Goal: Task Accomplishment & Management: Manage account settings

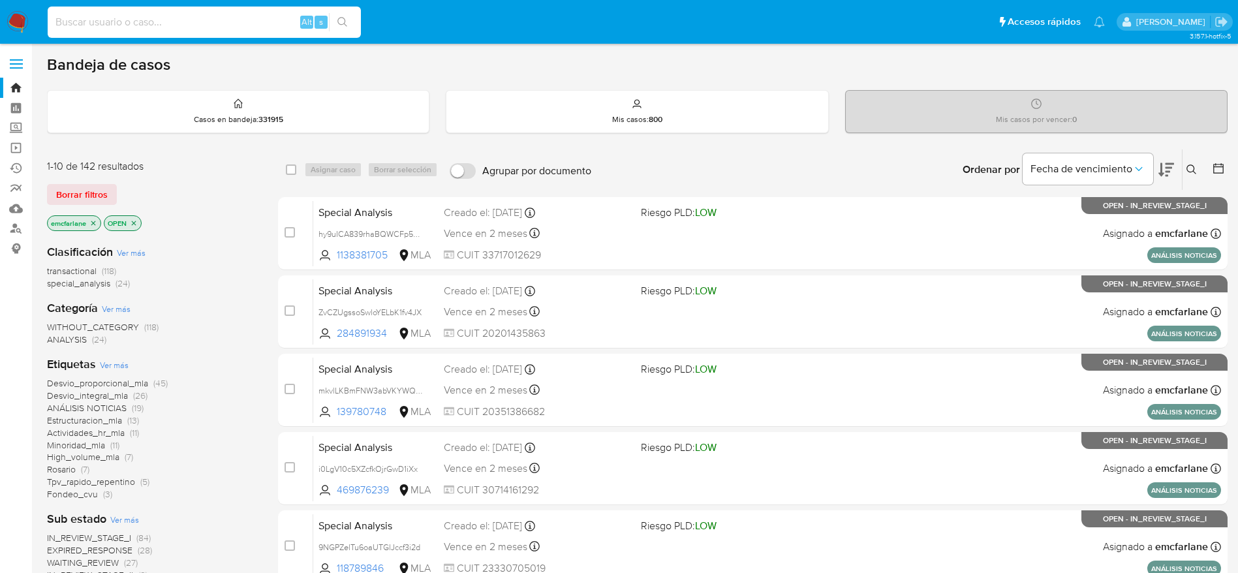
click at [173, 16] on input at bounding box center [204, 22] width 313 height 17
paste input "287657059"
type input "287657059"
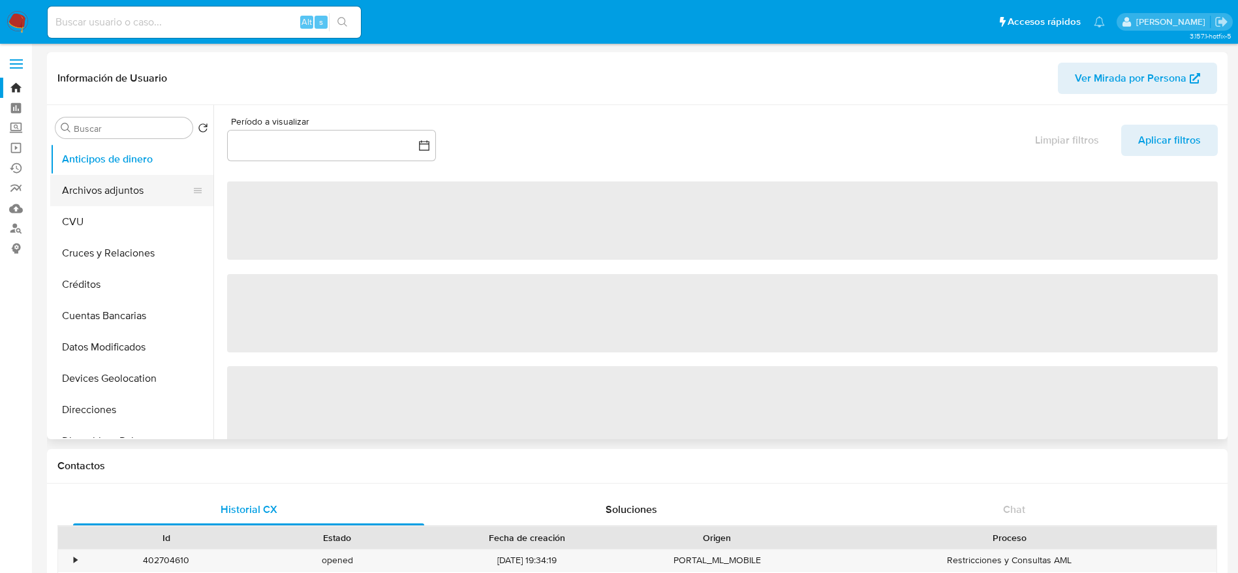
select select "10"
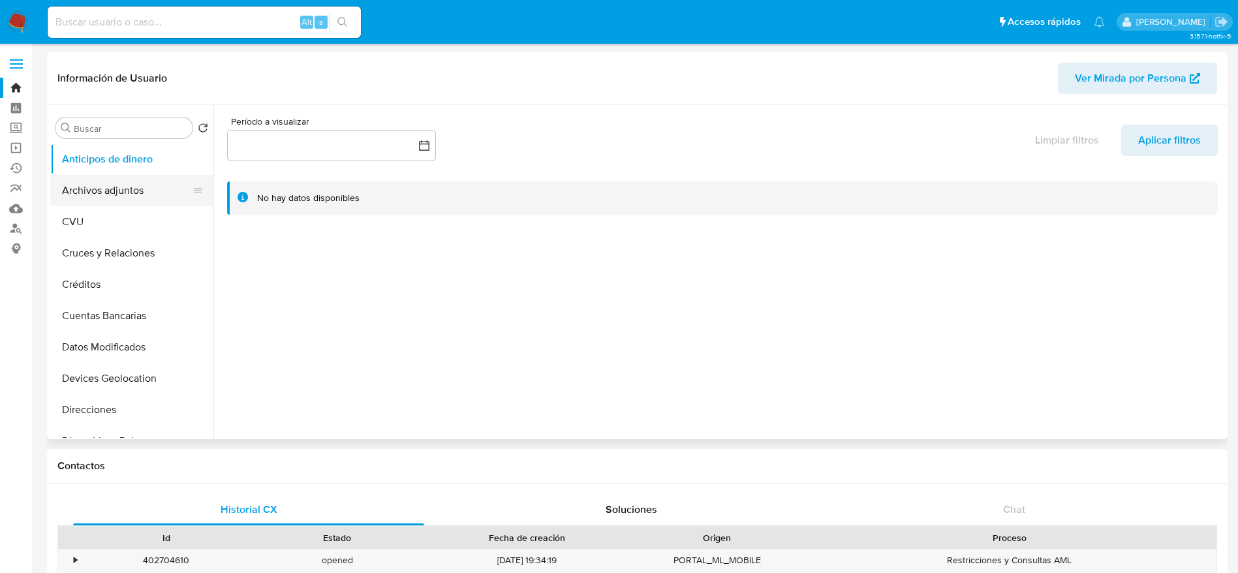
click at [125, 184] on button "Archivos adjuntos" at bounding box center [126, 190] width 153 height 31
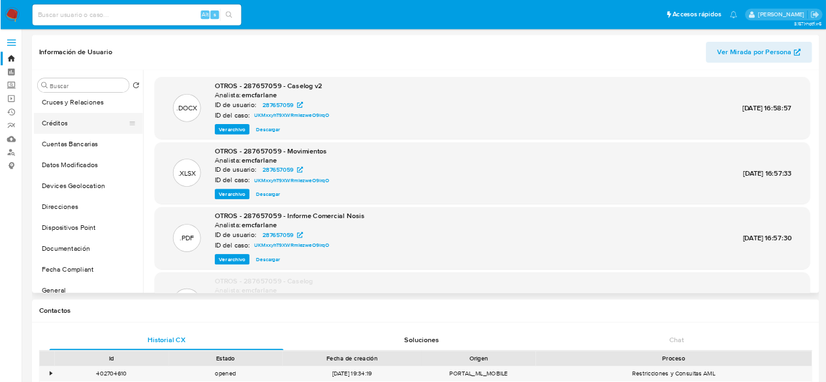
scroll to position [196, 0]
click at [93, 338] on button "General" at bounding box center [126, 339] width 153 height 31
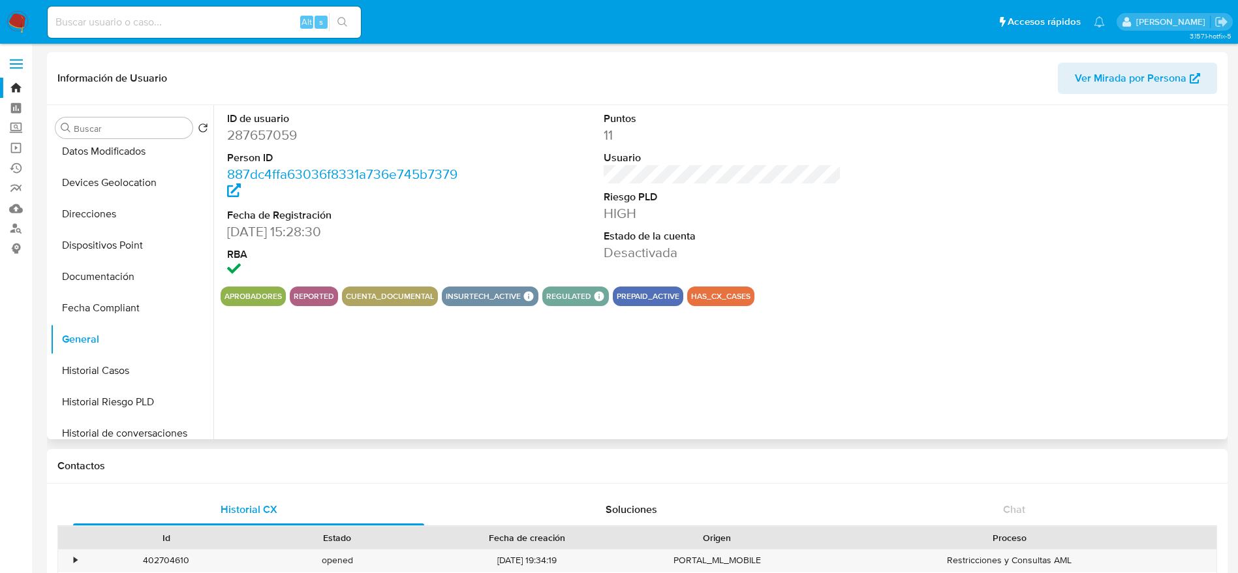
click at [263, 138] on dd "287657059" at bounding box center [346, 135] width 238 height 18
click at [262, 138] on dd "287657059" at bounding box center [346, 135] width 238 height 18
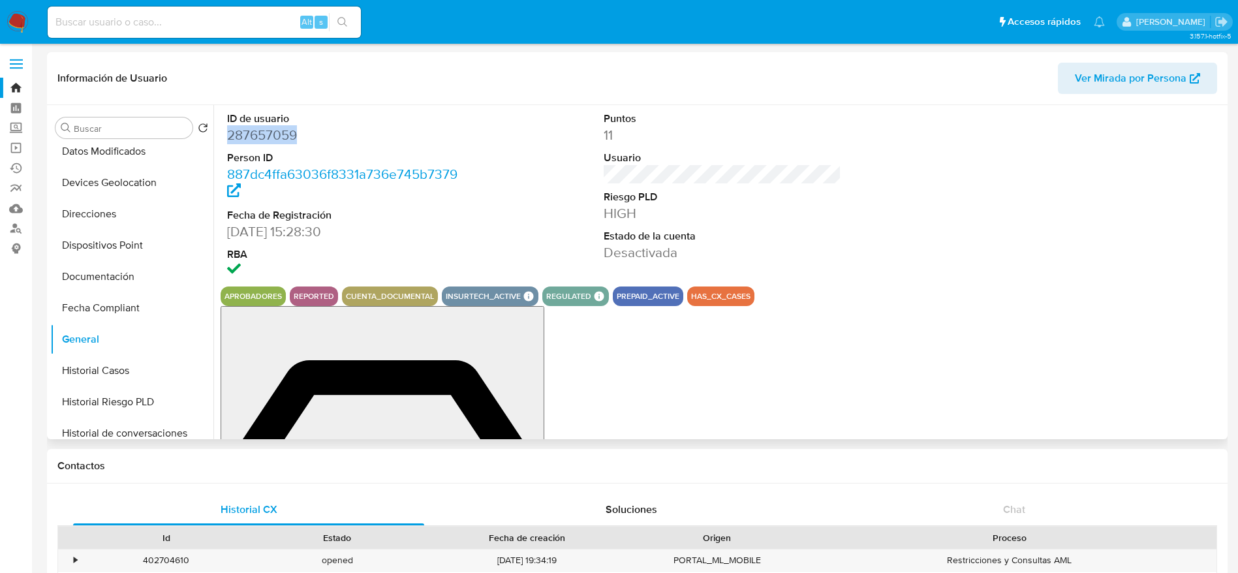
copy dd "287657059"
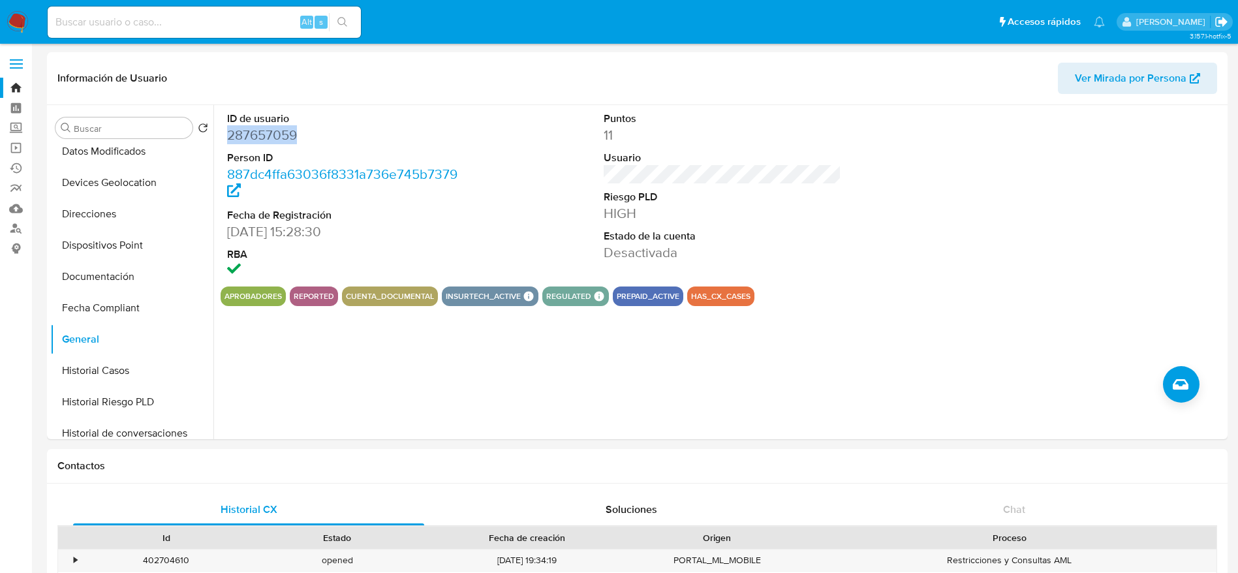
drag, startPoint x: 1228, startPoint y: 18, endPoint x: 1069, endPoint y: 3, distance: 159.3
click at [1228, 18] on icon "Salir" at bounding box center [1222, 22] width 14 height 14
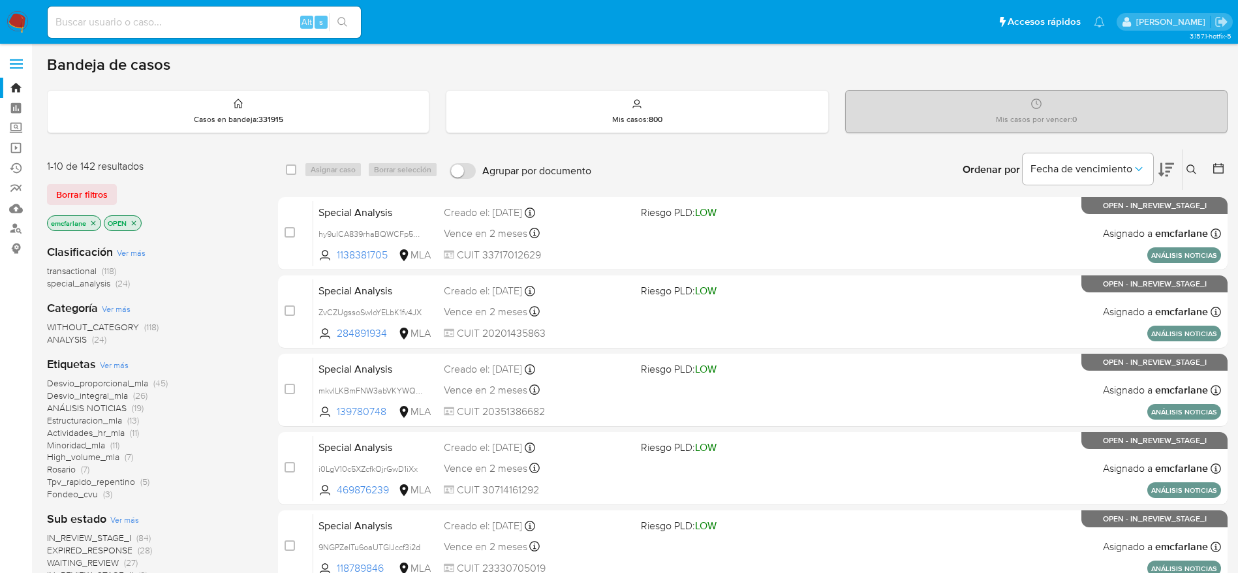
click at [157, 8] on div "Alt s" at bounding box center [204, 22] width 313 height 31
click at [165, 27] on input at bounding box center [204, 22] width 313 height 17
paste input "287657059"
type input "287657059"
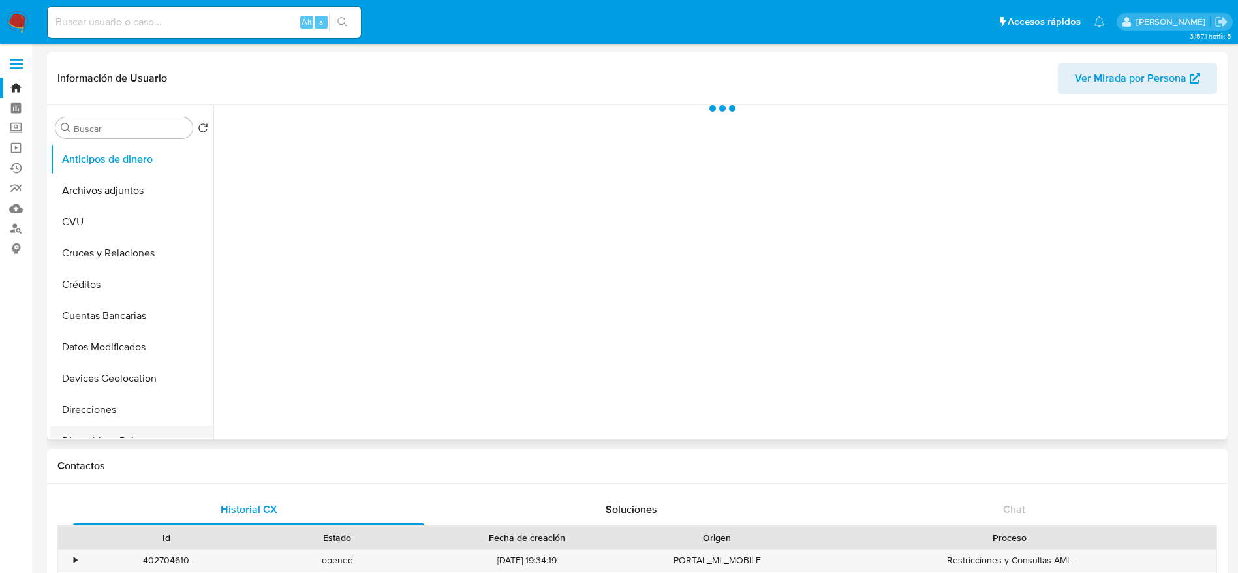
scroll to position [98, 0]
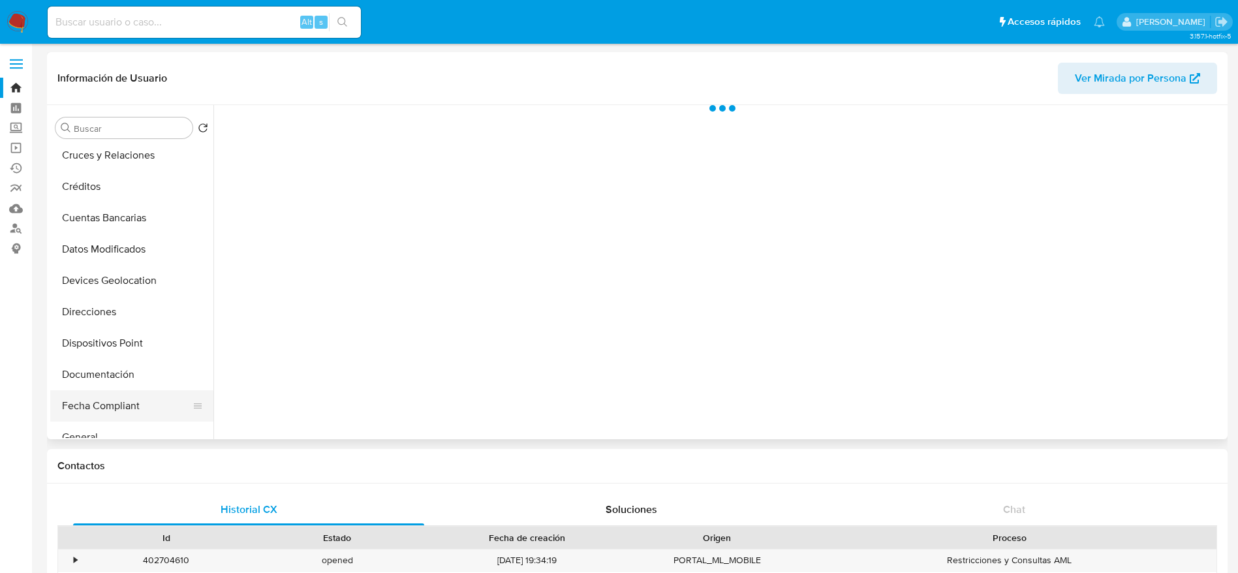
click at [112, 402] on button "Fecha Compliant" at bounding box center [126, 405] width 153 height 31
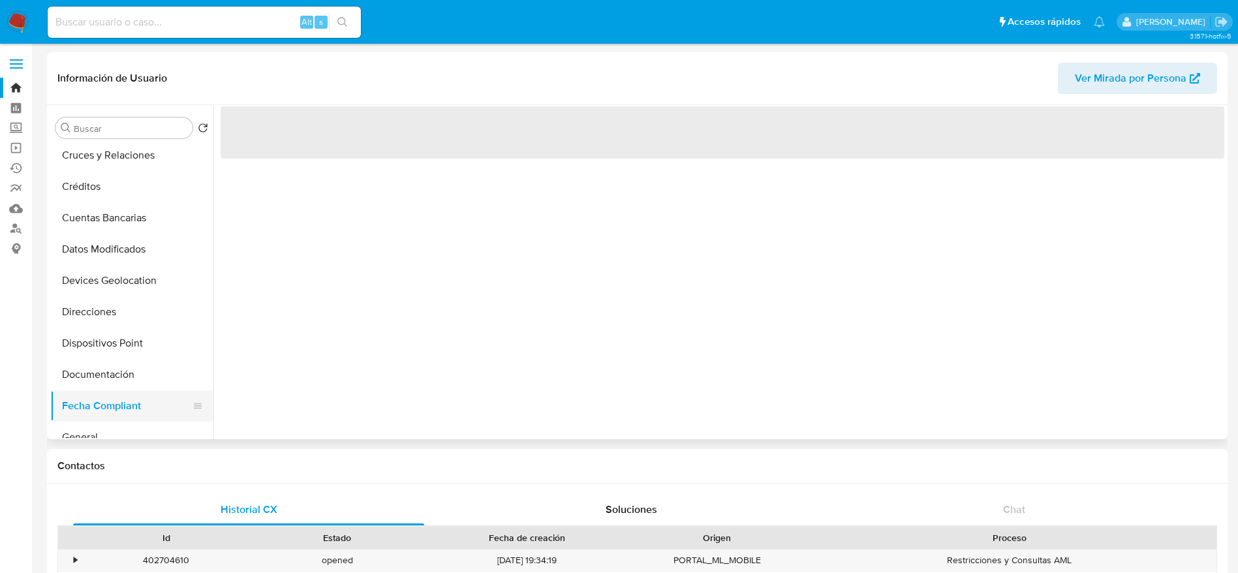
scroll to position [294, 0]
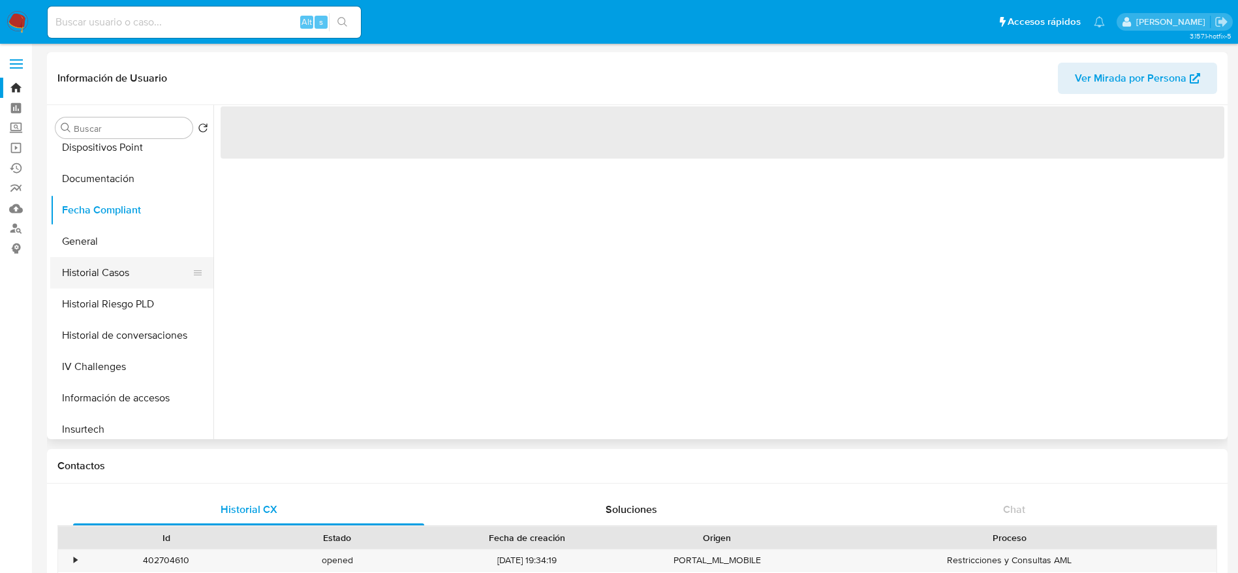
click at [112, 269] on button "Historial Casos" at bounding box center [126, 272] width 153 height 31
select select "10"
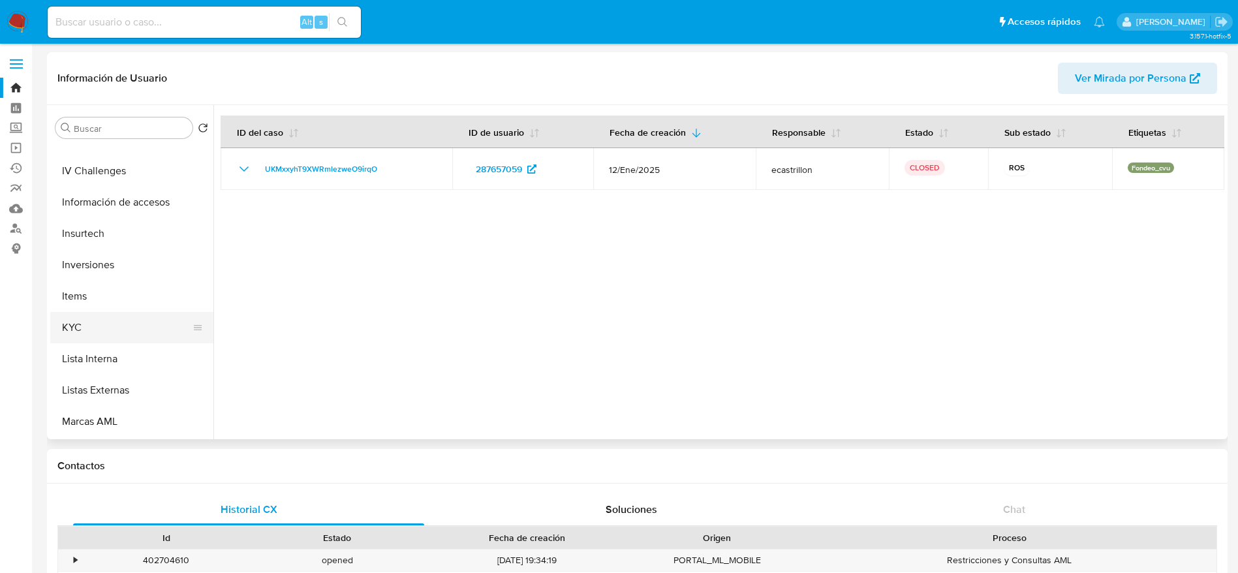
click at [111, 330] on button "KYC" at bounding box center [126, 327] width 153 height 31
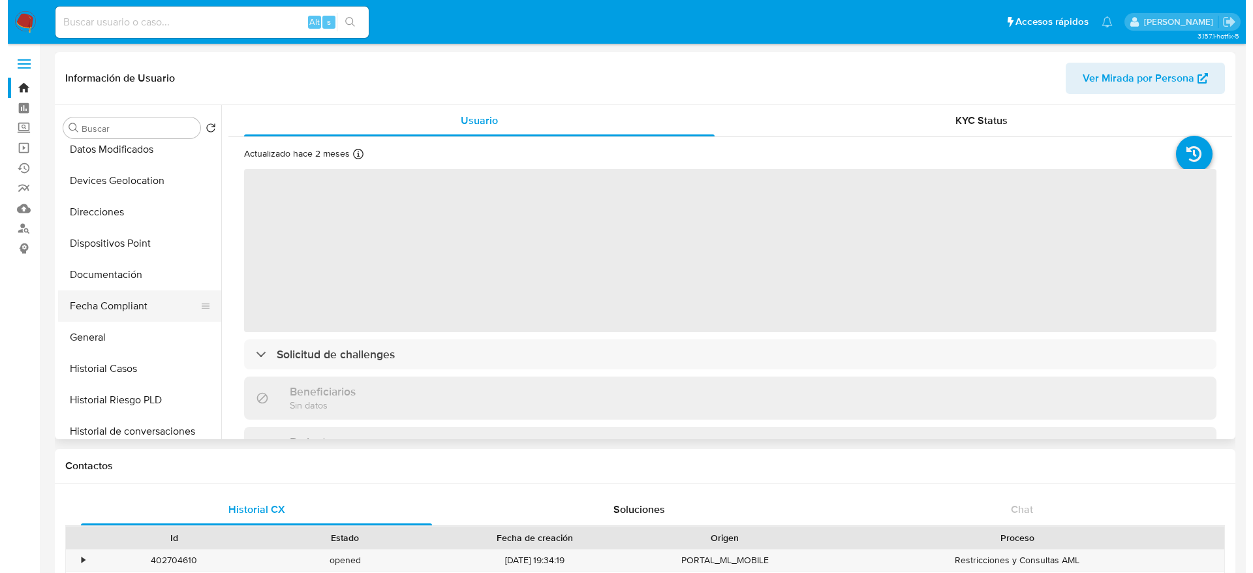
scroll to position [196, 0]
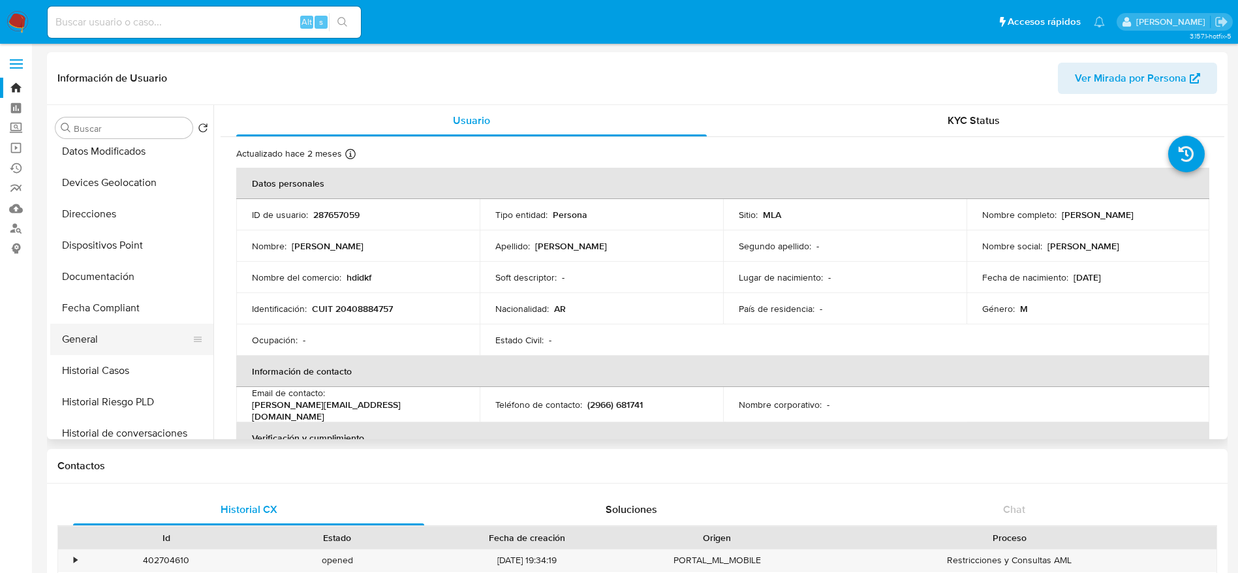
click at [88, 332] on button "General" at bounding box center [126, 339] width 153 height 31
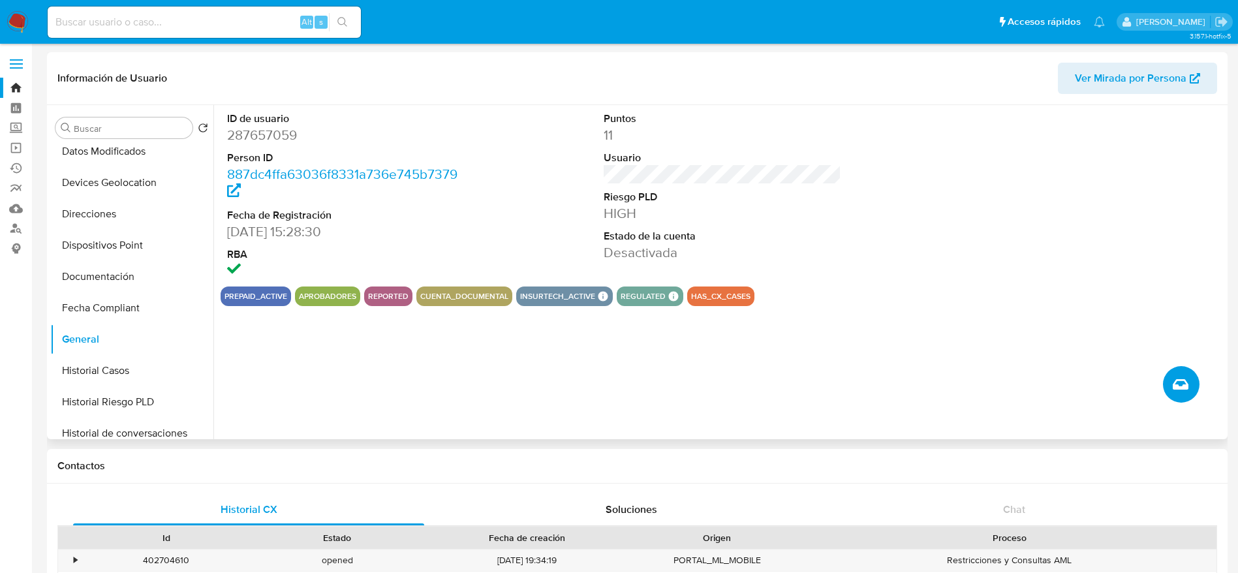
click at [1184, 377] on icon "Crear caso manual" at bounding box center [1181, 385] width 16 height 16
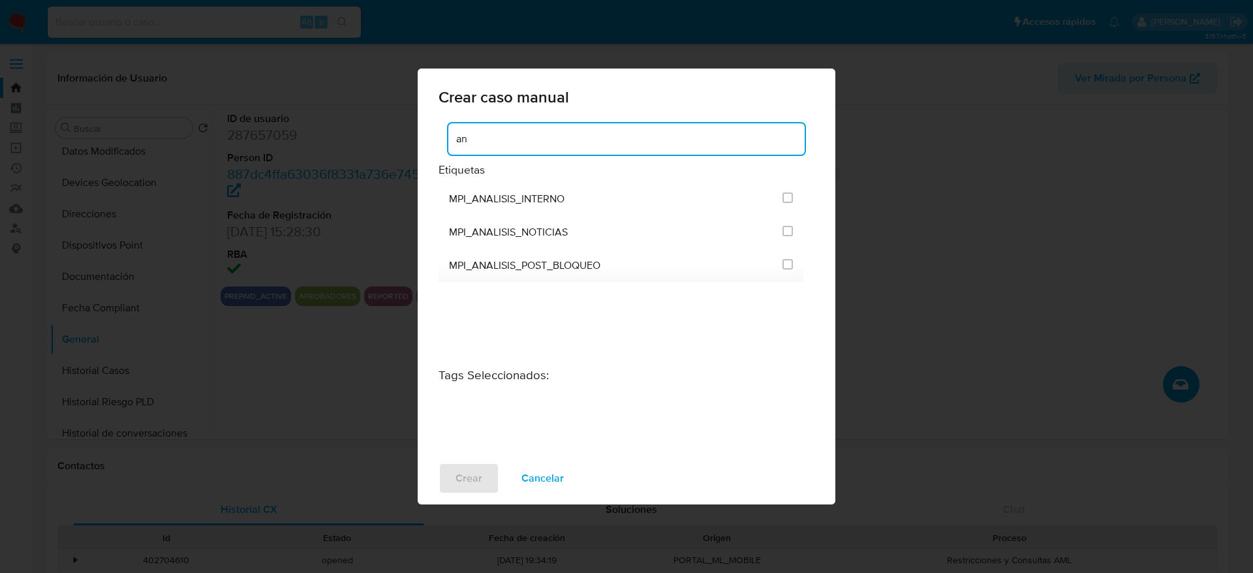
type input "a"
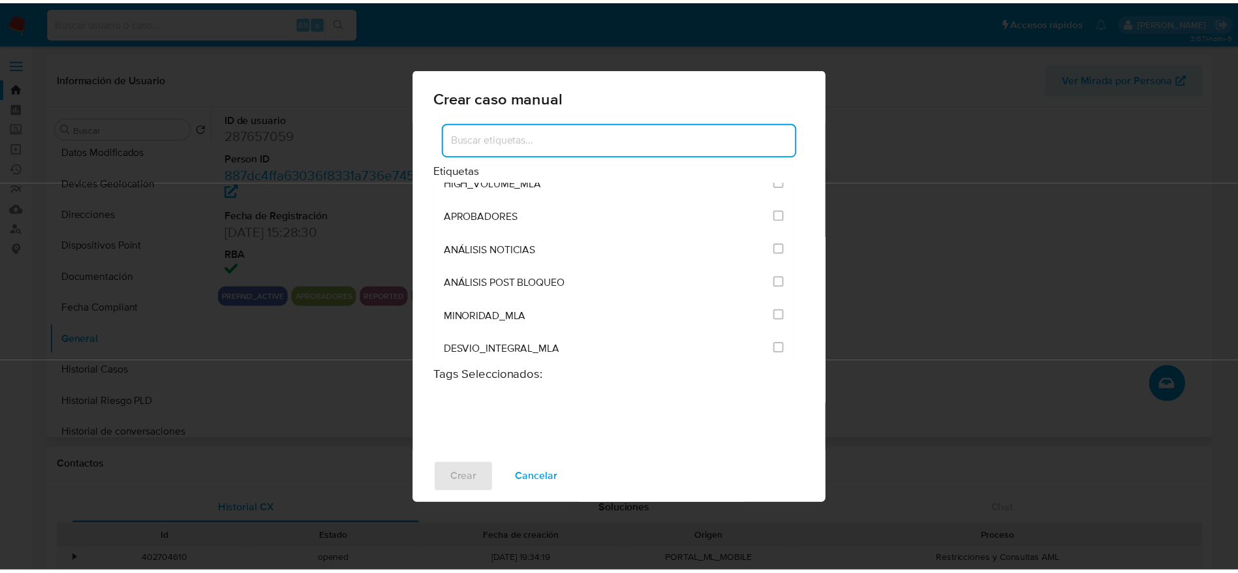
scroll to position [2644, 0]
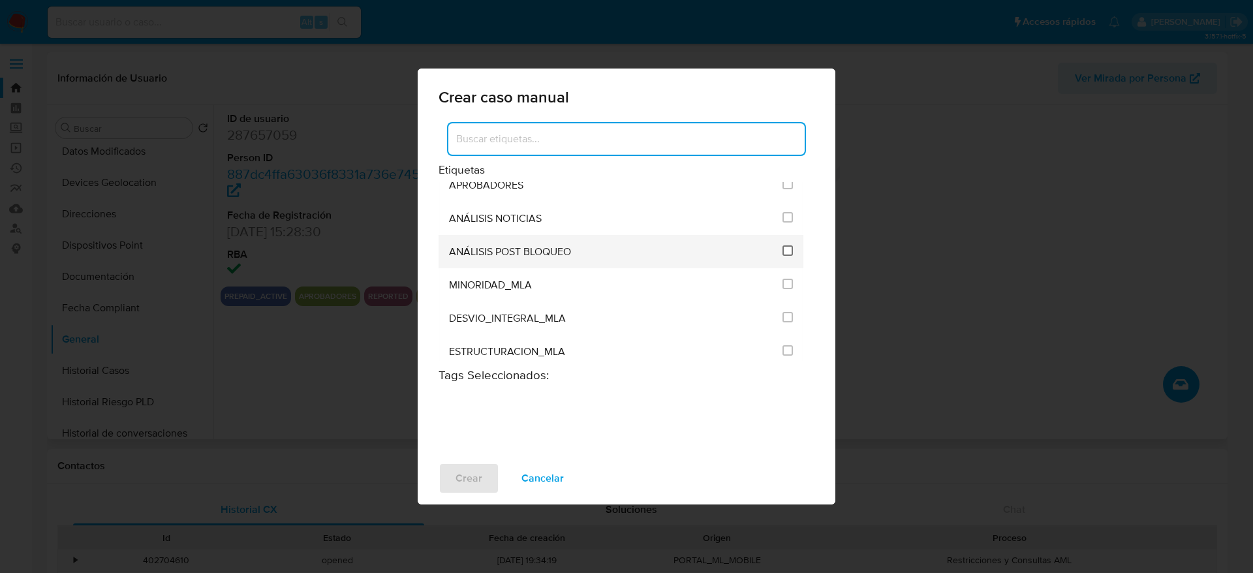
click at [785, 252] on input "3249" at bounding box center [788, 250] width 10 height 10
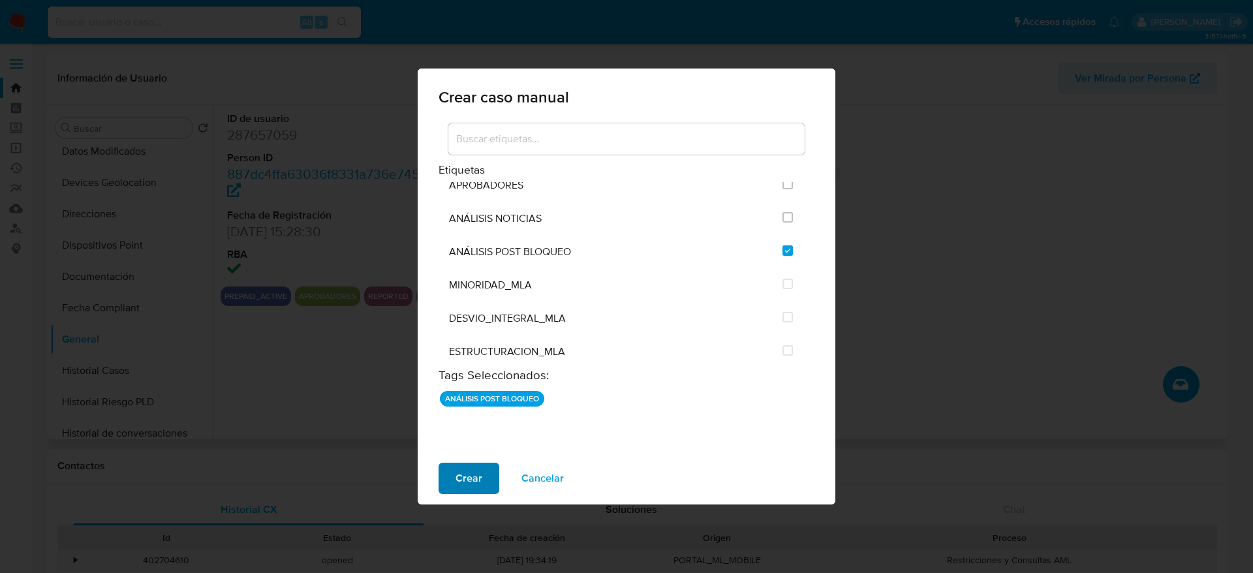
click at [478, 480] on span "Crear" at bounding box center [469, 478] width 27 height 29
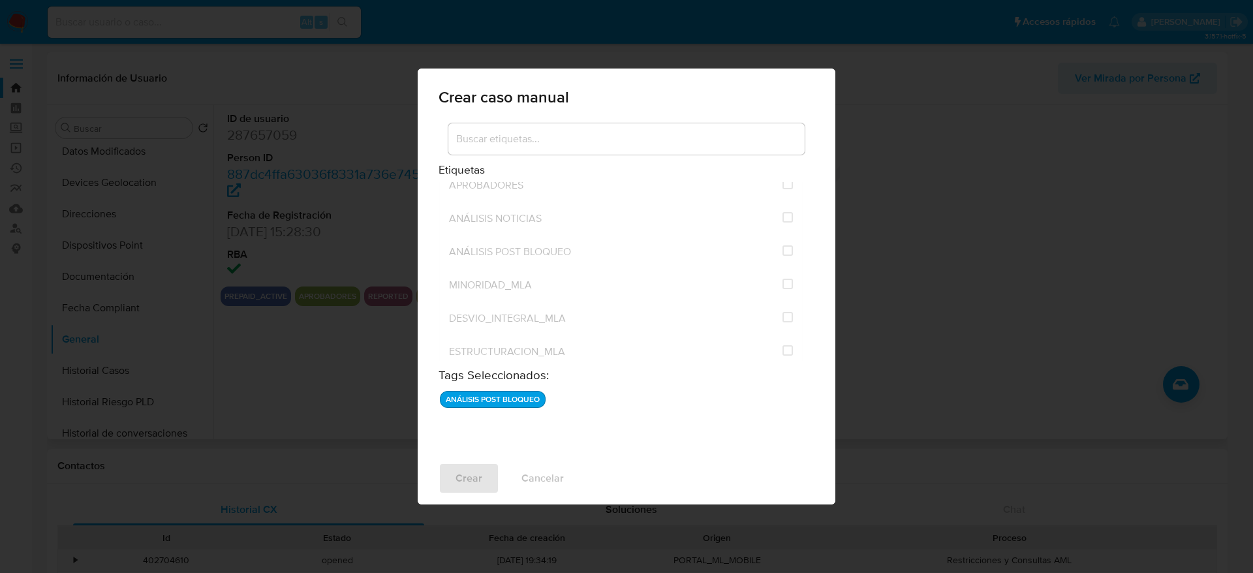
checkbox input "false"
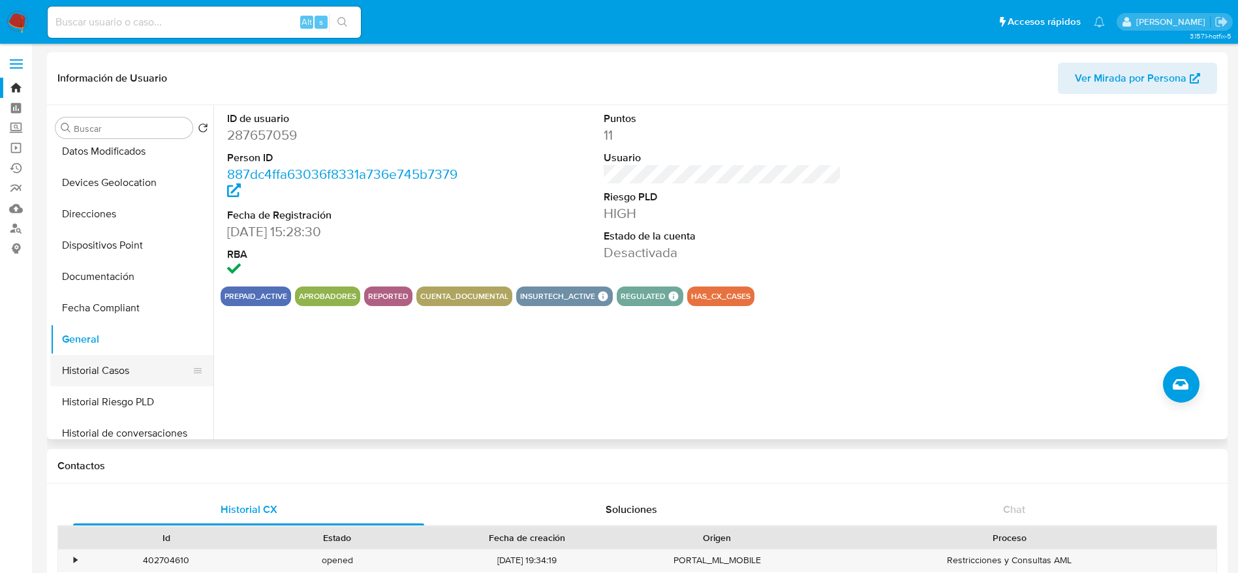
click at [106, 369] on button "Historial Casos" at bounding box center [126, 370] width 153 height 31
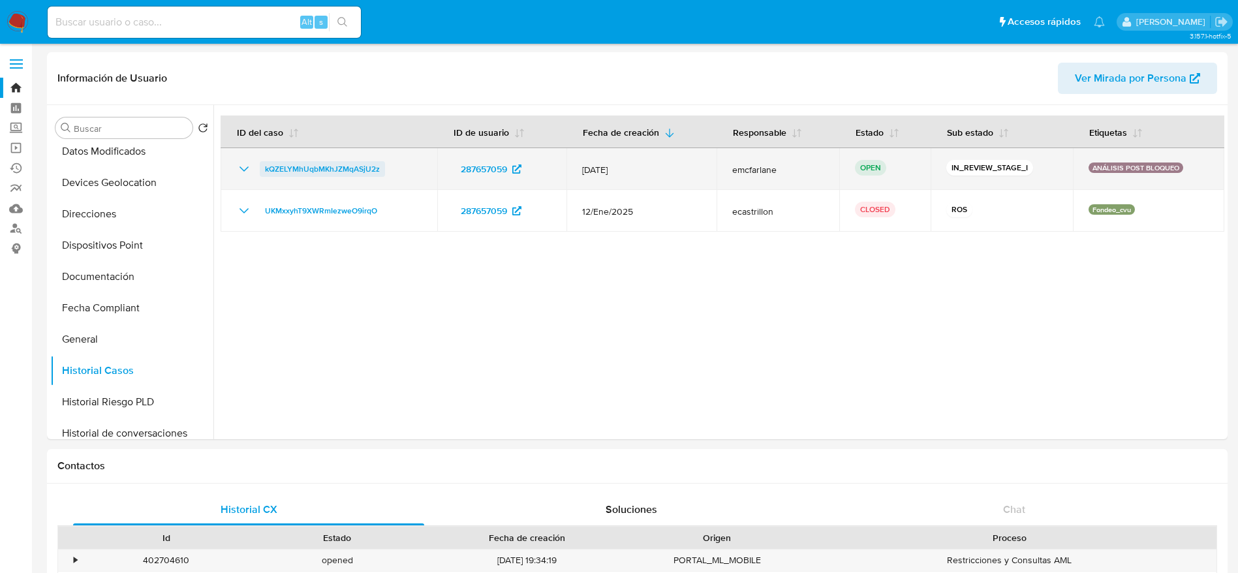
click at [313, 167] on span "kQZELYMhUqbMKhJZMqASjU2z" at bounding box center [322, 169] width 115 height 16
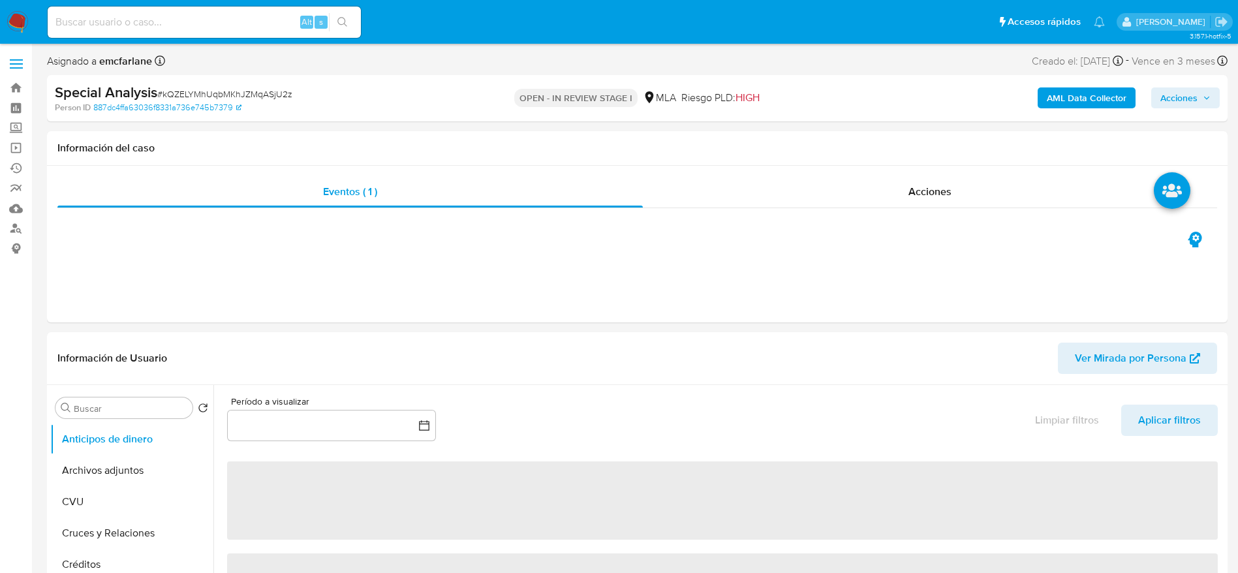
select select "10"
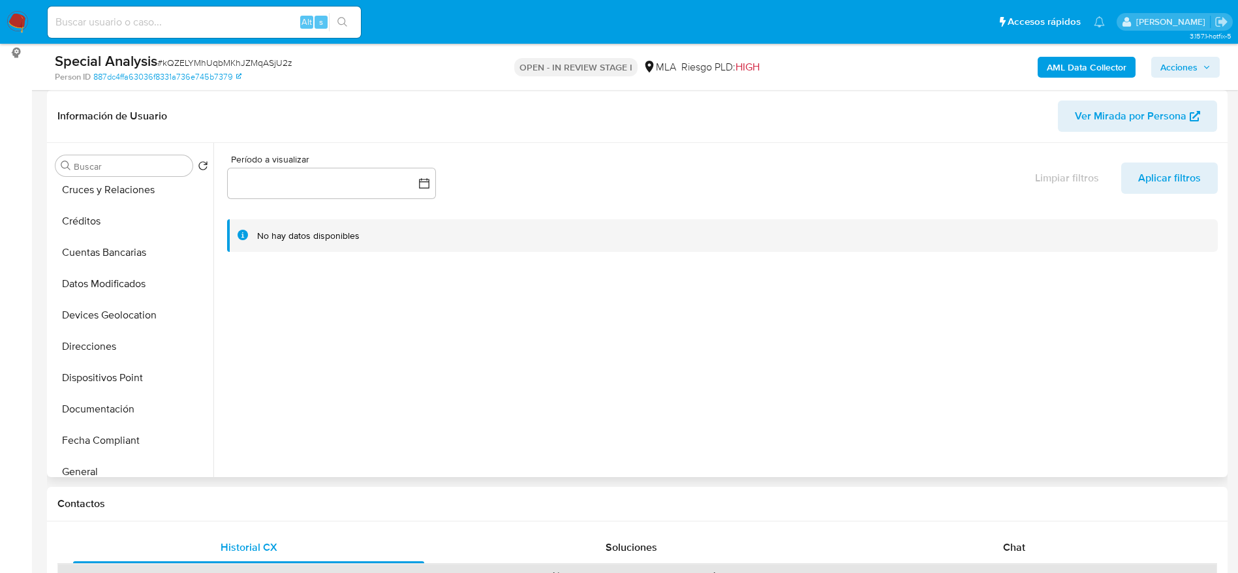
scroll to position [392, 0]
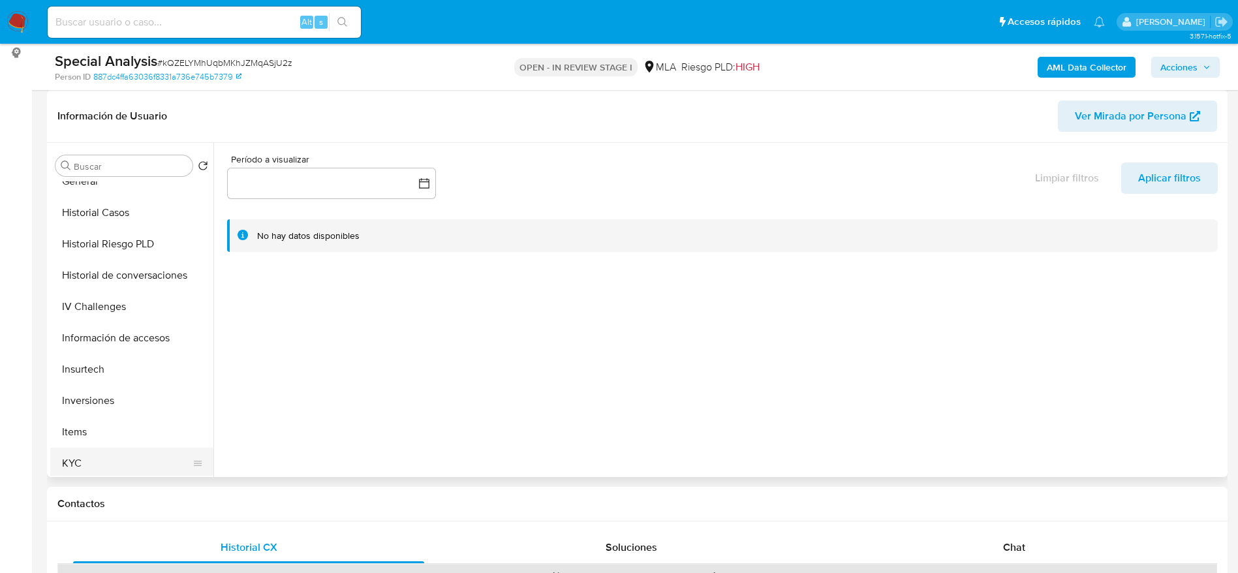
drag, startPoint x: 86, startPoint y: 465, endPoint x: 94, endPoint y: 450, distance: 16.9
click at [87, 465] on button "KYC" at bounding box center [126, 463] width 153 height 31
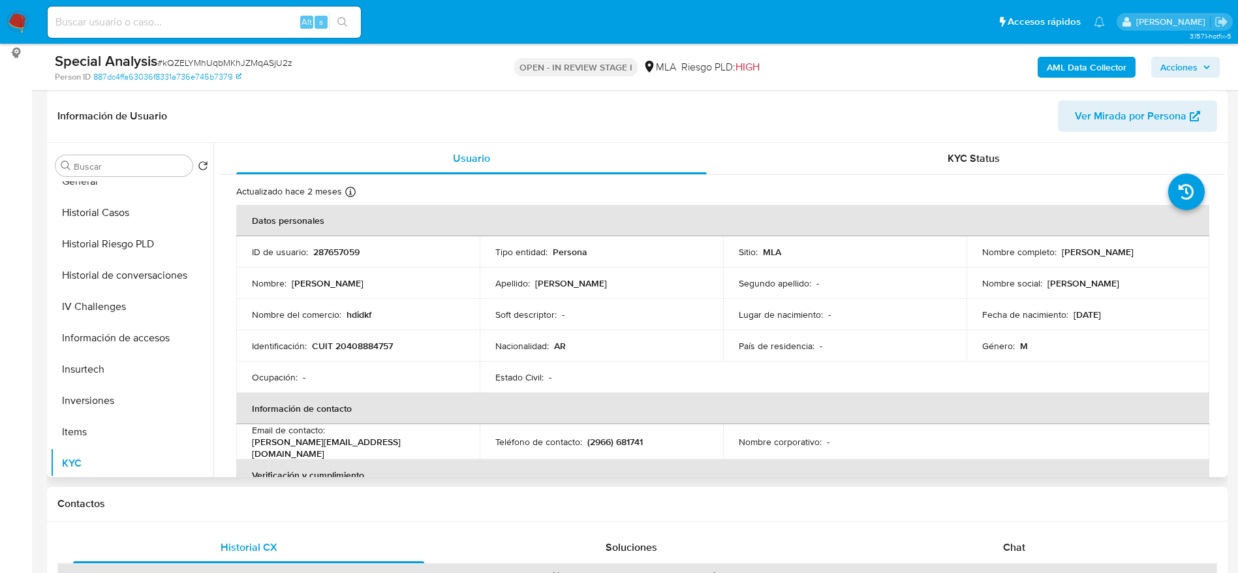
drag, startPoint x: 1057, startPoint y: 250, endPoint x: 1172, endPoint y: 255, distance: 115.6
click at [1172, 255] on div "Nombre completo : Leonardo Gabriel Gaitan" at bounding box center [1088, 252] width 212 height 12
copy p "[PERSON_NAME]"
click at [345, 351] on p "CUIT 20408884757" at bounding box center [352, 346] width 81 height 12
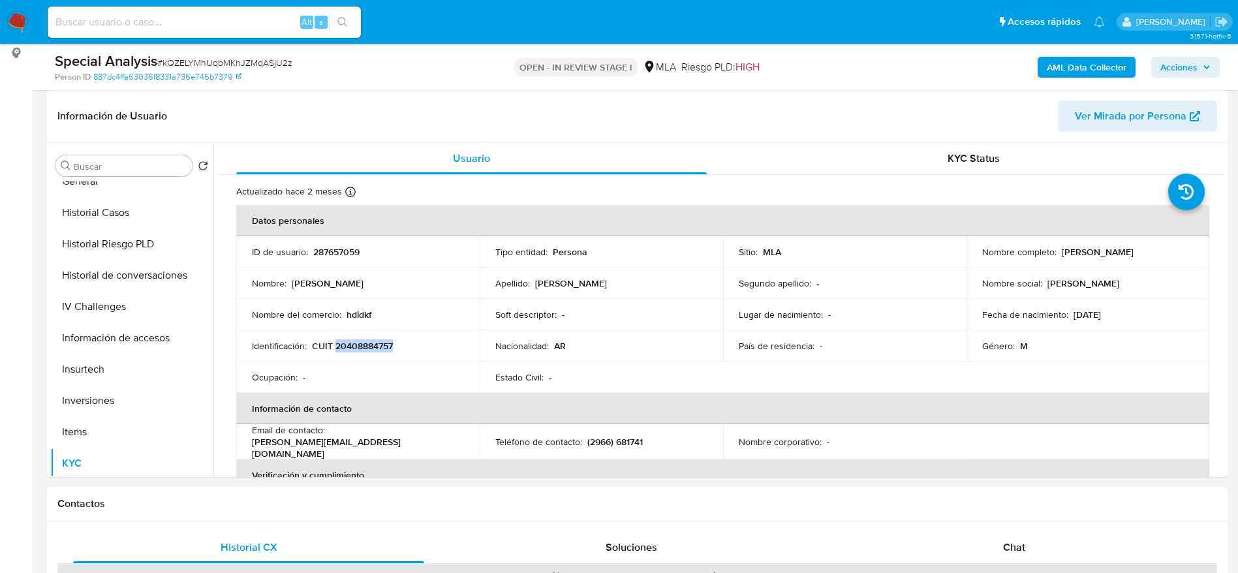
copy p "20408884757"
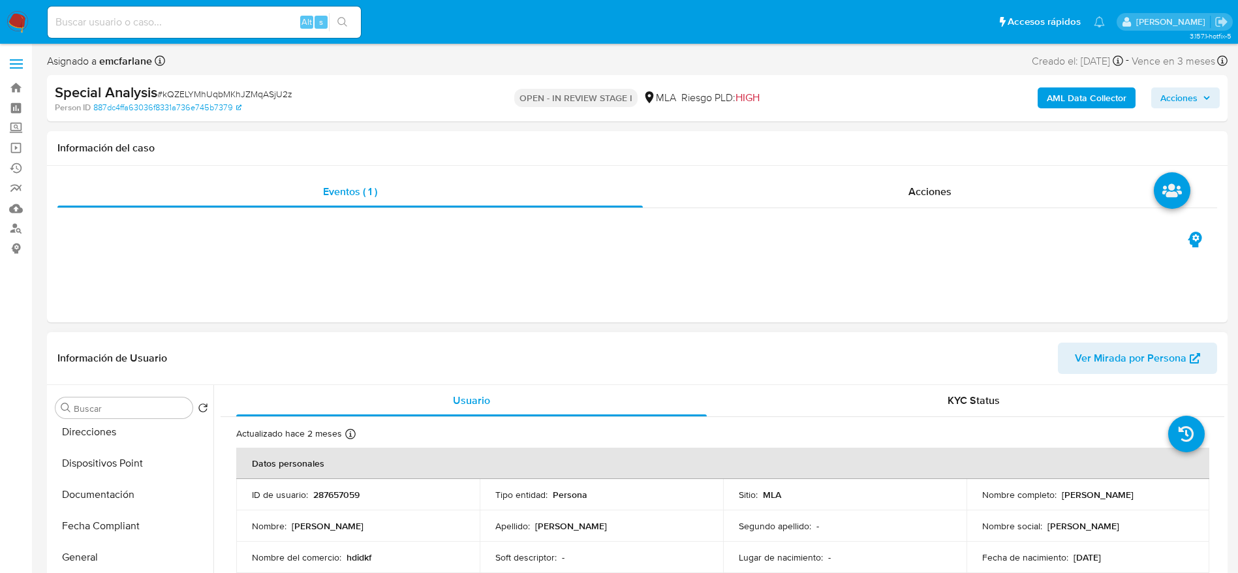
scroll to position [0, 0]
click at [91, 459] on button "Archivos adjuntos" at bounding box center [126, 470] width 153 height 31
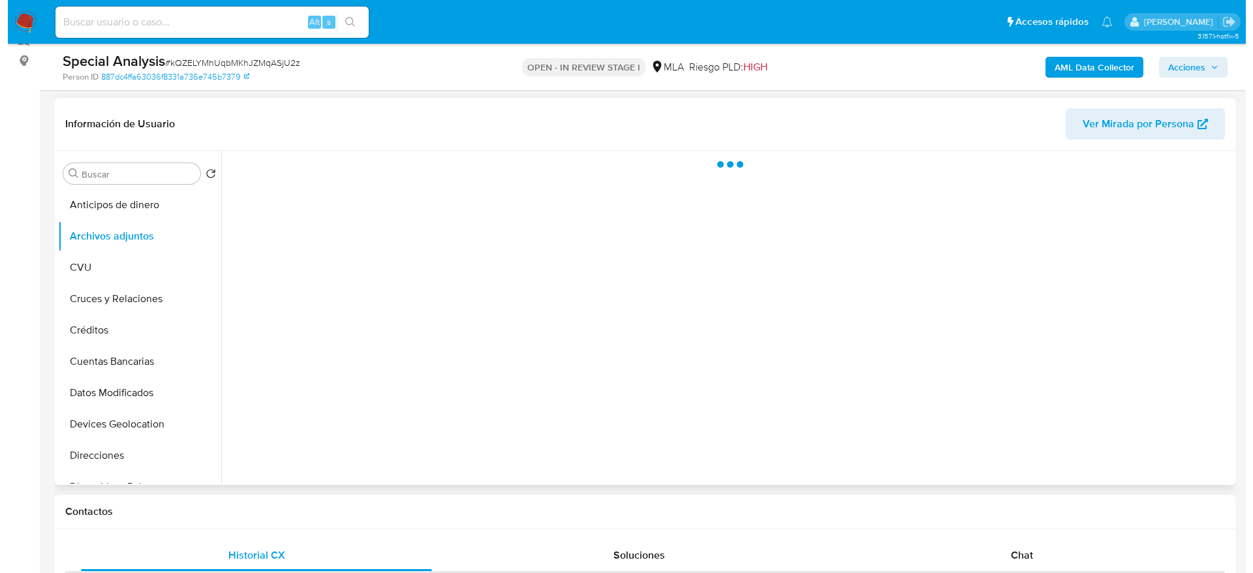
scroll to position [196, 0]
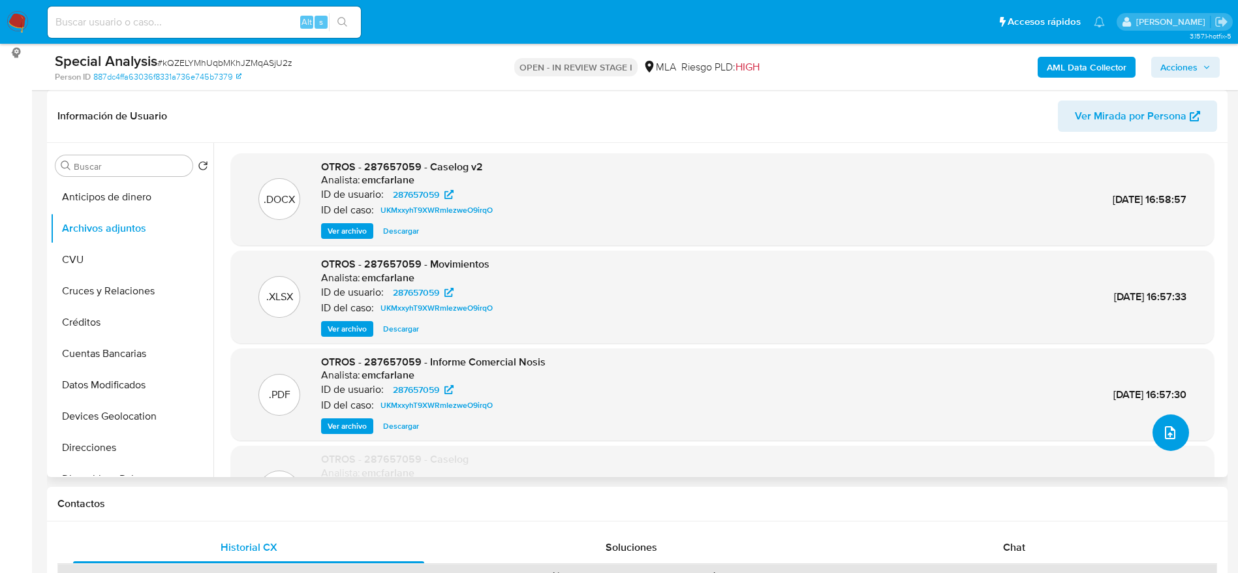
click at [1167, 433] on icon "upload-file" at bounding box center [1171, 433] width 16 height 16
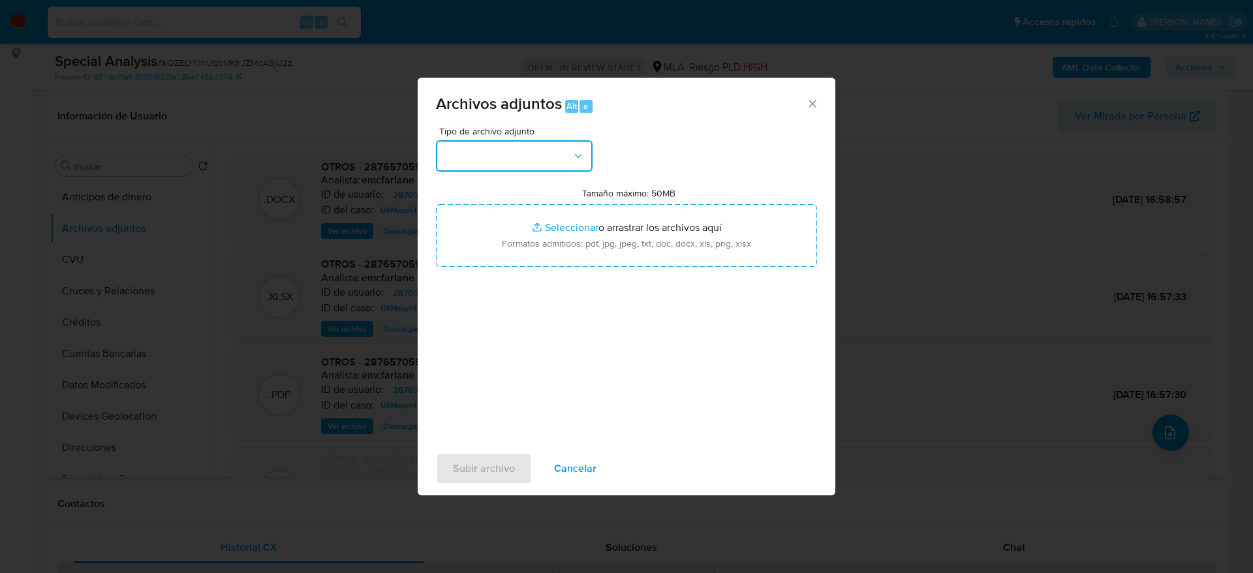
click at [512, 159] on button "button" at bounding box center [514, 155] width 157 height 31
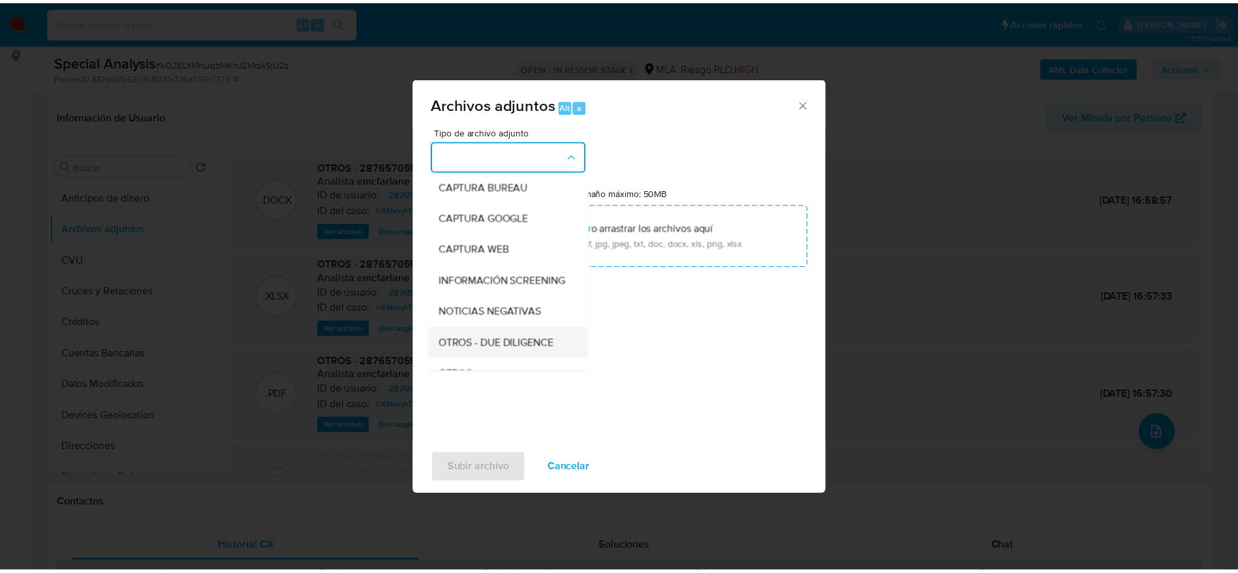
scroll to position [98, 0]
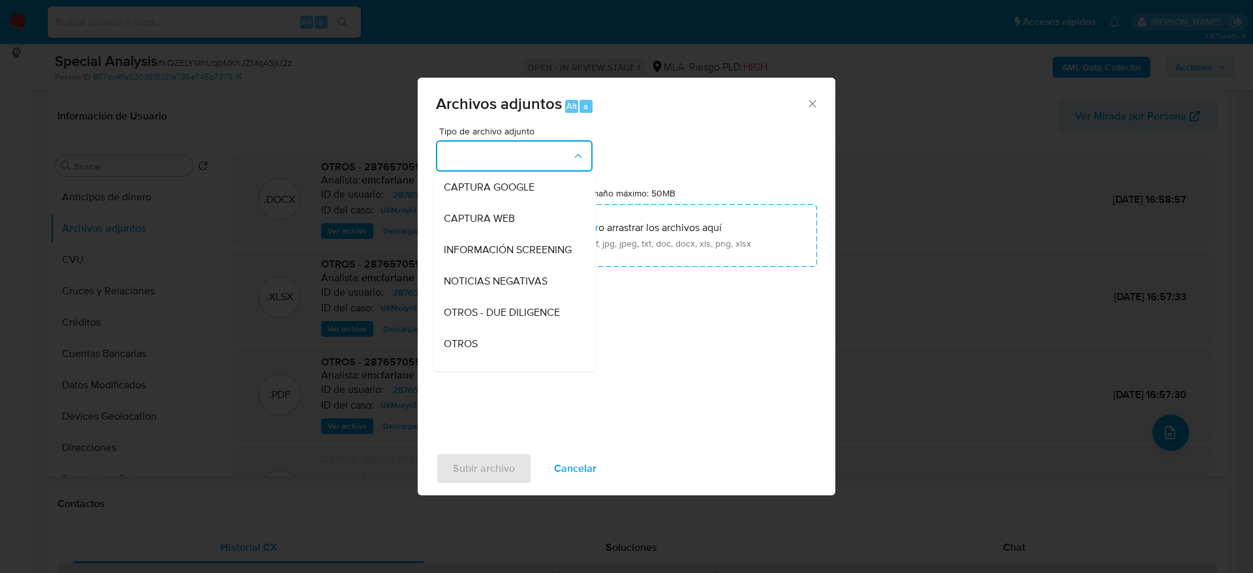
click at [462, 351] on span "OTROS" at bounding box center [461, 343] width 34 height 13
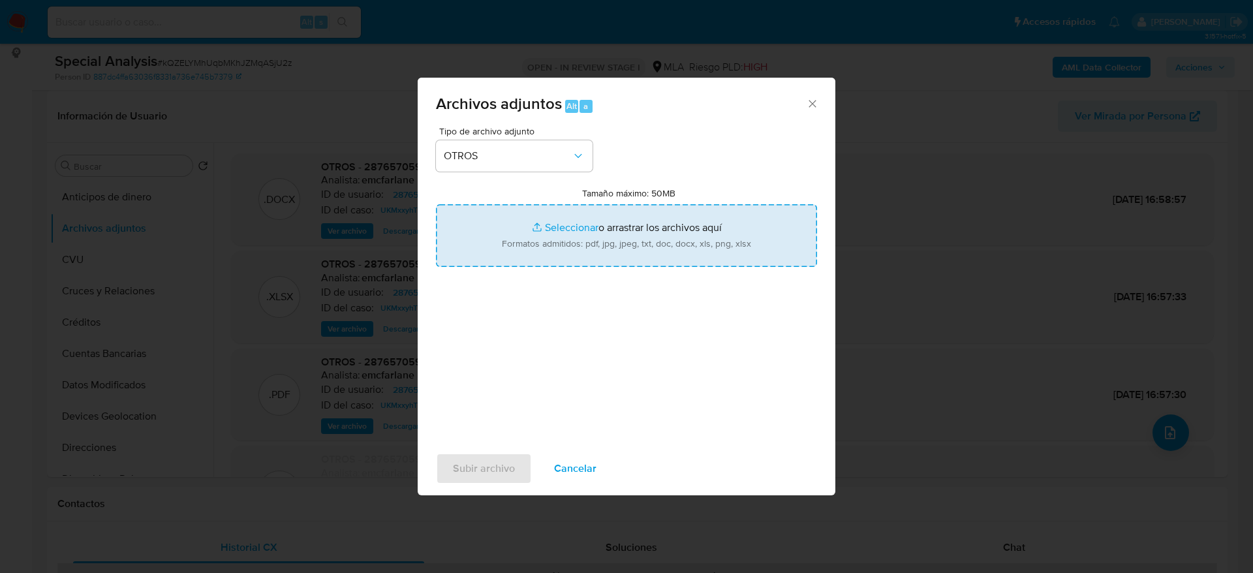
type input "C:\fakepath\287657059_recibo de sueldo.jpeg"
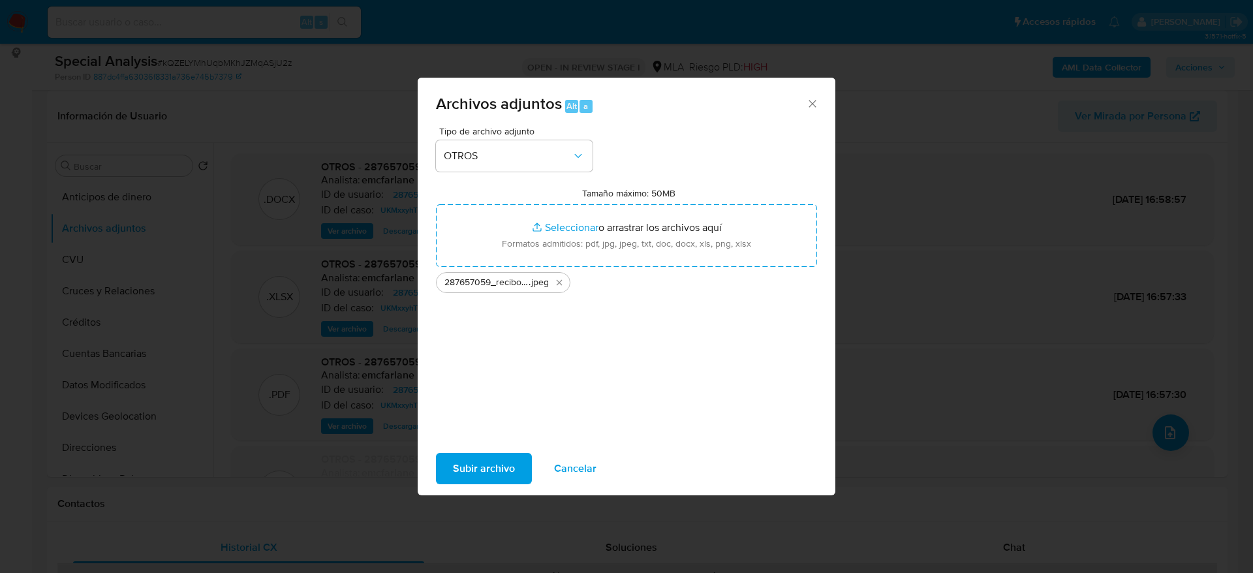
click at [472, 463] on span "Subir archivo" at bounding box center [484, 468] width 62 height 29
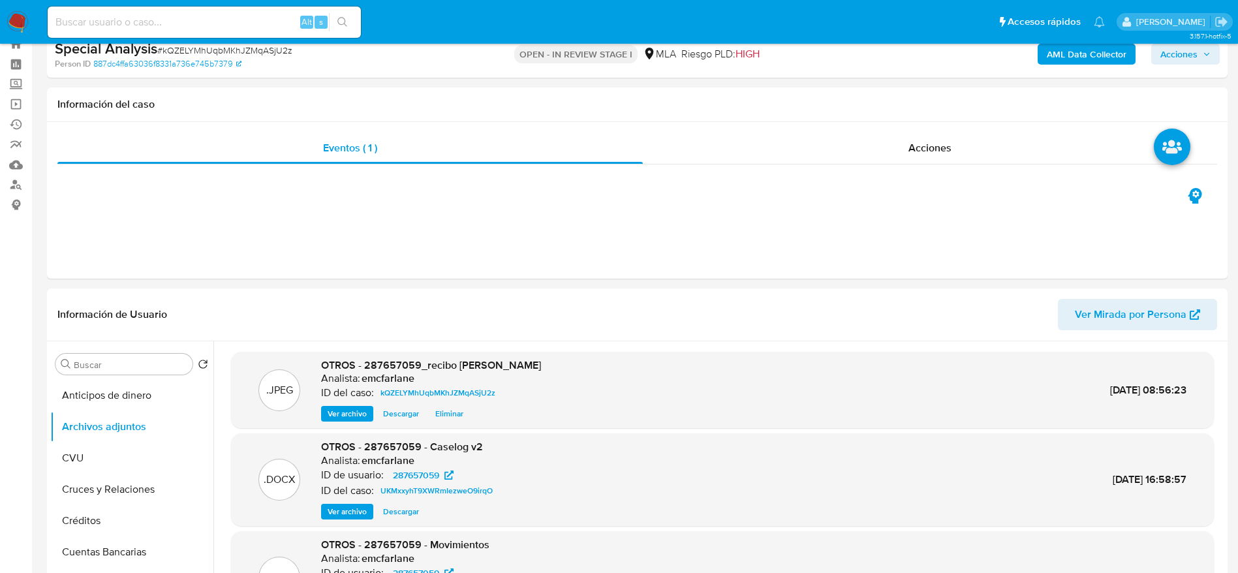
scroll to position [0, 0]
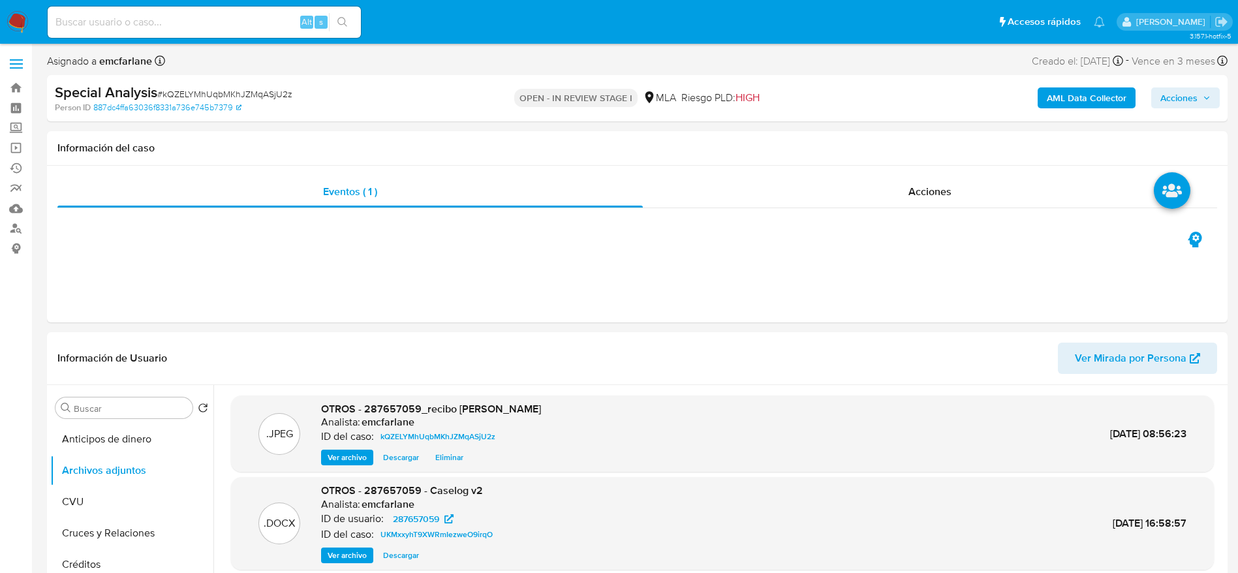
click at [1197, 100] on span "Acciones" at bounding box center [1179, 97] width 37 height 21
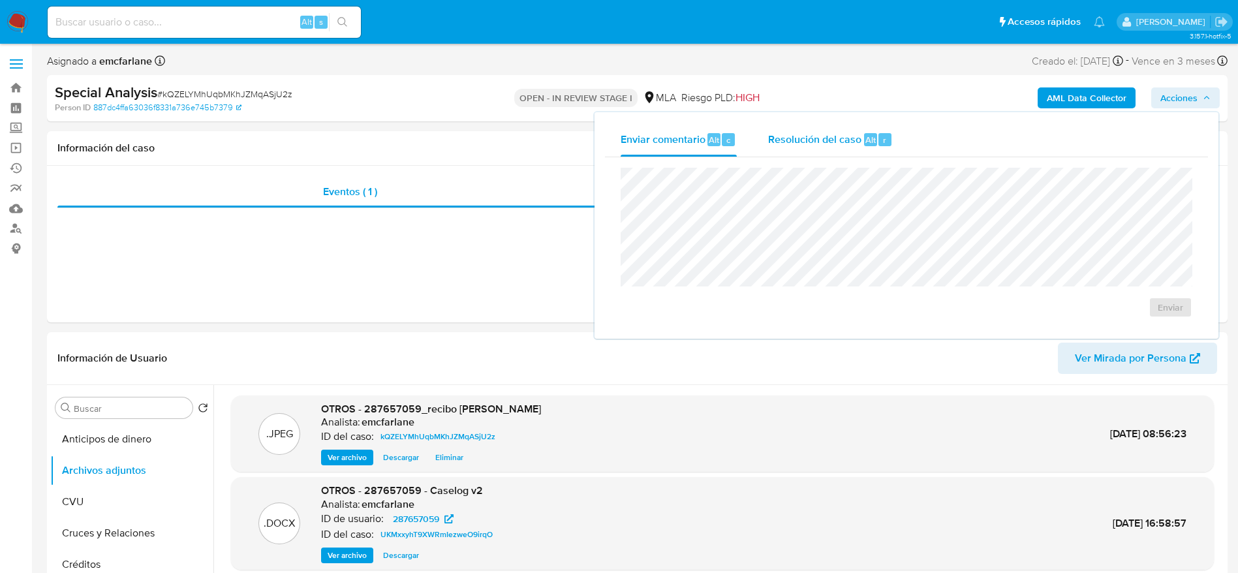
click at [866, 142] on span "Alt" at bounding box center [871, 140] width 10 height 12
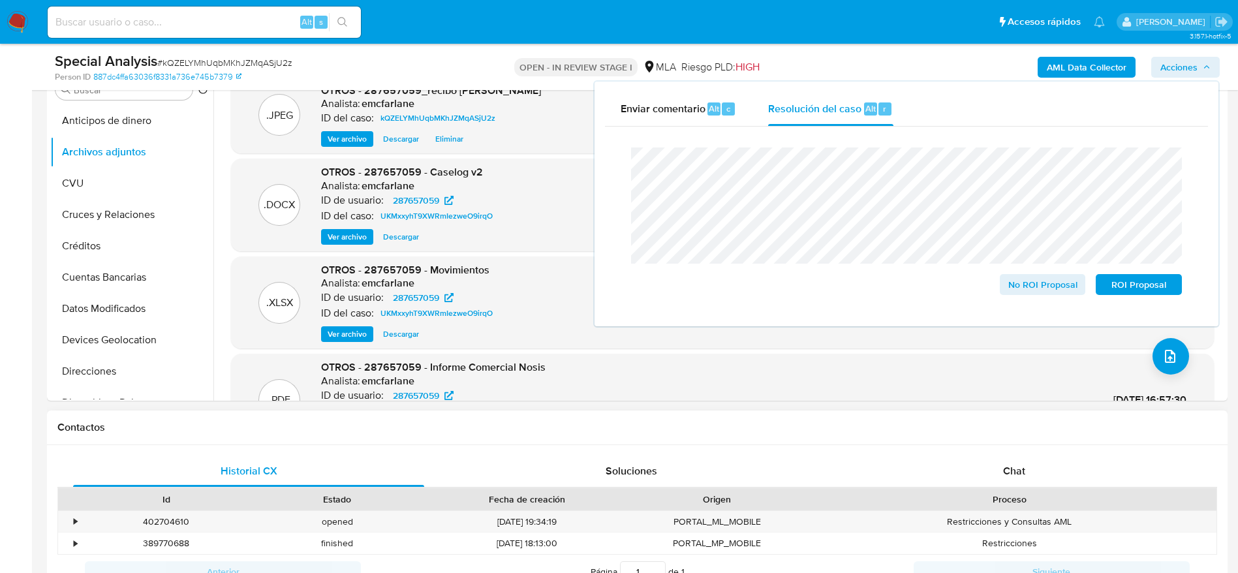
scroll to position [294, 0]
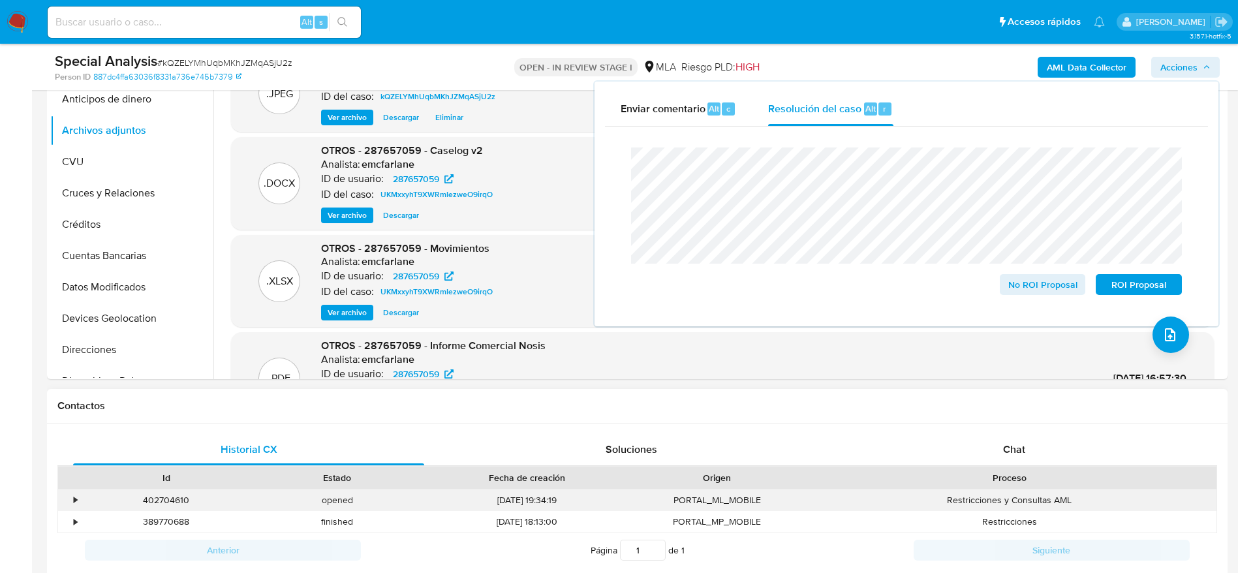
click at [164, 505] on div "402704610" at bounding box center [166, 501] width 171 height 22
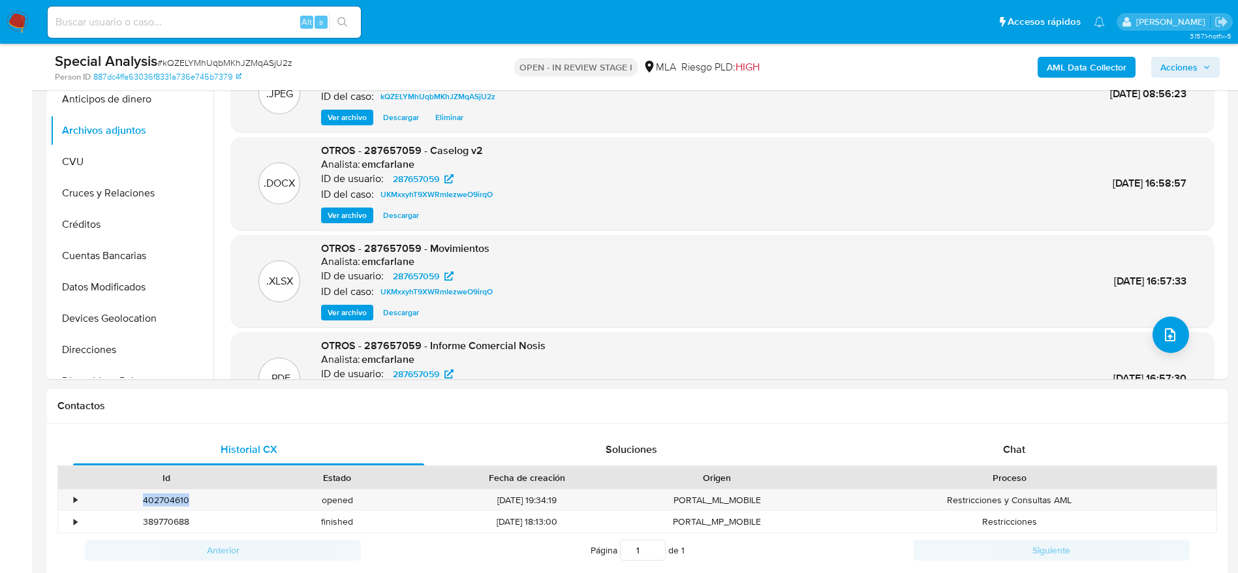
copy div "402704610"
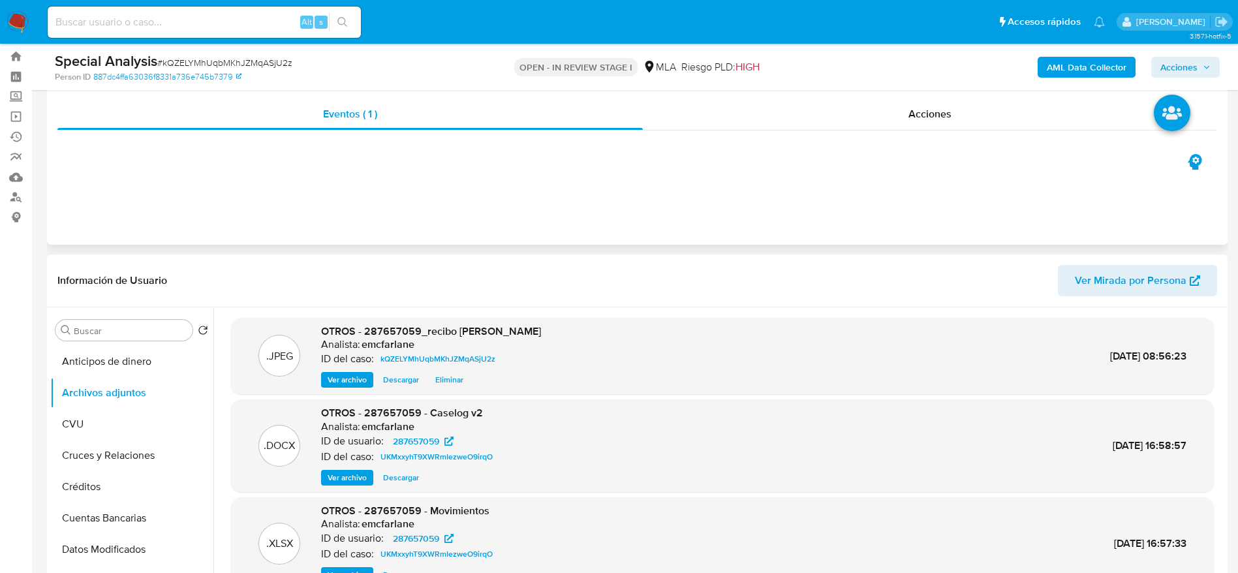
scroll to position [0, 0]
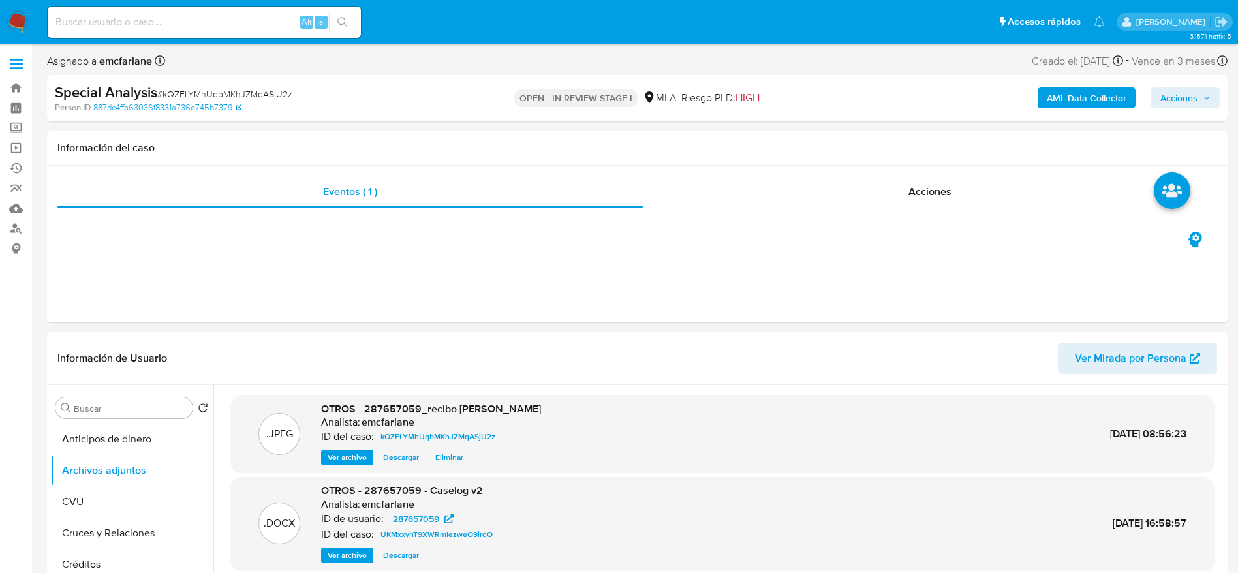
click at [1191, 97] on span "Acciones" at bounding box center [1179, 97] width 37 height 21
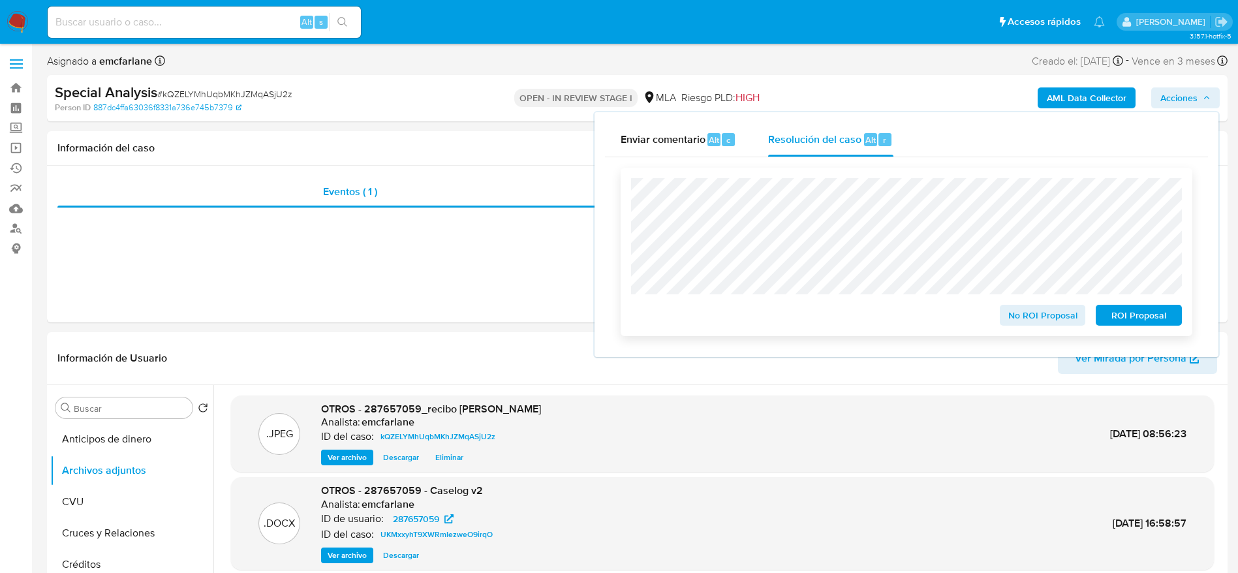
click at [1050, 316] on span "No ROI Proposal" at bounding box center [1043, 315] width 68 height 18
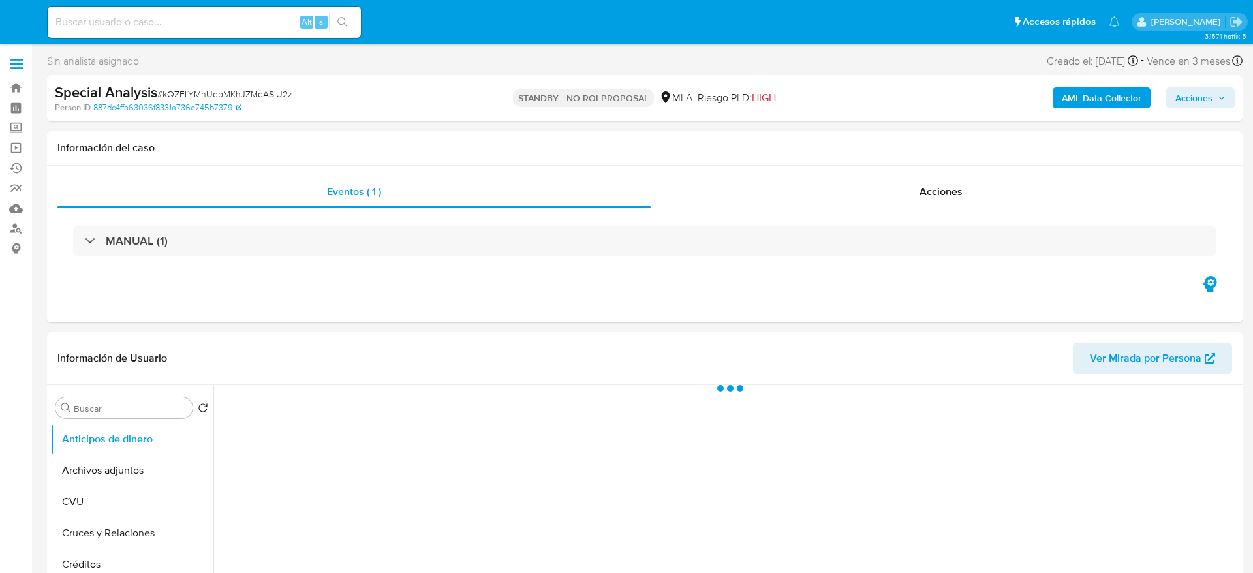
select select "10"
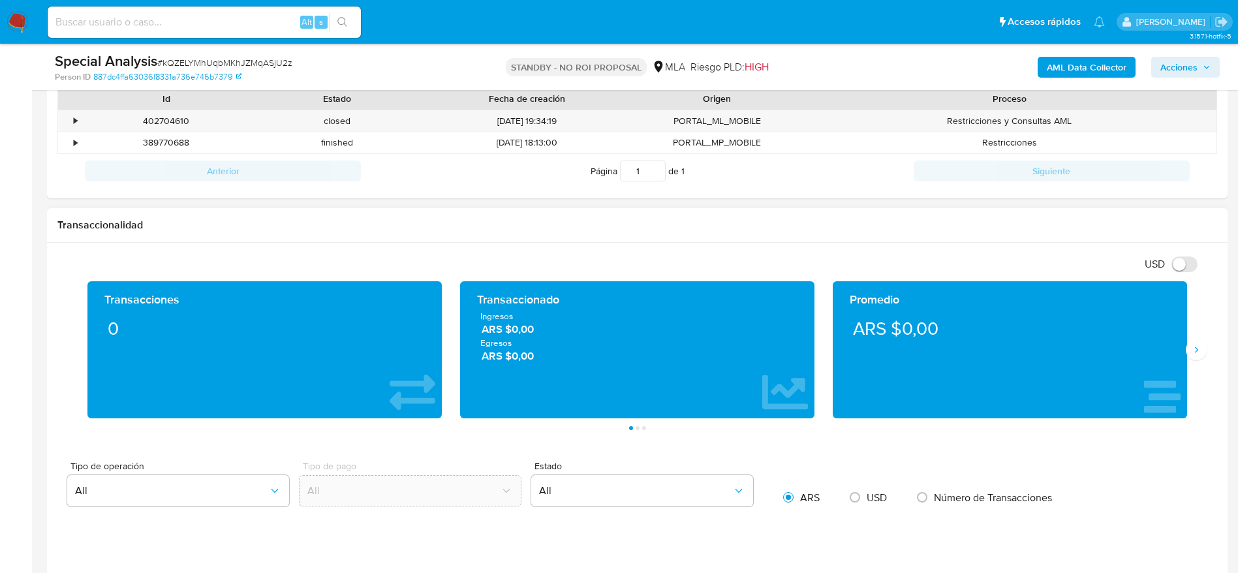
scroll to position [685, 0]
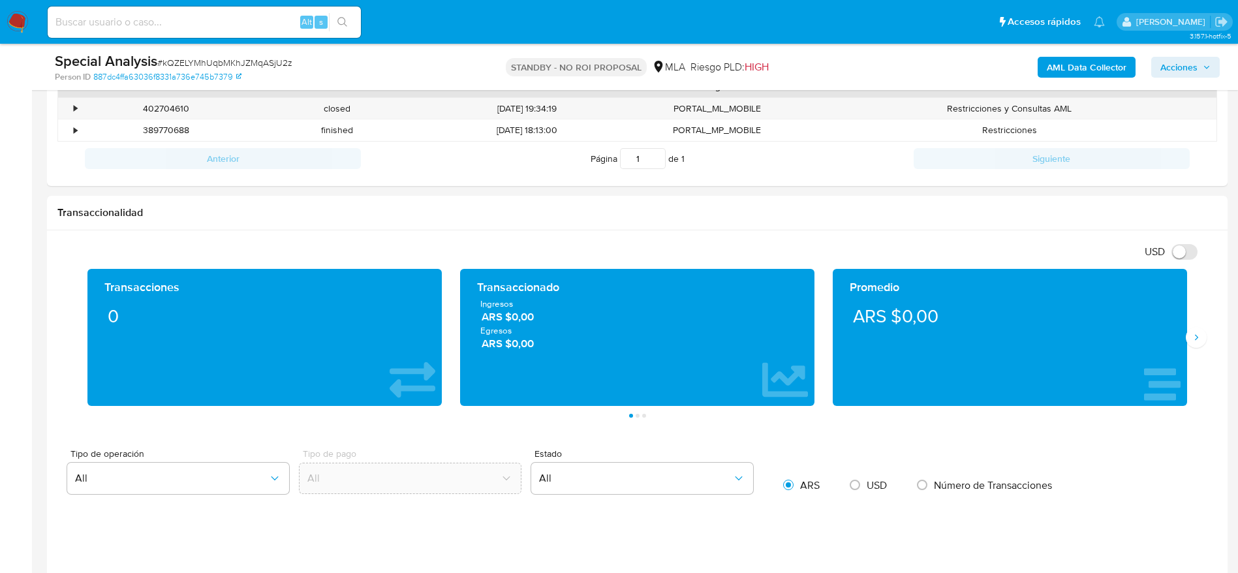
click at [195, 27] on input at bounding box center [204, 22] width 313 height 17
paste input "666402513"
type input "666402513"
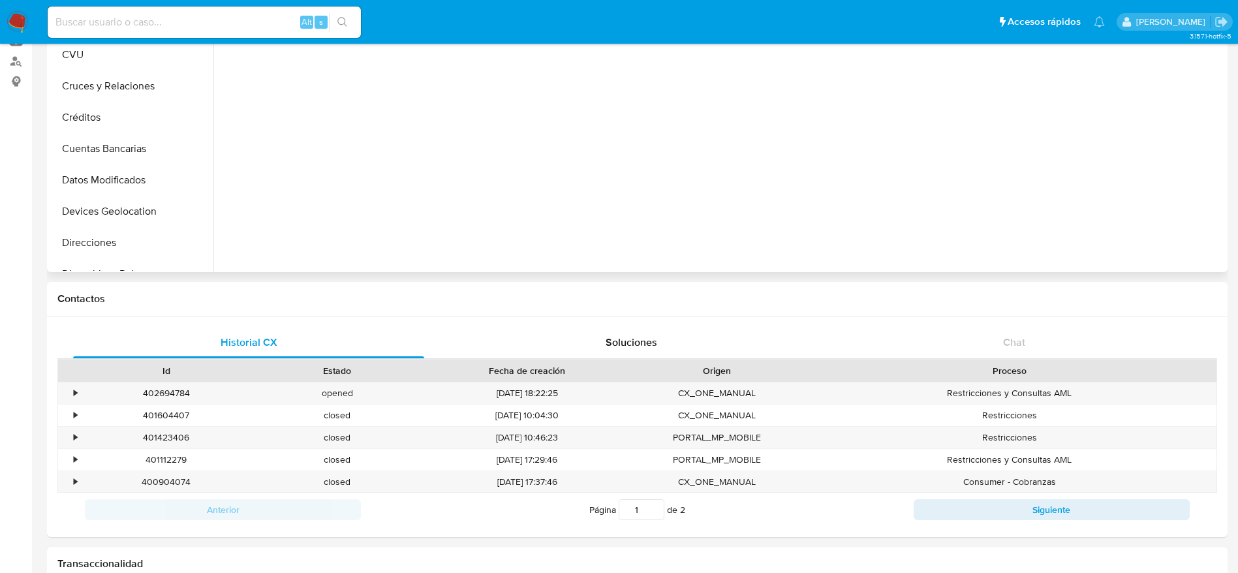
scroll to position [294, 0]
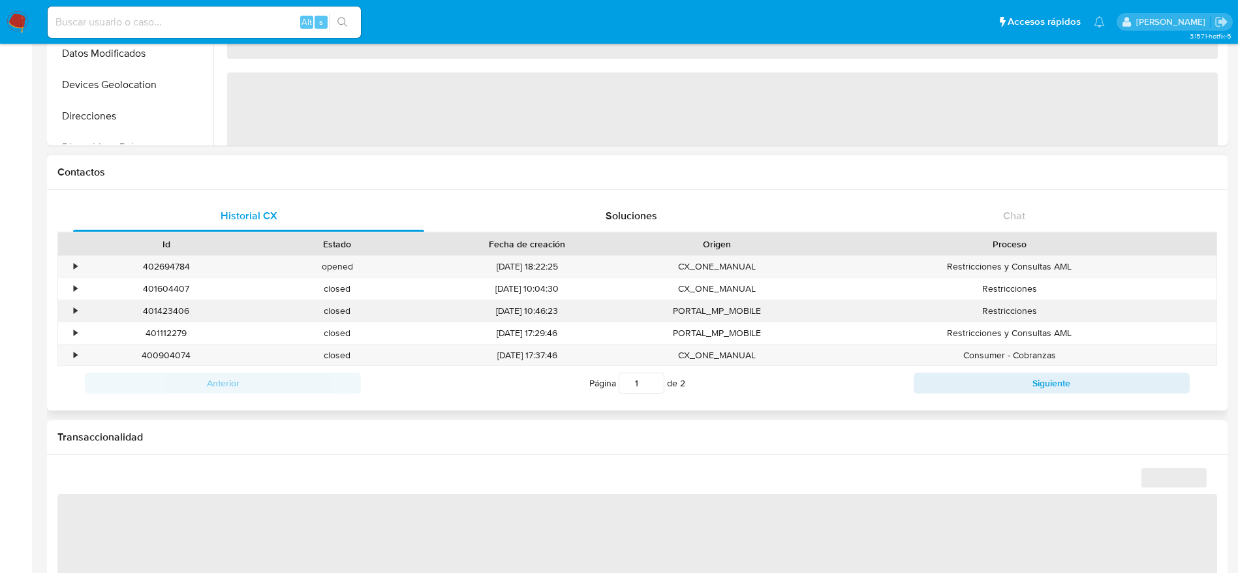
select select "10"
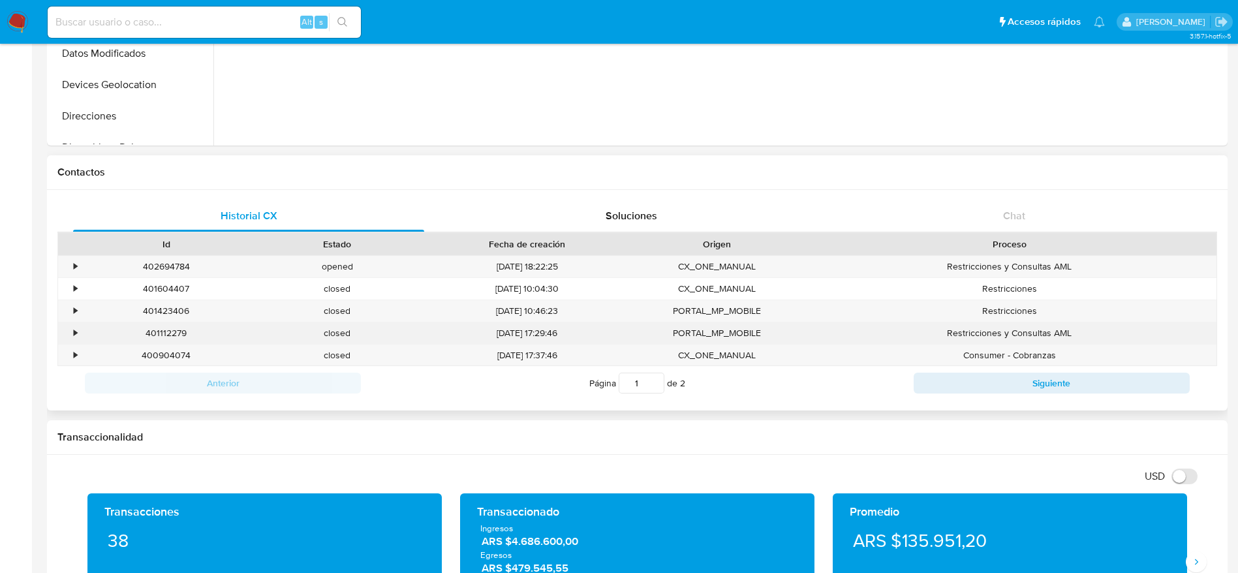
click at [168, 330] on div "401112279" at bounding box center [166, 333] width 171 height 22
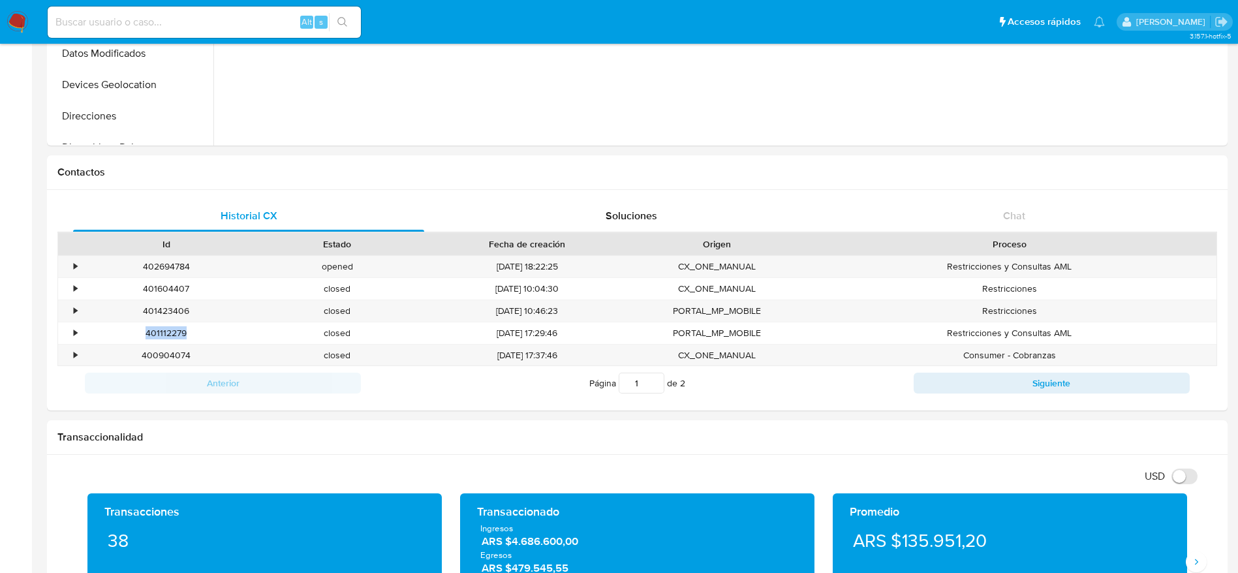
copy div "401112279"
drag, startPoint x: 15, startPoint y: 23, endPoint x: 41, endPoint y: 6, distance: 31.1
click at [16, 22] on img at bounding box center [18, 22] width 22 height 22
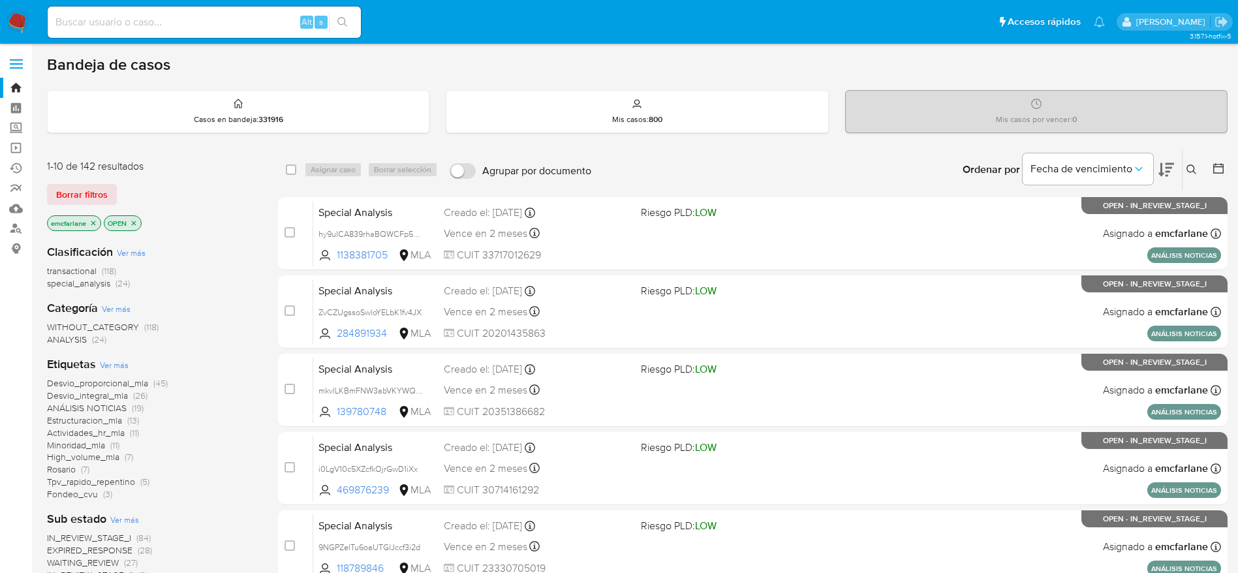
click at [257, 18] on input at bounding box center [204, 22] width 313 height 17
paste input "qNxgetjvzjm8AwgeN9ffWdyt"
type input "qNxgetjvzjm8AwgeN9ffWdyt"
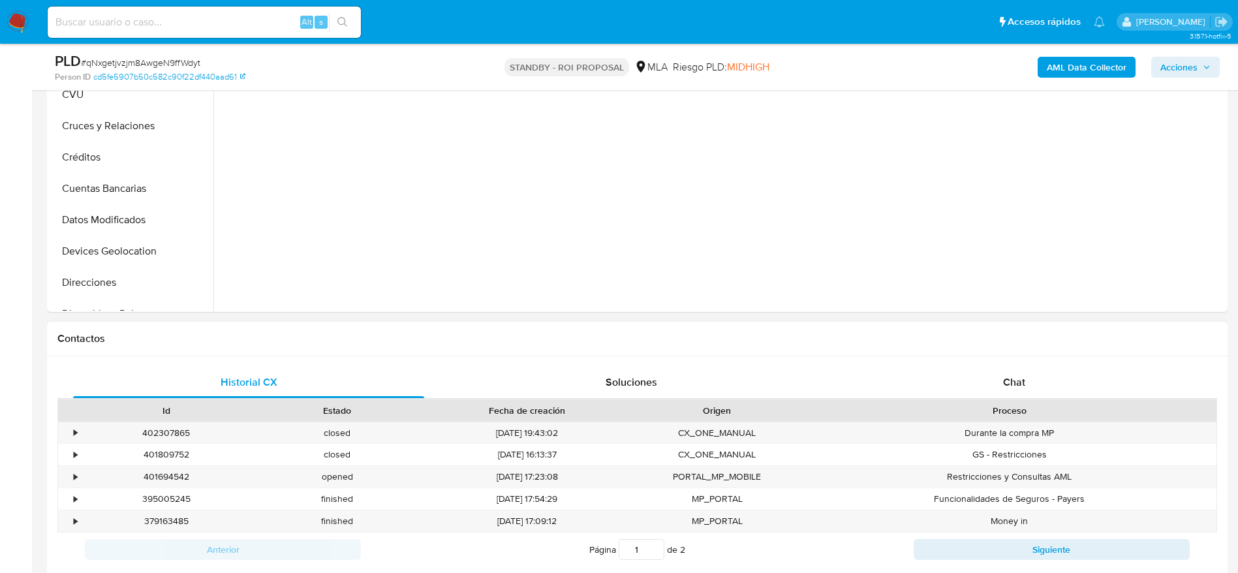
scroll to position [392, 0]
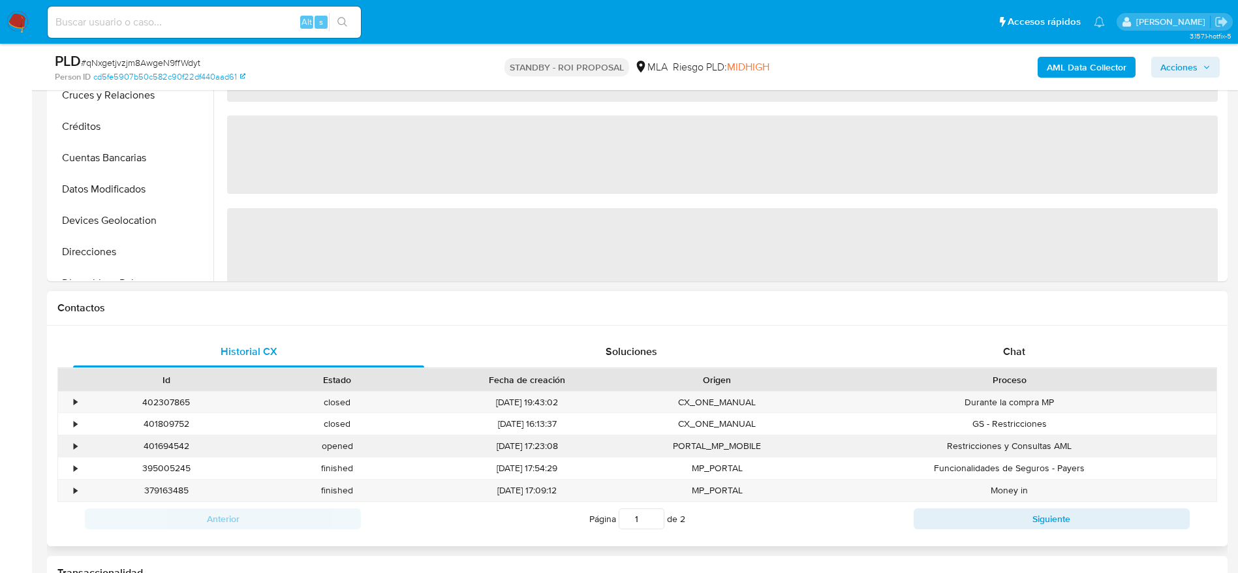
select select "10"
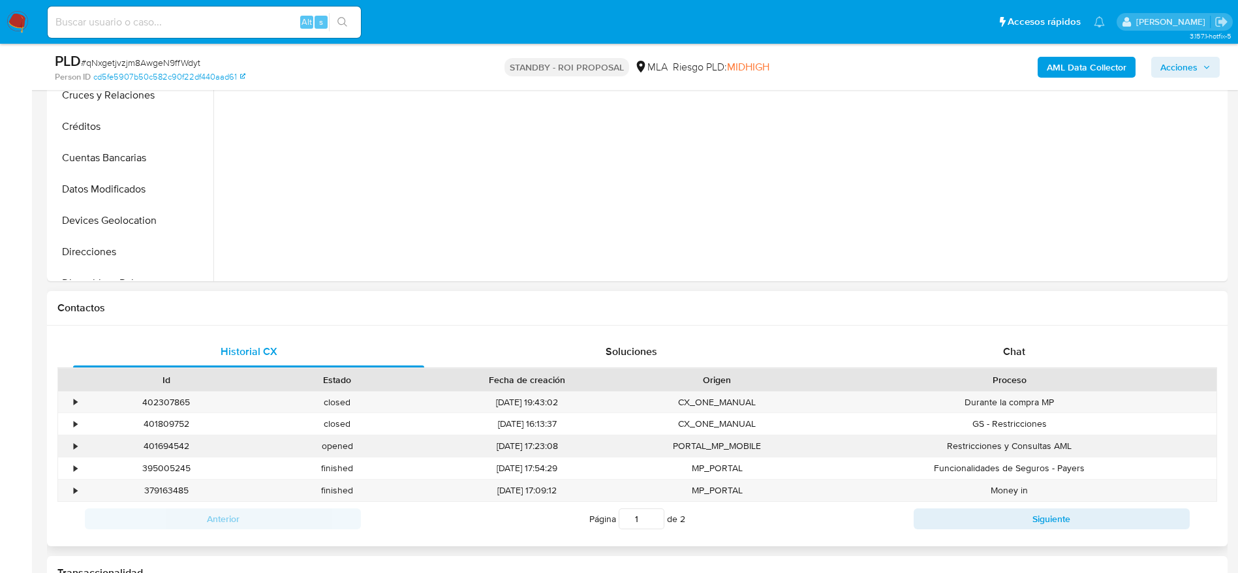
click at [159, 447] on div "401694542" at bounding box center [166, 446] width 171 height 22
copy div "401694542"
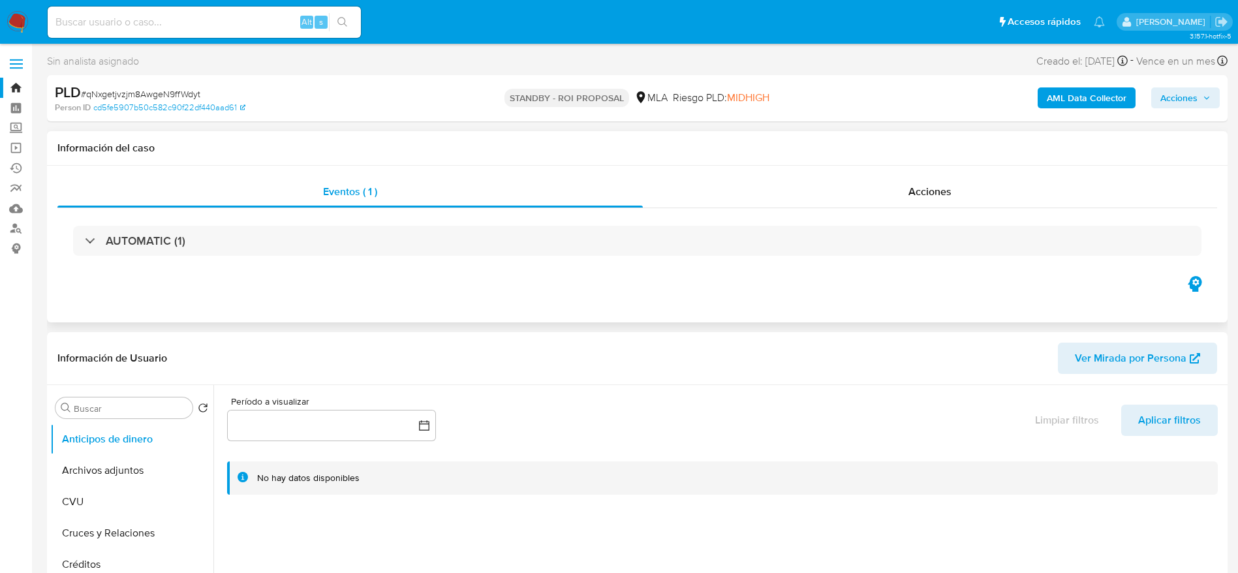
drag, startPoint x: 89, startPoint y: 473, endPoint x: 382, endPoint y: 315, distance: 333.3
click at [95, 469] on button "Archivos adjuntos" at bounding box center [131, 470] width 163 height 31
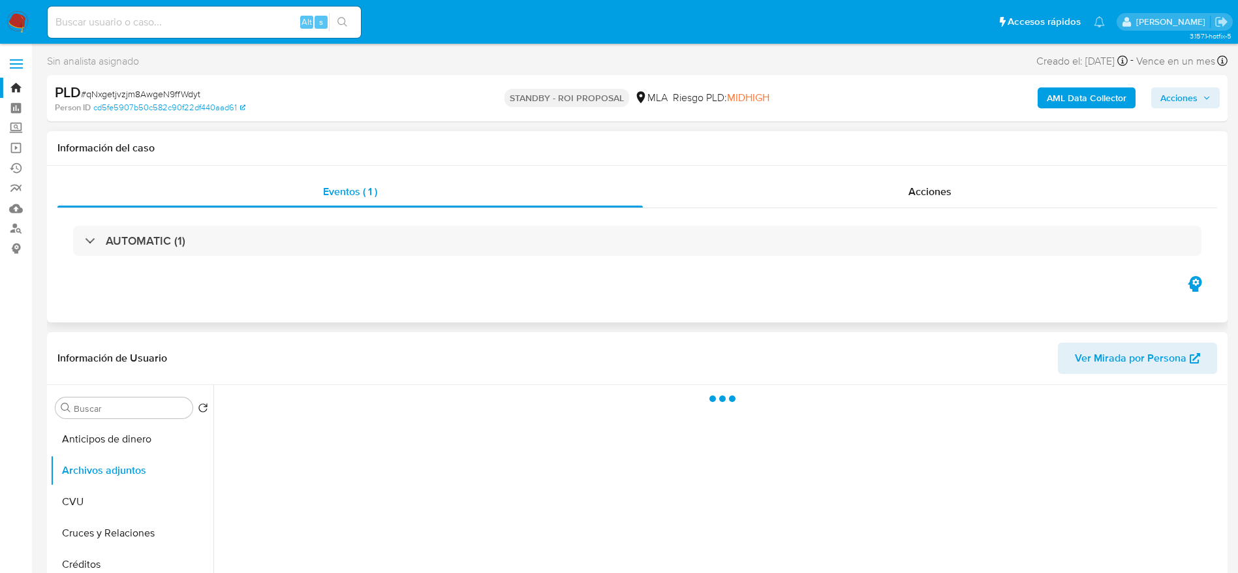
scroll to position [98, 0]
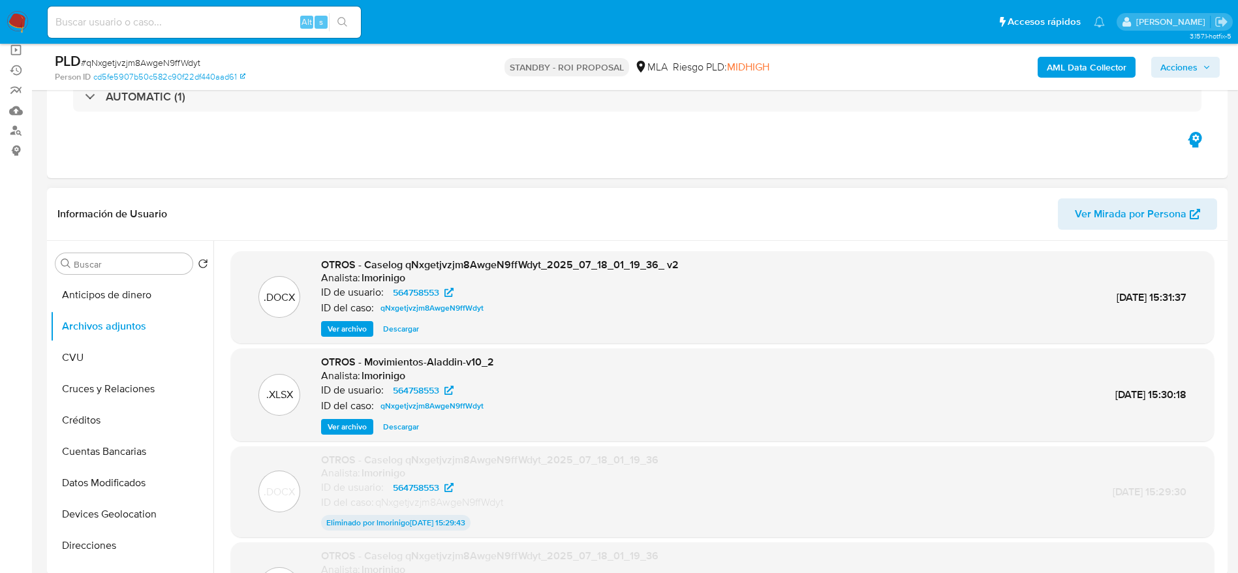
click at [394, 326] on span "Descargar" at bounding box center [401, 328] width 36 height 13
click at [395, 423] on span "Descargar" at bounding box center [401, 426] width 36 height 13
click at [31, 11] on nav "Pausado Ver notificaciones Alt s Accesos rápidos Presiona las siguientes teclas…" at bounding box center [619, 22] width 1238 height 44
click at [2, 24] on nav "Pausado Ver notificaciones Alt s Accesos rápidos Presiona las siguientes teclas…" at bounding box center [619, 22] width 1238 height 44
click at [20, 13] on img at bounding box center [18, 22] width 22 height 22
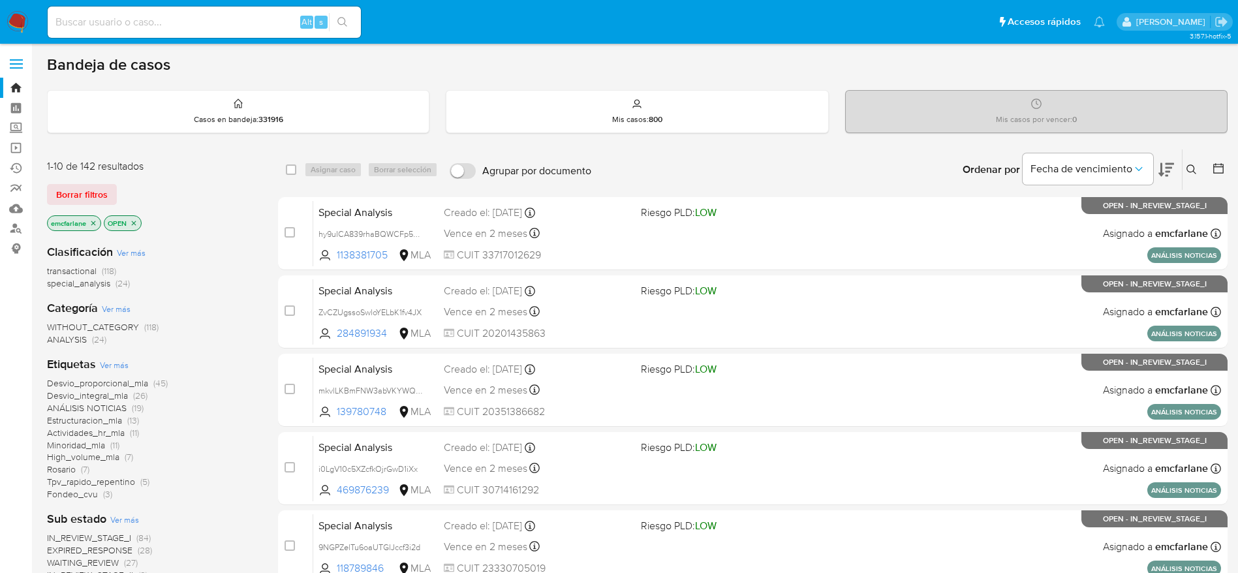
click at [134, 19] on input at bounding box center [204, 22] width 313 height 17
paste input "tuckU2evXJNRvPnyN4A43hCP"
type input "tuckU2evXJNRvPnyN4A43hCP"
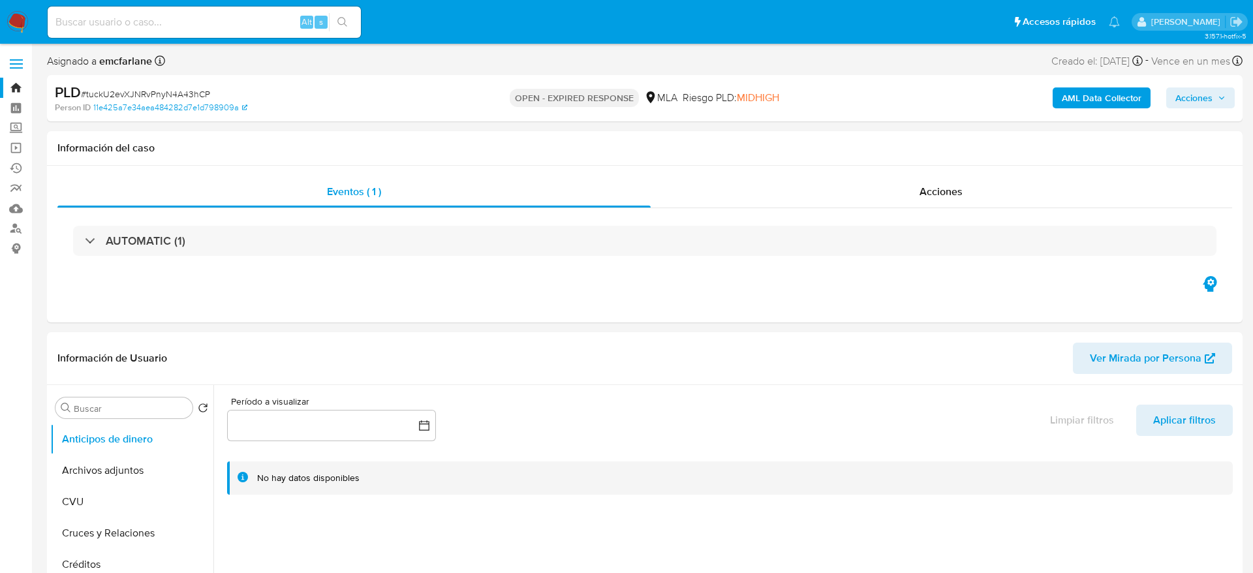
select select "10"
click at [145, 86] on div "PLD # tuckU2evXJNRvPnyN4A43hCP" at bounding box center [247, 93] width 384 height 20
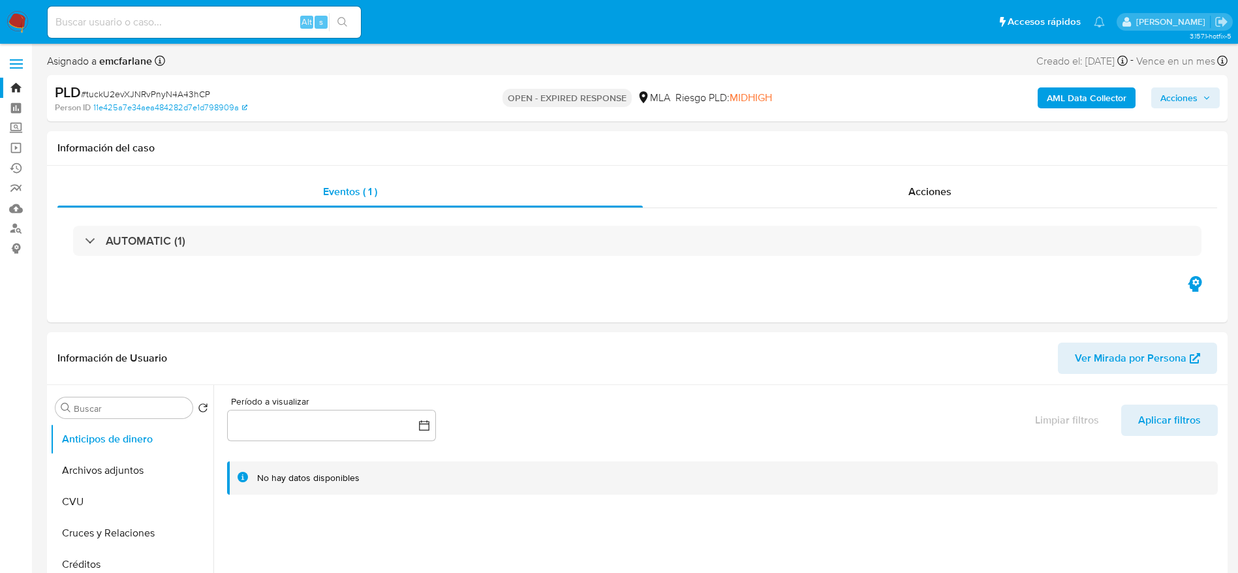
click at [202, 95] on span "# tuckU2evXJNRvPnyN4A43hCP" at bounding box center [145, 93] width 129 height 13
copy span "tuckU2evXJNRvPnyN4A43hCP"
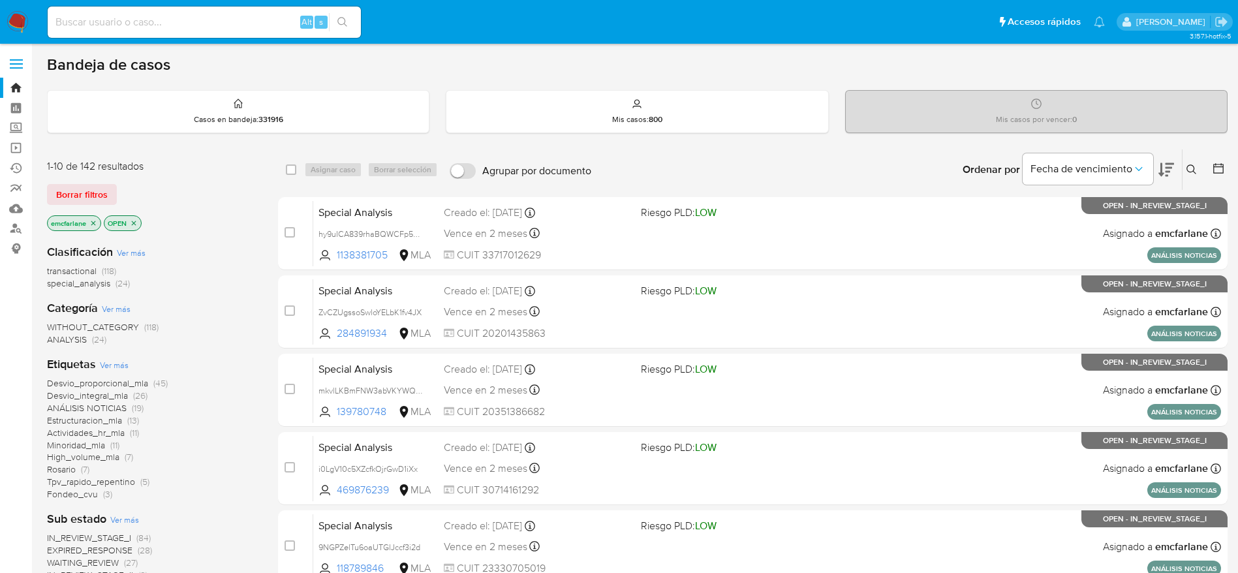
click at [100, 187] on span "Borrar filtros" at bounding box center [82, 194] width 52 height 18
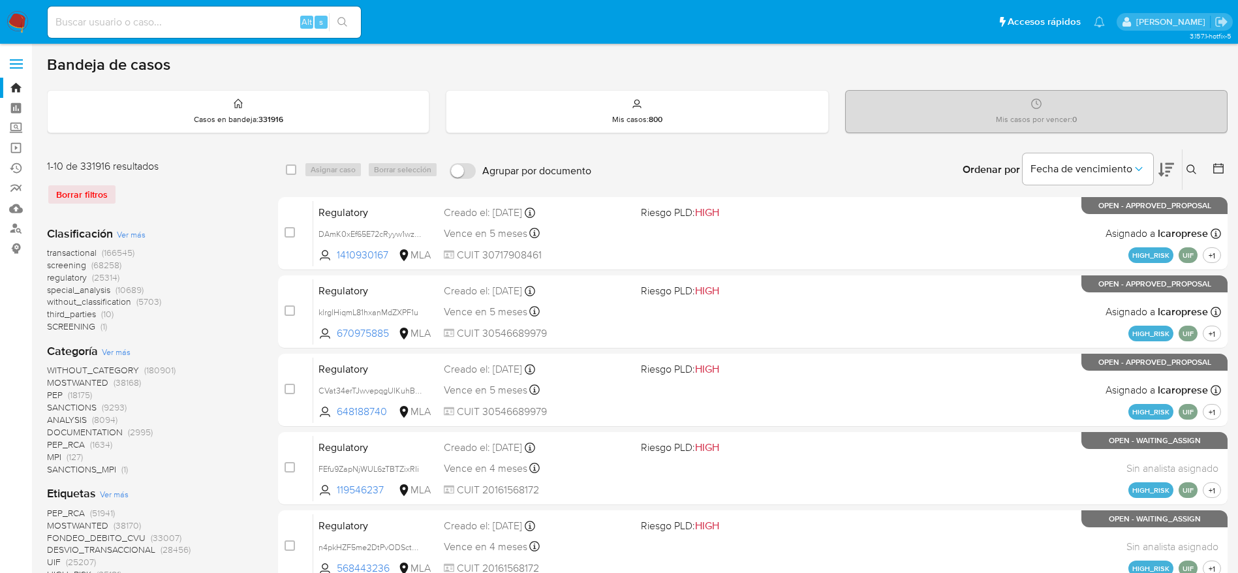
click at [1201, 169] on button at bounding box center [1194, 170] width 22 height 16
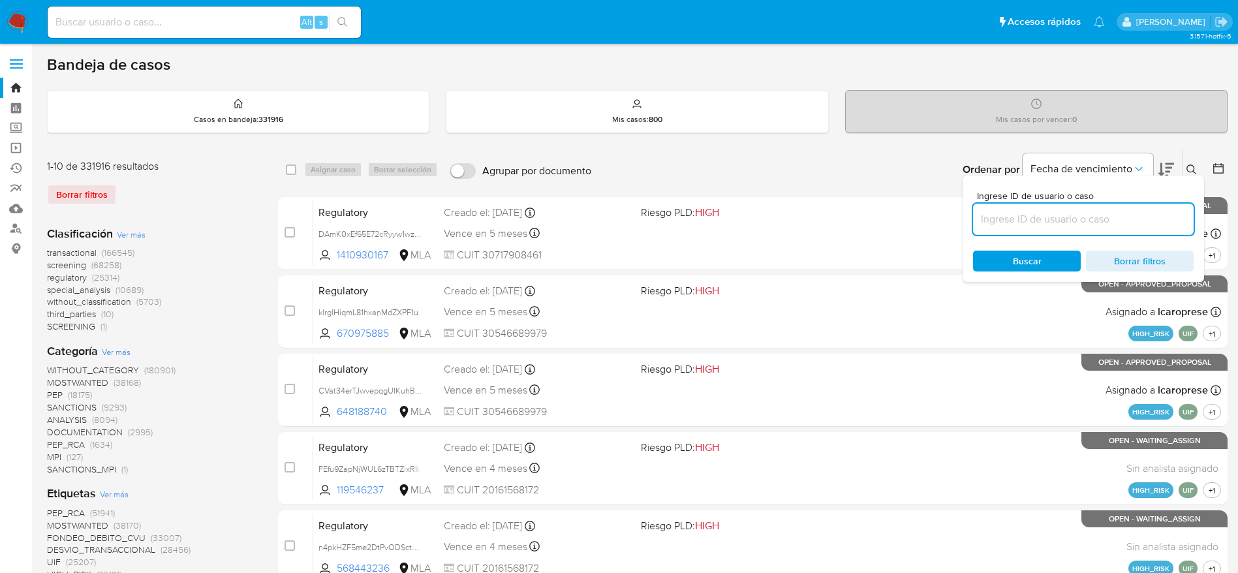
click at [1054, 224] on input at bounding box center [1083, 219] width 221 height 17
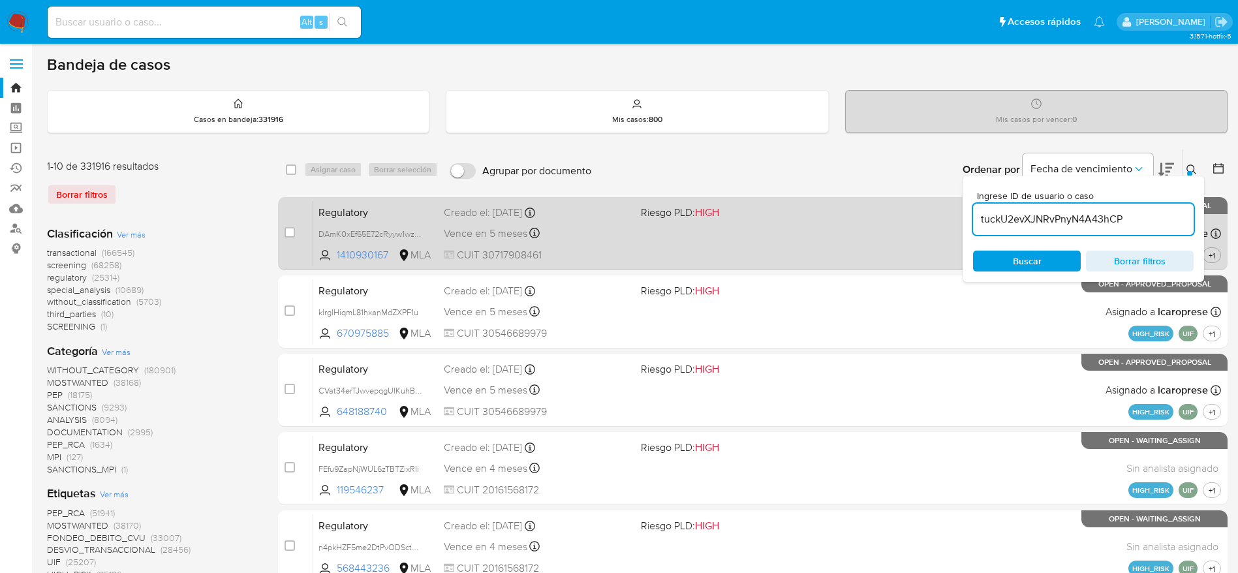
type input "tuckU2evXJNRvPnyN4A43hCP"
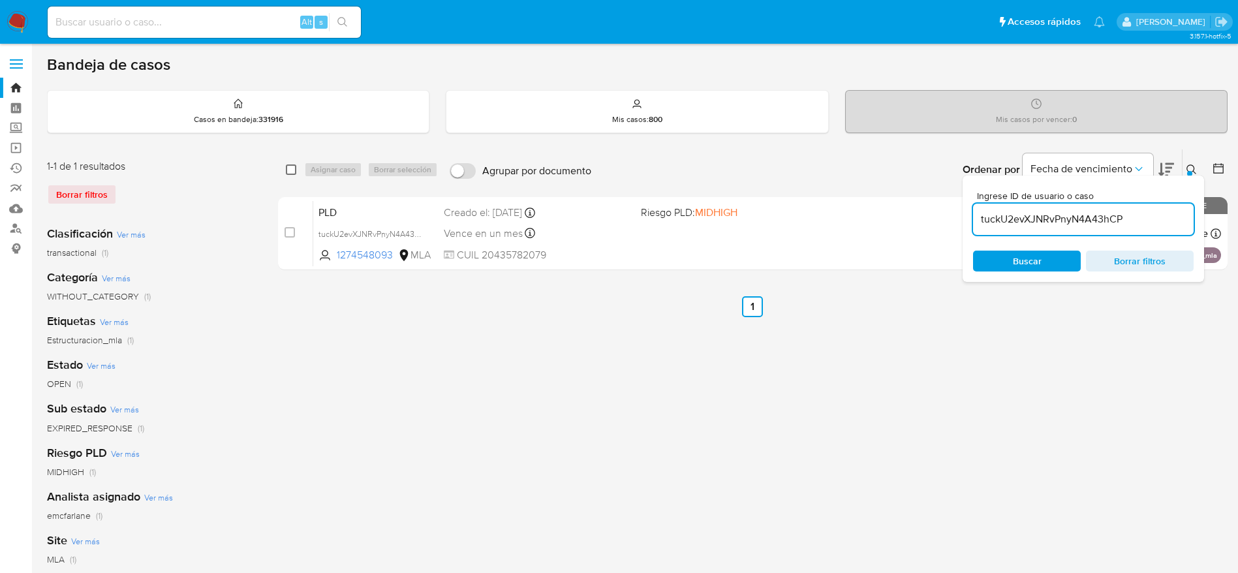
drag, startPoint x: 294, startPoint y: 166, endPoint x: 305, endPoint y: 172, distance: 12.0
click at [294, 167] on input "checkbox" at bounding box center [291, 170] width 10 height 10
checkbox input "true"
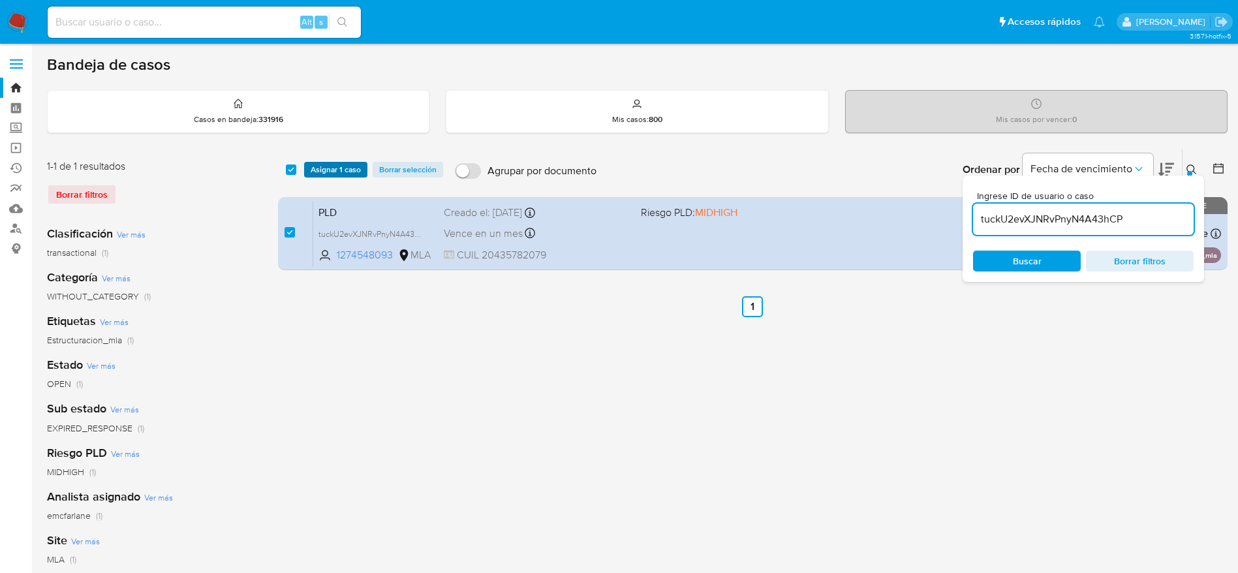
click at [324, 176] on span "Asignar 1 caso" at bounding box center [336, 169] width 50 height 13
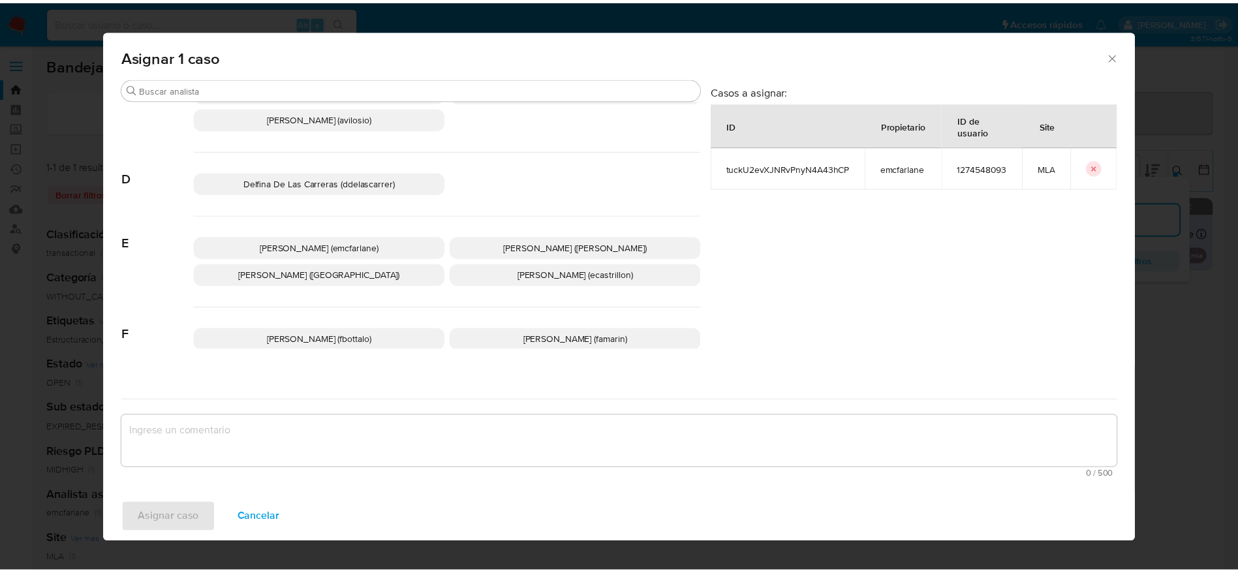
scroll to position [98, 0]
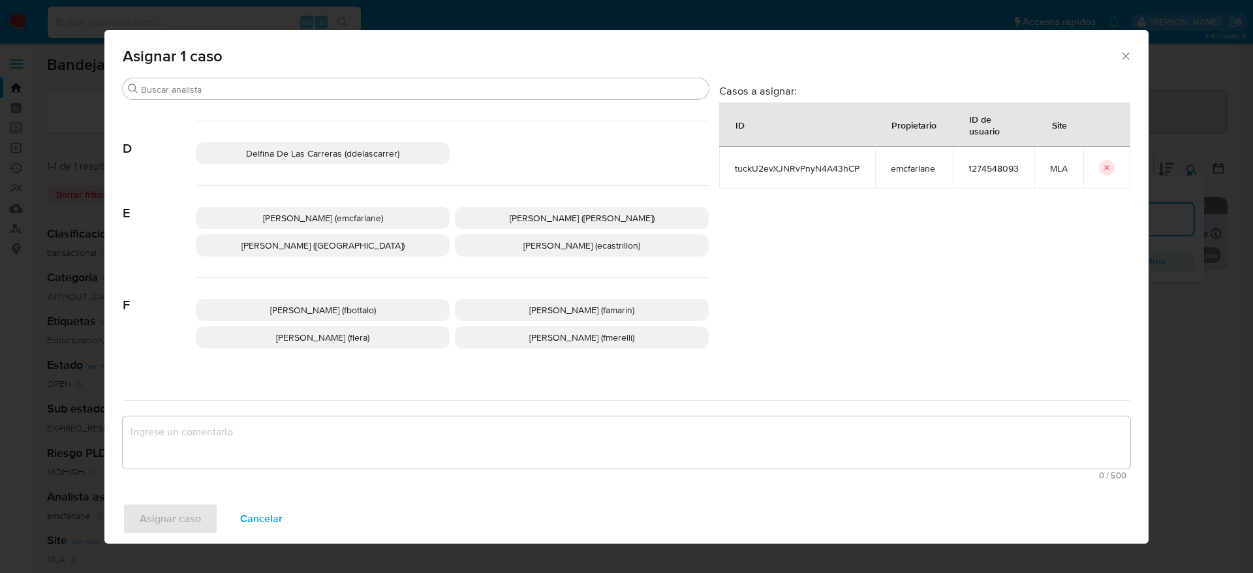
drag, startPoint x: 333, startPoint y: 216, endPoint x: 322, endPoint y: 230, distance: 17.6
click at [334, 216] on span "[PERSON_NAME] (emcfarlane)" at bounding box center [323, 218] width 120 height 13
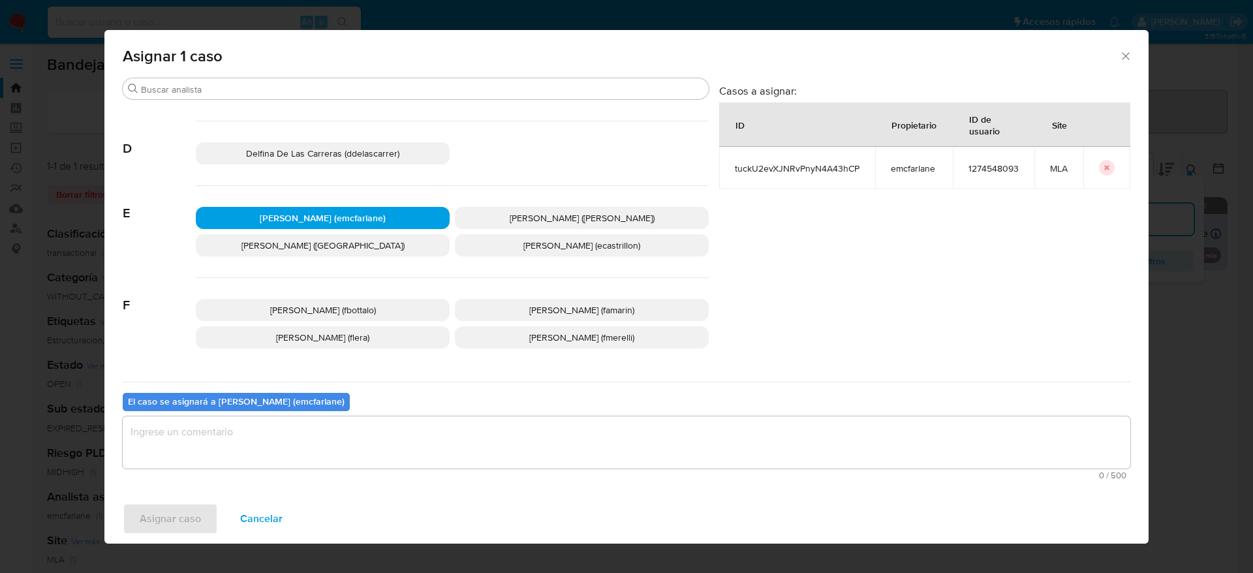
click at [259, 451] on textarea "assign-modal" at bounding box center [627, 442] width 1008 height 52
click at [170, 520] on span "Asignar caso" at bounding box center [170, 519] width 61 height 29
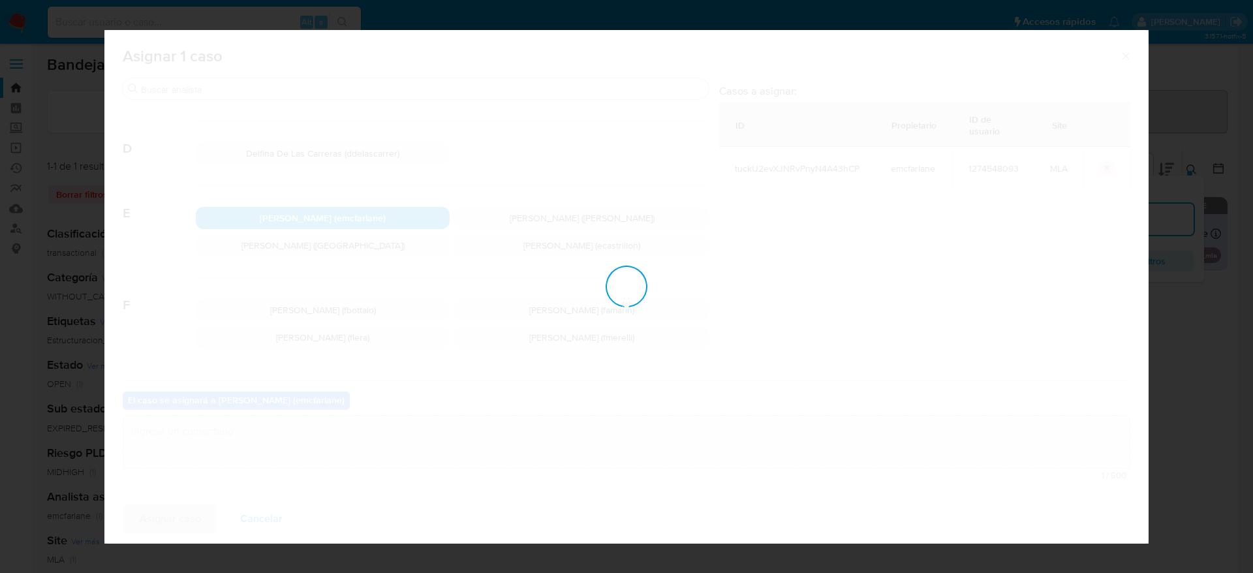
checkbox input "false"
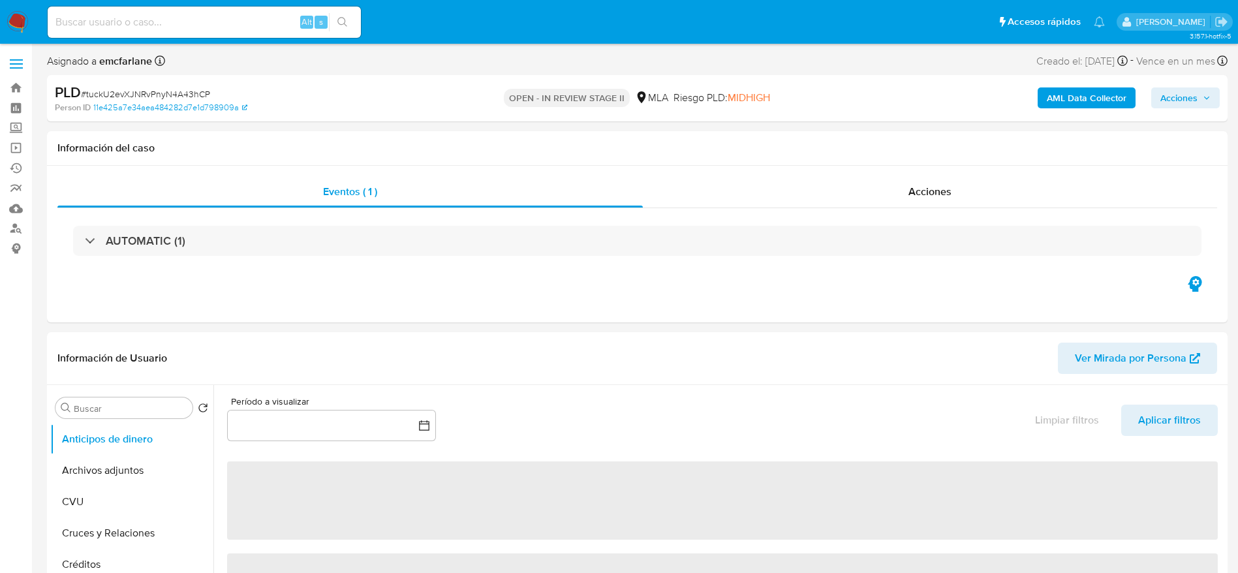
drag, startPoint x: 1170, startPoint y: 101, endPoint x: 1154, endPoint y: 106, distance: 17.1
click at [1170, 101] on span "Acciones" at bounding box center [1179, 97] width 37 height 21
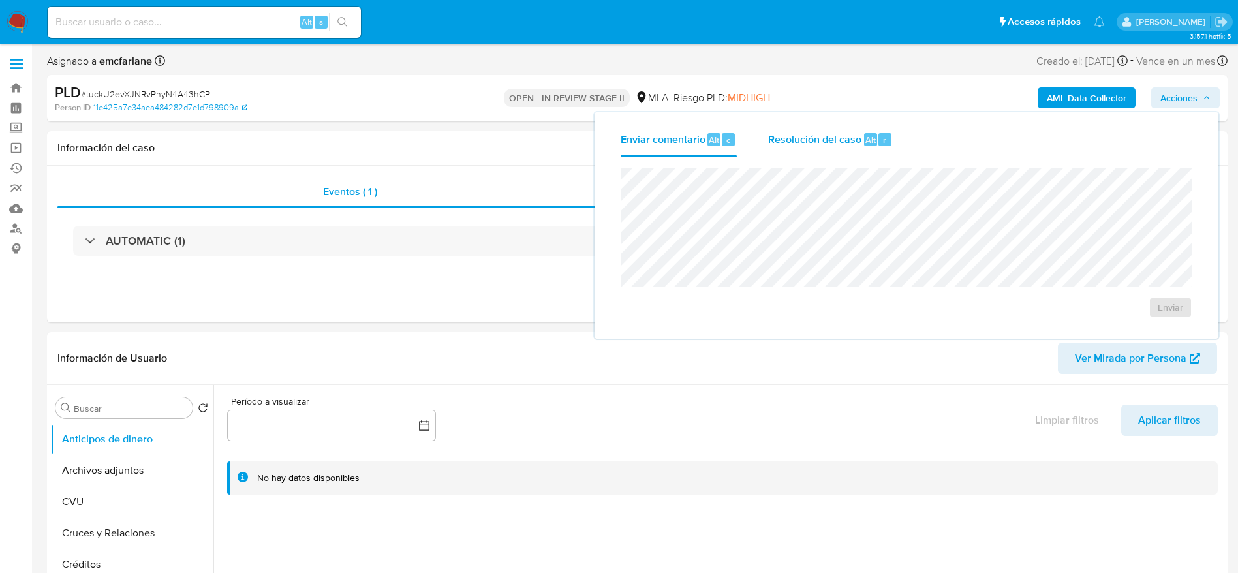
select select "10"
click at [875, 123] on div "Resolución del caso Alt r" at bounding box center [830, 140] width 125 height 34
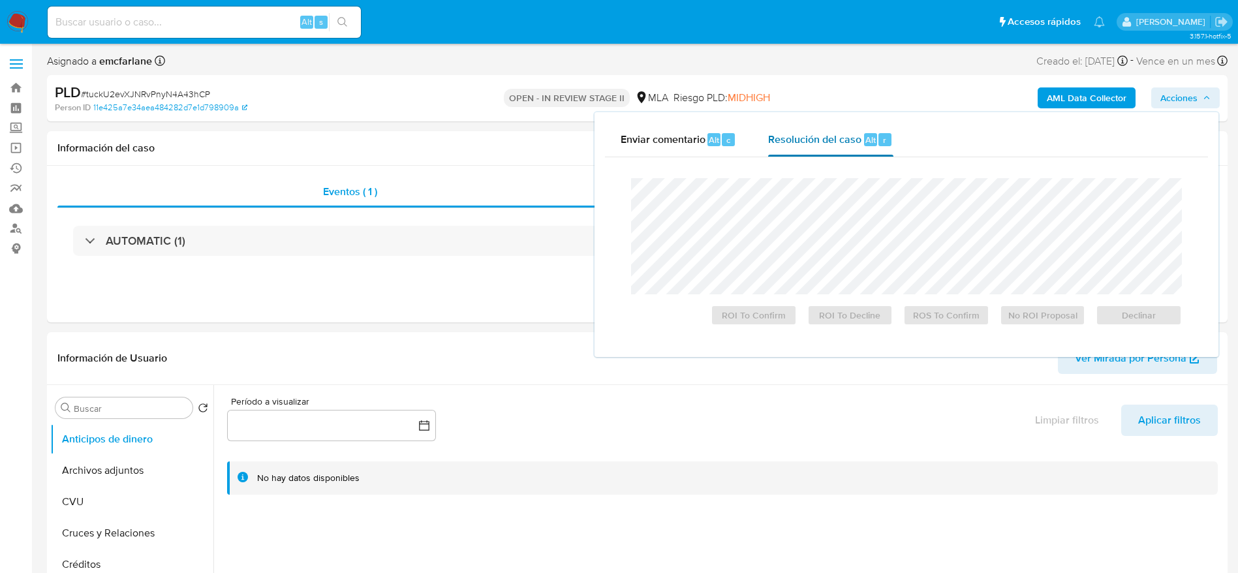
click at [868, 137] on span "Alt" at bounding box center [871, 140] width 10 height 12
click at [1125, 315] on span "Declinar" at bounding box center [1139, 315] width 68 height 18
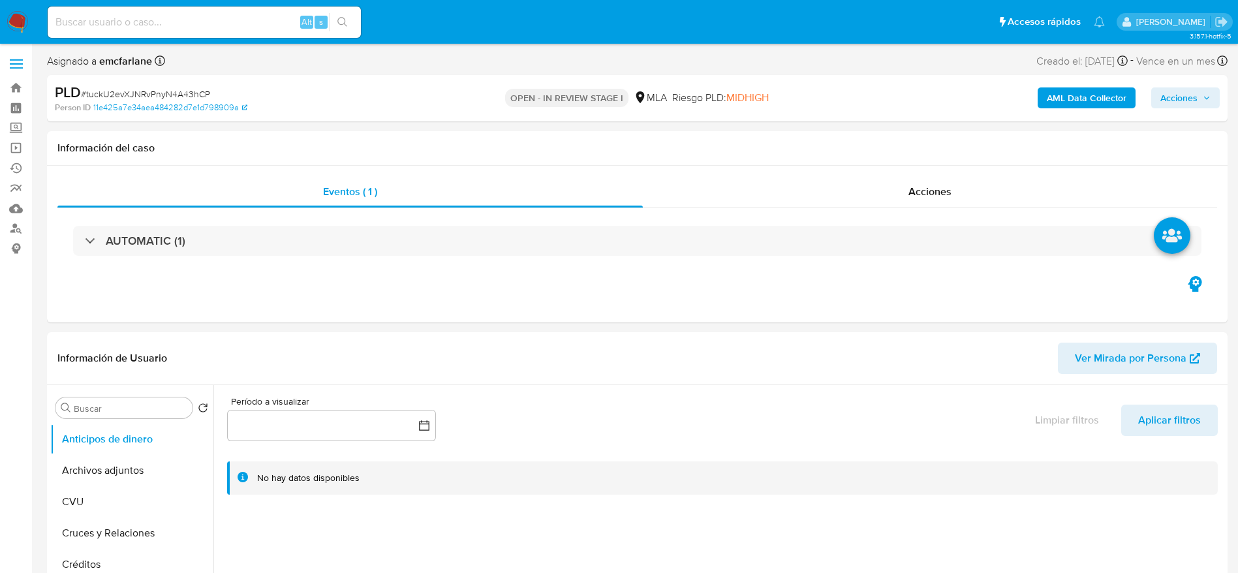
select select "10"
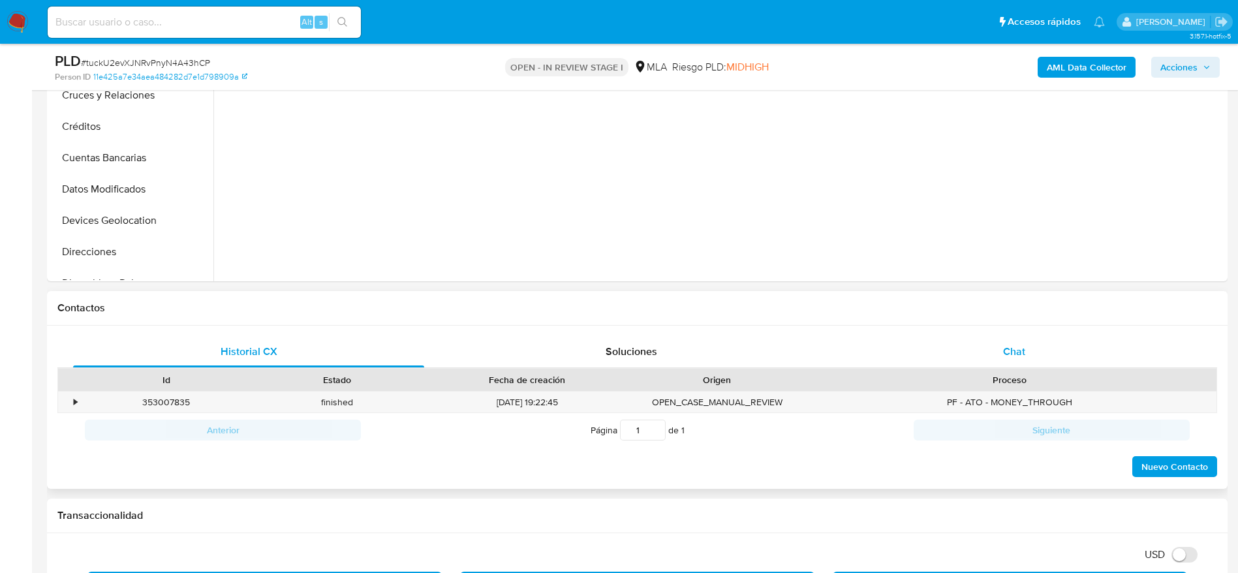
click at [1021, 336] on div "Chat" at bounding box center [1014, 351] width 351 height 31
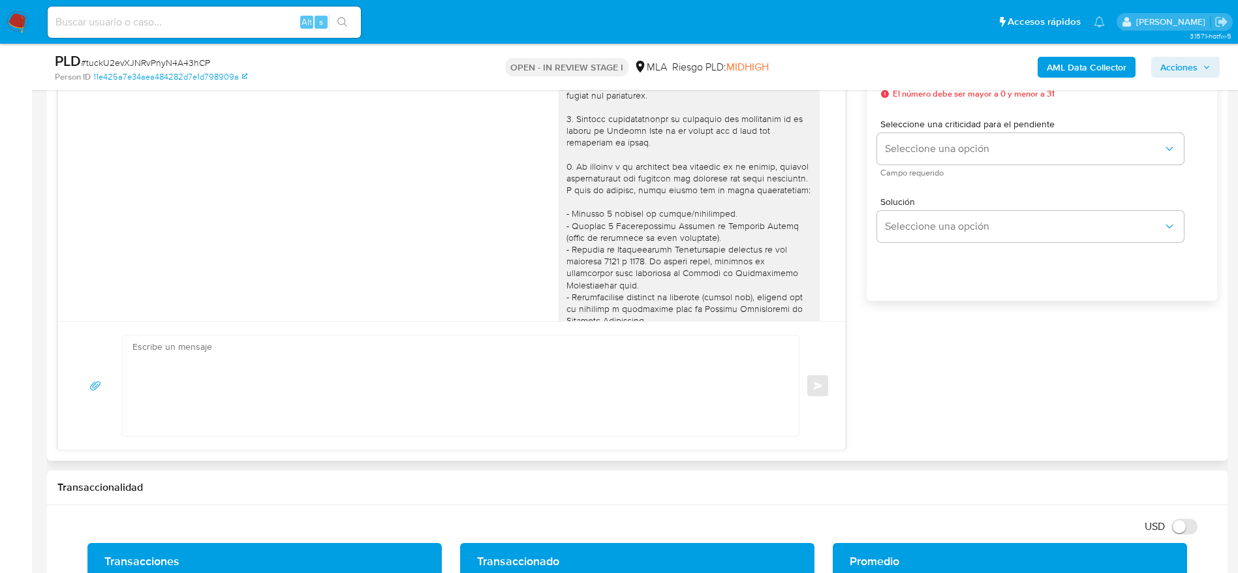
scroll to position [715, 0]
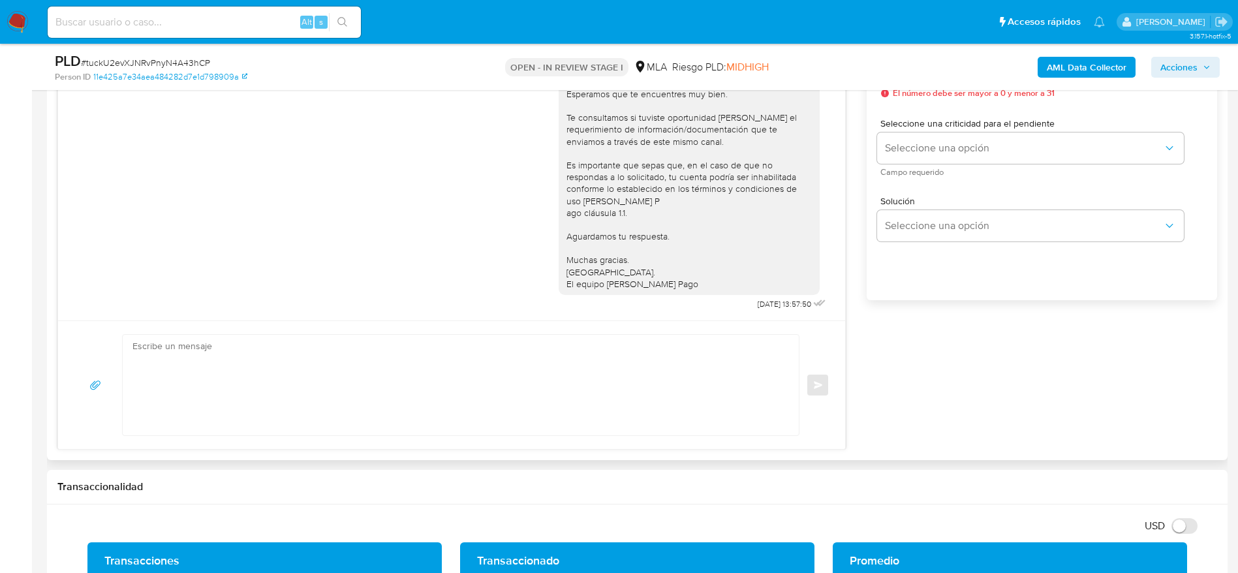
click at [357, 398] on textarea at bounding box center [458, 385] width 650 height 101
paste textarea "Hola Gabriel Emanuel Fierro, En función de las operaciones registradas en tu cu…"
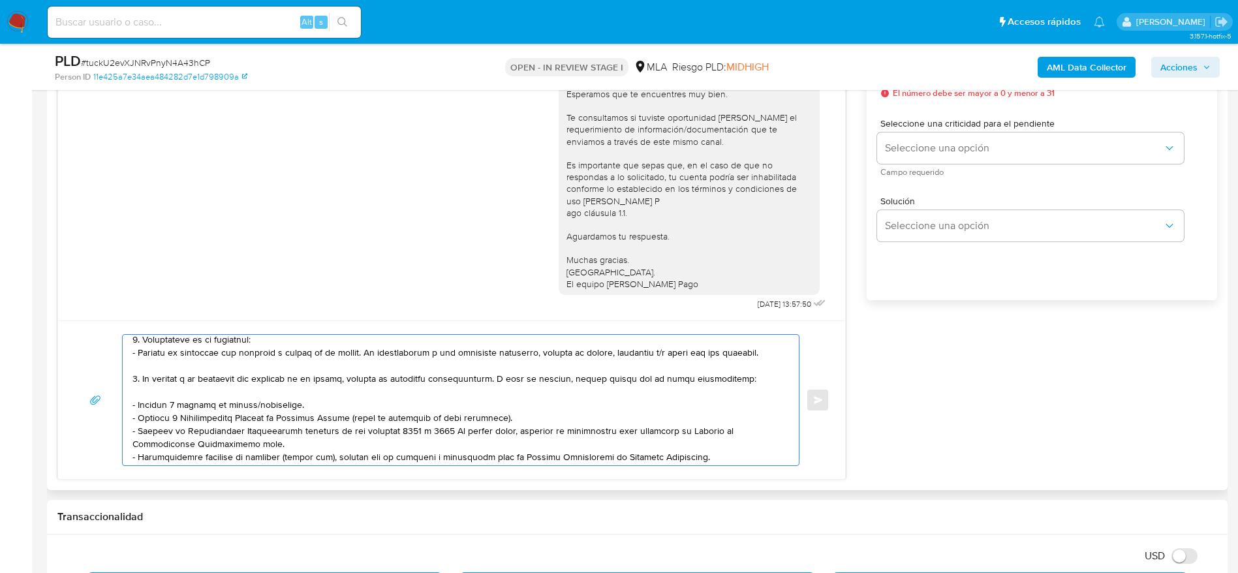
scroll to position [0, 0]
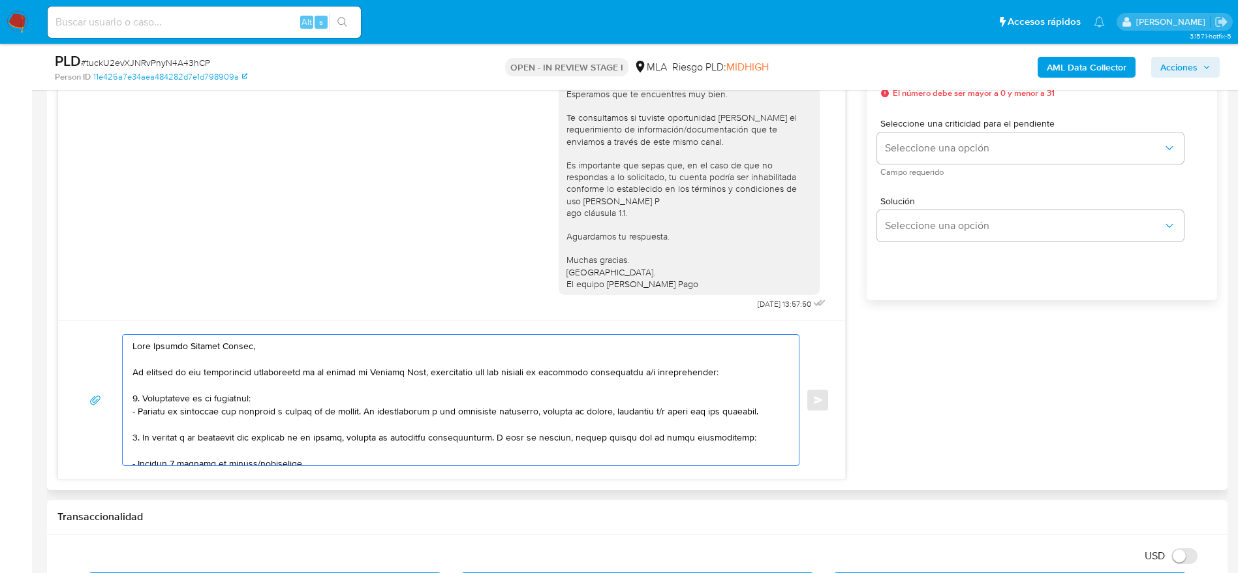
drag, startPoint x: 511, startPoint y: 390, endPoint x: 512, endPoint y: 403, distance: 13.1
click at [512, 392] on textarea at bounding box center [458, 400] width 650 height 131
click at [512, 401] on textarea at bounding box center [458, 400] width 650 height 131
click at [294, 403] on textarea at bounding box center [458, 400] width 650 height 131
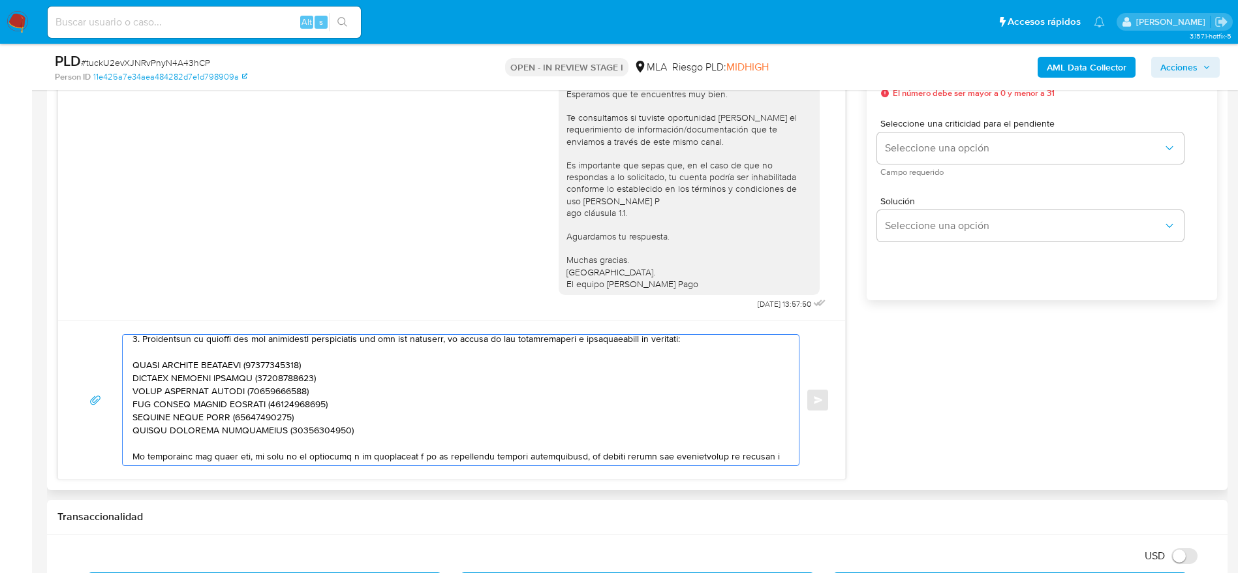
scroll to position [274, 0]
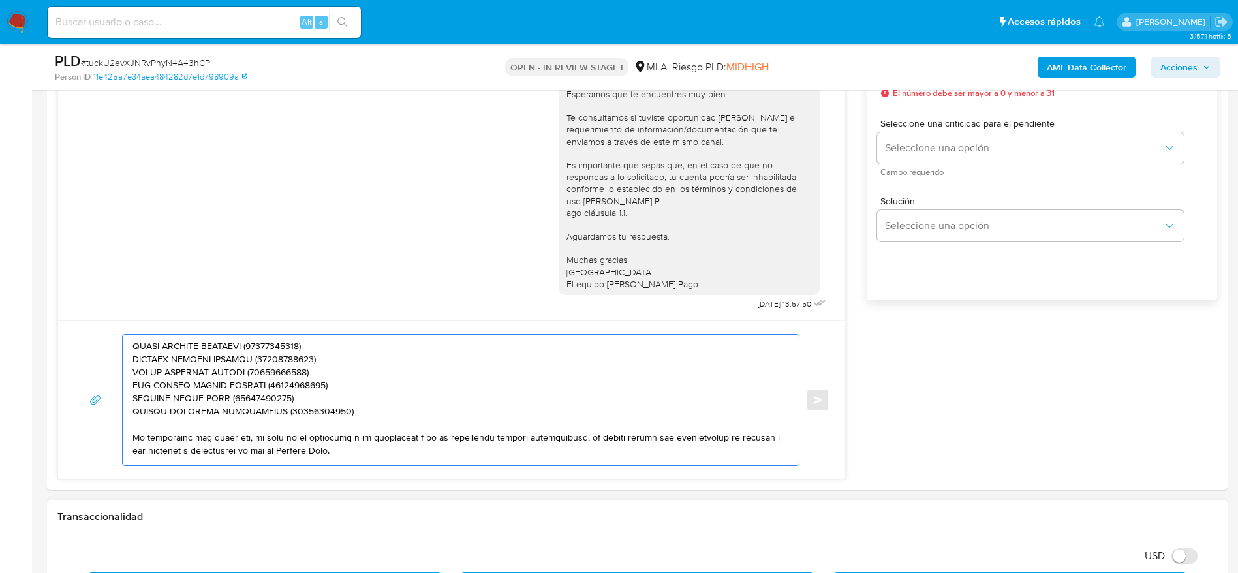
type textarea "Hola Gabriel Emanuel Fierro, En función de las operaciones registradas en tu cu…"
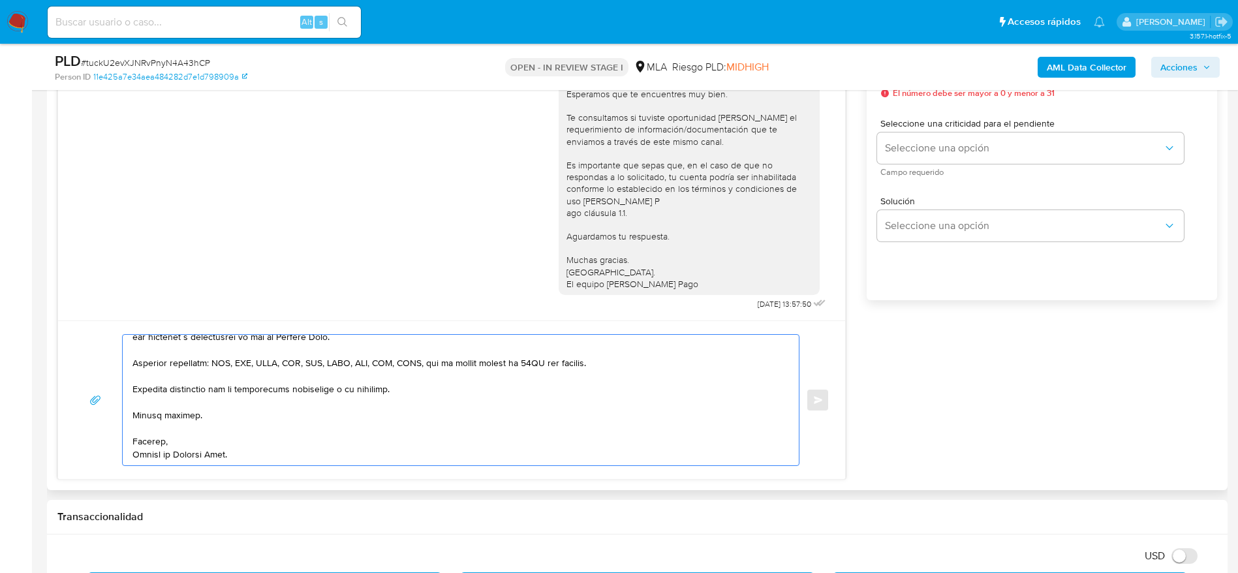
scroll to position [685, 0]
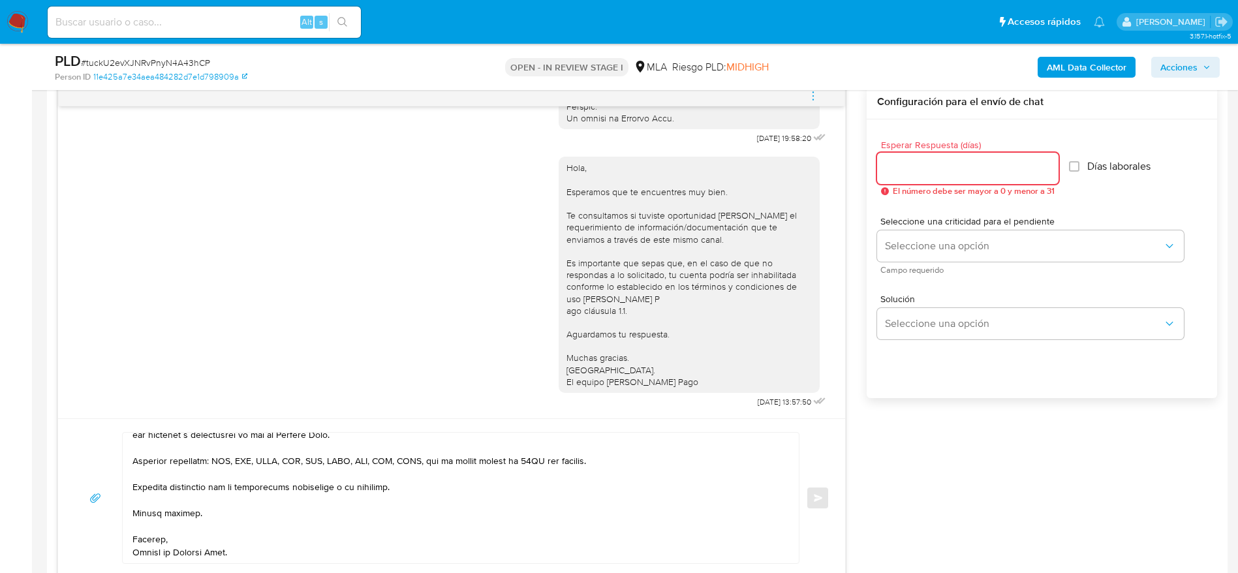
drag, startPoint x: 901, startPoint y: 172, endPoint x: 918, endPoint y: 203, distance: 35.6
click at [901, 172] on input "Esperar Respuesta (días)" at bounding box center [967, 168] width 181 height 17
type input "1"
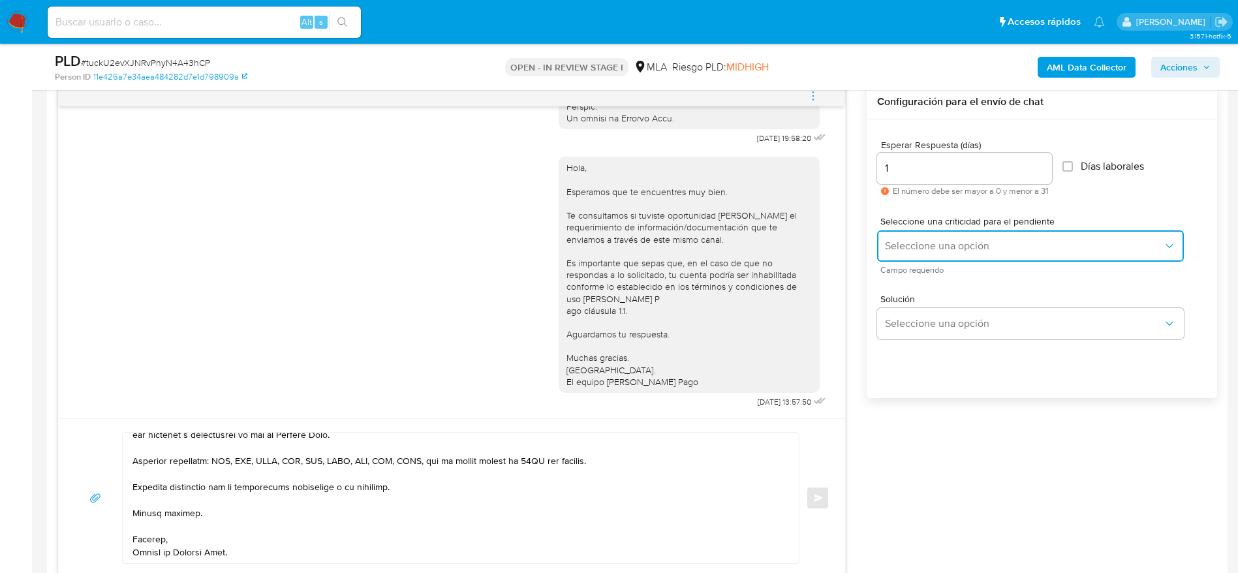
click at [926, 247] on span "Seleccione una opción" at bounding box center [1024, 246] width 278 height 13
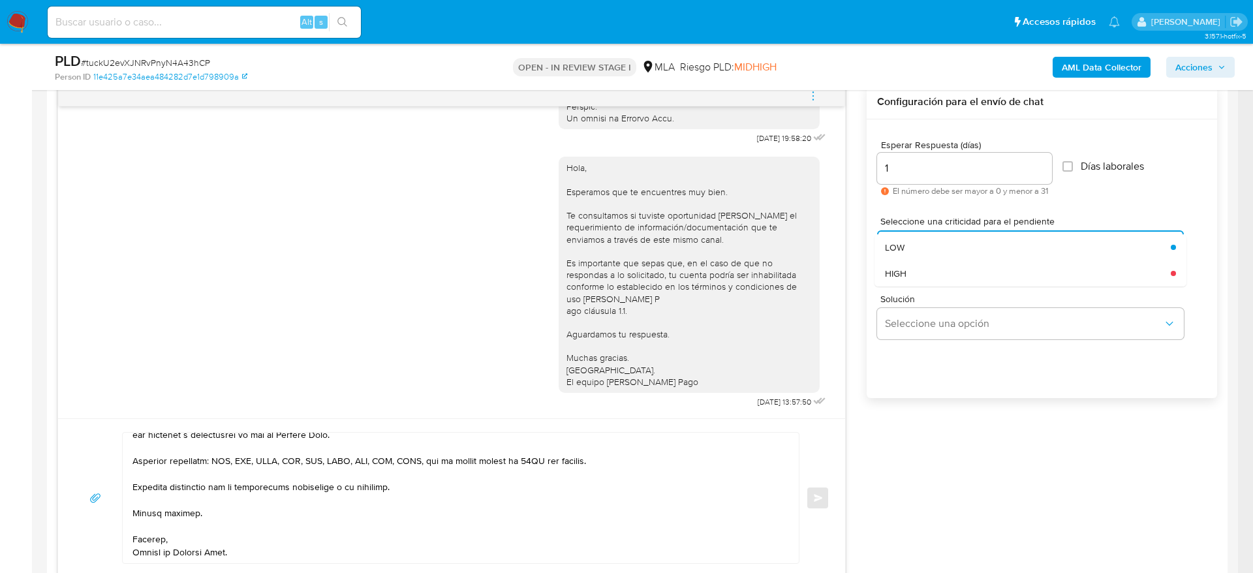
click at [915, 276] on div "HIGH" at bounding box center [1024, 273] width 278 height 26
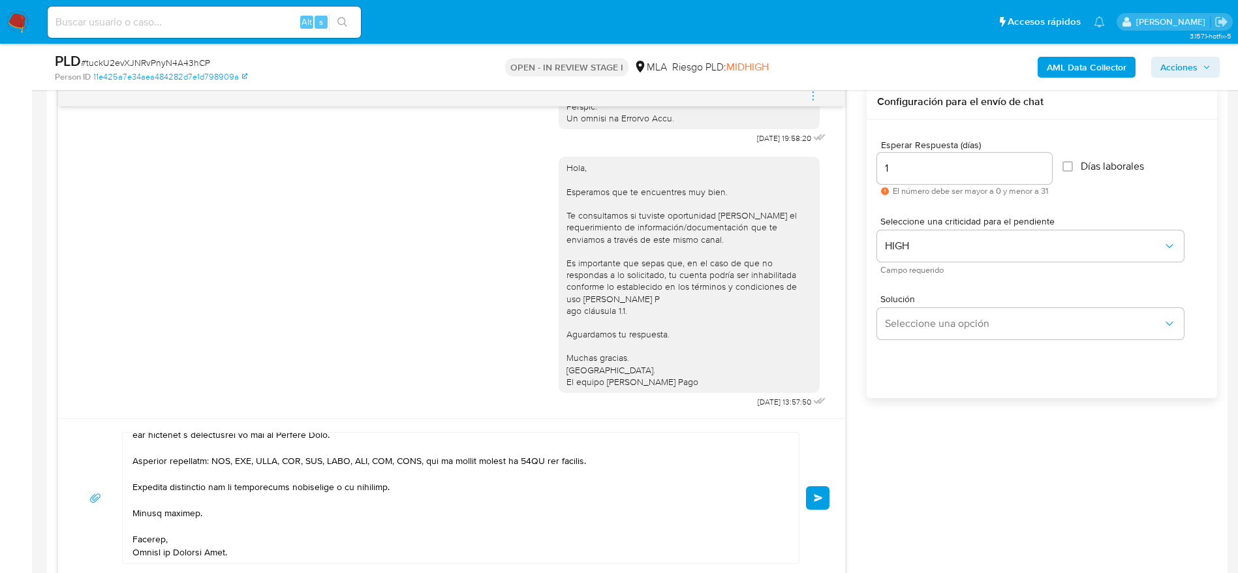
click at [822, 501] on span "Enviar" at bounding box center [818, 498] width 9 height 8
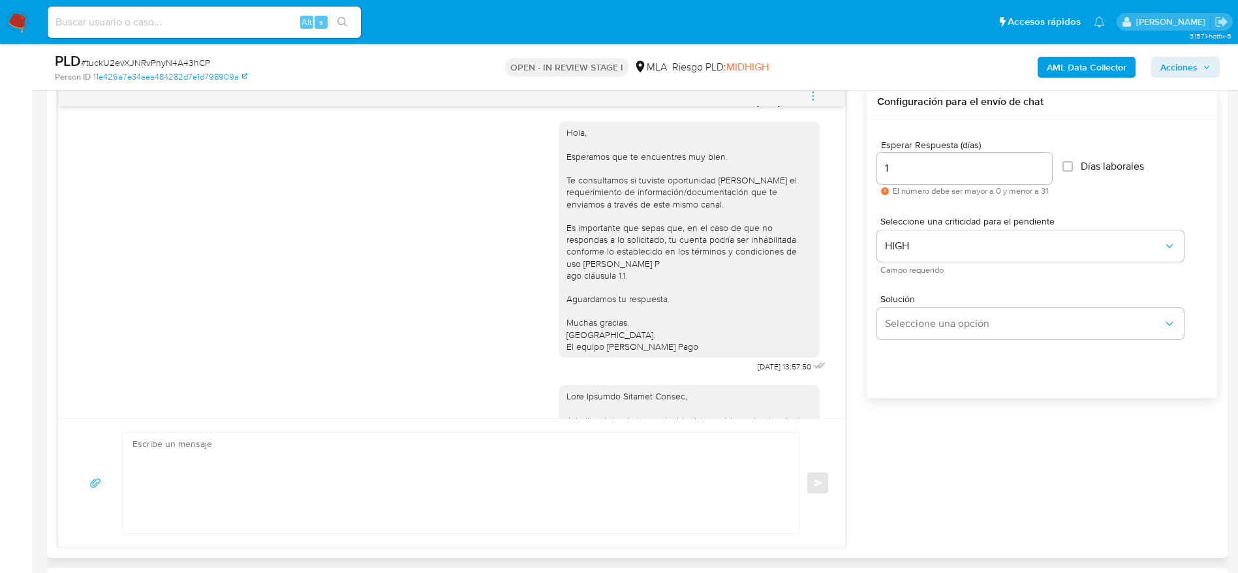
scroll to position [1441, 0]
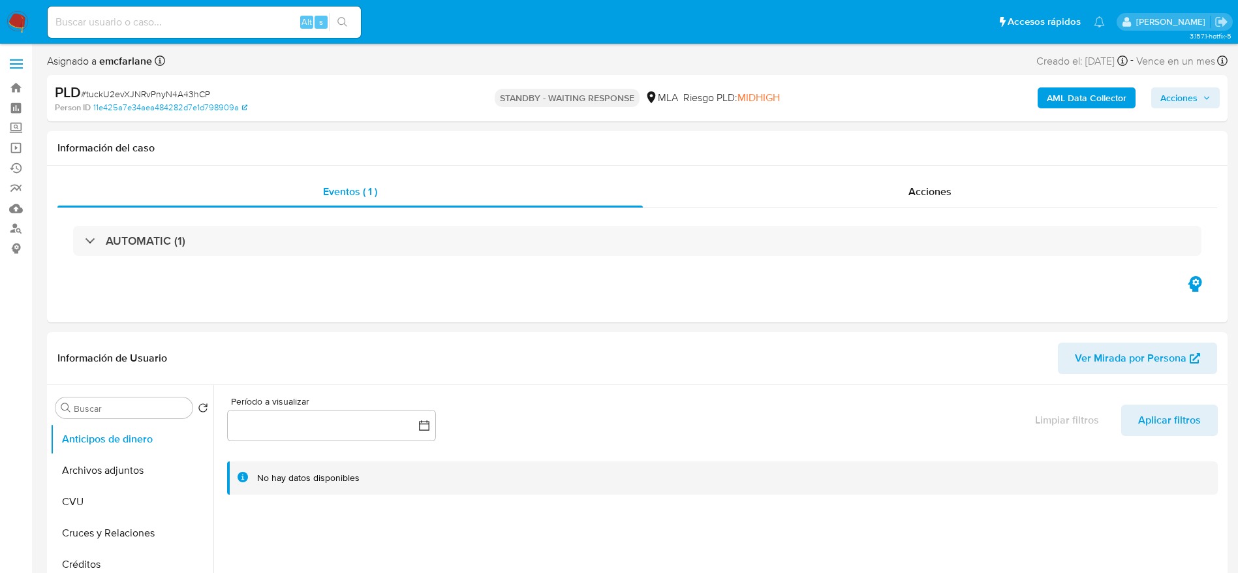
select select "10"
click at [167, 18] on input at bounding box center [204, 22] width 313 height 17
paste input "3fPaZbtvjtoXMhKelmkxnEl8"
type input "3fPaZbtvjtoXMhKelmkxnEl8"
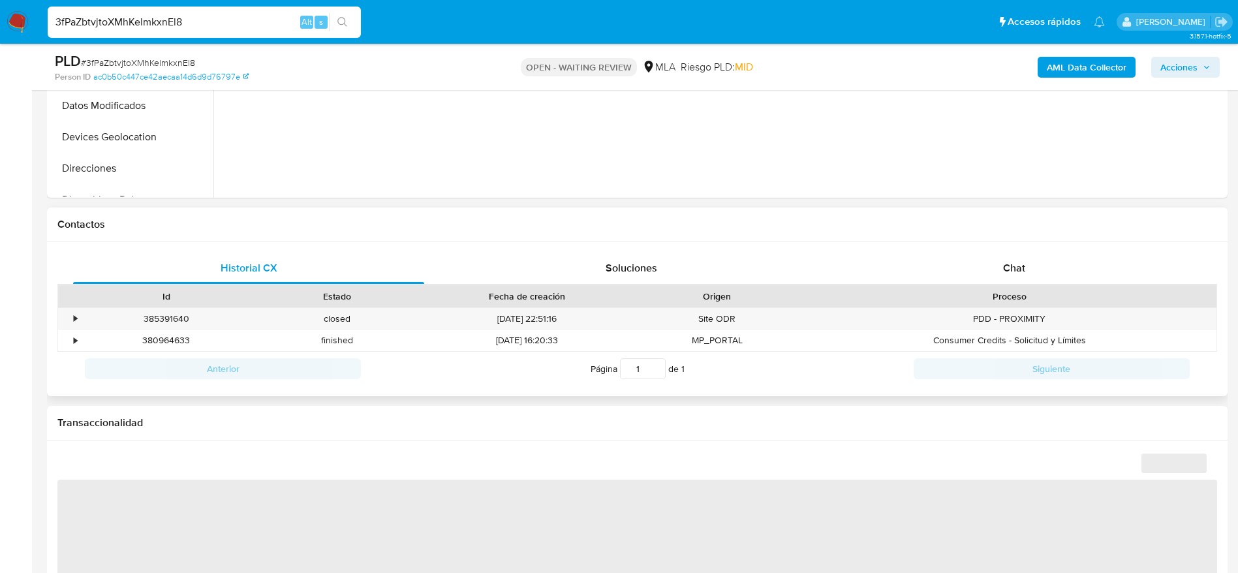
scroll to position [490, 0]
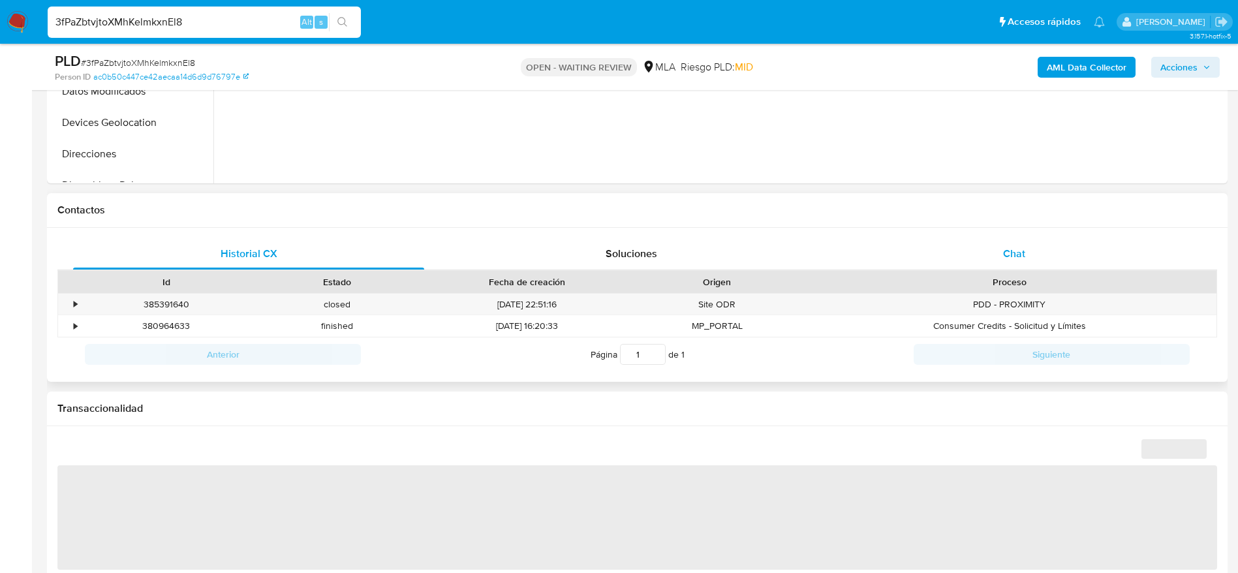
click at [1027, 260] on div "Chat" at bounding box center [1014, 253] width 351 height 31
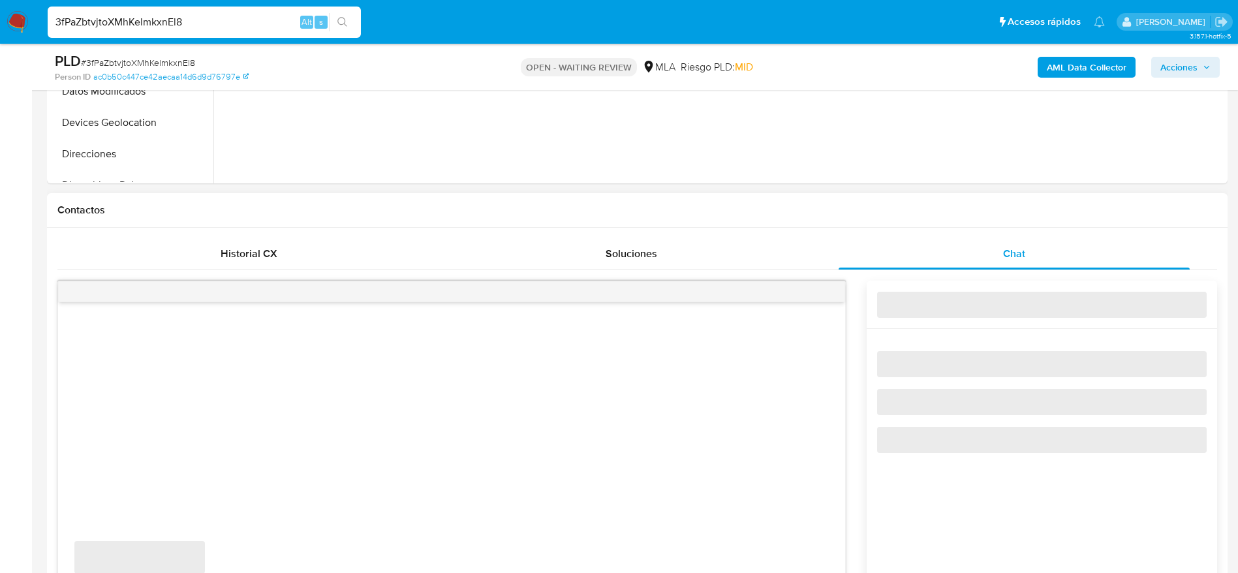
select select "10"
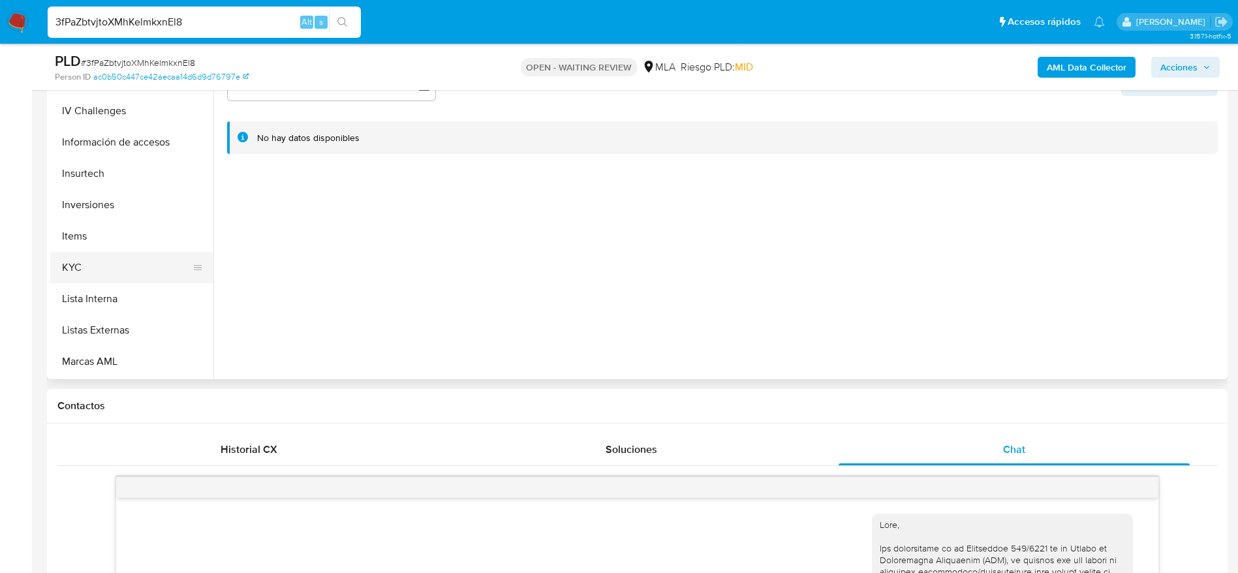
click at [92, 268] on button "KYC" at bounding box center [126, 267] width 153 height 31
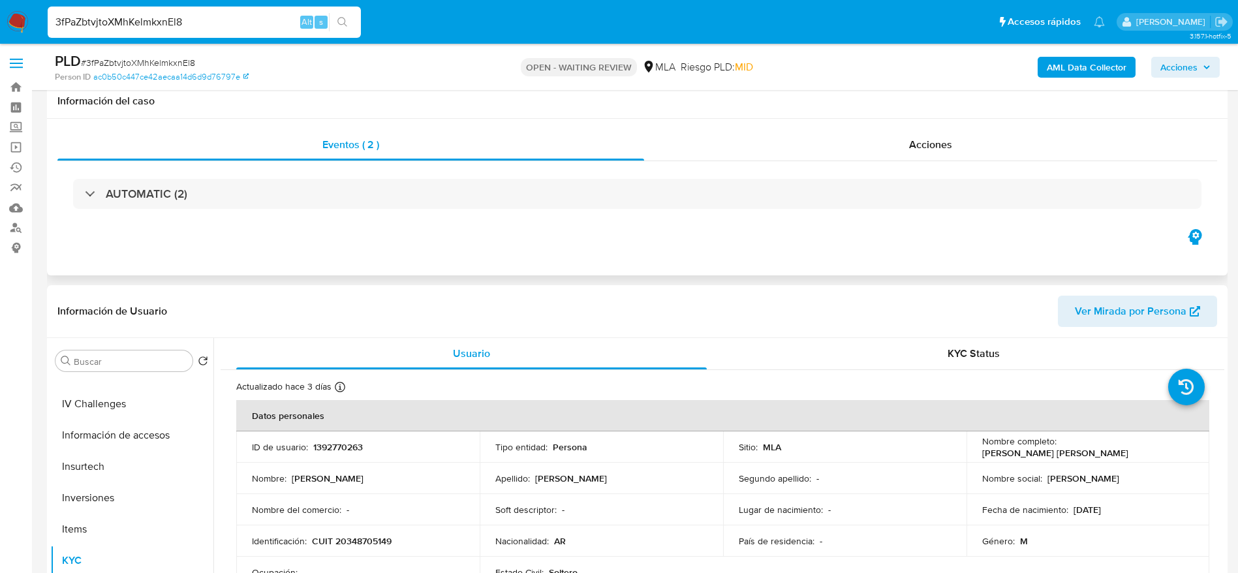
scroll to position [0, 0]
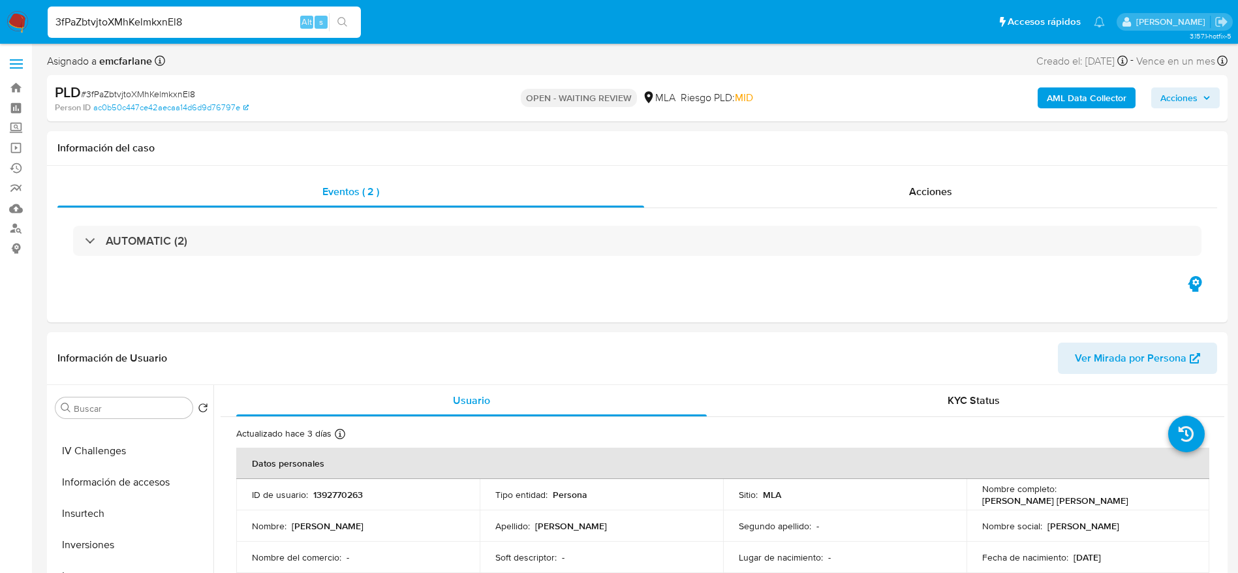
click at [125, 97] on span "# 3fPaZbtvjtoXMhKelmkxnEl8" at bounding box center [138, 93] width 114 height 13
copy span "3fPaZbtvjtoXMhKelmkxnEl8"
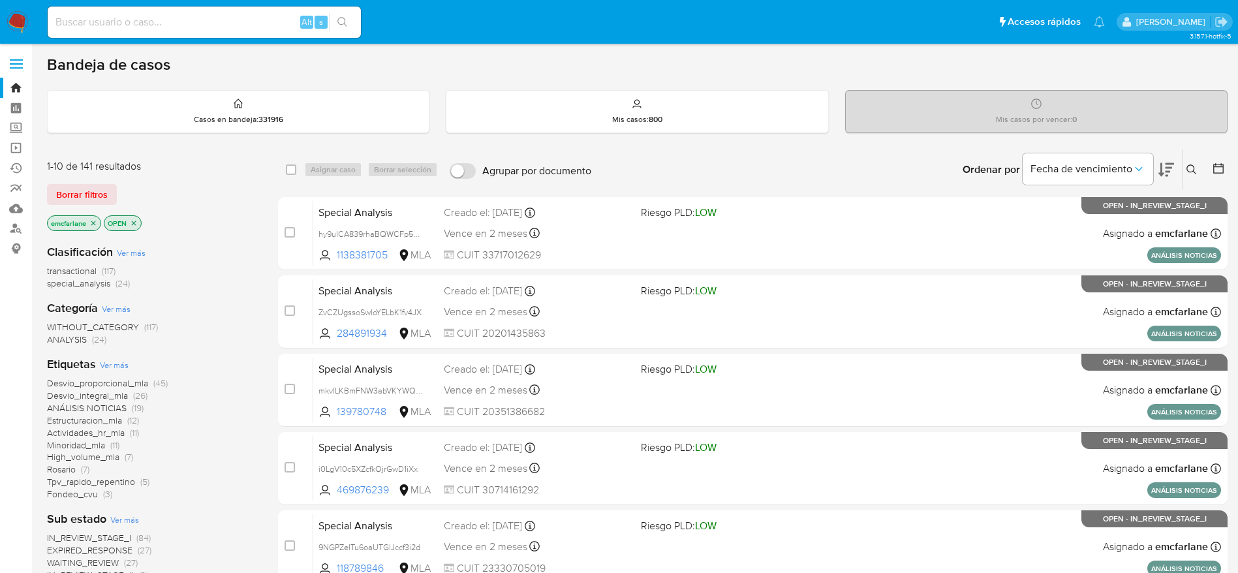
click at [1189, 163] on button at bounding box center [1194, 170] width 22 height 16
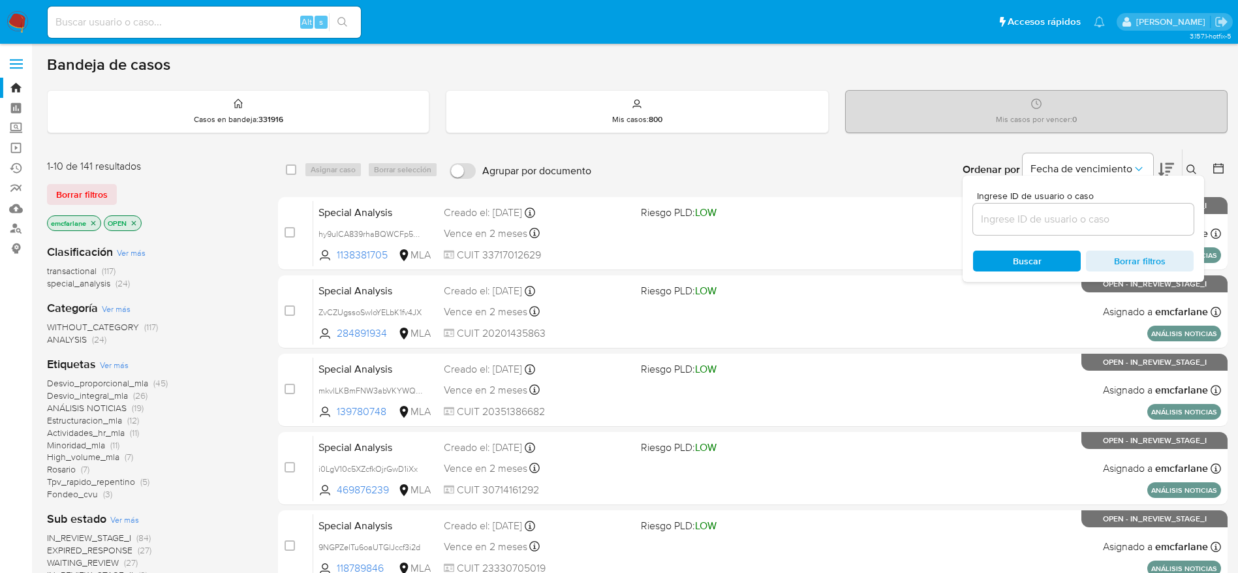
click at [986, 225] on input at bounding box center [1083, 219] width 221 height 17
type input "3fPaZbtvjtoXMhKelmkxnEl8"
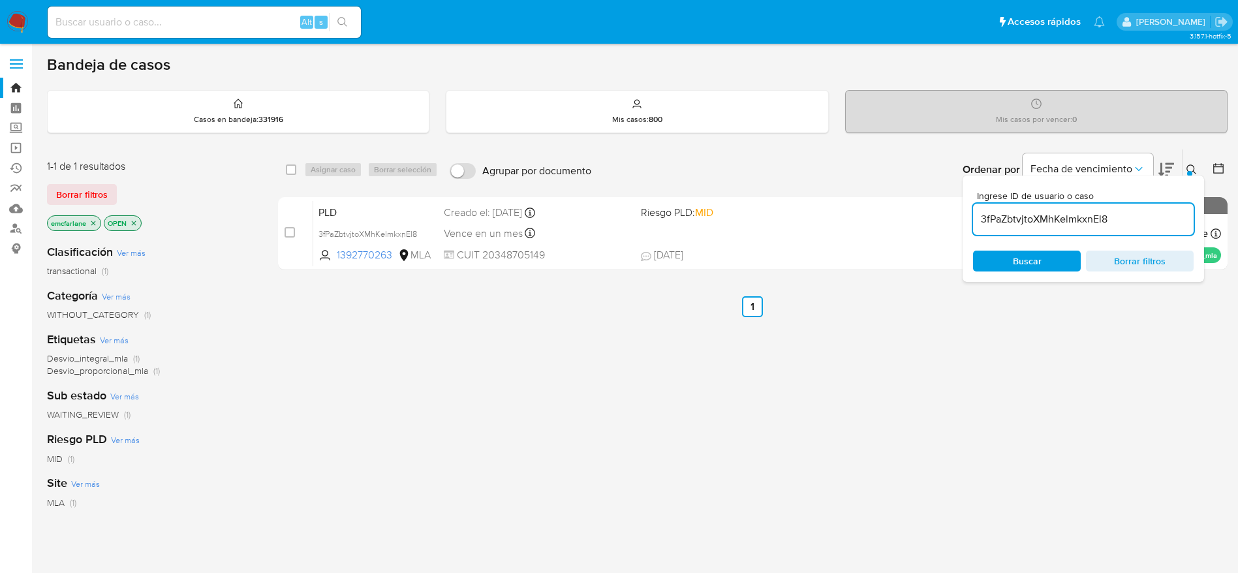
click at [297, 168] on div "select-all-cases-checkbox" at bounding box center [294, 170] width 16 height 16
click at [281, 176] on div "select-all-cases-checkbox Asignar caso Borrar selección Agrupar por documento O…" at bounding box center [753, 169] width 950 height 40
click at [297, 167] on div "select-all-cases-checkbox" at bounding box center [294, 170] width 16 height 16
click at [294, 167] on input "checkbox" at bounding box center [291, 170] width 10 height 10
checkbox input "true"
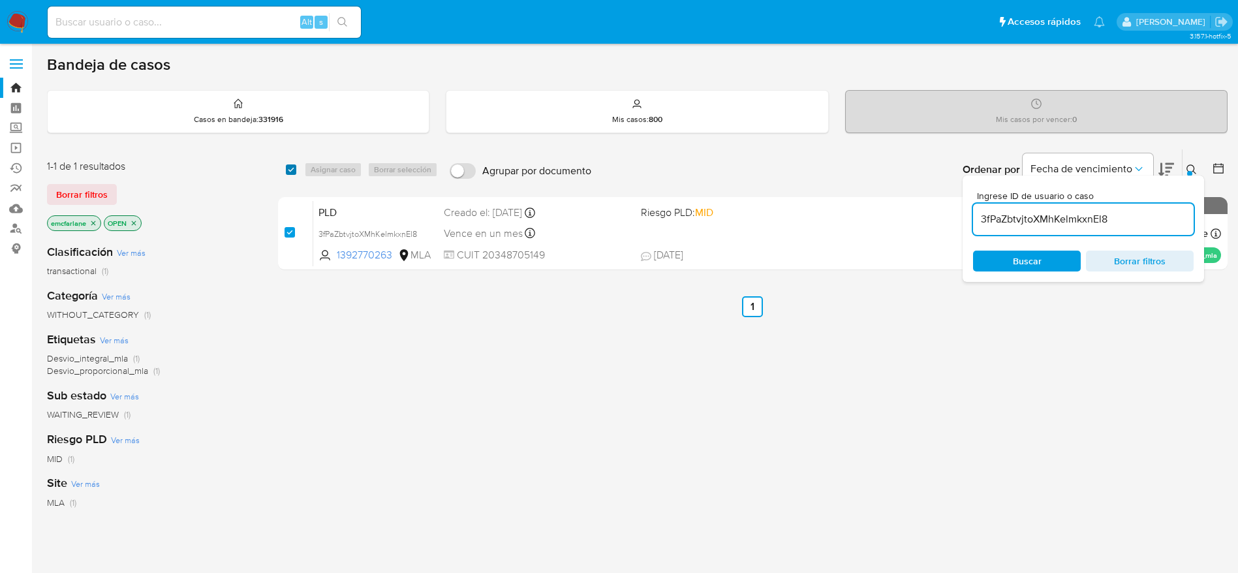
checkbox input "true"
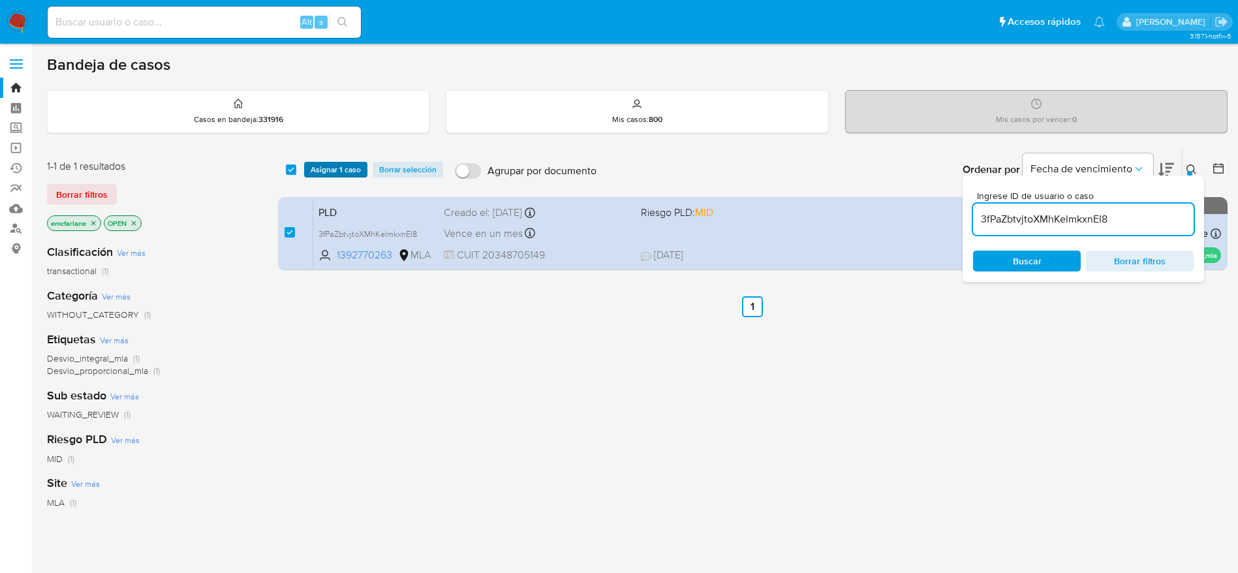
click at [309, 170] on button "Asignar 1 caso" at bounding box center [335, 170] width 63 height 16
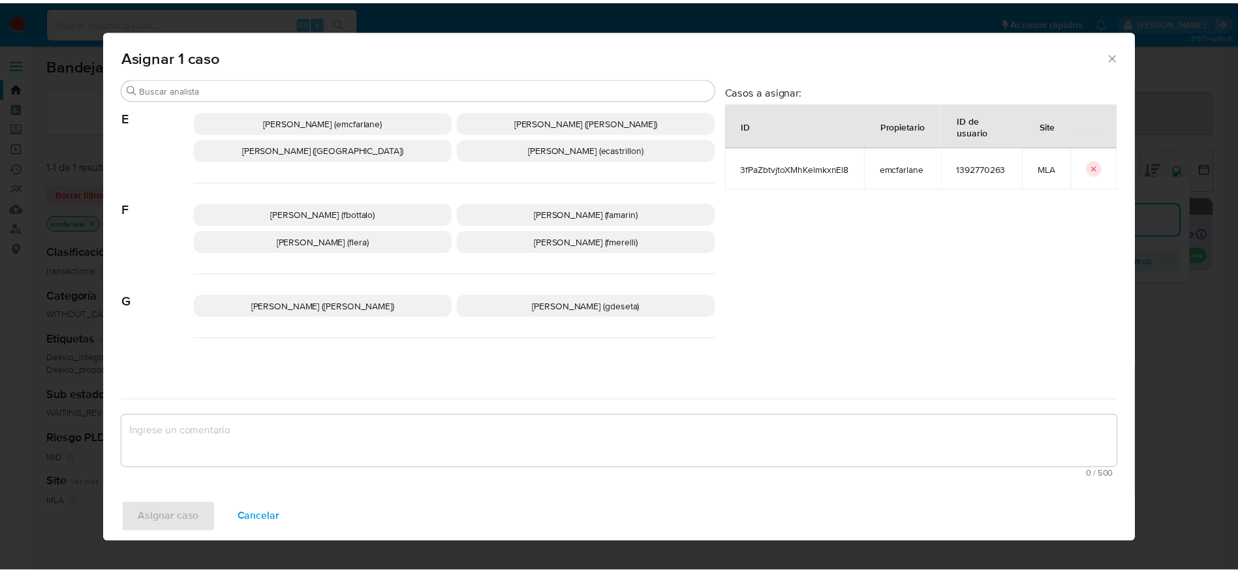
scroll to position [196, 0]
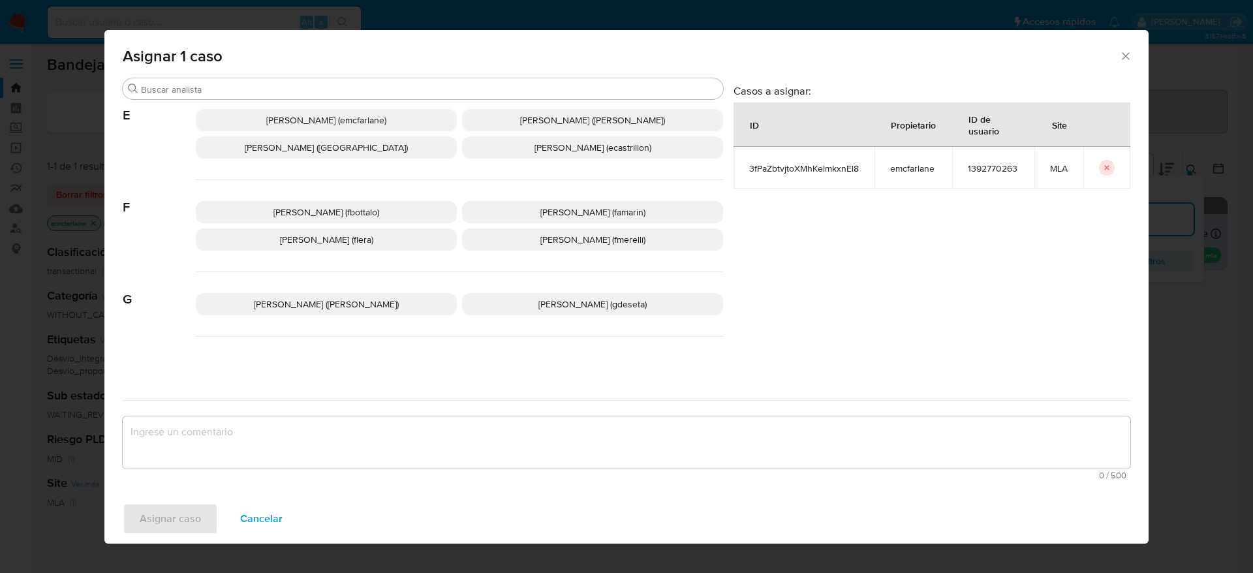
click at [360, 104] on div "Elaine Mc Farlane (emcfarlane) Eliana Guerrero (eliguerrero) Emmanuel Hernan Vi…" at bounding box center [459, 134] width 527 height 92
click at [360, 115] on span "Elaine Mc Farlane (emcfarlane)" at bounding box center [326, 120] width 120 height 13
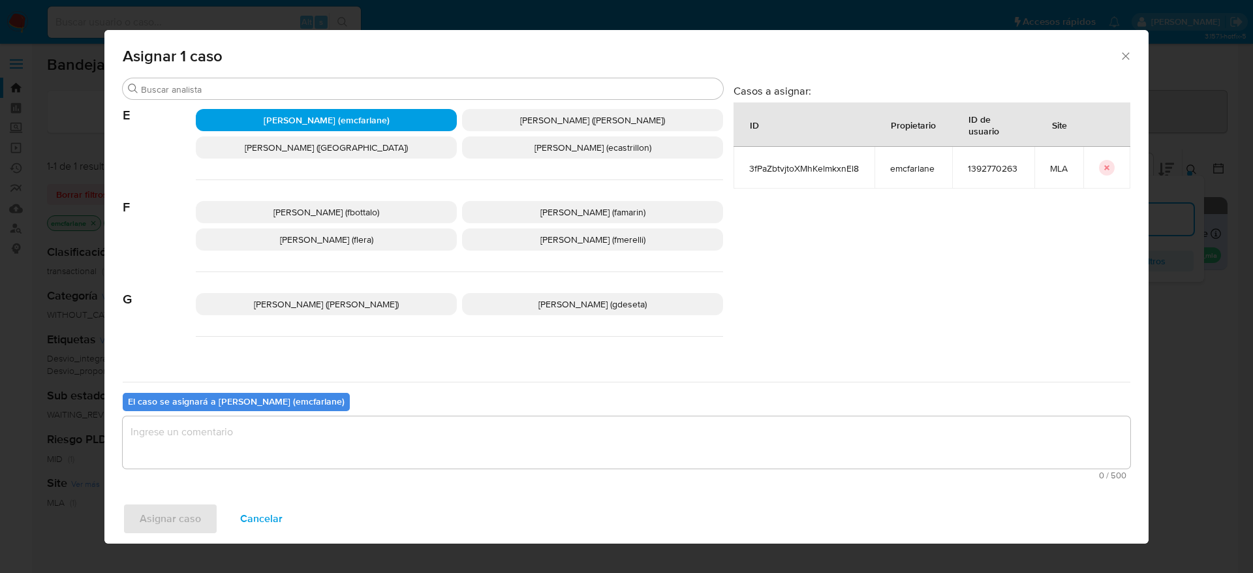
drag, startPoint x: 221, startPoint y: 441, endPoint x: 180, endPoint y: 495, distance: 68.2
click at [219, 444] on textarea "assign-modal" at bounding box center [627, 442] width 1008 height 52
click at [182, 520] on span "Asignar caso" at bounding box center [170, 519] width 61 height 29
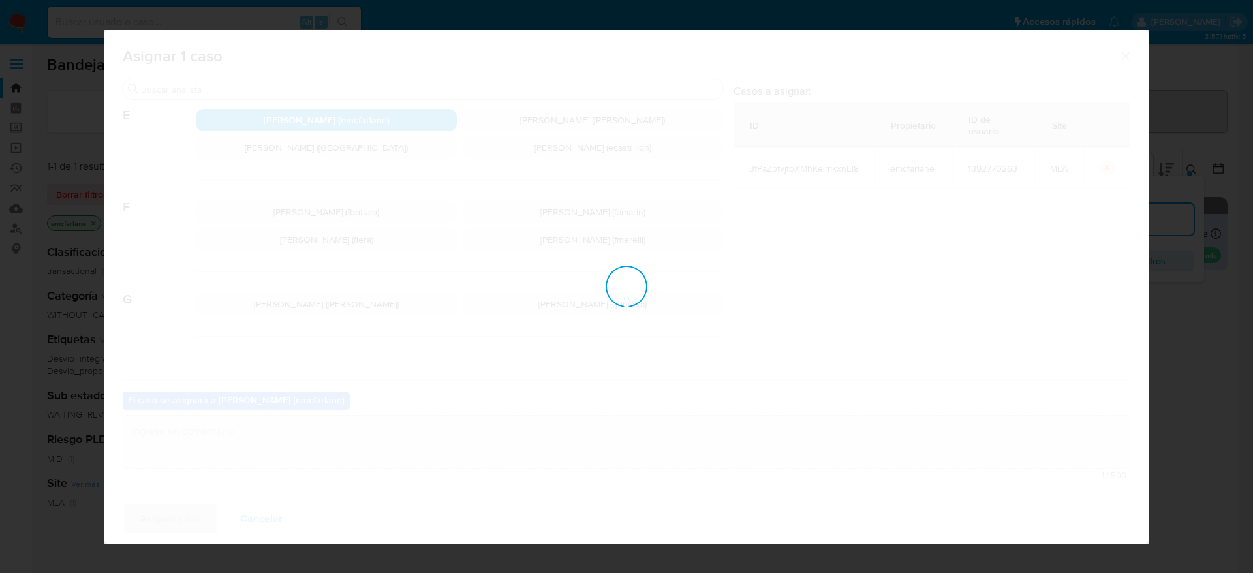
checkbox input "false"
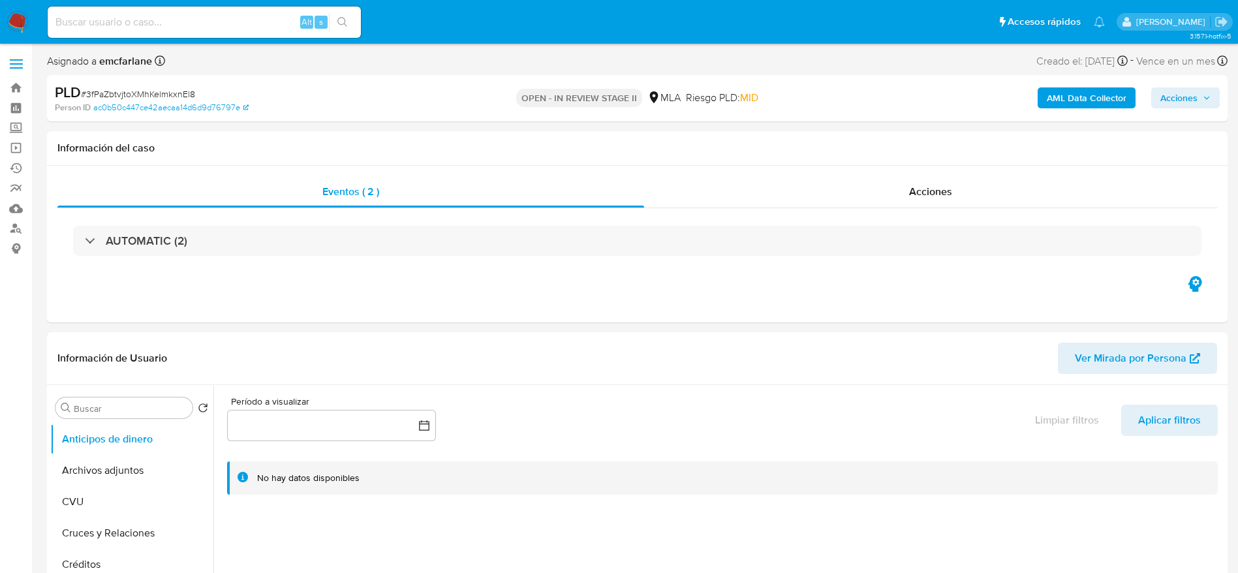
select select "10"
click at [1172, 91] on span "Acciones" at bounding box center [1179, 97] width 37 height 21
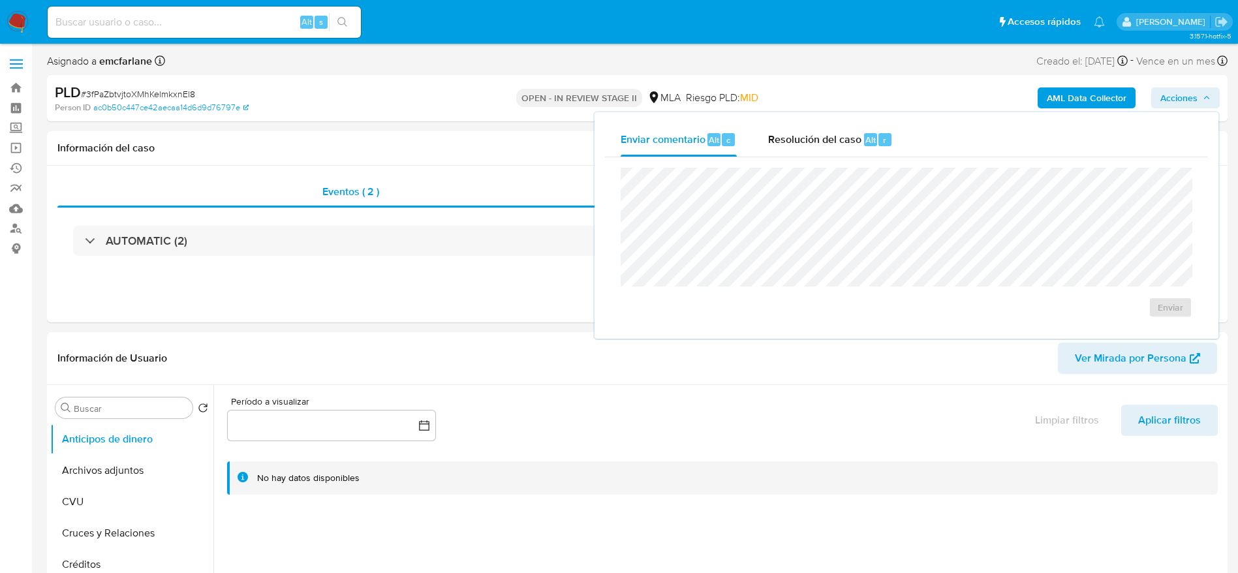
drag, startPoint x: 853, startPoint y: 134, endPoint x: 860, endPoint y: 165, distance: 31.4
click at [853, 136] on span "Resolución del caso" at bounding box center [814, 139] width 93 height 15
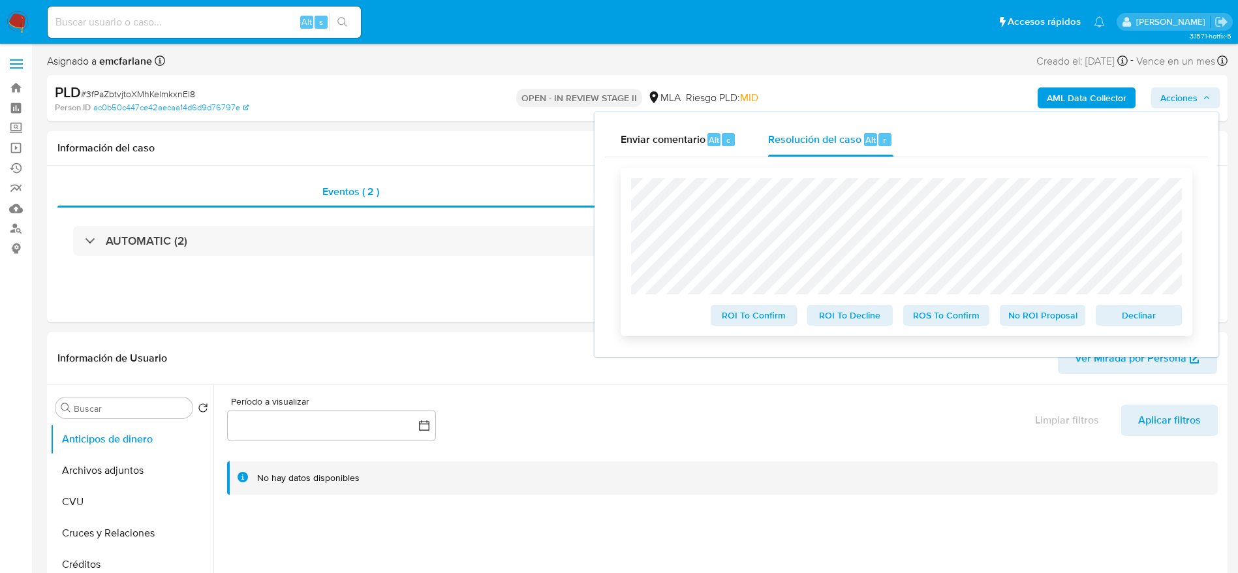
click at [1150, 321] on span "Declinar" at bounding box center [1139, 315] width 68 height 18
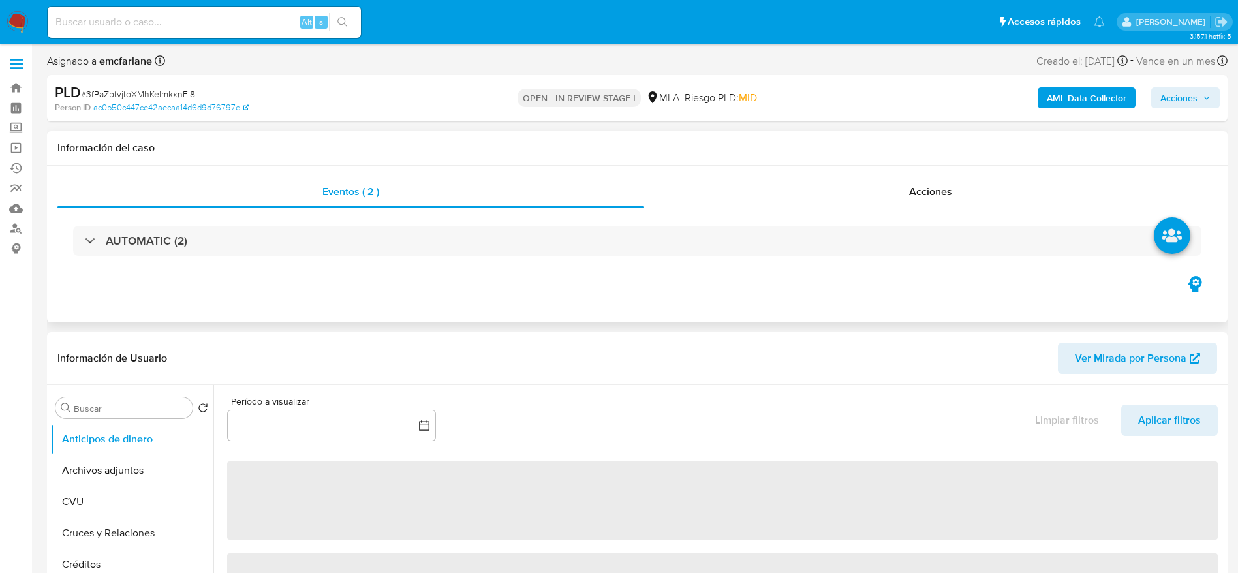
select select "10"
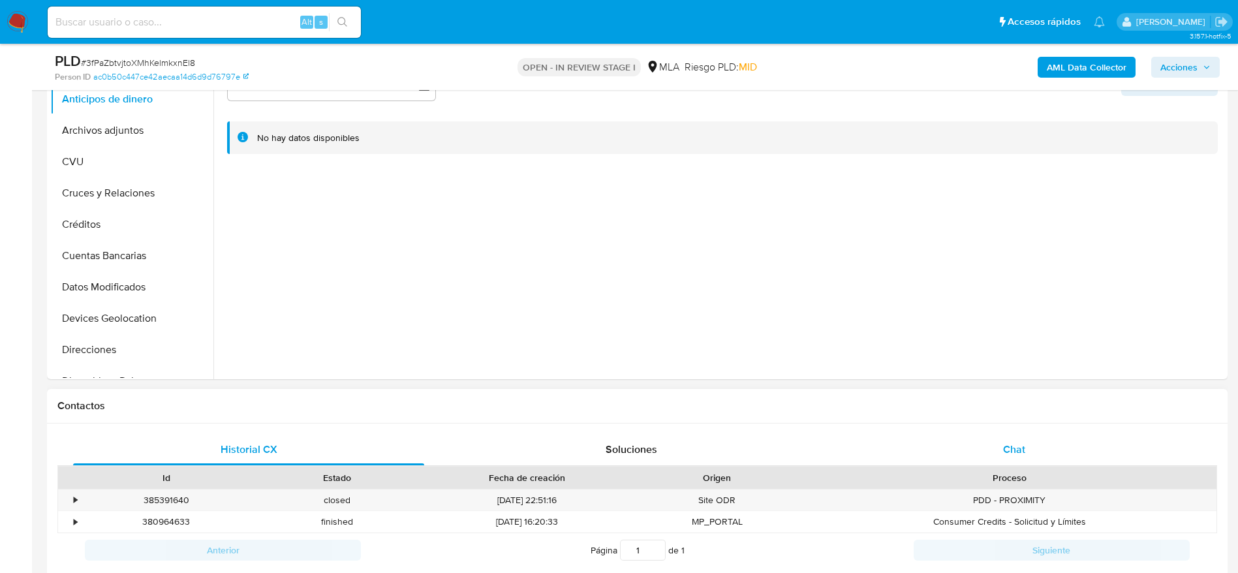
click at [1008, 438] on div "Chat" at bounding box center [1014, 449] width 351 height 31
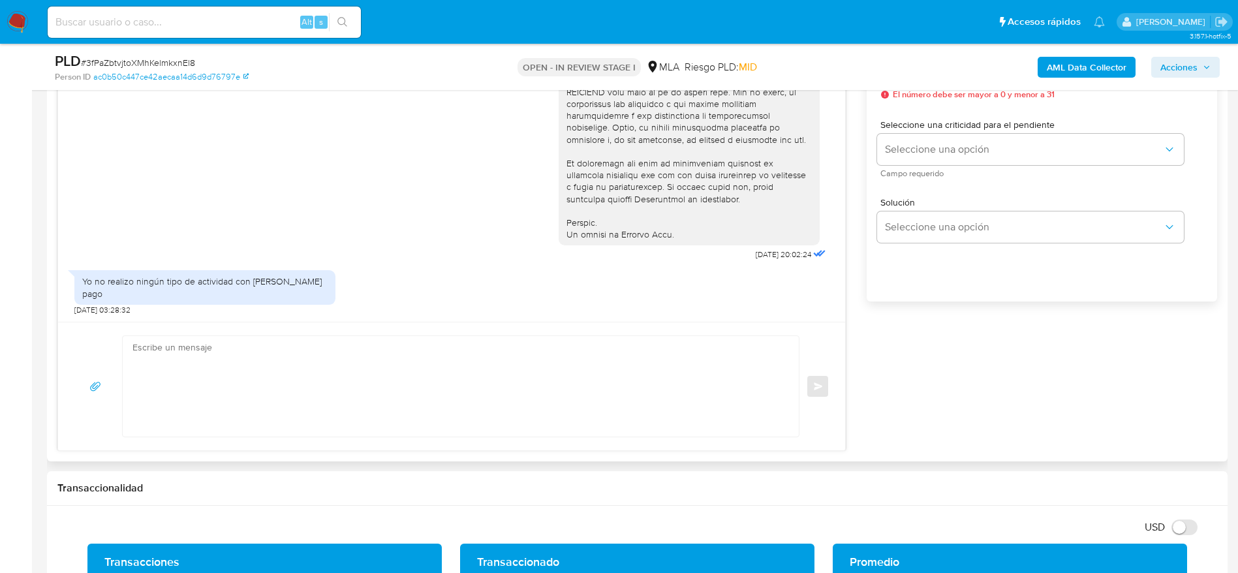
scroll to position [783, 0]
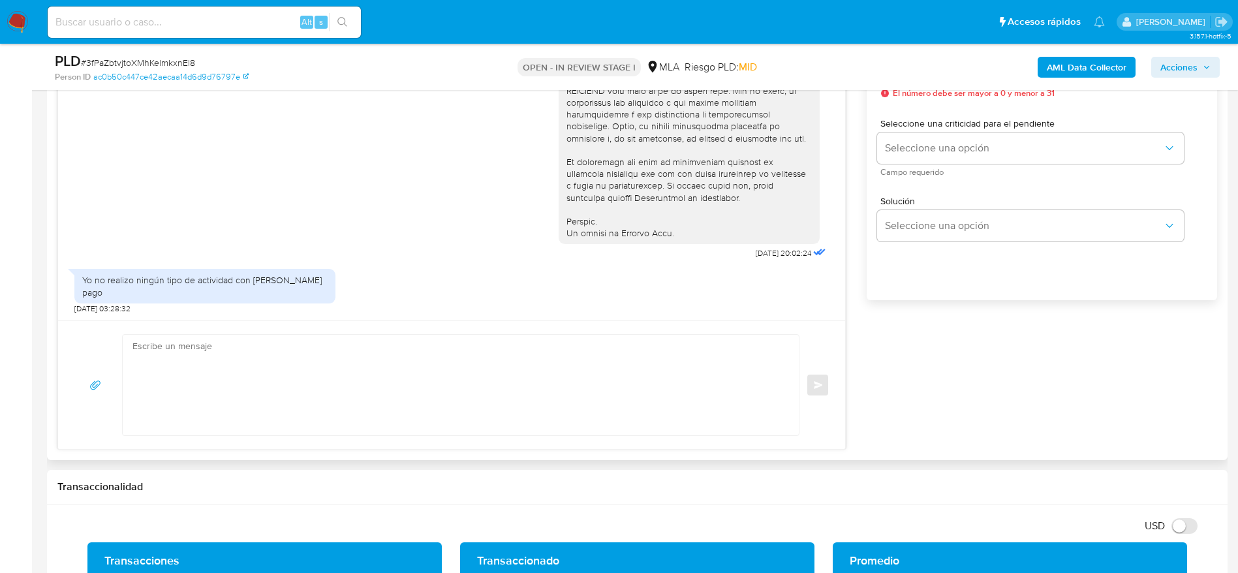
click at [261, 391] on textarea at bounding box center [458, 385] width 650 height 101
paste textarea "Hola Damián Martin Morano, En función de las operaciones registradas en tu cuen…"
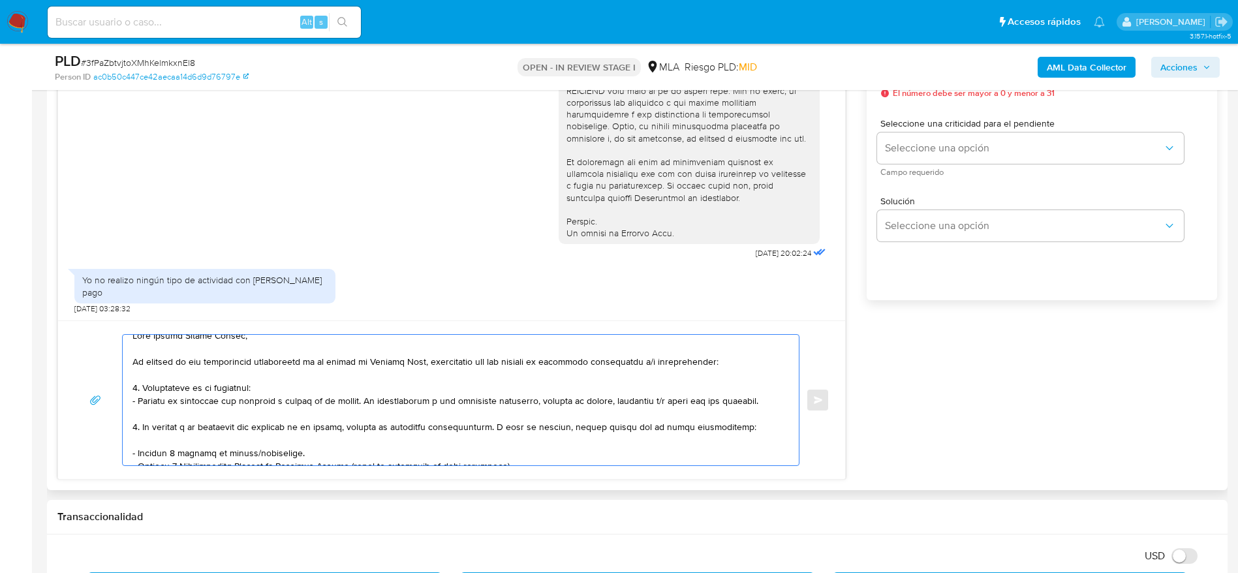
scroll to position [0, 0]
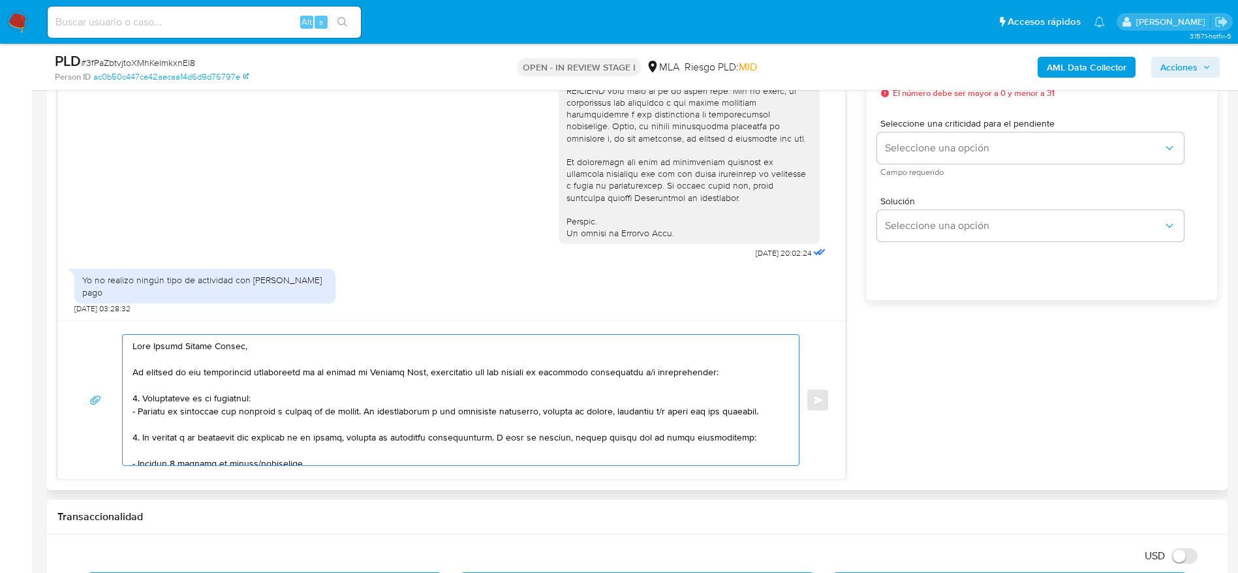
click at [261, 391] on textarea at bounding box center [458, 400] width 650 height 131
click at [272, 408] on textarea at bounding box center [458, 400] width 650 height 131
click at [271, 396] on textarea at bounding box center [458, 400] width 650 height 131
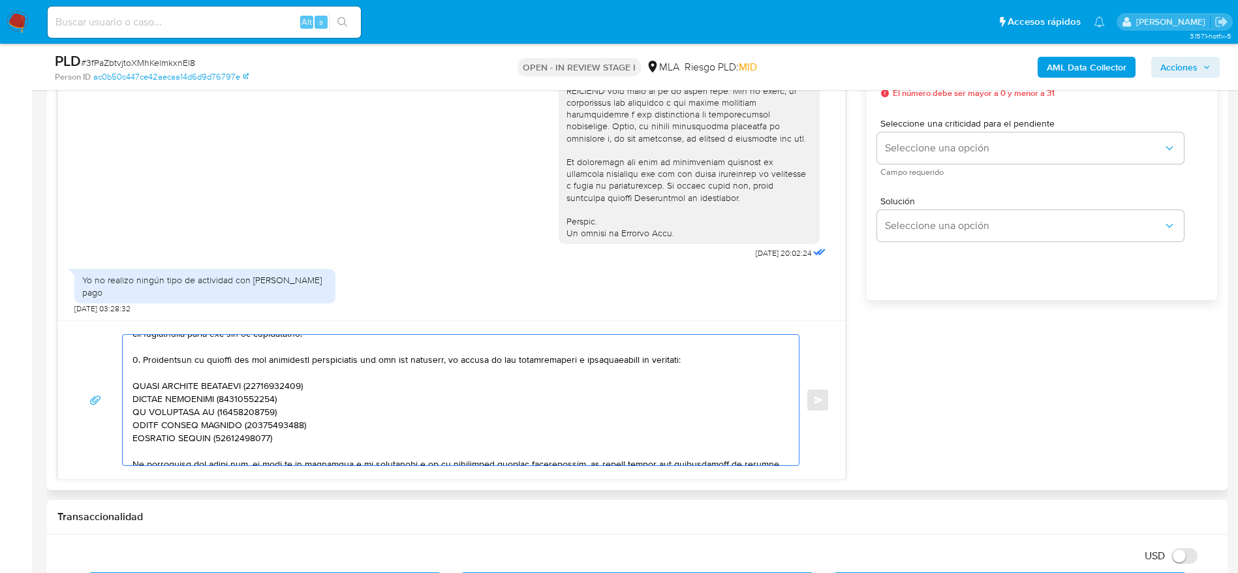
scroll to position [235, 0]
type textarea "Hola Damián Martin Morano, En función de las operaciones registradas en tu cuen…"
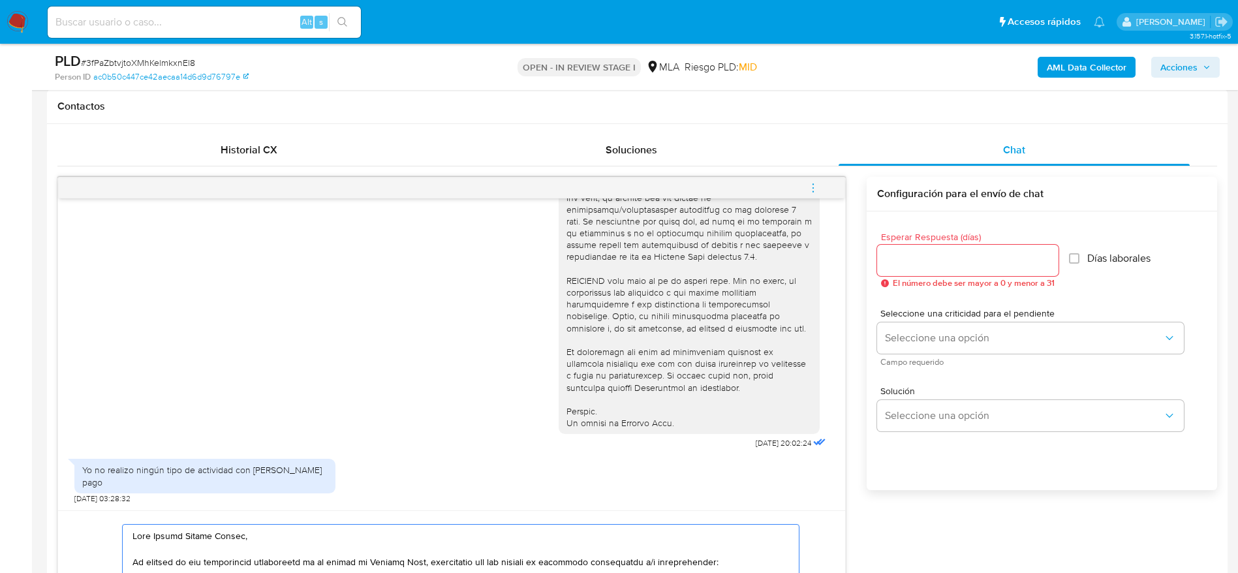
scroll to position [588, 0]
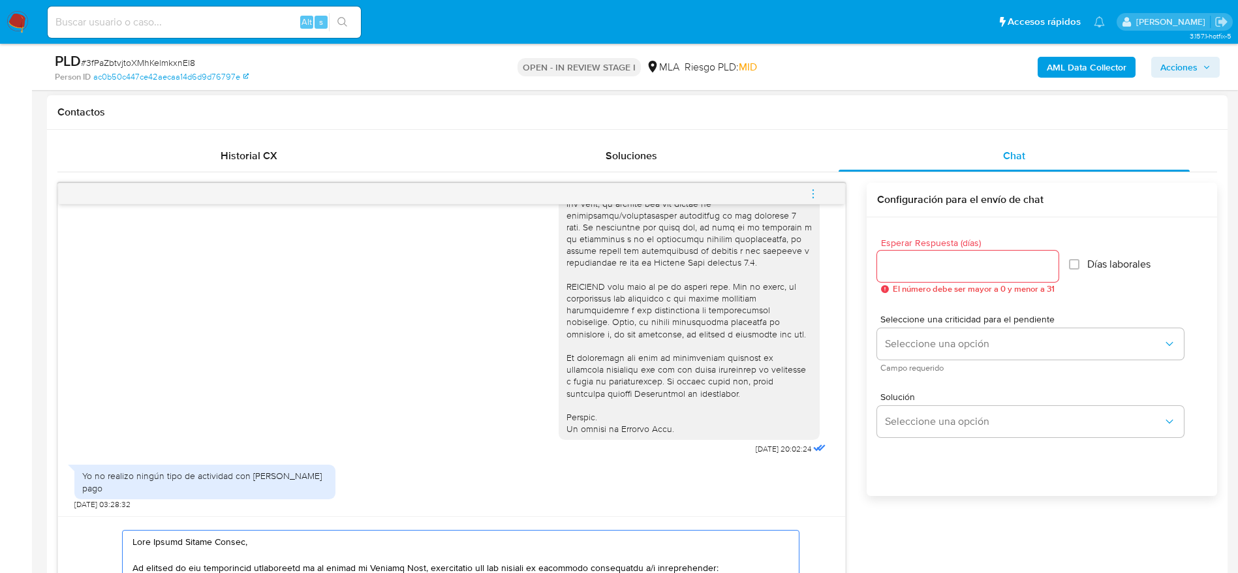
click at [923, 275] on div at bounding box center [967, 266] width 181 height 31
click at [898, 266] on input "Esperar Respuesta (días)" at bounding box center [967, 266] width 181 height 17
type input "1"
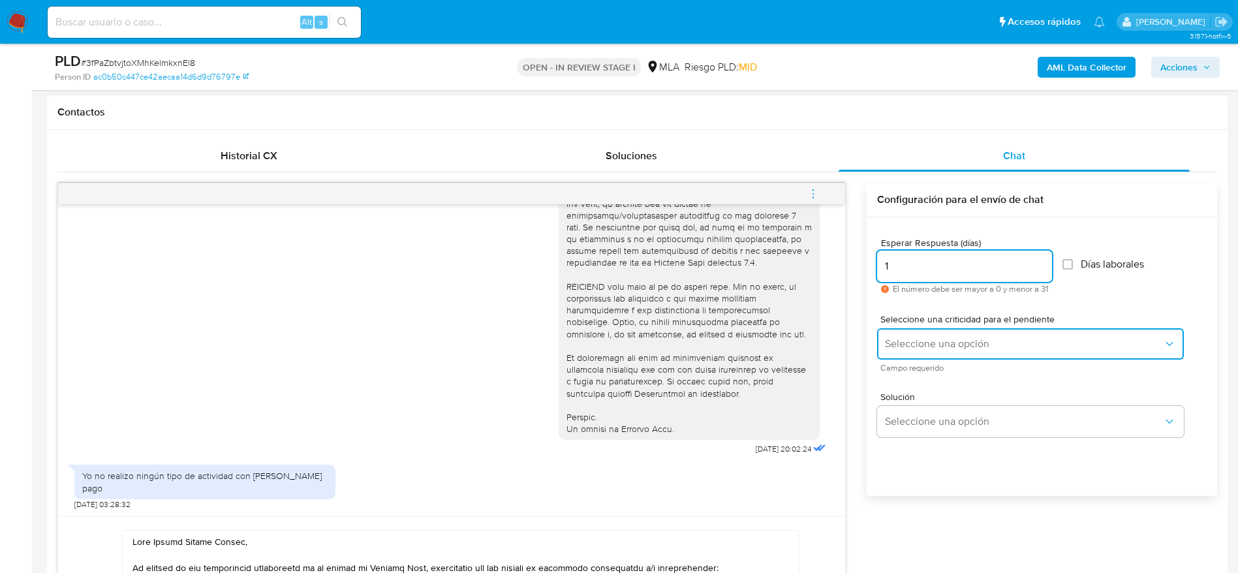
click at [921, 334] on button "Seleccione una opción" at bounding box center [1030, 343] width 307 height 31
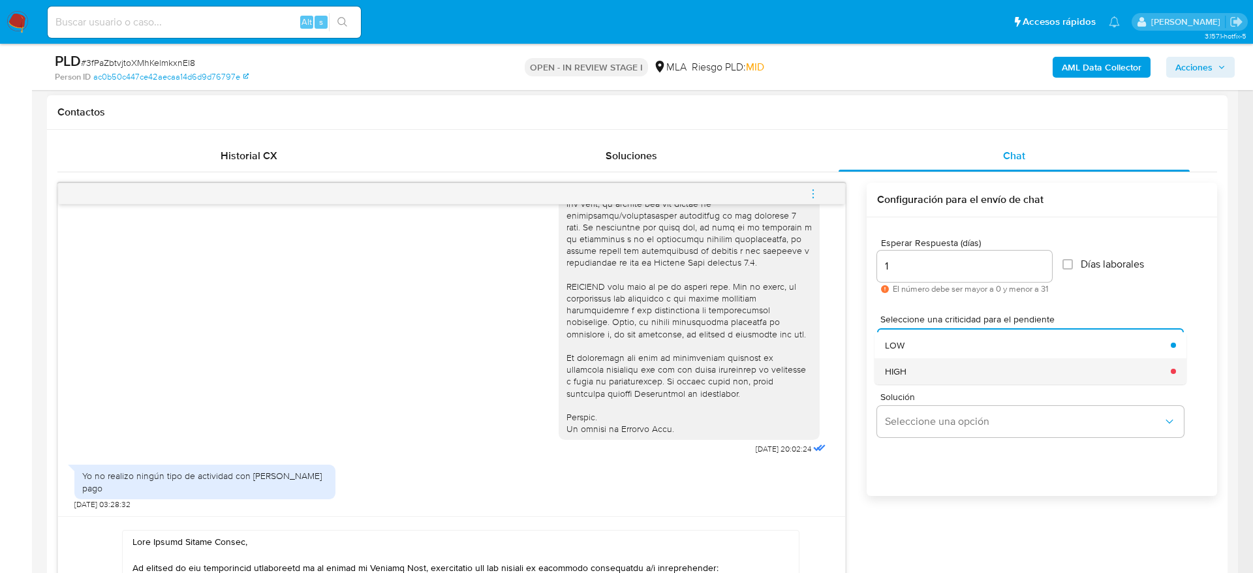
click at [921, 371] on div "HIGH" at bounding box center [1024, 371] width 278 height 26
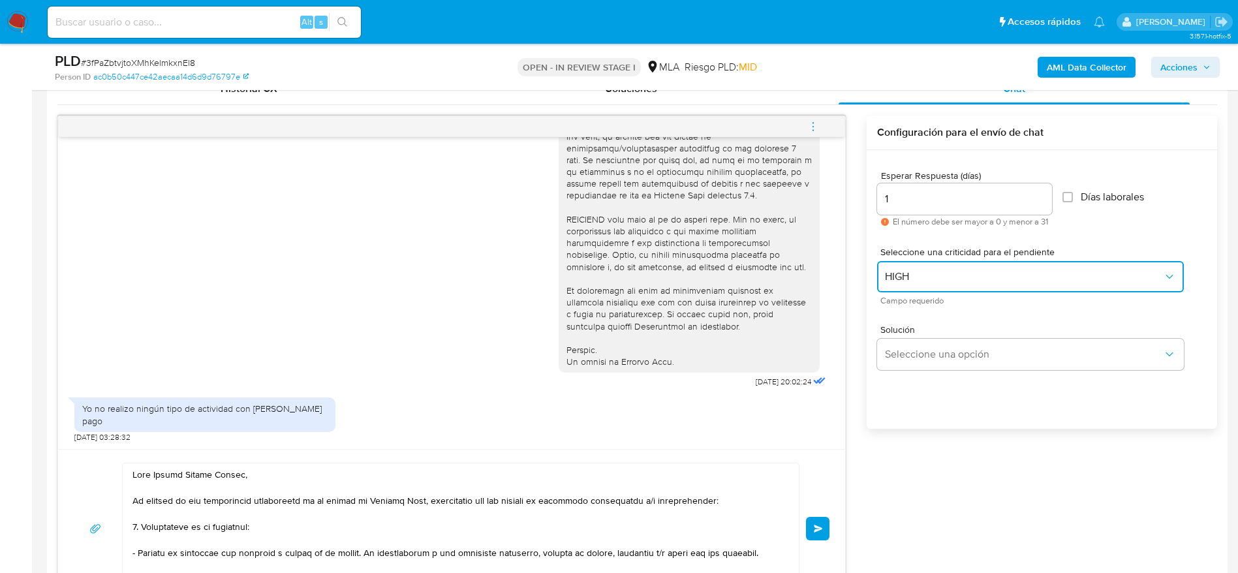
scroll to position [685, 0]
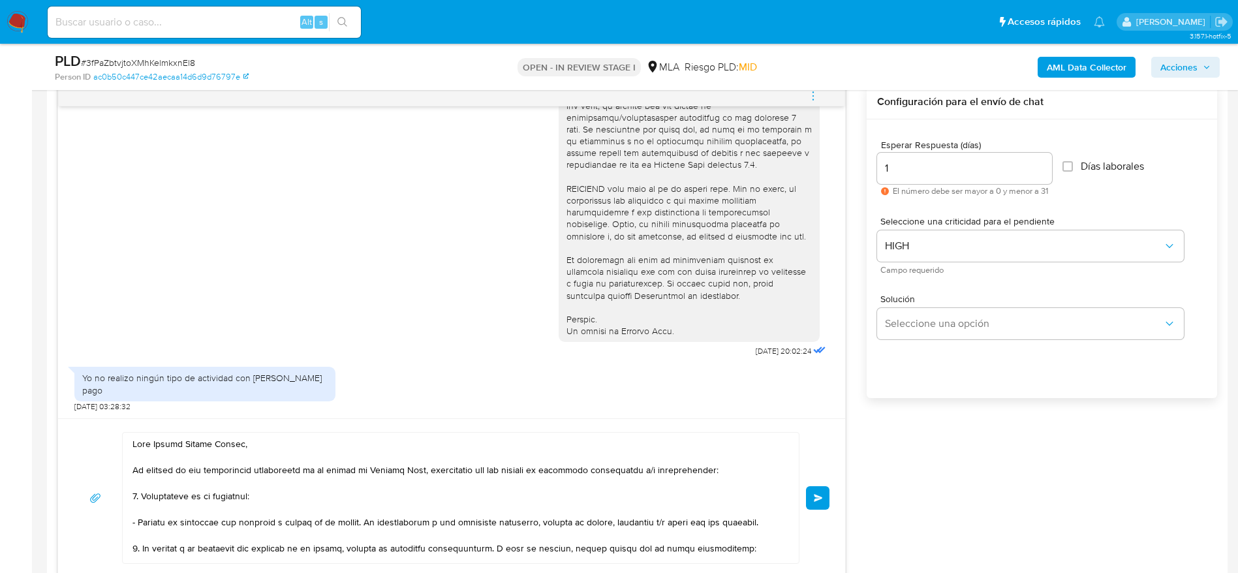
click at [813, 493] on button "Enviar" at bounding box center [818, 498] width 24 height 24
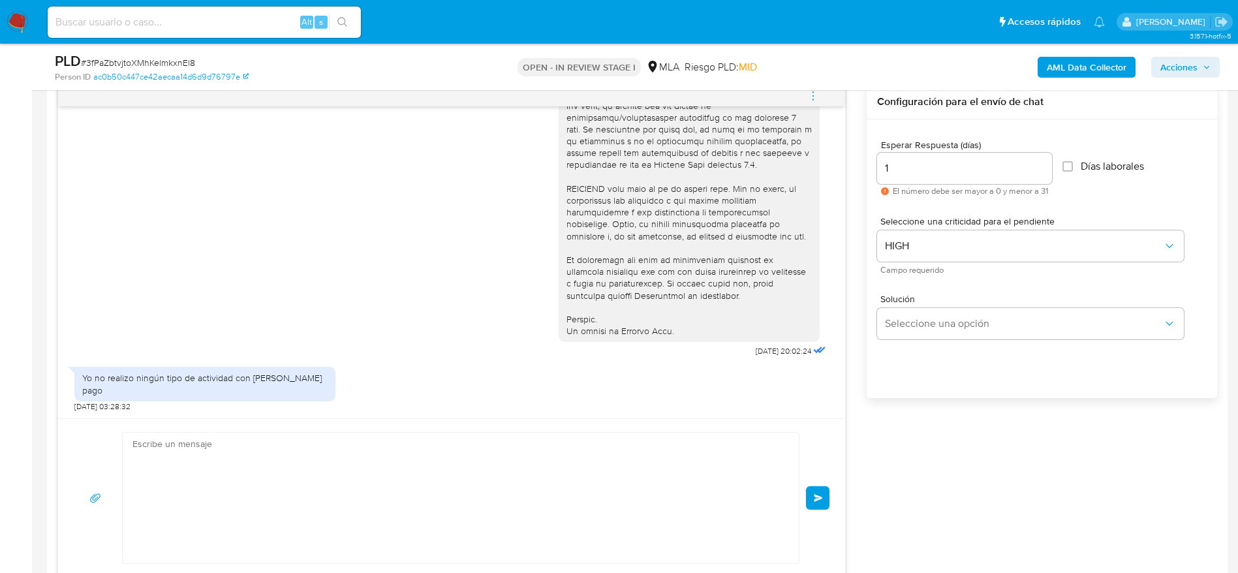
scroll to position [1194, 0]
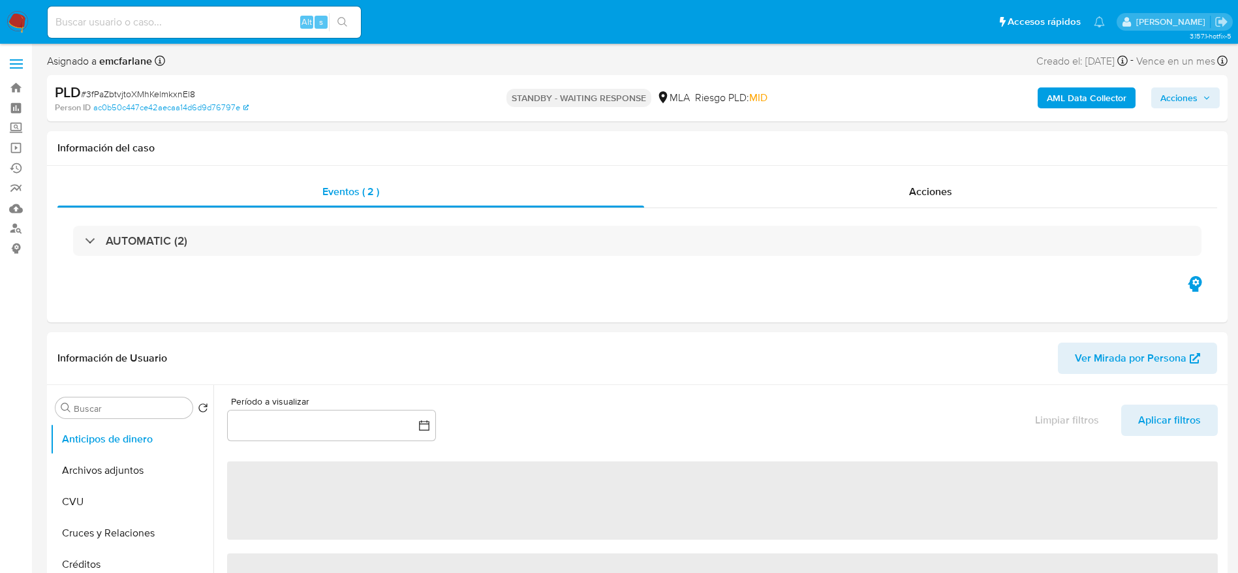
select select "10"
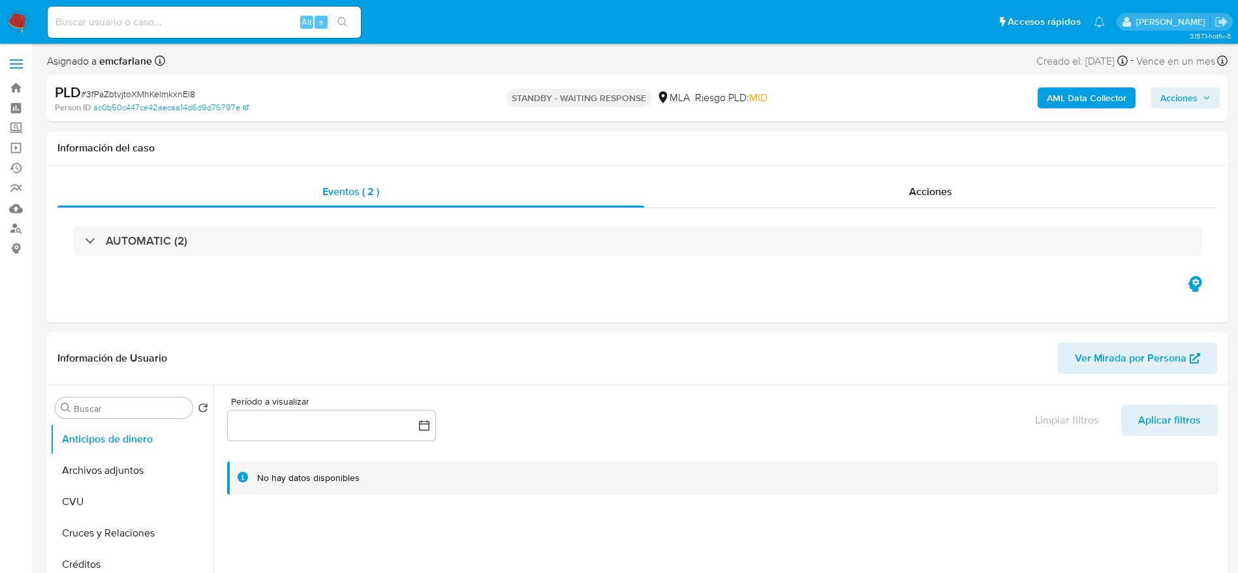
click at [271, 17] on input at bounding box center [204, 22] width 313 height 17
paste input "Mi11nrqEOJWevqtQiFcNaHvJ"
type input "Mi11nrqEOJWevqtQiFcNaHvJ"
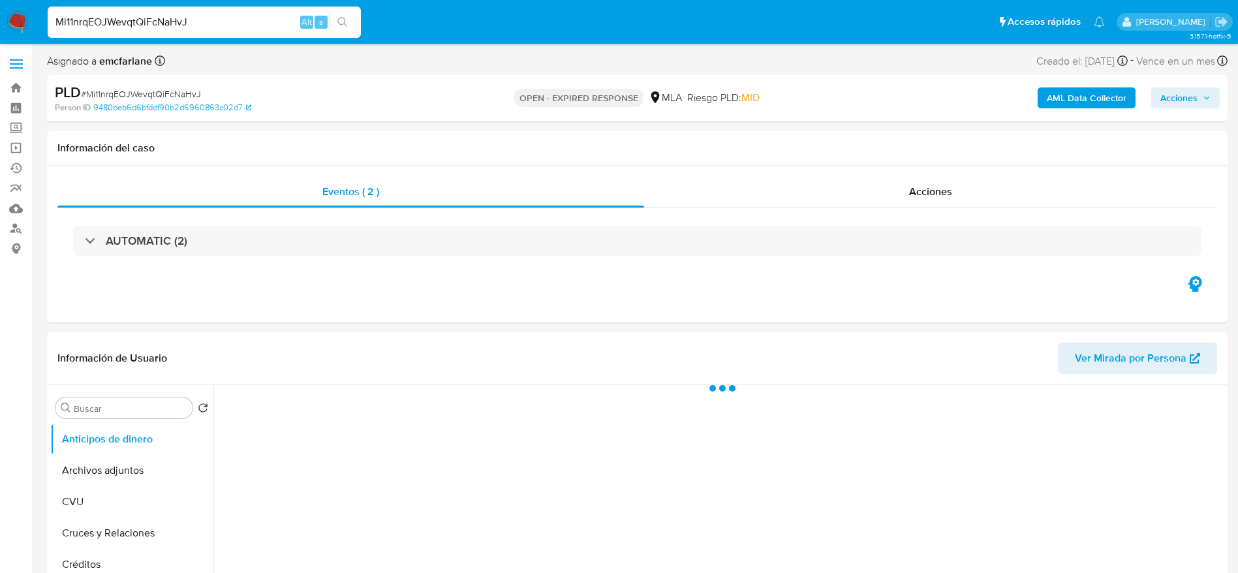
click at [150, 97] on span "# Mi11nrqEOJWevqtQiFcNaHvJ" at bounding box center [141, 93] width 120 height 13
click at [150, 96] on span "# Mi11nrqEOJWevqtQiFcNaHvJ" at bounding box center [141, 93] width 120 height 13
copy span "Mi11nrqEOJWevqtQiFcNaHvJ"
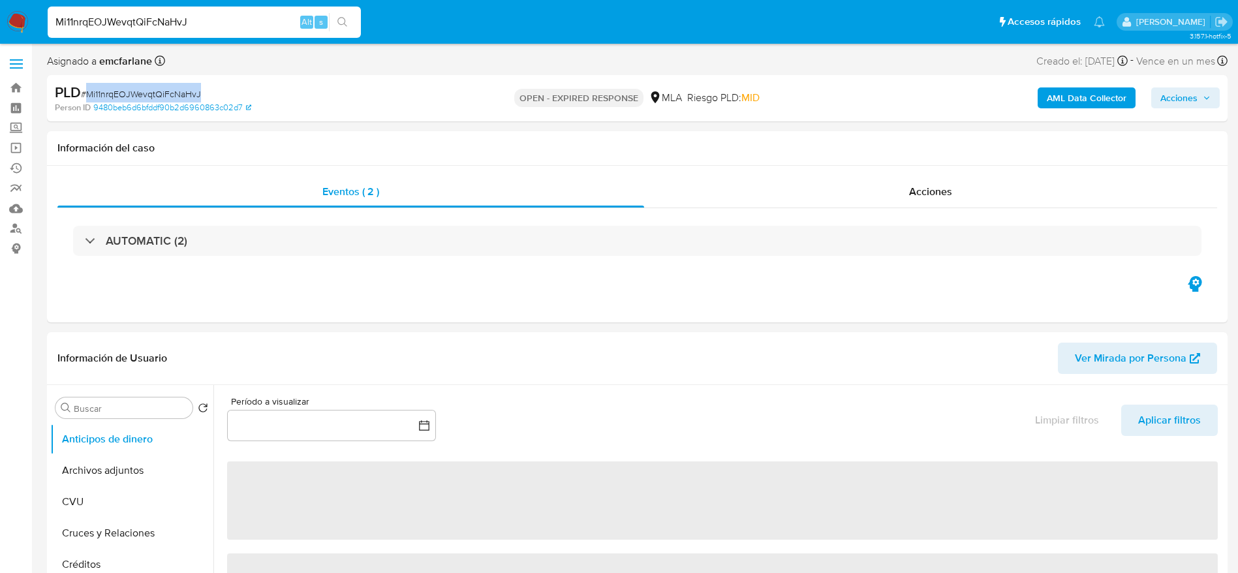
select select "10"
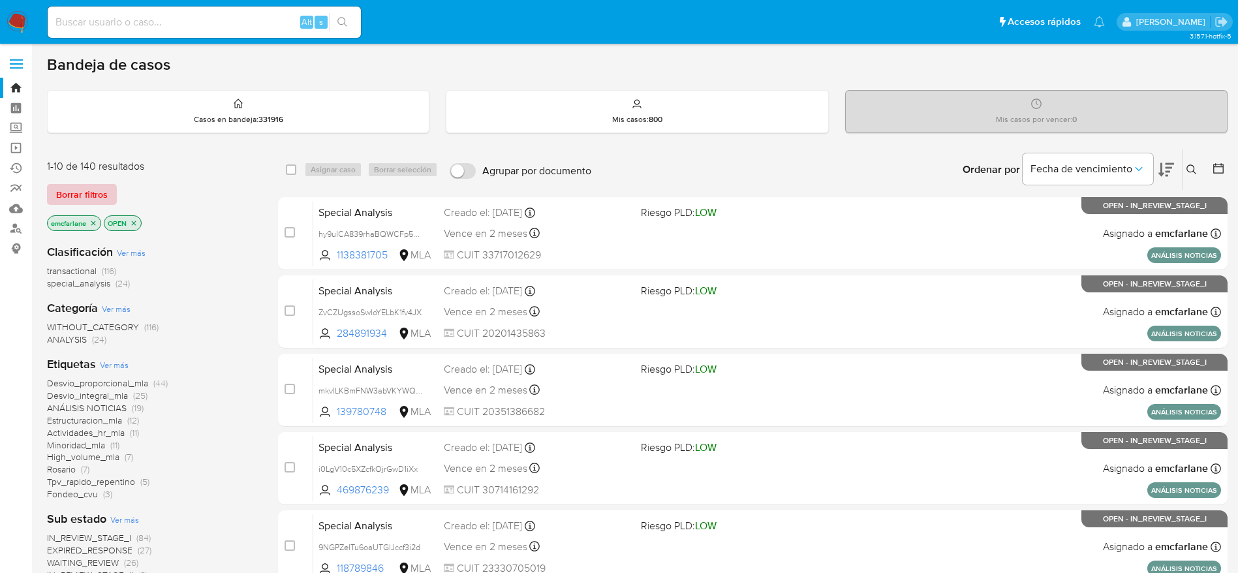
click at [104, 185] on span "Borrar filtros" at bounding box center [82, 194] width 52 height 18
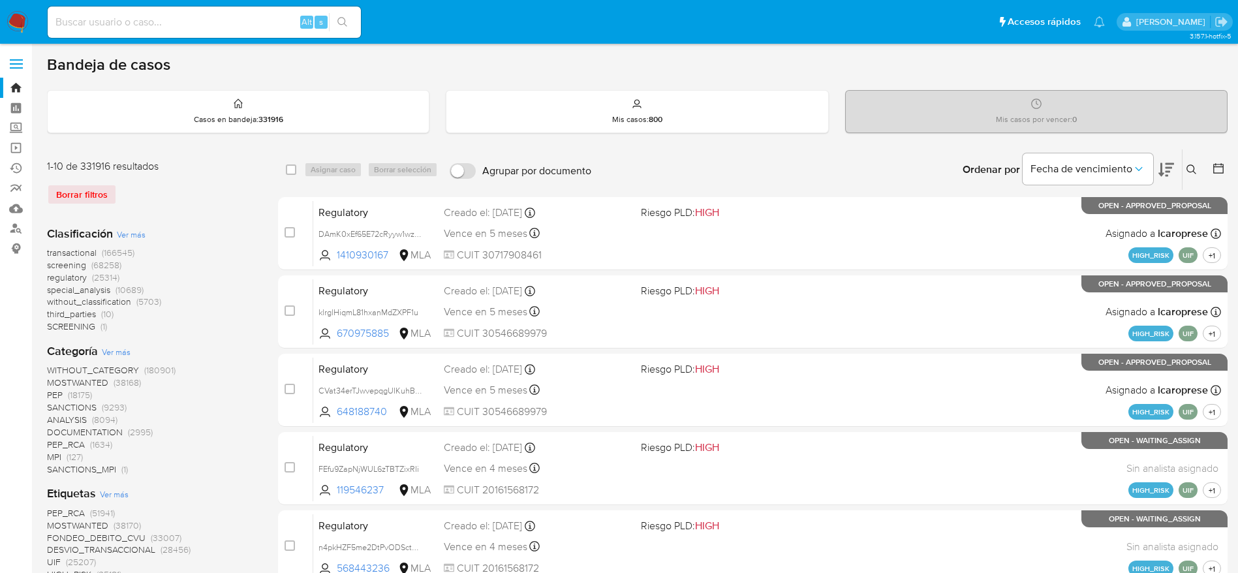
click at [1187, 170] on icon at bounding box center [1192, 170] width 10 height 10
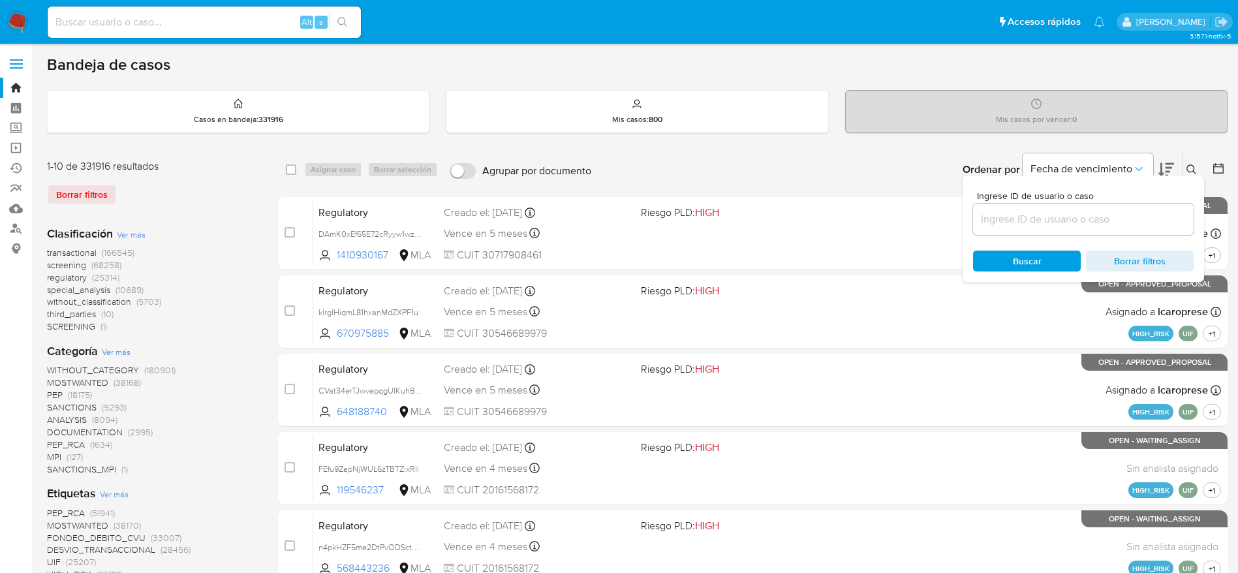
click at [1114, 212] on input at bounding box center [1083, 219] width 221 height 17
type input "Mi11nrqEOJWevqtQiFcNaHvJ"
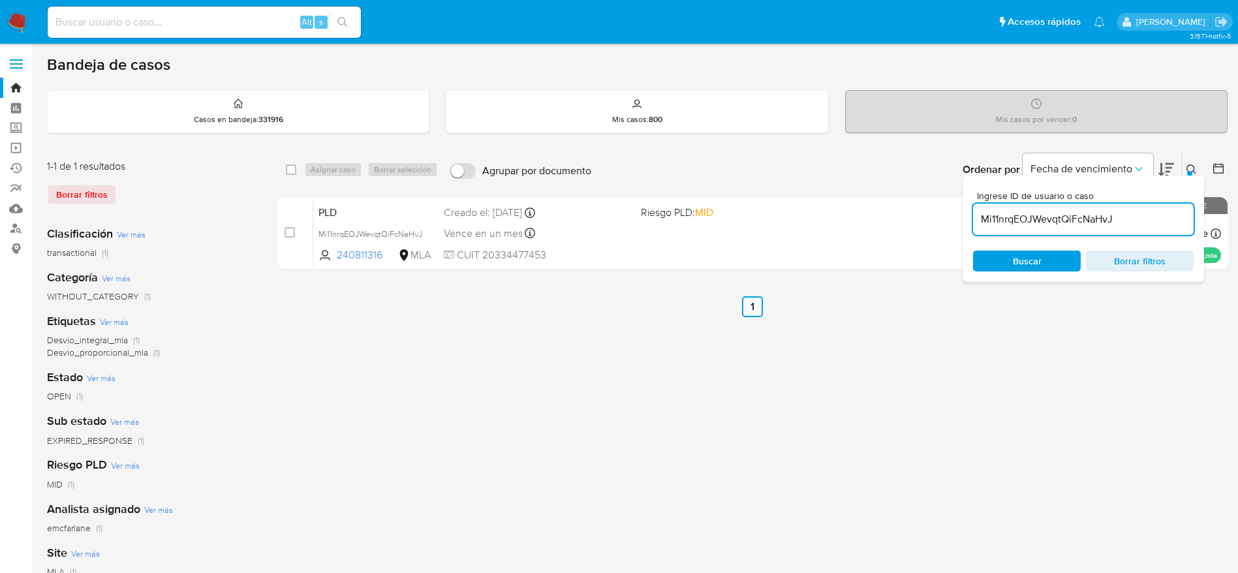
drag, startPoint x: 292, startPoint y: 170, endPoint x: 307, endPoint y: 173, distance: 15.4
click at [294, 172] on input "checkbox" at bounding box center [291, 170] width 10 height 10
checkbox input "true"
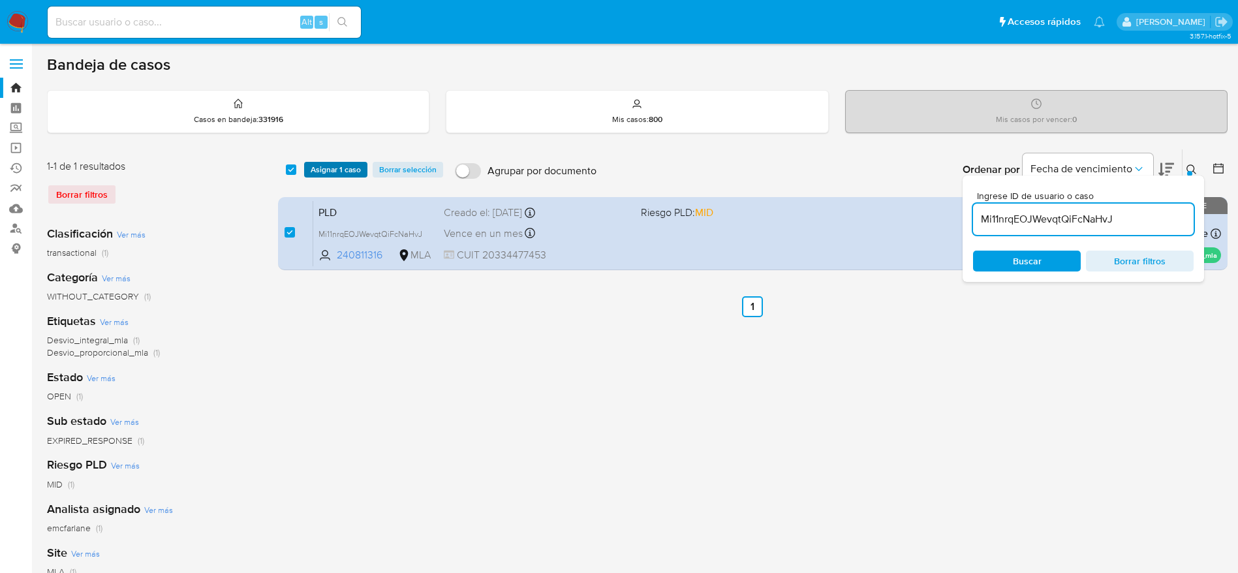
click at [316, 169] on span "Asignar 1 caso" at bounding box center [336, 169] width 50 height 13
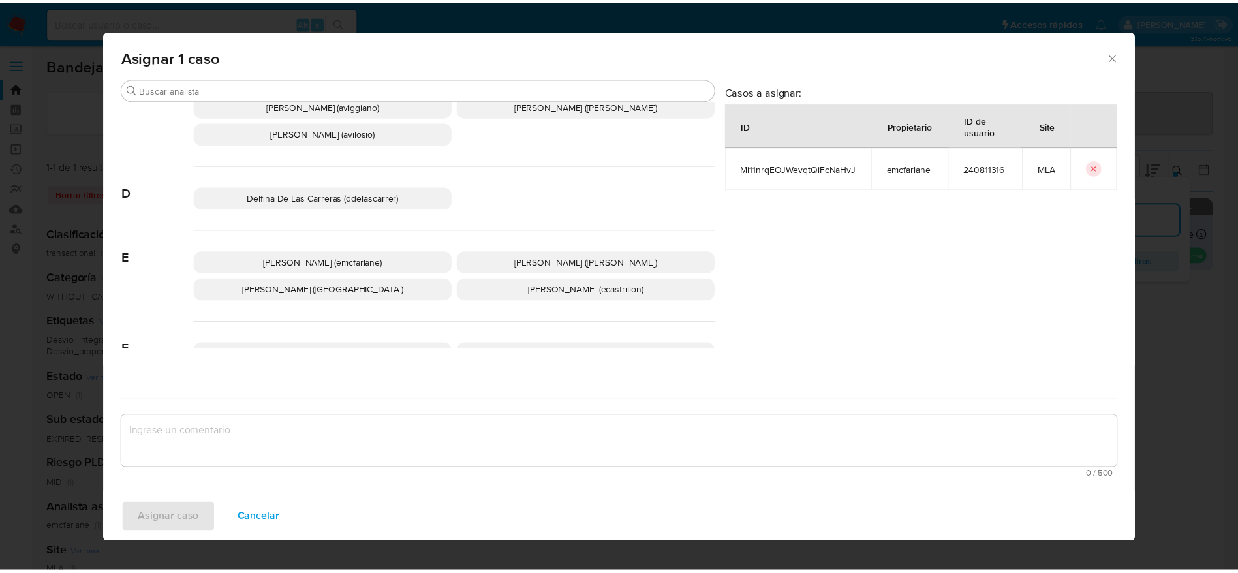
scroll to position [98, 0]
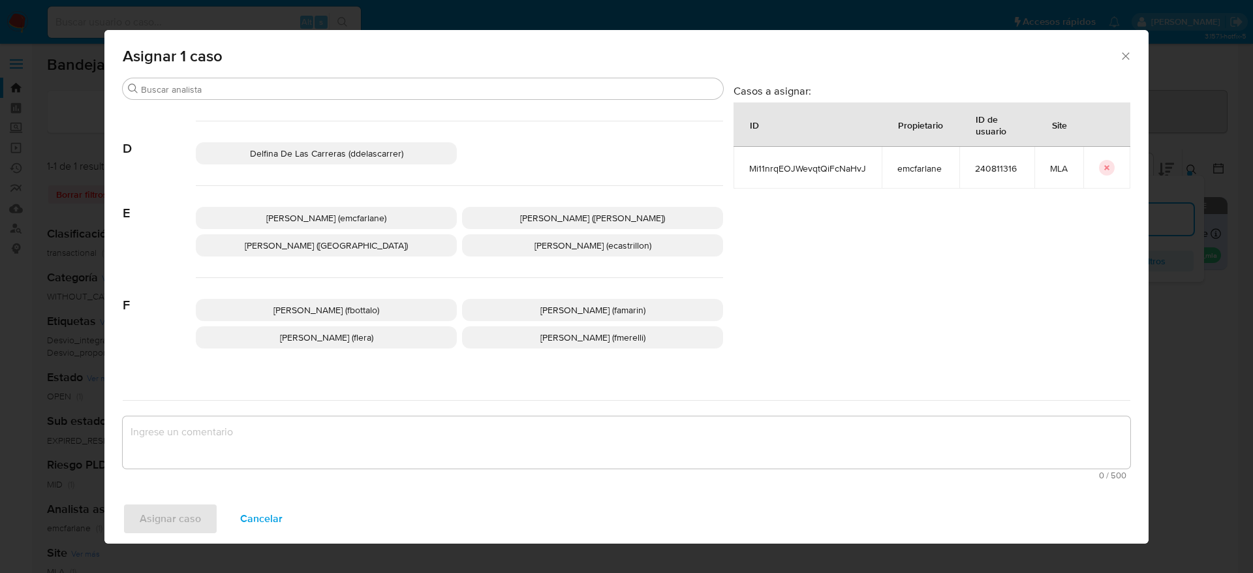
click at [348, 212] on span "Elaine Mc Farlane (emcfarlane)" at bounding box center [326, 218] width 120 height 13
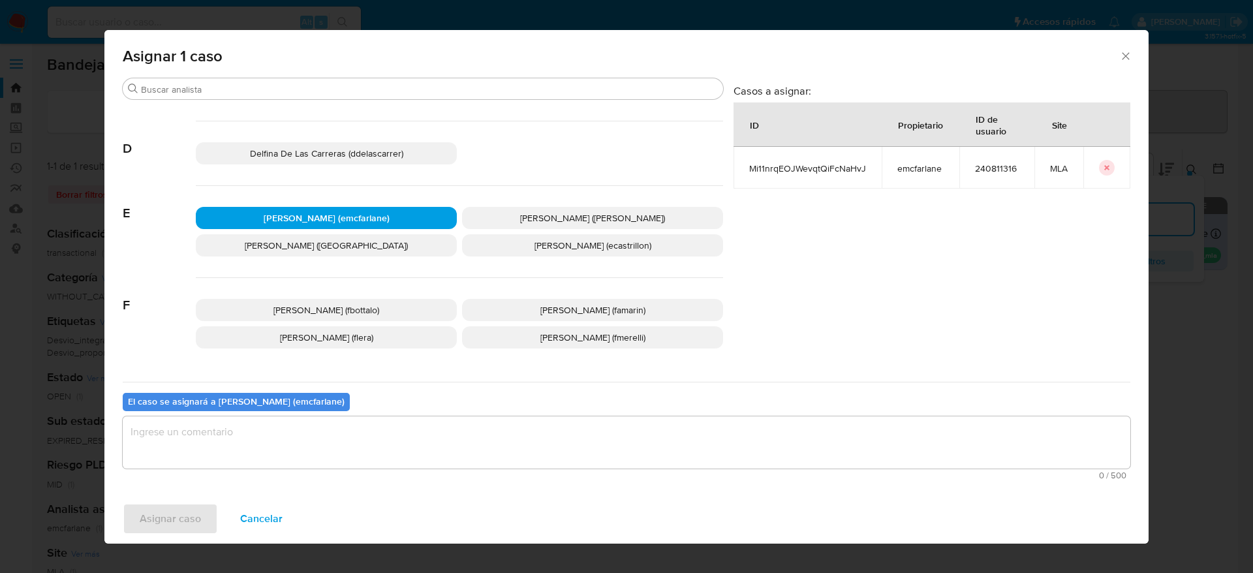
drag, startPoint x: 279, startPoint y: 413, endPoint x: 271, endPoint y: 430, distance: 18.7
click at [279, 412] on div "El caso se asignará a Elaine Mc Farlane (emcfarlane) 0 / 500 500 caracteres res…" at bounding box center [627, 433] width 1008 height 103
click at [234, 464] on textarea "assign-modal" at bounding box center [627, 442] width 1008 height 52
click at [149, 532] on span "Asignar caso" at bounding box center [170, 519] width 61 height 29
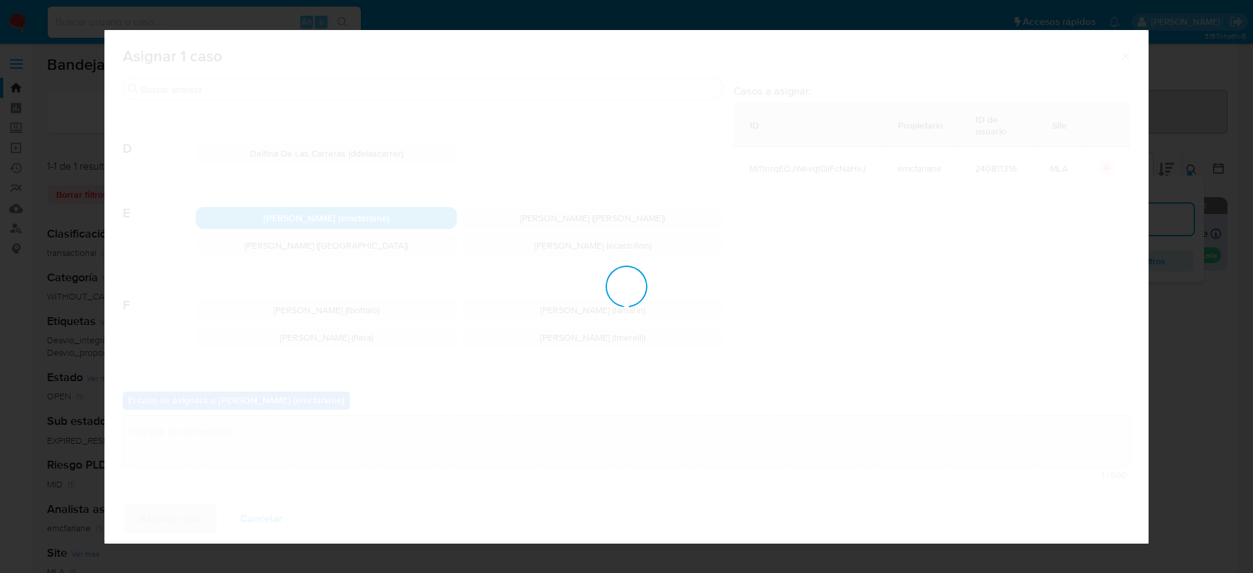
checkbox input "false"
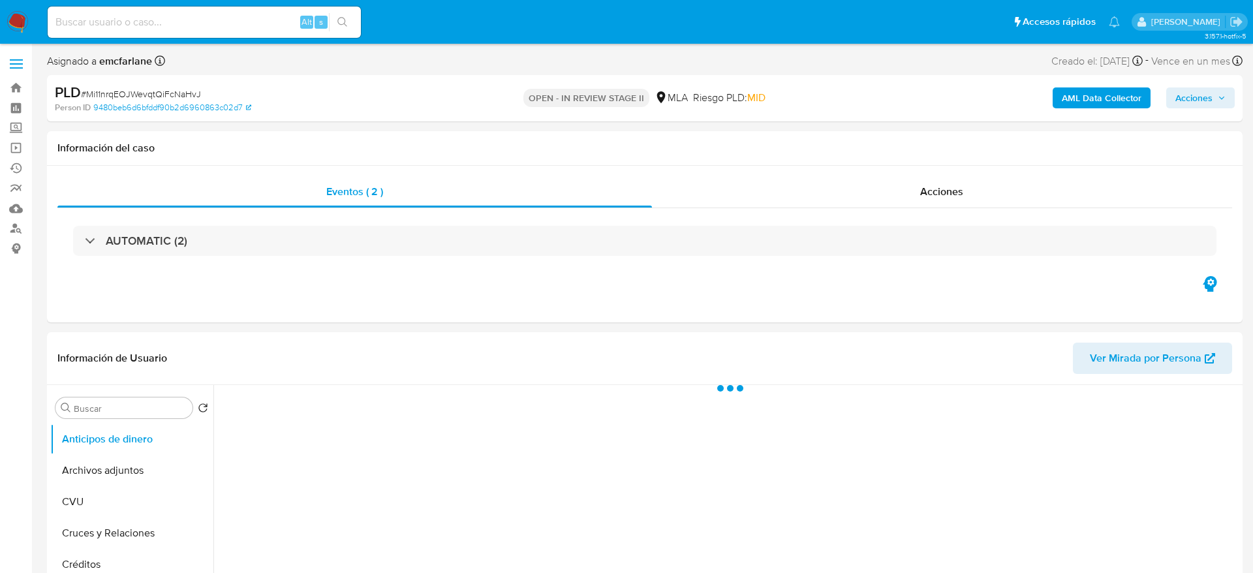
select select "10"
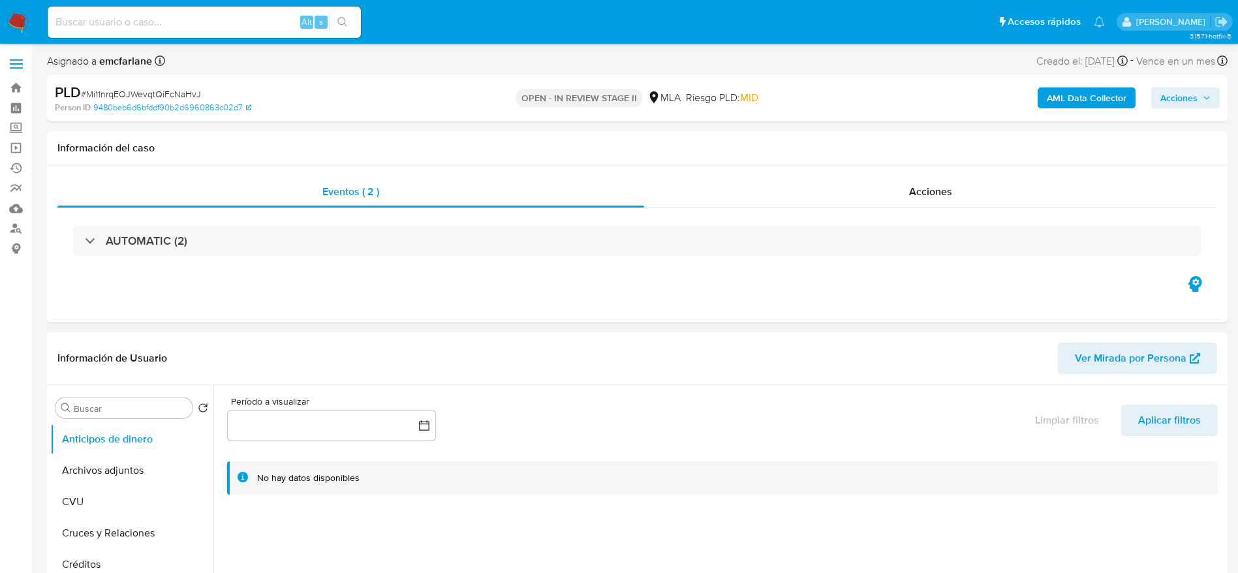
click at [1185, 90] on span "Acciones" at bounding box center [1179, 97] width 37 height 21
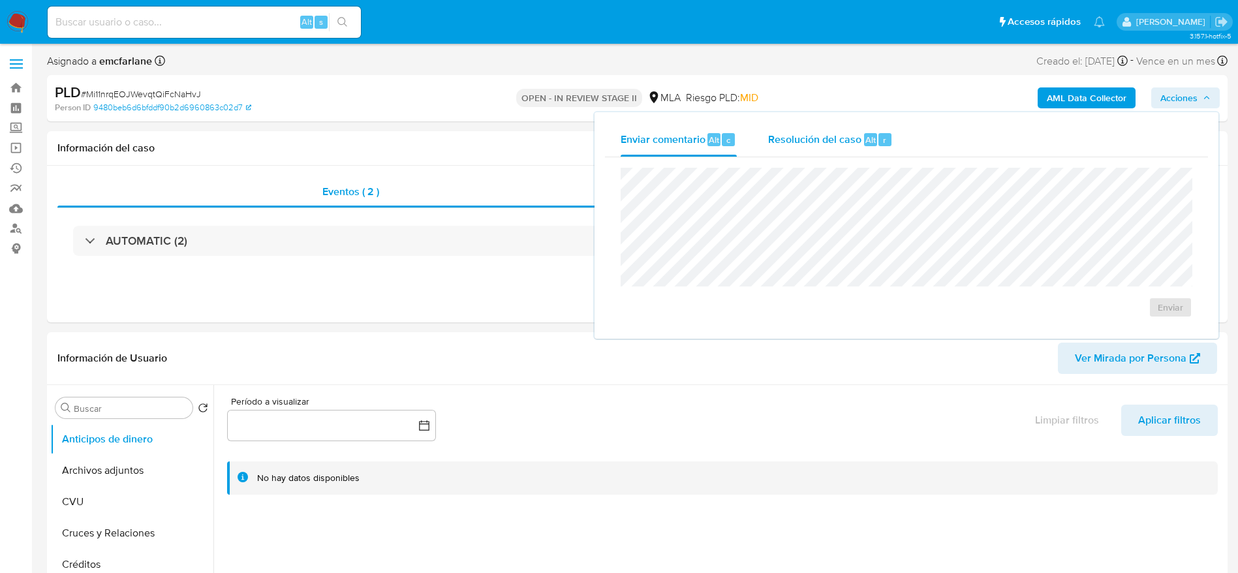
click at [843, 140] on span "Resolución del caso" at bounding box center [814, 139] width 93 height 15
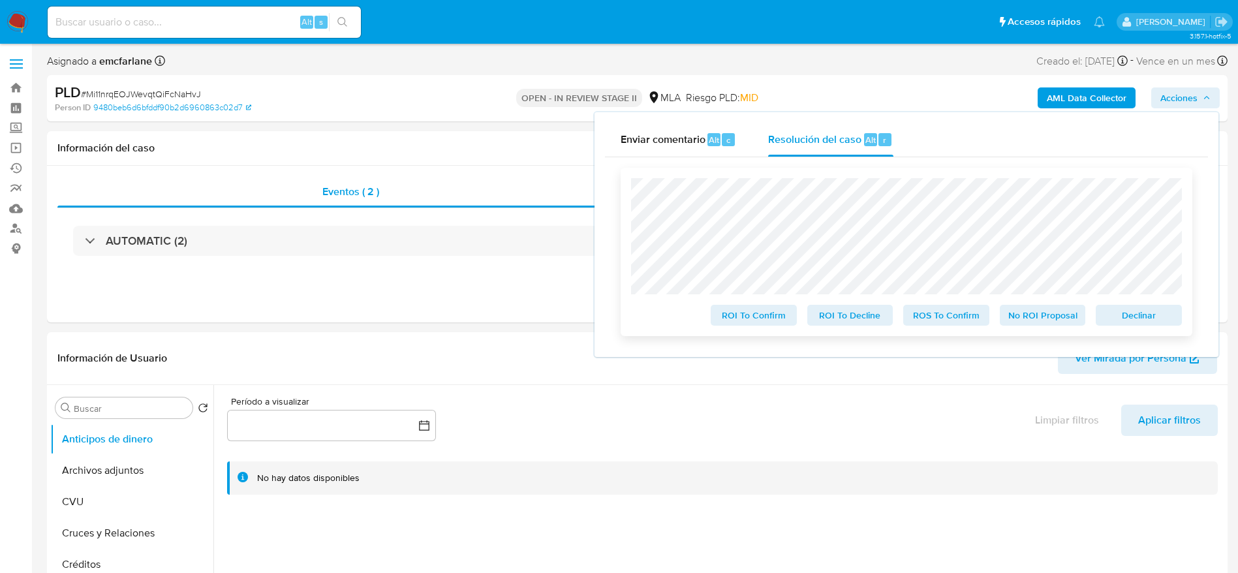
click at [1153, 321] on span "Declinar" at bounding box center [1139, 315] width 68 height 18
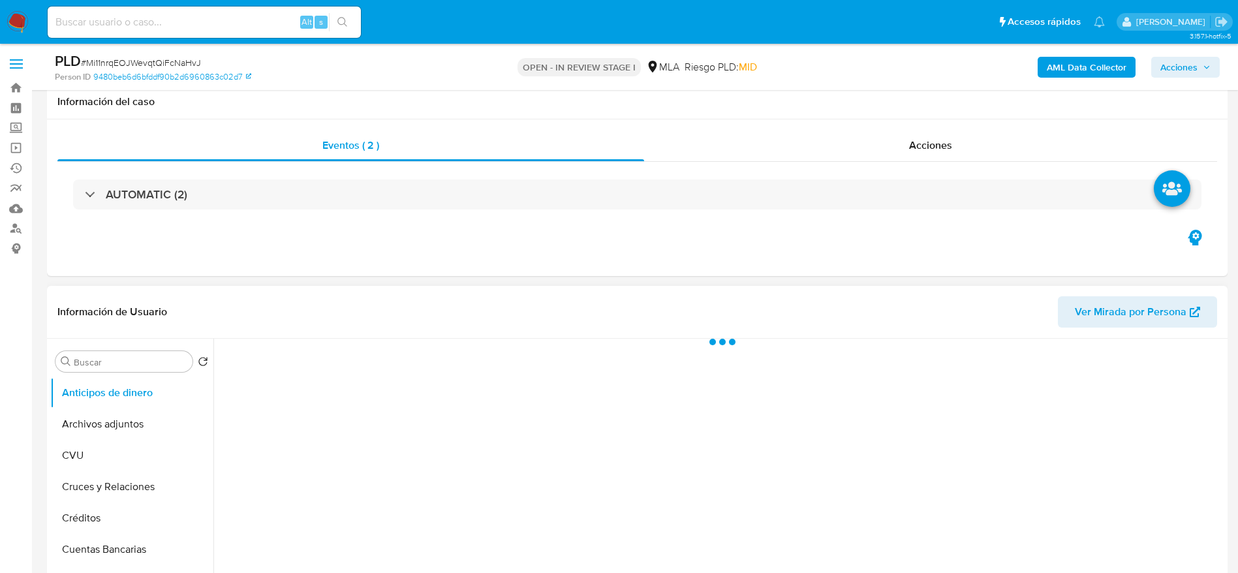
scroll to position [98, 0]
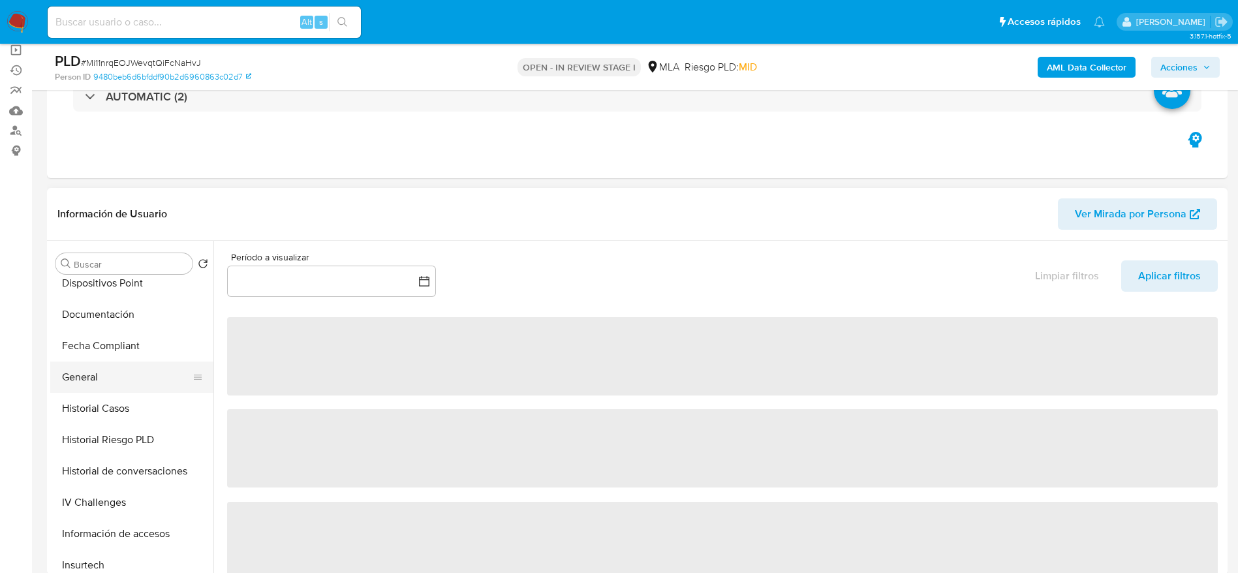
select select "10"
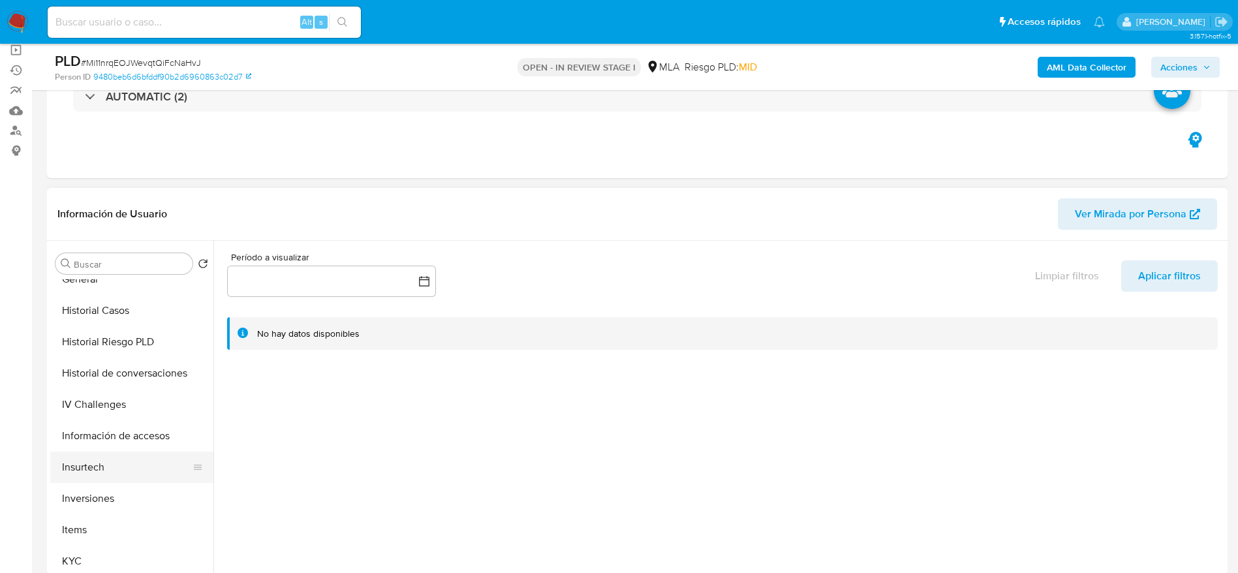
scroll to position [490, 0]
click at [116, 462] on button "KYC" at bounding box center [126, 463] width 153 height 31
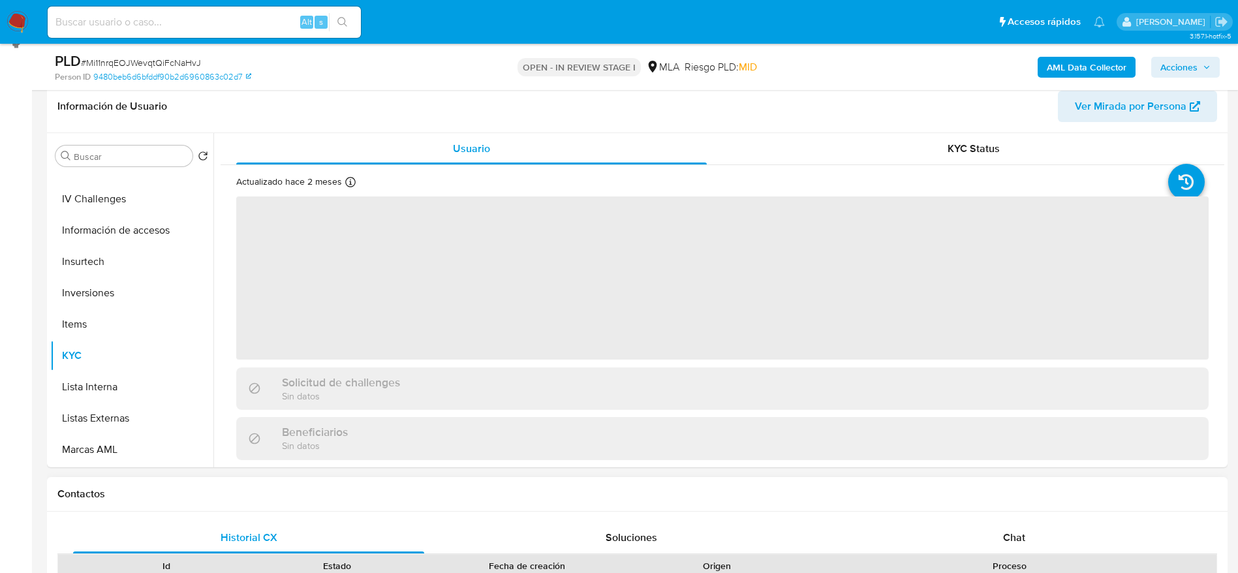
scroll to position [294, 0]
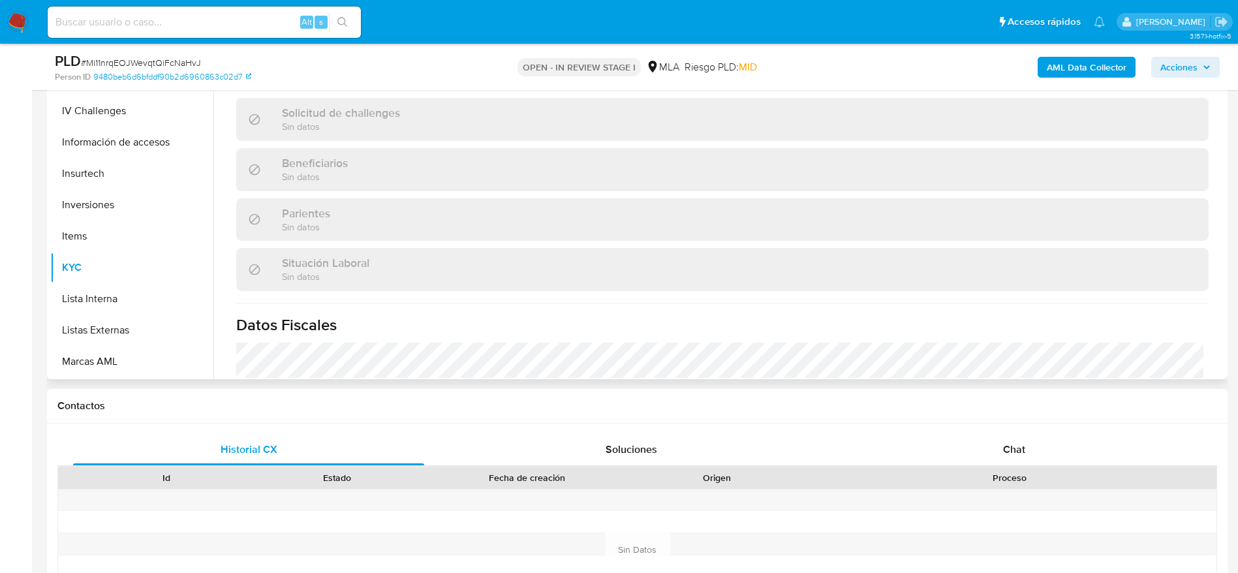
drag, startPoint x: 1031, startPoint y: 448, endPoint x: 798, endPoint y: 379, distance: 242.5
click at [1031, 447] on div "Chat" at bounding box center [1014, 449] width 351 height 31
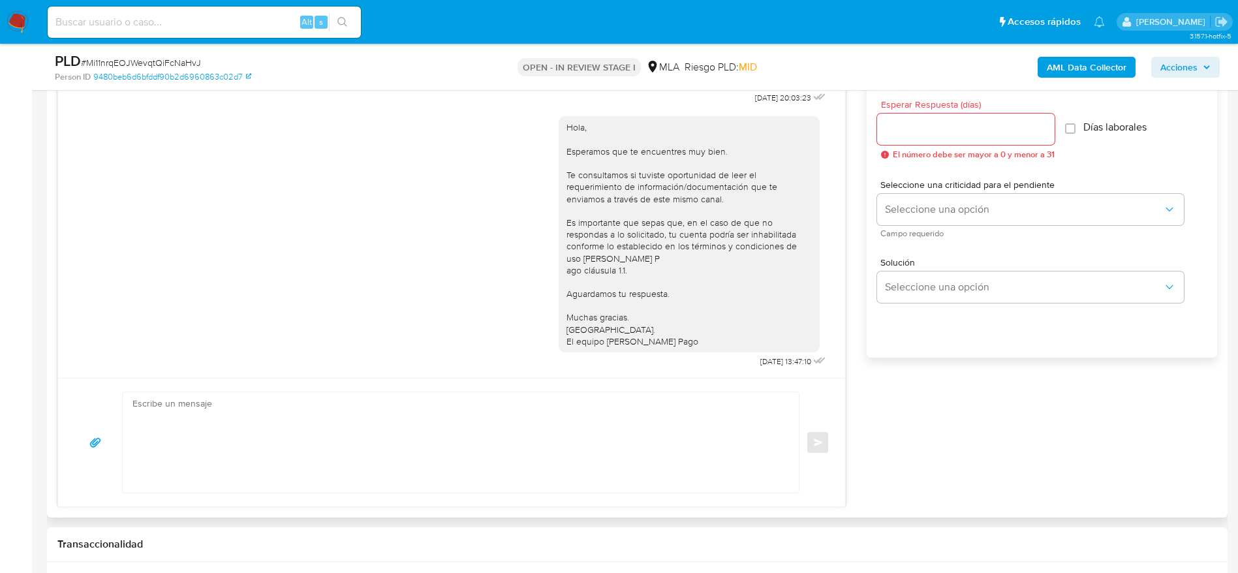
scroll to position [783, 0]
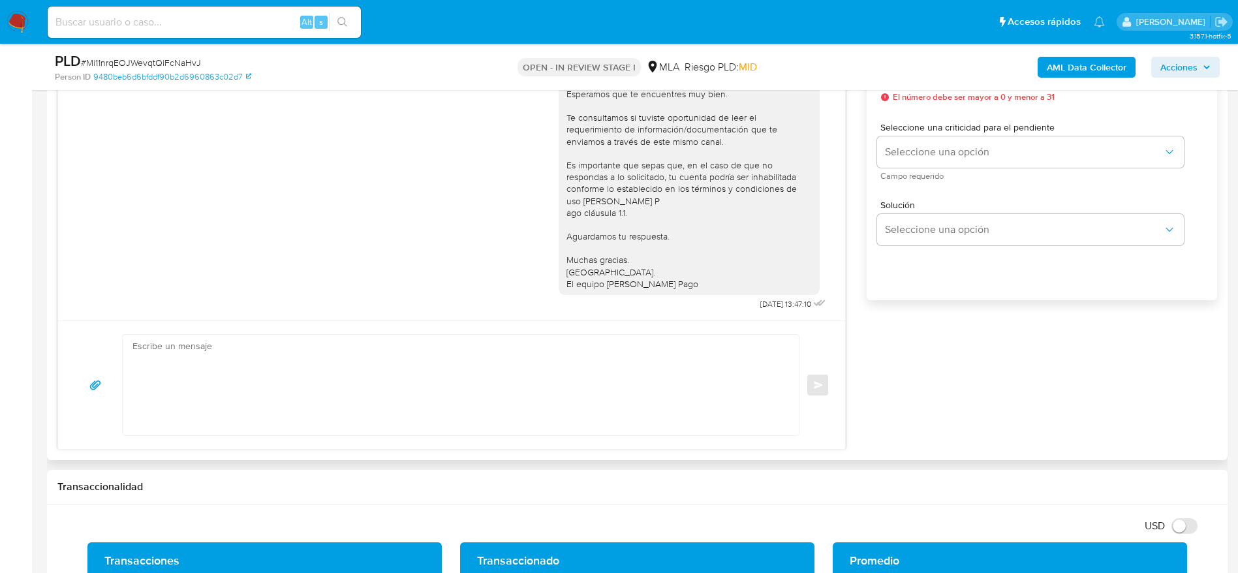
click at [330, 391] on textarea at bounding box center [458, 385] width 650 height 101
paste textarea "Hola Hector Adrian Maximiliano Leiva, En función de las operaciones registradas…"
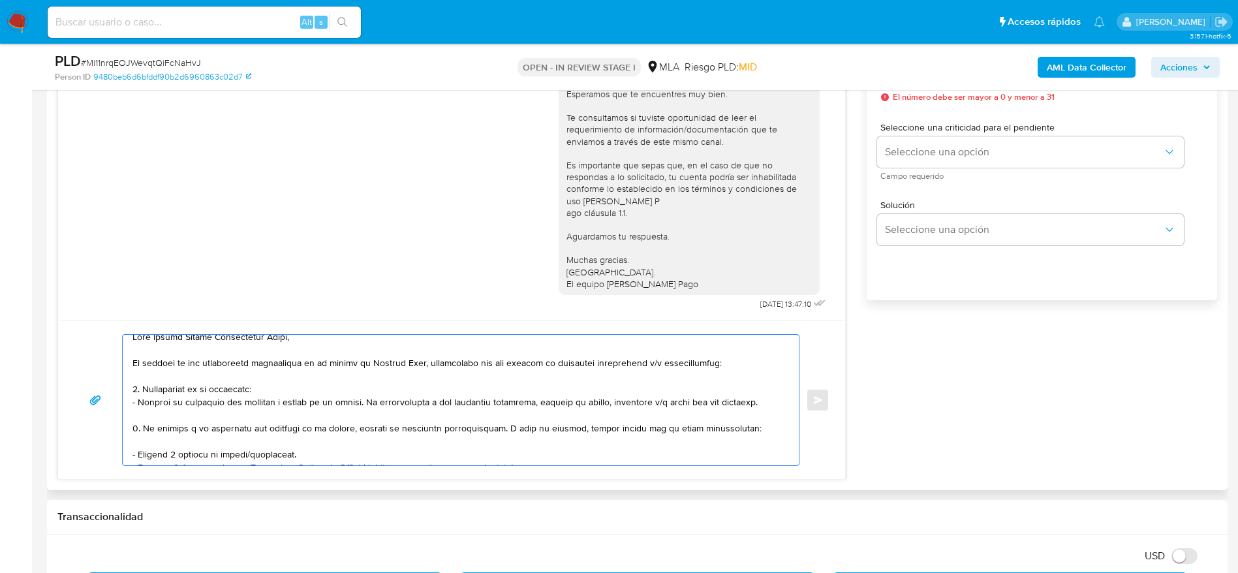
scroll to position [0, 0]
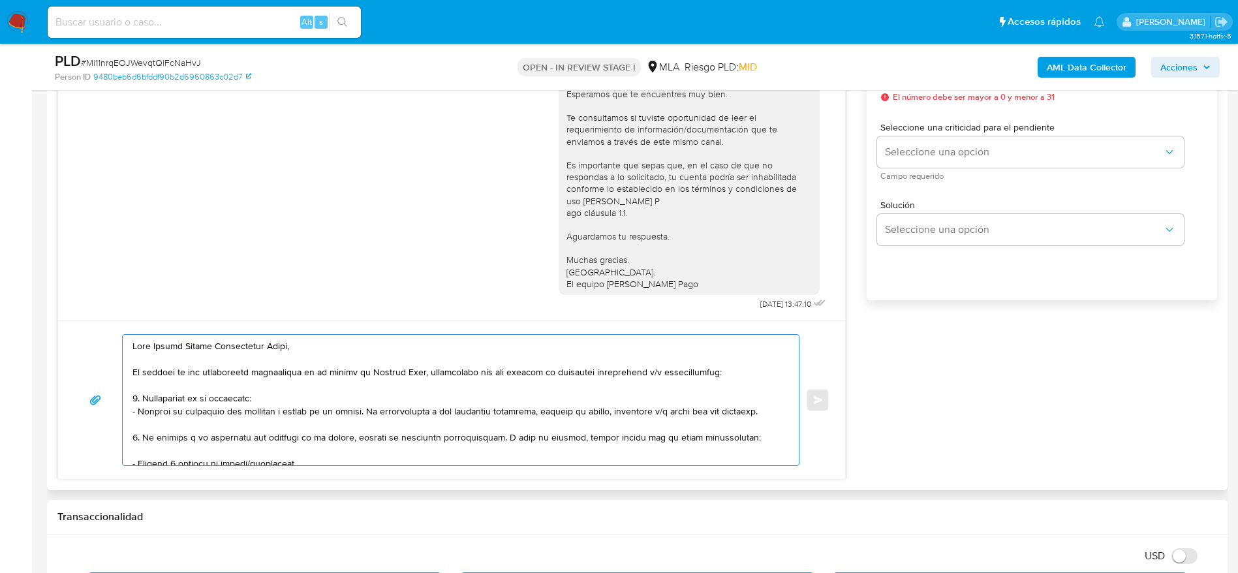
drag, startPoint x: 292, startPoint y: 409, endPoint x: 285, endPoint y: 394, distance: 16.4
click at [292, 408] on textarea at bounding box center [458, 400] width 650 height 131
click at [285, 392] on textarea at bounding box center [458, 400] width 650 height 131
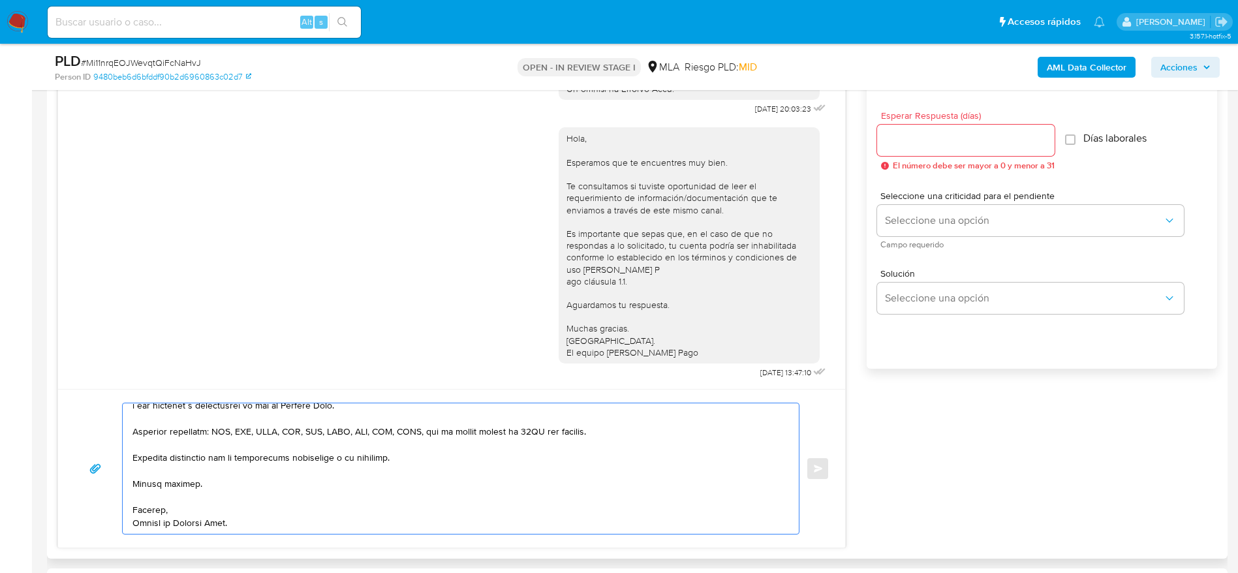
scroll to position [685, 0]
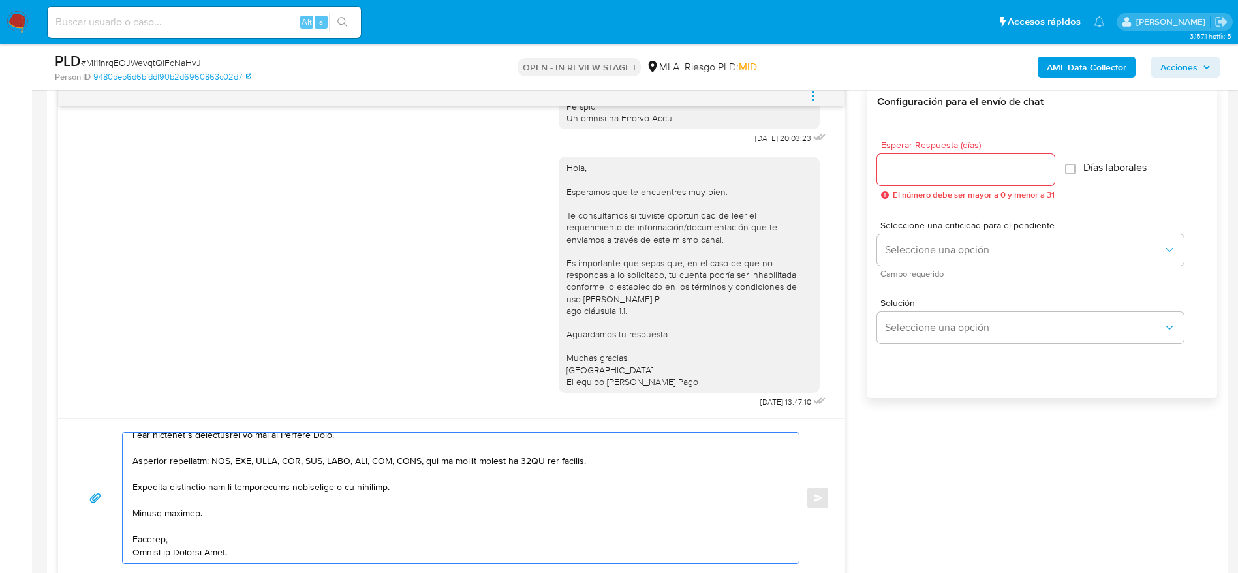
type textarea "Hola Héctor Adrián Maximiliano Leiva, En función de las operaciones registradas…"
click at [944, 161] on input "Esperar Respuesta (días)" at bounding box center [966, 169] width 178 height 17
type input "1"
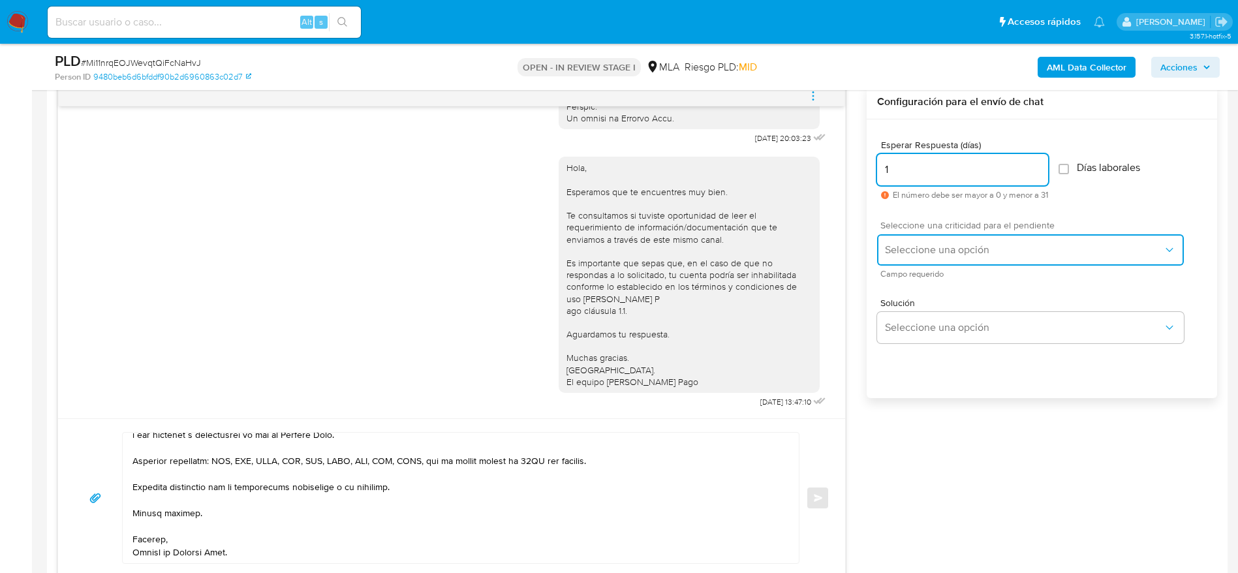
click at [937, 236] on button "Seleccione una opción" at bounding box center [1030, 249] width 307 height 31
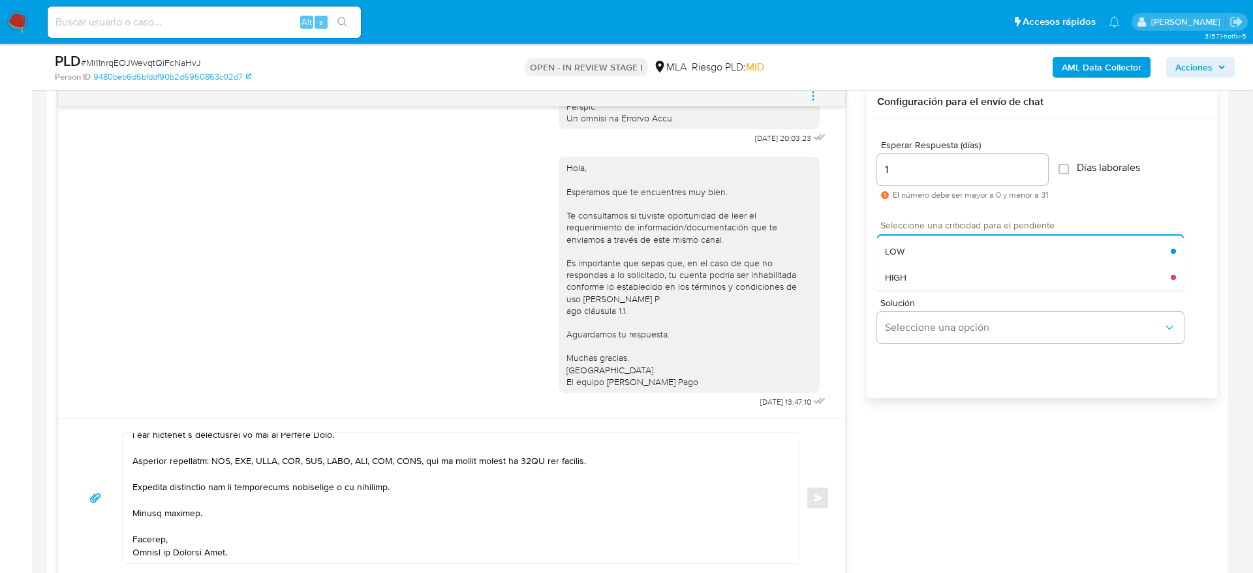
click at [934, 266] on div "HIGH" at bounding box center [1028, 277] width 286 height 26
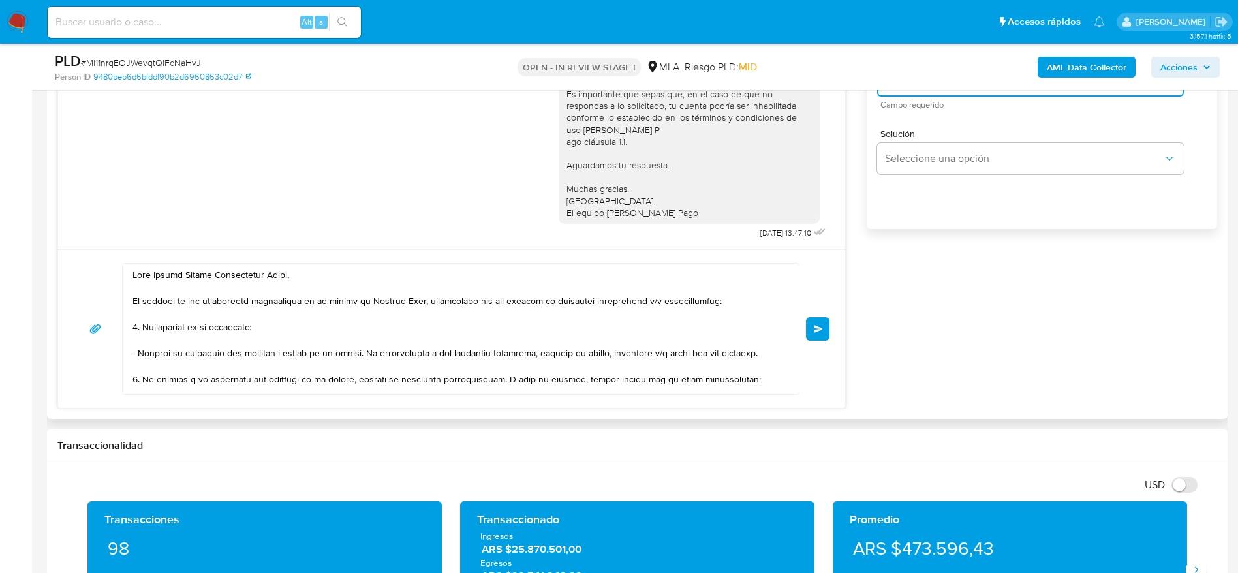
scroll to position [881, 0]
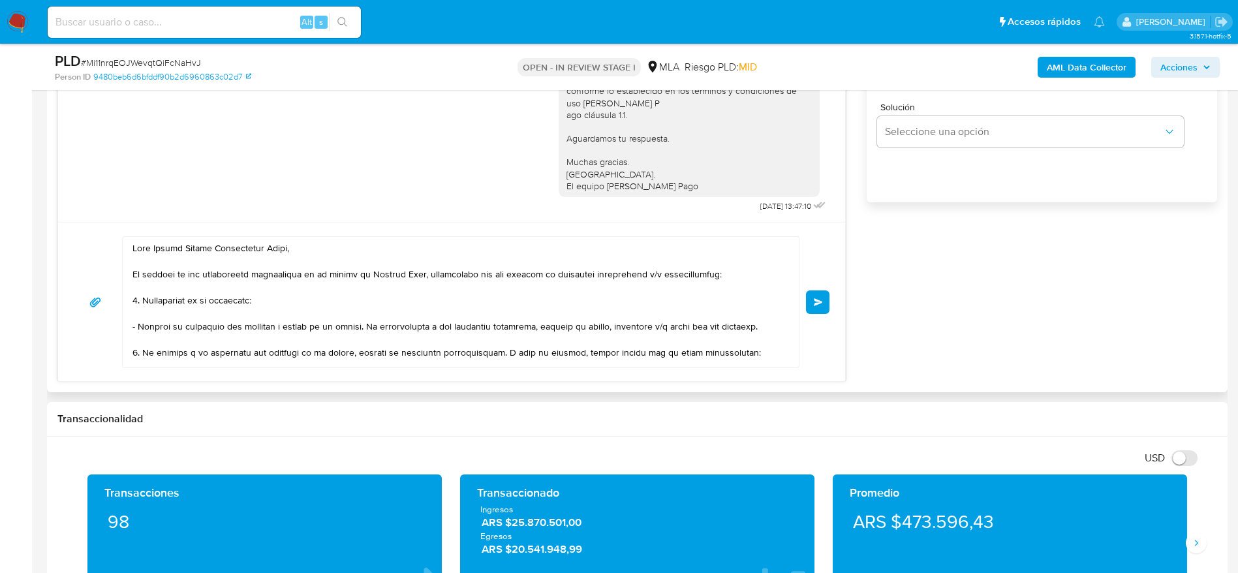
click at [815, 310] on button "Enviar" at bounding box center [818, 302] width 24 height 24
click at [821, 309] on button "Enviar" at bounding box center [818, 302] width 24 height 24
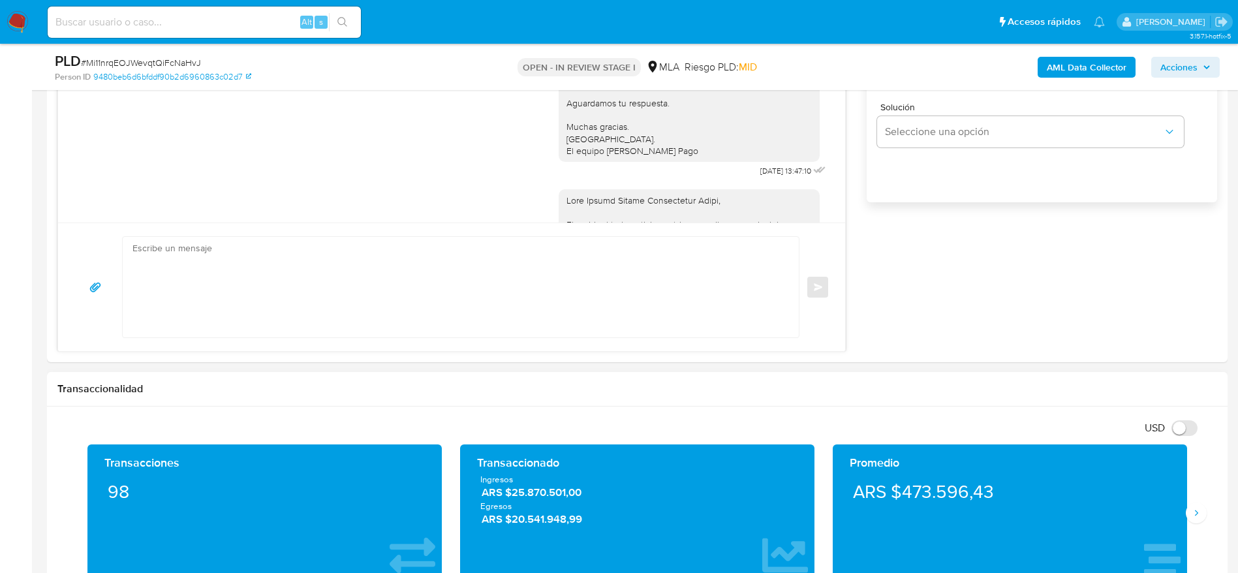
scroll to position [1453, 0]
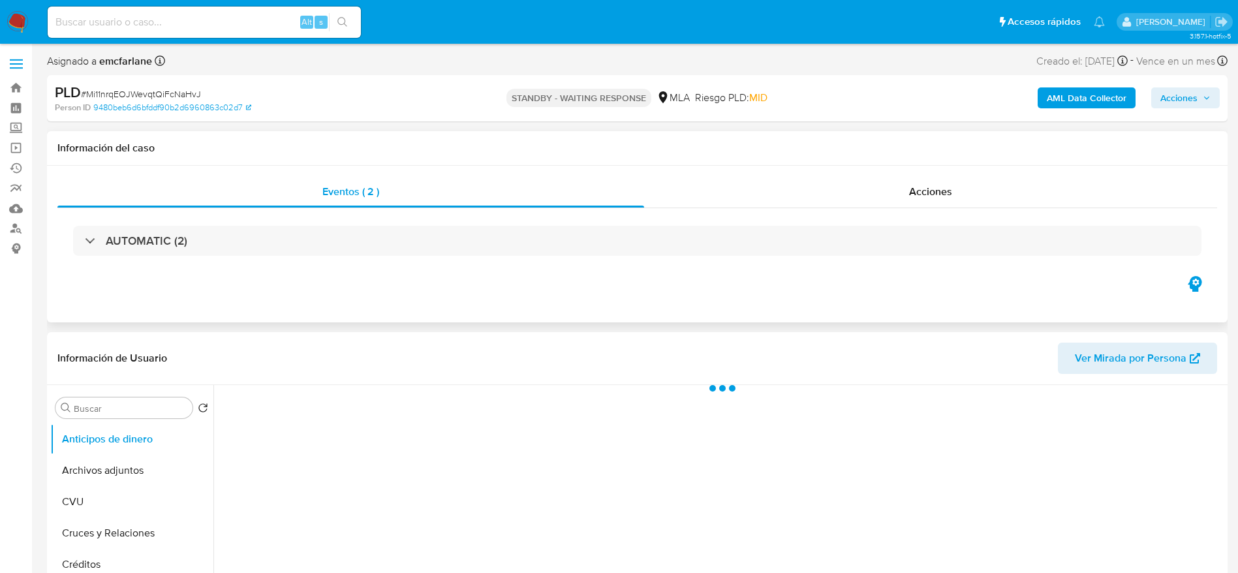
select select "10"
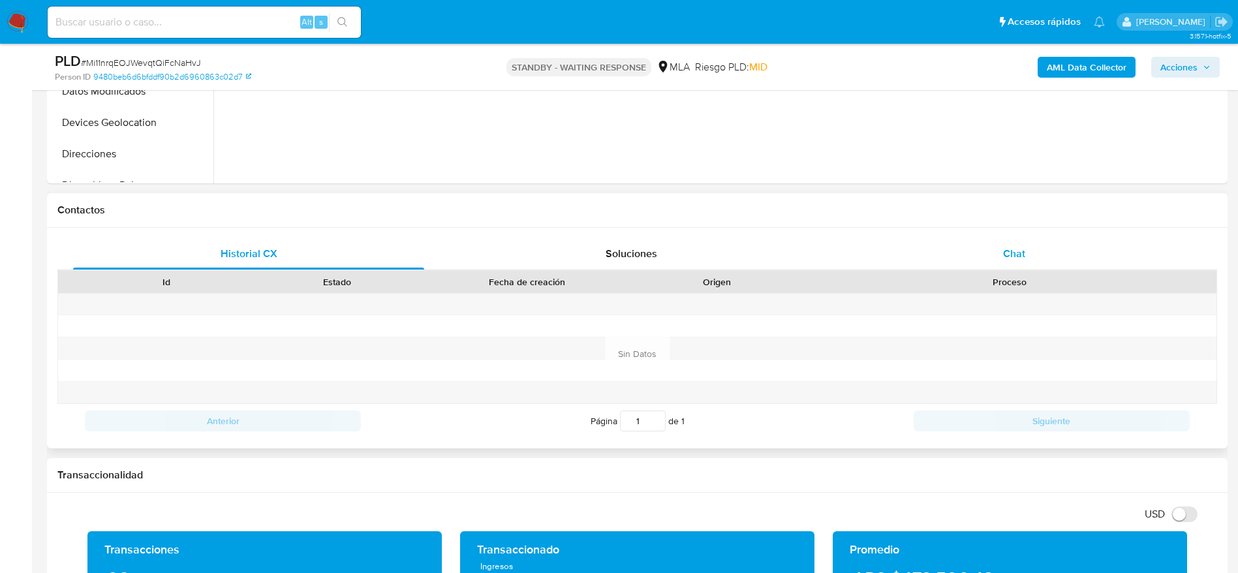
click at [1018, 240] on div "Chat" at bounding box center [1014, 253] width 351 height 31
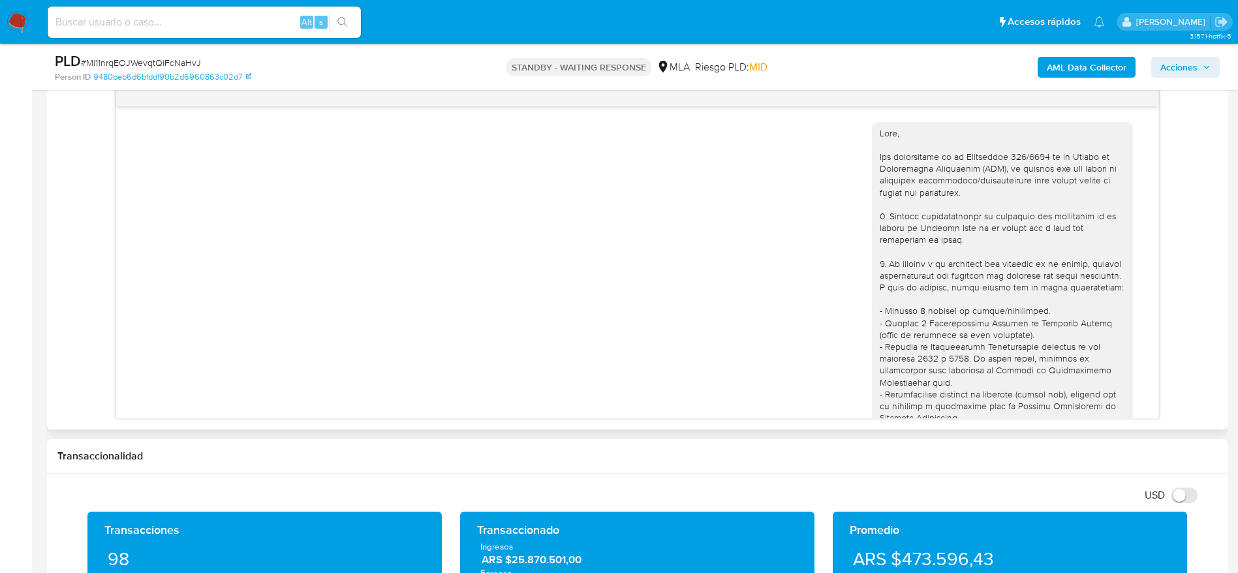
scroll to position [1453, 0]
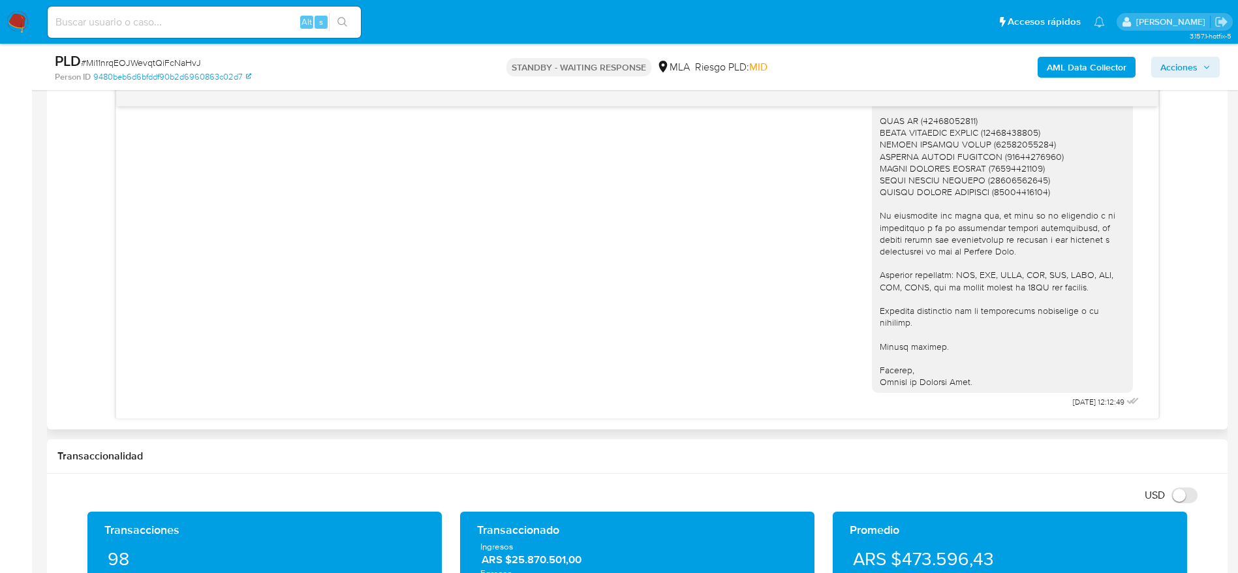
click at [13, 19] on img at bounding box center [18, 22] width 22 height 22
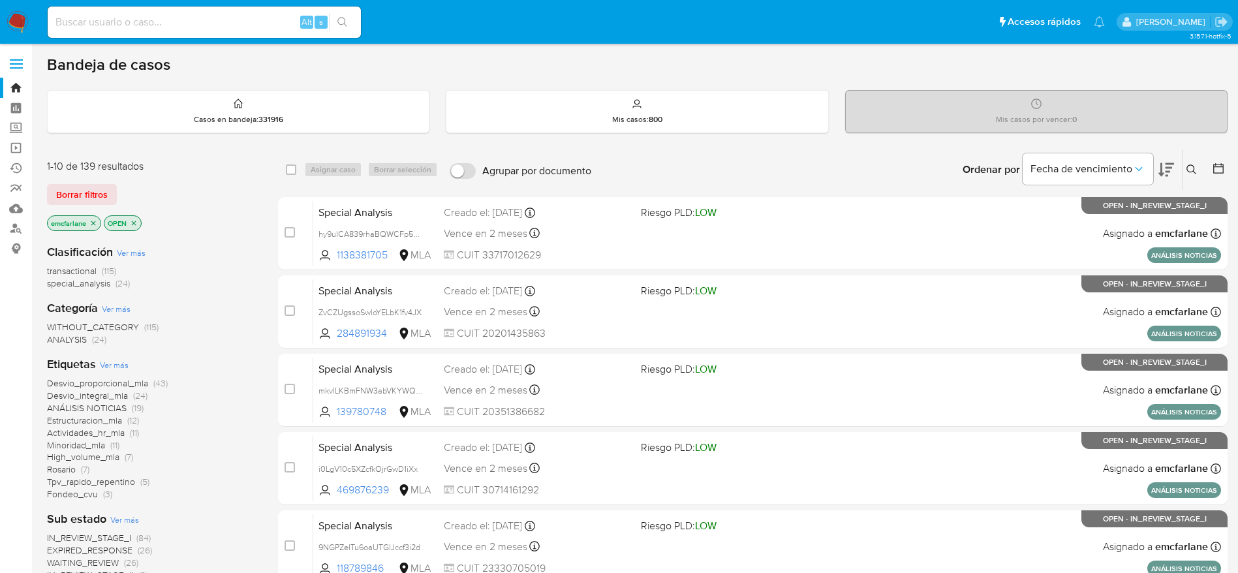
click at [184, 18] on input at bounding box center [204, 22] width 313 height 17
paste input "qxHpzCiZlvZoxmSgCDYgtSNx"
type input "qxHpzCiZlvZoxmSgCDYgtSNx"
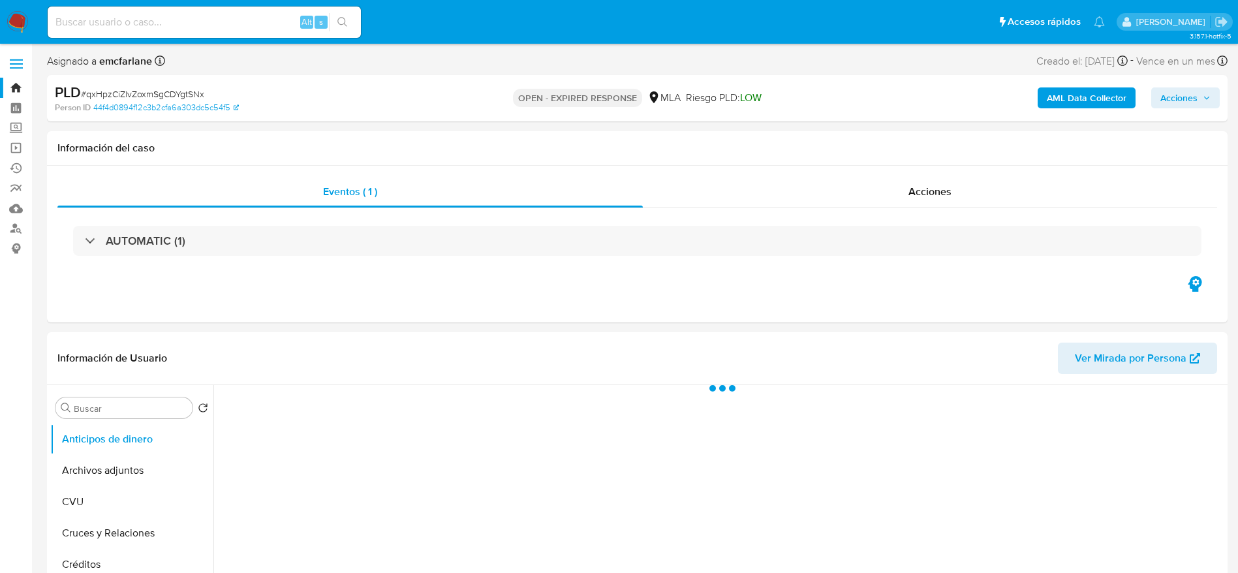
click at [146, 93] on span "# qxHpzCiZlvZoxmSgCDYgtSNx" at bounding box center [142, 93] width 123 height 13
copy span "qxHpzCiZlvZoxmSgCDYgtSNx"
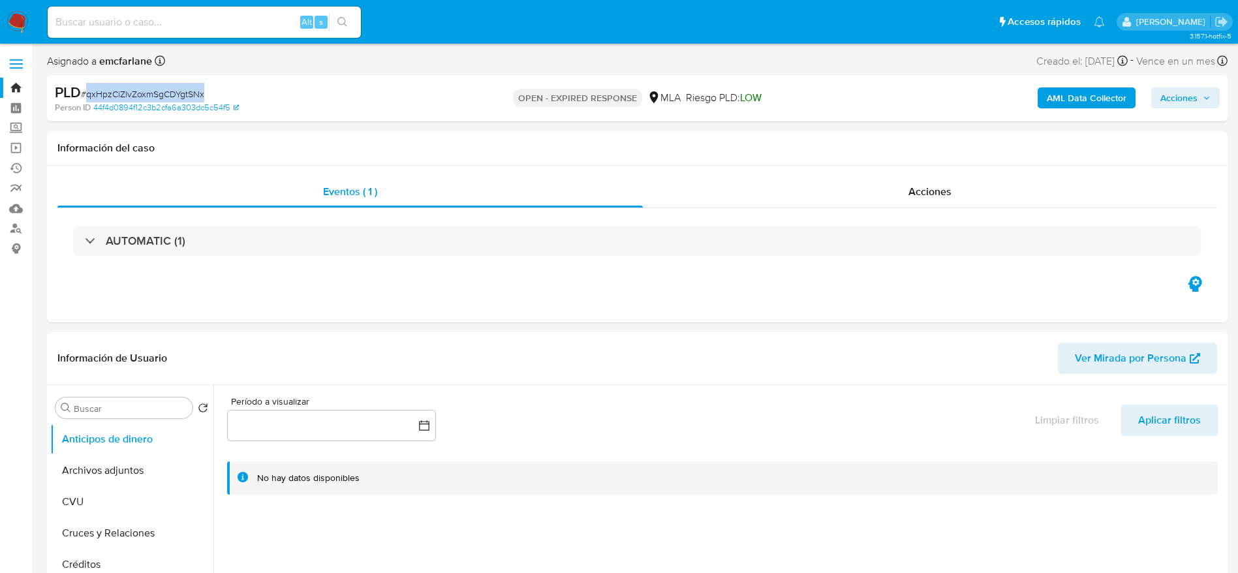
select select "10"
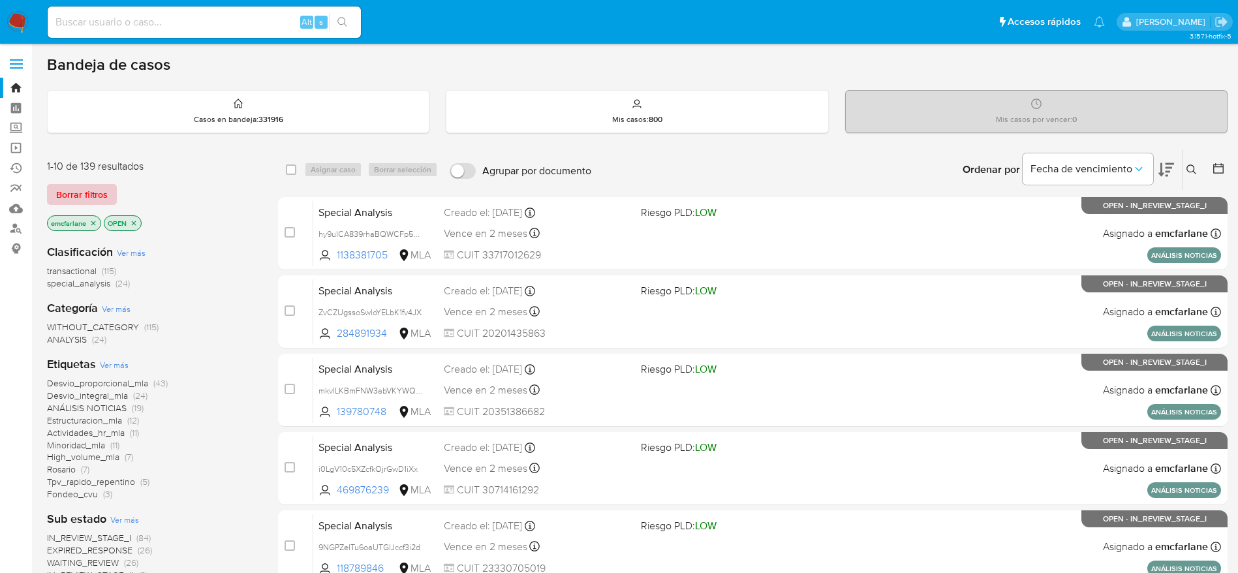
drag, startPoint x: 98, startPoint y: 191, endPoint x: 246, endPoint y: 178, distance: 148.7
click at [98, 191] on span "Borrar filtros" at bounding box center [82, 194] width 52 height 18
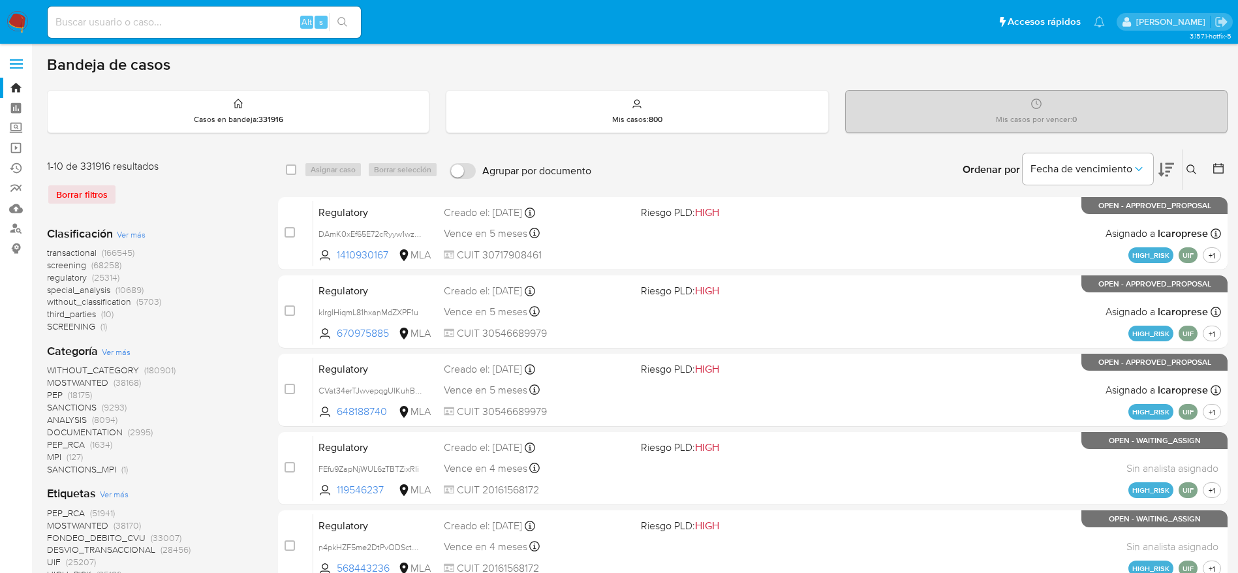
click at [1185, 171] on button at bounding box center [1194, 170] width 22 height 16
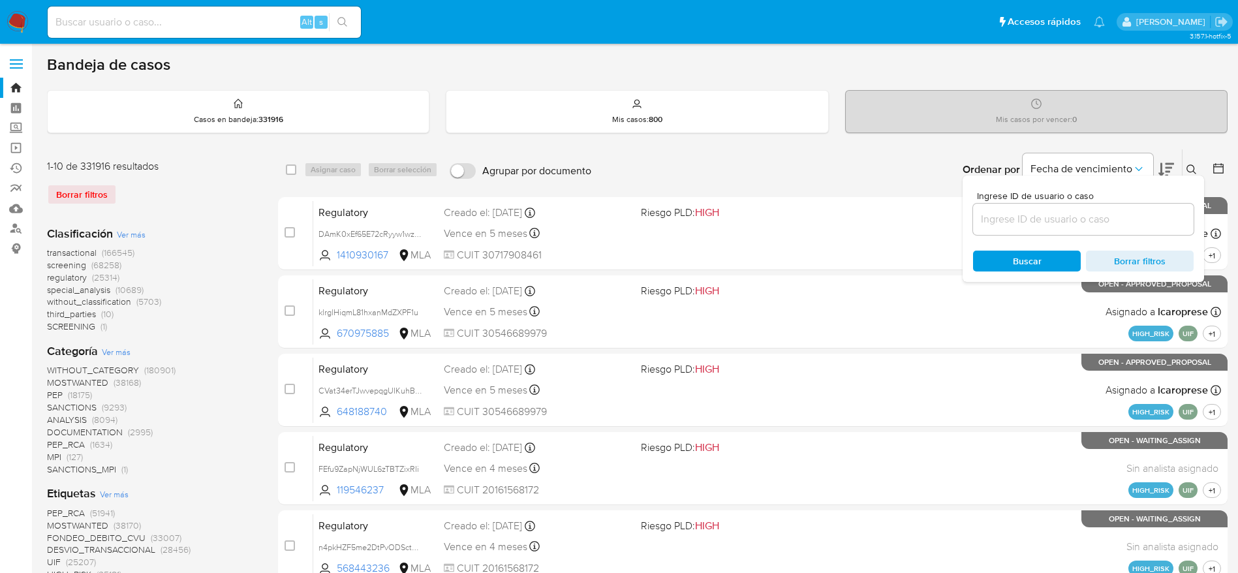
click at [1087, 228] on div at bounding box center [1083, 219] width 221 height 31
click at [1084, 222] on input at bounding box center [1083, 219] width 221 height 17
paste input "qxHpzCiZlvZoxmSgCDYgtSNx"
type input "qxHpzCiZlvZoxmSgCDYgtSNx"
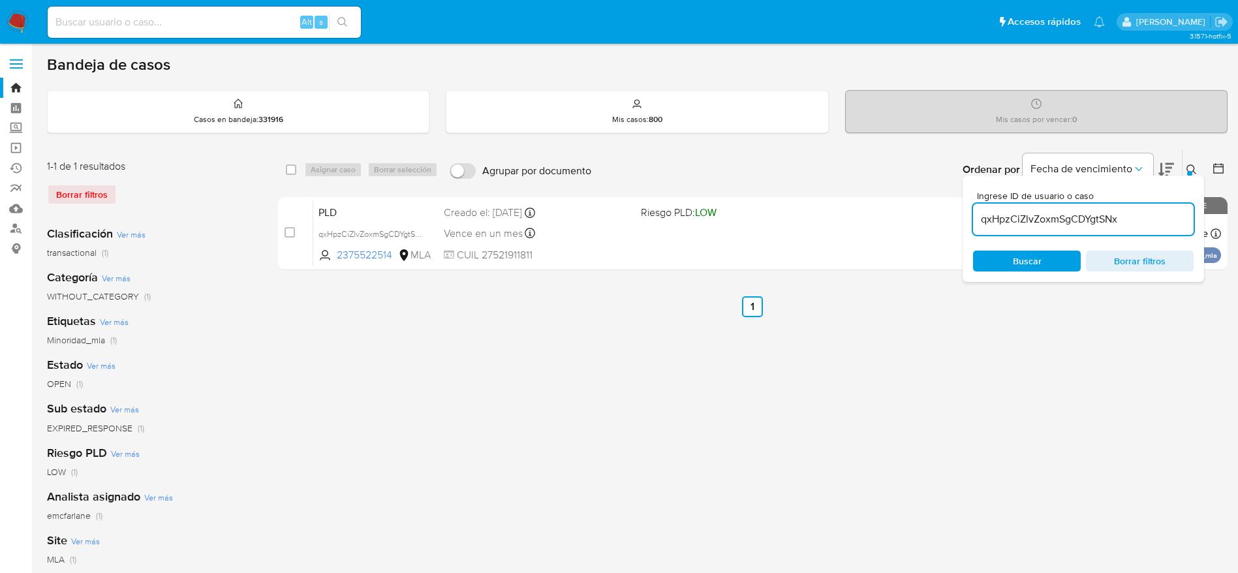
click at [297, 168] on div "select-all-cases-checkbox" at bounding box center [294, 170] width 16 height 16
click at [294, 167] on input "checkbox" at bounding box center [291, 170] width 10 height 10
checkbox input "true"
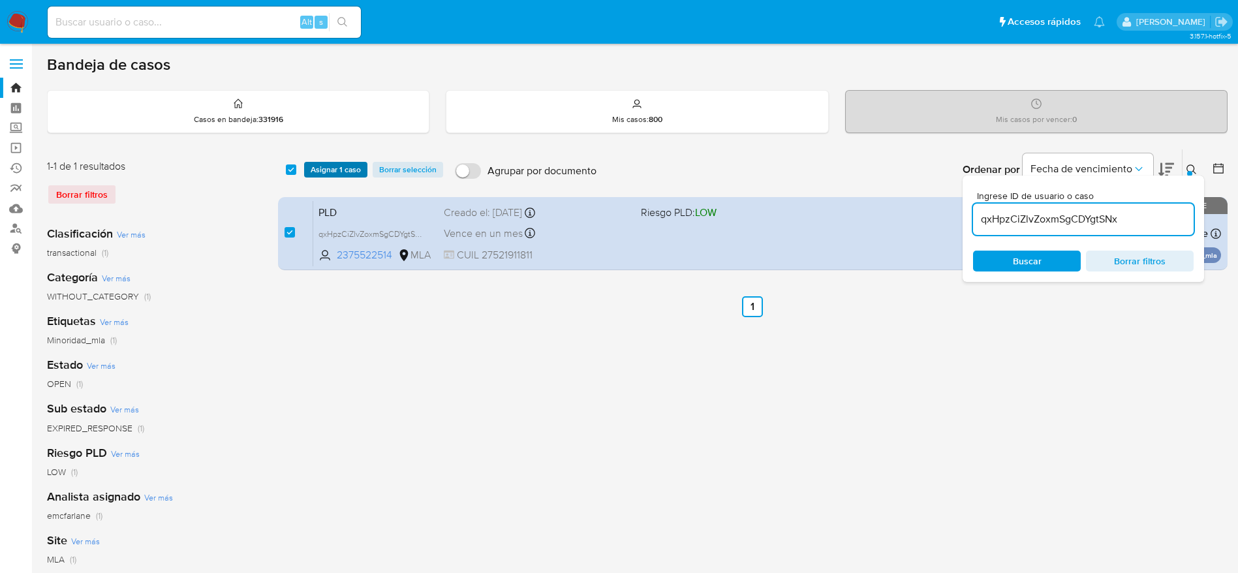
click at [315, 169] on span "Asignar 1 caso" at bounding box center [336, 169] width 50 height 13
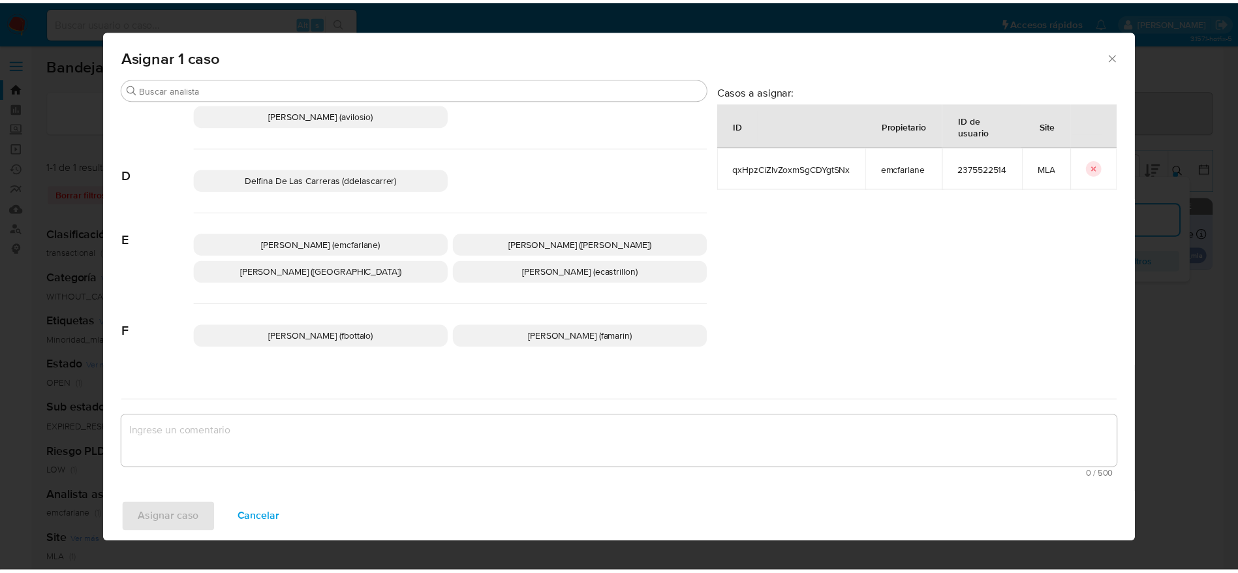
scroll to position [98, 0]
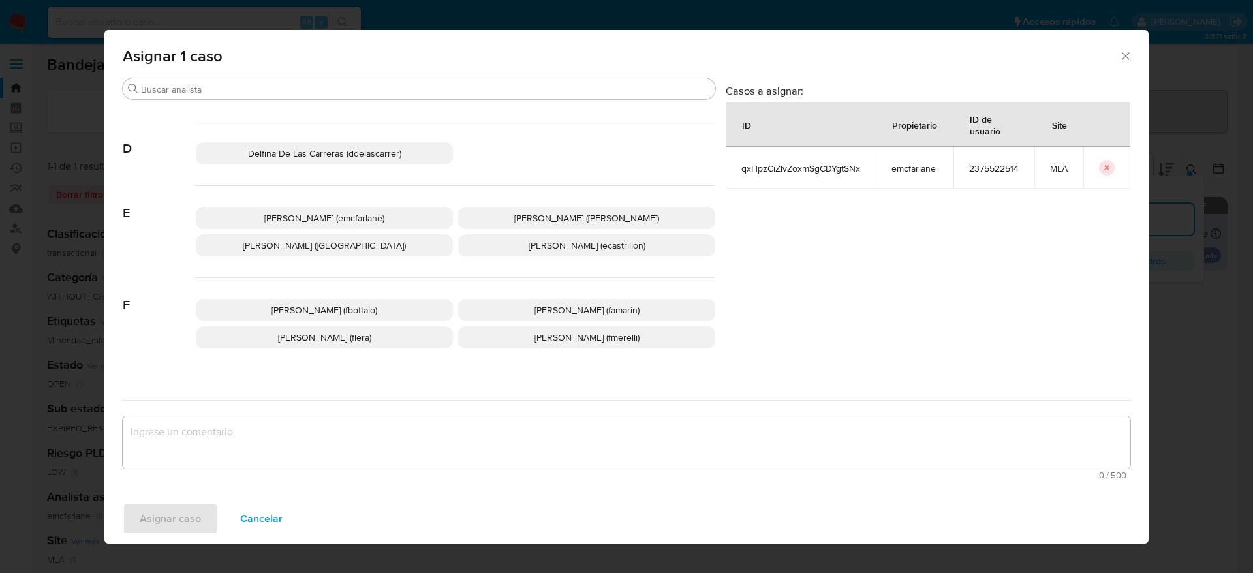
click at [338, 215] on span "Elaine Mc Farlane (emcfarlane)" at bounding box center [324, 218] width 120 height 13
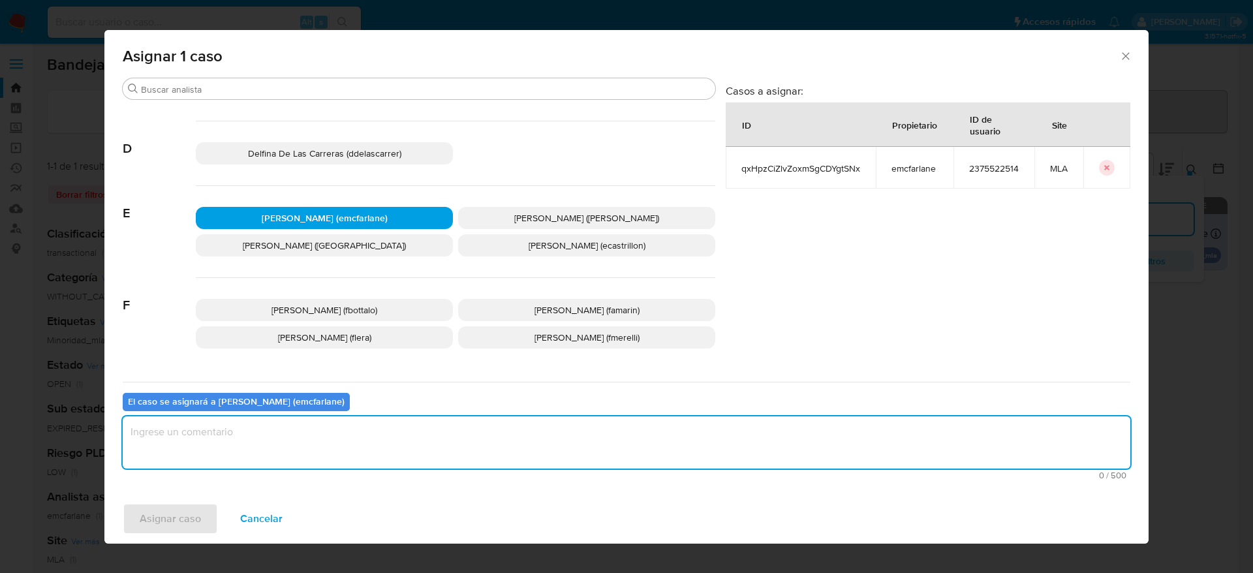
click at [225, 449] on textarea "assign-modal" at bounding box center [627, 442] width 1008 height 52
click at [196, 506] on span "Asignar caso" at bounding box center [170, 519] width 61 height 29
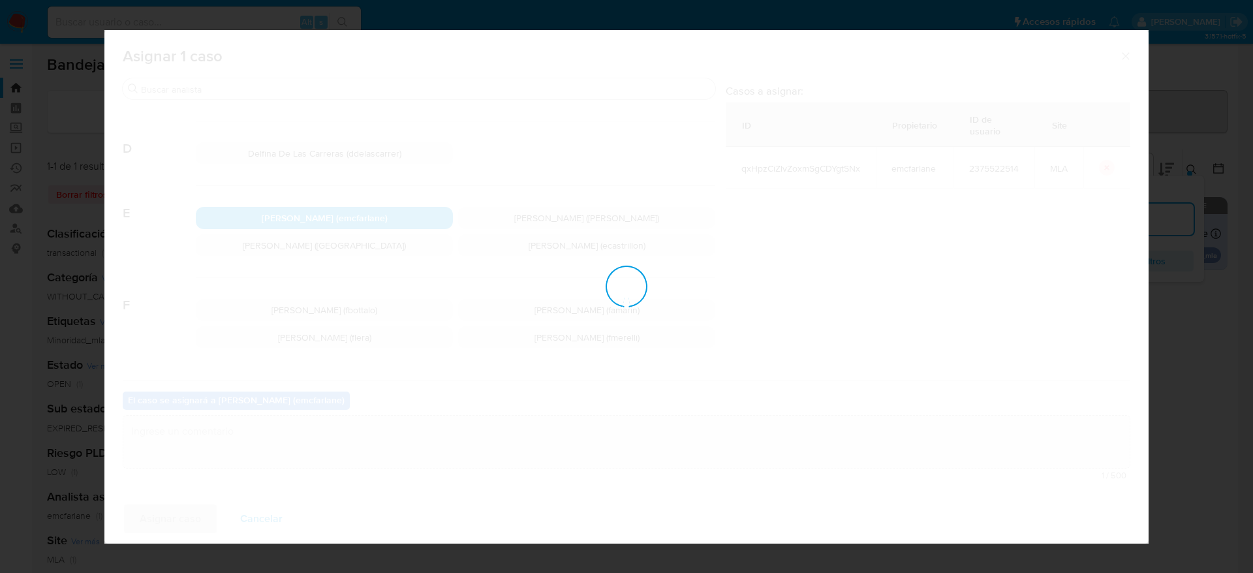
checkbox input "false"
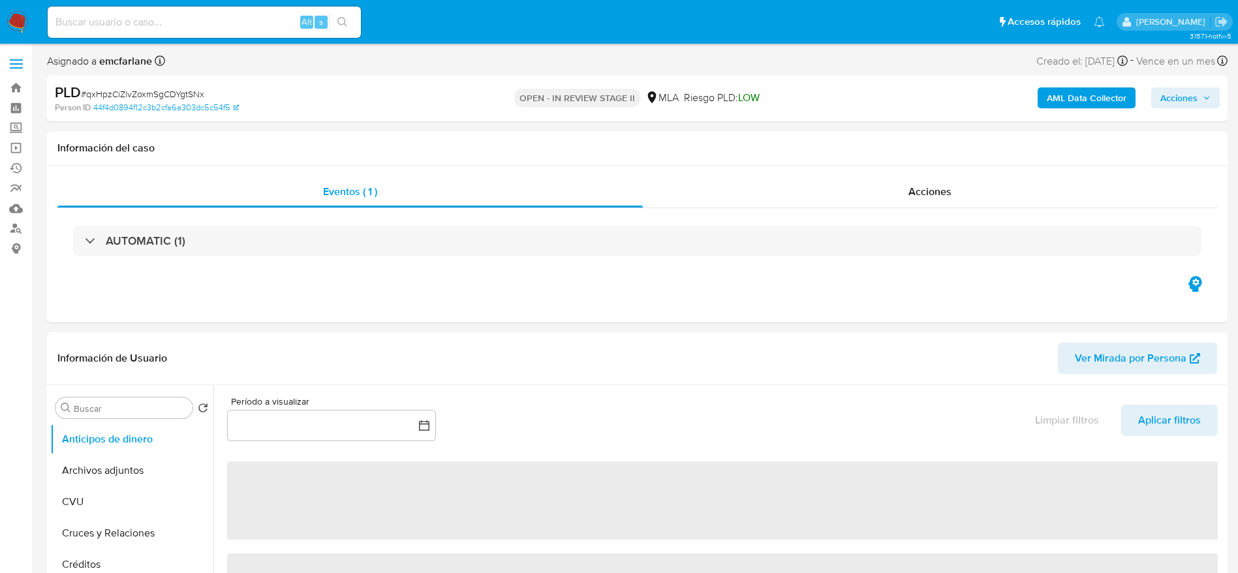
drag, startPoint x: 1175, startPoint y: 94, endPoint x: 1140, endPoint y: 106, distance: 36.5
click at [1173, 97] on span "Acciones" at bounding box center [1179, 97] width 37 height 21
select select "10"
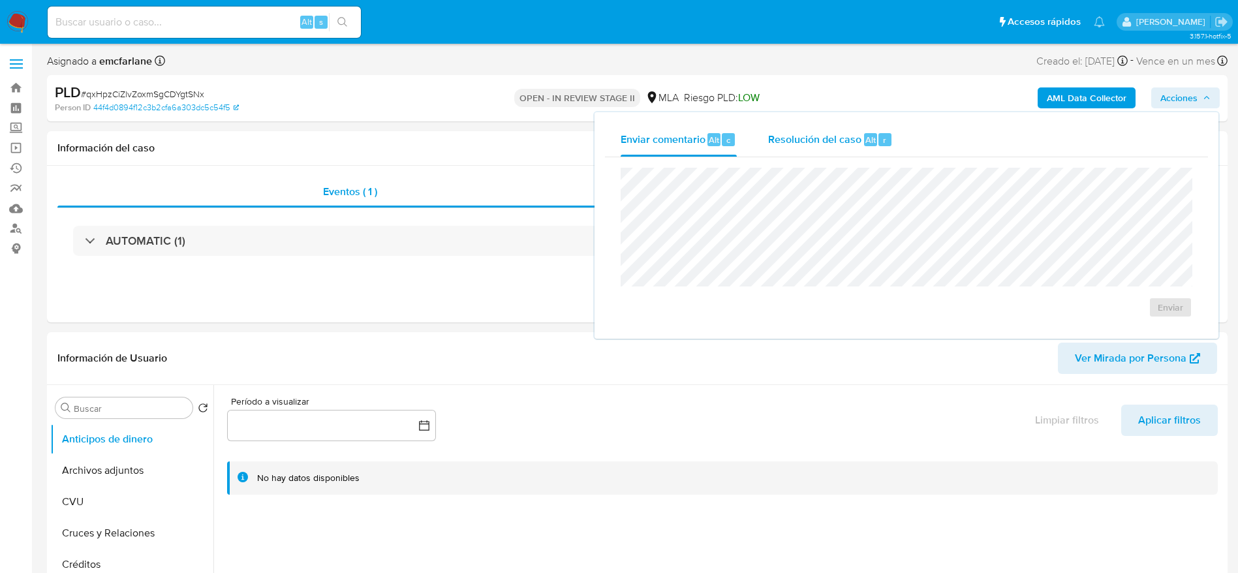
drag, startPoint x: 864, startPoint y: 146, endPoint x: 866, endPoint y: 163, distance: 17.7
click at [866, 146] on span "Alt" at bounding box center [871, 140] width 10 height 12
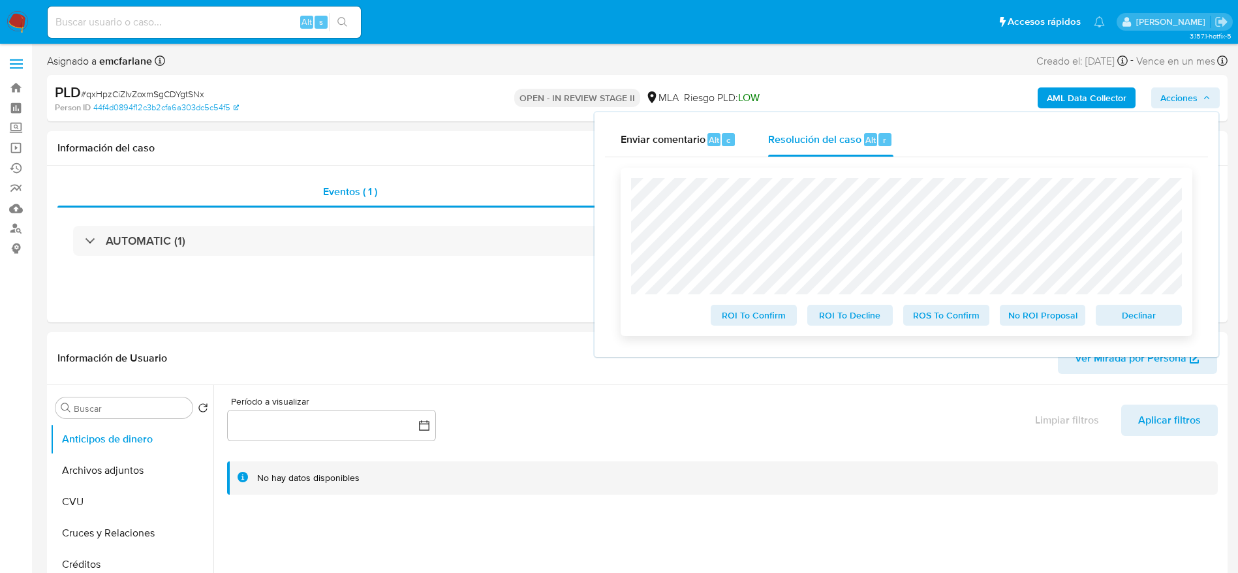
click at [1138, 315] on span "Declinar" at bounding box center [1139, 315] width 68 height 18
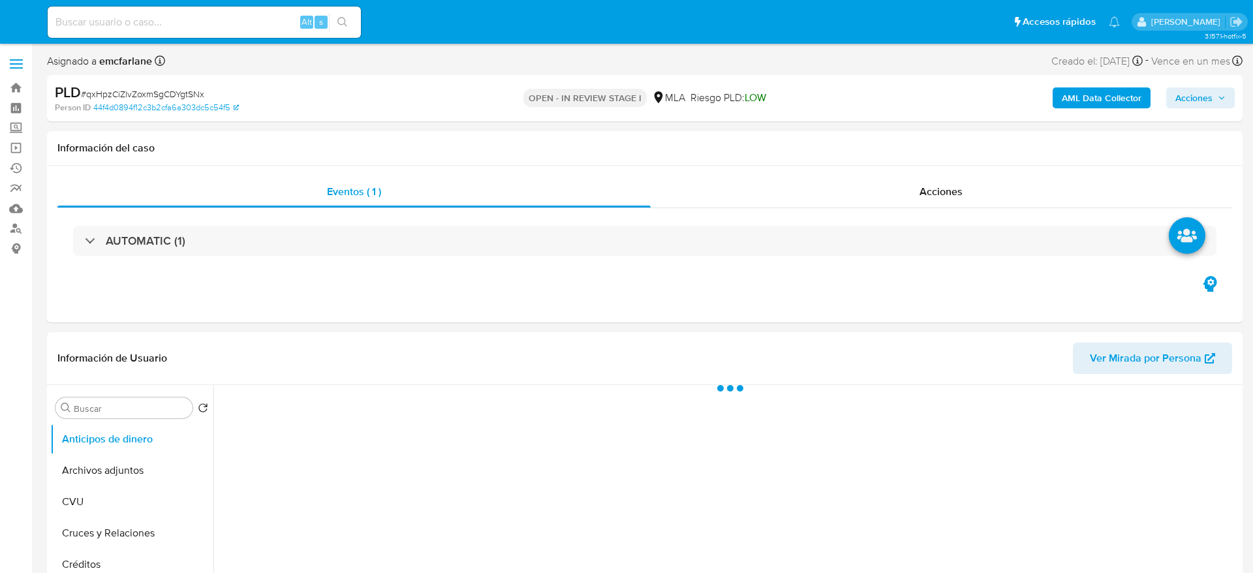
select select "10"
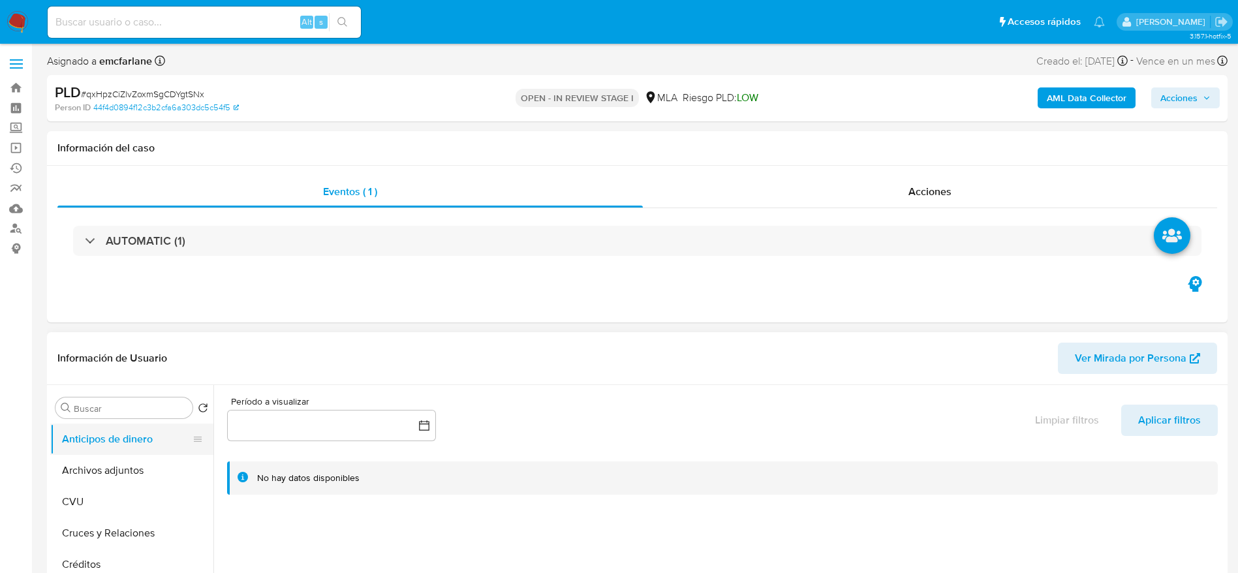
click at [121, 464] on button "Archivos adjuntos" at bounding box center [131, 470] width 163 height 31
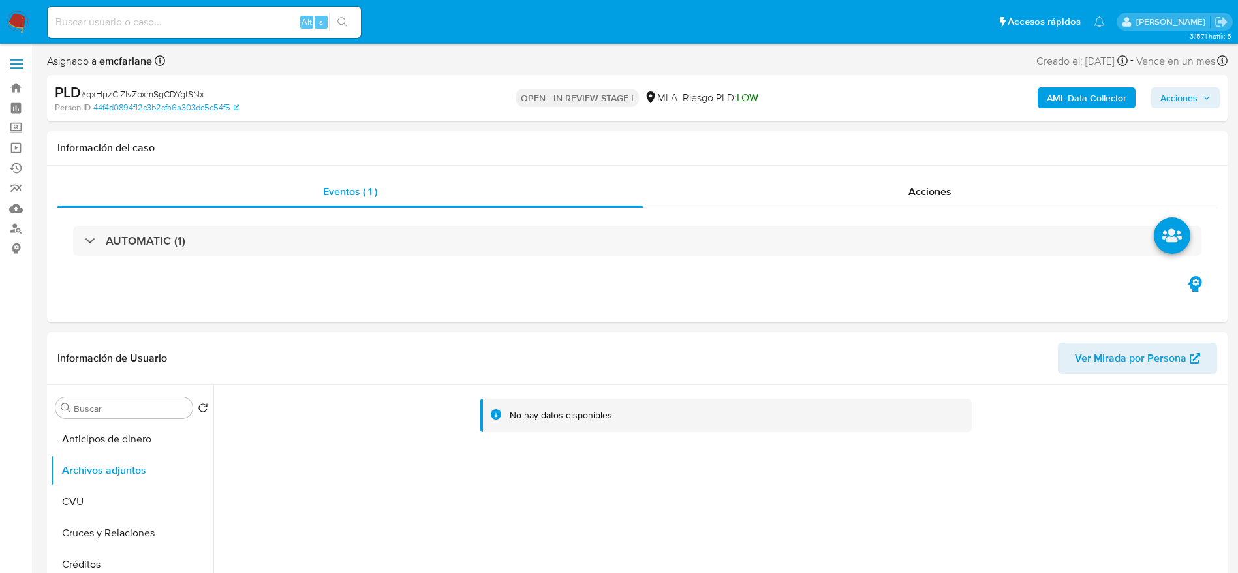
click at [1072, 97] on b "AML Data Collector" at bounding box center [1087, 97] width 80 height 21
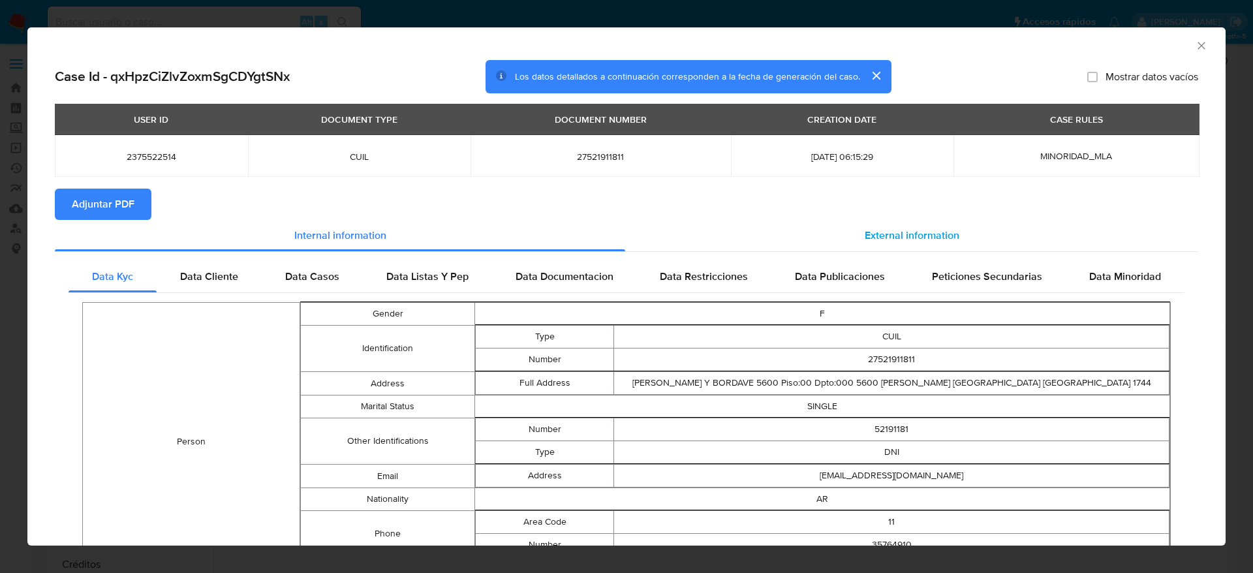
click at [894, 251] on div "External information" at bounding box center [911, 235] width 573 height 31
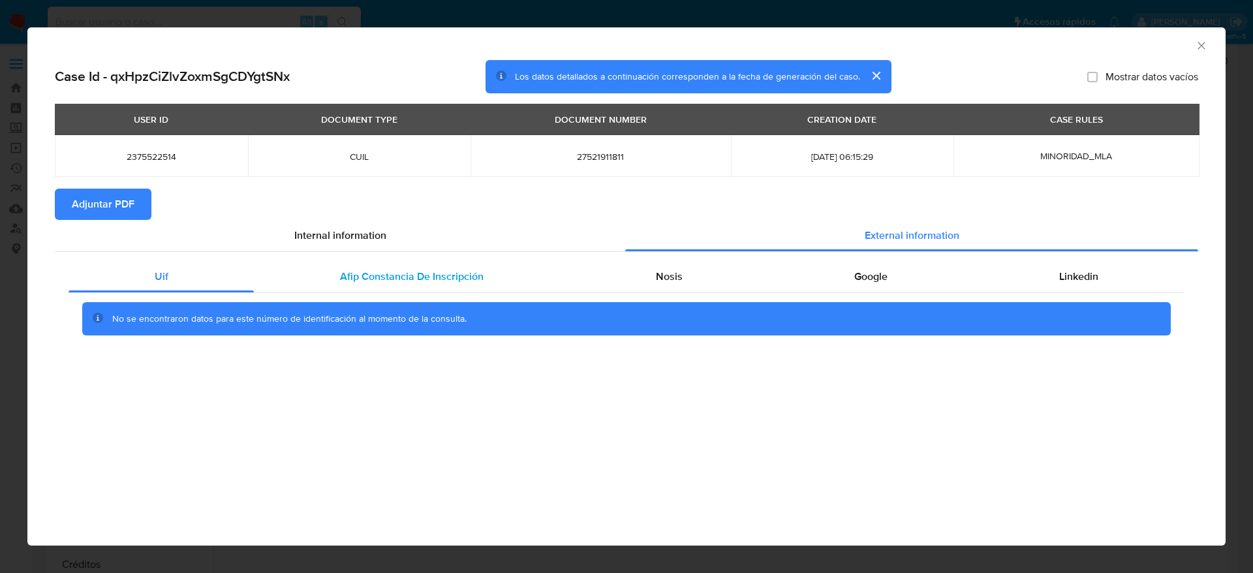
click at [381, 283] on span "Afip Constancia De Inscripción" at bounding box center [412, 276] width 144 height 15
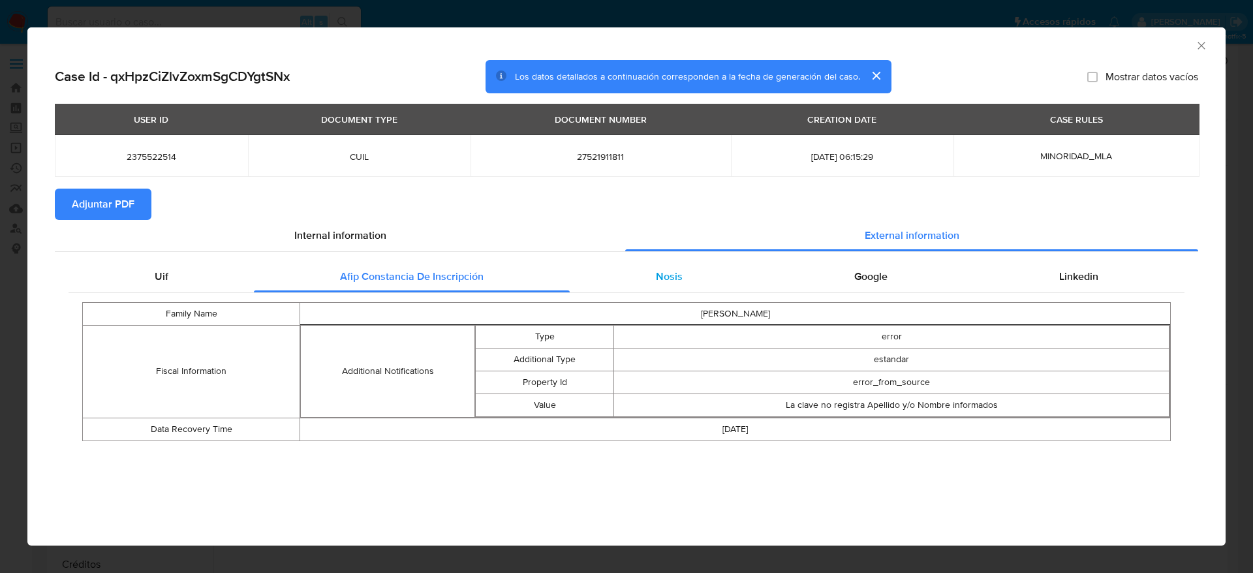
click at [667, 283] on span "Nosis" at bounding box center [669, 276] width 27 height 15
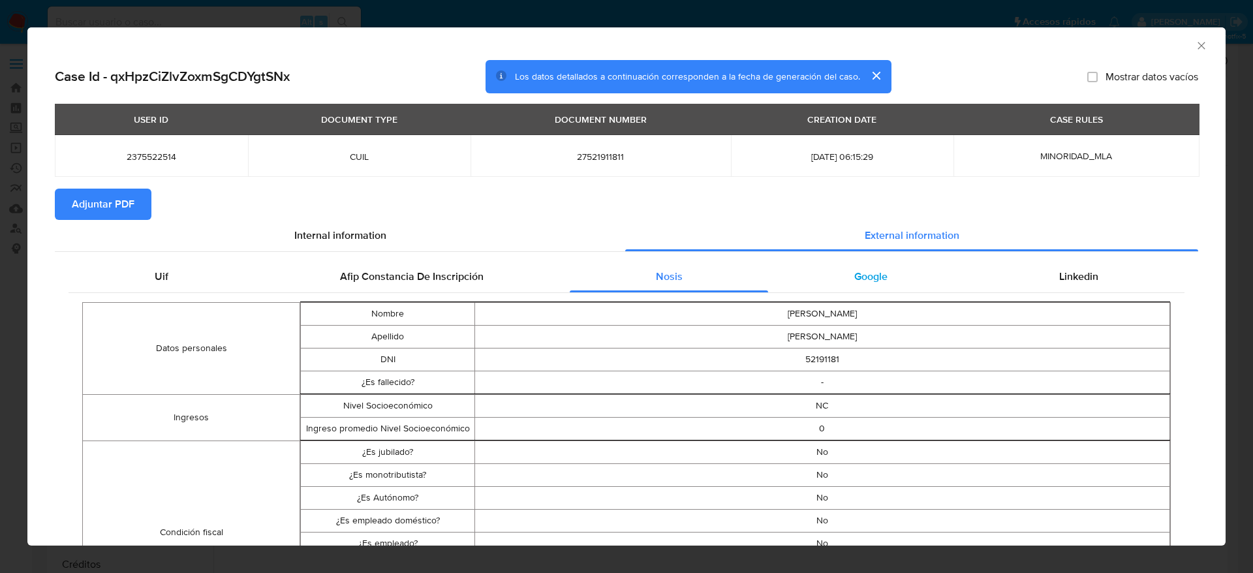
click at [869, 284] on span "Google" at bounding box center [870, 276] width 33 height 15
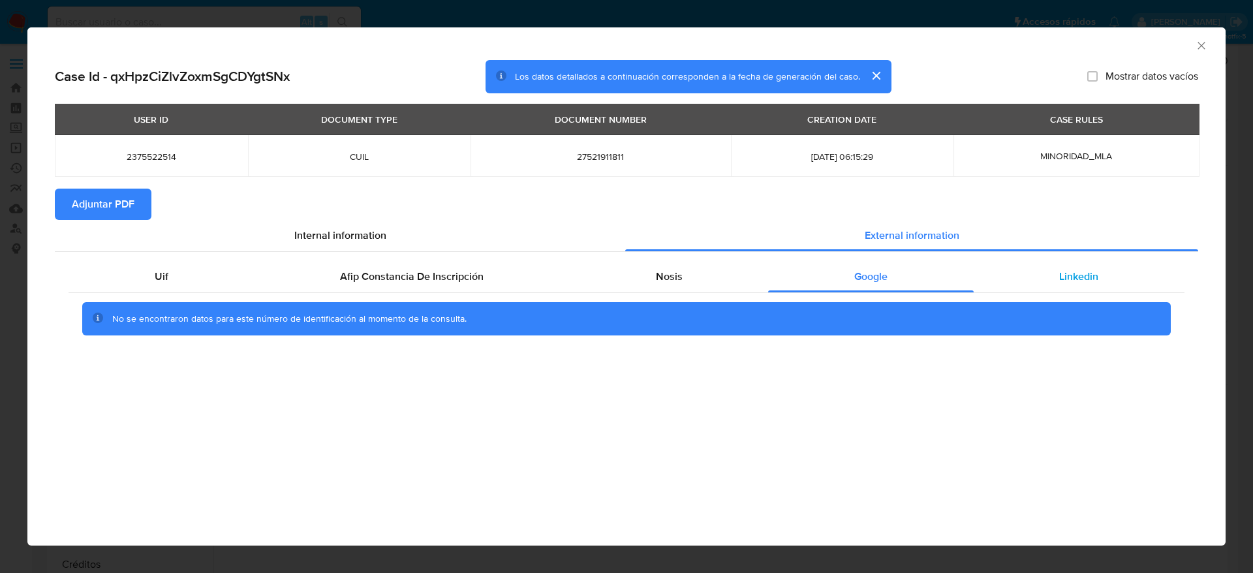
click at [1069, 275] on span "Linkedin" at bounding box center [1078, 276] width 39 height 15
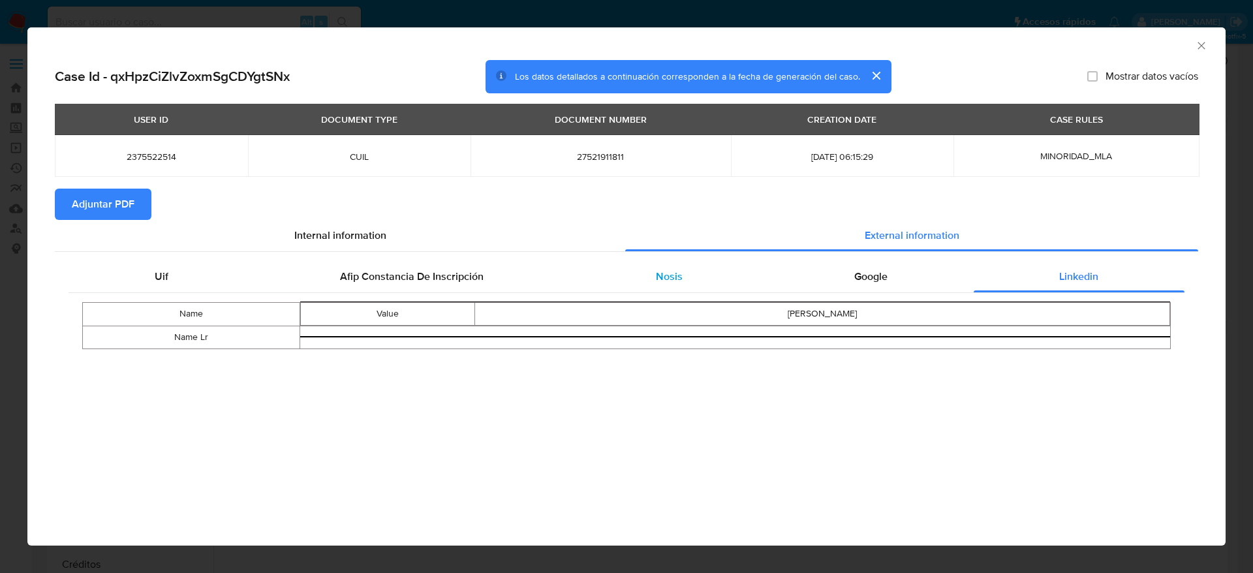
click at [678, 272] on span "Nosis" at bounding box center [669, 276] width 27 height 15
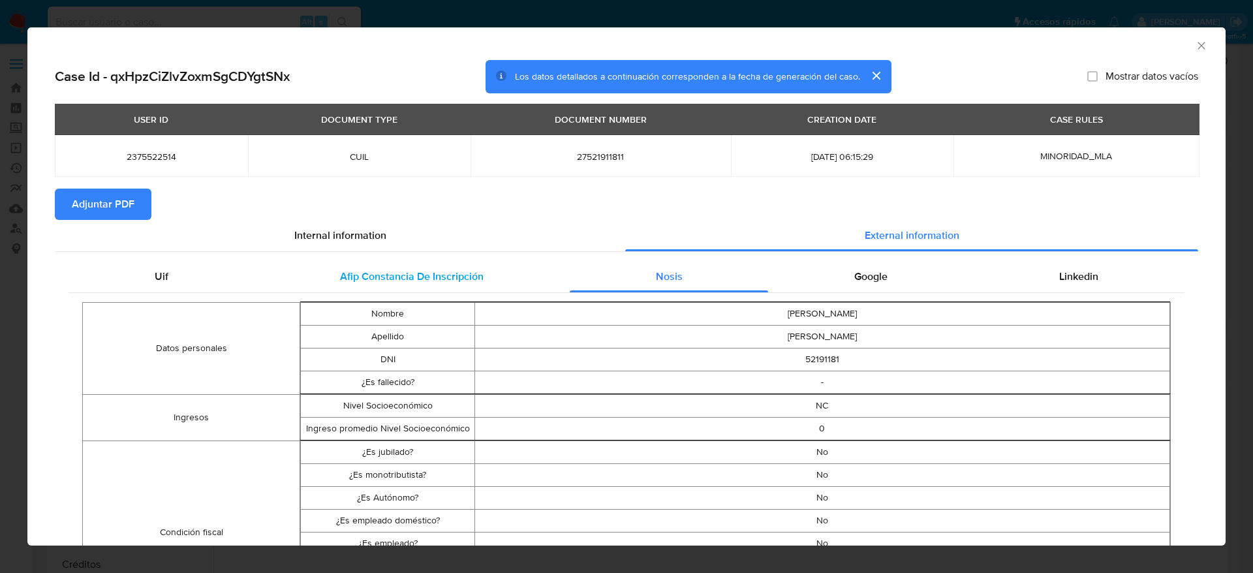
click at [419, 270] on span "Afip Constancia De Inscripción" at bounding box center [412, 276] width 144 height 15
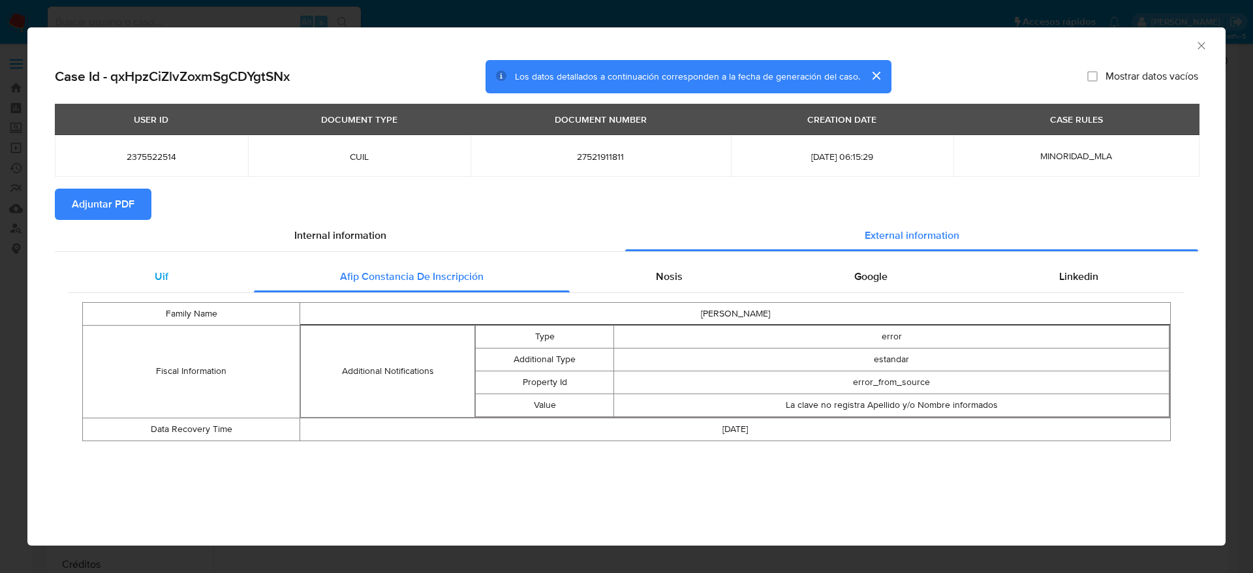
click at [132, 277] on div "Uif" at bounding box center [161, 276] width 185 height 31
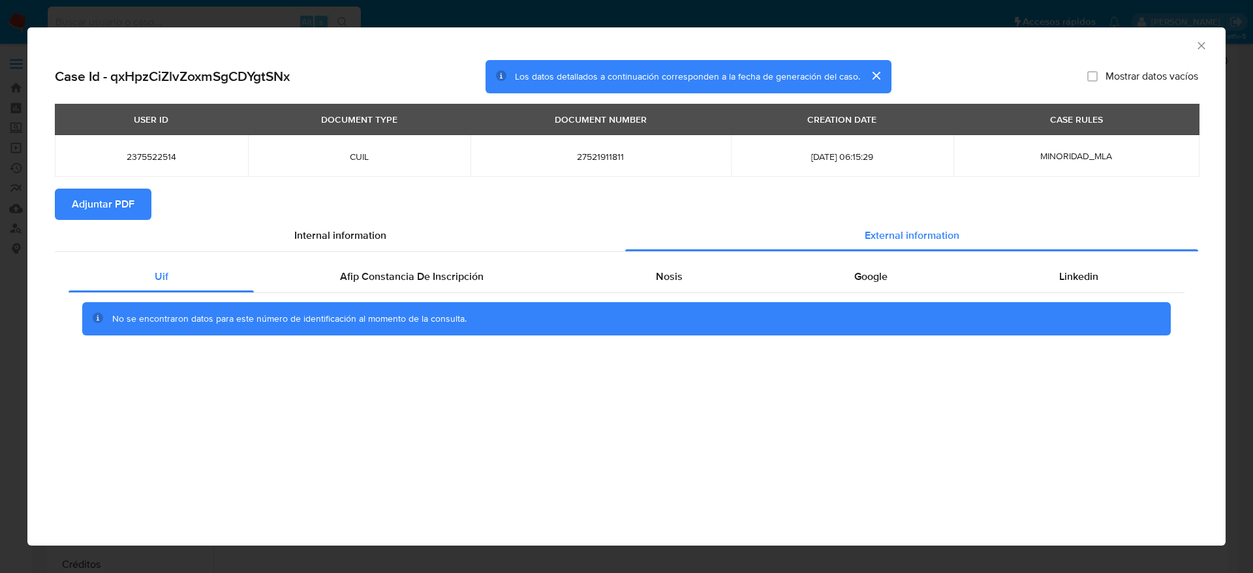
click at [96, 210] on span "Adjuntar PDF" at bounding box center [103, 204] width 63 height 29
click at [1204, 46] on icon "Cerrar ventana" at bounding box center [1201, 45] width 13 height 13
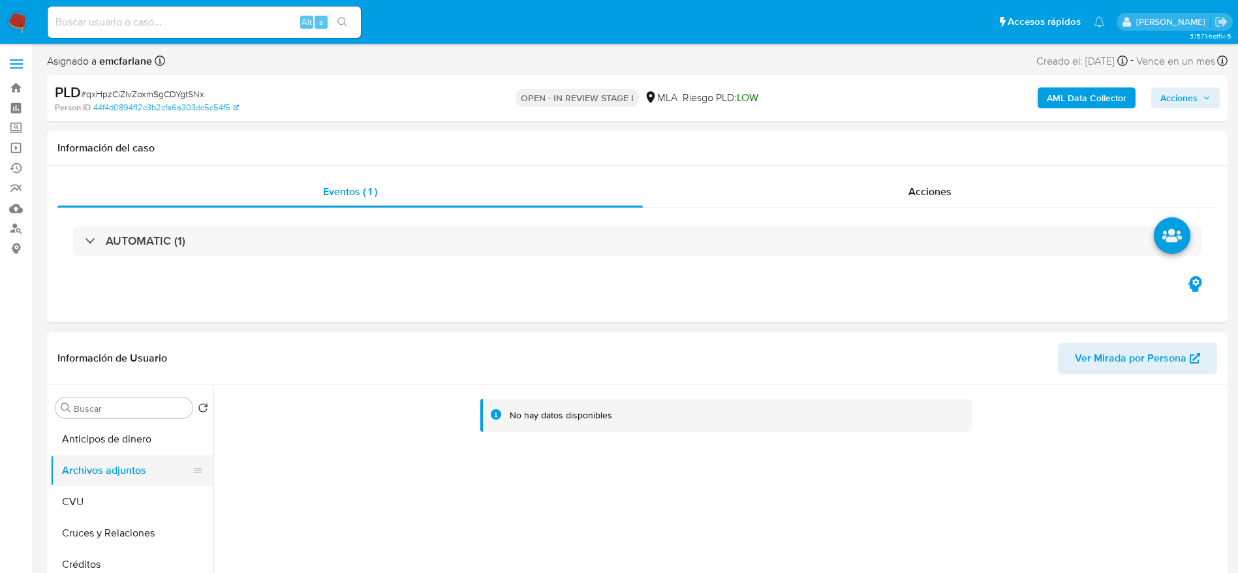
drag, startPoint x: 126, startPoint y: 487, endPoint x: 121, endPoint y: 477, distance: 11.1
click at [126, 487] on button "CVU" at bounding box center [131, 501] width 163 height 31
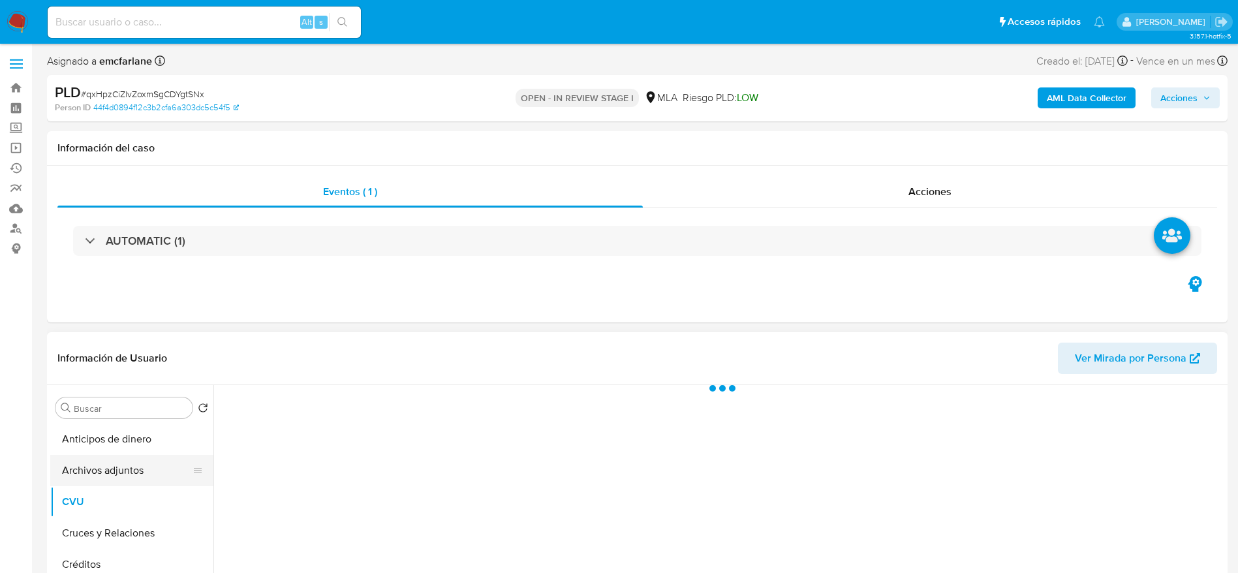
click at [119, 467] on button "Archivos adjuntos" at bounding box center [126, 470] width 153 height 31
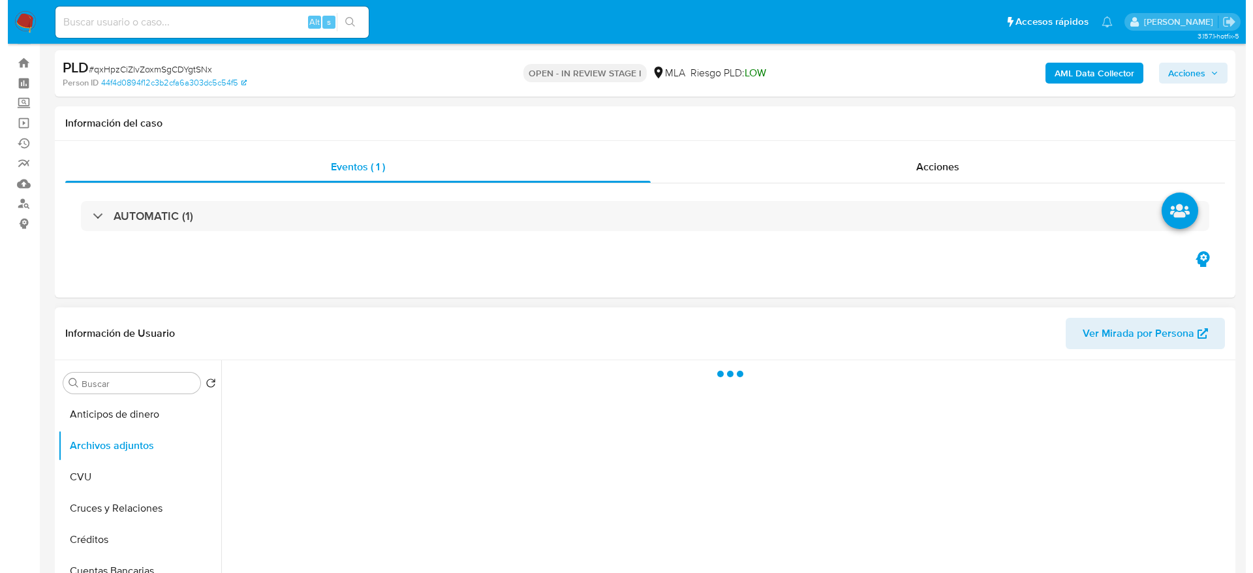
scroll to position [98, 0]
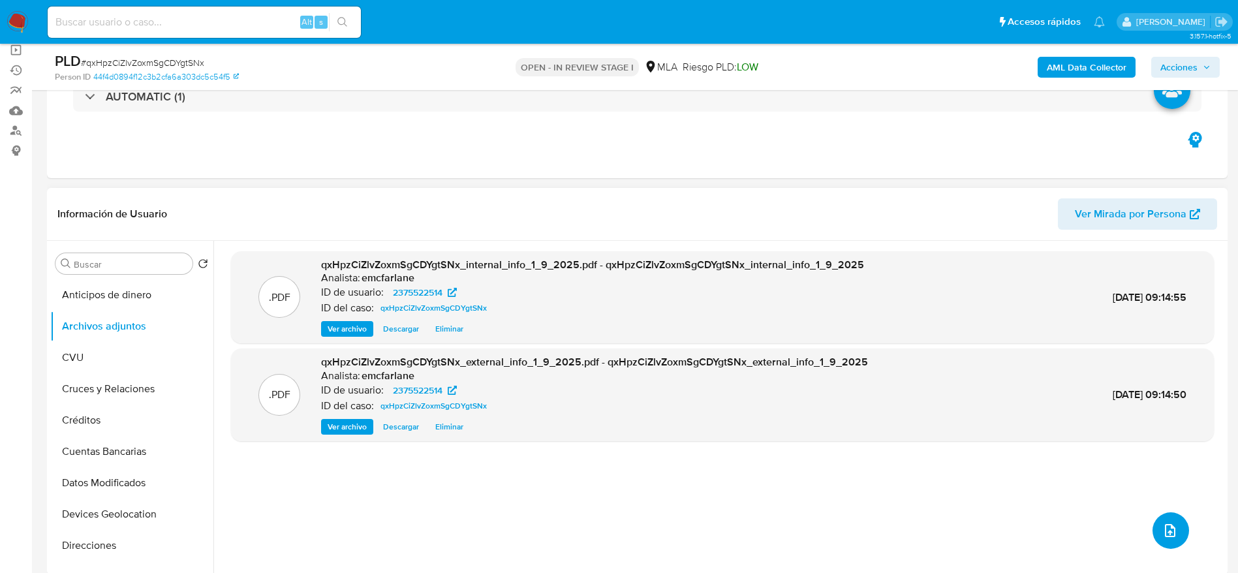
click at [1168, 521] on button "upload-file" at bounding box center [1171, 530] width 37 height 37
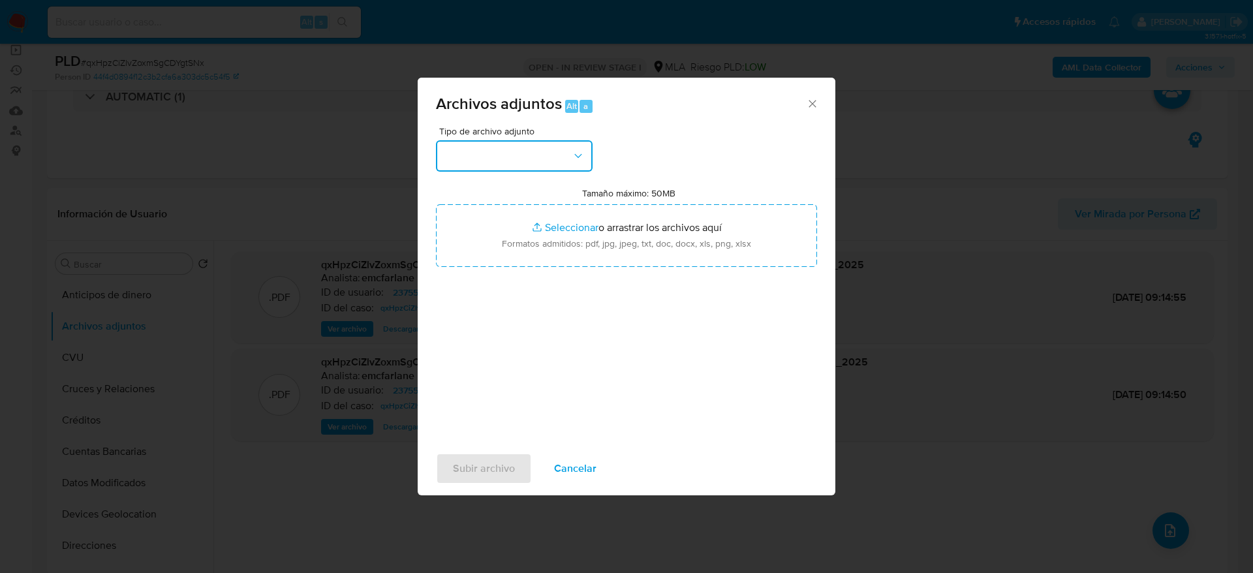
click at [528, 166] on button "button" at bounding box center [514, 155] width 157 height 31
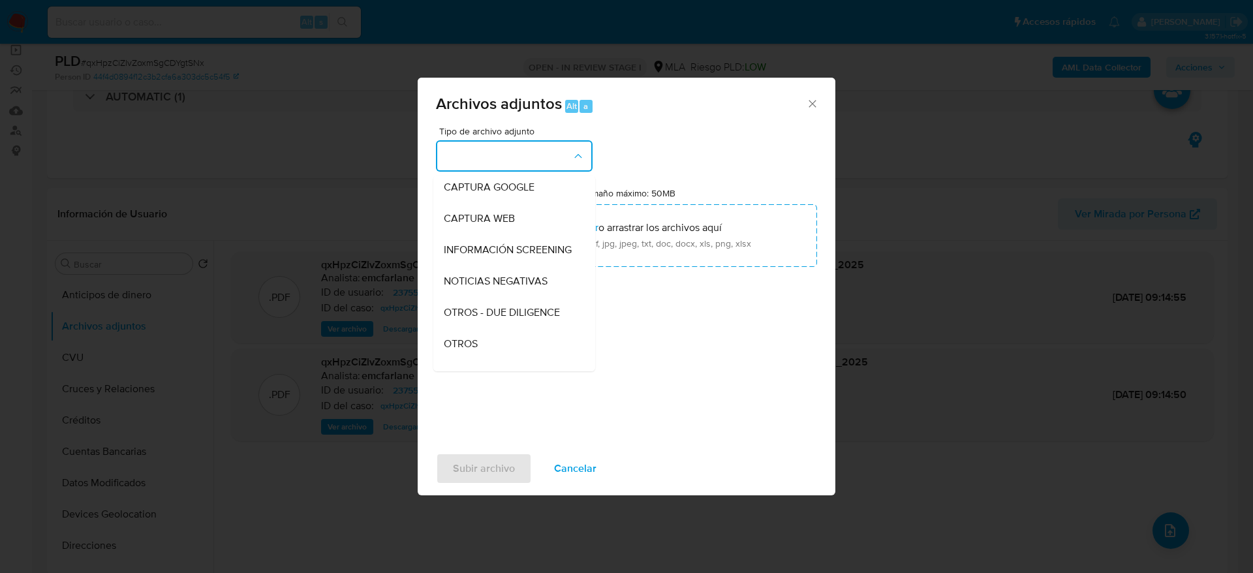
click at [488, 343] on div "OTROS" at bounding box center [510, 343] width 133 height 31
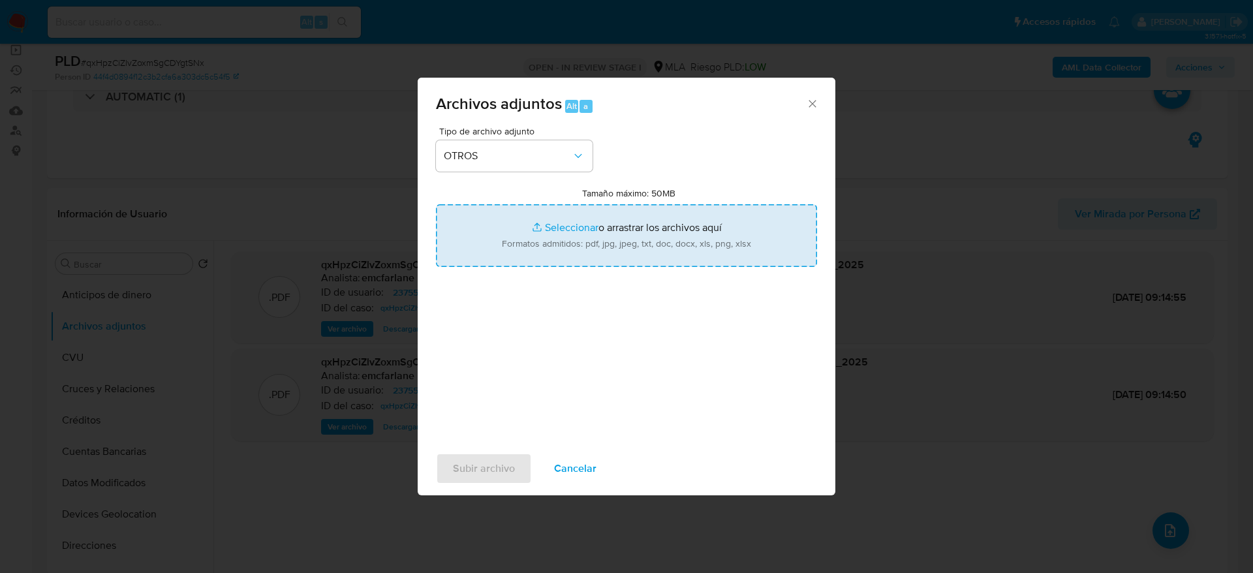
type input "C:\fakepath\Caselog qxHpzCiZlvZoxmSgCDYgtSNx.docx"
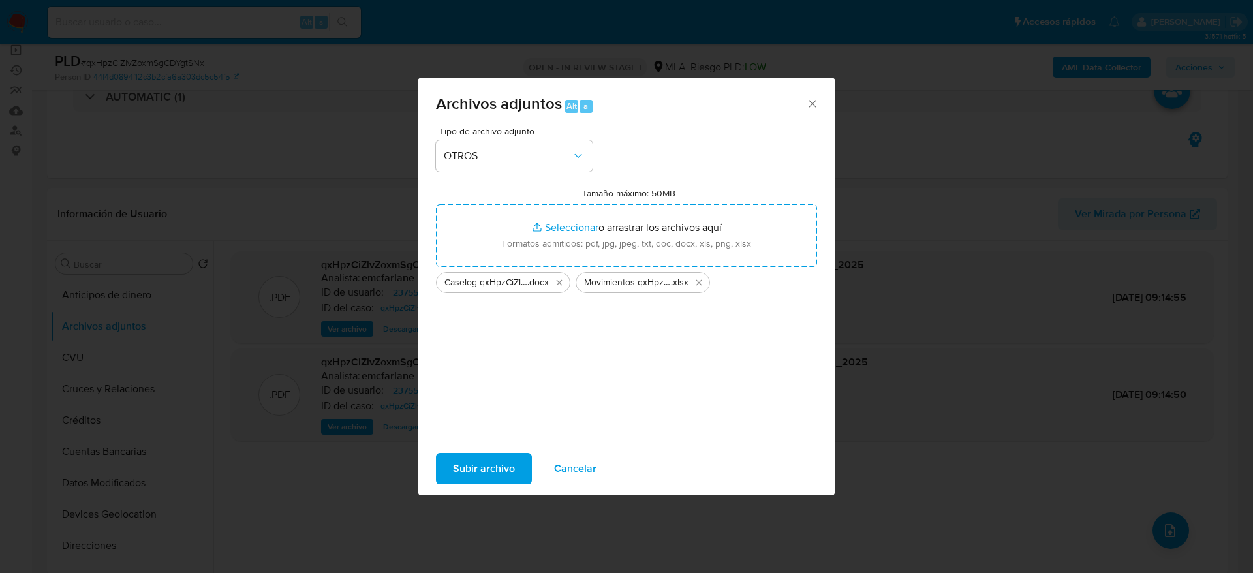
click at [476, 489] on div "Subir archivo Cancelar" at bounding box center [627, 469] width 418 height 50
click at [490, 461] on span "Subir archivo" at bounding box center [484, 468] width 62 height 29
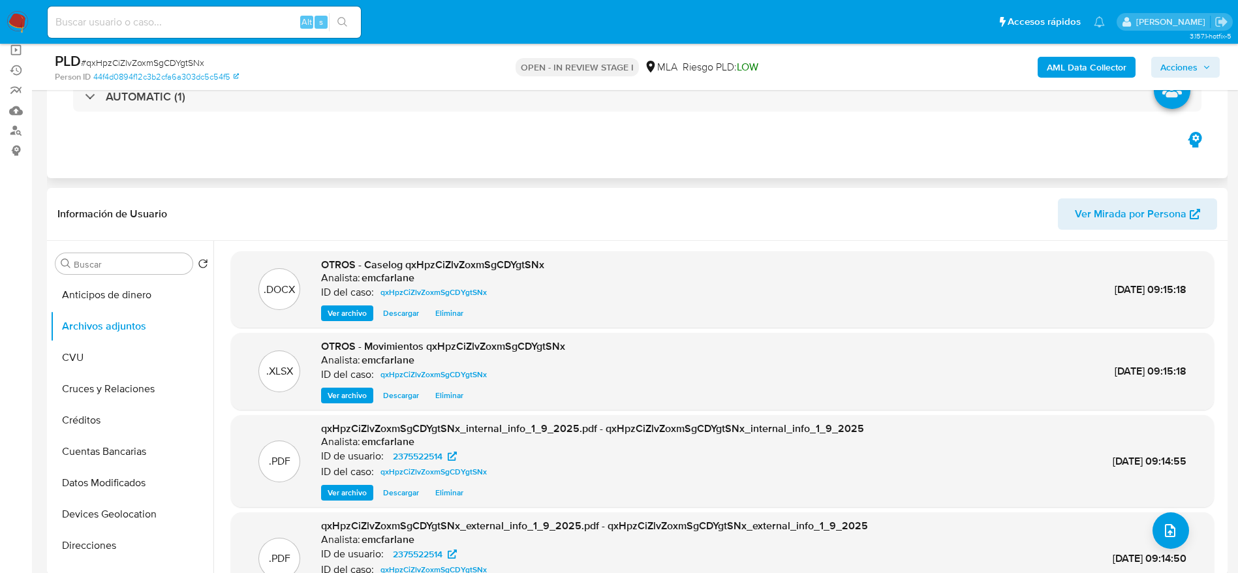
drag, startPoint x: 655, startPoint y: 146, endPoint x: 657, endPoint y: 155, distance: 8.6
click at [655, 146] on div "Eventos ( 1 ) Acciones AUTOMATIC (1)" at bounding box center [637, 100] width 1181 height 157
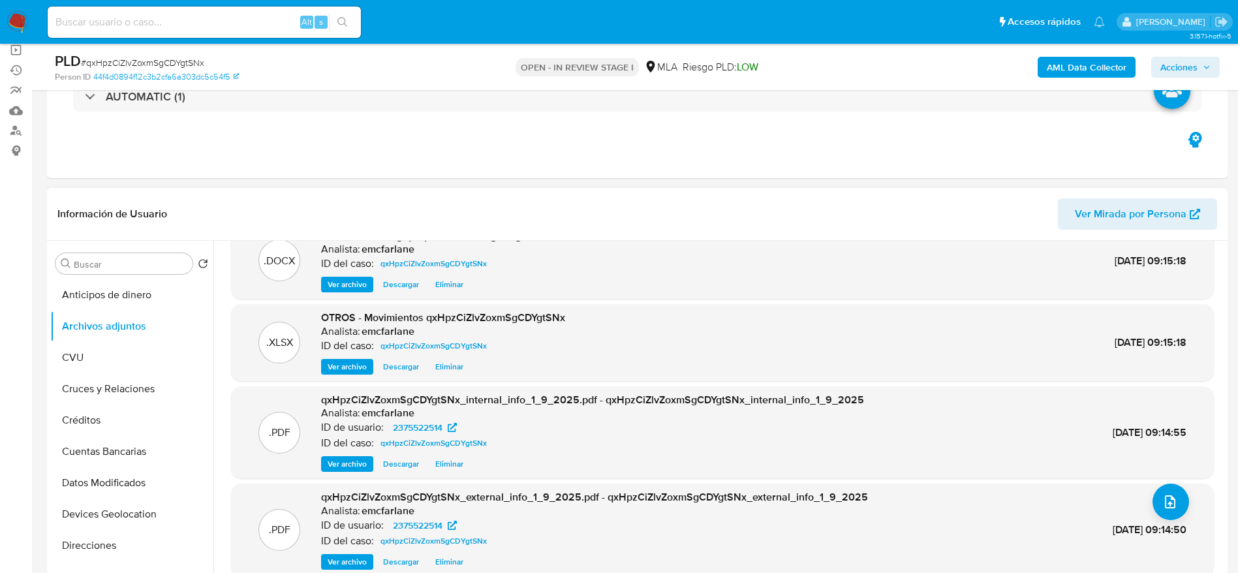
scroll to position [42, 0]
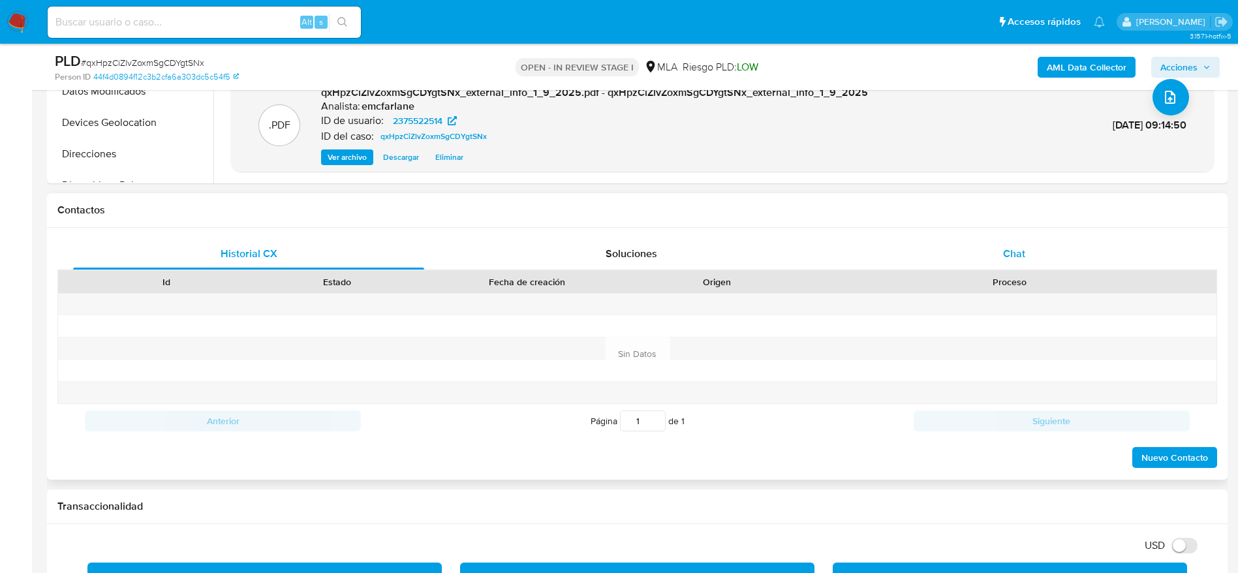
drag, startPoint x: 1012, startPoint y: 260, endPoint x: 1029, endPoint y: 263, distance: 17.2
click at [1012, 260] on span "Chat" at bounding box center [1014, 253] width 22 height 15
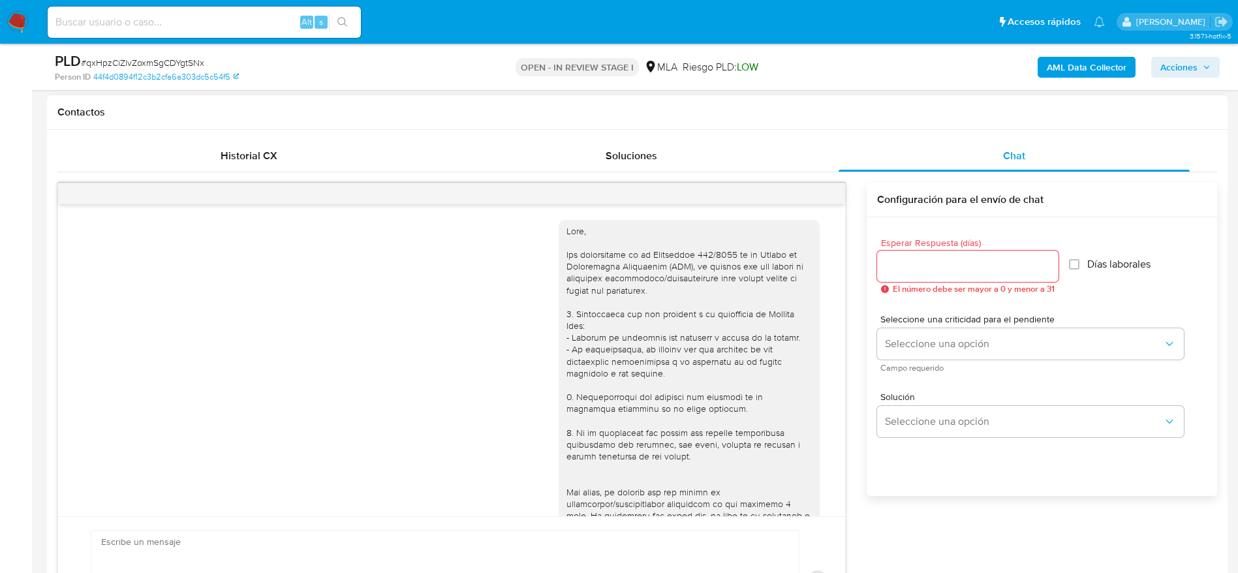
scroll to position [572, 0]
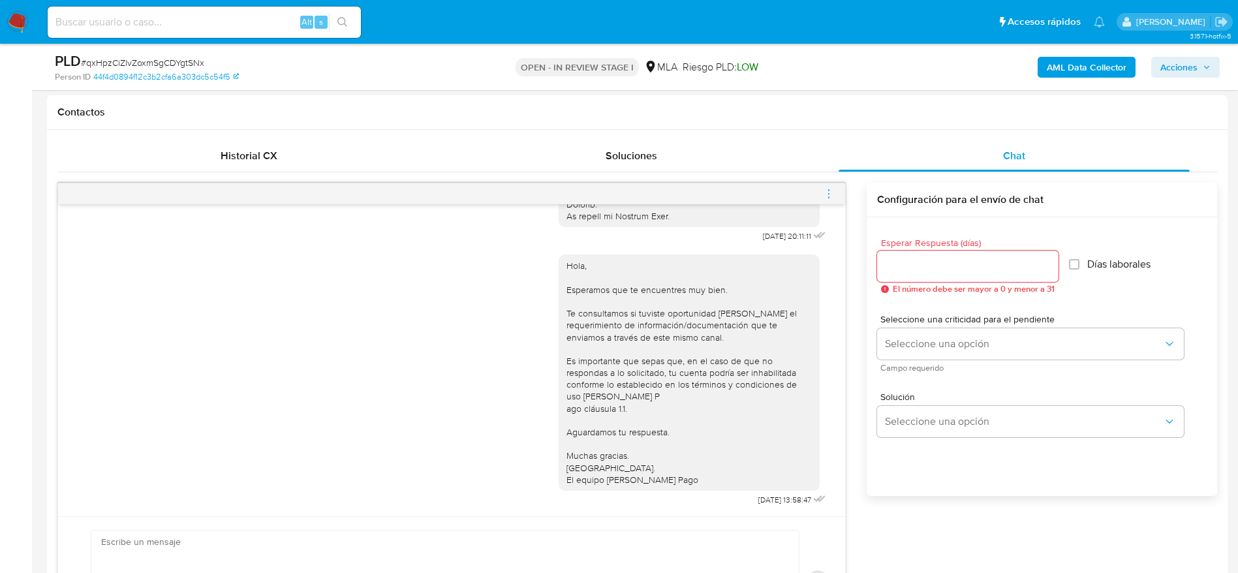
drag, startPoint x: 829, startPoint y: 191, endPoint x: 774, endPoint y: 164, distance: 61.3
click at [829, 191] on icon "menu-action" at bounding box center [829, 194] width 12 height 12
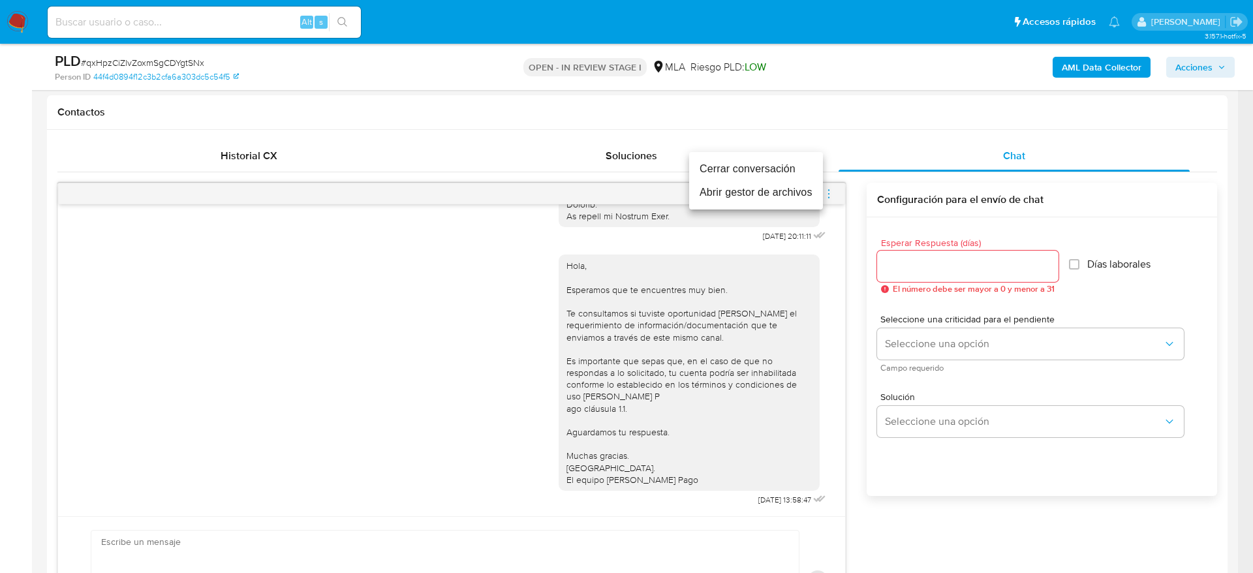
drag, startPoint x: 776, startPoint y: 154, endPoint x: 773, endPoint y: 165, distance: 10.8
click at [776, 154] on ul "Cerrar conversación Abrir gestor de archivos" at bounding box center [756, 180] width 134 height 57
click at [772, 165] on li "Cerrar conversación" at bounding box center [756, 169] width 134 height 24
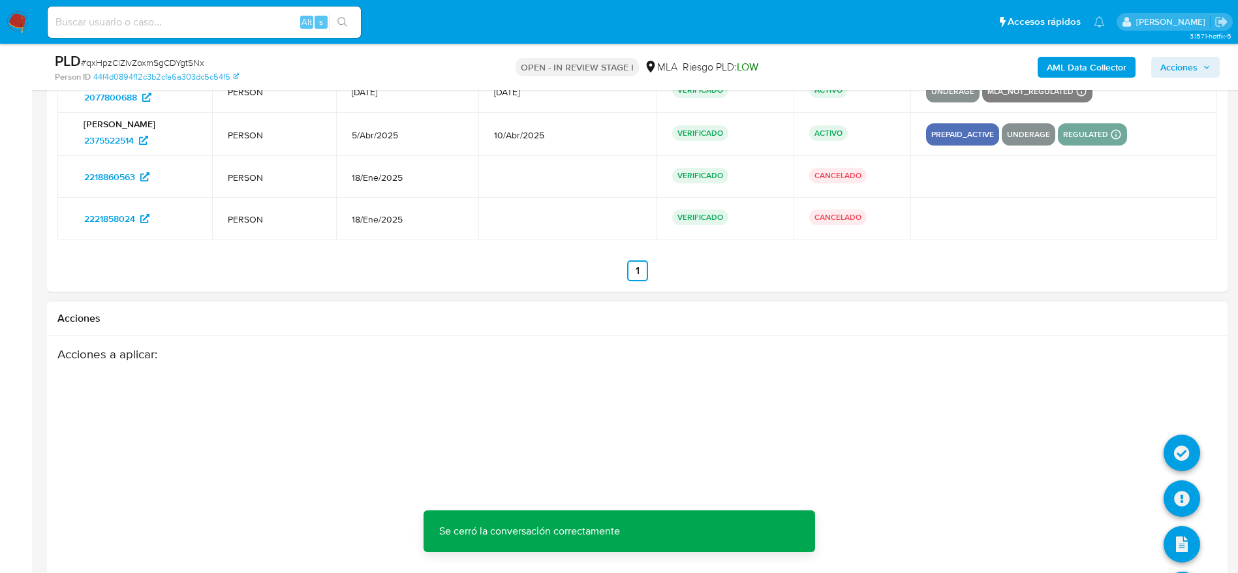
scroll to position [2464, 0]
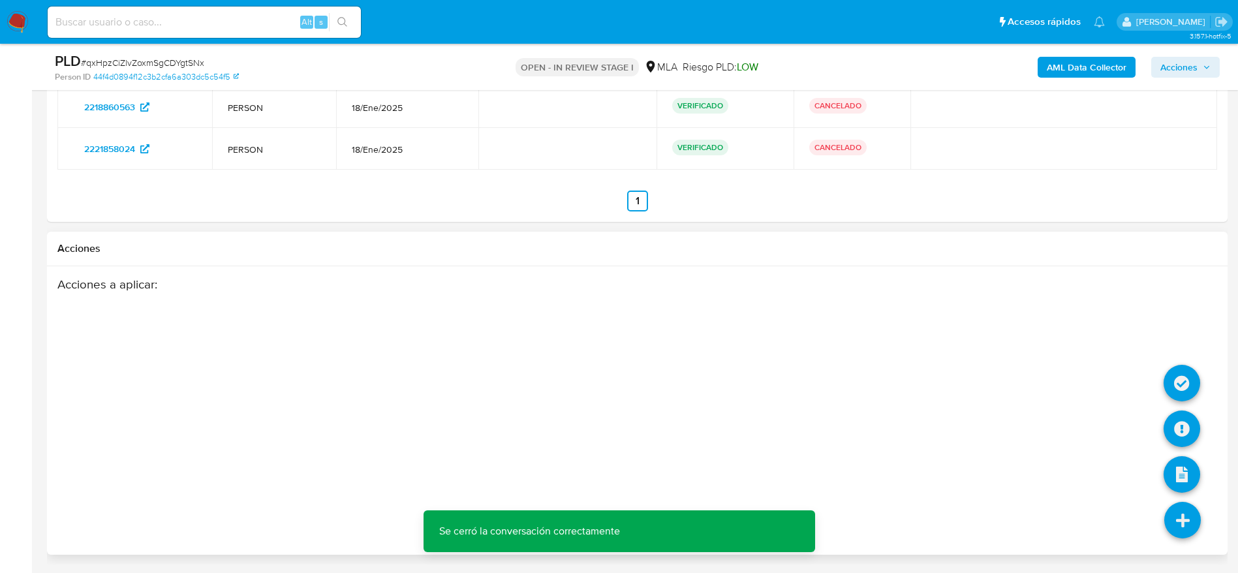
click at [1192, 516] on icon at bounding box center [1183, 520] width 37 height 37
click at [1181, 433] on icon at bounding box center [1182, 429] width 37 height 37
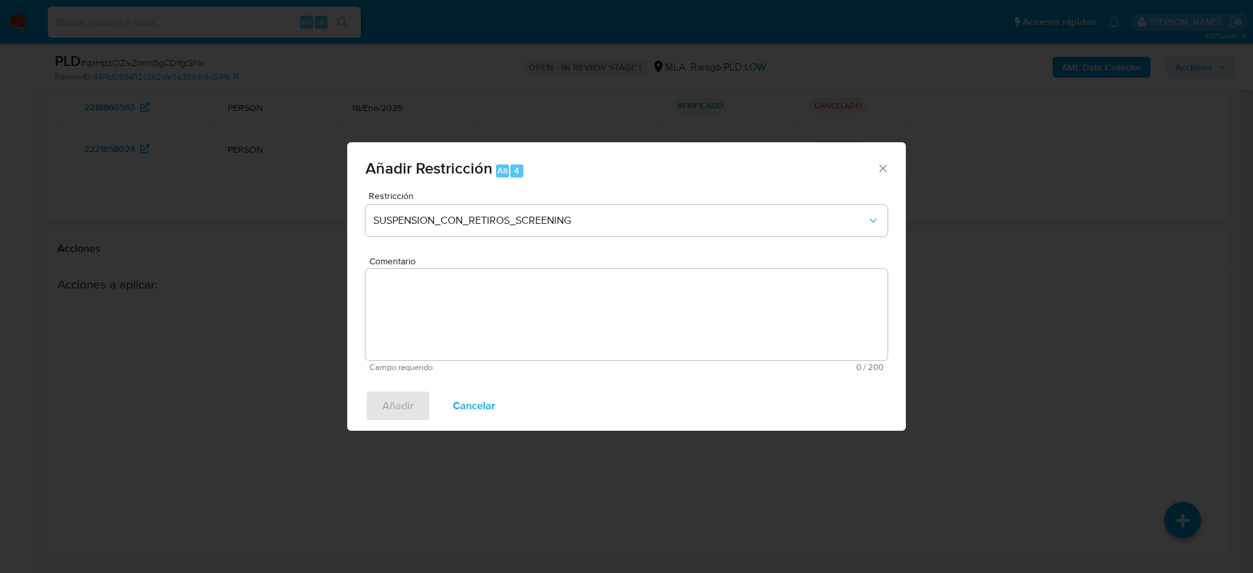
click at [492, 416] on span "Cancelar" at bounding box center [474, 406] width 42 height 29
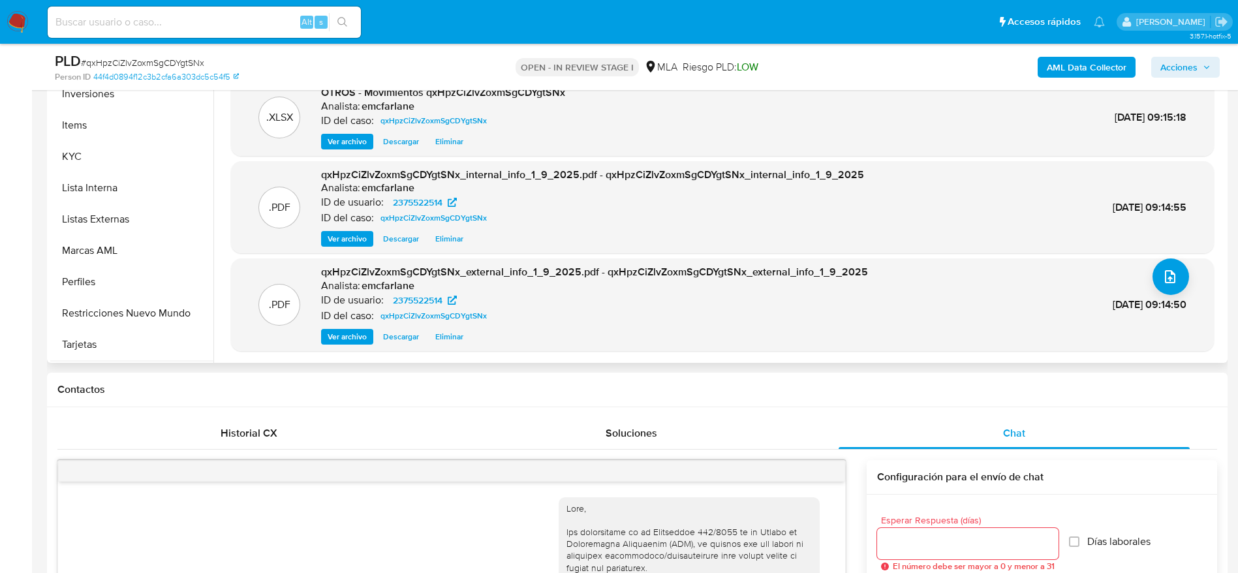
scroll to position [646, 0]
click at [116, 325] on button "Aprobadores" at bounding box center [126, 314] width 153 height 31
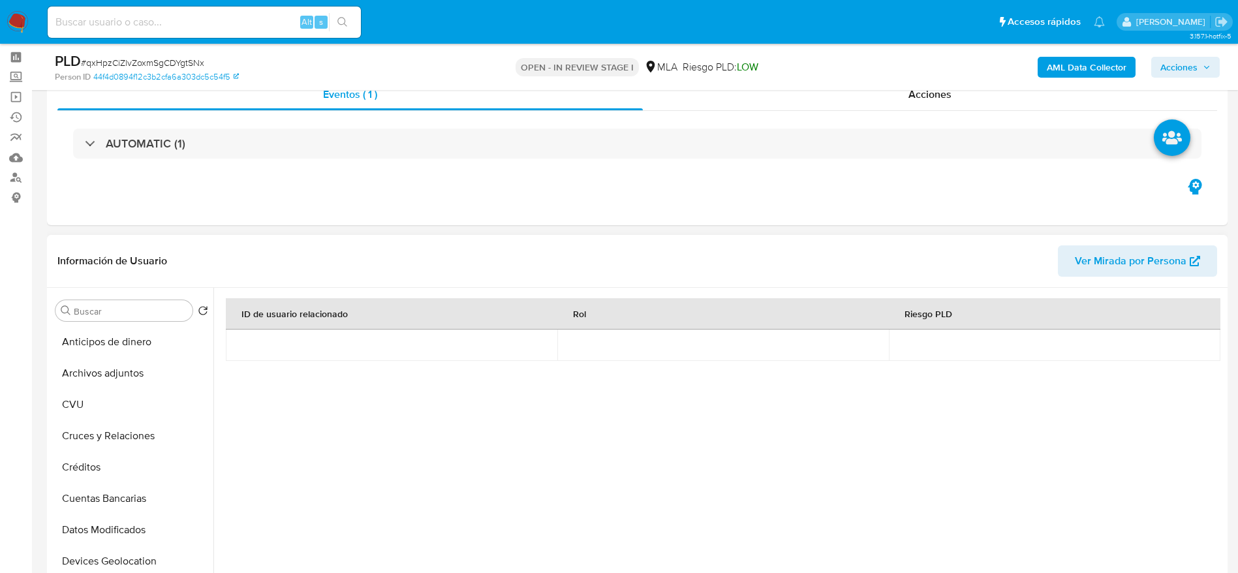
scroll to position [0, 0]
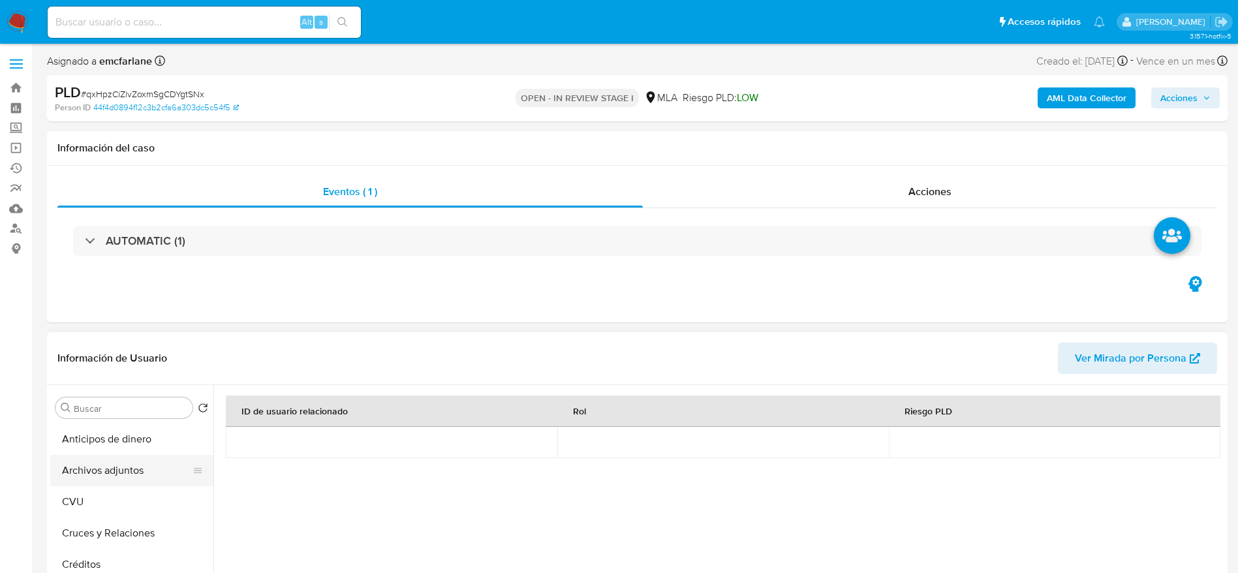
drag, startPoint x: 114, startPoint y: 462, endPoint x: 172, endPoint y: 448, distance: 59.1
click at [115, 462] on button "Archivos adjuntos" at bounding box center [131, 470] width 163 height 31
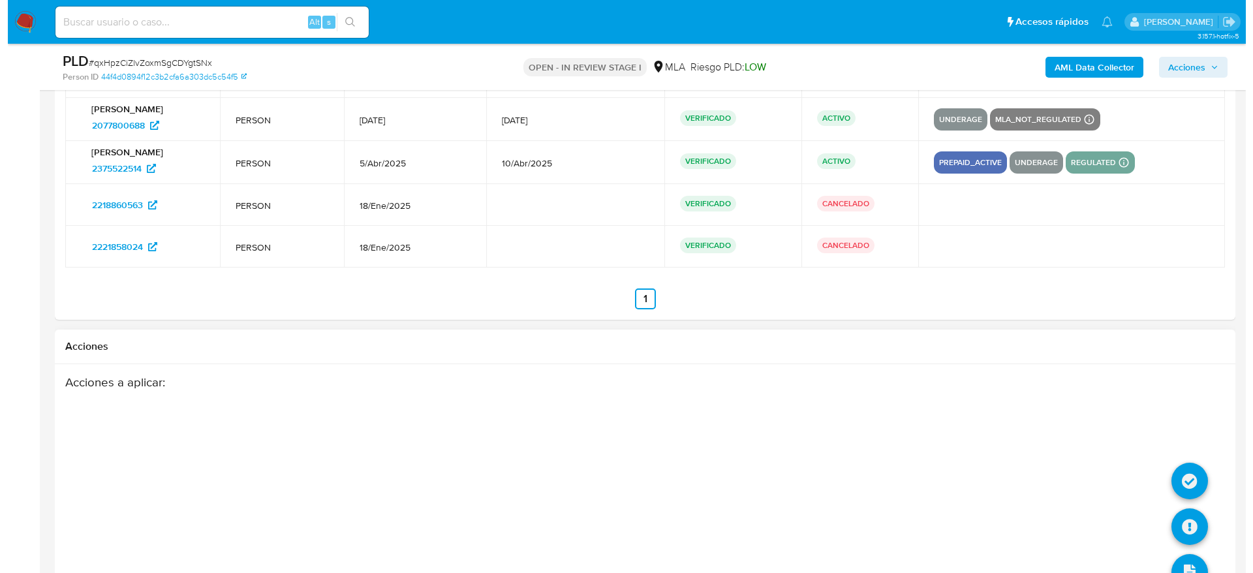
scroll to position [2464, 0]
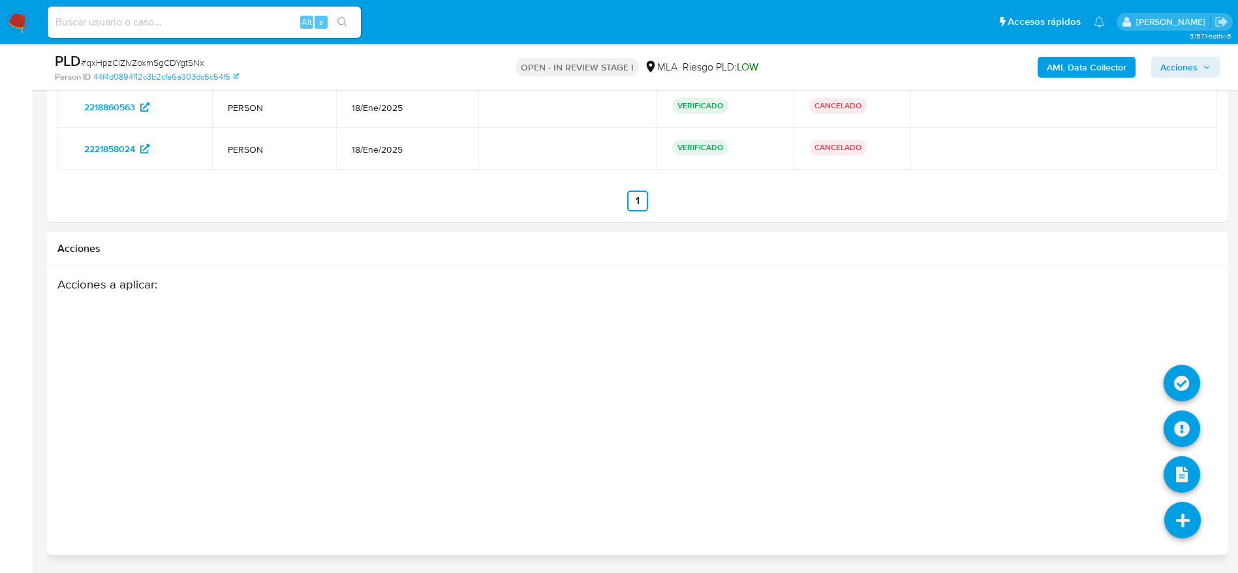
click at [1193, 521] on icon at bounding box center [1183, 520] width 37 height 37
click at [1180, 426] on icon at bounding box center [1182, 429] width 37 height 37
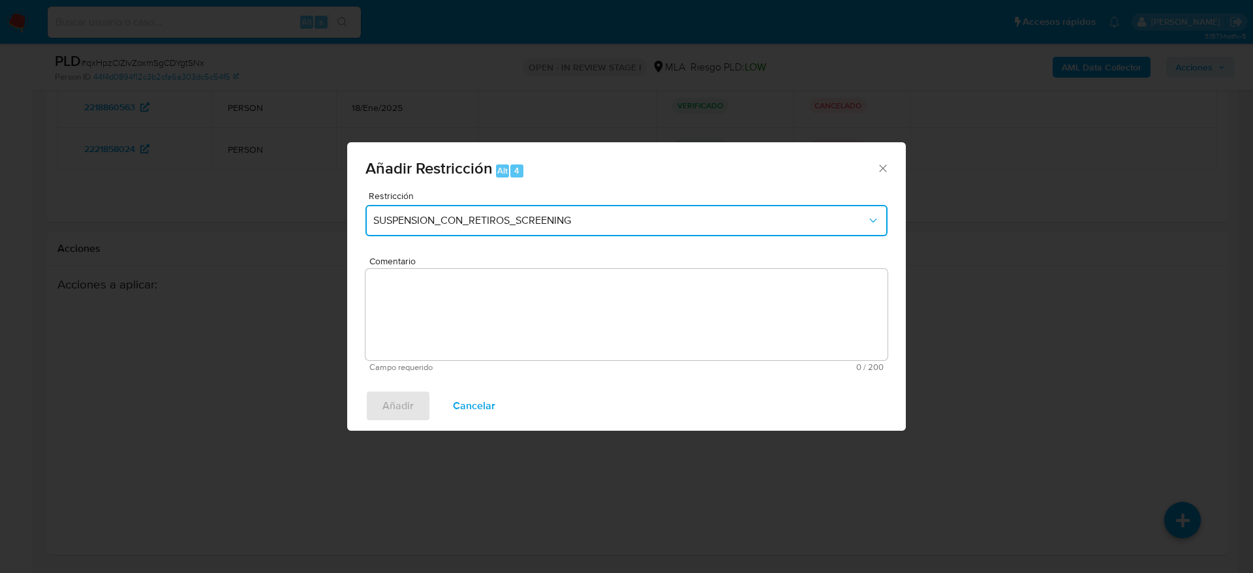
click at [487, 218] on span "SUSPENSION_CON_RETIROS_SCREENING" at bounding box center [620, 220] width 494 height 13
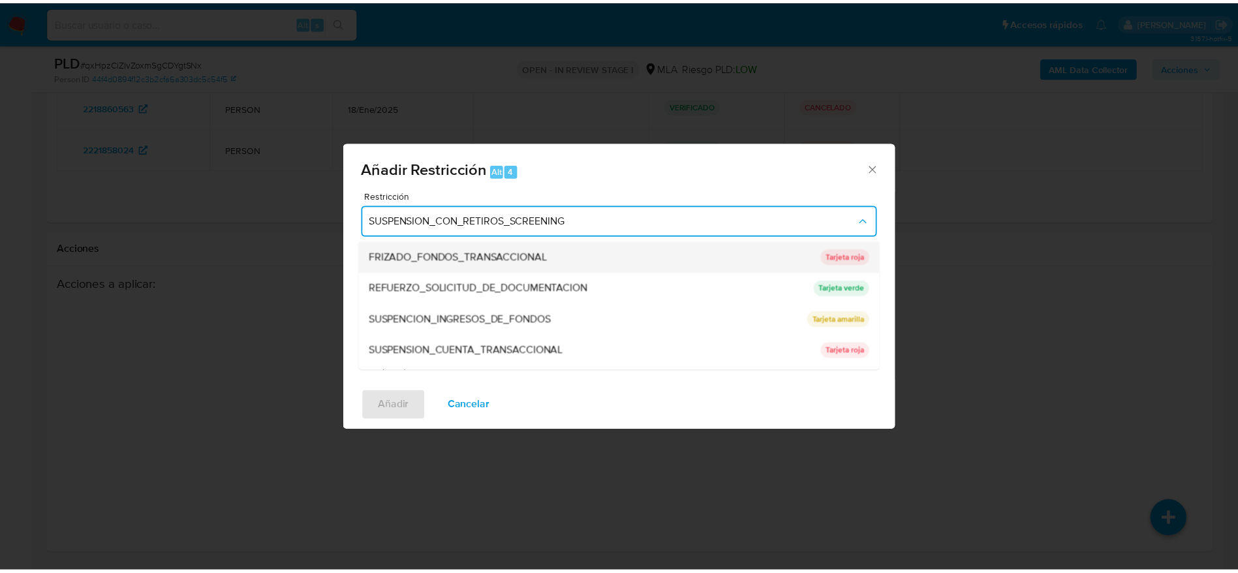
scroll to position [277, 0]
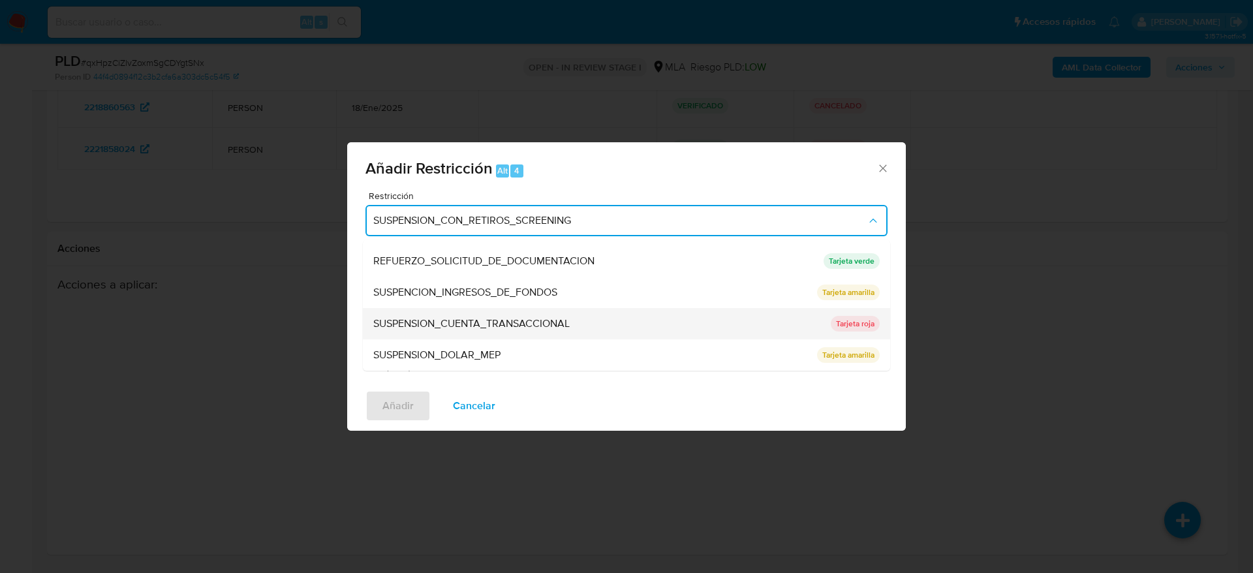
click at [469, 317] on span "SUSPENSION_CUENTA_TRANSACCIONAL" at bounding box center [471, 323] width 196 height 13
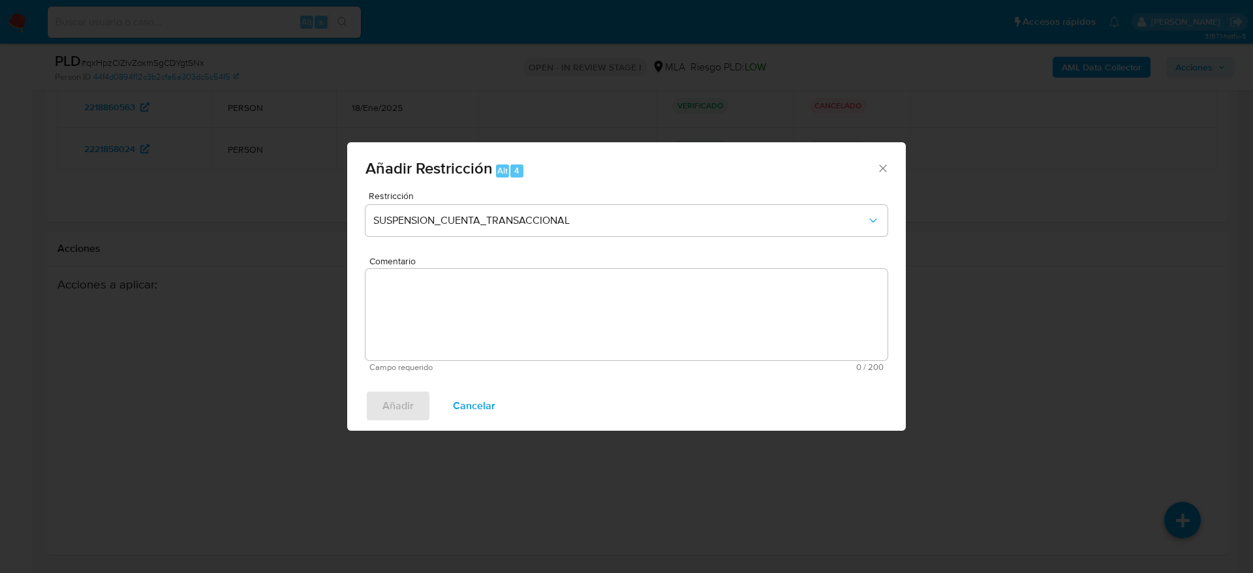
click at [471, 319] on textarea "Comentario" at bounding box center [627, 314] width 522 height 91
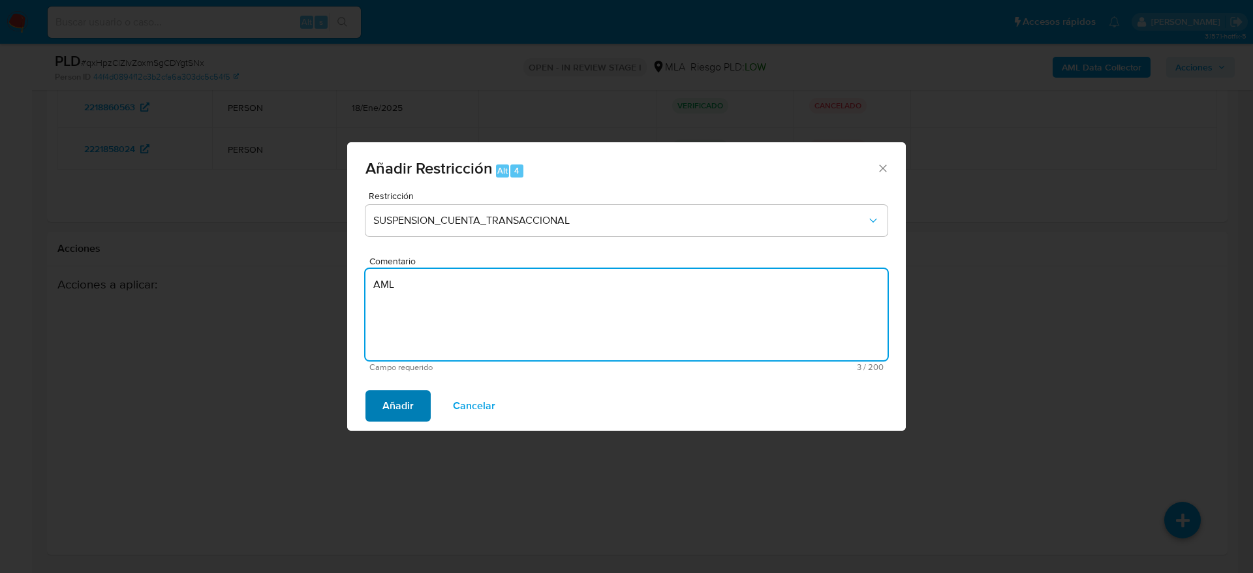
type textarea "AML"
click at [390, 403] on span "Añadir" at bounding box center [398, 406] width 31 height 29
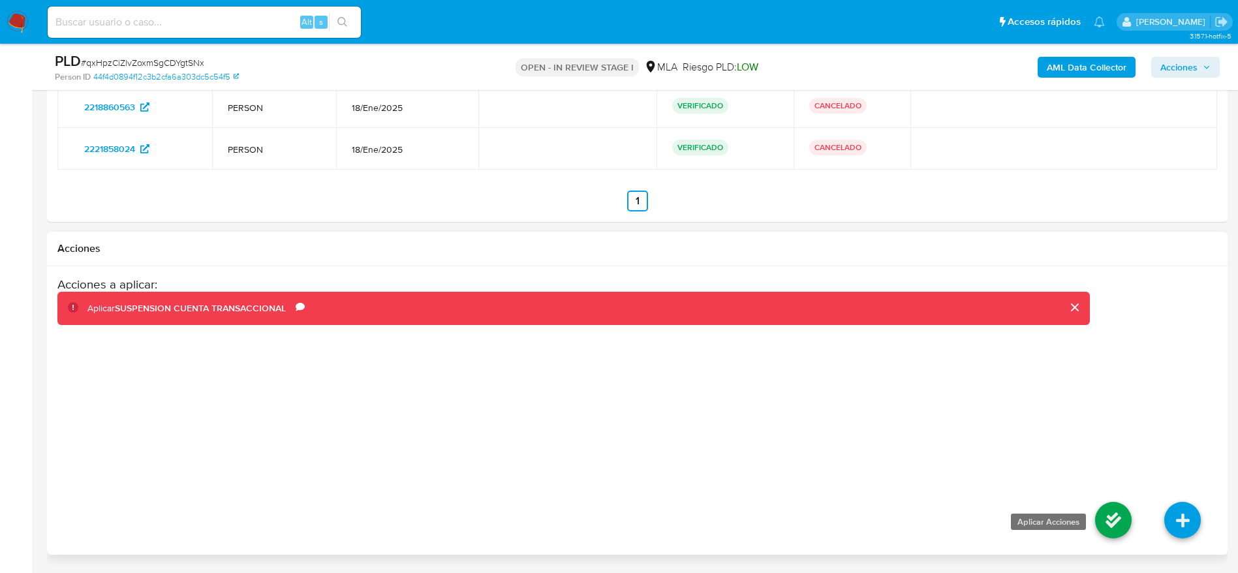
click at [1114, 517] on icon at bounding box center [1113, 520] width 37 height 37
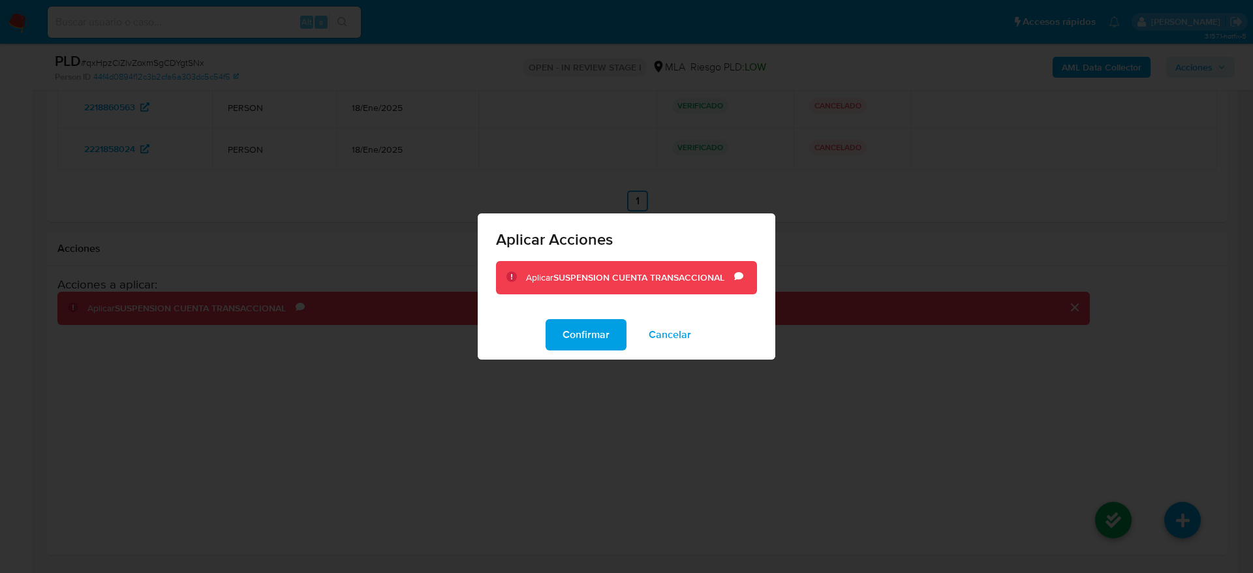
drag, startPoint x: 608, startPoint y: 329, endPoint x: 770, endPoint y: 422, distance: 186.0
click at [609, 331] on span "Confirmar" at bounding box center [586, 335] width 47 height 29
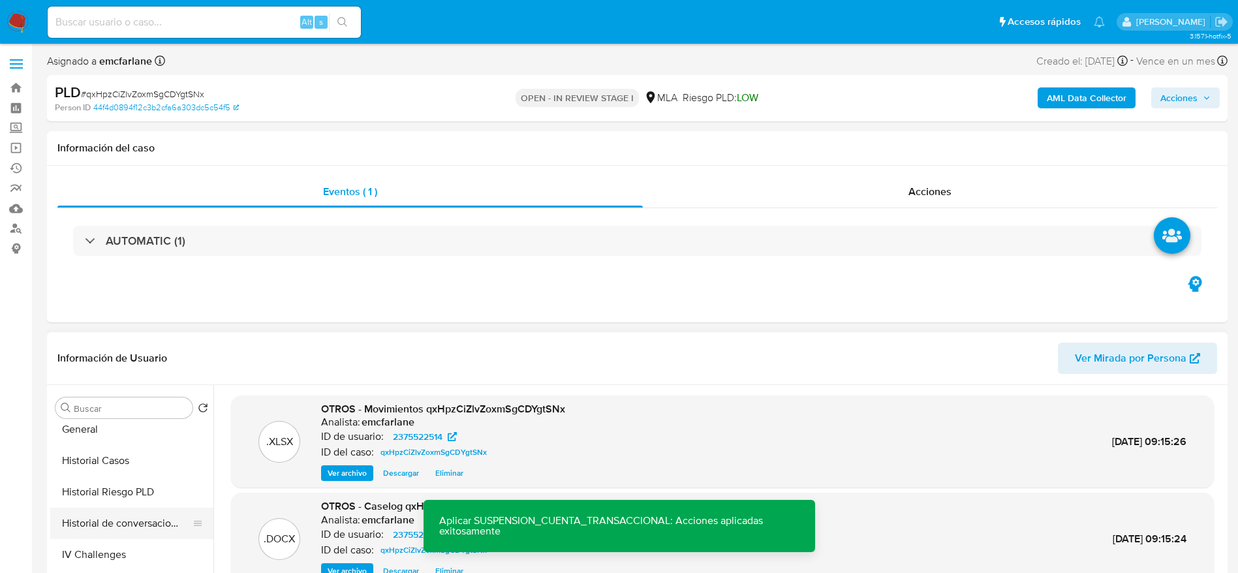
scroll to position [392, 0]
drag, startPoint x: 101, startPoint y: 456, endPoint x: 134, endPoint y: 439, distance: 38.2
click at [101, 456] on button "Historial Casos" at bounding box center [126, 454] width 153 height 31
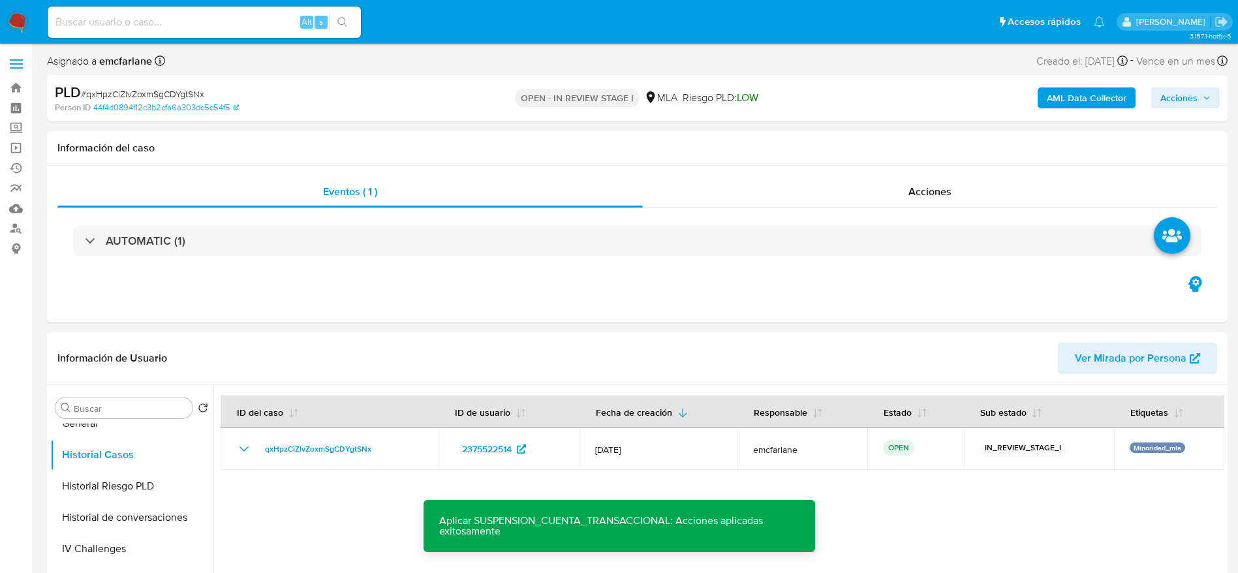
click at [1189, 95] on span "Acciones" at bounding box center [1179, 97] width 37 height 21
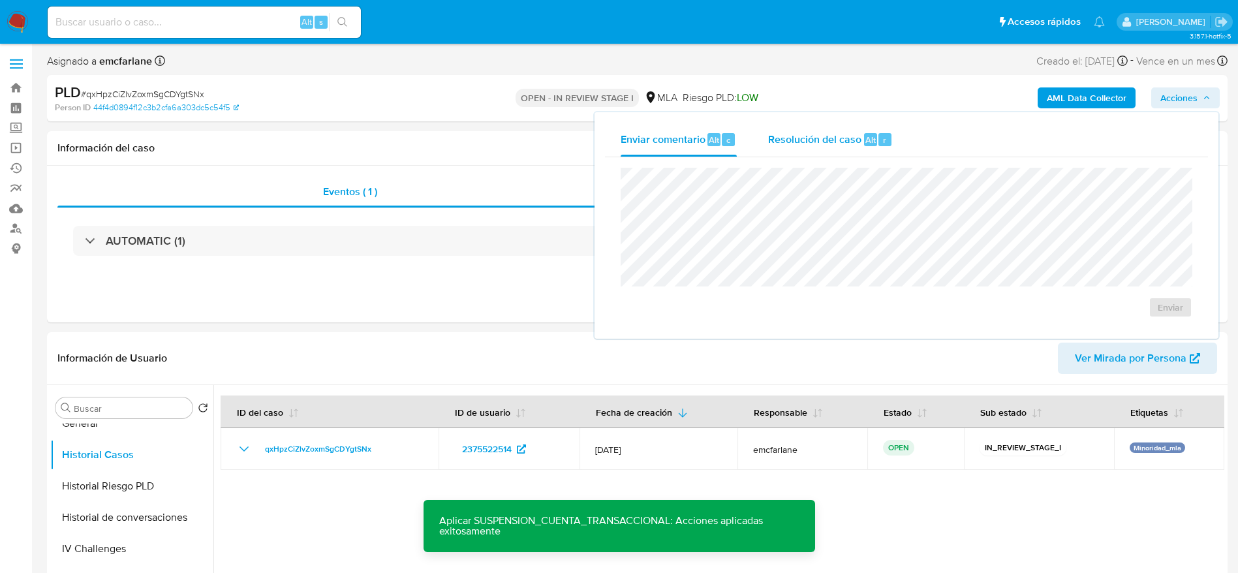
click at [804, 166] on div "Enviar" at bounding box center [906, 242] width 603 height 171
click at [821, 146] on span "Resolución del caso" at bounding box center [814, 139] width 93 height 15
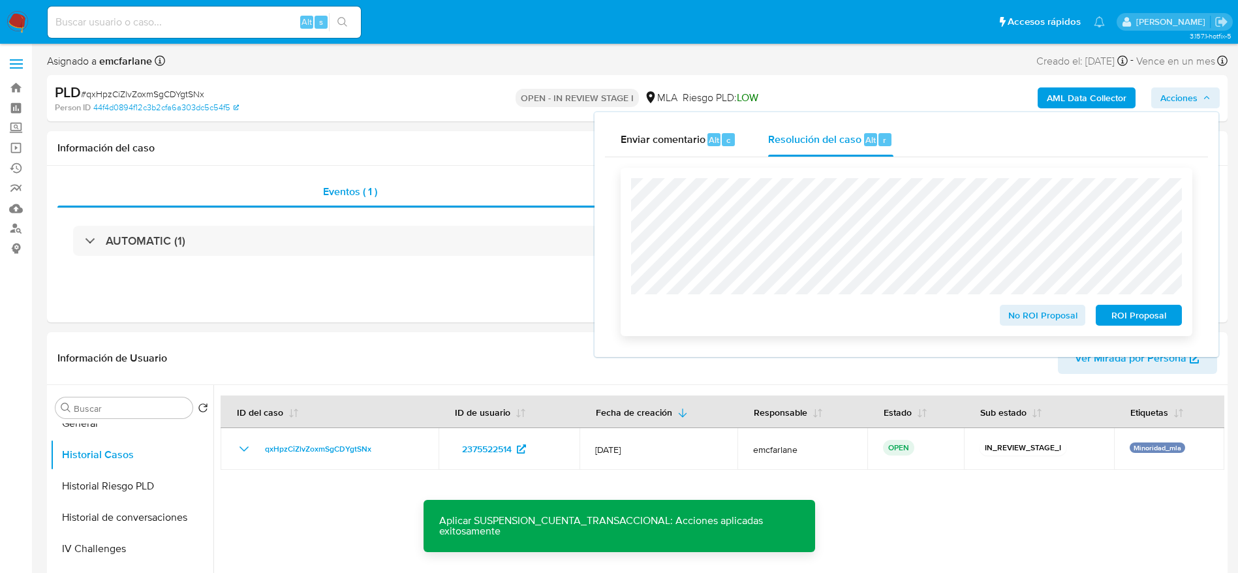
click at [1138, 320] on span "ROI Proposal" at bounding box center [1139, 315] width 68 height 18
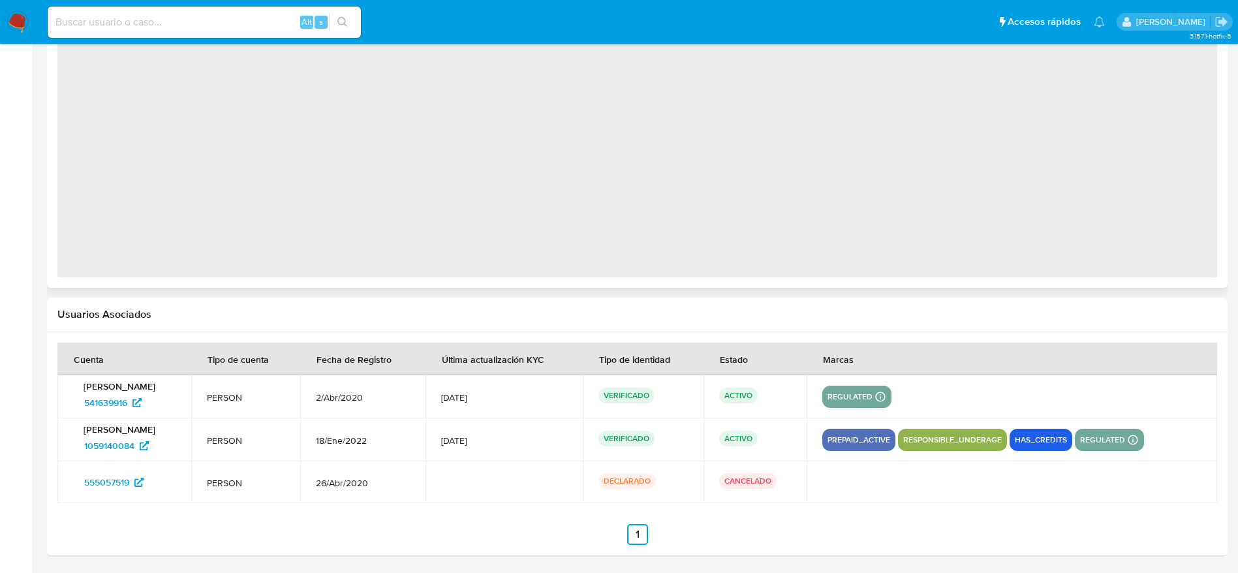
select select "10"
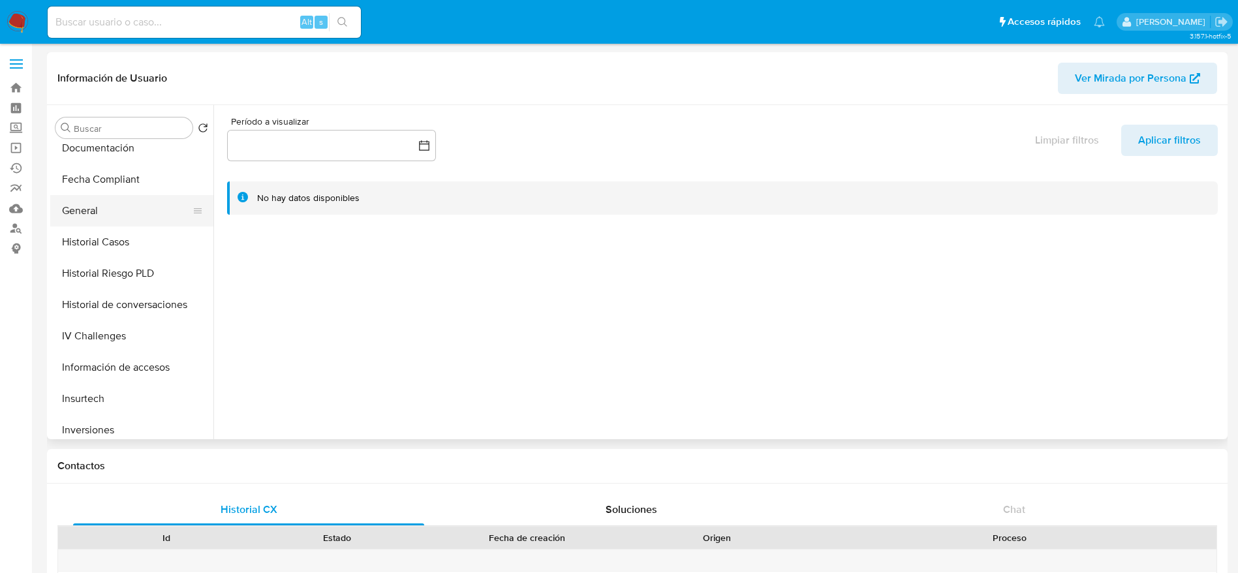
scroll to position [294, 0]
click at [86, 240] on button "General" at bounding box center [126, 241] width 153 height 31
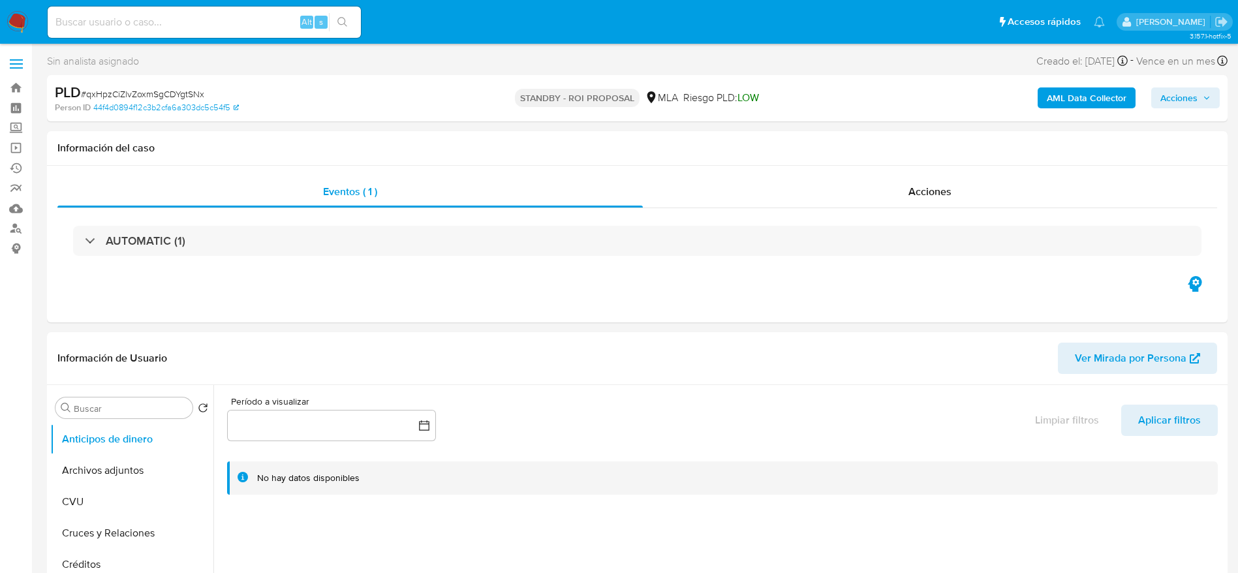
click at [230, 22] on input at bounding box center [204, 22] width 313 height 17
paste input "TixmMpKy8RRhmoEryhrVLnH5"
type input "TixmMpKy8RRhmoEryhrVLnH5"
select select "10"
type input "TixmMpKy8RRhmoEryhrVLnH5"
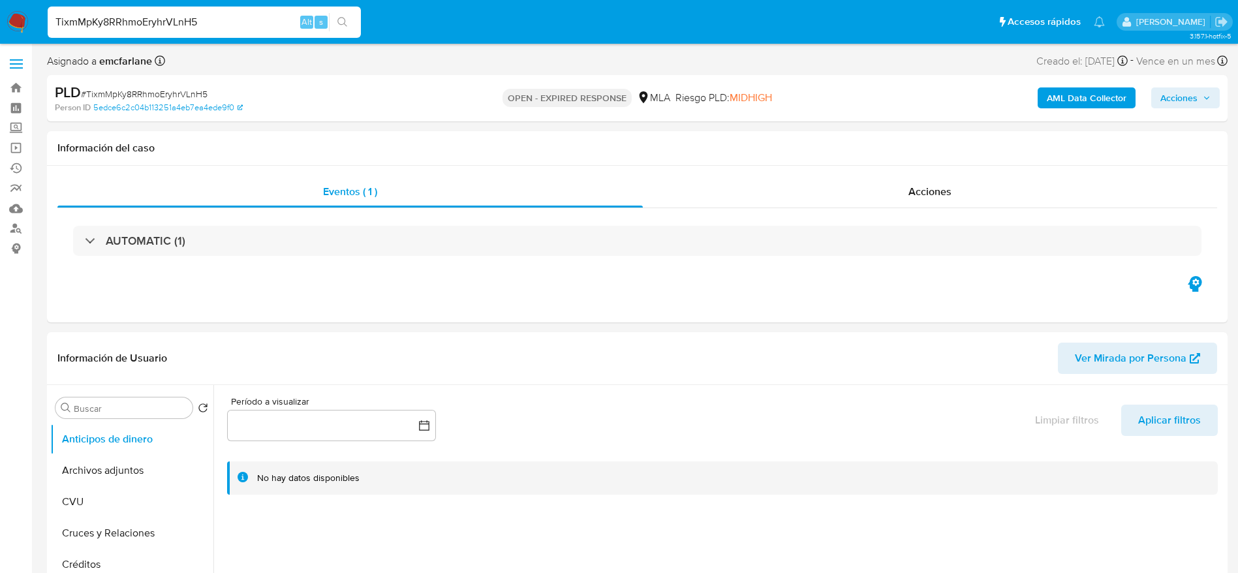
select select "10"
click at [171, 93] on span "# TixmMpKy8RRhmoEryhrVLnH5" at bounding box center [144, 93] width 127 height 13
copy span "TixmMpKy8RRhmoEryhrVLnH5"
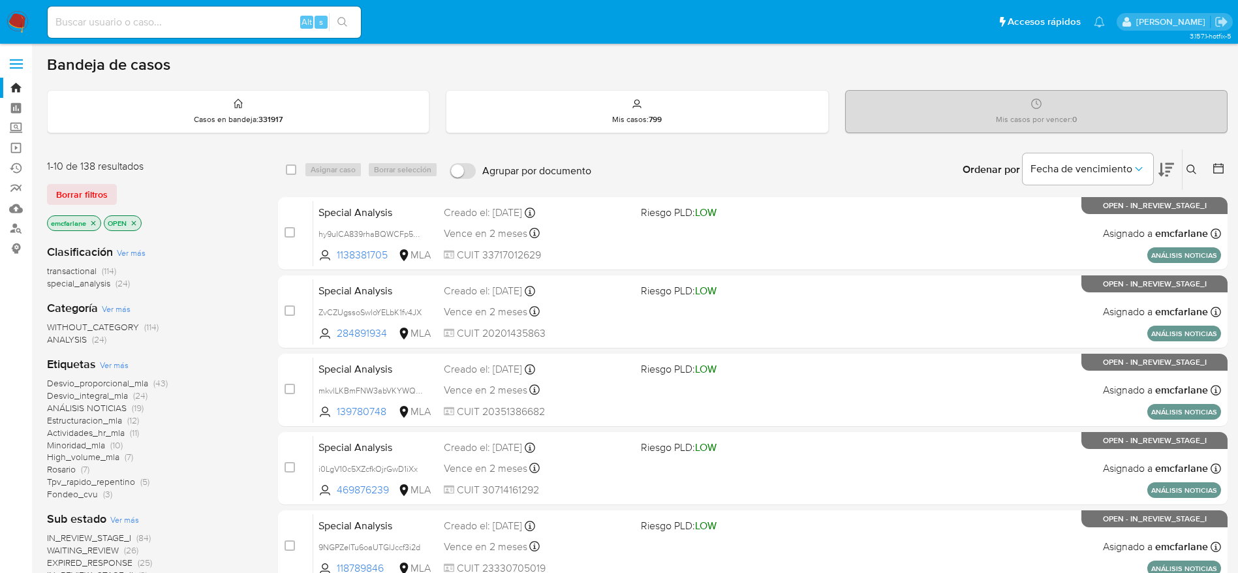
drag, startPoint x: 77, startPoint y: 195, endPoint x: 117, endPoint y: 191, distance: 40.0
click at [77, 195] on span "Borrar filtros" at bounding box center [82, 194] width 52 height 18
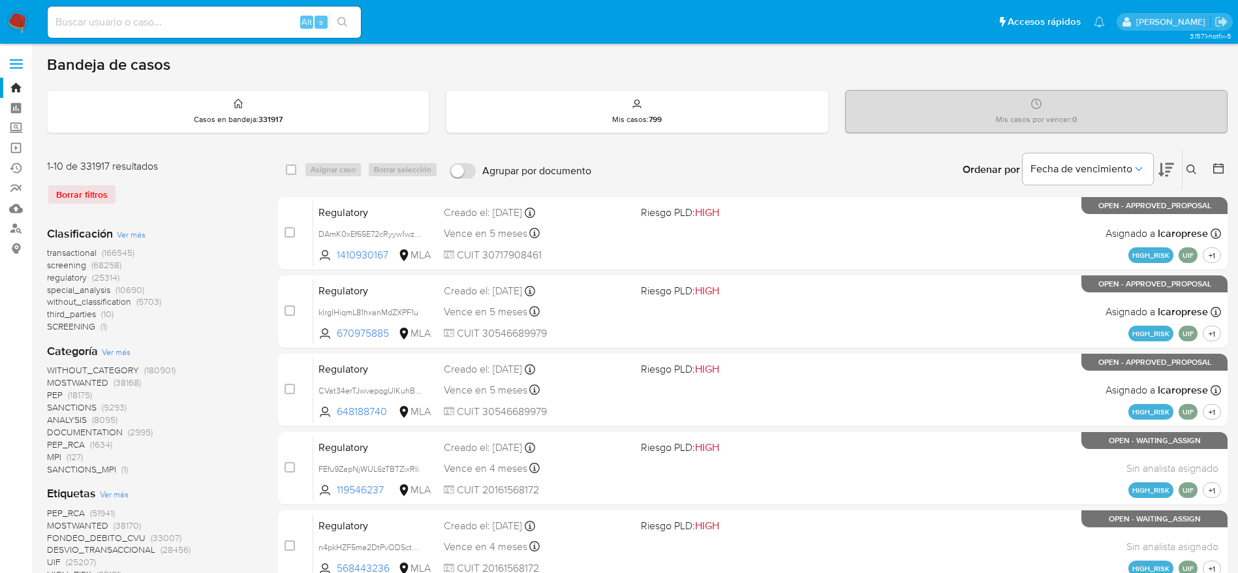
drag, startPoint x: 1190, startPoint y: 170, endPoint x: 1065, endPoint y: 218, distance: 133.7
click at [1190, 170] on icon at bounding box center [1192, 170] width 10 height 10
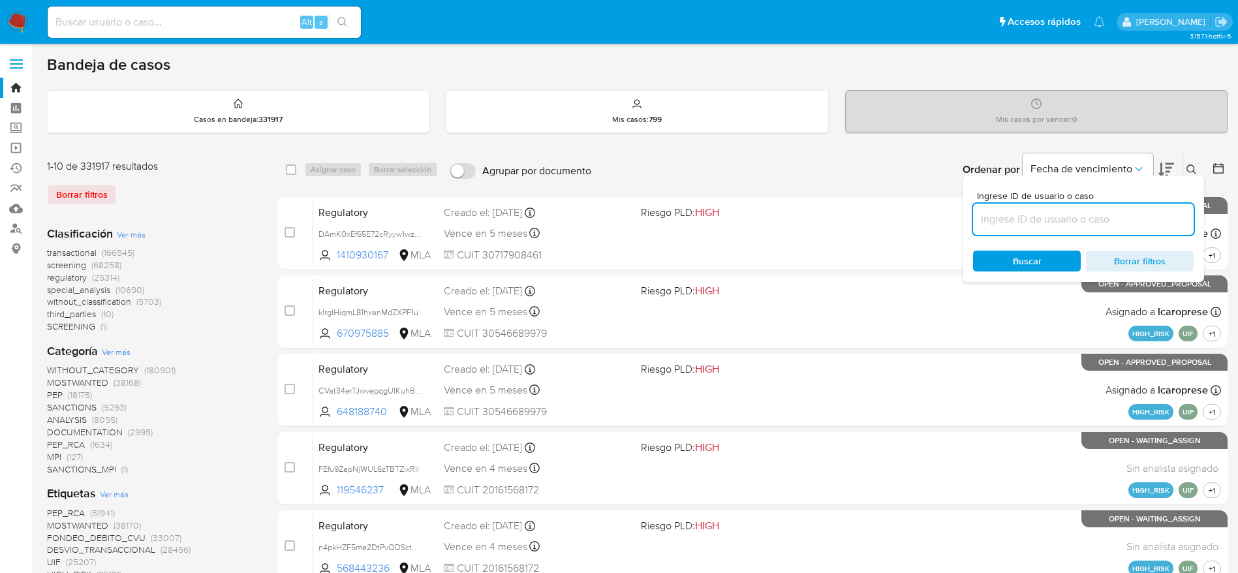
click at [1044, 223] on input at bounding box center [1083, 219] width 221 height 17
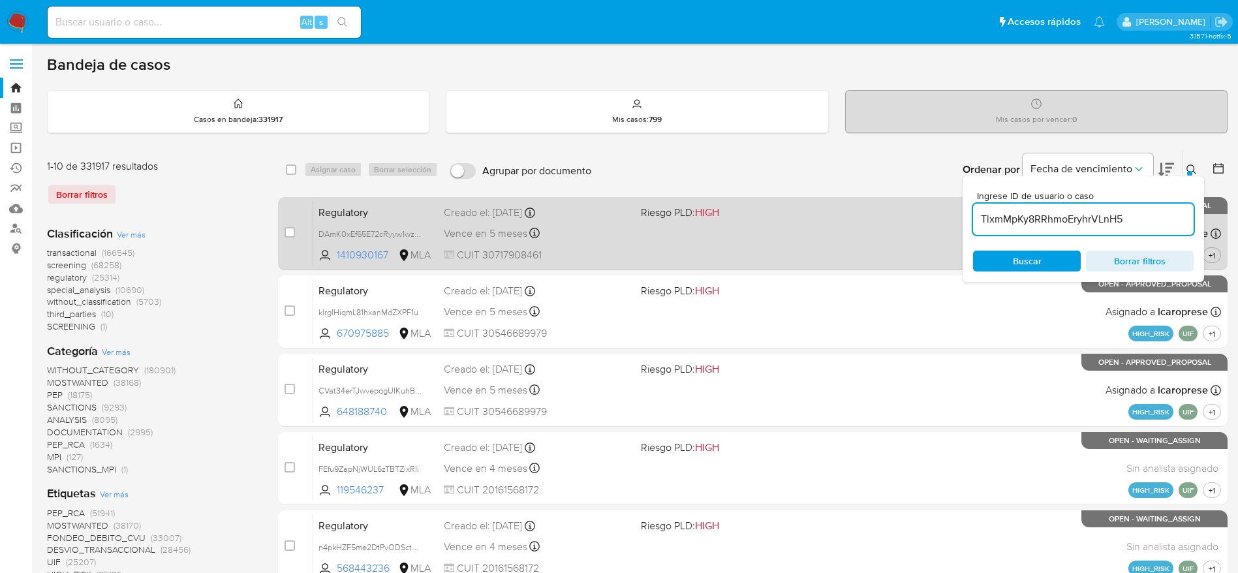
type input "TixmMpKy8RRhmoEryhrVLnH5"
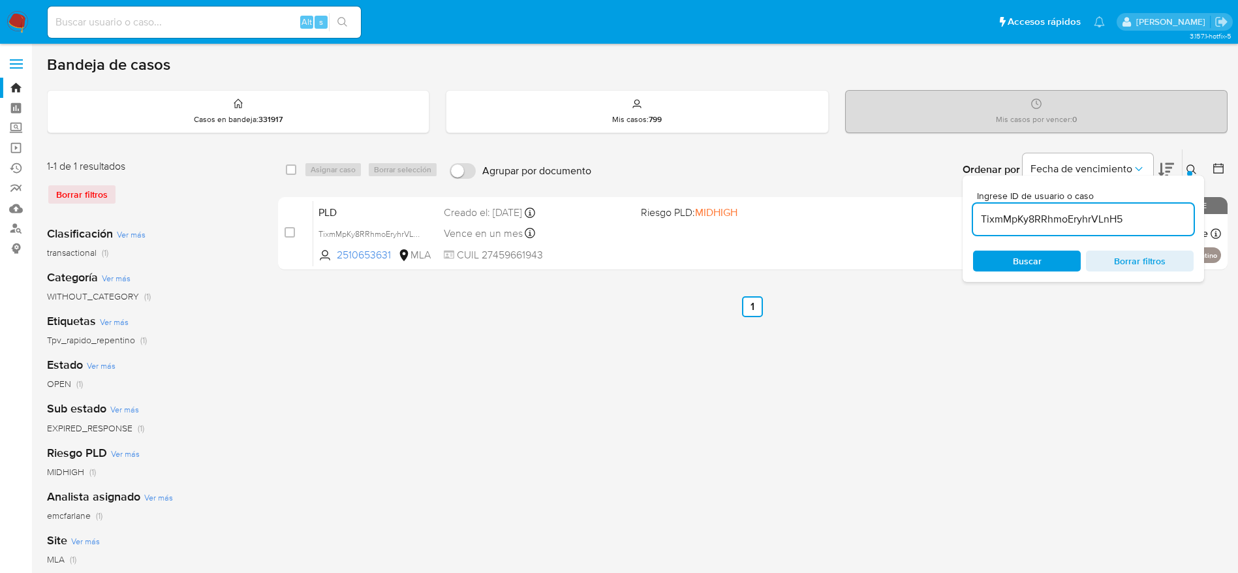
click at [298, 170] on div "select-all-cases-checkbox" at bounding box center [294, 170] width 16 height 16
click at [291, 170] on input "checkbox" at bounding box center [291, 170] width 10 height 10
checkbox input "true"
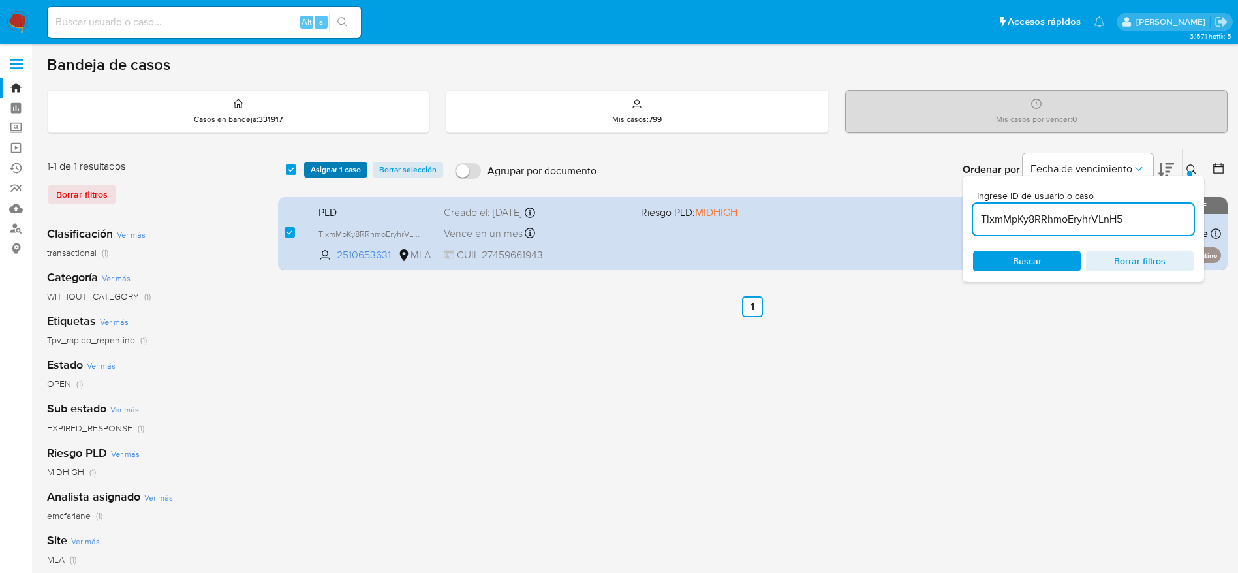
click at [312, 167] on span "Asignar 1 caso" at bounding box center [336, 169] width 50 height 13
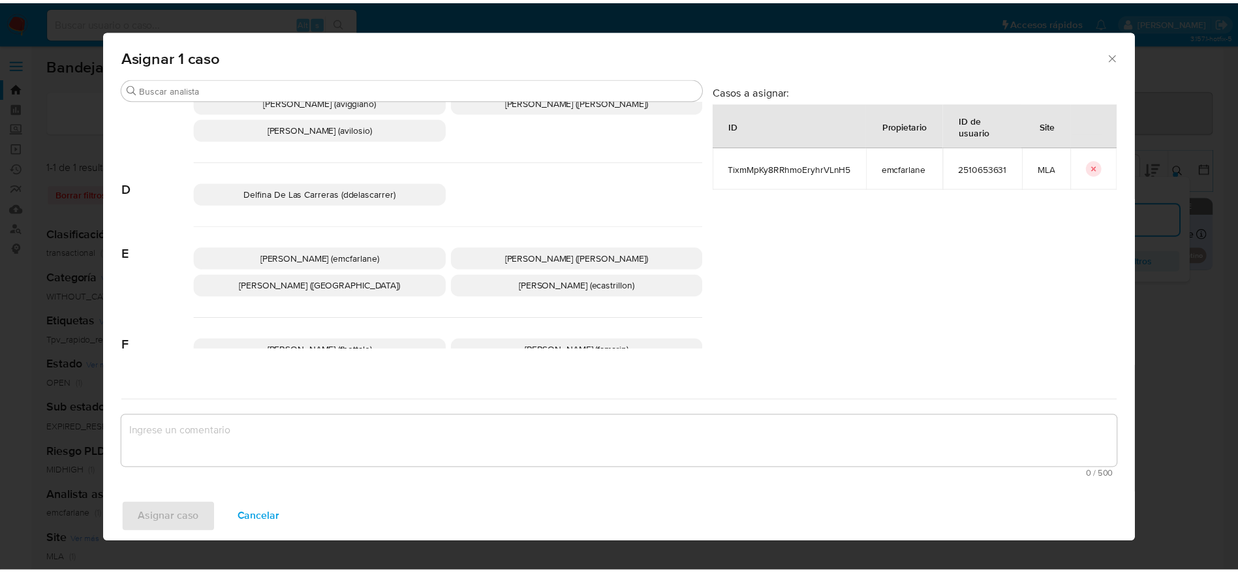
scroll to position [98, 0]
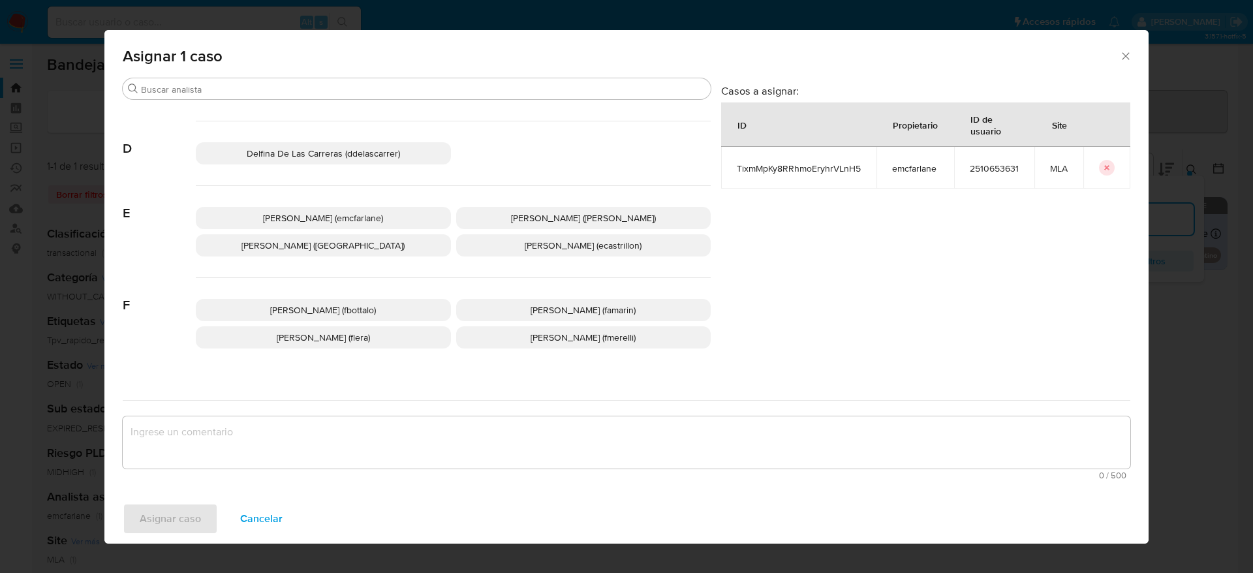
click at [362, 216] on span "Elaine Mc Farlane (emcfarlane)" at bounding box center [323, 218] width 120 height 13
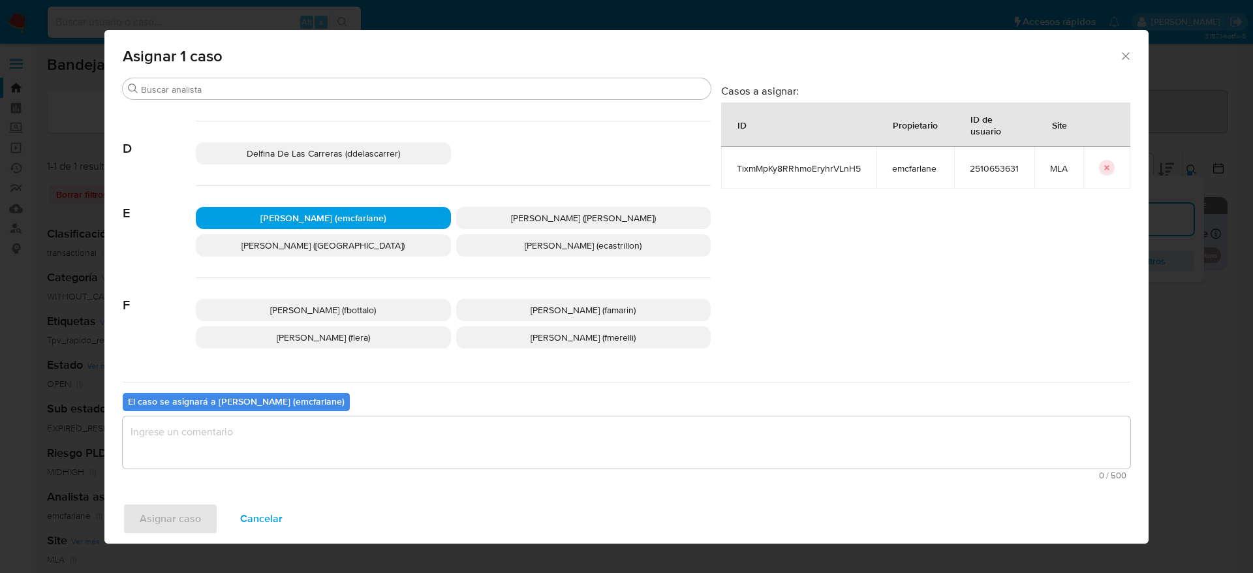
click at [292, 418] on textarea "assign-modal" at bounding box center [627, 442] width 1008 height 52
click at [153, 527] on span "Asignar caso" at bounding box center [170, 519] width 61 height 29
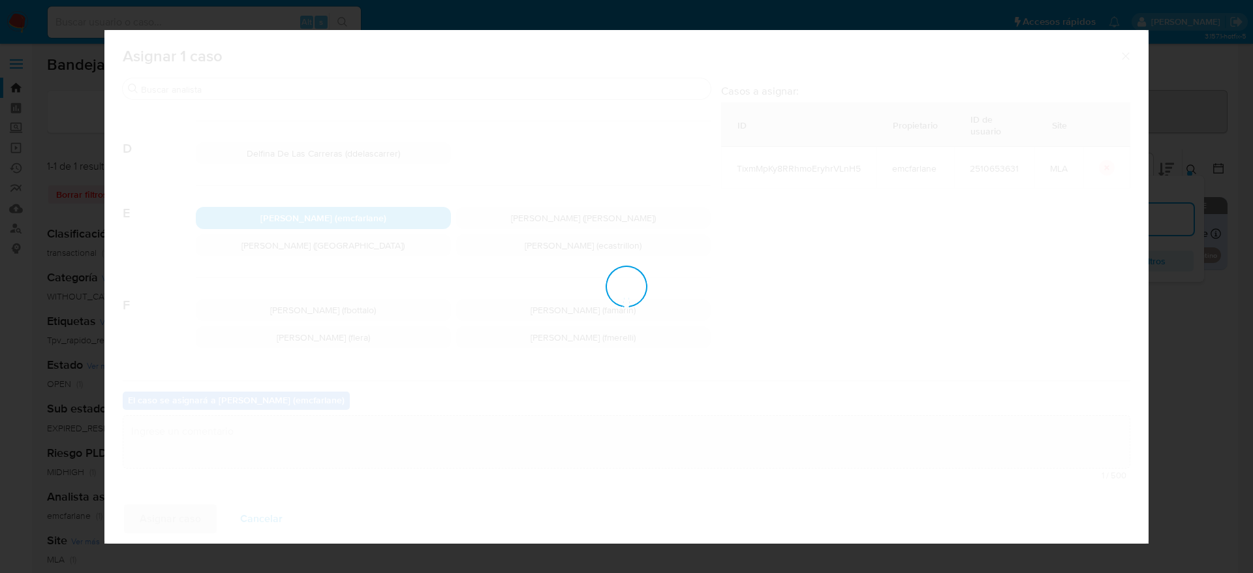
checkbox input "false"
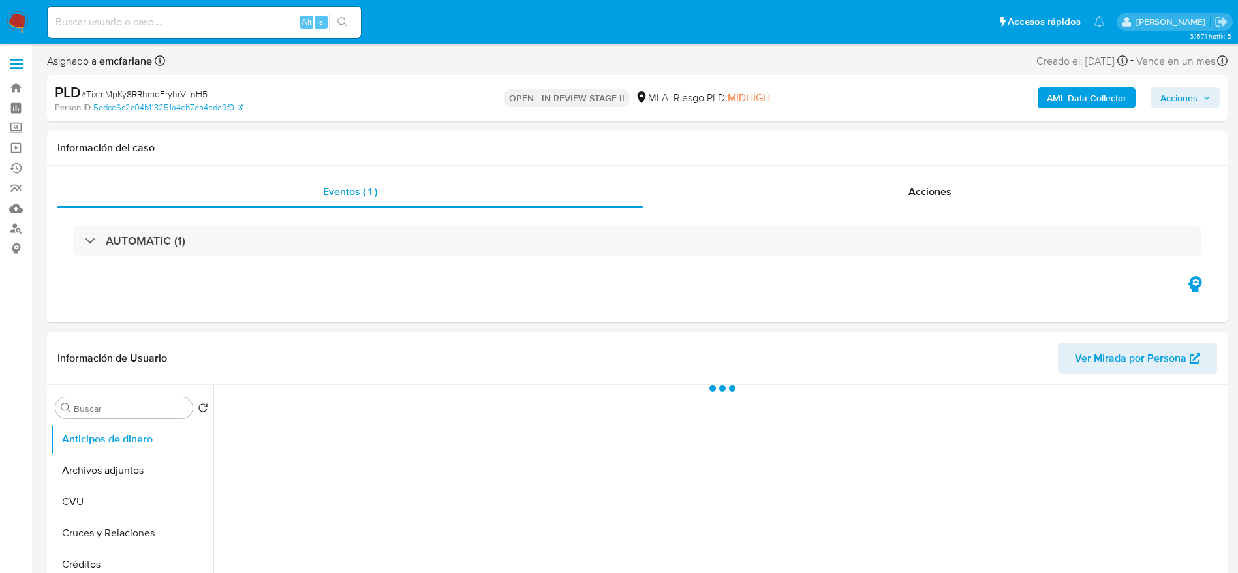
click at [1159, 91] on button "Acciones" at bounding box center [1186, 97] width 69 height 21
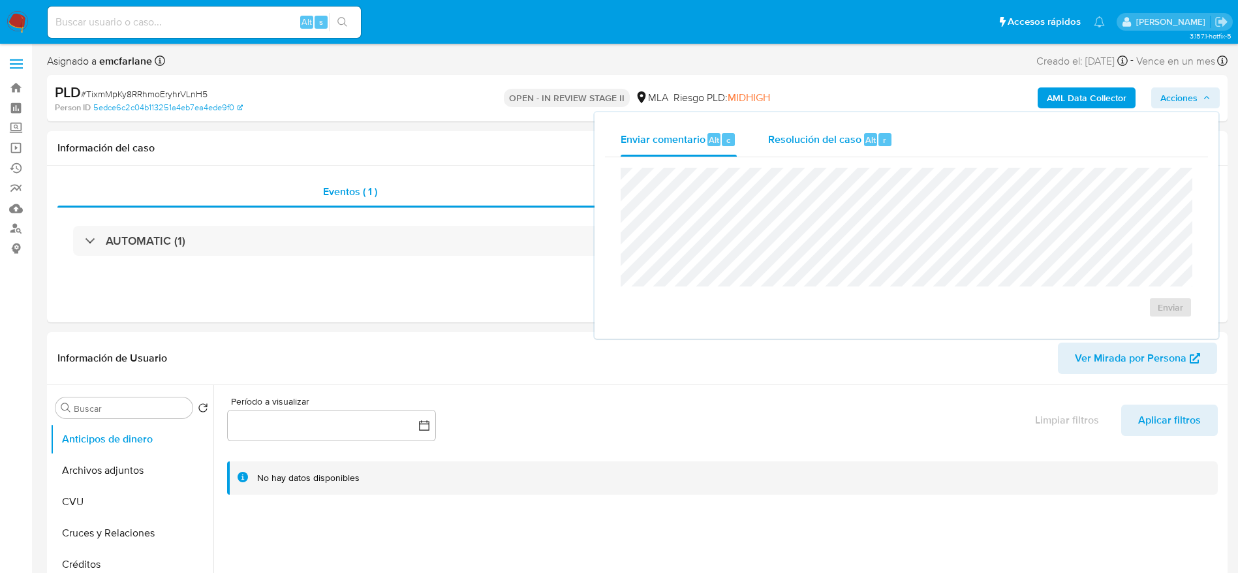
click at [888, 130] on div "Resolución del caso Alt r" at bounding box center [830, 140] width 125 height 34
select select "10"
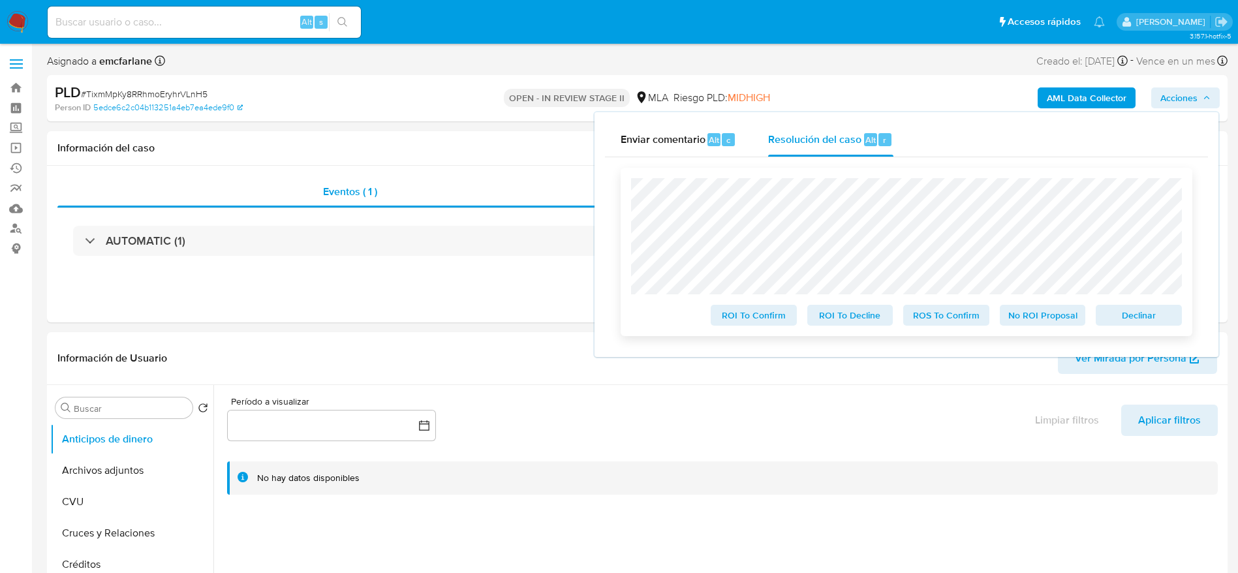
click at [1118, 317] on span "Declinar" at bounding box center [1139, 315] width 68 height 18
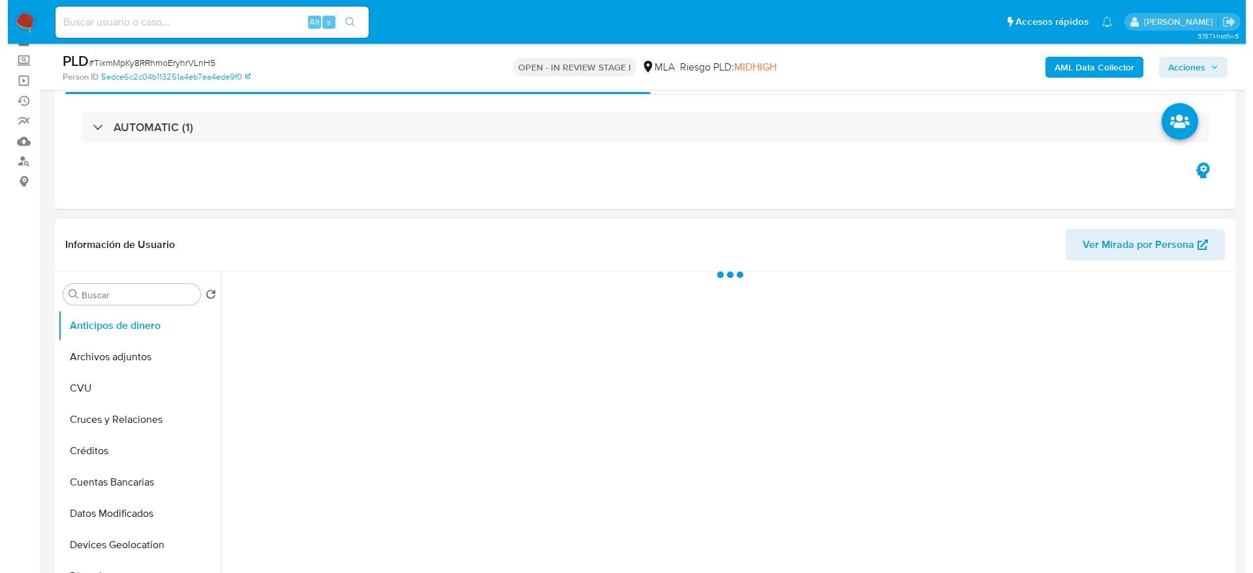
scroll to position [98, 0]
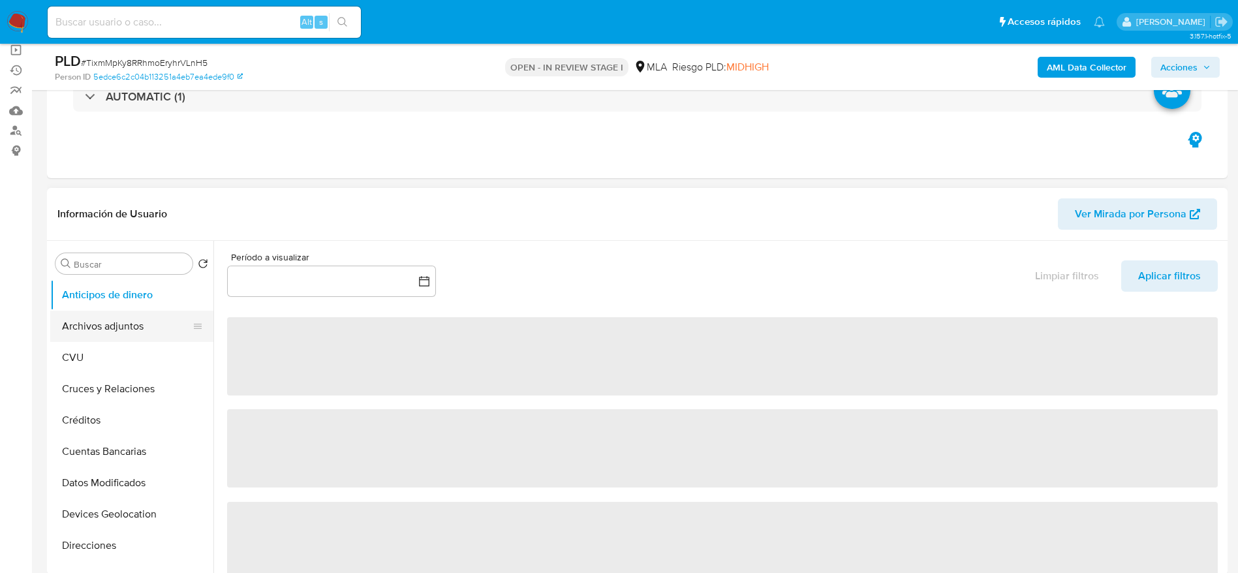
drag, startPoint x: 130, startPoint y: 328, endPoint x: 1057, endPoint y: 169, distance: 940.5
click at [130, 329] on button "Archivos adjuntos" at bounding box center [131, 326] width 163 height 31
select select "10"
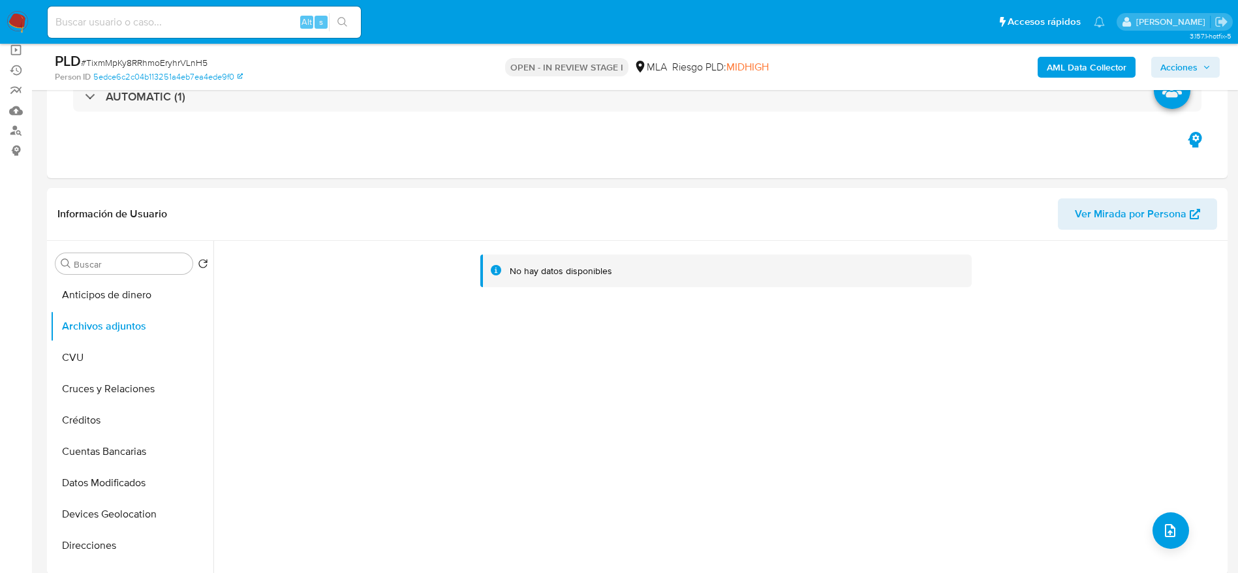
click at [1071, 68] on b "AML Data Collector" at bounding box center [1087, 67] width 80 height 21
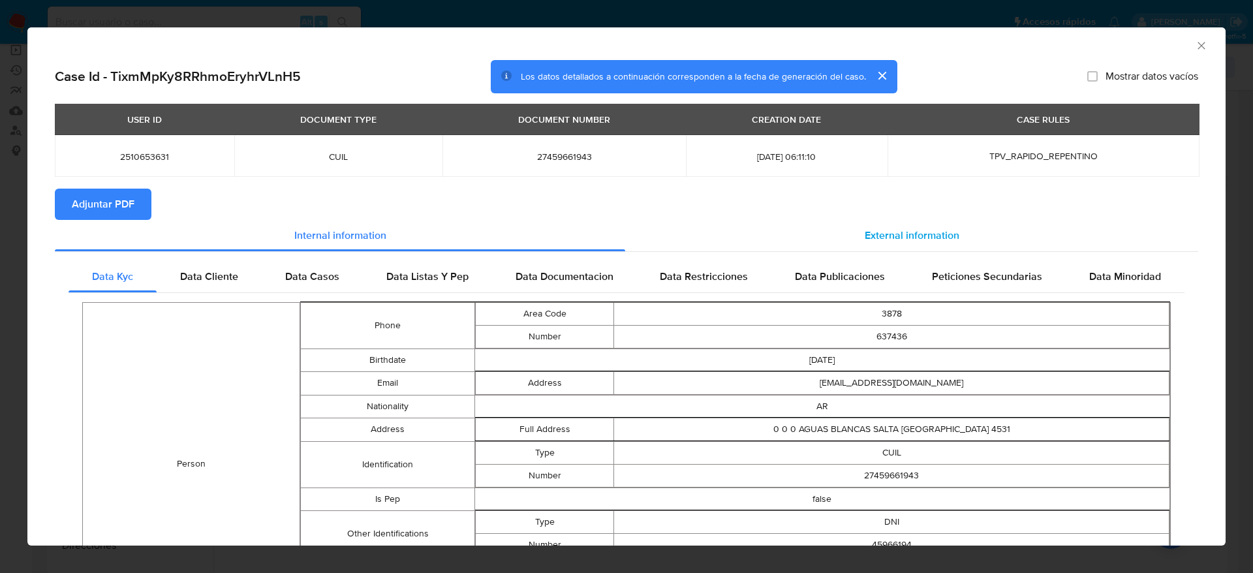
click at [925, 230] on span "External information" at bounding box center [912, 235] width 95 height 15
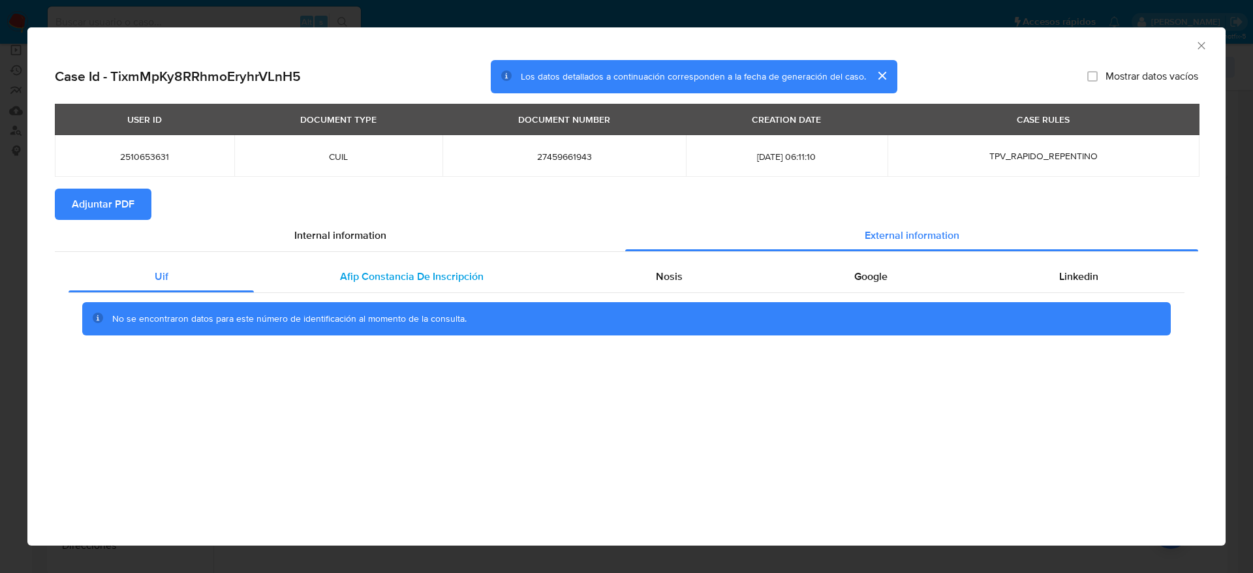
click at [394, 281] on span "Afip Constancia De Inscripción" at bounding box center [412, 276] width 144 height 15
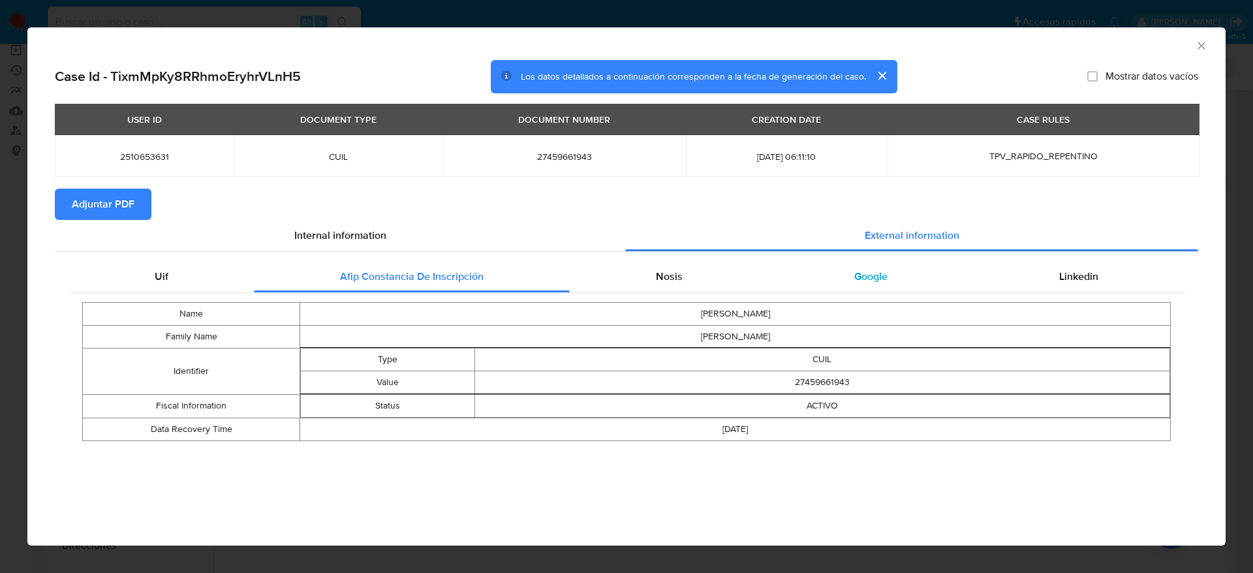
drag, startPoint x: 678, startPoint y: 276, endPoint x: 771, endPoint y: 290, distance: 93.8
click at [679, 275] on span "Nosis" at bounding box center [669, 276] width 27 height 15
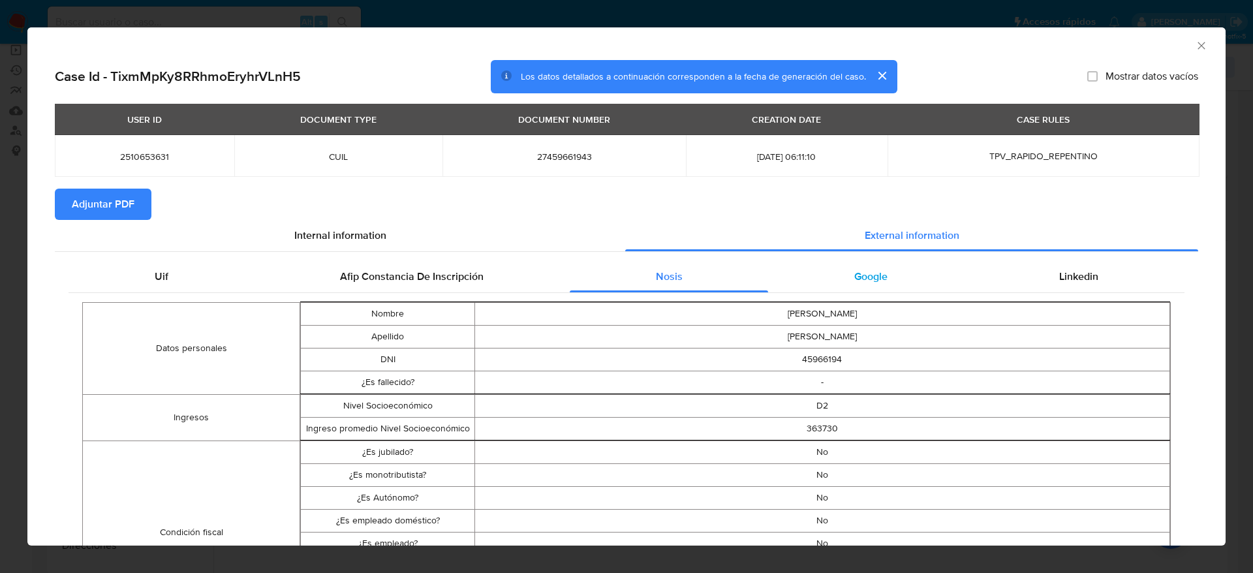
click at [877, 285] on div "Google" at bounding box center [870, 276] width 205 height 31
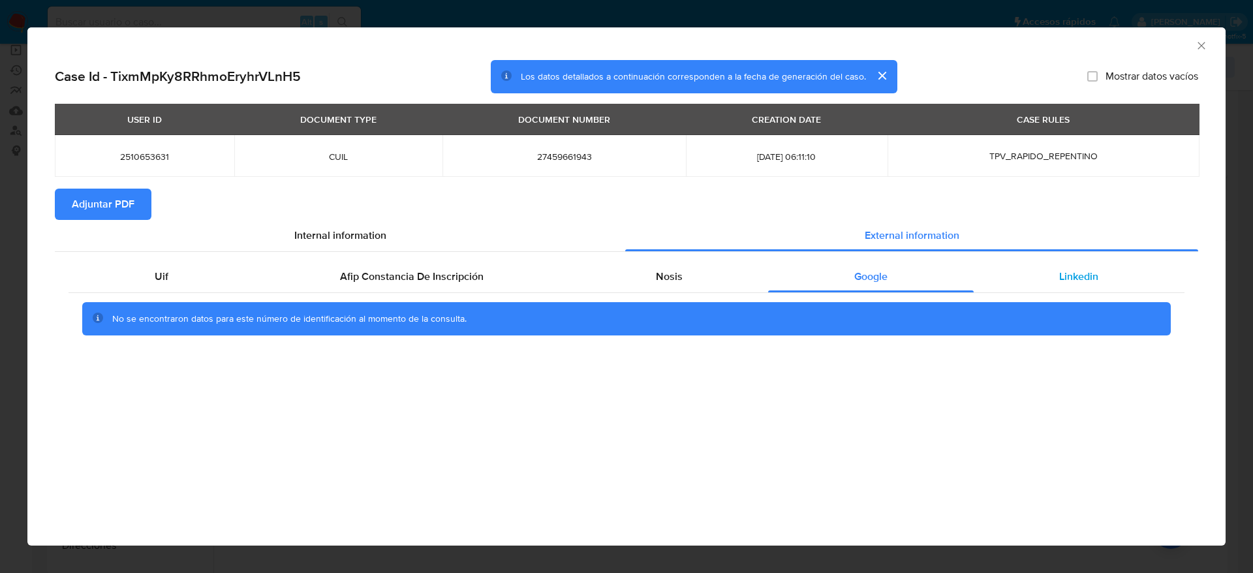
click at [1068, 280] on span "Linkedin" at bounding box center [1078, 276] width 39 height 15
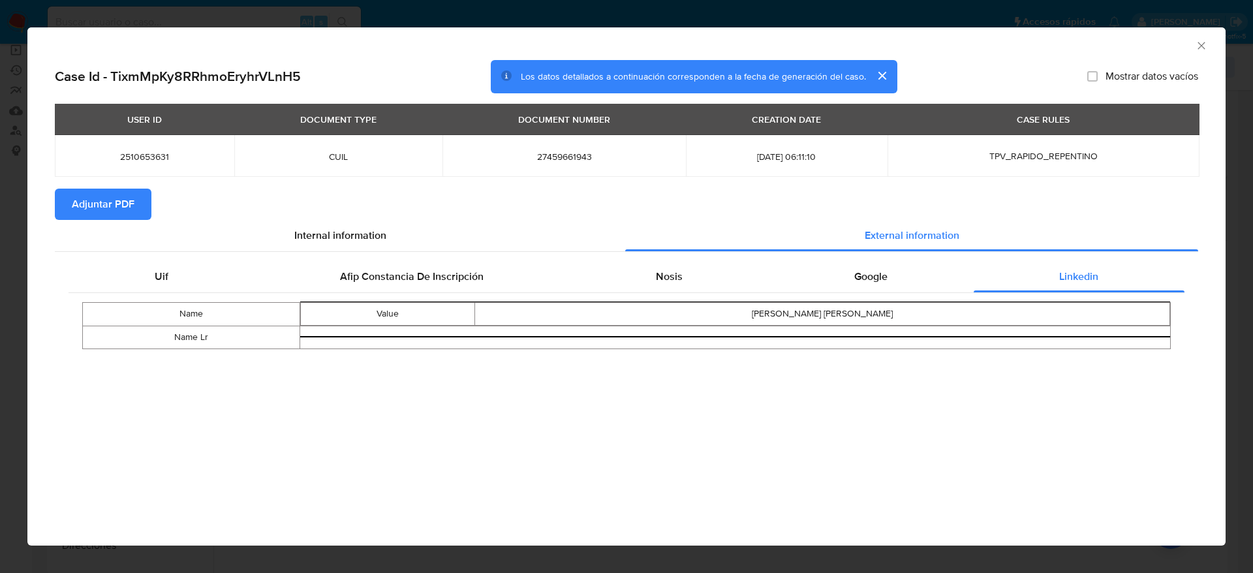
drag, startPoint x: 106, startPoint y: 205, endPoint x: 97, endPoint y: 218, distance: 15.9
click at [106, 205] on span "Adjuntar PDF" at bounding box center [103, 204] width 63 height 29
click at [1205, 41] on icon "Cerrar ventana" at bounding box center [1201, 45] width 13 height 13
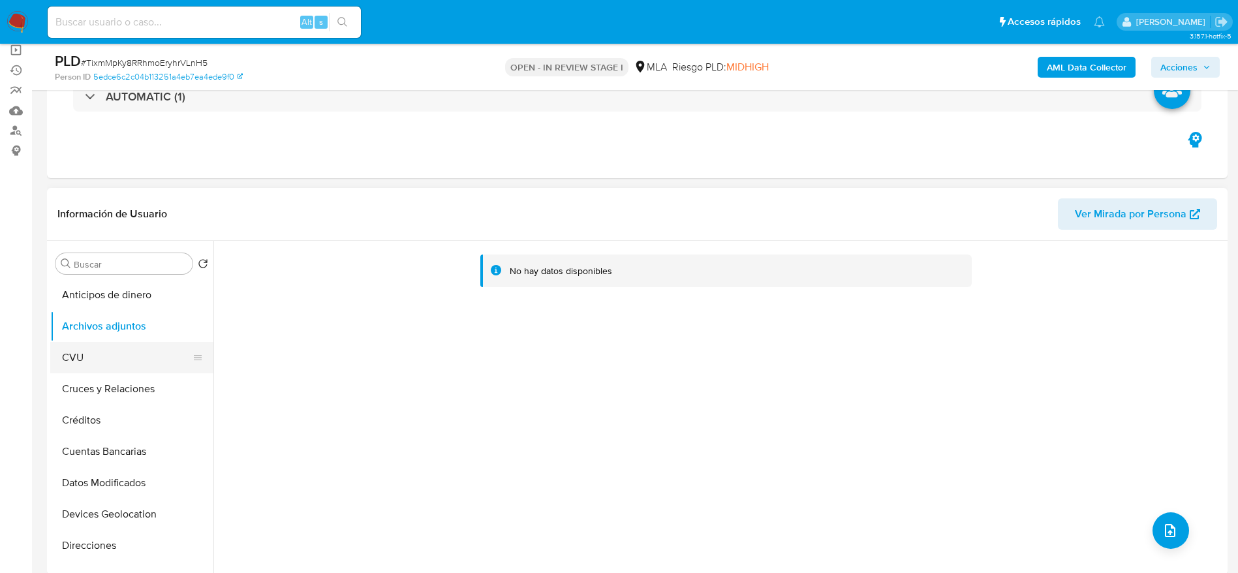
click at [88, 363] on button "CVU" at bounding box center [126, 357] width 153 height 31
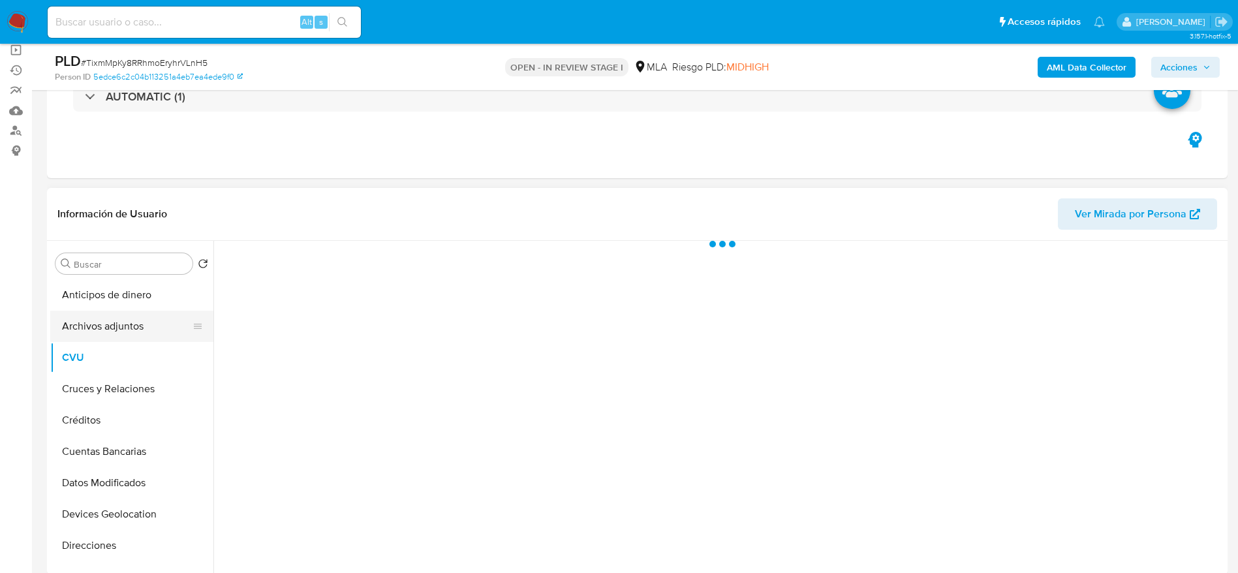
click at [103, 329] on button "Archivos adjuntos" at bounding box center [126, 326] width 153 height 31
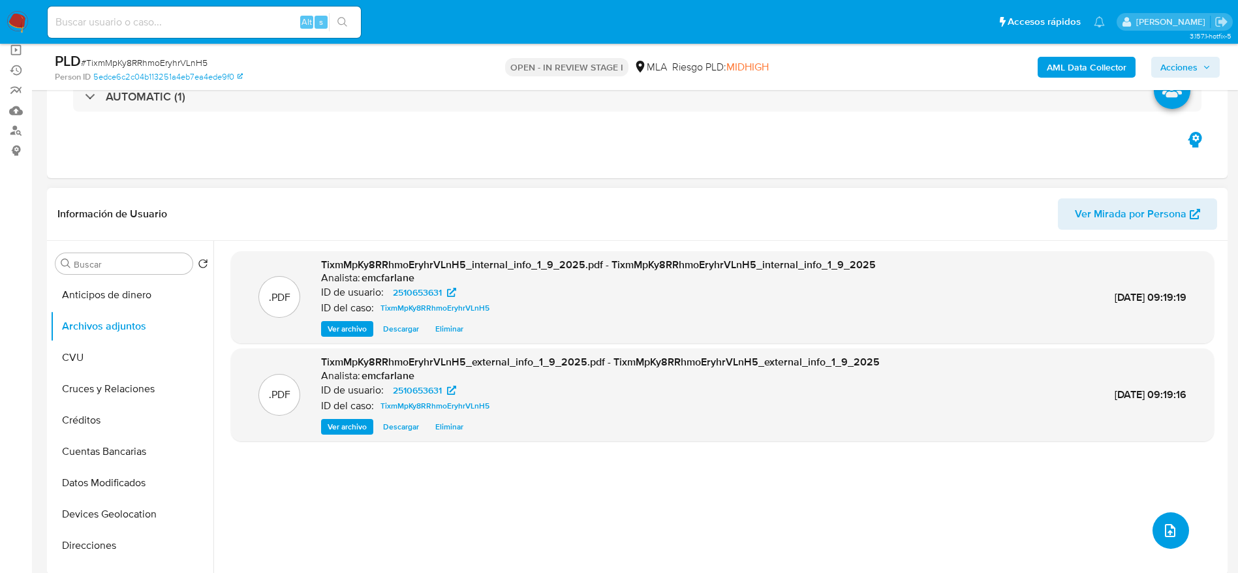
click at [1170, 534] on icon "upload-file" at bounding box center [1171, 531] width 16 height 16
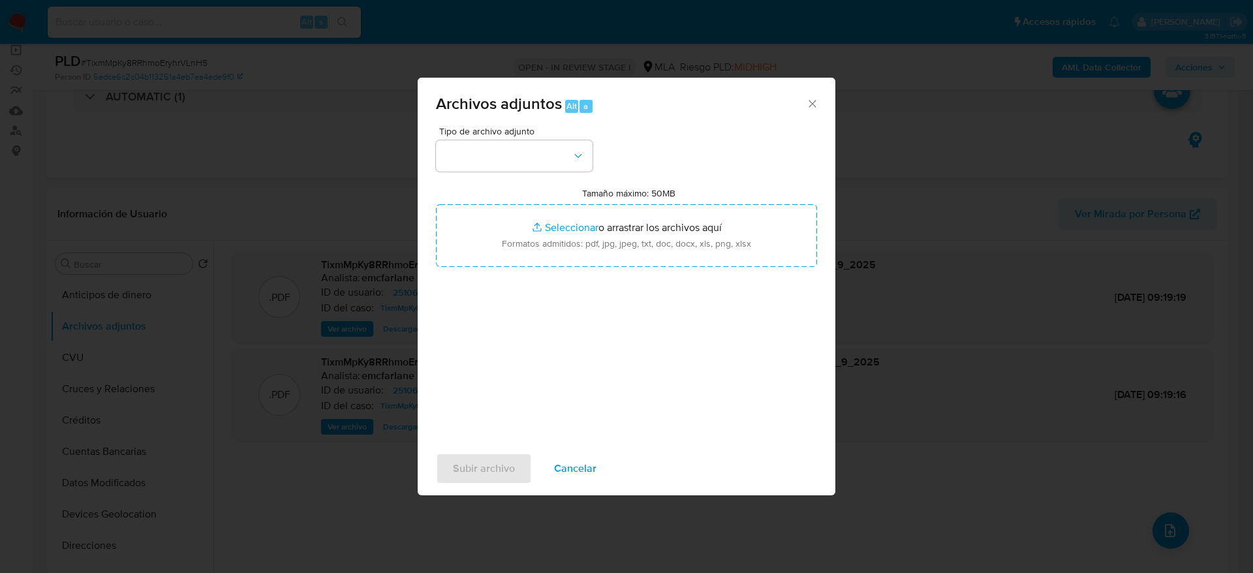
click at [488, 137] on div "Tipo de archivo adjunto" at bounding box center [514, 149] width 157 height 45
click at [488, 146] on button "button" at bounding box center [514, 155] width 157 height 31
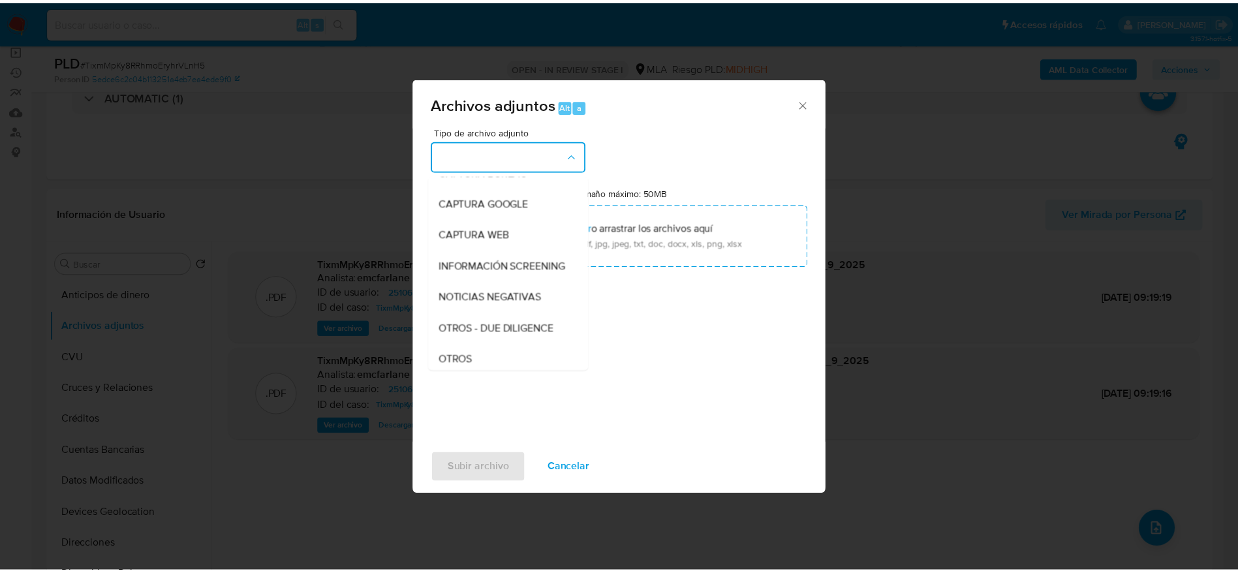
scroll to position [196, 0]
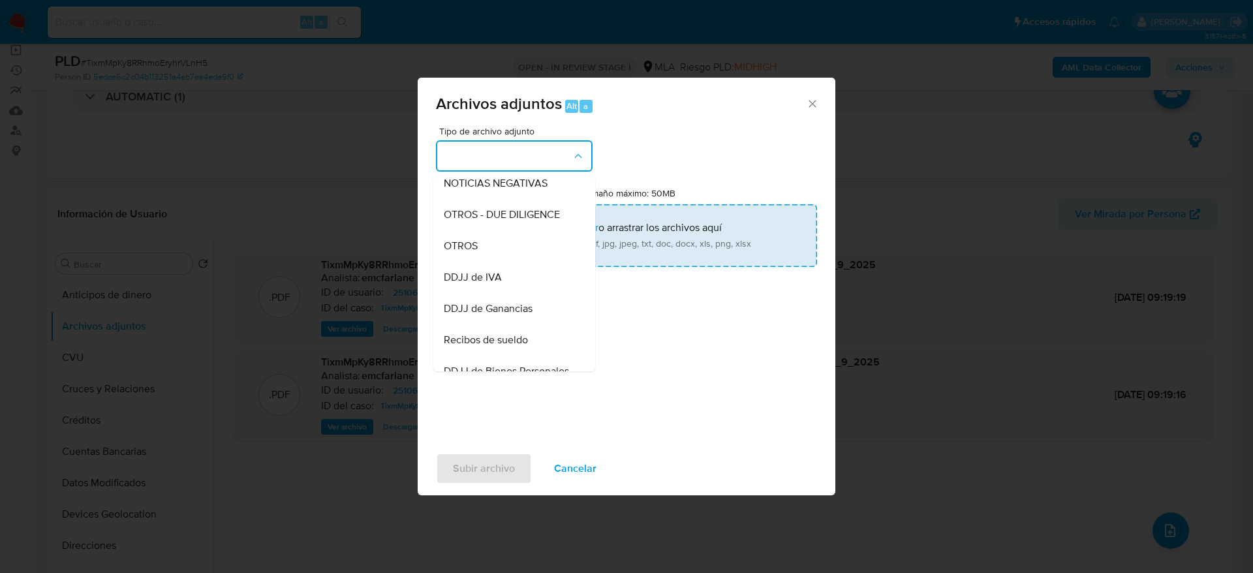
click at [470, 253] on span "OTROS" at bounding box center [461, 246] width 34 height 13
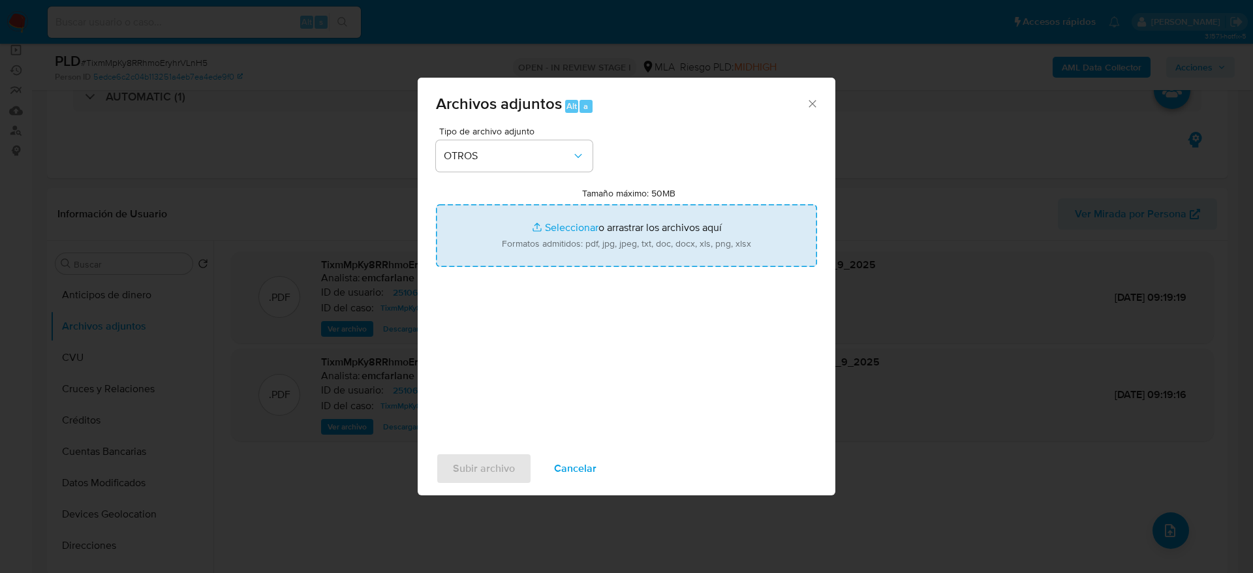
type input "C:\fakepath\Caselog TixmMpKy8RRhmoEryhrVLnH5.docx"
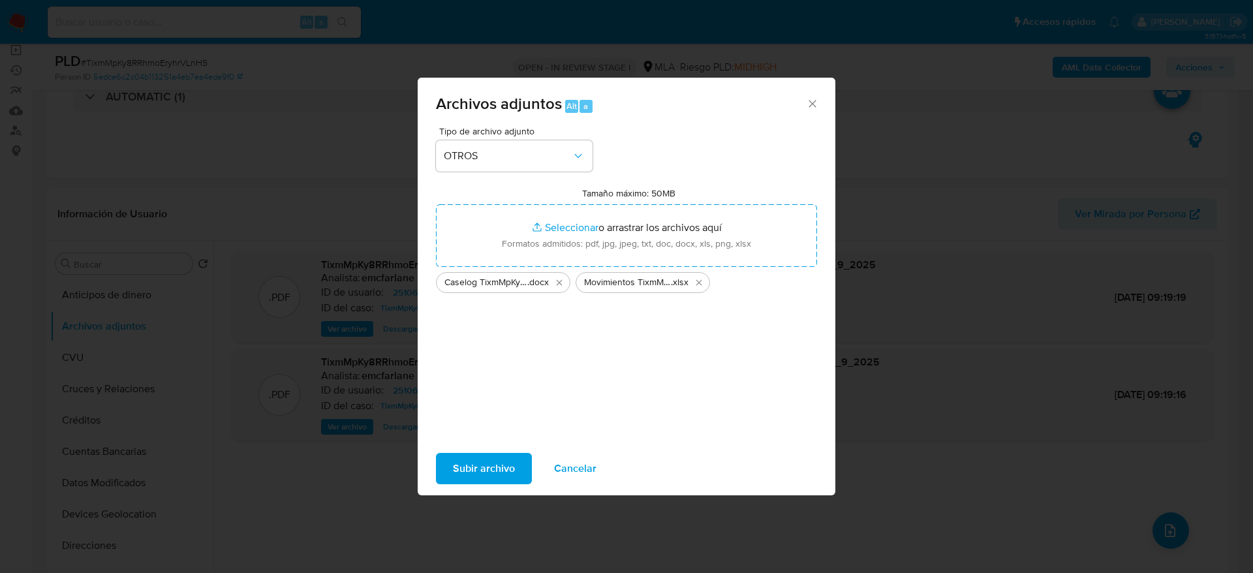
click at [500, 468] on span "Subir archivo" at bounding box center [484, 468] width 62 height 29
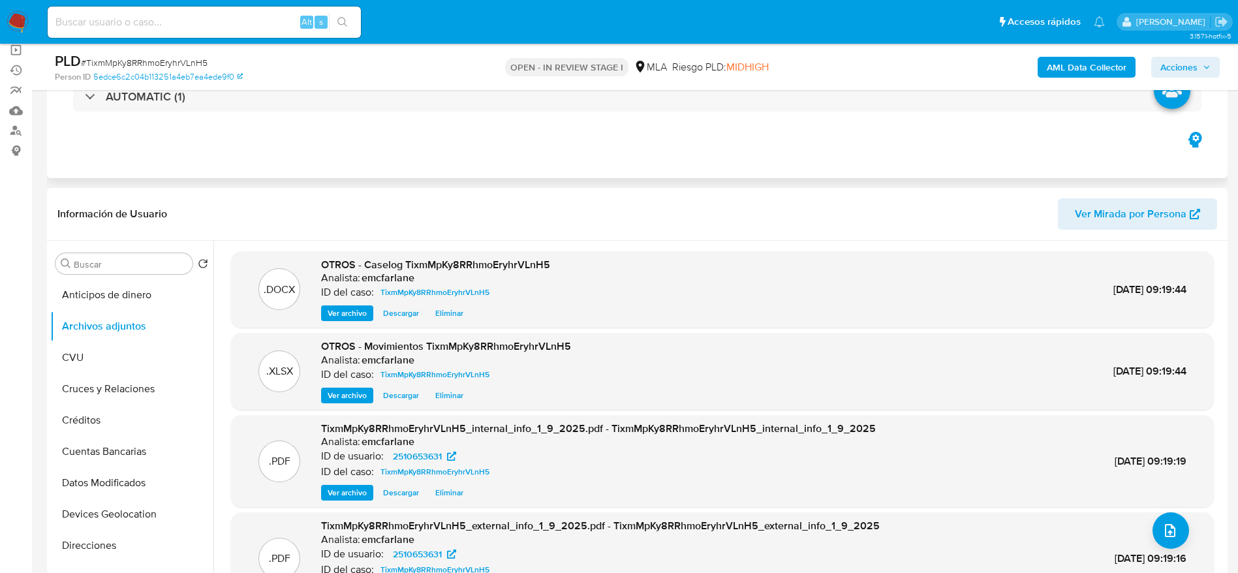
click at [678, 157] on div "Eventos ( 1 ) Acciones AUTOMATIC (1)" at bounding box center [637, 100] width 1181 height 157
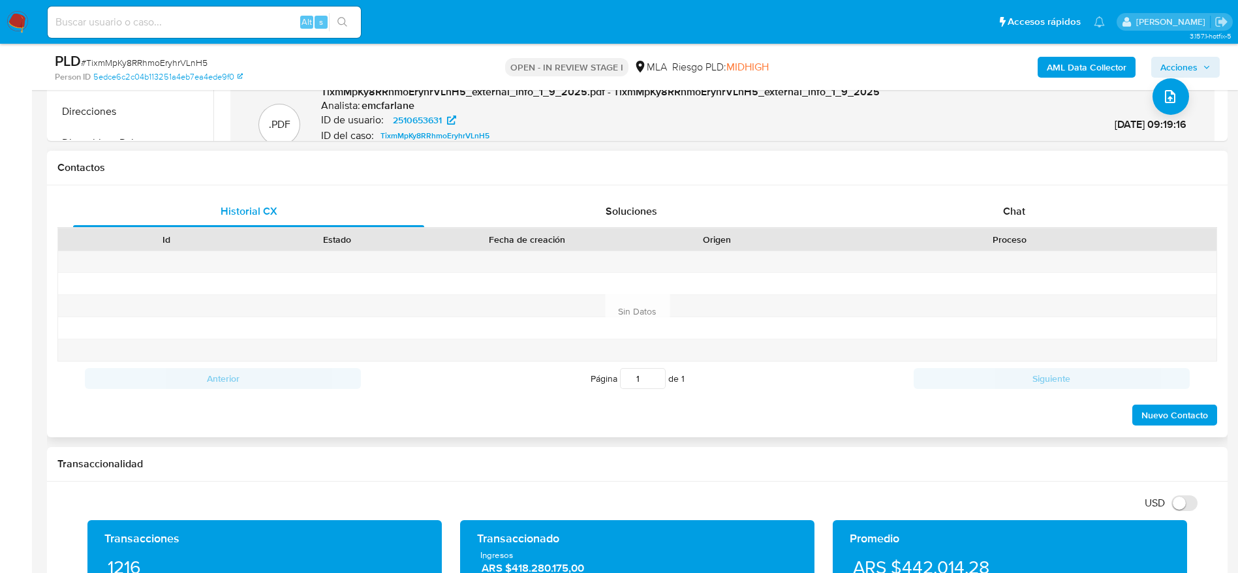
scroll to position [588, 0]
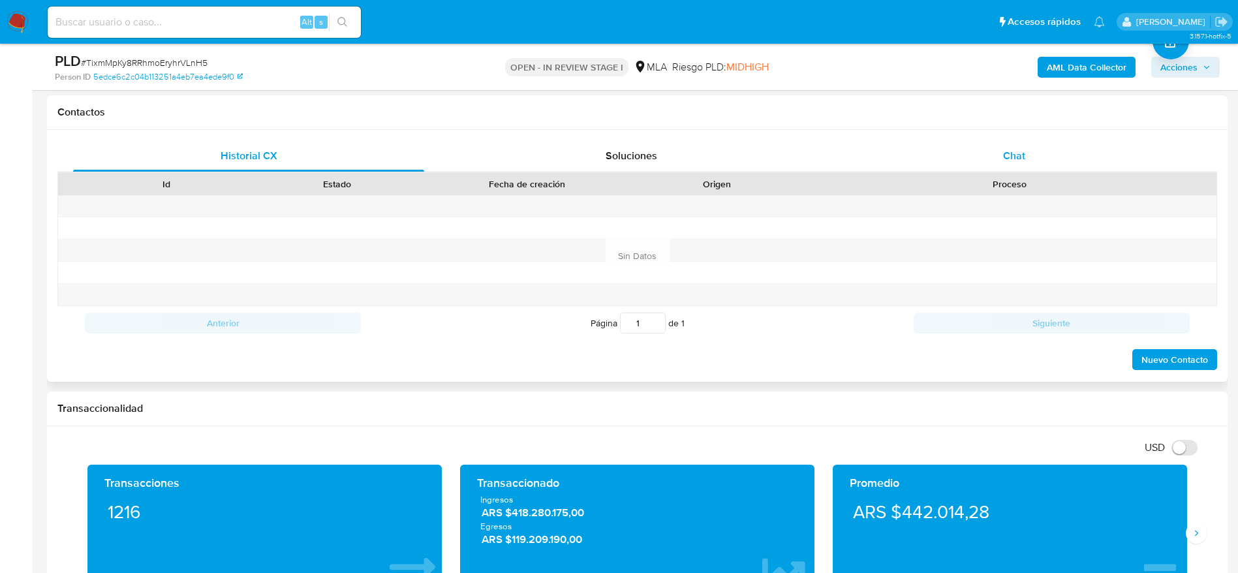
click at [988, 159] on div "Chat" at bounding box center [1014, 155] width 351 height 31
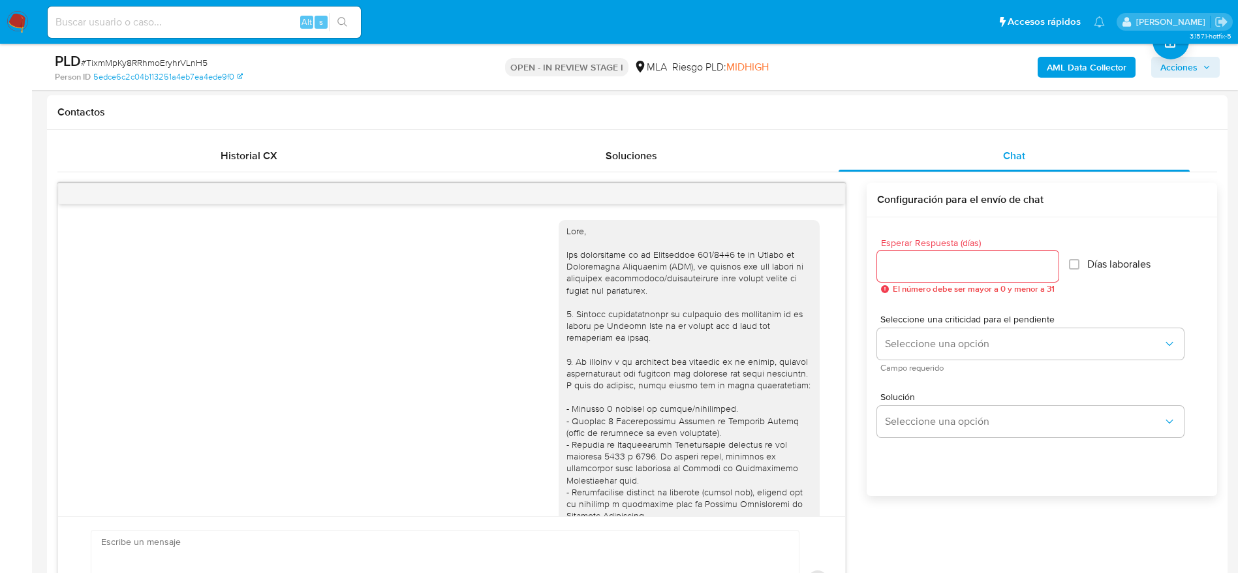
scroll to position [715, 0]
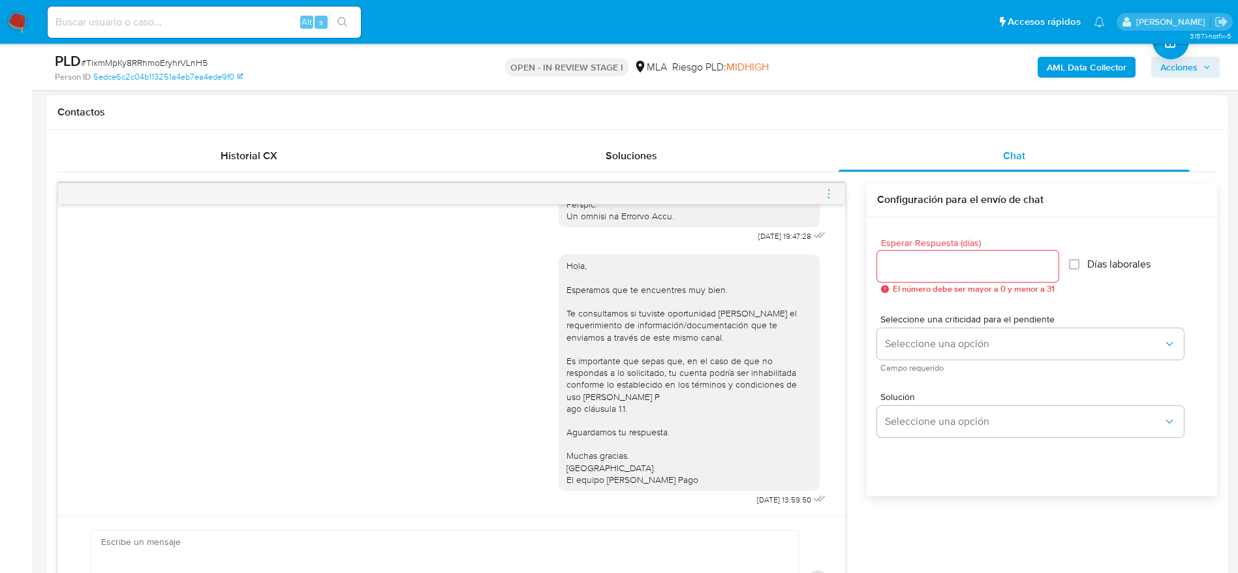
click at [828, 195] on icon "menu-action" at bounding box center [829, 194] width 12 height 12
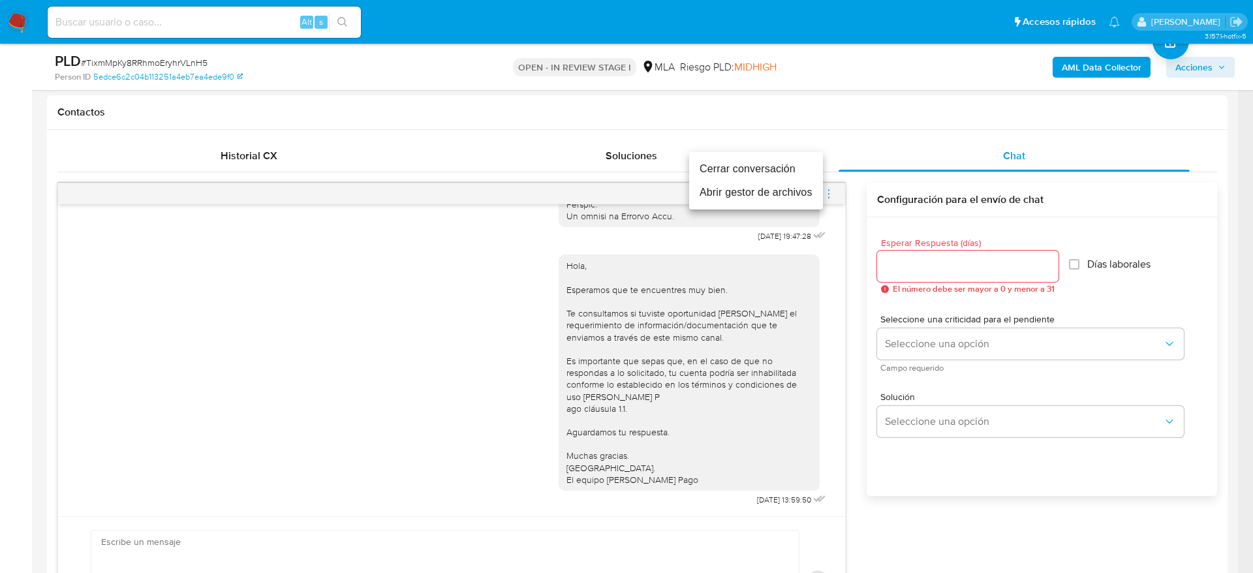
click at [785, 170] on li "Cerrar conversación" at bounding box center [756, 169] width 134 height 24
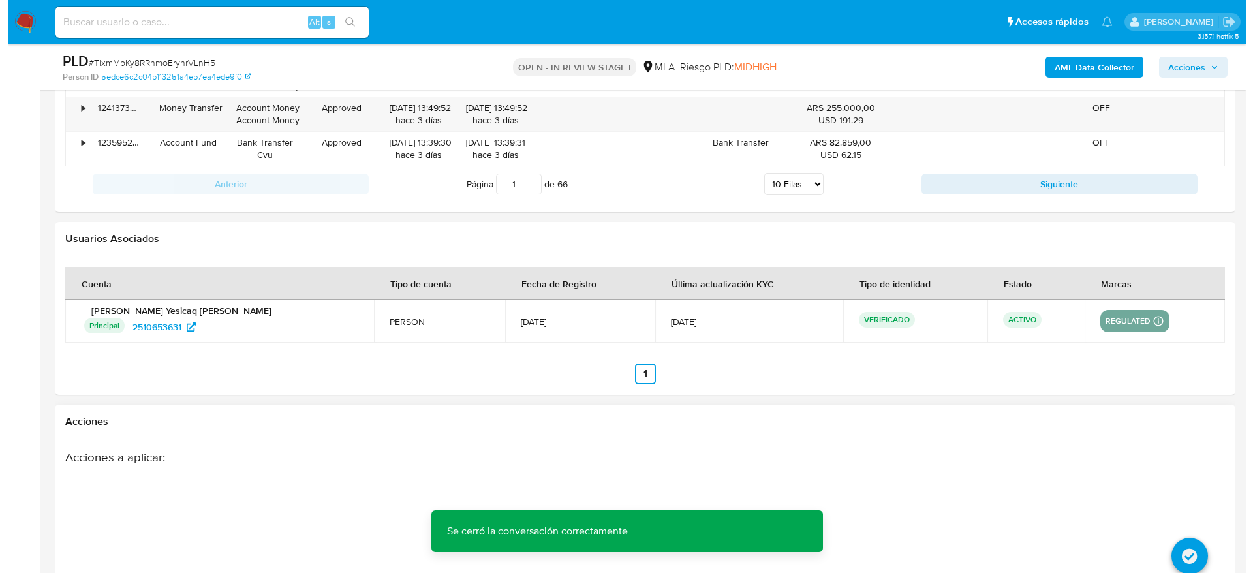
scroll to position [2296, 0]
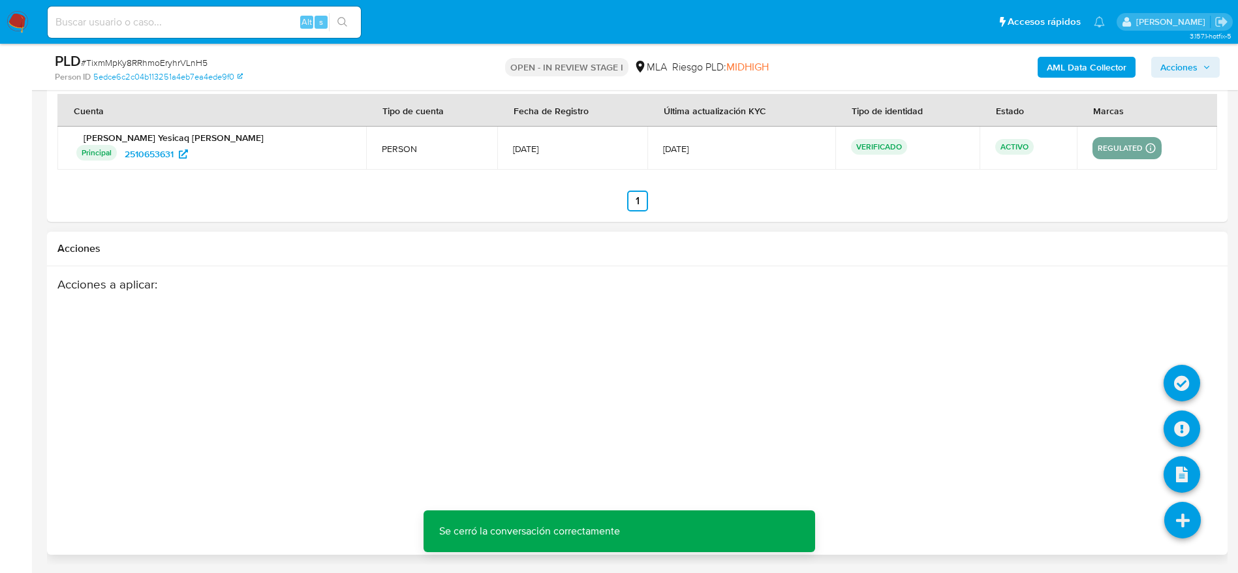
click at [1178, 519] on icon at bounding box center [1183, 520] width 37 height 37
click at [1176, 420] on icon at bounding box center [1182, 429] width 37 height 37
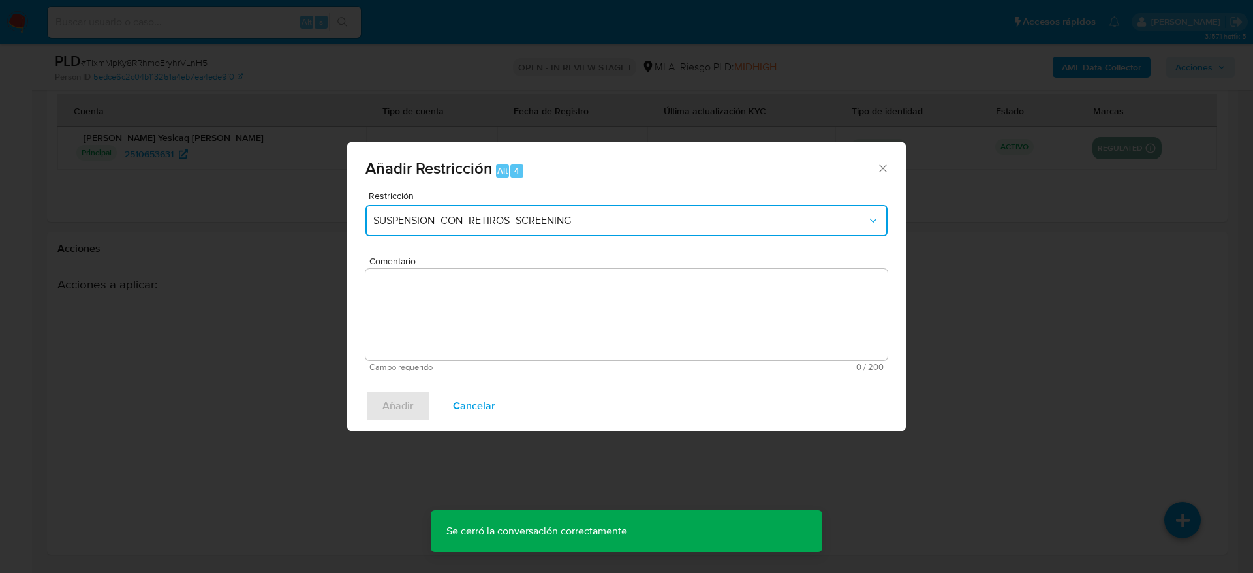
click at [470, 212] on button "SUSPENSION_CON_RETIROS_SCREENING" at bounding box center [627, 220] width 522 height 31
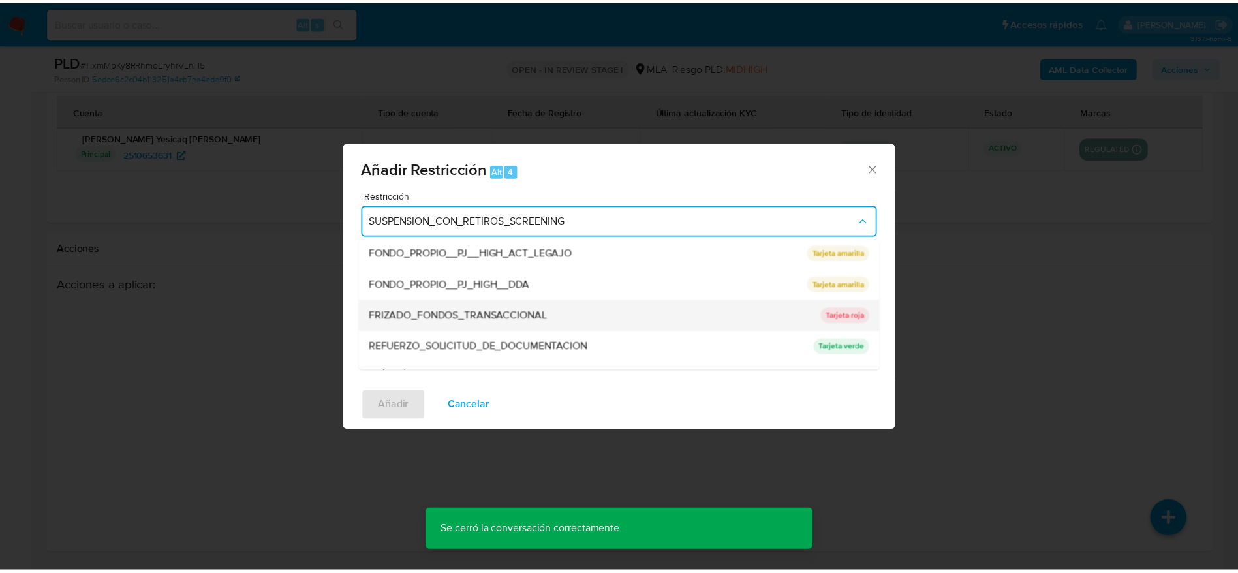
scroll to position [277, 0]
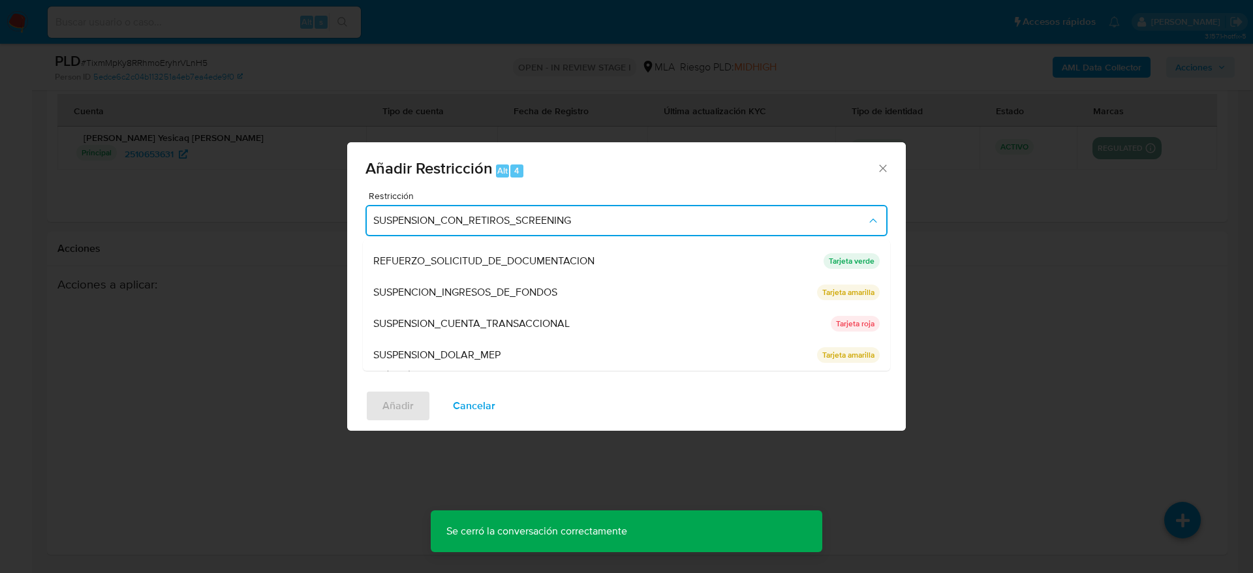
drag, startPoint x: 465, startPoint y: 326, endPoint x: 473, endPoint y: 334, distance: 10.6
click at [465, 327] on span "SUSPENSION_CUENTA_TRANSACCIONAL" at bounding box center [471, 323] width 196 height 13
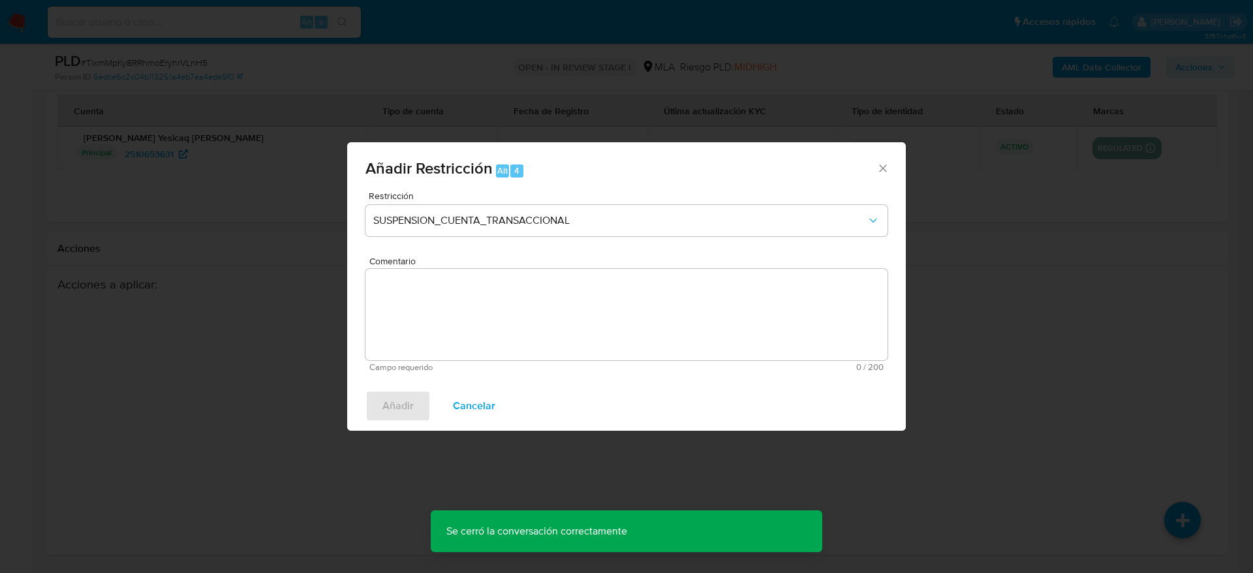
click at [475, 332] on textarea "Comentario" at bounding box center [627, 314] width 522 height 91
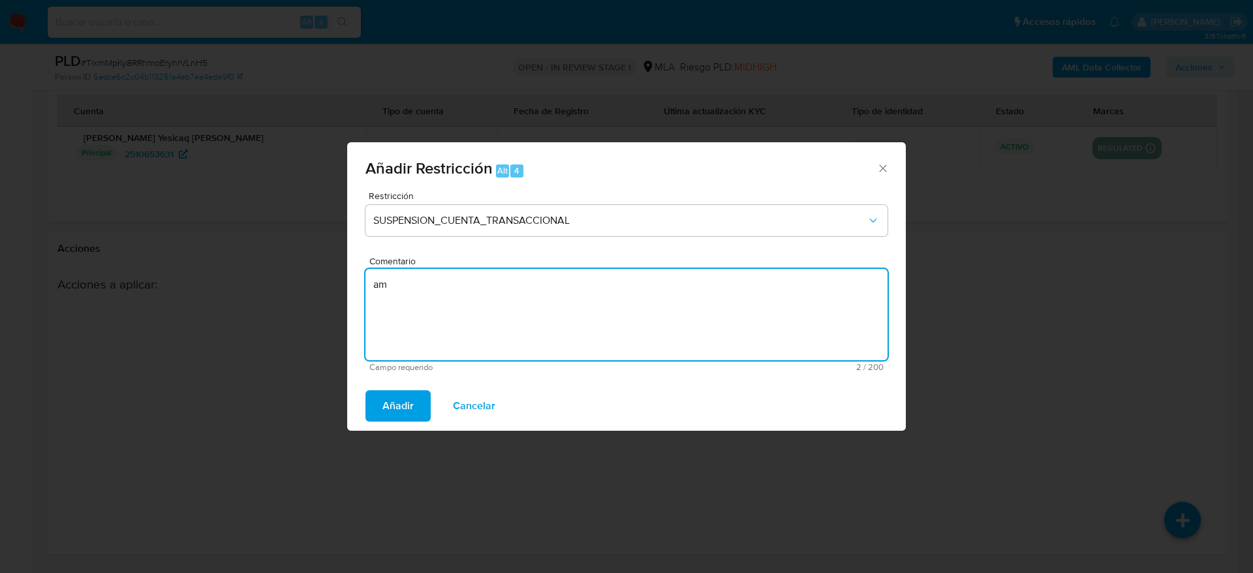
type textarea "a"
type textarea "AML"
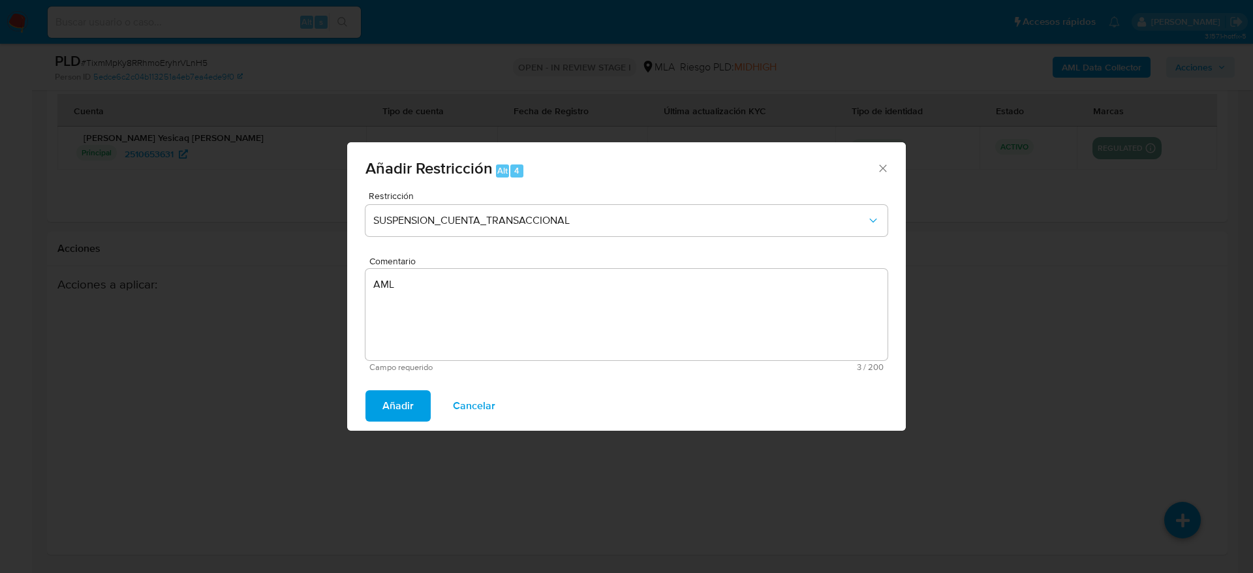
click at [431, 394] on div "Añadir Cancelar" at bounding box center [626, 406] width 559 height 50
click at [411, 403] on span "Añadir" at bounding box center [398, 406] width 31 height 29
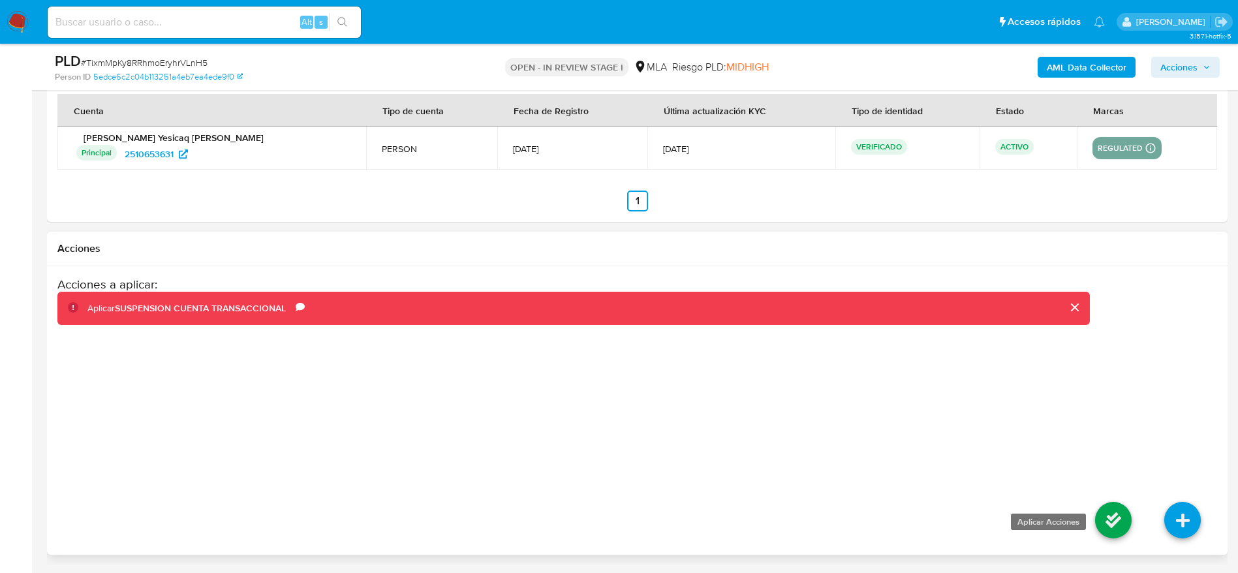
click at [1111, 510] on icon at bounding box center [1113, 520] width 37 height 37
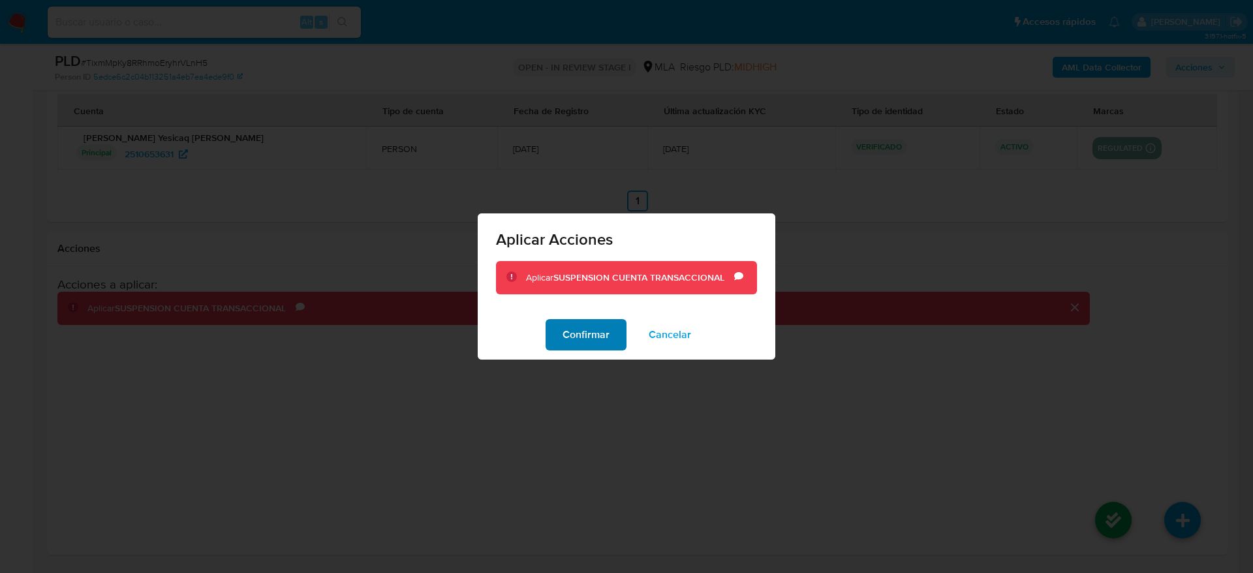
click at [605, 340] on span "Confirmar" at bounding box center [586, 335] width 47 height 29
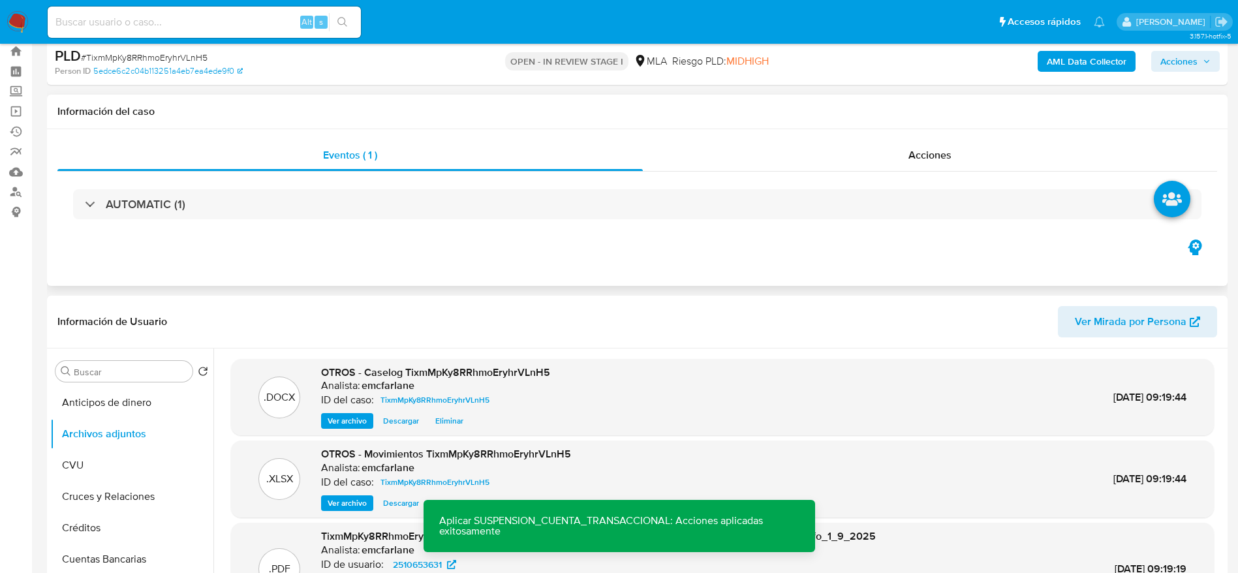
scroll to position [0, 0]
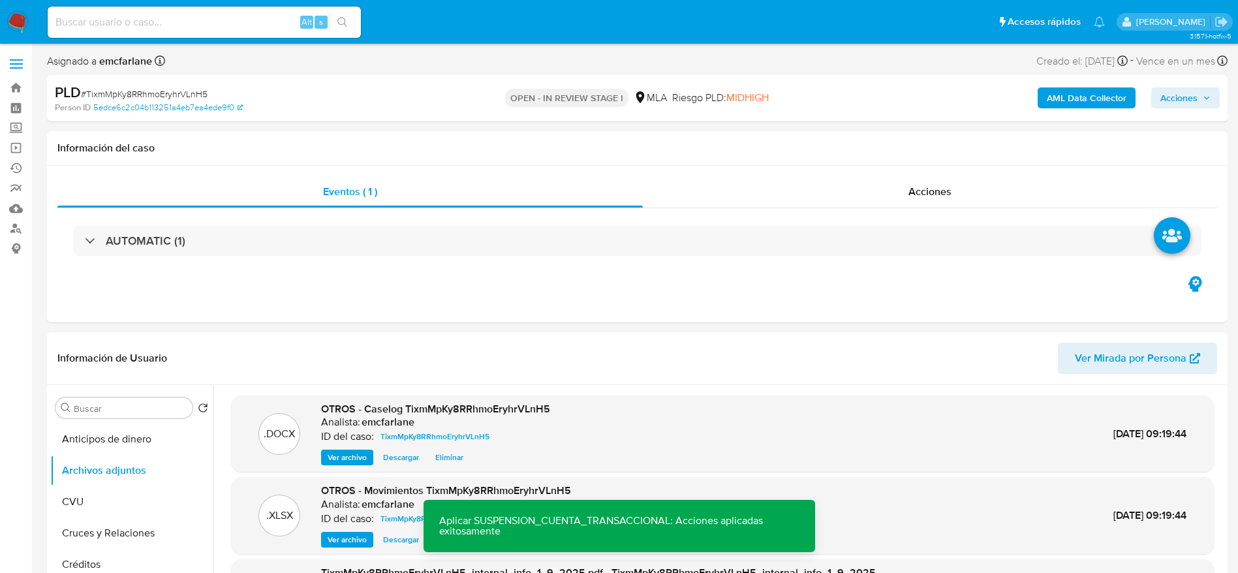
click at [1163, 101] on span "Acciones" at bounding box center [1179, 97] width 37 height 21
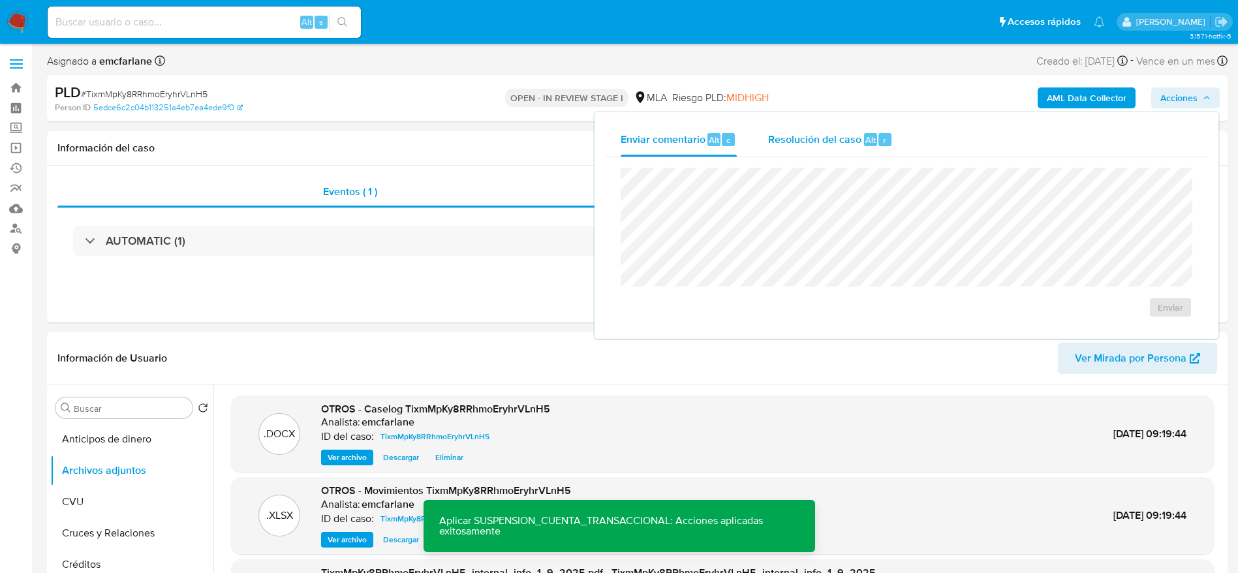
click at [807, 149] on div "Resolución del caso Alt r" at bounding box center [830, 140] width 125 height 34
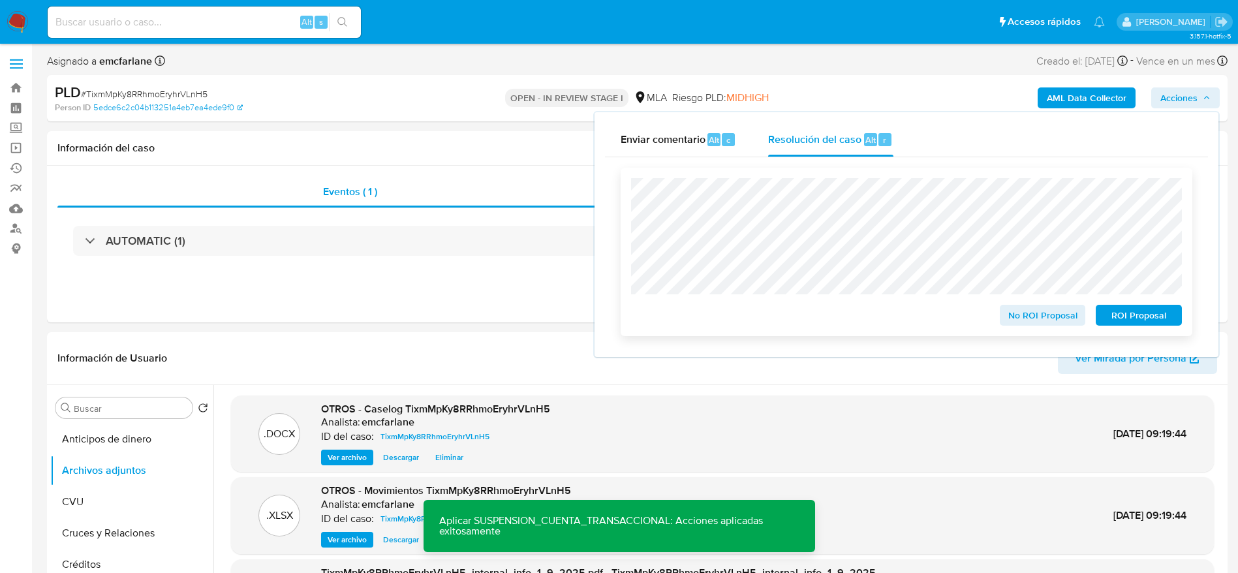
click at [1118, 316] on span "ROI Proposal" at bounding box center [1139, 315] width 68 height 18
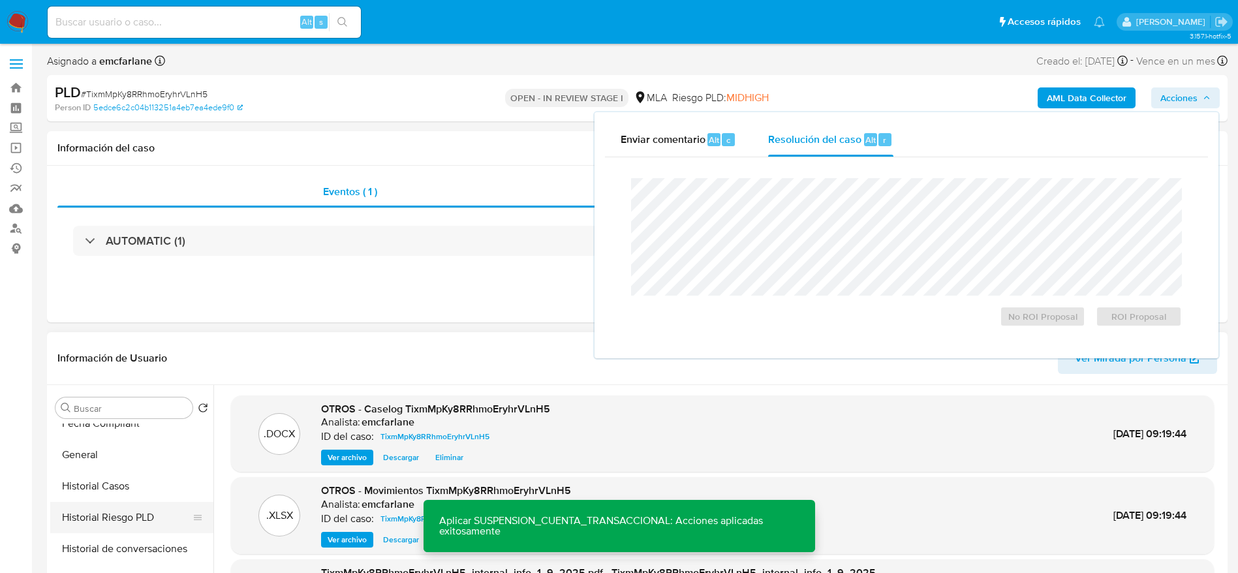
scroll to position [392, 0]
drag, startPoint x: 109, startPoint y: 454, endPoint x: 114, endPoint y: 447, distance: 8.4
click at [109, 455] on button "Historial Casos" at bounding box center [126, 454] width 153 height 31
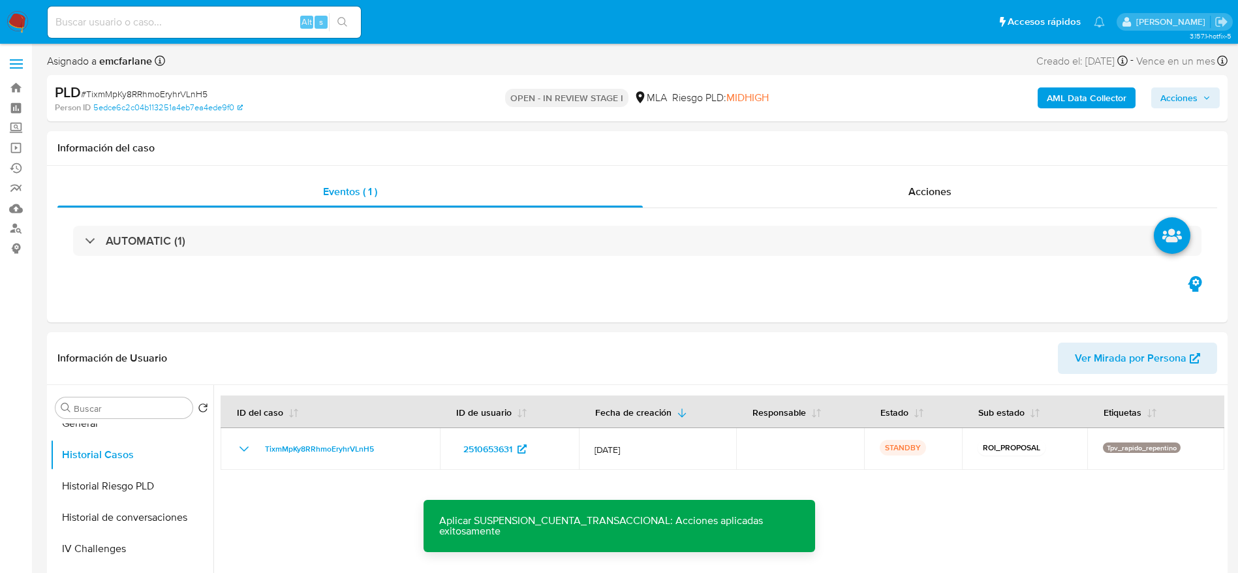
click at [222, 27] on input at bounding box center [204, 22] width 313 height 17
paste input "Sqe693tkfolG653OpxD6gYbN"
type input "Sqe693tkfolG653OpxD6gYbN"
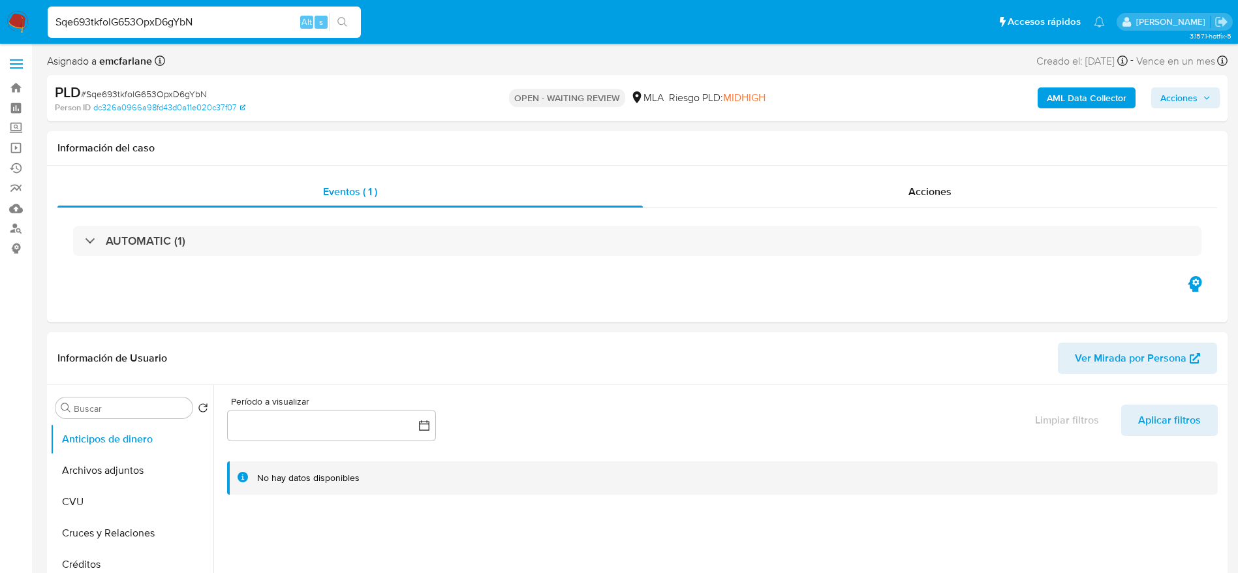
select select "10"
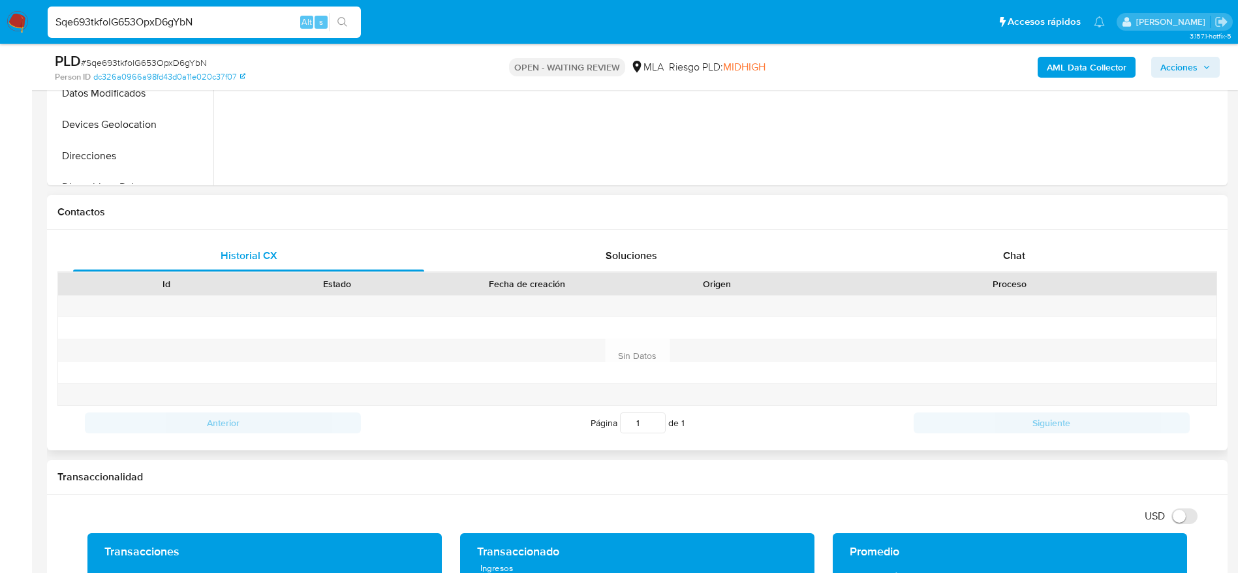
scroll to position [490, 0]
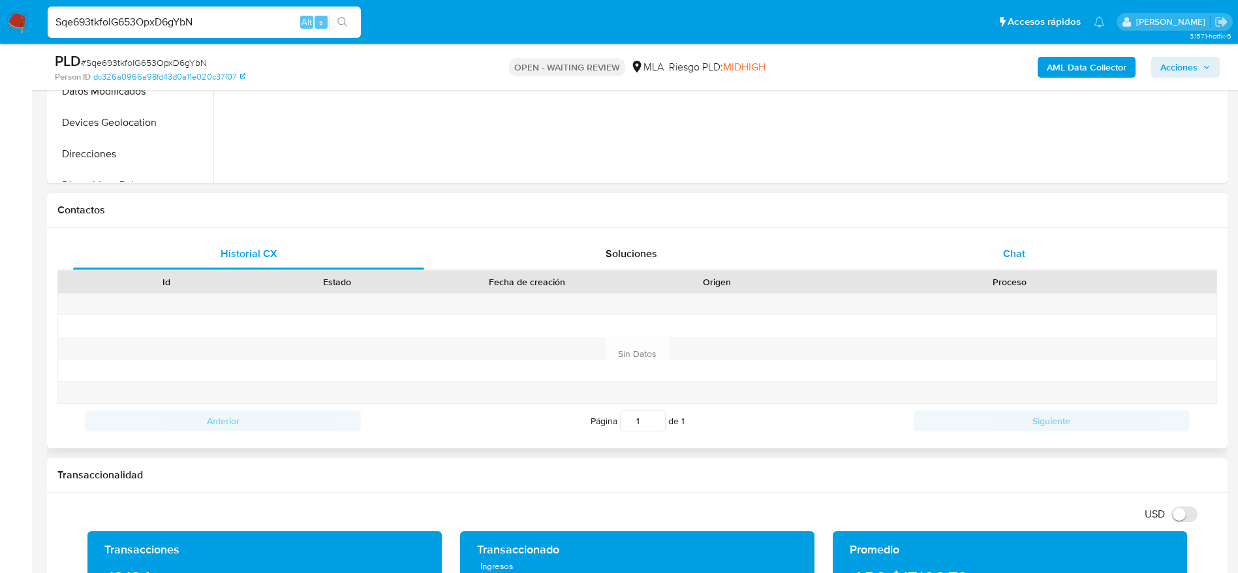
click at [999, 268] on div "Chat" at bounding box center [1014, 253] width 351 height 31
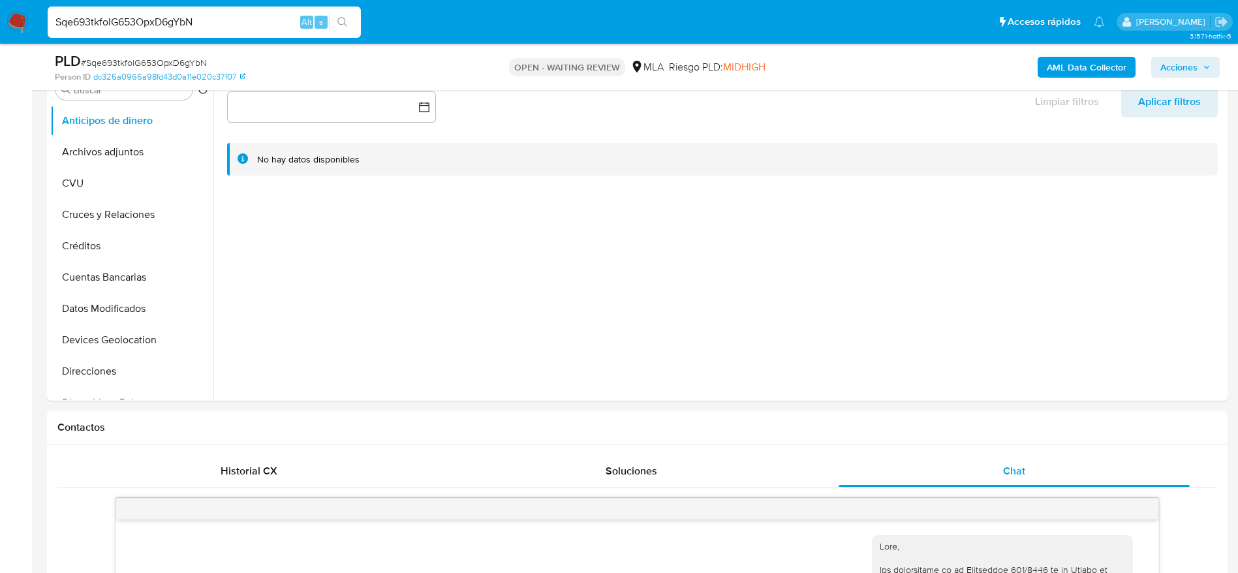
scroll to position [196, 0]
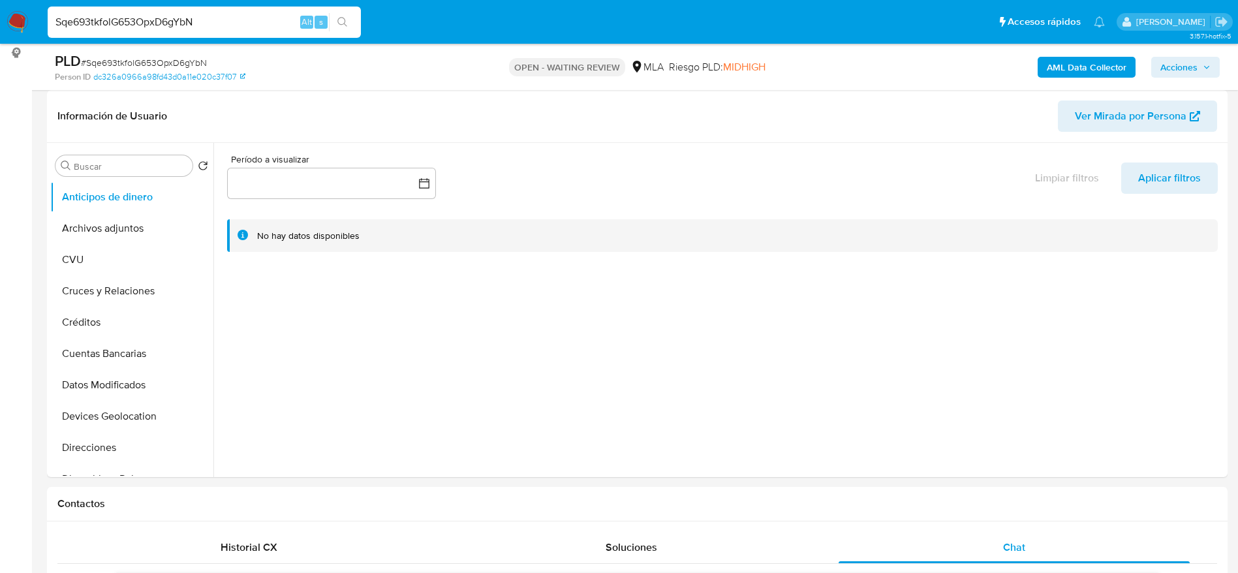
click at [124, 56] on span "# Sqe693tkfolG653OpxD6gYbN" at bounding box center [144, 62] width 126 height 13
copy span "Sqe693tkfolG653OpxD6gYbN"
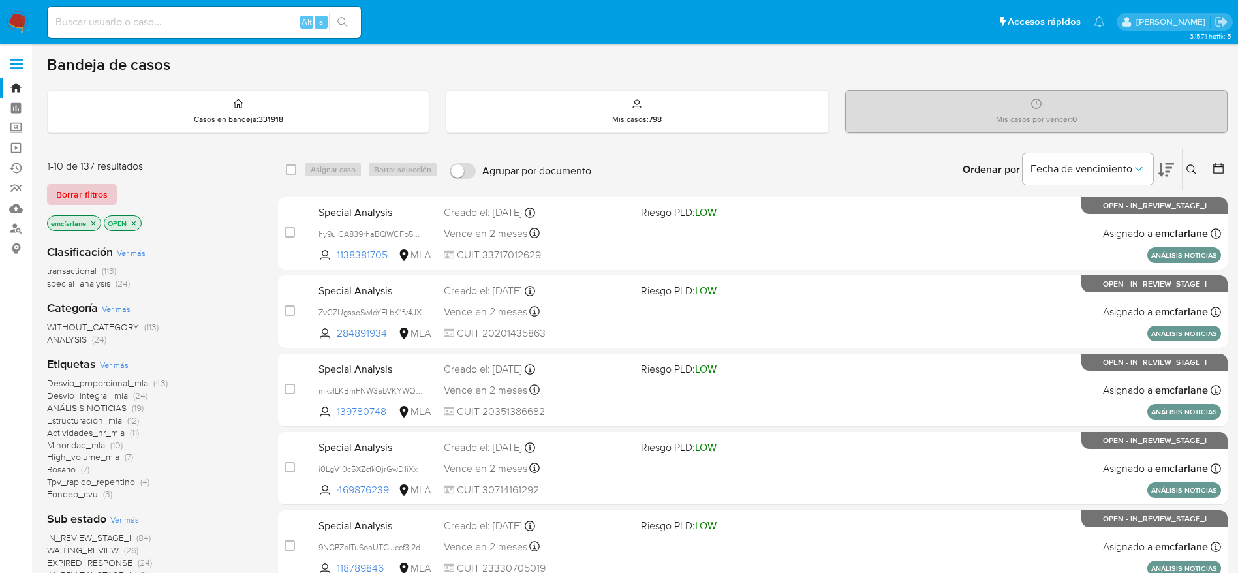
click at [89, 185] on span "Borrar filtros" at bounding box center [82, 194] width 52 height 18
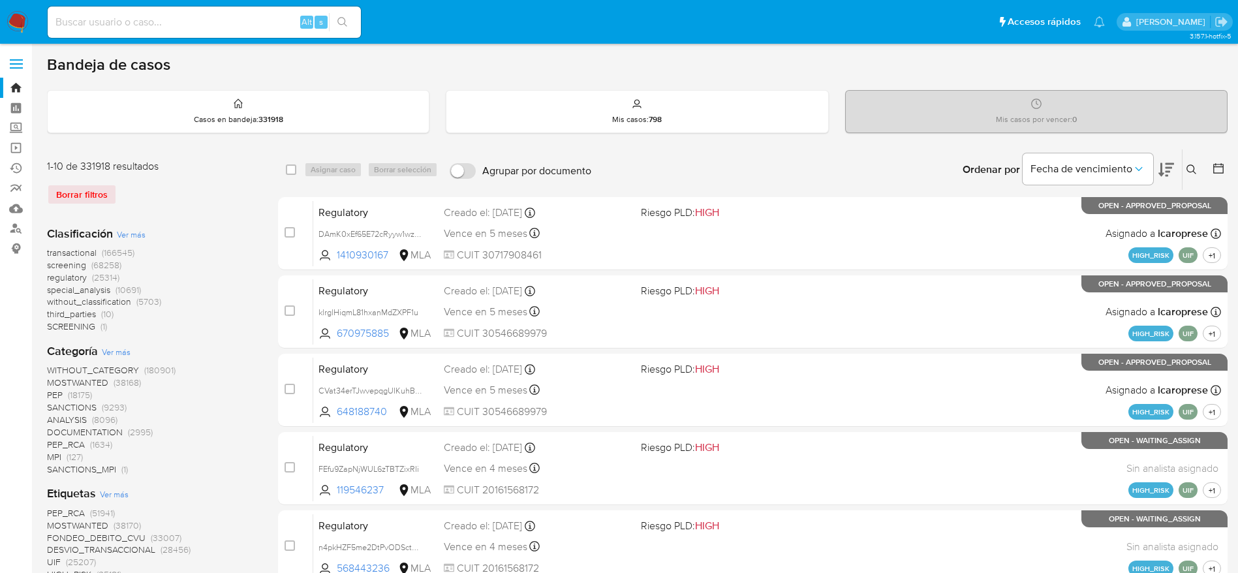
click at [1188, 166] on icon at bounding box center [1192, 170] width 10 height 10
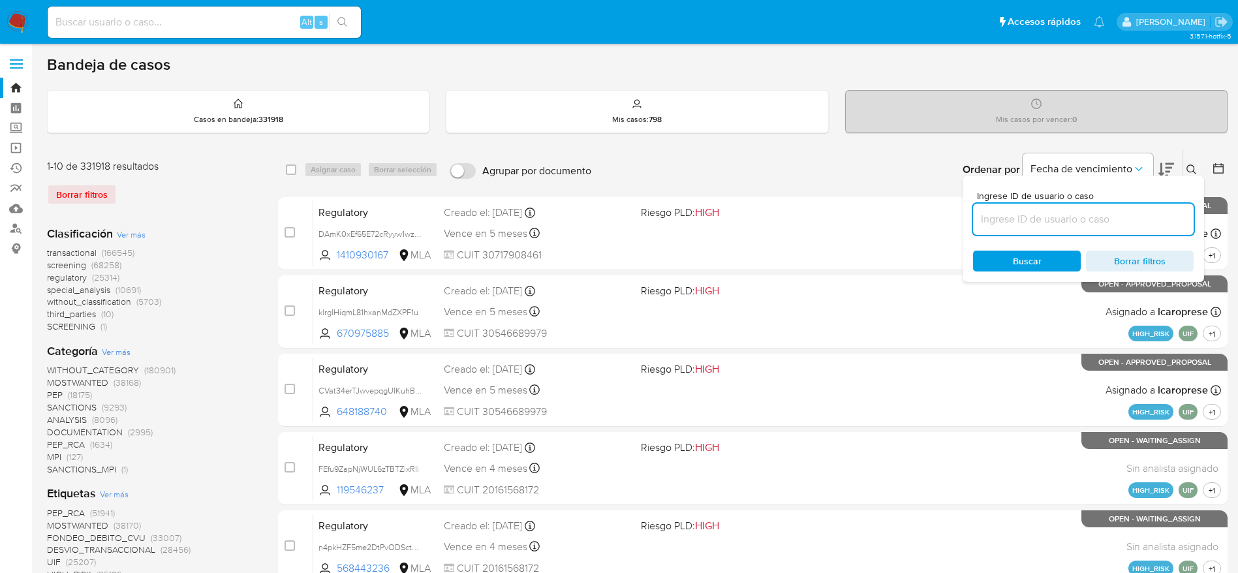
click at [1052, 225] on input at bounding box center [1083, 219] width 221 height 17
type input "Sqe693tkfolG653OpxD6gYbN"
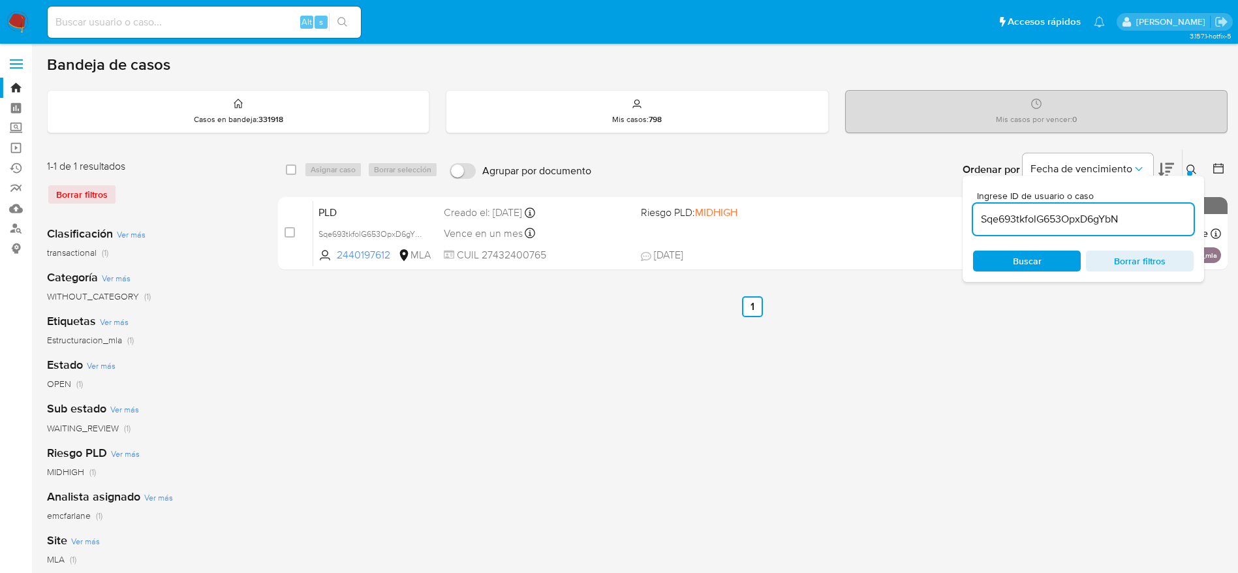
click at [293, 177] on div "select-all-cases-checkbox" at bounding box center [294, 170] width 16 height 16
click at [290, 169] on input "checkbox" at bounding box center [291, 170] width 10 height 10
checkbox input "true"
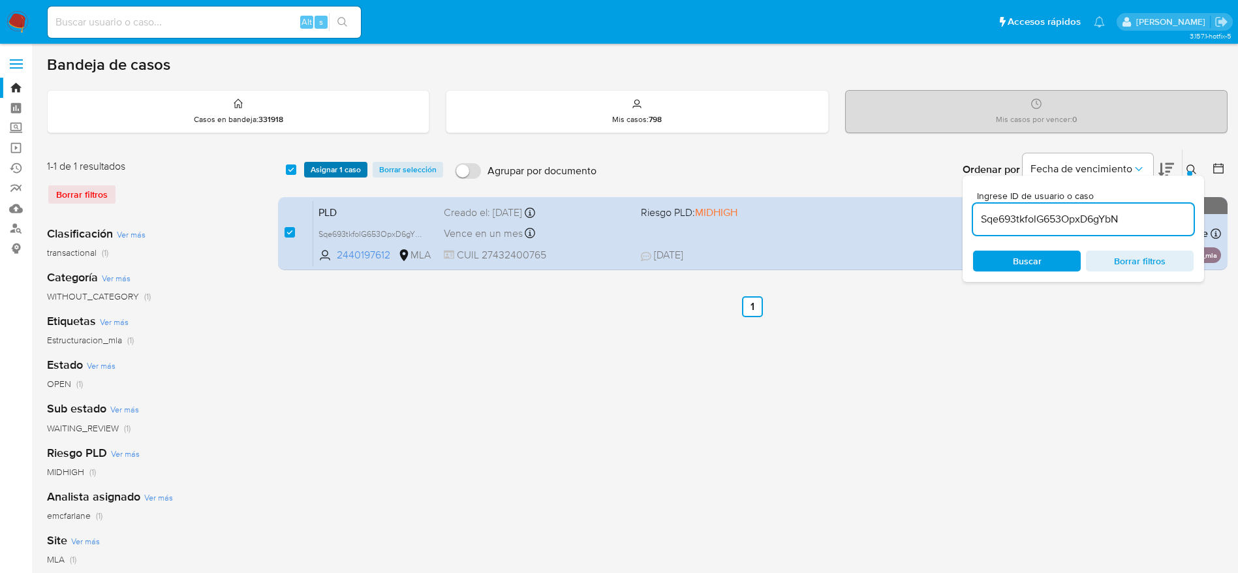
click at [338, 170] on span "Asignar 1 caso" at bounding box center [336, 169] width 50 height 13
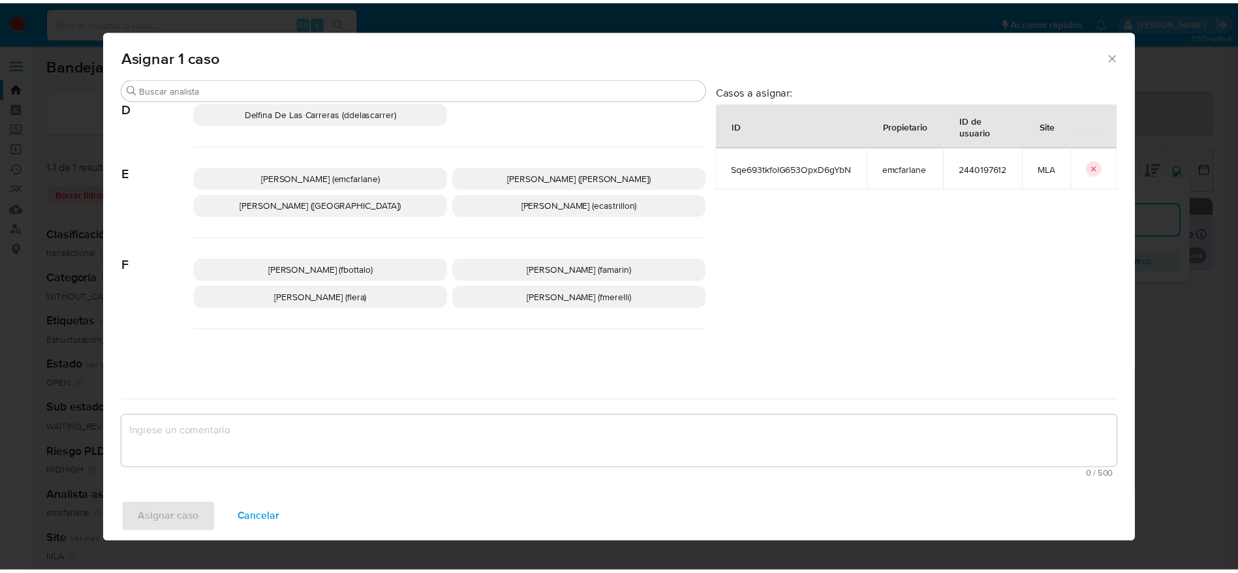
scroll to position [98, 0]
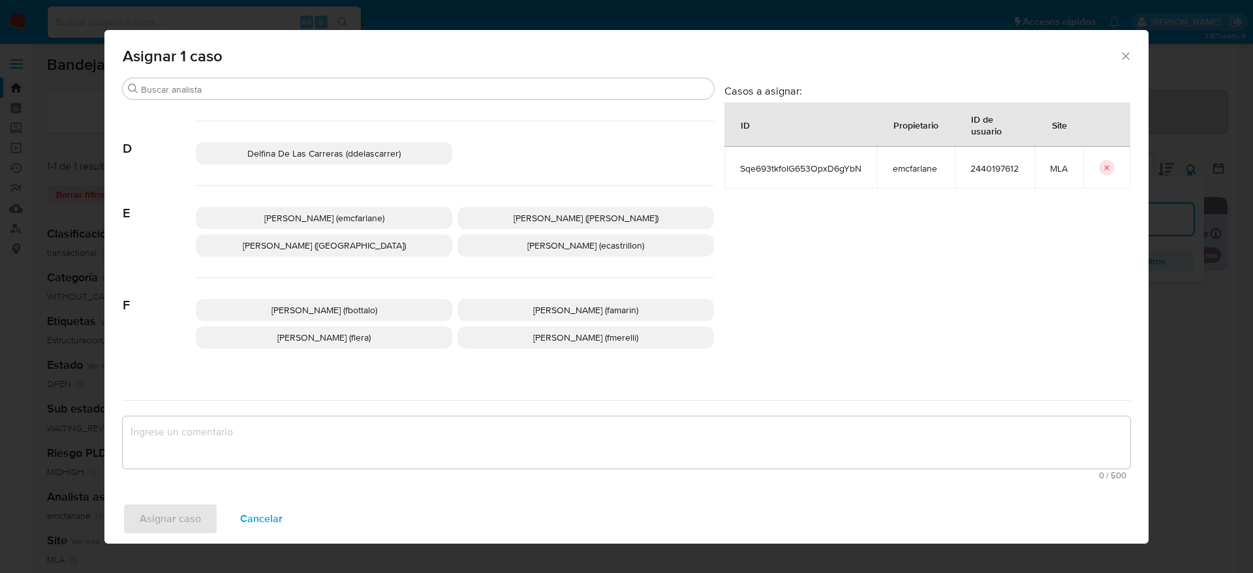
click at [317, 217] on span "Elaine Mc Farlane (emcfarlane)" at bounding box center [324, 218] width 120 height 13
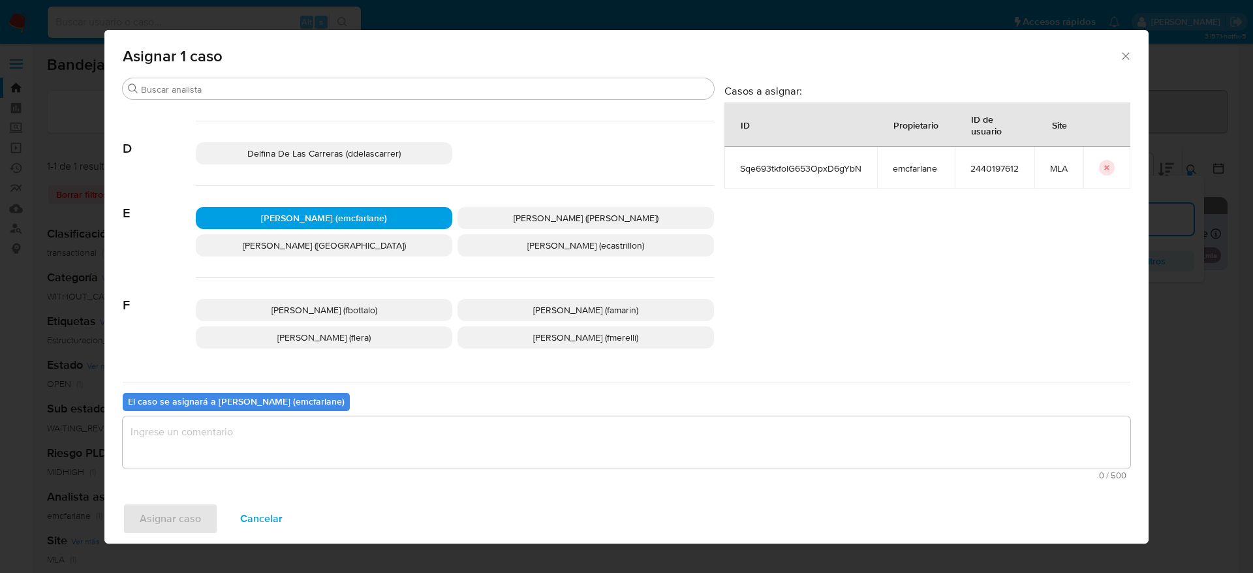
click at [215, 454] on textarea "assign-modal" at bounding box center [627, 442] width 1008 height 52
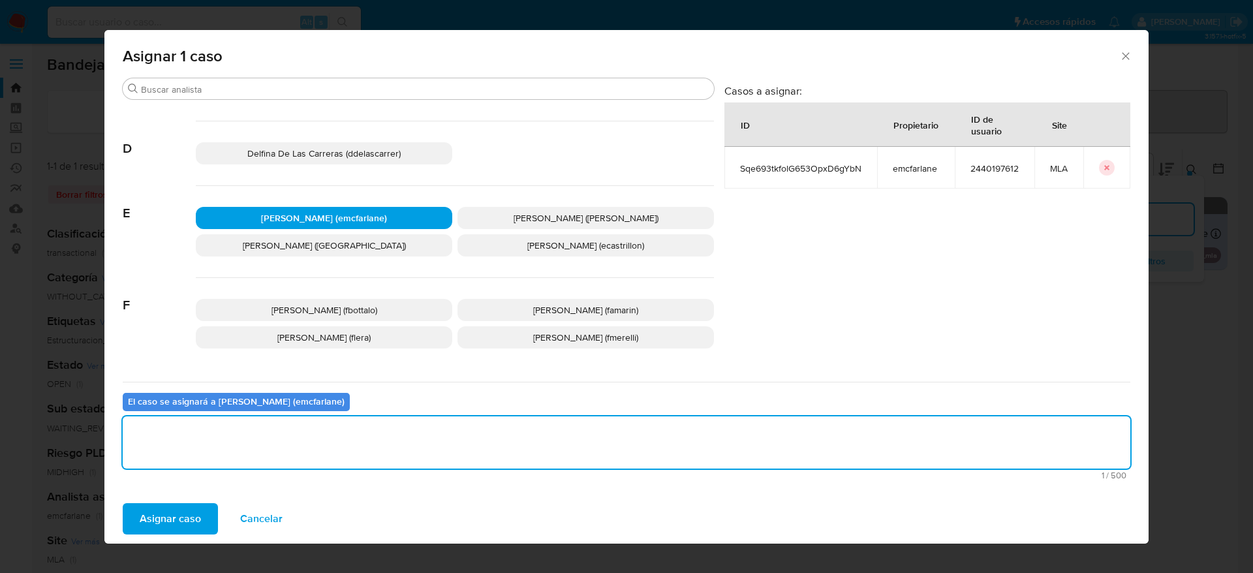
click at [180, 505] on span "Asignar caso" at bounding box center [170, 519] width 61 height 29
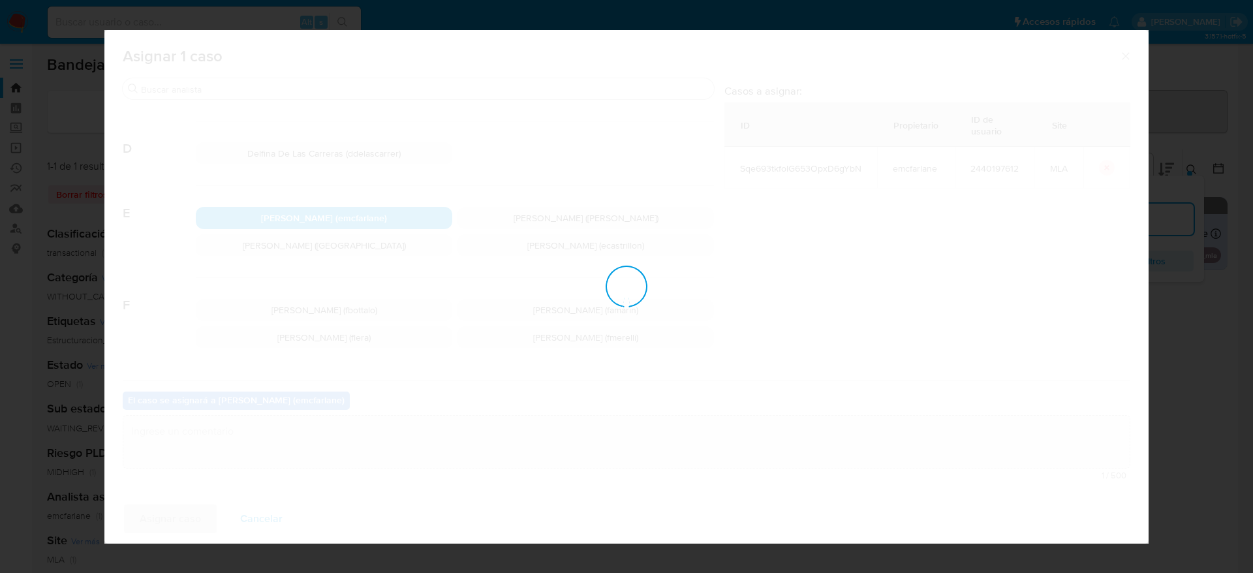
checkbox input "false"
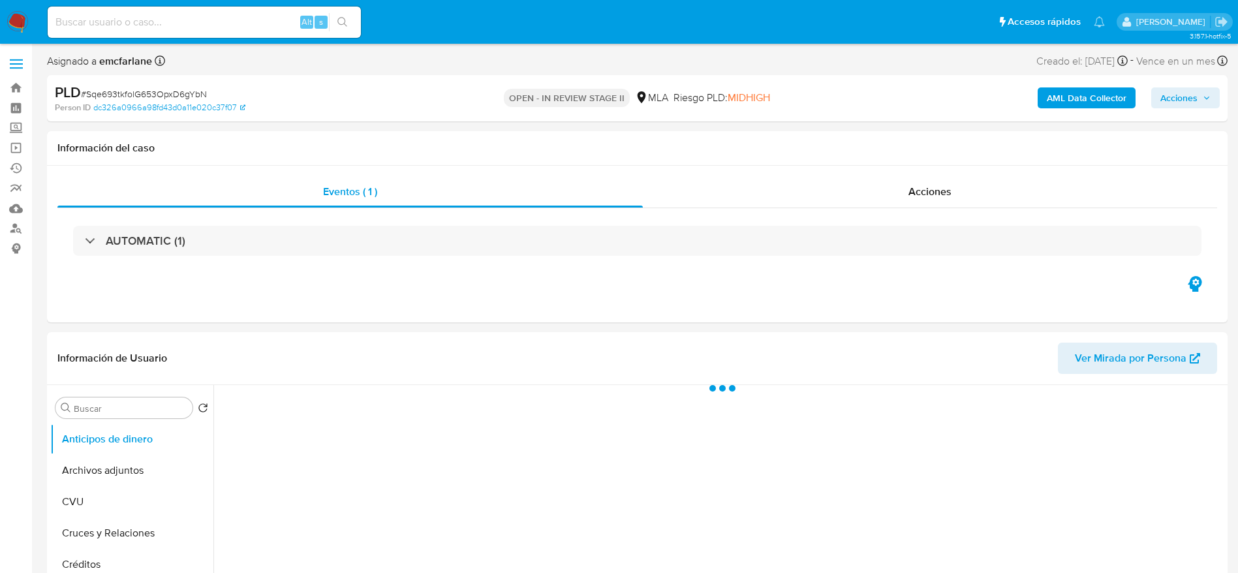
click at [1180, 91] on span "Acciones" at bounding box center [1179, 97] width 37 height 21
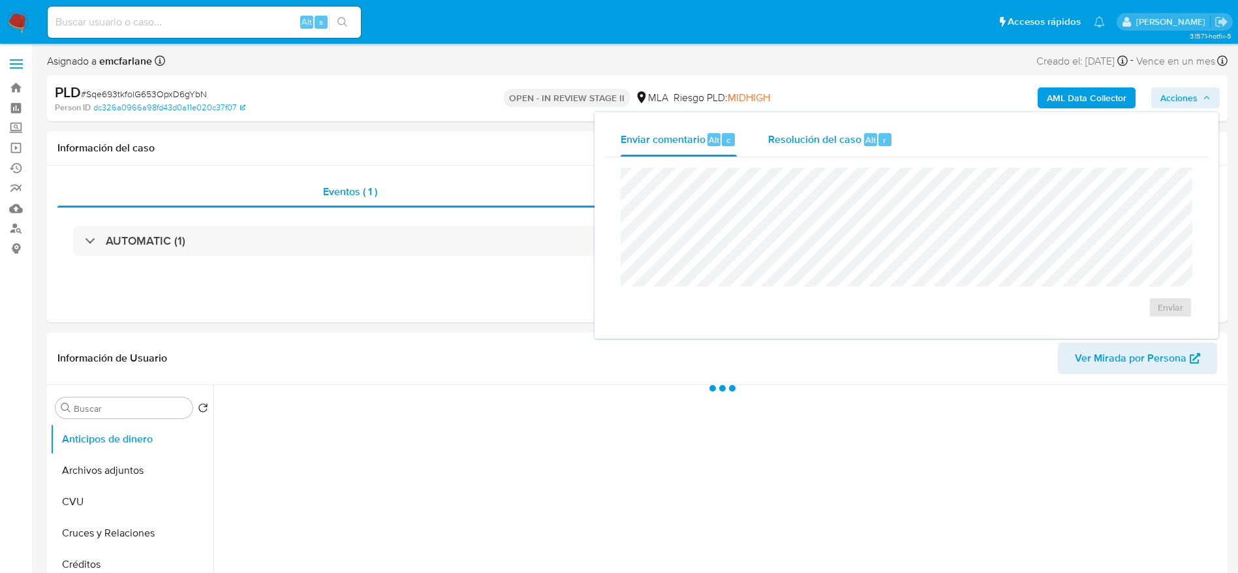
click at [858, 125] on div "Resolución del caso Alt r" at bounding box center [830, 140] width 125 height 34
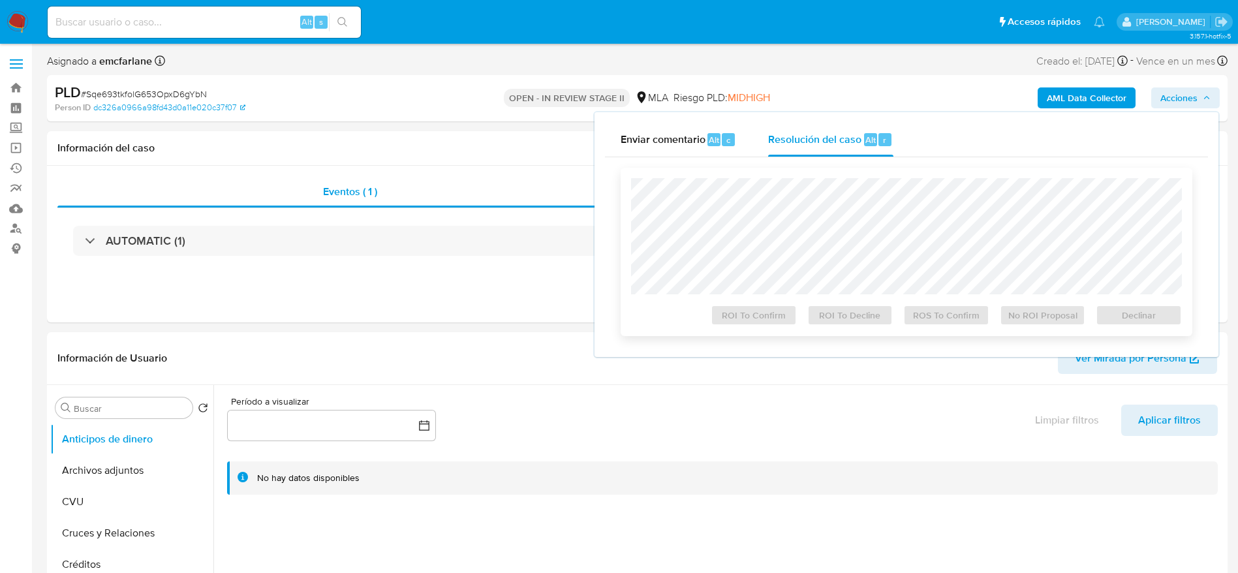
select select "10"
click at [1142, 311] on span "Declinar" at bounding box center [1139, 315] width 68 height 18
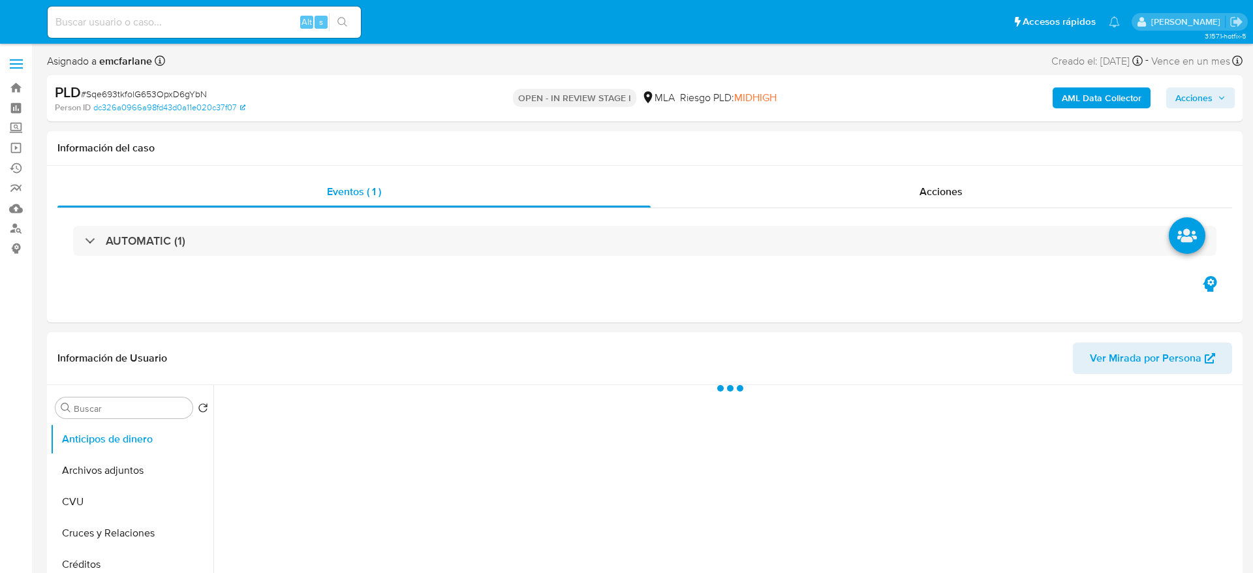
select select "10"
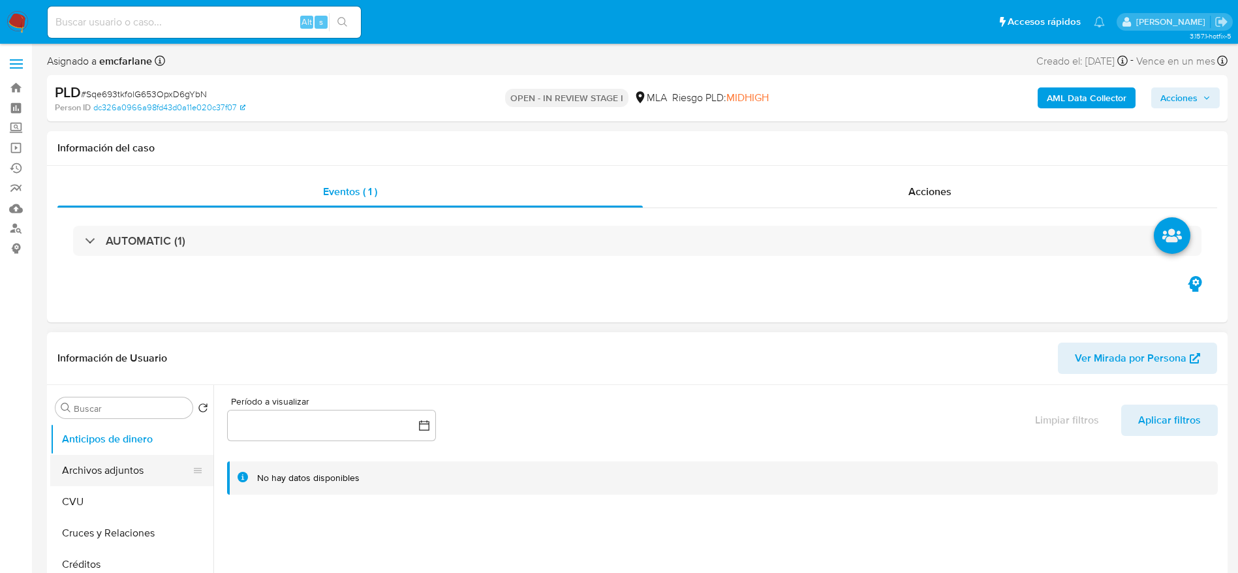
drag, startPoint x: 114, startPoint y: 475, endPoint x: 146, endPoint y: 458, distance: 36.0
click at [114, 474] on button "Archivos adjuntos" at bounding box center [126, 470] width 153 height 31
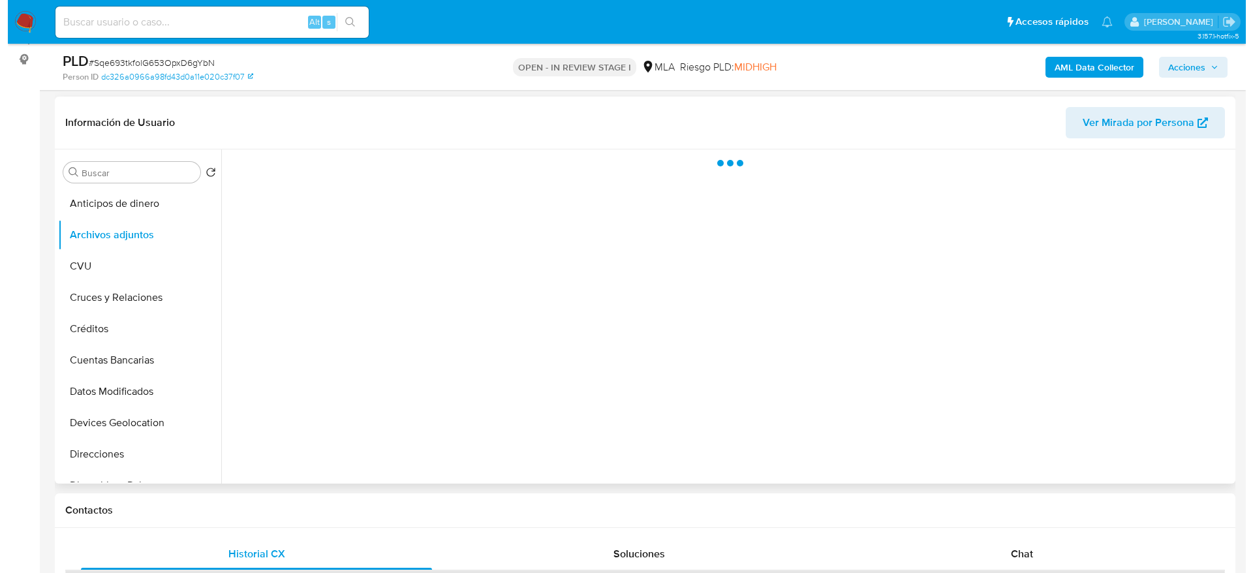
scroll to position [196, 0]
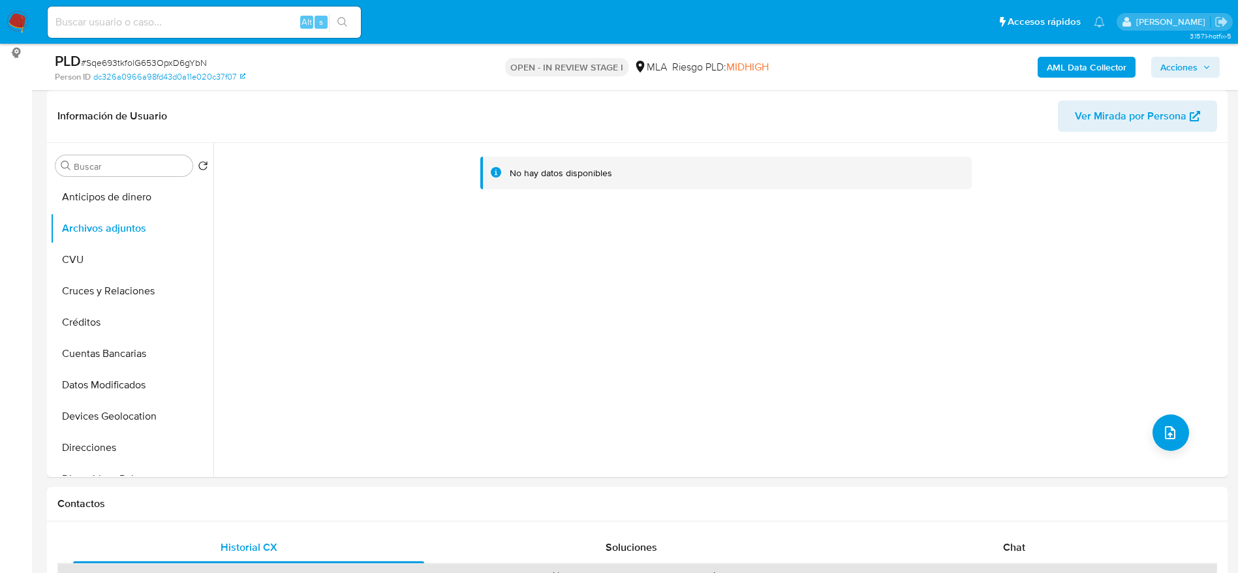
click at [1049, 65] on b "AML Data Collector" at bounding box center [1087, 67] width 80 height 21
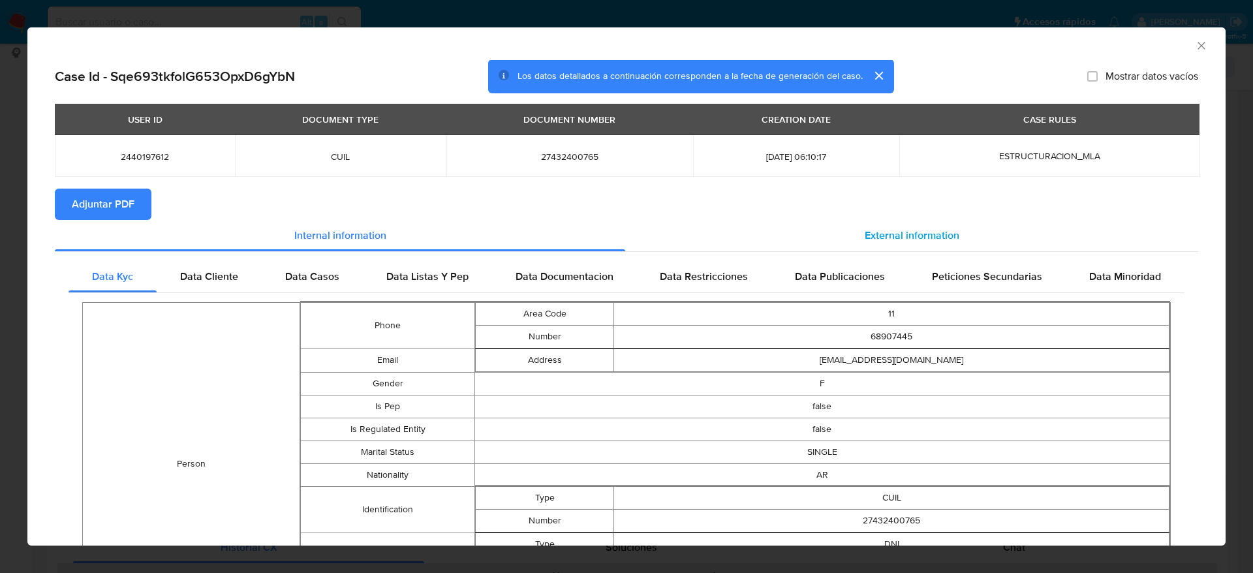
click at [897, 242] on span "External information" at bounding box center [912, 235] width 95 height 15
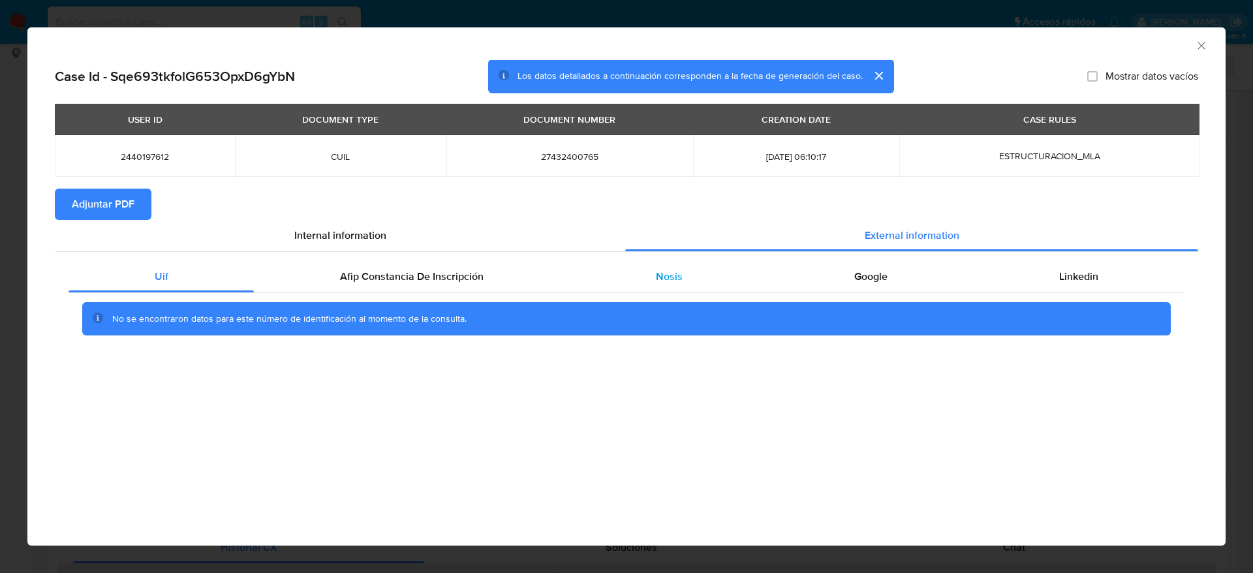
drag, startPoint x: 398, startPoint y: 264, endPoint x: 637, endPoint y: 278, distance: 240.0
click at [398, 264] on div "Afip Constancia De Inscripción" at bounding box center [411, 276] width 315 height 31
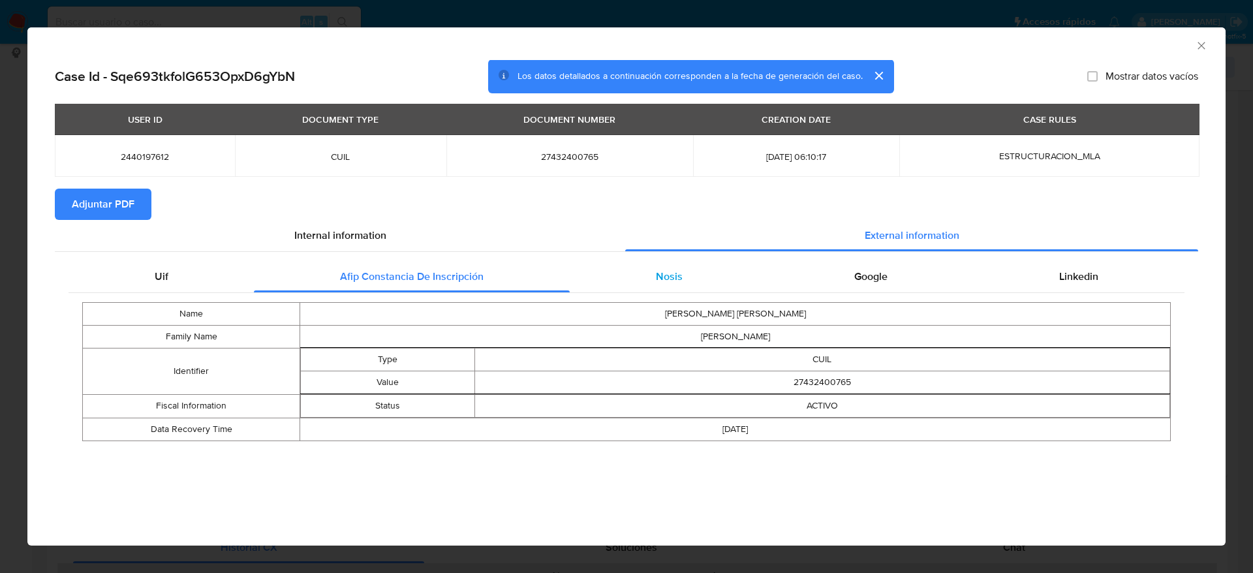
click at [659, 271] on span "Nosis" at bounding box center [669, 276] width 27 height 15
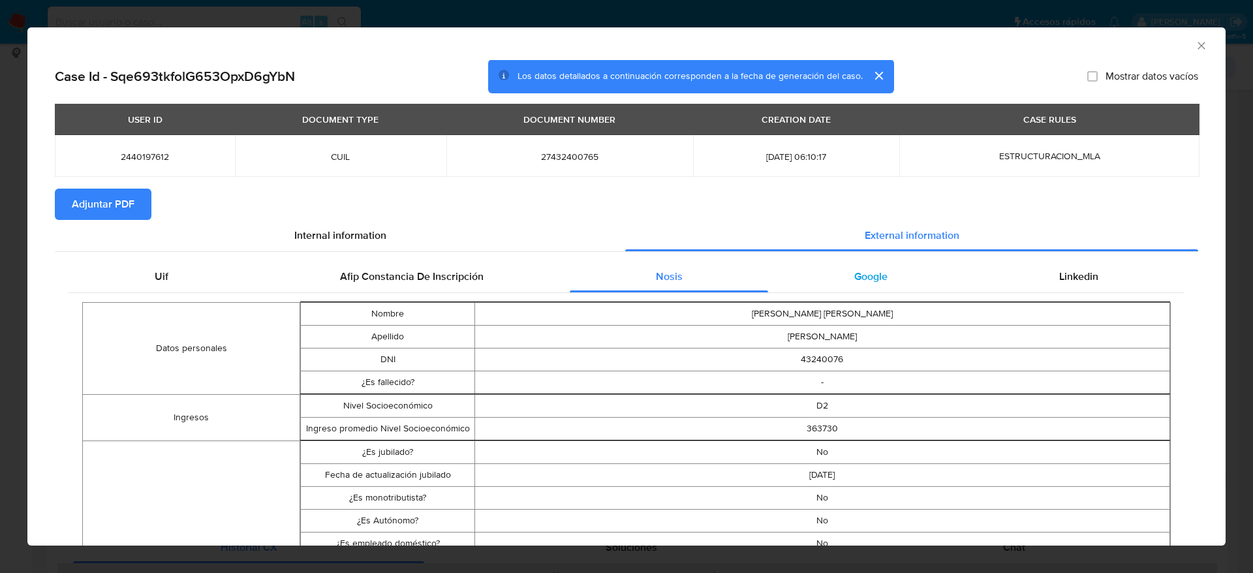
click at [824, 278] on div "Google" at bounding box center [870, 276] width 205 height 31
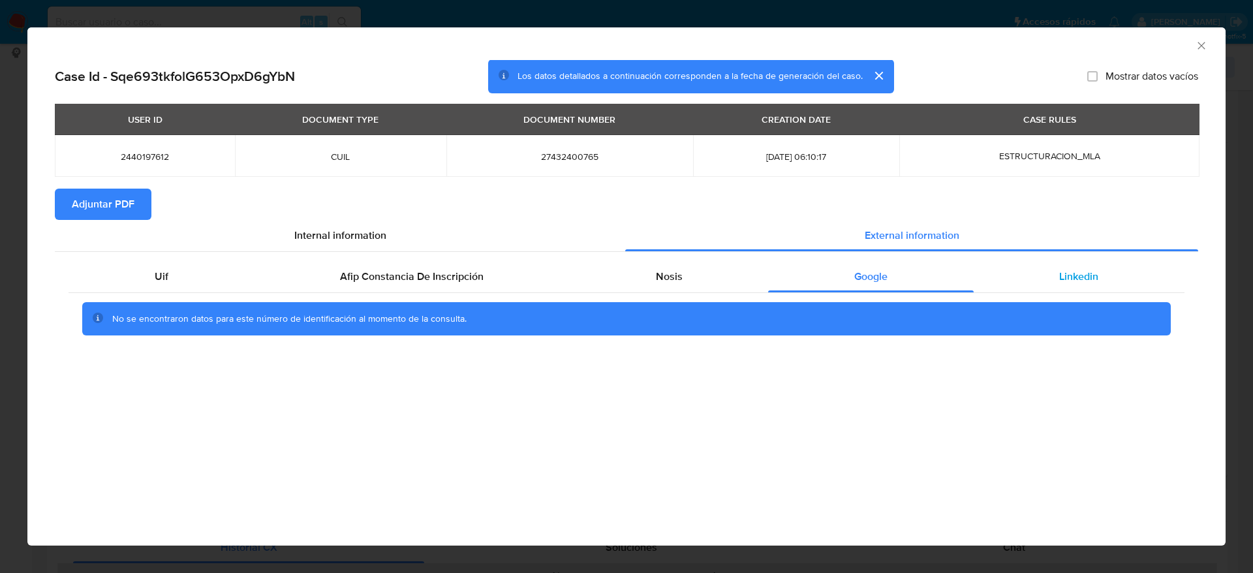
click at [1084, 282] on span "Linkedin" at bounding box center [1078, 276] width 39 height 15
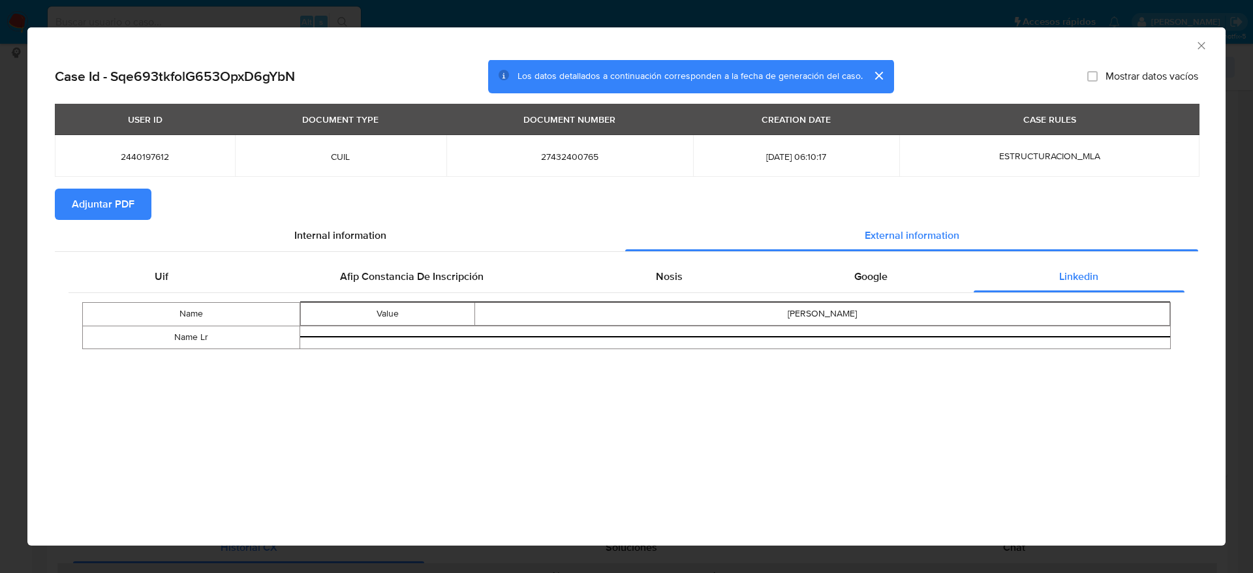
click at [130, 195] on span "Adjuntar PDF" at bounding box center [103, 204] width 63 height 29
click at [1199, 47] on icon "Cerrar ventana" at bounding box center [1201, 45] width 13 height 13
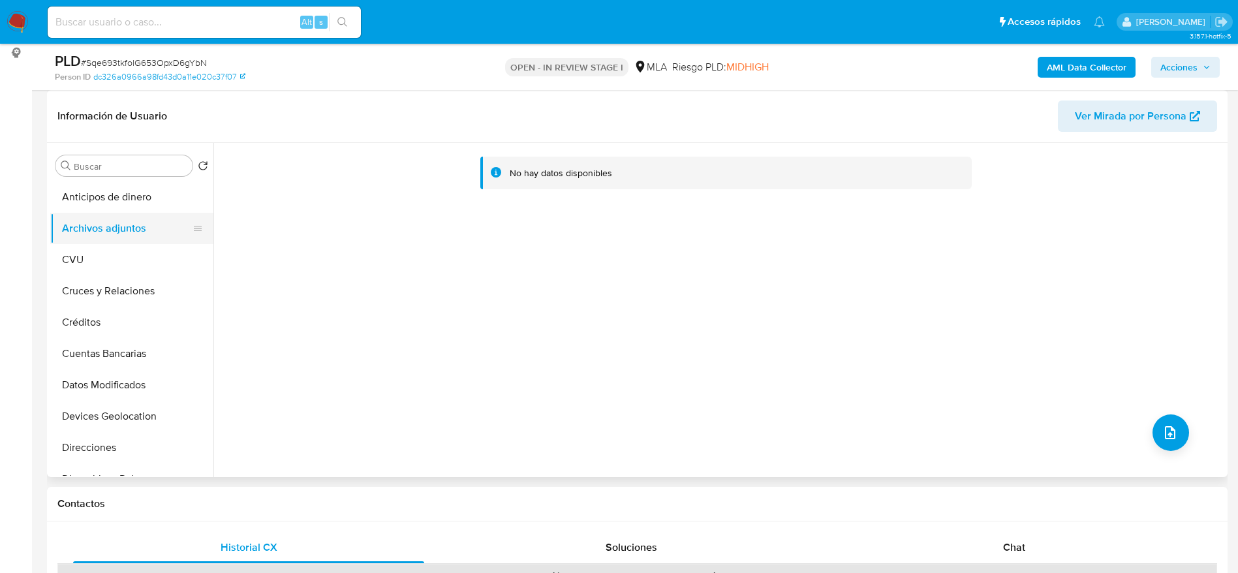
drag, startPoint x: 86, startPoint y: 262, endPoint x: 99, endPoint y: 234, distance: 31.0
click at [86, 263] on button "CVU" at bounding box center [131, 259] width 163 height 31
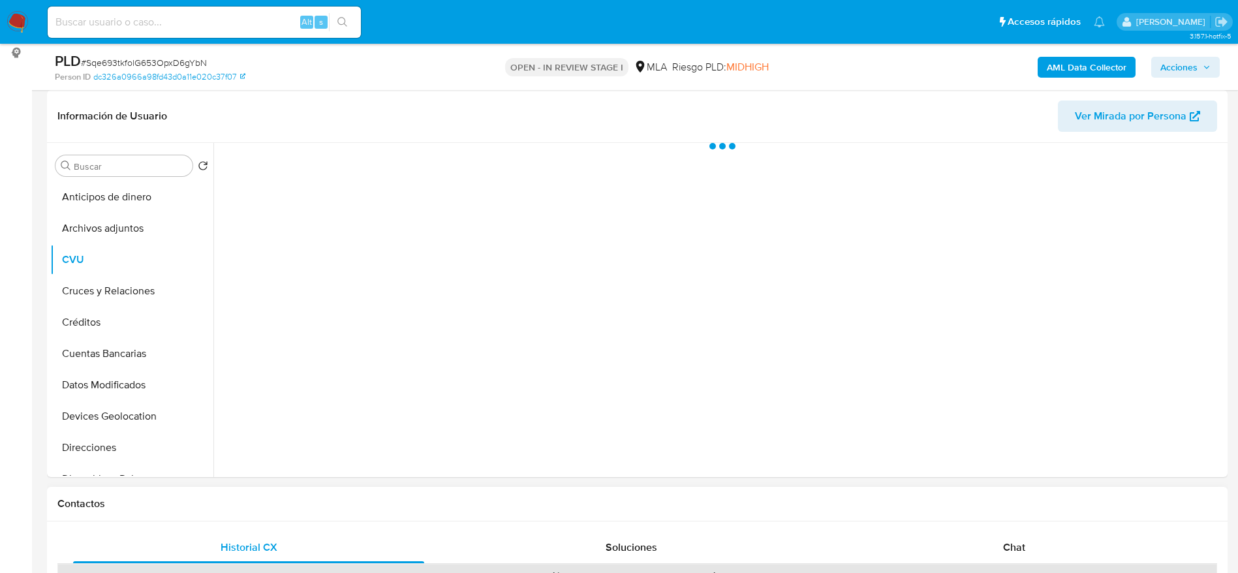
drag, startPoint x: 109, startPoint y: 217, endPoint x: 695, endPoint y: 516, distance: 657.8
click at [109, 217] on button "Archivos adjuntos" at bounding box center [131, 228] width 163 height 31
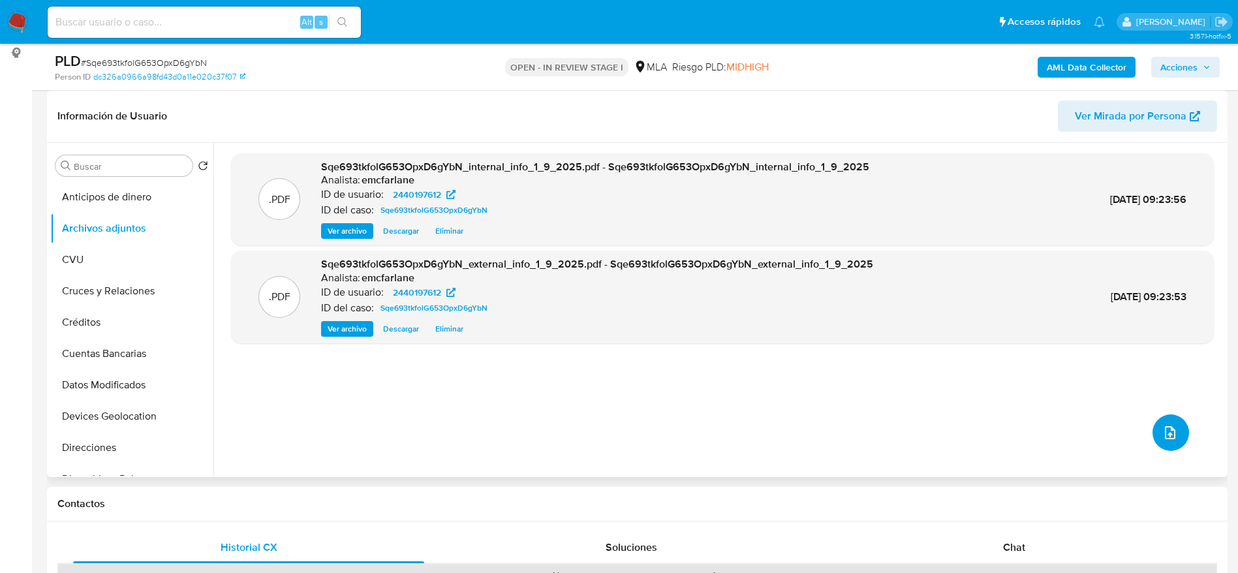
click at [1169, 445] on button "upload-file" at bounding box center [1171, 433] width 37 height 37
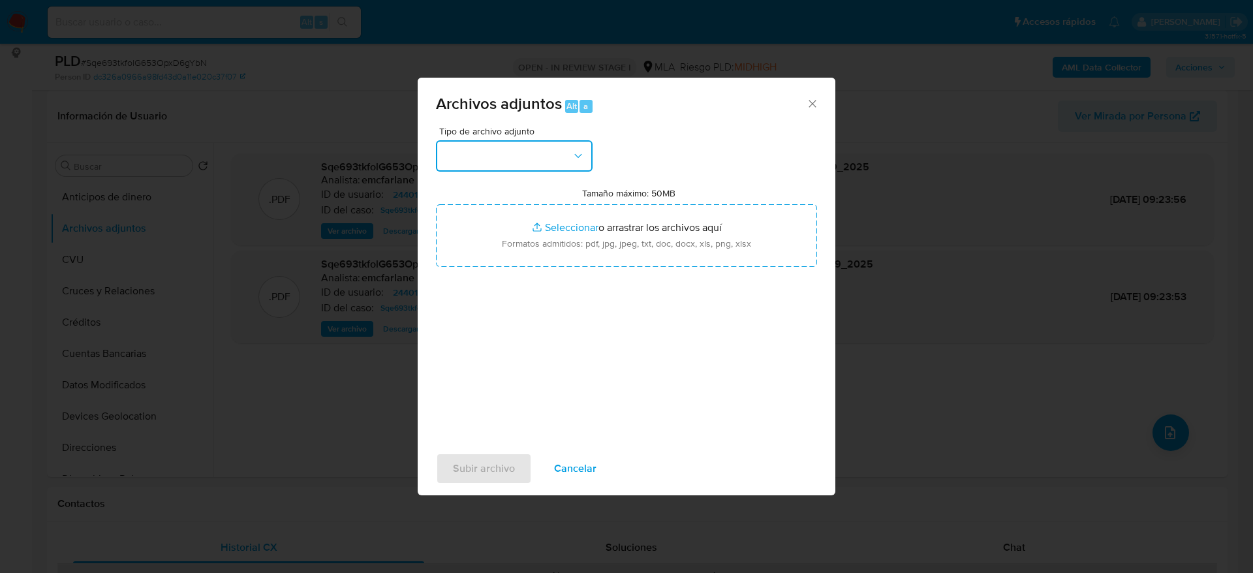
click at [561, 144] on button "button" at bounding box center [514, 155] width 157 height 31
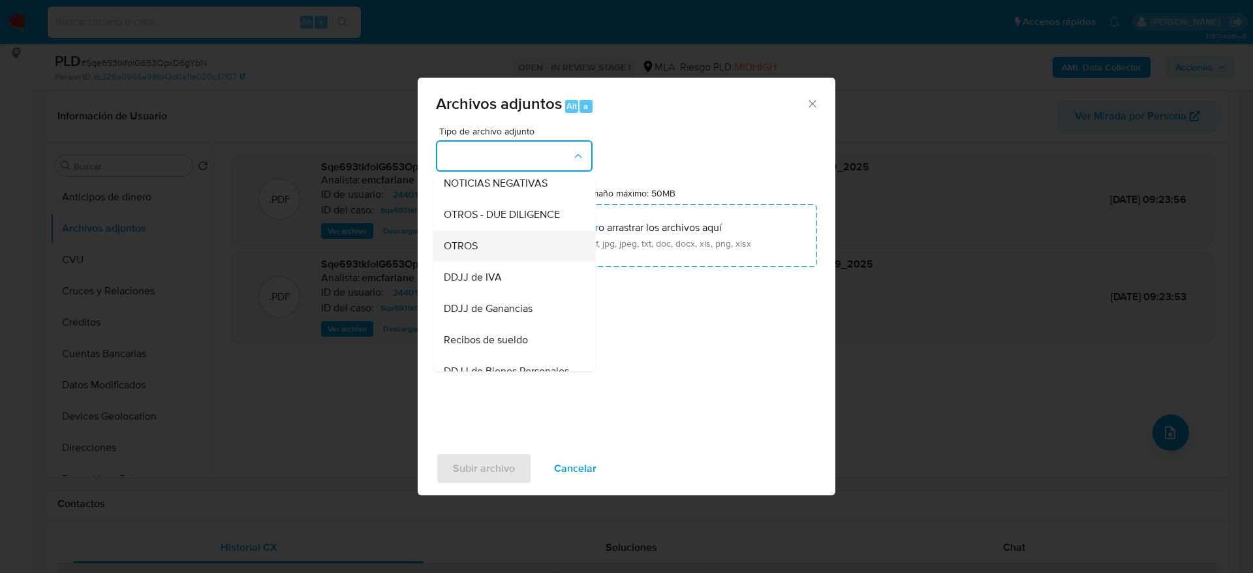
click at [480, 260] on div "OTROS" at bounding box center [510, 245] width 133 height 31
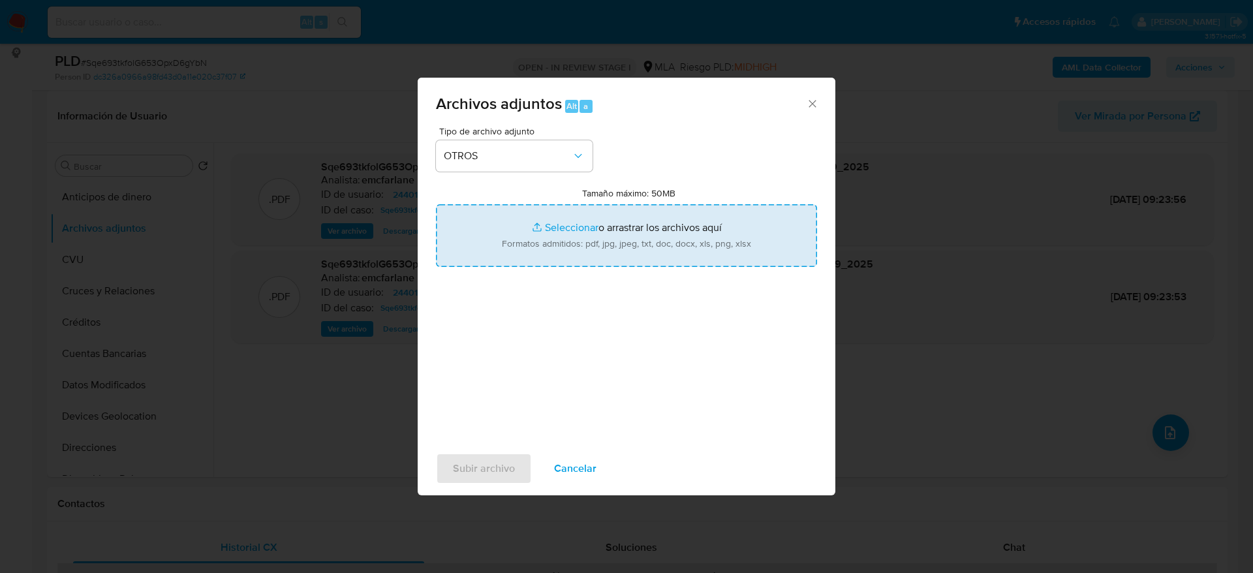
type input "C:\fakepath\Caselog Sqe693tkfolG653OpxD6gYbN.docx"
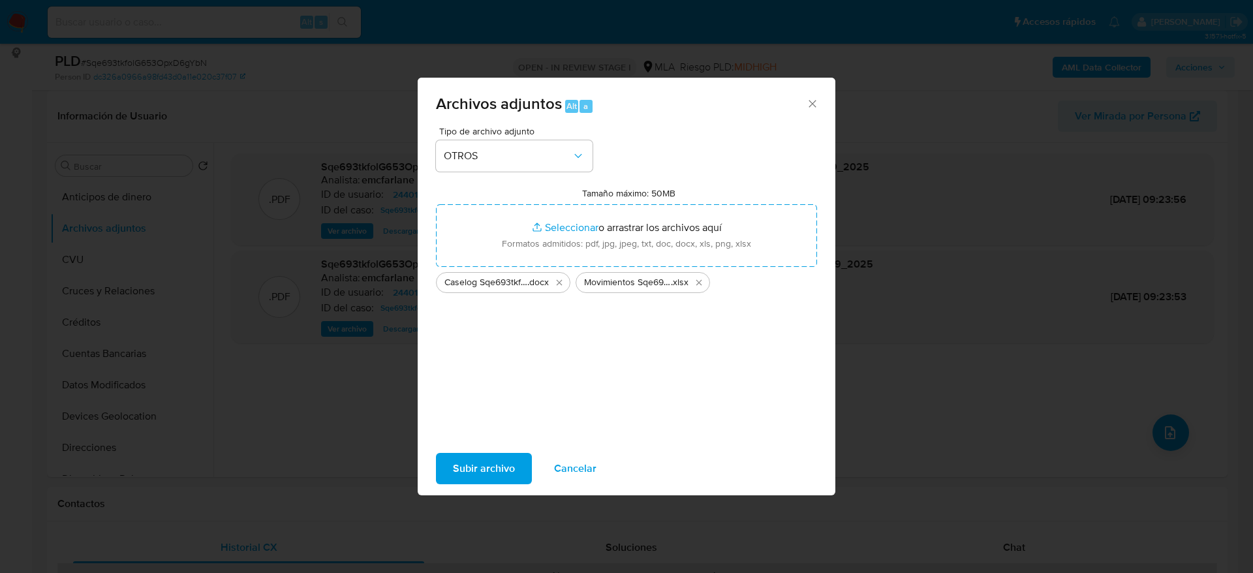
click at [487, 469] on span "Subir archivo" at bounding box center [484, 468] width 62 height 29
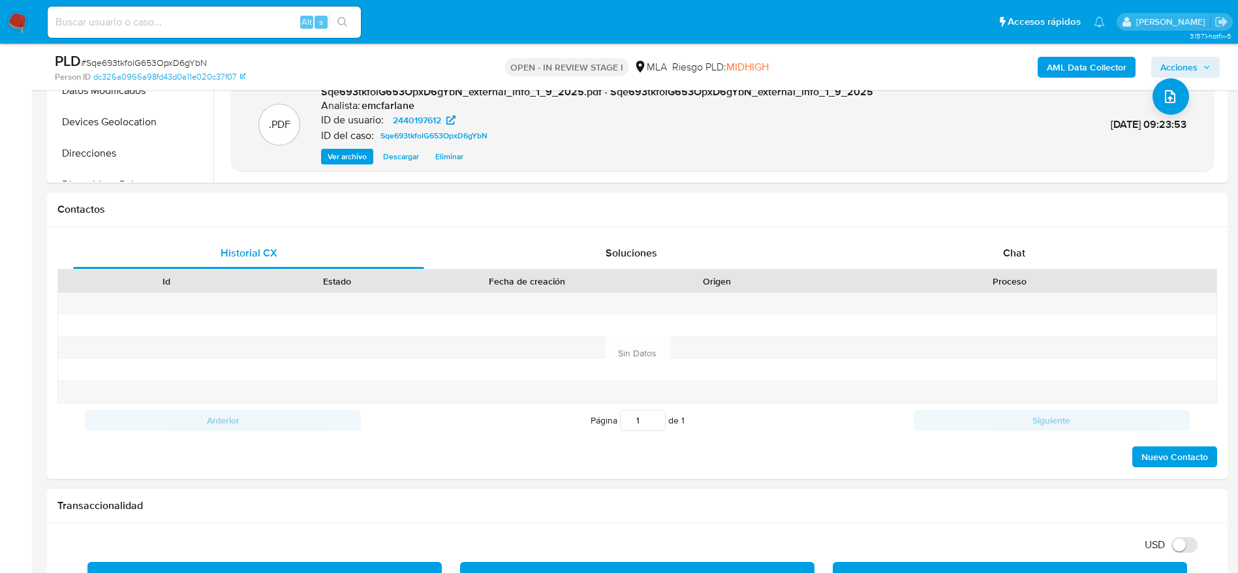
scroll to position [588, 0]
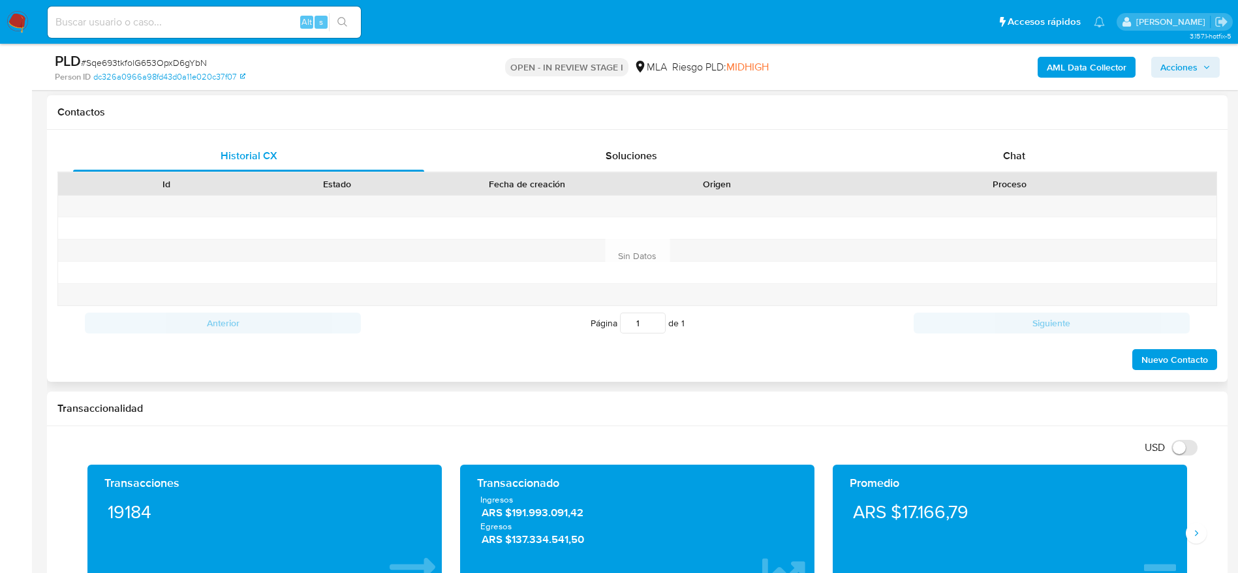
click at [765, 106] on h1 "Contactos" at bounding box center [637, 112] width 1160 height 13
click at [1009, 153] on span "Chat" at bounding box center [1014, 155] width 22 height 15
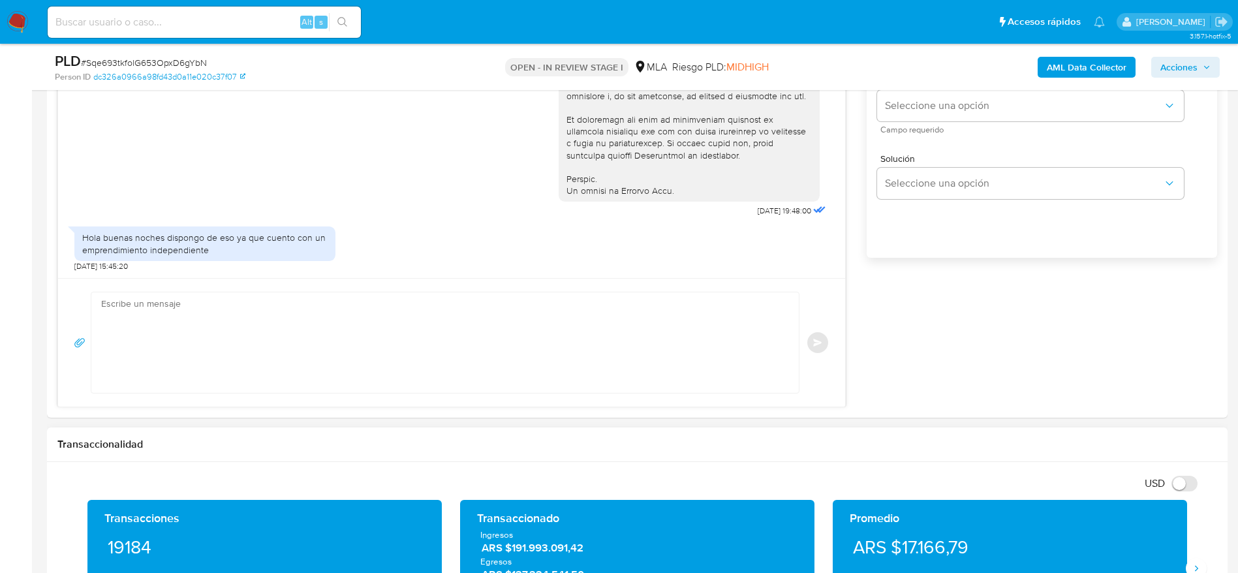
scroll to position [881, 0]
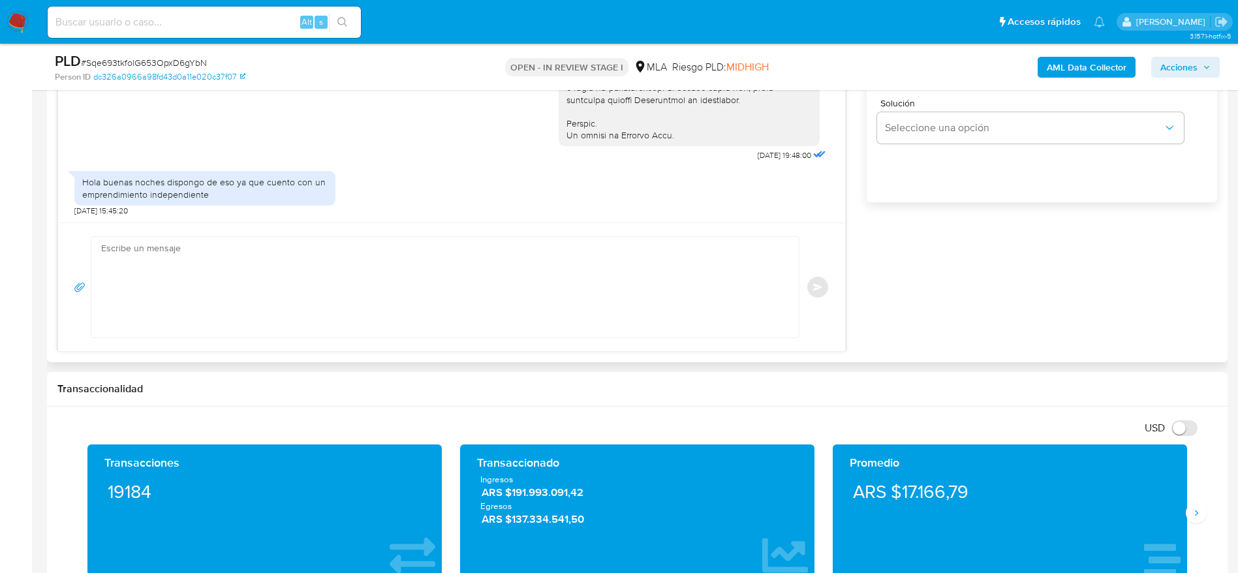
click at [223, 280] on textarea at bounding box center [442, 287] width 682 height 101
paste textarea "Hola XXX, Muchas gracias por tu respuesta. Analizamos tu caso y verificamos que…"
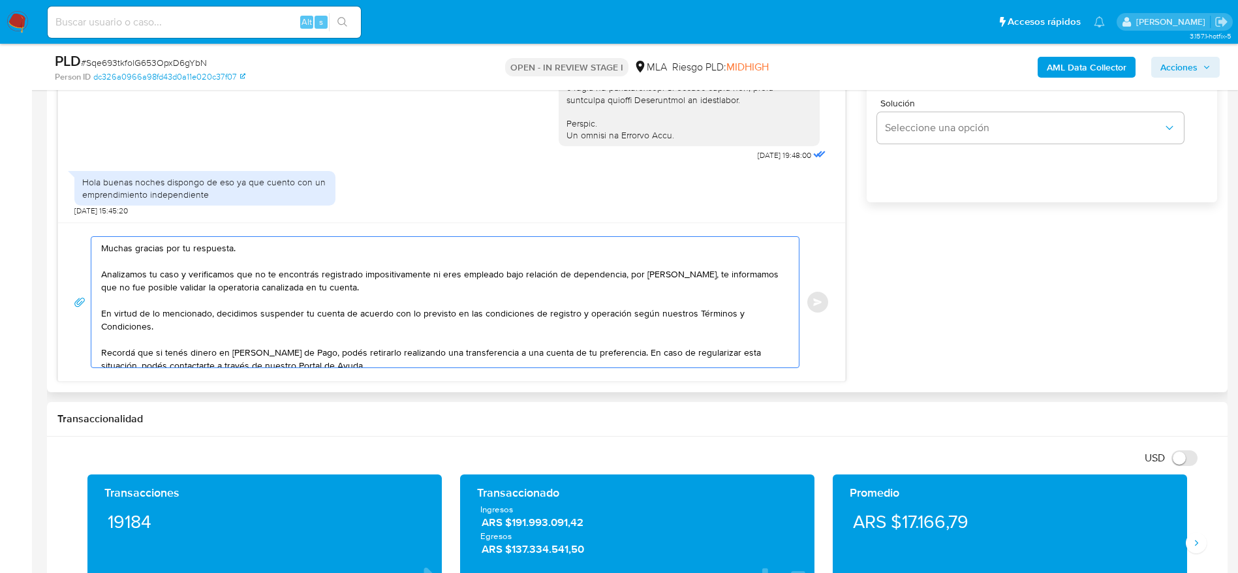
scroll to position [0, 0]
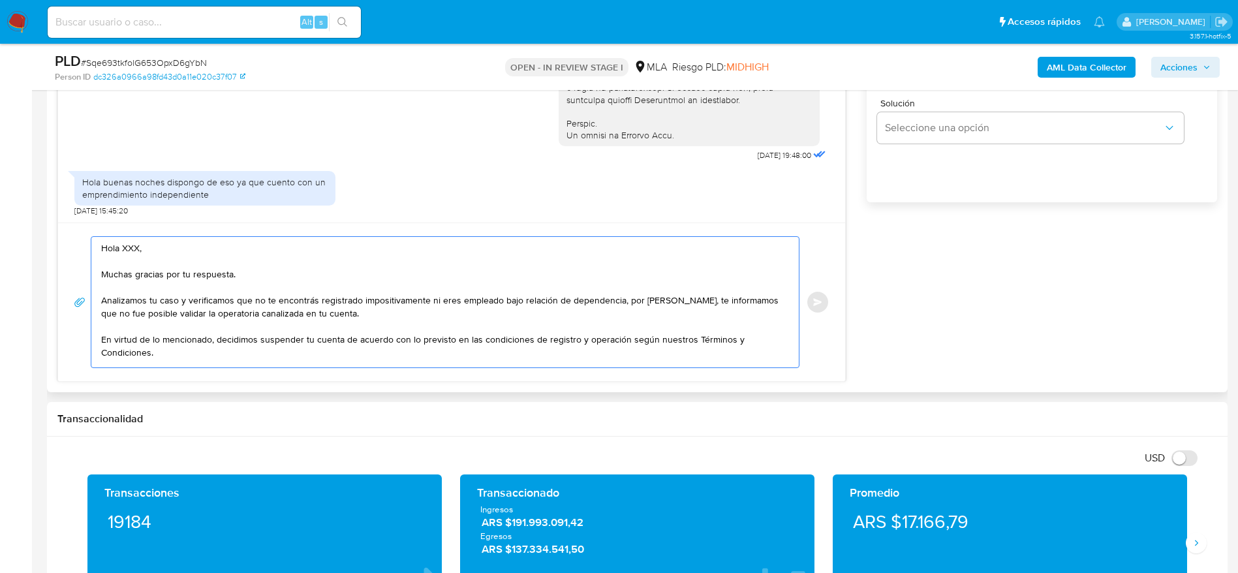
click at [102, 261] on textarea "Hola XXX, Muchas gracias por tu respuesta. Analizamos tu caso y verificamos que…" at bounding box center [442, 302] width 682 height 131
click at [271, 279] on textarea "Hola, Muchas gracias por tu respuesta. Analizamos tu caso y verificamos que no …" at bounding box center [442, 302] width 682 height 131
click at [350, 318] on textarea "Hola, Muchas gracias por tu respuesta. Analizamos tu caso y verificamos que no …" at bounding box center [442, 302] width 682 height 131
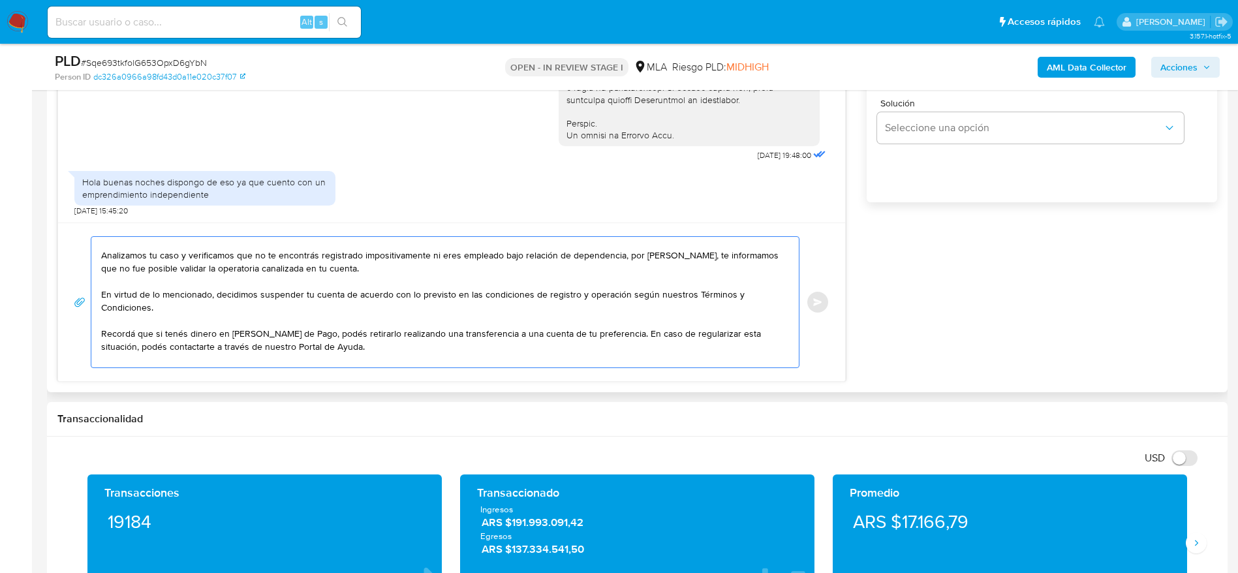
scroll to position [61, 0]
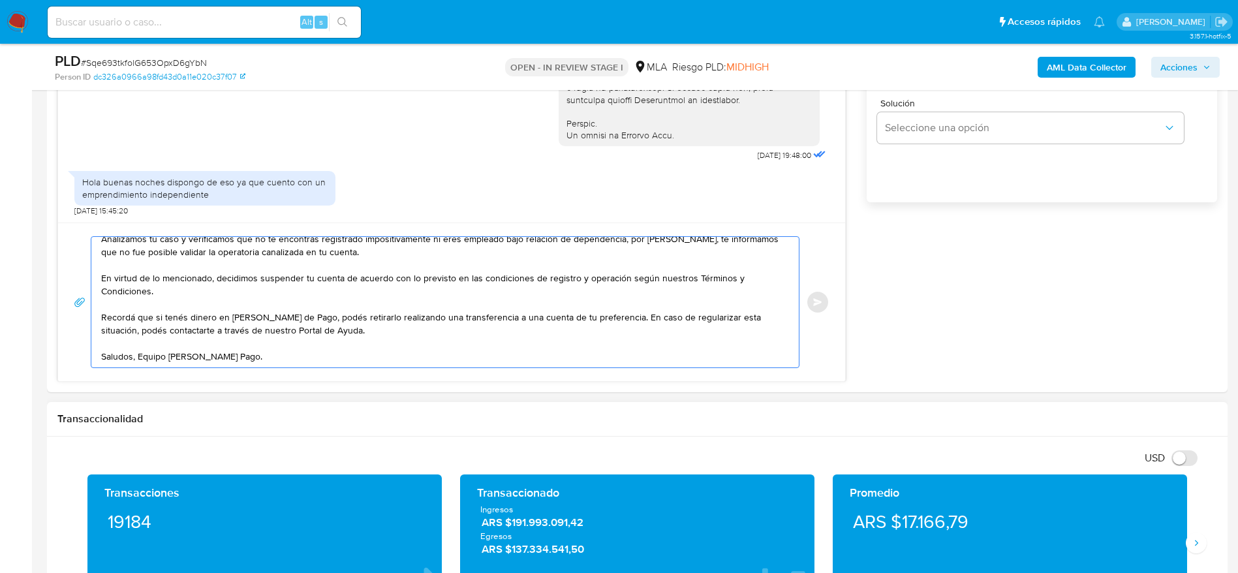
type textarea "Hola, Muchas gracias por tu respuesta. Analizamos tu caso y verificamos que no …"
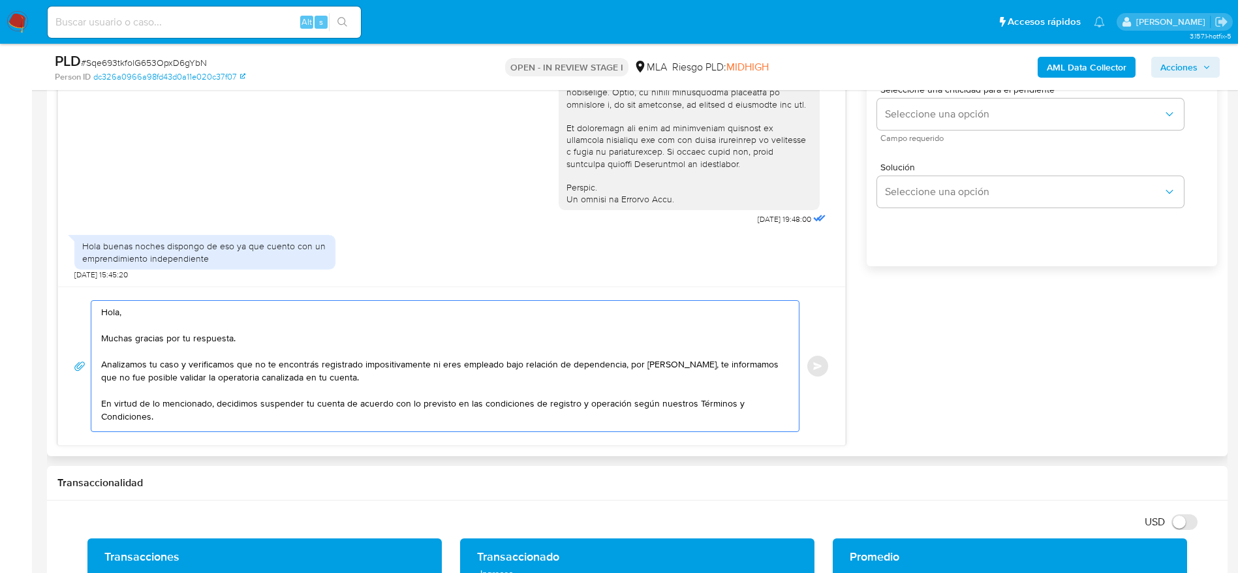
scroll to position [588, 0]
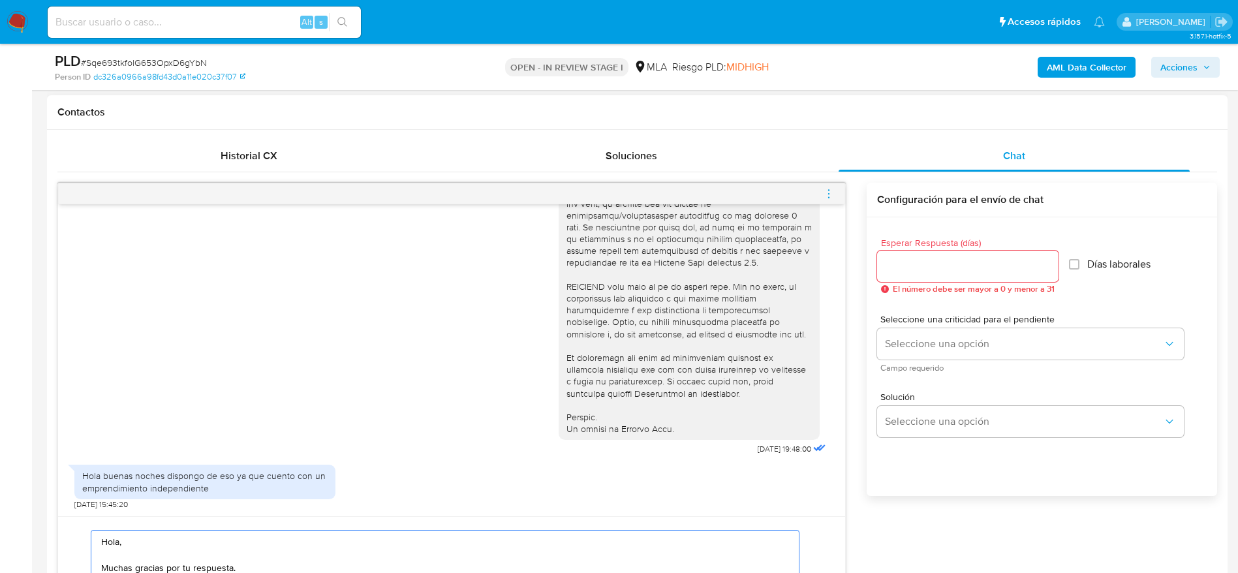
click at [918, 265] on input "Esperar Respuesta (días)" at bounding box center [967, 266] width 181 height 17
type input "1"
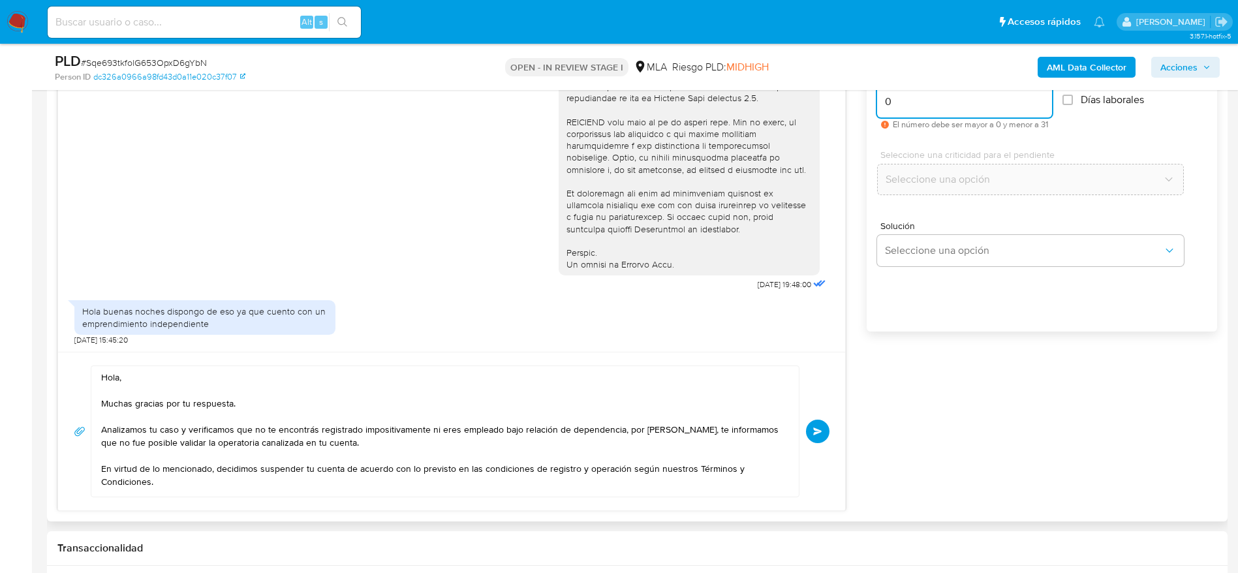
scroll to position [783, 0]
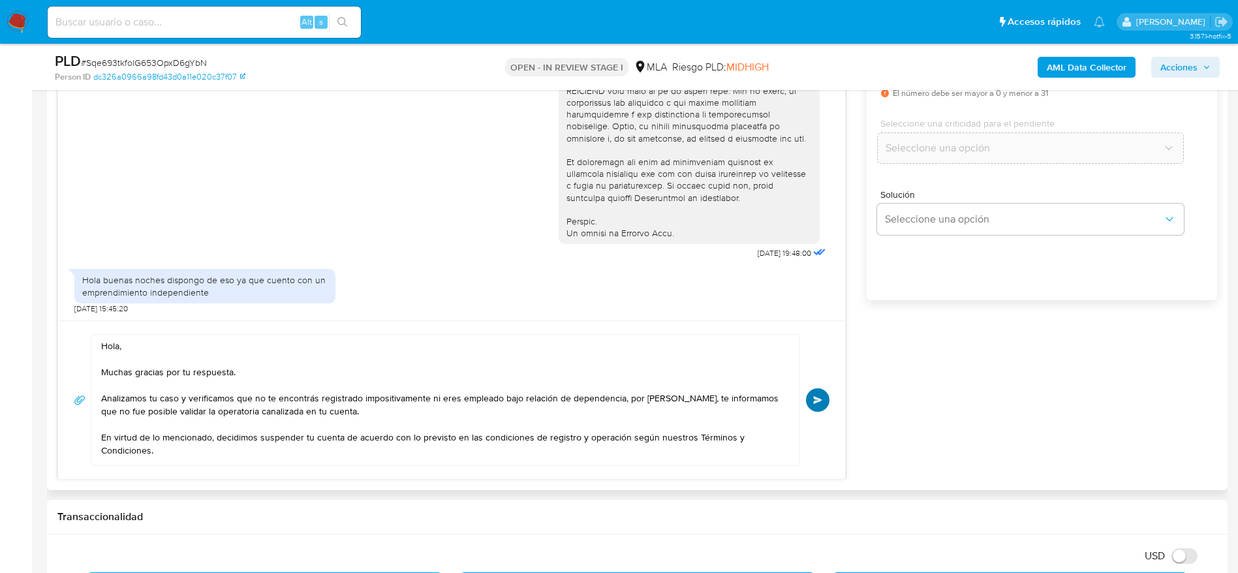
type input "0"
click at [815, 392] on button "Enviar" at bounding box center [818, 400] width 24 height 24
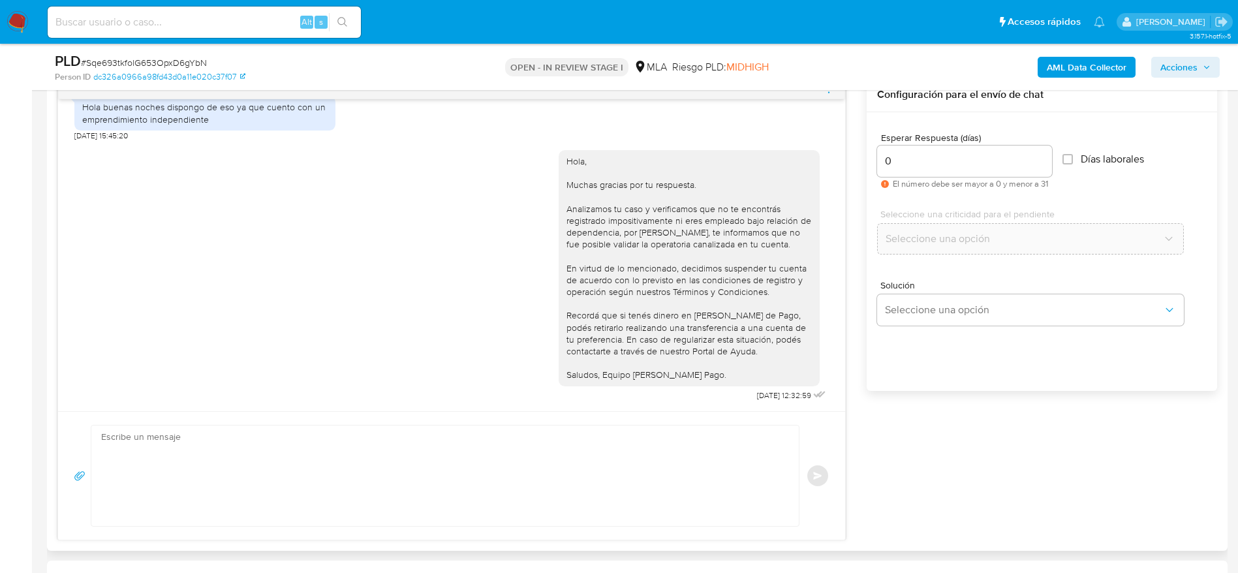
scroll to position [490, 0]
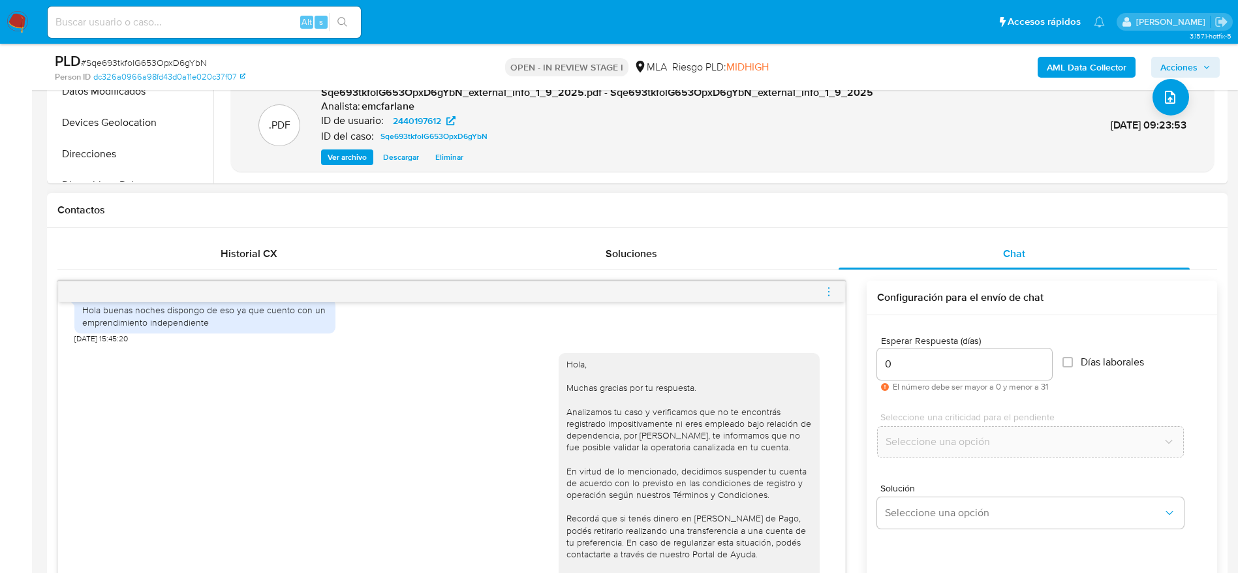
click at [830, 294] on icon "menu-action" at bounding box center [829, 292] width 12 height 12
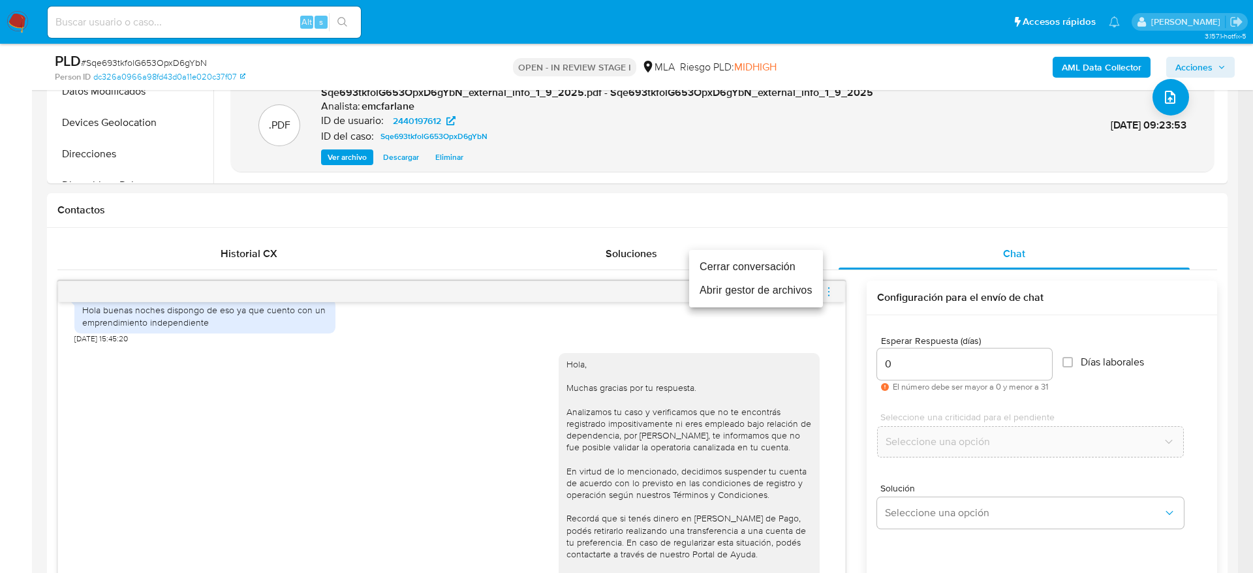
click at [751, 258] on li "Cerrar conversación" at bounding box center [756, 267] width 134 height 24
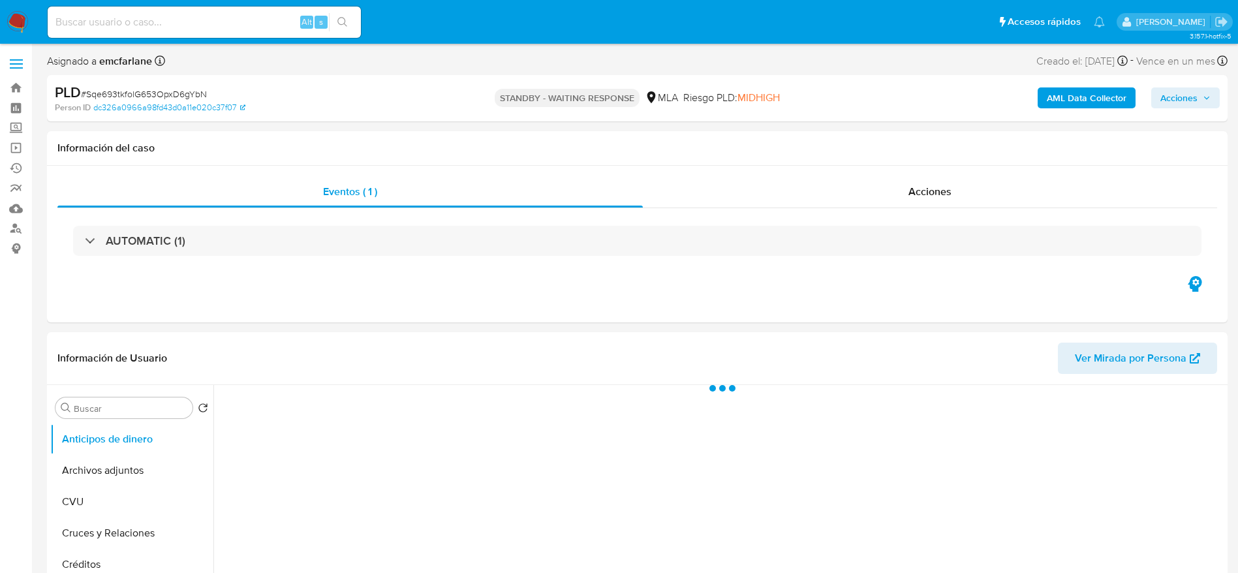
click at [153, 89] on span "# Sqe693tkfolG653OpxD6gYbN" at bounding box center [144, 93] width 126 height 13
copy span "Sqe693tkfolG653OpxD6gYbN"
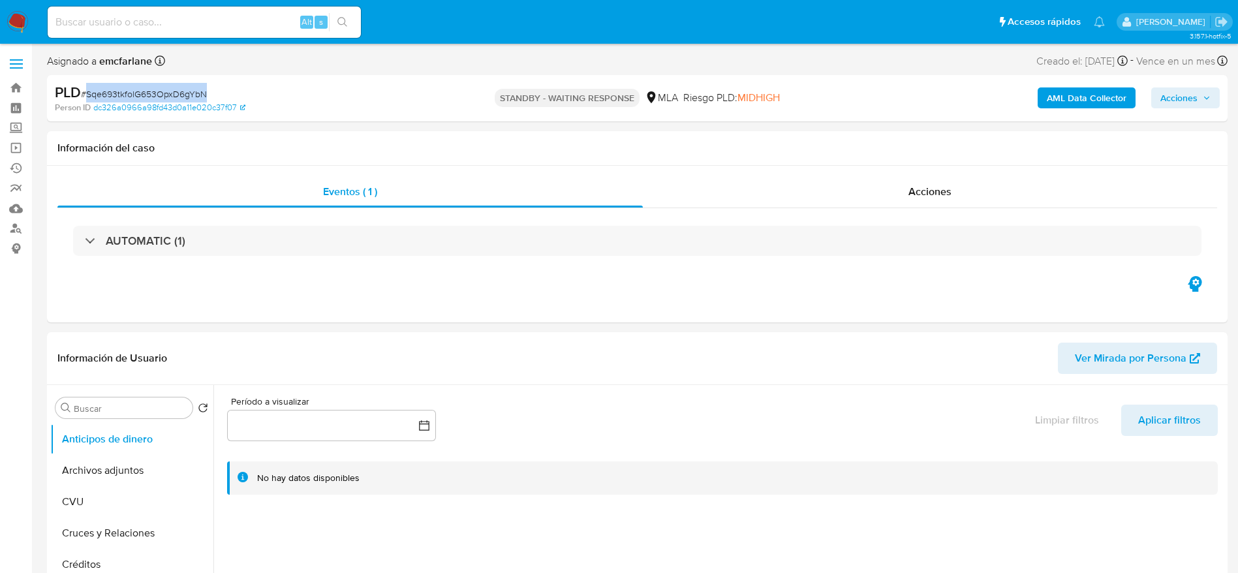
select select "10"
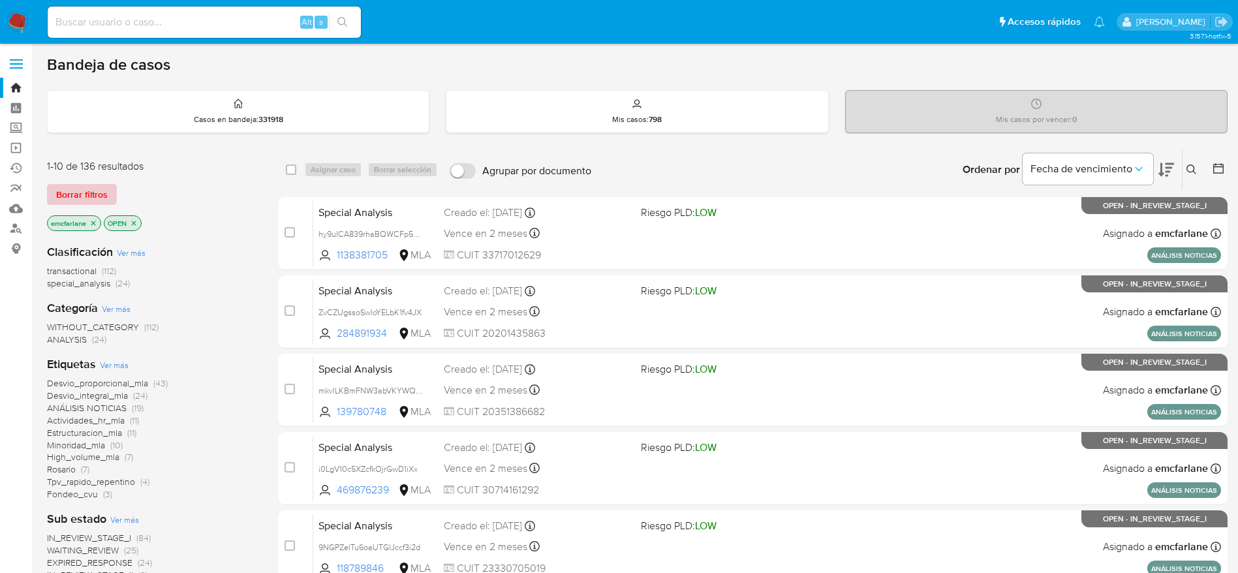
click at [86, 185] on span "Borrar filtros" at bounding box center [82, 194] width 52 height 18
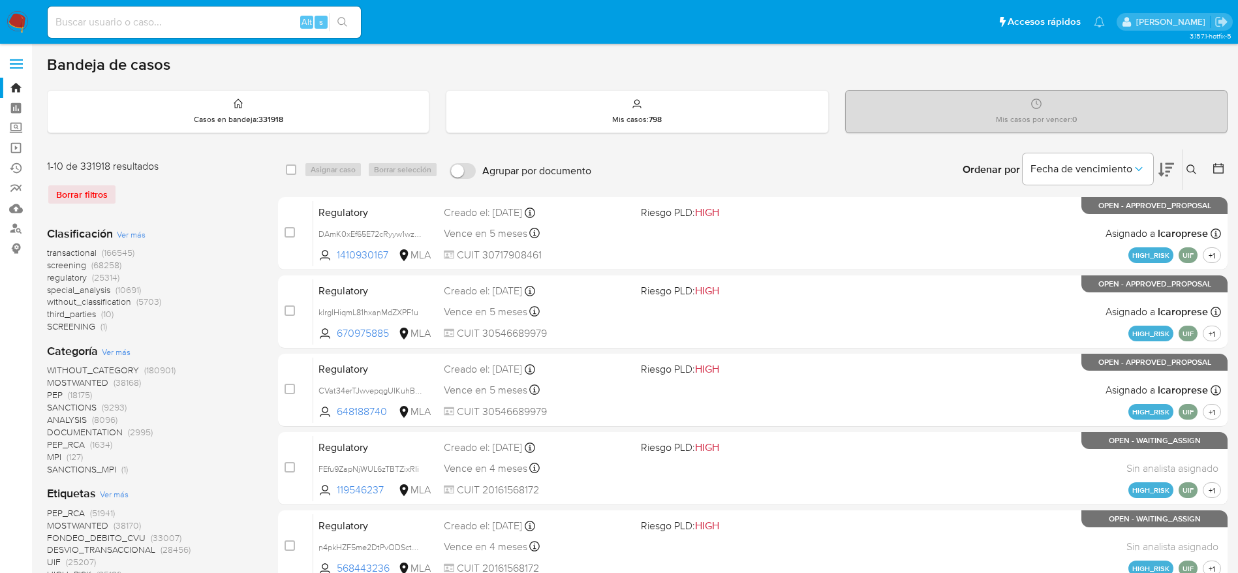
click at [1189, 163] on button at bounding box center [1194, 170] width 22 height 16
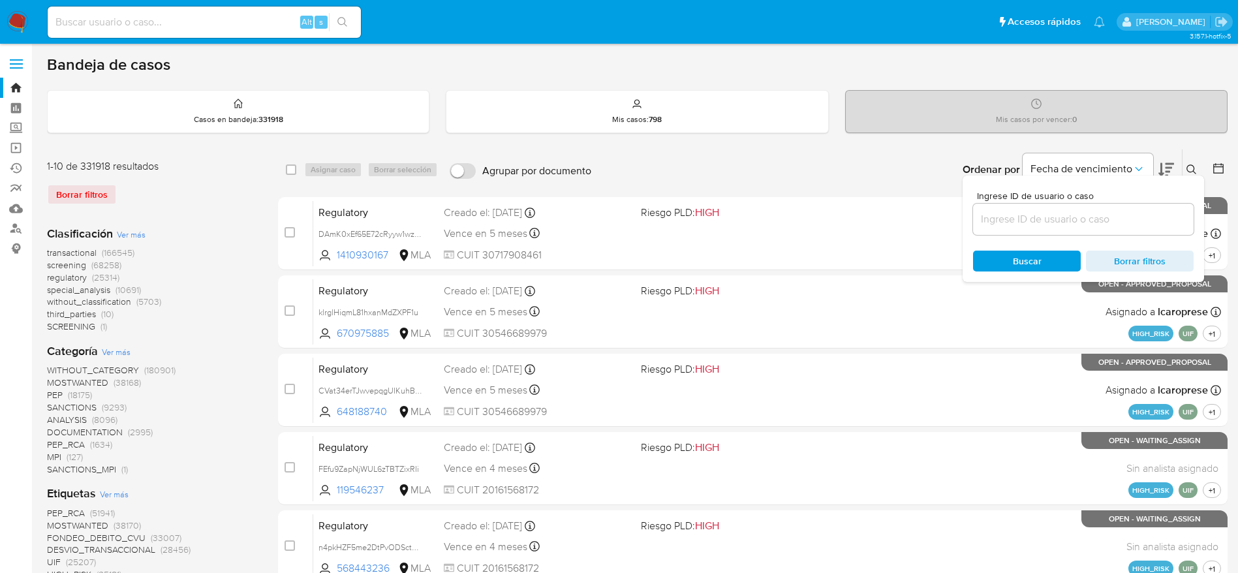
click at [1067, 227] on input at bounding box center [1083, 219] width 221 height 17
type input "Sqe693tkfolG653OpxD6gYbN"
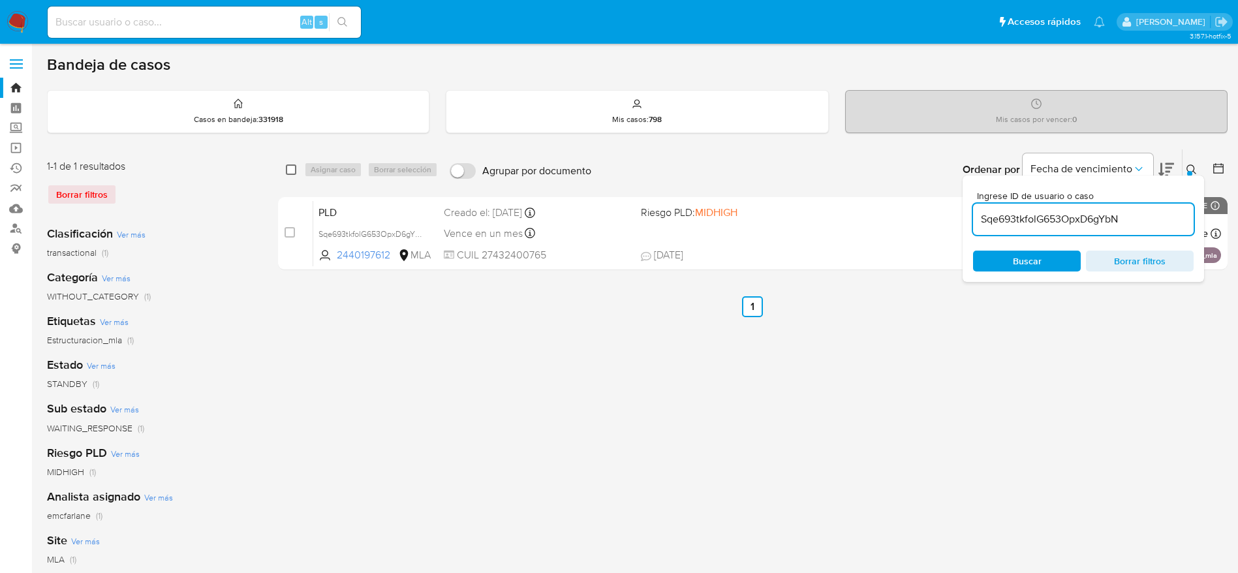
click at [286, 172] on input "checkbox" at bounding box center [291, 170] width 10 height 10
checkbox input "true"
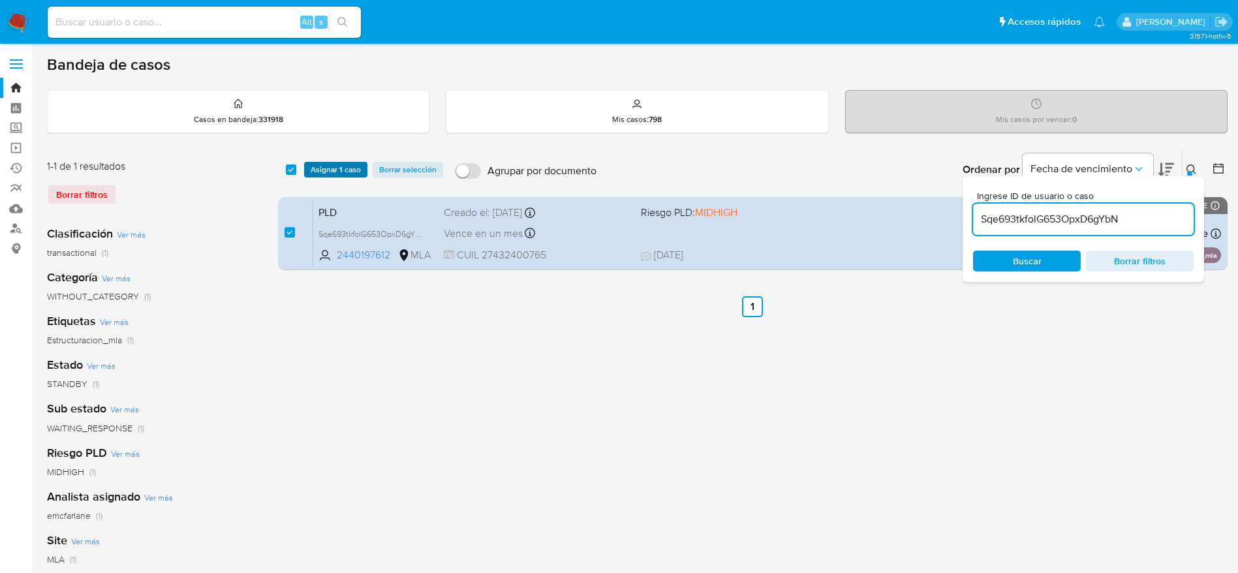
click at [315, 173] on span "Asignar 1 caso" at bounding box center [336, 169] width 50 height 13
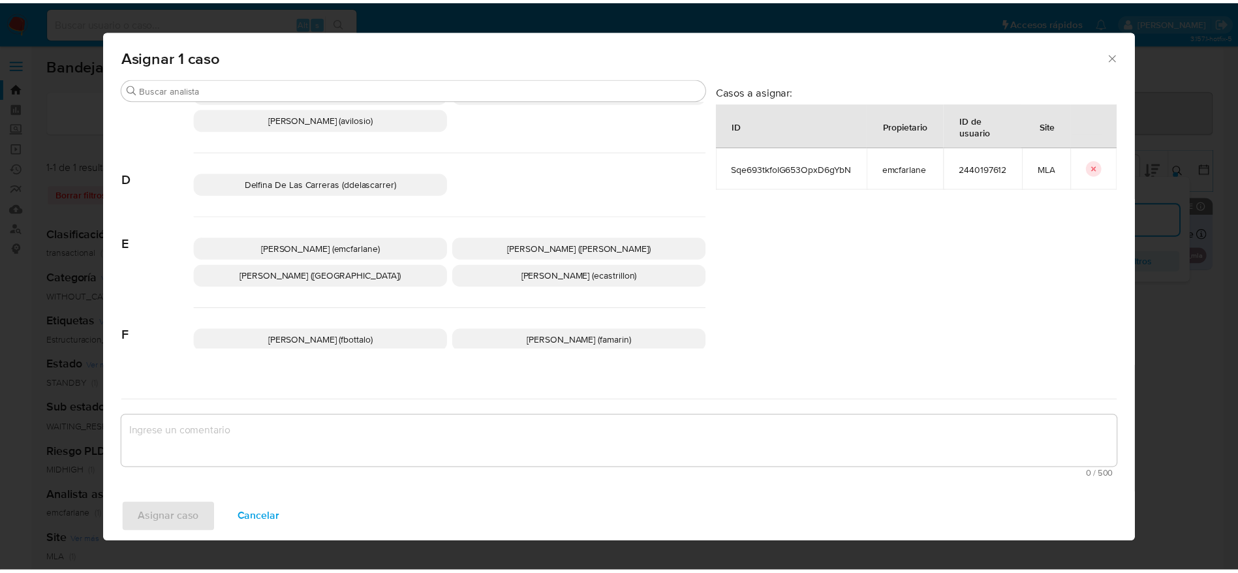
scroll to position [98, 0]
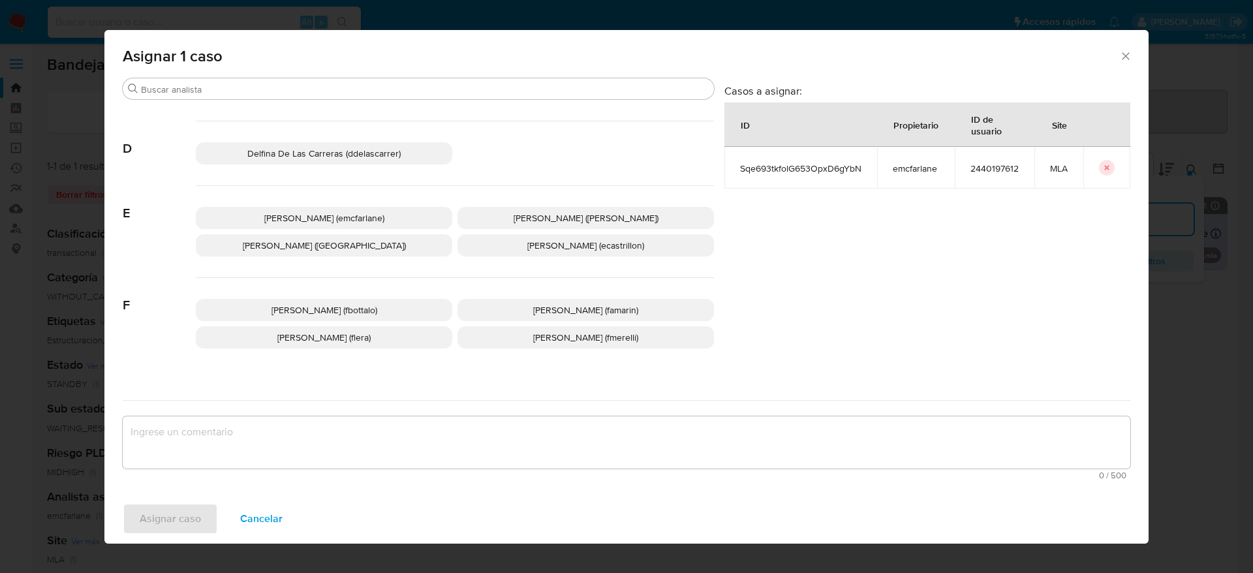
click at [321, 223] on span "[PERSON_NAME] (emcfarlane)" at bounding box center [324, 218] width 120 height 13
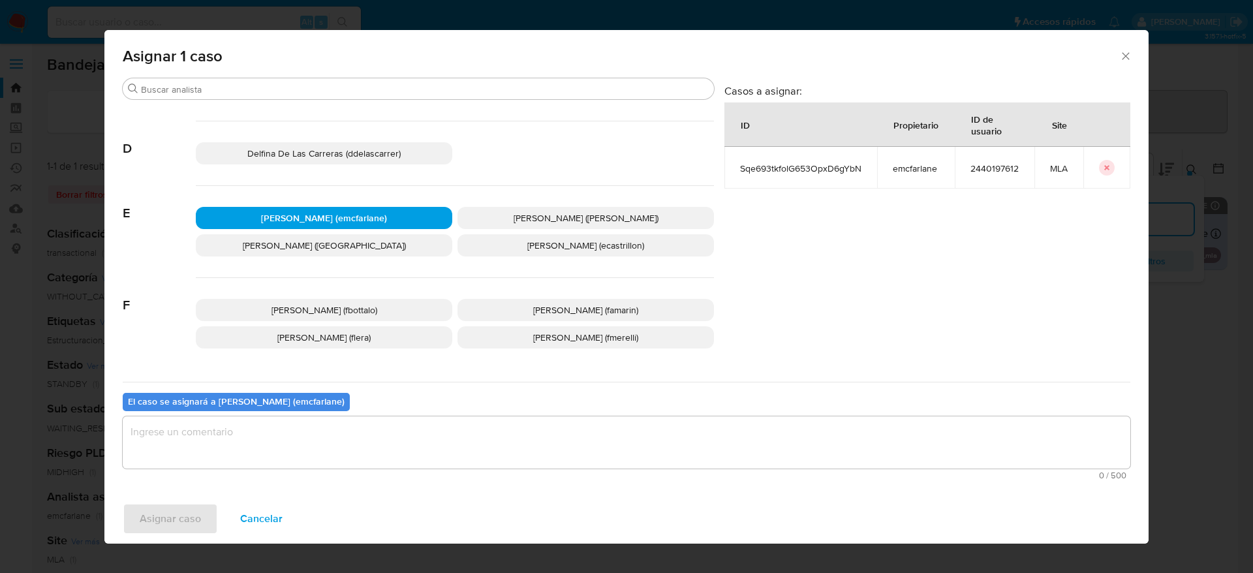
click at [286, 442] on textarea "assign-modal" at bounding box center [627, 442] width 1008 height 52
click at [189, 513] on span "Asignar caso" at bounding box center [170, 519] width 61 height 29
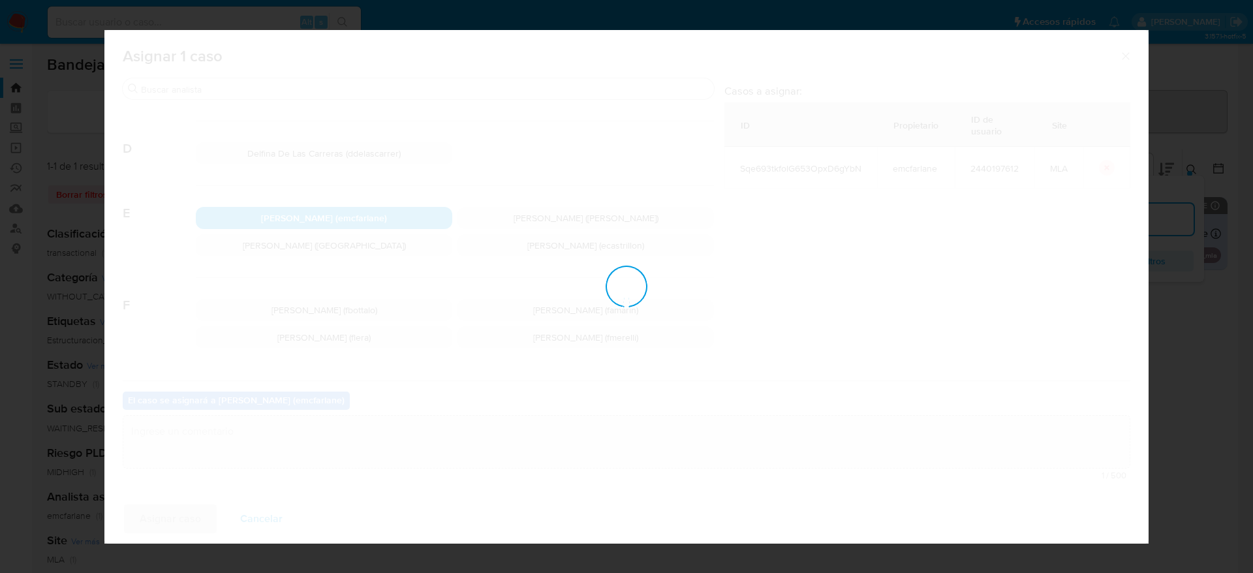
checkbox input "false"
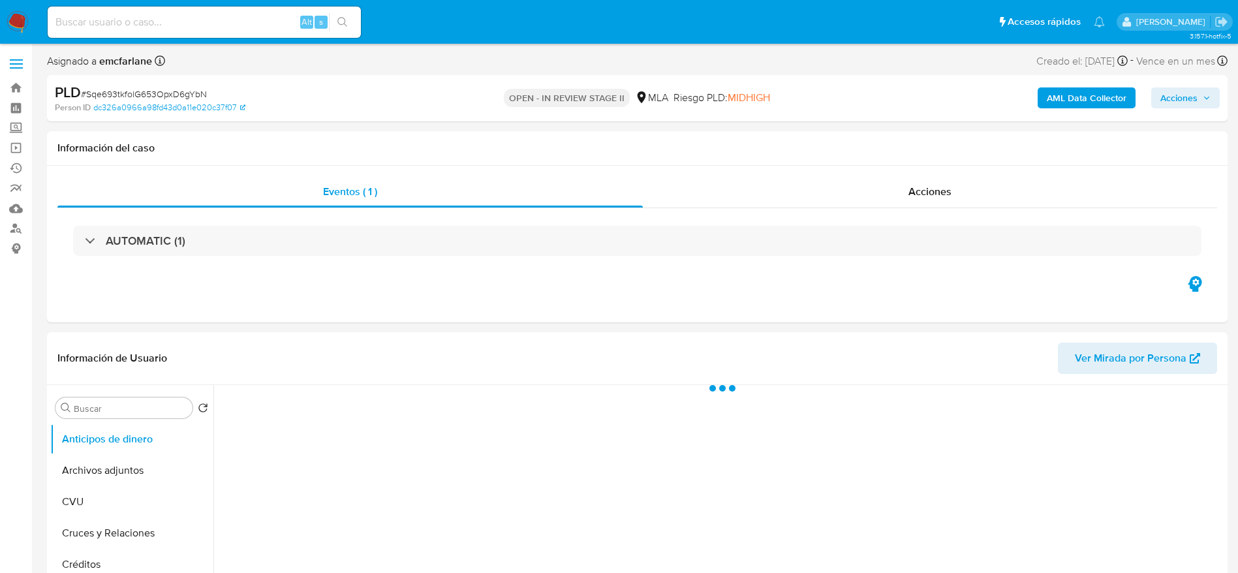
click at [1168, 99] on span "Acciones" at bounding box center [1179, 97] width 37 height 21
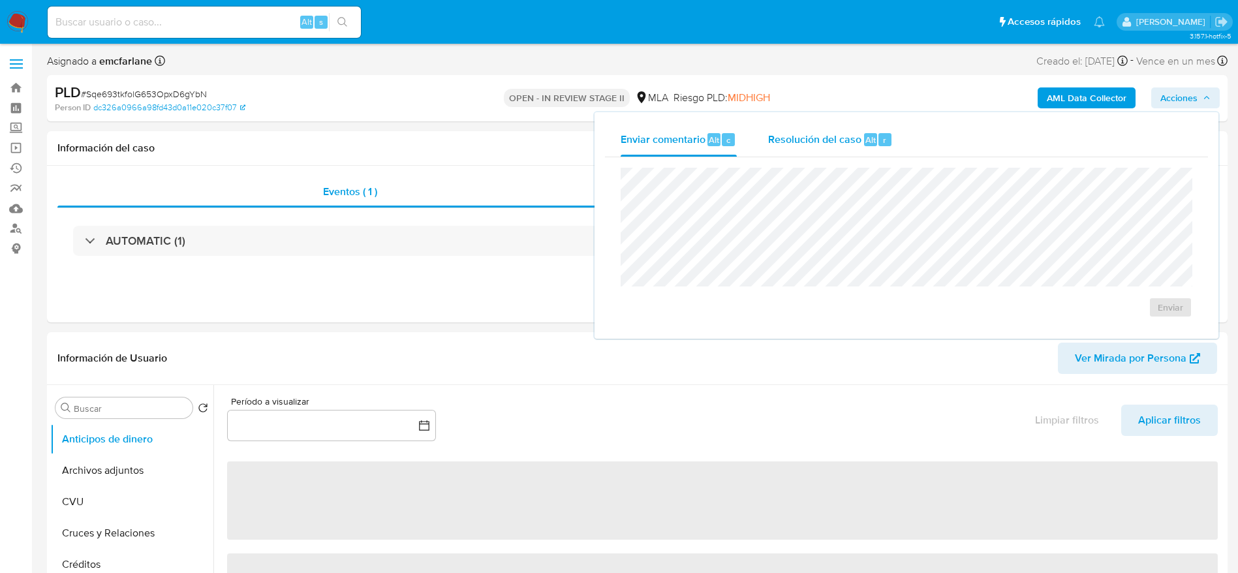
select select "10"
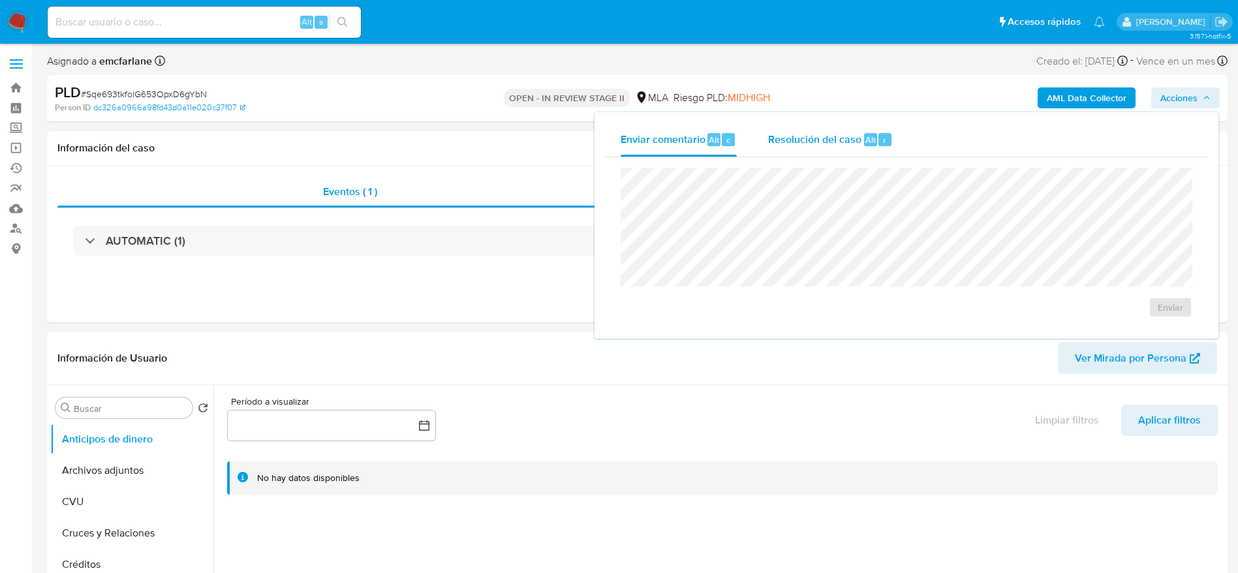
click at [826, 146] on span "Resolución del caso" at bounding box center [814, 139] width 93 height 15
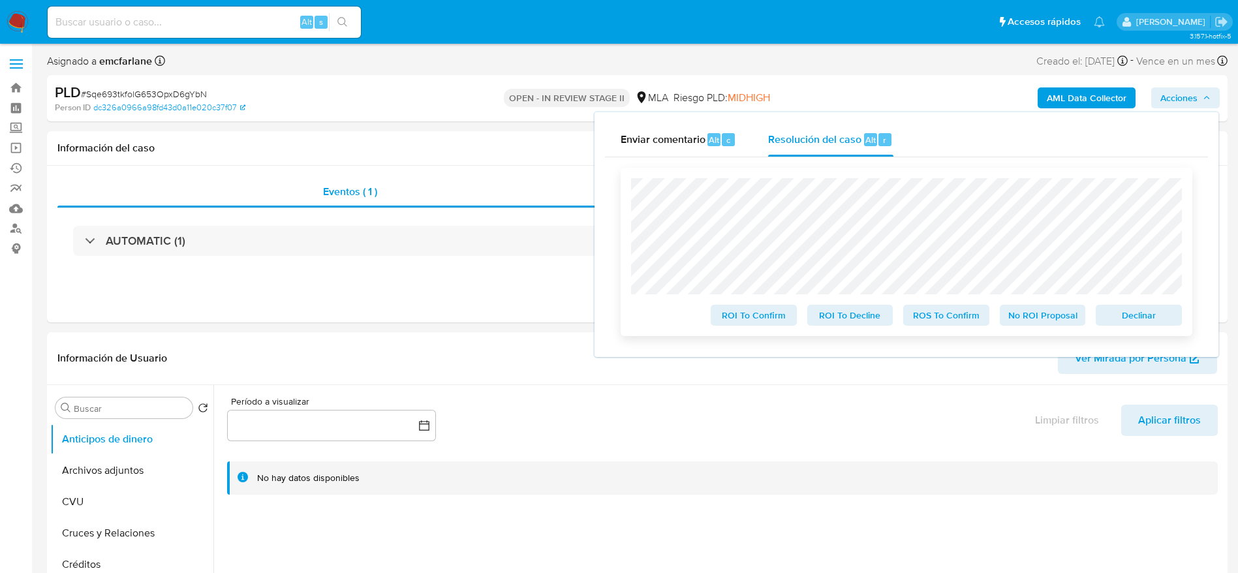
click at [1146, 312] on span "Declinar" at bounding box center [1139, 315] width 68 height 18
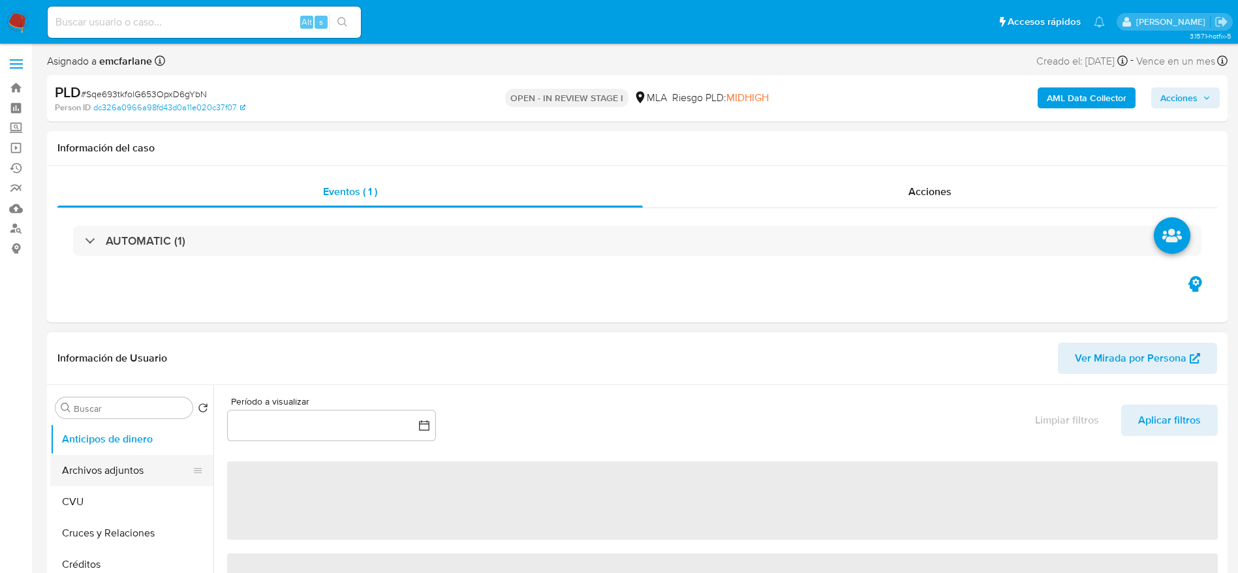
click at [107, 468] on button "Archivos adjuntos" at bounding box center [126, 470] width 153 height 31
select select "10"
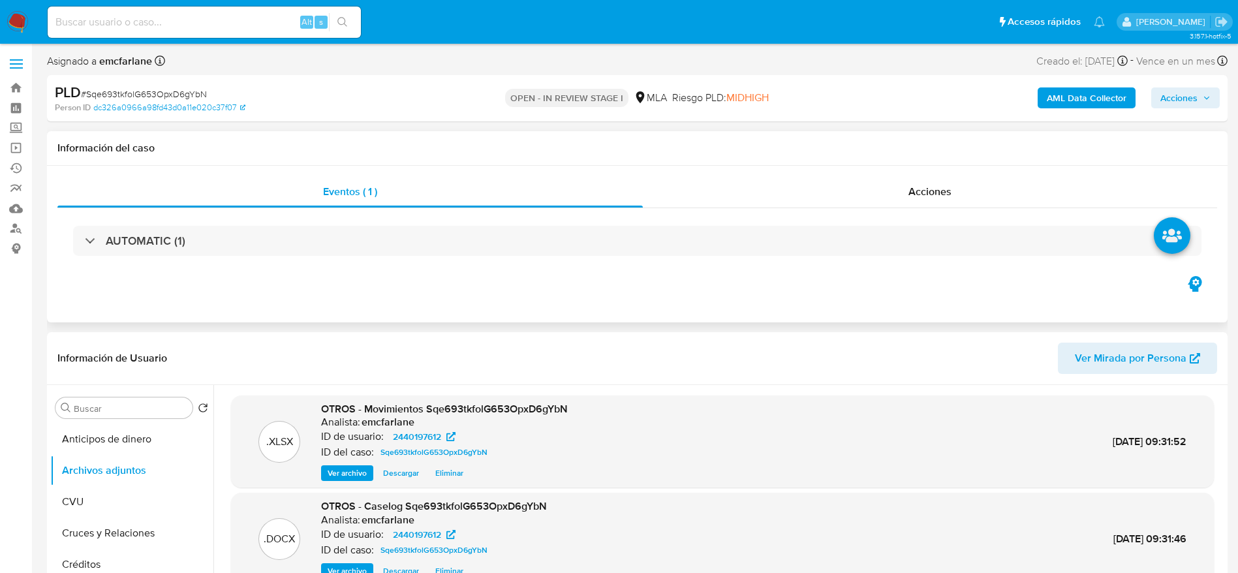
click at [804, 149] on h1 "Información del caso" at bounding box center [637, 148] width 1160 height 13
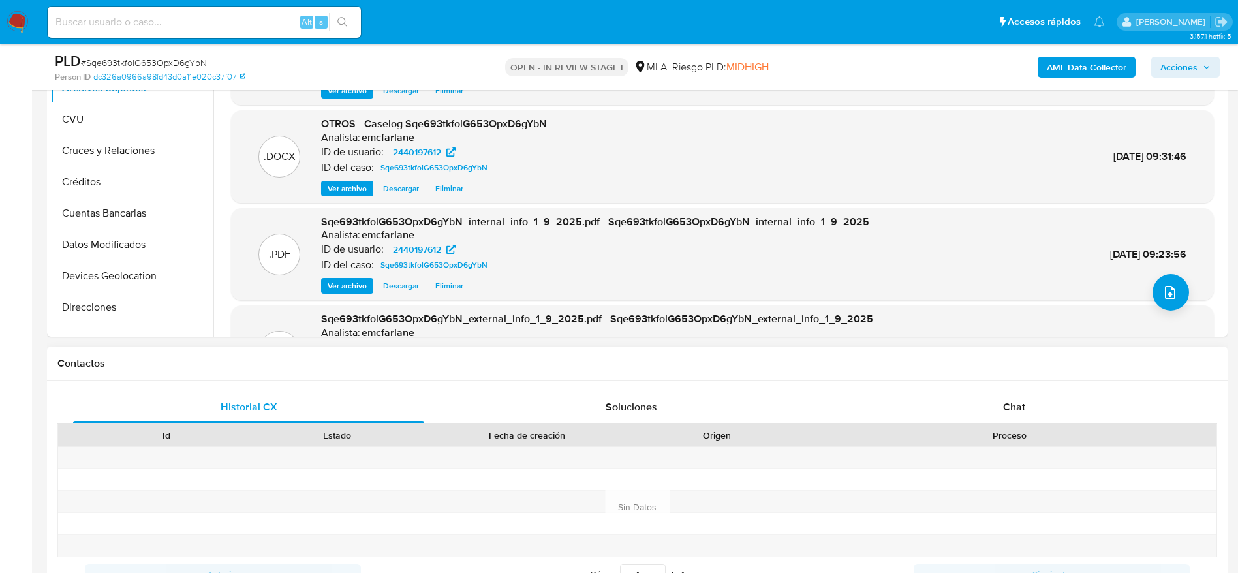
scroll to position [490, 0]
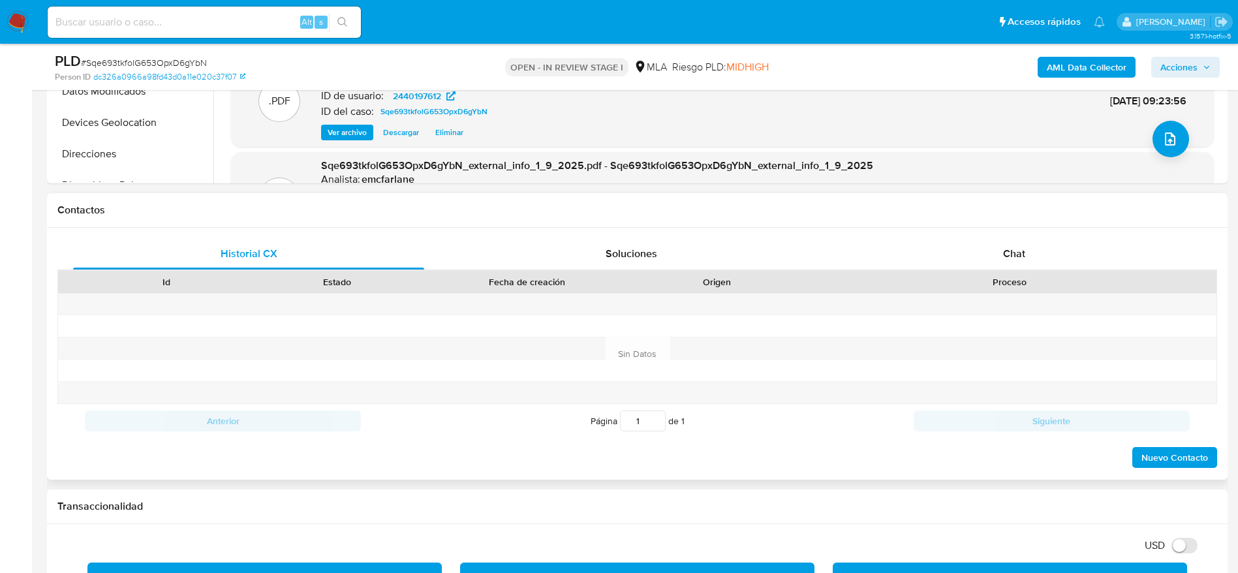
drag, startPoint x: 1019, startPoint y: 244, endPoint x: 974, endPoint y: 270, distance: 51.7
click at [1020, 243] on div "Chat" at bounding box center [1014, 253] width 351 height 31
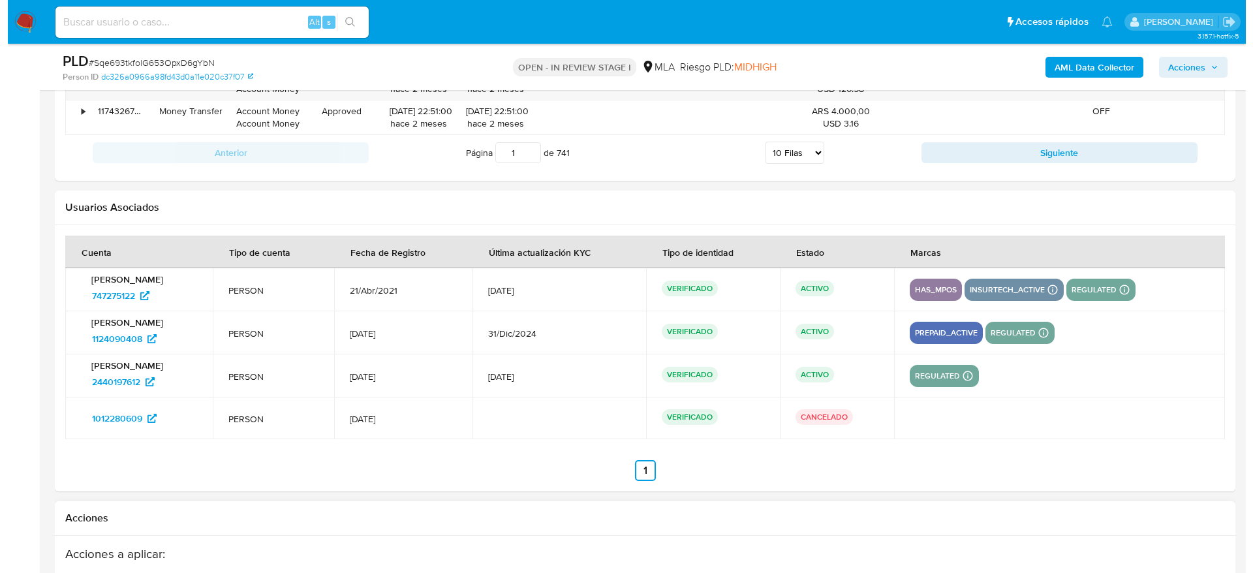
scroll to position [2424, 0]
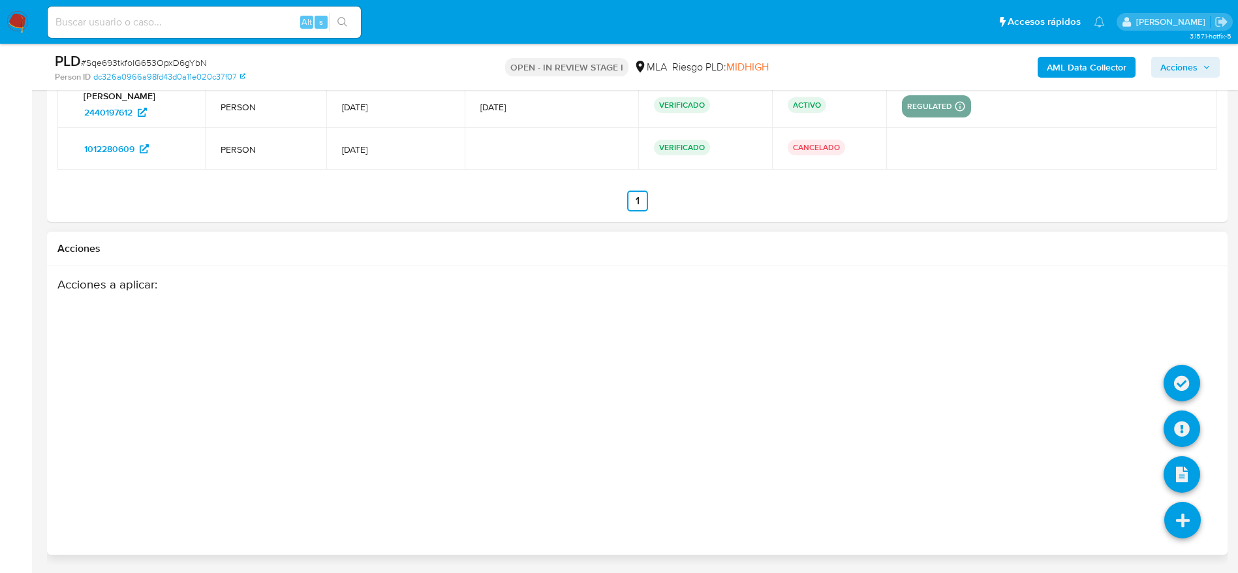
drag, startPoint x: 1192, startPoint y: 516, endPoint x: 1187, endPoint y: 510, distance: 8.0
click at [1191, 514] on icon at bounding box center [1183, 520] width 37 height 37
click at [1178, 429] on icon at bounding box center [1182, 429] width 37 height 37
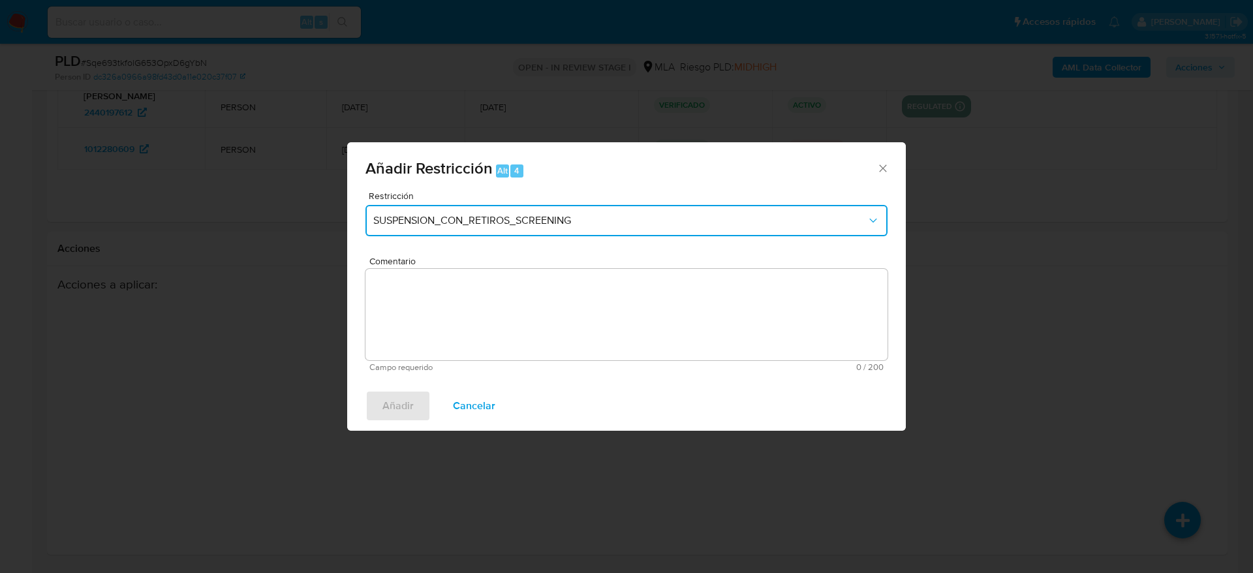
click at [425, 227] on span "SUSPENSION_CON_RETIROS_SCREENING" at bounding box center [620, 220] width 494 height 13
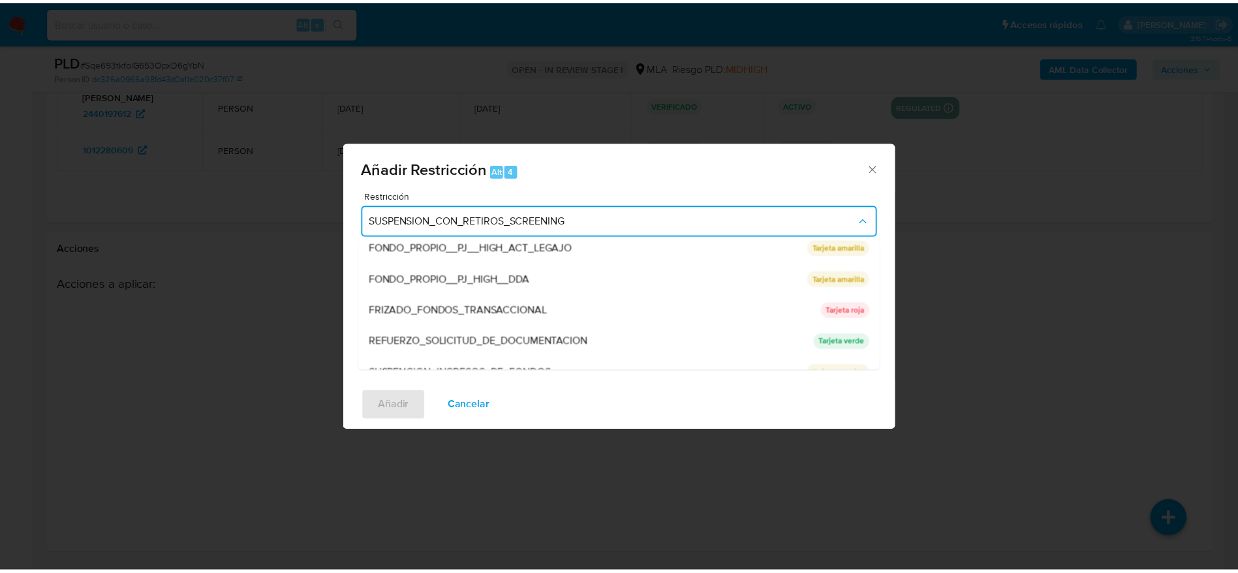
scroll to position [277, 0]
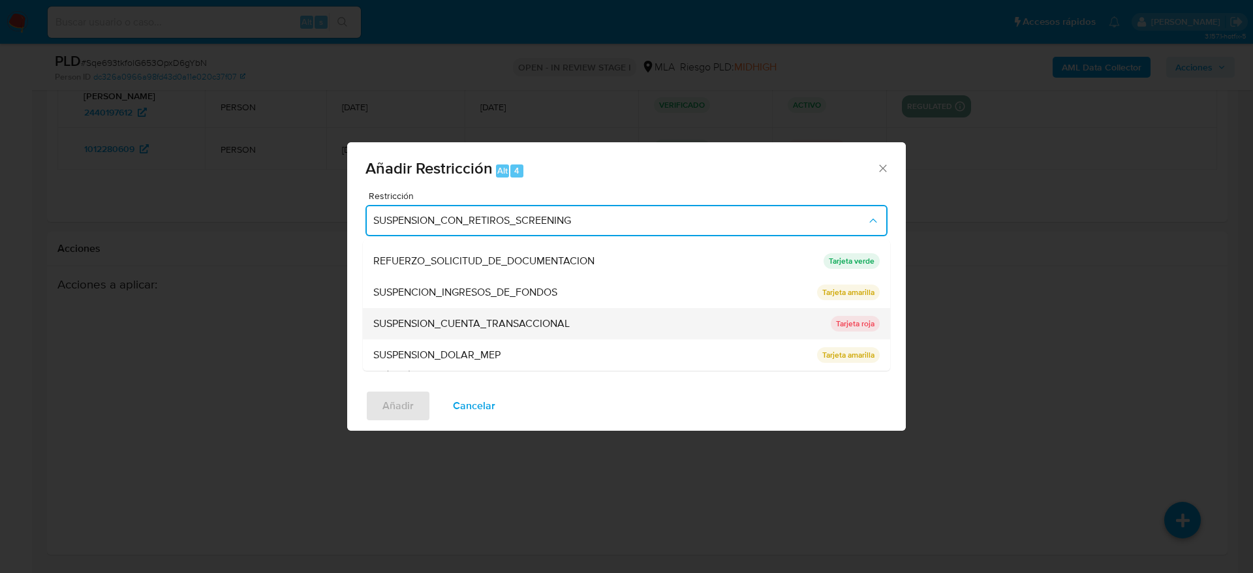
click at [439, 318] on span "SUSPENSION_CUENTA_TRANSACCIONAL" at bounding box center [471, 323] width 196 height 13
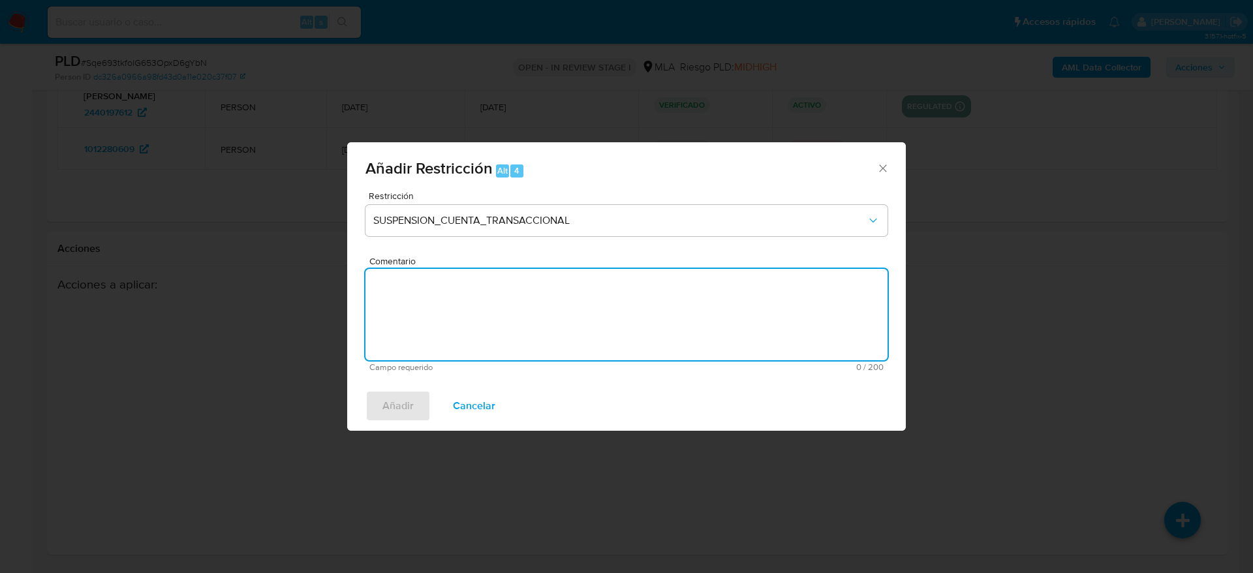
click at [437, 334] on textarea "Comentario" at bounding box center [627, 314] width 522 height 91
type textarea "AML"
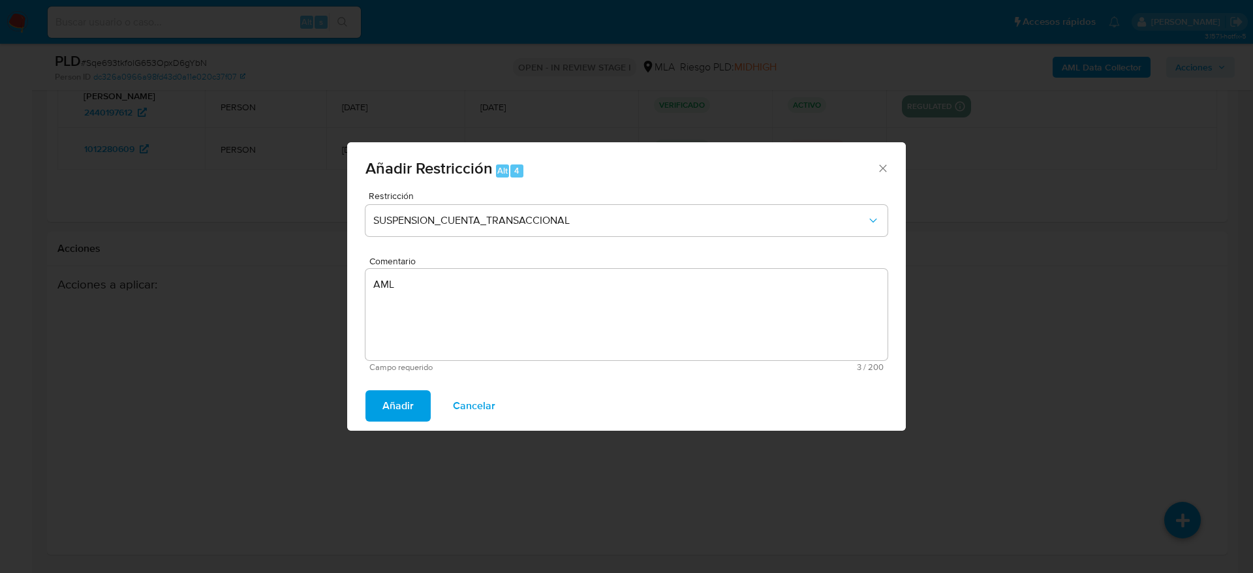
click at [392, 416] on span "Añadir" at bounding box center [398, 406] width 31 height 29
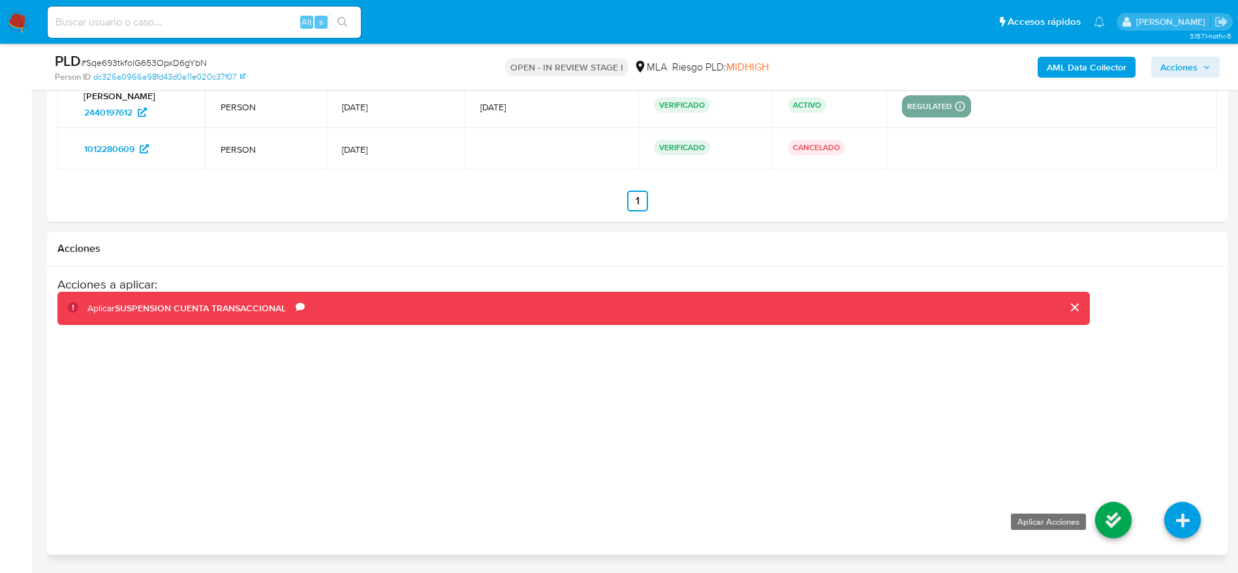
click at [1104, 519] on icon at bounding box center [1113, 520] width 37 height 37
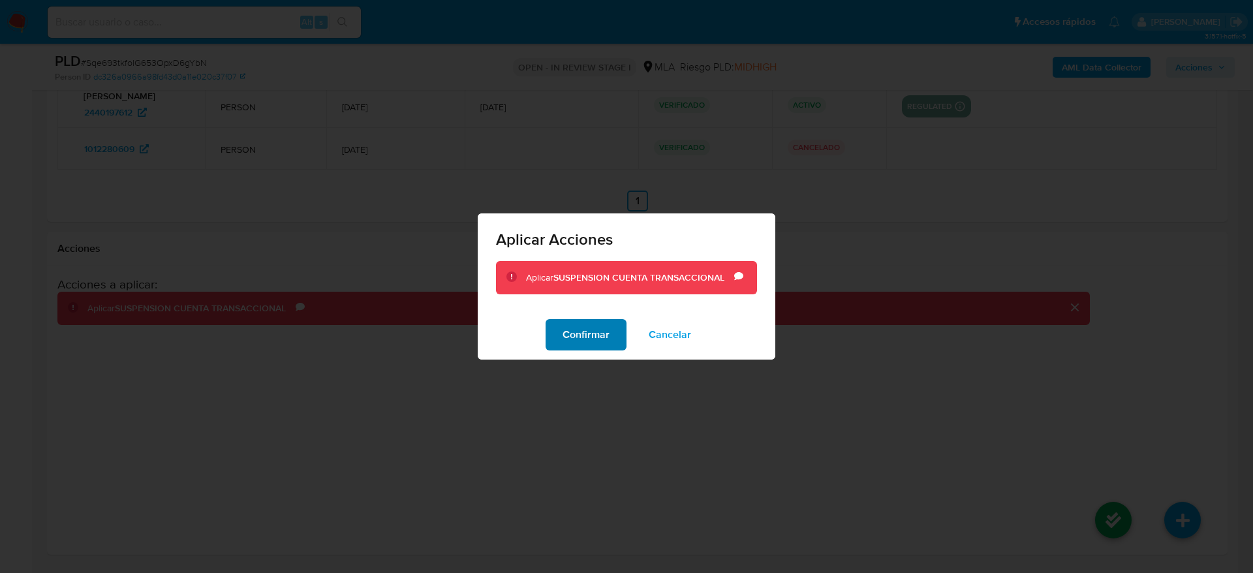
click at [601, 343] on span "Confirmar" at bounding box center [586, 335] width 47 height 29
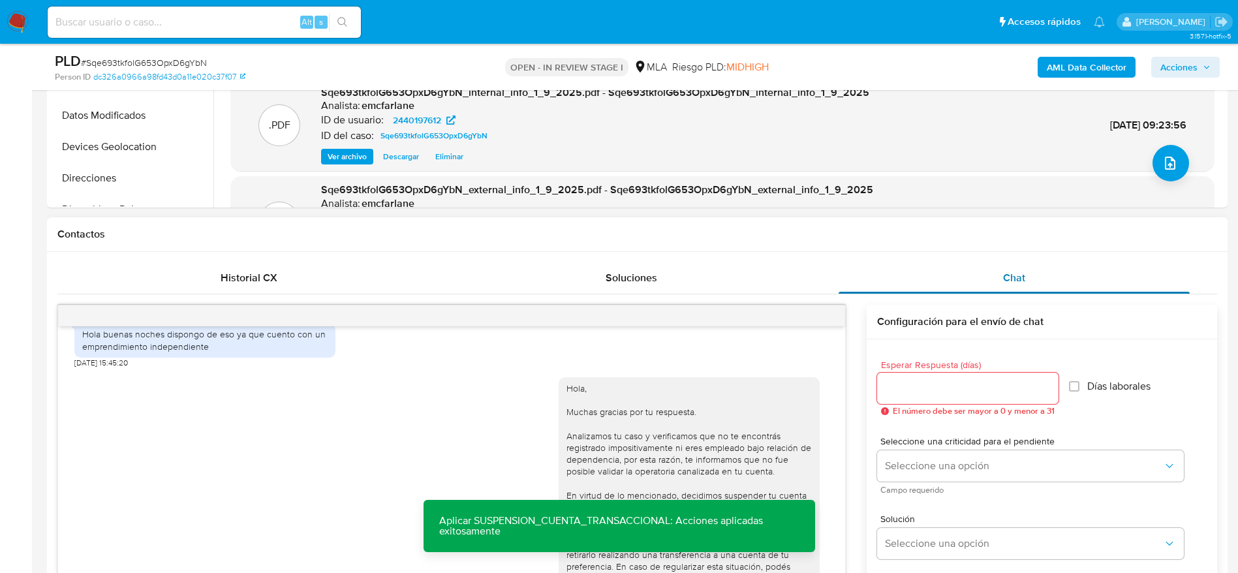
scroll to position [0, 0]
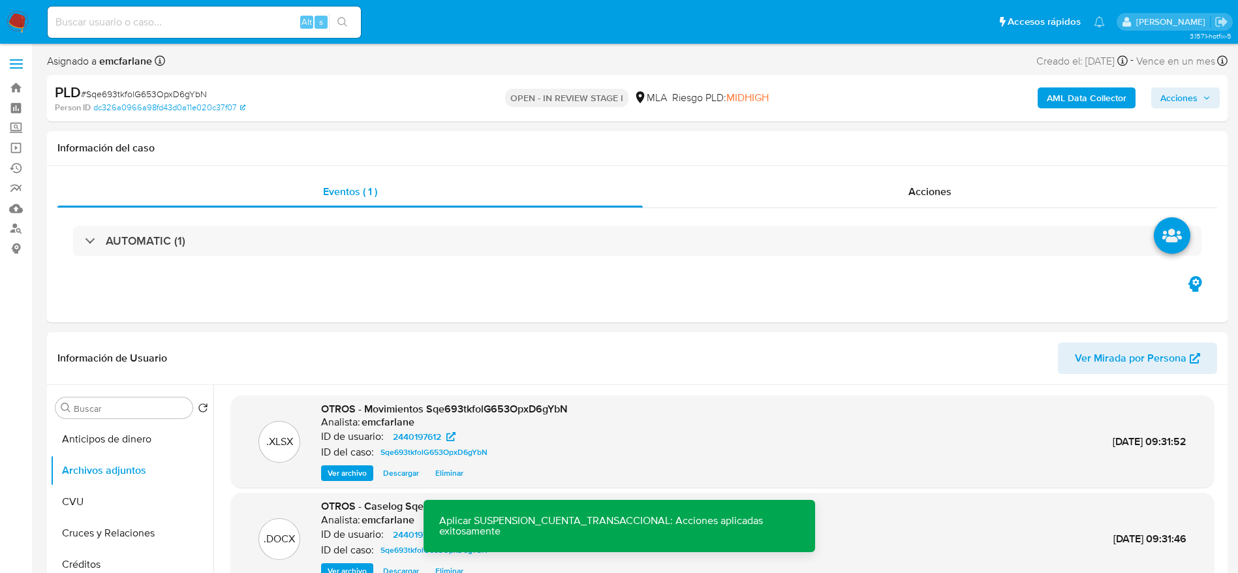
click at [1170, 104] on span "Acciones" at bounding box center [1179, 97] width 37 height 21
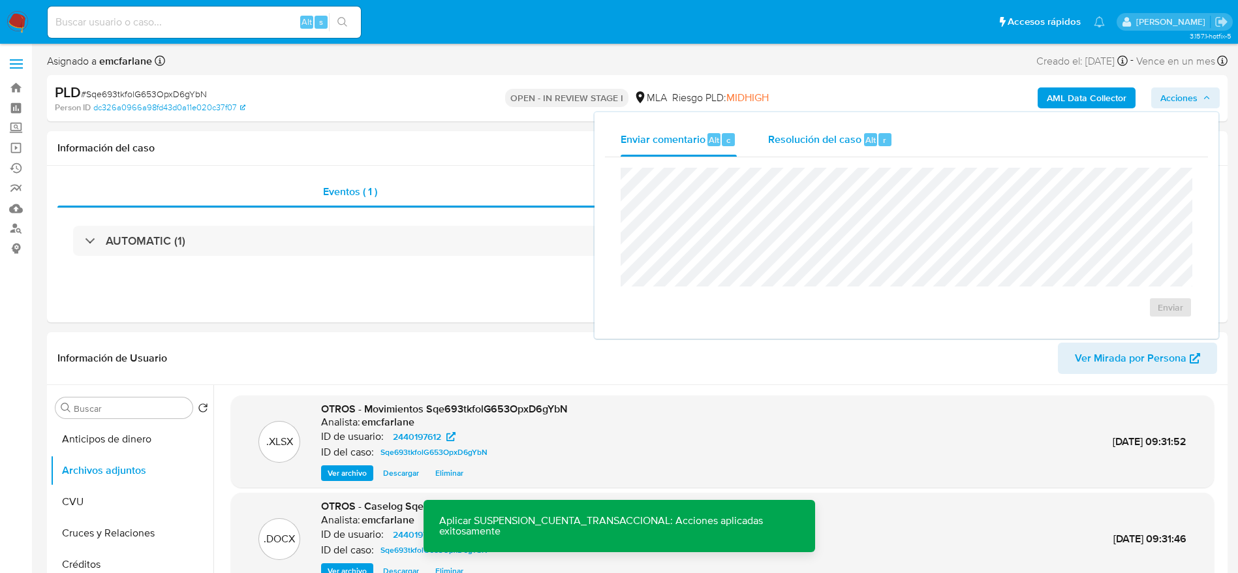
click at [821, 134] on span "Resolución del caso" at bounding box center [814, 139] width 93 height 15
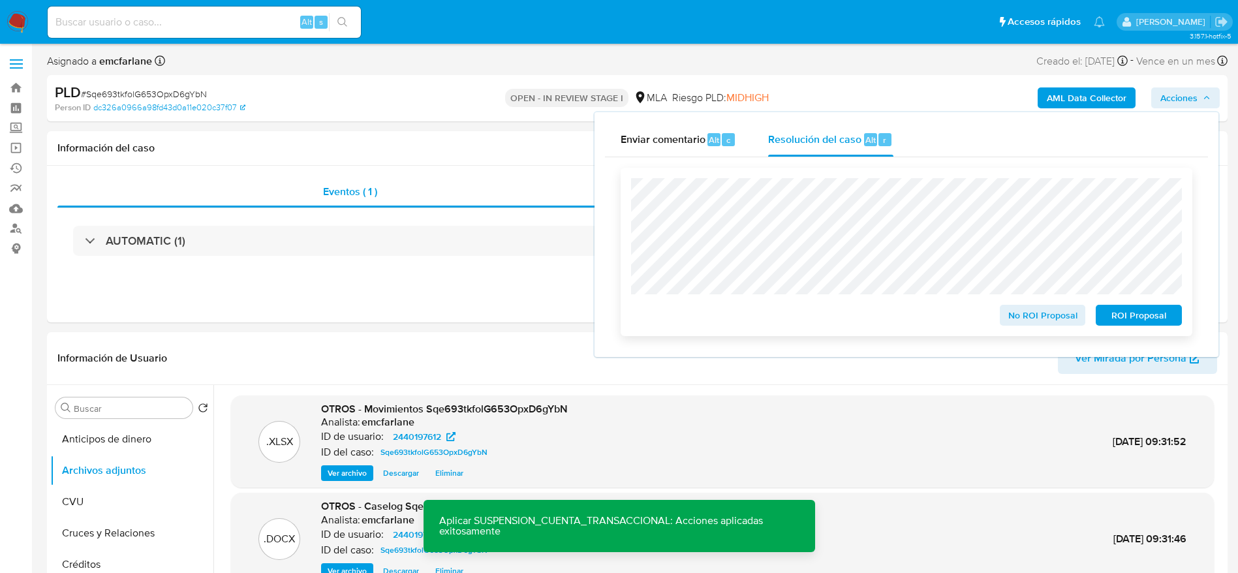
click at [1147, 315] on span "ROI Proposal" at bounding box center [1139, 315] width 68 height 18
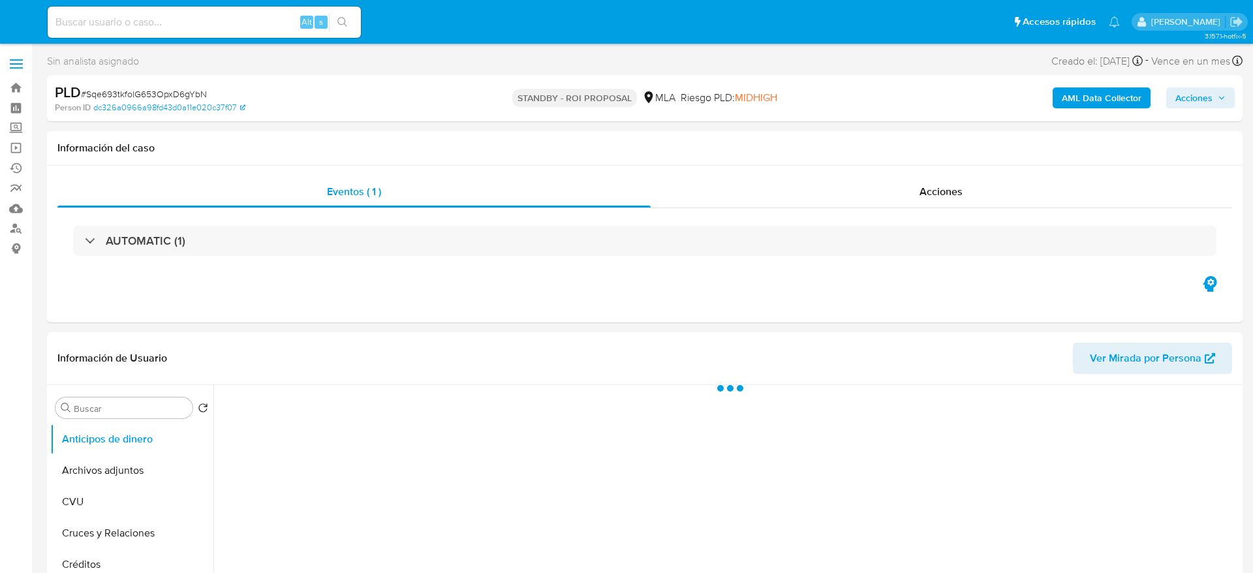
select select "10"
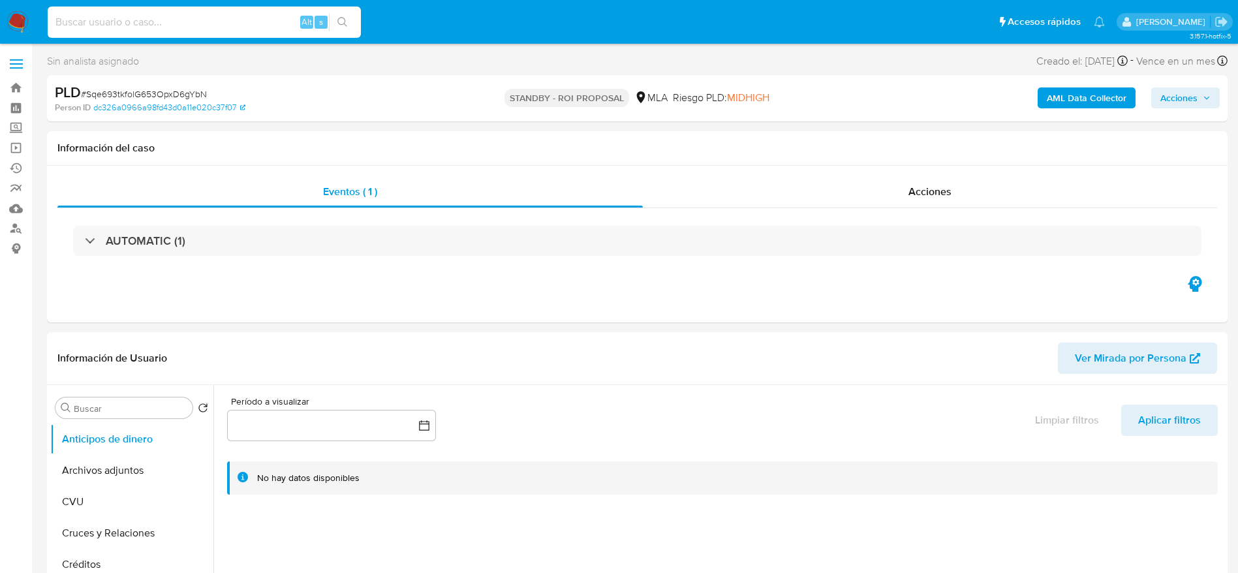
click at [133, 22] on input at bounding box center [204, 22] width 313 height 17
paste input "kaAaZJezUNm8rPTpJJ8vPqrM"
type input "kaAaZJezUNm8rPTpJJ8vPqrM"
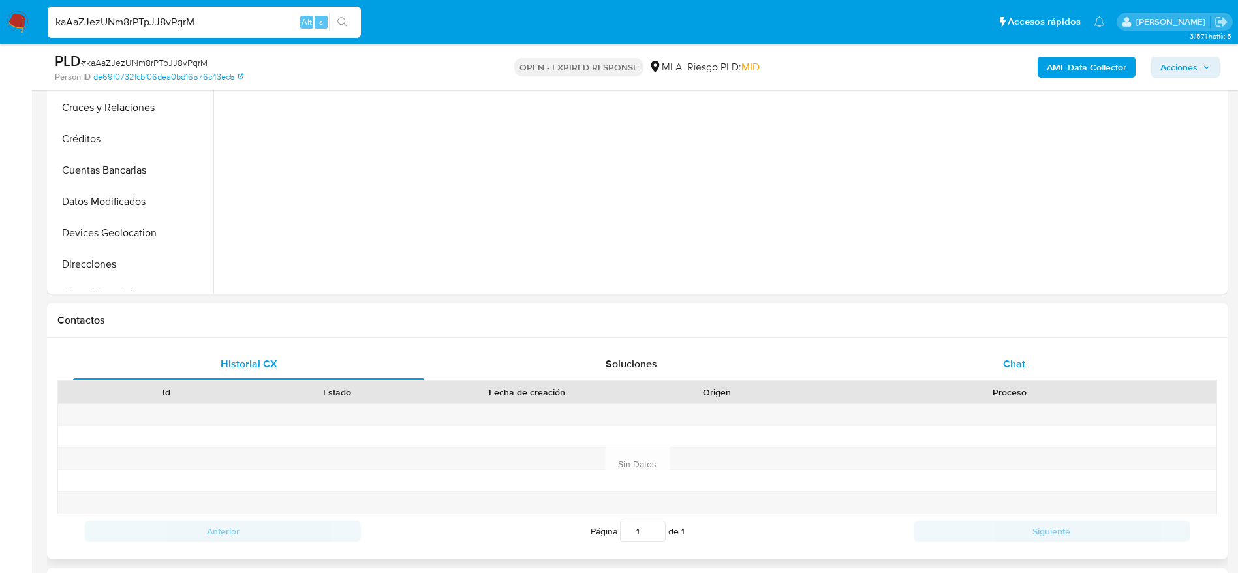
scroll to position [392, 0]
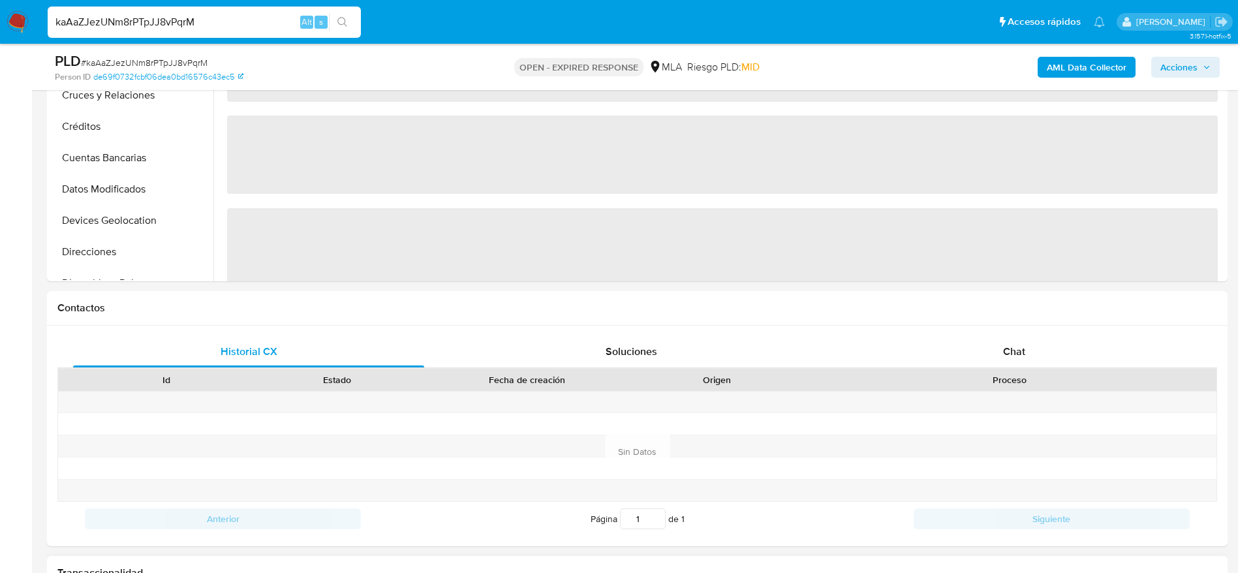
select select "10"
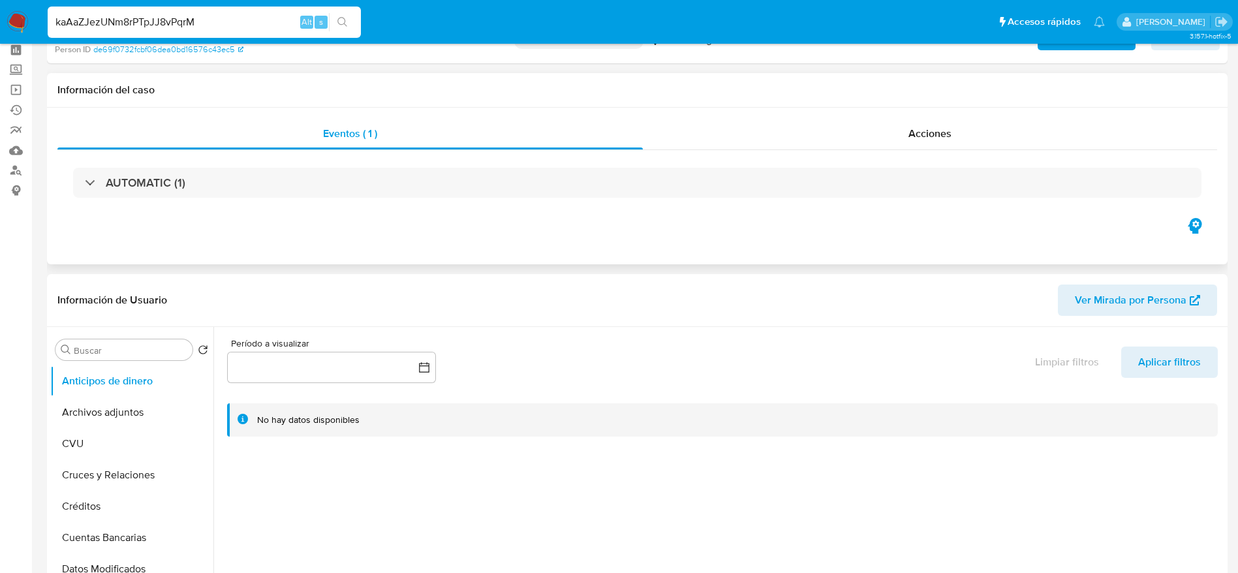
scroll to position [0, 0]
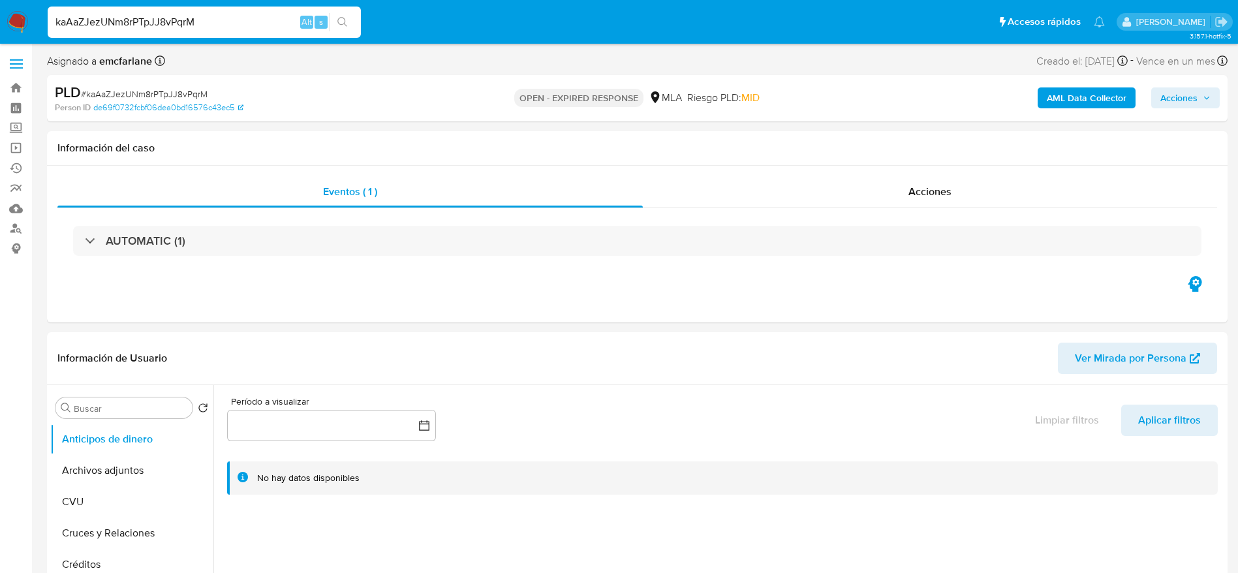
click at [137, 93] on span "# kaAaZJezUNm8rPTpJJ8vPqrM" at bounding box center [144, 93] width 127 height 13
copy span "kaAaZJezUNm8rPTpJJ8vPqrM"
drag, startPoint x: 8, startPoint y: 14, endPoint x: 13, endPoint y: 18, distance: 6.9
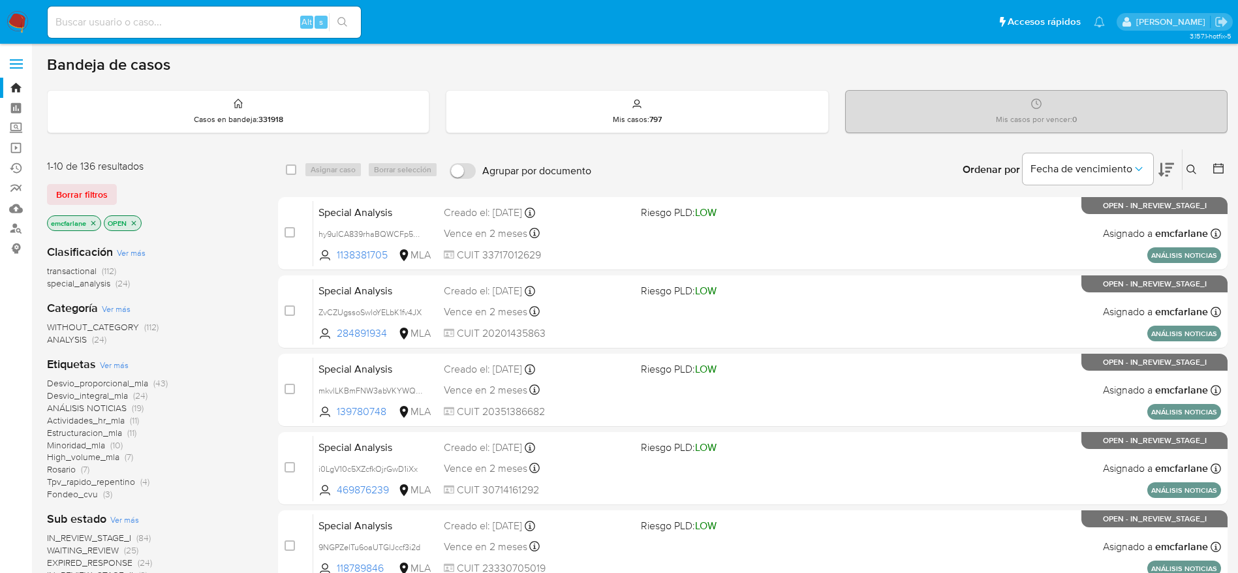
click at [99, 193] on span "Borrar filtros" at bounding box center [82, 194] width 52 height 18
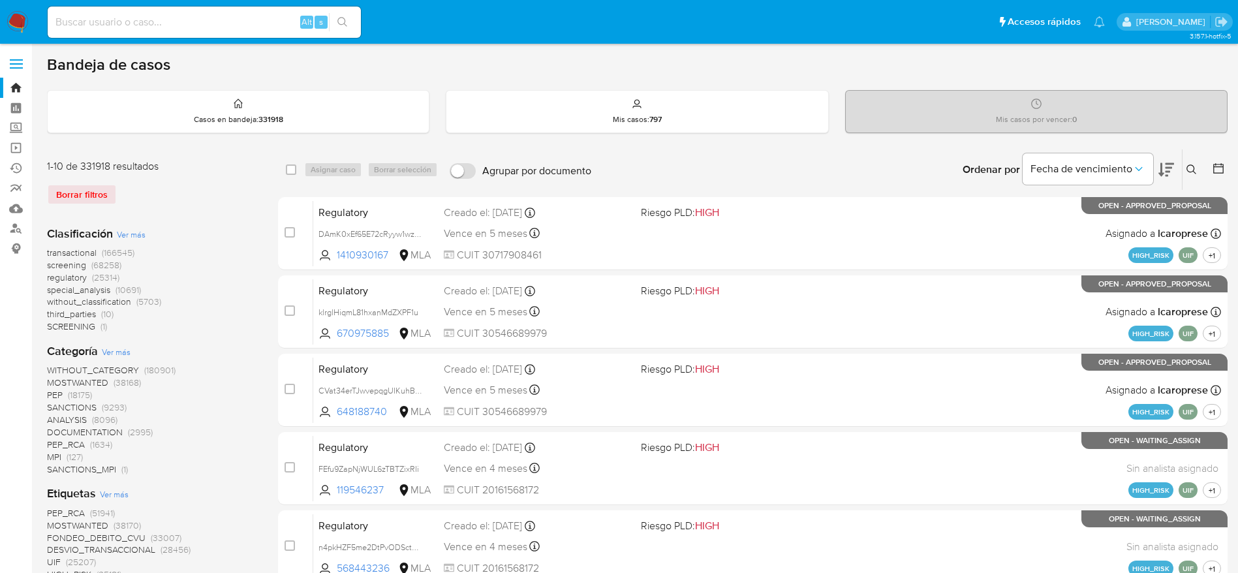
click at [1190, 168] on icon at bounding box center [1192, 170] width 10 height 10
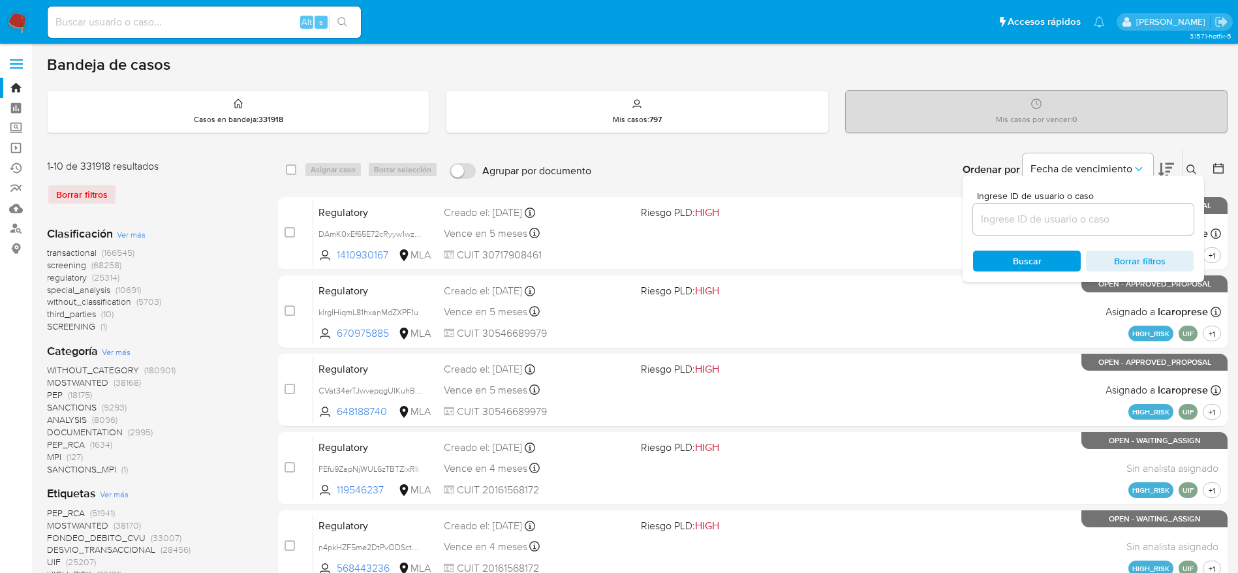
drag, startPoint x: 1037, startPoint y: 223, endPoint x: 996, endPoint y: 234, distance: 42.6
click at [1037, 223] on input at bounding box center [1083, 219] width 221 height 17
type input "kaAaZJezUNm8rPTpJJ8vPqrM"
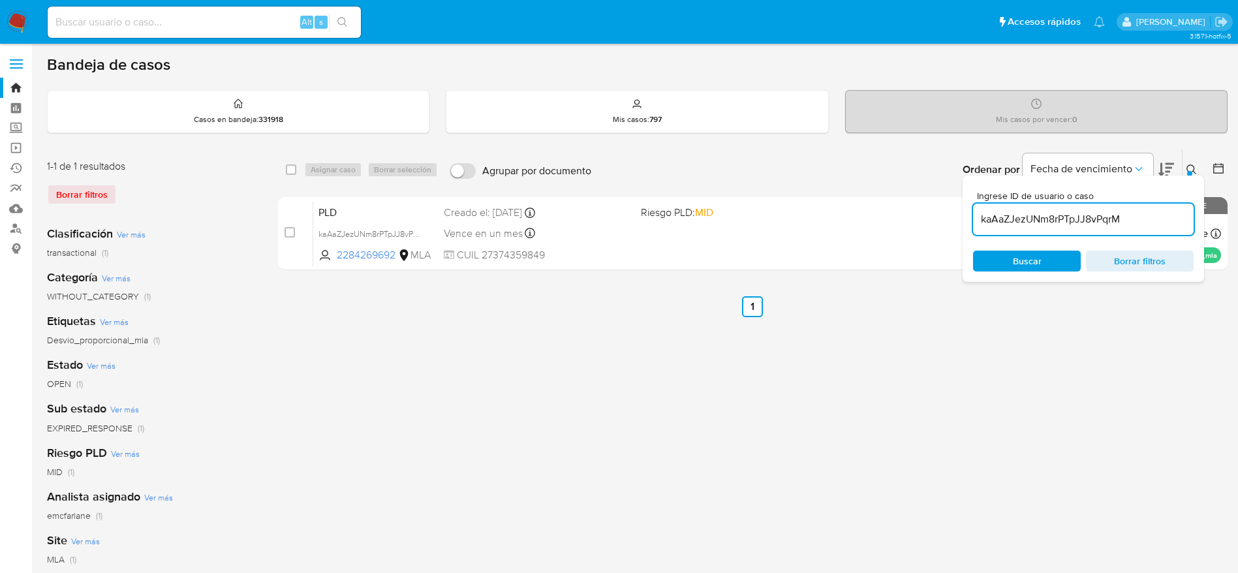
click at [294, 166] on input "checkbox" at bounding box center [291, 170] width 10 height 10
checkbox input "true"
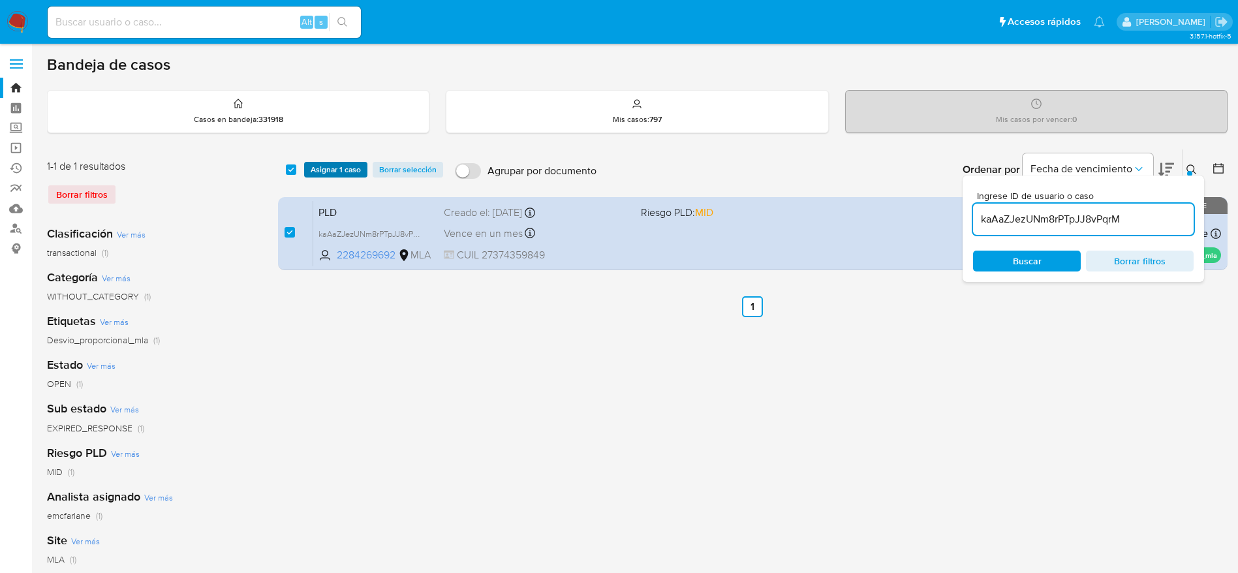
click at [322, 166] on span "Asignar 1 caso" at bounding box center [336, 169] width 50 height 13
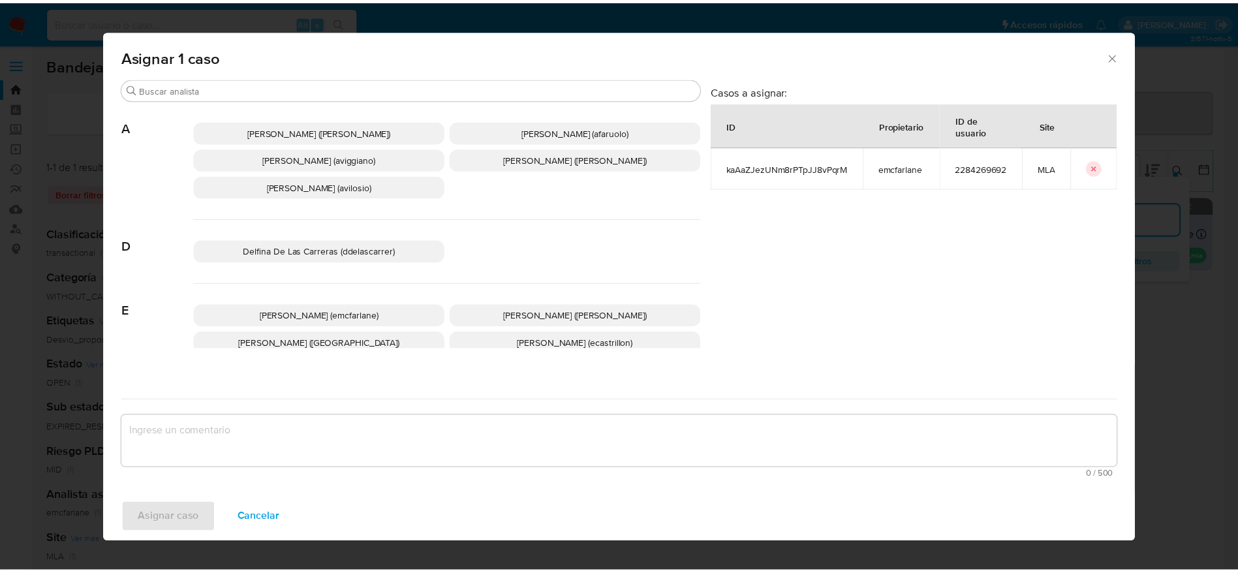
scroll to position [98, 0]
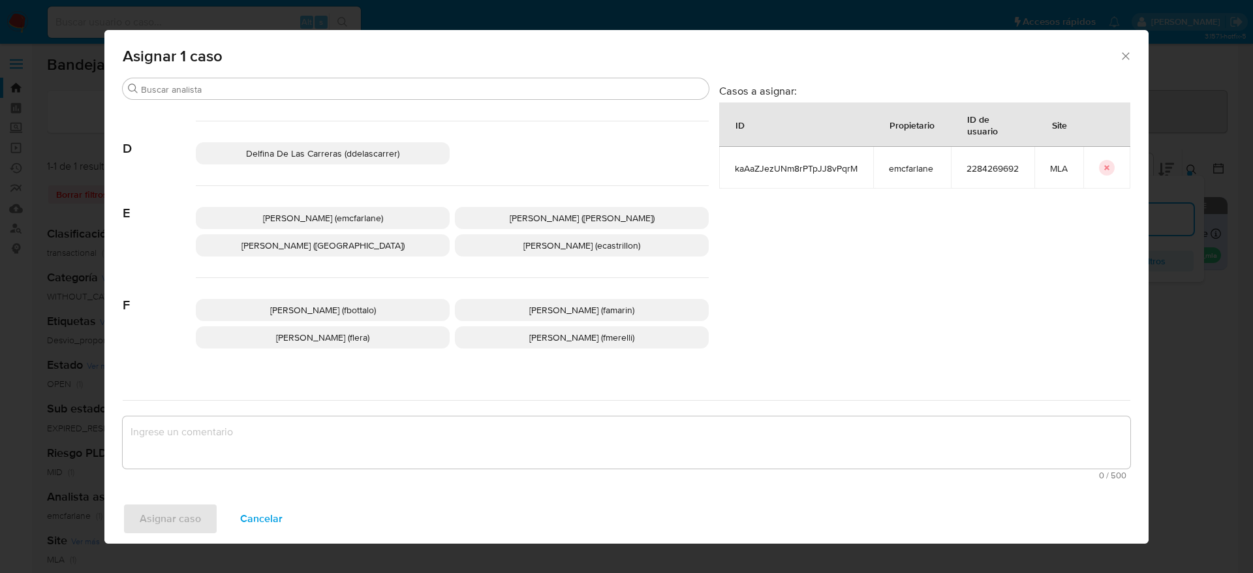
click at [300, 223] on span "Elaine Mc Farlane (emcfarlane)" at bounding box center [323, 218] width 120 height 13
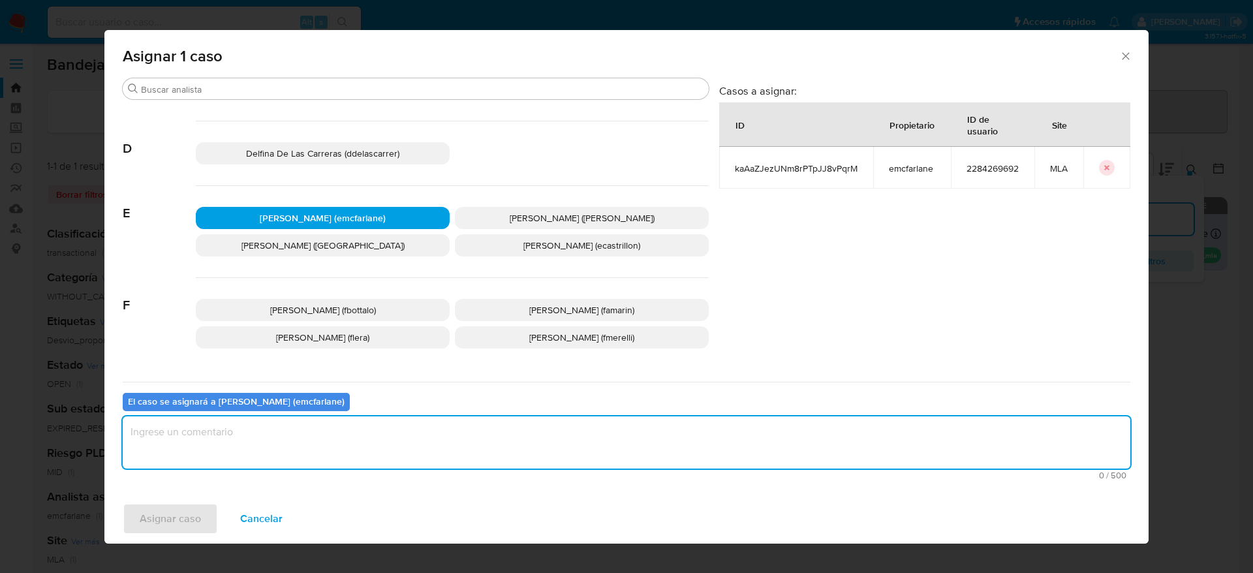
click at [251, 448] on textarea "assign-modal" at bounding box center [627, 442] width 1008 height 52
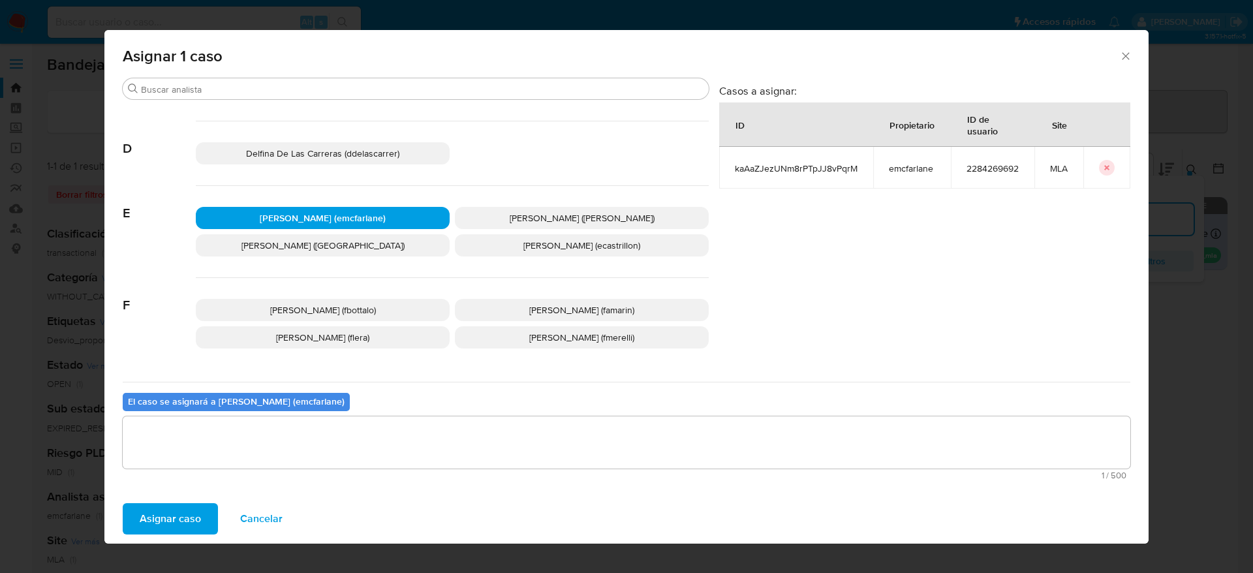
click at [163, 516] on span "Asignar caso" at bounding box center [170, 519] width 61 height 29
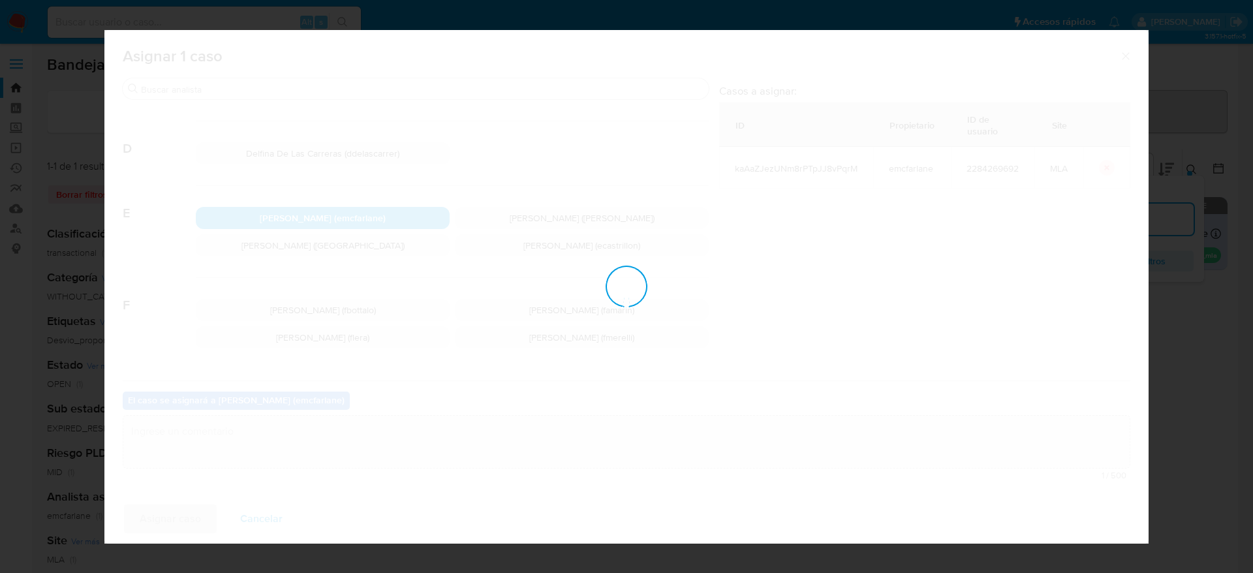
checkbox input "false"
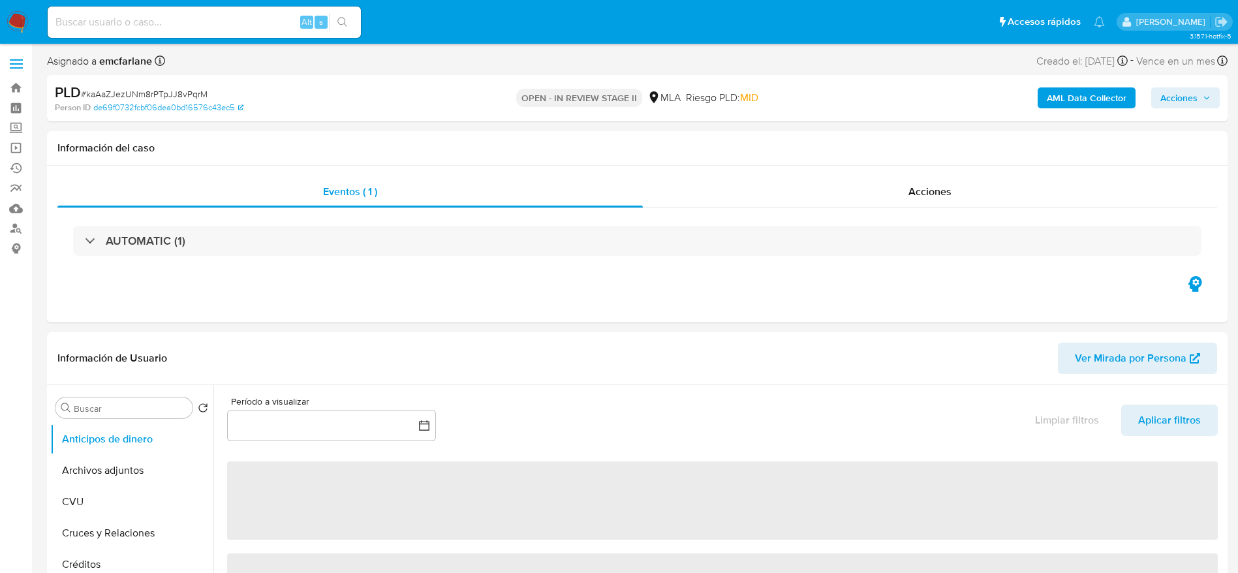
select select "10"
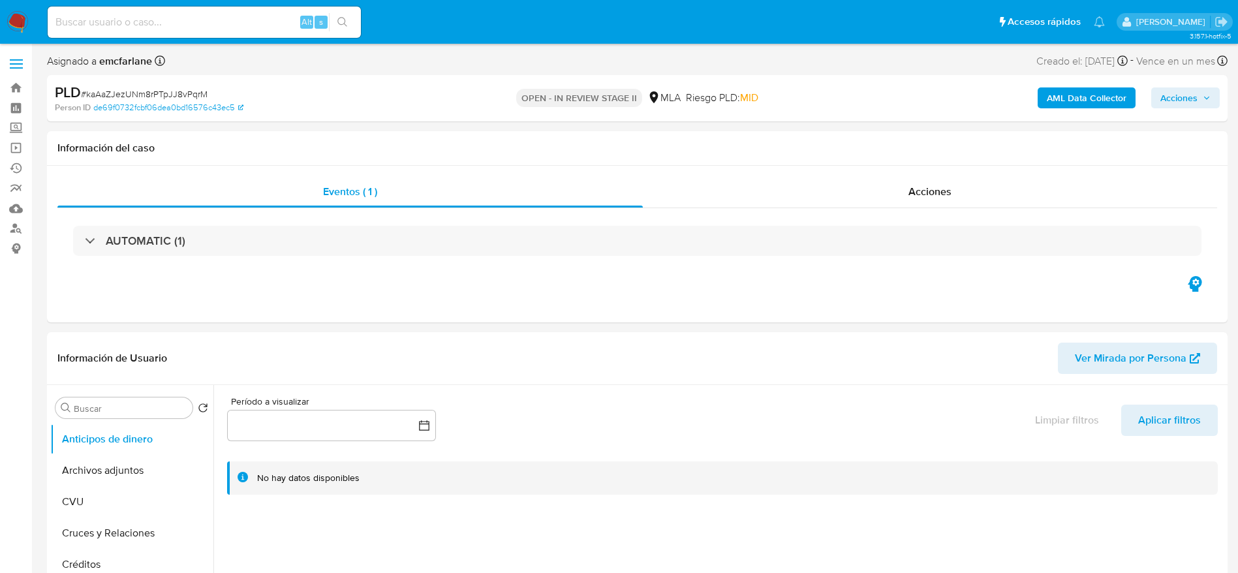
click at [1182, 92] on span "Acciones" at bounding box center [1179, 97] width 37 height 21
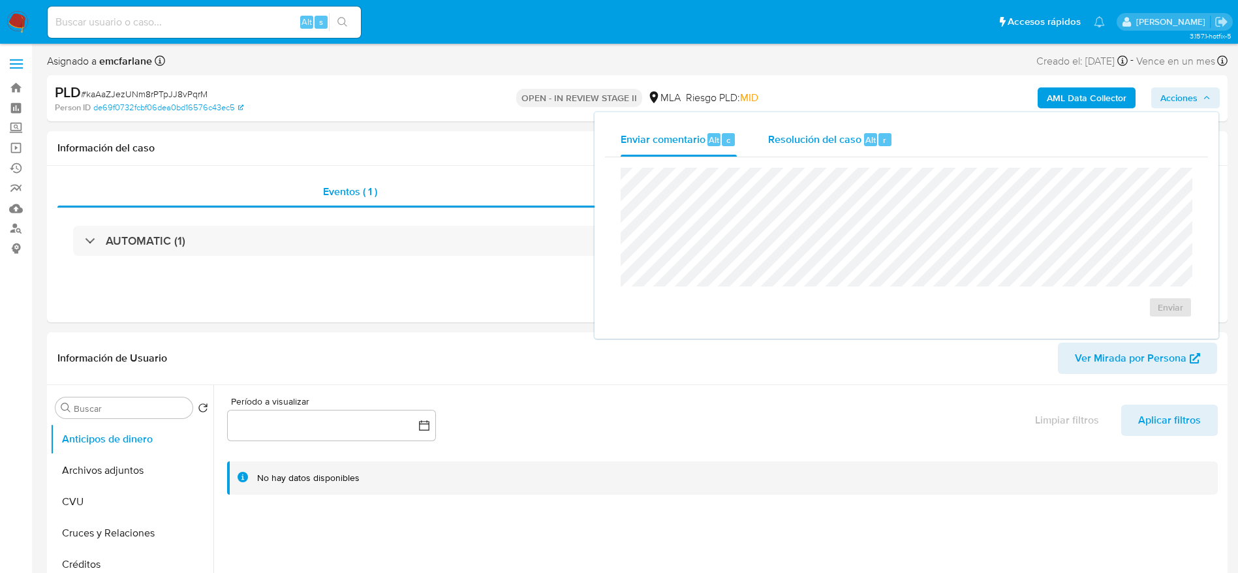
drag, startPoint x: 839, startPoint y: 147, endPoint x: 839, endPoint y: 157, distance: 10.5
click at [839, 152] on div "Resolución del caso Alt r" at bounding box center [830, 140] width 125 height 34
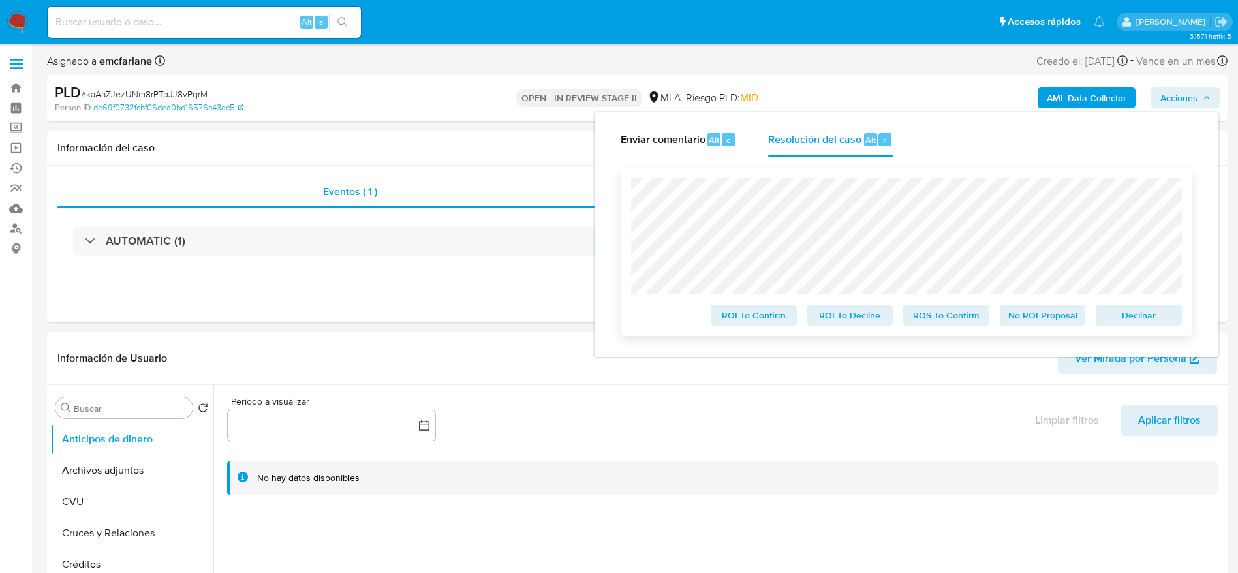
click at [1150, 320] on span "Declinar" at bounding box center [1139, 315] width 68 height 18
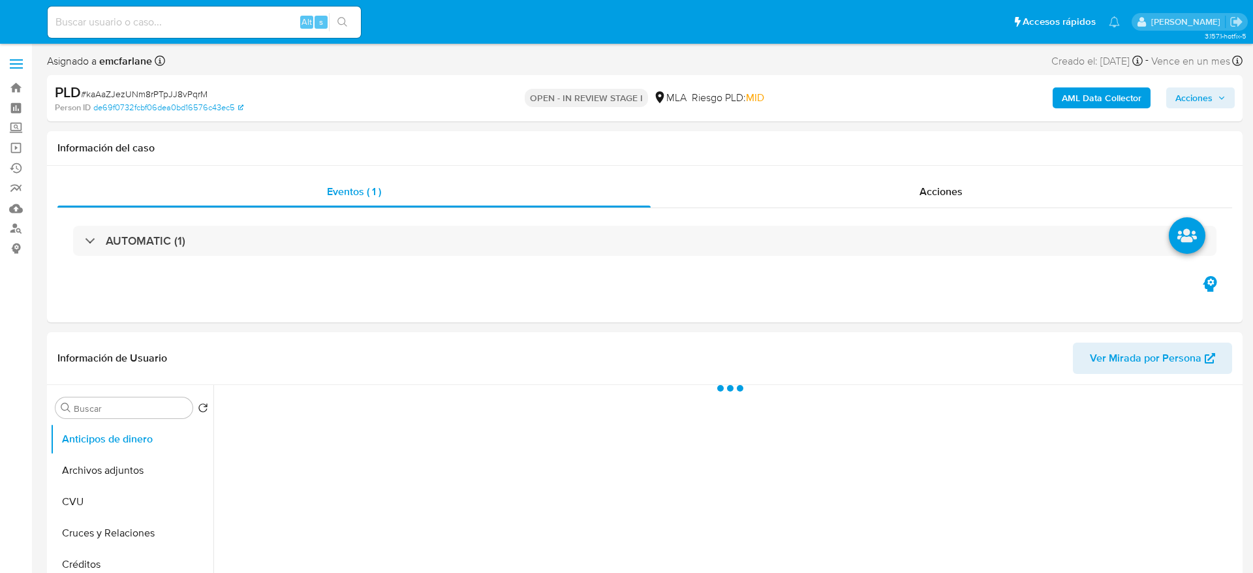
select select "10"
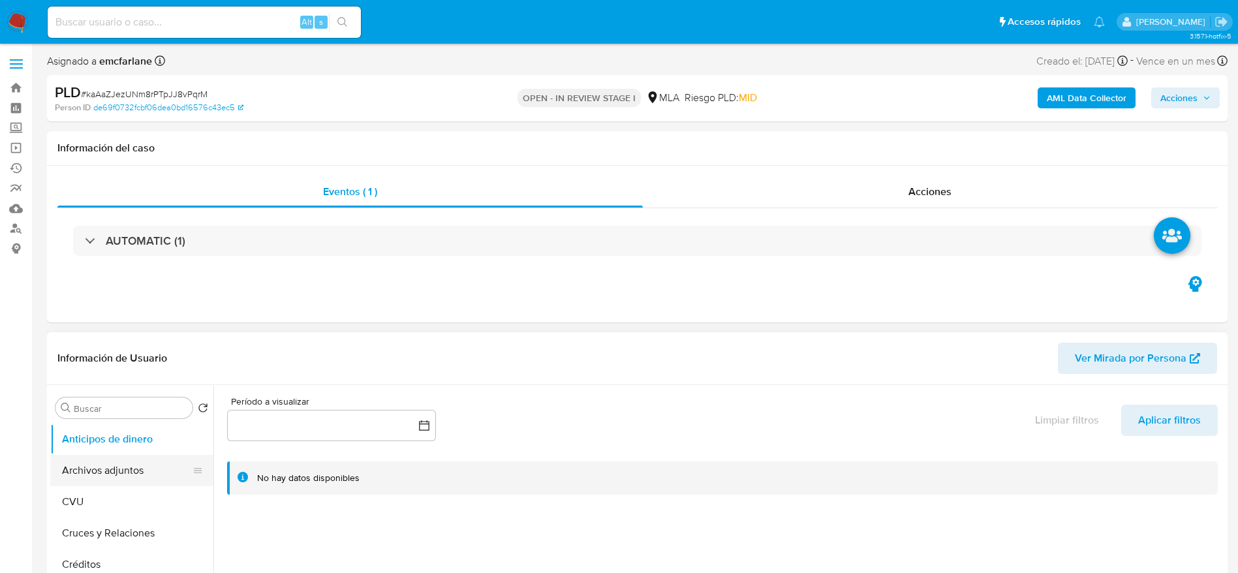
click at [124, 469] on button "Archivos adjuntos" at bounding box center [126, 470] width 153 height 31
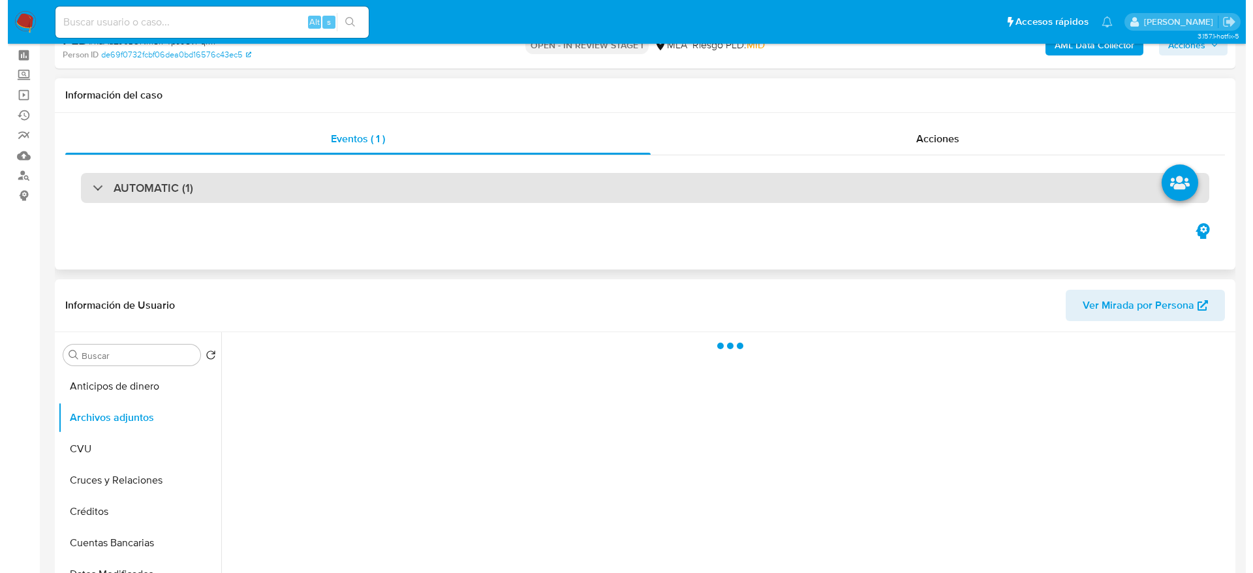
scroll to position [98, 0]
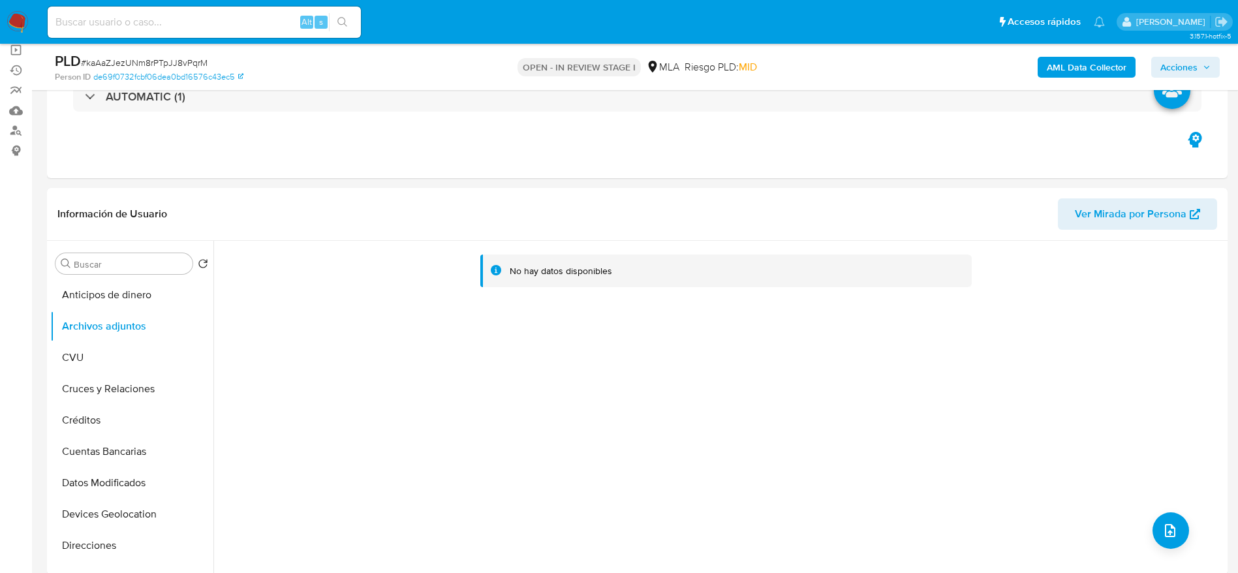
click at [1046, 73] on button "AML Data Collector" at bounding box center [1087, 67] width 98 height 21
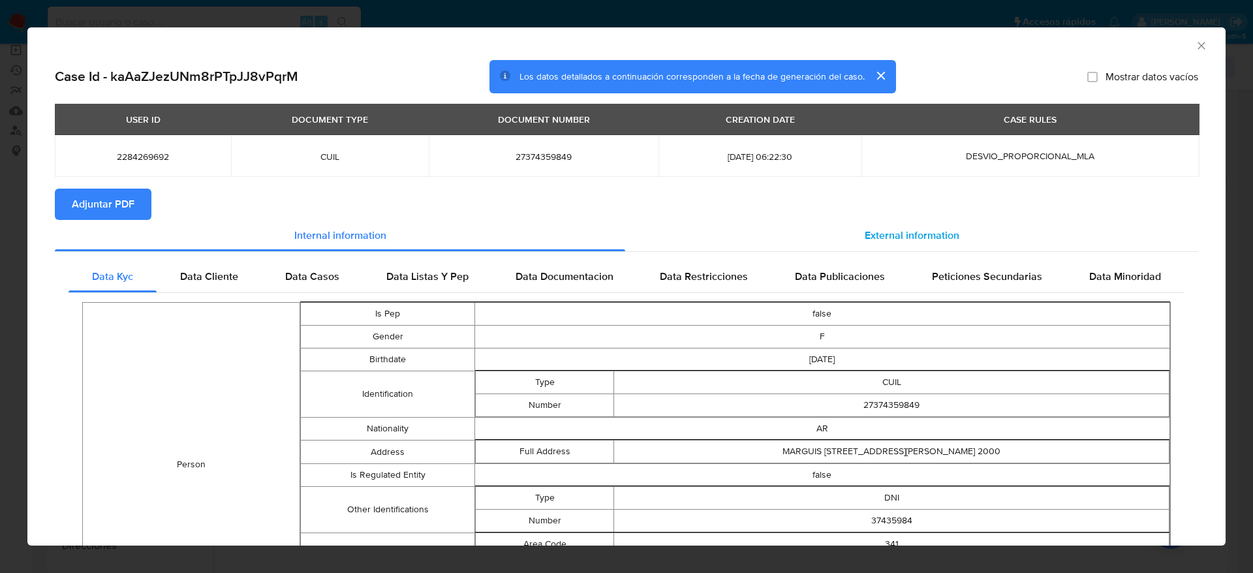
click at [891, 223] on div "External information" at bounding box center [911, 235] width 573 height 31
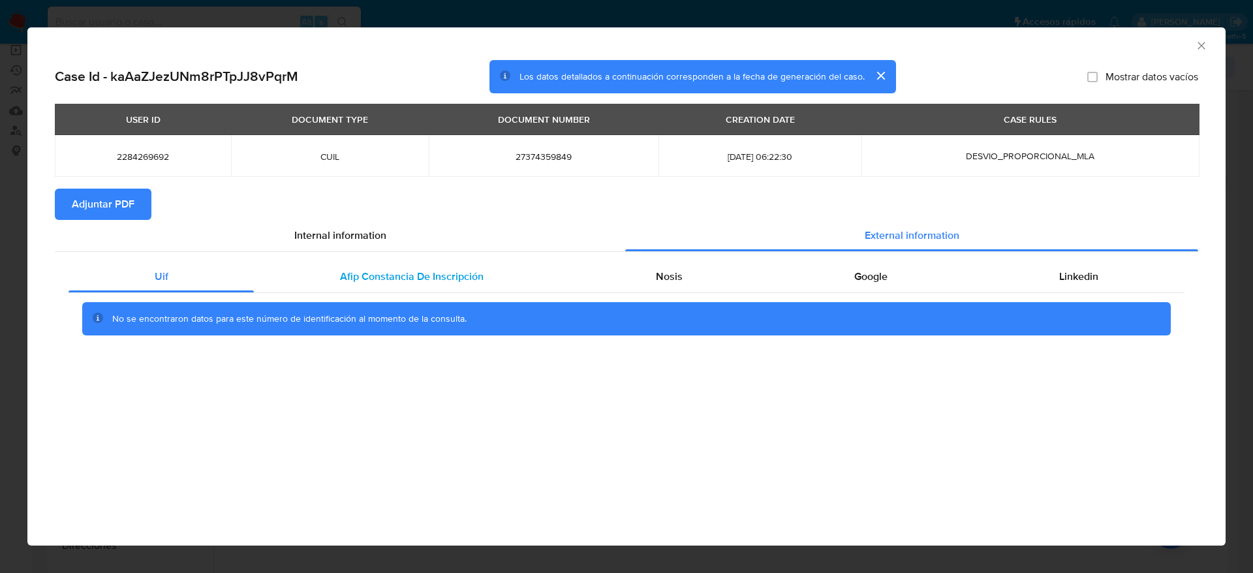
click at [380, 277] on span "Afip Constancia De Inscripción" at bounding box center [412, 276] width 144 height 15
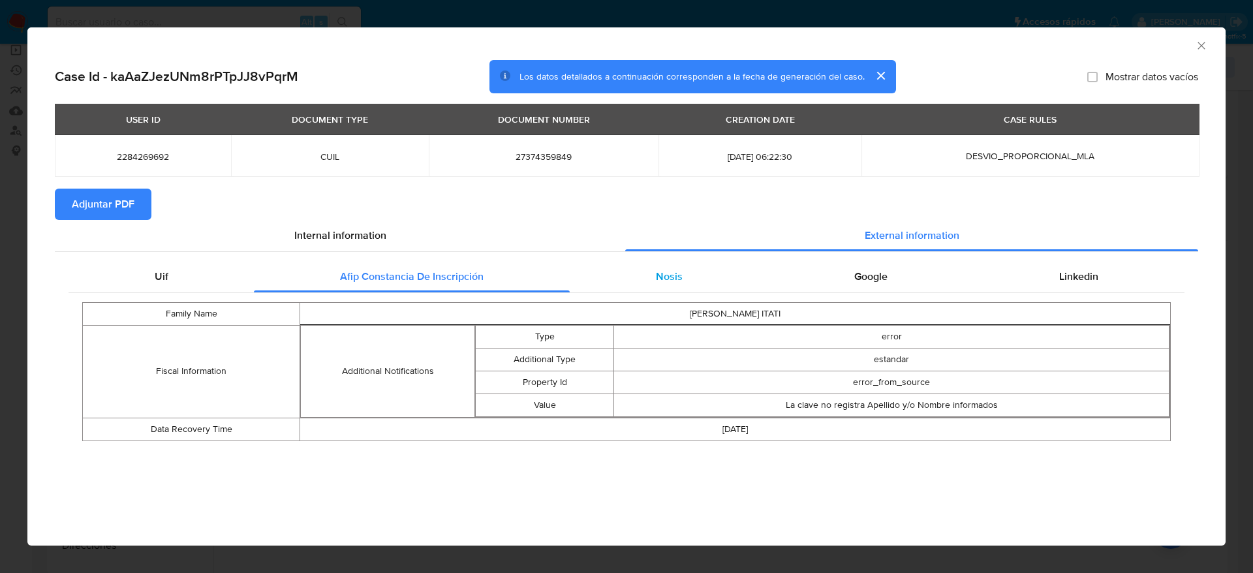
click at [668, 283] on span "Nosis" at bounding box center [669, 276] width 27 height 15
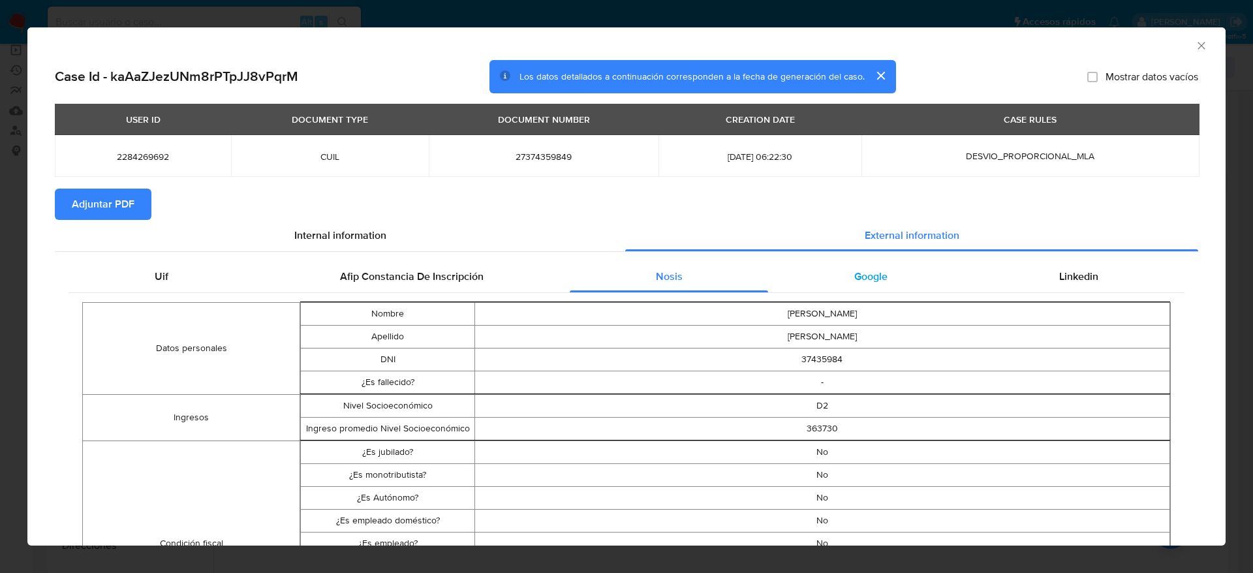
click at [862, 277] on span "Google" at bounding box center [870, 276] width 33 height 15
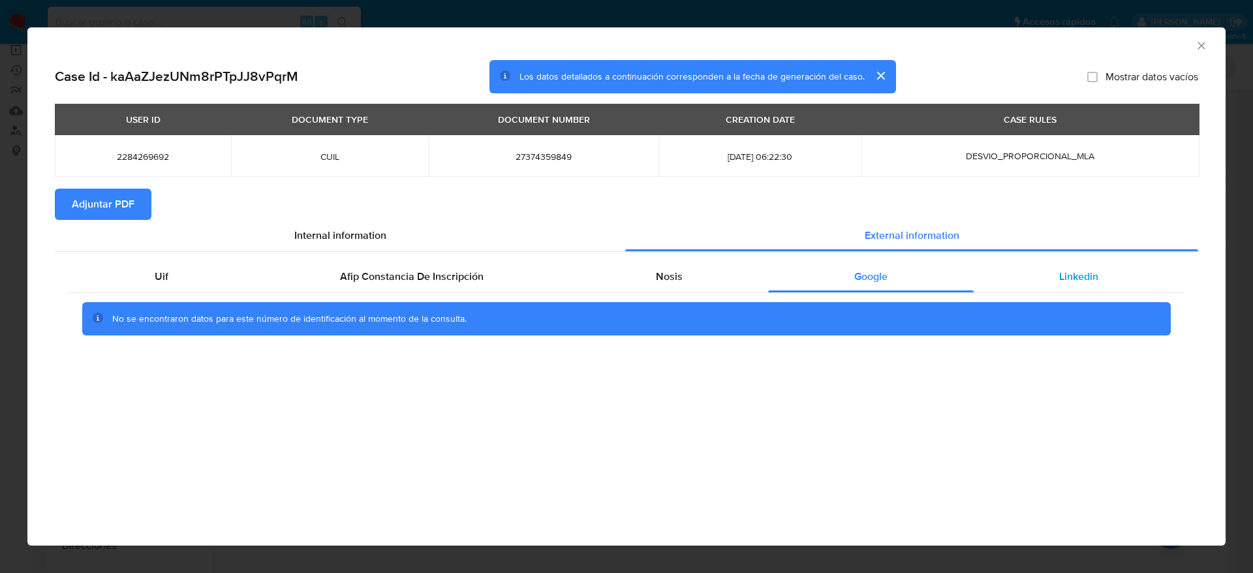
click at [1083, 278] on span "Linkedin" at bounding box center [1078, 276] width 39 height 15
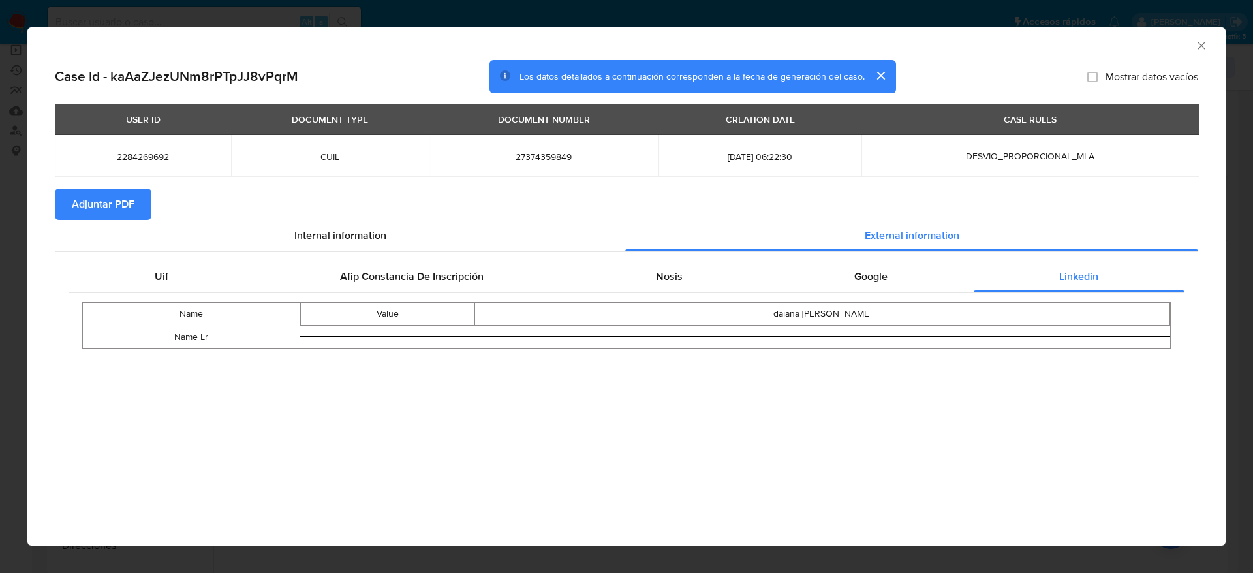
click at [83, 211] on span "Adjuntar PDF" at bounding box center [103, 204] width 63 height 29
click at [1203, 46] on icon "Cerrar ventana" at bounding box center [1201, 45] width 13 height 13
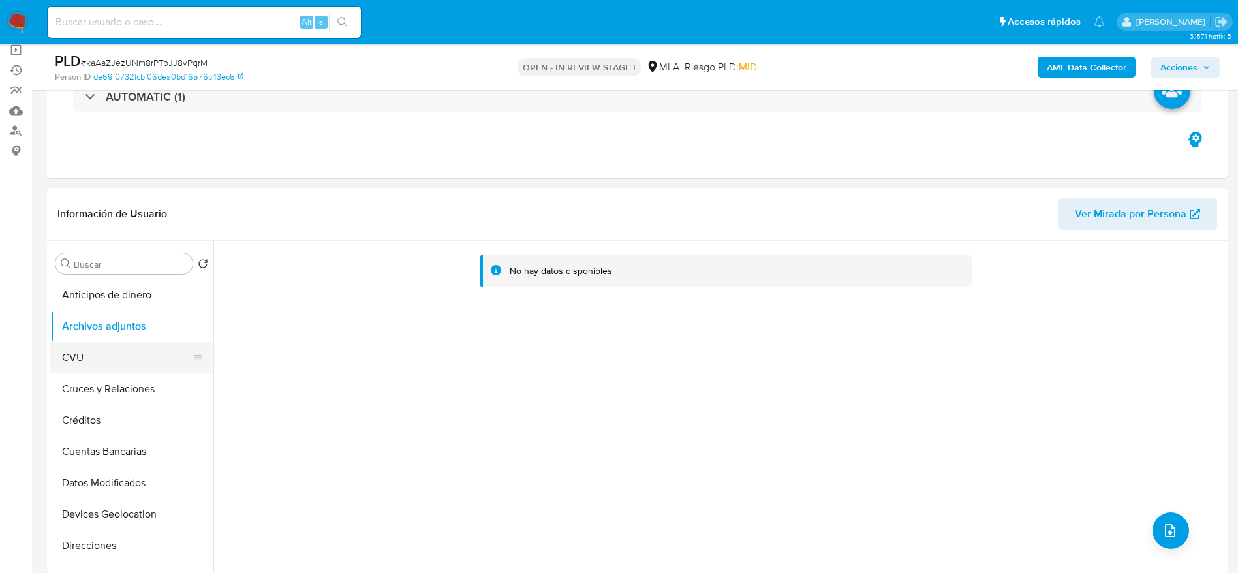
click at [117, 358] on button "CVU" at bounding box center [126, 357] width 153 height 31
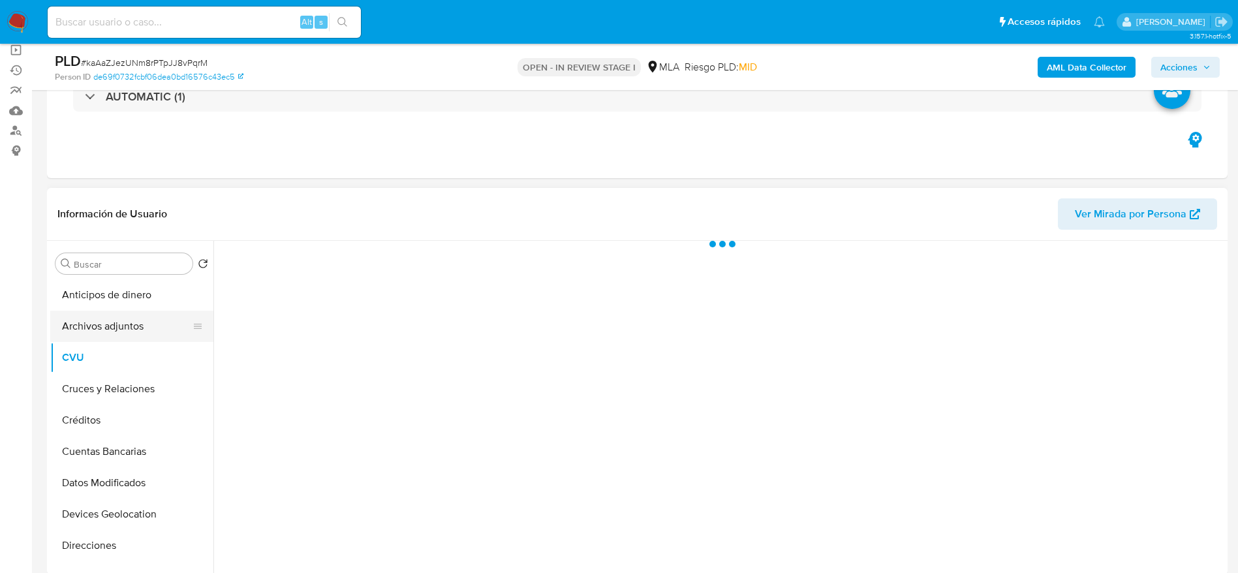
click at [131, 317] on button "Archivos adjuntos" at bounding box center [126, 326] width 153 height 31
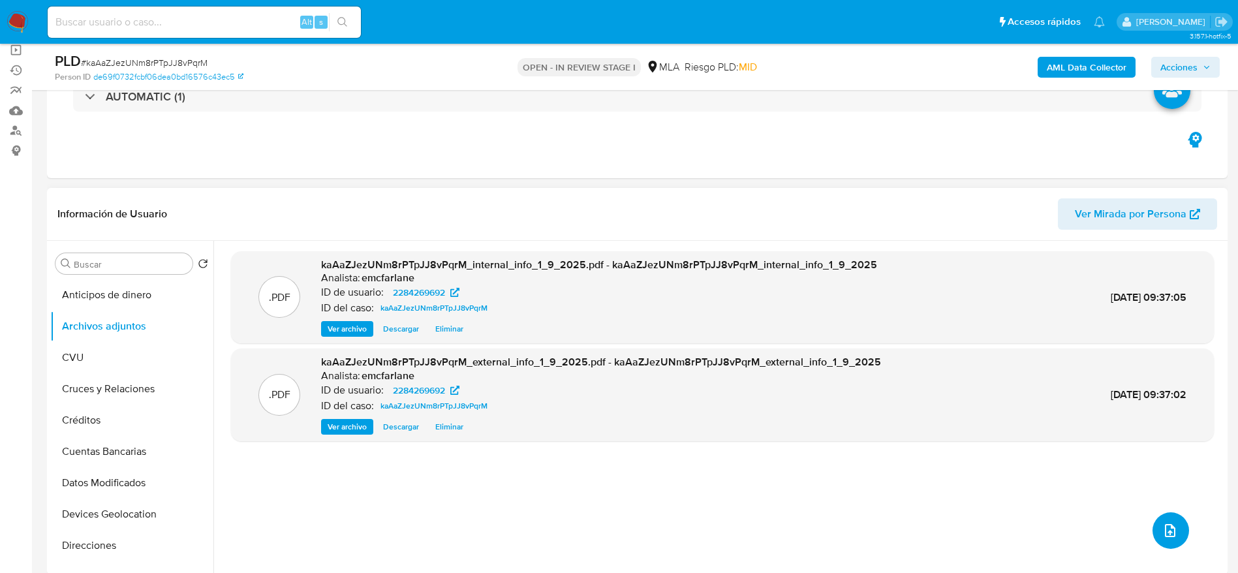
click at [1163, 529] on icon "upload-file" at bounding box center [1171, 531] width 16 height 16
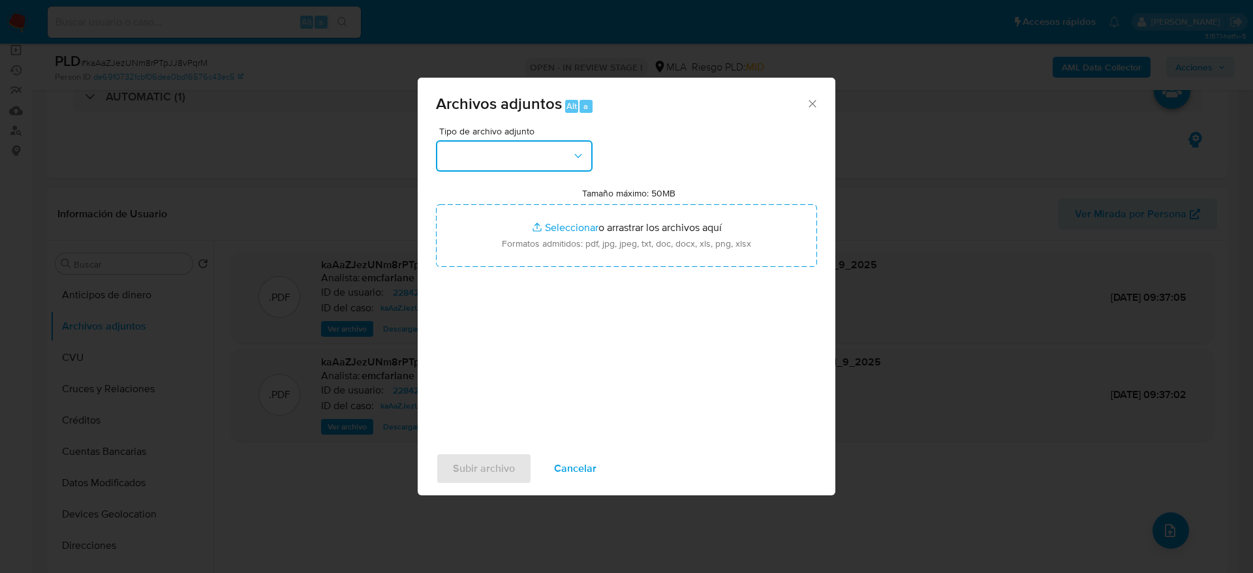
click at [487, 163] on button "button" at bounding box center [514, 155] width 157 height 31
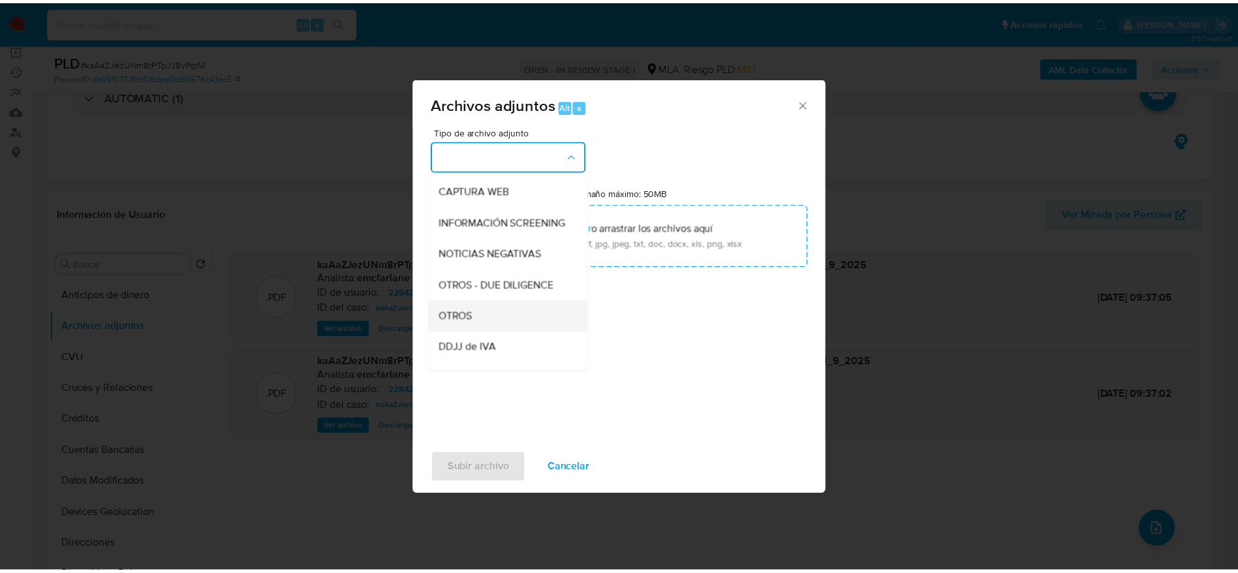
scroll to position [196, 0]
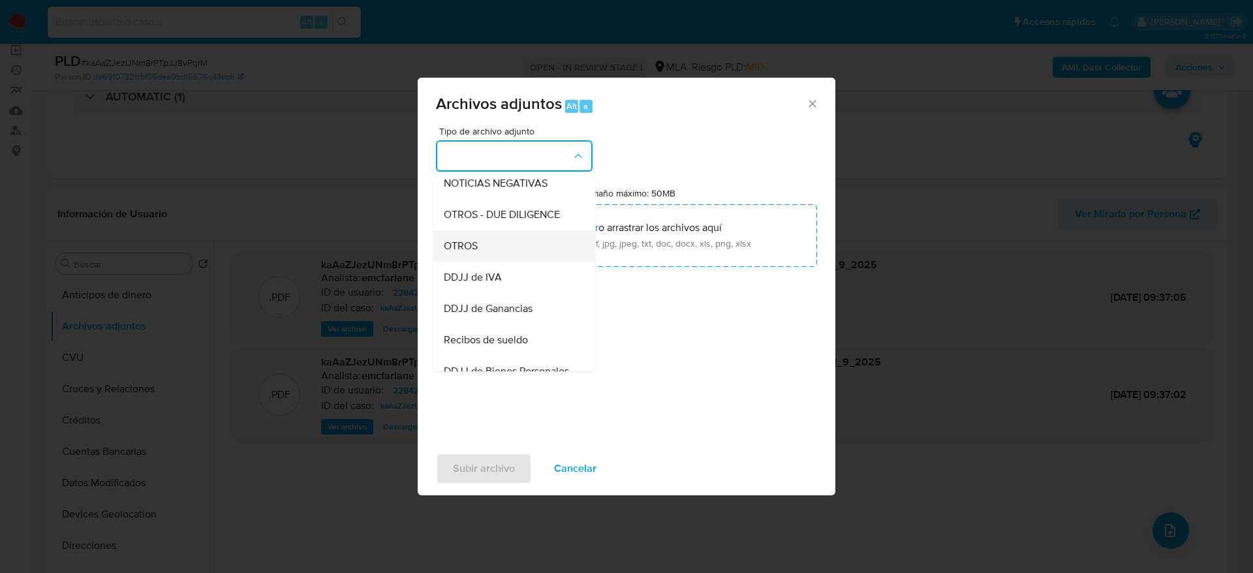
click at [479, 262] on div "OTROS" at bounding box center [510, 245] width 133 height 31
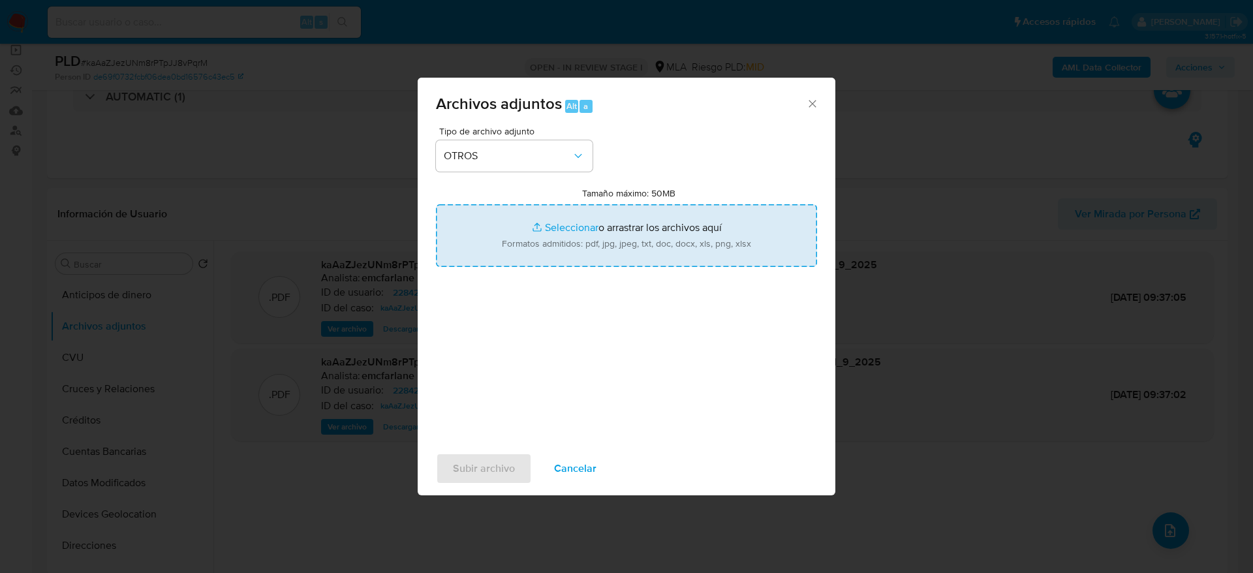
type input "C:\fakepath\Caselog kaAaZJezUNm8rPTpJJ8vPqrM.docx"
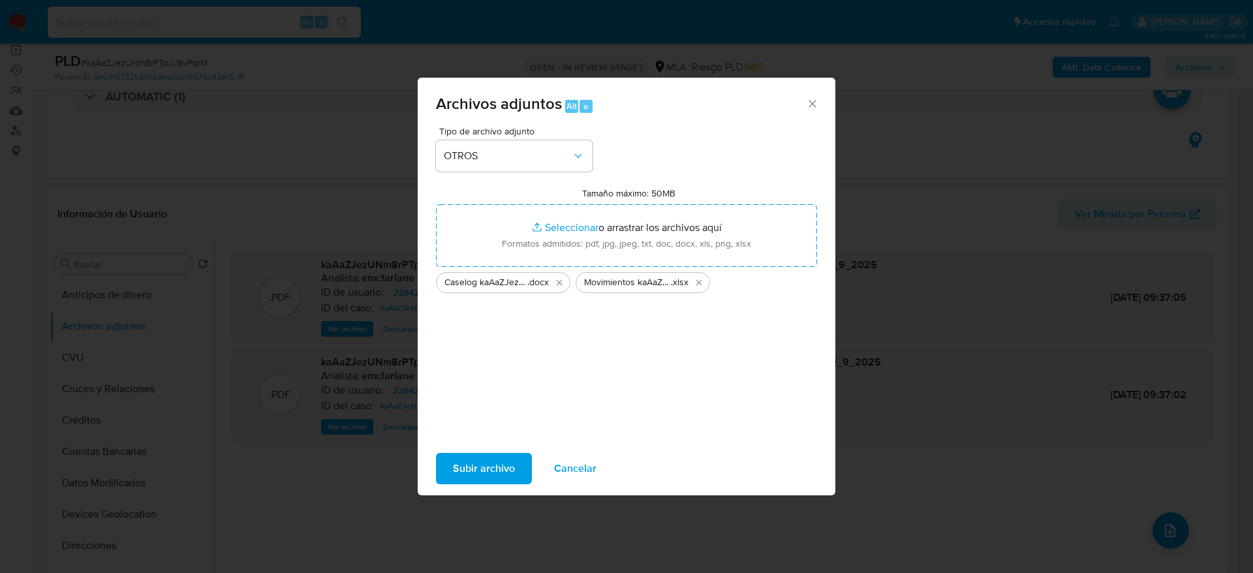
click at [469, 463] on span "Subir archivo" at bounding box center [484, 468] width 62 height 29
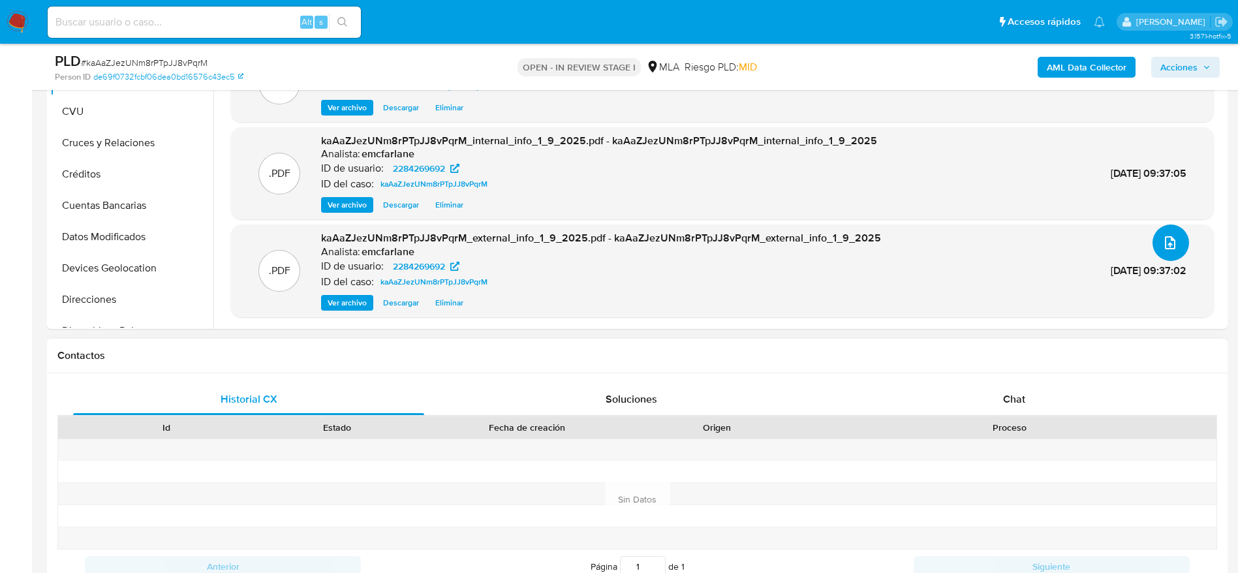
scroll to position [588, 0]
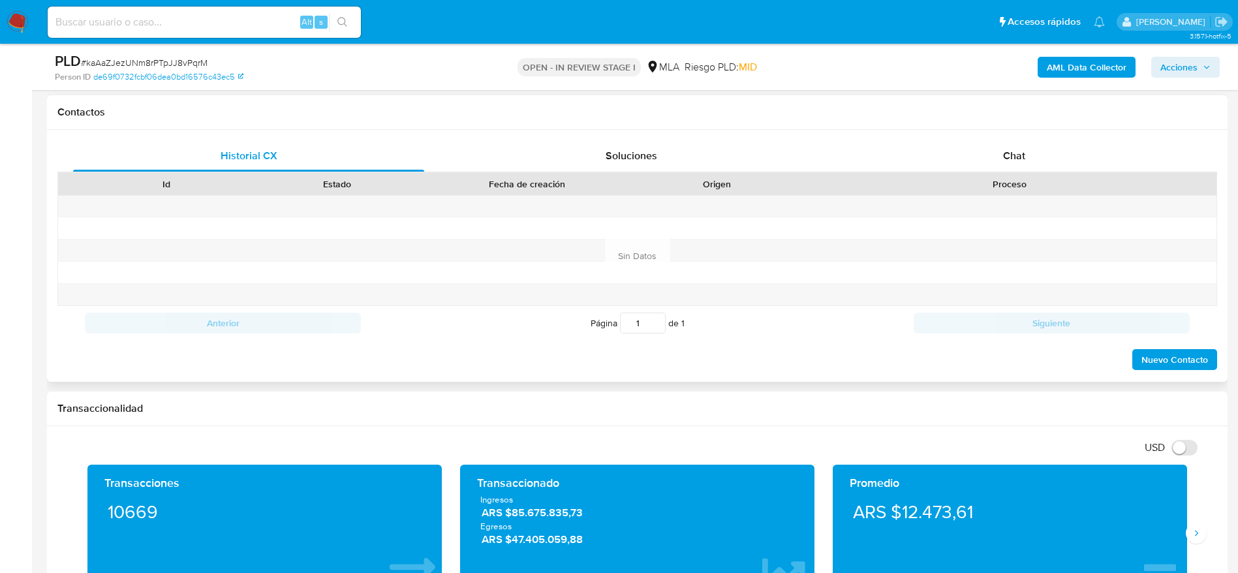
click at [1026, 134] on div "Historial CX Soluciones Chat Id Estado Fecha de creación Origen Proceso Anterio…" at bounding box center [637, 256] width 1181 height 252
click at [1024, 151] on span "Chat" at bounding box center [1014, 155] width 22 height 15
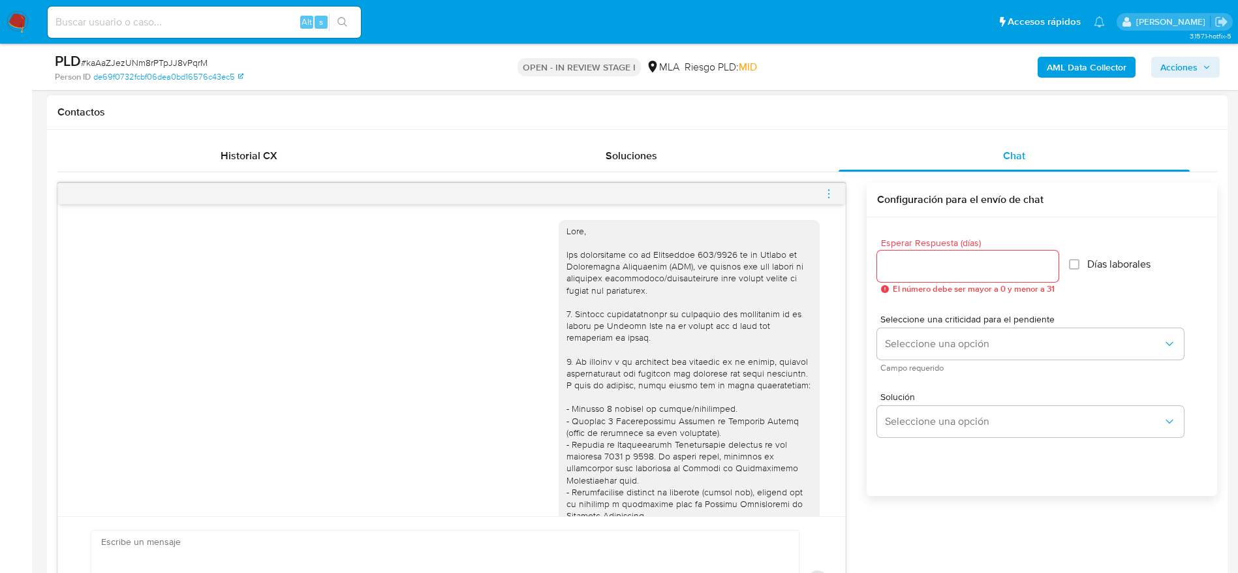
scroll to position [715, 0]
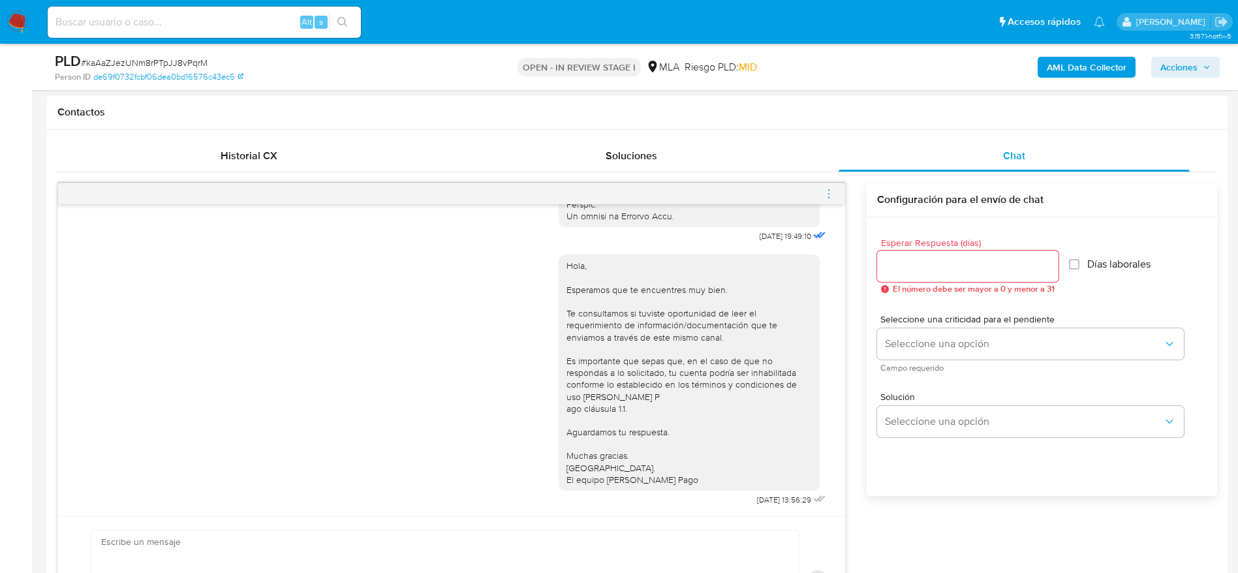
click at [824, 197] on icon "menu-action" at bounding box center [829, 194] width 12 height 12
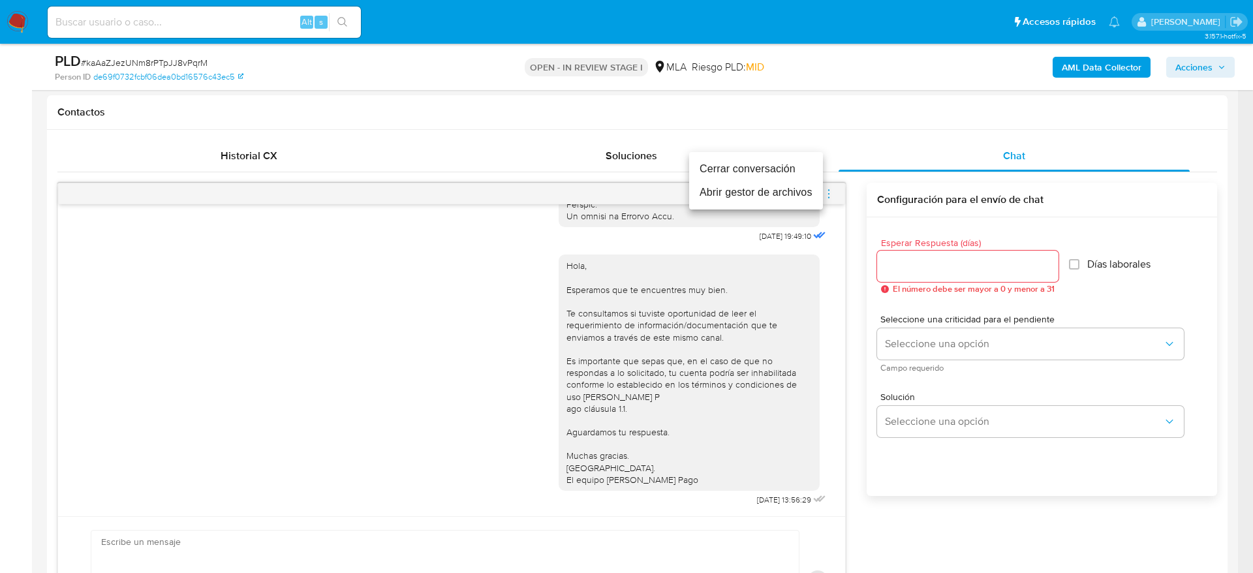
click at [751, 170] on li "Cerrar conversación" at bounding box center [756, 169] width 134 height 24
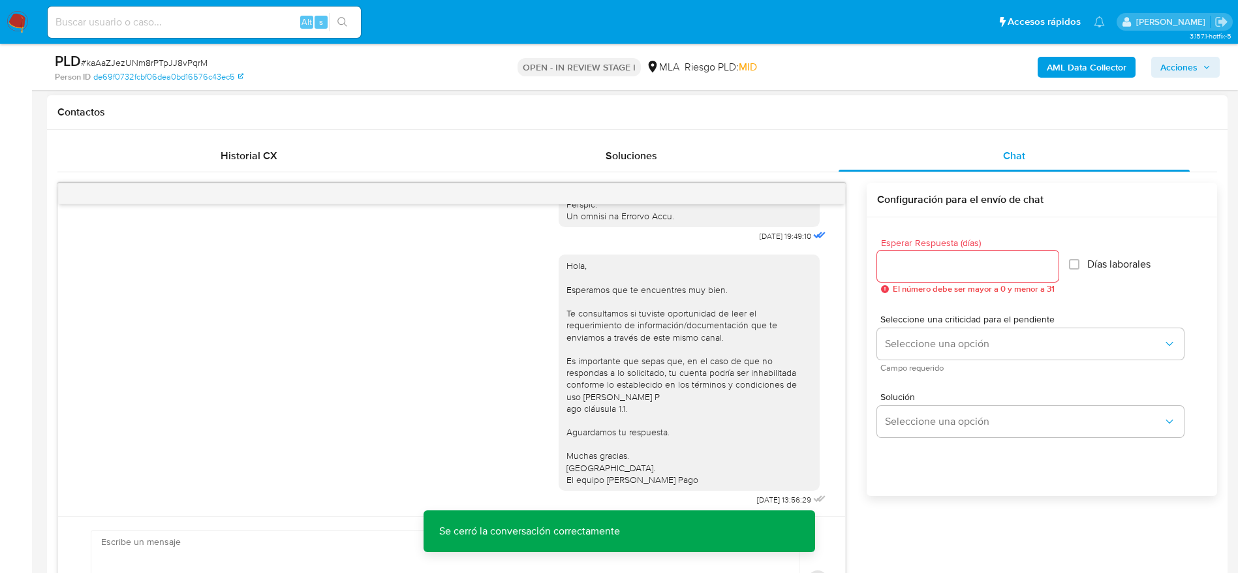
click at [753, 138] on div "Historial CX Soluciones Chat Id Estado Fecha de creación Origen Proceso Anterio…" at bounding box center [637, 393] width 1181 height 526
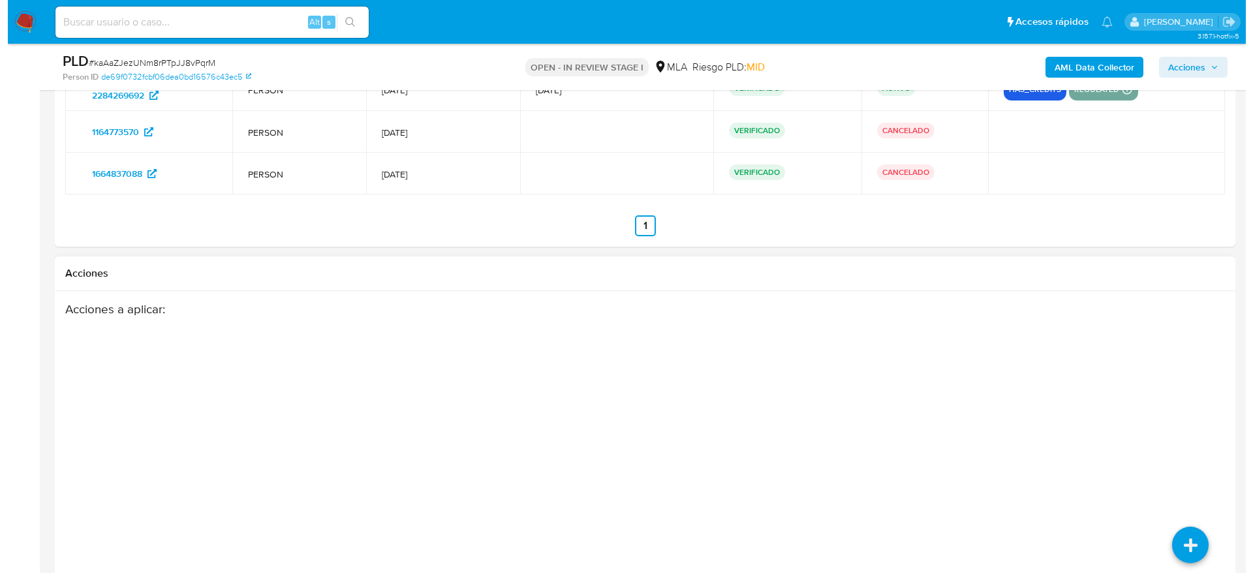
scroll to position [2422, 0]
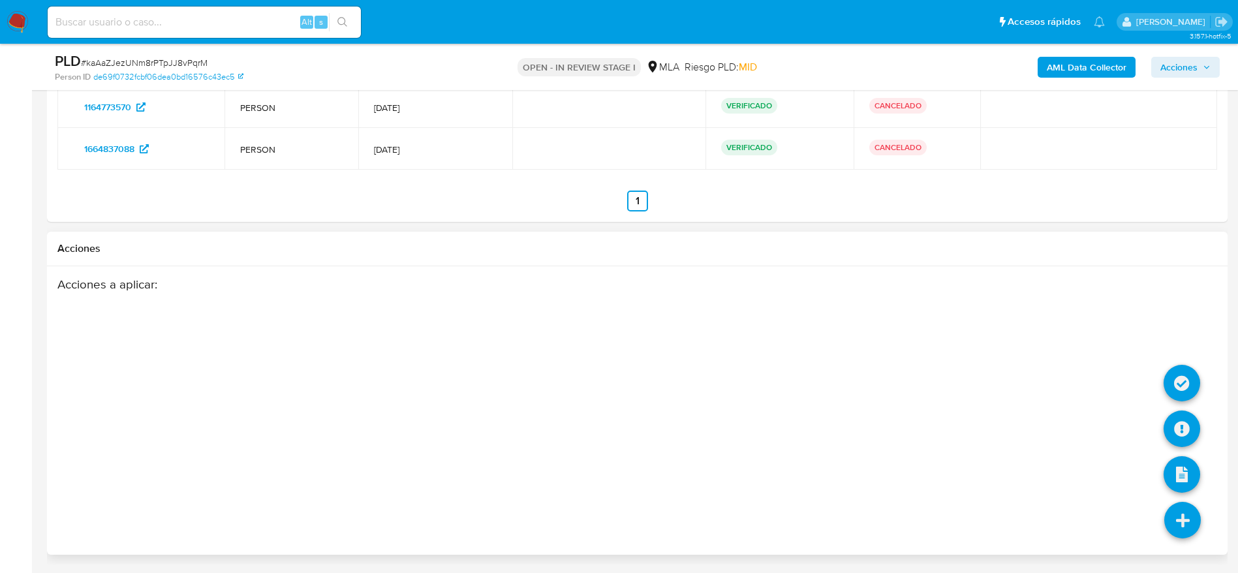
click at [1180, 524] on icon at bounding box center [1183, 520] width 37 height 37
click at [1173, 419] on icon at bounding box center [1182, 429] width 37 height 37
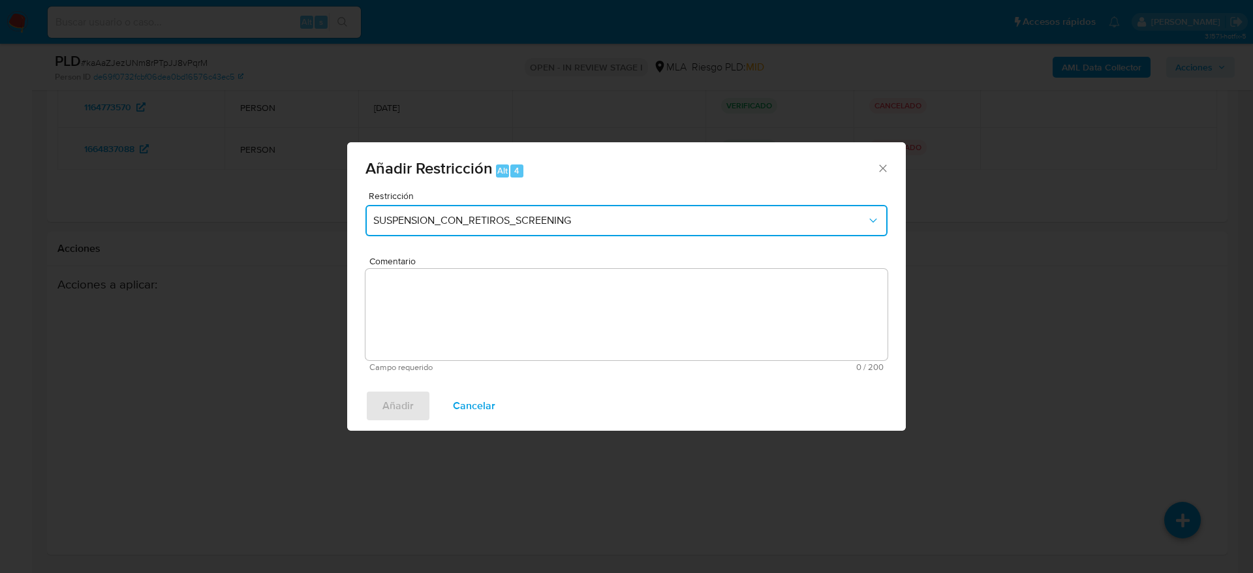
drag, startPoint x: 445, startPoint y: 221, endPoint x: 448, endPoint y: 235, distance: 14.1
click at [445, 222] on span "SUSPENSION_CON_RETIROS_SCREENING" at bounding box center [620, 220] width 494 height 13
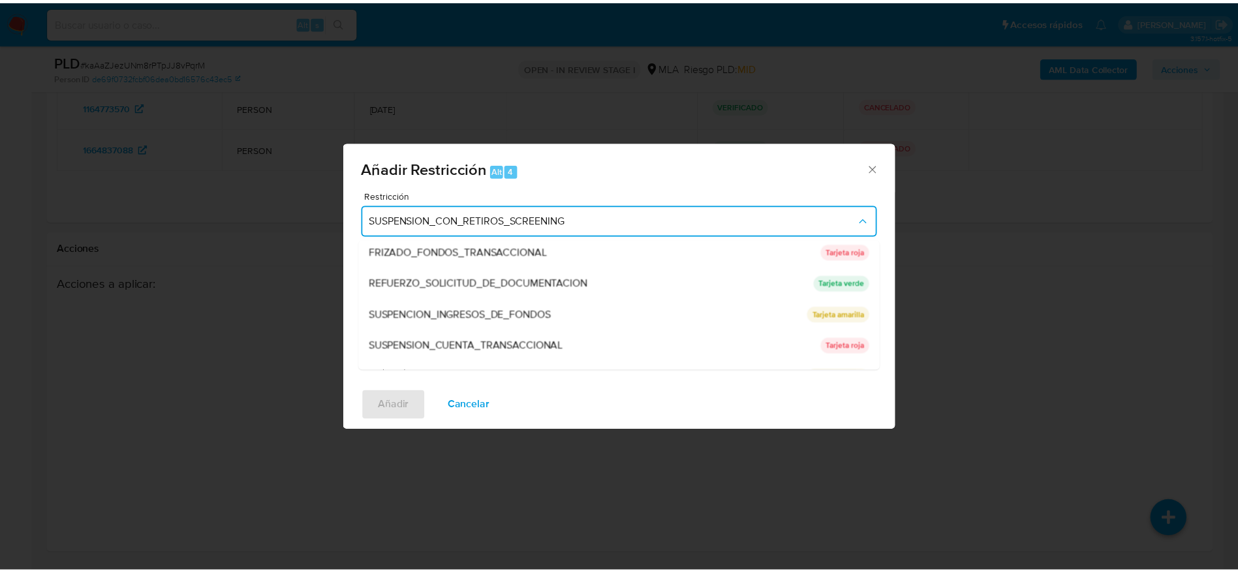
scroll to position [277, 0]
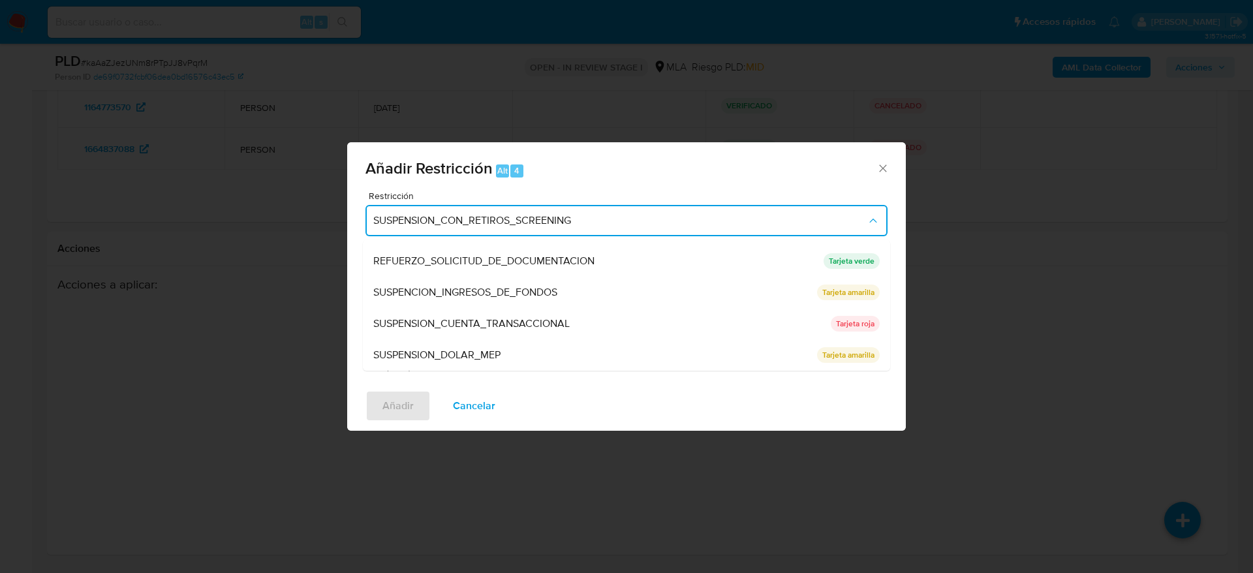
click at [463, 321] on span "SUSPENSION_CUENTA_TRANSACCIONAL" at bounding box center [471, 323] width 196 height 13
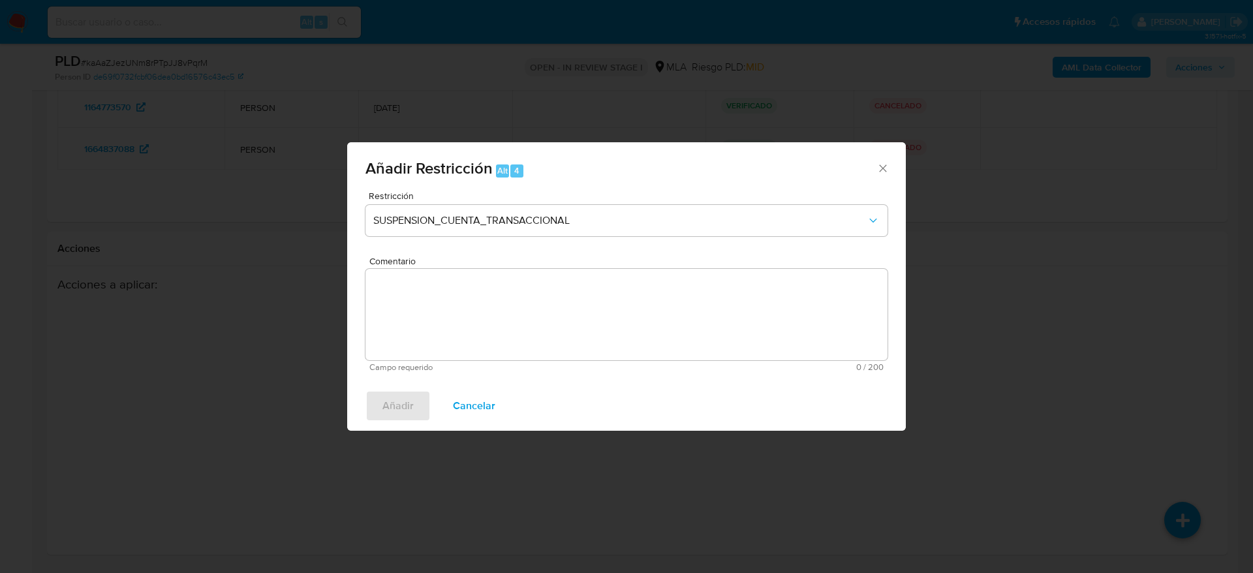
click at [463, 323] on textarea "Comentario" at bounding box center [627, 314] width 522 height 91
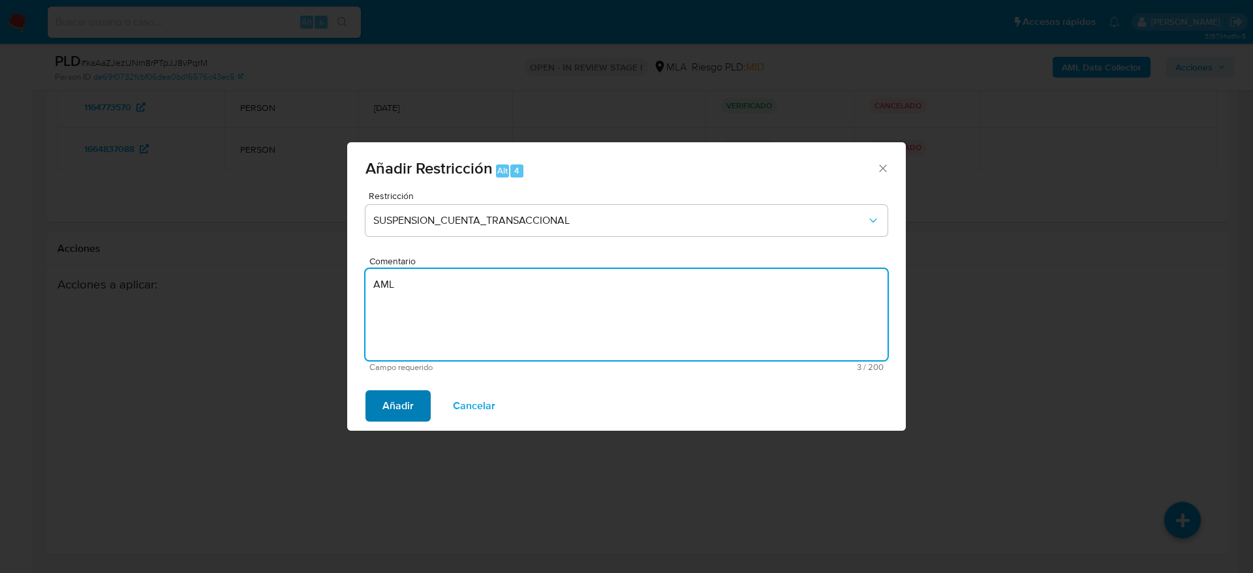
type textarea "AML"
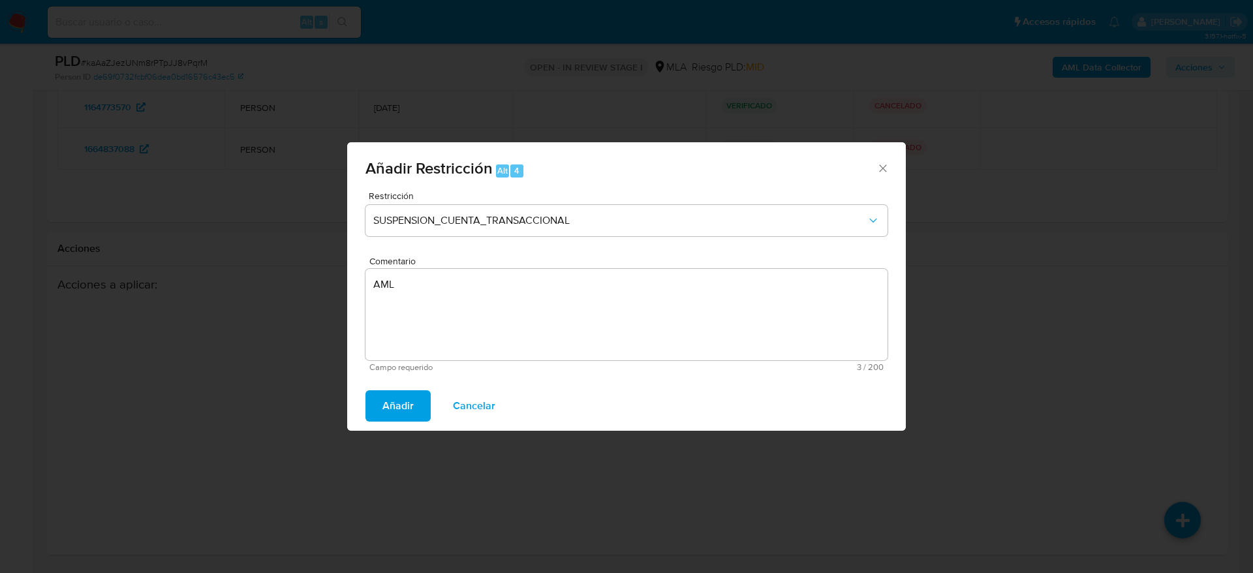
click at [384, 408] on span "Añadir" at bounding box center [398, 406] width 31 height 29
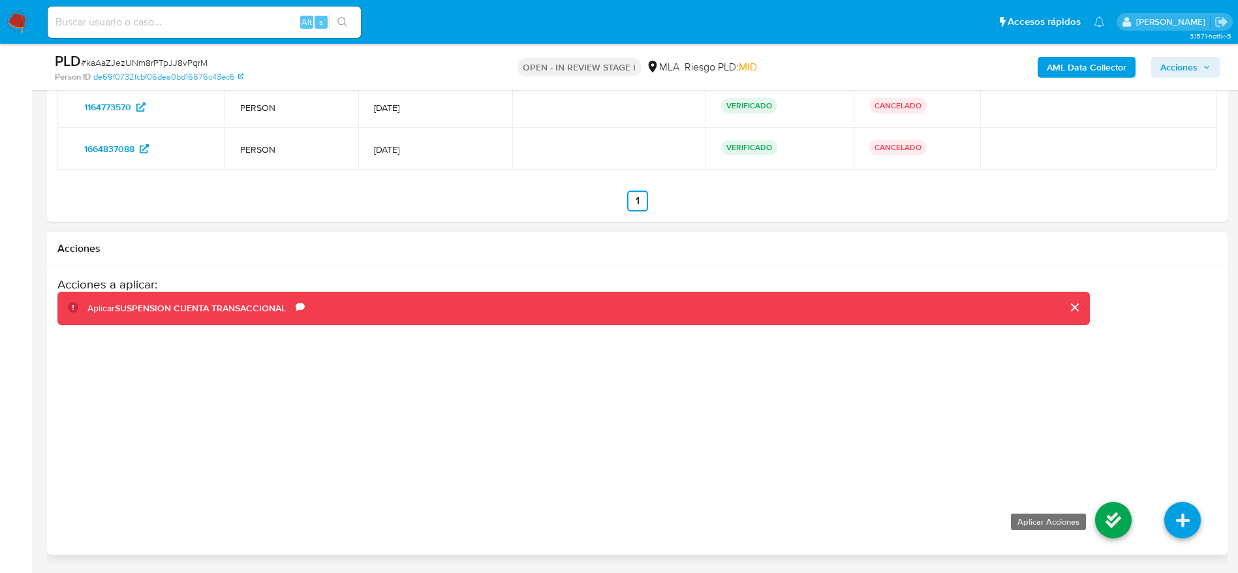
click at [1112, 516] on icon at bounding box center [1113, 520] width 37 height 37
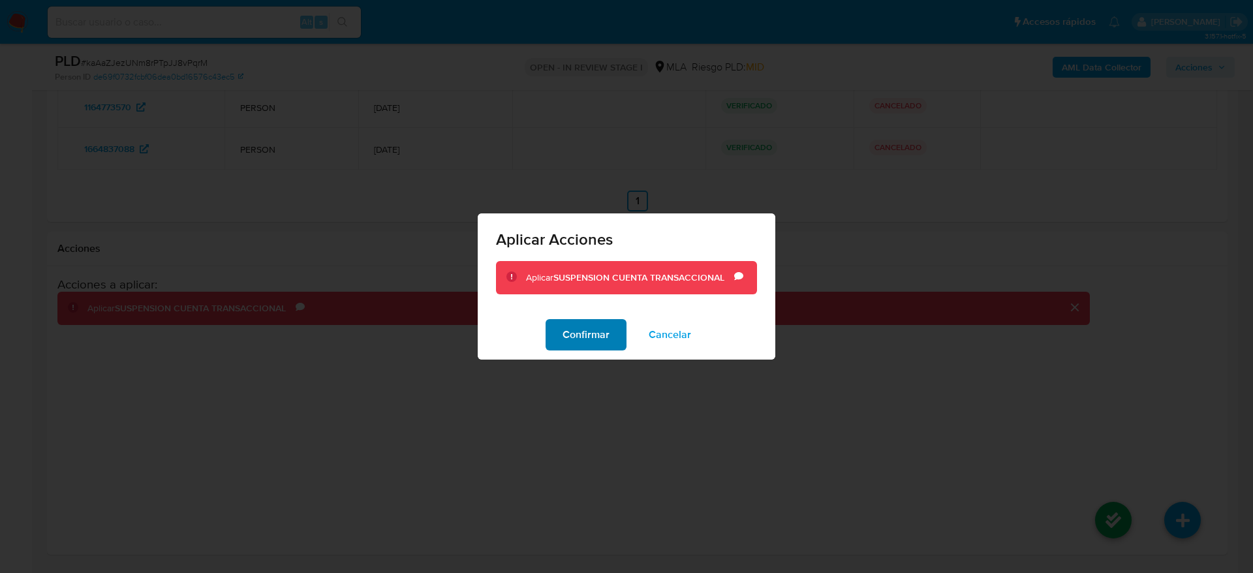
click at [590, 337] on span "Confirmar" at bounding box center [586, 335] width 47 height 29
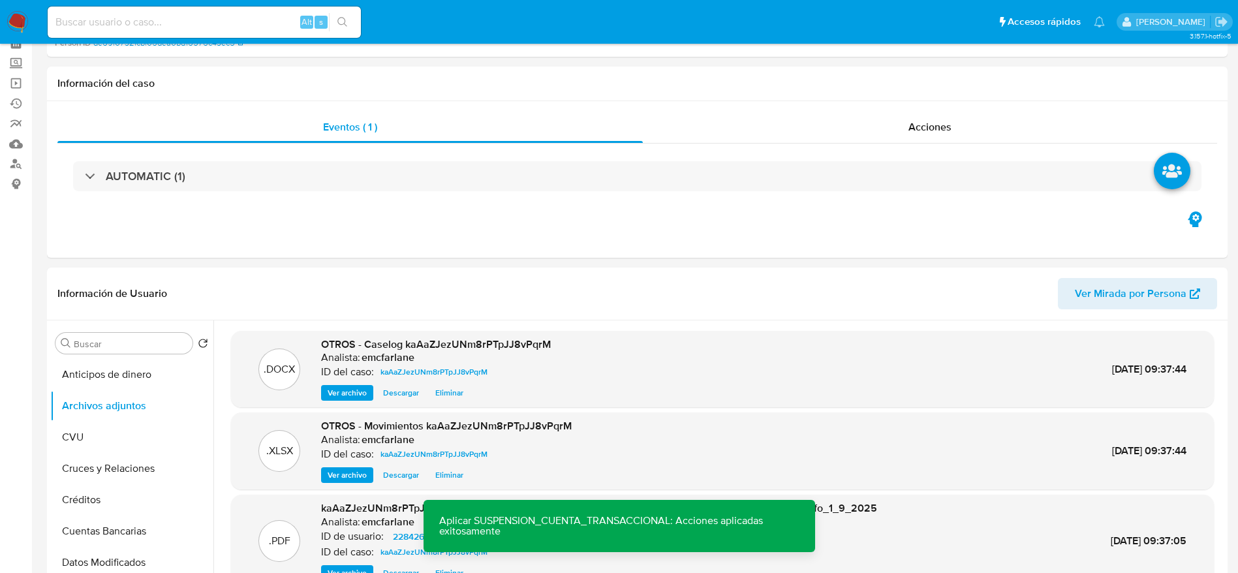
scroll to position [0, 0]
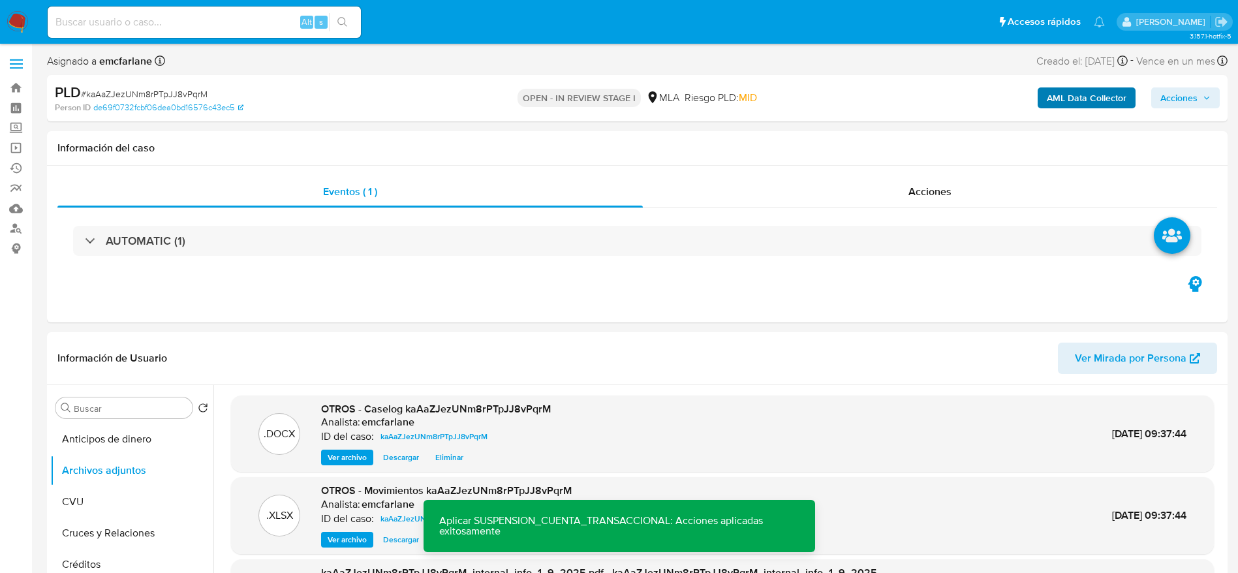
click at [1178, 93] on span "Acciones" at bounding box center [1179, 97] width 37 height 21
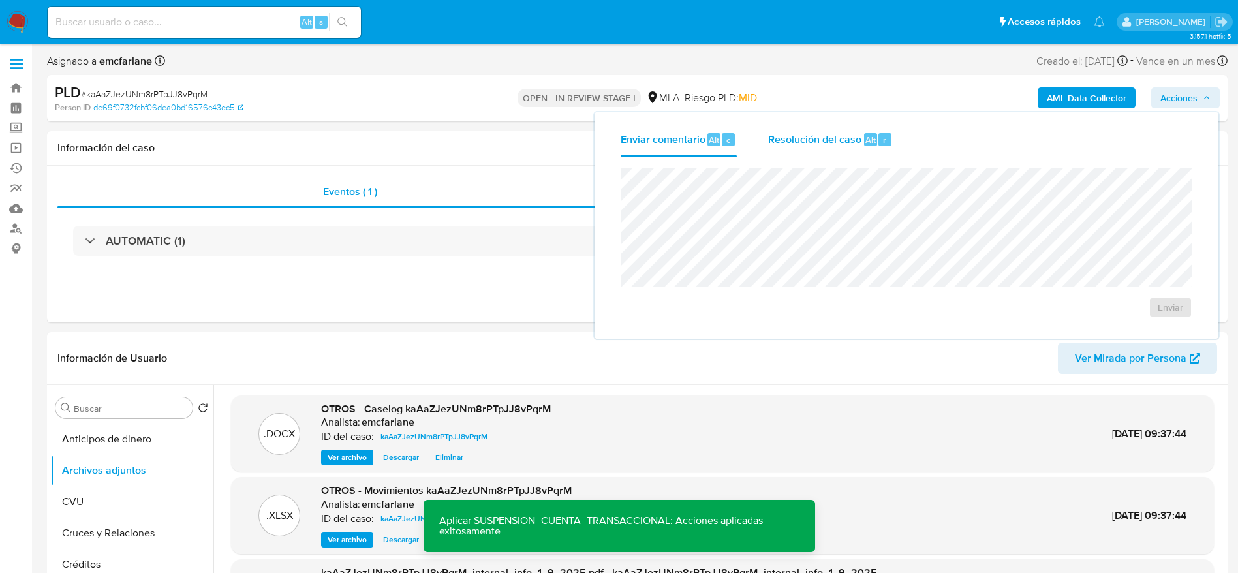
click at [856, 141] on span "Resolución del caso" at bounding box center [814, 139] width 93 height 15
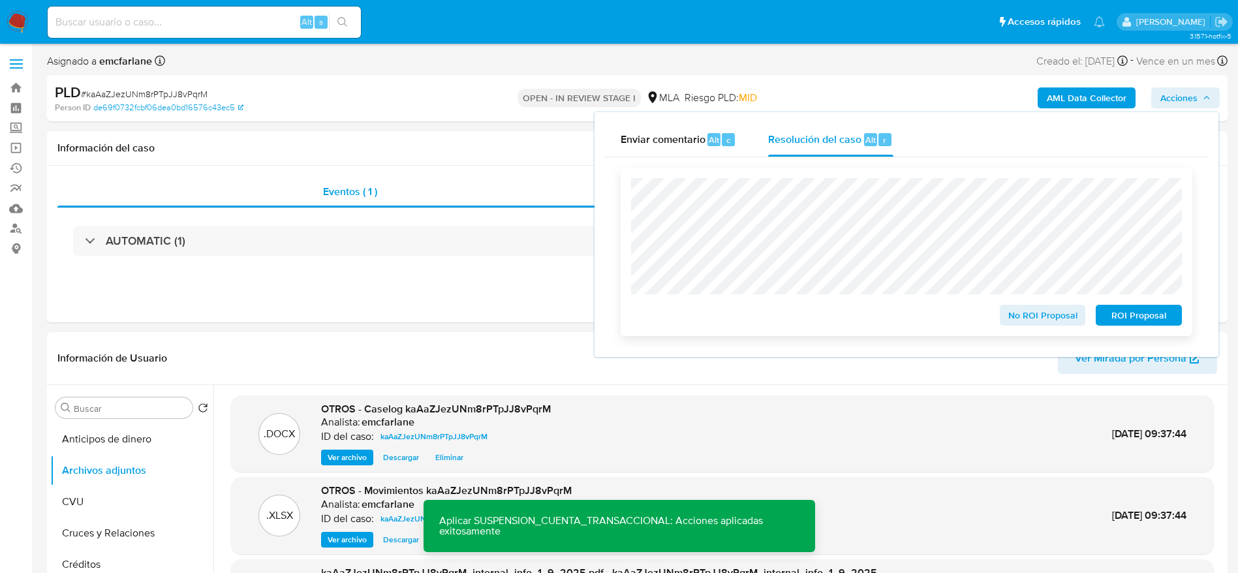
click at [1148, 319] on span "ROI Proposal" at bounding box center [1139, 315] width 68 height 18
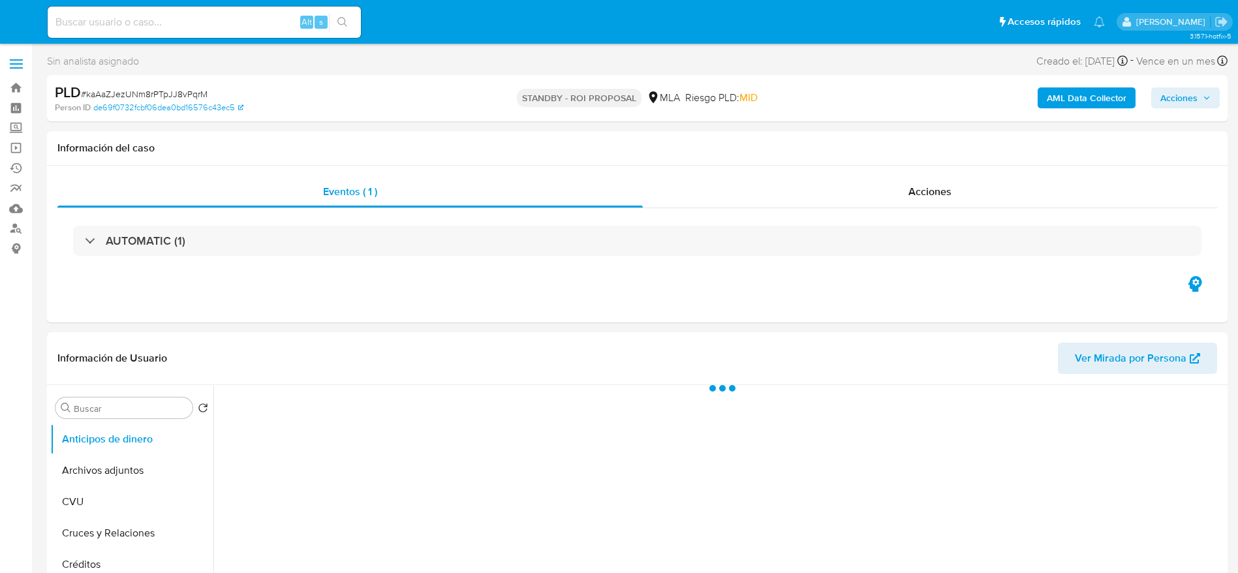
select select "10"
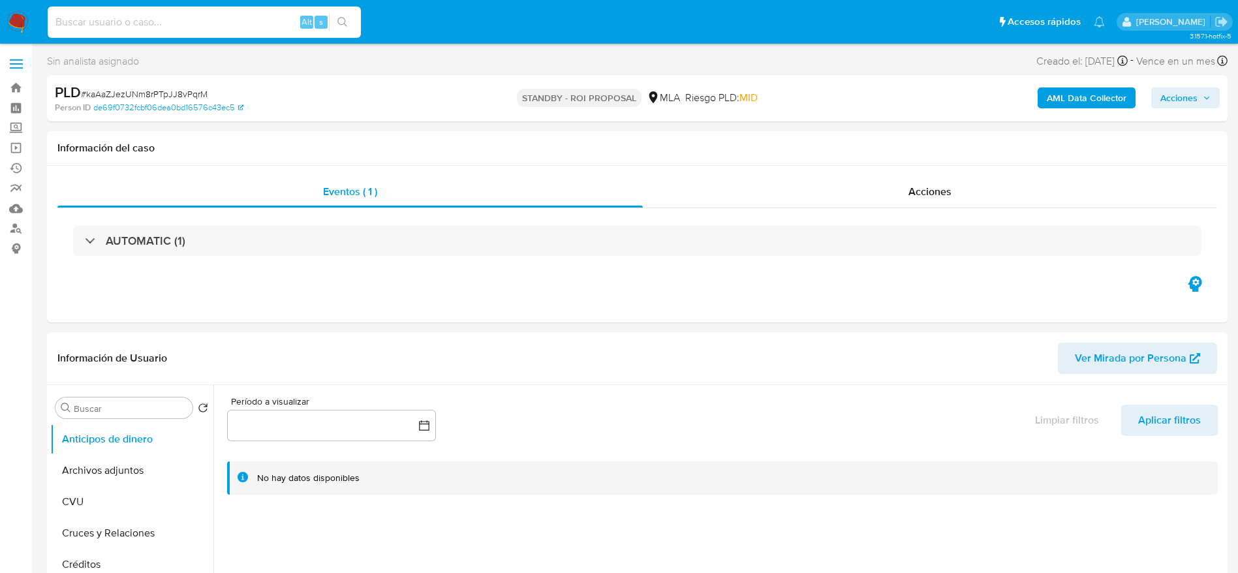
click at [206, 23] on input at bounding box center [204, 22] width 313 height 17
paste input "i5nDzdlkbGYNOvHIRRcERViv"
type input "i5nDzdlkbGYNOvHIRRcERViv"
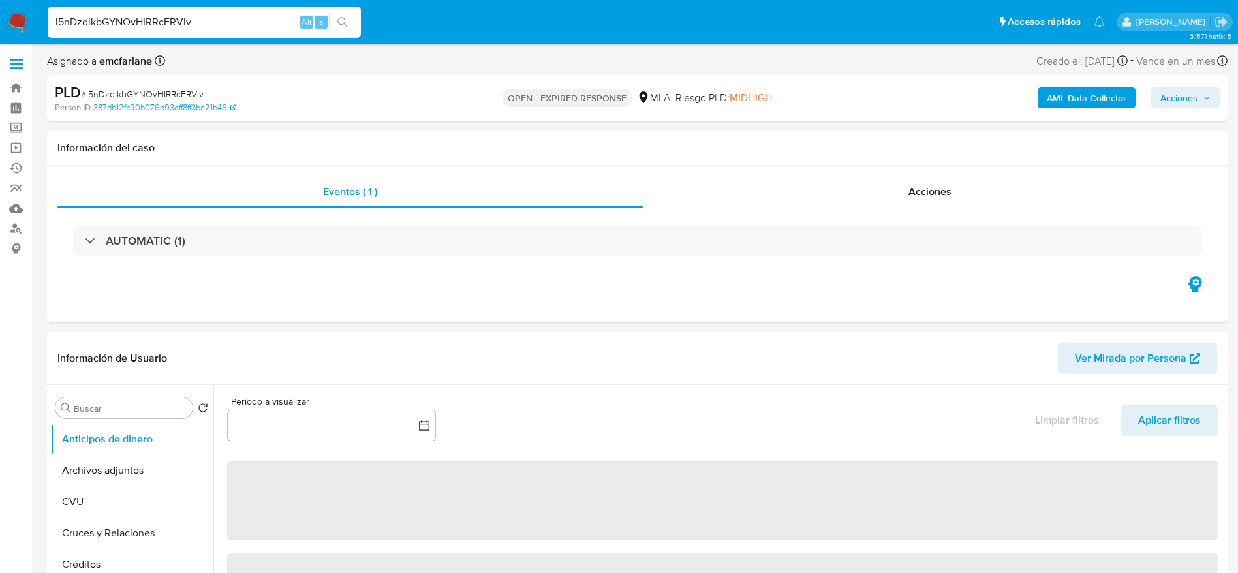
select select "10"
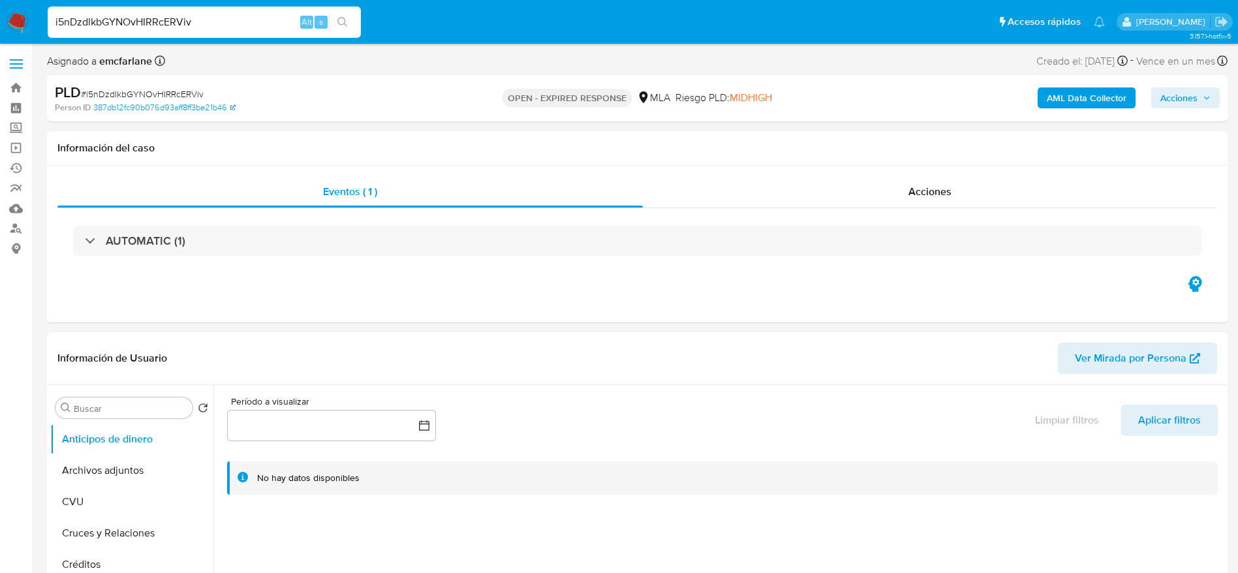
click at [141, 90] on span "# i5nDzdlkbGYNOvHIRRcERViv" at bounding box center [142, 93] width 123 height 13
copy span "i5nDzdlkbGYNOvHIRRcERViv"
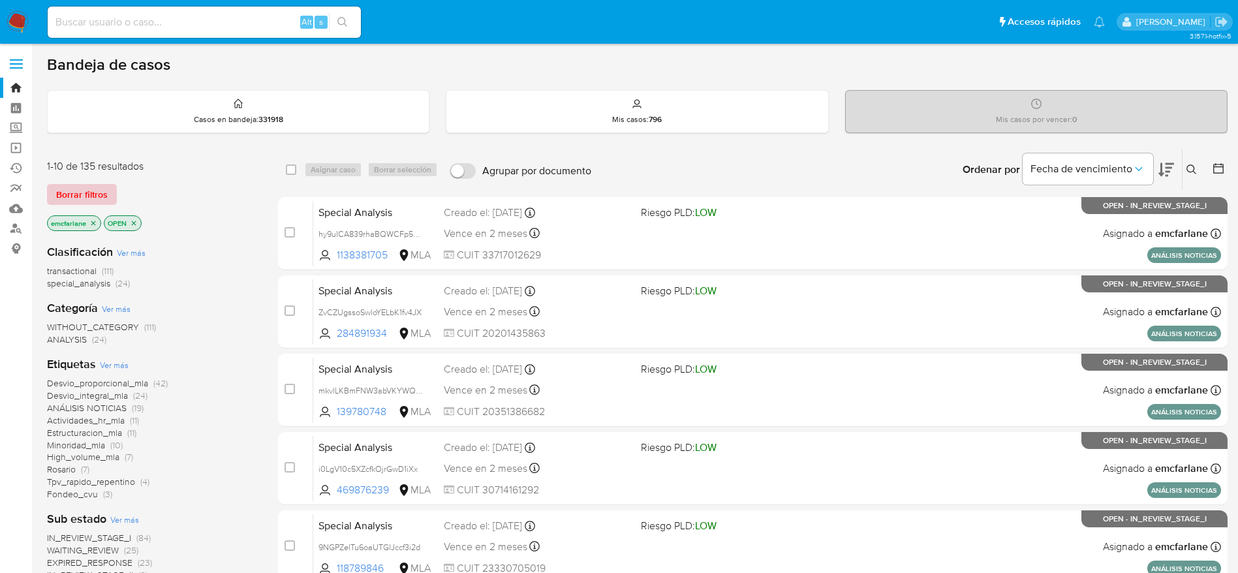
click at [97, 186] on span "Borrar filtros" at bounding box center [82, 194] width 52 height 18
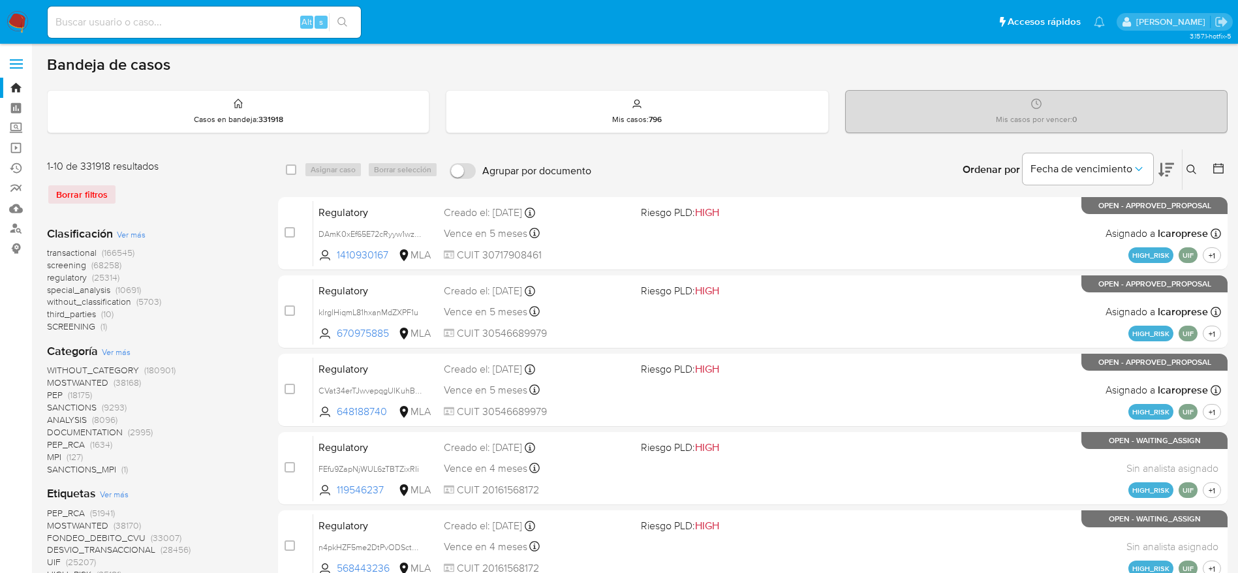
click at [1200, 171] on button at bounding box center [1194, 170] width 22 height 16
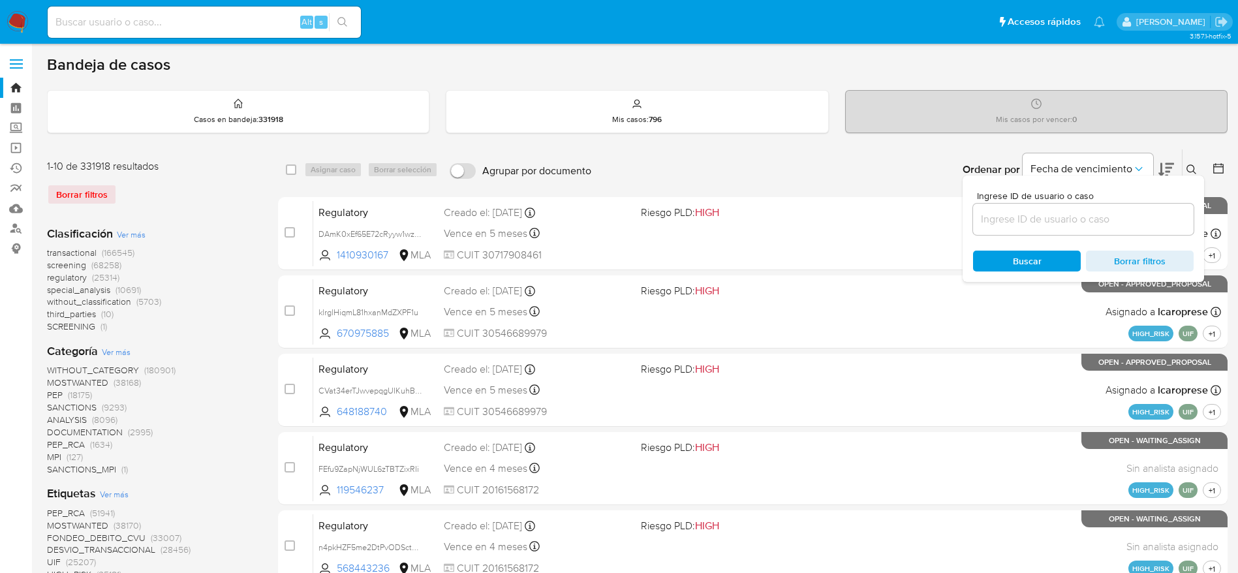
click at [1091, 218] on input at bounding box center [1083, 219] width 221 height 17
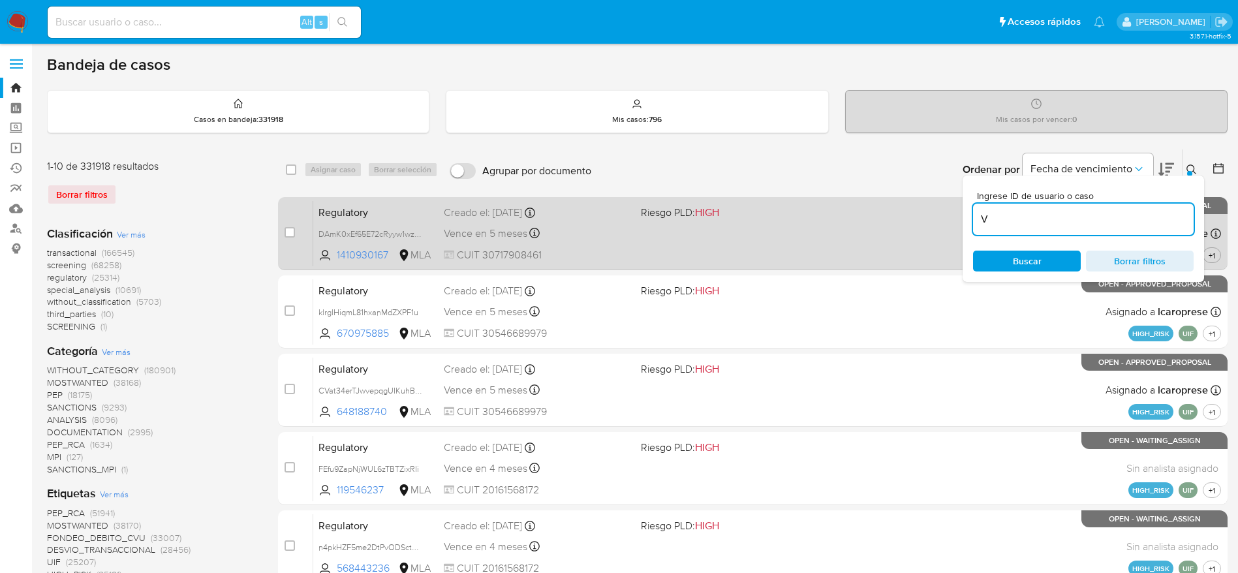
type input "V"
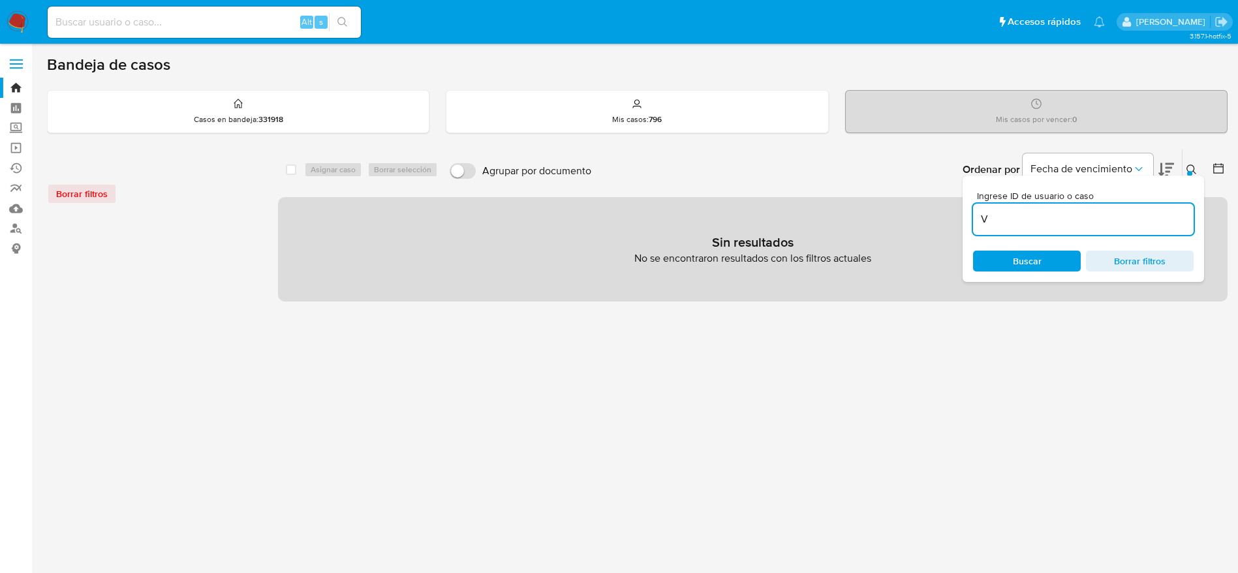
click at [1003, 217] on input "V" at bounding box center [1083, 219] width 221 height 17
paste input "i5nDzdlkbGYNOvHIRRcERViv"
type input "i5nDzdlkbGYNOvHIRRcERViv"
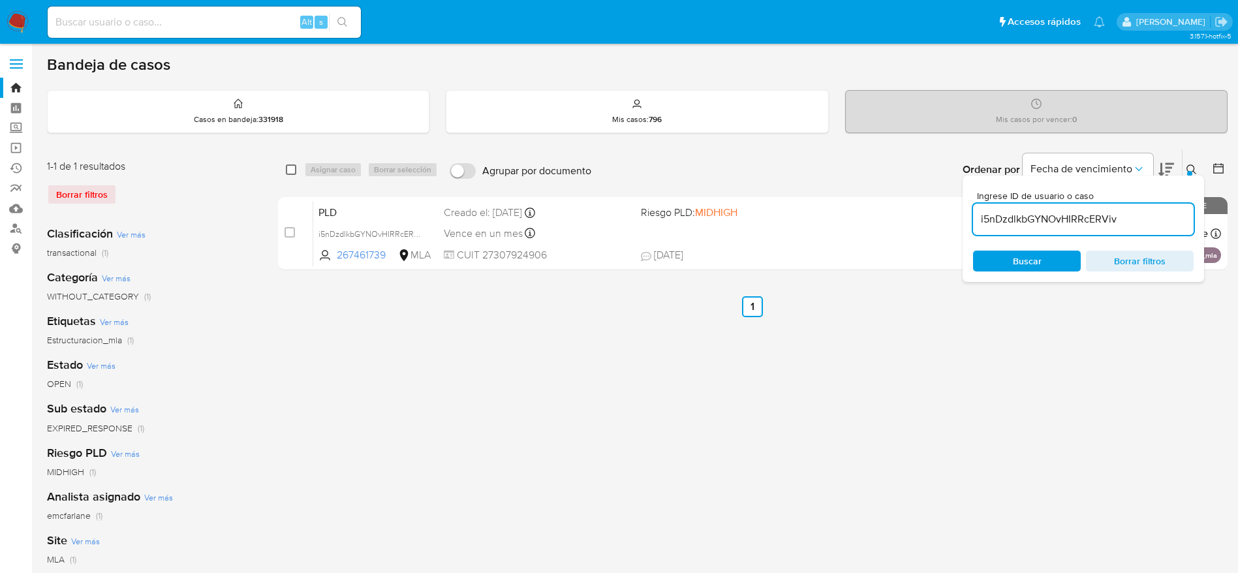
click at [288, 171] on input "checkbox" at bounding box center [291, 170] width 10 height 10
checkbox input "true"
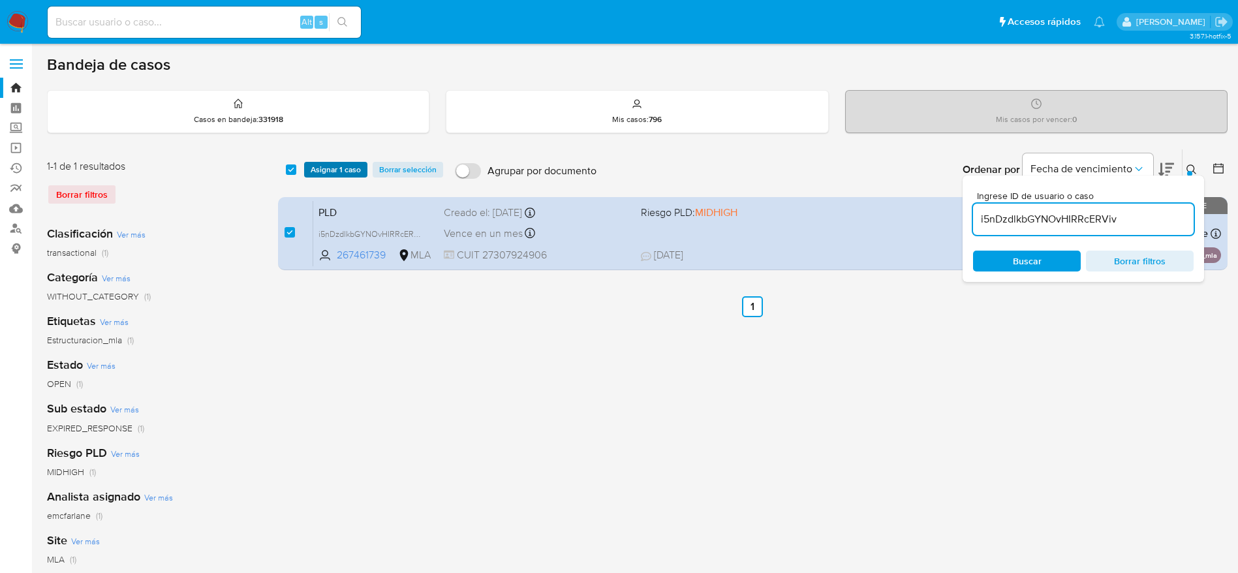
click at [308, 173] on button "Asignar 1 caso" at bounding box center [335, 170] width 63 height 16
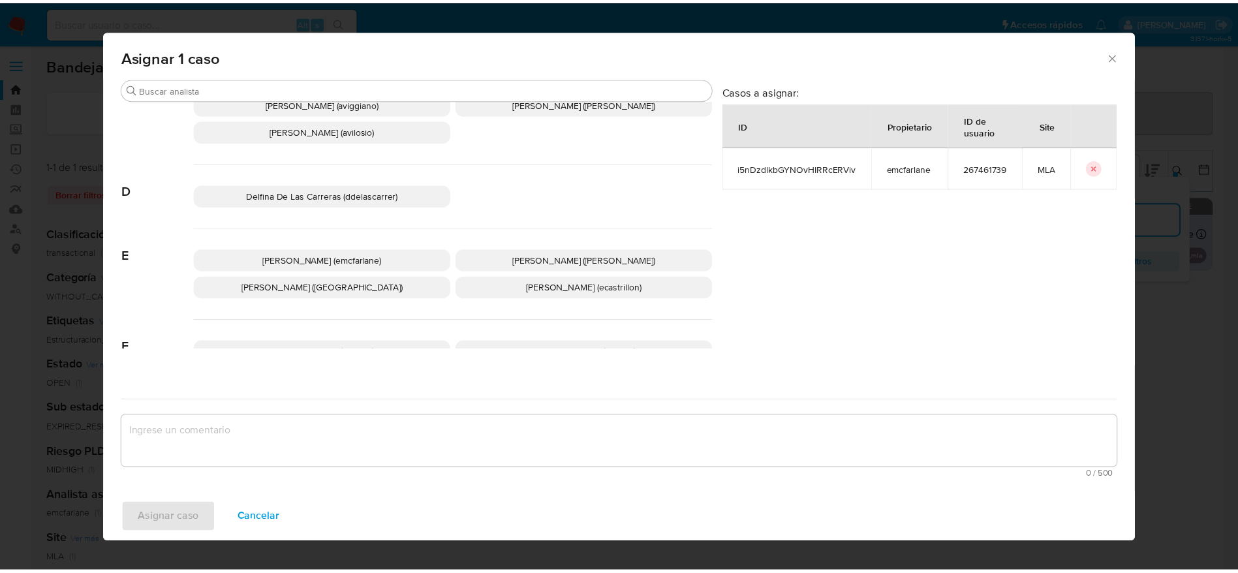
scroll to position [98, 0]
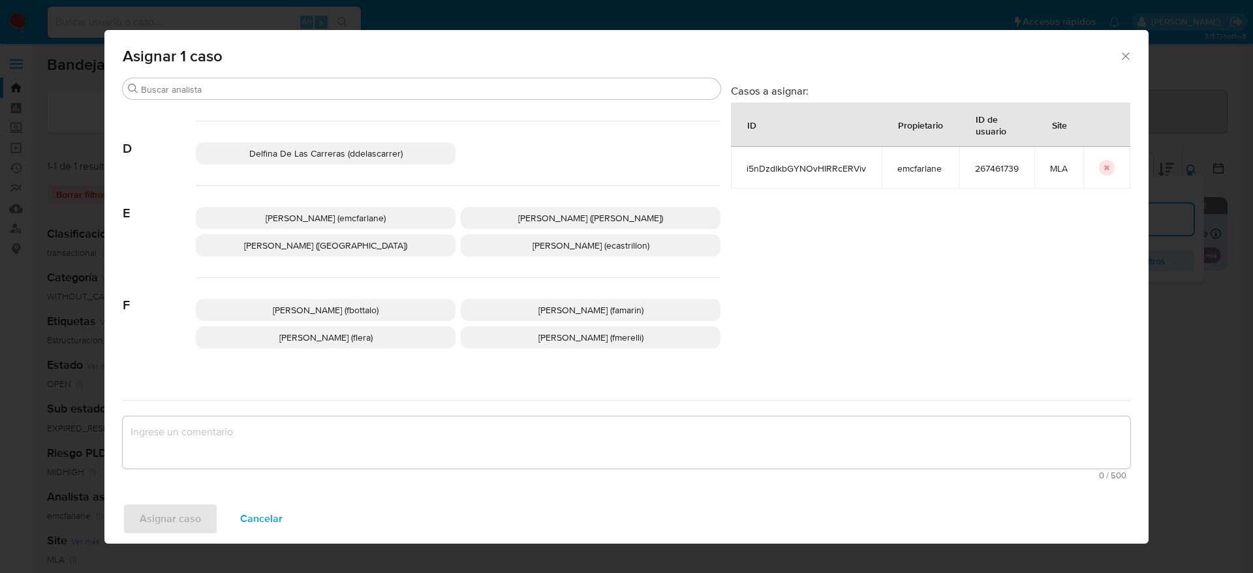
click at [313, 222] on span "Elaine Mc Farlane (emcfarlane)" at bounding box center [326, 218] width 120 height 13
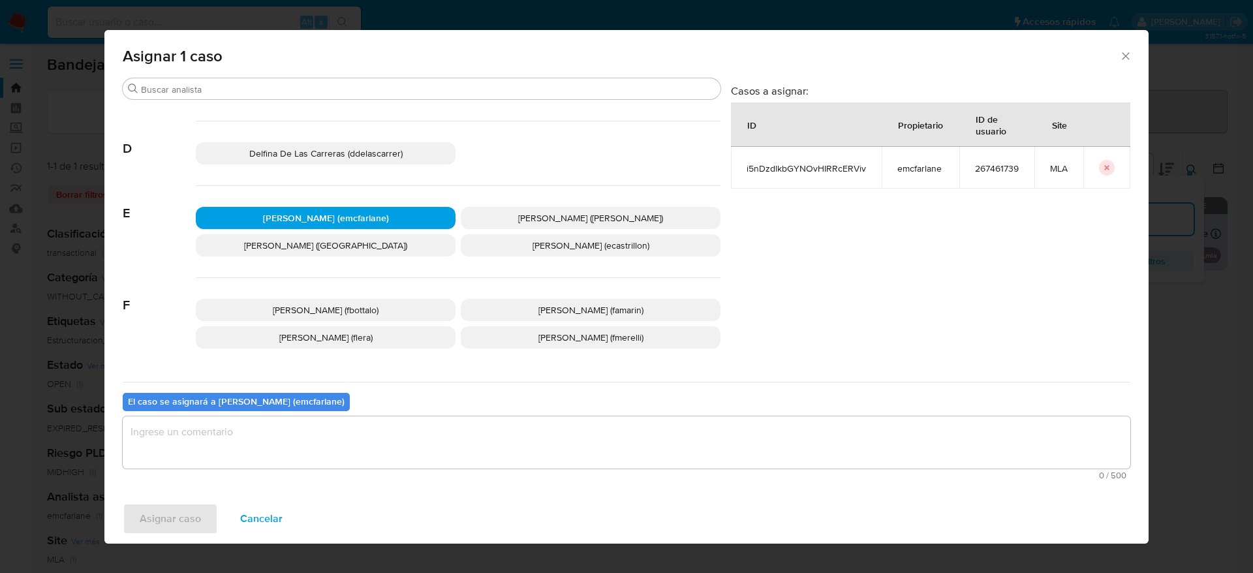
drag, startPoint x: 259, startPoint y: 442, endPoint x: 250, endPoint y: 458, distance: 17.8
click at [259, 442] on textarea "assign-modal" at bounding box center [627, 442] width 1008 height 52
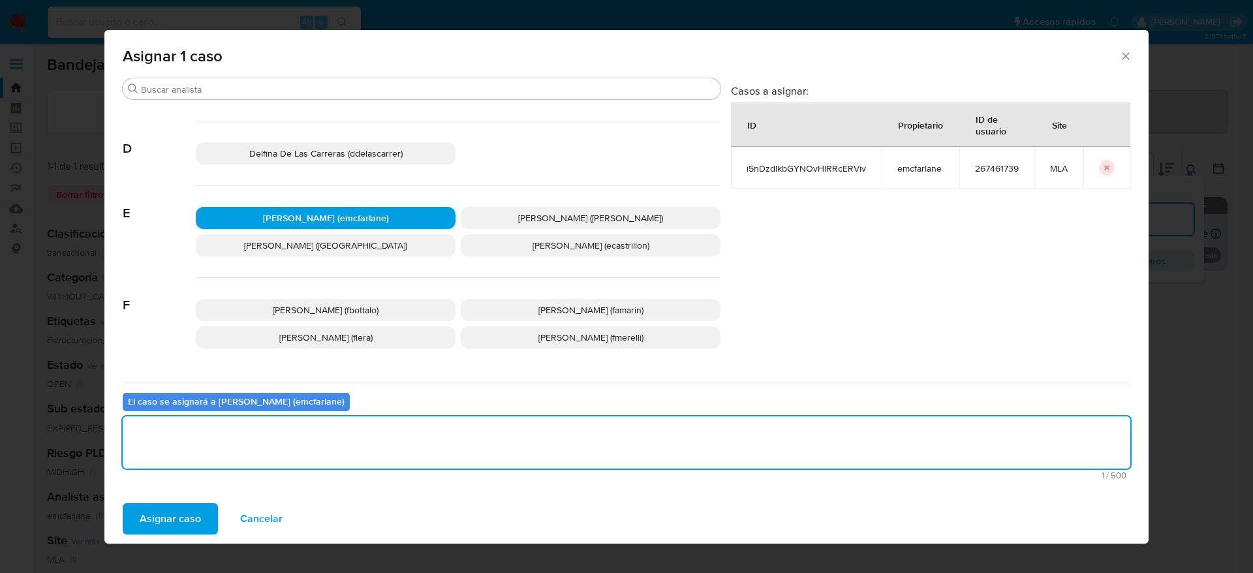
click at [172, 517] on span "Asignar caso" at bounding box center [170, 519] width 61 height 29
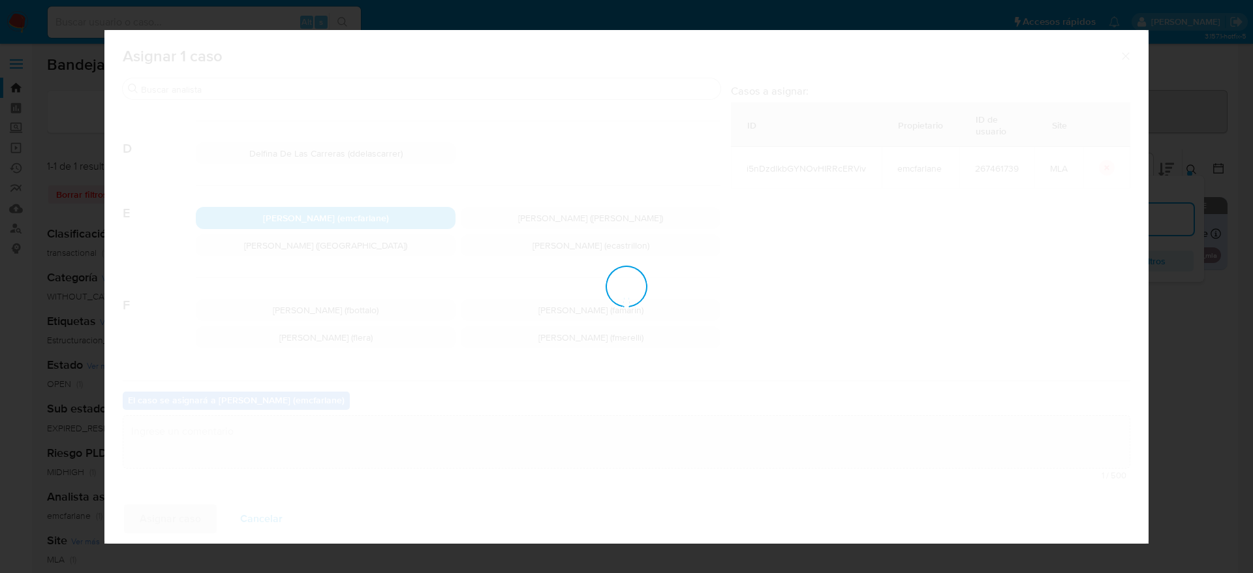
checkbox input "false"
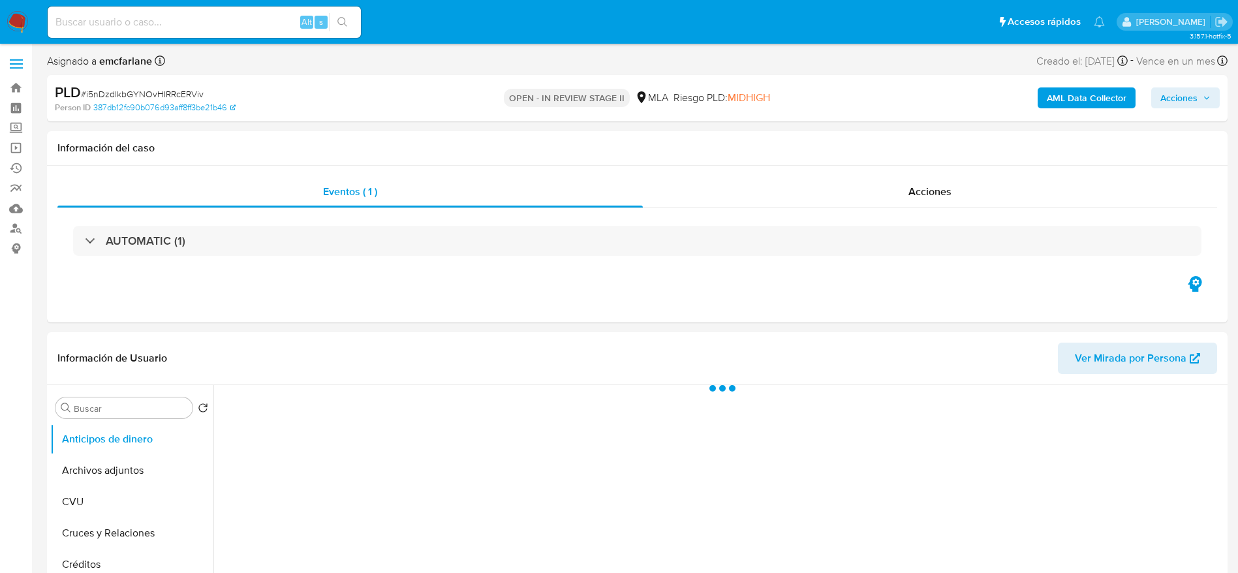
drag, startPoint x: 1174, startPoint y: 102, endPoint x: 1142, endPoint y: 109, distance: 32.1
click at [1174, 102] on span "Acciones" at bounding box center [1179, 97] width 37 height 21
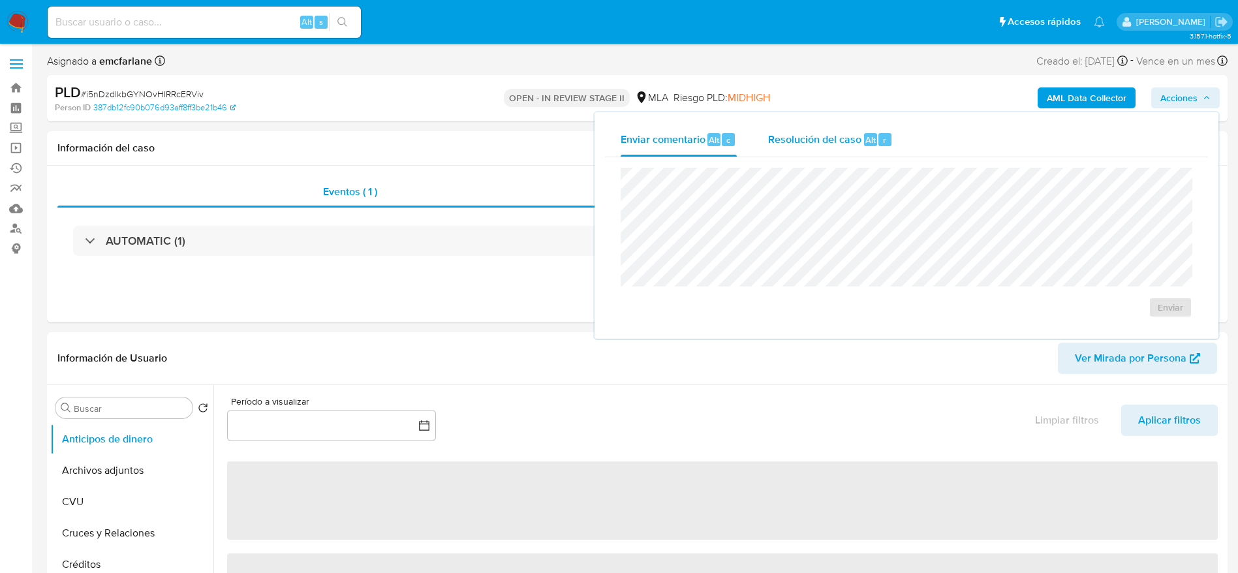
click at [789, 145] on span "Resolución del caso" at bounding box center [814, 139] width 93 height 15
select select "10"
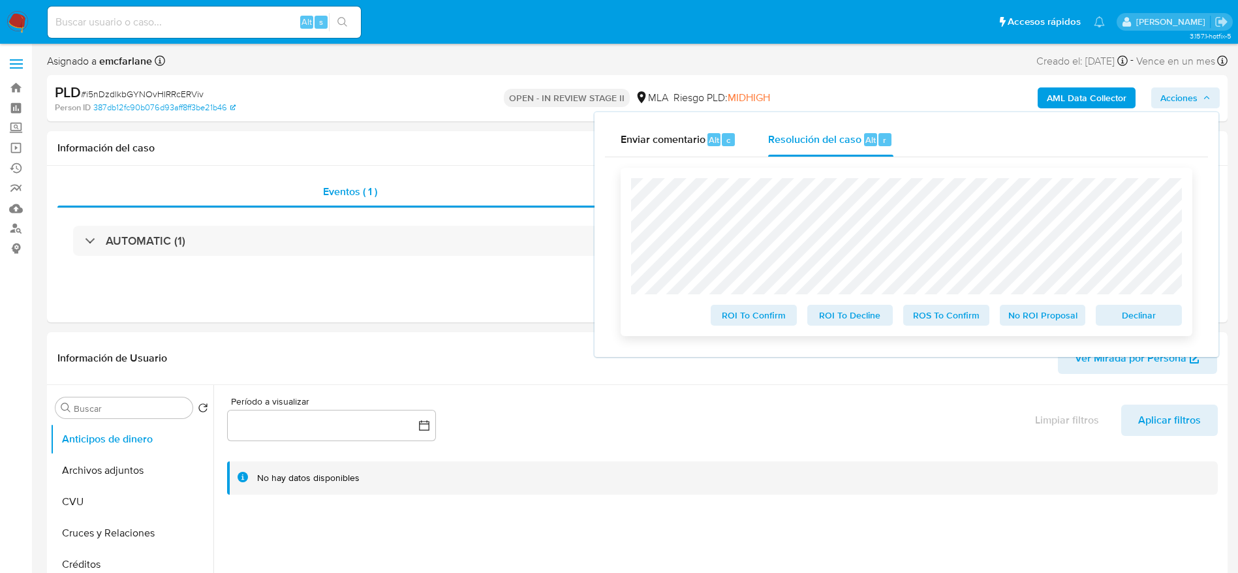
click at [1118, 309] on span "Declinar" at bounding box center [1139, 315] width 68 height 18
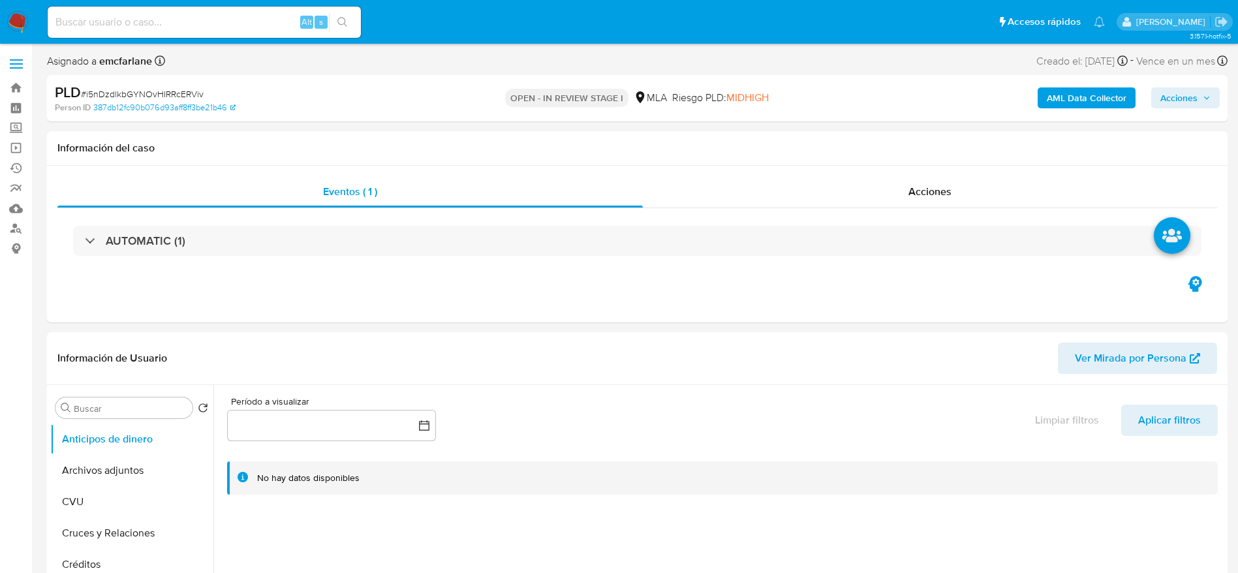
select select "10"
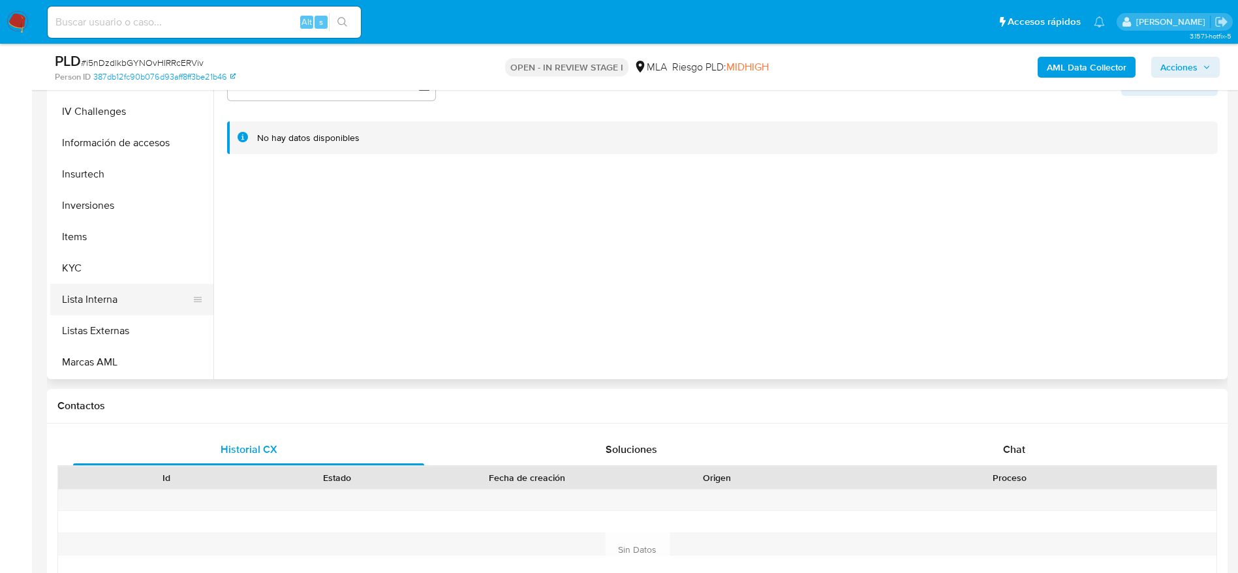
scroll to position [490, 0]
click at [101, 257] on button "KYC" at bounding box center [126, 267] width 153 height 31
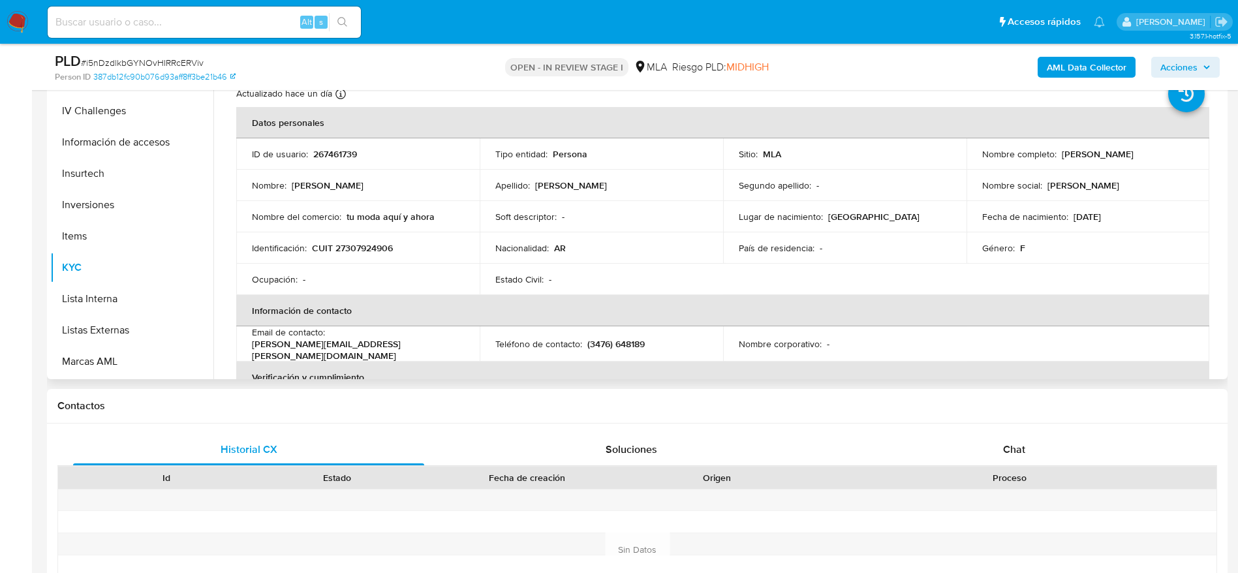
click at [428, 345] on p "susana.beatri.diaz@gmail.com" at bounding box center [355, 350] width 207 height 24
click at [453, 341] on div "Email de contacto : susana.beatri.diaz@gmail.com" at bounding box center [358, 343] width 212 height 35
click at [456, 324] on th "Información de contacto" at bounding box center [722, 310] width 973 height 31
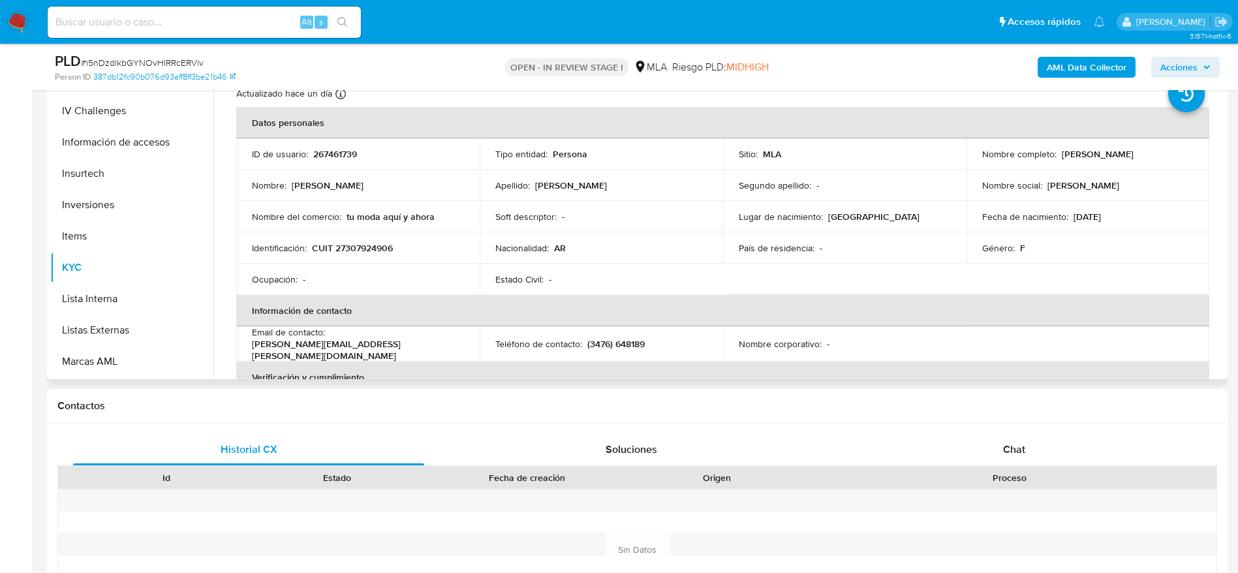
drag, startPoint x: 452, startPoint y: 344, endPoint x: 332, endPoint y: 350, distance: 119.6
click at [332, 350] on td "Email de contacto : susana.beatri.diaz@gmail.com" at bounding box center [357, 343] width 243 height 35
click at [472, 341] on td "Email de contacto : susana.beatri.diaz@gmail.com" at bounding box center [357, 343] width 243 height 35
drag, startPoint x: 458, startPoint y: 341, endPoint x: 327, endPoint y: 350, distance: 131.5
click at [327, 350] on td "Email de contacto : susana.beatri.diaz@gmail.com" at bounding box center [357, 343] width 243 height 35
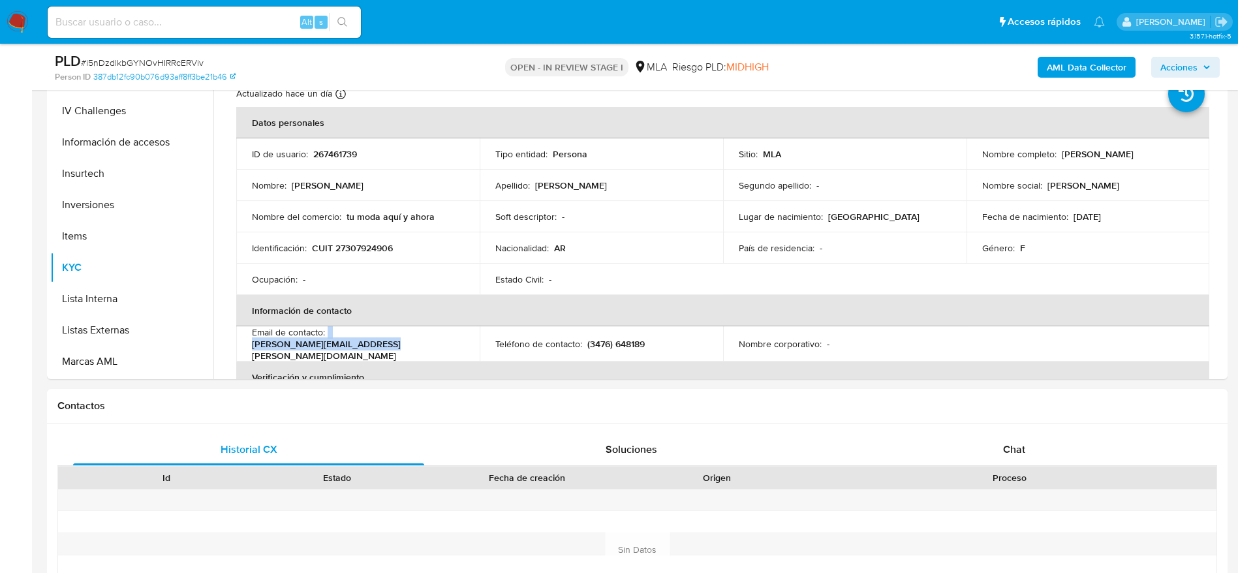
copy div "susana.beatri.diaz@gmail.com"
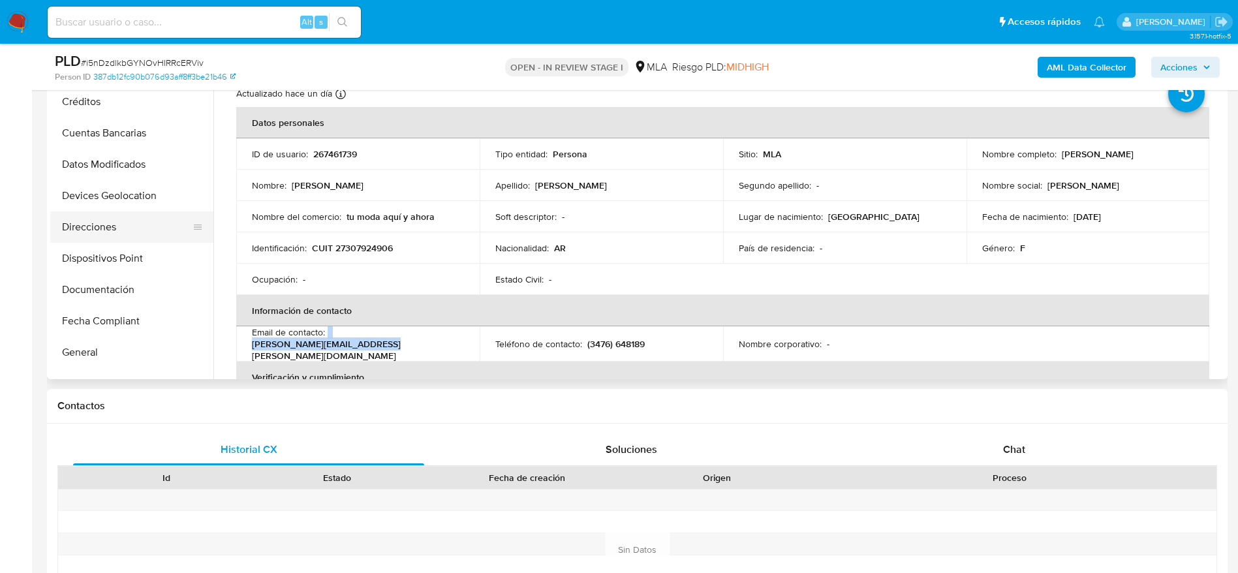
scroll to position [0, 0]
drag, startPoint x: 99, startPoint y: 123, endPoint x: 394, endPoint y: 193, distance: 303.8
click at [99, 125] on button "Archivos adjuntos" at bounding box center [131, 130] width 163 height 31
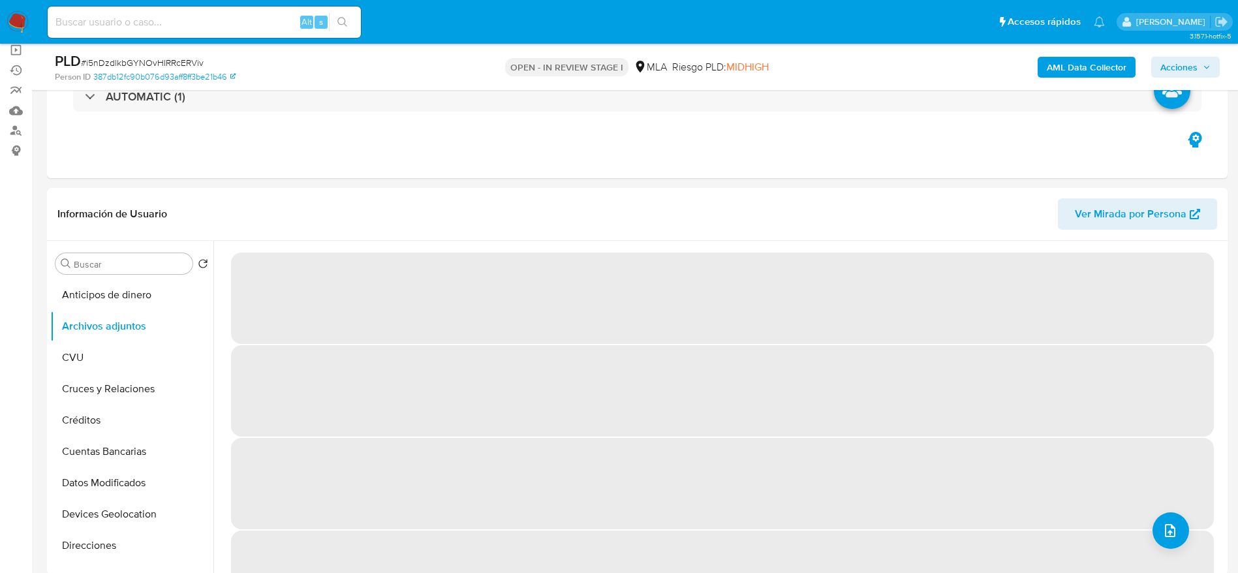
scroll to position [588, 0]
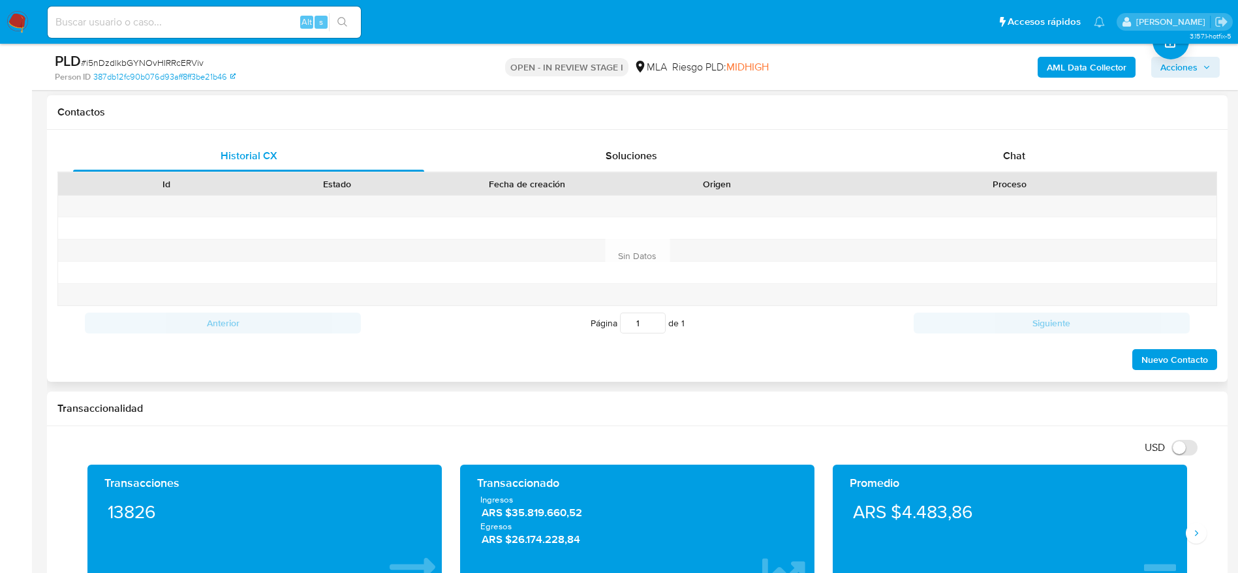
click at [1050, 130] on div "Historial CX Soluciones Chat Id Estado Fecha de creación Origen Proceso Anterio…" at bounding box center [637, 256] width 1181 height 252
click at [1037, 149] on div "Chat" at bounding box center [1014, 155] width 351 height 31
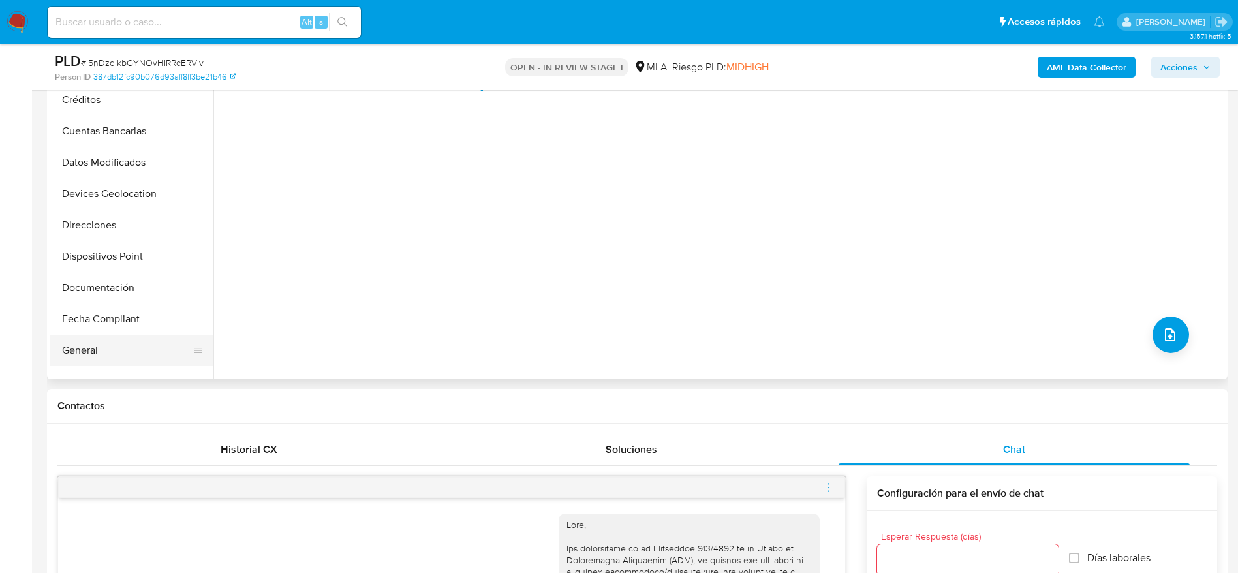
scroll to position [196, 0]
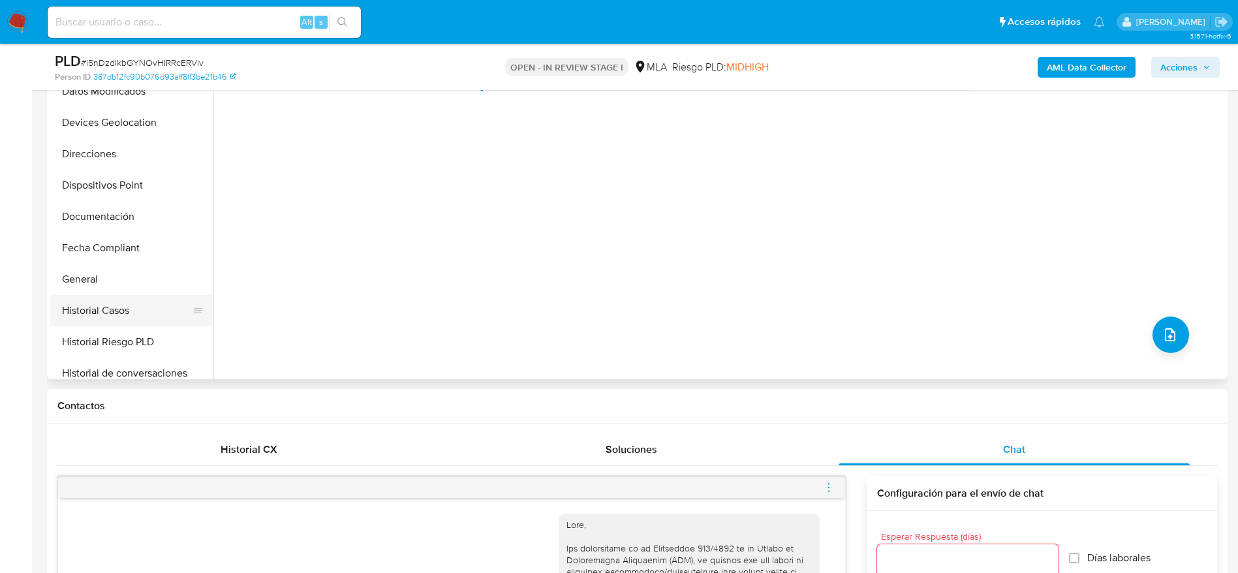
drag, startPoint x: 123, startPoint y: 303, endPoint x: 191, endPoint y: 298, distance: 68.0
click at [123, 303] on button "Historial Casos" at bounding box center [126, 310] width 153 height 31
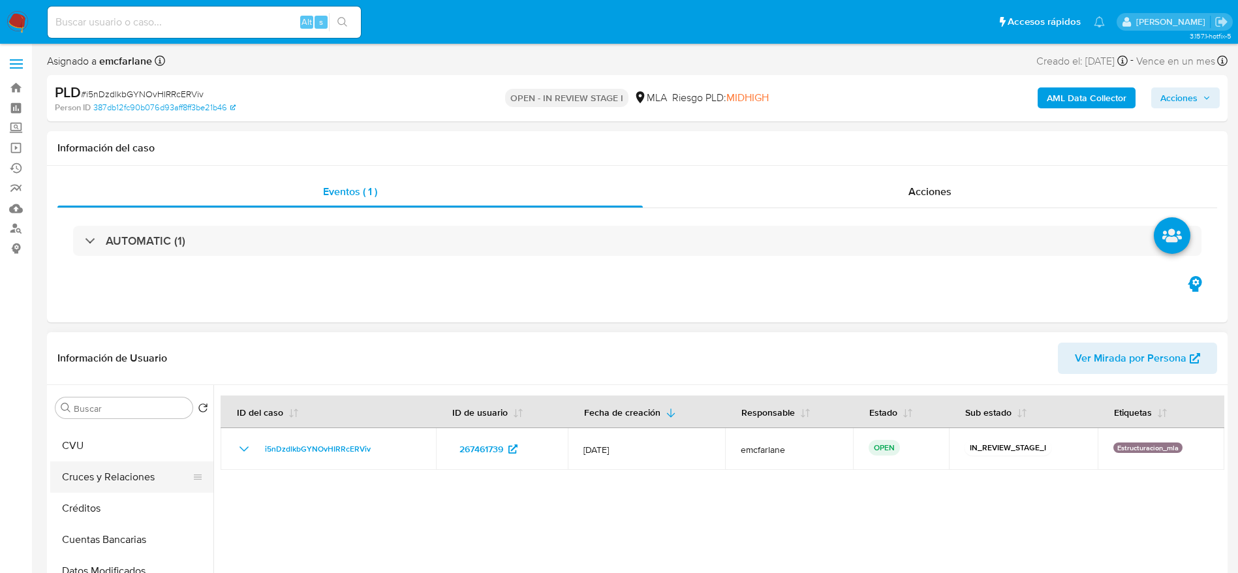
scroll to position [0, 0]
click at [116, 475] on button "Archivos adjuntos" at bounding box center [126, 470] width 153 height 31
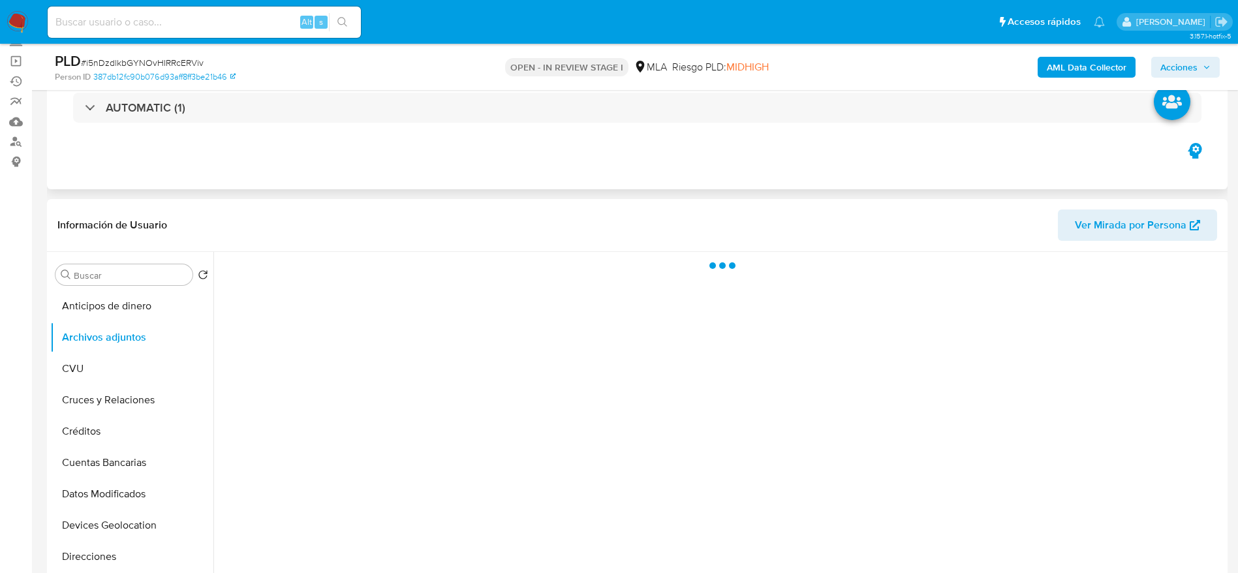
scroll to position [196, 0]
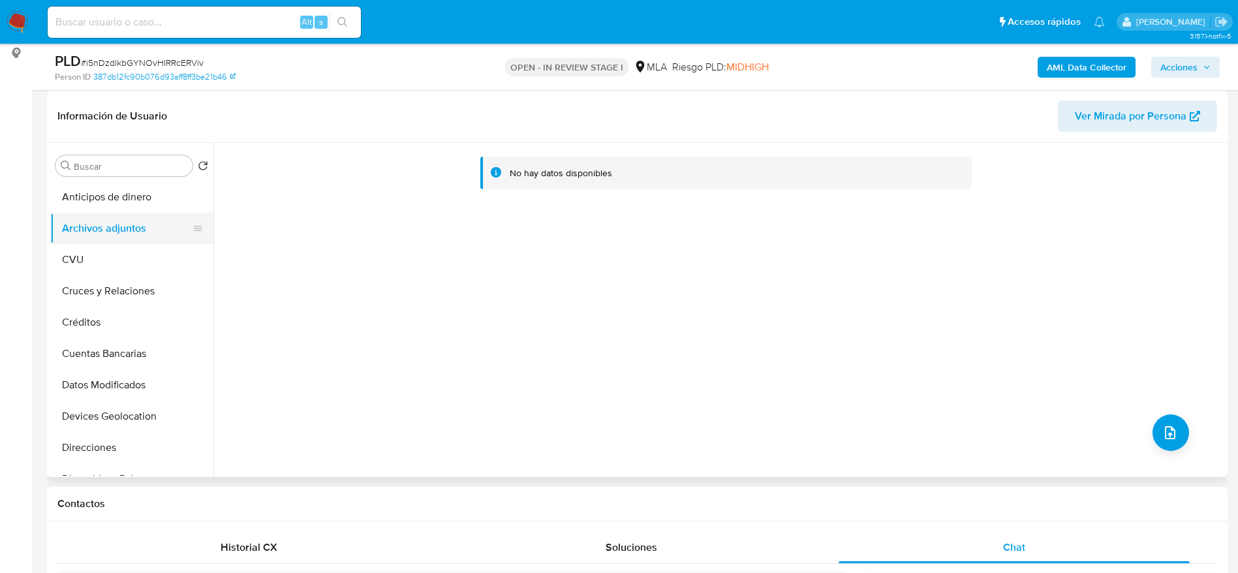
click at [102, 242] on button "Archivos adjuntos" at bounding box center [126, 228] width 153 height 31
click at [123, 227] on button "Archivos adjuntos" at bounding box center [126, 228] width 153 height 31
click at [110, 245] on button "CVU" at bounding box center [126, 259] width 153 height 31
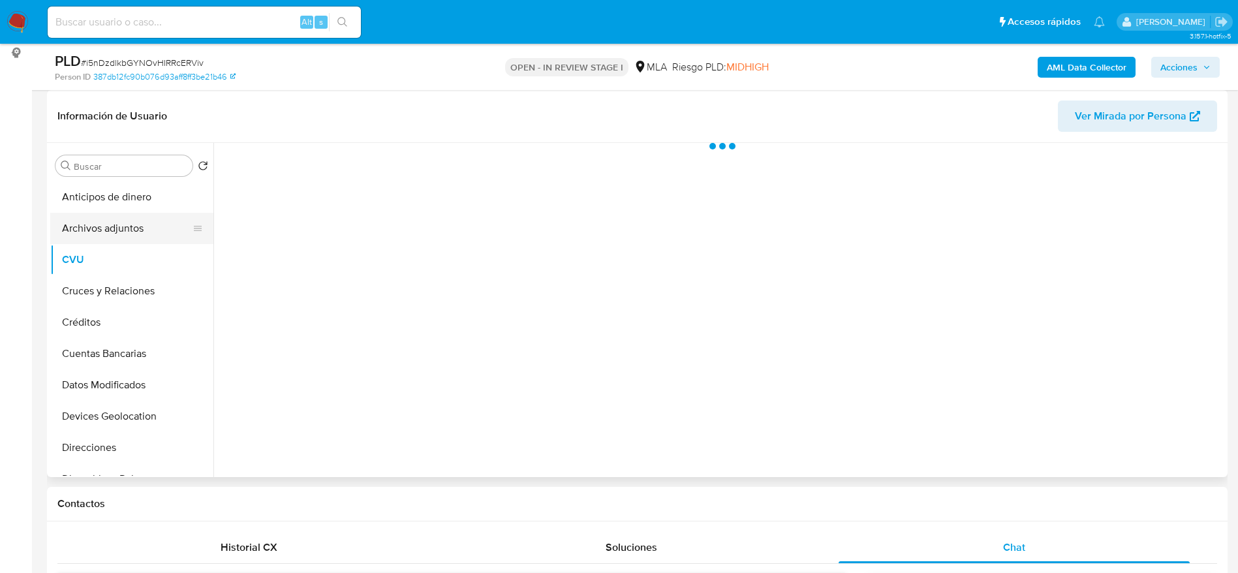
click at [108, 232] on button "Archivos adjuntos" at bounding box center [126, 228] width 153 height 31
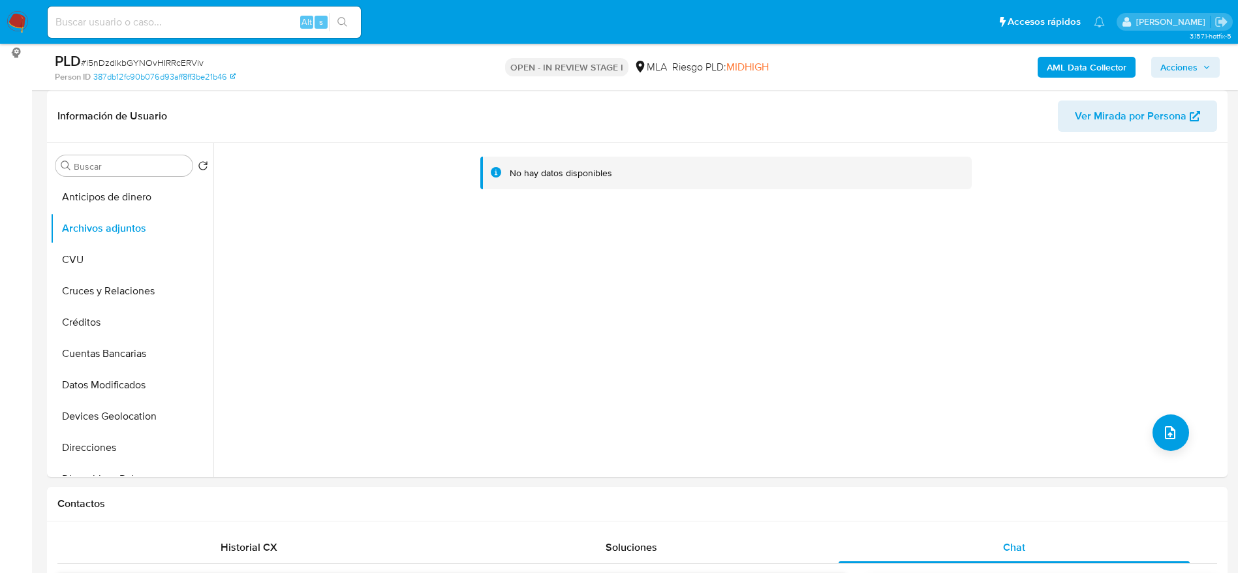
click at [1087, 65] on b "AML Data Collector" at bounding box center [1087, 67] width 80 height 21
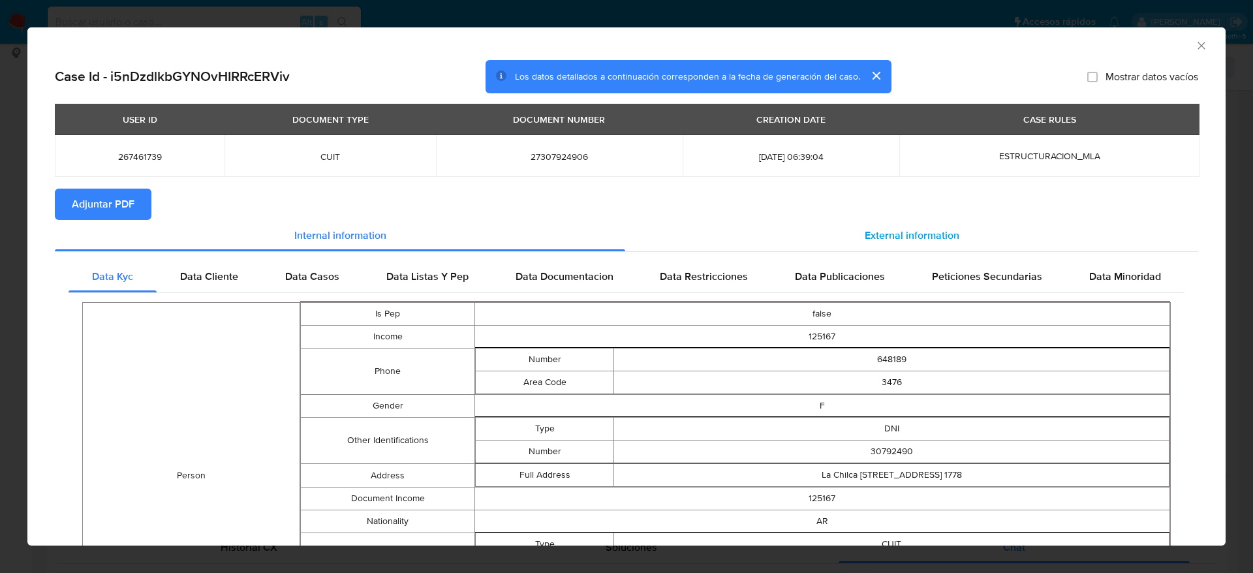
click at [865, 237] on span "External information" at bounding box center [912, 235] width 95 height 15
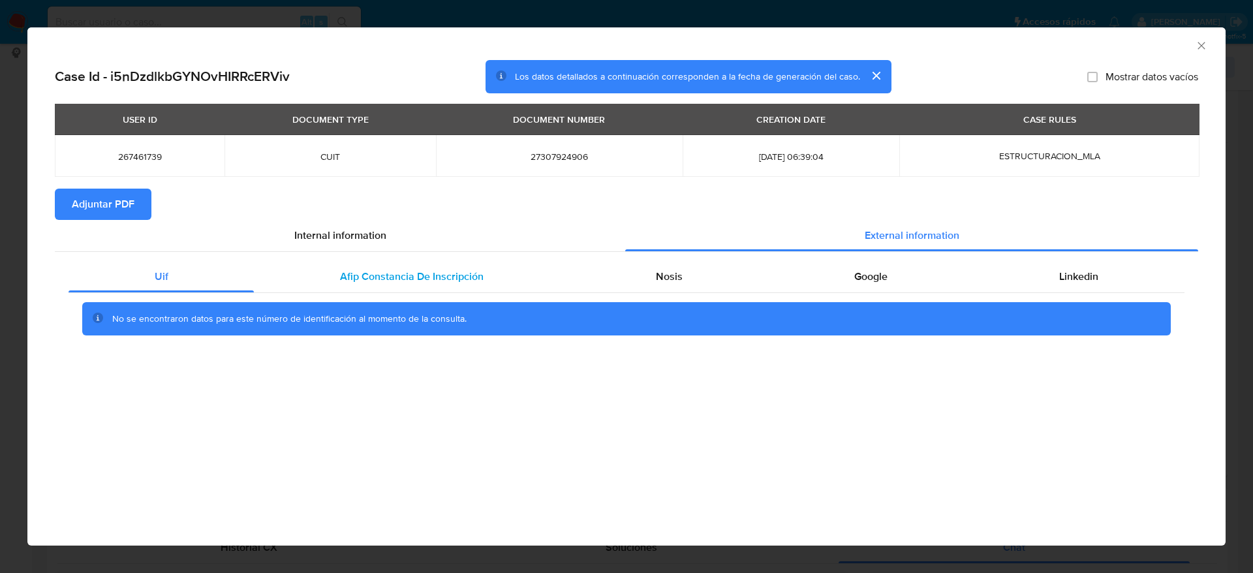
click at [424, 271] on span "Afip Constancia De Inscripción" at bounding box center [412, 276] width 144 height 15
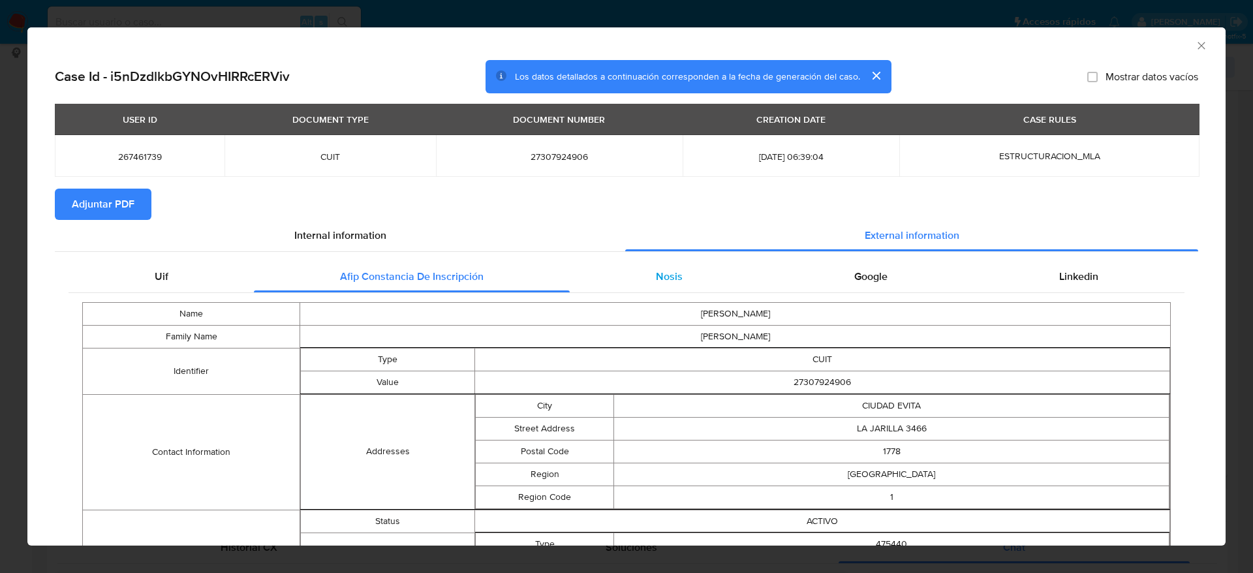
click at [661, 281] on span "Nosis" at bounding box center [669, 276] width 27 height 15
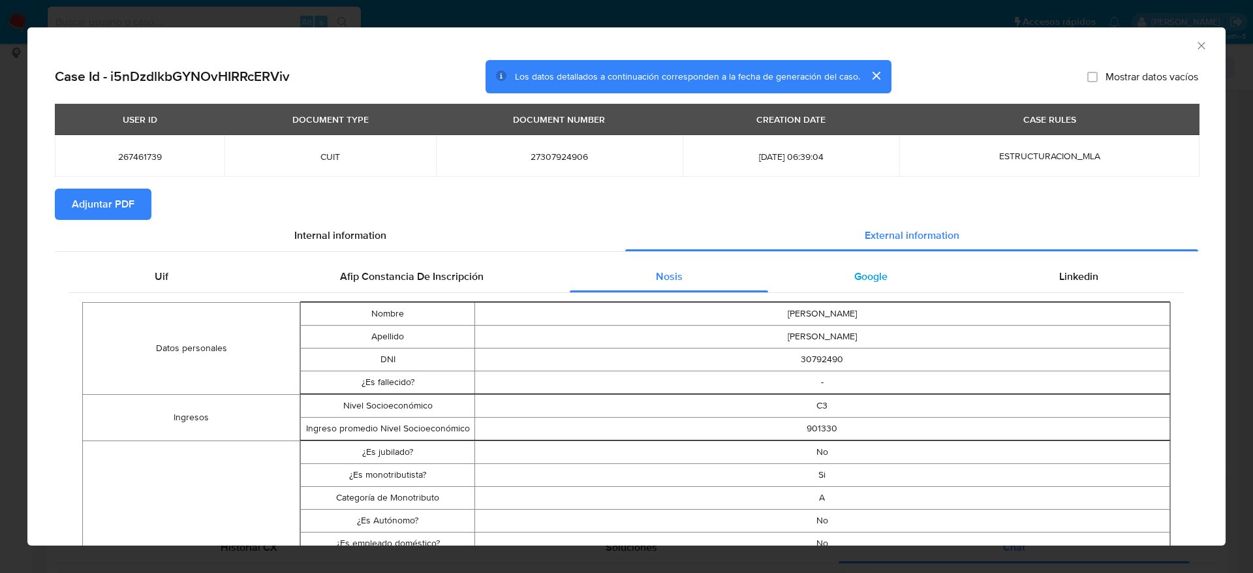
click at [868, 287] on div "Google" at bounding box center [870, 276] width 205 height 31
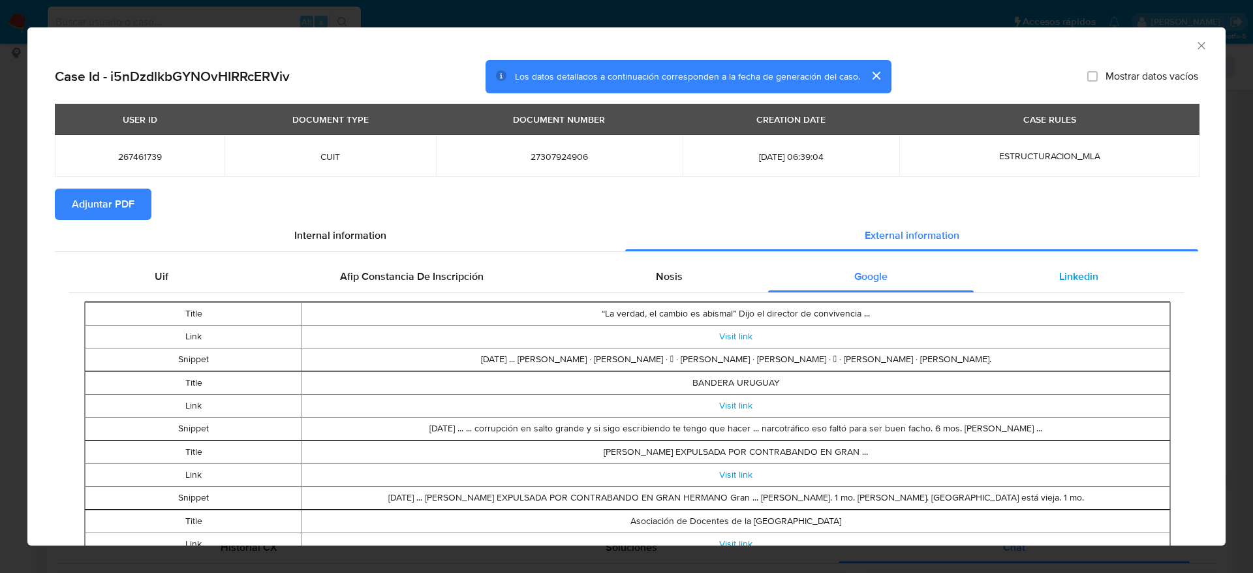
click at [1069, 272] on span "Linkedin" at bounding box center [1078, 276] width 39 height 15
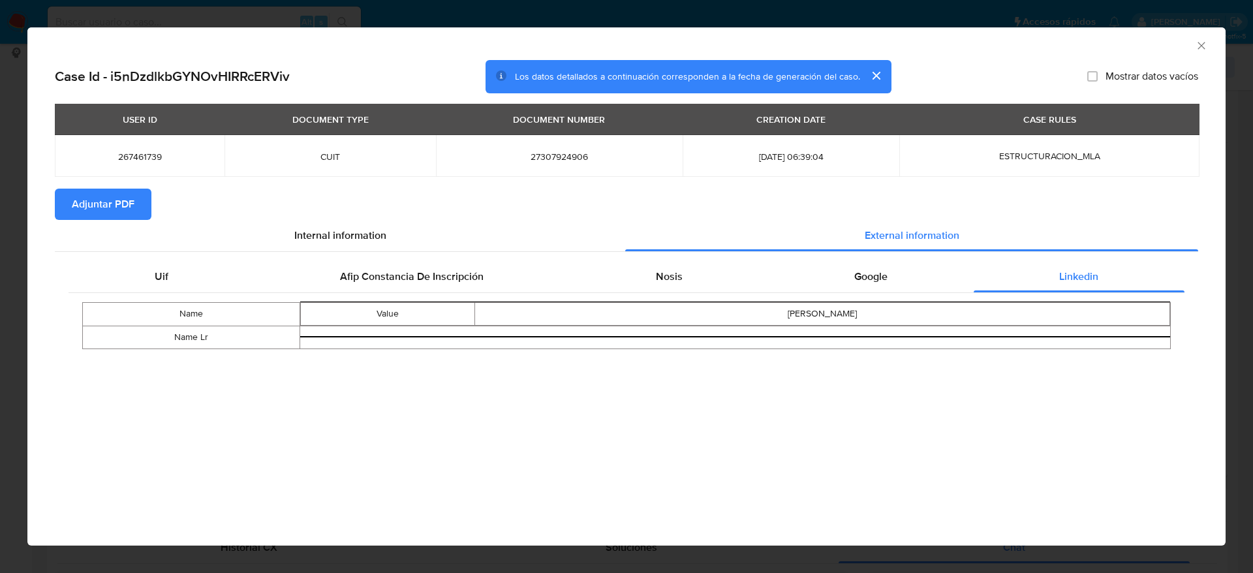
click at [1205, 41] on icon "Cerrar ventana" at bounding box center [1201, 45] width 13 height 13
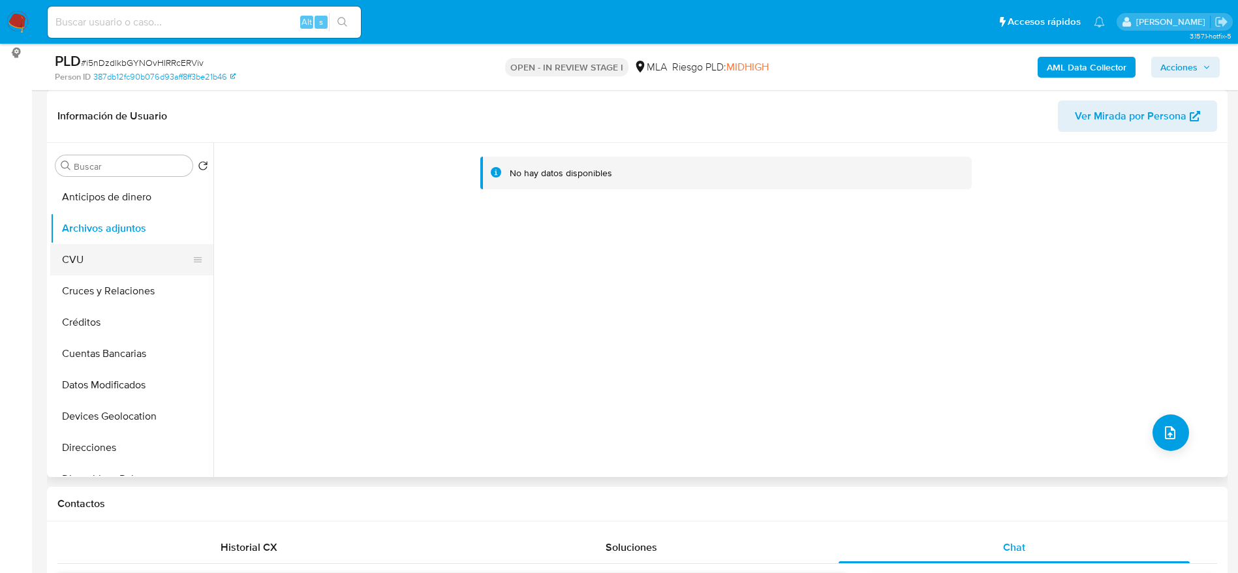
drag, startPoint x: 99, startPoint y: 250, endPoint x: 101, endPoint y: 242, distance: 8.9
click at [99, 251] on button "CVU" at bounding box center [131, 259] width 163 height 31
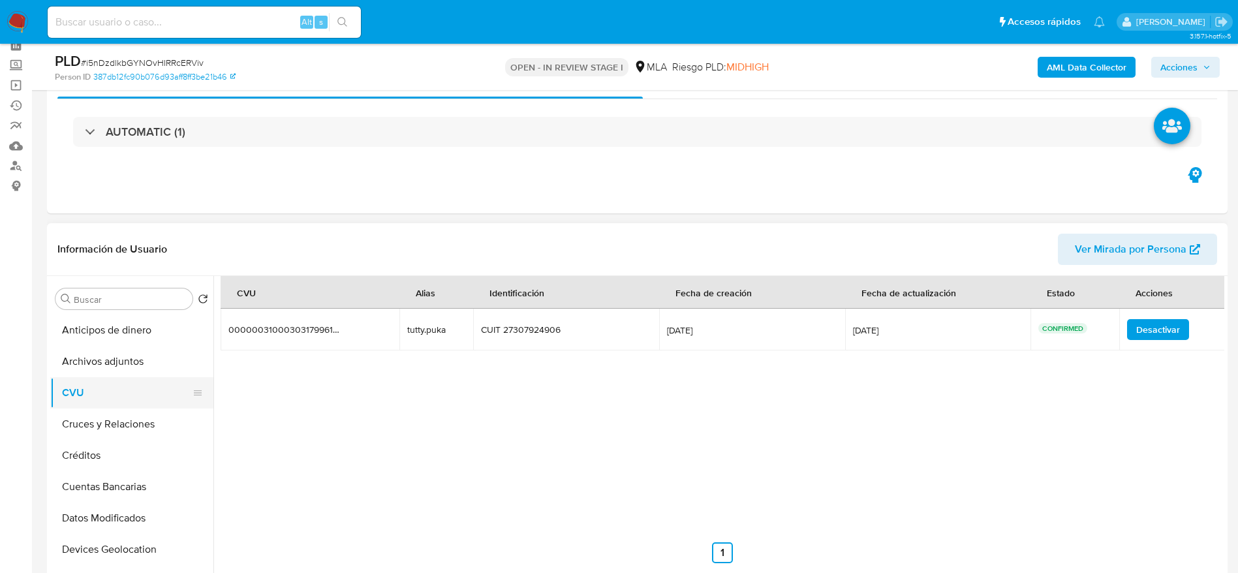
scroll to position [0, 0]
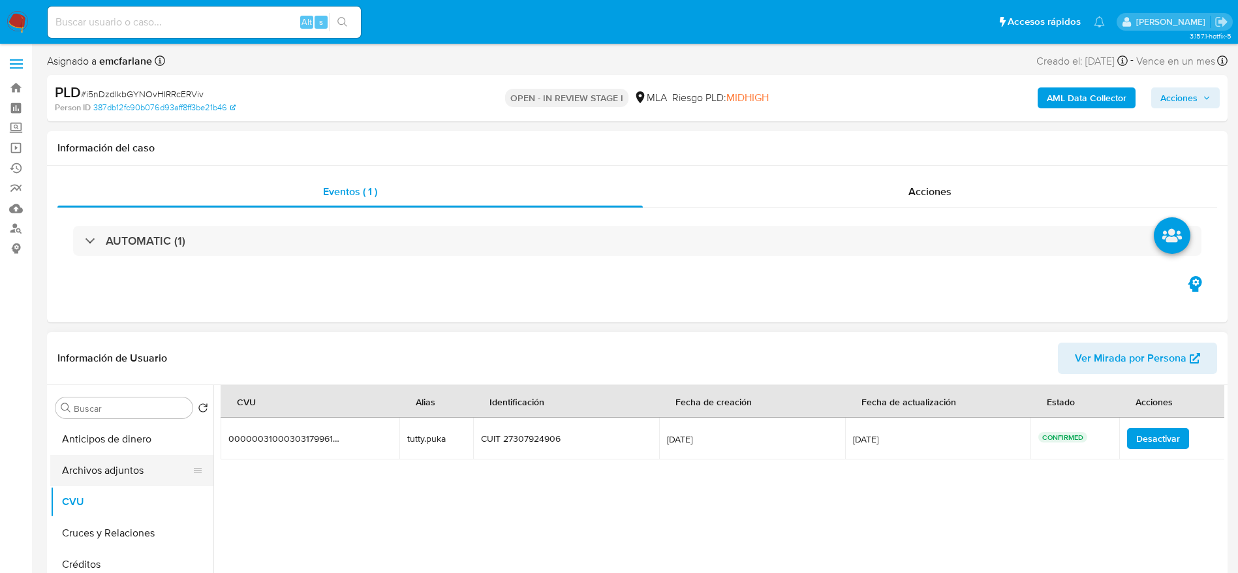
click at [167, 463] on button "Archivos adjuntos" at bounding box center [126, 470] width 153 height 31
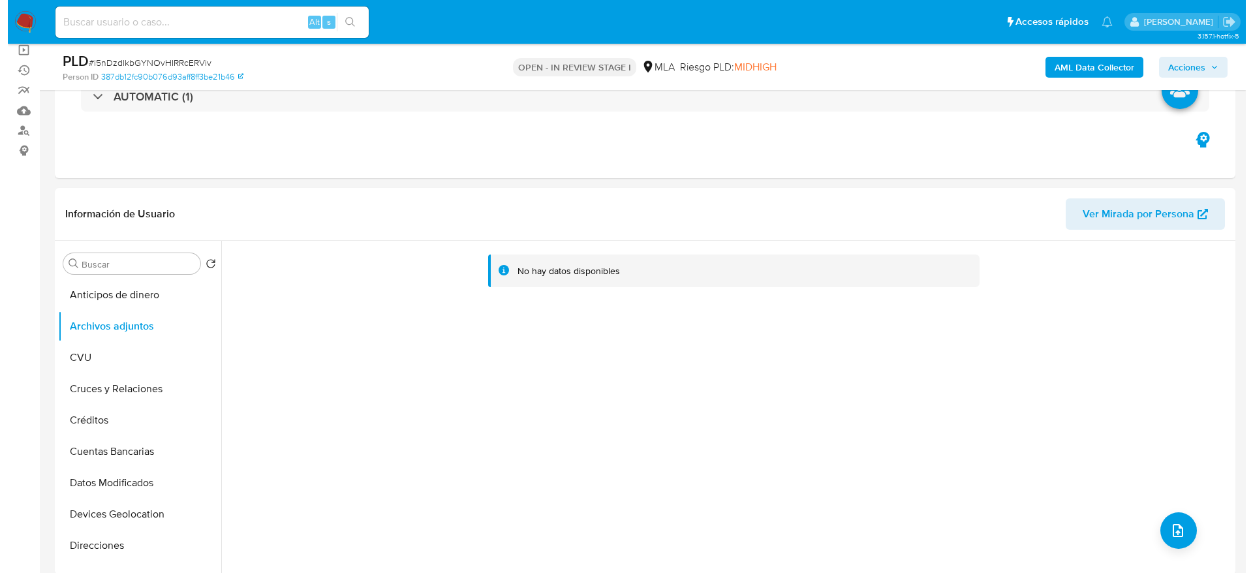
scroll to position [196, 0]
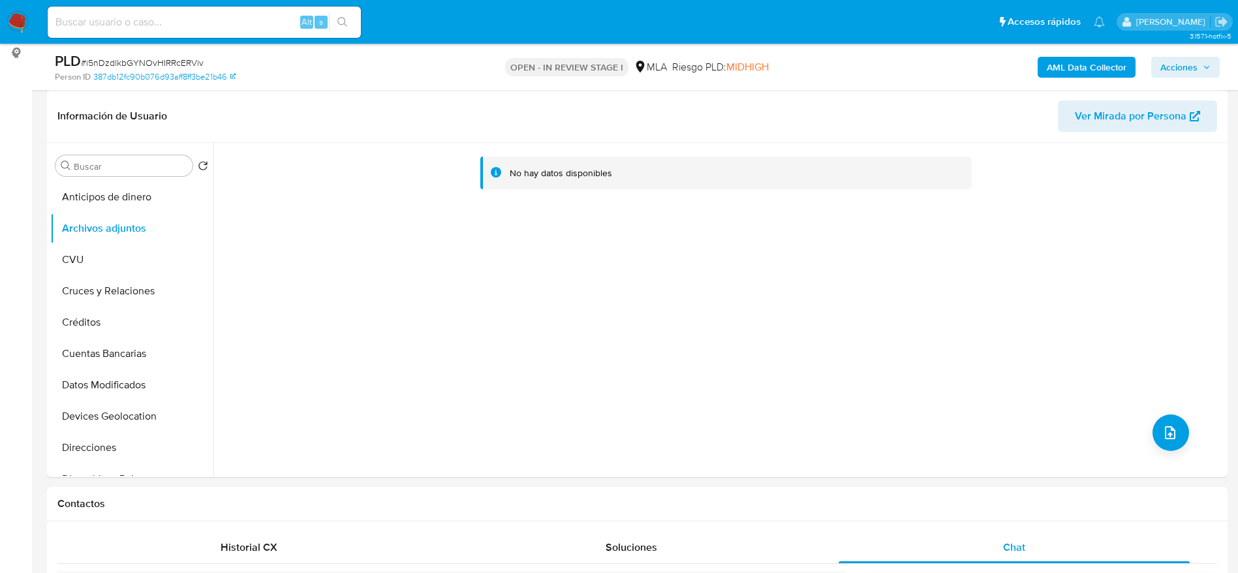
click at [1087, 66] on b "AML Data Collector" at bounding box center [1087, 67] width 80 height 21
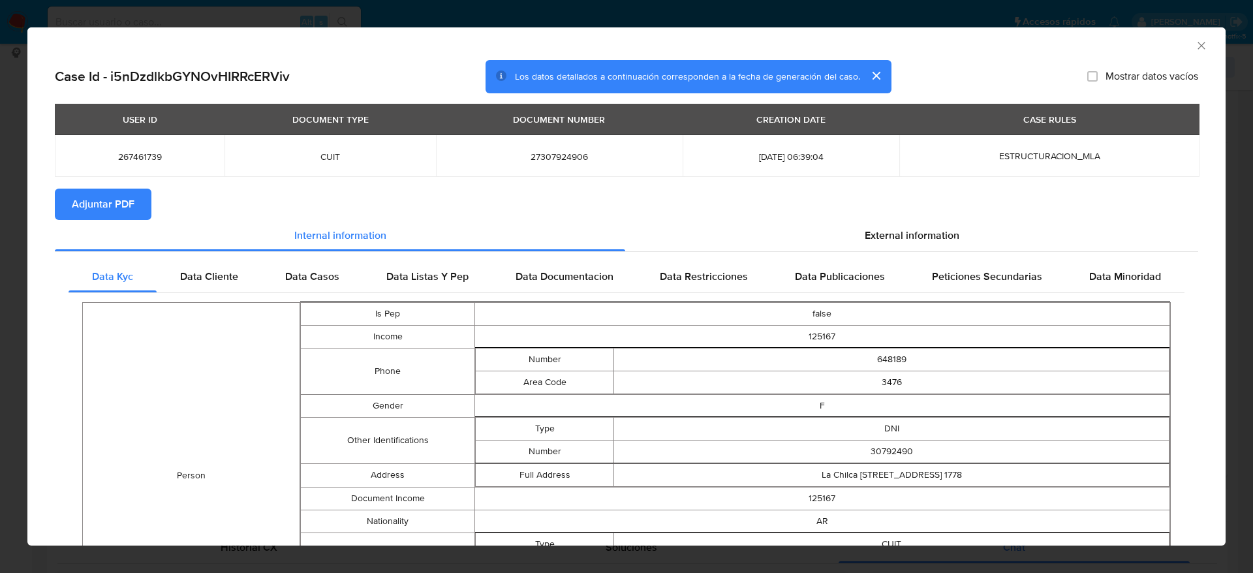
click at [869, 216] on section "Adjuntar PDF" at bounding box center [627, 204] width 1144 height 31
click at [869, 225] on div "External information" at bounding box center [911, 235] width 573 height 31
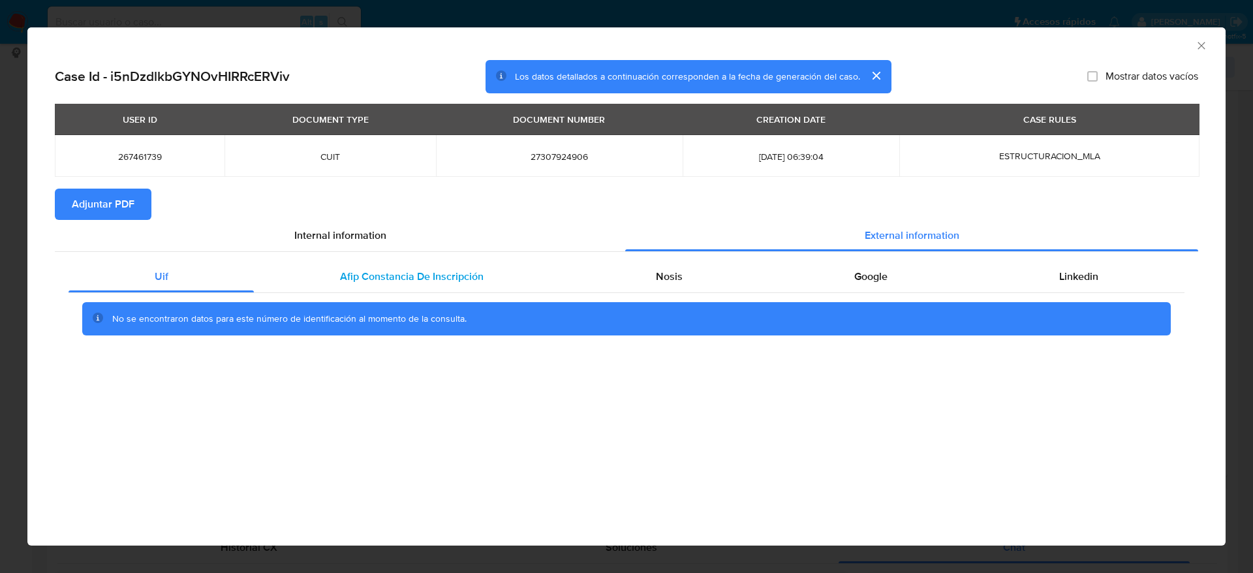
click at [384, 279] on span "Afip Constancia De Inscripción" at bounding box center [412, 276] width 144 height 15
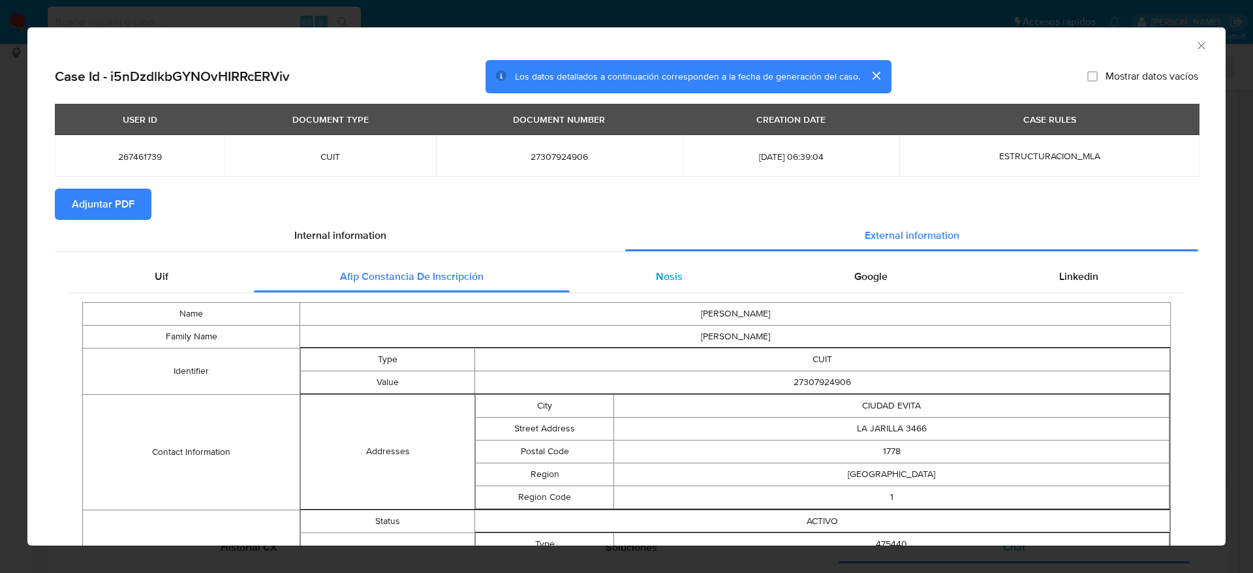
click at [656, 280] on span "Nosis" at bounding box center [669, 276] width 27 height 15
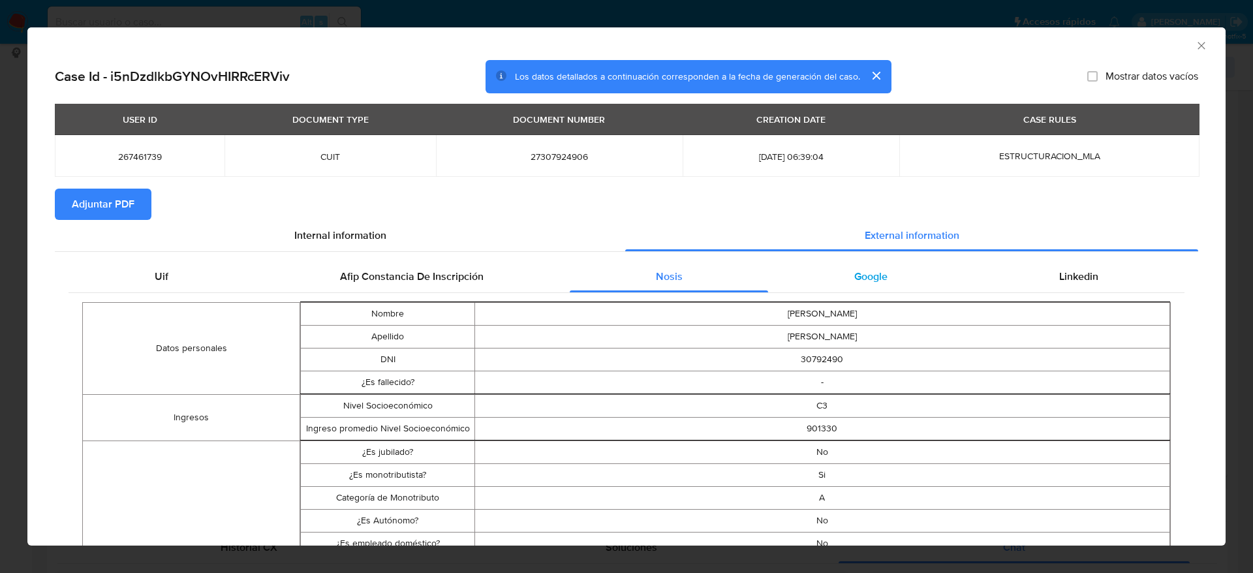
drag, startPoint x: 845, startPoint y: 294, endPoint x: 883, endPoint y: 282, distance: 39.6
drag, startPoint x: 876, startPoint y: 275, endPoint x: 986, endPoint y: 294, distance: 112.0
click at [876, 275] on span "Google" at bounding box center [870, 276] width 33 height 15
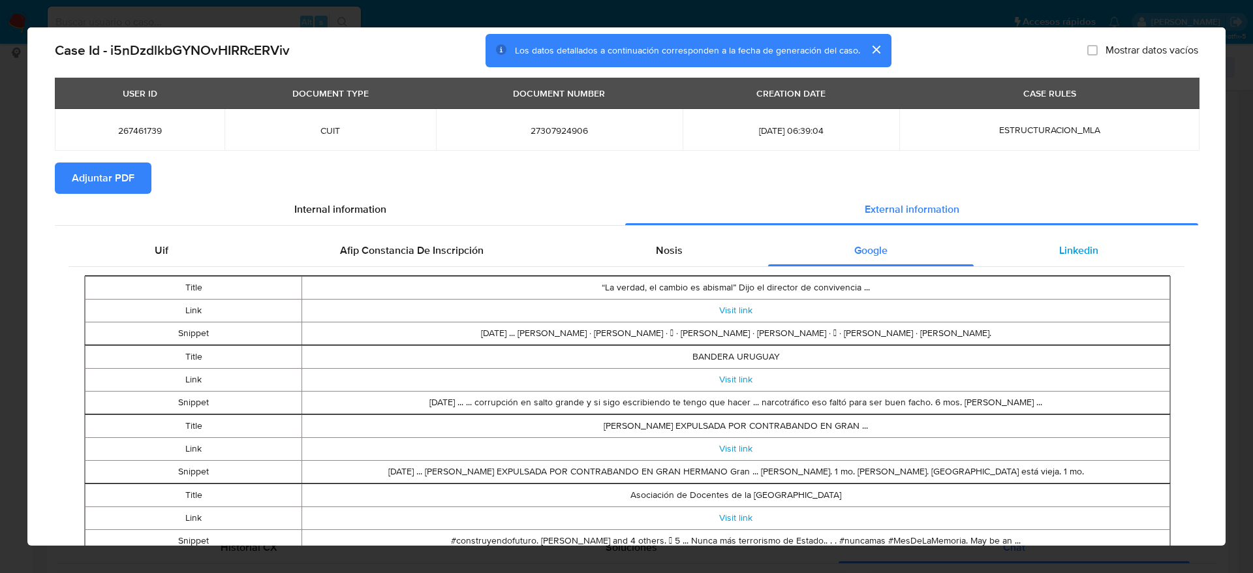
scroll to position [0, 0]
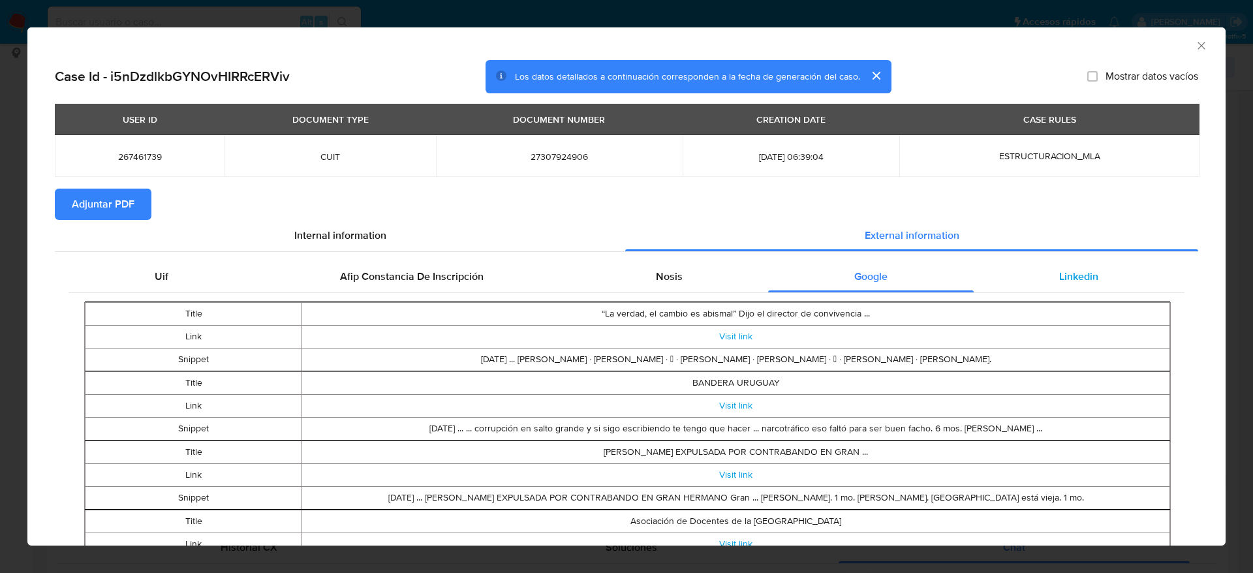
click at [1072, 274] on span "Linkedin" at bounding box center [1078, 276] width 39 height 15
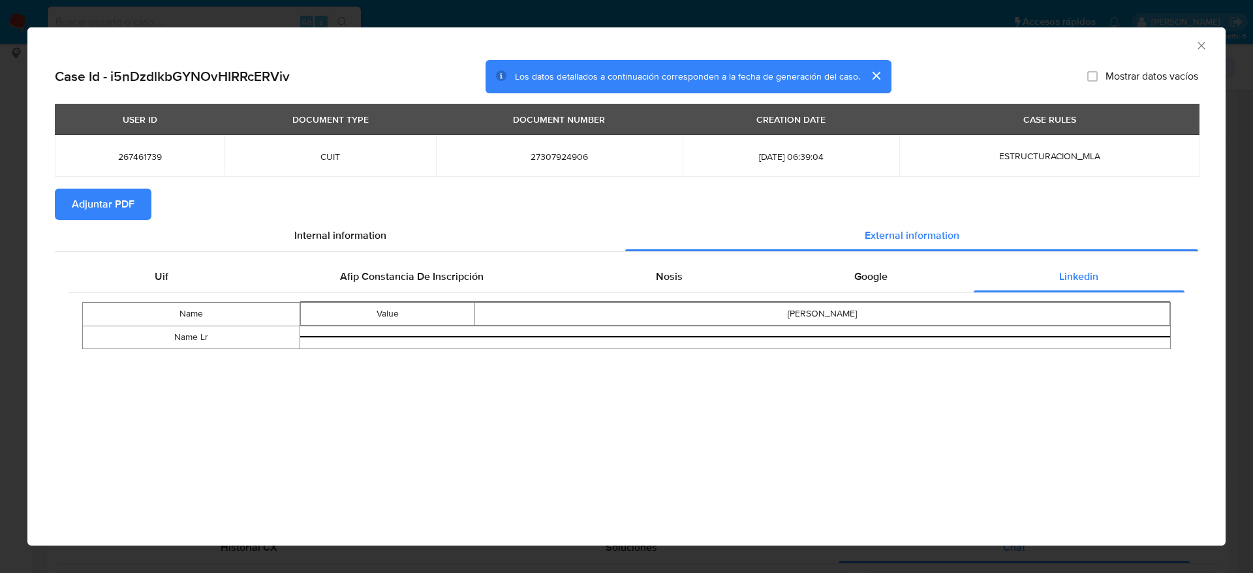
click at [125, 198] on span "Adjuntar PDF" at bounding box center [103, 204] width 63 height 29
click at [1200, 42] on icon "Cerrar ventana" at bounding box center [1201, 45] width 13 height 13
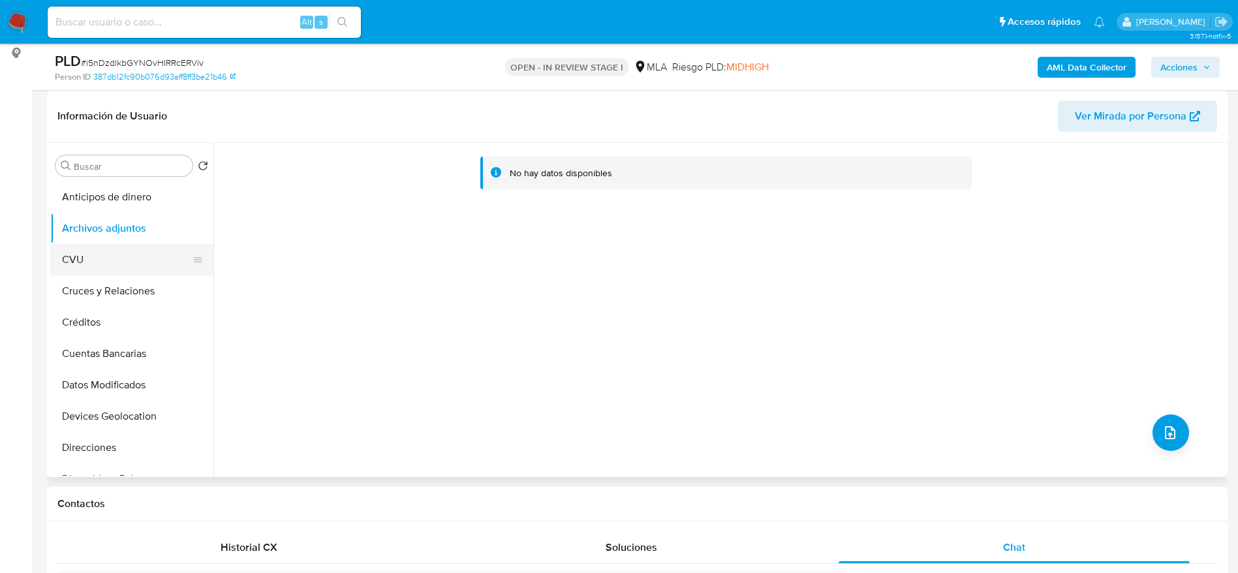
click at [67, 262] on button "CVU" at bounding box center [126, 259] width 153 height 31
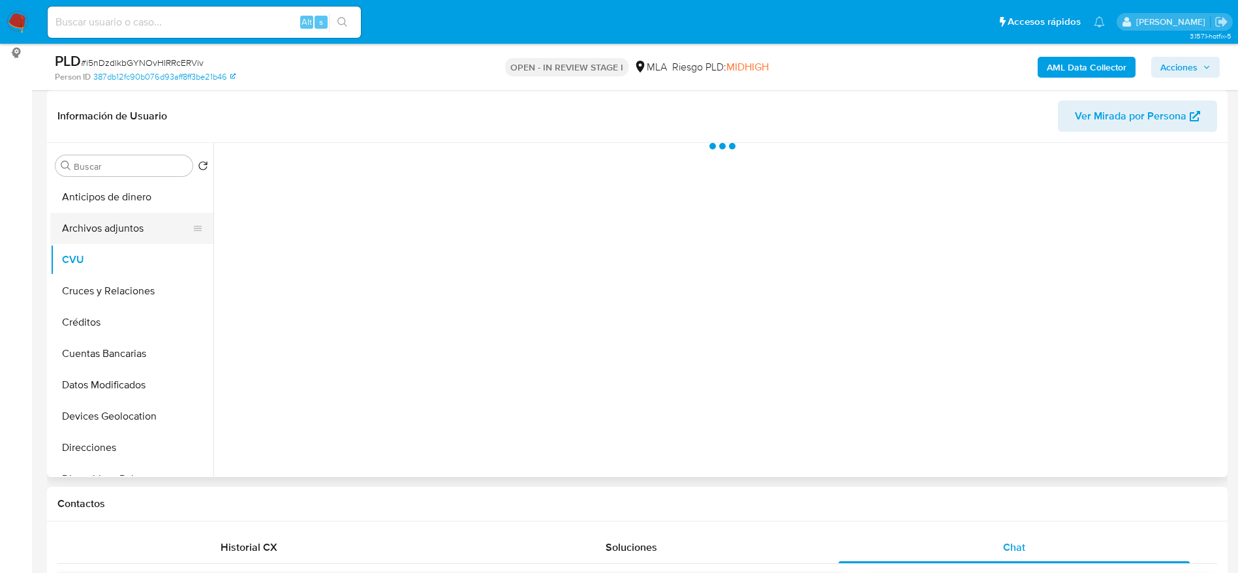
click at [114, 213] on button "Archivos adjuntos" at bounding box center [126, 228] width 153 height 31
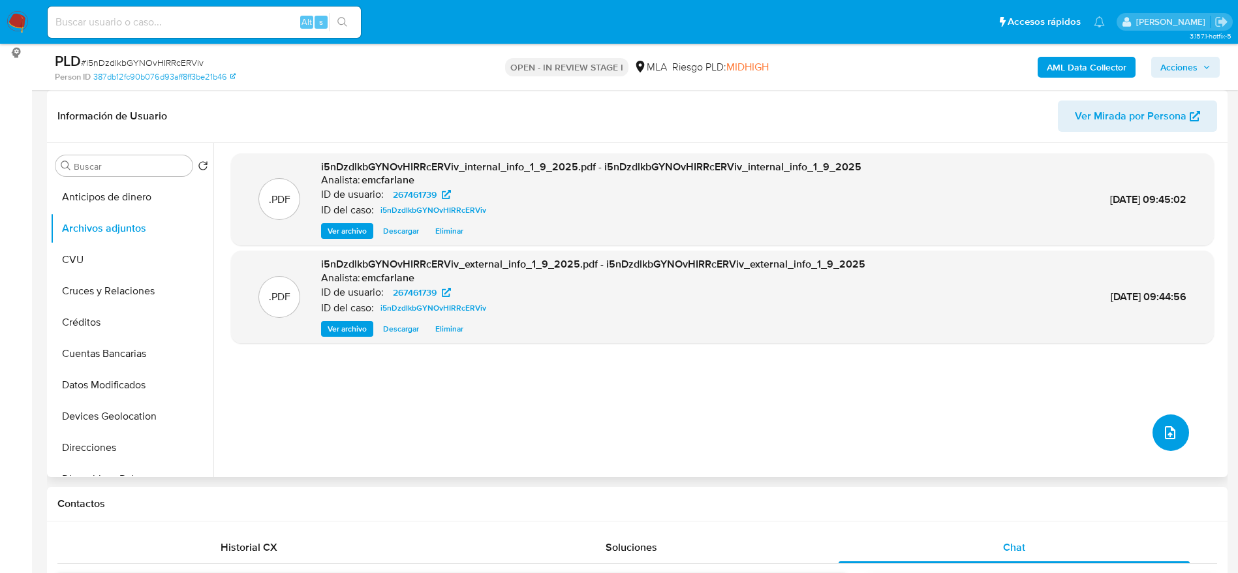
click at [1163, 431] on icon "upload-file" at bounding box center [1171, 433] width 16 height 16
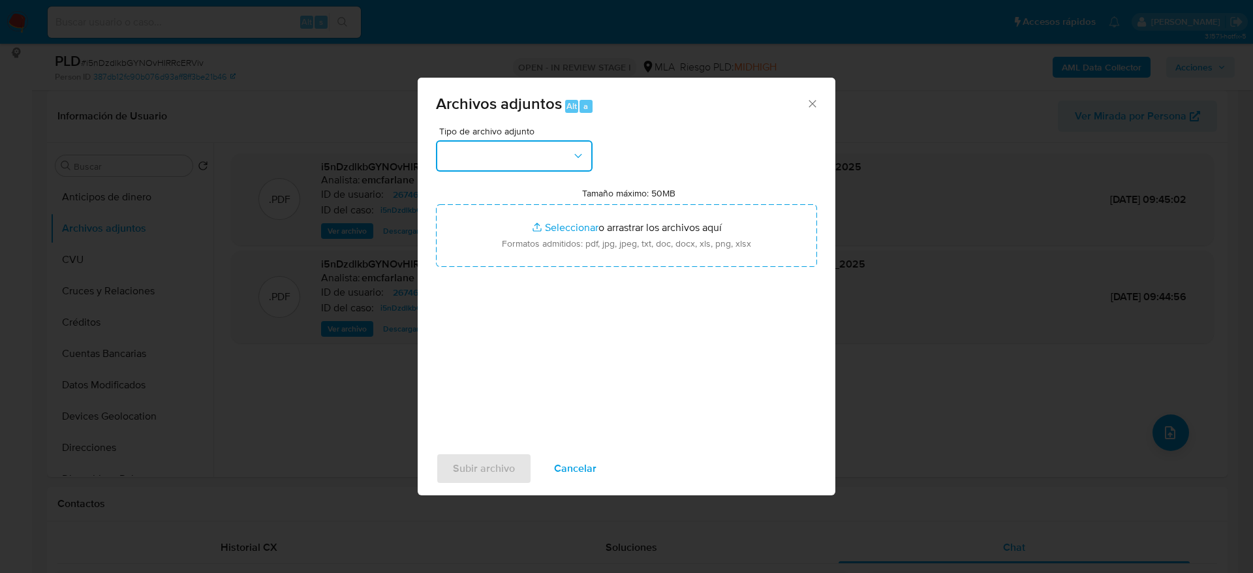
click at [527, 151] on button "button" at bounding box center [514, 155] width 157 height 31
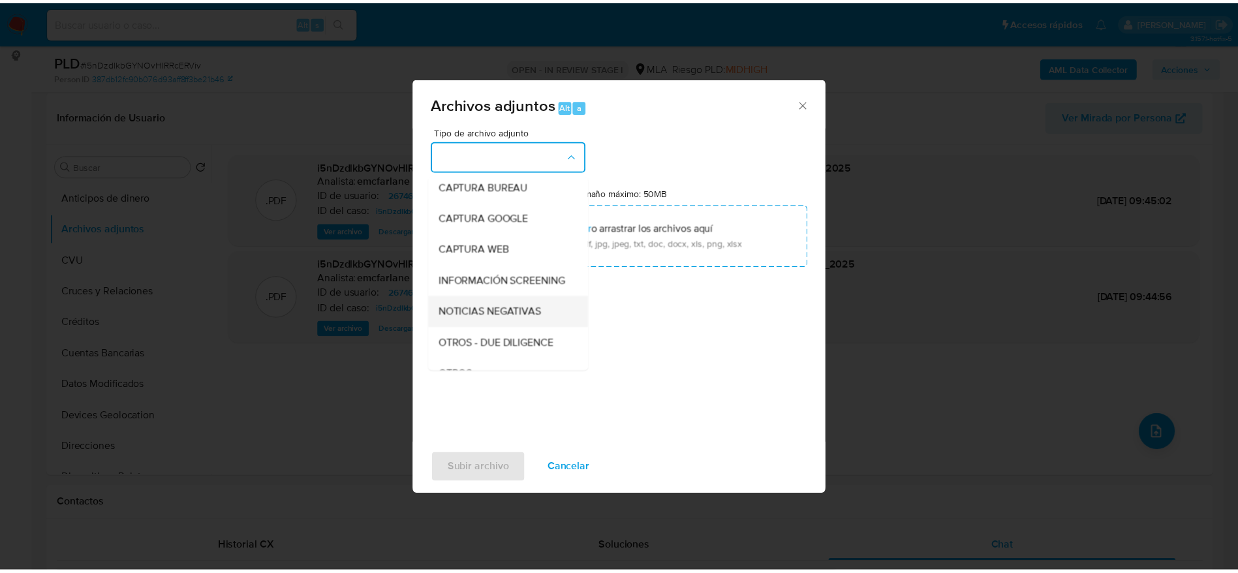
scroll to position [98, 0]
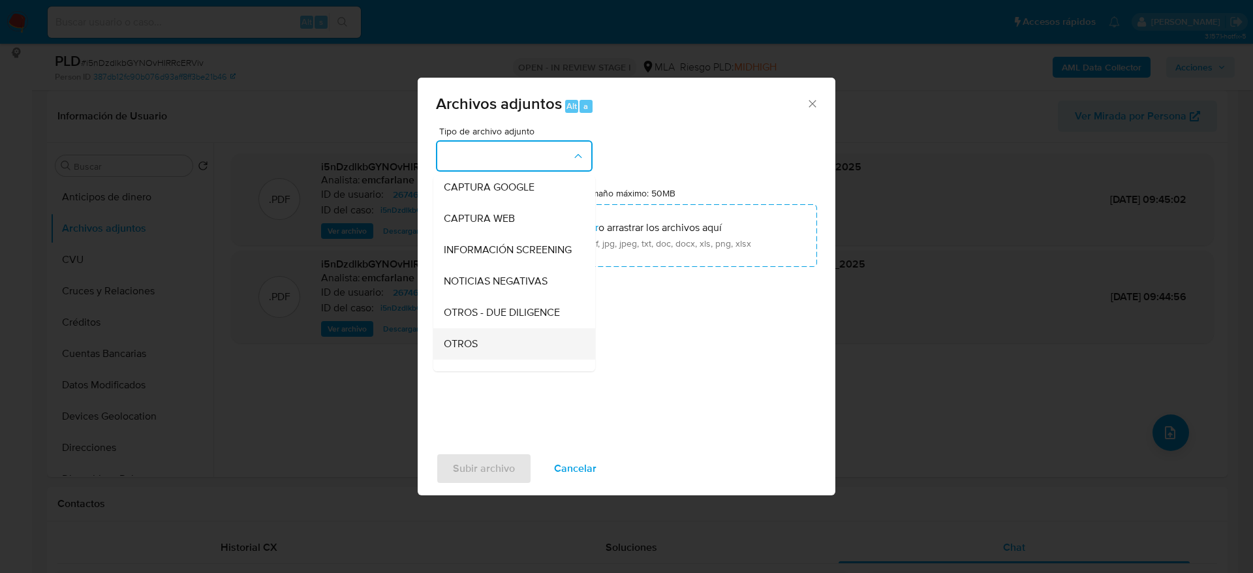
click at [476, 345] on div "OTROS" at bounding box center [510, 343] width 133 height 31
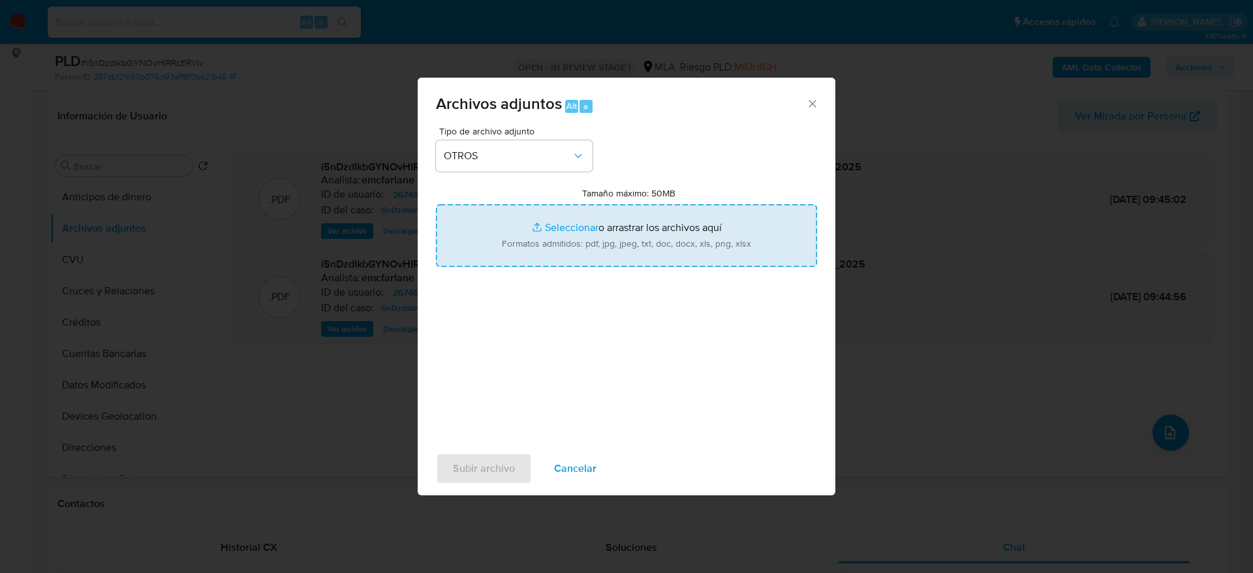
type input "C:\fakepath\Caselog i5nDzdlkbGYNOvHIRRcERViv.docx"
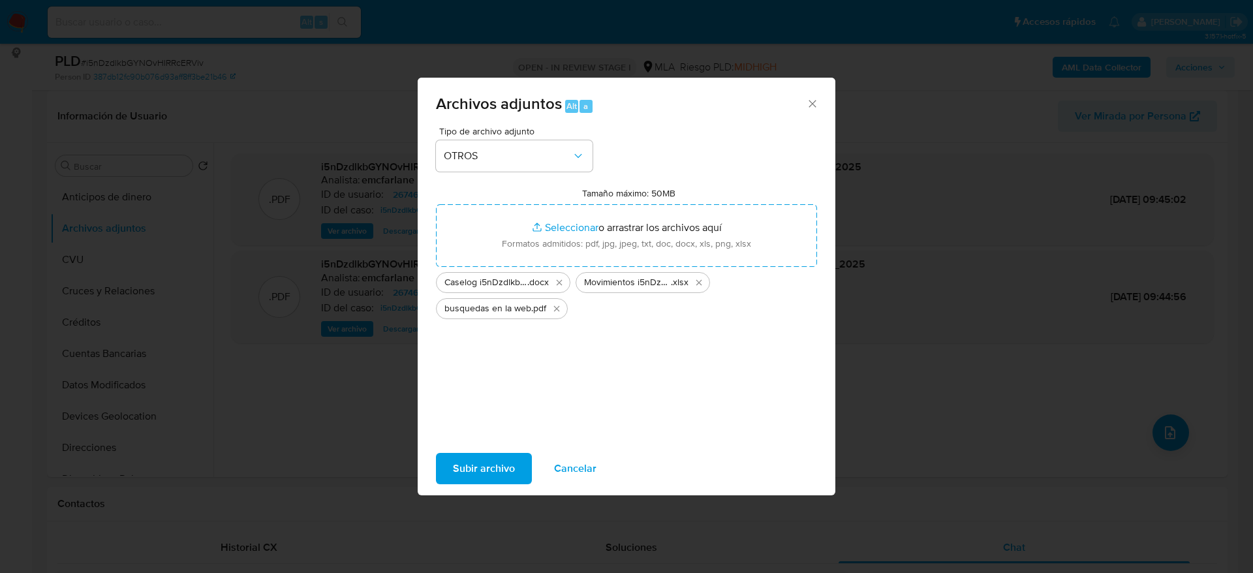
click at [476, 463] on span "Subir archivo" at bounding box center [484, 468] width 62 height 29
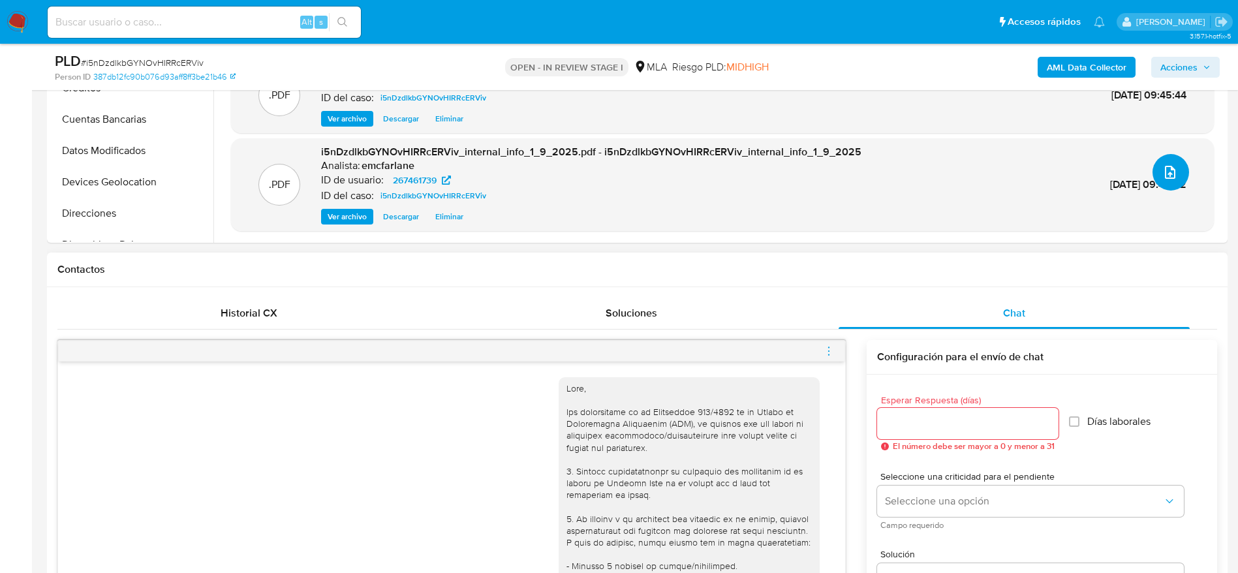
scroll to position [588, 0]
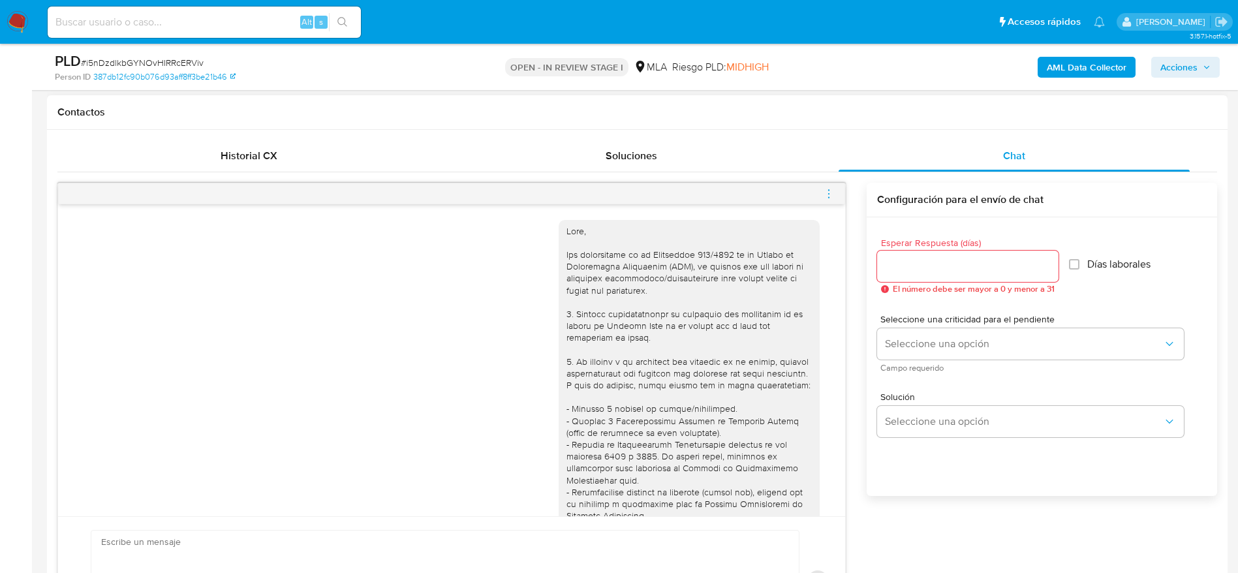
click at [827, 193] on icon "menu-action" at bounding box center [829, 194] width 12 height 12
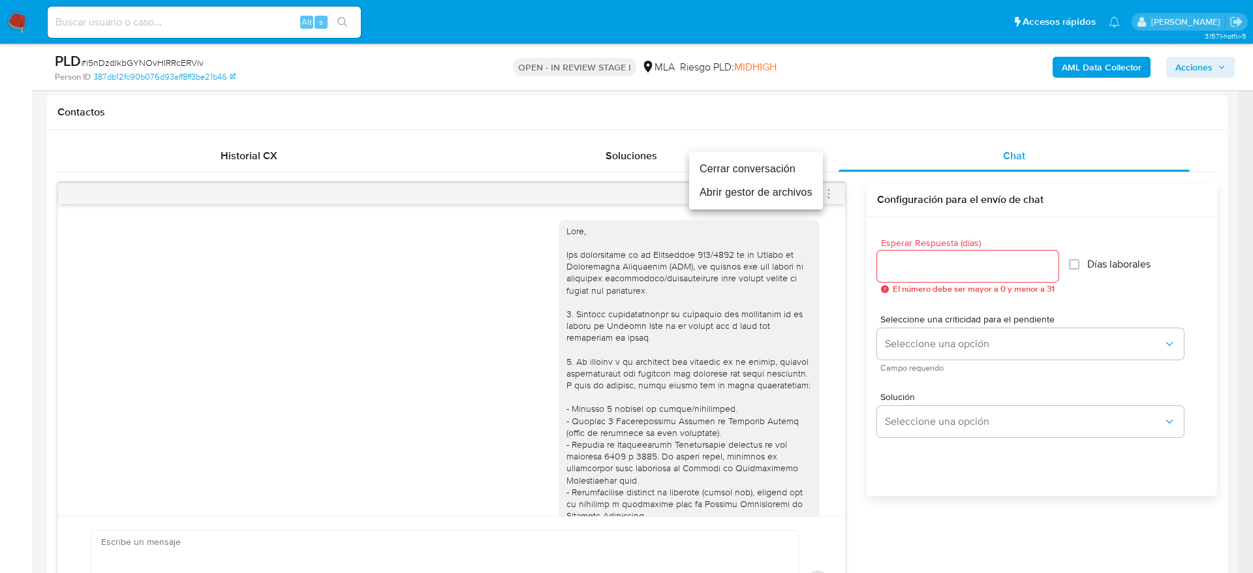
click at [773, 171] on li "Cerrar conversación" at bounding box center [756, 169] width 134 height 24
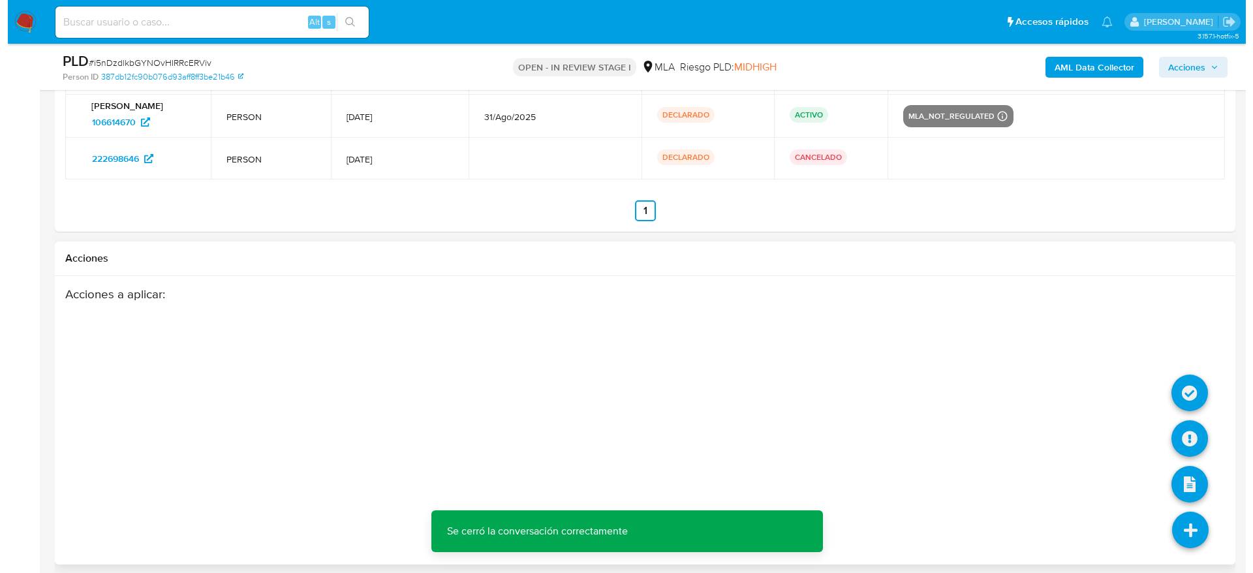
scroll to position [2381, 0]
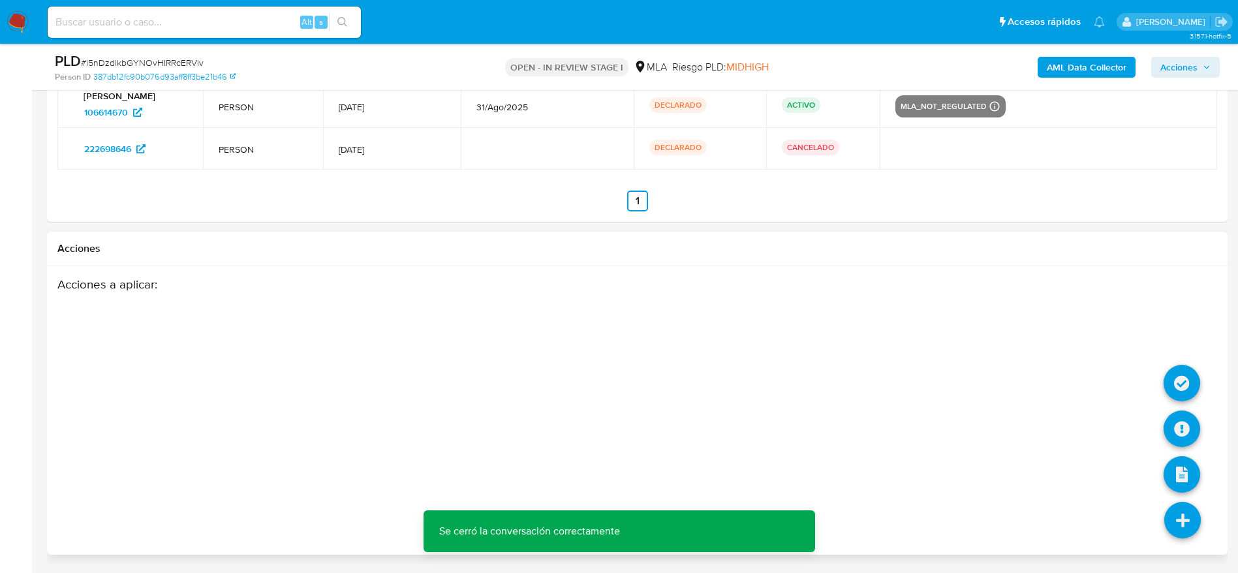
click at [1180, 522] on icon at bounding box center [1183, 520] width 37 height 37
click at [1185, 420] on icon at bounding box center [1182, 429] width 37 height 37
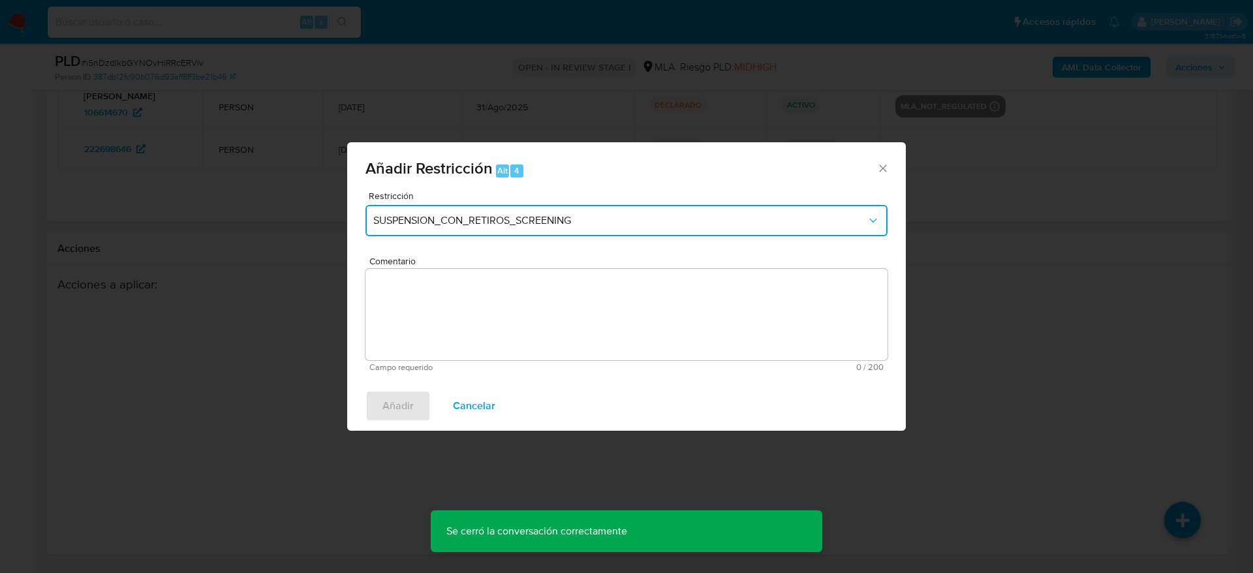
click at [425, 220] on span "SUSPENSION_CON_RETIROS_SCREENING" at bounding box center [620, 220] width 494 height 13
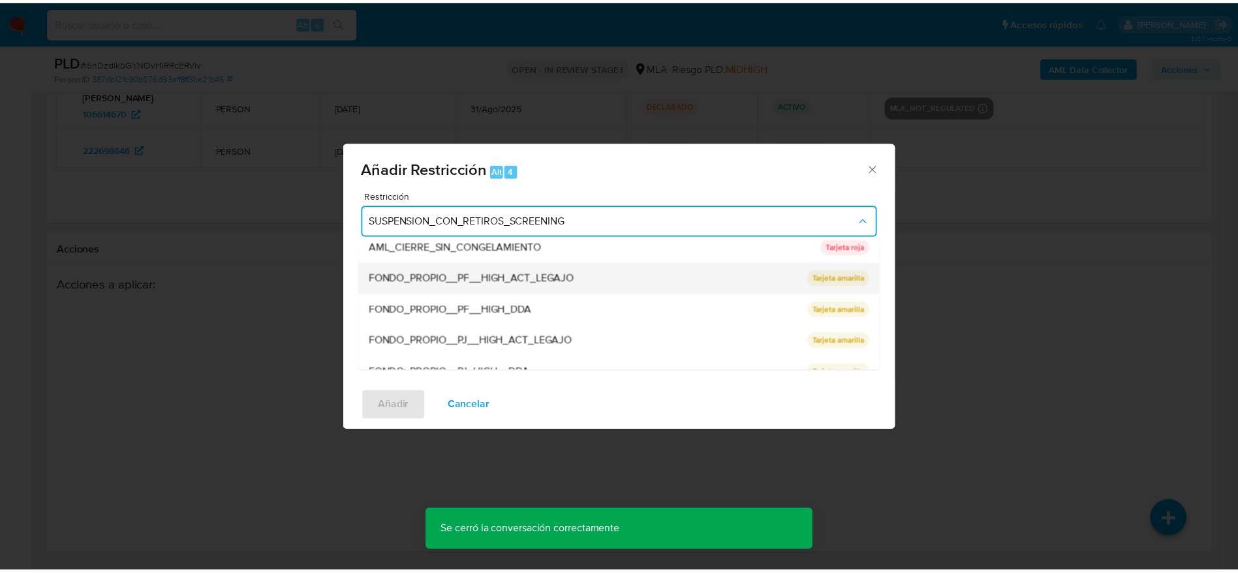
scroll to position [277, 0]
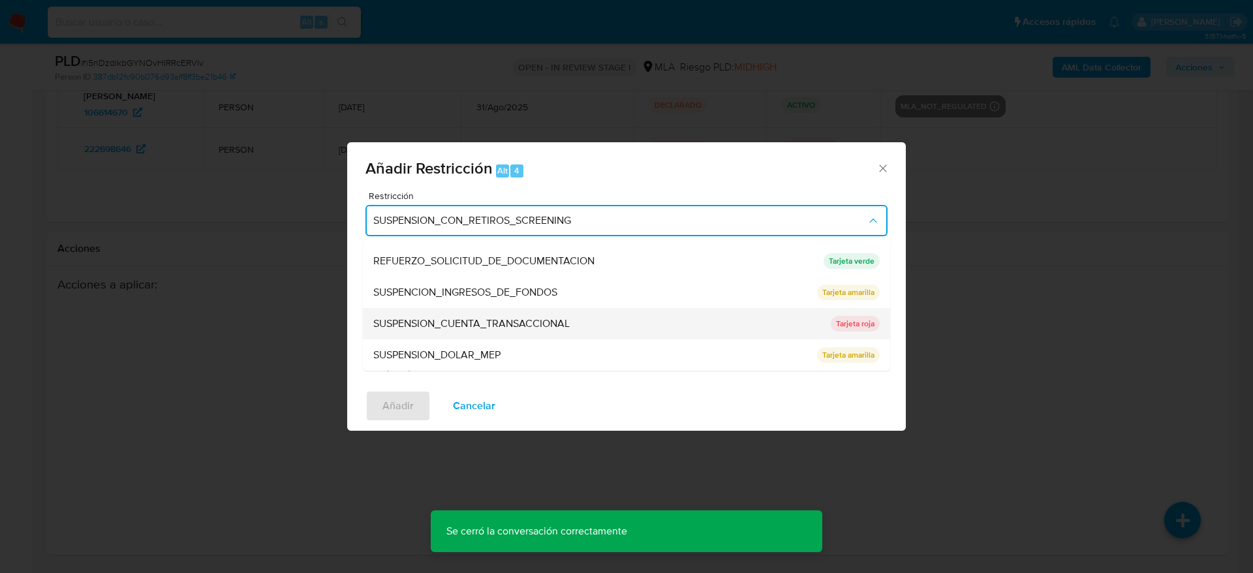
click at [455, 319] on span "SUSPENSION_CUENTA_TRANSACCIONAL" at bounding box center [471, 323] width 196 height 13
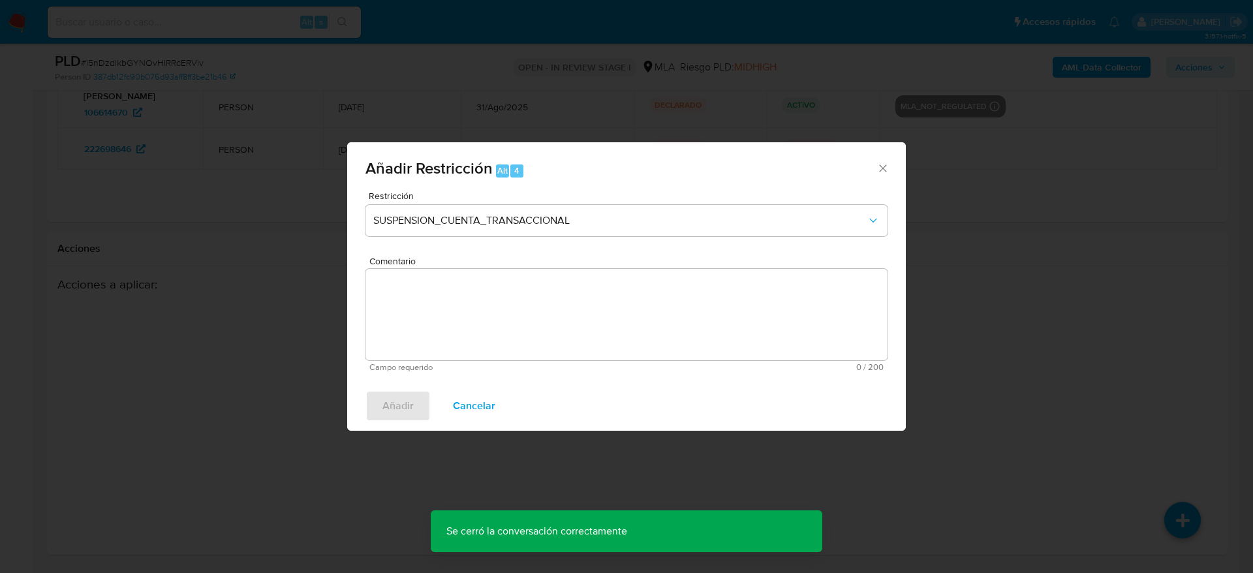
click at [456, 319] on textarea "Comentario" at bounding box center [627, 314] width 522 height 91
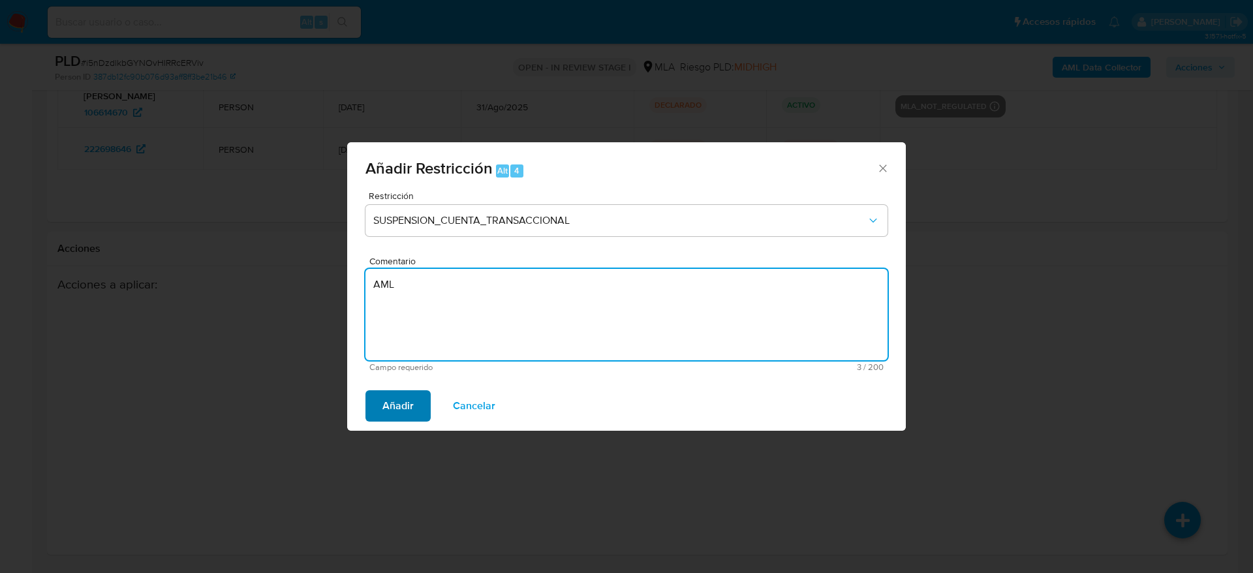
type textarea "AML"
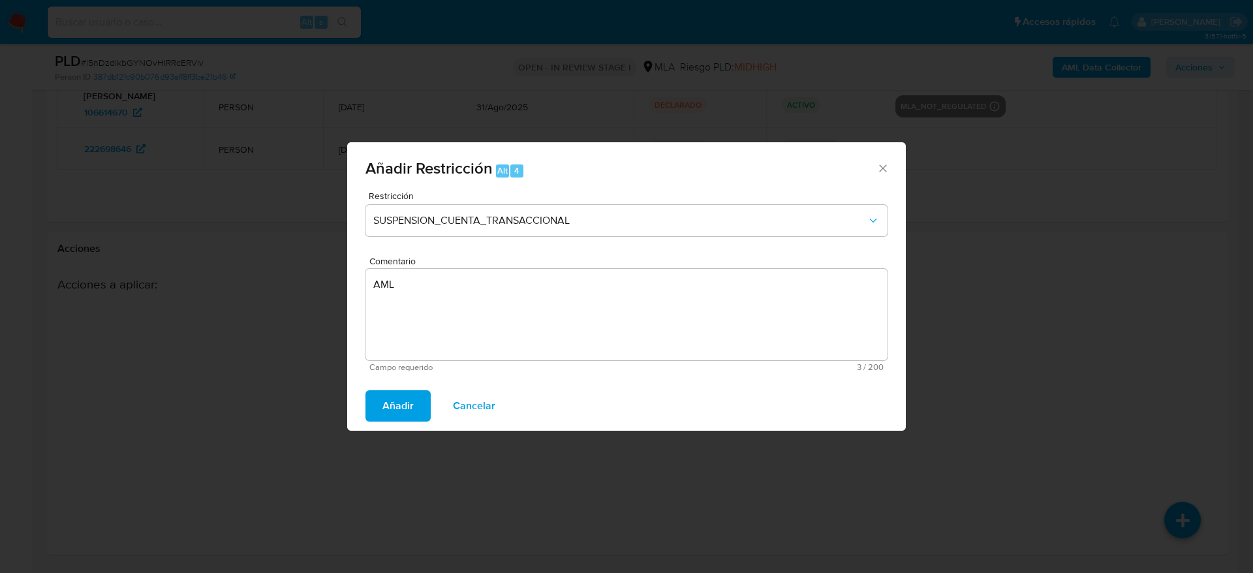
click at [396, 400] on span "Añadir" at bounding box center [398, 406] width 31 height 29
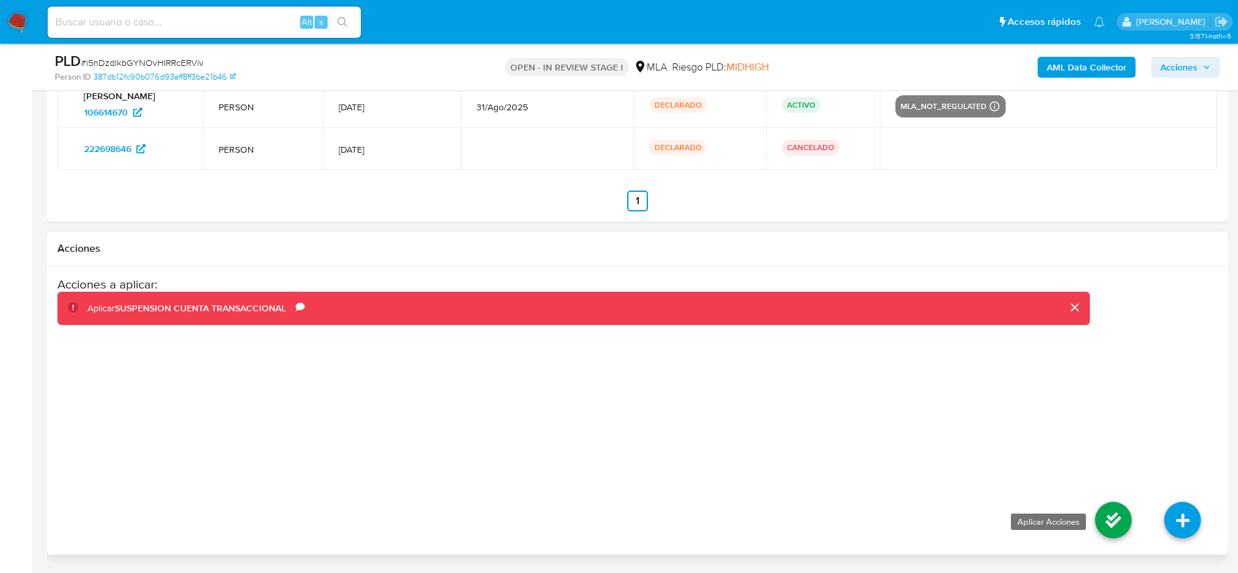
click at [1103, 516] on icon at bounding box center [1113, 520] width 37 height 37
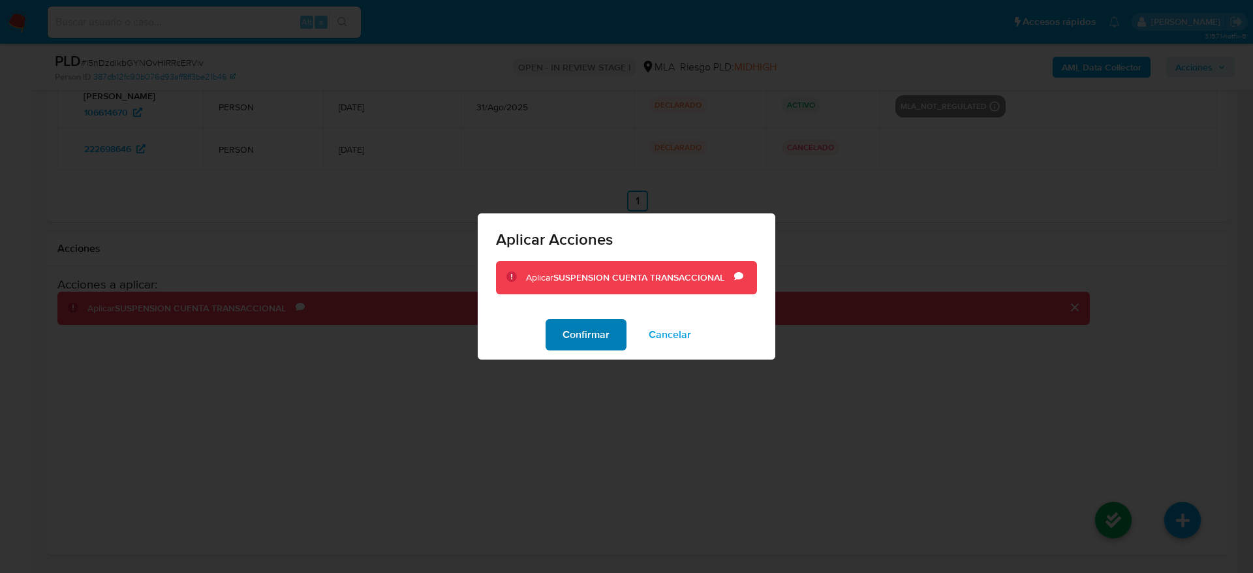
click at [582, 327] on span "Confirmar" at bounding box center [586, 335] width 47 height 29
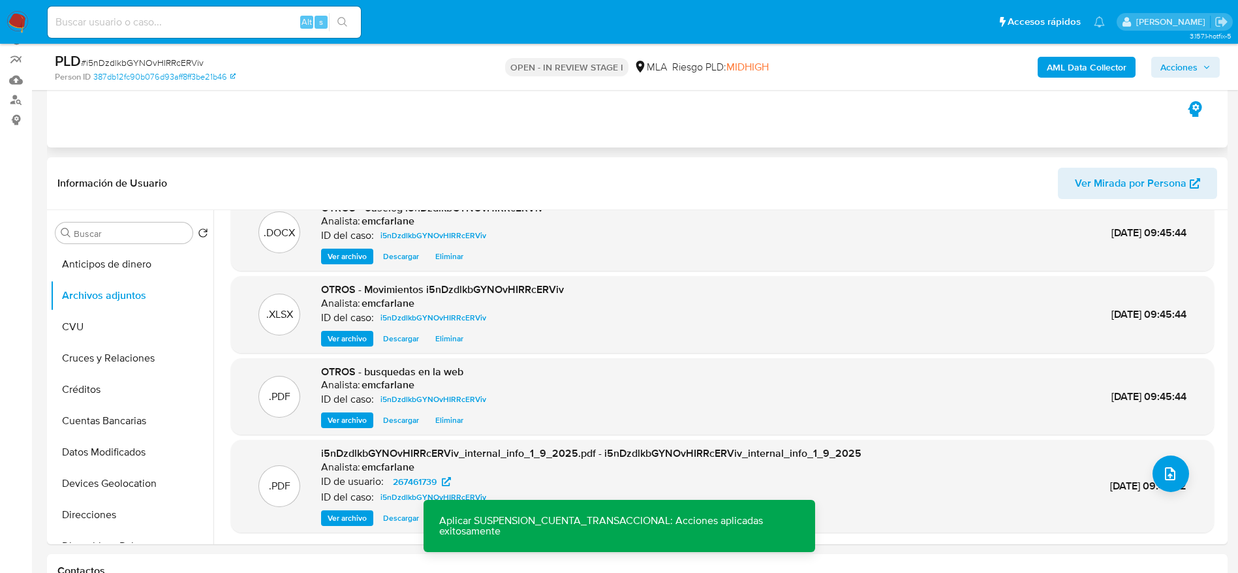
scroll to position [0, 0]
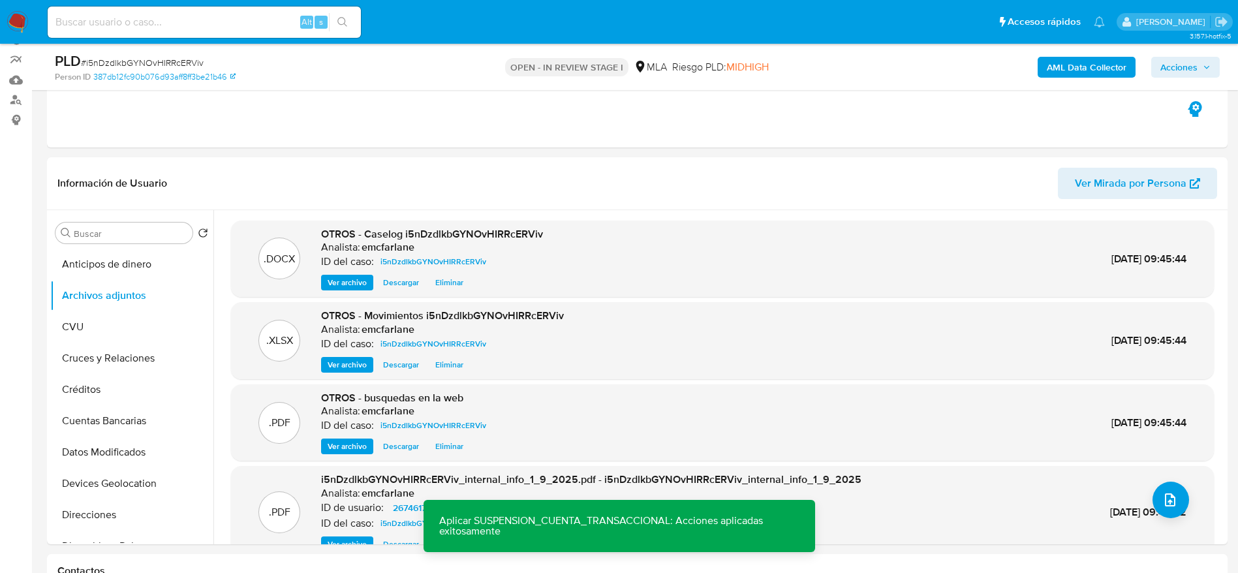
click at [1189, 65] on span "Acciones" at bounding box center [1179, 67] width 37 height 21
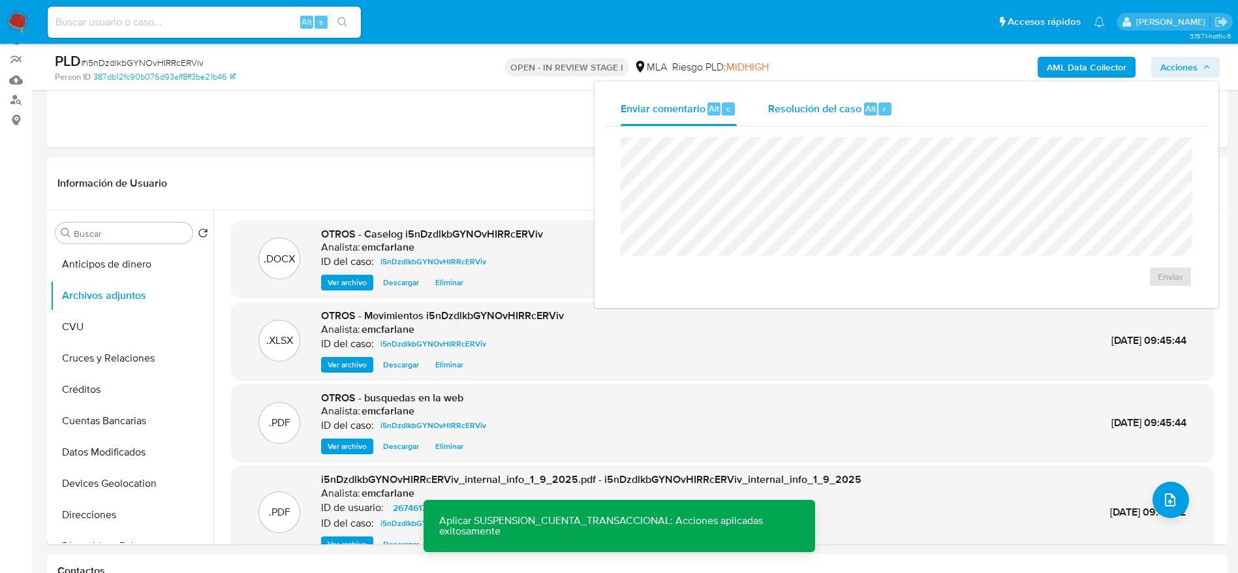
click at [877, 99] on div "Resolución del caso Alt r" at bounding box center [830, 109] width 125 height 34
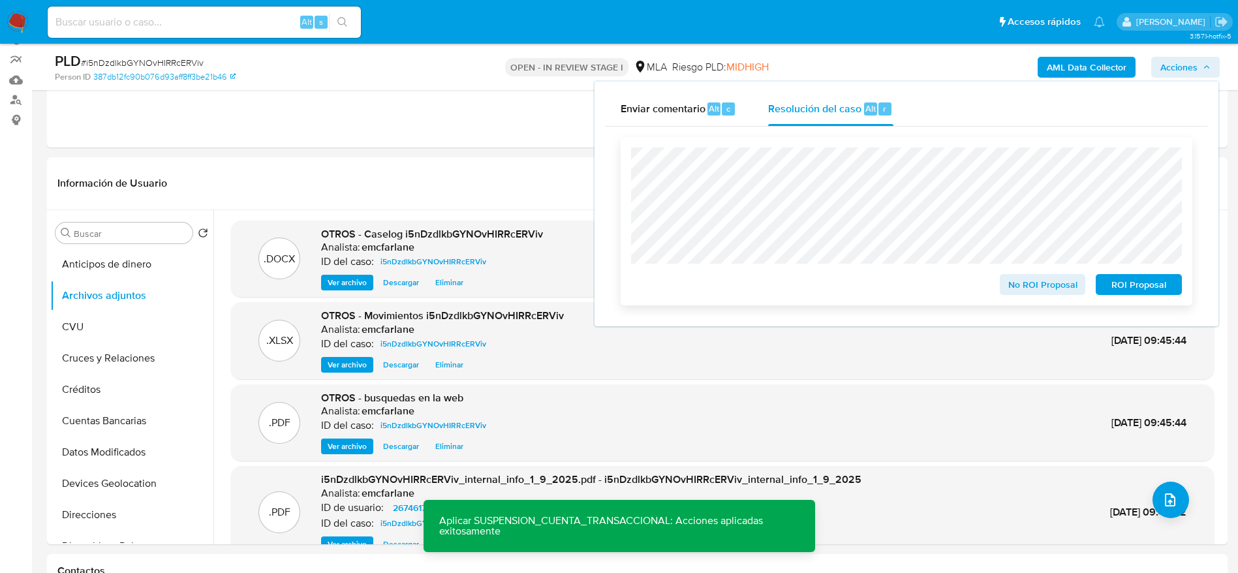
click at [1143, 280] on span "ROI Proposal" at bounding box center [1139, 284] width 68 height 18
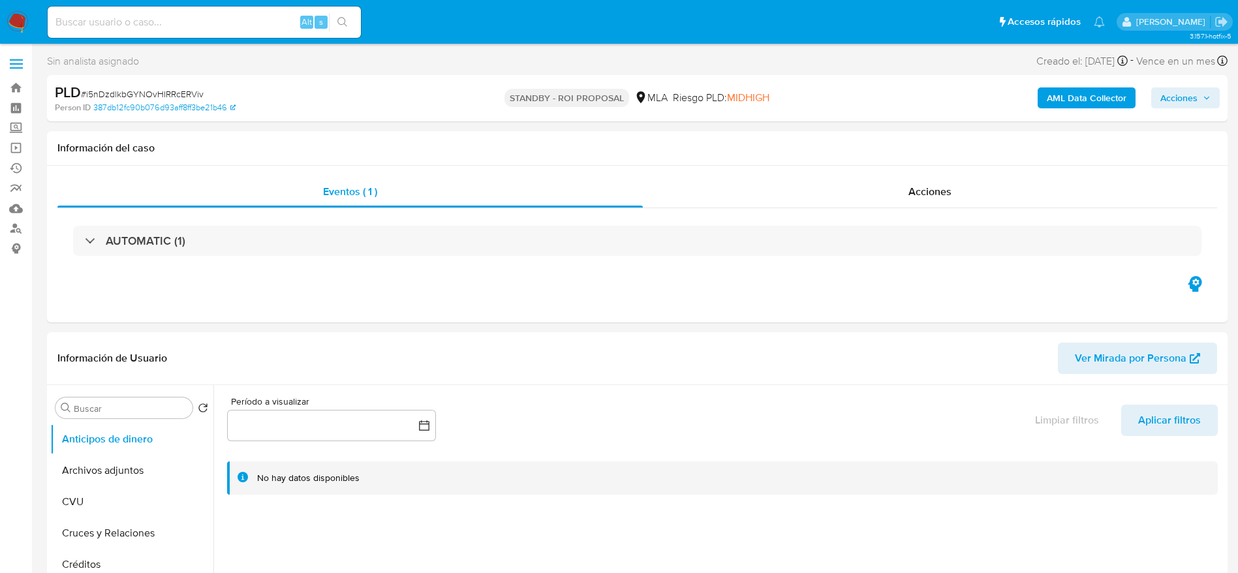
select select "10"
click at [204, 23] on input at bounding box center [204, 22] width 313 height 17
paste input "V6Tk7twQ5t1dWCb1Ld8PASBS"
type input "V6Tk7twQ5t1dWCb1Ld8PASBS"
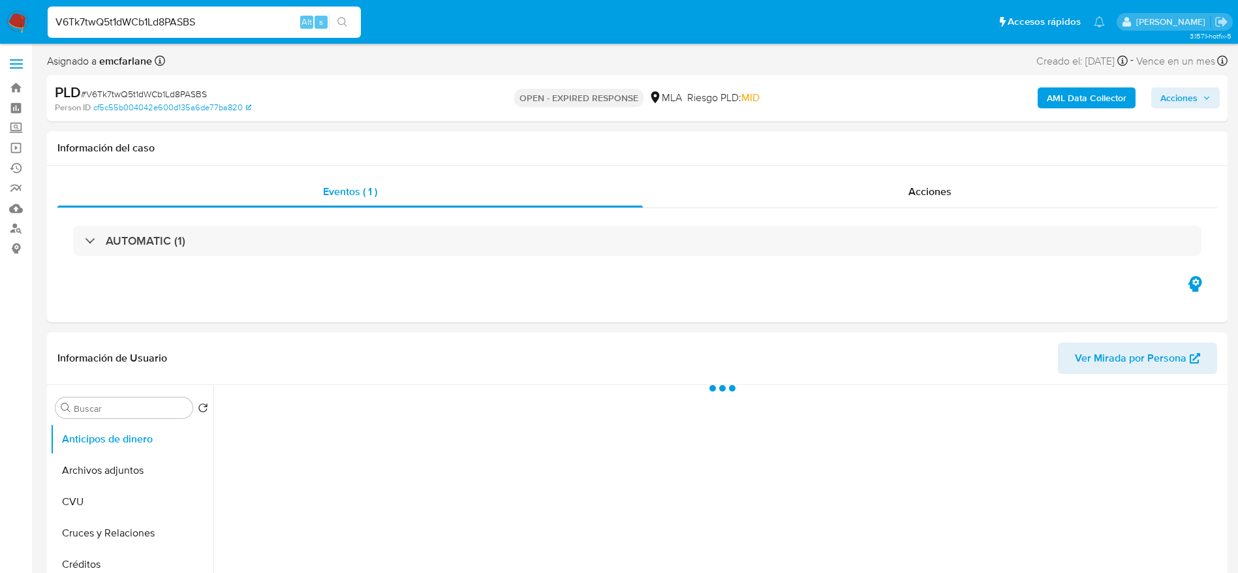
select select "10"
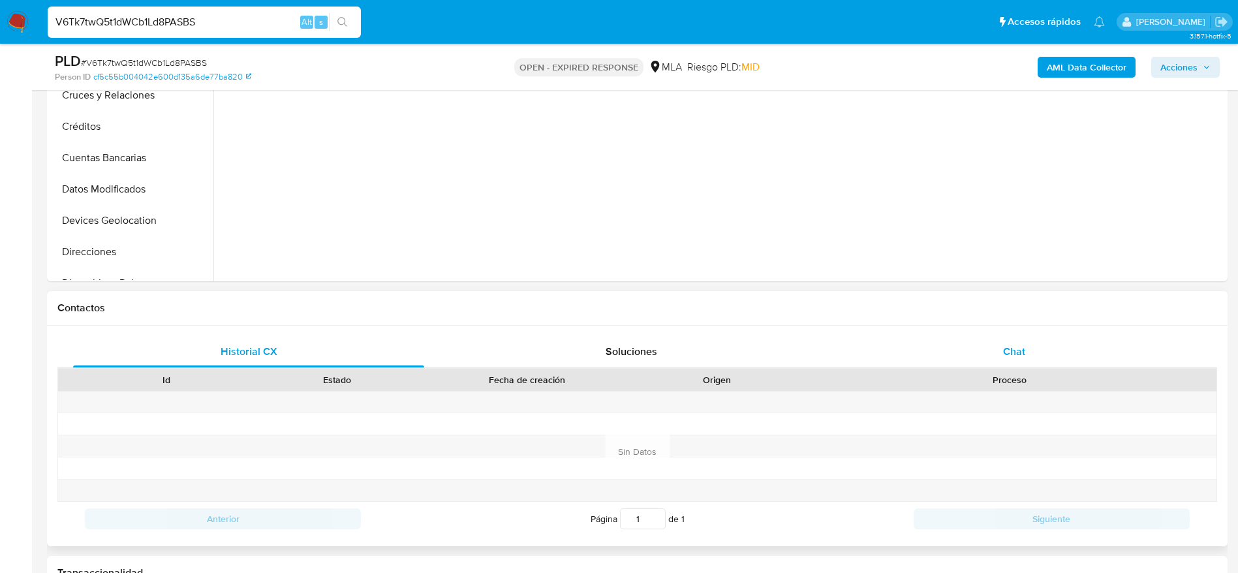
click at [1017, 347] on span "Chat" at bounding box center [1014, 351] width 22 height 15
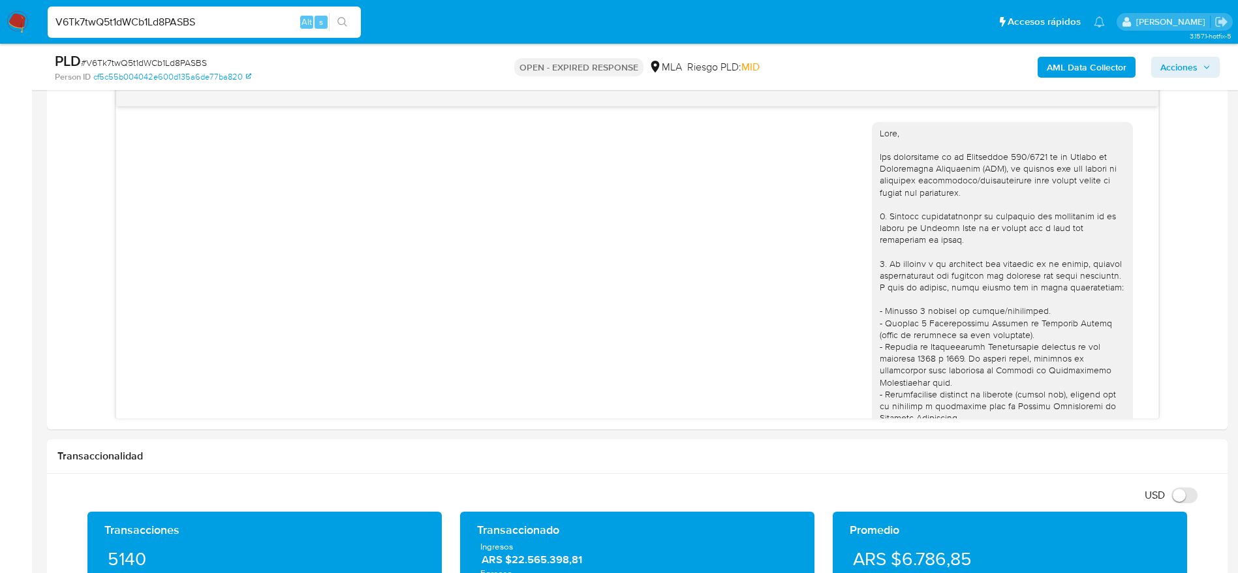
scroll to position [715, 0]
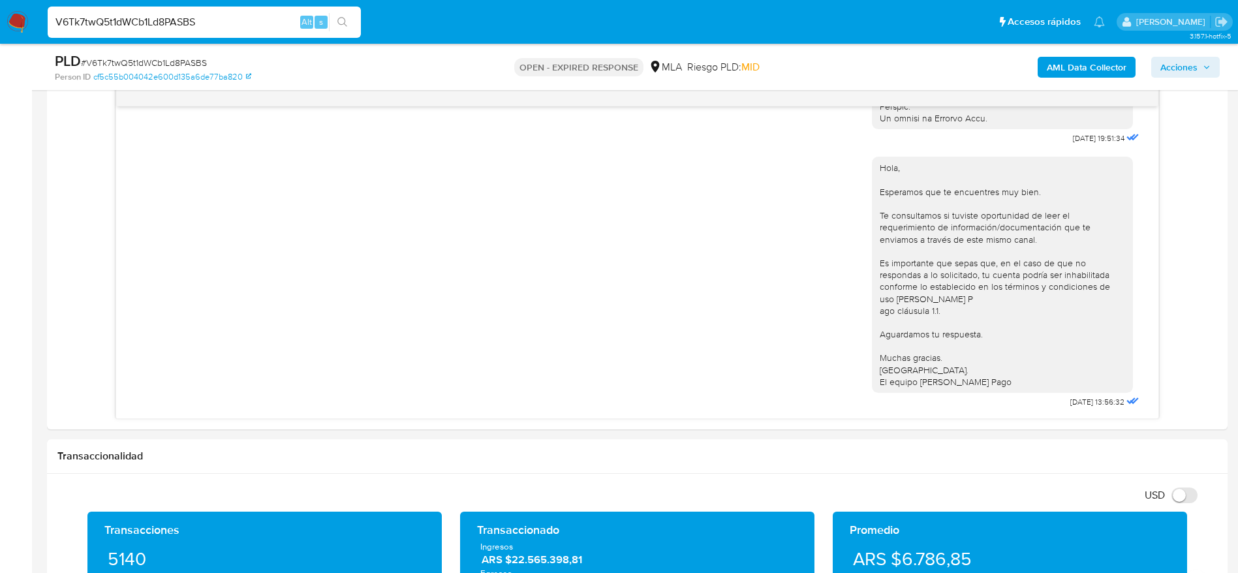
click at [99, 67] on span "# V6Tk7twQ5t1dWCb1Ld8PASBS" at bounding box center [144, 62] width 126 height 13
click at [98, 60] on span "# V6Tk7twQ5t1dWCb1Ld8PASBS" at bounding box center [144, 62] width 126 height 13
copy span "V6Tk7twQ5t1dWCb1Ld8PASBS"
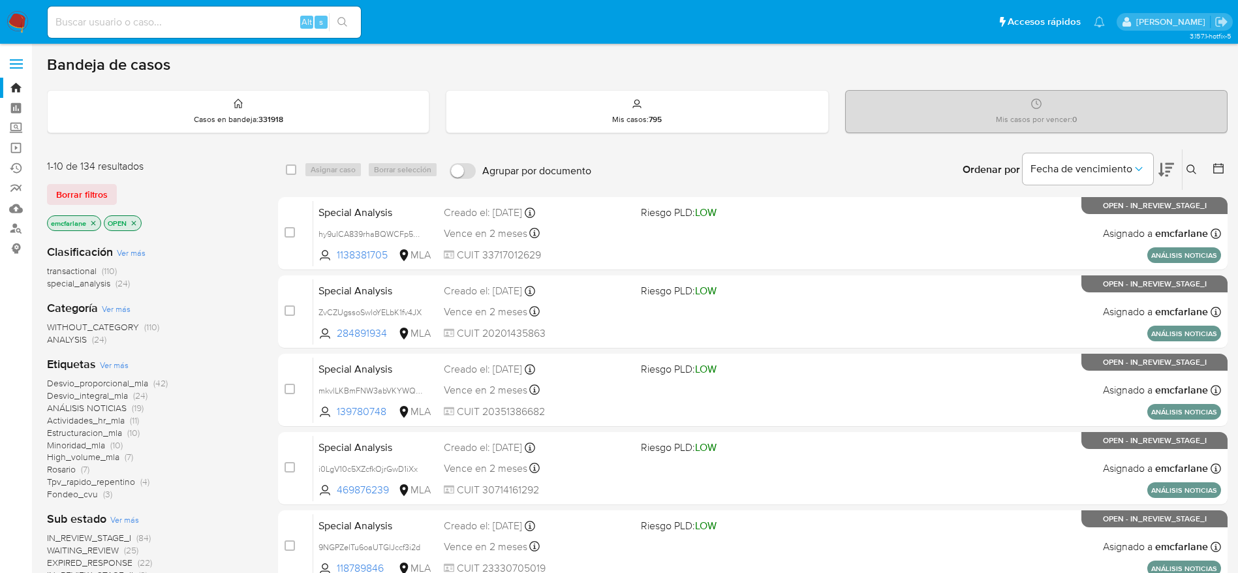
drag, startPoint x: 84, startPoint y: 198, endPoint x: 158, endPoint y: 189, distance: 75.0
click at [84, 197] on span "Borrar filtros" at bounding box center [82, 194] width 52 height 18
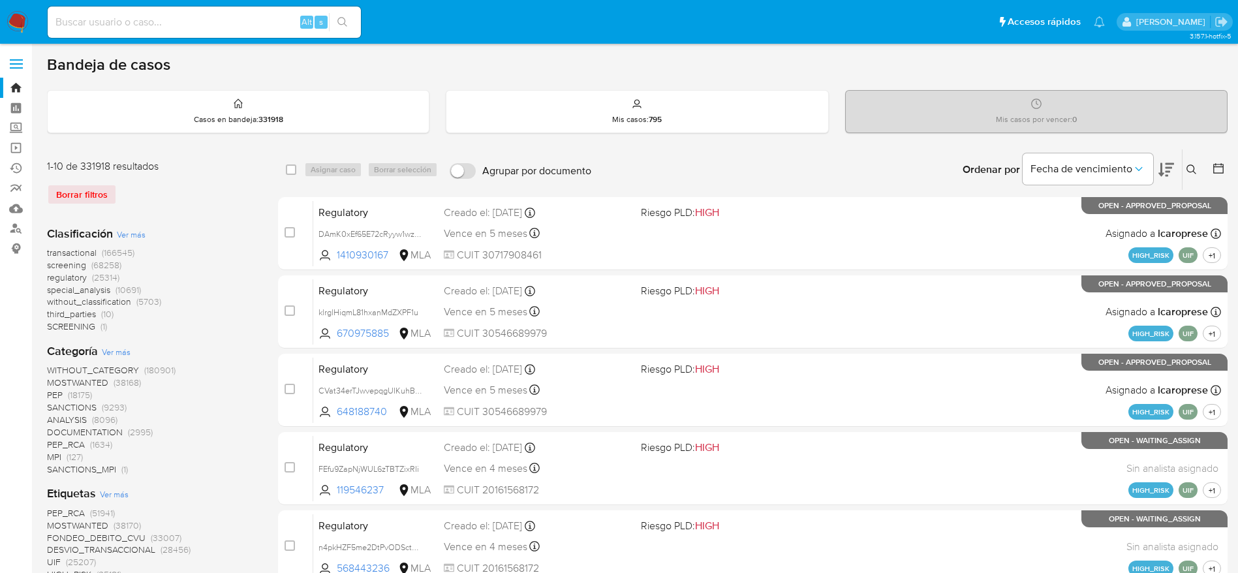
click at [1193, 176] on button at bounding box center [1194, 170] width 22 height 16
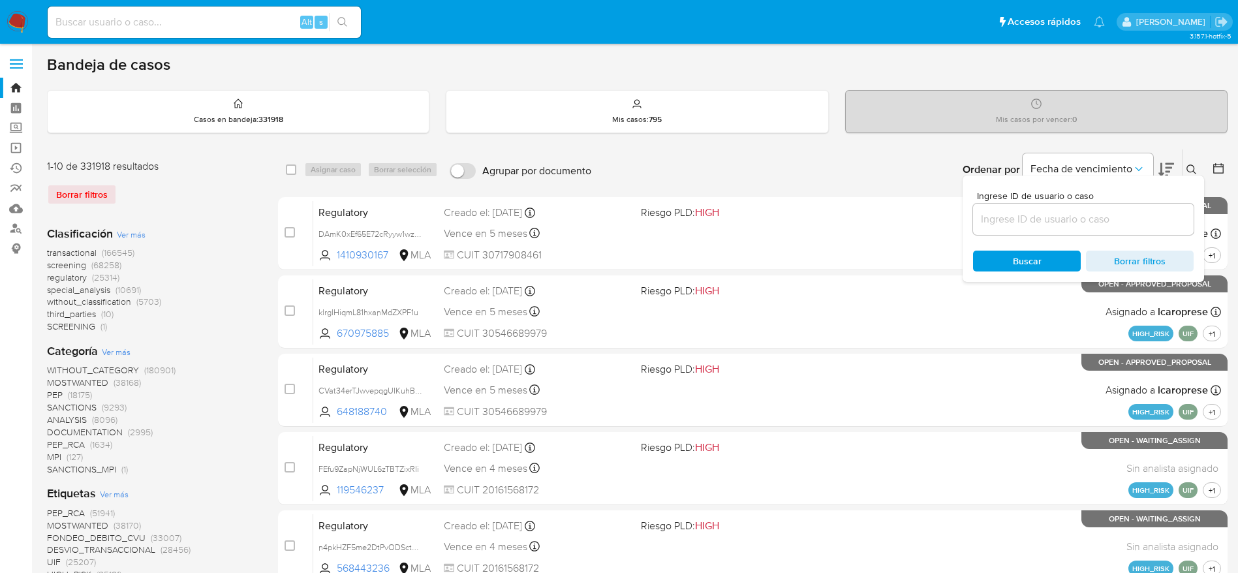
click at [1079, 211] on input at bounding box center [1083, 219] width 221 height 17
type input "V6Tk7twQ5t1dWCb1Ld8PASBS"
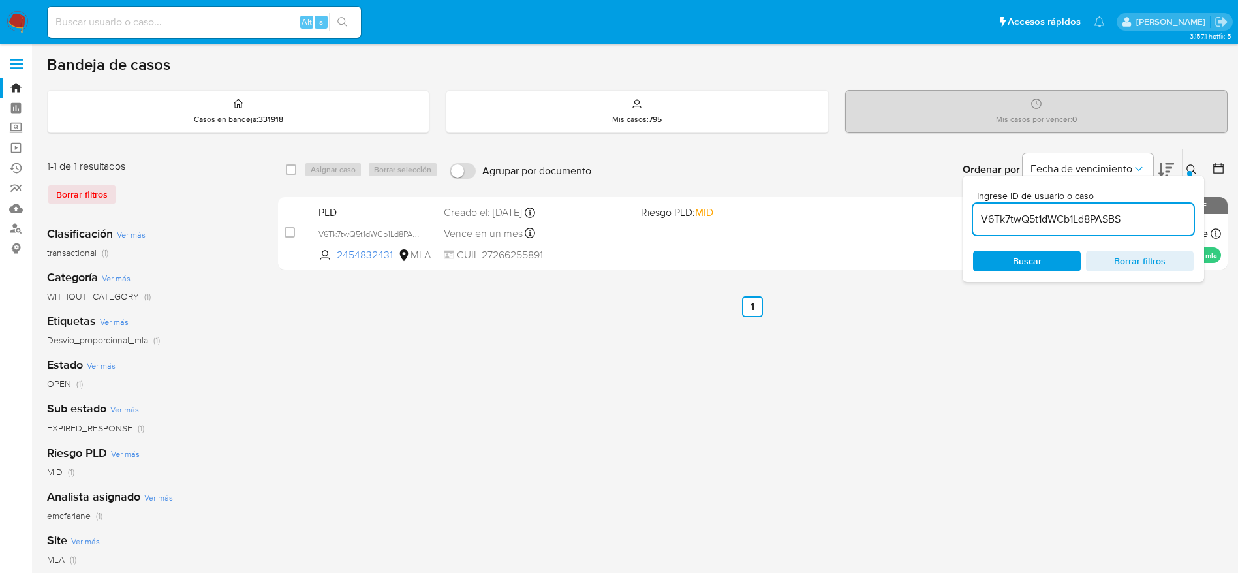
drag, startPoint x: 290, startPoint y: 170, endPoint x: 302, endPoint y: 178, distance: 14.7
click at [290, 170] on input "checkbox" at bounding box center [291, 170] width 10 height 10
checkbox input "true"
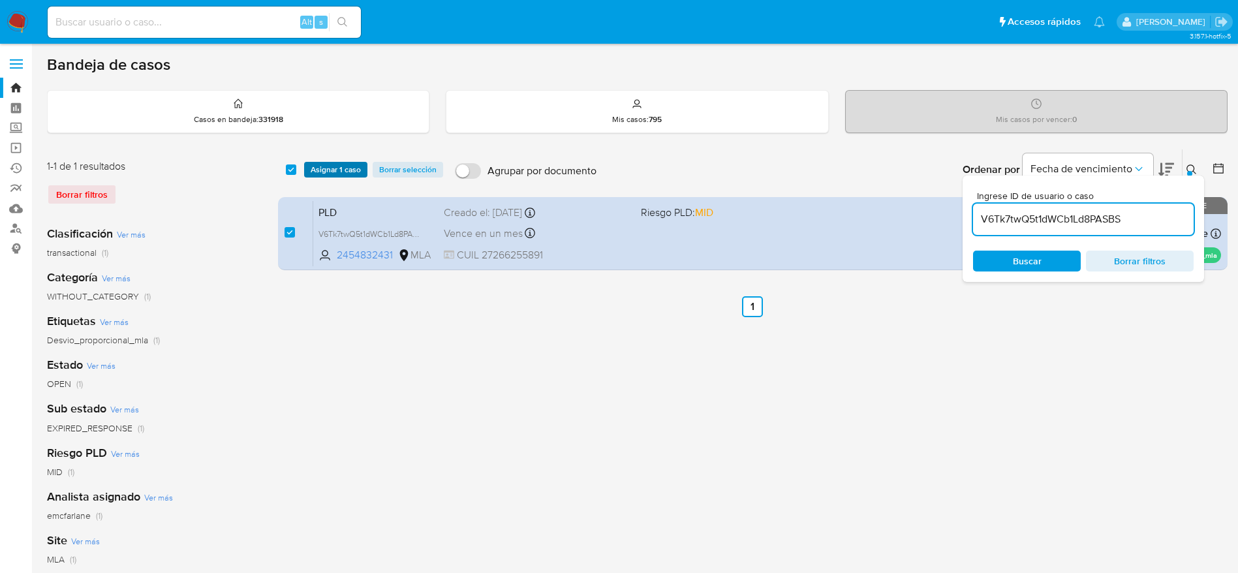
click at [328, 169] on span "Asignar 1 caso" at bounding box center [336, 169] width 50 height 13
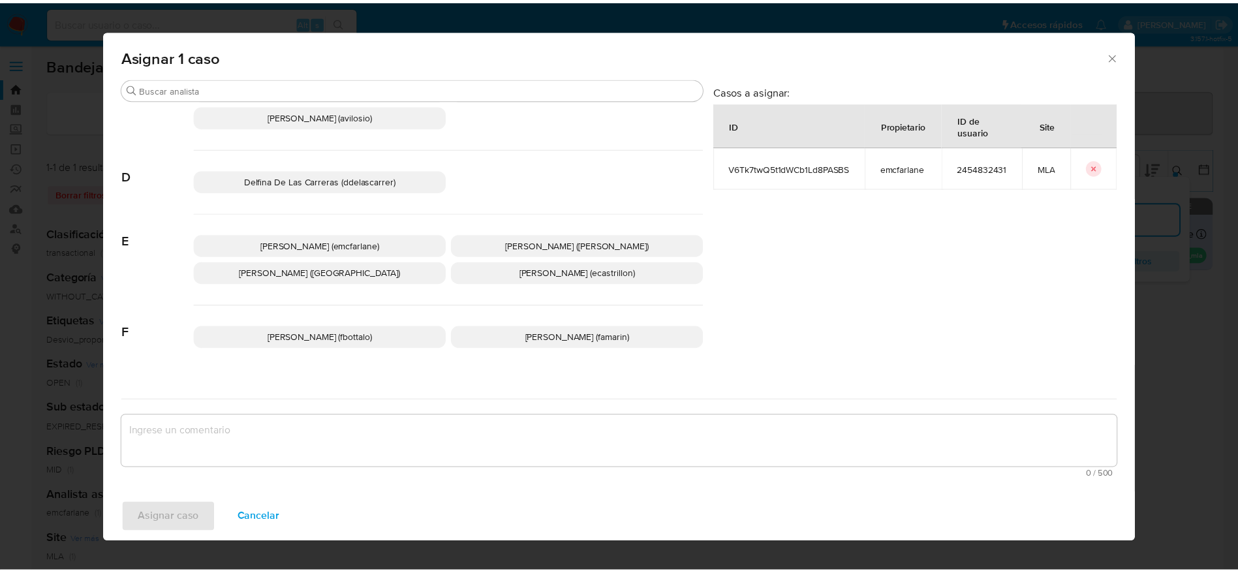
scroll to position [196, 0]
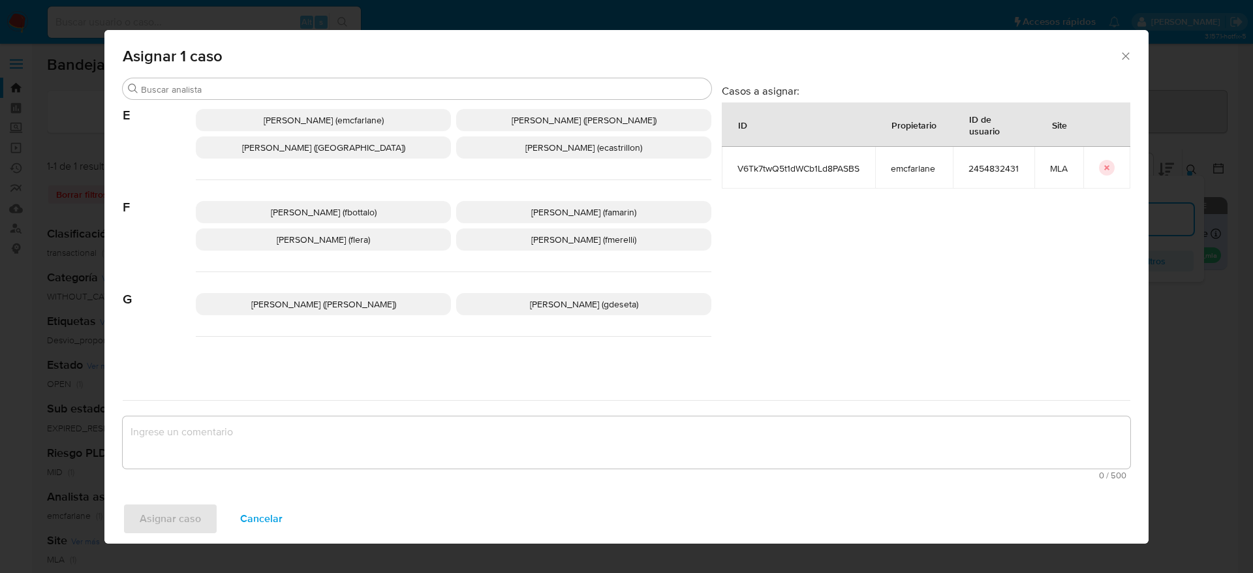
click at [277, 123] on span "Elaine Mc Farlane (emcfarlane)" at bounding box center [324, 120] width 120 height 13
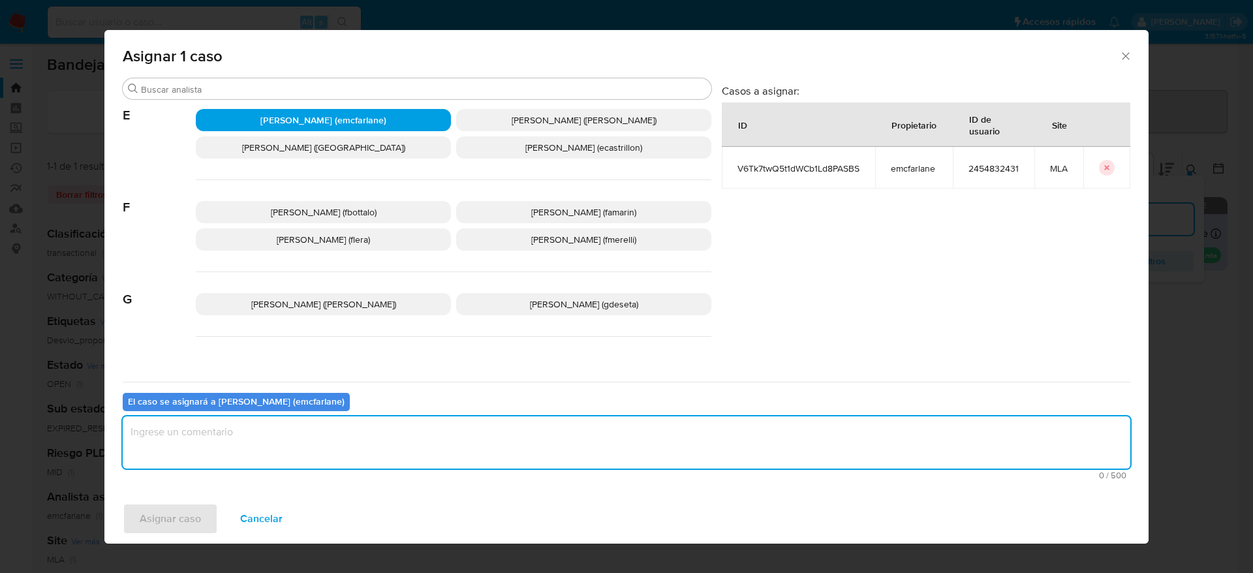
click at [232, 438] on textarea "assign-modal" at bounding box center [627, 442] width 1008 height 52
click at [176, 509] on span "Asignar caso" at bounding box center [170, 519] width 61 height 29
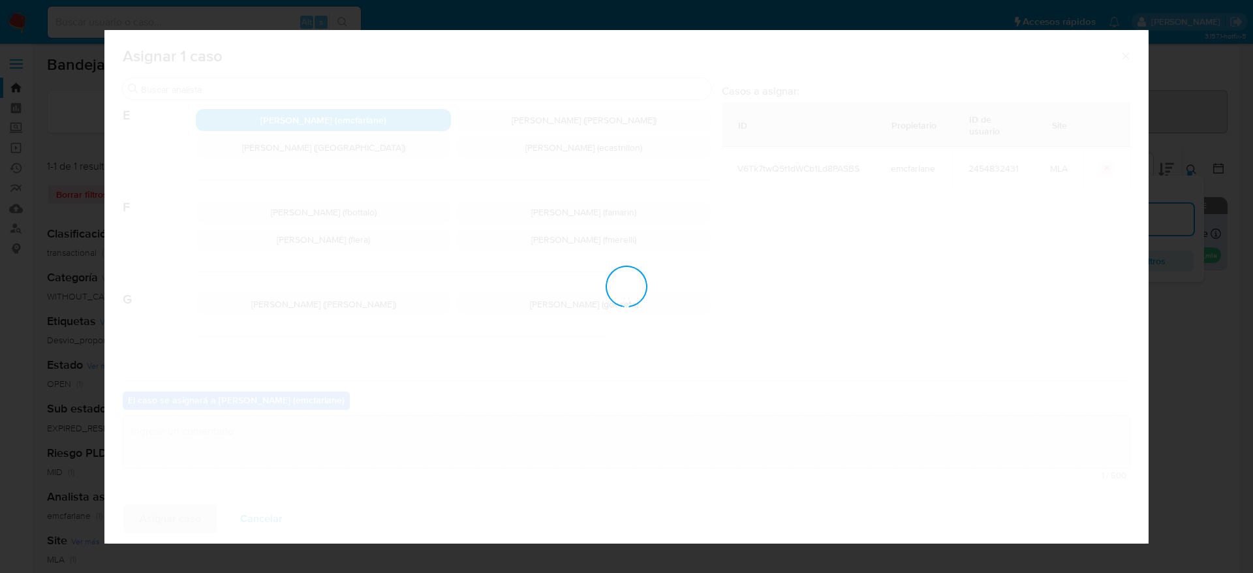
checkbox input "false"
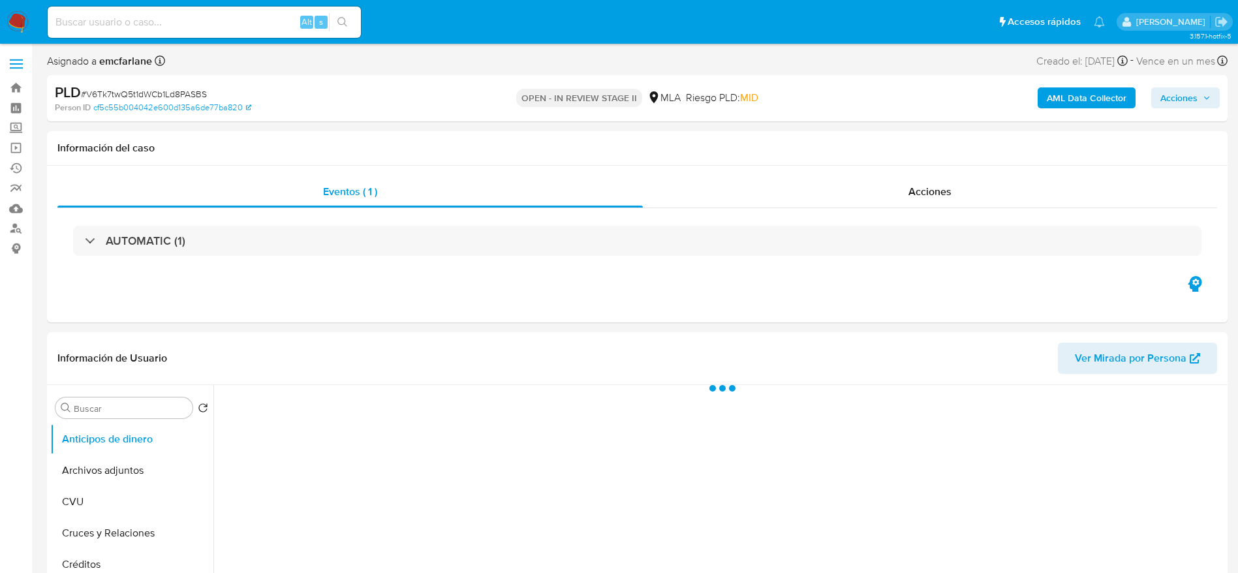
click at [1176, 101] on span "Acciones" at bounding box center [1179, 97] width 37 height 21
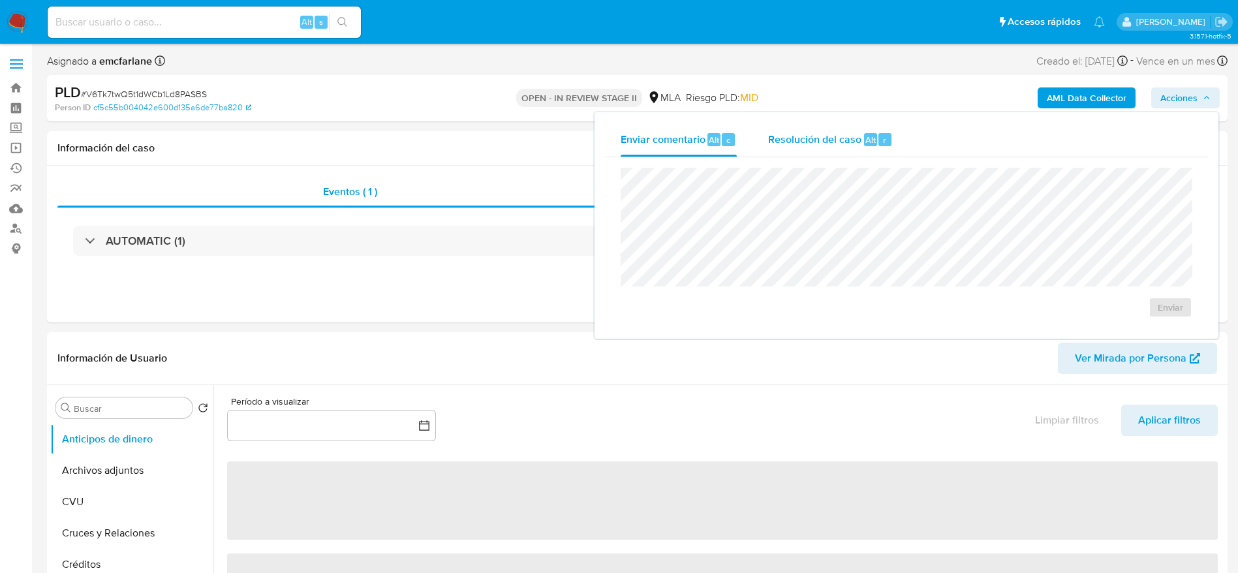
click at [798, 148] on div "Resolución del caso Alt r" at bounding box center [830, 140] width 125 height 34
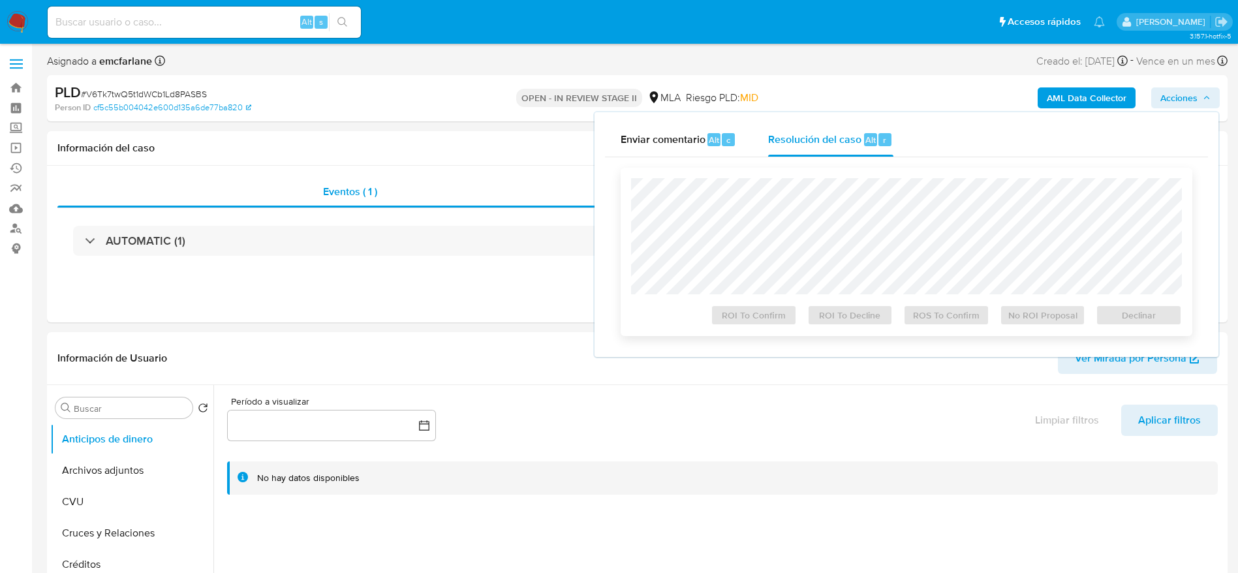
select select "10"
click at [1107, 319] on span "Declinar" at bounding box center [1139, 315] width 68 height 18
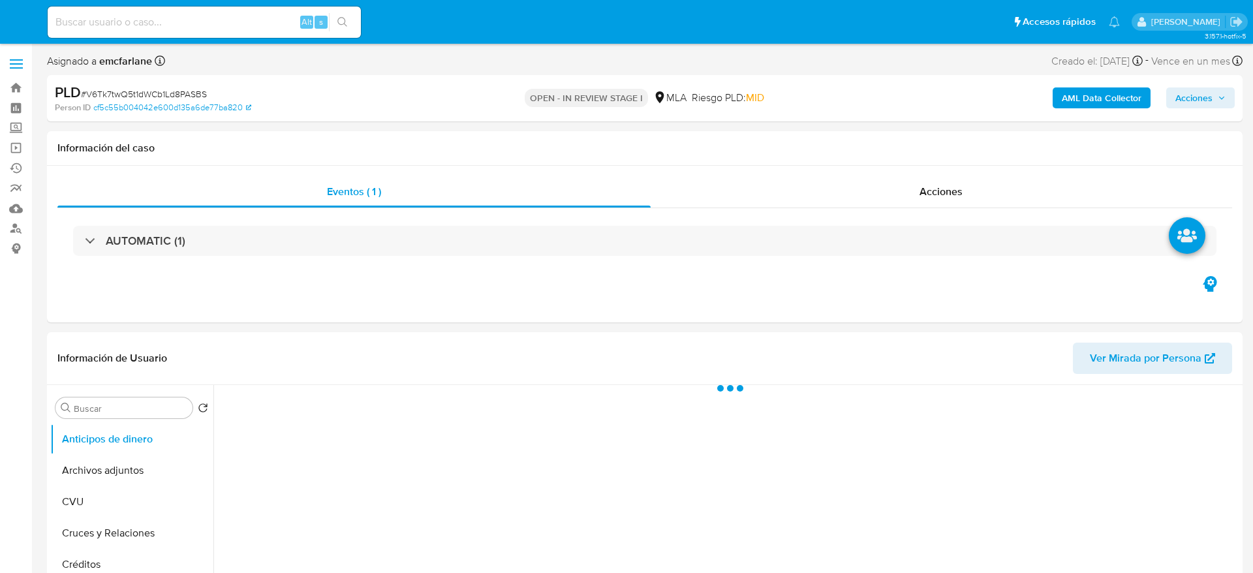
select select "10"
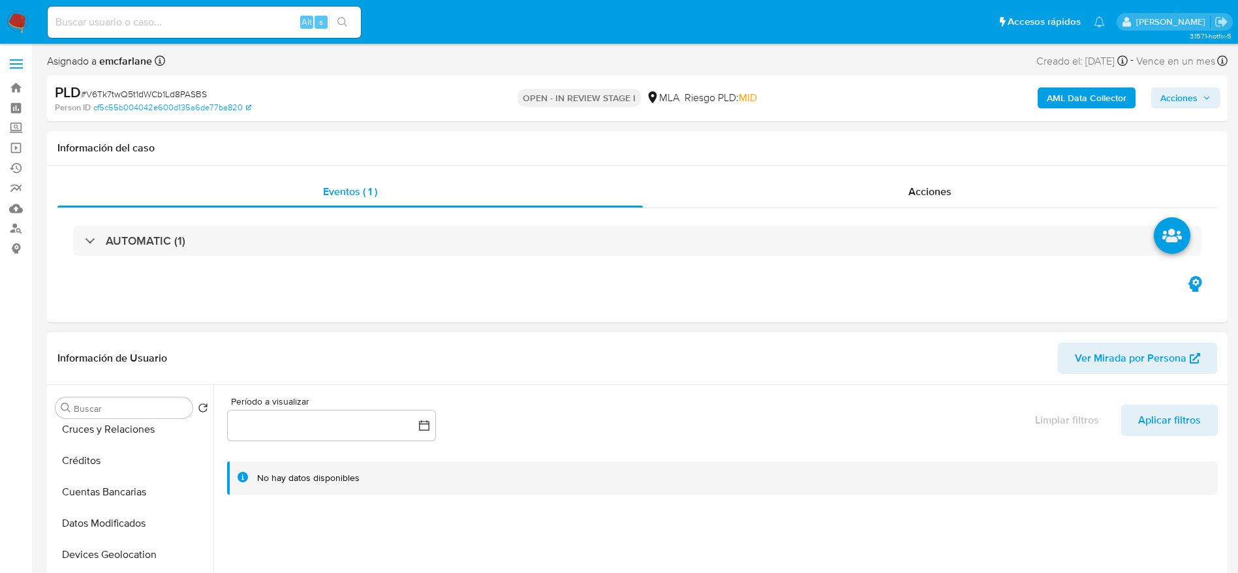
scroll to position [294, 0]
click at [125, 556] on button "Historial Casos" at bounding box center [126, 552] width 153 height 31
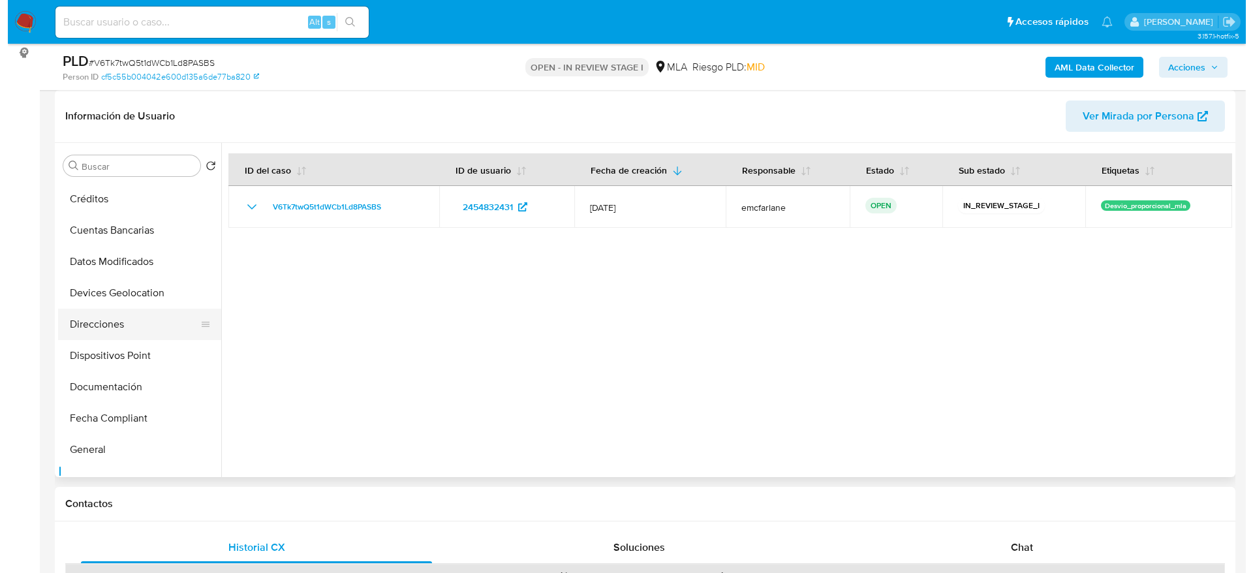
scroll to position [0, 0]
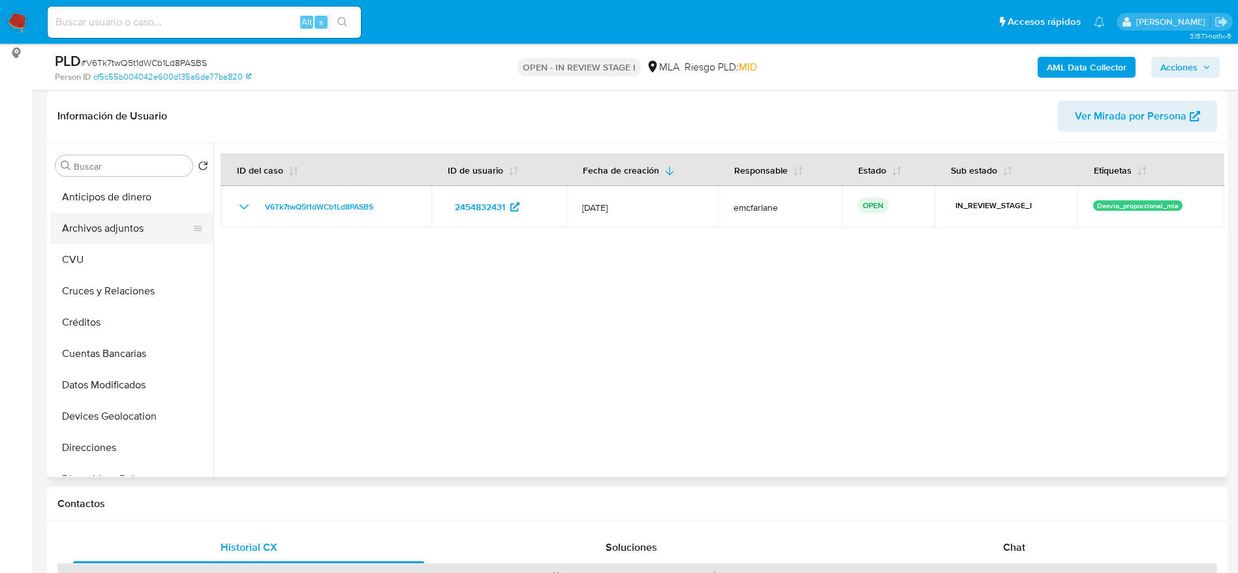
click at [129, 235] on button "Archivos adjuntos" at bounding box center [126, 228] width 153 height 31
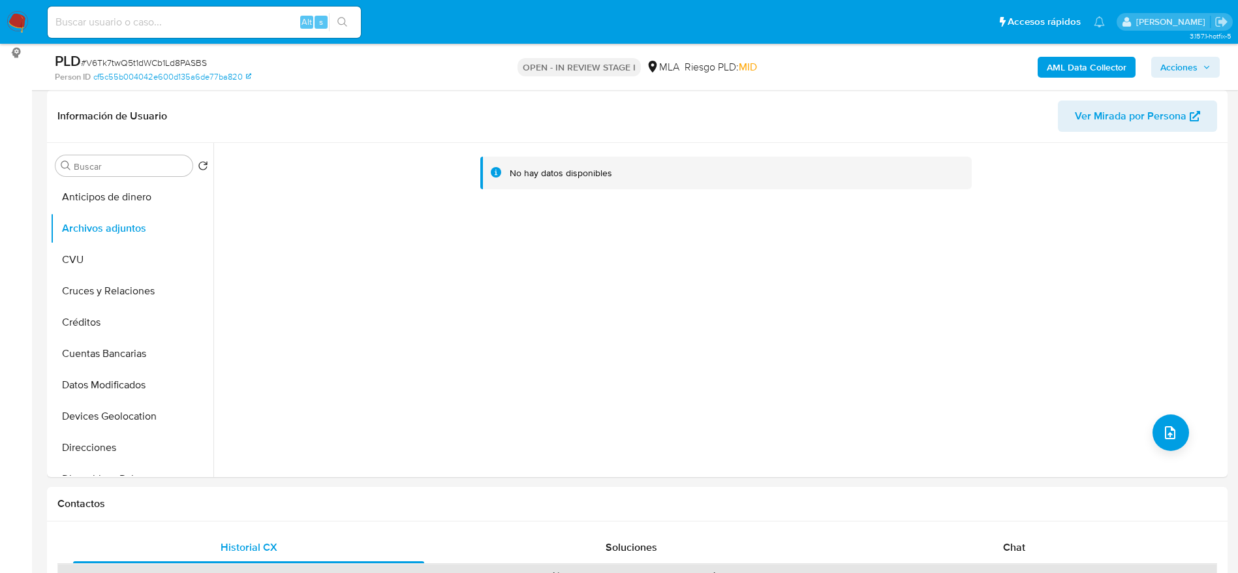
click at [1085, 63] on b "AML Data Collector" at bounding box center [1087, 67] width 80 height 21
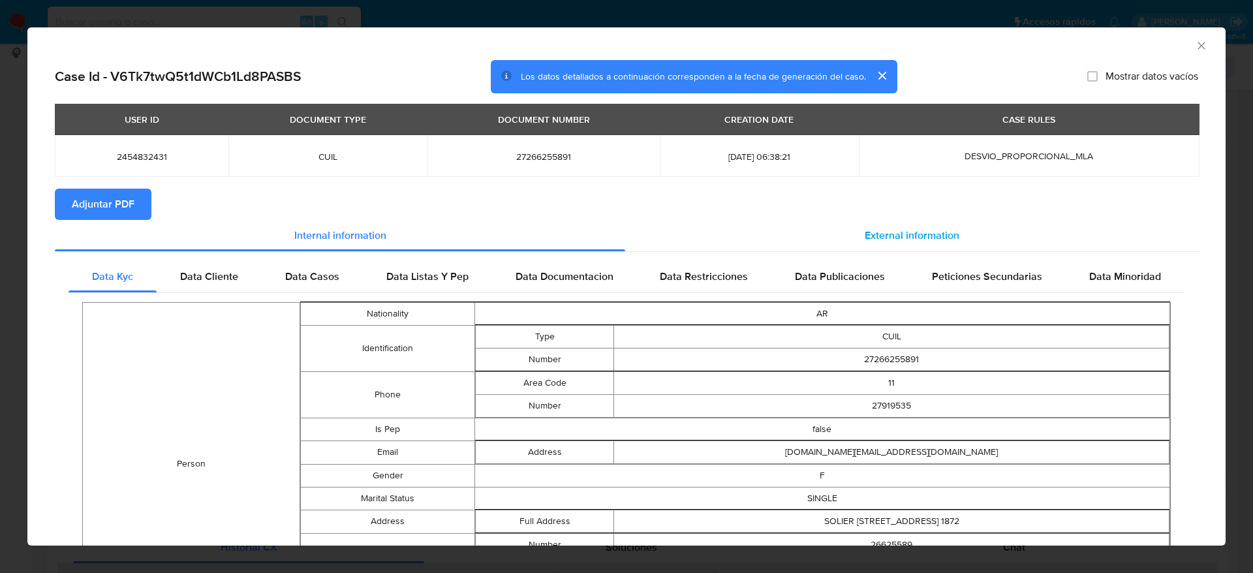
click at [919, 221] on div "External information" at bounding box center [911, 235] width 573 height 31
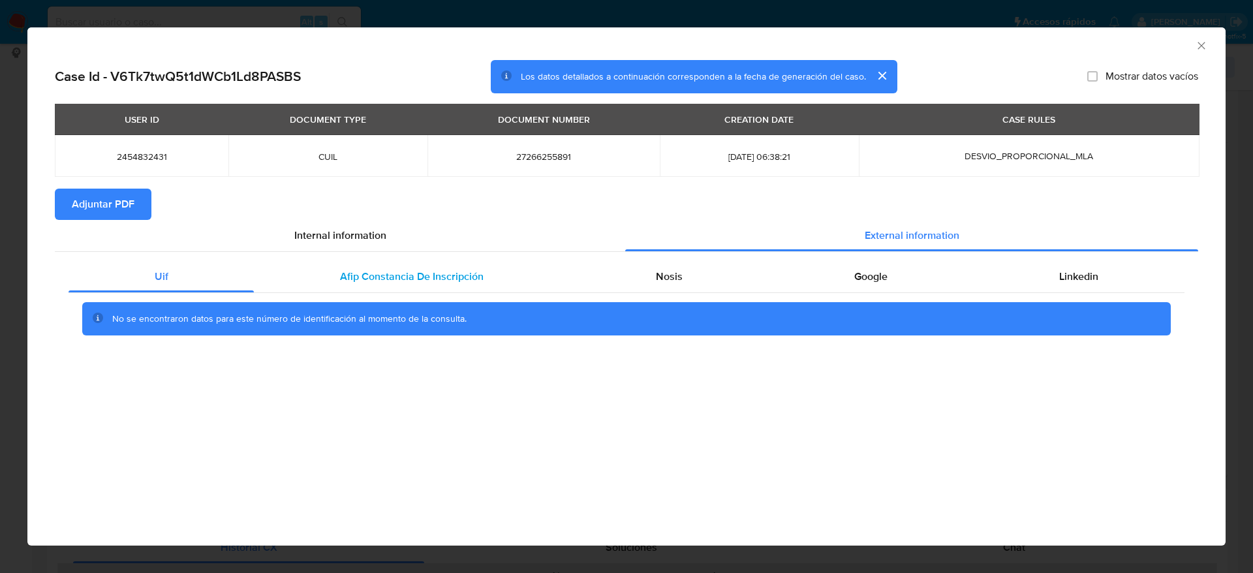
click at [408, 277] on span "Afip Constancia De Inscripción" at bounding box center [412, 276] width 144 height 15
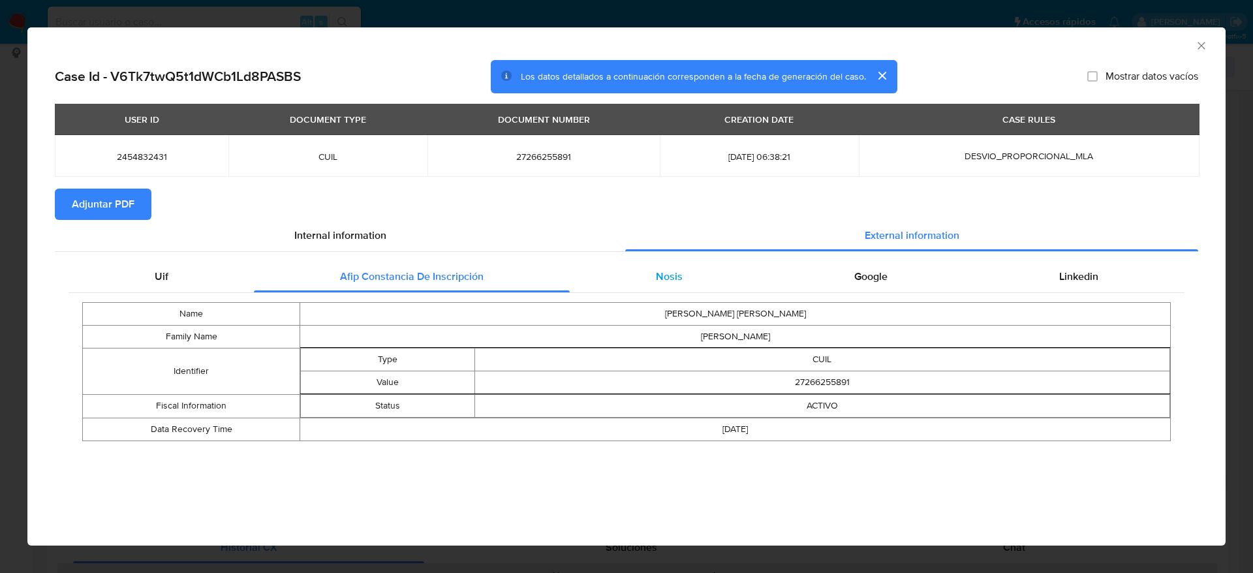
click at [680, 273] on span "Nosis" at bounding box center [669, 276] width 27 height 15
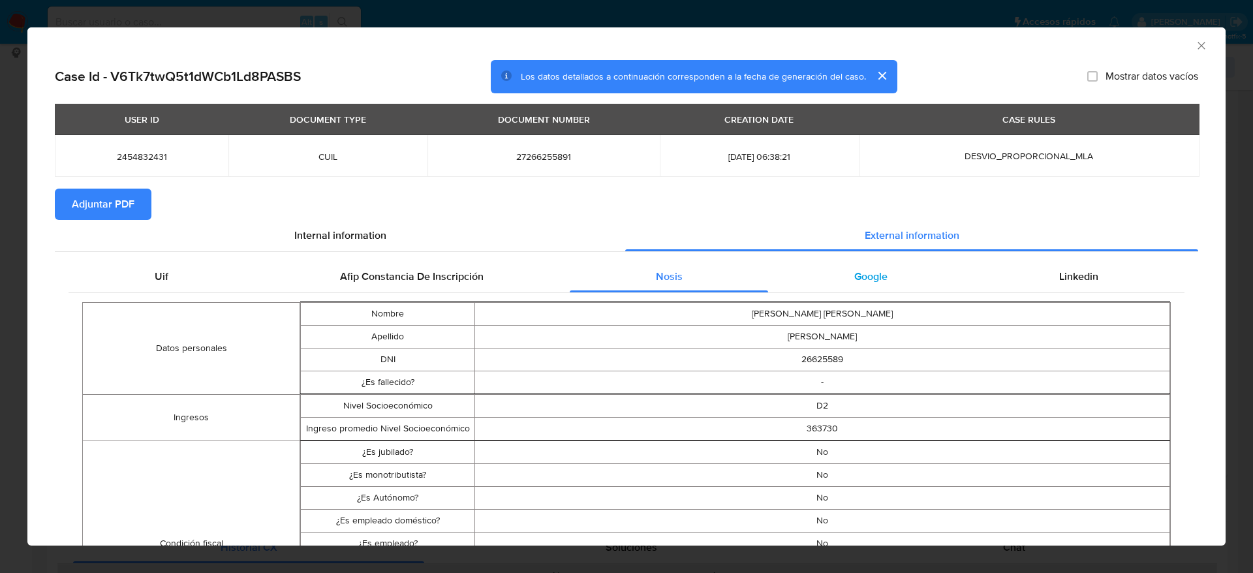
click at [865, 281] on span "Google" at bounding box center [870, 276] width 33 height 15
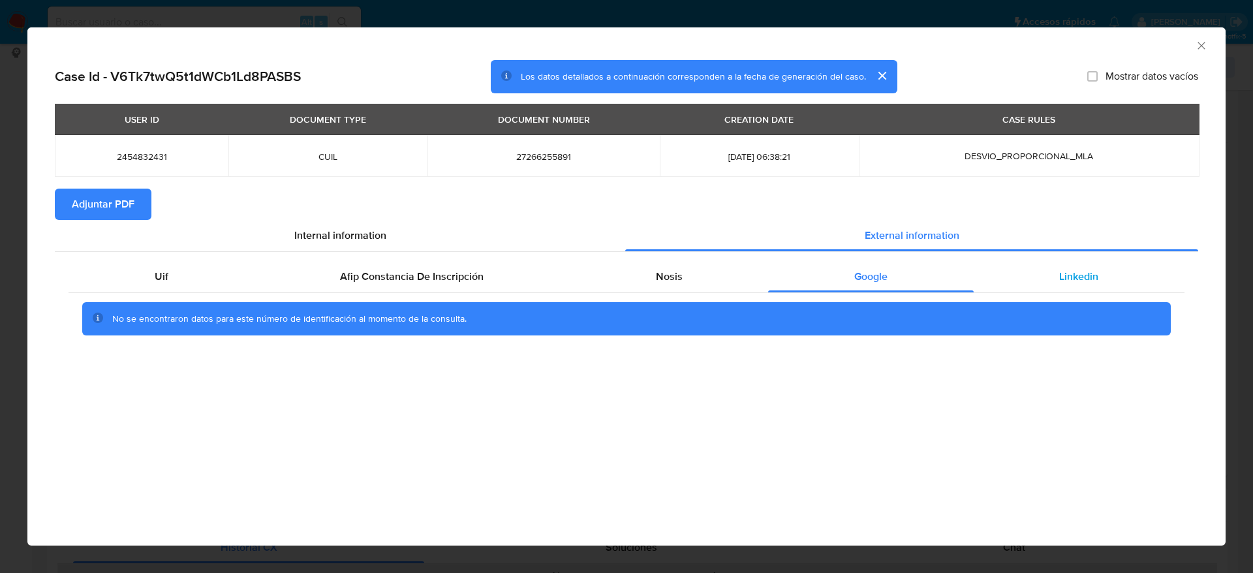
click at [1059, 274] on span "Linkedin" at bounding box center [1078, 276] width 39 height 15
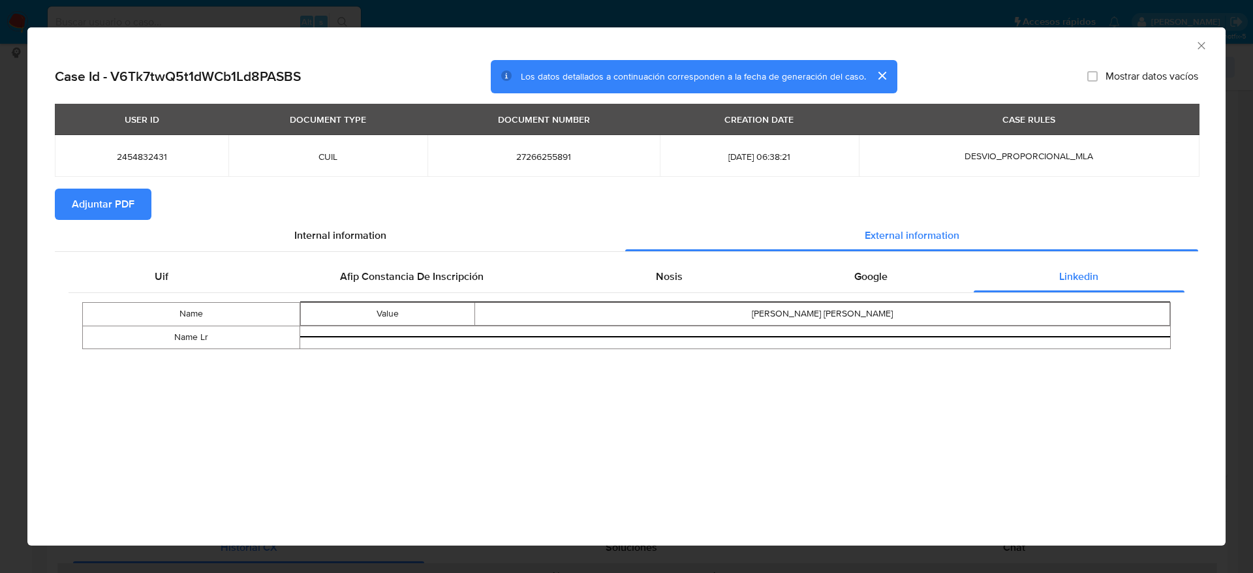
click at [106, 204] on span "Adjuntar PDF" at bounding box center [103, 204] width 63 height 29
drag, startPoint x: 1202, startPoint y: 43, endPoint x: 947, endPoint y: 119, distance: 266.4
click at [1202, 42] on icon "Cerrar ventana" at bounding box center [1201, 45] width 13 height 13
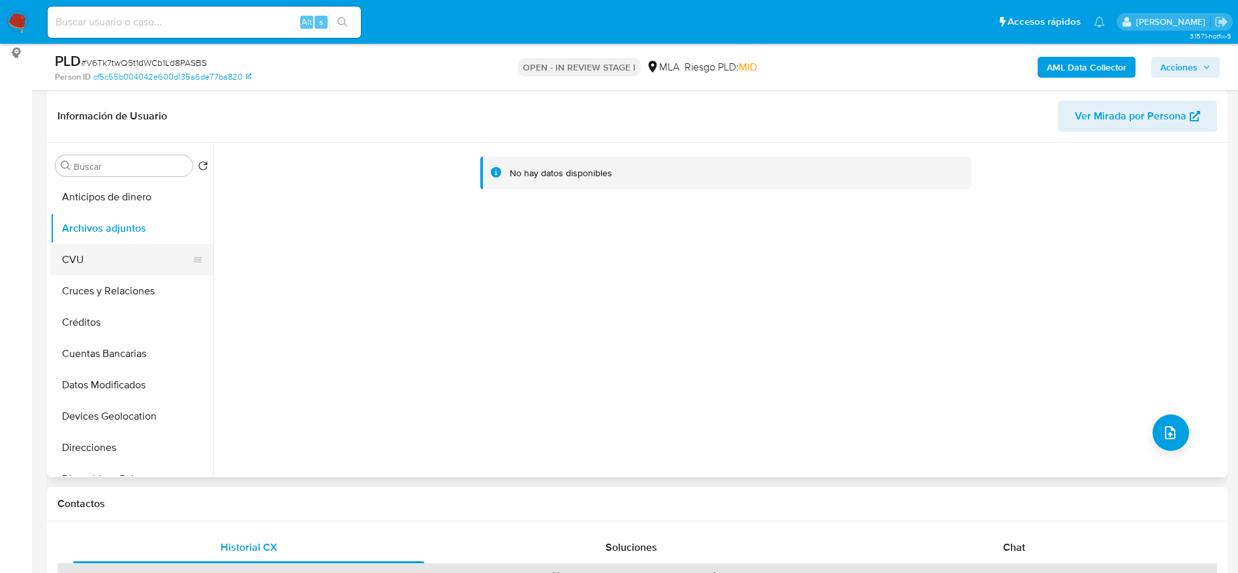
click at [91, 251] on button "CVU" at bounding box center [126, 259] width 153 height 31
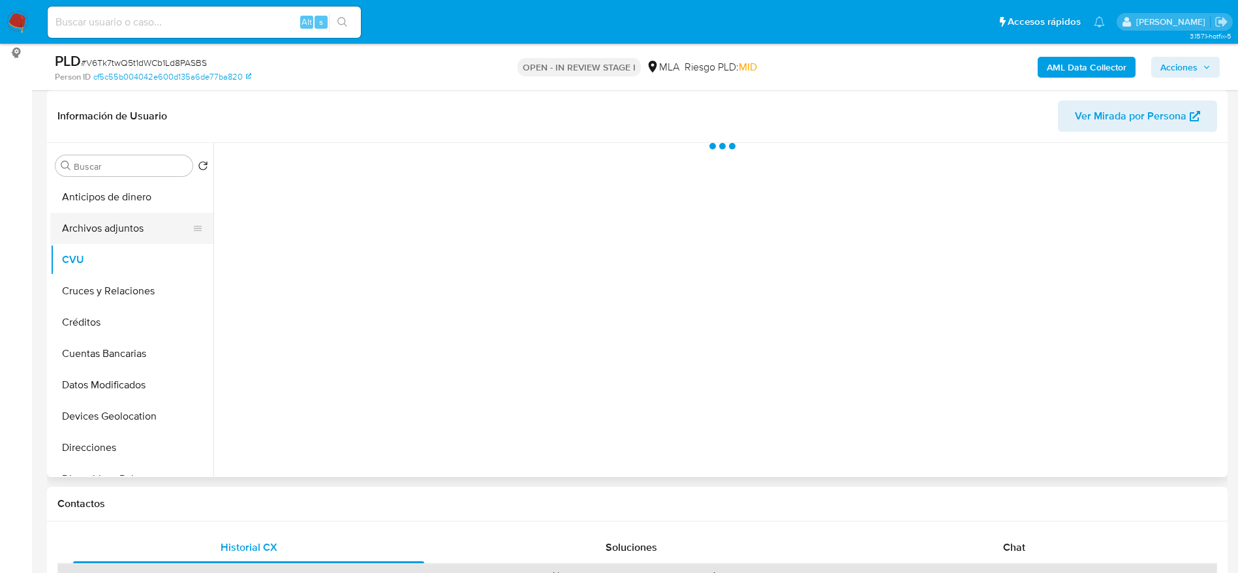
click at [104, 224] on button "Archivos adjuntos" at bounding box center [126, 228] width 153 height 31
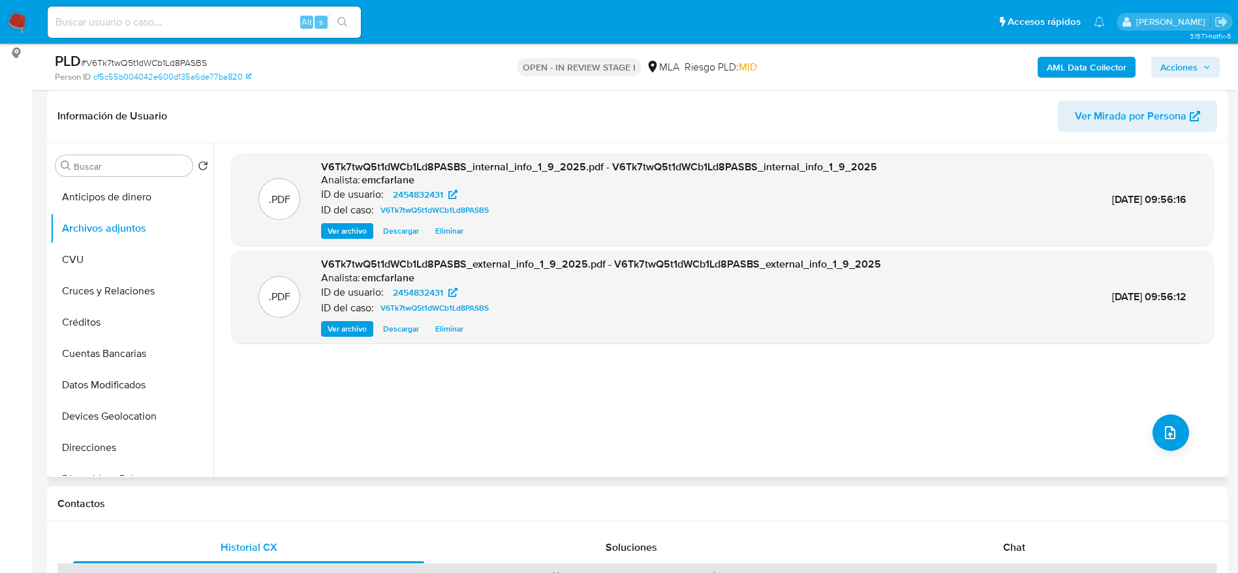
click at [1159, 411] on div ".PDF V6Tk7twQ5t1dWCb1Ld8PASBS_internal_info_1_9_2025.pdf - V6Tk7twQ5t1dWCb1Ld8P…" at bounding box center [722, 309] width 983 height 313
click at [1168, 427] on icon "upload-file" at bounding box center [1170, 432] width 10 height 13
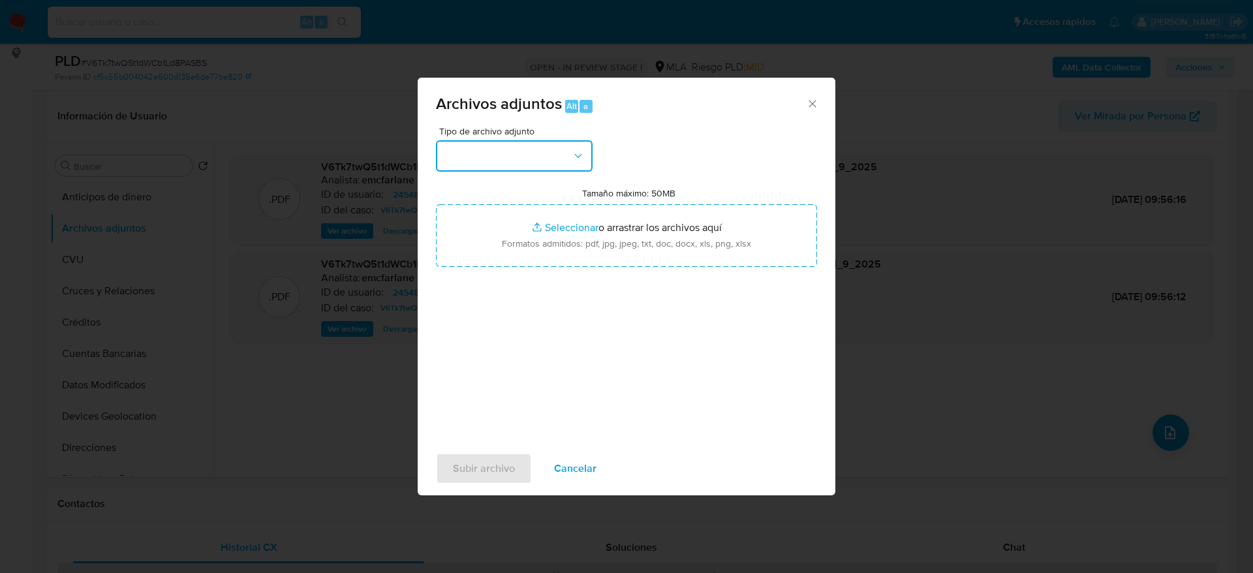
click at [492, 148] on button "button" at bounding box center [514, 155] width 157 height 31
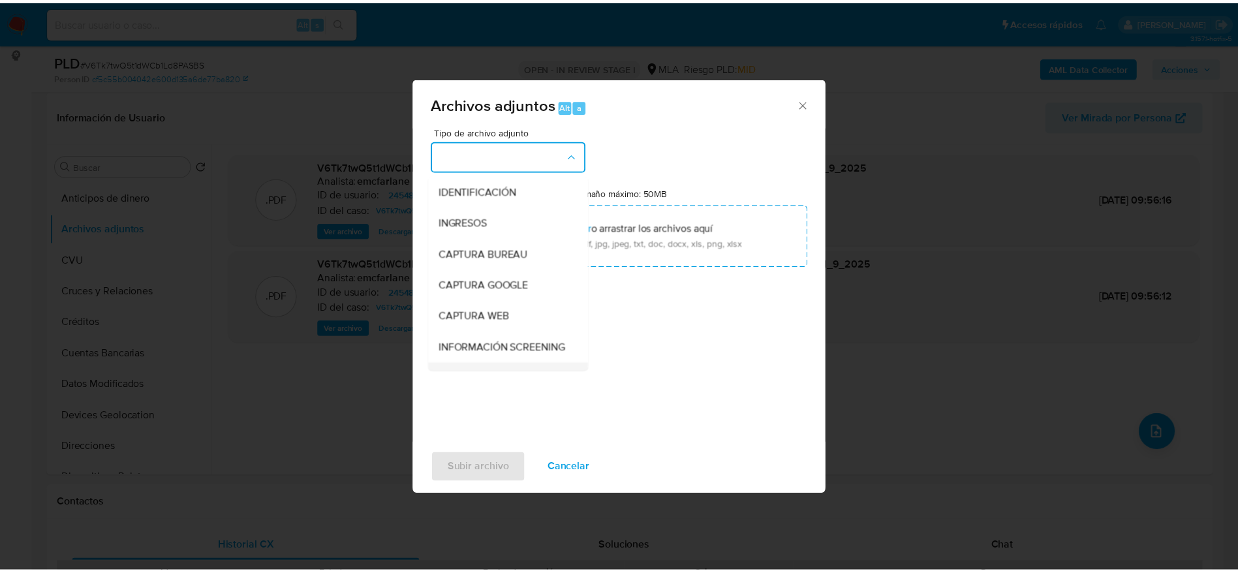
scroll to position [98, 0]
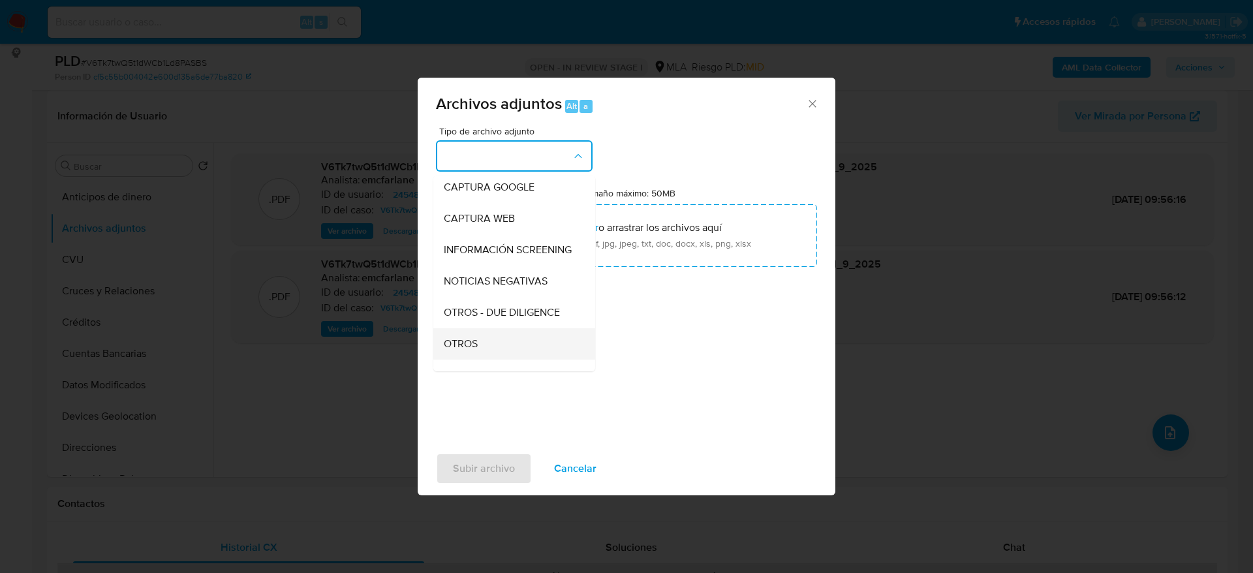
click at [457, 360] on div "OTROS" at bounding box center [510, 343] width 133 height 31
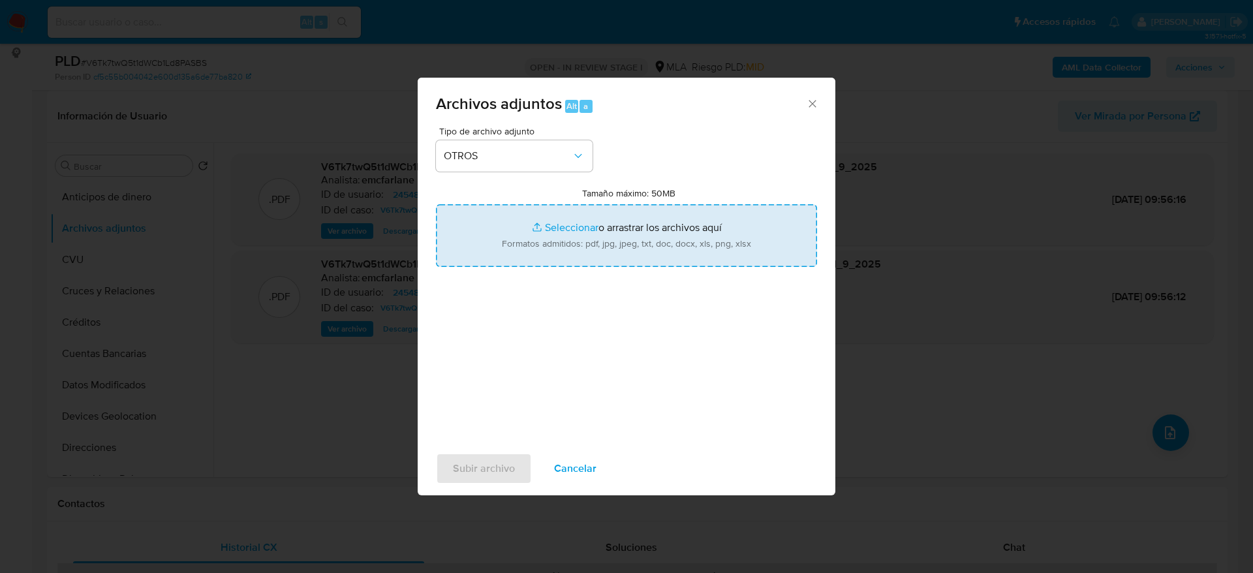
type input "C:\fakepath\Caselog V6Tk7twQ5t1dWCb1Ld8PASBS.docx"
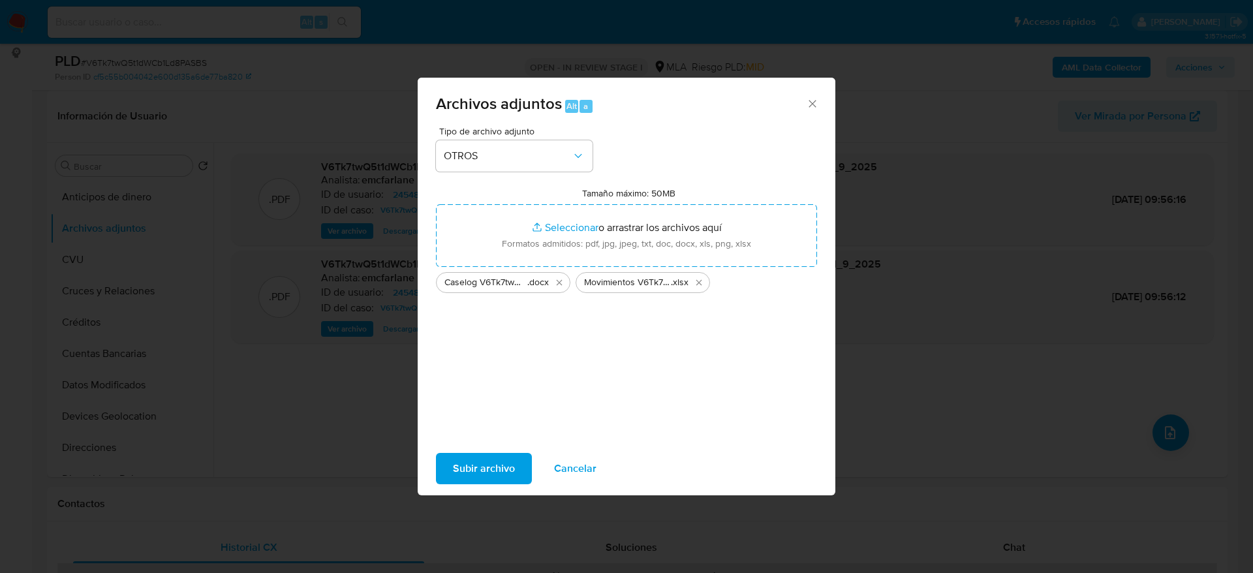
click at [492, 463] on span "Subir archivo" at bounding box center [484, 468] width 62 height 29
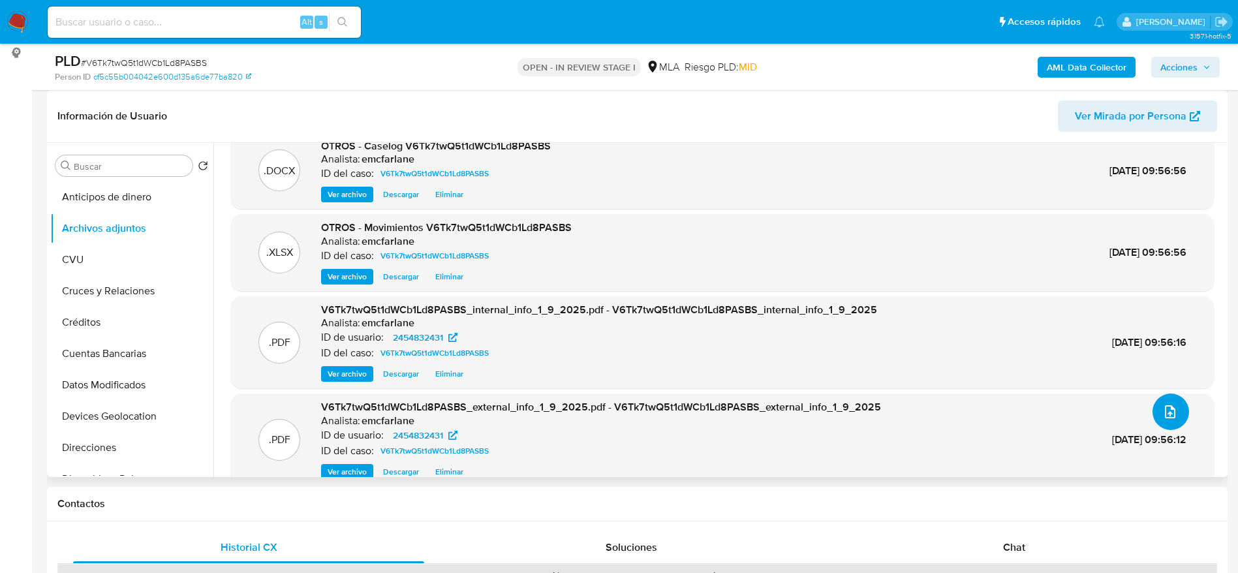
scroll to position [42, 0]
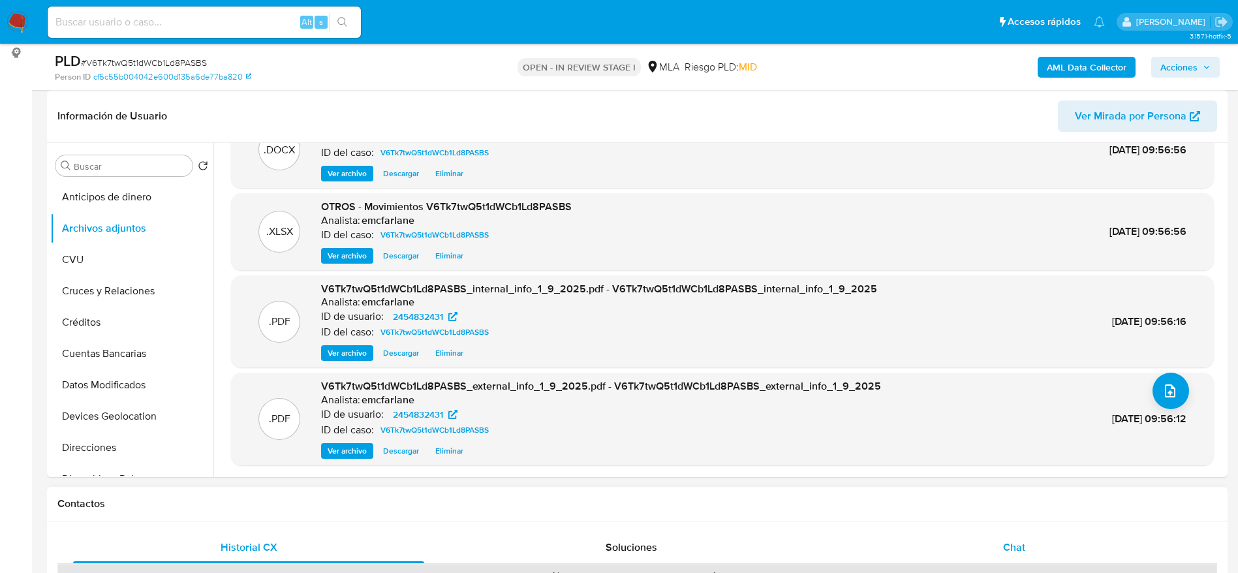
click at [1011, 550] on span "Chat" at bounding box center [1014, 547] width 22 height 15
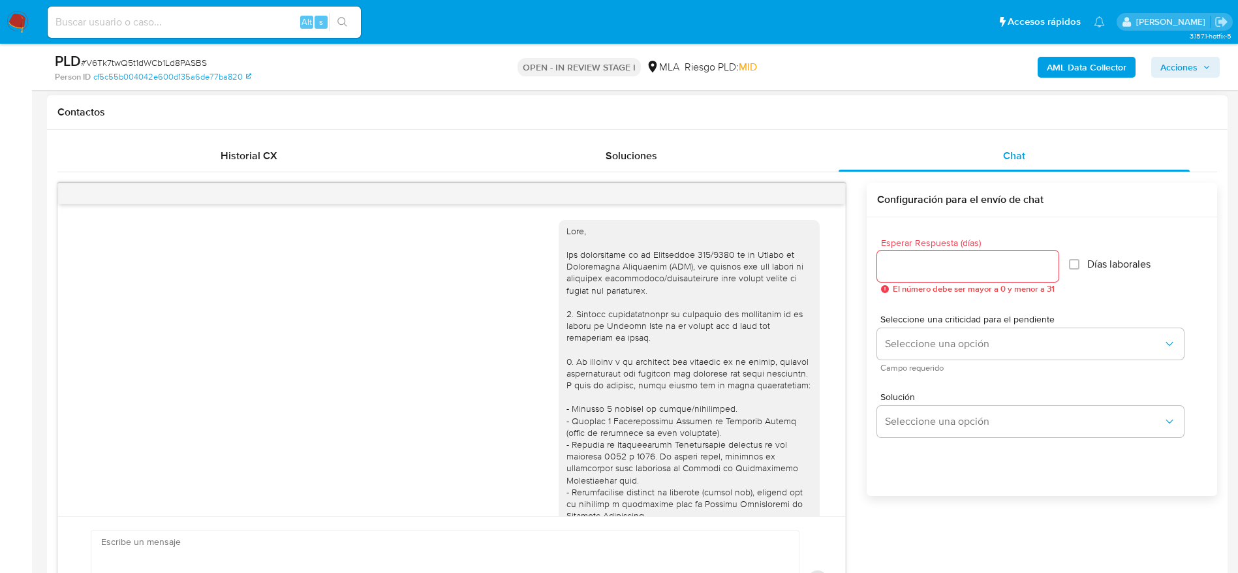
scroll to position [715, 0]
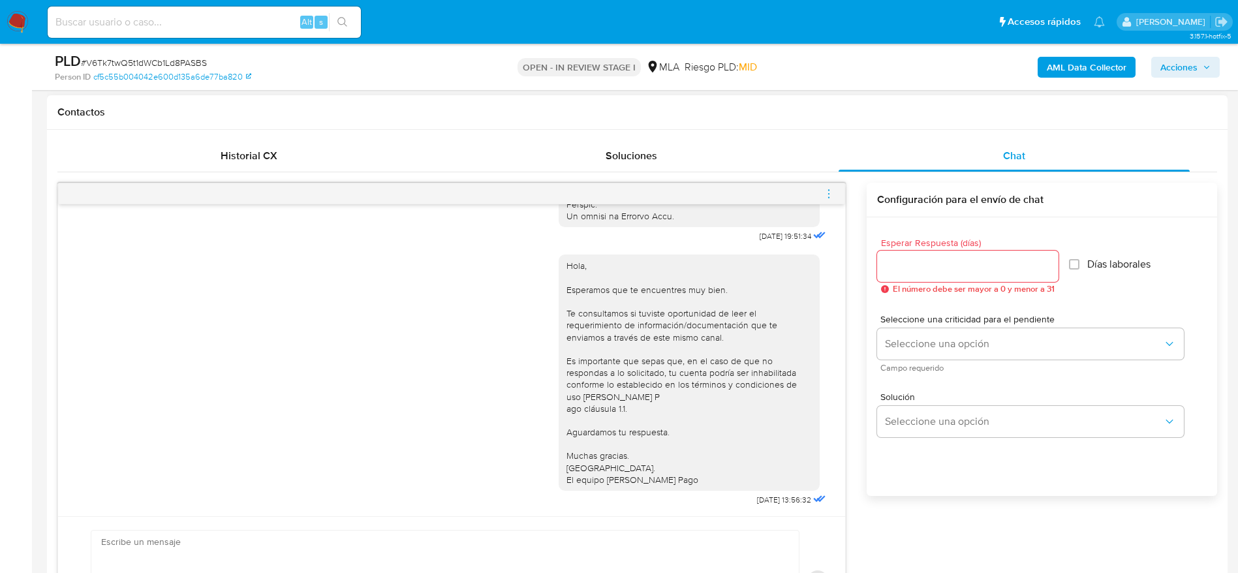
click at [829, 193] on icon "menu-action" at bounding box center [828, 193] width 1 height 1
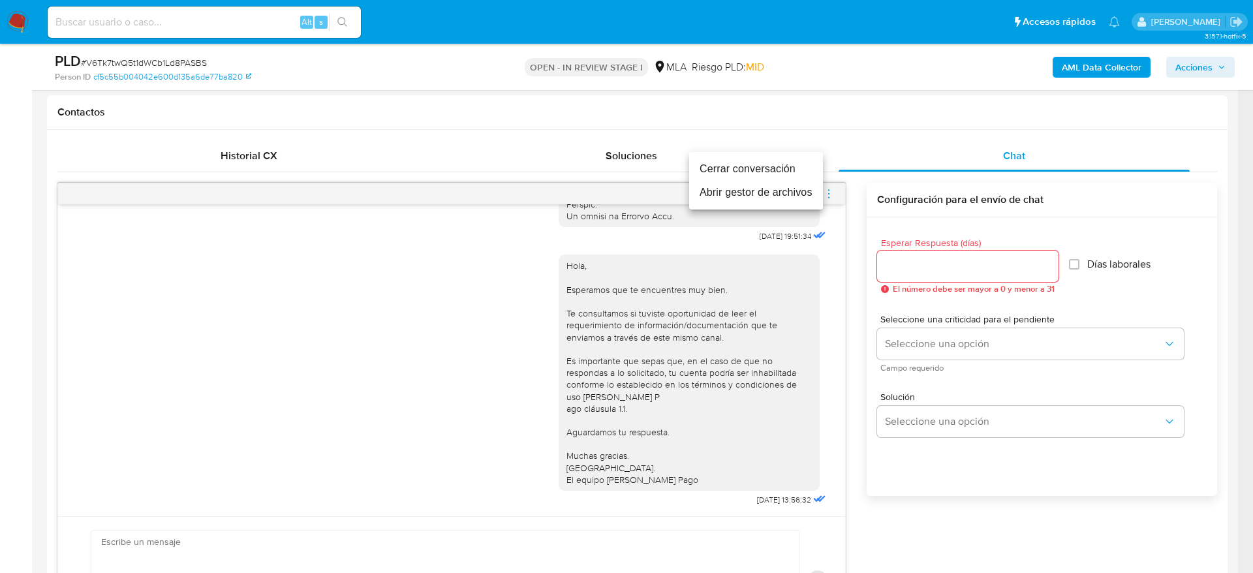
click at [776, 165] on li "Cerrar conversación" at bounding box center [756, 169] width 134 height 24
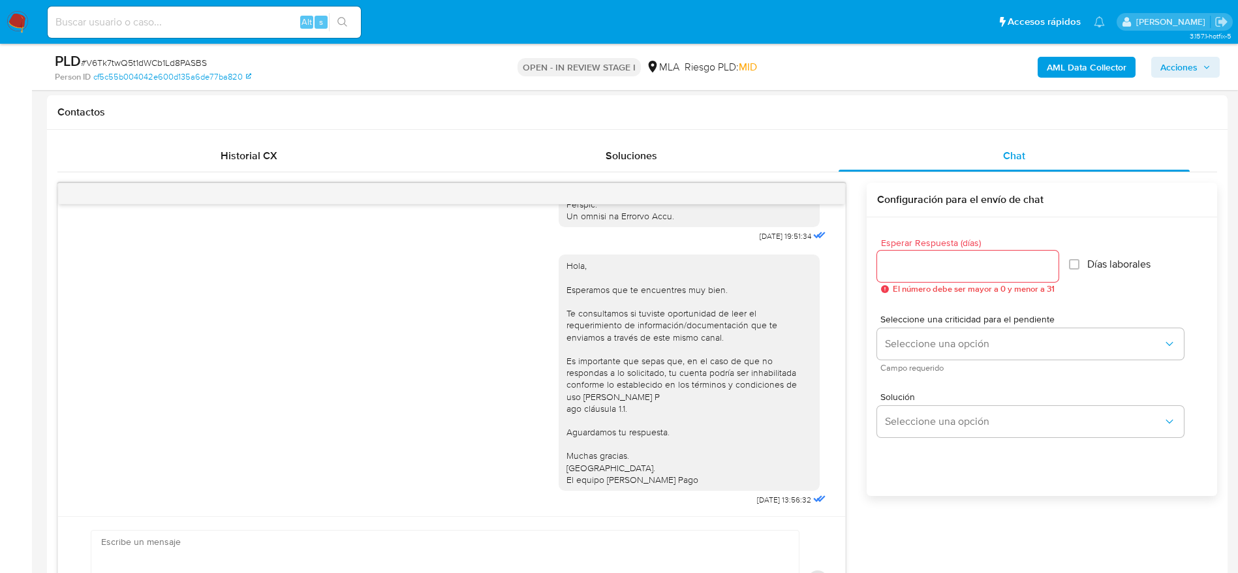
drag, startPoint x: 868, startPoint y: 84, endPoint x: 875, endPoint y: 94, distance: 12.1
click at [868, 84] on div "PLD # V6Tk7twQ5t1dWCb1Ld8PASBS Person ID cf5c55b004042e600d135a6de77ba820 OPEN …" at bounding box center [637, 67] width 1181 height 46
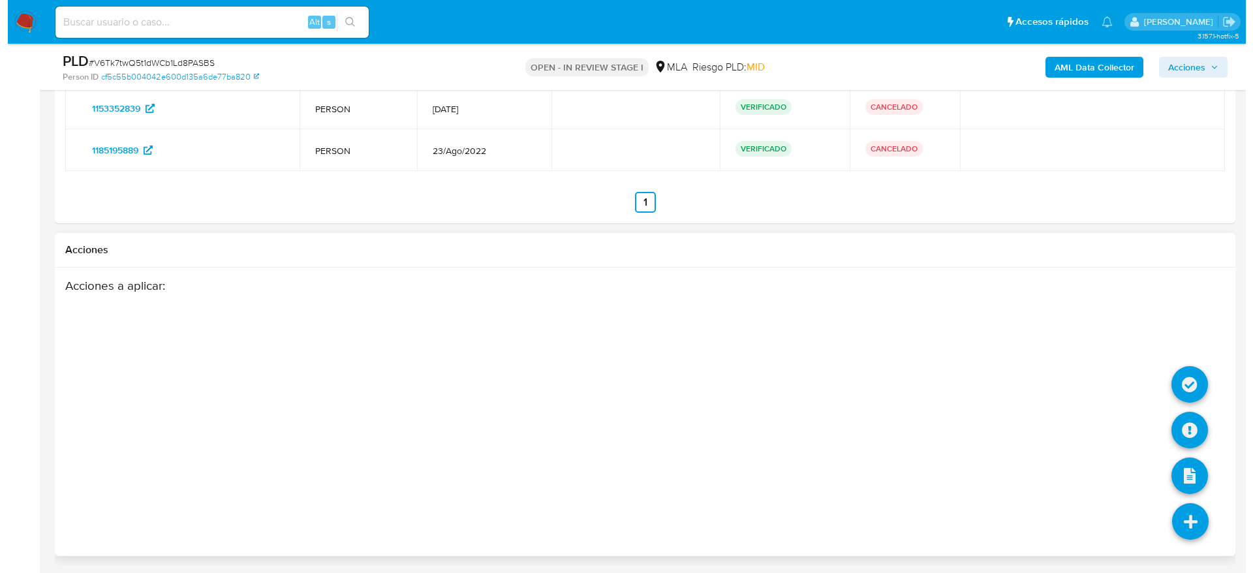
scroll to position [2422, 0]
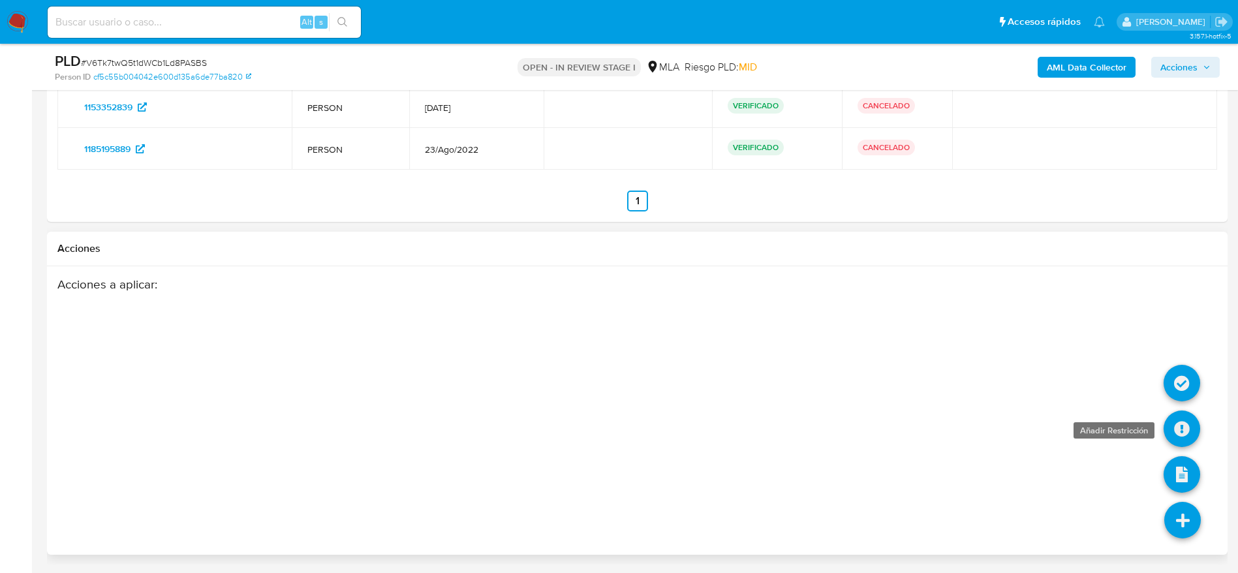
click at [1181, 427] on icon at bounding box center [1182, 429] width 37 height 37
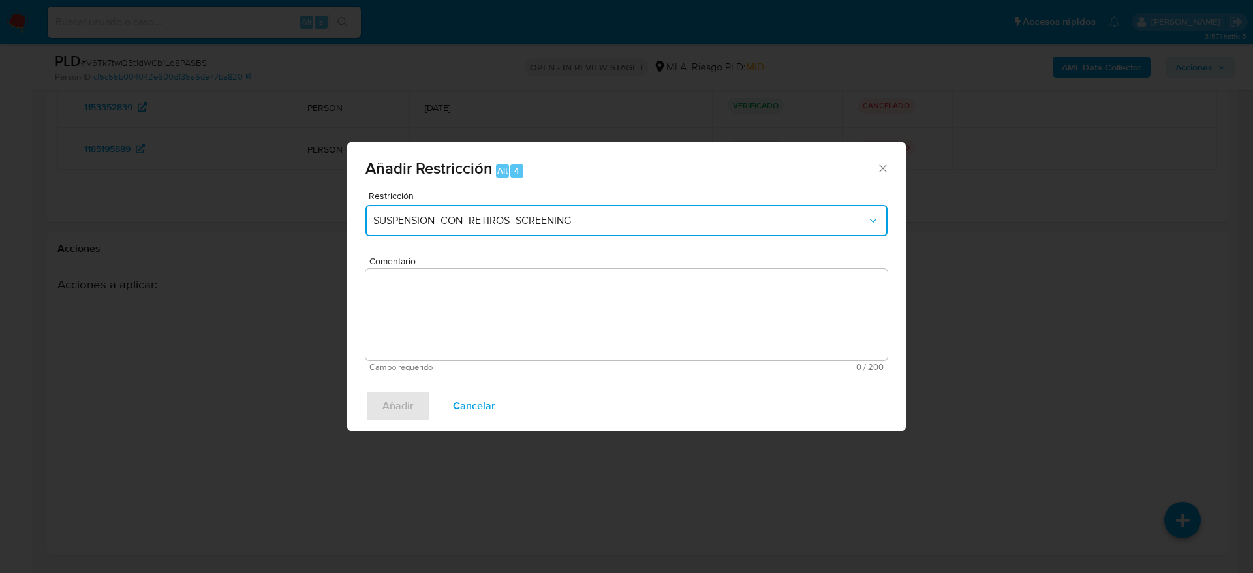
click at [424, 225] on span "SUSPENSION_CON_RETIROS_SCREENING" at bounding box center [620, 220] width 494 height 13
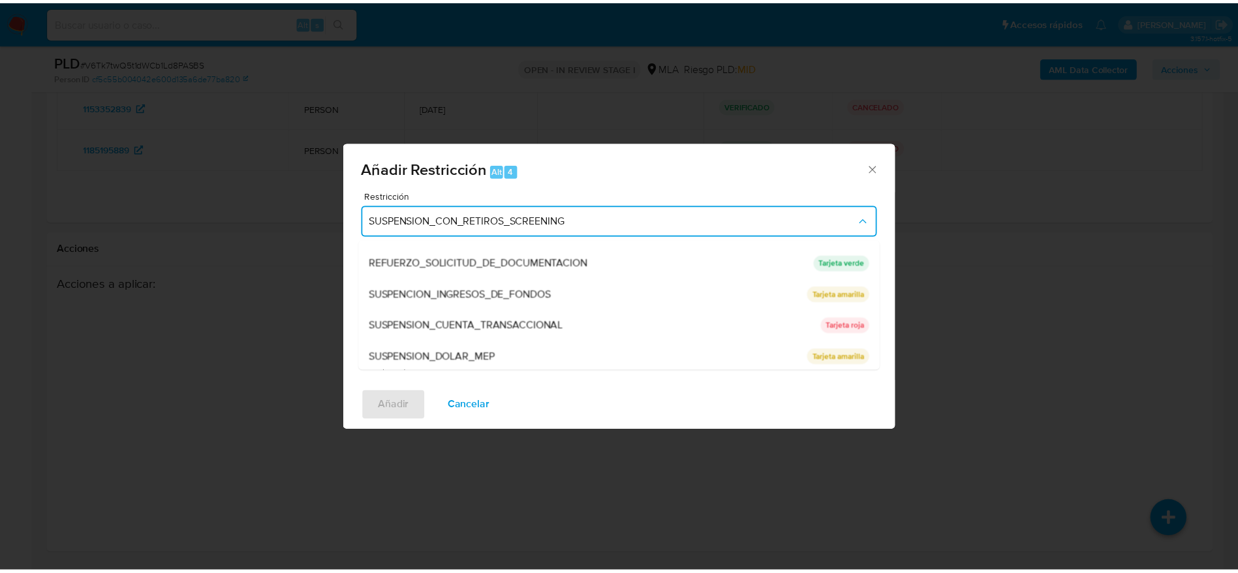
scroll to position [277, 0]
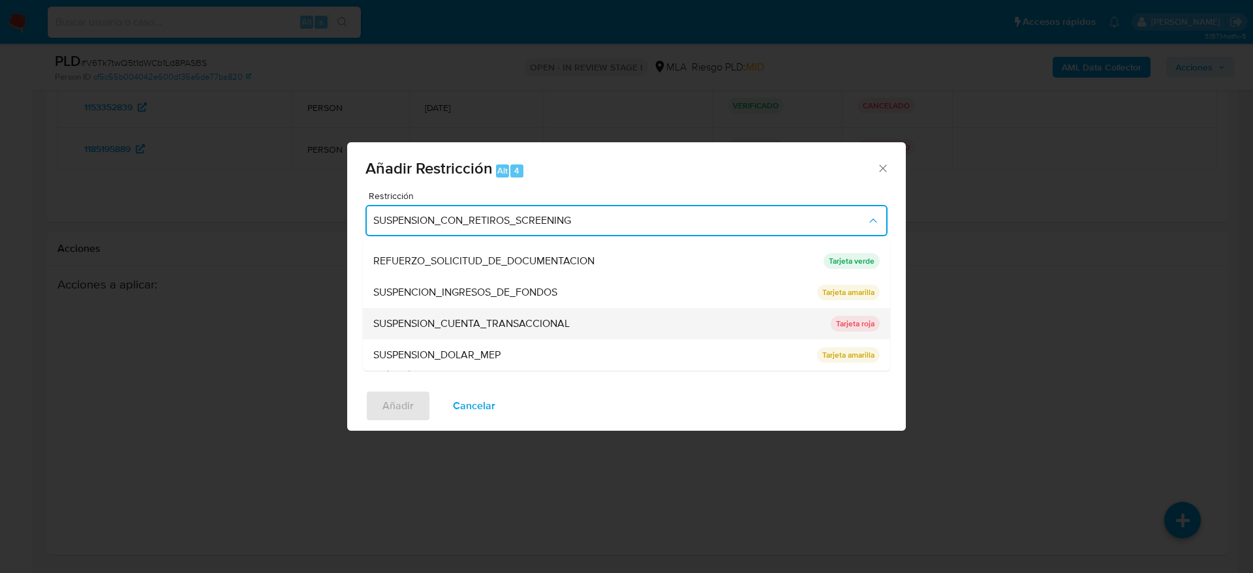
click at [471, 323] on span "SUSPENSION_CUENTA_TRANSACCIONAL" at bounding box center [471, 323] width 196 height 13
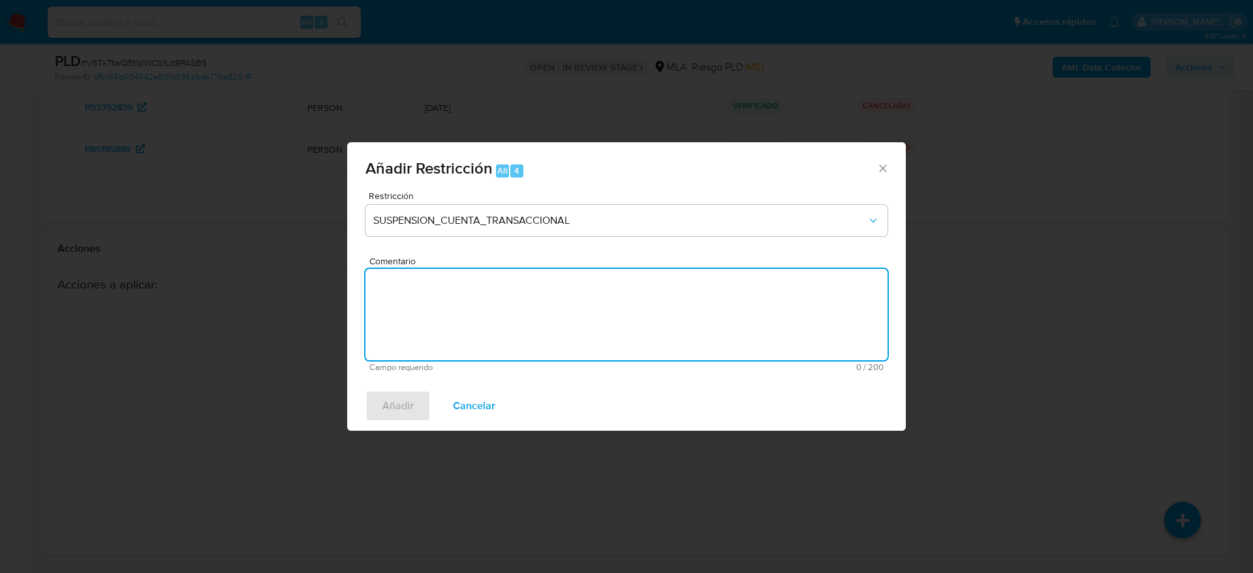
click at [471, 324] on textarea "Comentario" at bounding box center [627, 314] width 522 height 91
type textarea "AML"
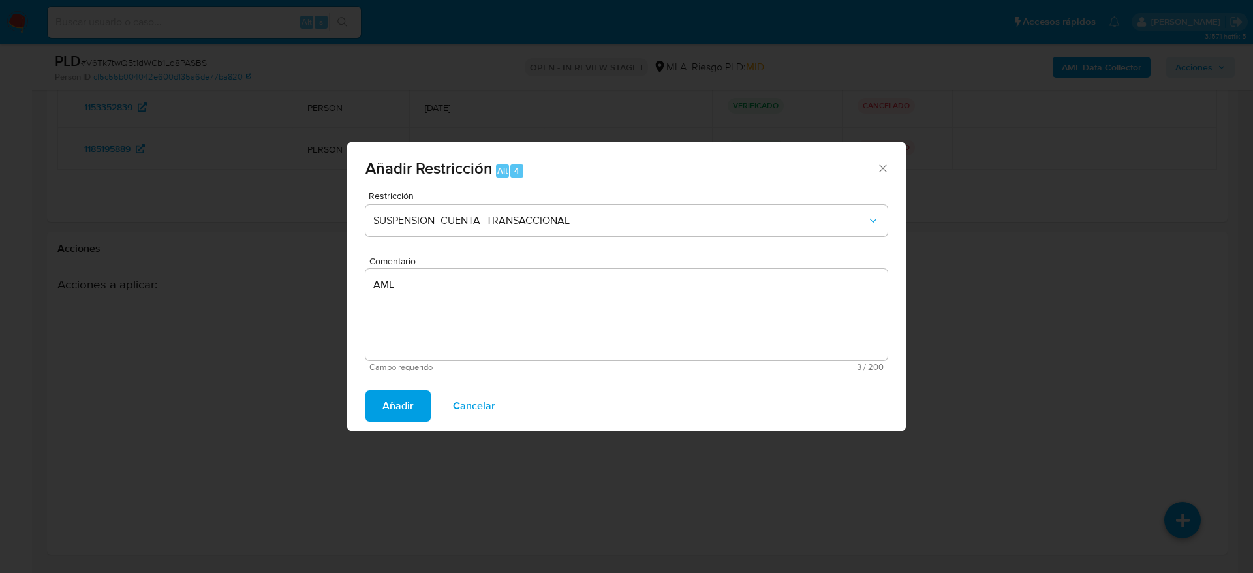
click at [418, 398] on button "Añadir" at bounding box center [398, 405] width 65 height 31
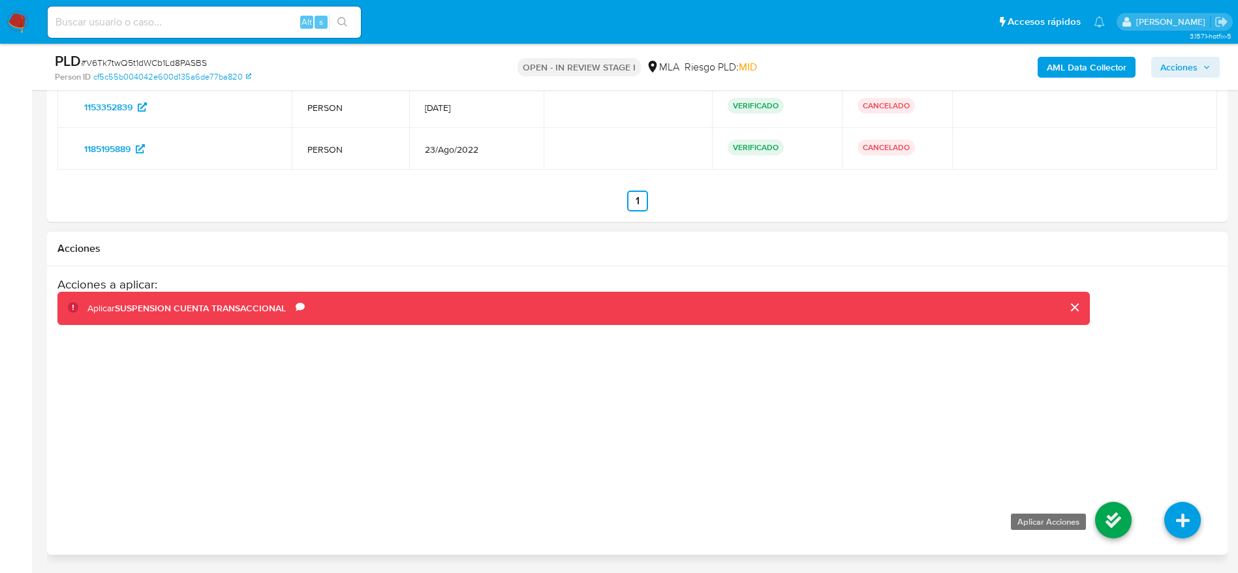
click at [1117, 509] on icon at bounding box center [1113, 520] width 37 height 37
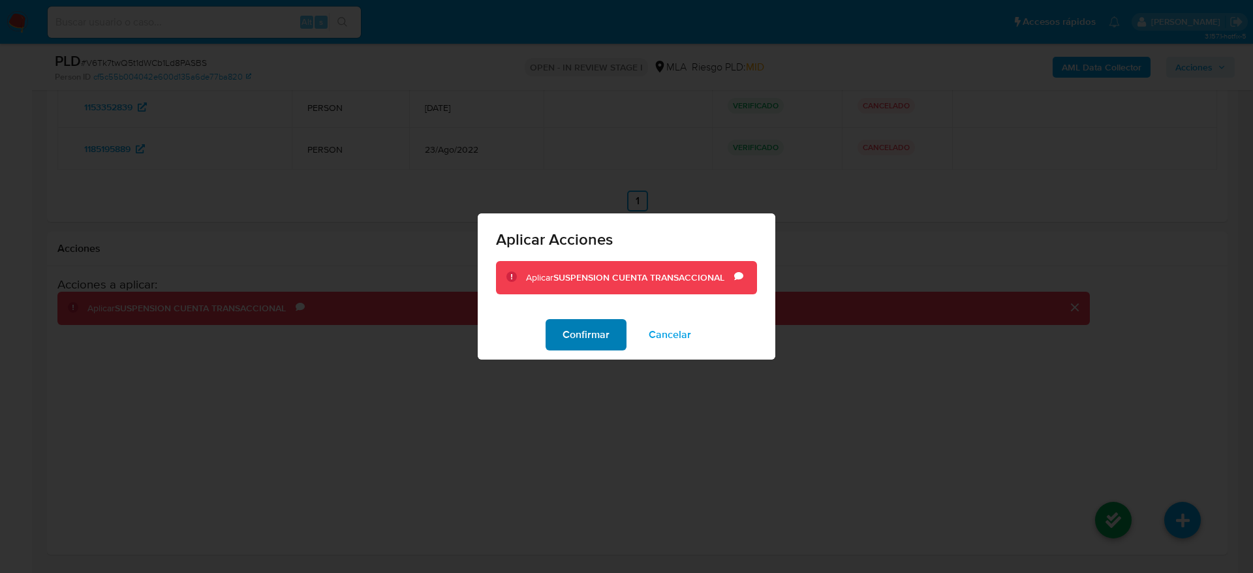
click at [580, 336] on span "Confirmar" at bounding box center [586, 335] width 47 height 29
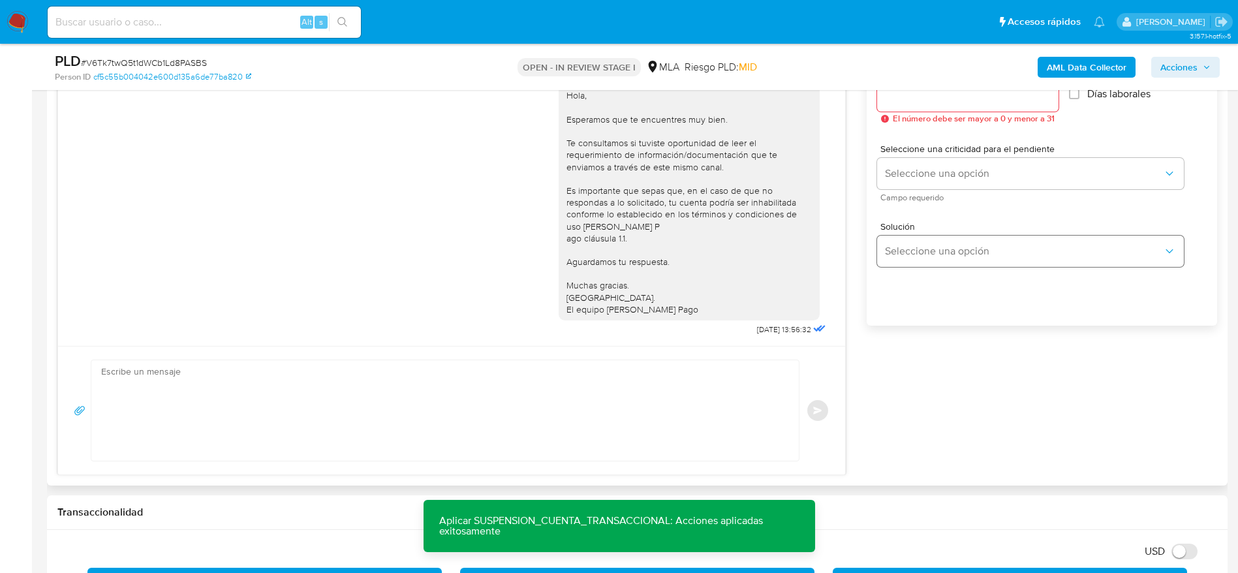
scroll to position [0, 0]
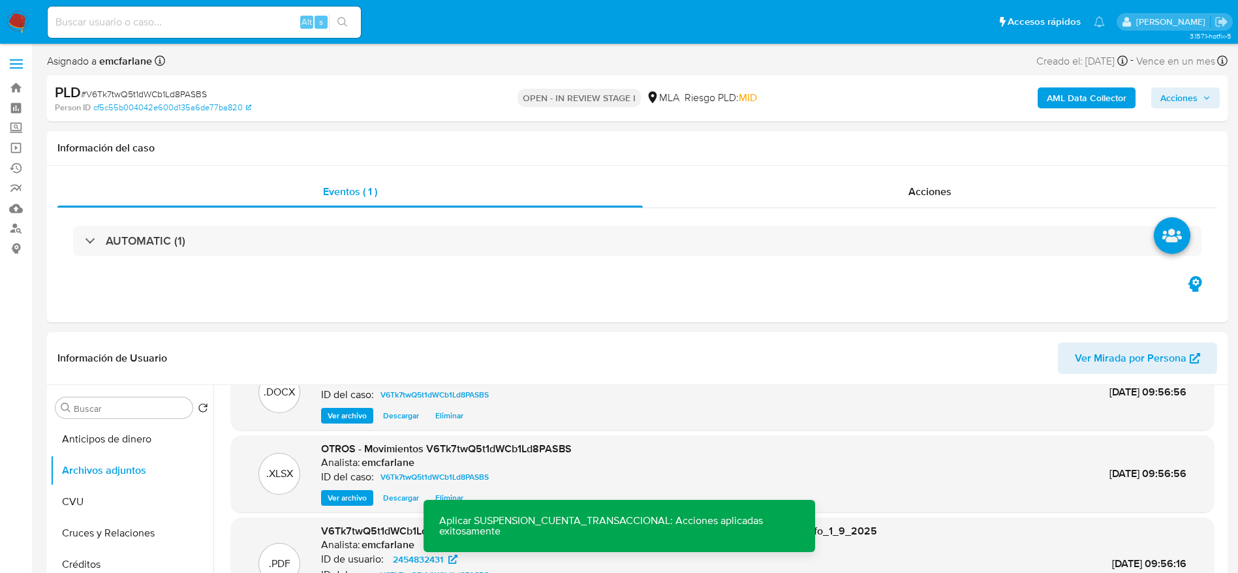
click at [1196, 101] on span "Acciones" at bounding box center [1179, 97] width 37 height 21
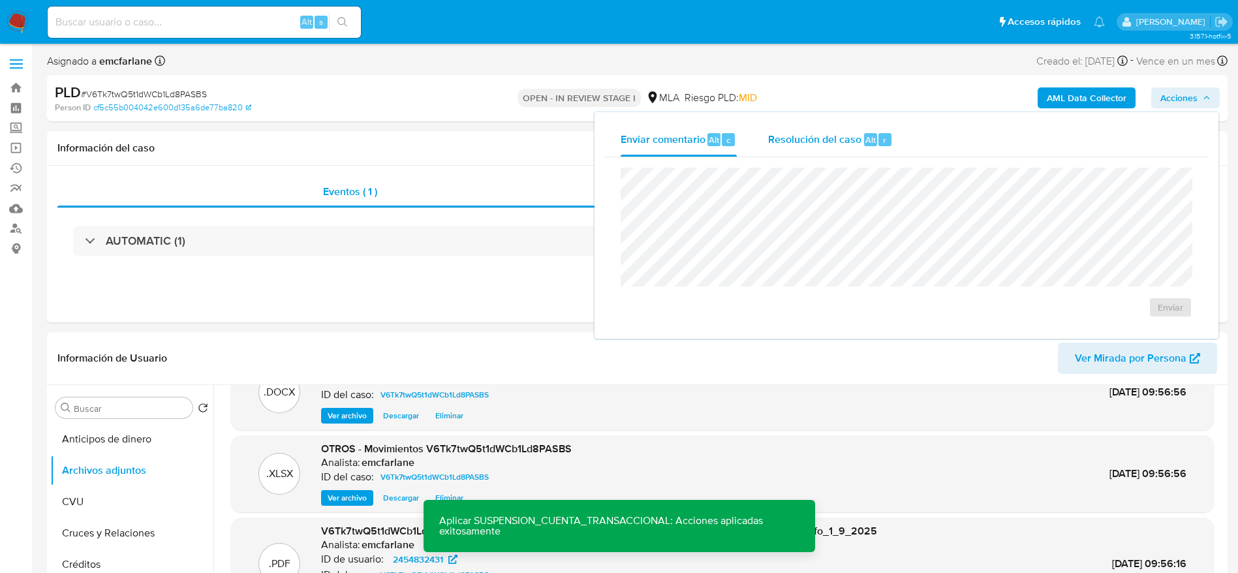
click at [828, 155] on div "Resolución del caso Alt r" at bounding box center [830, 140] width 125 height 34
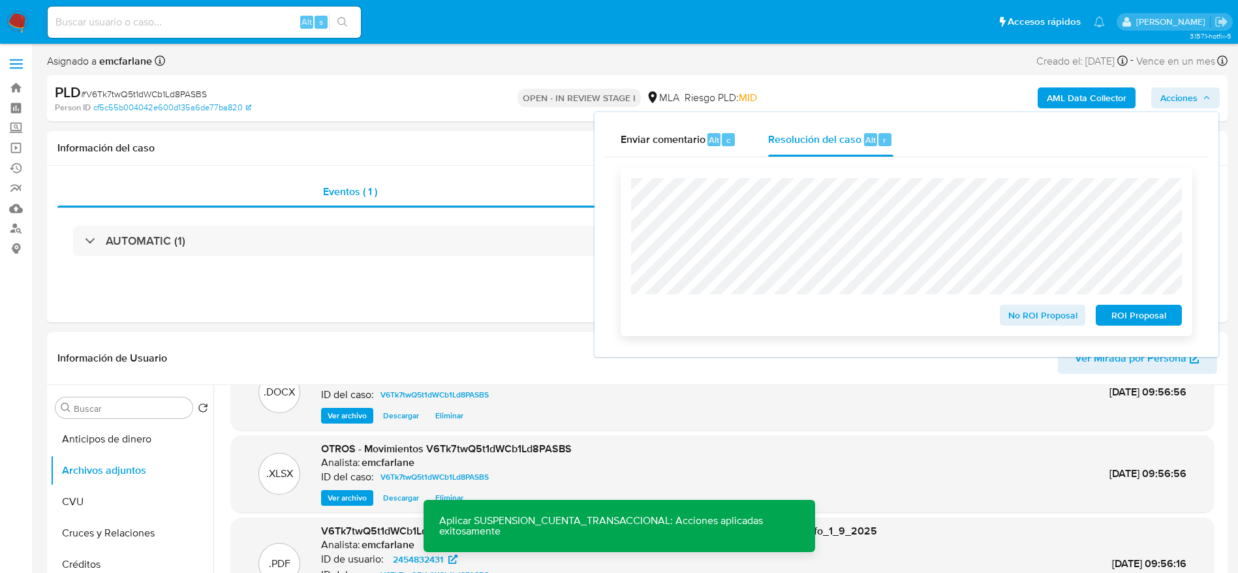
click at [1132, 313] on span "ROI Proposal" at bounding box center [1139, 315] width 68 height 18
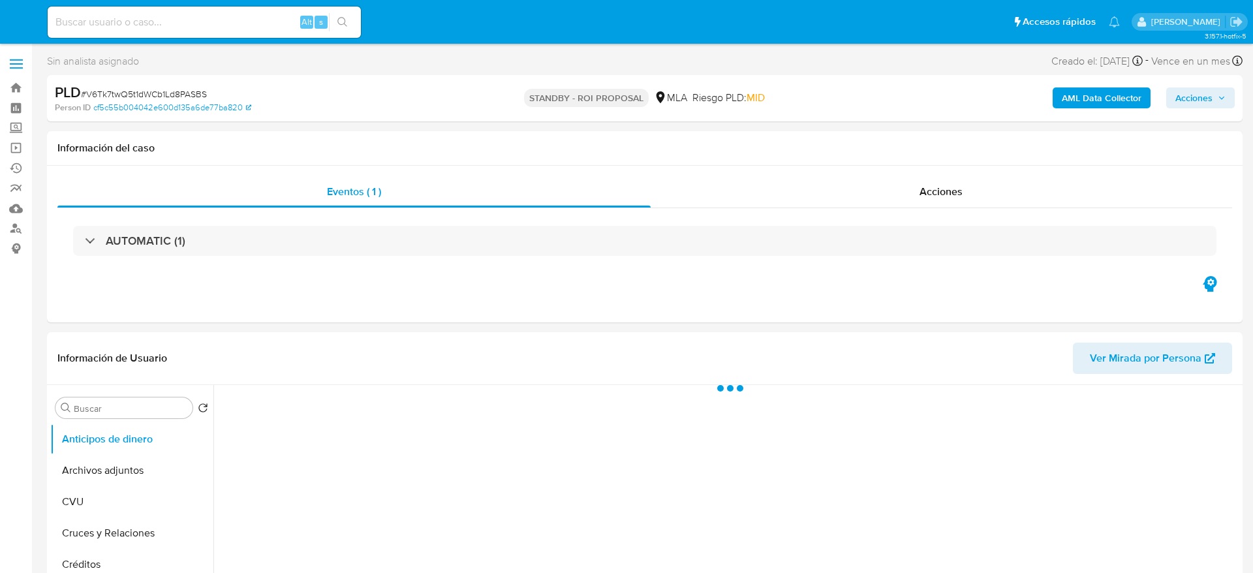
select select "10"
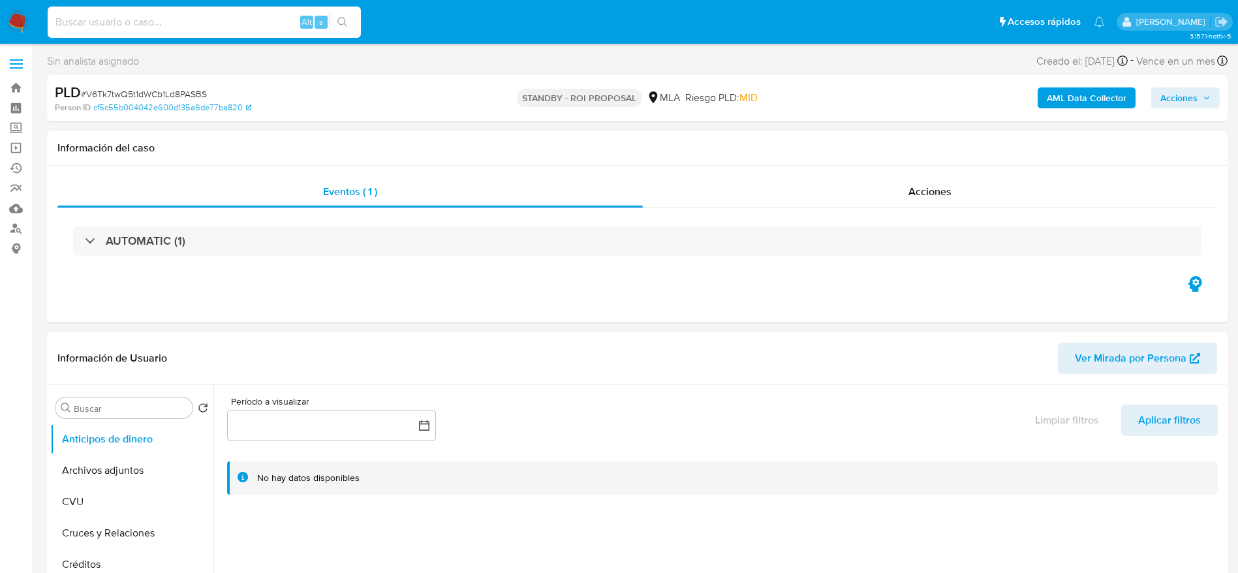
click at [200, 20] on input at bounding box center [204, 22] width 313 height 17
paste input "U1Xv0dzBtCWm5BGBqipZVoni"
type input "U1Xv0dzBtCWm5BGBqipZVoni"
select select "10"
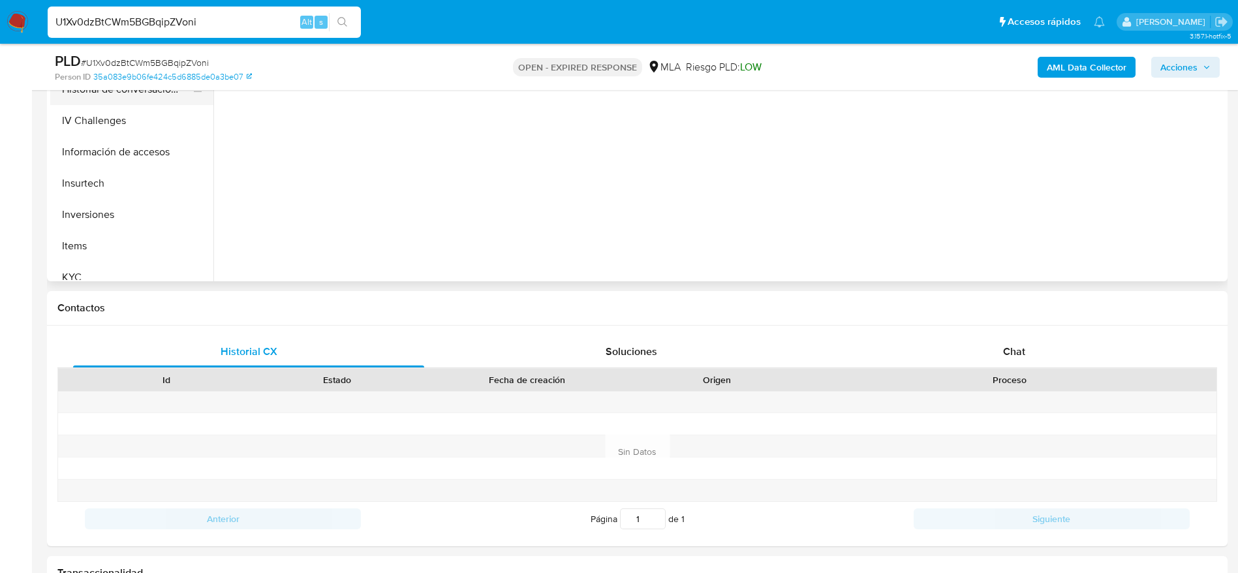
scroll to position [490, 0]
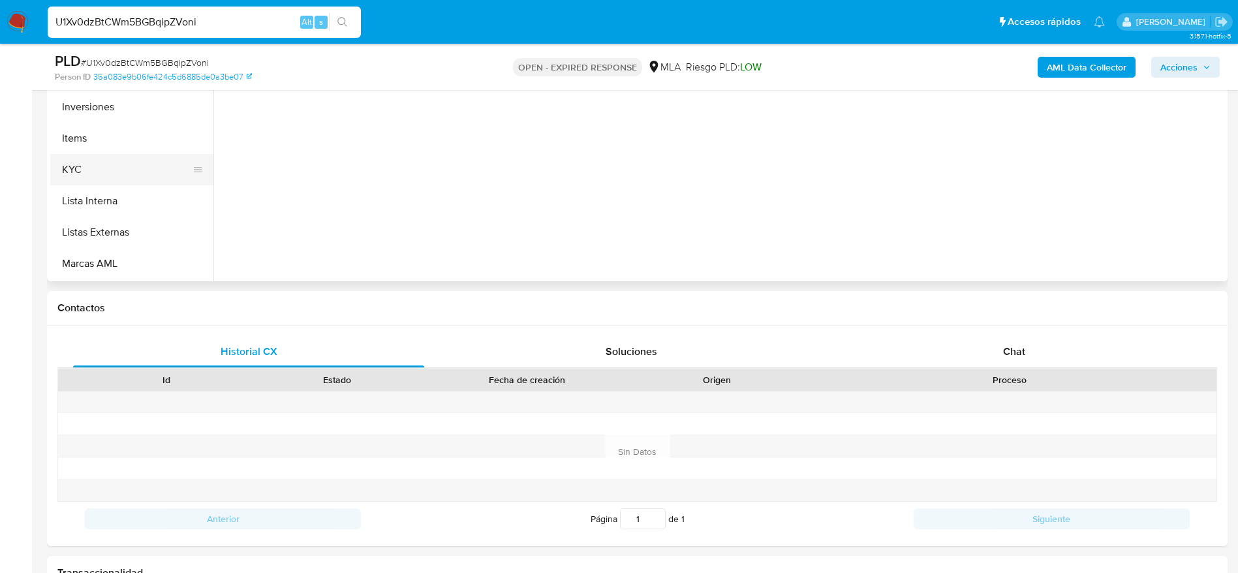
click at [111, 178] on button "KYC" at bounding box center [126, 169] width 153 height 31
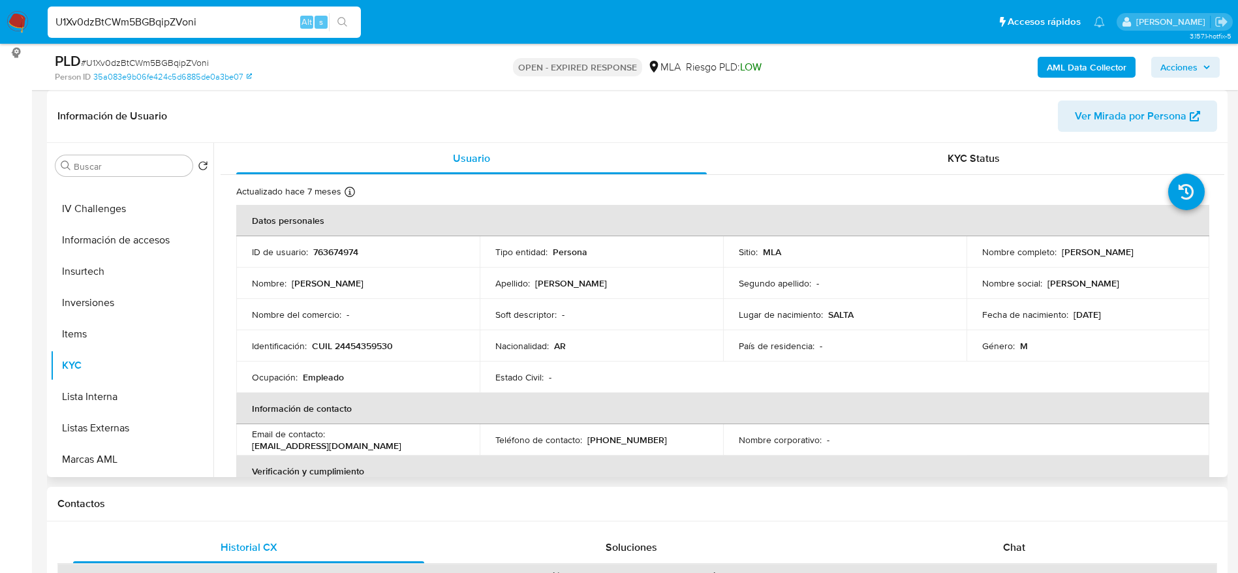
scroll to position [0, 0]
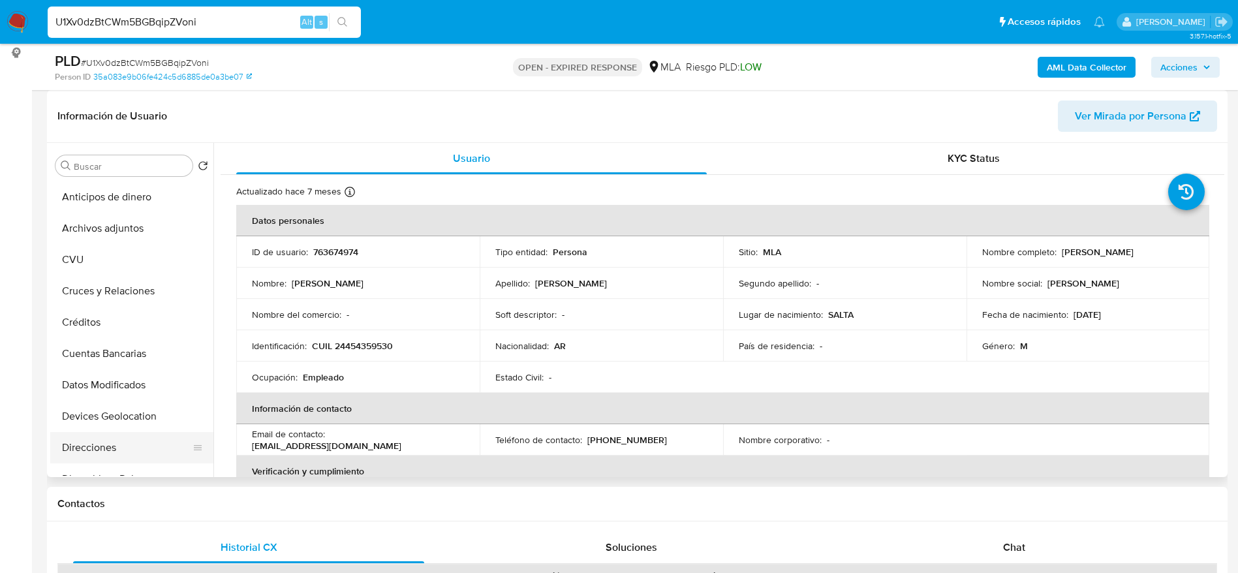
click at [84, 441] on button "Direcciones" at bounding box center [126, 447] width 153 height 31
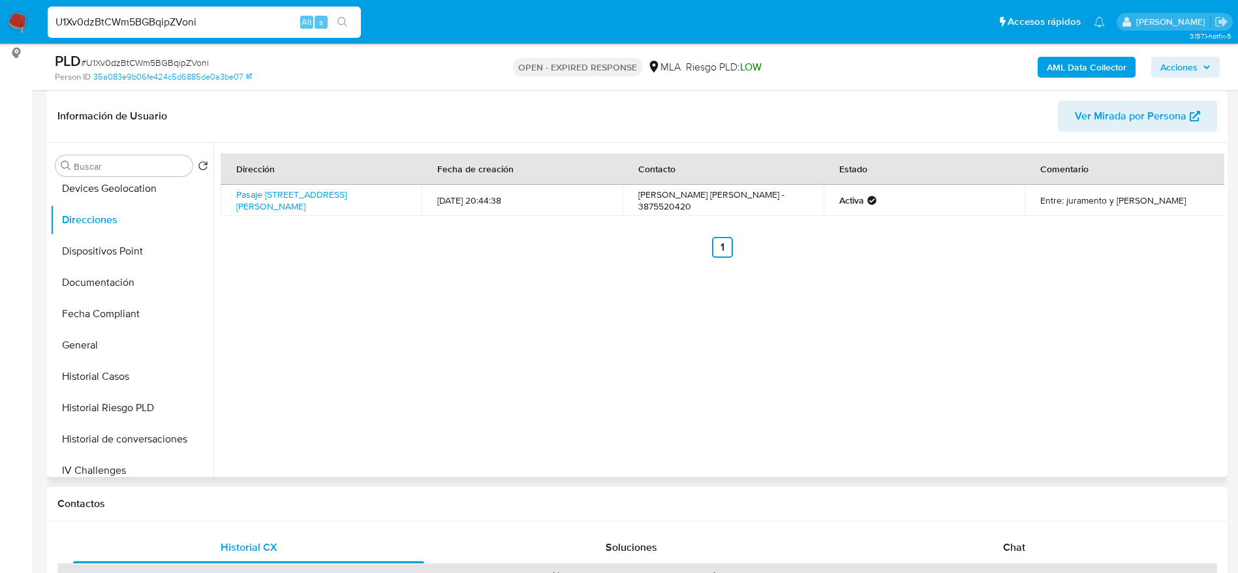
scroll to position [392, 0]
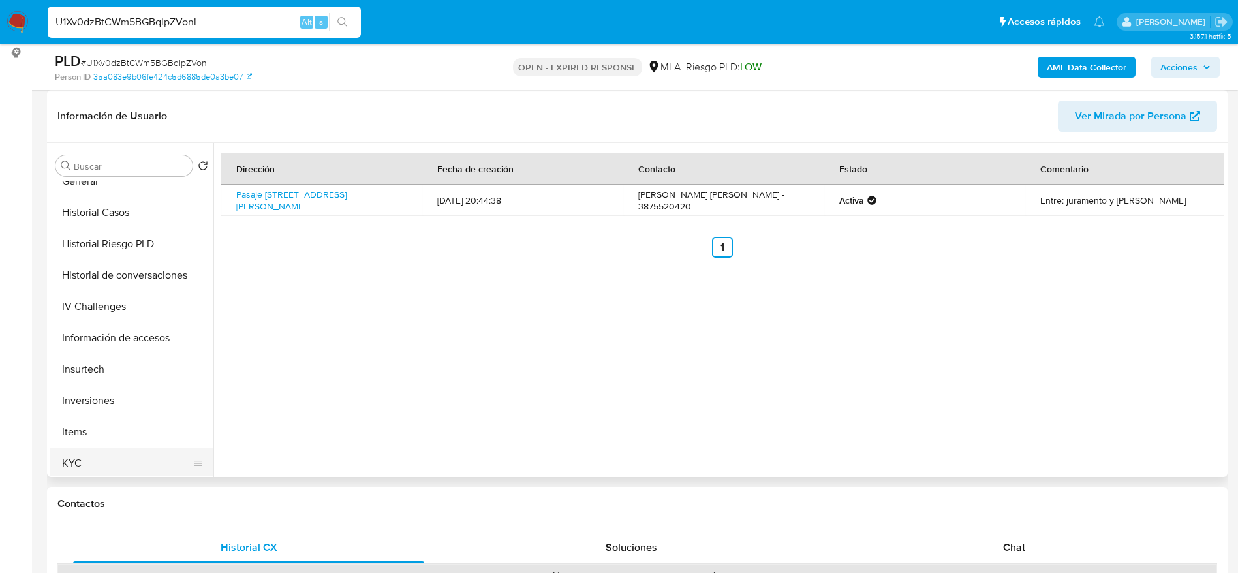
click at [89, 462] on button "KYC" at bounding box center [126, 463] width 153 height 31
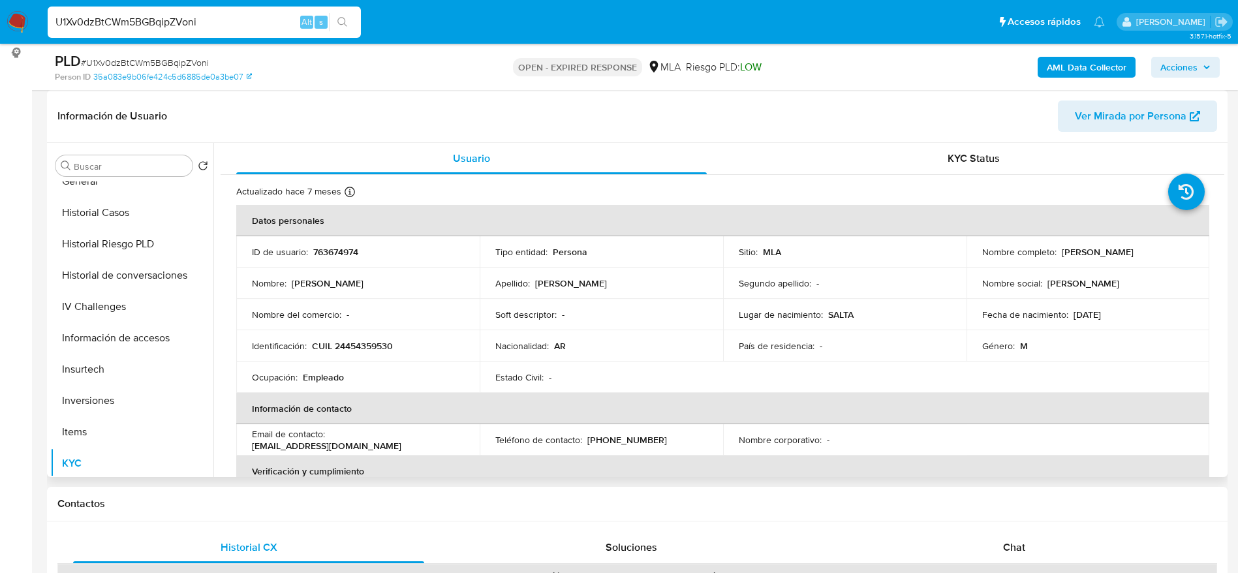
click at [1134, 257] on p "[PERSON_NAME]" at bounding box center [1098, 252] width 72 height 12
copy p "[PERSON_NAME]"
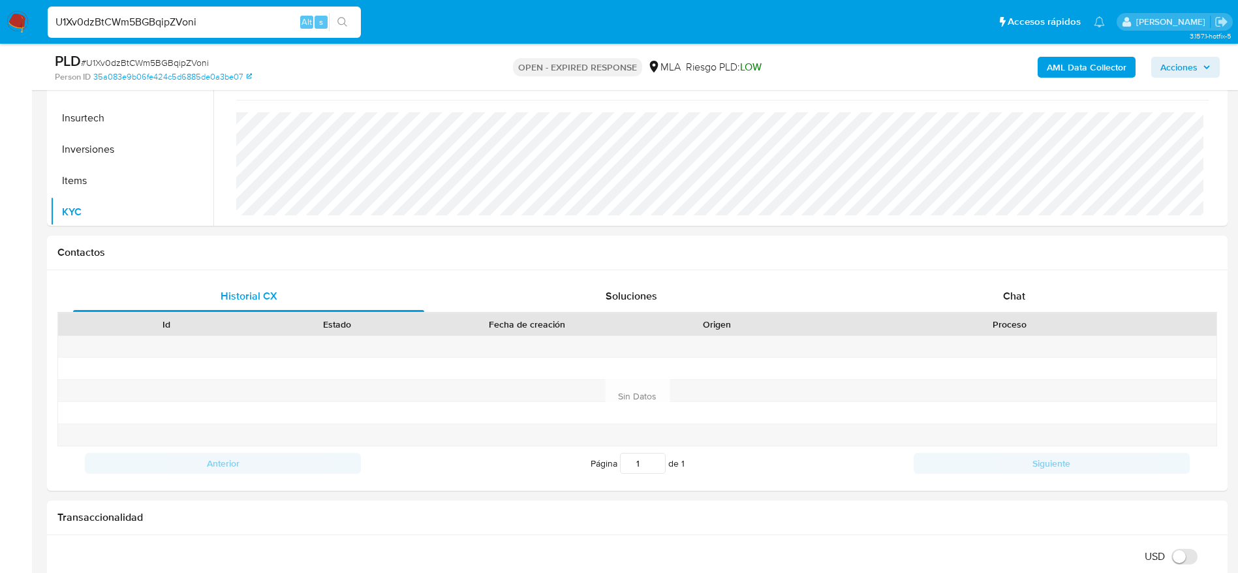
scroll to position [588, 0]
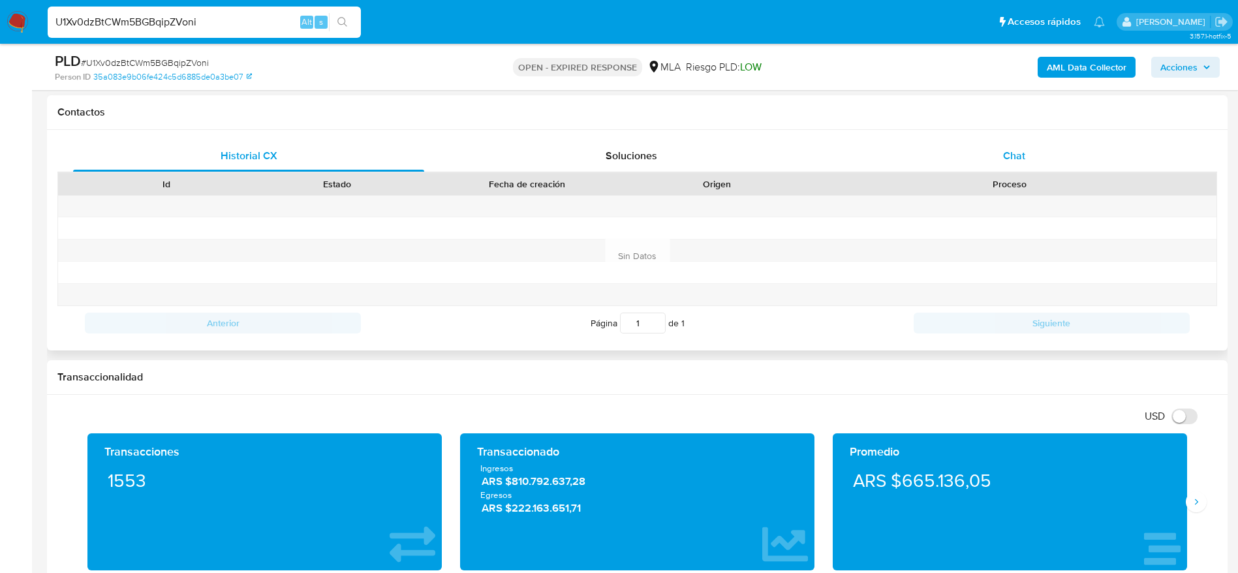
click at [999, 153] on div "Chat" at bounding box center [1014, 155] width 351 height 31
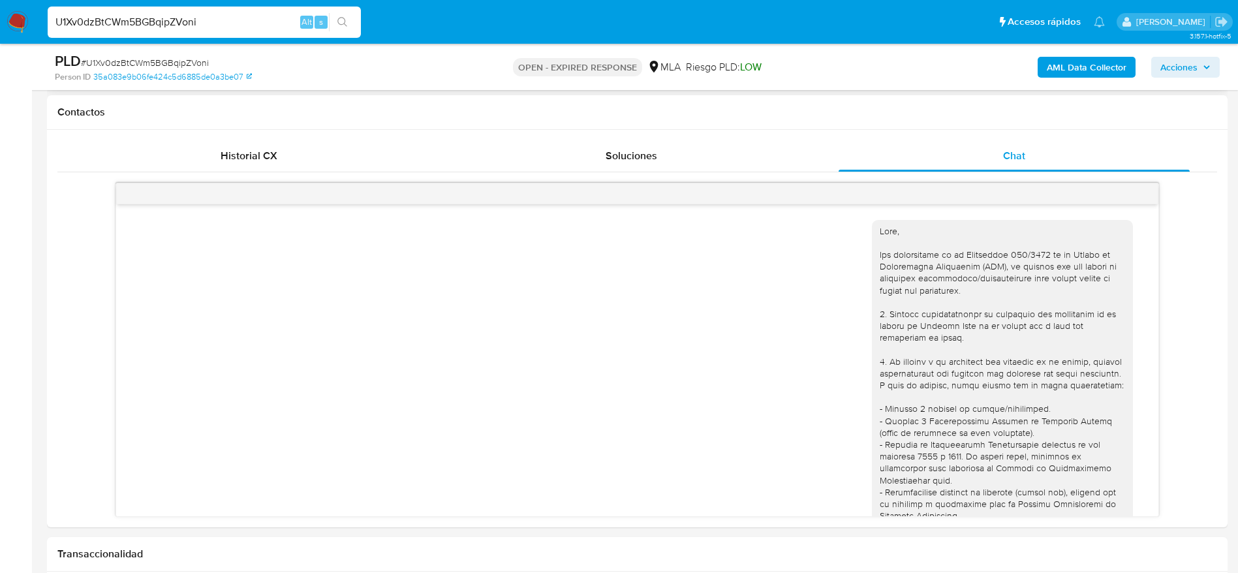
scroll to position [196, 0]
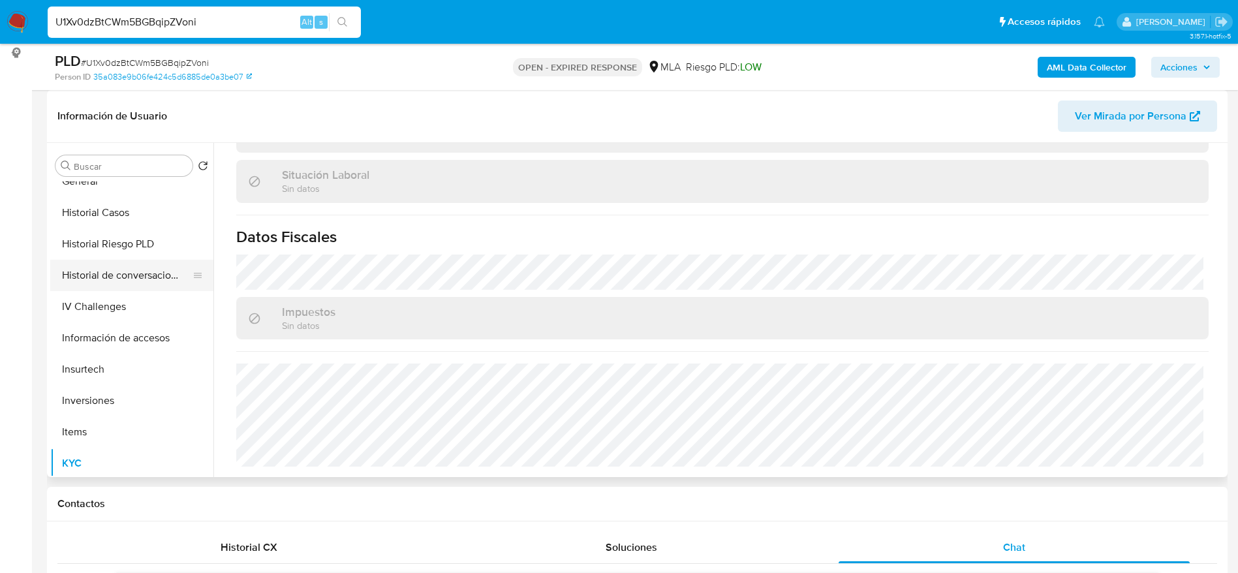
click at [140, 282] on button "Historial de conversaciones" at bounding box center [126, 275] width 153 height 31
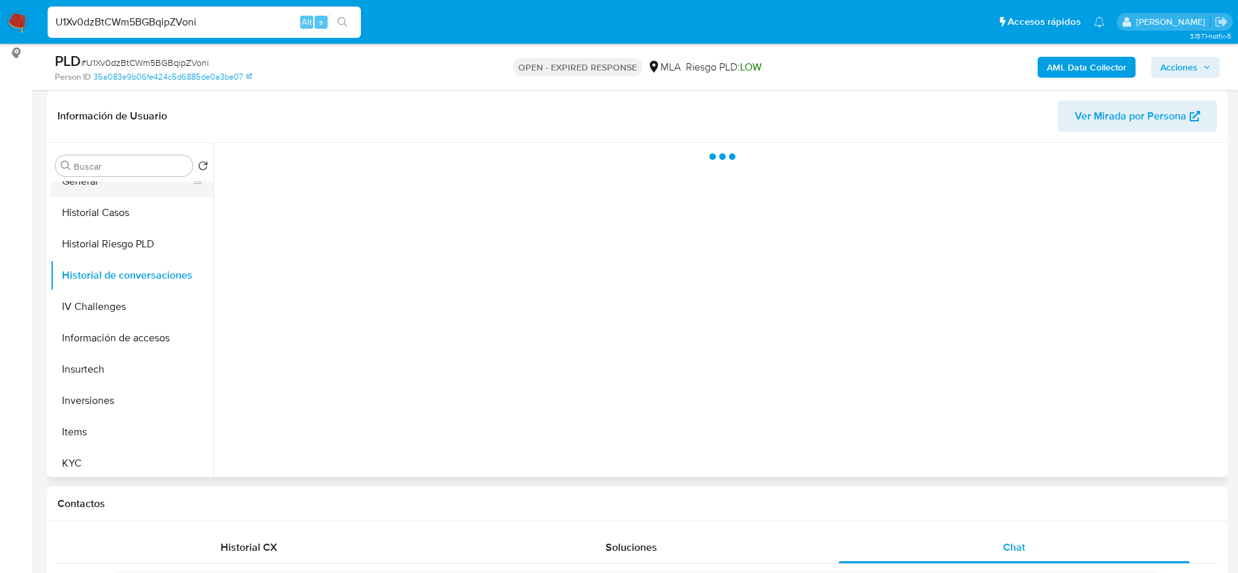
scroll to position [0, 0]
drag, startPoint x: 82, startPoint y: 187, endPoint x: 83, endPoint y: 196, distance: 8.6
click at [82, 188] on button "General" at bounding box center [126, 181] width 153 height 31
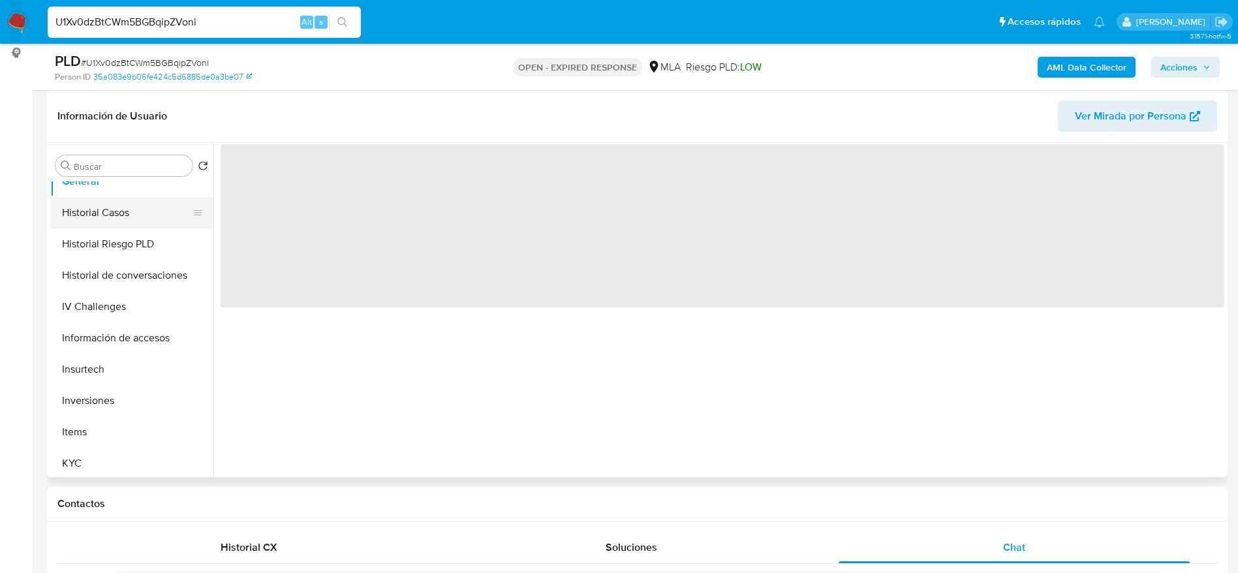
click at [87, 212] on button "Historial Casos" at bounding box center [126, 212] width 153 height 31
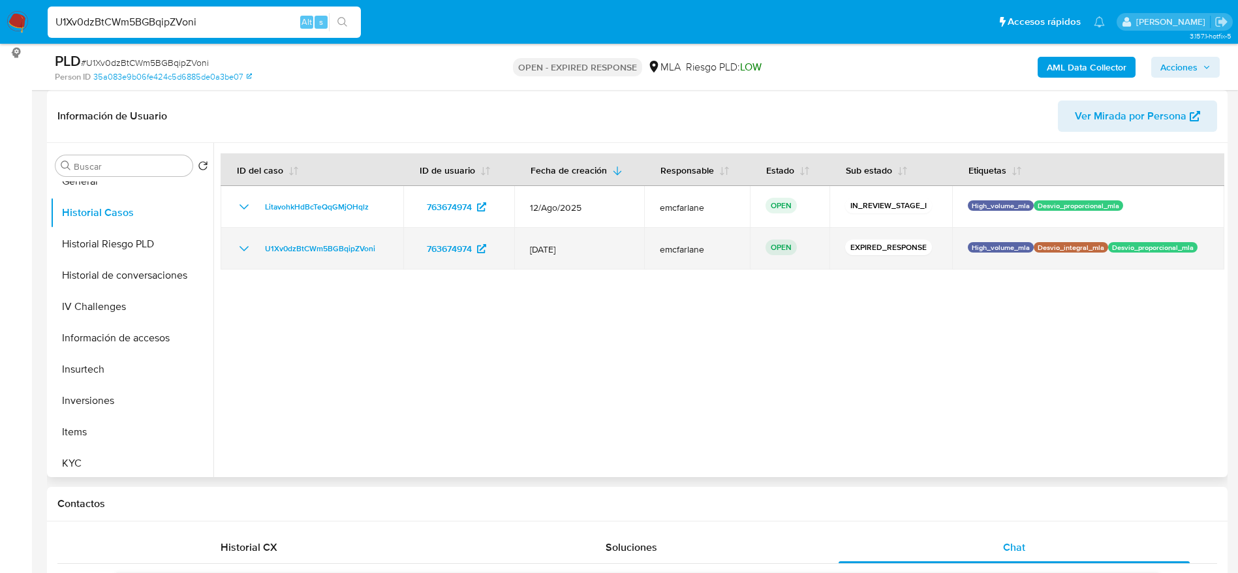
drag, startPoint x: 394, startPoint y: 259, endPoint x: 264, endPoint y: 237, distance: 131.7
click at [264, 236] on td "U1Xv0dzBtCWm5BGBqipZVoni" at bounding box center [312, 249] width 183 height 42
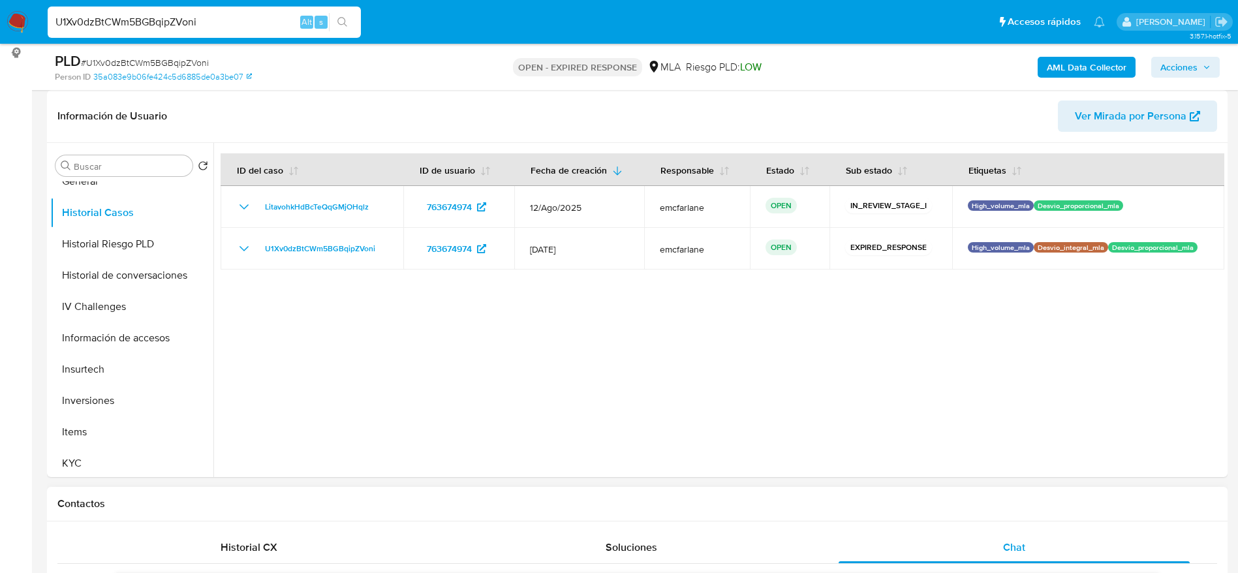
click at [714, 507] on h1 "Contactos" at bounding box center [637, 503] width 1160 height 13
click at [150, 61] on span "# U1Xv0dzBtCWm5BGBqipZVoni" at bounding box center [145, 62] width 128 height 13
copy span "U1Xv0dzBtCWm5BGBqipZVoni"
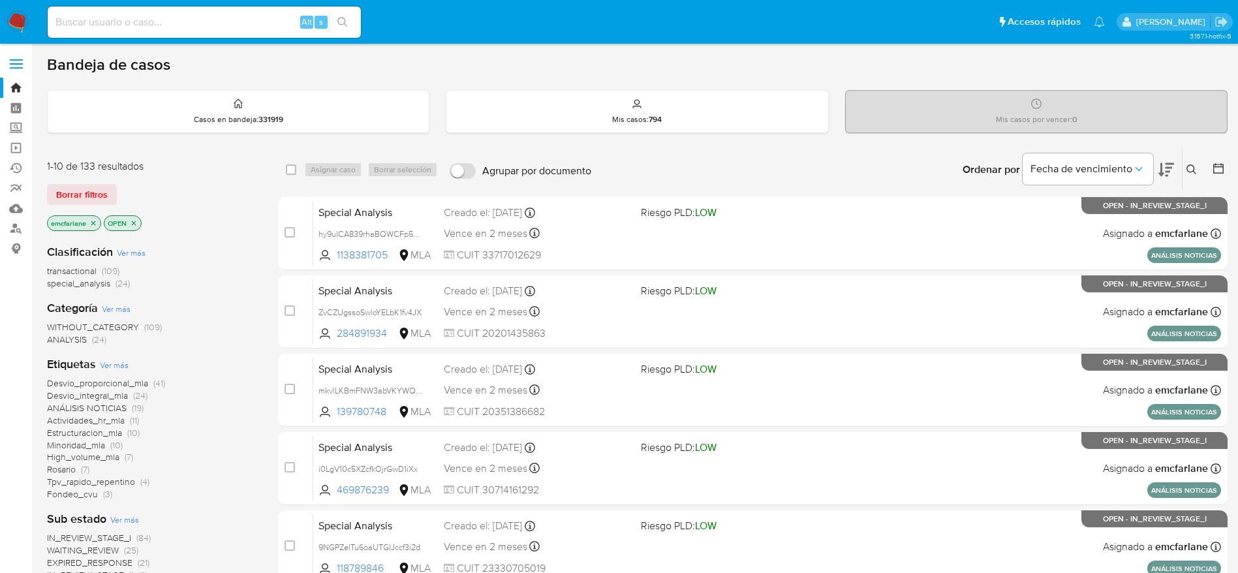
click at [96, 202] on span "Borrar filtros" at bounding box center [82, 194] width 52 height 18
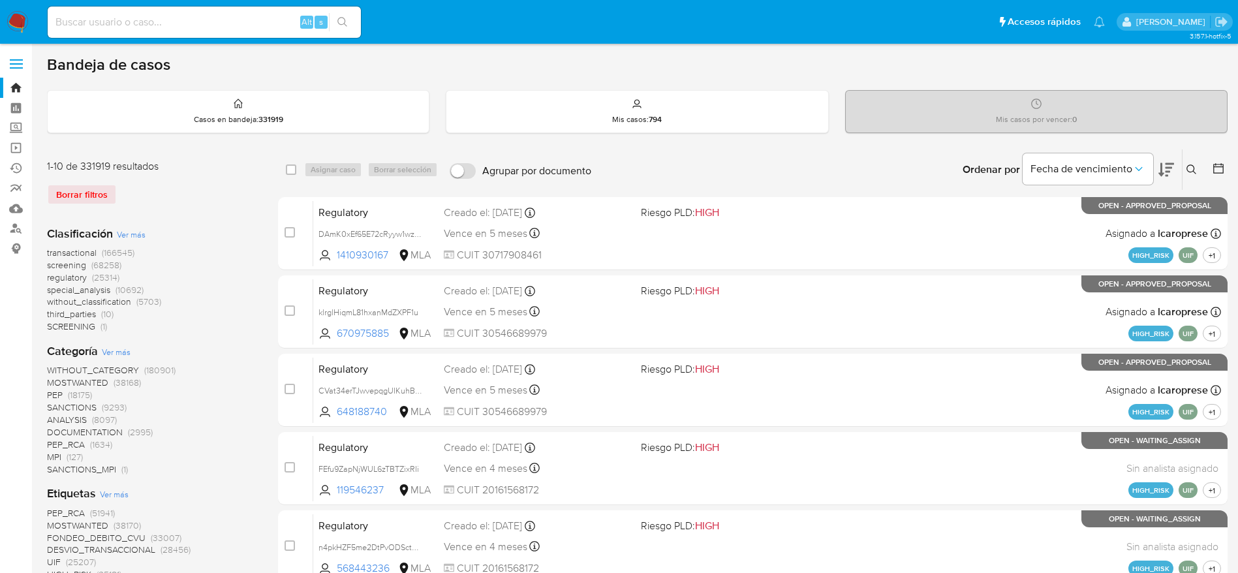
click at [1193, 171] on icon at bounding box center [1192, 170] width 10 height 10
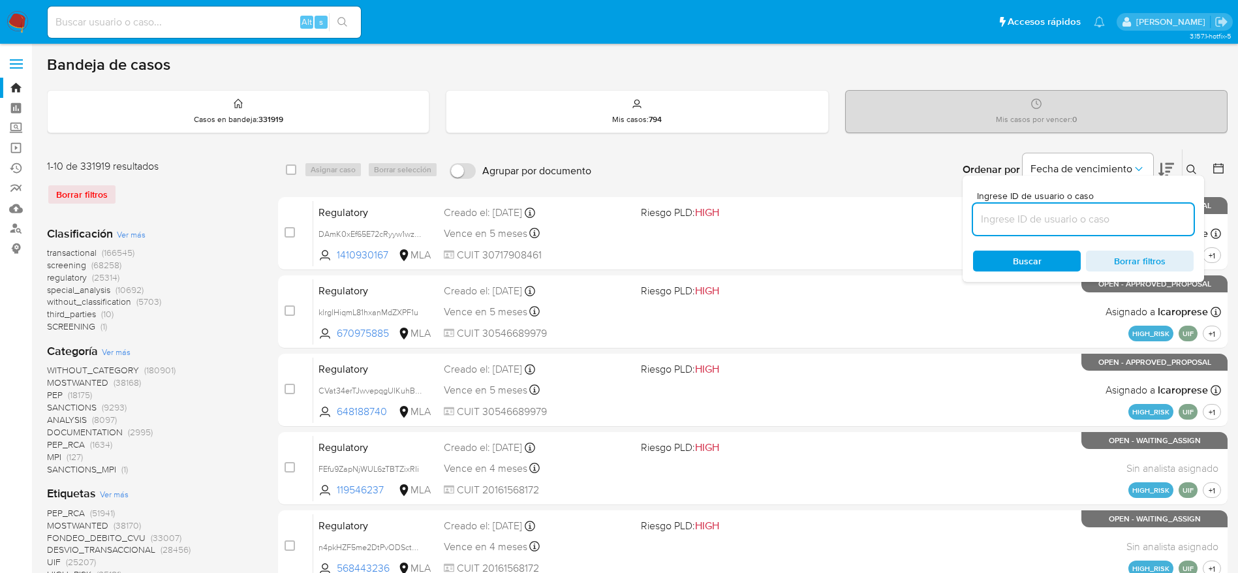
click at [1088, 211] on input at bounding box center [1083, 219] width 221 height 17
type input "U1Xv0dzBtCWm5BGBqipZVoni"
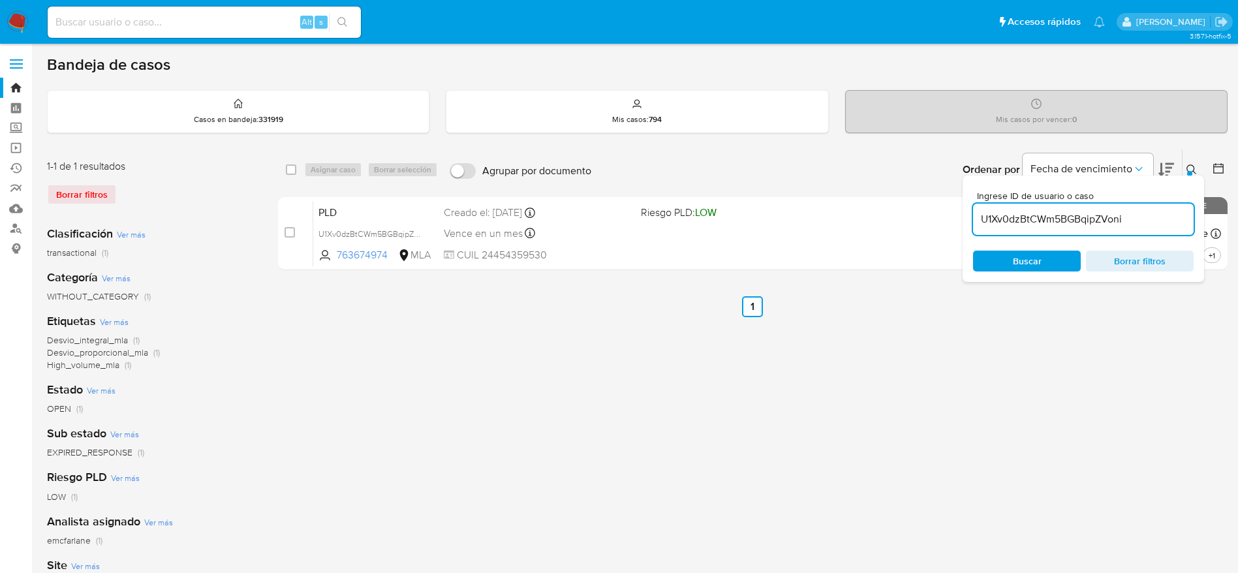
drag, startPoint x: 289, startPoint y: 171, endPoint x: 309, endPoint y: 172, distance: 20.2
click at [289, 172] on input "checkbox" at bounding box center [291, 170] width 10 height 10
checkbox input "true"
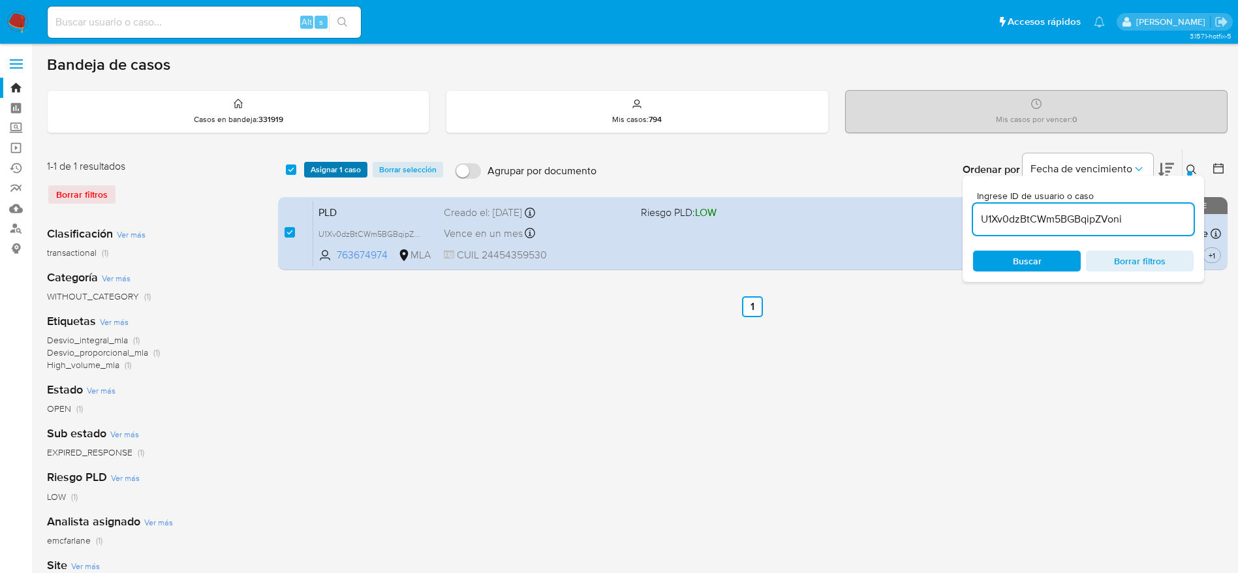
click at [314, 168] on span "Asignar 1 caso" at bounding box center [336, 169] width 50 height 13
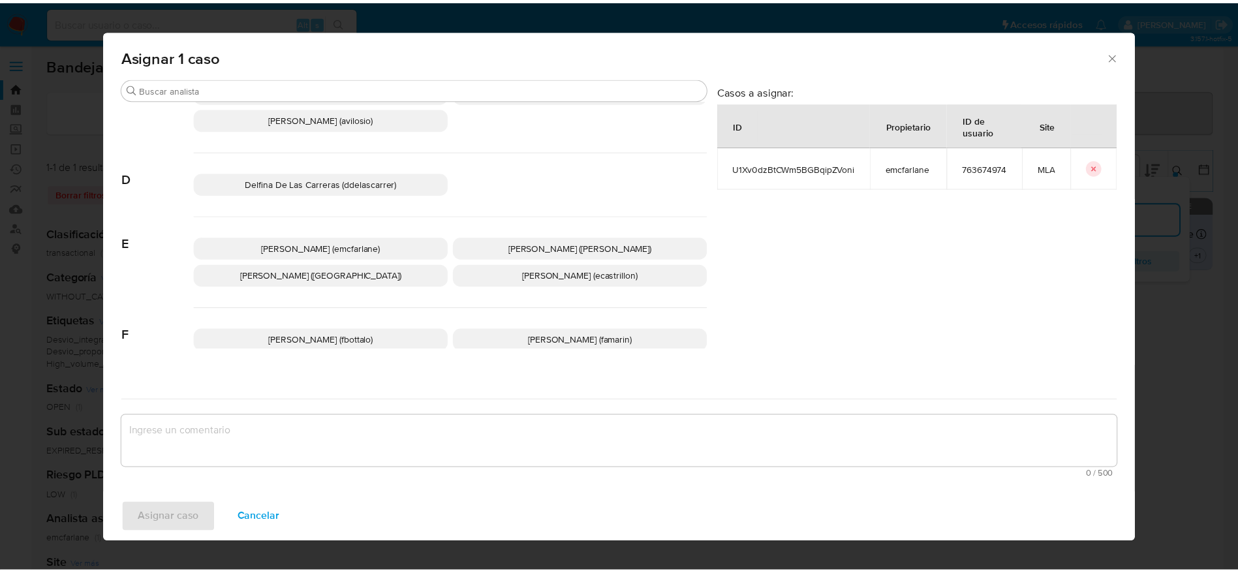
scroll to position [98, 0]
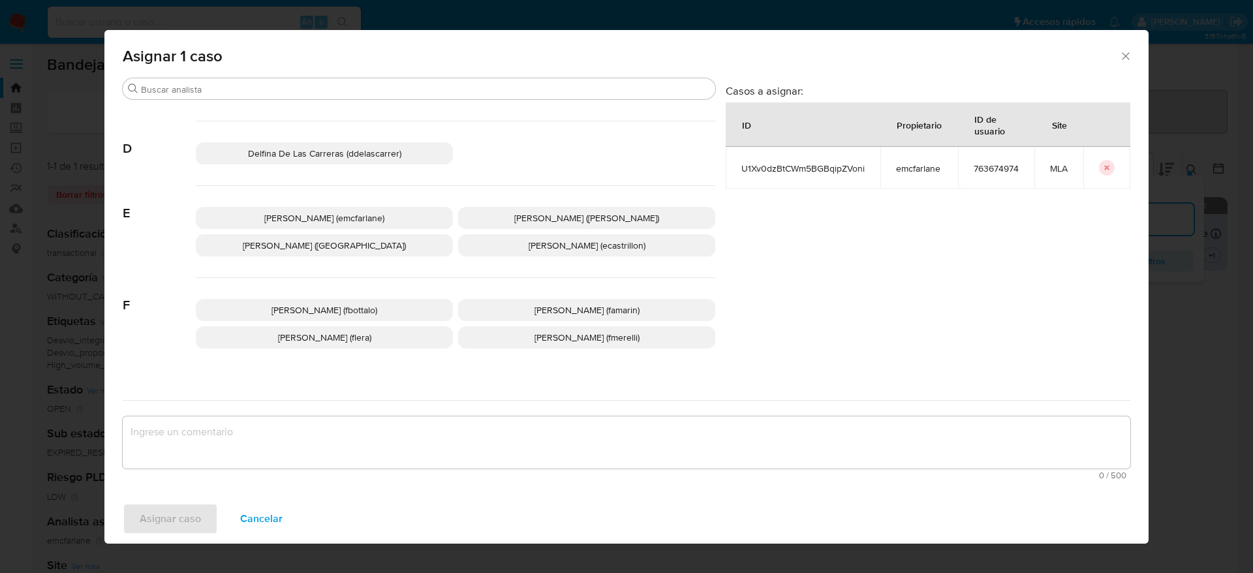
click at [353, 311] on span "[PERSON_NAME] (fbottalo)" at bounding box center [325, 310] width 106 height 13
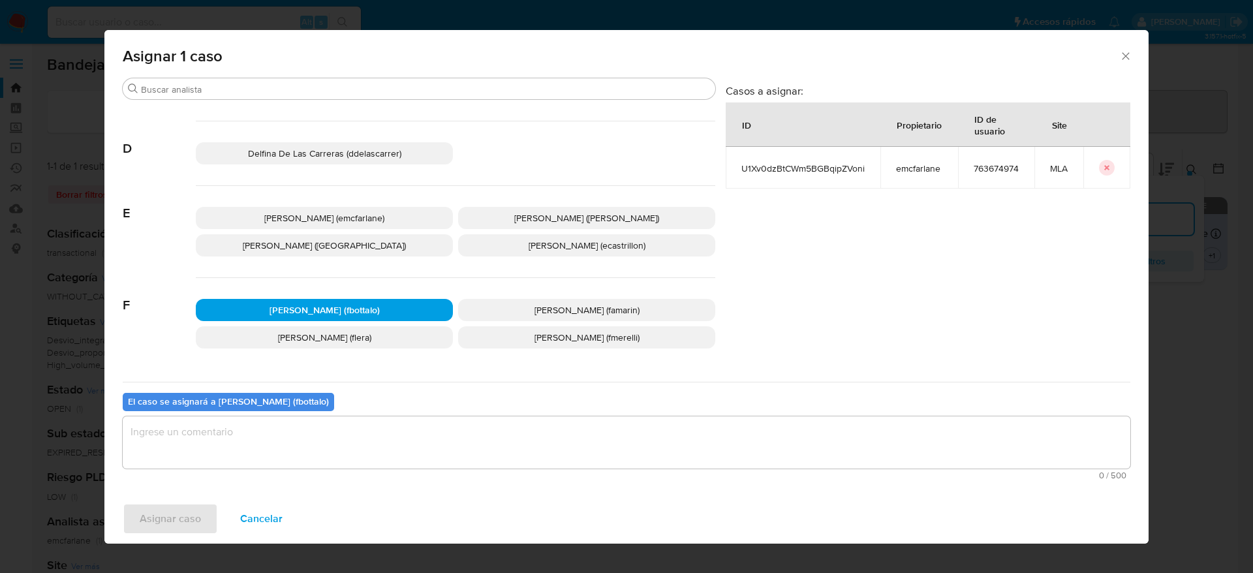
click at [344, 214] on span "[PERSON_NAME] (emcfarlane)" at bounding box center [324, 218] width 120 height 13
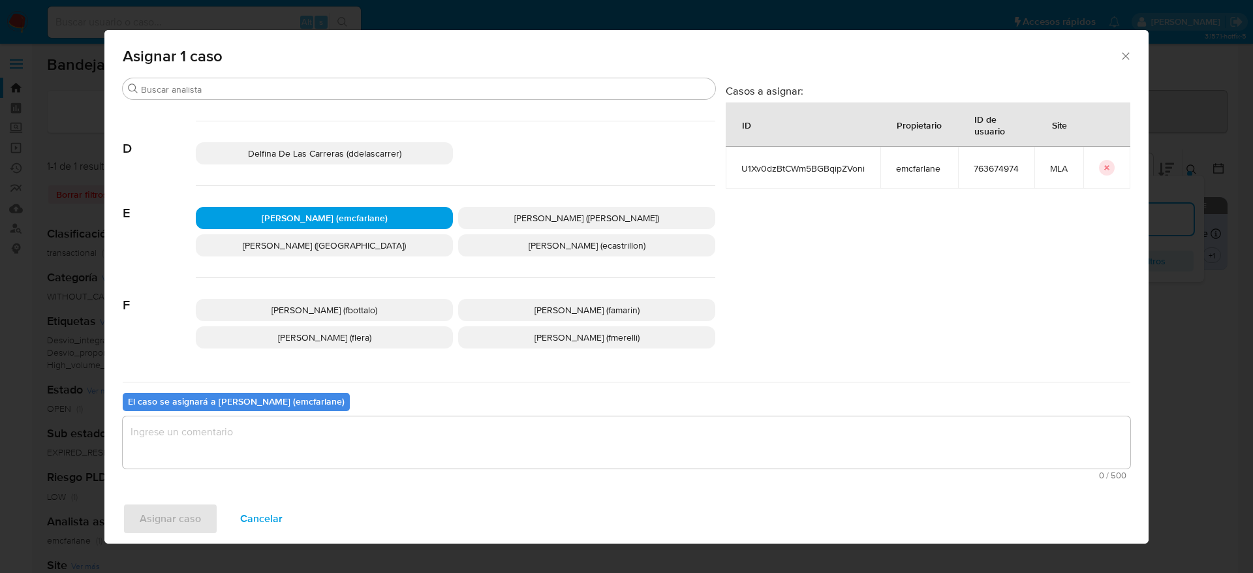
click at [248, 437] on textarea "assign-modal" at bounding box center [627, 442] width 1008 height 52
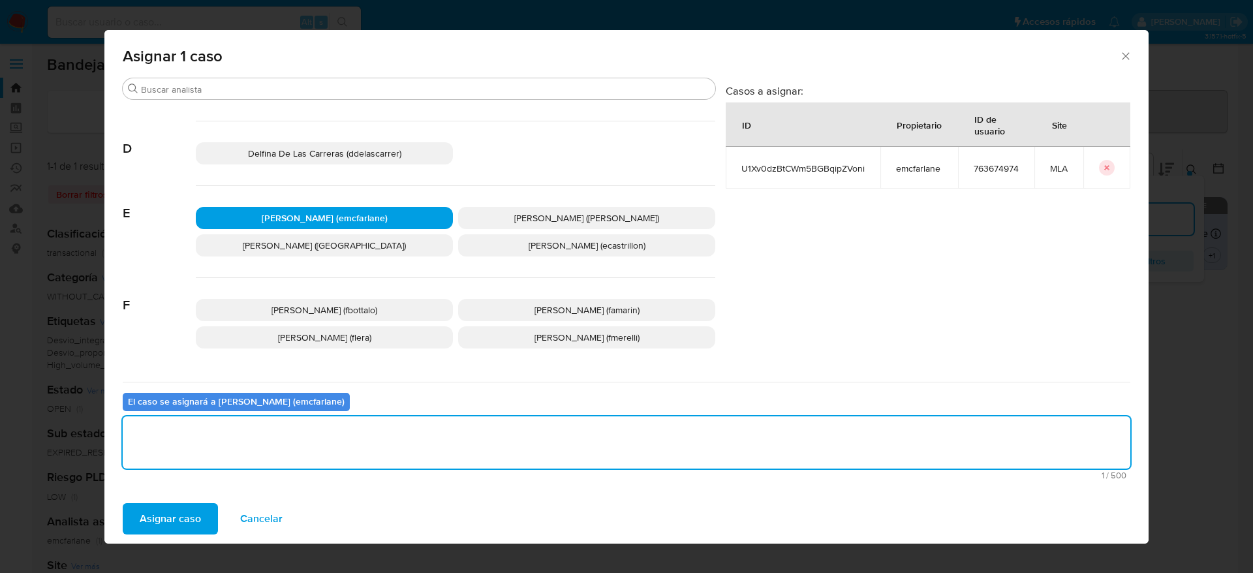
click at [165, 533] on span "Asignar caso" at bounding box center [170, 519] width 61 height 29
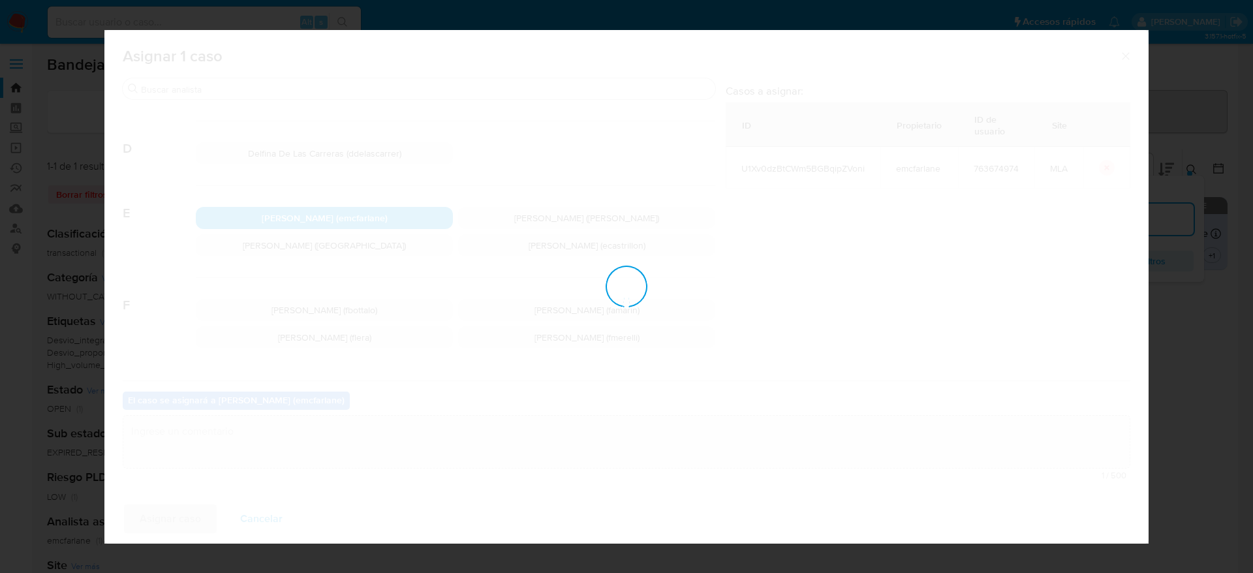
checkbox input "false"
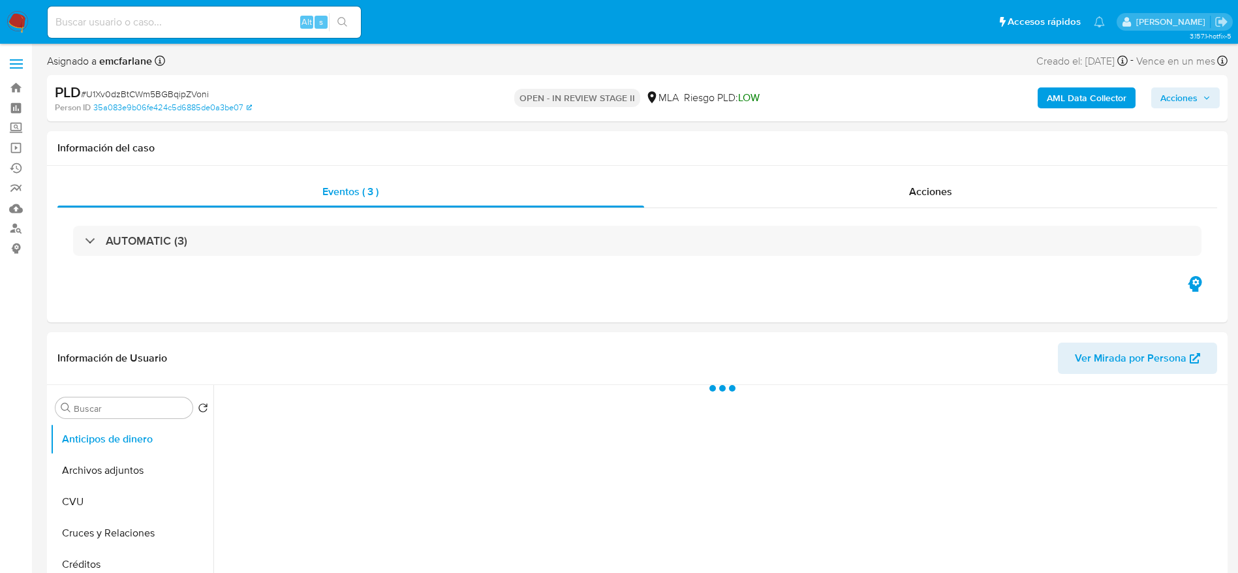
click at [1188, 91] on span "Acciones" at bounding box center [1179, 97] width 37 height 21
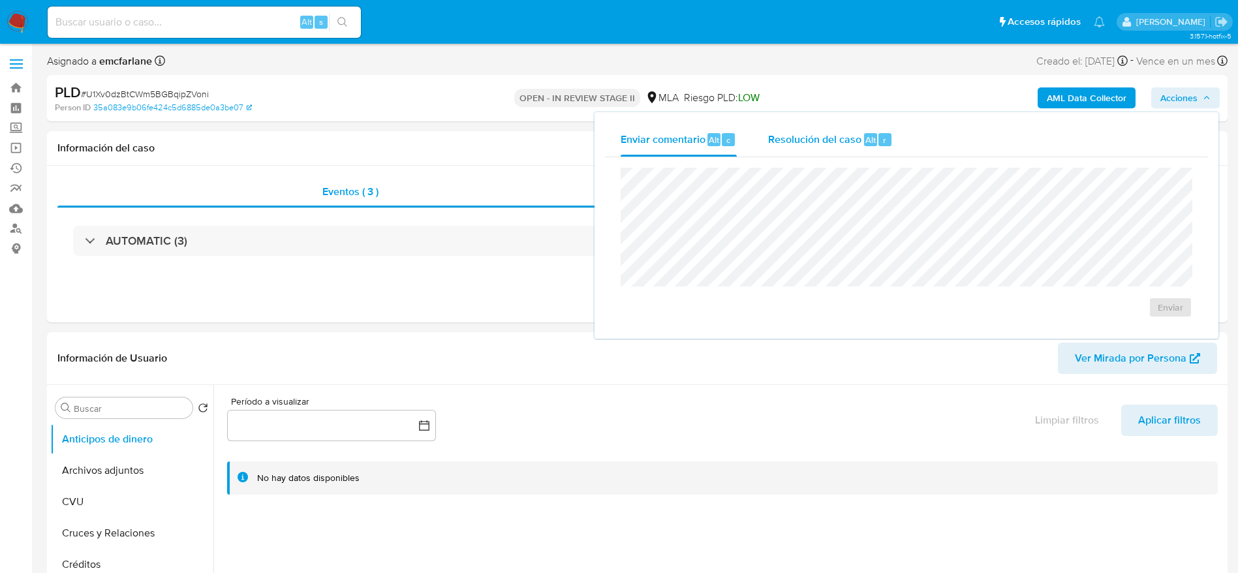
click at [812, 134] on span "Resolución del caso" at bounding box center [814, 139] width 93 height 15
select select "10"
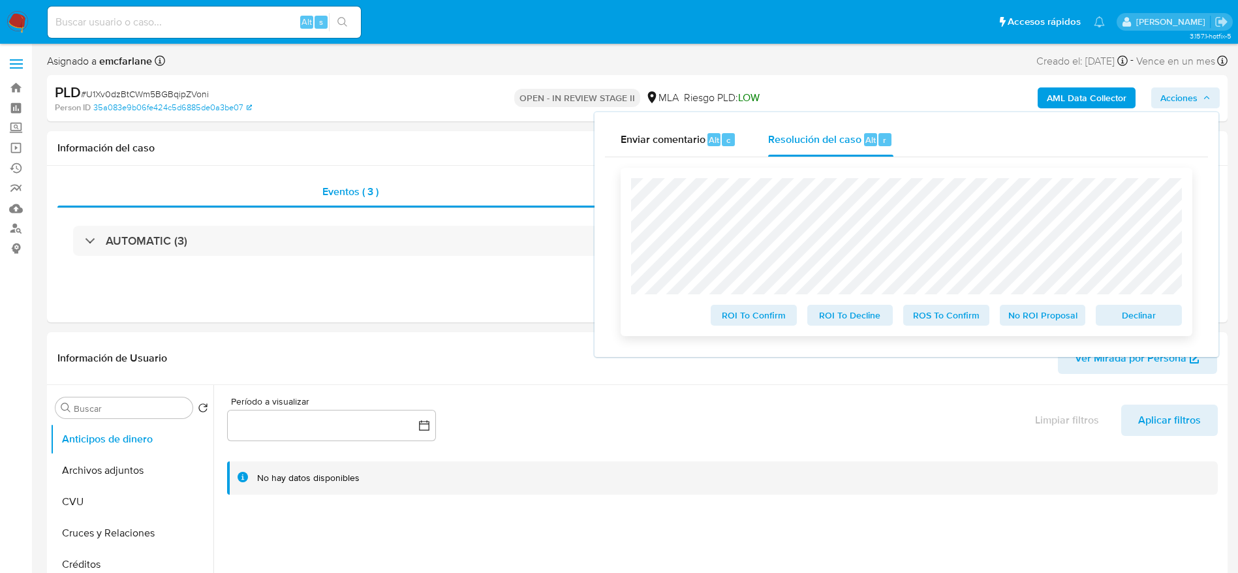
click at [1133, 311] on span "Declinar" at bounding box center [1139, 315] width 68 height 18
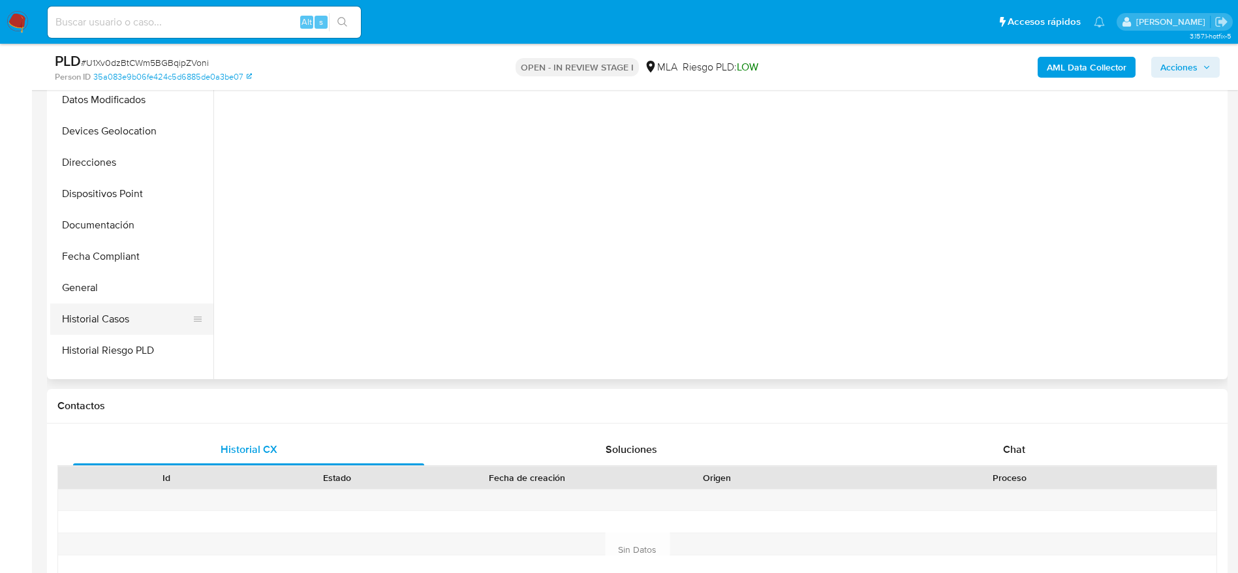
scroll to position [196, 0]
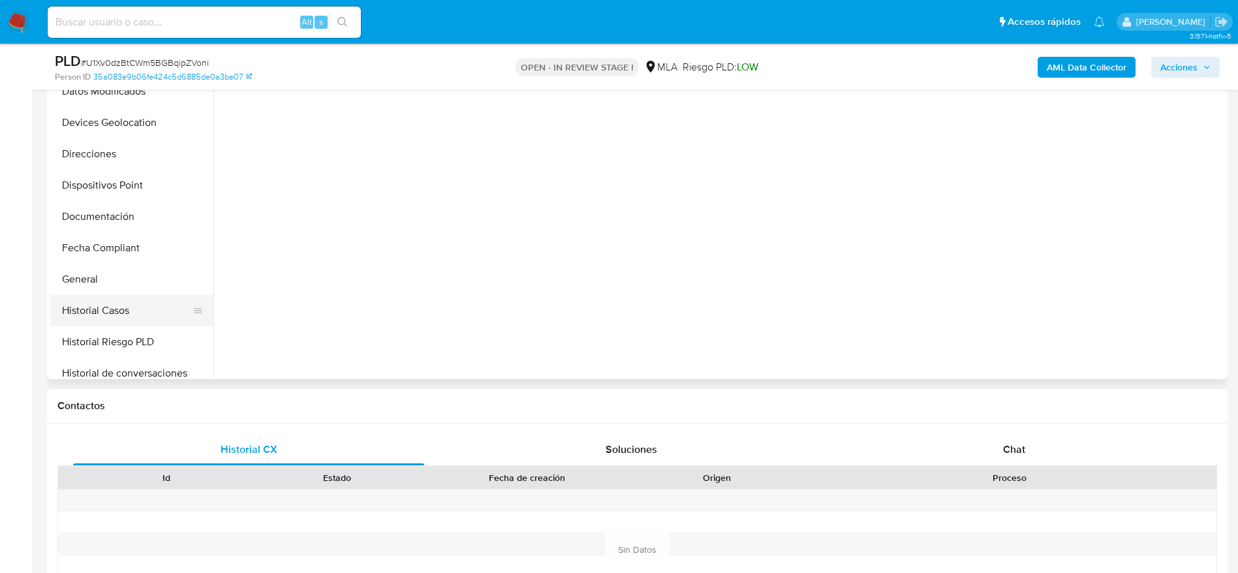
select select "10"
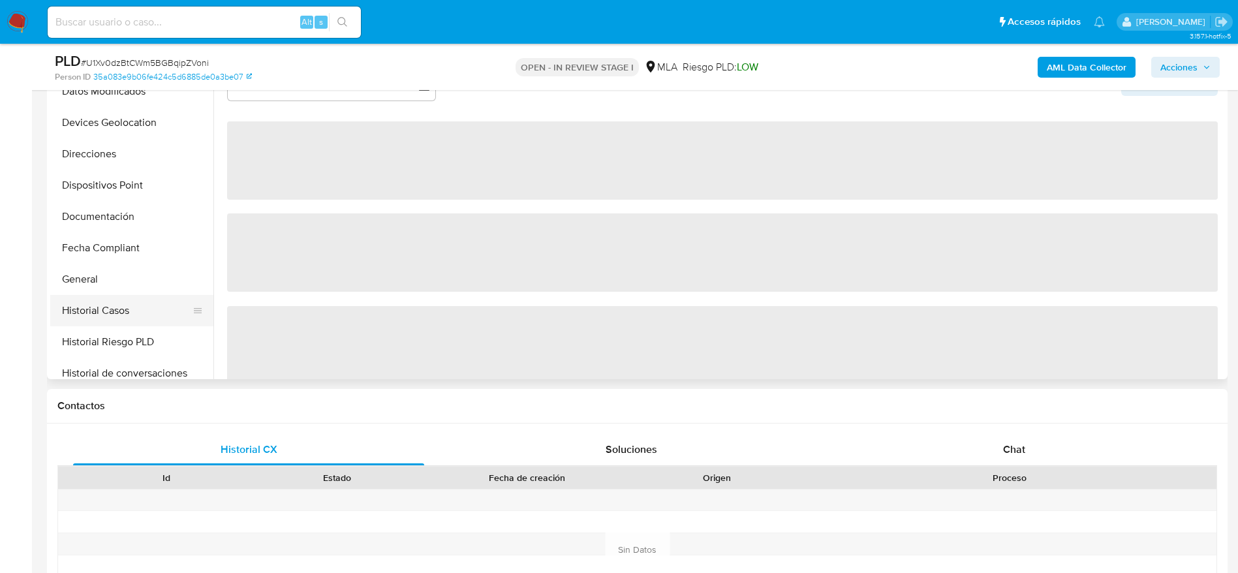
drag, startPoint x: 143, startPoint y: 311, endPoint x: 196, endPoint y: 319, distance: 53.5
click at [143, 312] on button "Historial Casos" at bounding box center [126, 310] width 153 height 31
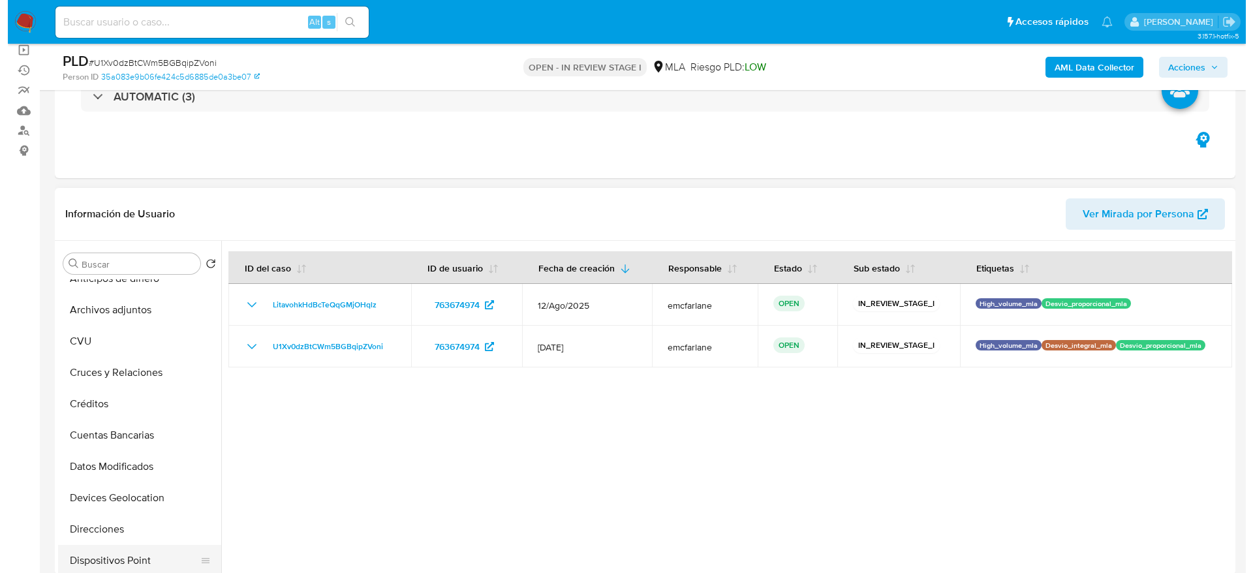
scroll to position [0, 0]
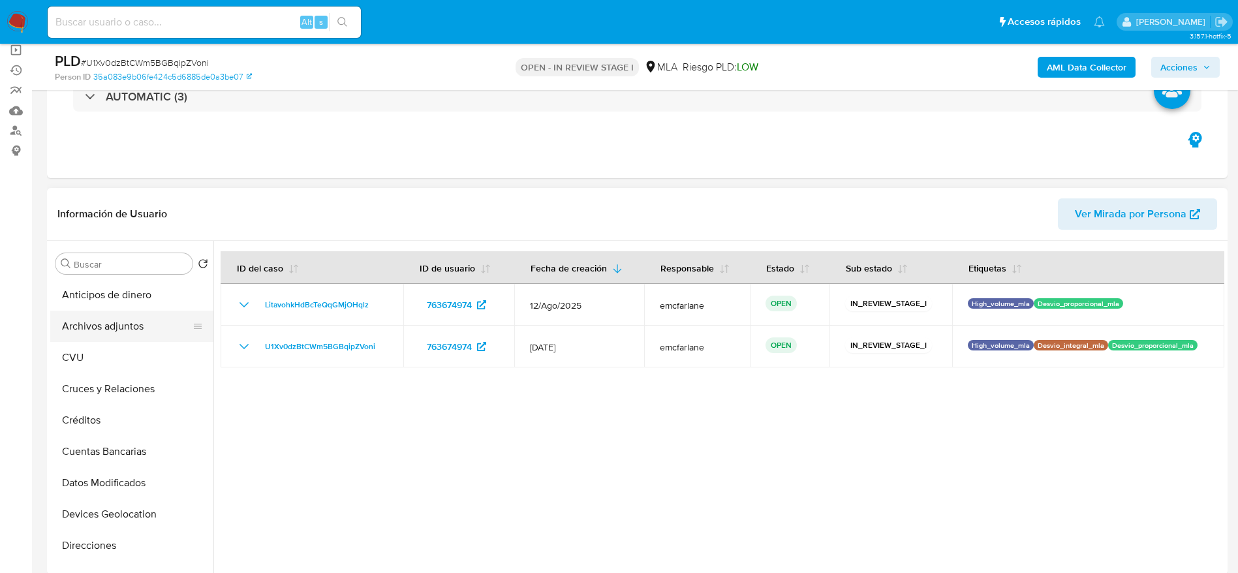
click at [97, 330] on button "Archivos adjuntos" at bounding box center [126, 326] width 153 height 31
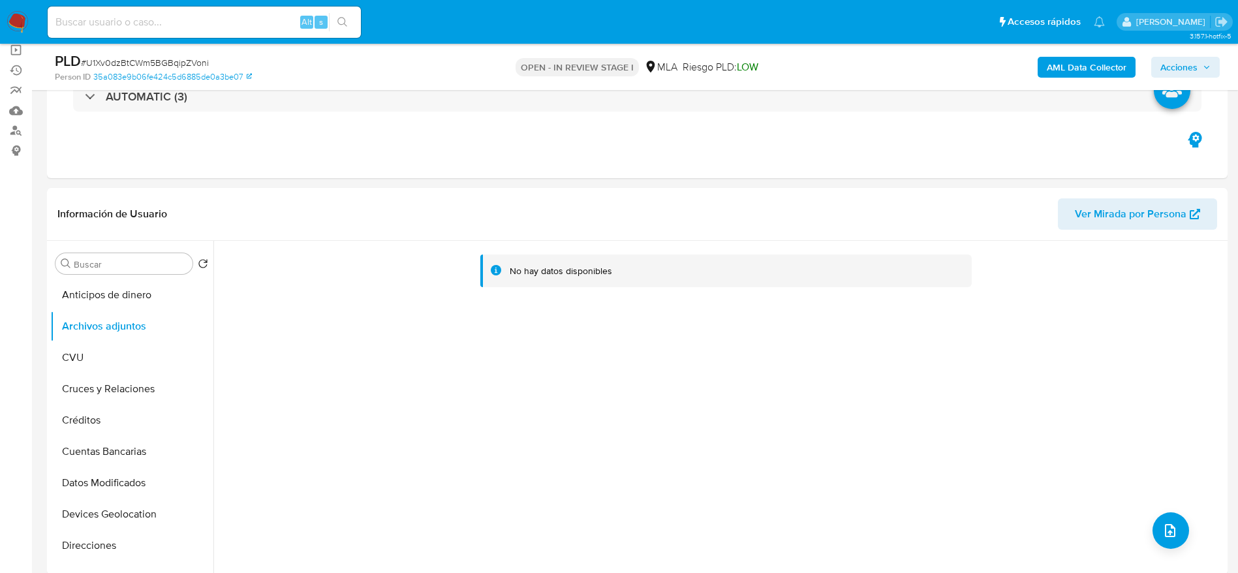
click at [1093, 62] on b "AML Data Collector" at bounding box center [1087, 67] width 80 height 21
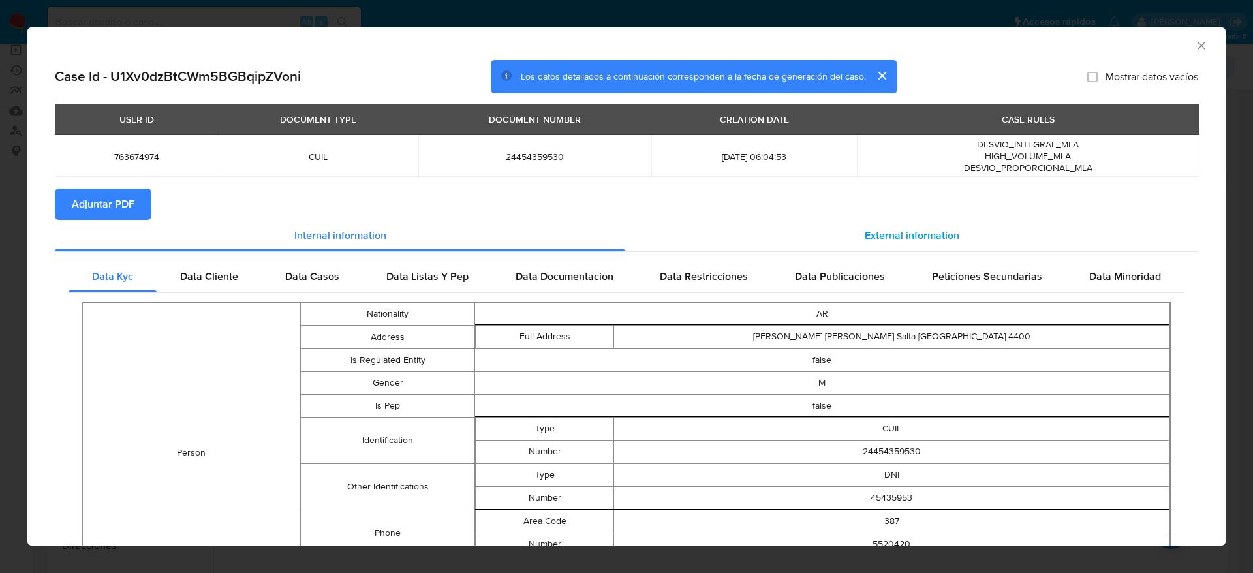
click at [922, 230] on span "External information" at bounding box center [912, 235] width 95 height 15
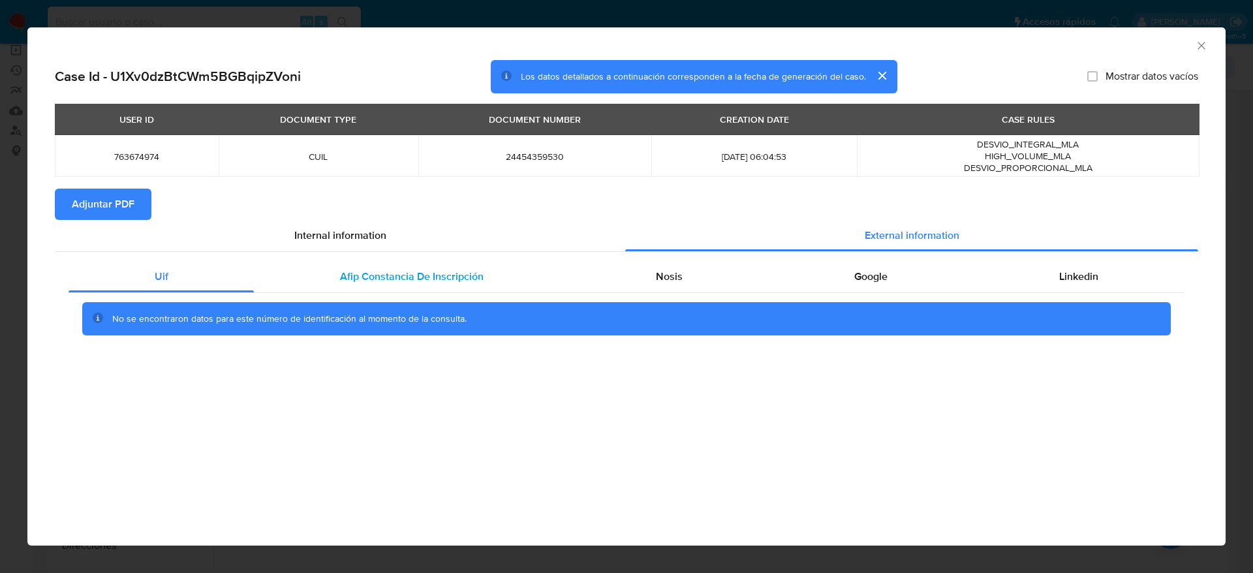
click at [410, 274] on span "Afip Constancia De Inscripción" at bounding box center [412, 276] width 144 height 15
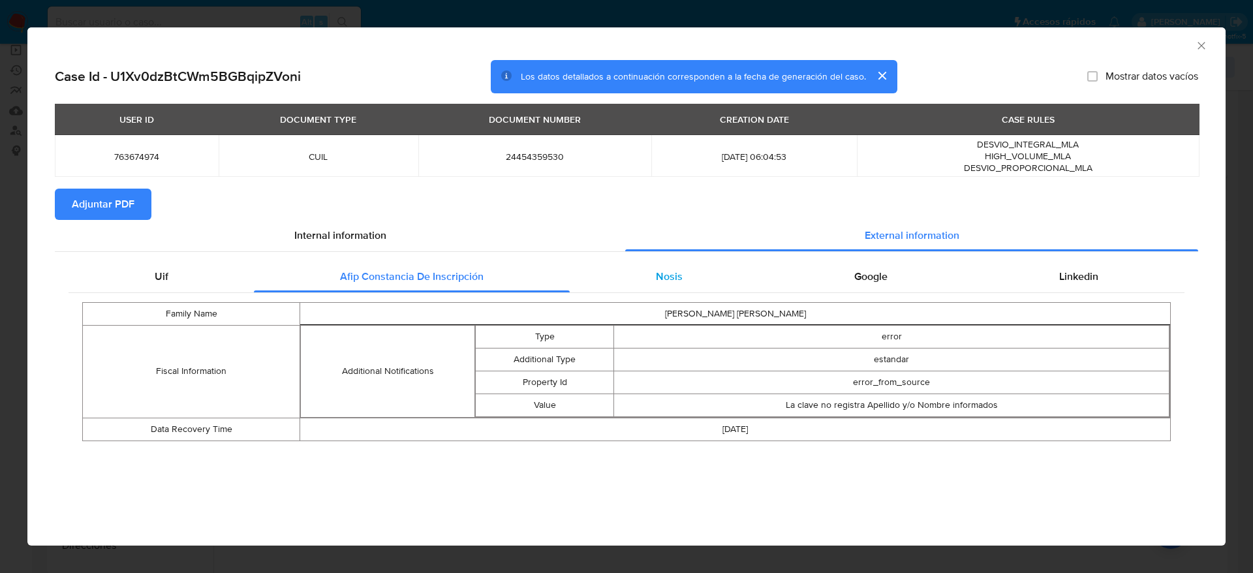
click at [705, 279] on div "Nosis" at bounding box center [669, 276] width 198 height 31
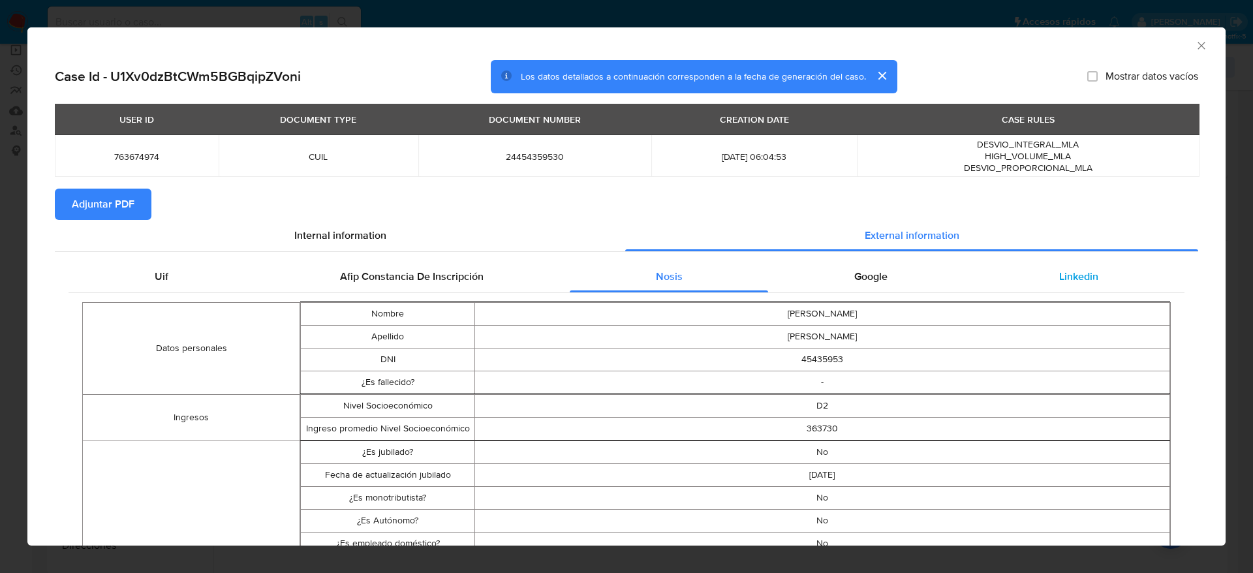
drag, startPoint x: 888, startPoint y: 279, endPoint x: 1022, endPoint y: 283, distance: 133.9
click at [888, 279] on div "Google" at bounding box center [870, 276] width 205 height 31
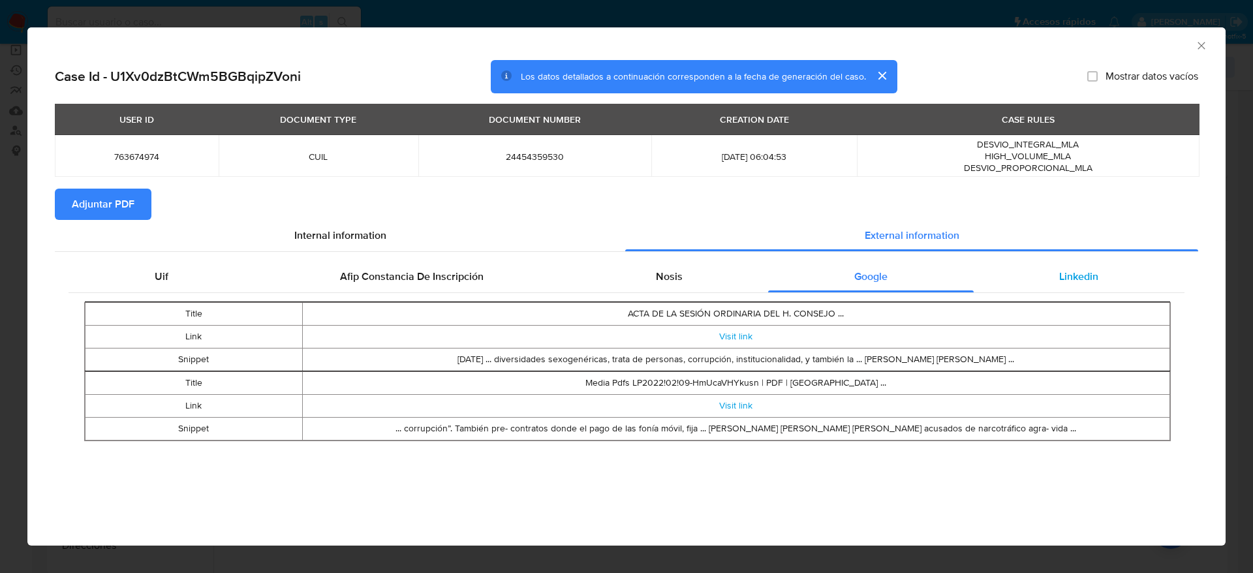
click at [1066, 281] on span "Linkedin" at bounding box center [1078, 276] width 39 height 15
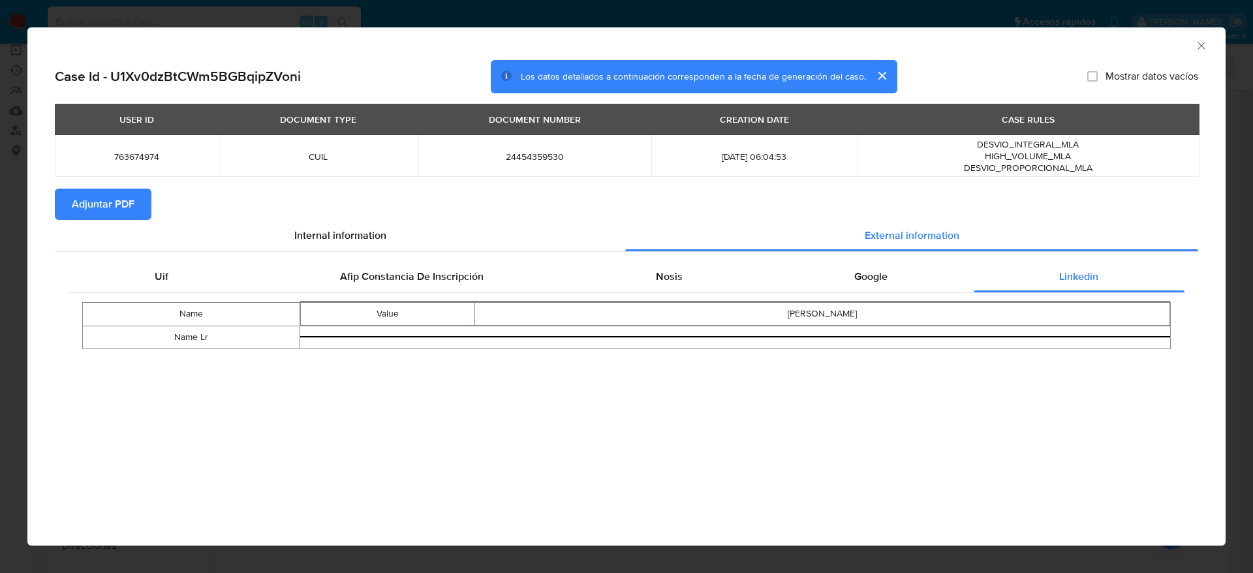
click at [91, 203] on span "Adjuntar PDF" at bounding box center [103, 204] width 63 height 29
click at [1204, 45] on icon "Cerrar ventana" at bounding box center [1201, 45] width 13 height 13
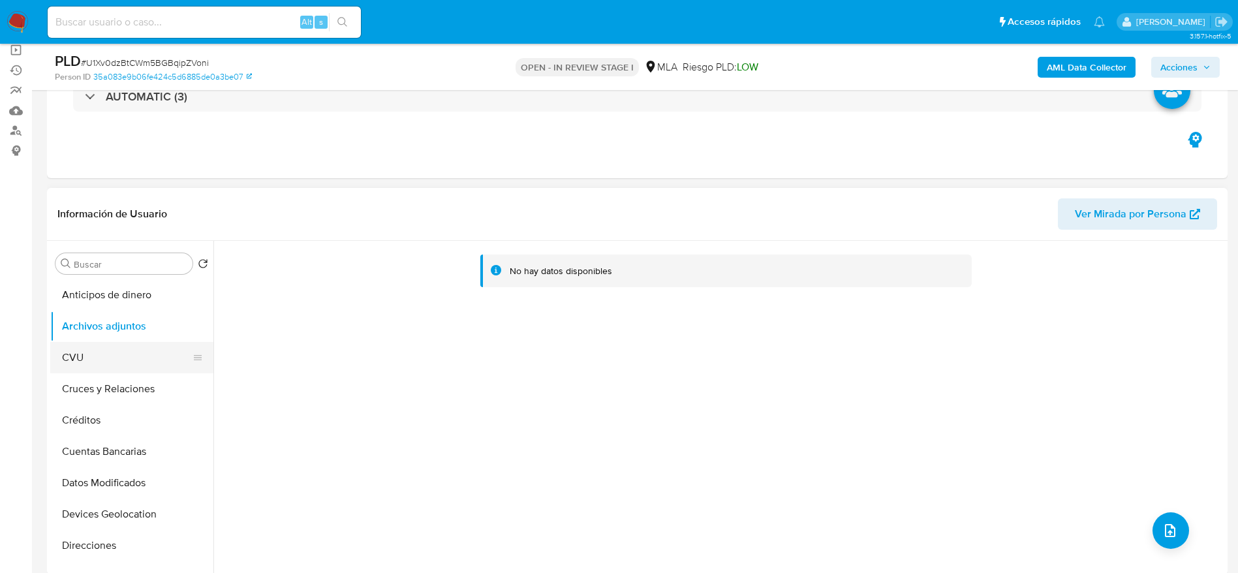
click at [103, 342] on button "CVU" at bounding box center [126, 357] width 153 height 31
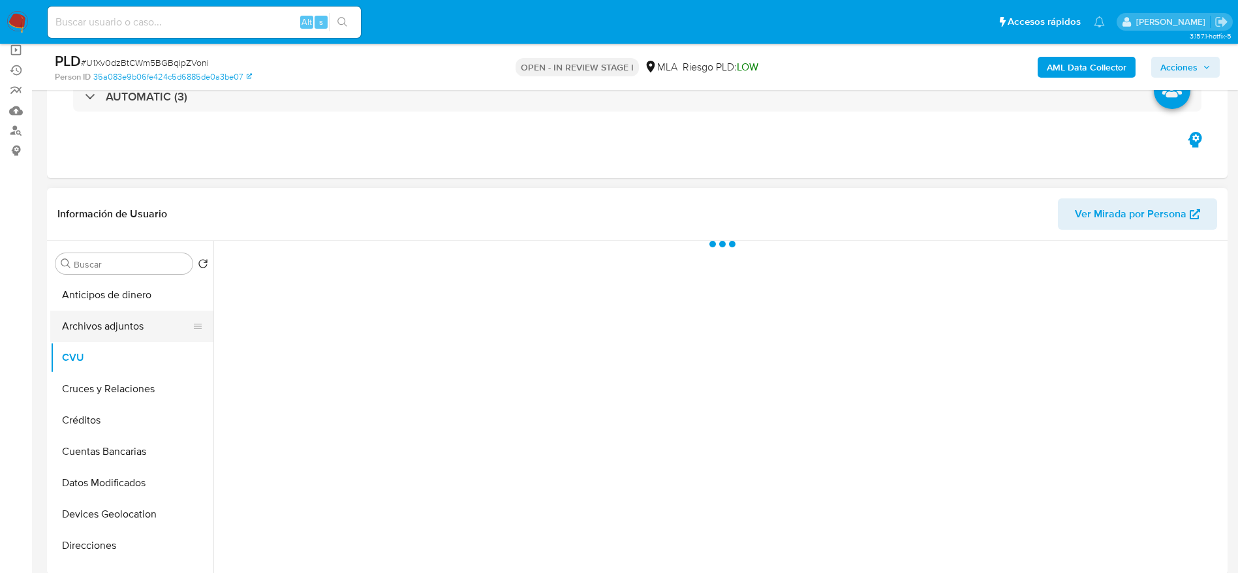
click at [118, 325] on button "Archivos adjuntos" at bounding box center [126, 326] width 153 height 31
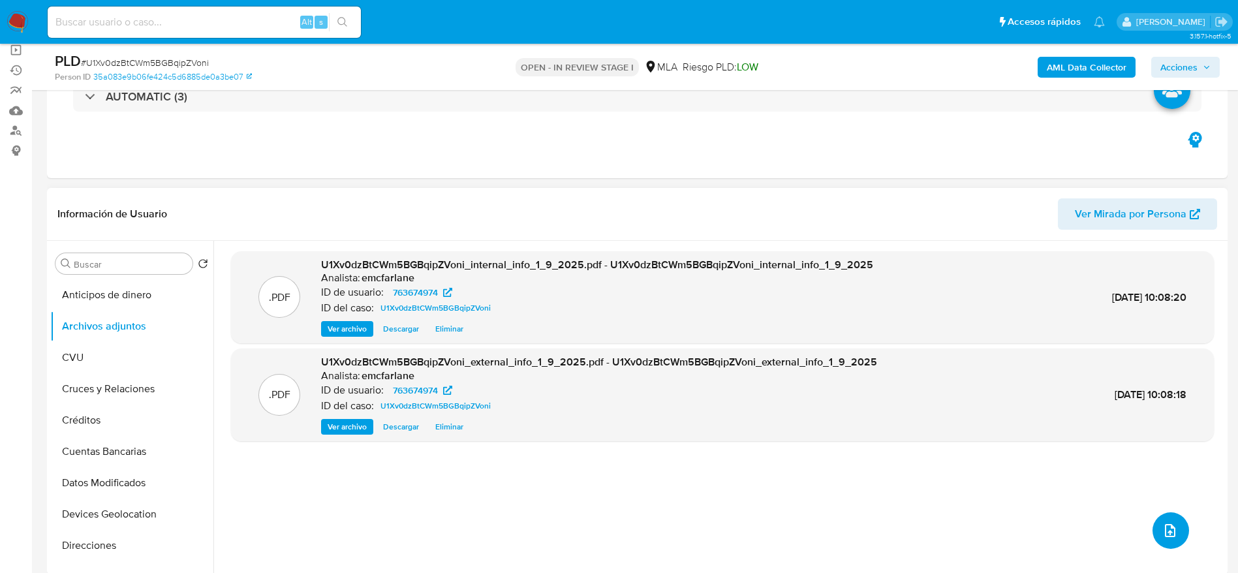
click at [1164, 528] on icon "upload-file" at bounding box center [1171, 531] width 16 height 16
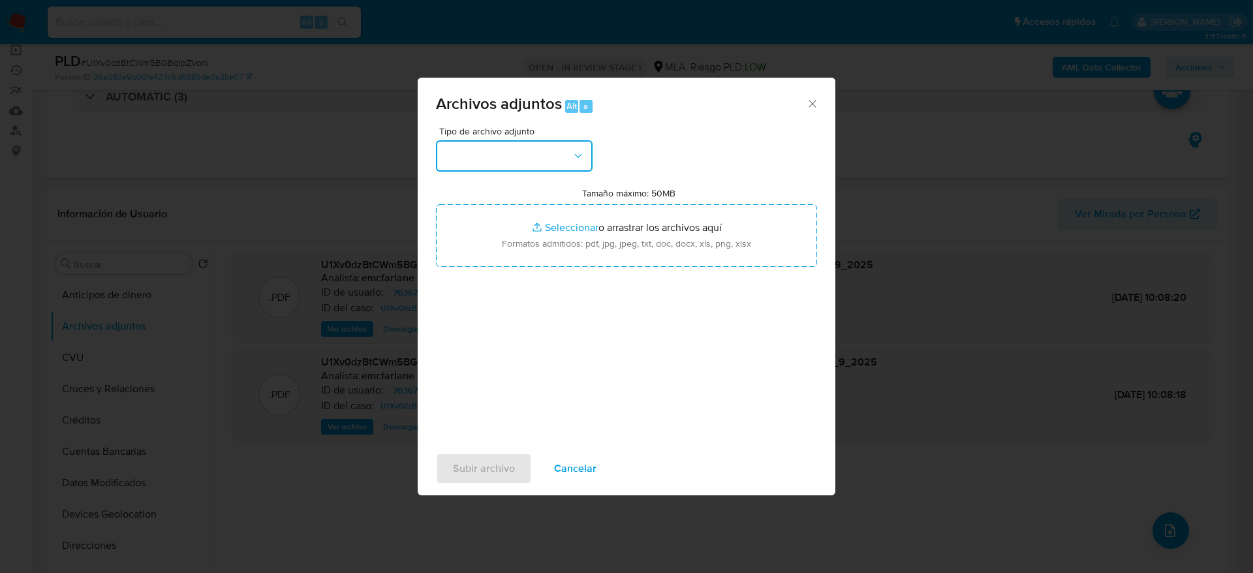
click at [481, 165] on button "button" at bounding box center [514, 155] width 157 height 31
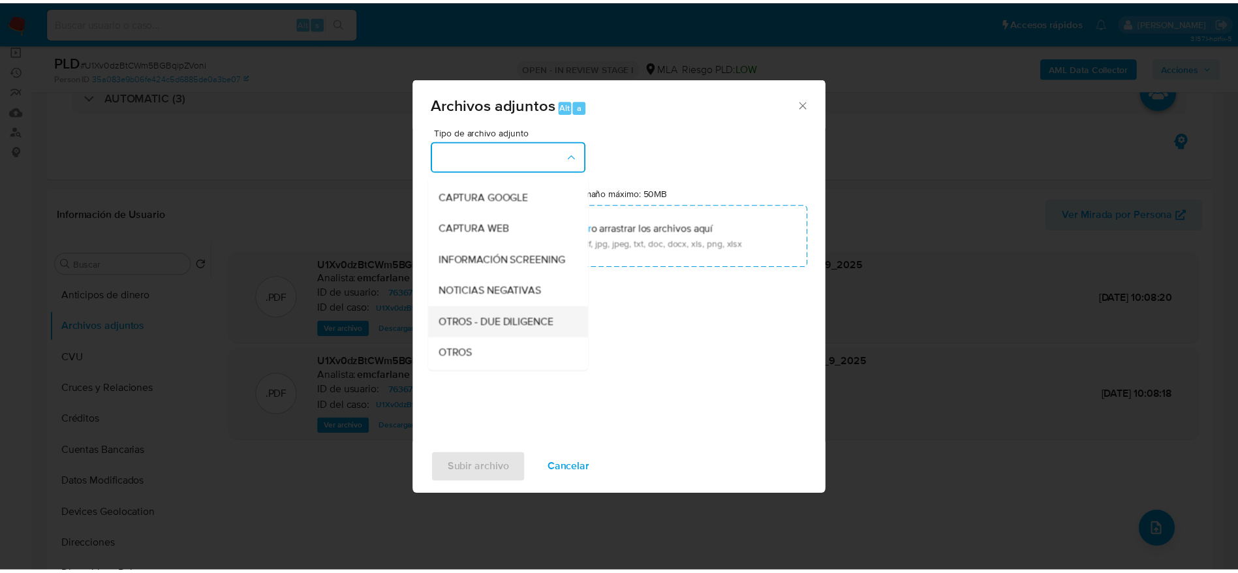
scroll to position [196, 0]
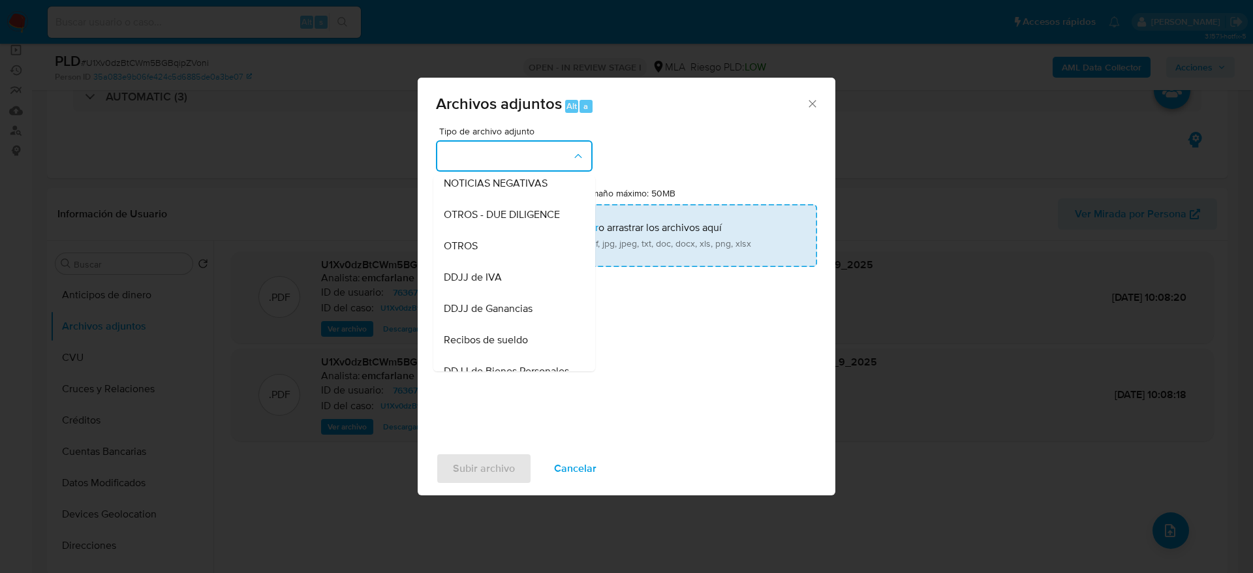
click at [462, 253] on span "OTROS" at bounding box center [461, 246] width 34 height 13
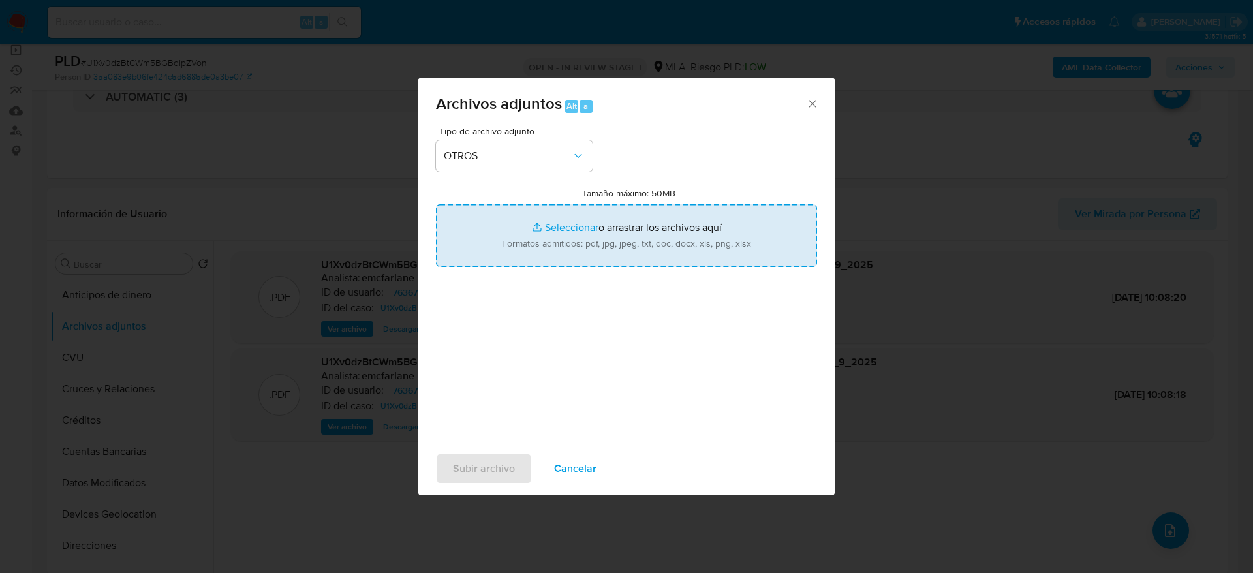
type input "C:\fakepath\Caselog LitavohkHdBcTeQqGMjOHqlz.docx"
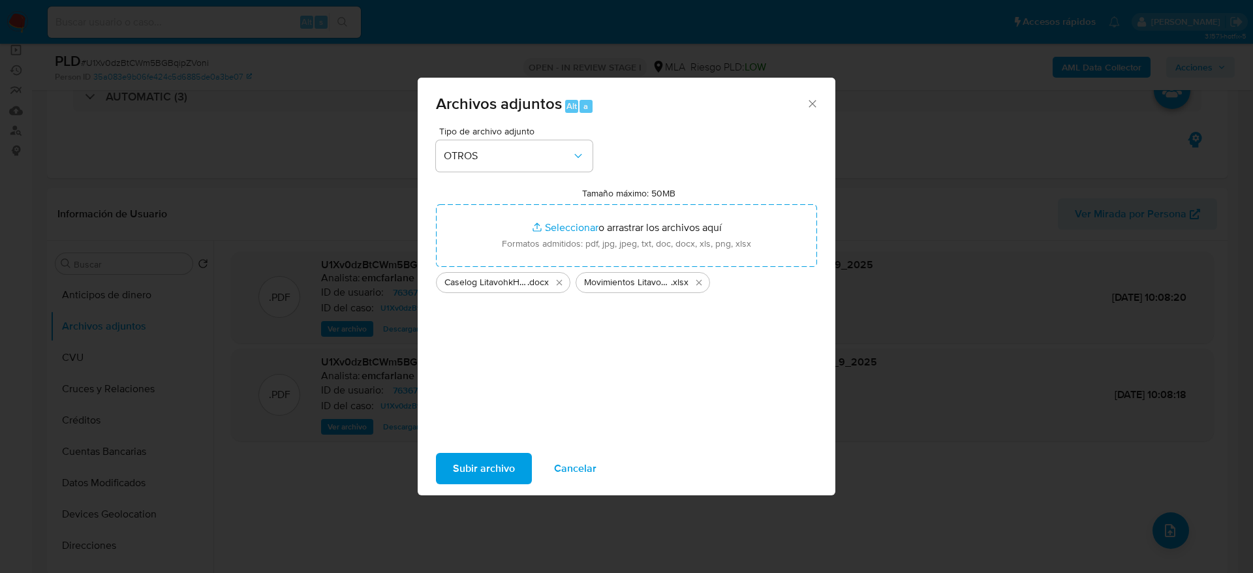
click at [460, 475] on span "Subir archivo" at bounding box center [484, 468] width 62 height 29
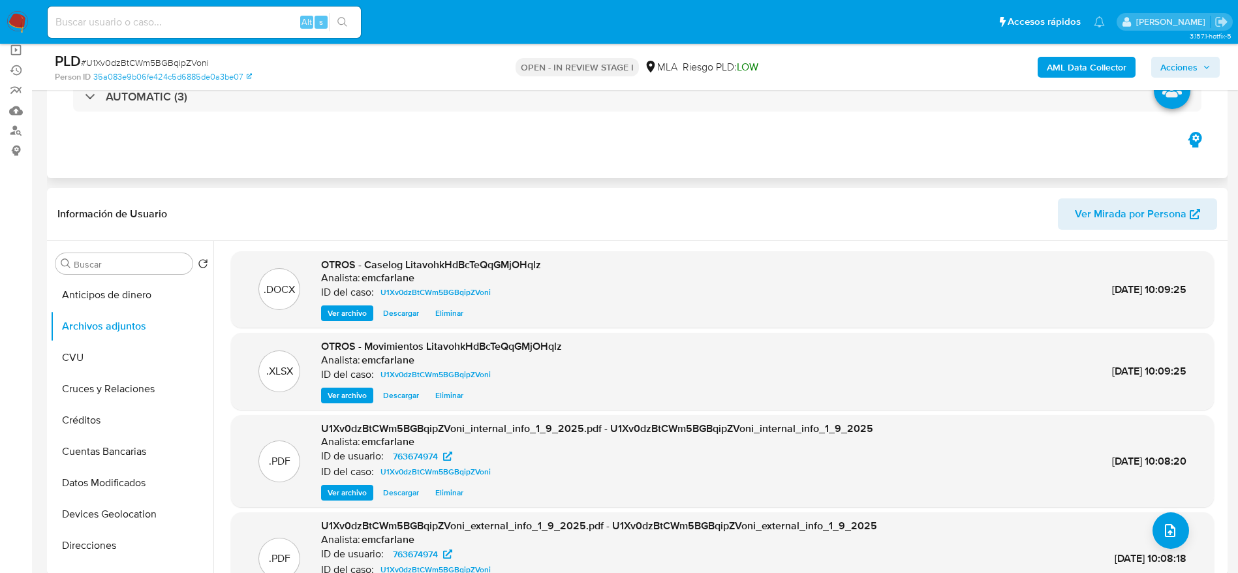
click at [545, 112] on div "AUTOMATIC (3)" at bounding box center [637, 96] width 1160 height 65
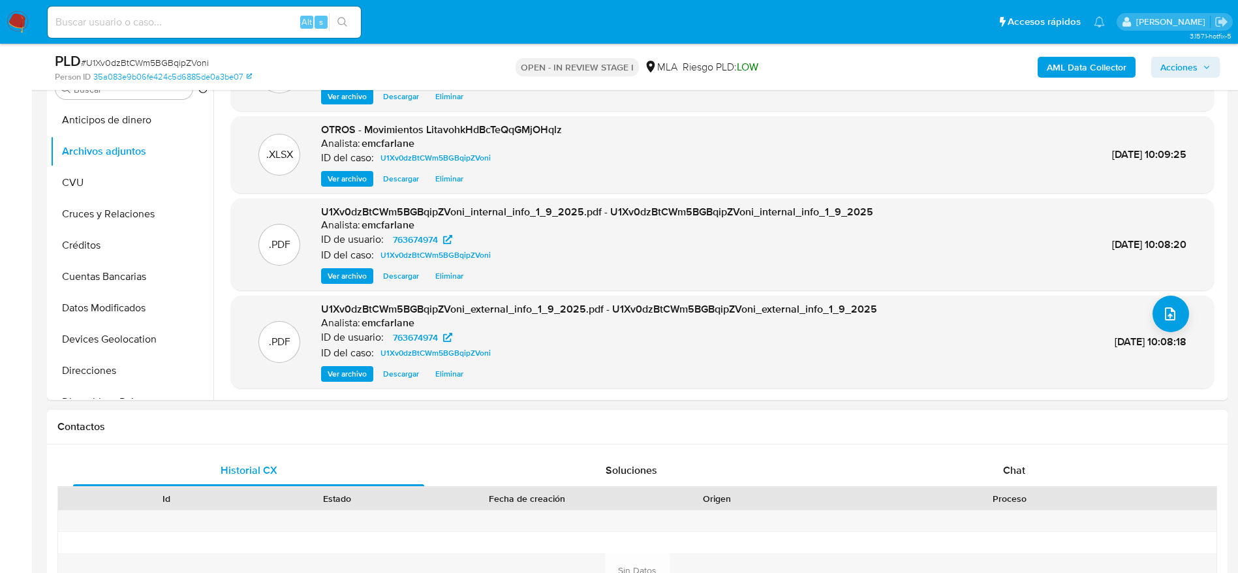
scroll to position [490, 0]
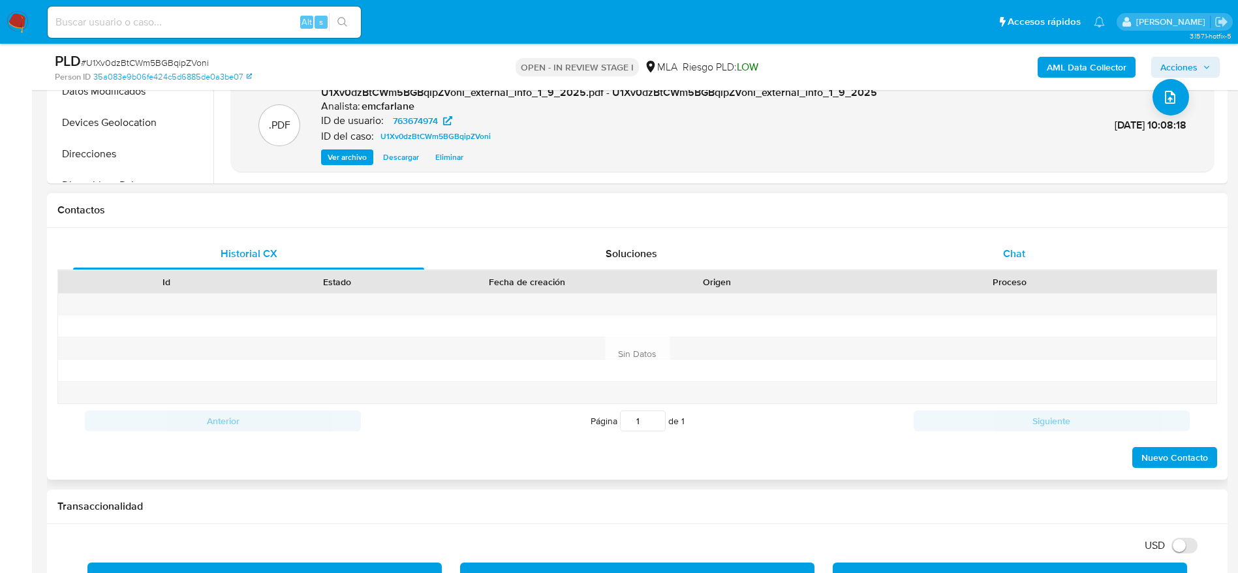
click at [1041, 260] on div "Chat" at bounding box center [1014, 253] width 351 height 31
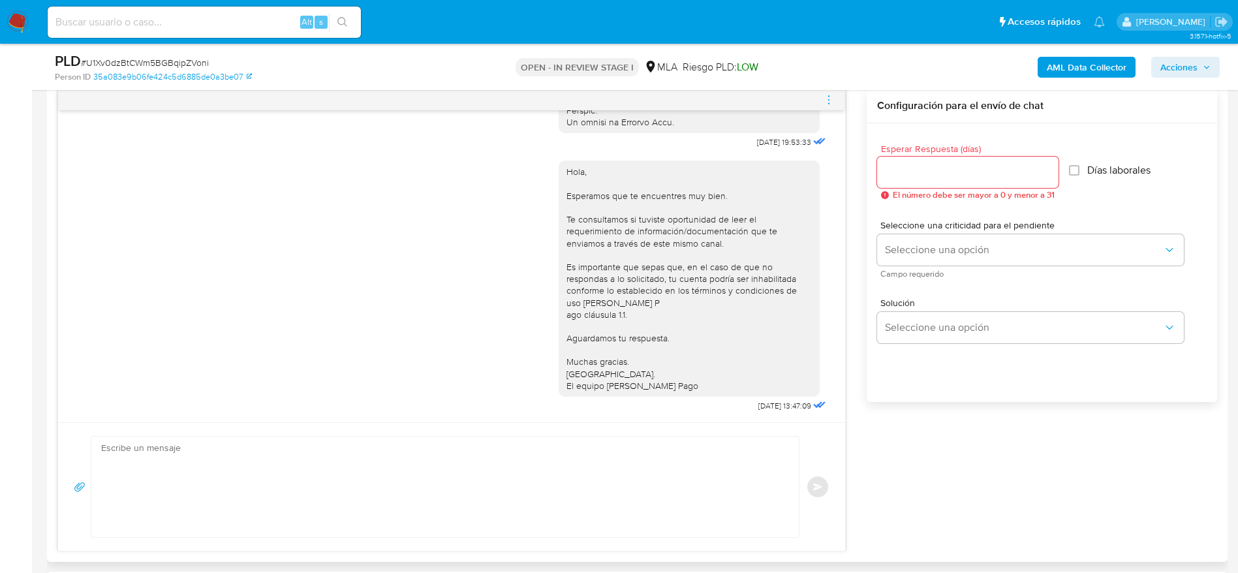
scroll to position [685, 0]
click at [824, 97] on icon "menu-action" at bounding box center [829, 96] width 12 height 12
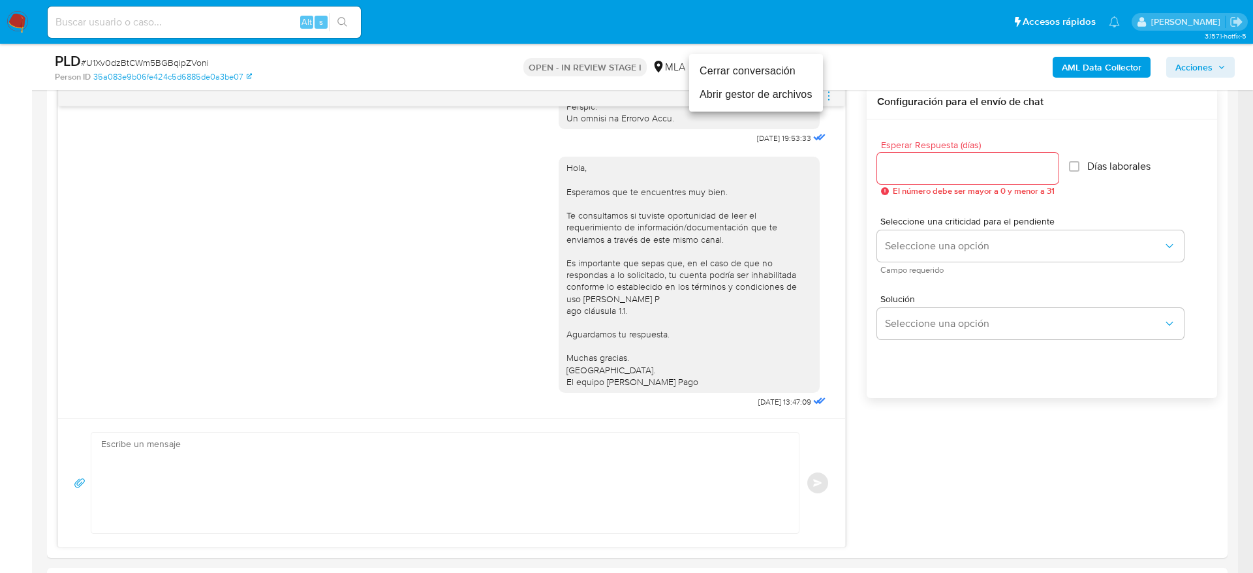
click at [743, 67] on li "Cerrar conversación" at bounding box center [756, 71] width 134 height 24
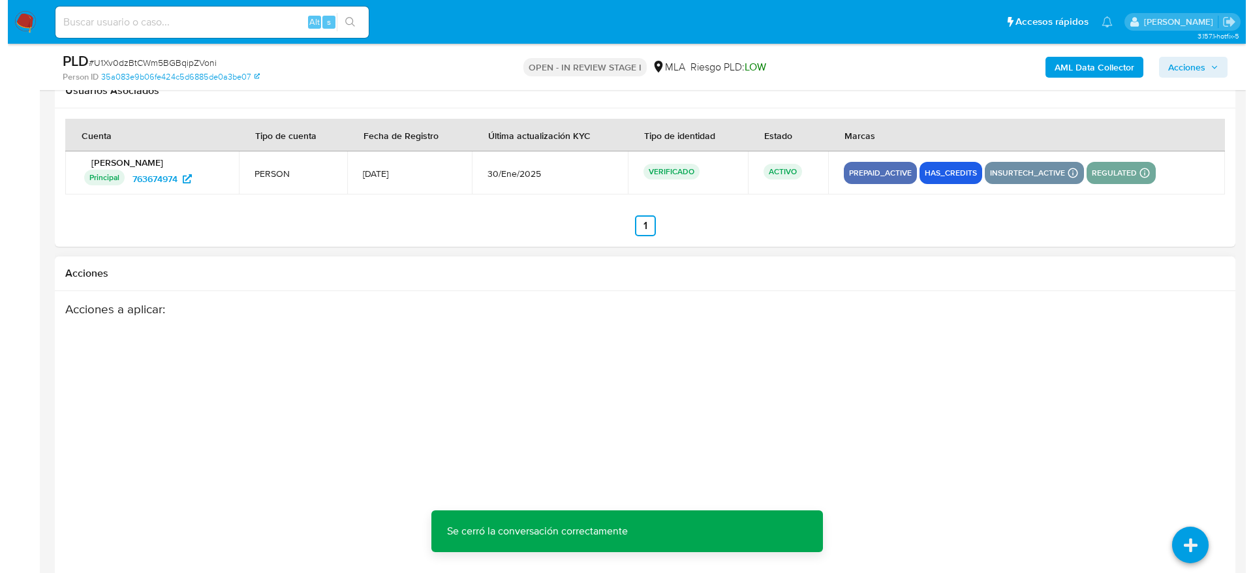
scroll to position [2296, 0]
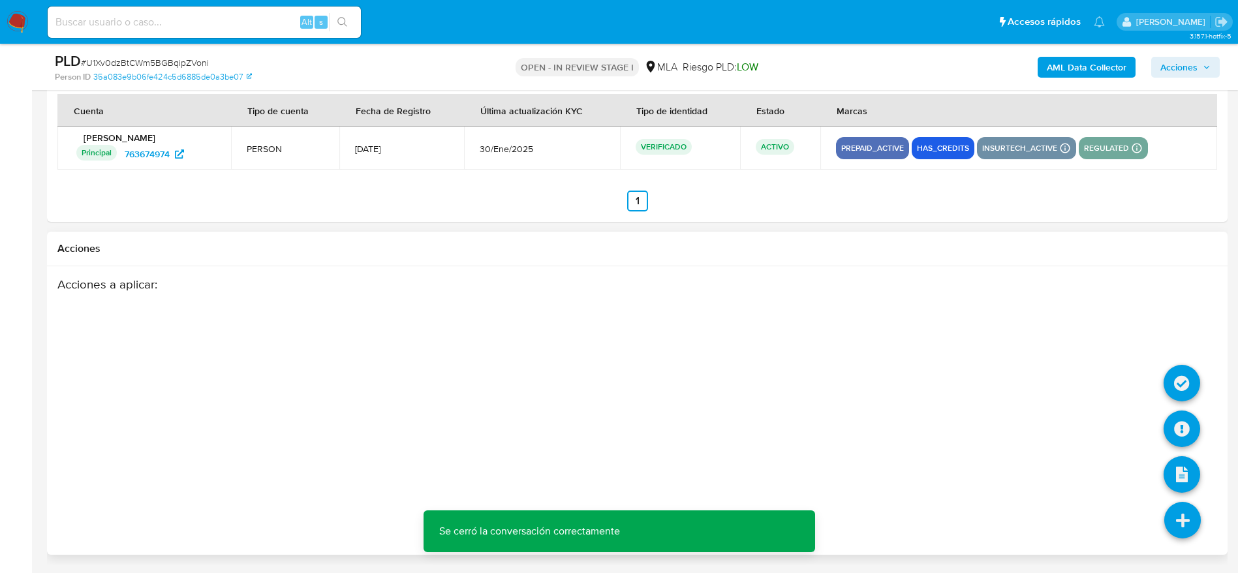
click at [1183, 509] on icon at bounding box center [1183, 520] width 37 height 37
click at [1185, 435] on icon at bounding box center [1182, 429] width 37 height 37
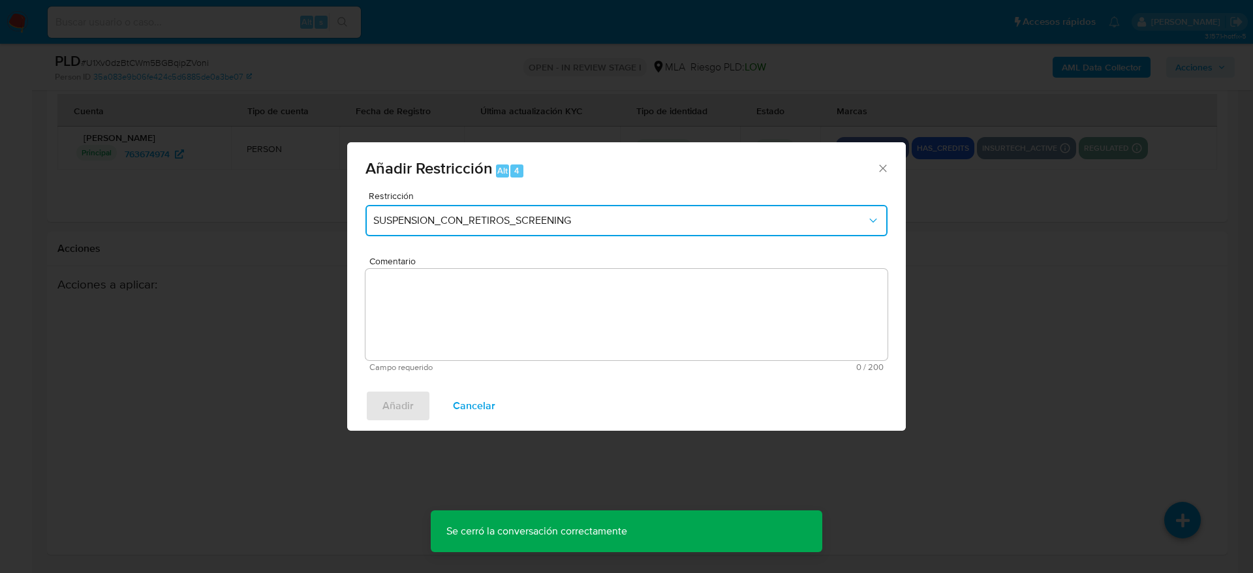
click at [460, 209] on button "SUSPENSION_CON_RETIROS_SCREENING" at bounding box center [627, 220] width 522 height 31
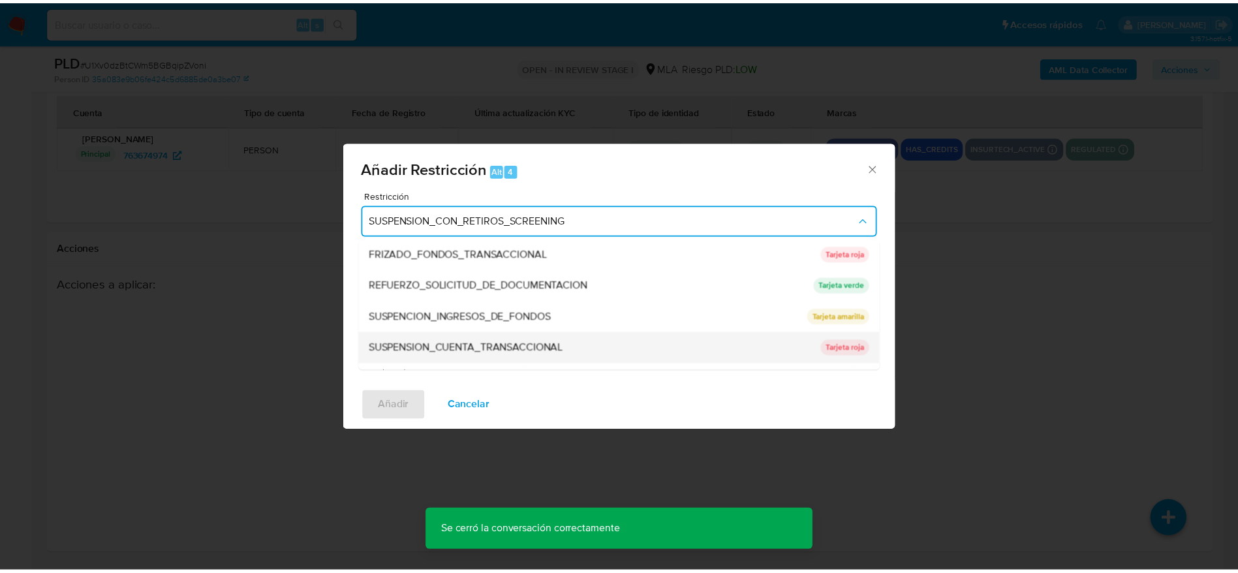
scroll to position [277, 0]
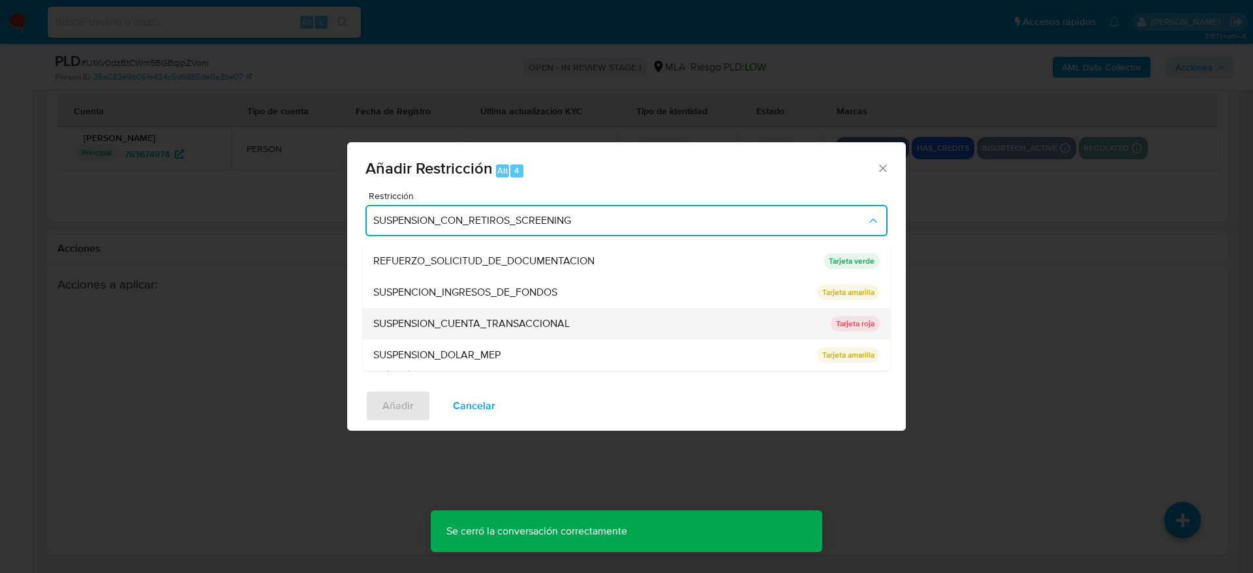
click at [483, 322] on span "SUSPENSION_CUENTA_TRANSACCIONAL" at bounding box center [471, 323] width 196 height 13
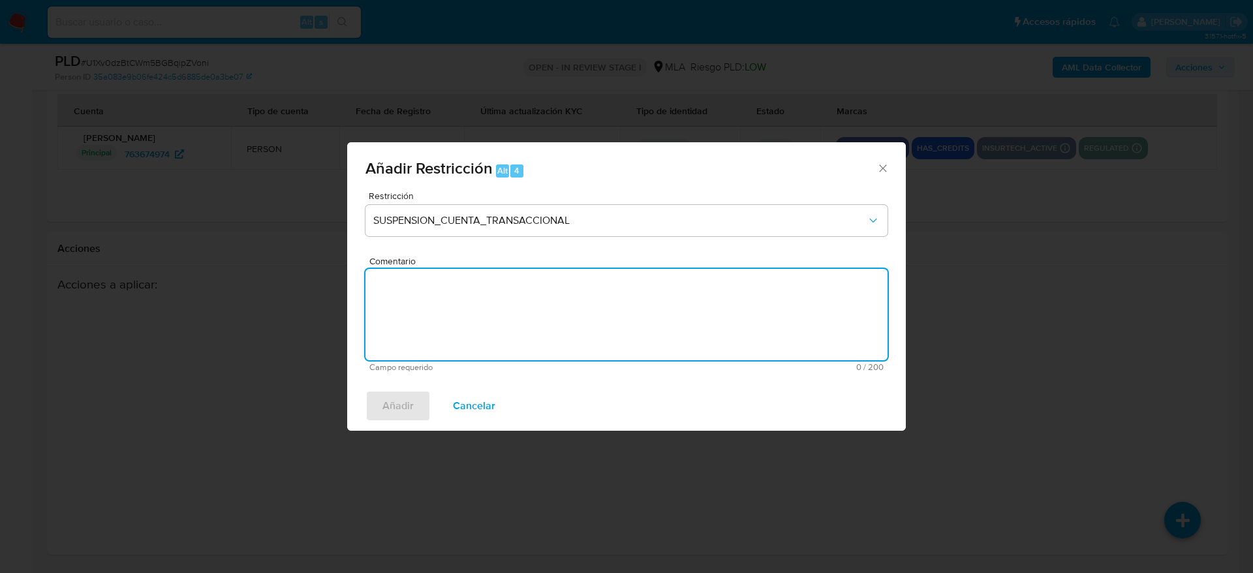
click at [490, 318] on textarea "Comentario" at bounding box center [627, 314] width 522 height 91
type textarea "AML"
click at [403, 400] on span "Añadir" at bounding box center [398, 406] width 31 height 29
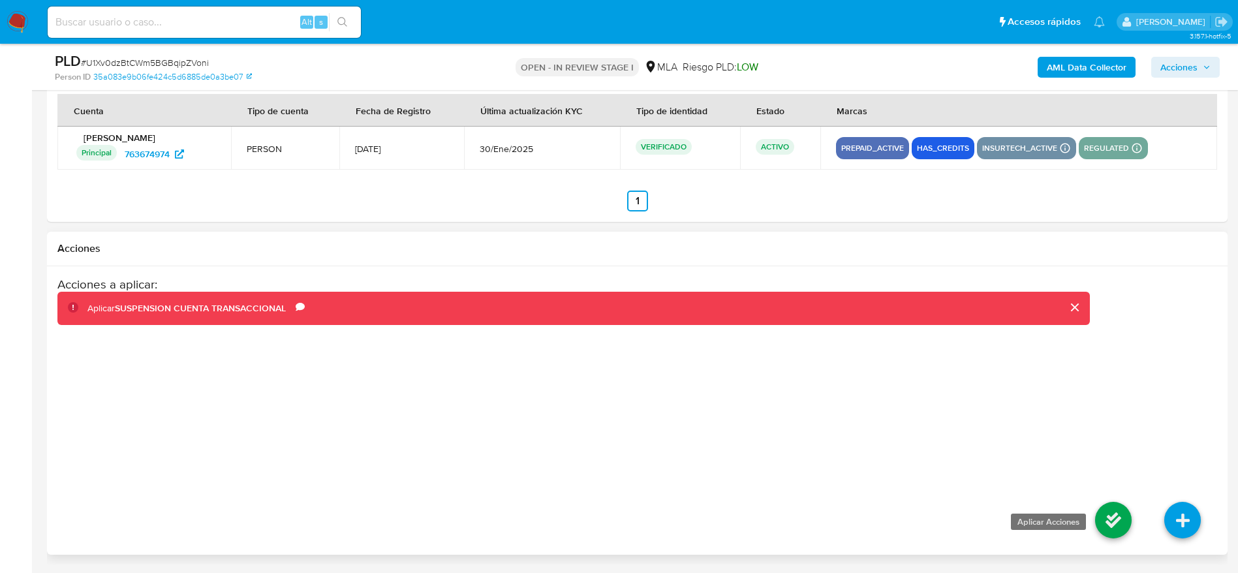
click at [1111, 509] on icon at bounding box center [1113, 520] width 37 height 37
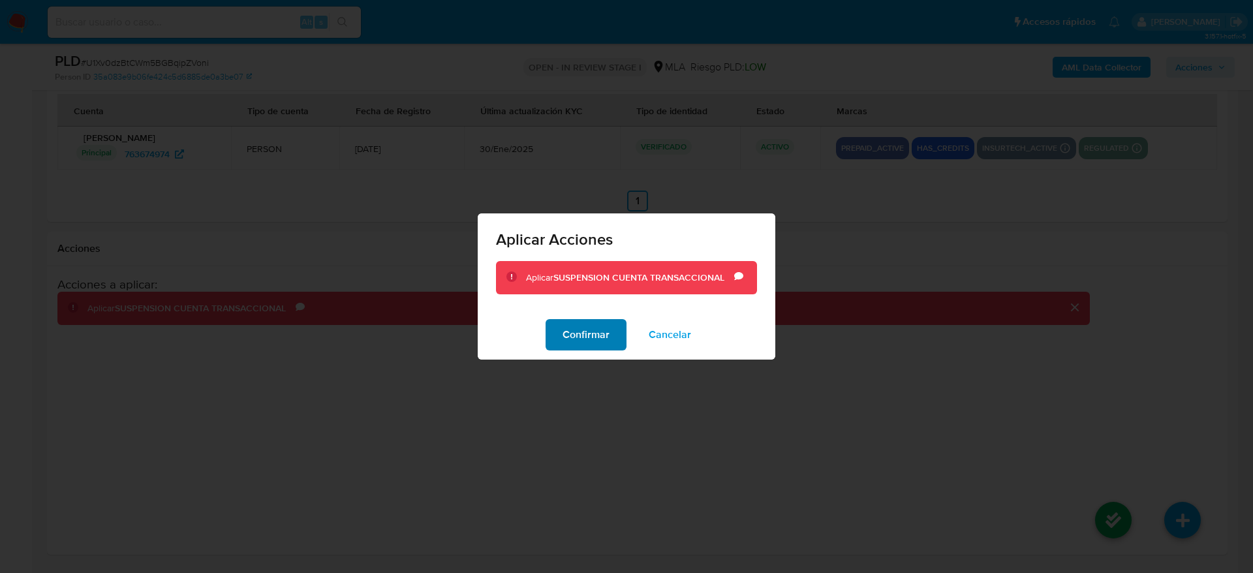
click at [588, 334] on span "Confirmar" at bounding box center [586, 335] width 47 height 29
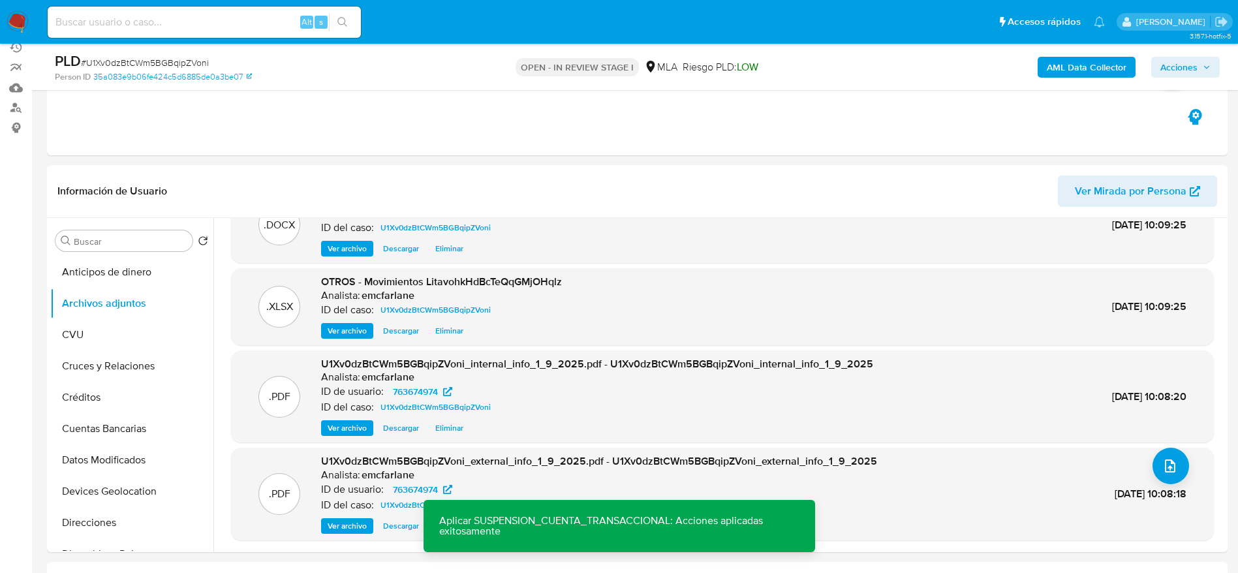
scroll to position [0, 0]
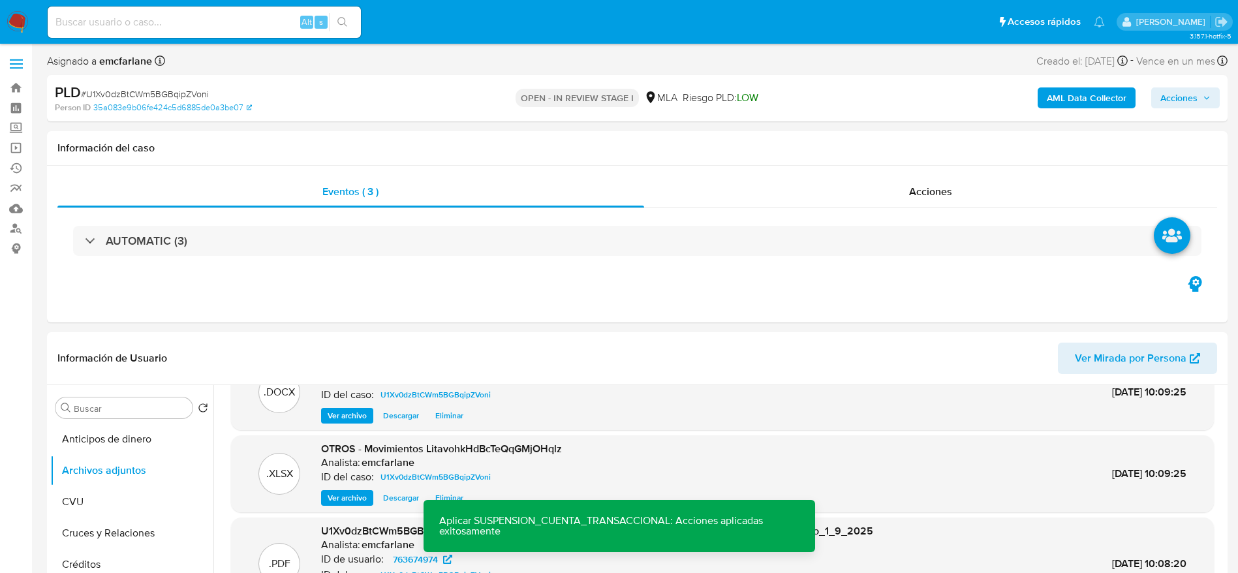
click at [1217, 96] on button "Acciones" at bounding box center [1186, 97] width 69 height 21
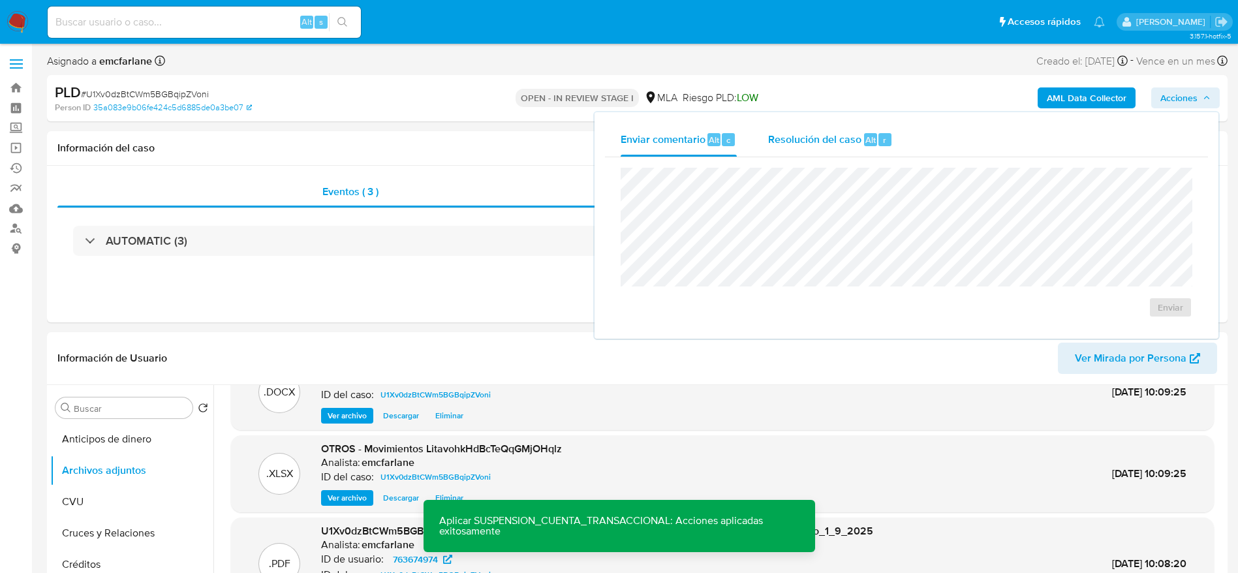
click at [818, 130] on div "Resolución del caso Alt r" at bounding box center [830, 140] width 125 height 34
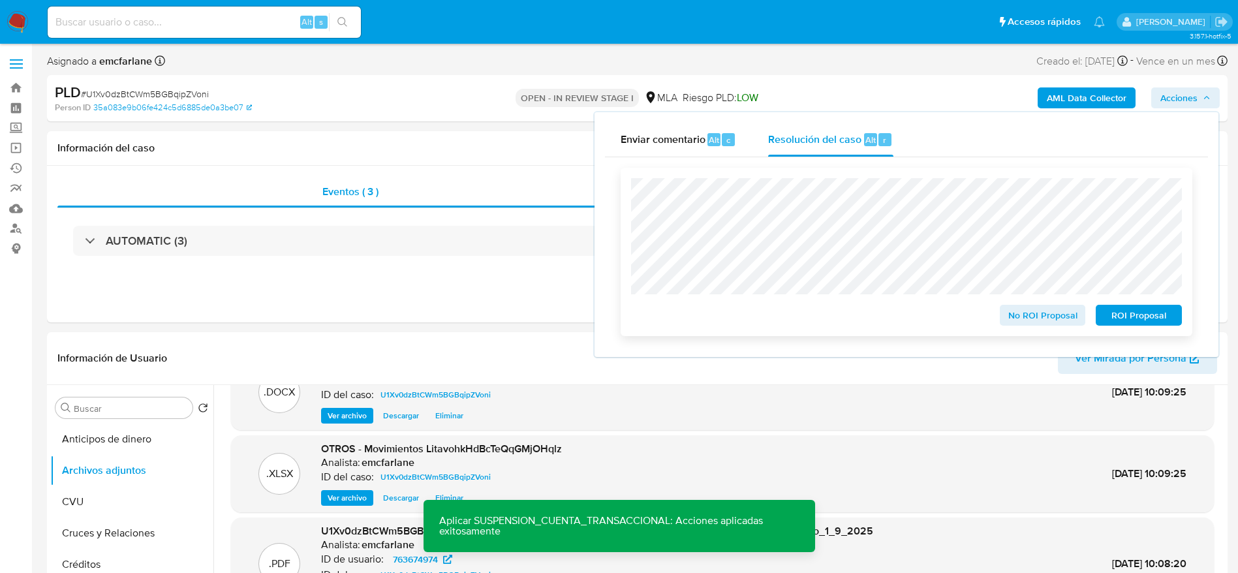
click at [1153, 320] on span "ROI Proposal" at bounding box center [1139, 315] width 68 height 18
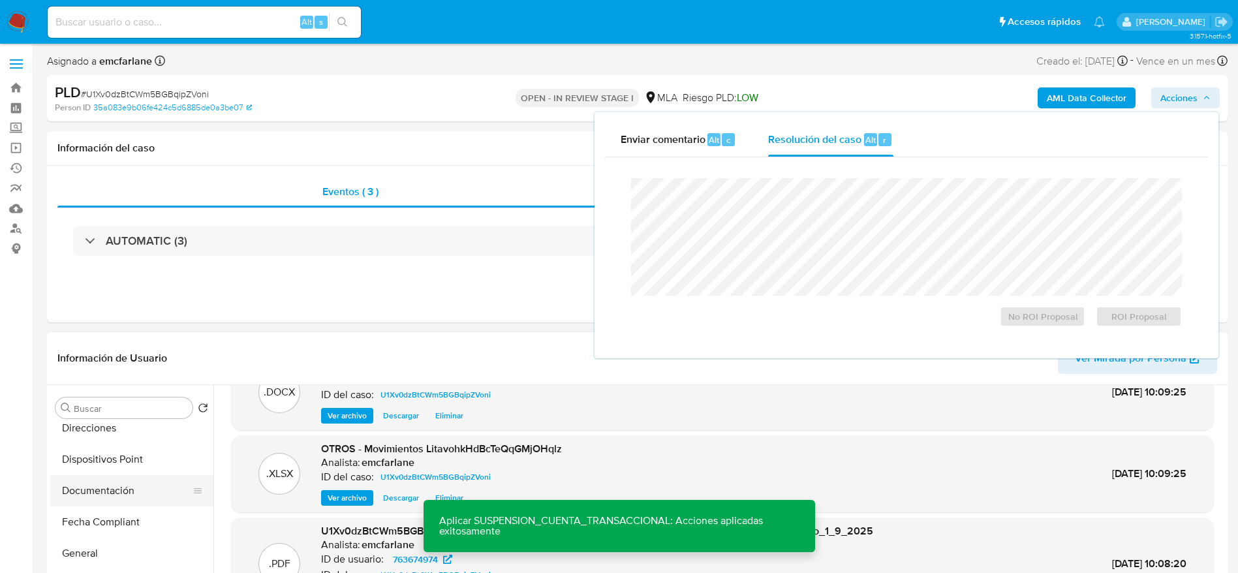
scroll to position [294, 0]
click at [118, 540] on button "Historial Casos" at bounding box center [126, 552] width 153 height 31
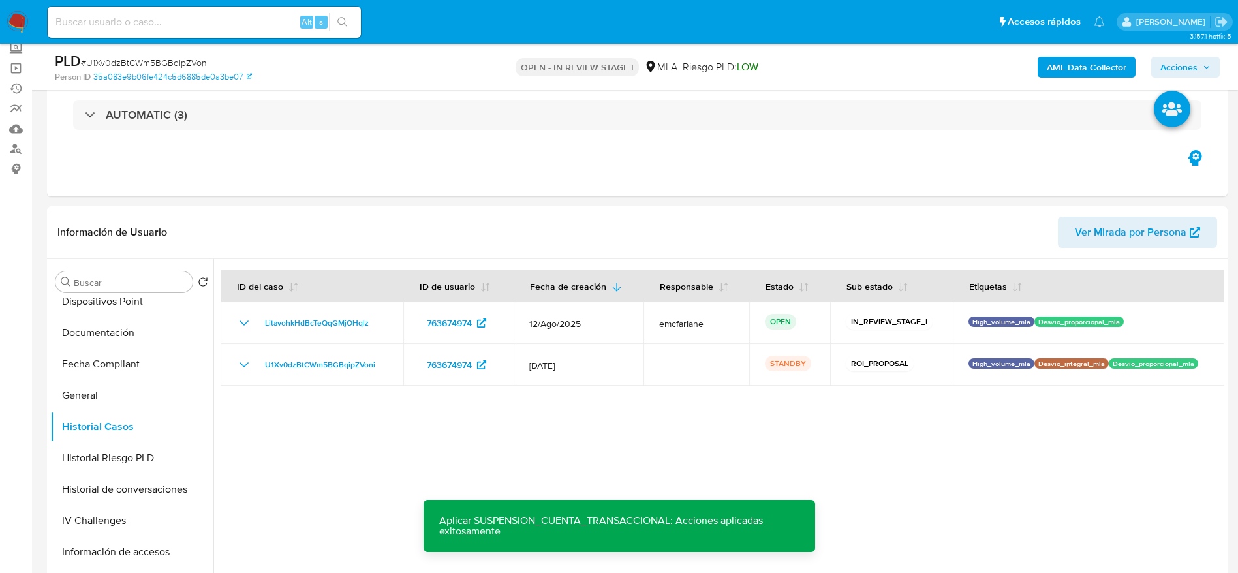
scroll to position [98, 0]
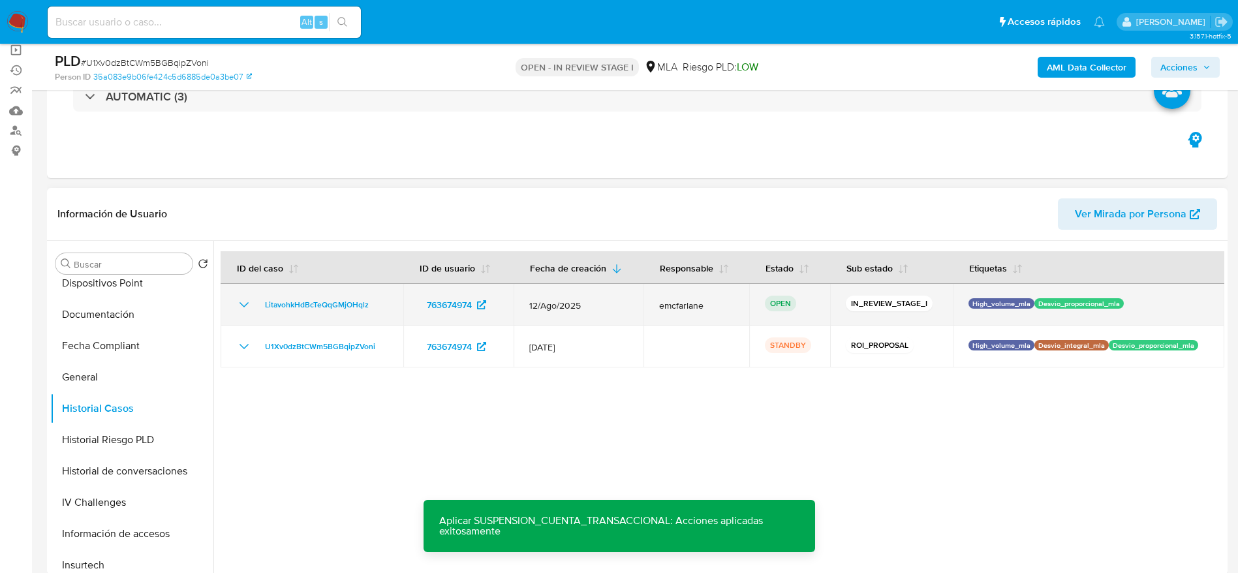
click at [315, 313] on td "LitavohkHdBcTeQqGMjOHqlz" at bounding box center [312, 305] width 183 height 42
click at [317, 302] on span "LitavohkHdBcTeQqGMjOHqlz" at bounding box center [317, 305] width 104 height 16
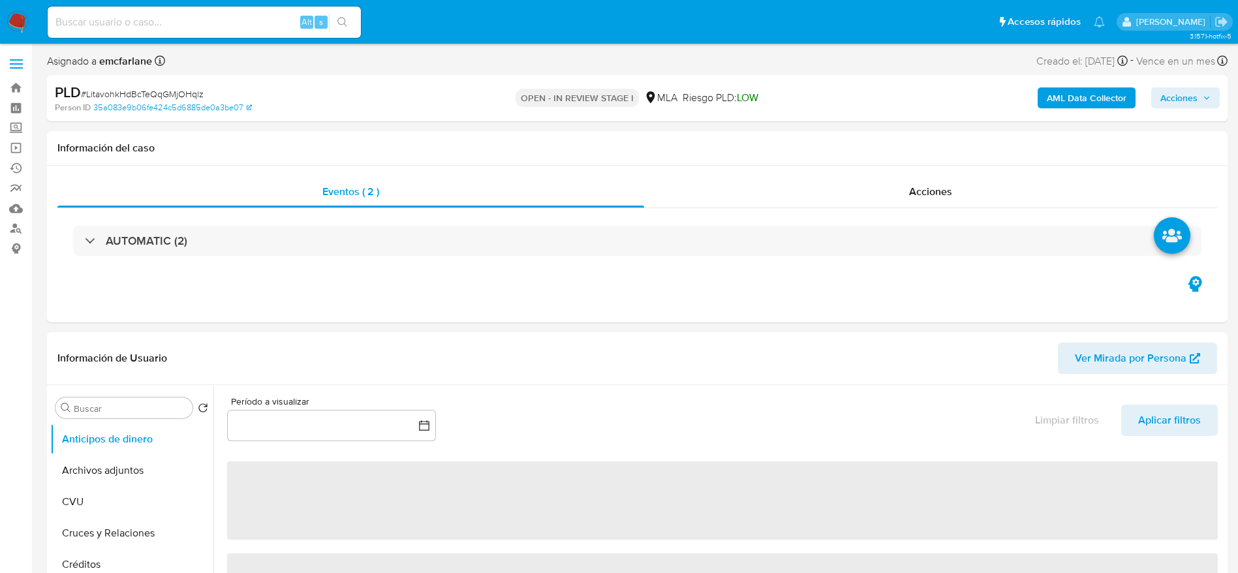
click at [1197, 96] on span "Acciones" at bounding box center [1179, 97] width 37 height 21
select select "10"
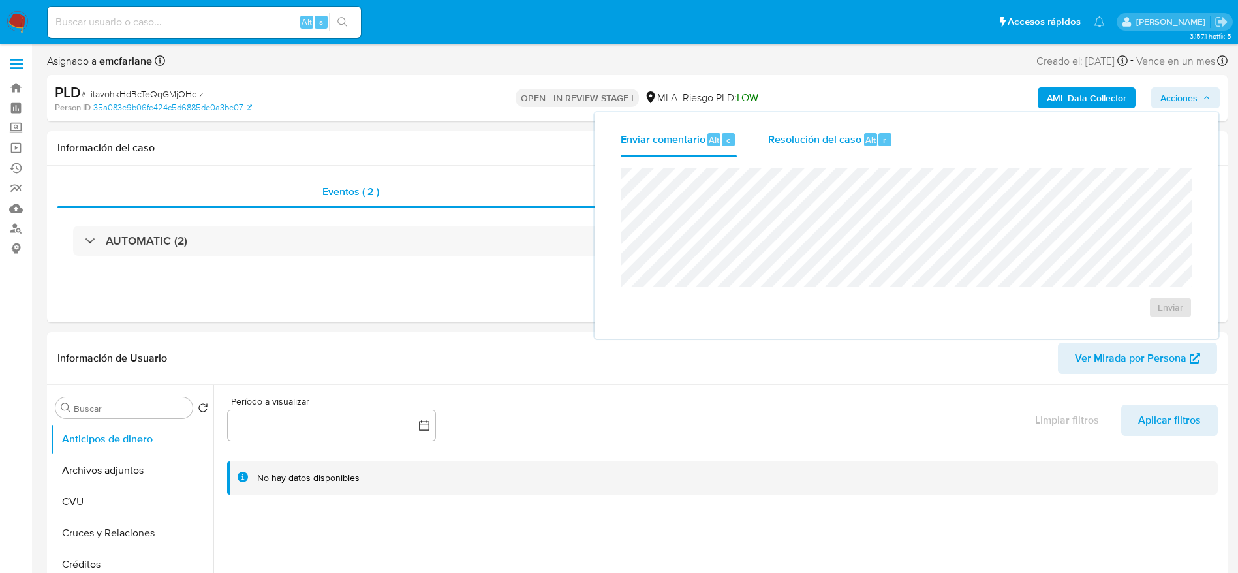
click at [837, 139] on span "Resolución del caso" at bounding box center [814, 139] width 93 height 15
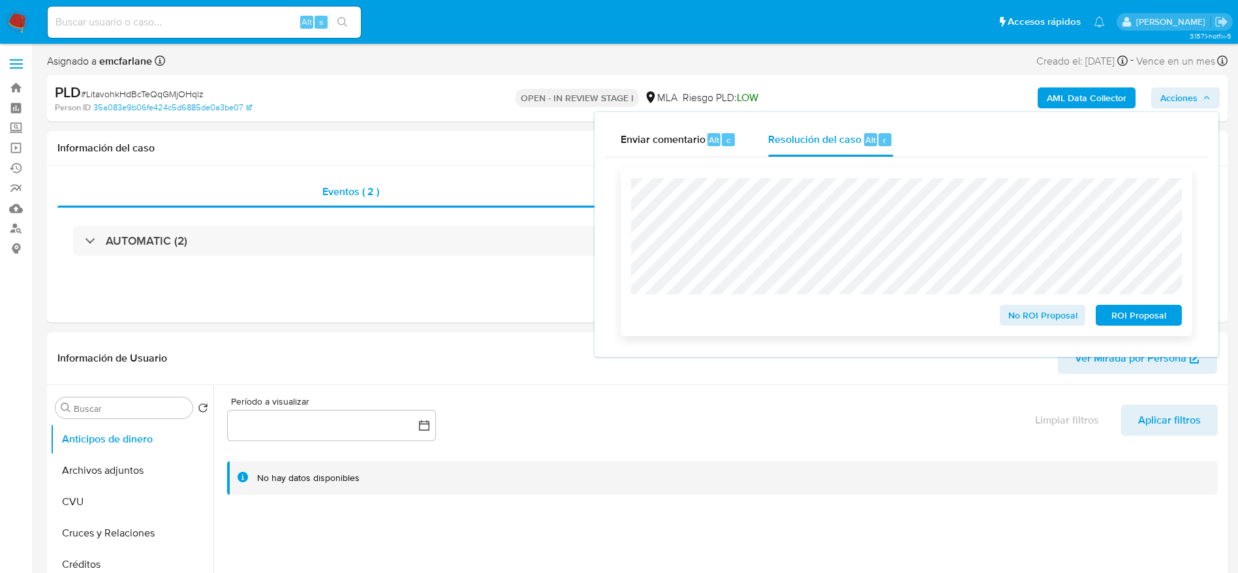
click at [1158, 324] on span "ROI Proposal" at bounding box center [1139, 315] width 68 height 18
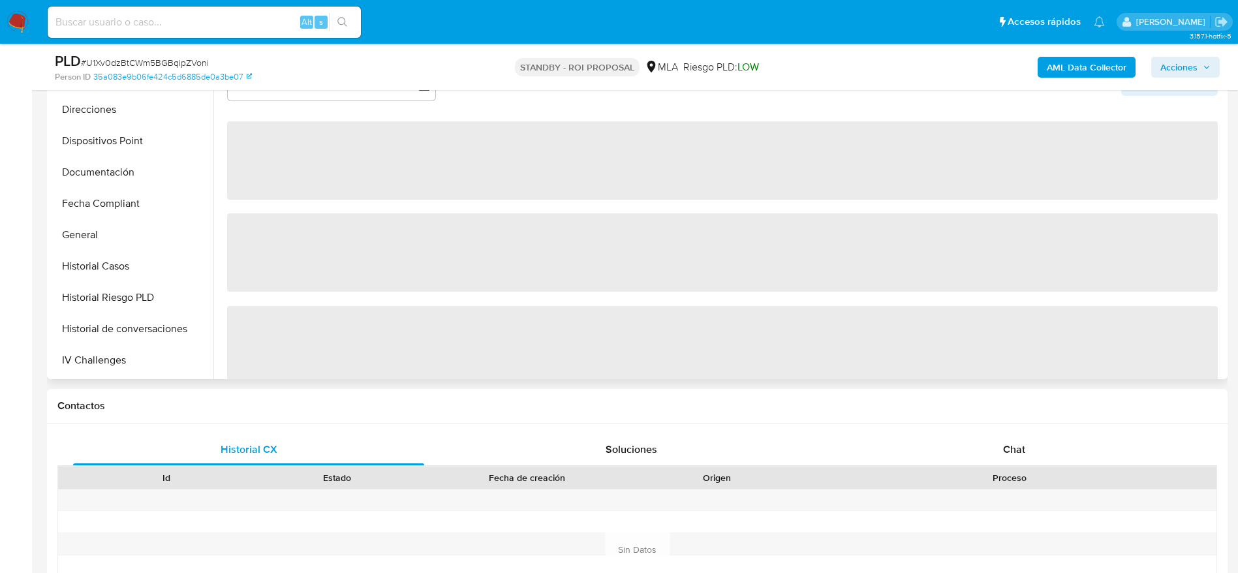
scroll to position [294, 0]
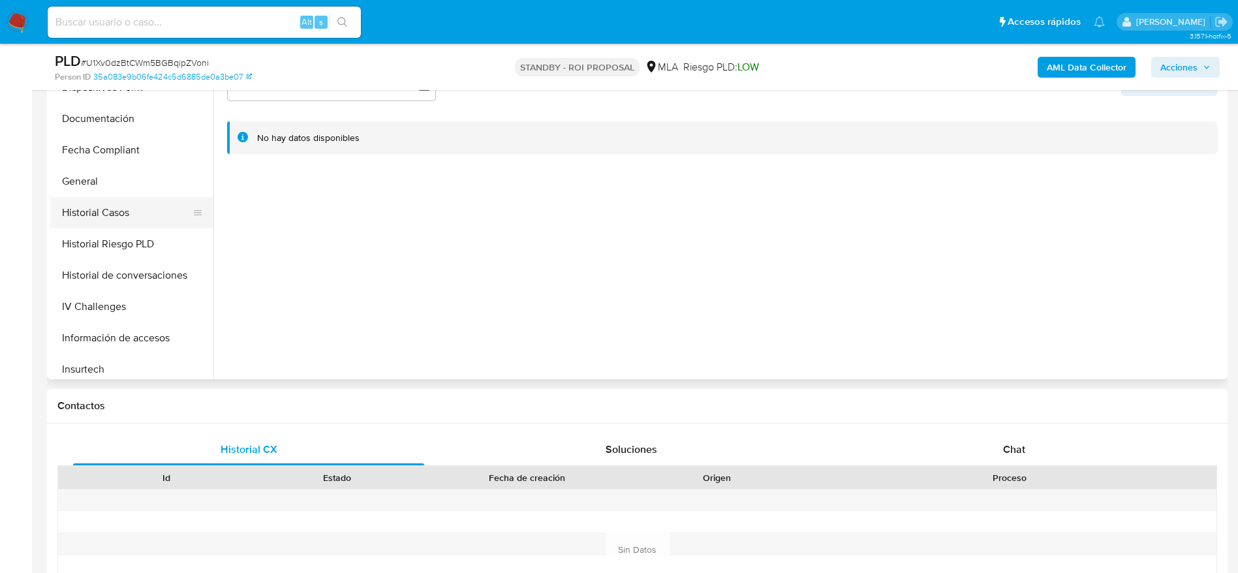
select select "10"
drag, startPoint x: 116, startPoint y: 213, endPoint x: 398, endPoint y: 311, distance: 298.1
click at [116, 213] on button "Historial Casos" at bounding box center [131, 212] width 163 height 31
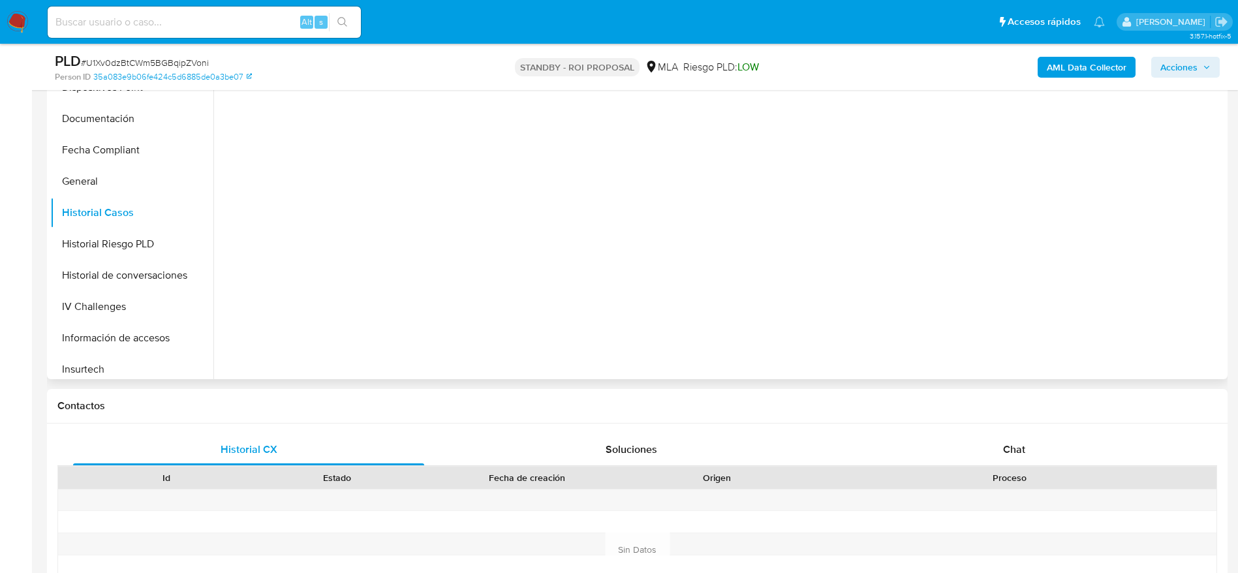
scroll to position [98, 0]
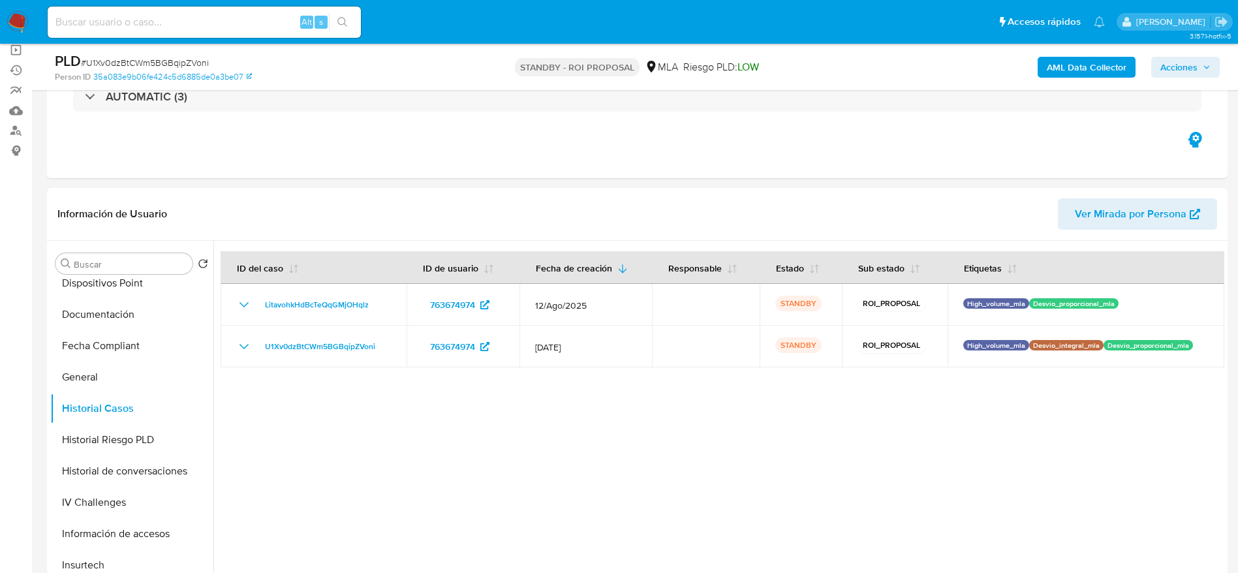
click at [172, 29] on input at bounding box center [204, 22] width 313 height 17
paste input "nIFNRumELoIbX2EntoBNcnym"
type input "nIFNRumELoIbX2EntoBNcnym"
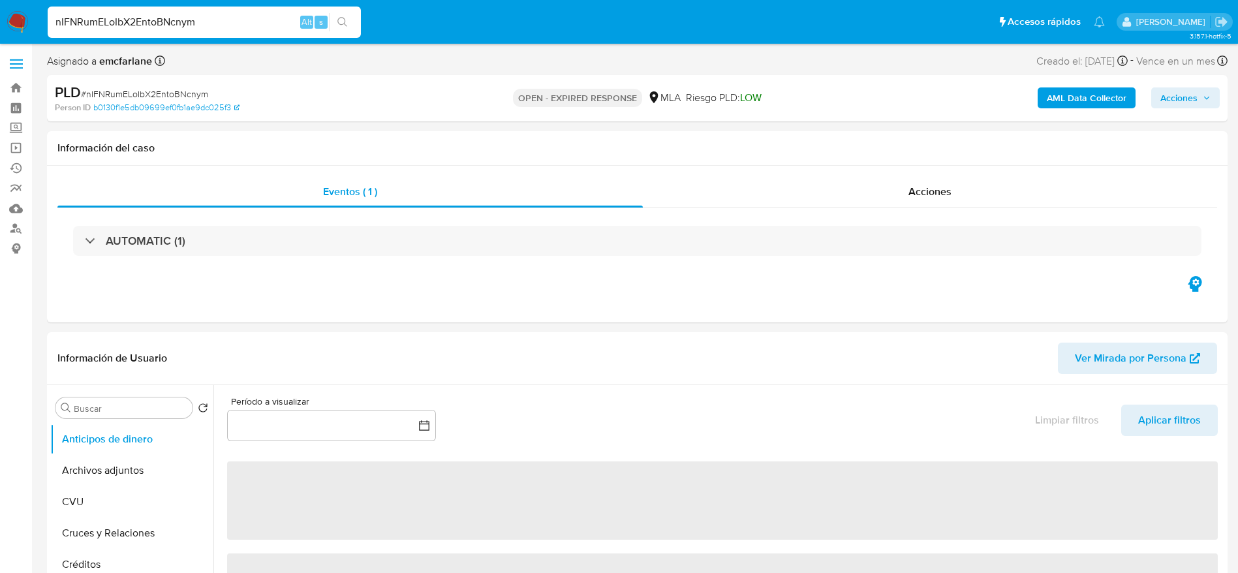
select select "10"
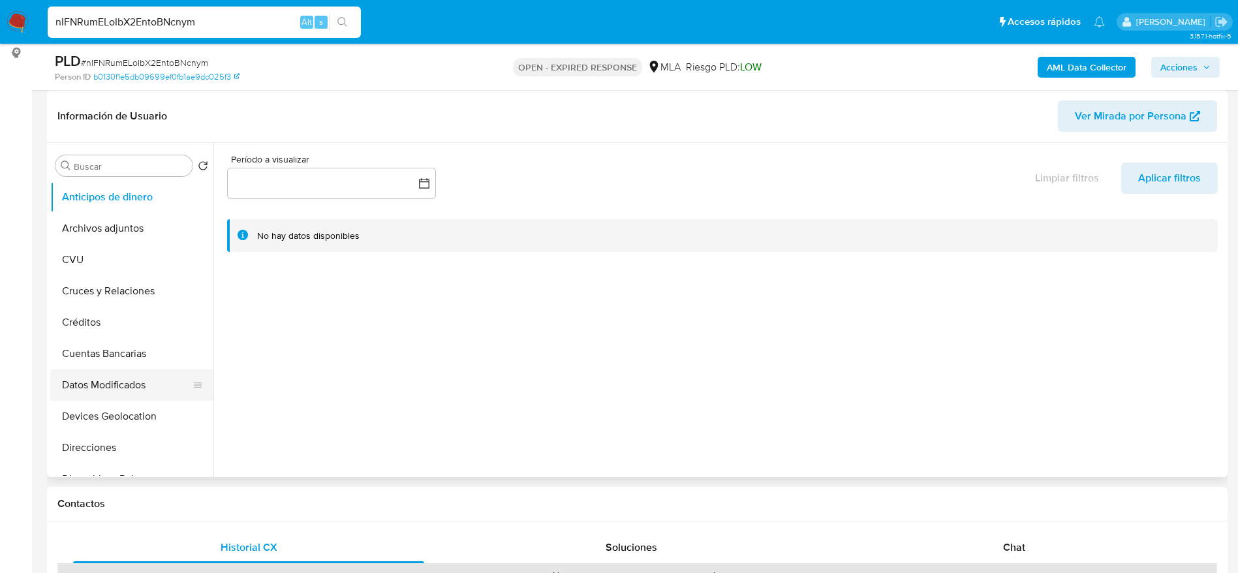
scroll to position [196, 0]
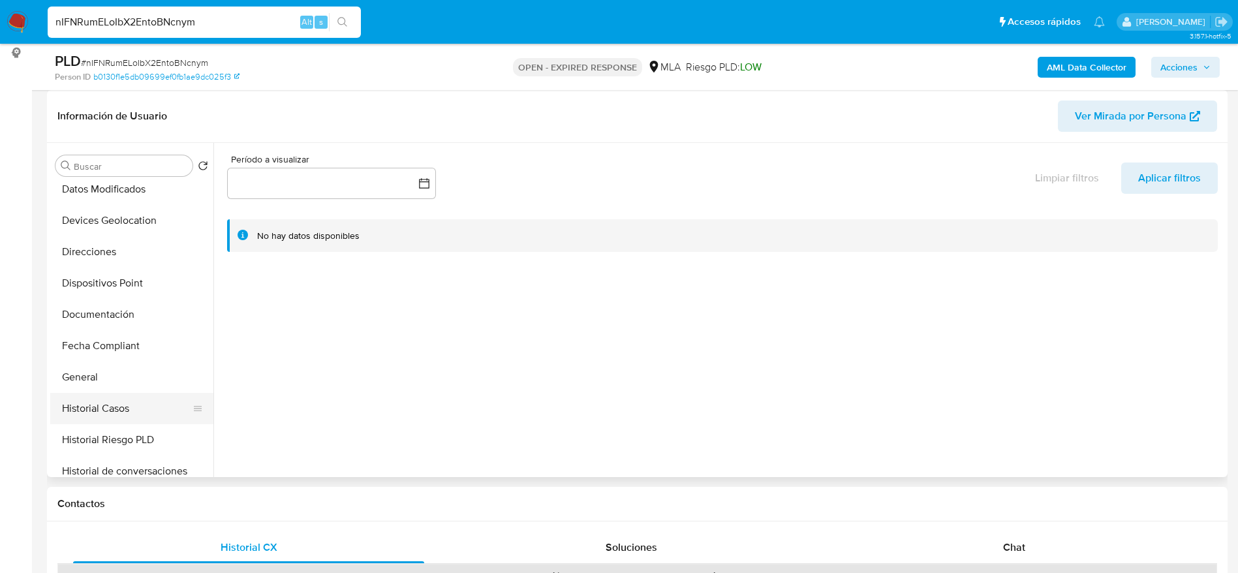
click at [106, 412] on button "Historial Casos" at bounding box center [126, 408] width 153 height 31
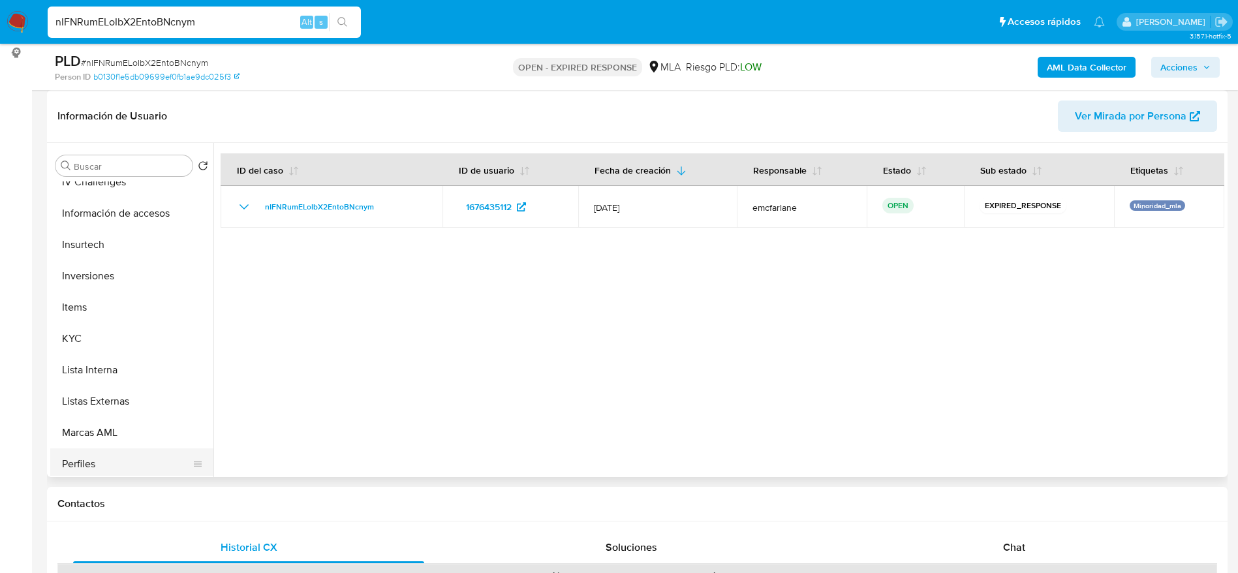
scroll to position [588, 0]
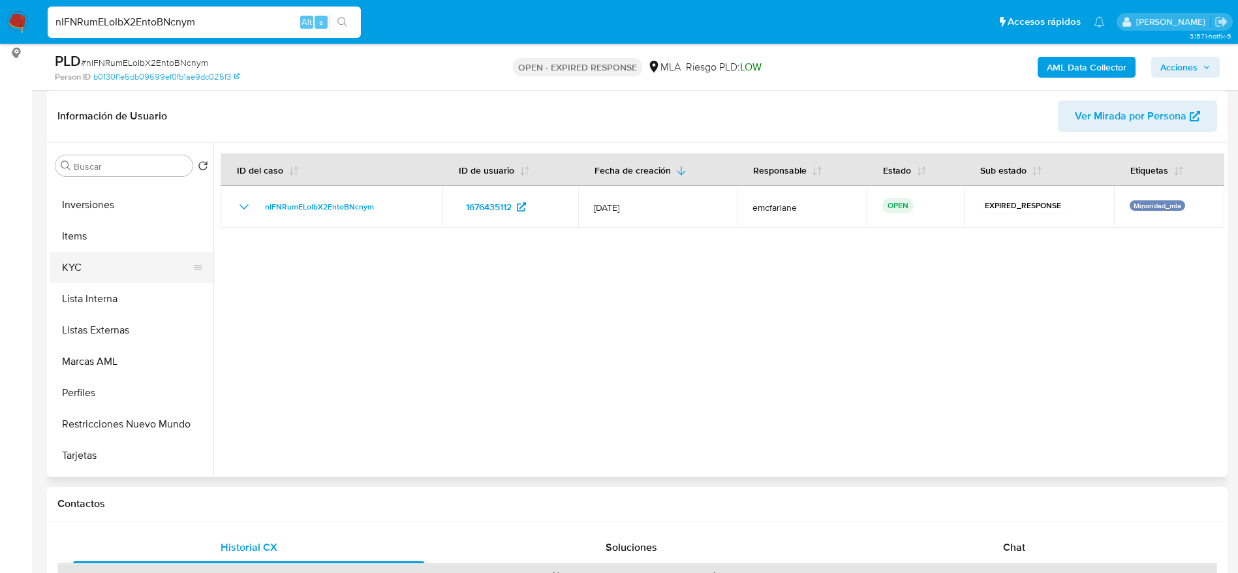
click at [74, 262] on button "KYC" at bounding box center [126, 267] width 153 height 31
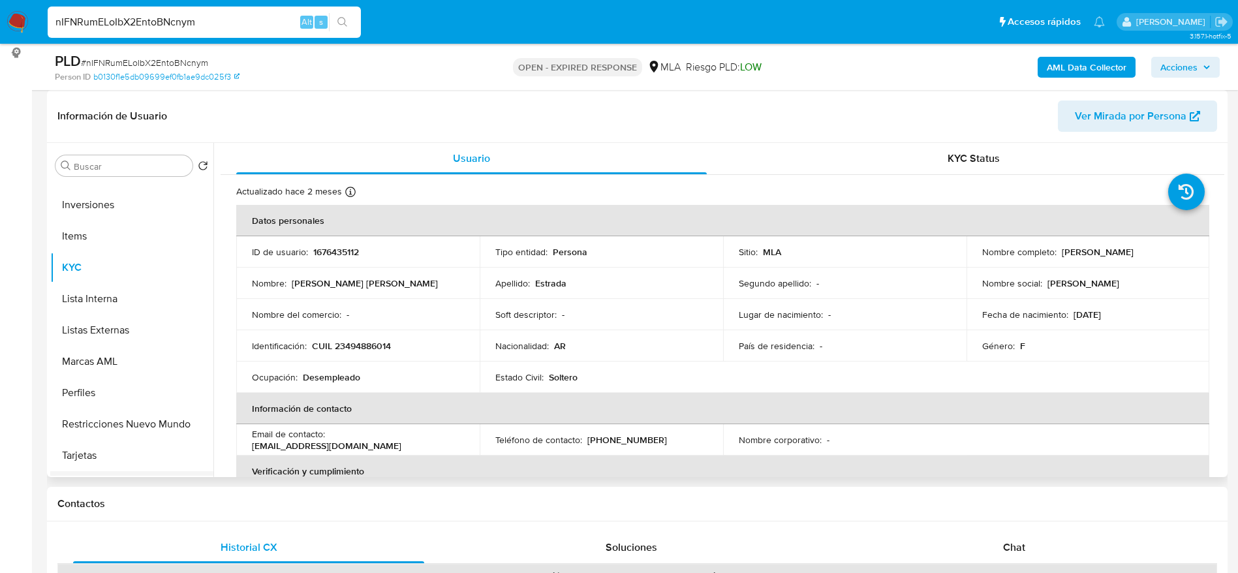
scroll to position [646, 0]
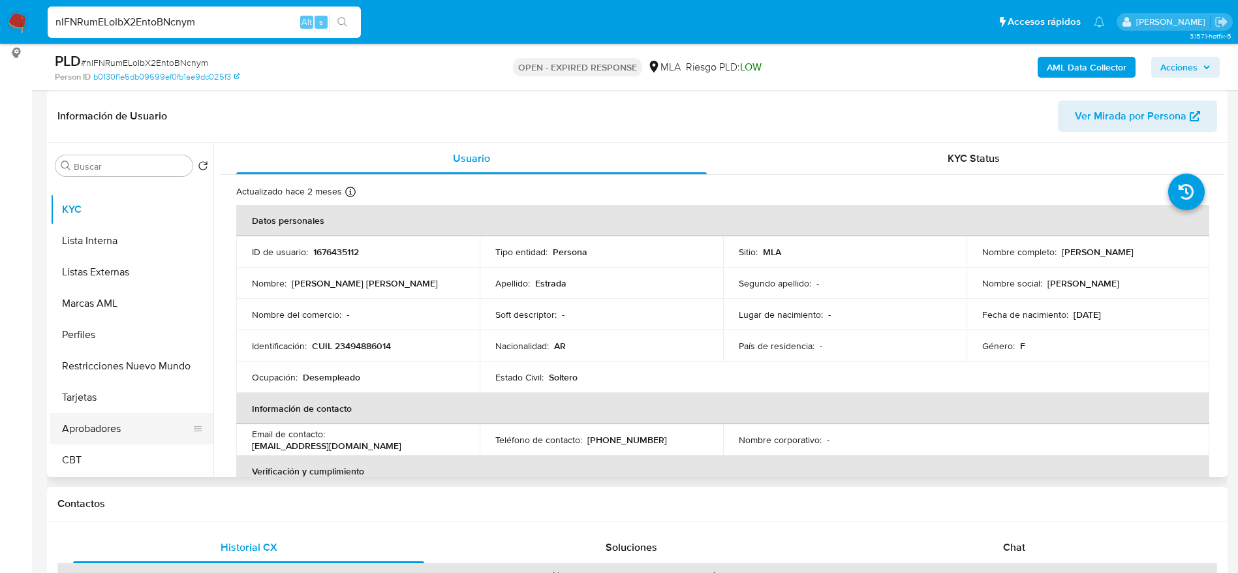
click at [101, 437] on button "Aprobadores" at bounding box center [126, 428] width 153 height 31
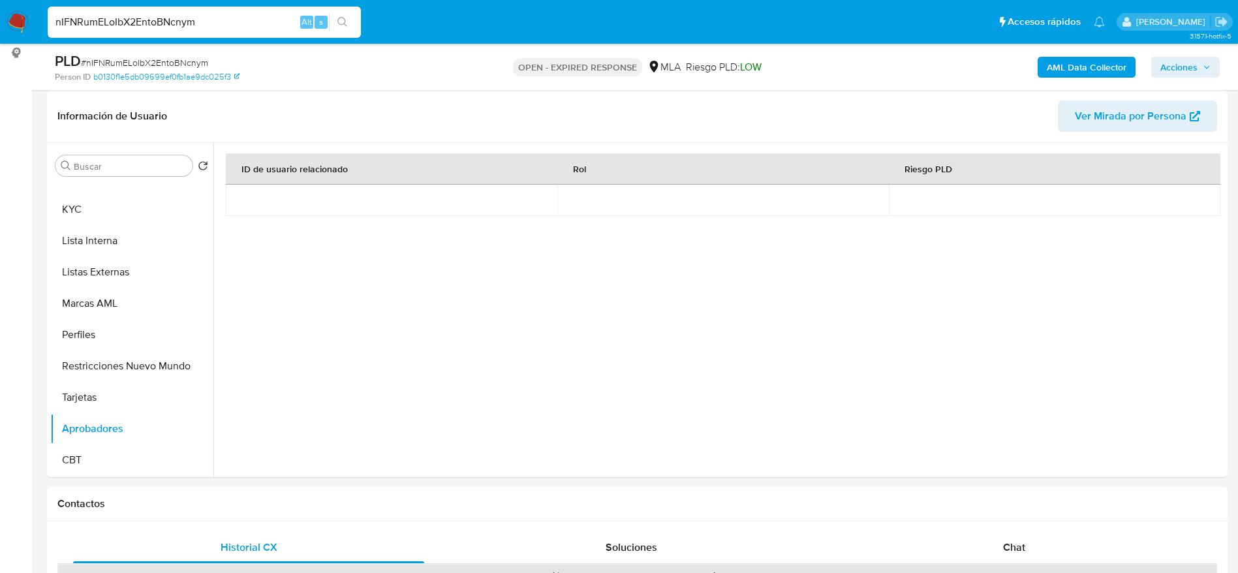
click at [155, 56] on span "# nIFNRumELoIbX2EntoBNcnym" at bounding box center [144, 62] width 127 height 13
copy span "nIFNRumELoIbX2EntoBNcnym"
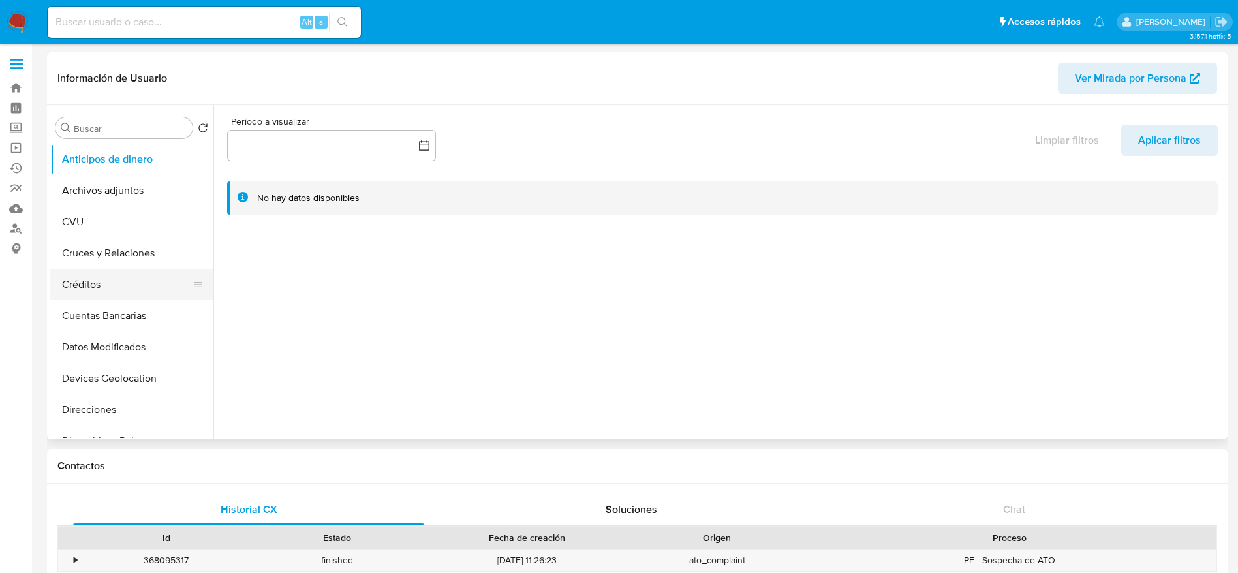
select select "10"
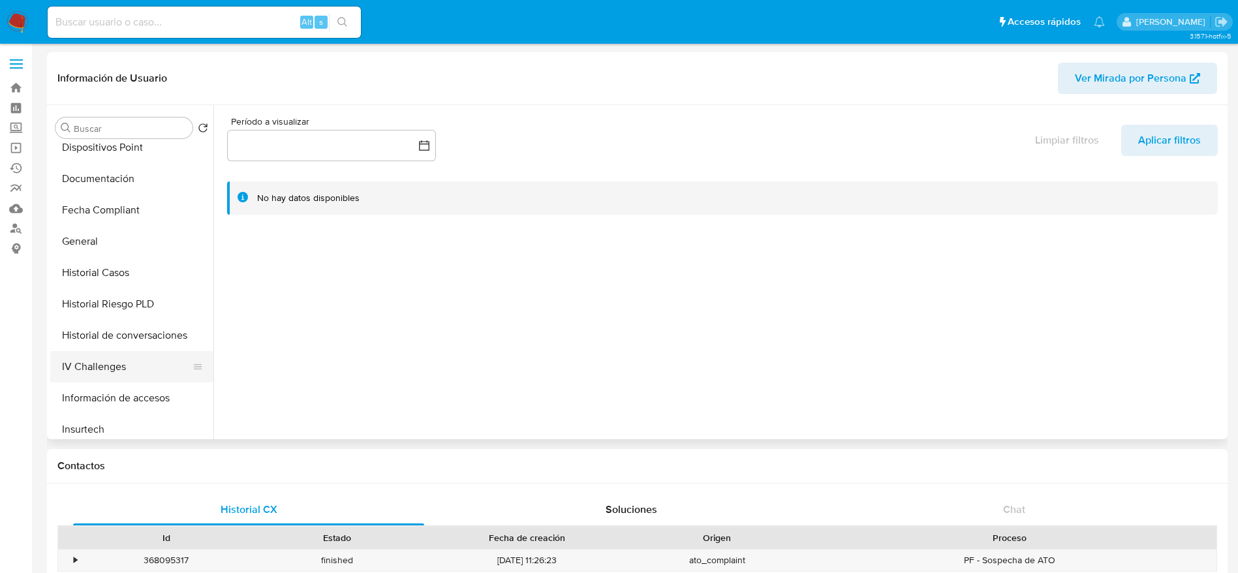
scroll to position [588, 0]
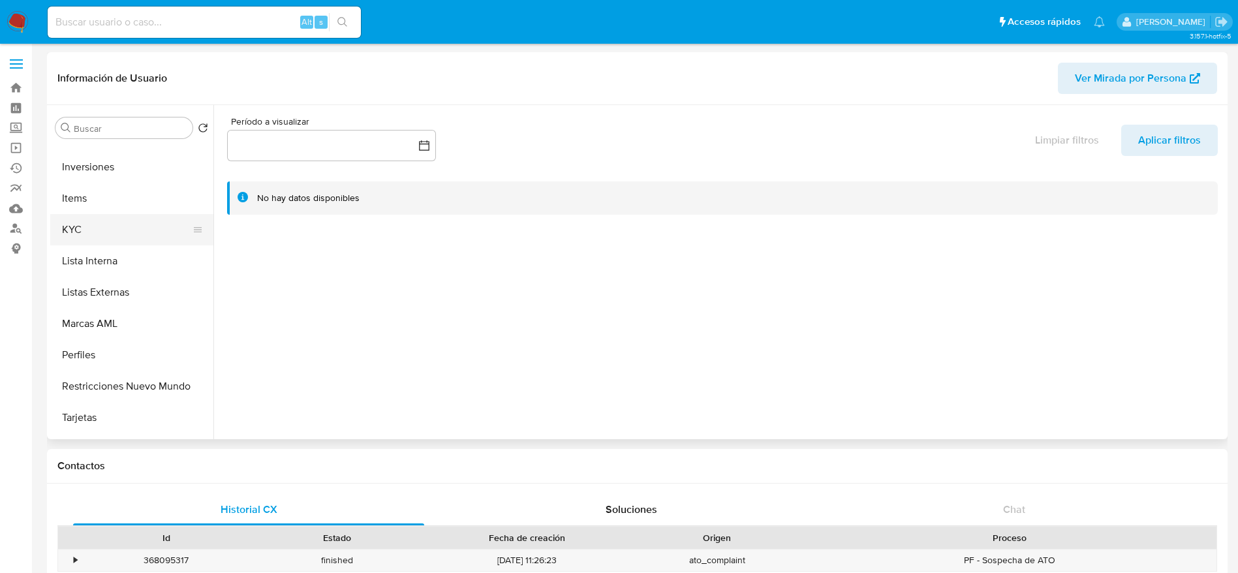
click at [89, 223] on button "KYC" at bounding box center [126, 229] width 153 height 31
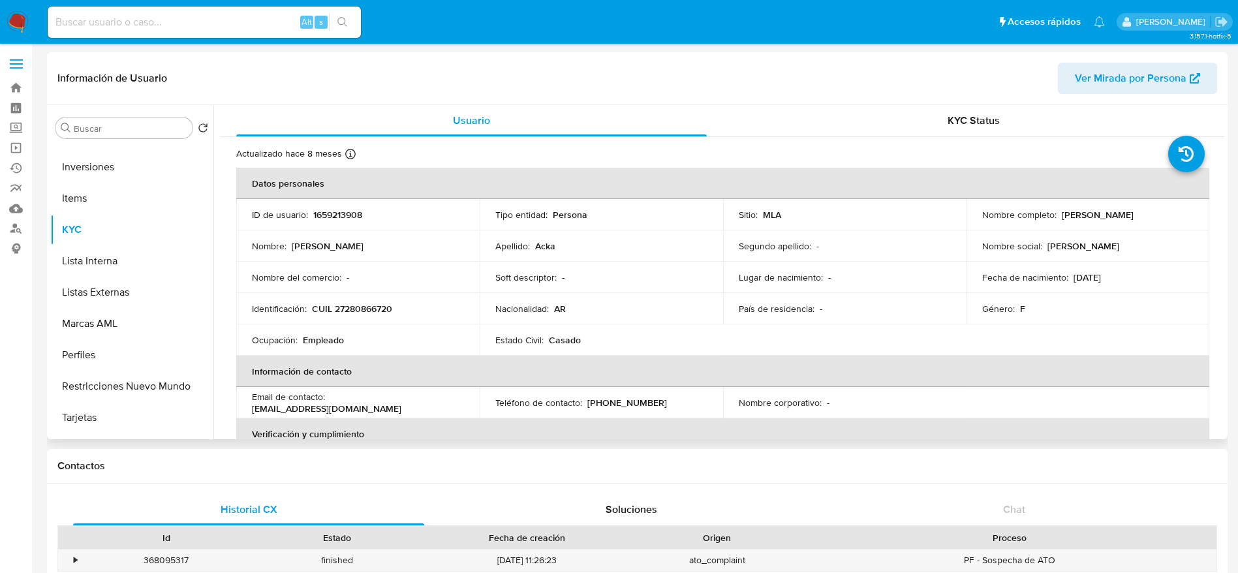
drag, startPoint x: 1064, startPoint y: 215, endPoint x: 1141, endPoint y: 229, distance: 78.2
click at [1141, 229] on td "Nombre completo : [PERSON_NAME]" at bounding box center [1088, 214] width 243 height 31
click at [369, 305] on p "CUIL 27280866720" at bounding box center [352, 309] width 80 height 12
copy p "27280866720"
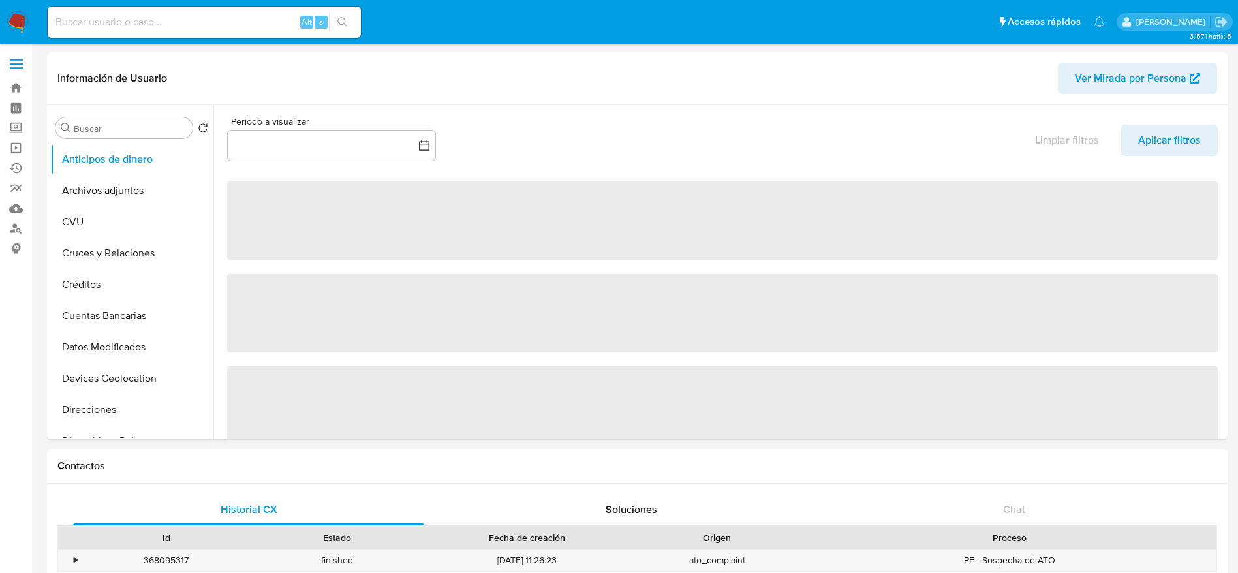
select select "10"
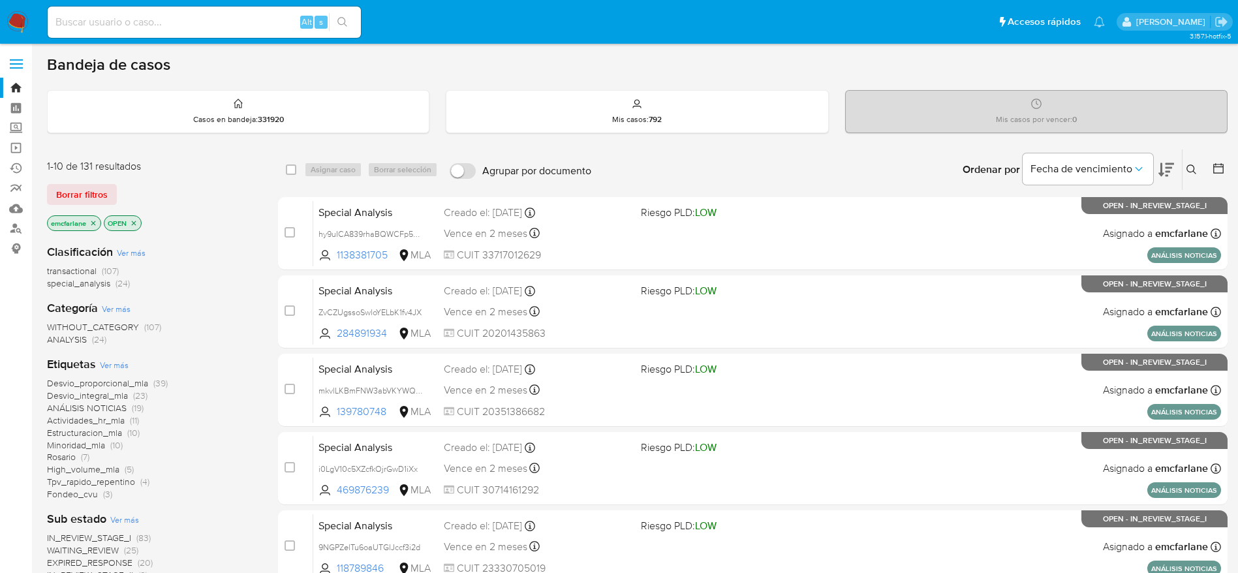
click at [81, 181] on div "1-10 de 131 resultados Borrar filtros emcfarlane OPEN" at bounding box center [151, 196] width 209 height 74
click at [78, 192] on span "Borrar filtros" at bounding box center [82, 194] width 52 height 18
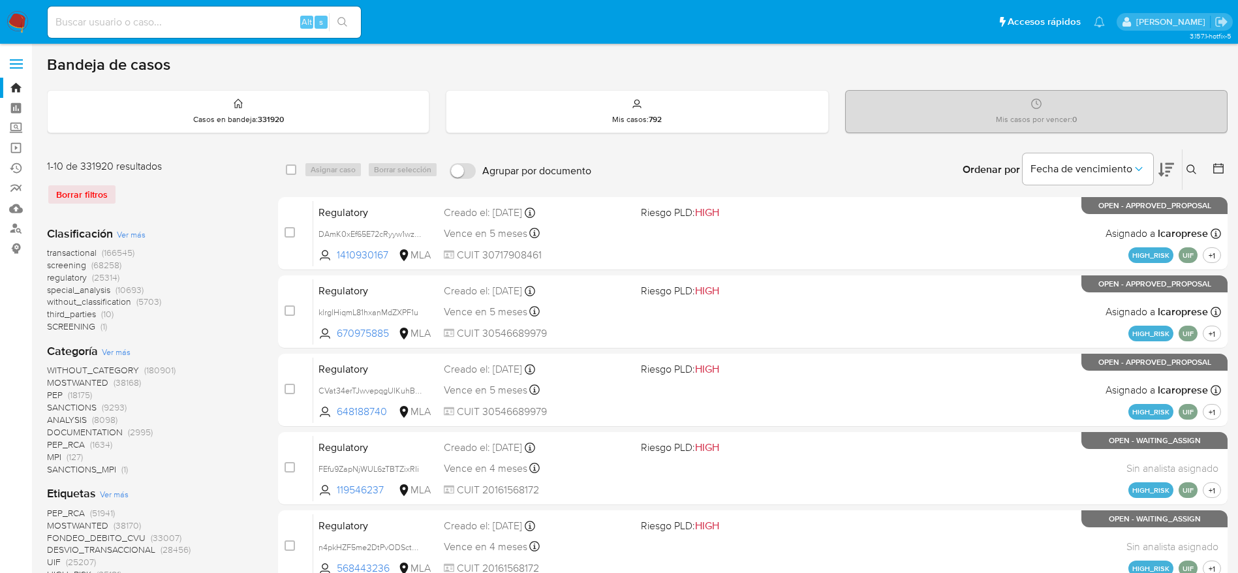
click at [1193, 170] on icon at bounding box center [1192, 170] width 10 height 10
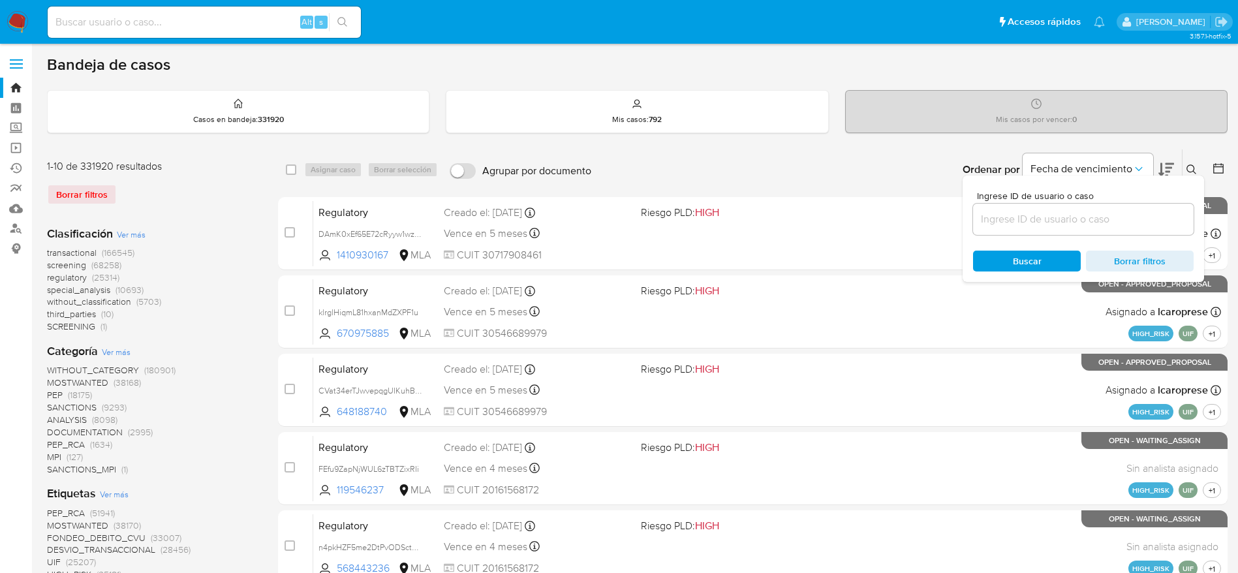
click at [1084, 223] on input at bounding box center [1083, 219] width 221 height 17
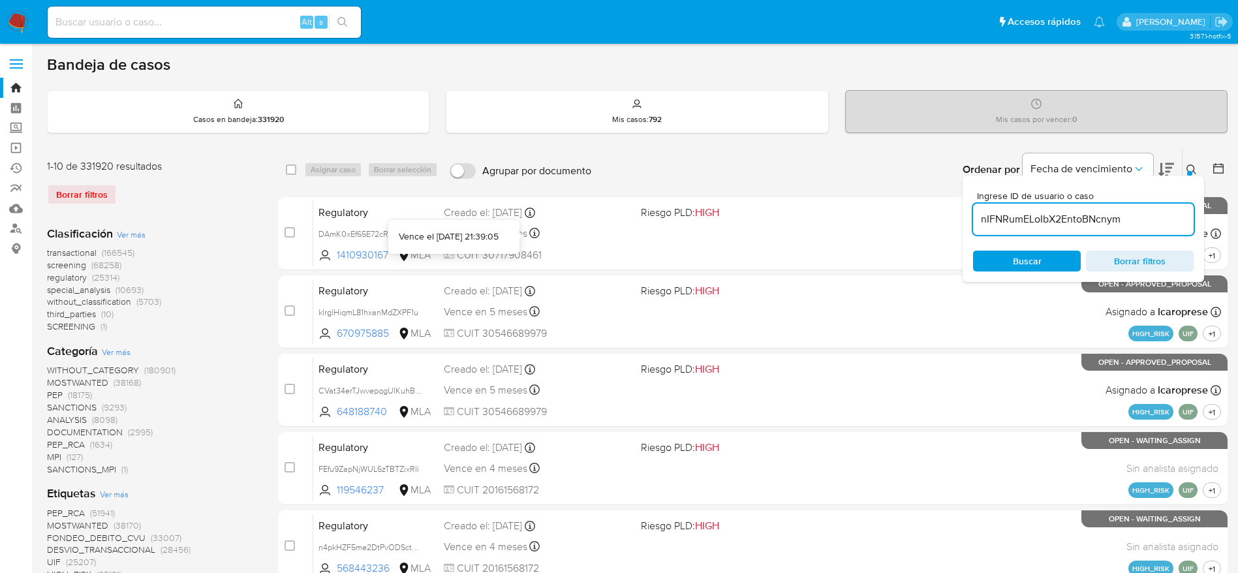
type input "nIFNRumELoIbX2EntoBNcnym"
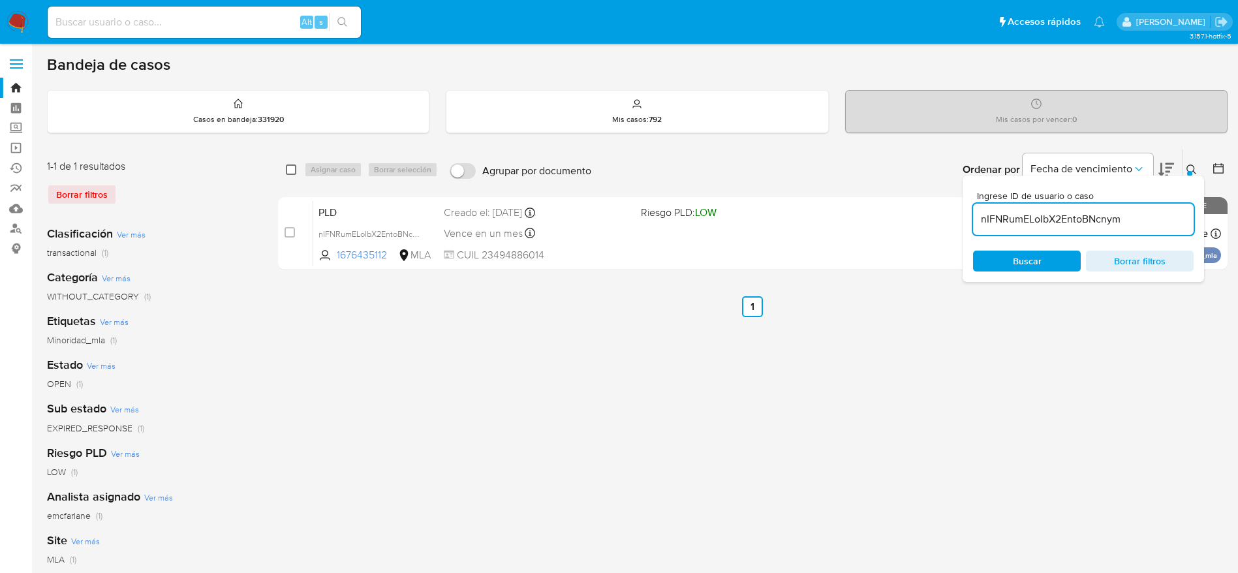
click at [292, 171] on input "checkbox" at bounding box center [291, 170] width 10 height 10
checkbox input "true"
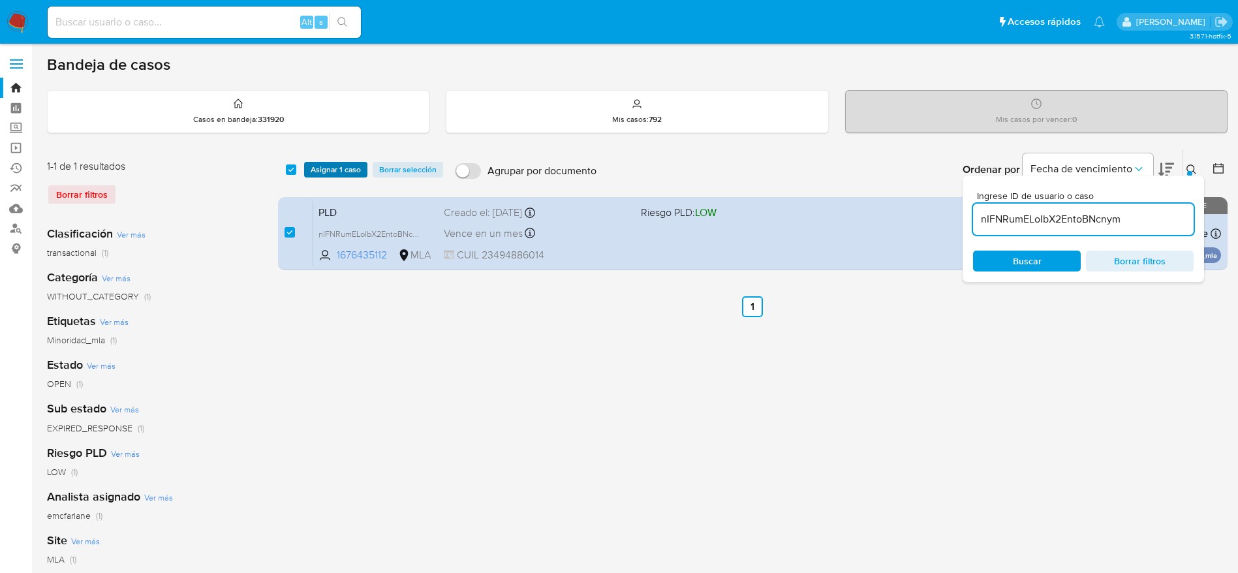
click at [344, 172] on span "Asignar 1 caso" at bounding box center [336, 169] width 50 height 13
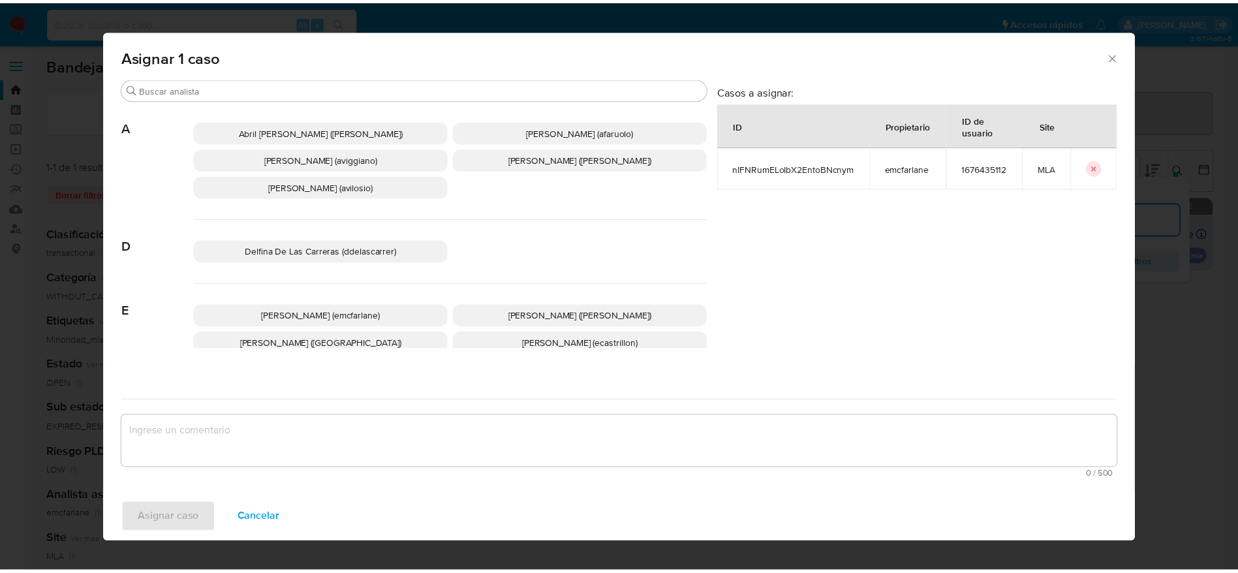
scroll to position [98, 0]
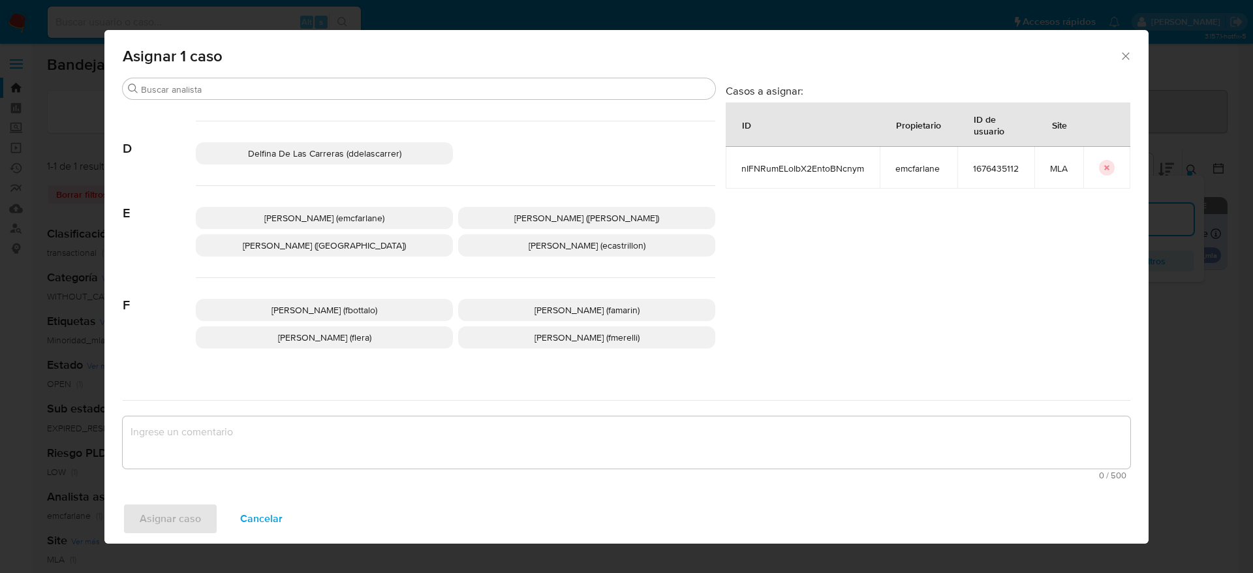
click at [350, 320] on p "Fabricio Bottalo (fbottalo)" at bounding box center [324, 310] width 257 height 22
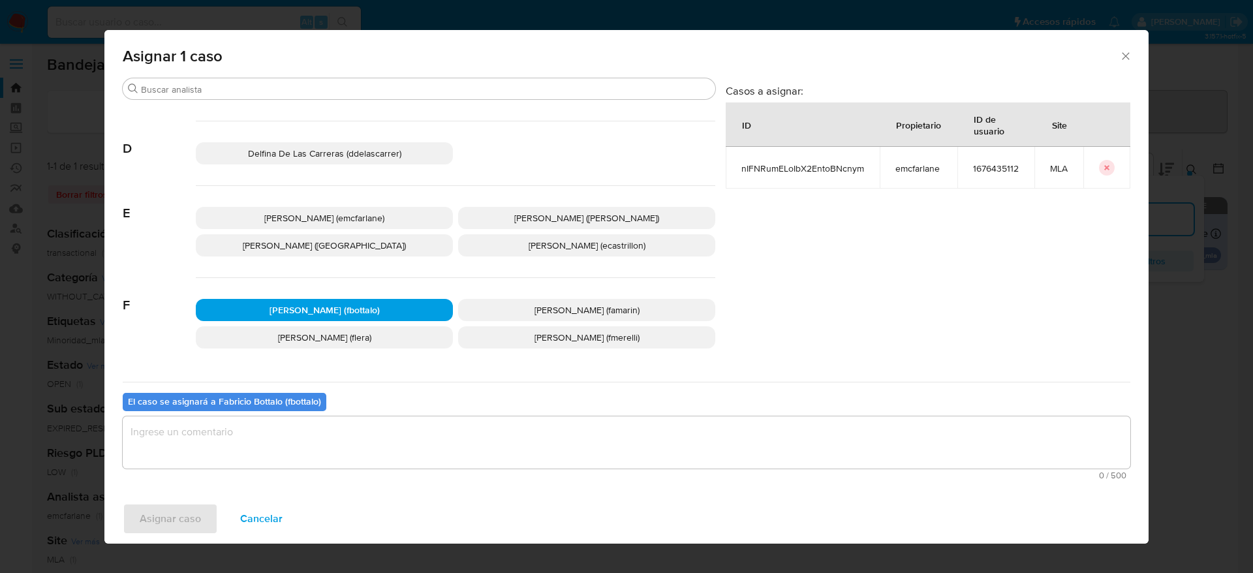
click at [336, 220] on span "Elaine Mc Farlane (emcfarlane)" at bounding box center [324, 218] width 120 height 13
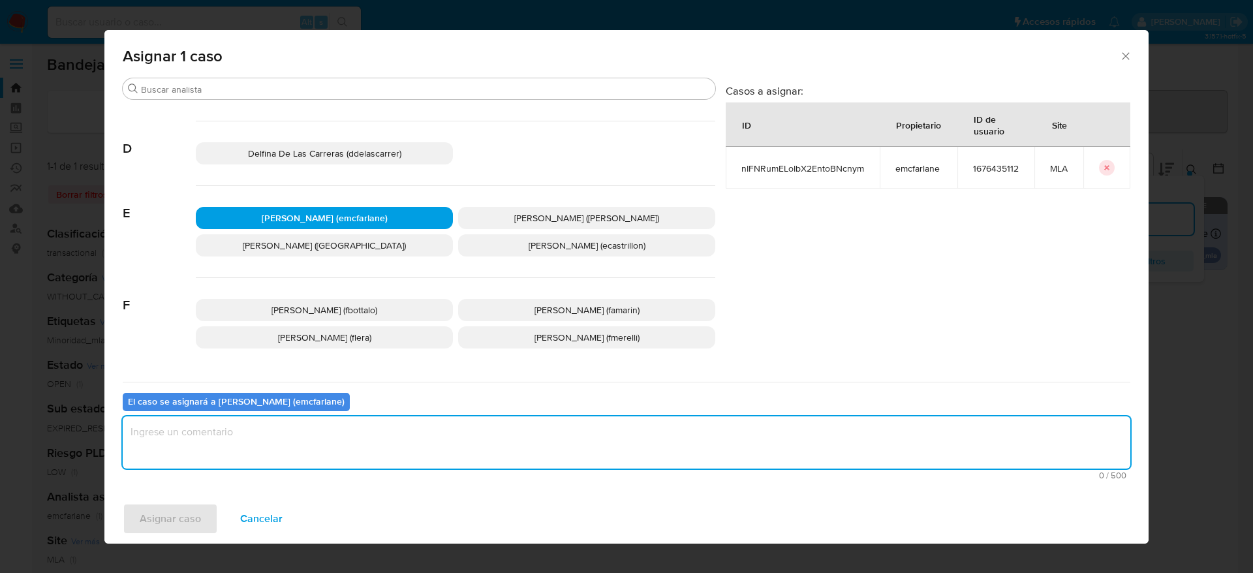
click at [288, 458] on textarea "assign-modal" at bounding box center [627, 442] width 1008 height 52
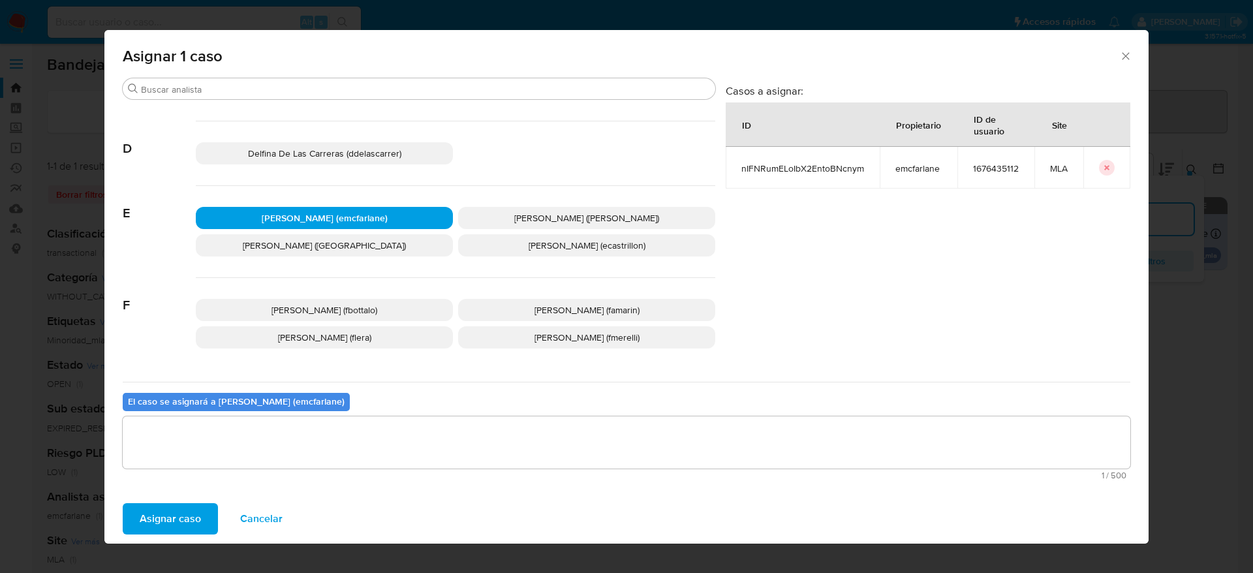
click at [169, 516] on span "Asignar caso" at bounding box center [170, 519] width 61 height 29
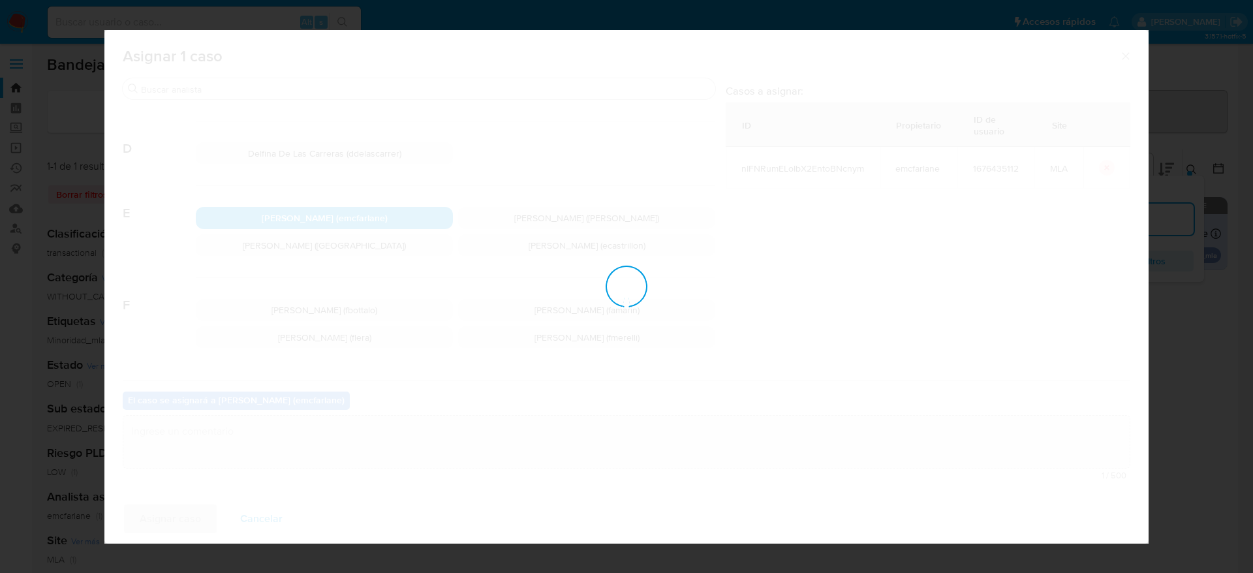
checkbox input "false"
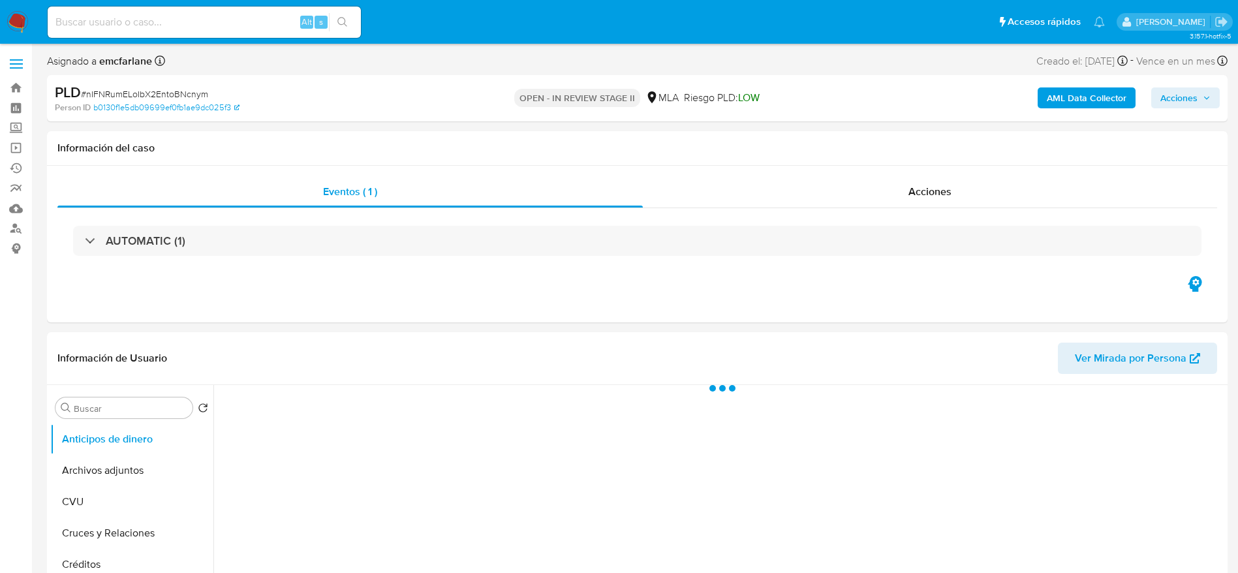
click at [1189, 104] on span "Acciones" at bounding box center [1179, 97] width 37 height 21
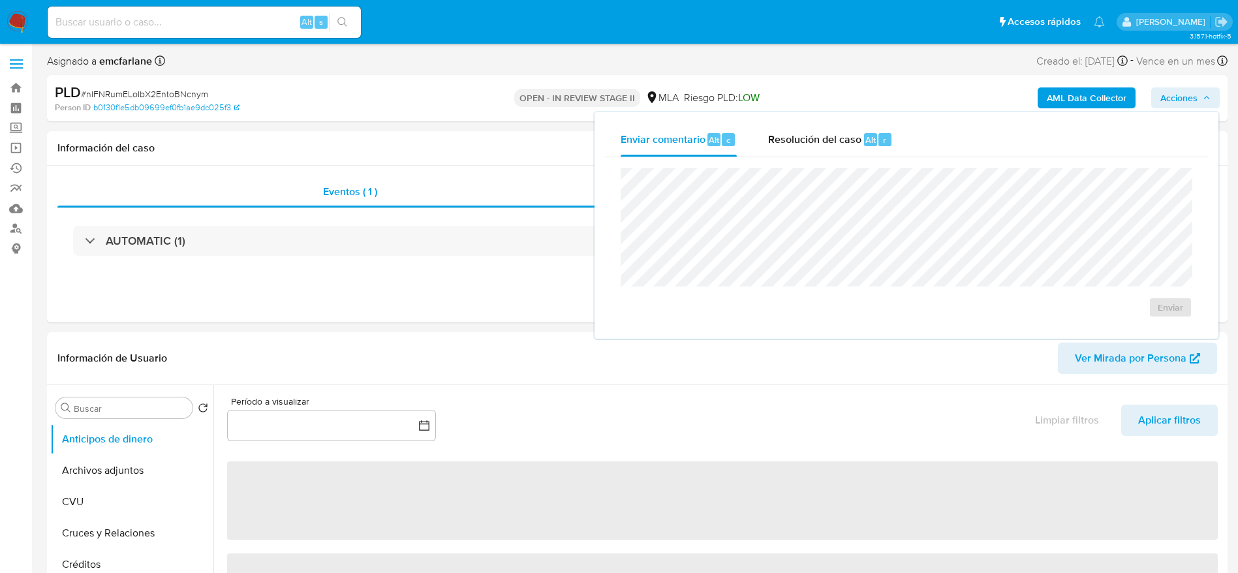
click at [894, 144] on button "Resolución del caso Alt r" at bounding box center [831, 140] width 156 height 34
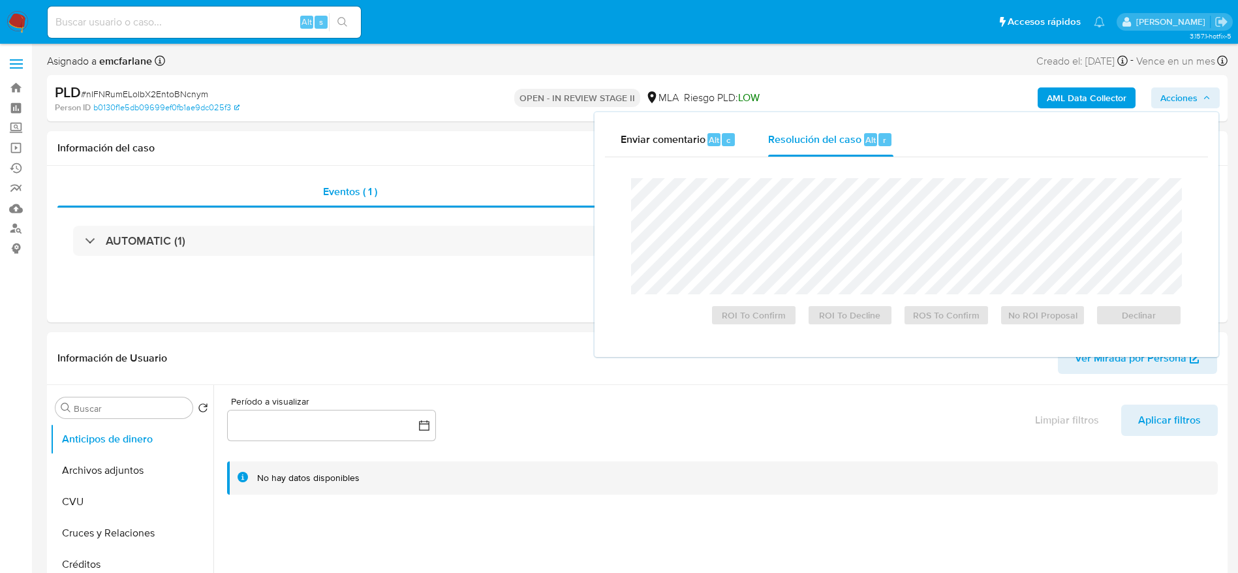
select select "10"
click at [1138, 319] on span "Declinar" at bounding box center [1139, 315] width 68 height 18
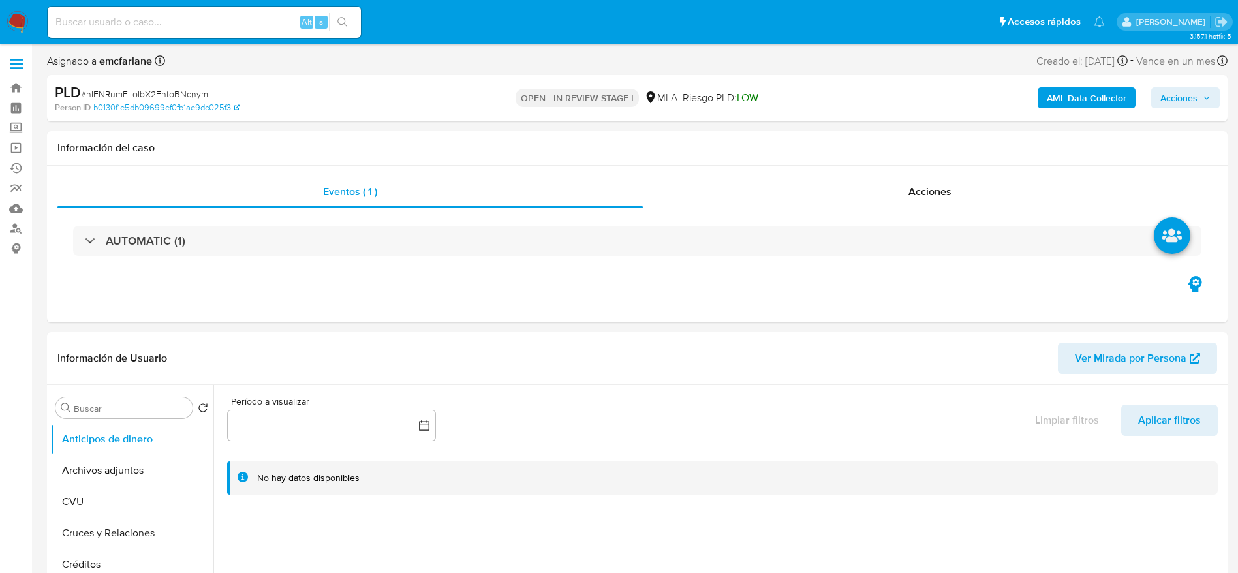
select select "10"
click at [151, 471] on button "Archivos adjuntos" at bounding box center [126, 470] width 153 height 31
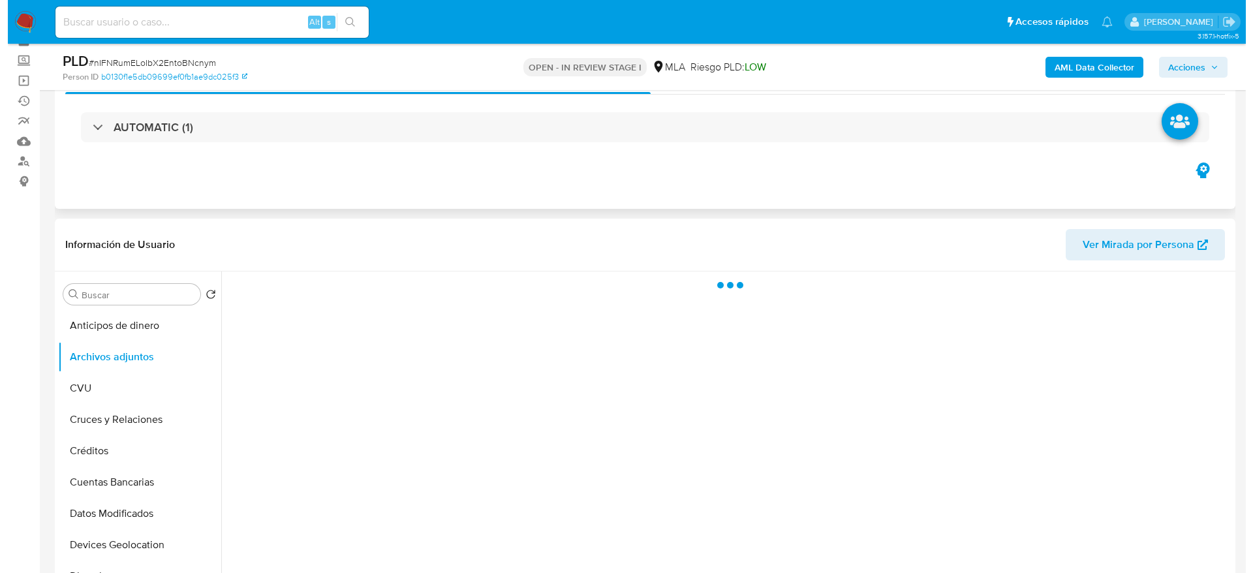
scroll to position [98, 0]
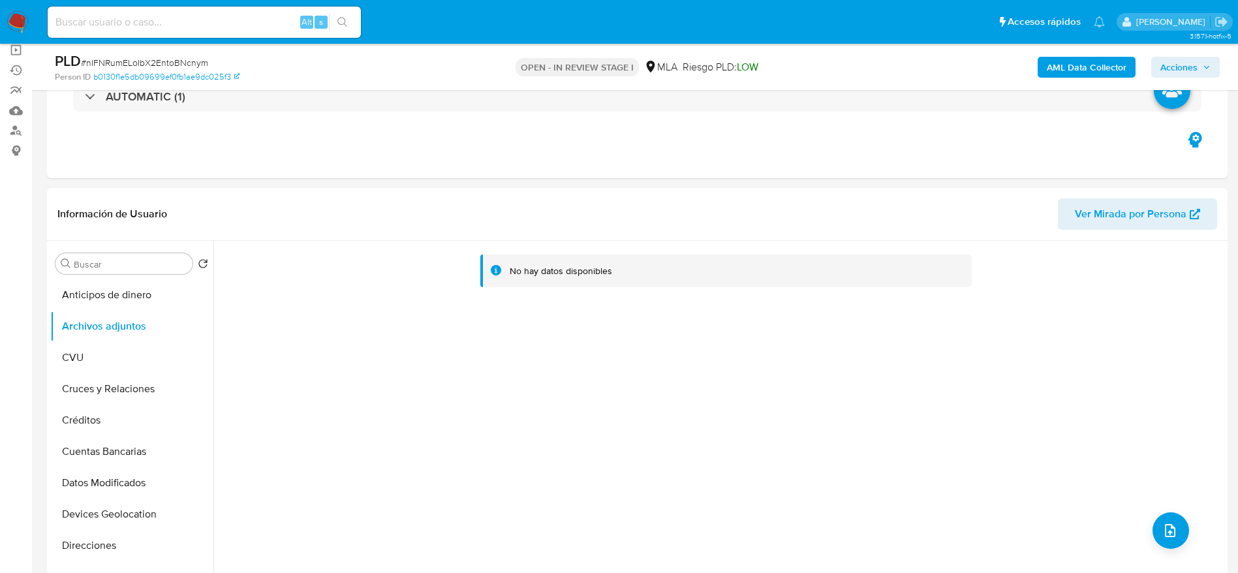
click at [1055, 67] on b "AML Data Collector" at bounding box center [1087, 67] width 80 height 21
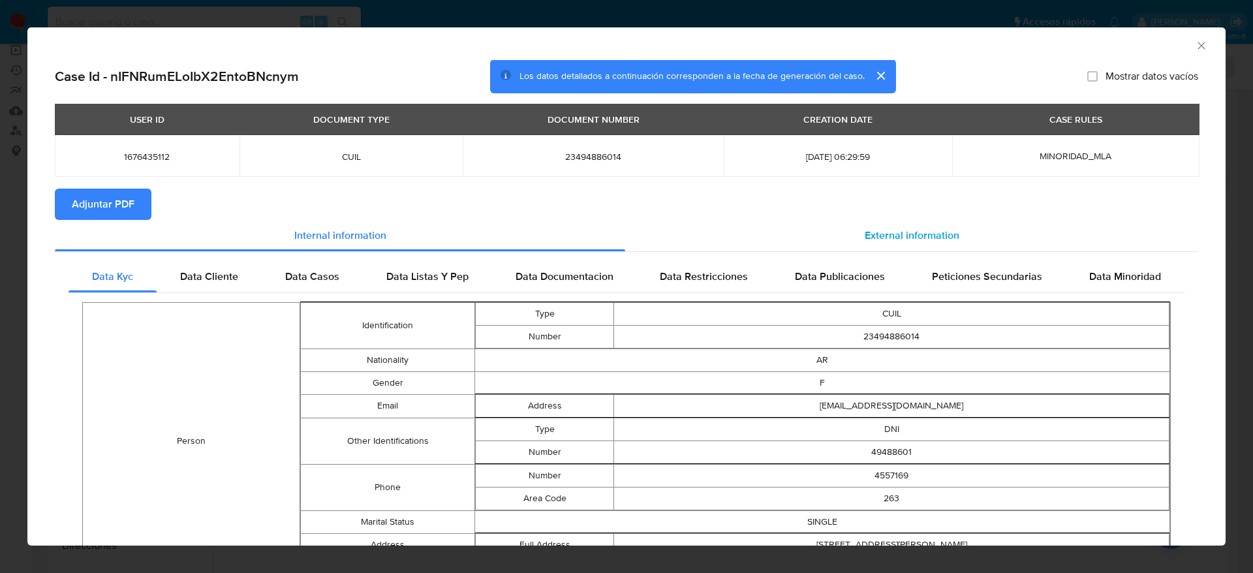
click at [912, 238] on span "External information" at bounding box center [912, 235] width 95 height 15
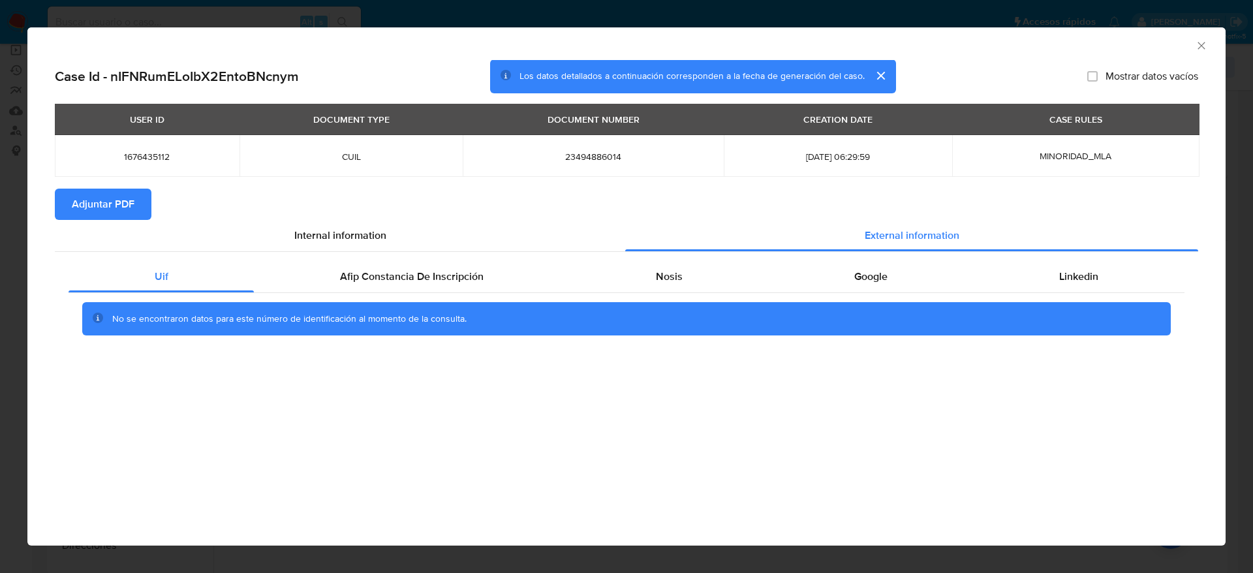
click at [341, 294] on div "No se encontraron datos para este número de identificación al momento de la con…" at bounding box center [627, 319] width 1116 height 52
click at [447, 272] on span "Afip Constancia De Inscripción" at bounding box center [412, 276] width 144 height 15
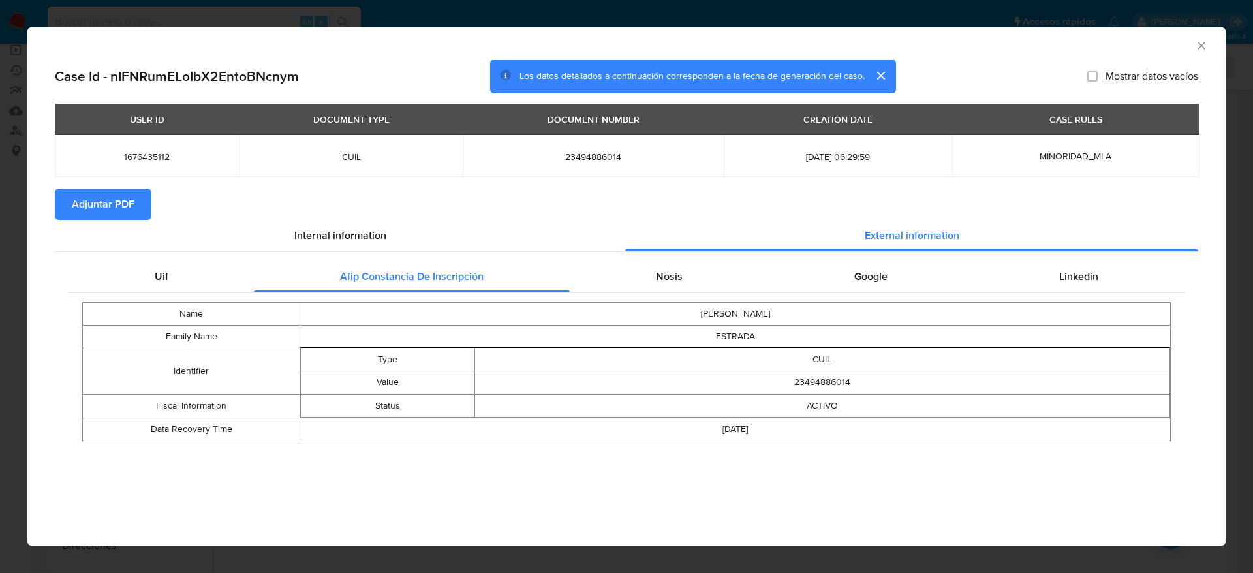
drag, startPoint x: 664, startPoint y: 279, endPoint x: 811, endPoint y: 294, distance: 147.6
click at [665, 281] on span "Nosis" at bounding box center [669, 276] width 27 height 15
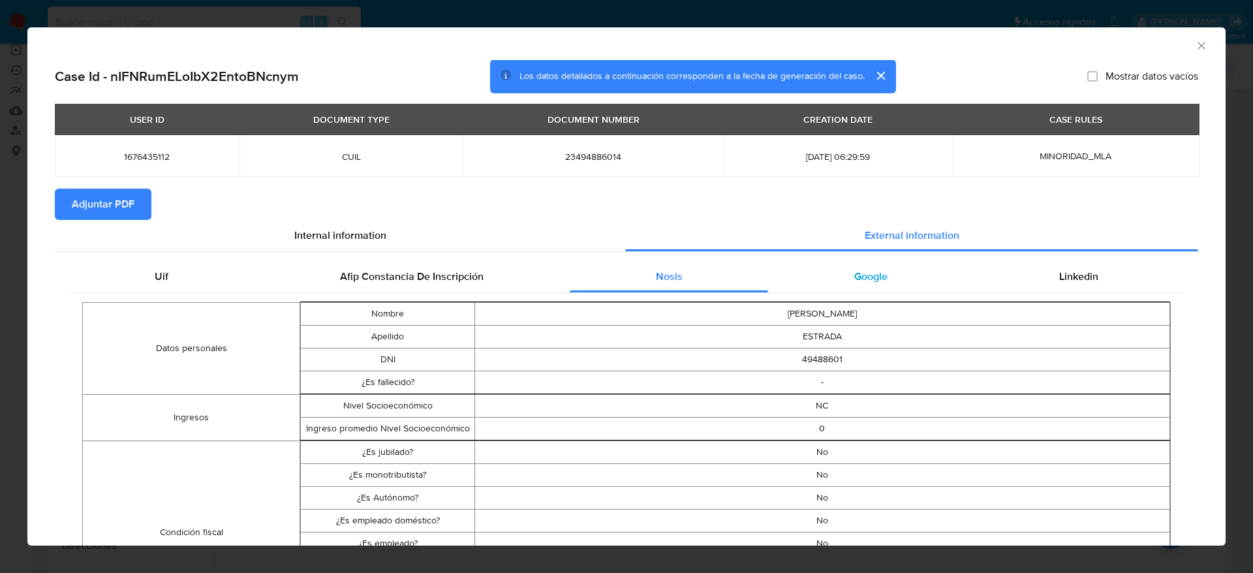
drag, startPoint x: 817, startPoint y: 290, endPoint x: 866, endPoint y: 279, distance: 49.6
click at [818, 290] on div "Google" at bounding box center [870, 276] width 205 height 31
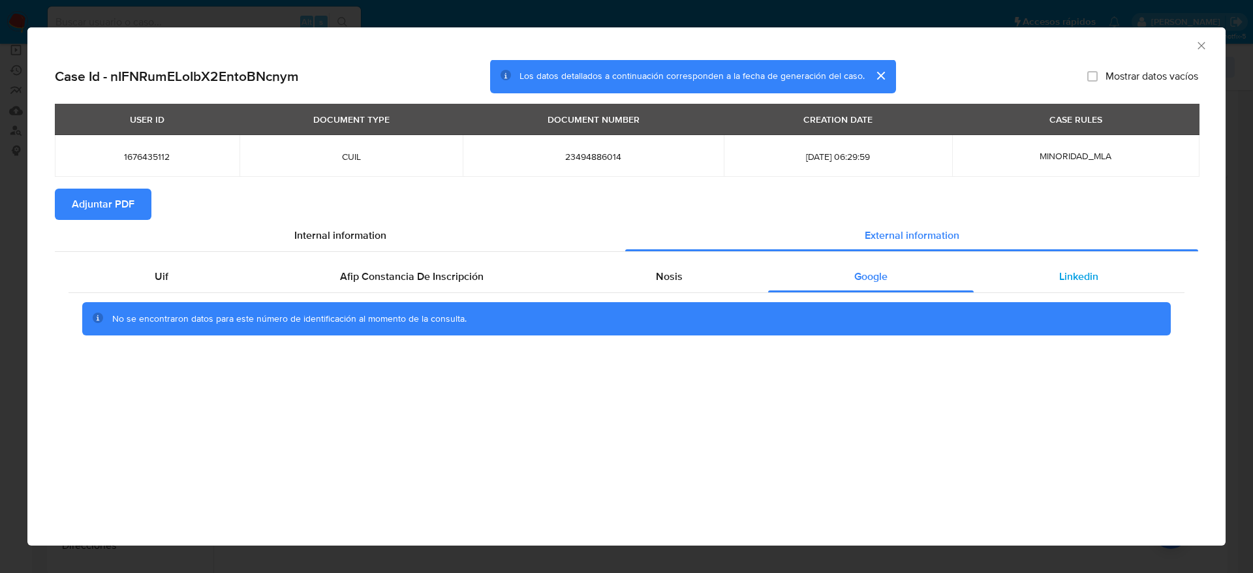
click at [1061, 271] on span "Linkedin" at bounding box center [1078, 276] width 39 height 15
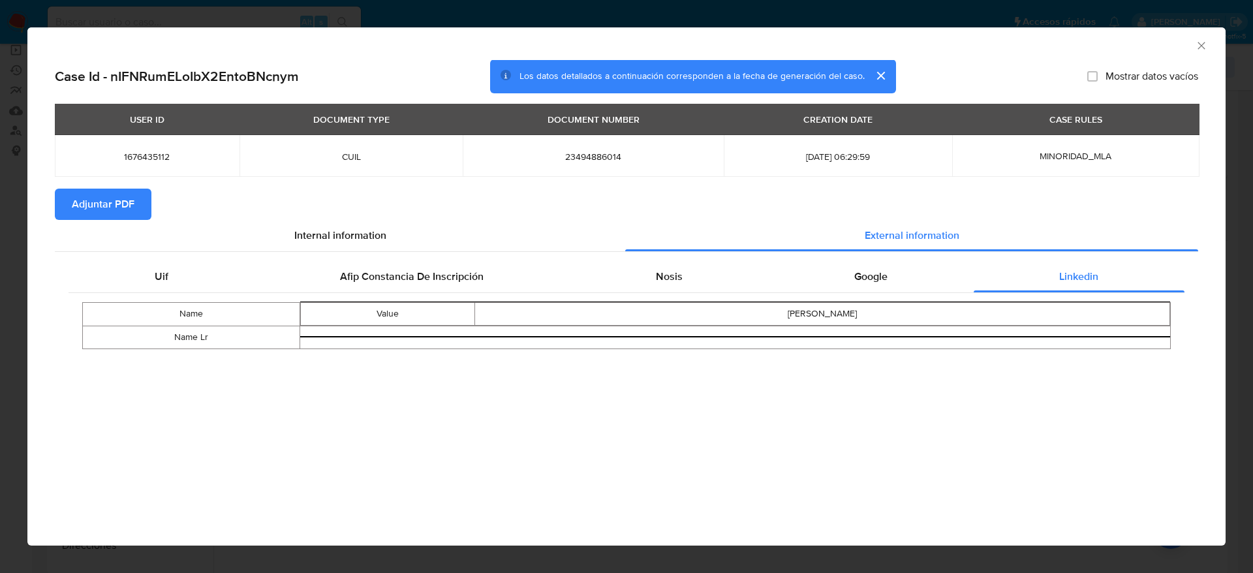
click at [97, 193] on span "Adjuntar PDF" at bounding box center [103, 204] width 63 height 29
click at [1204, 46] on icon "Cerrar ventana" at bounding box center [1201, 45] width 13 height 13
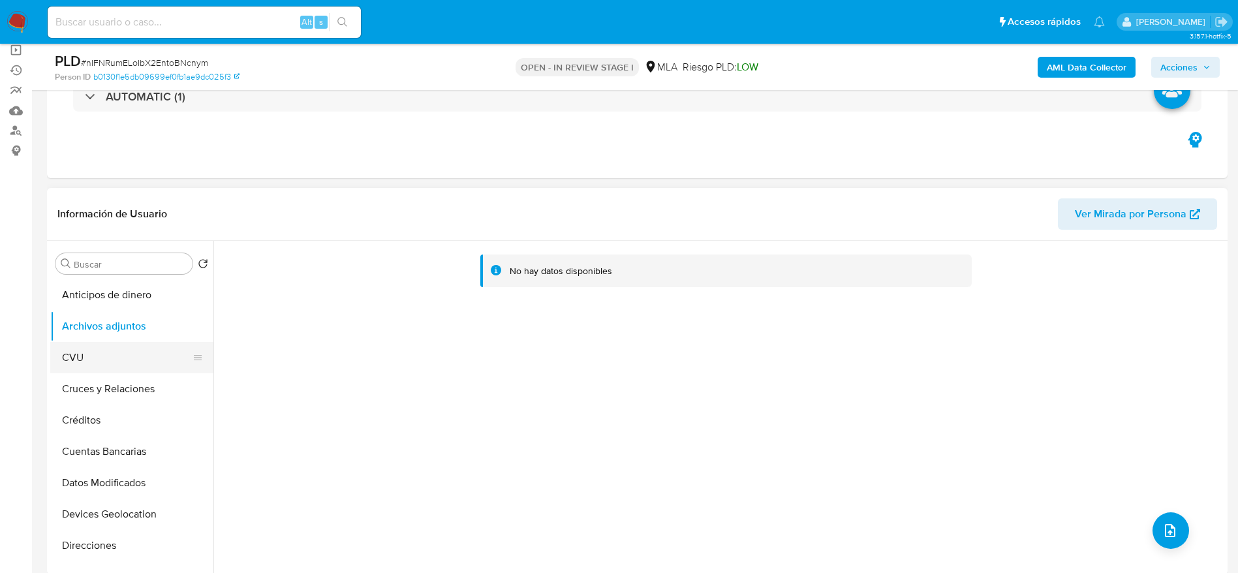
click at [61, 345] on button "CVU" at bounding box center [126, 357] width 153 height 31
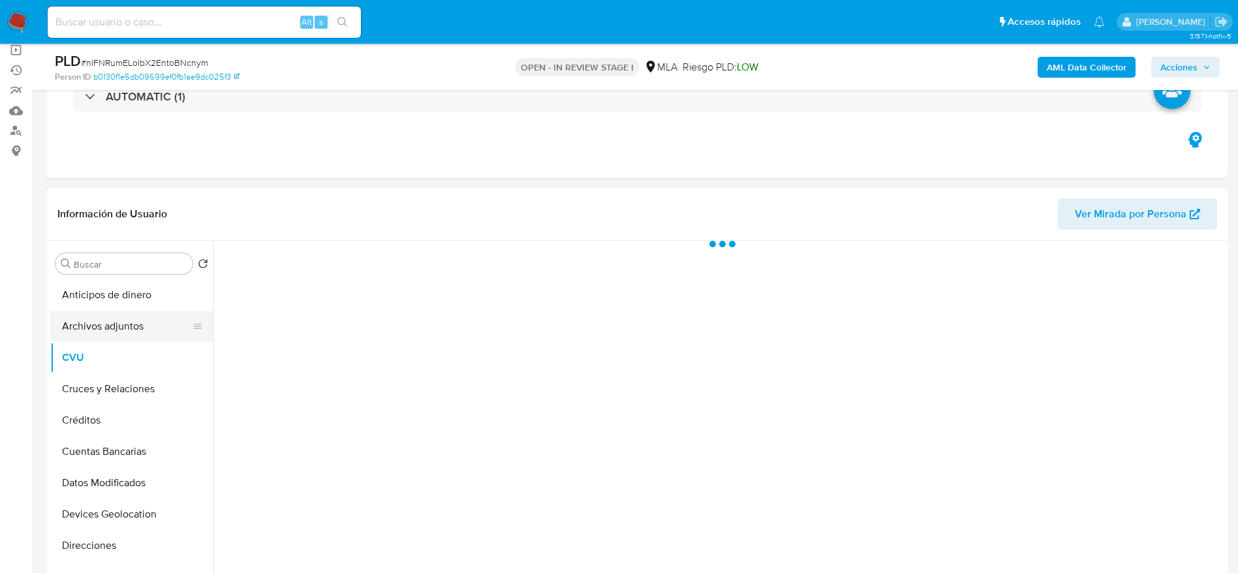
click at [121, 322] on button "Archivos adjuntos" at bounding box center [126, 326] width 153 height 31
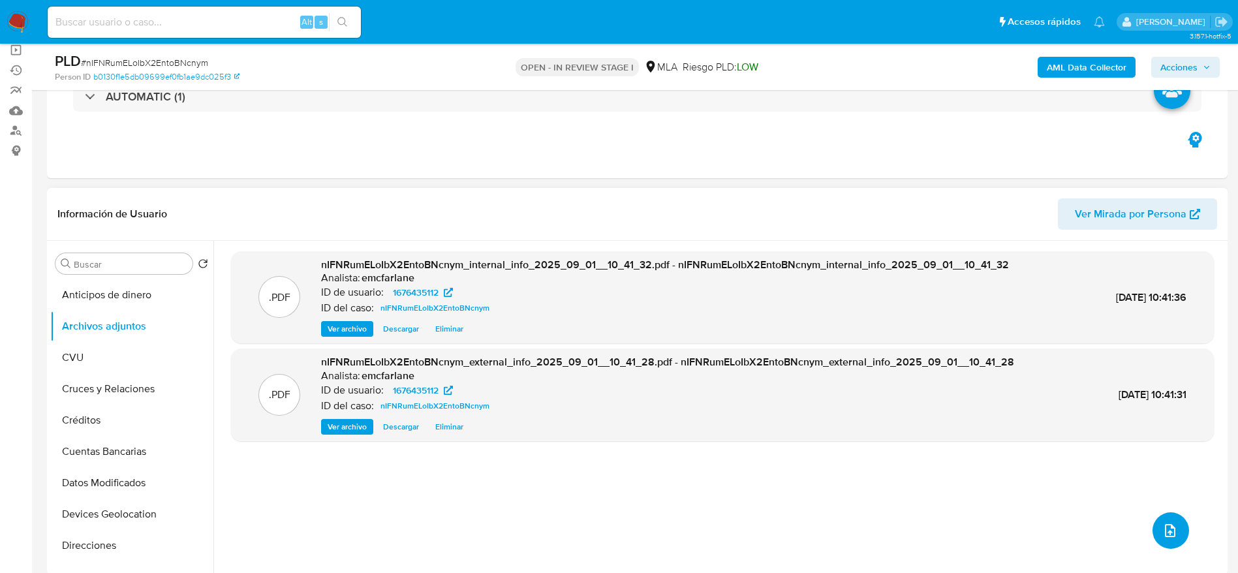
click at [1167, 533] on icon "upload-file" at bounding box center [1171, 531] width 16 height 16
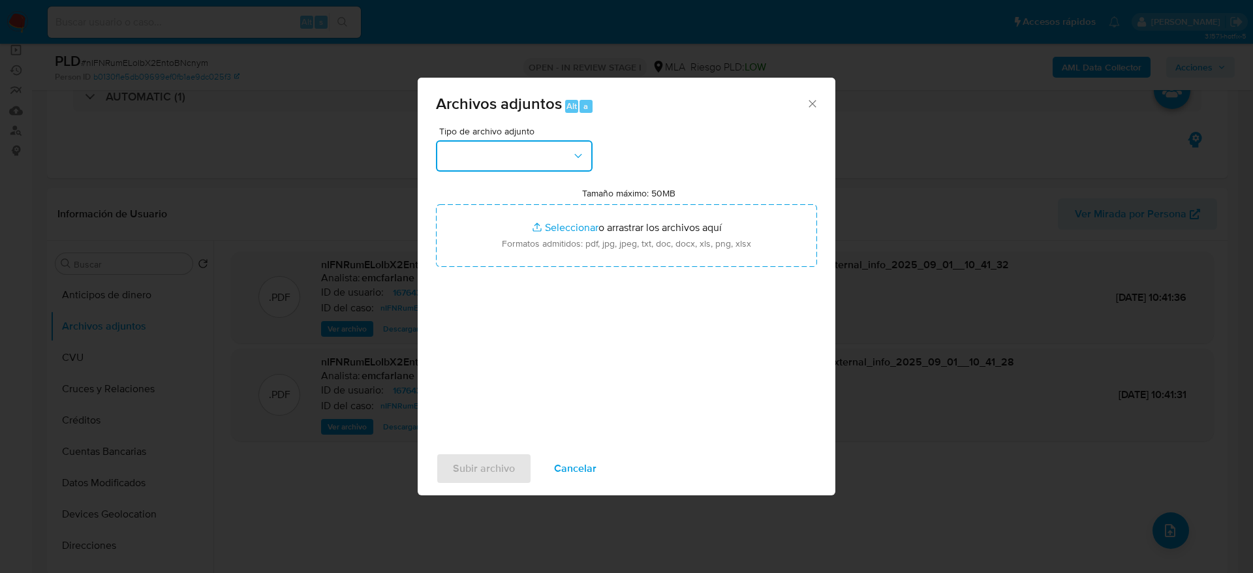
drag, startPoint x: 544, startPoint y: 143, endPoint x: 542, endPoint y: 161, distance: 18.4
click at [544, 144] on button "button" at bounding box center [514, 155] width 157 height 31
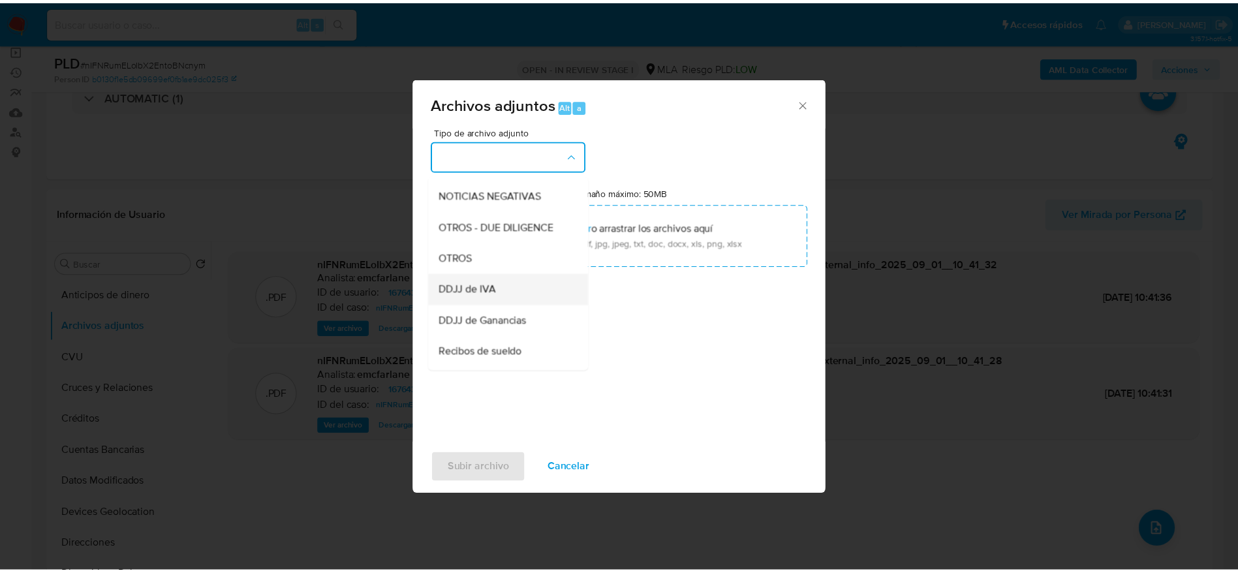
scroll to position [196, 0]
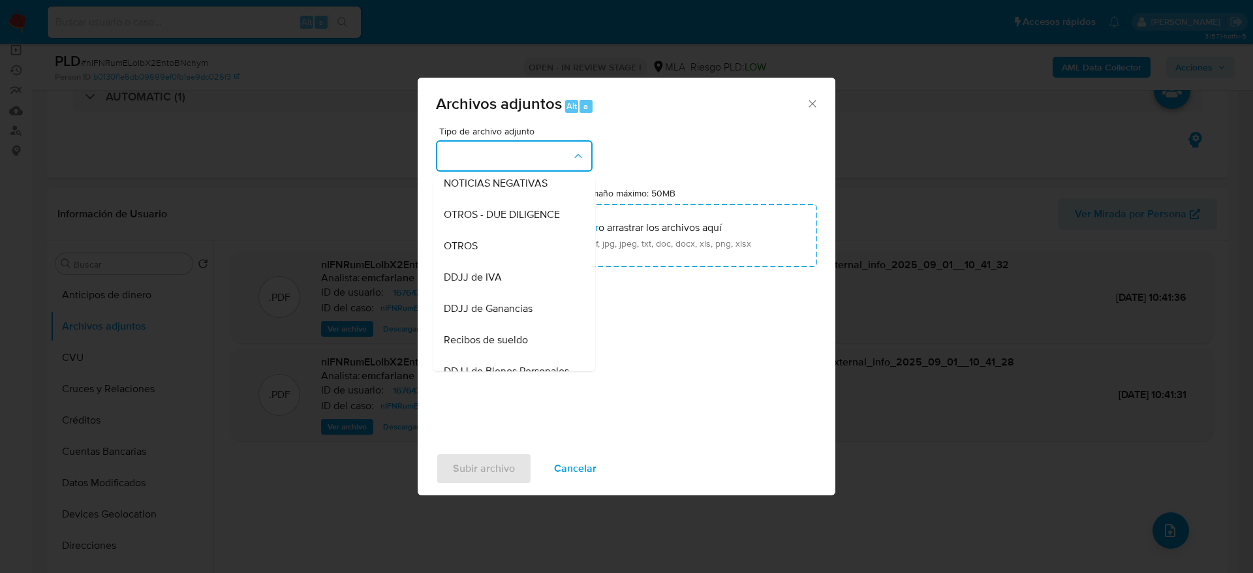
drag, startPoint x: 482, startPoint y: 253, endPoint x: 751, endPoint y: 445, distance: 330.0
click at [482, 254] on div "OTROS" at bounding box center [510, 245] width 133 height 31
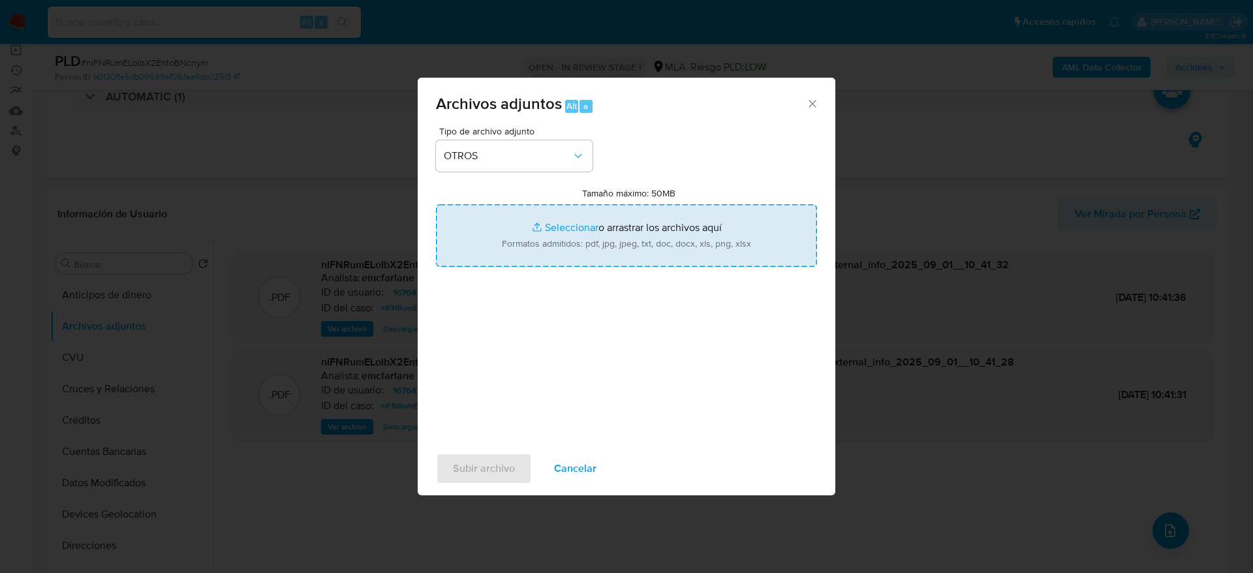
type input "C:\fakepath\Caselog nIFNRumELoIbX2EntoBNcnym.docx"
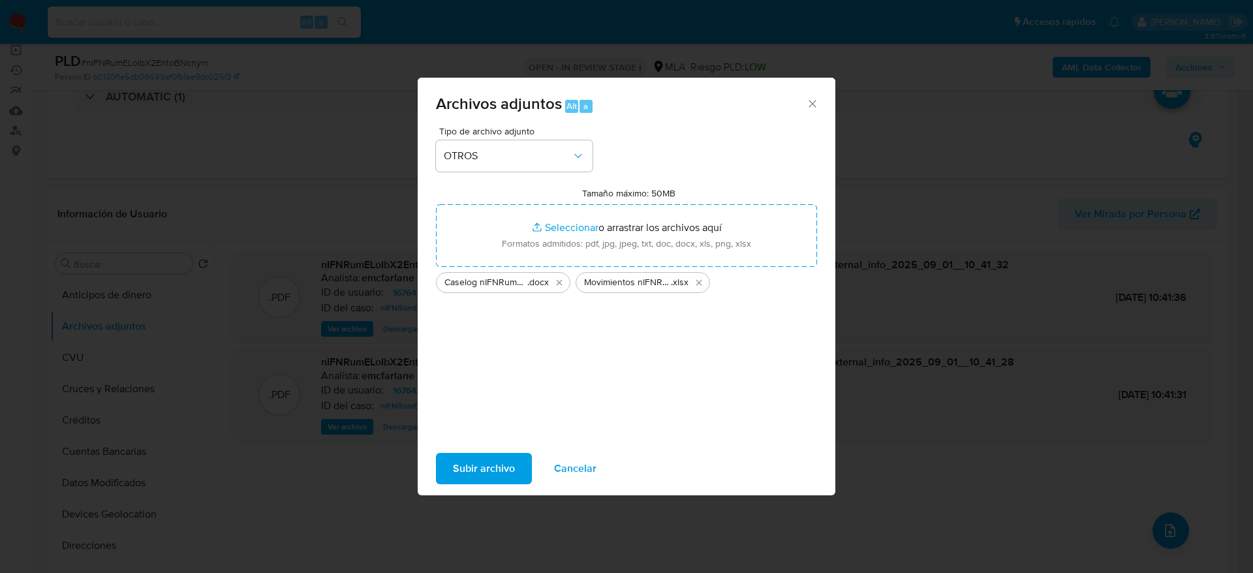
click at [491, 459] on span "Subir archivo" at bounding box center [484, 468] width 62 height 29
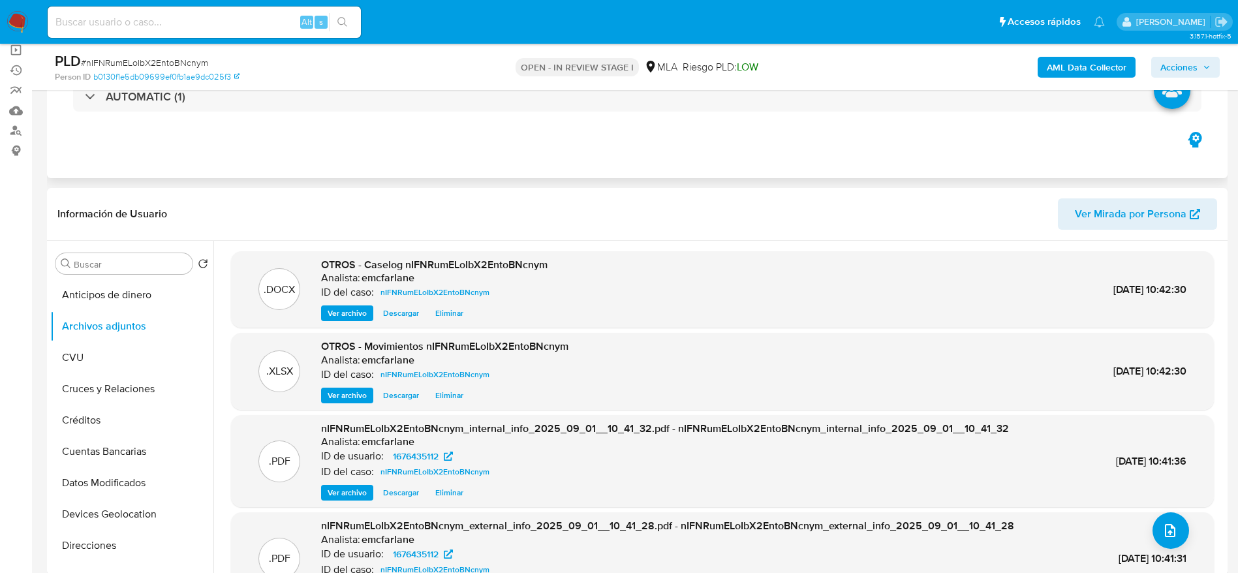
click at [671, 153] on div "Eventos ( 1 ) Acciones AUTOMATIC (1)" at bounding box center [637, 100] width 1181 height 157
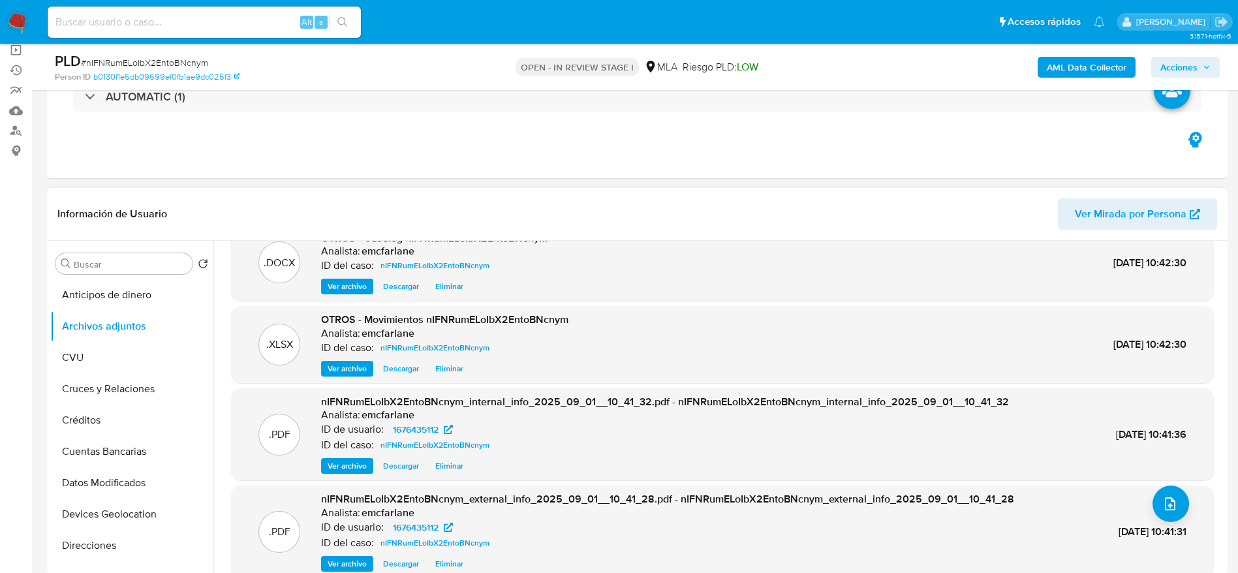
scroll to position [42, 0]
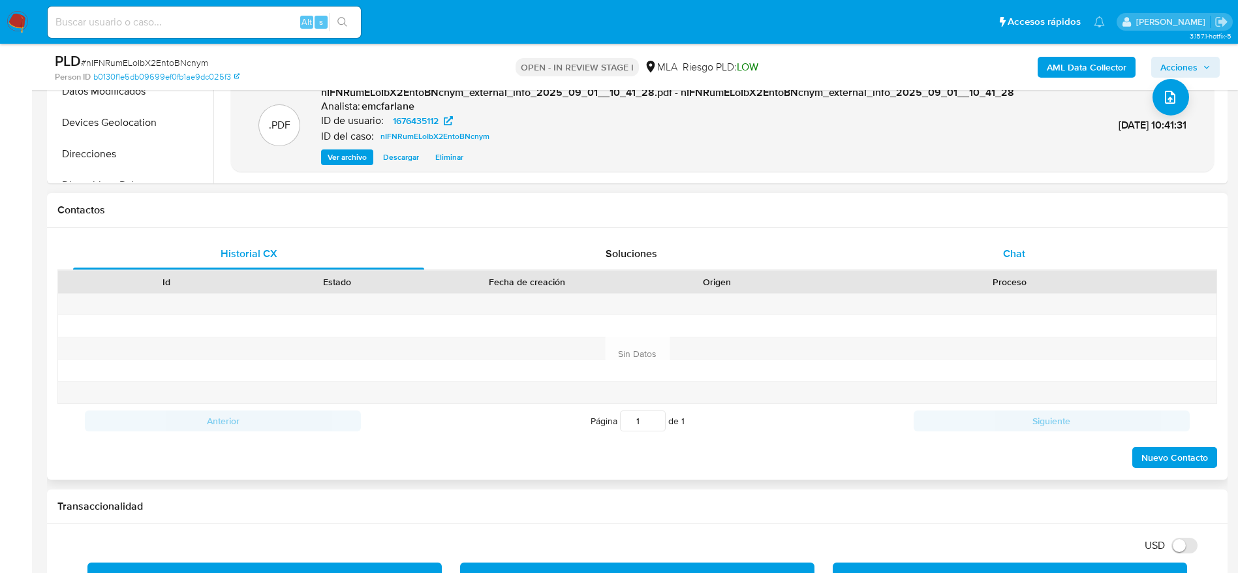
click at [1033, 243] on div "Chat" at bounding box center [1014, 253] width 351 height 31
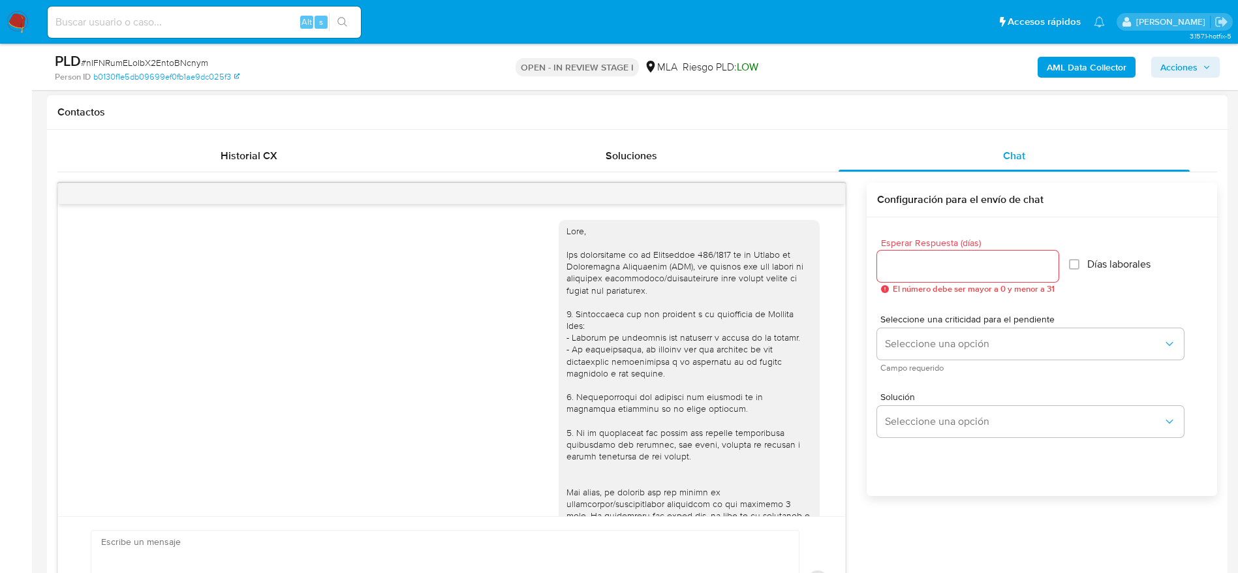
scroll to position [572, 0]
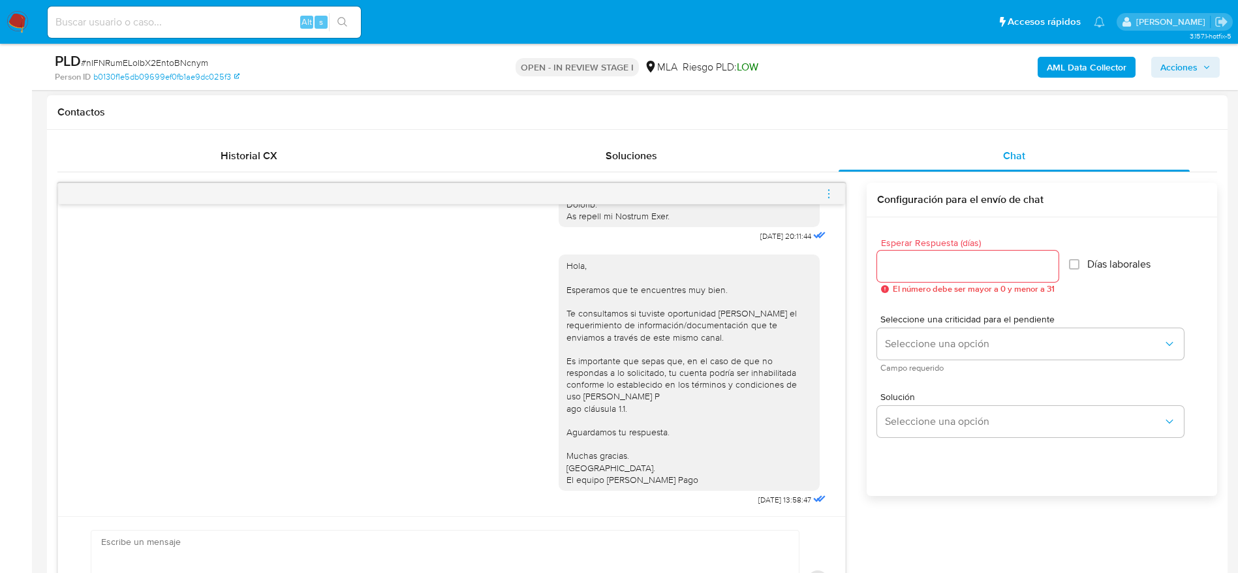
click at [824, 196] on icon "menu-action" at bounding box center [829, 194] width 12 height 12
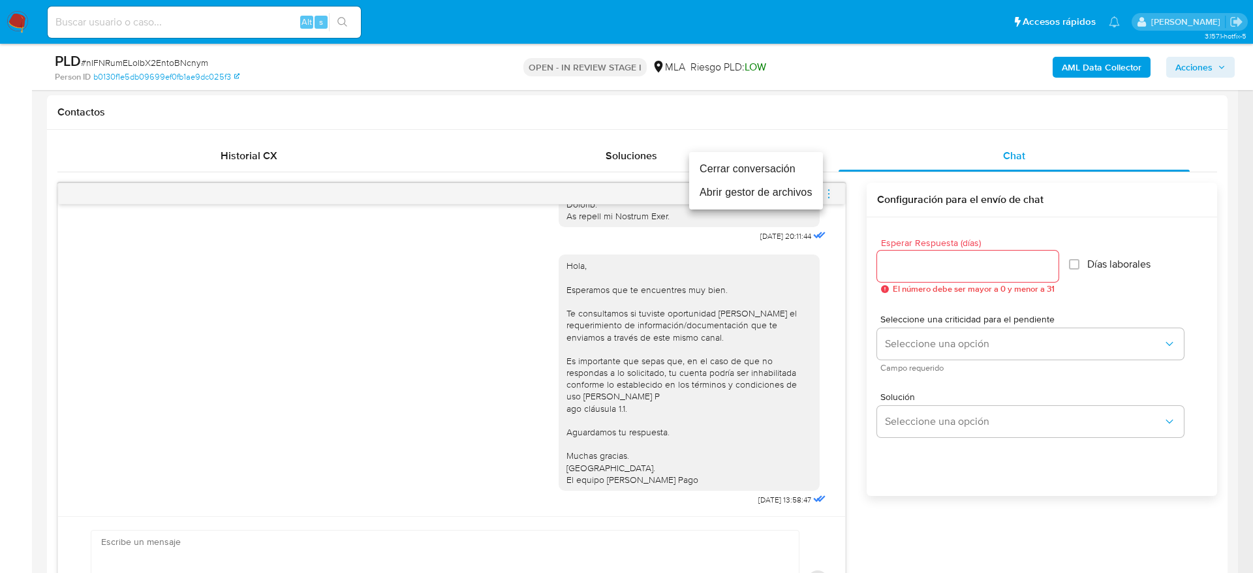
click at [744, 168] on li "Cerrar conversación" at bounding box center [756, 169] width 134 height 24
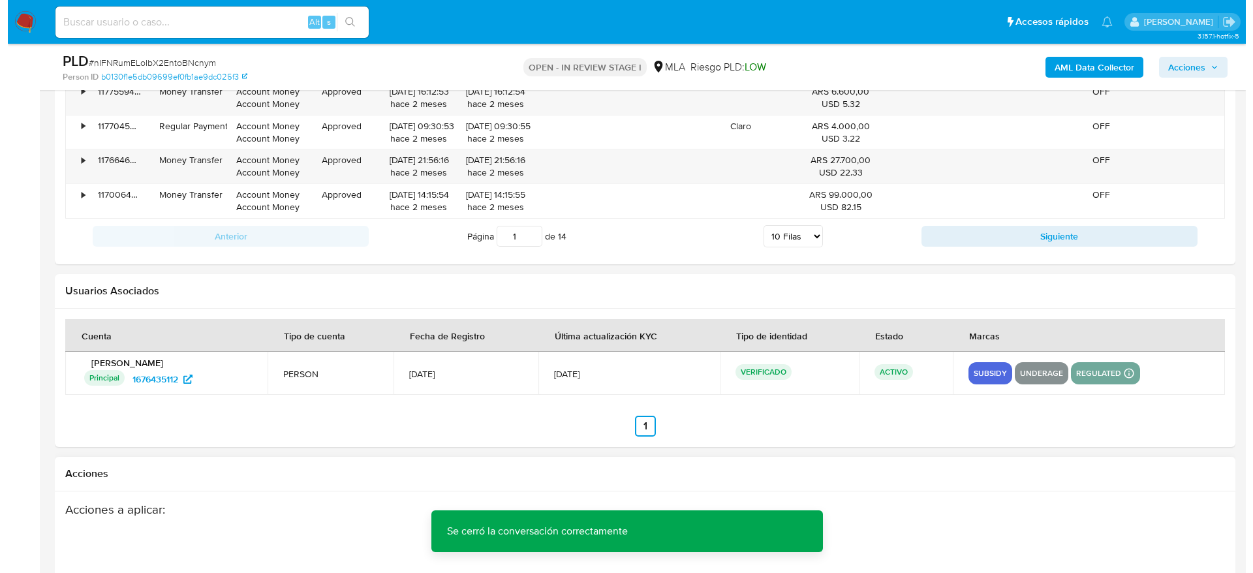
scroll to position [2296, 0]
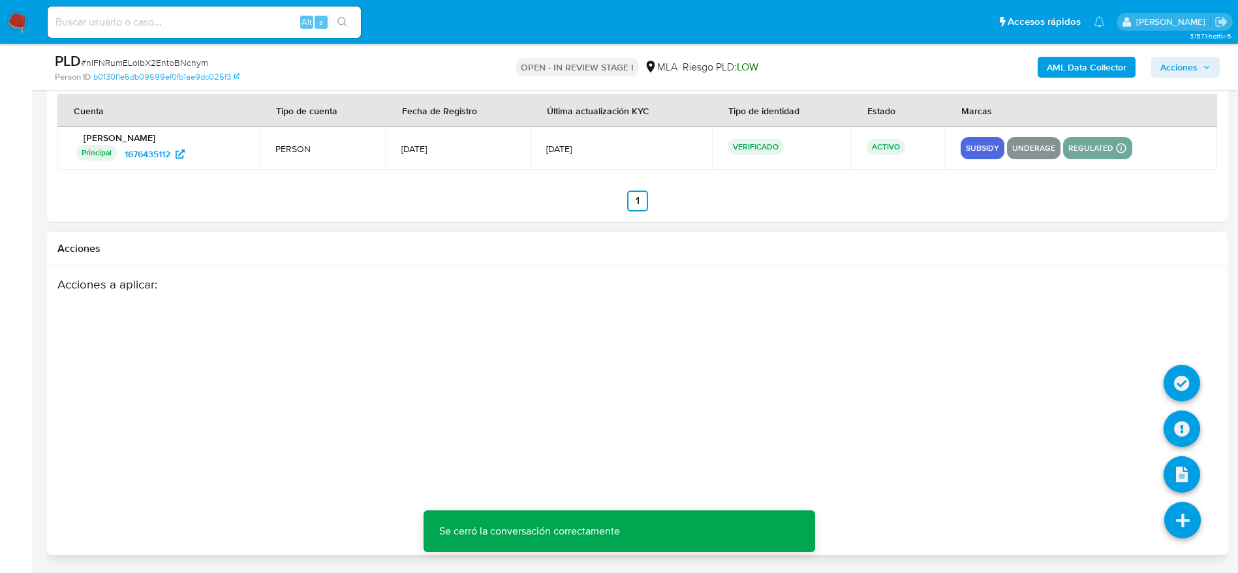
click at [1188, 515] on icon at bounding box center [1183, 520] width 37 height 37
click at [1175, 437] on icon at bounding box center [1182, 429] width 37 height 37
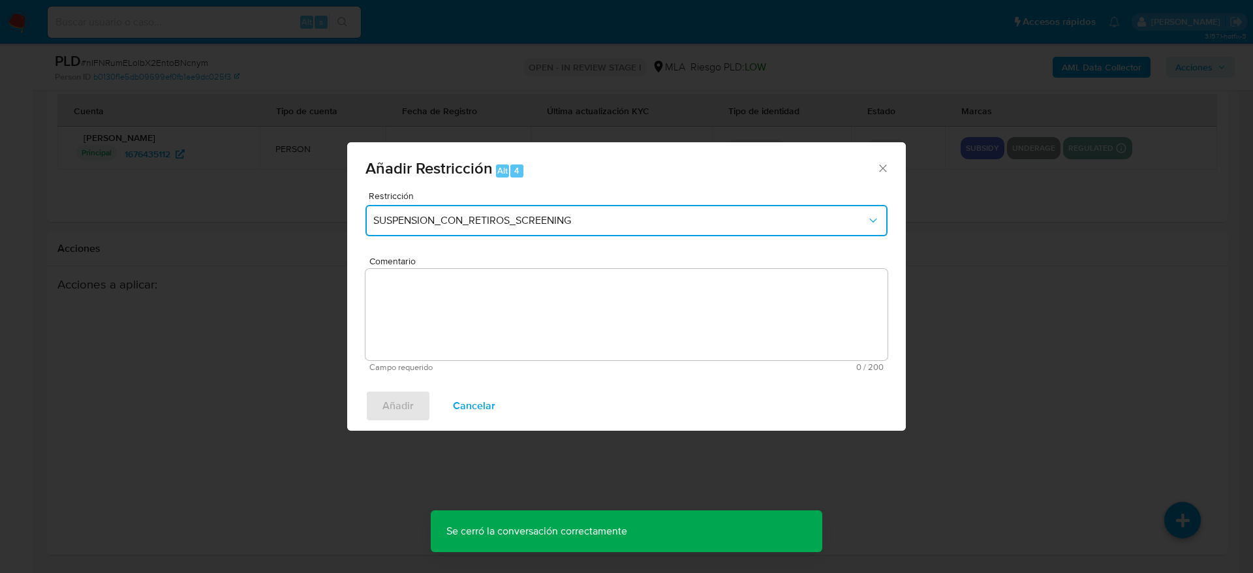
click at [468, 225] on span "SUSPENSION_CON_RETIROS_SCREENING" at bounding box center [620, 220] width 494 height 13
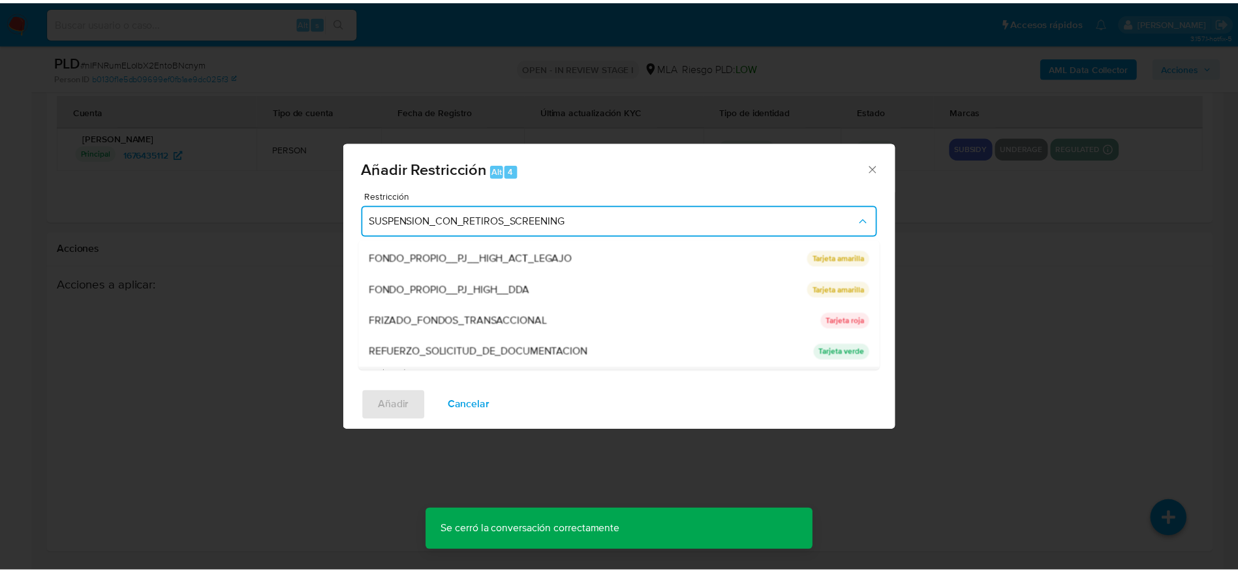
scroll to position [277, 0]
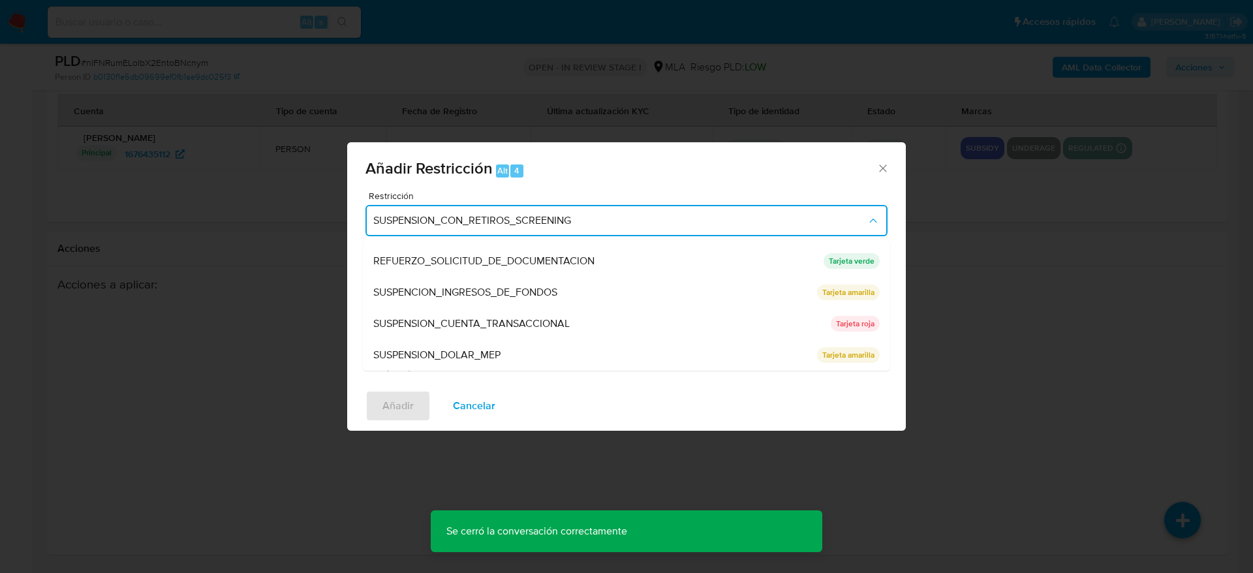
click at [458, 318] on span "SUSPENSION_CUENTA_TRANSACCIONAL" at bounding box center [471, 323] width 196 height 13
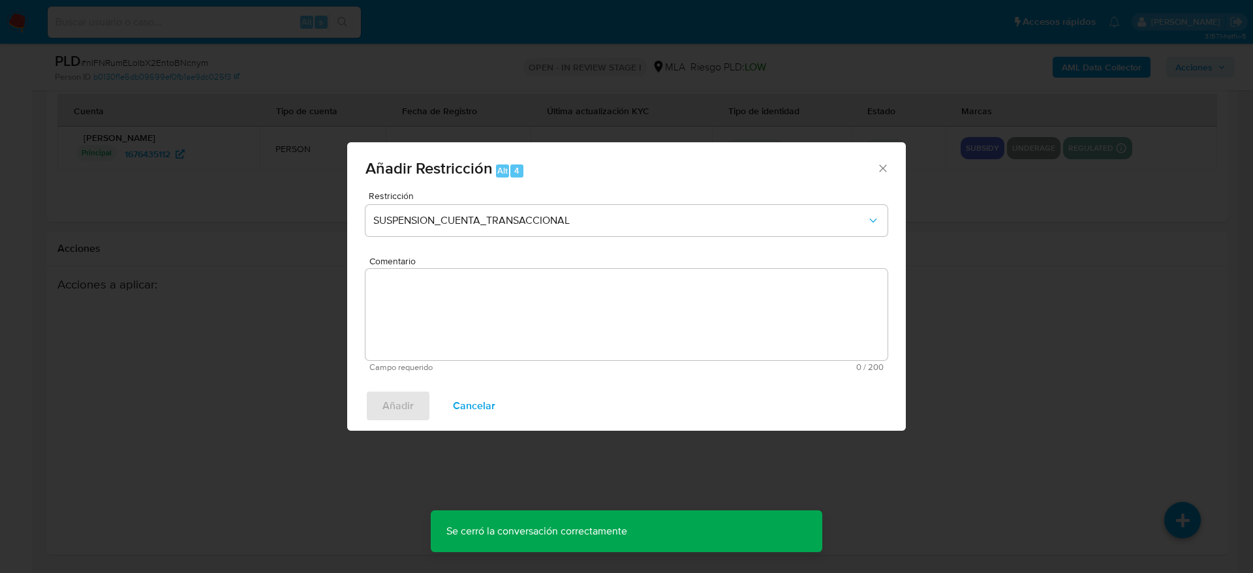
click at [459, 319] on textarea "Comentario" at bounding box center [627, 314] width 522 height 91
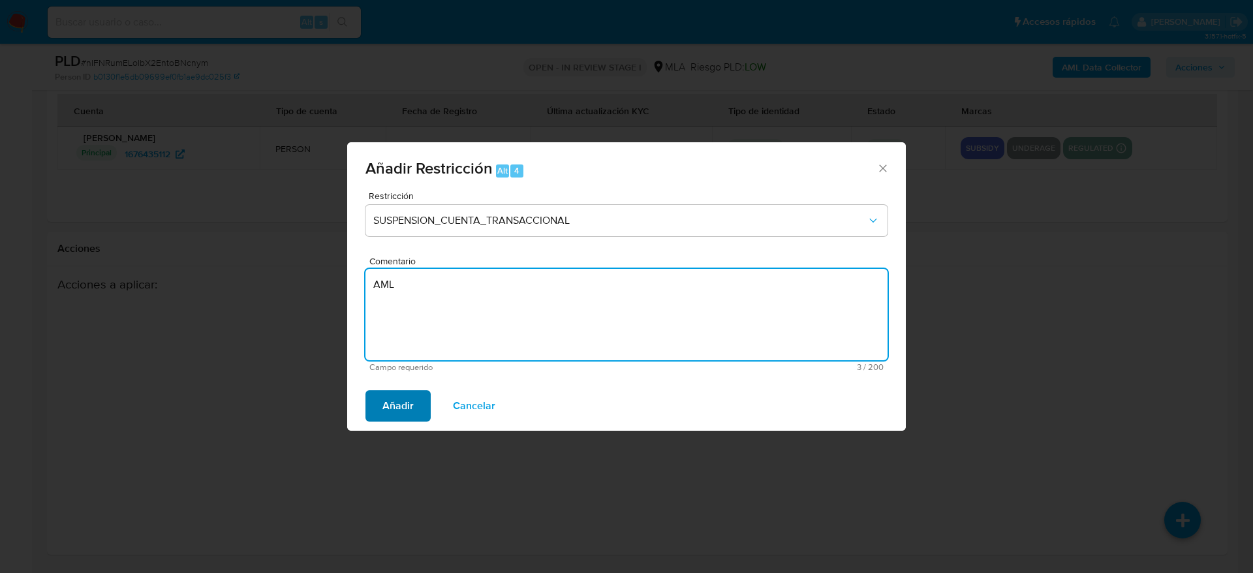
type textarea "AML"
click at [407, 398] on span "Añadir" at bounding box center [398, 406] width 31 height 29
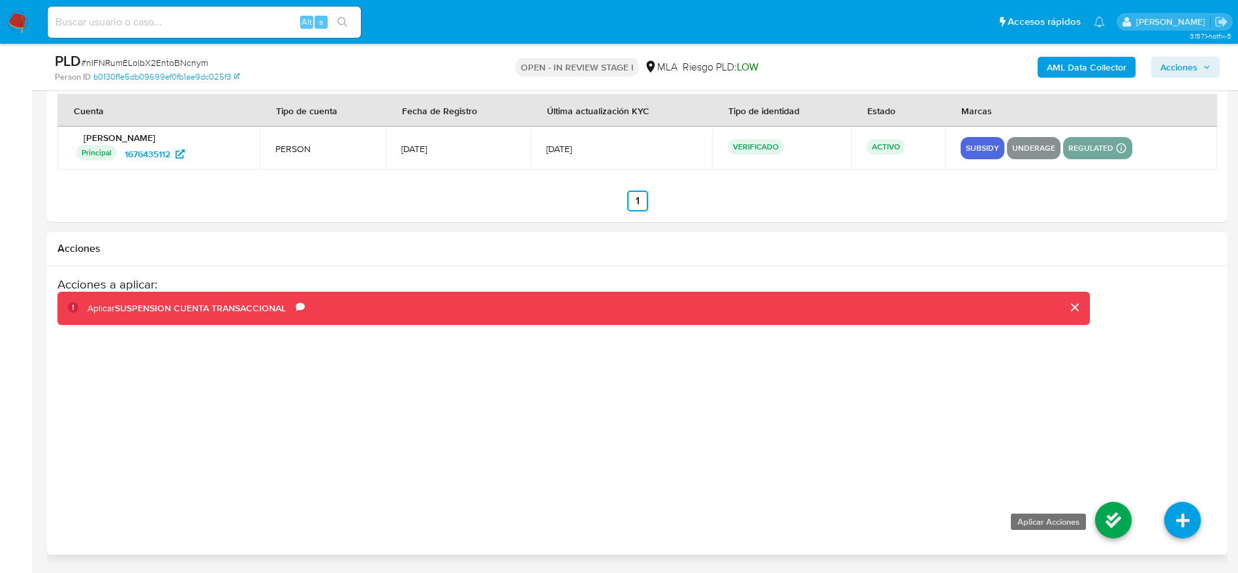
click at [1116, 516] on icon at bounding box center [1113, 520] width 37 height 37
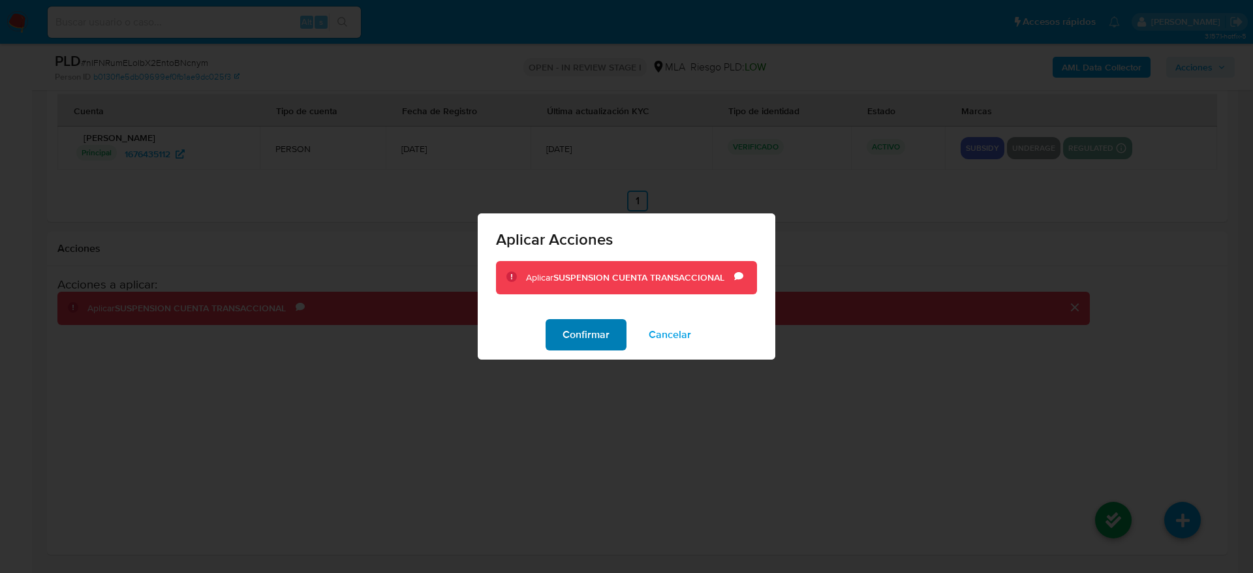
click at [590, 332] on span "Confirmar" at bounding box center [586, 335] width 47 height 29
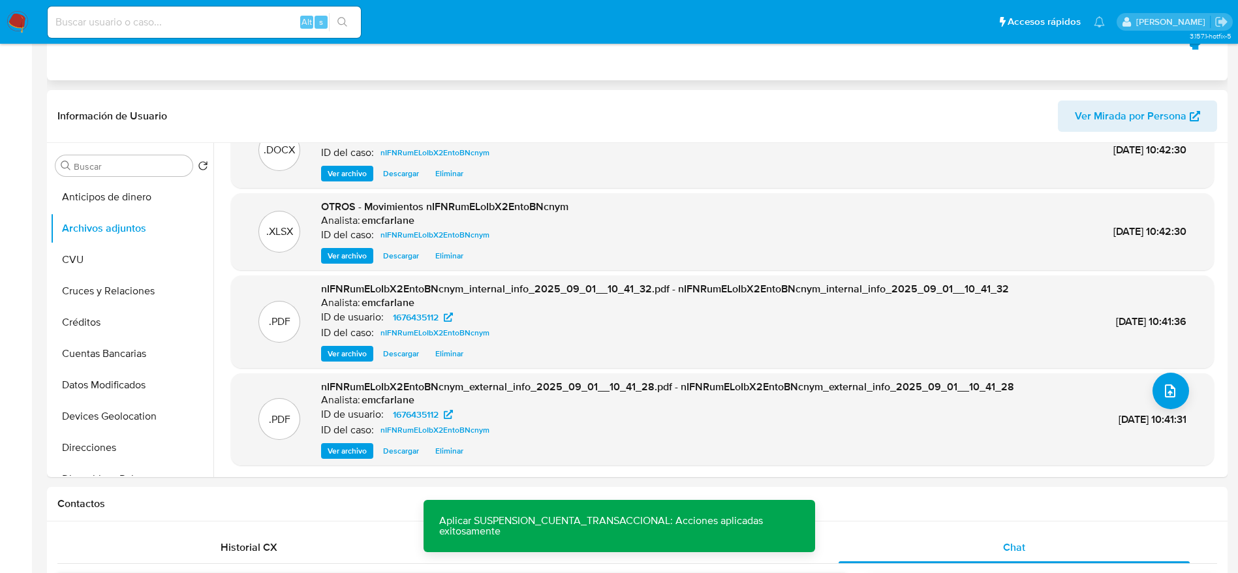
scroll to position [0, 0]
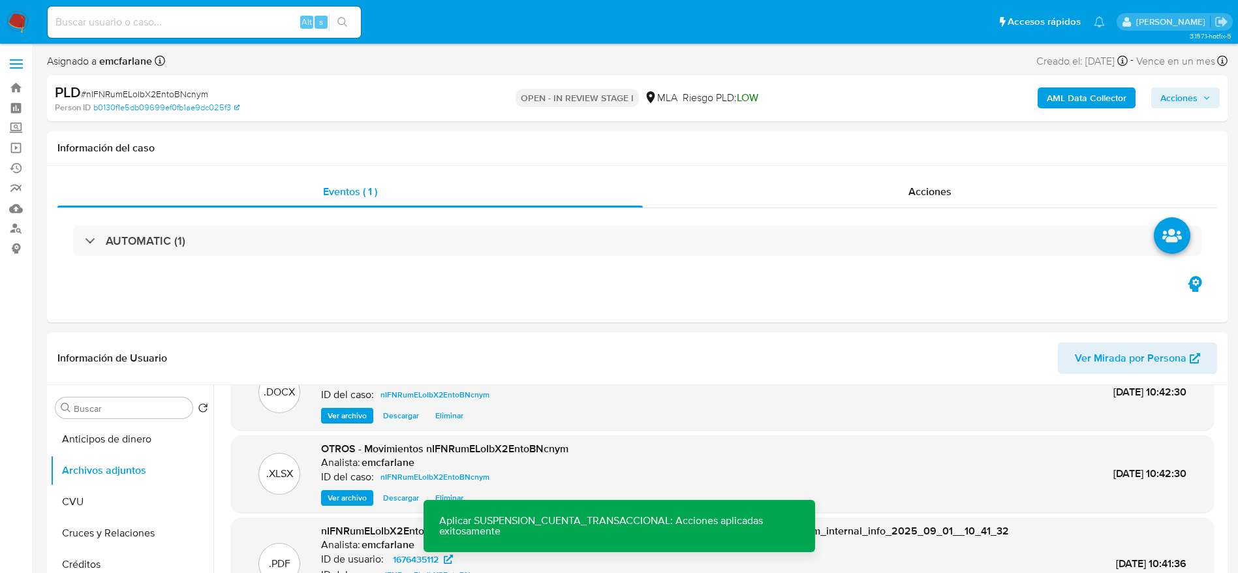
click at [1168, 94] on span "Acciones" at bounding box center [1179, 97] width 37 height 21
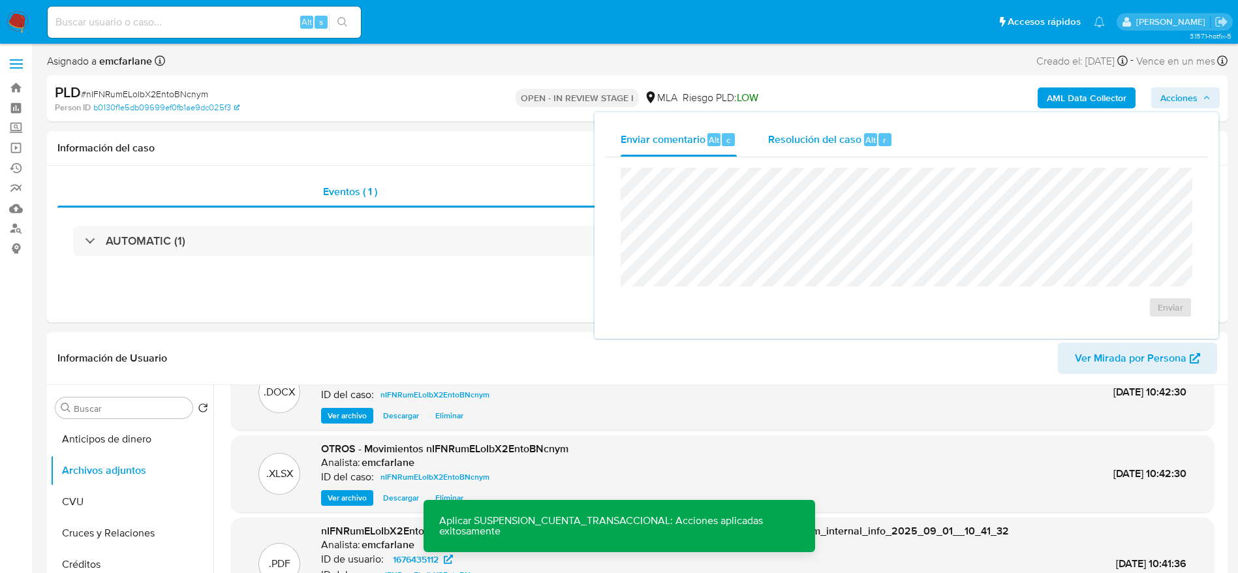
click at [883, 134] on span "r" at bounding box center [884, 140] width 3 height 12
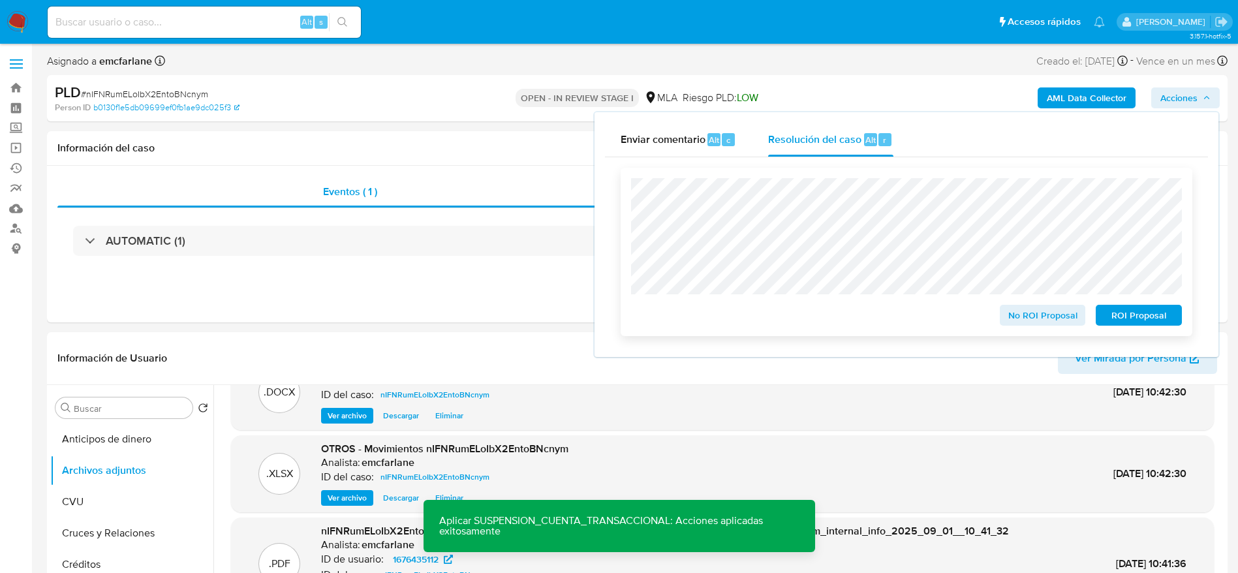
click at [1144, 320] on span "ROI Proposal" at bounding box center [1139, 315] width 68 height 18
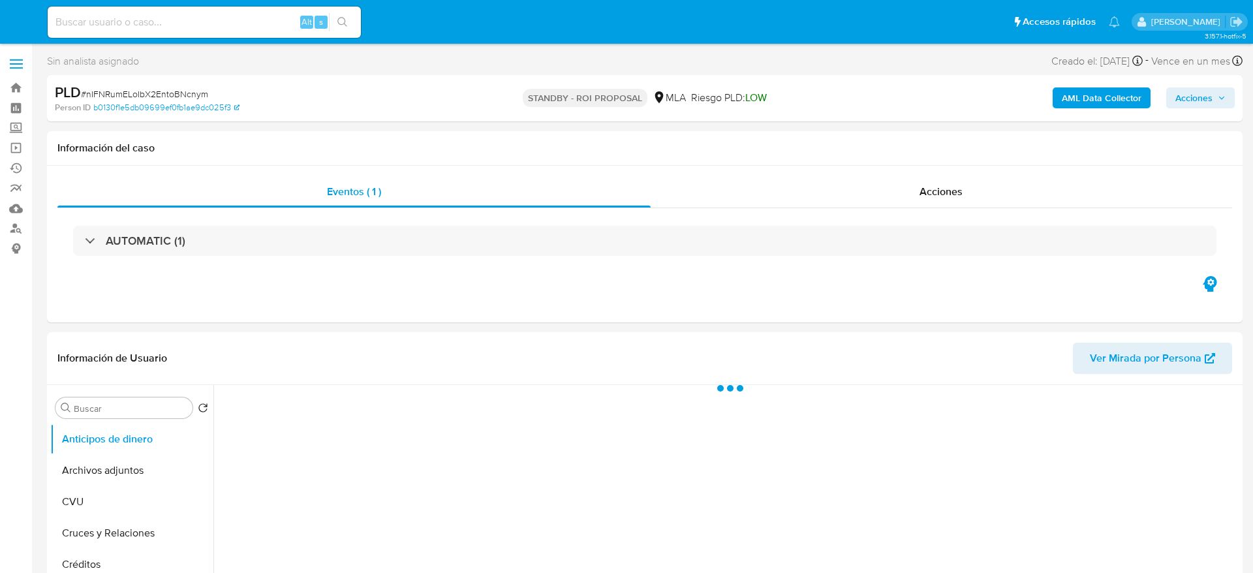
select select "10"
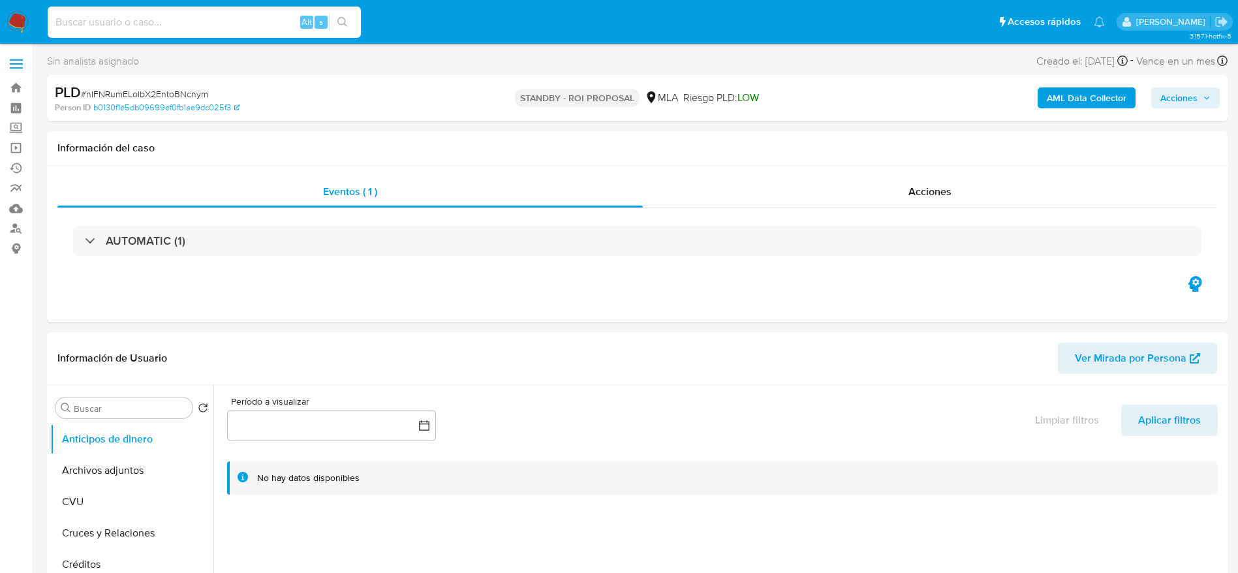
click at [230, 20] on input at bounding box center [204, 22] width 313 height 17
paste input "J4JXtR9WDsmU7RcCJmgnnqEp"
type input "J4JXtR9WDsmU7RcCJmgnnqEp"
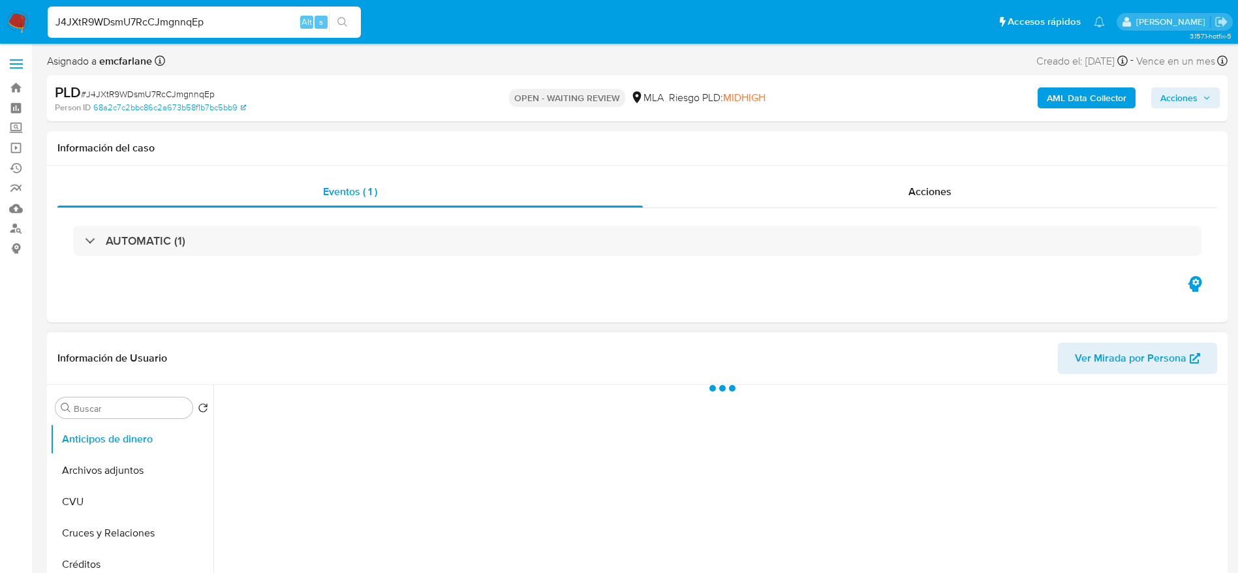
select select "10"
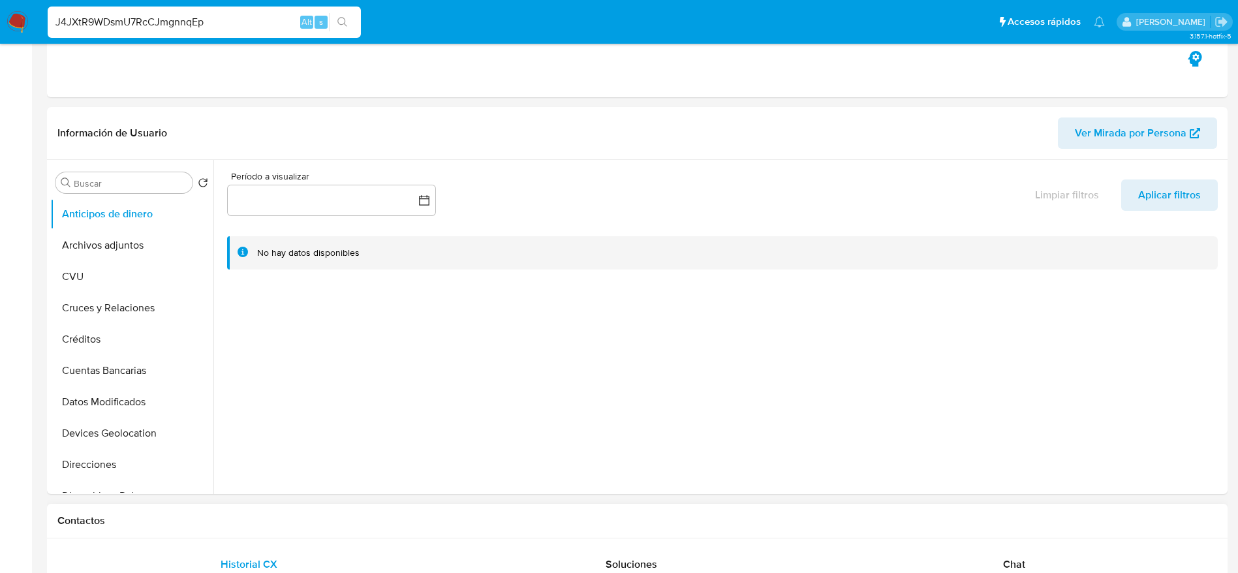
scroll to position [392, 0]
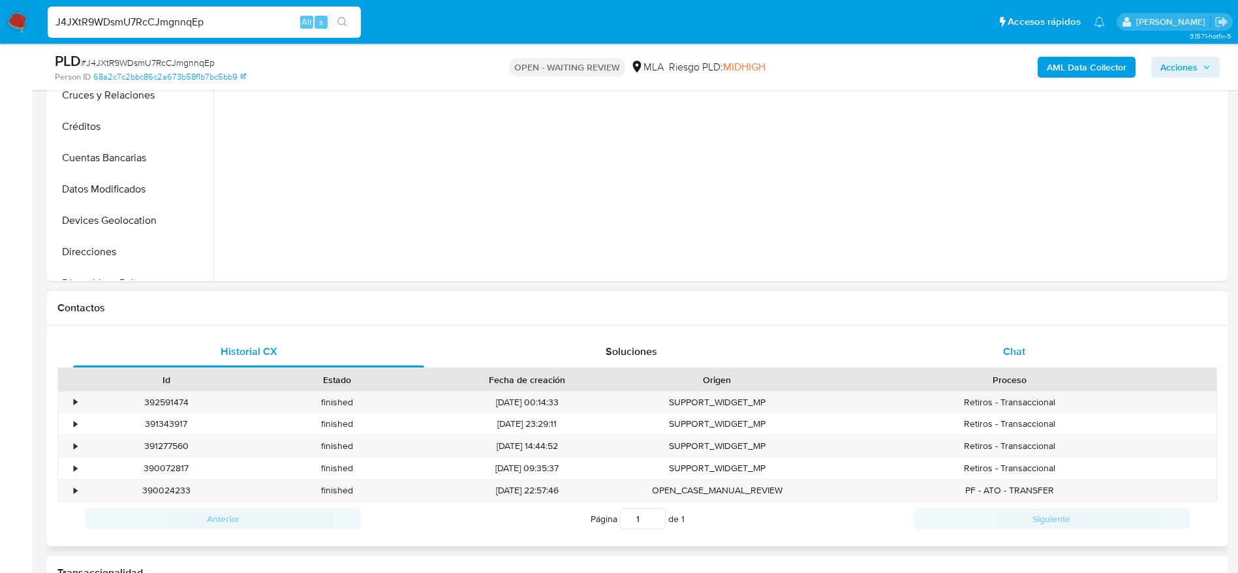
click at [1020, 364] on div "Chat" at bounding box center [1014, 351] width 351 height 31
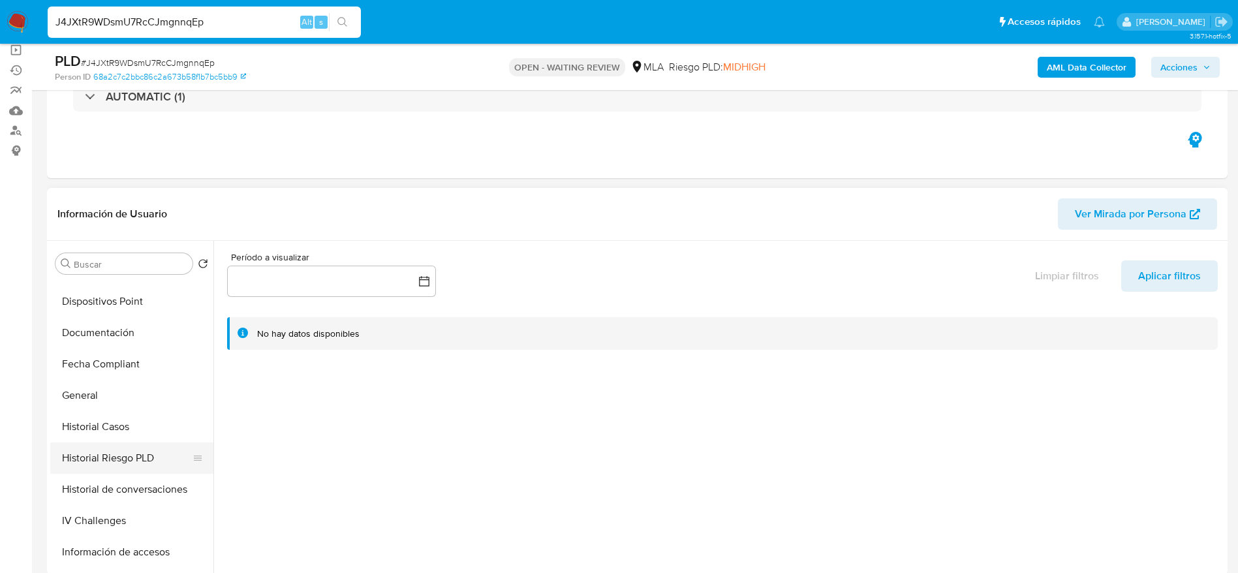
scroll to position [294, 0]
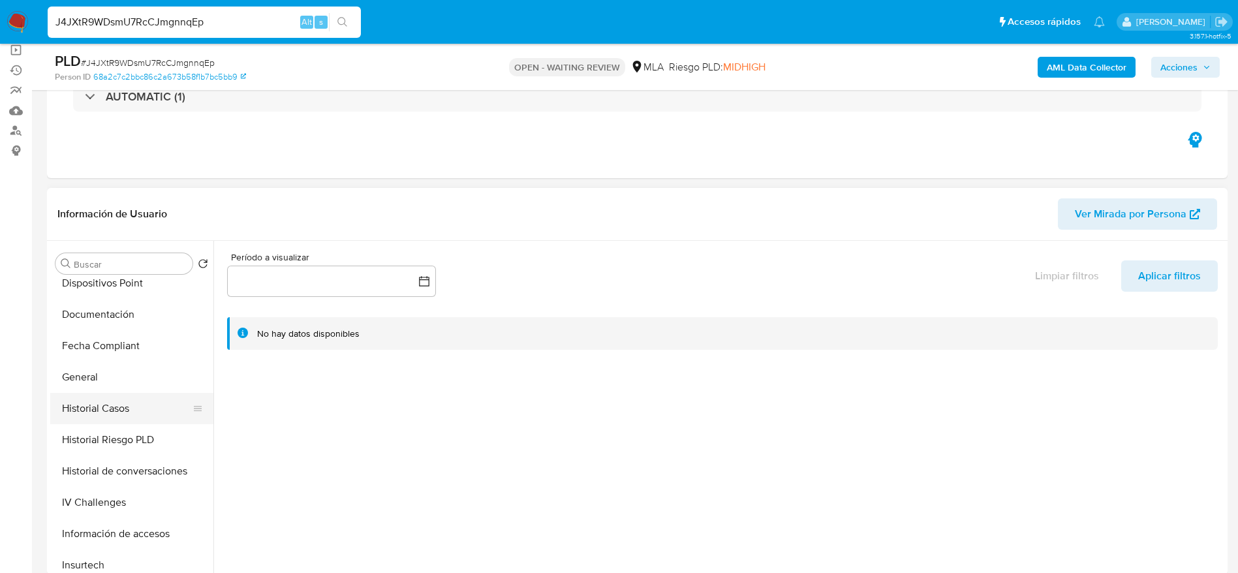
click at [116, 403] on button "Historial Casos" at bounding box center [126, 408] width 153 height 31
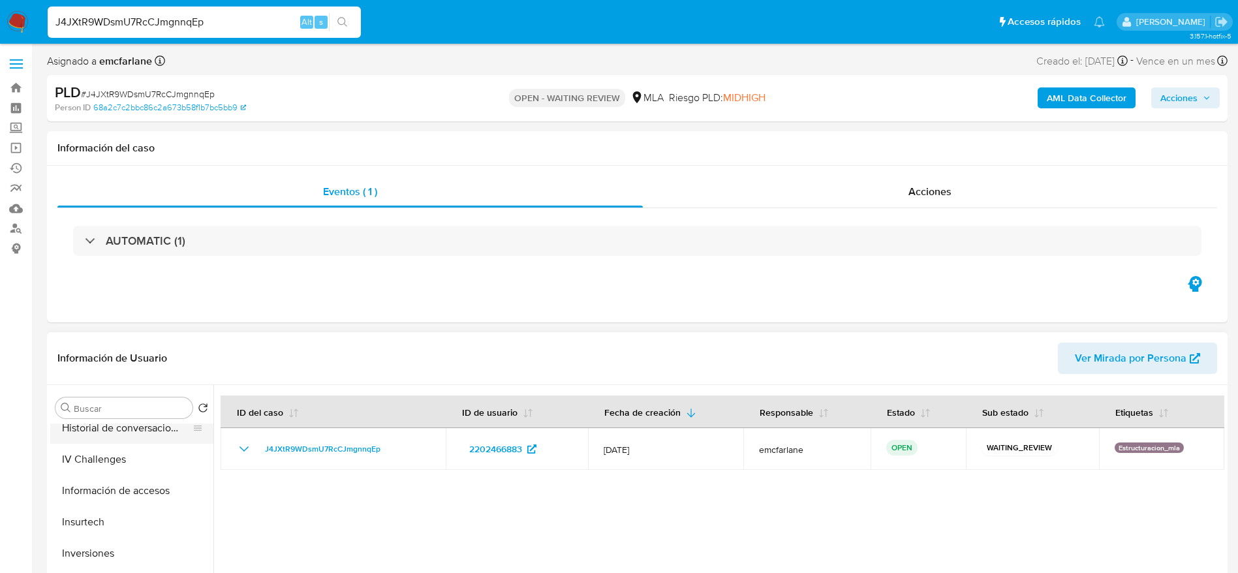
scroll to position [490, 0]
click at [131, 87] on span "# J4JXtR9WDsmU7RcCJmgnnqEp" at bounding box center [148, 93] width 134 height 13
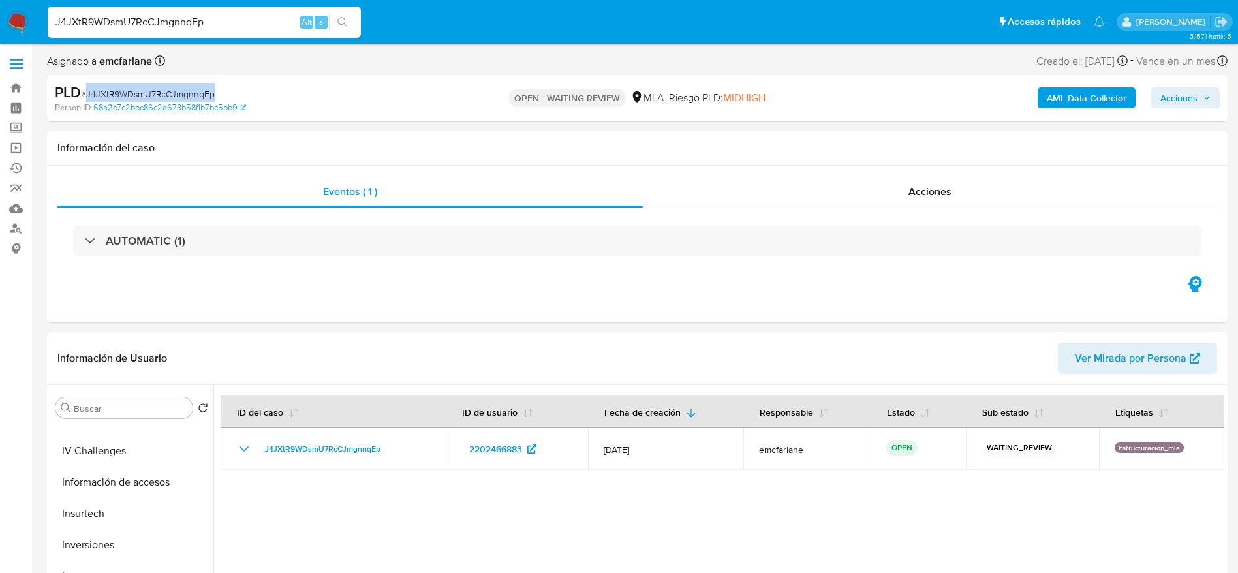
click at [131, 87] on span "# J4JXtR9WDsmU7RcCJmgnnqEp" at bounding box center [148, 93] width 134 height 13
copy span "J4JXtR9WDsmU7RcCJmgnnqEp"
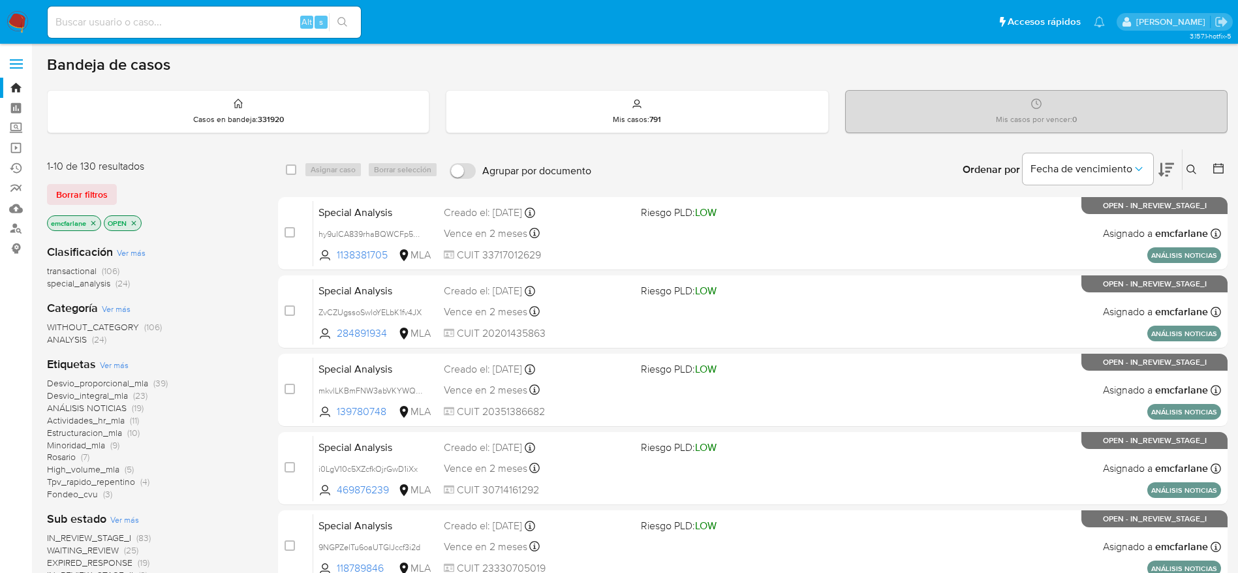
click at [80, 192] on span "Borrar filtros" at bounding box center [82, 194] width 52 height 18
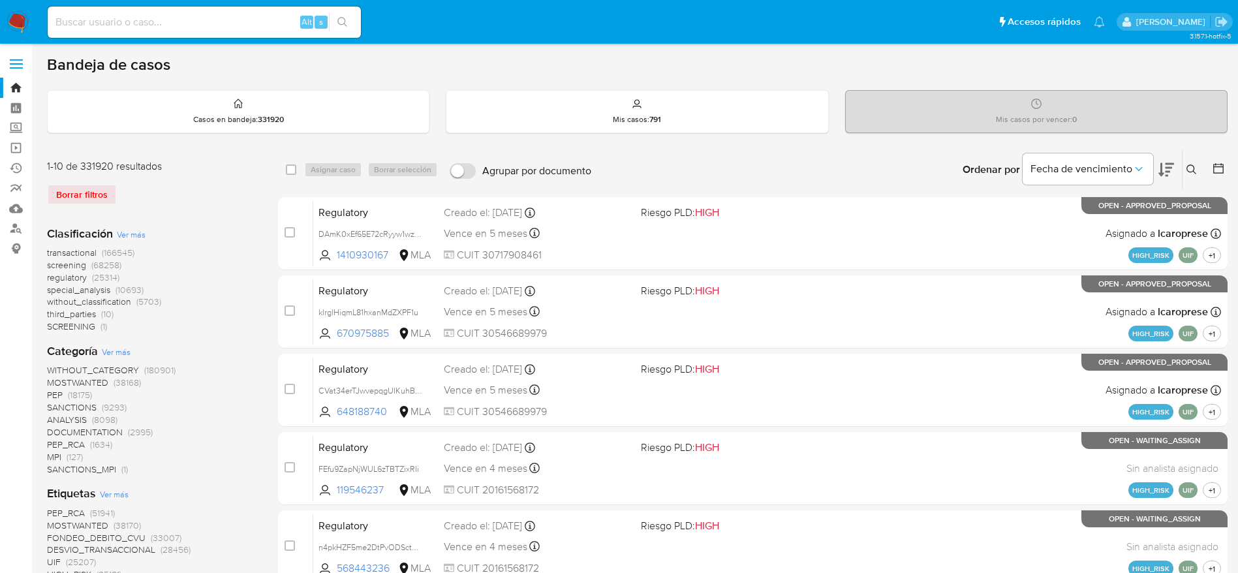
click at [1192, 168] on icon at bounding box center [1192, 170] width 10 height 10
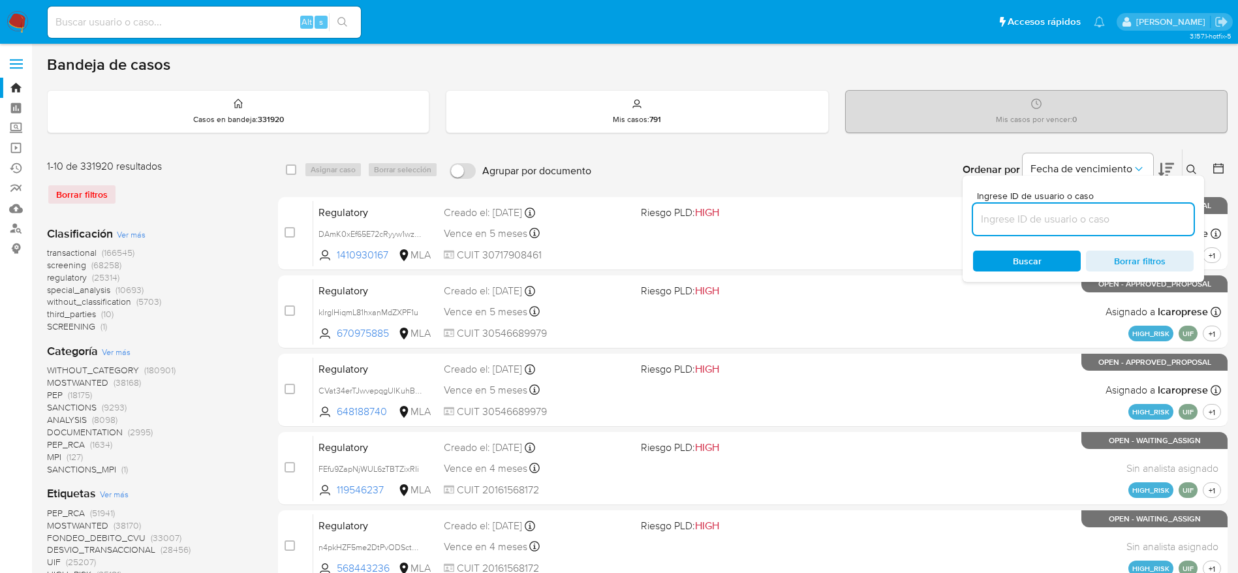
drag, startPoint x: 1078, startPoint y: 217, endPoint x: 1070, endPoint y: 219, distance: 7.9
click at [1078, 217] on input at bounding box center [1083, 219] width 221 height 17
type input "J4JXtR9WDsmU7RcCJmgnnqEp"
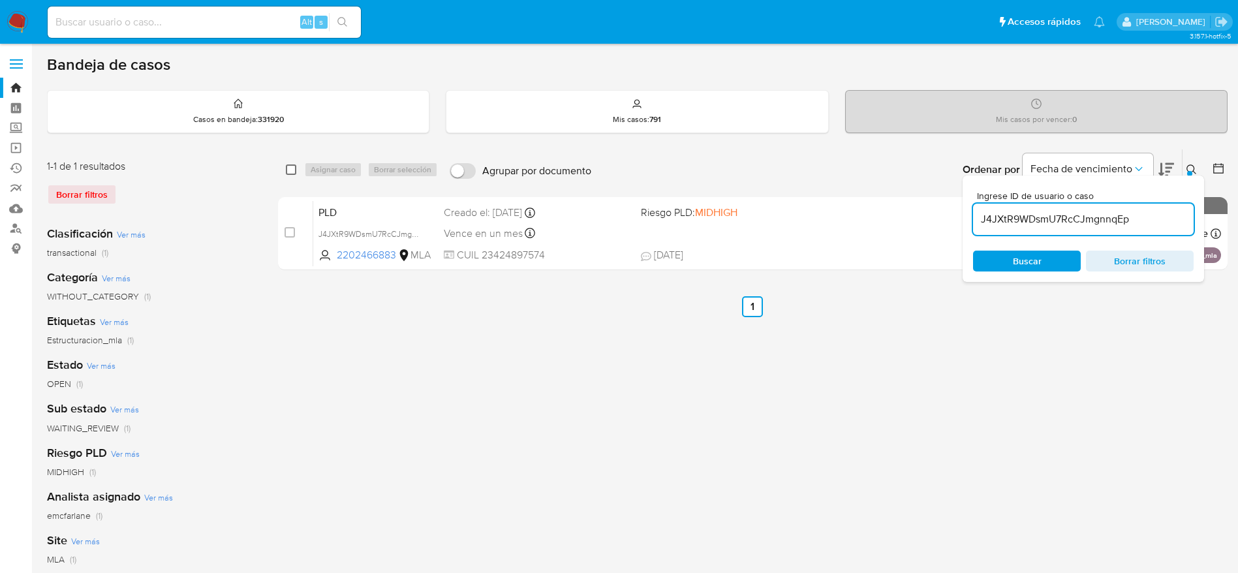
click at [291, 166] on input "checkbox" at bounding box center [291, 170] width 10 height 10
checkbox input "true"
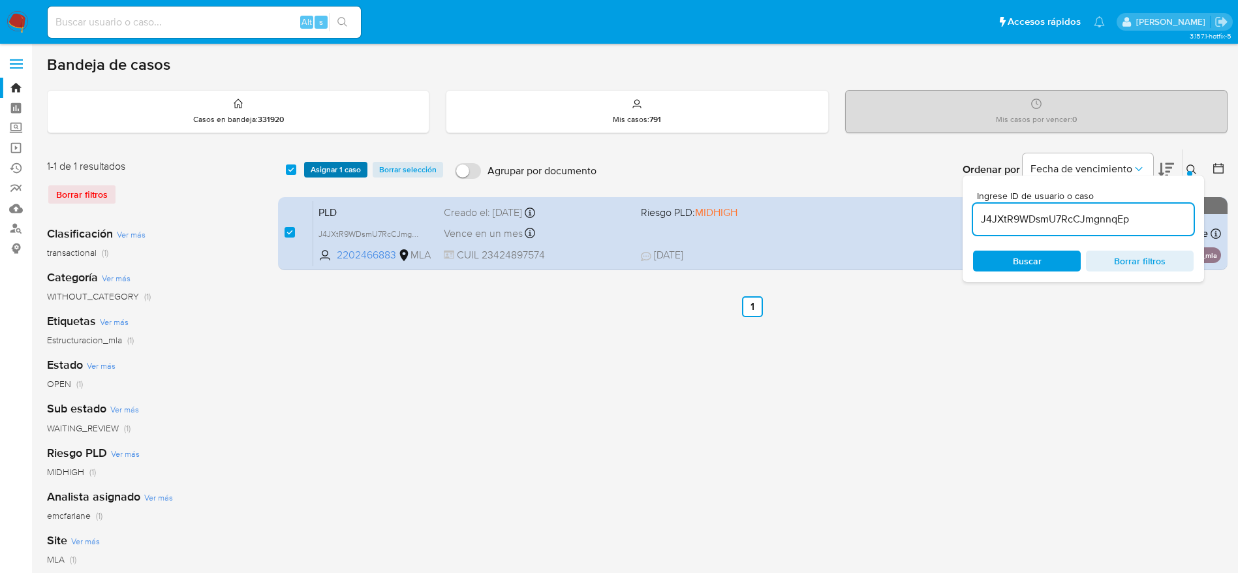
click at [311, 174] on span "Asignar 1 caso" at bounding box center [336, 169] width 50 height 13
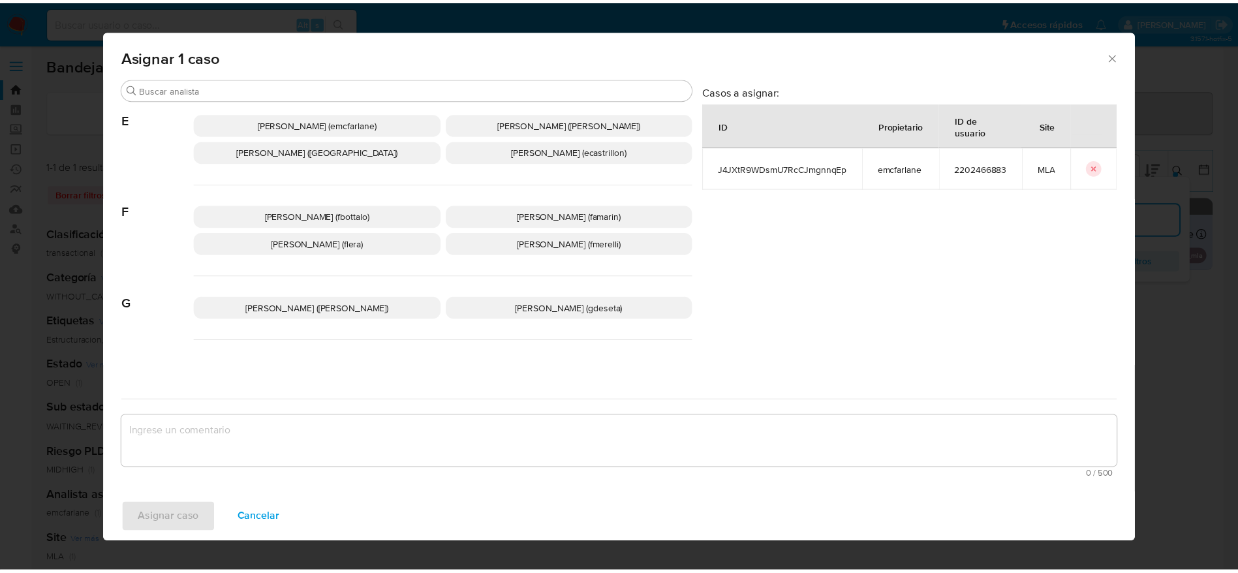
scroll to position [196, 0]
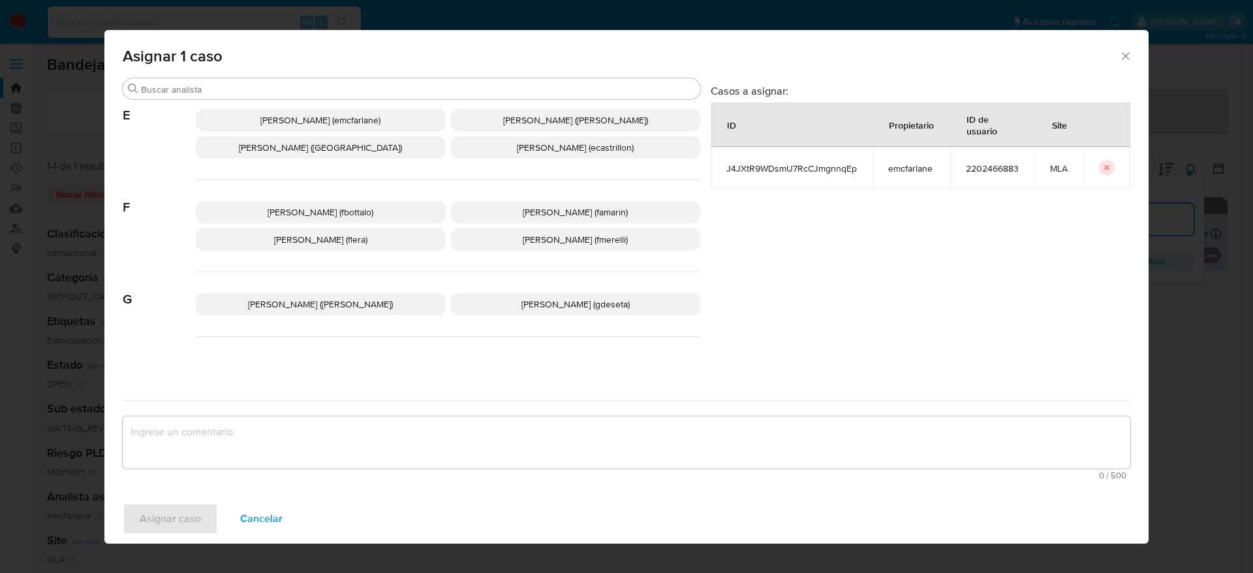
click at [326, 115] on span "Elaine Mc Farlane (emcfarlane)" at bounding box center [320, 120] width 120 height 13
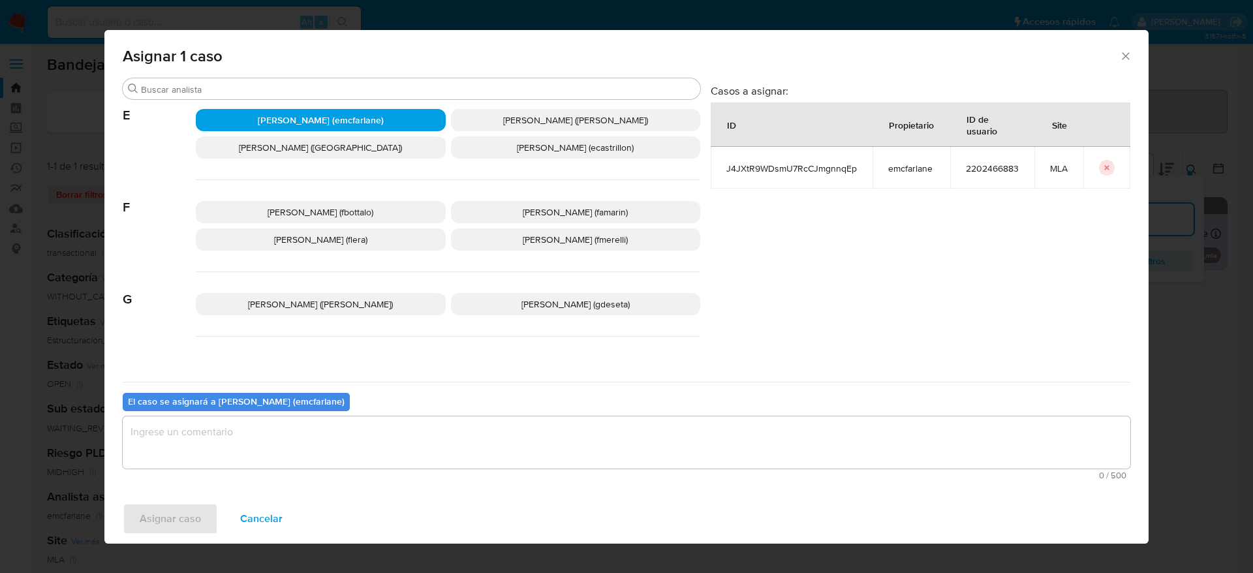
drag, startPoint x: 259, startPoint y: 439, endPoint x: 215, endPoint y: 458, distance: 48.3
click at [258, 439] on textarea "assign-modal" at bounding box center [627, 442] width 1008 height 52
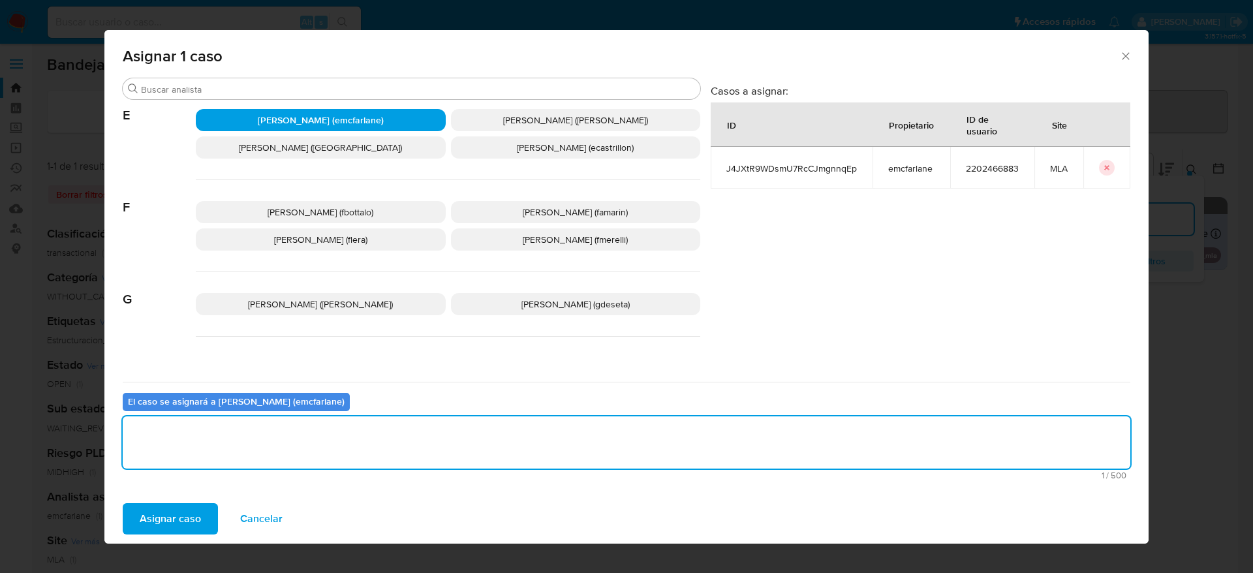
click at [183, 505] on span "Asignar caso" at bounding box center [170, 519] width 61 height 29
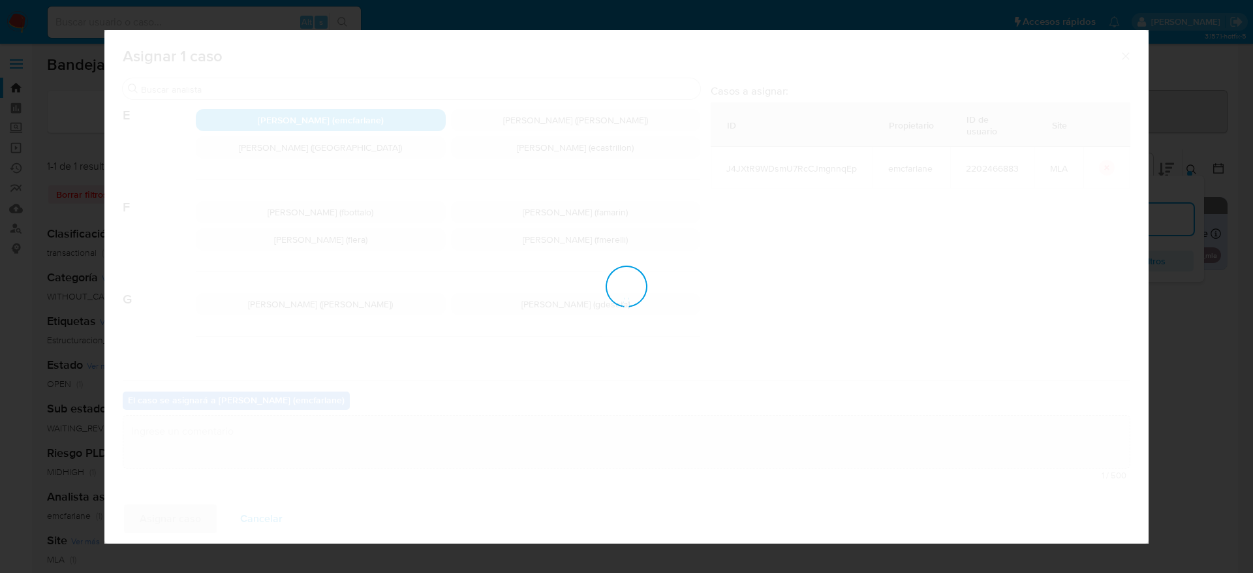
checkbox input "false"
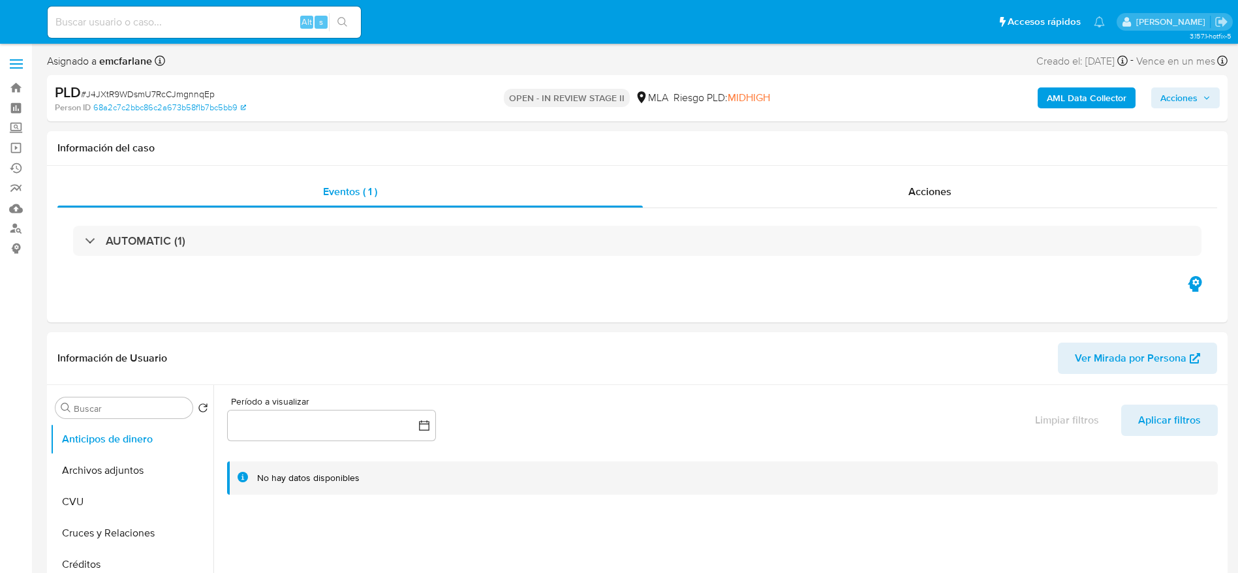
select select "10"
click at [1173, 104] on span "Acciones" at bounding box center [1179, 97] width 37 height 21
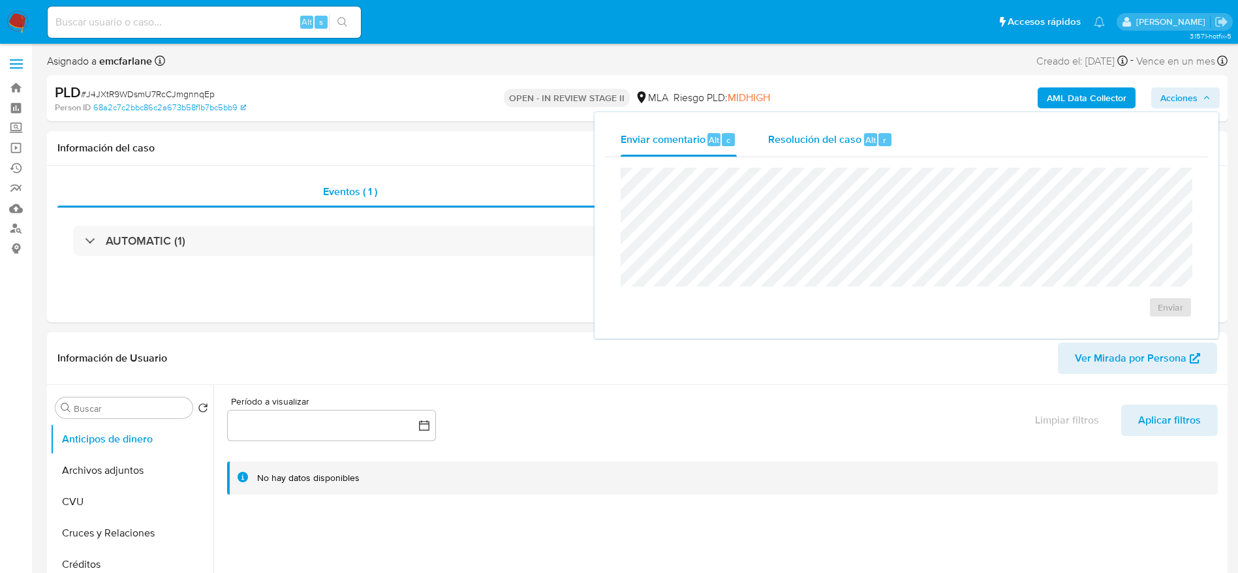
click at [811, 136] on span "Resolución del caso" at bounding box center [814, 139] width 93 height 15
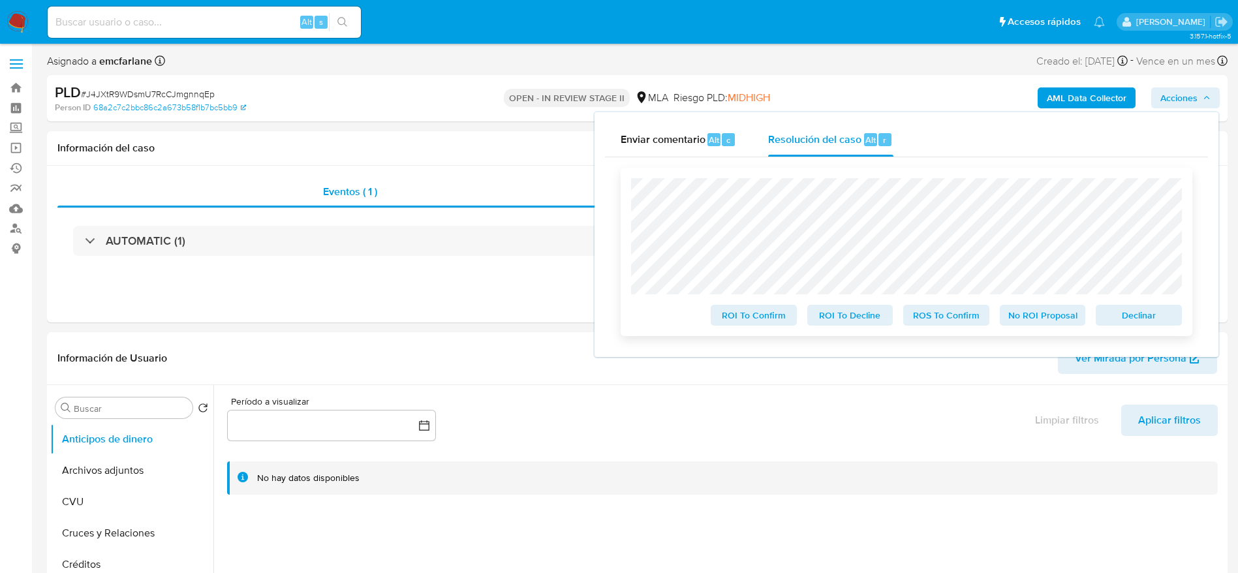
click at [1172, 317] on span "Declinar" at bounding box center [1139, 315] width 68 height 18
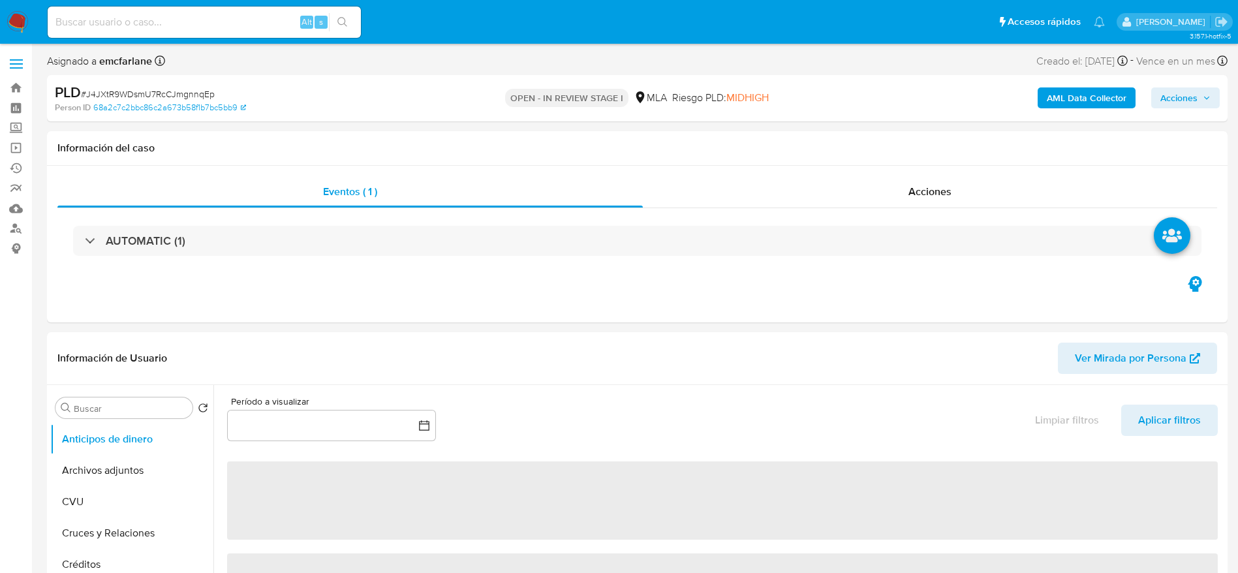
select select "10"
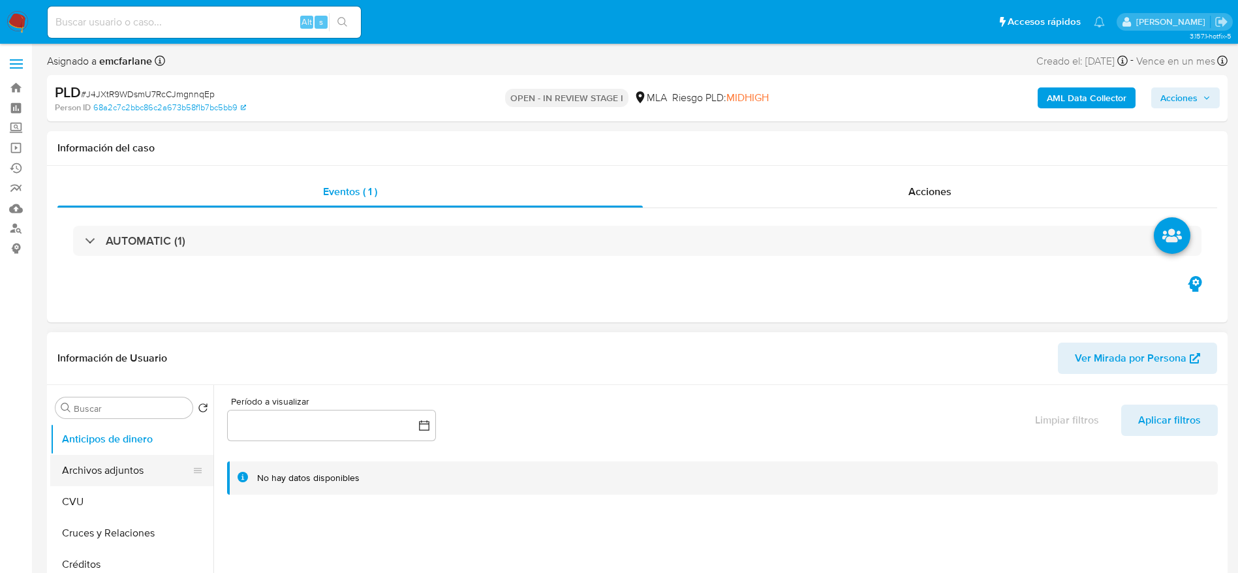
click at [85, 468] on button "Archivos adjuntos" at bounding box center [126, 470] width 153 height 31
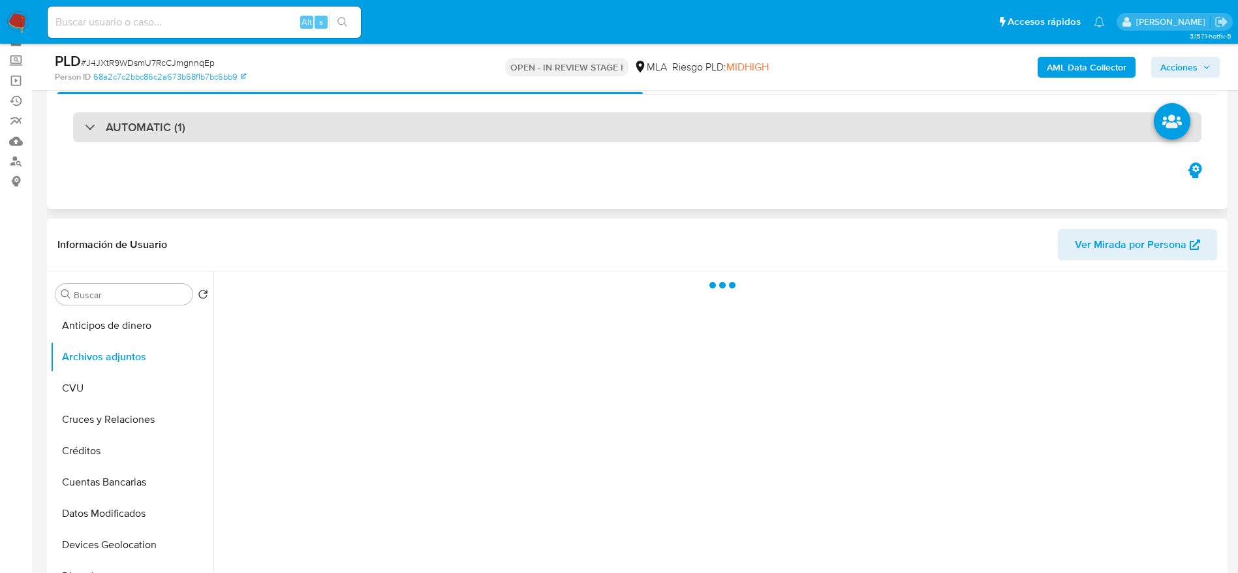
scroll to position [98, 0]
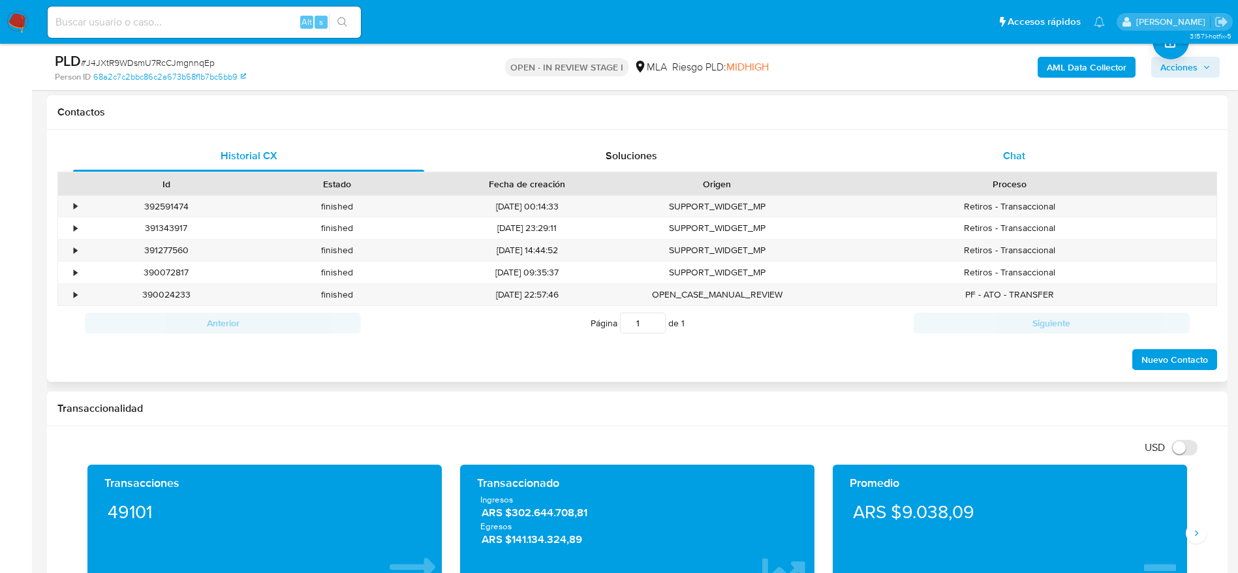
click at [1035, 145] on div "Chat" at bounding box center [1014, 155] width 351 height 31
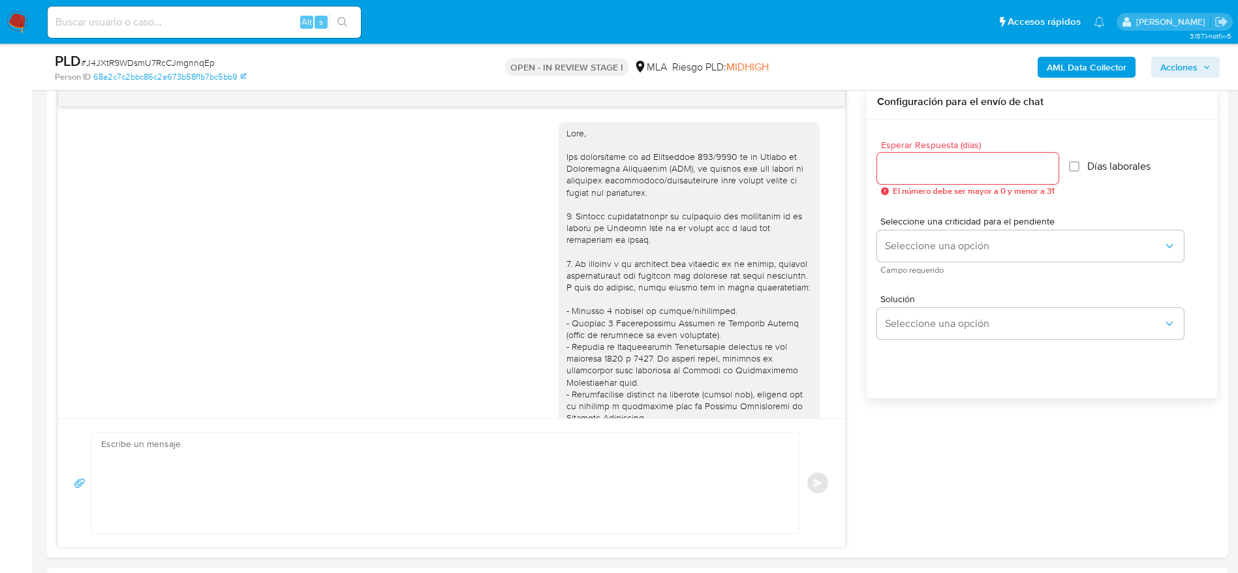
scroll to position [530, 0]
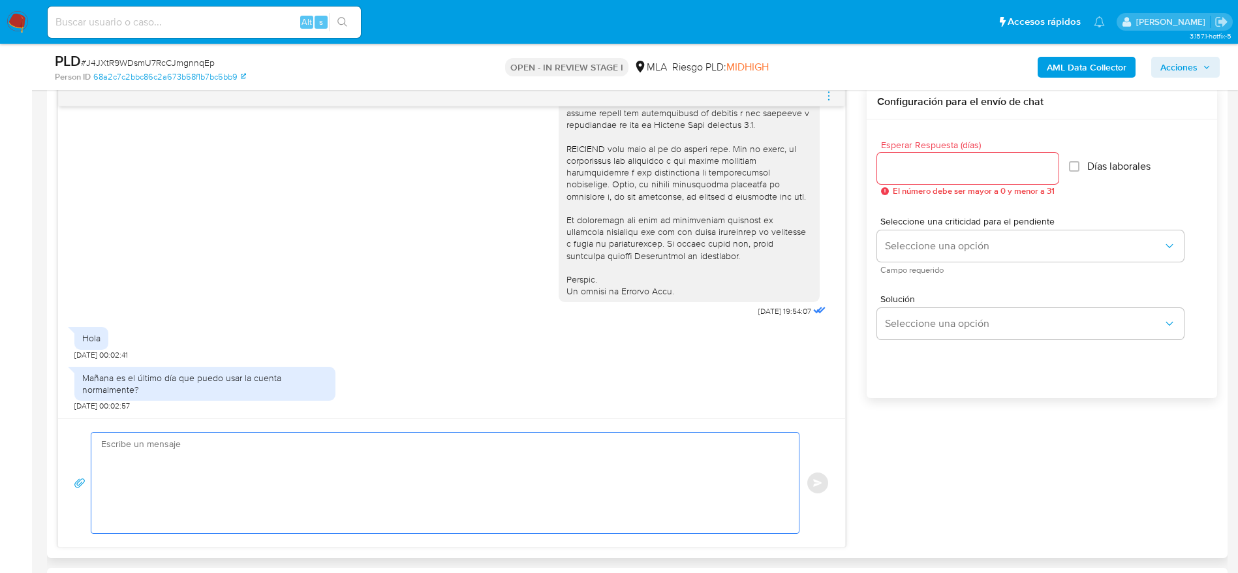
click at [422, 473] on textarea at bounding box center [442, 483] width 682 height 101
paste textarea "Hola XXX, Muchas gracias por tu respuesta. Analizamos tu caso y verificamos que…"
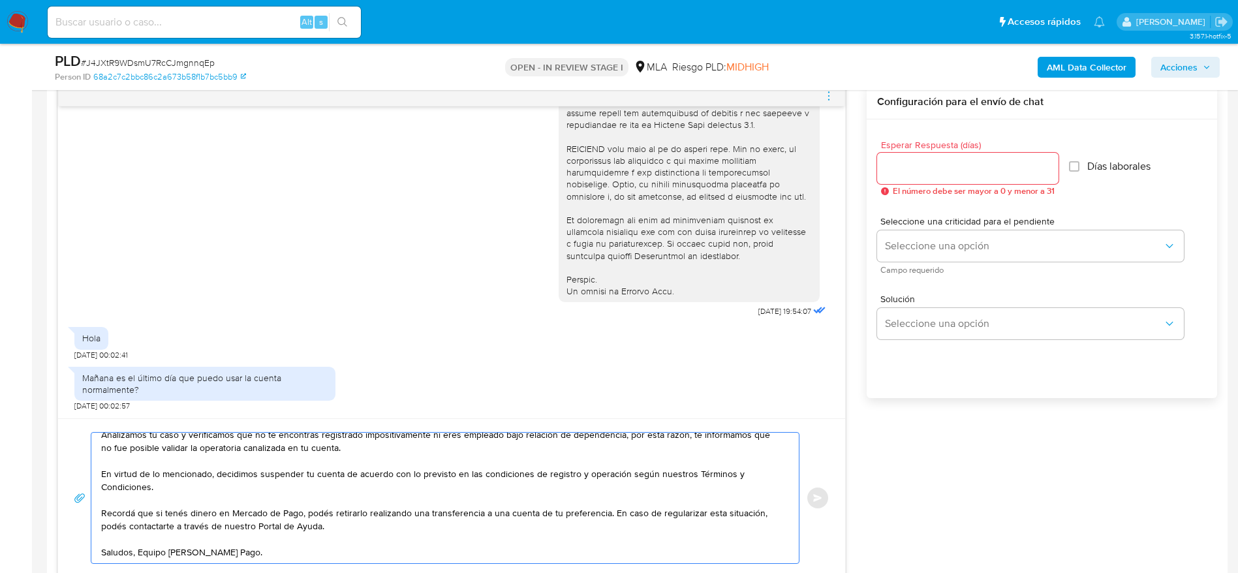
scroll to position [0, 0]
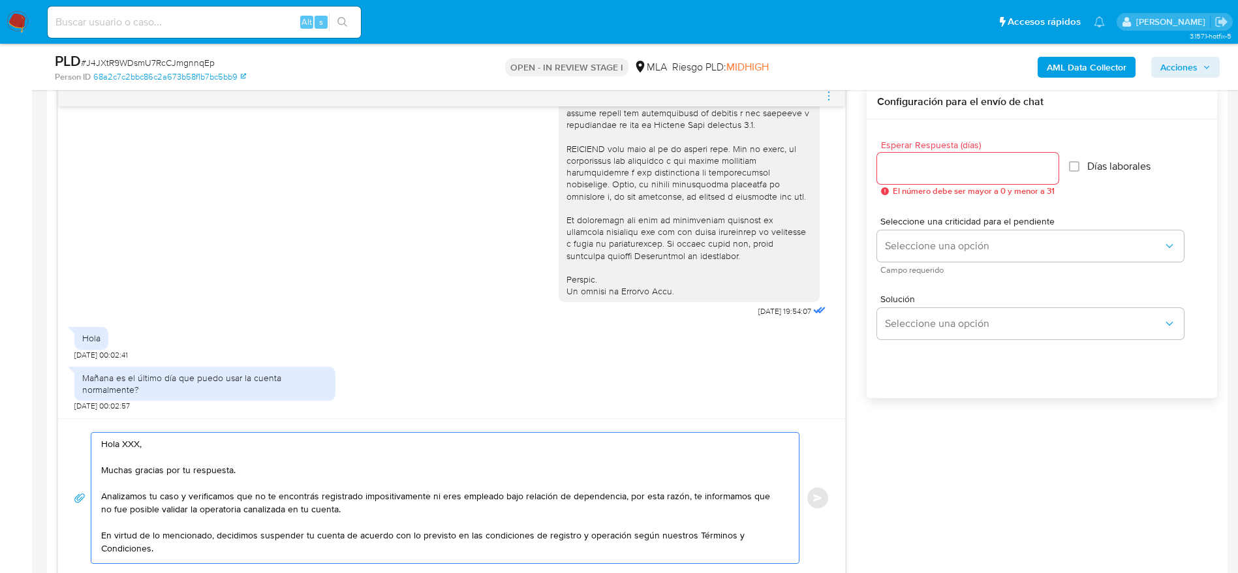
click at [185, 441] on textarea "Hola XXX, Muchas gracias por tu respuesta. Analizamos tu caso y verificamos que…" at bounding box center [442, 498] width 682 height 131
click at [409, 524] on textarea "Hola, Muchas gracias por tu respuesta. Analizamos tu caso y verificamos que no …" at bounding box center [442, 498] width 682 height 131
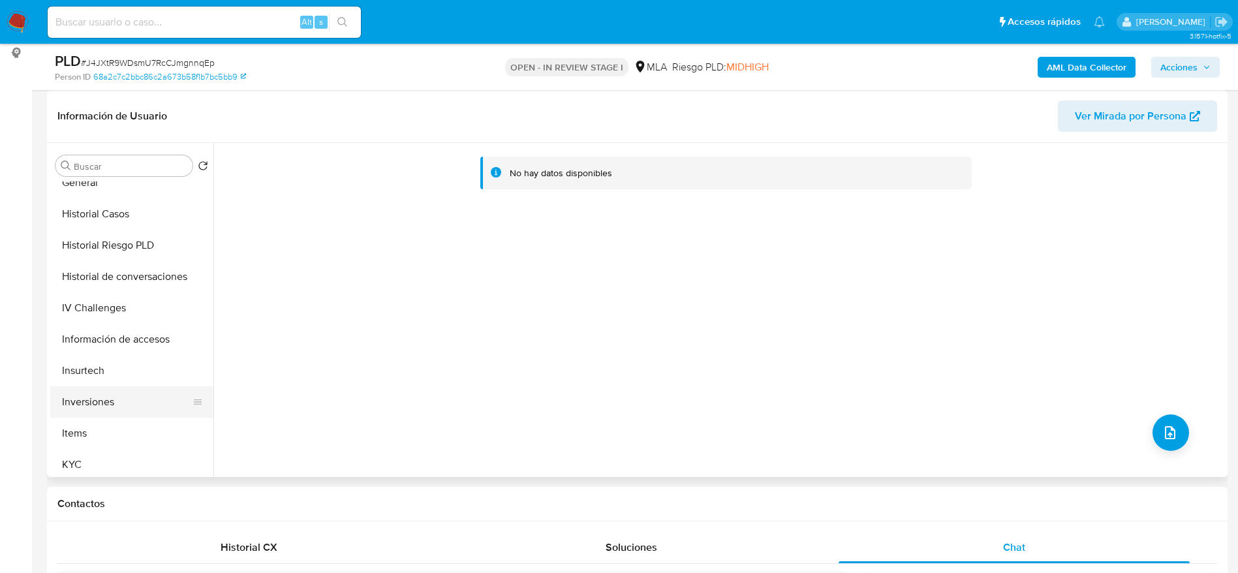
scroll to position [392, 0]
click at [107, 462] on button "KYC" at bounding box center [126, 463] width 153 height 31
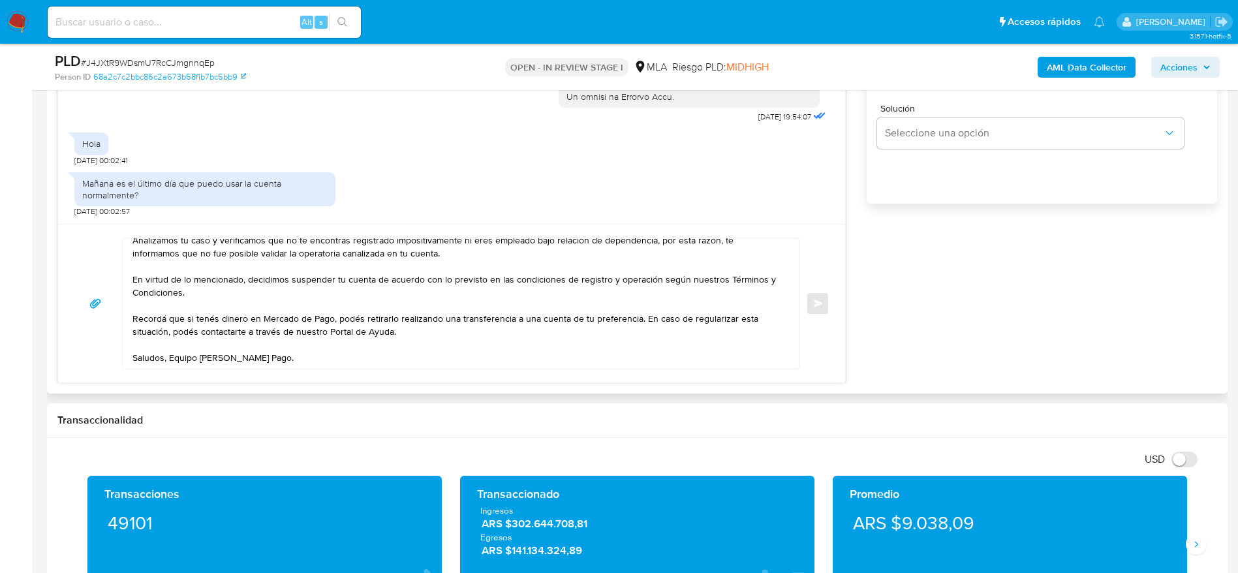
scroll to position [881, 0]
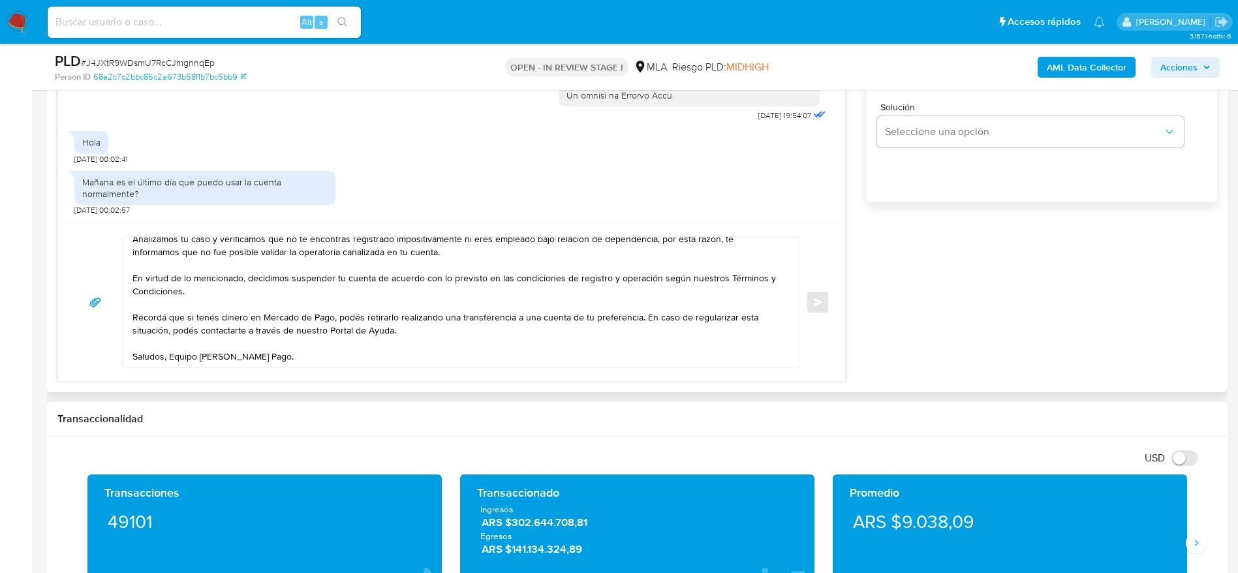
click at [462, 340] on textarea "Hola, Muchas gracias por tu respuesta. Analizamos tu caso y verificamos que no …" at bounding box center [458, 302] width 650 height 131
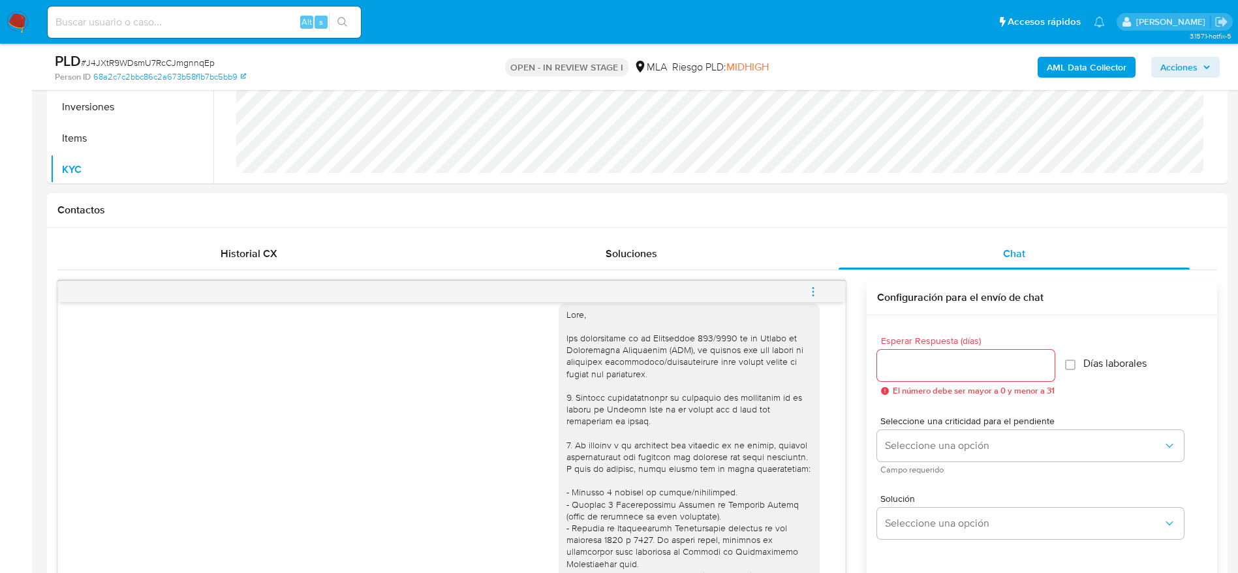
scroll to position [0, 0]
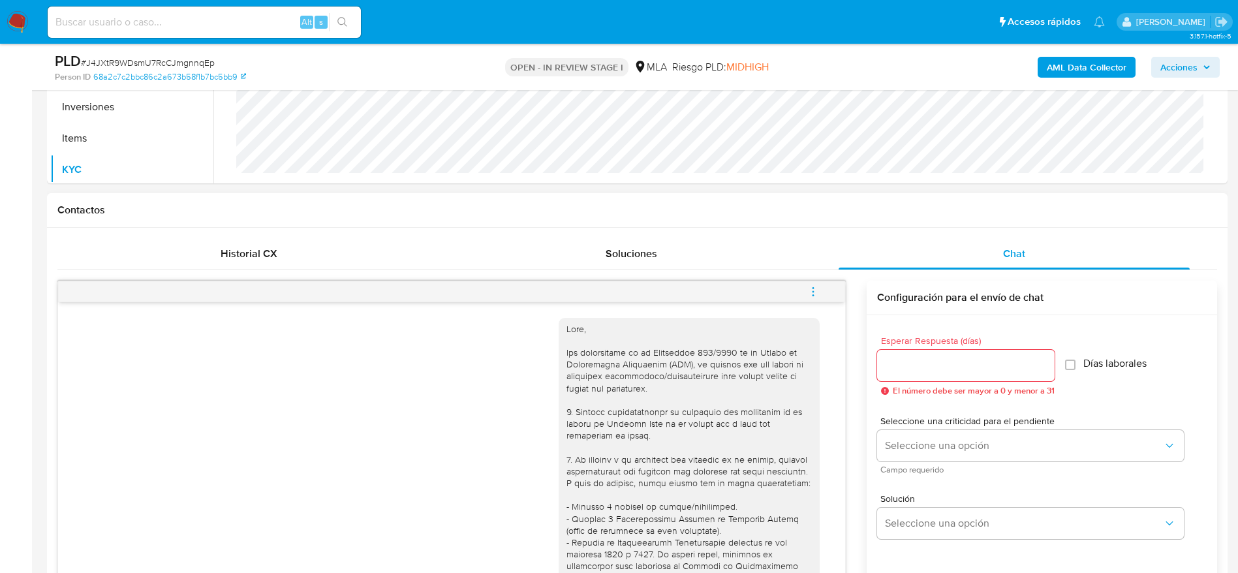
type textarea "Hola, Muchas gracias por tu respuesta. Analizamos tu caso y verificamos que no …"
click at [908, 358] on input "Esperar Respuesta (días)" at bounding box center [966, 365] width 178 height 17
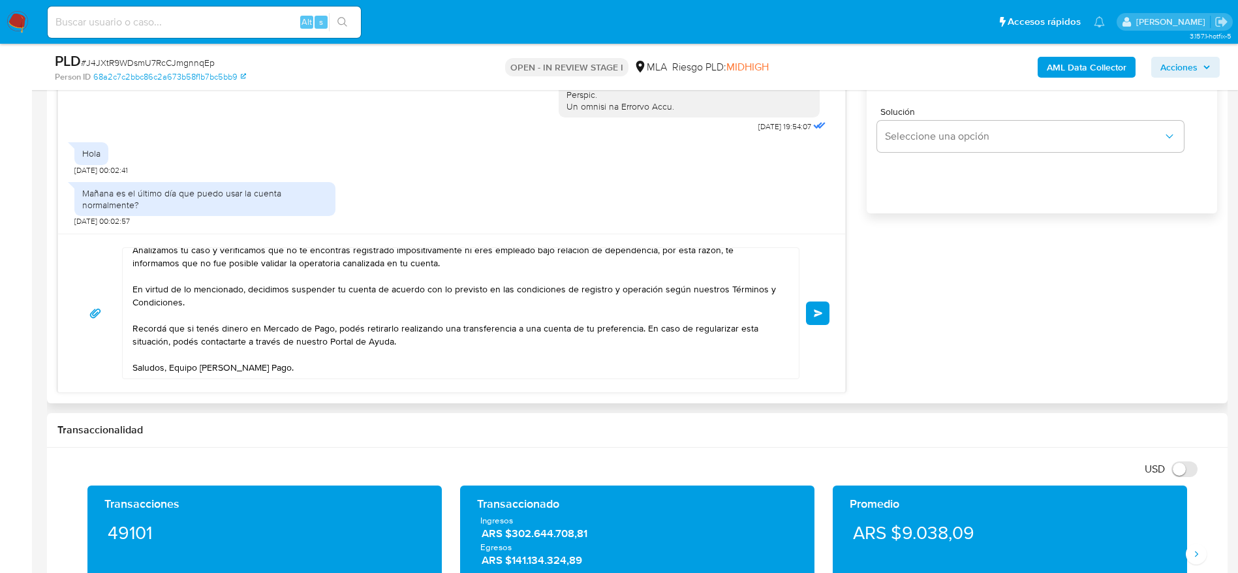
scroll to position [881, 0]
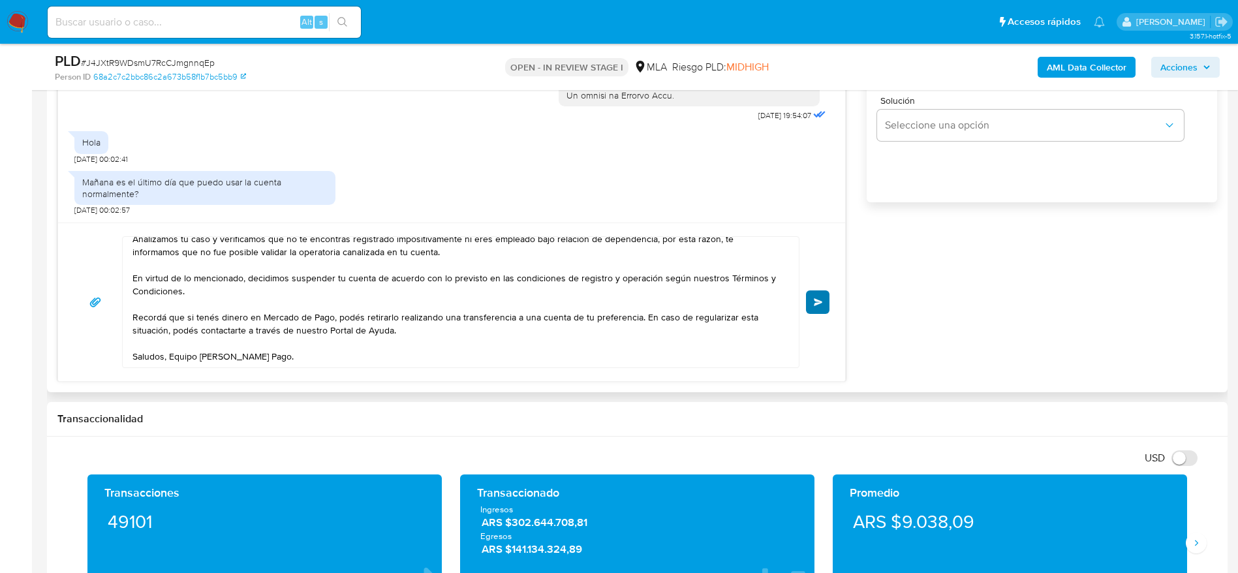
type input "0"
click at [828, 303] on button "Enviar" at bounding box center [818, 302] width 24 height 24
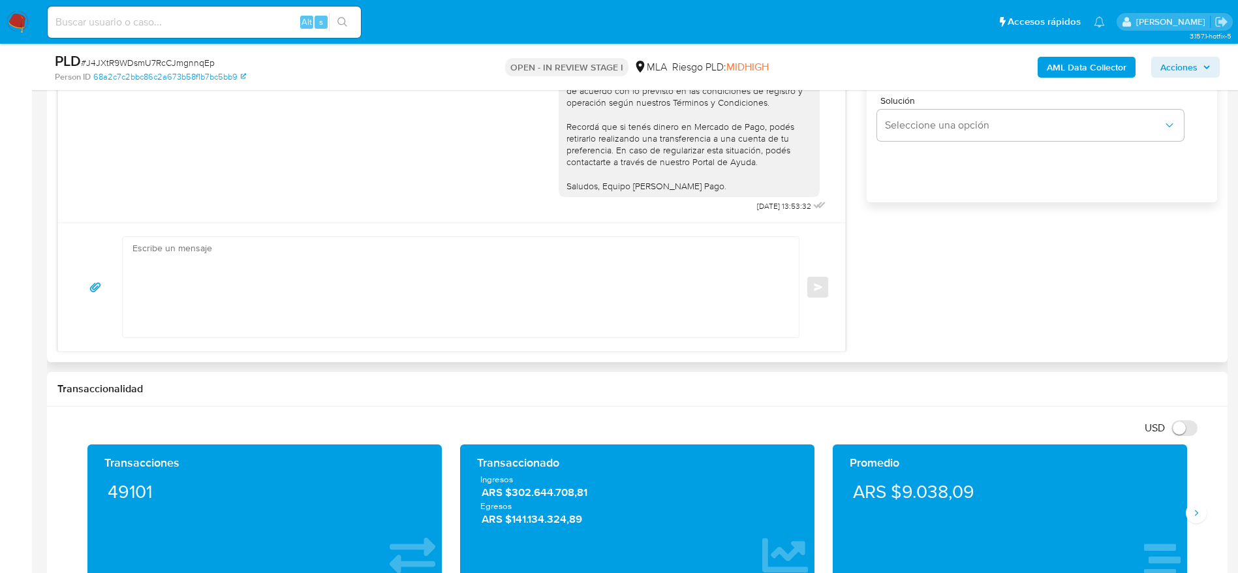
scroll to position [685, 0]
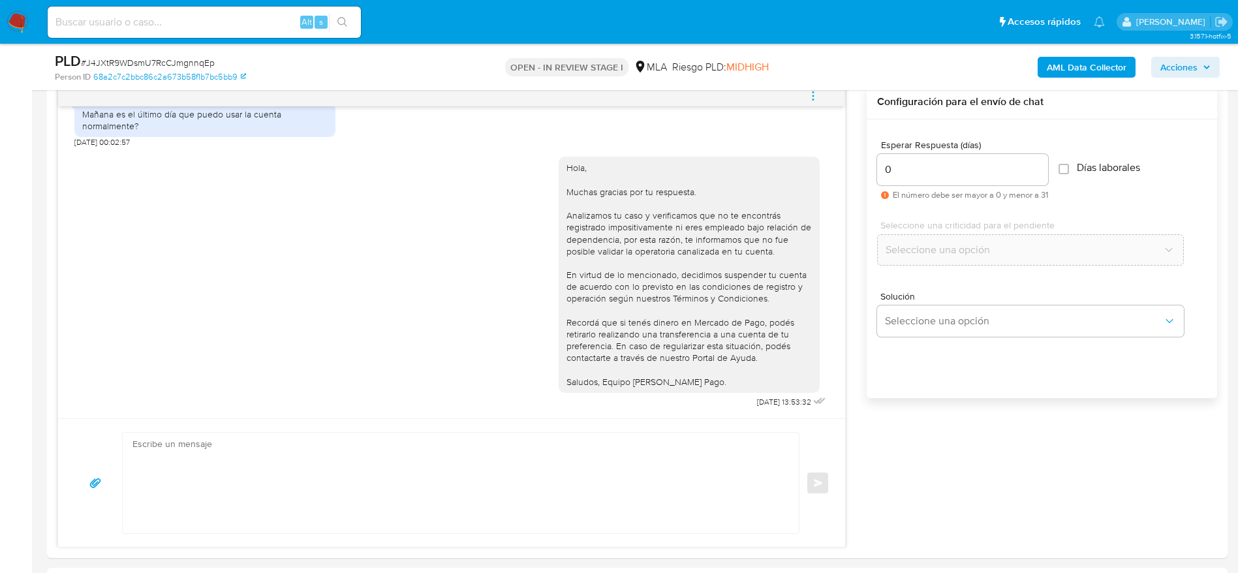
click at [811, 98] on icon "menu-action" at bounding box center [813, 96] width 12 height 12
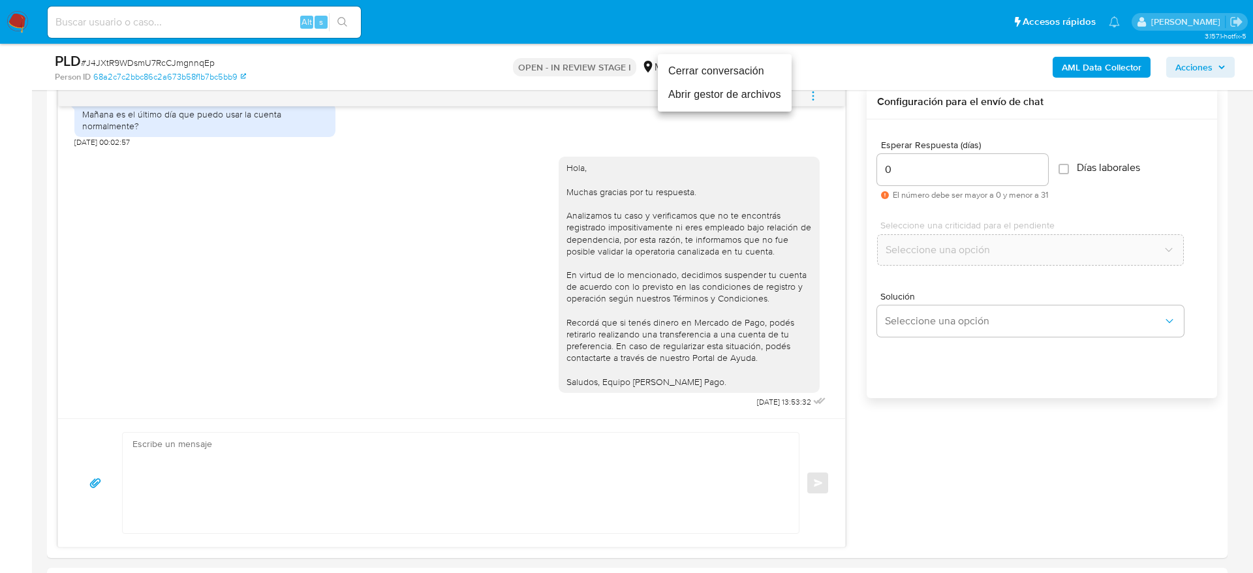
click at [713, 71] on li "Cerrar conversación" at bounding box center [725, 71] width 134 height 24
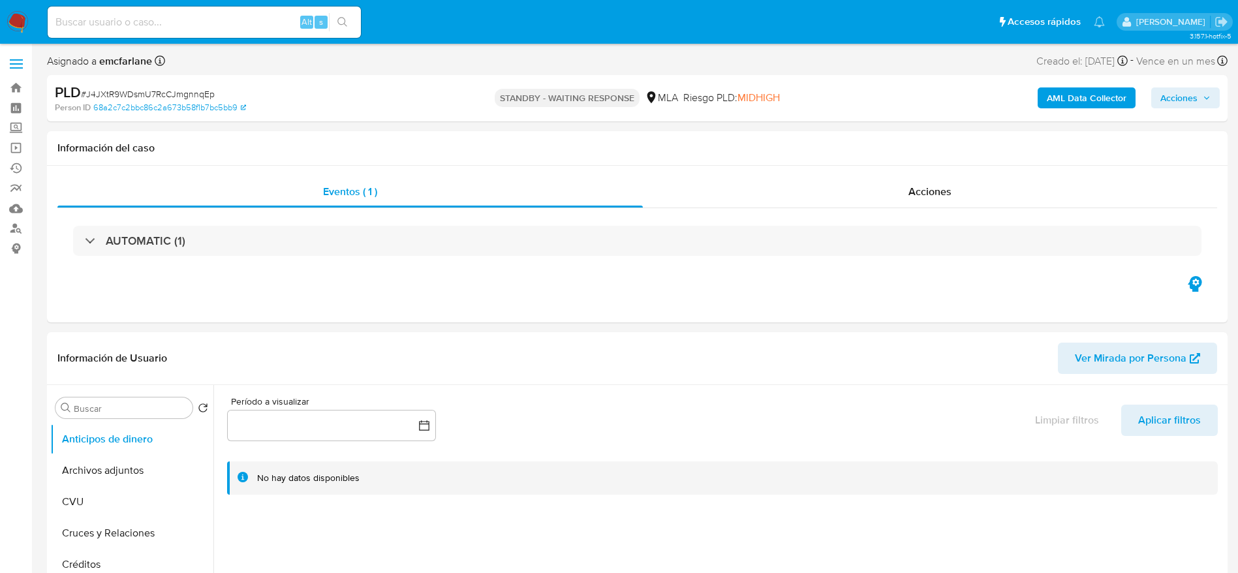
select select "10"
click at [110, 84] on div "PLD # J4JXtR9WDsmU7RcCJmgnnqEp" at bounding box center [247, 93] width 384 height 20
copy span "J4JXtR9WDsmU7RcCJmgnnqEp"
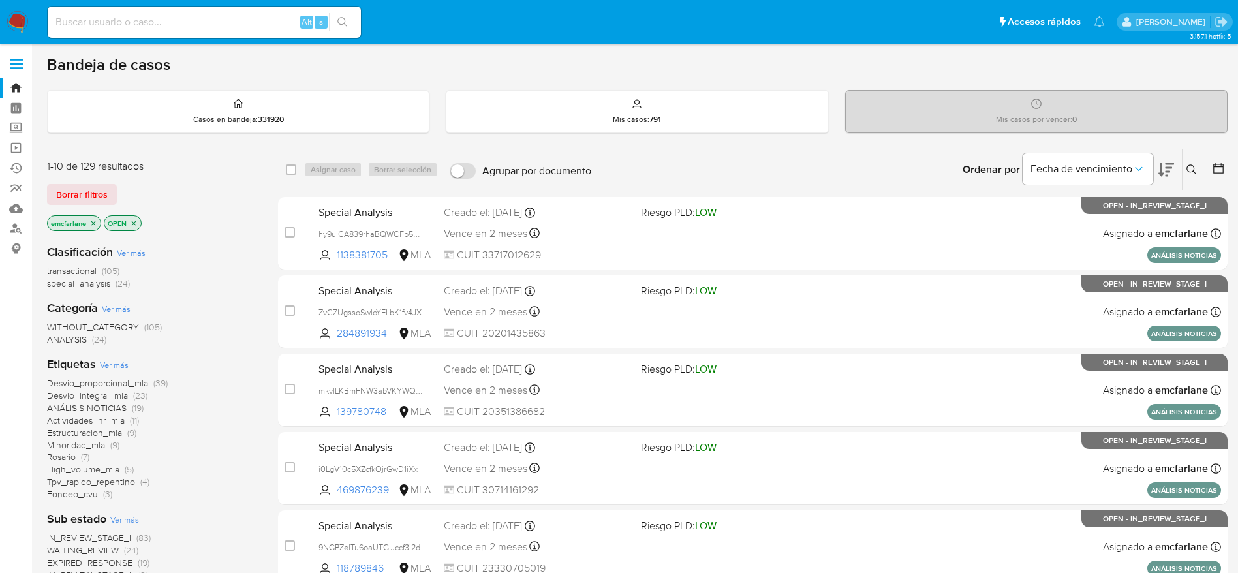
click at [69, 198] on span "Borrar filtros" at bounding box center [82, 194] width 52 height 18
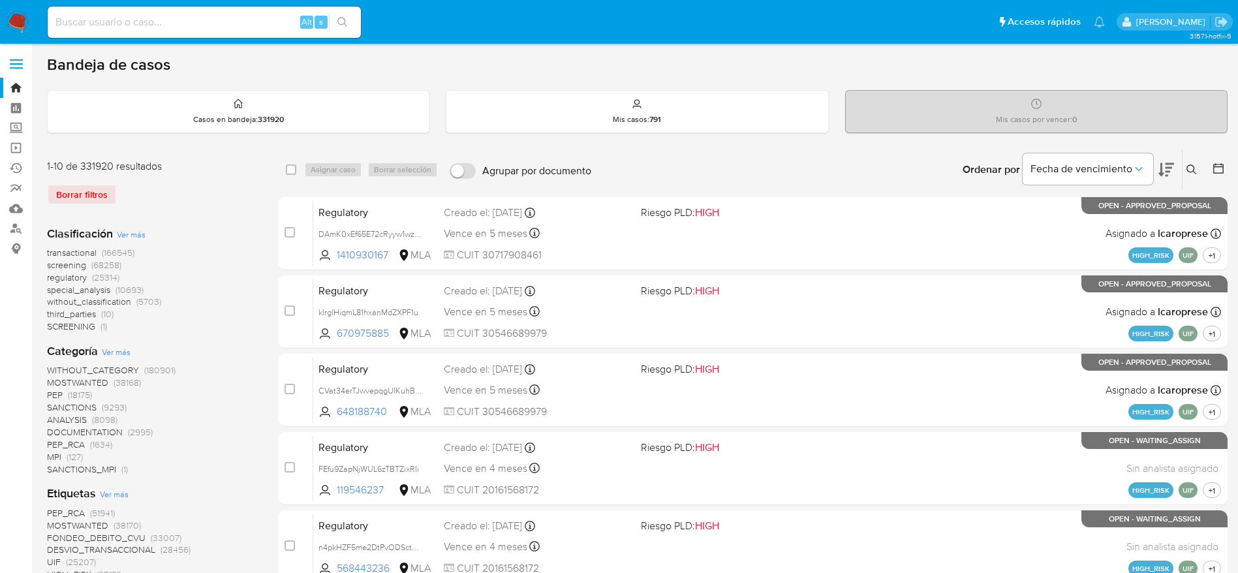
click at [1187, 174] on icon at bounding box center [1192, 170] width 10 height 10
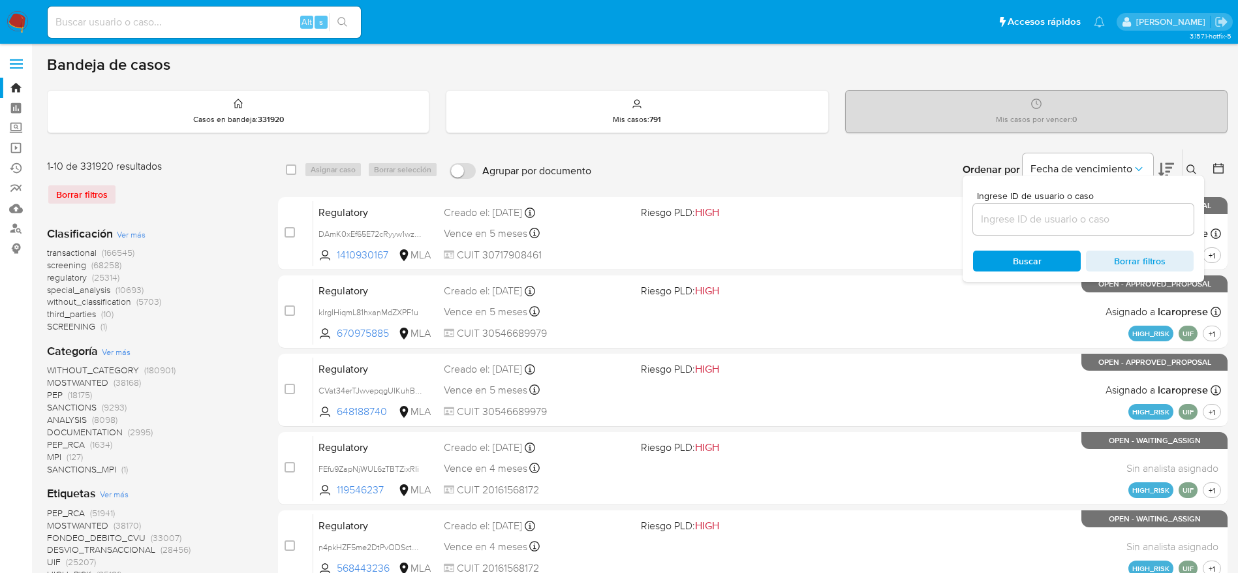
click at [1054, 225] on input at bounding box center [1083, 219] width 221 height 17
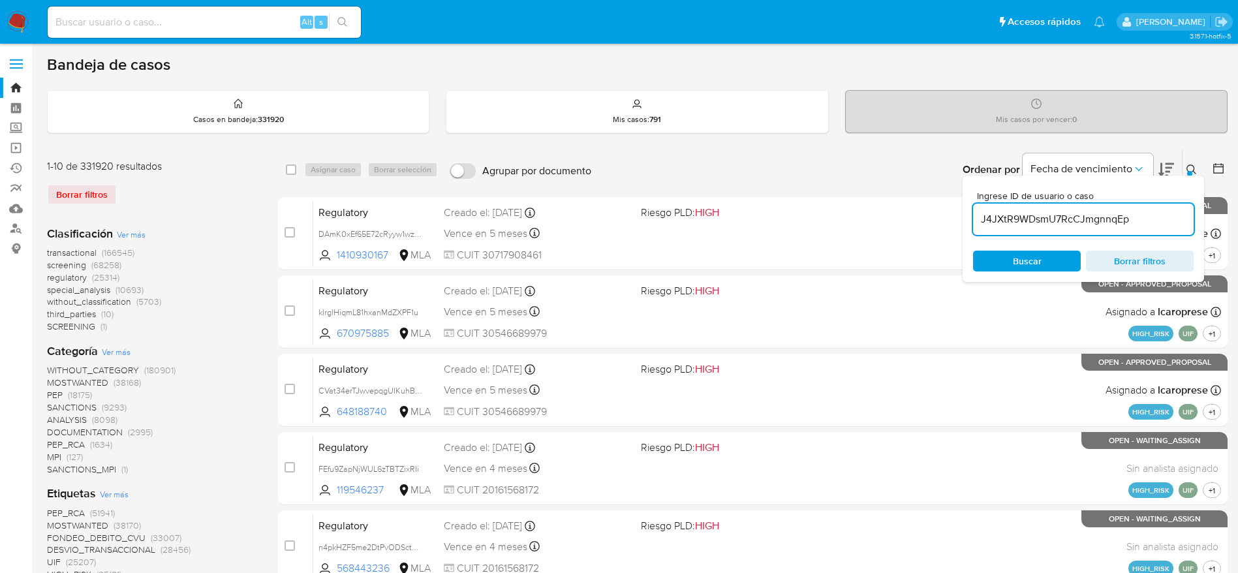
type input "J4JXtR9WDsmU7RcCJmgnnqEp"
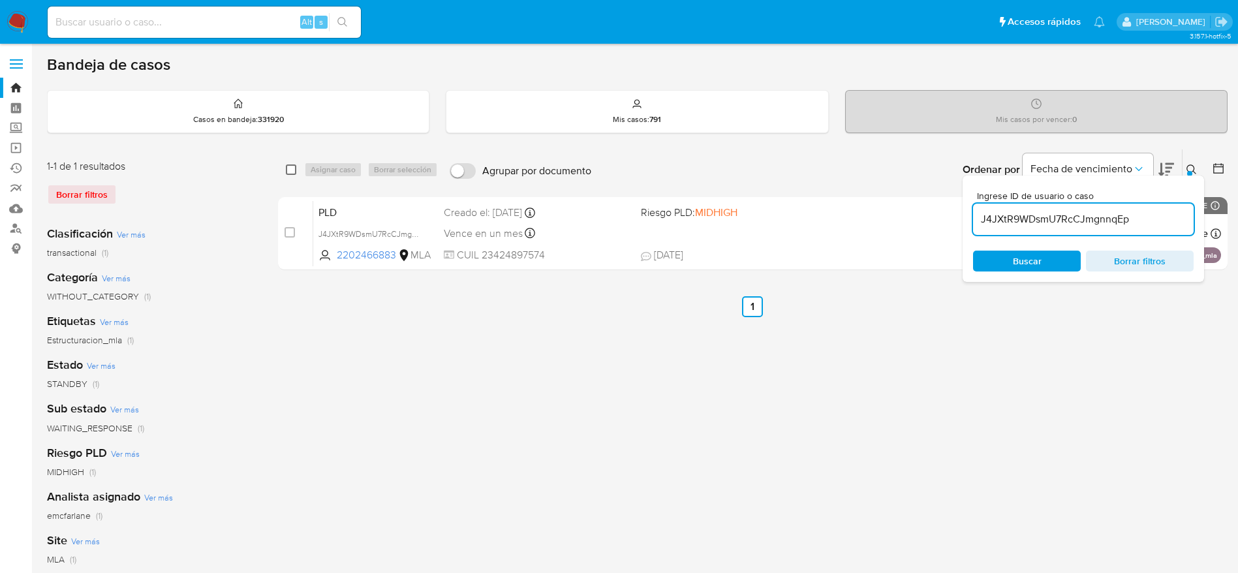
click at [291, 165] on input "checkbox" at bounding box center [291, 170] width 10 height 10
checkbox input "true"
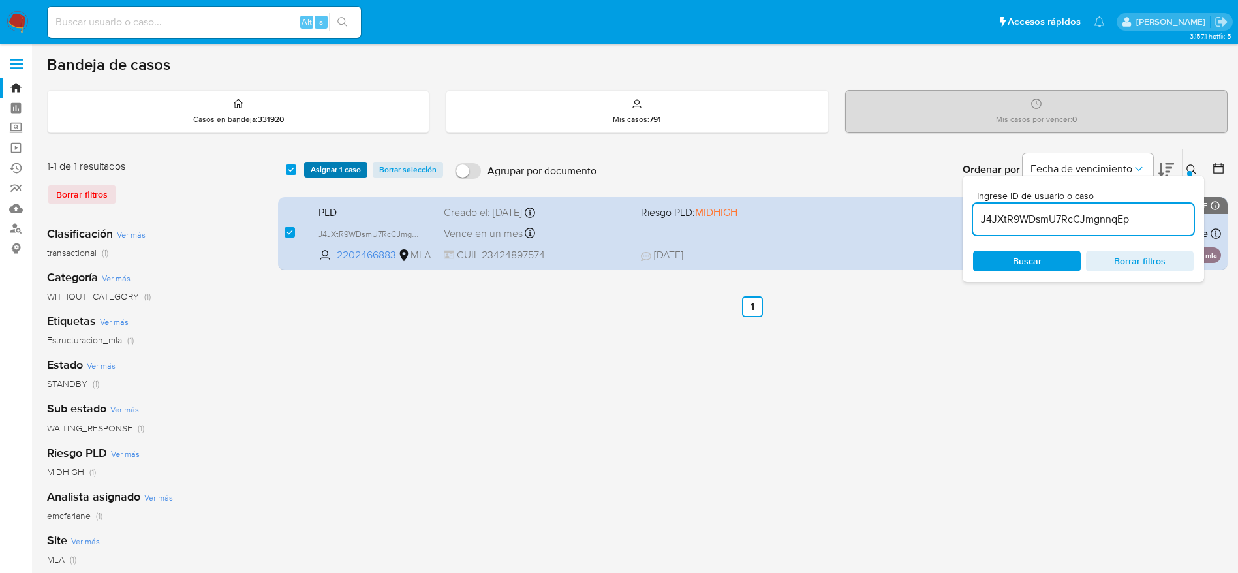
click at [324, 166] on span "Asignar 1 caso" at bounding box center [336, 169] width 50 height 13
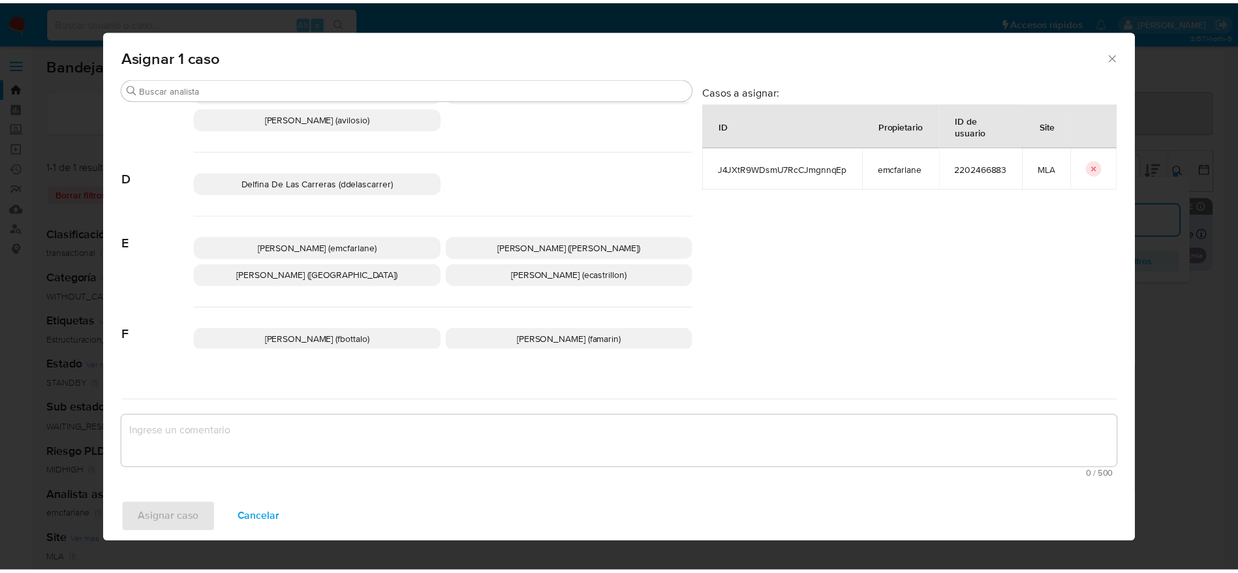
scroll to position [98, 0]
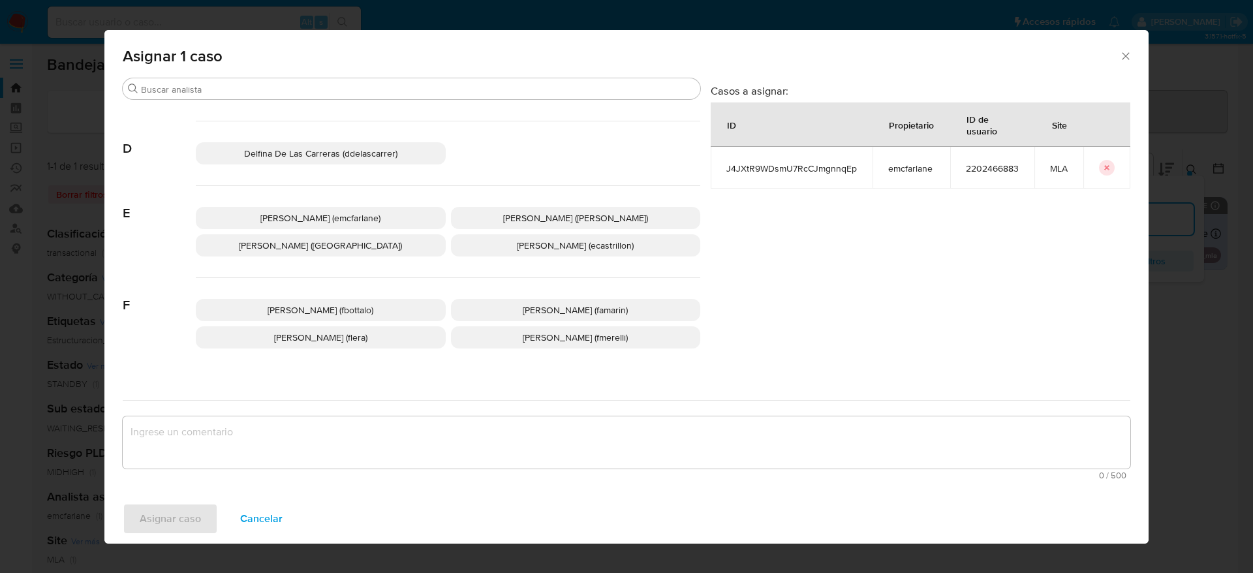
click at [337, 210] on p "Elaine Mc Farlane (emcfarlane)" at bounding box center [321, 218] width 250 height 22
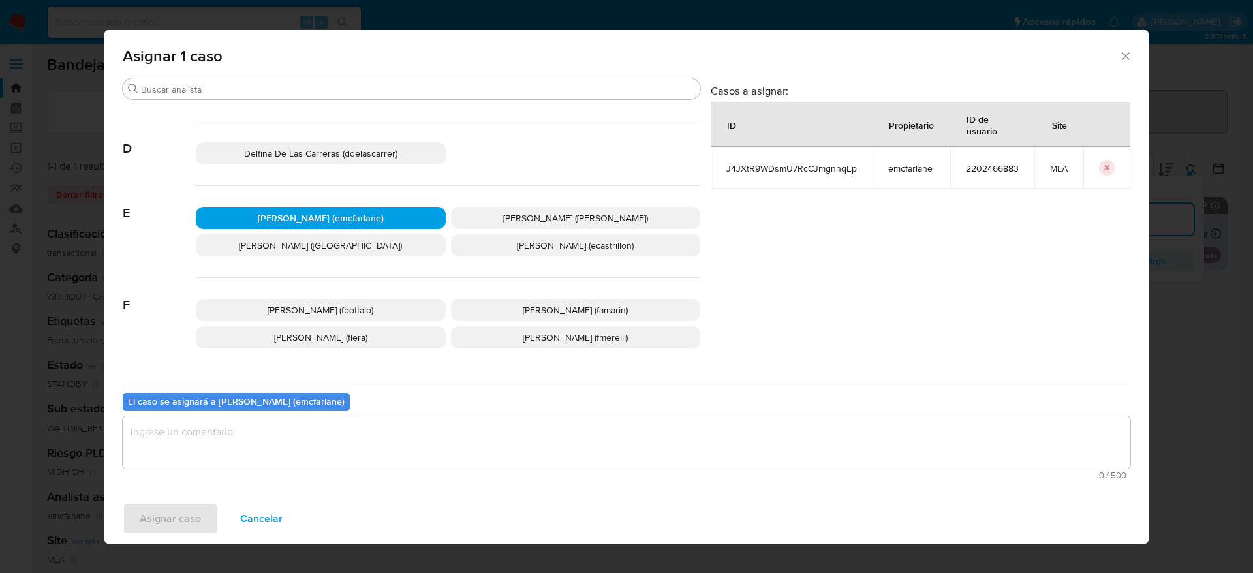
click at [285, 436] on textarea "assign-modal" at bounding box center [627, 442] width 1008 height 52
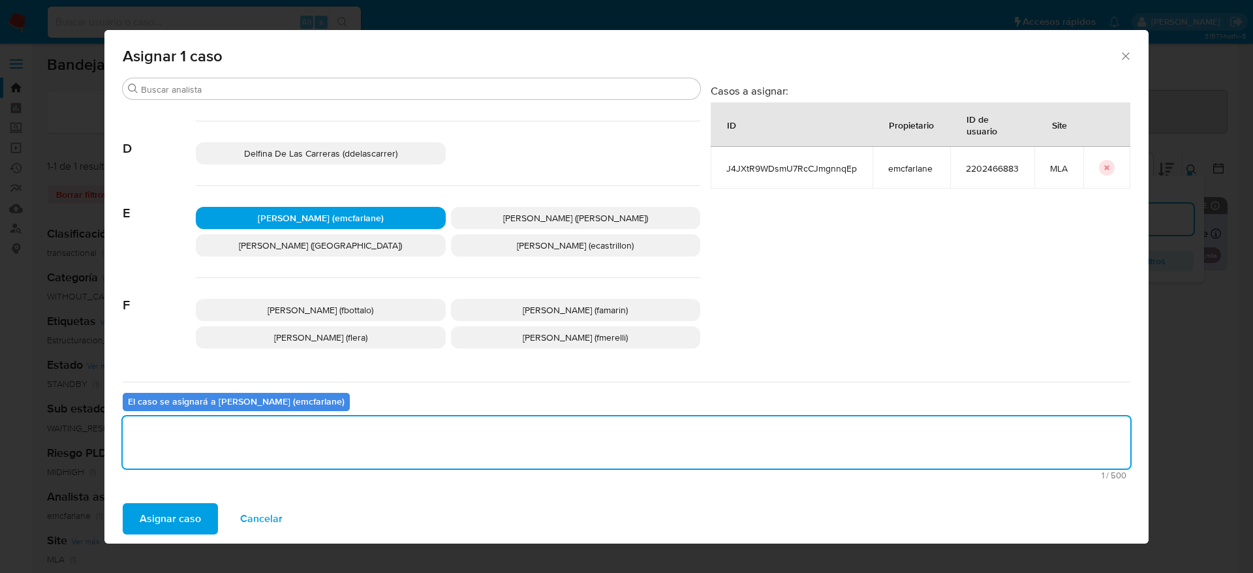
click at [171, 499] on div "Asignar caso Cancelar" at bounding box center [626, 519] width 1044 height 50
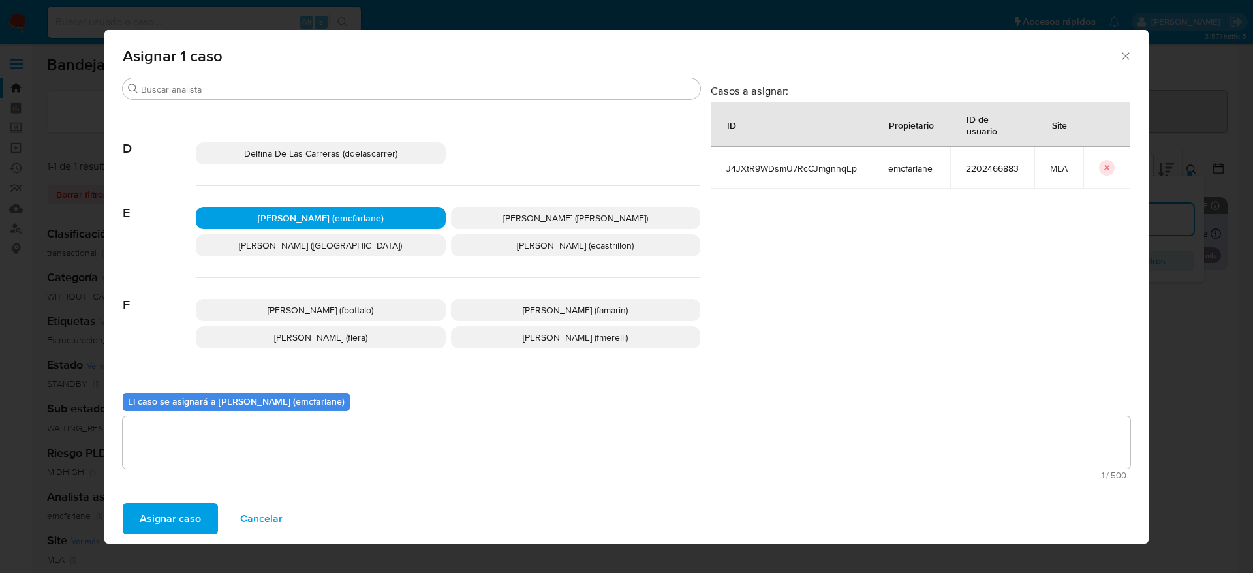
click at [157, 514] on span "Asignar caso" at bounding box center [170, 519] width 61 height 29
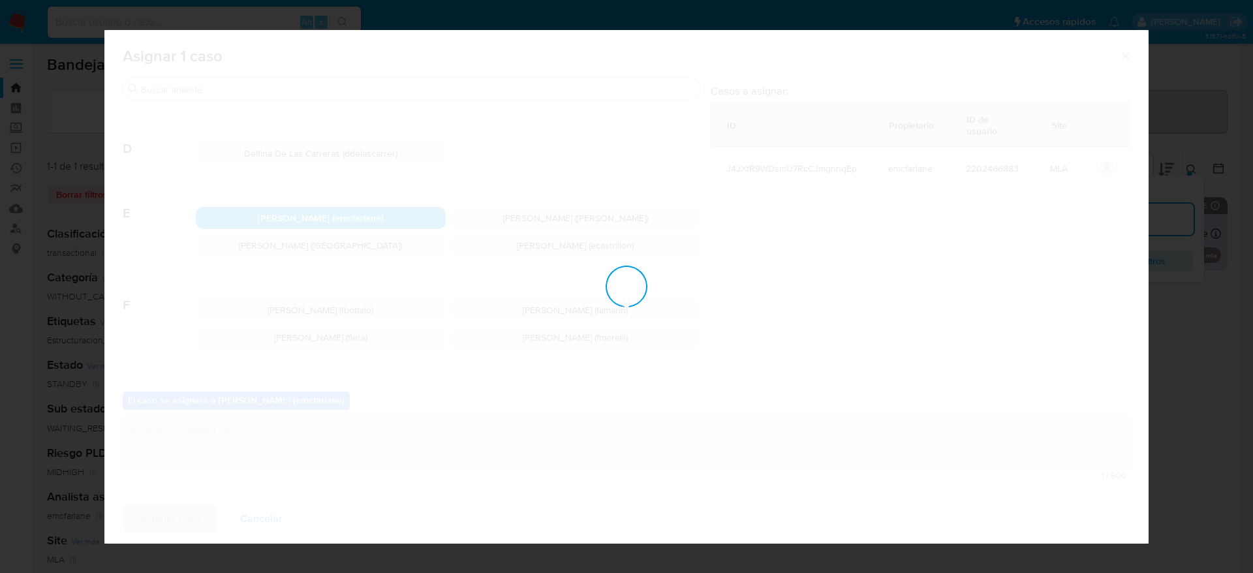
checkbox input "false"
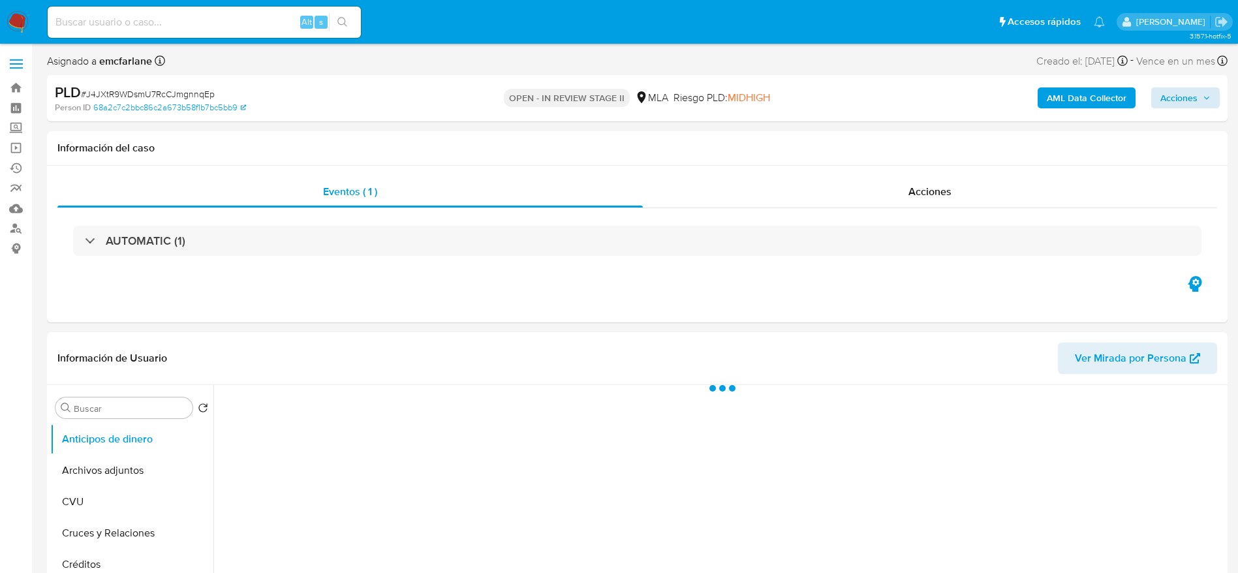
select select "10"
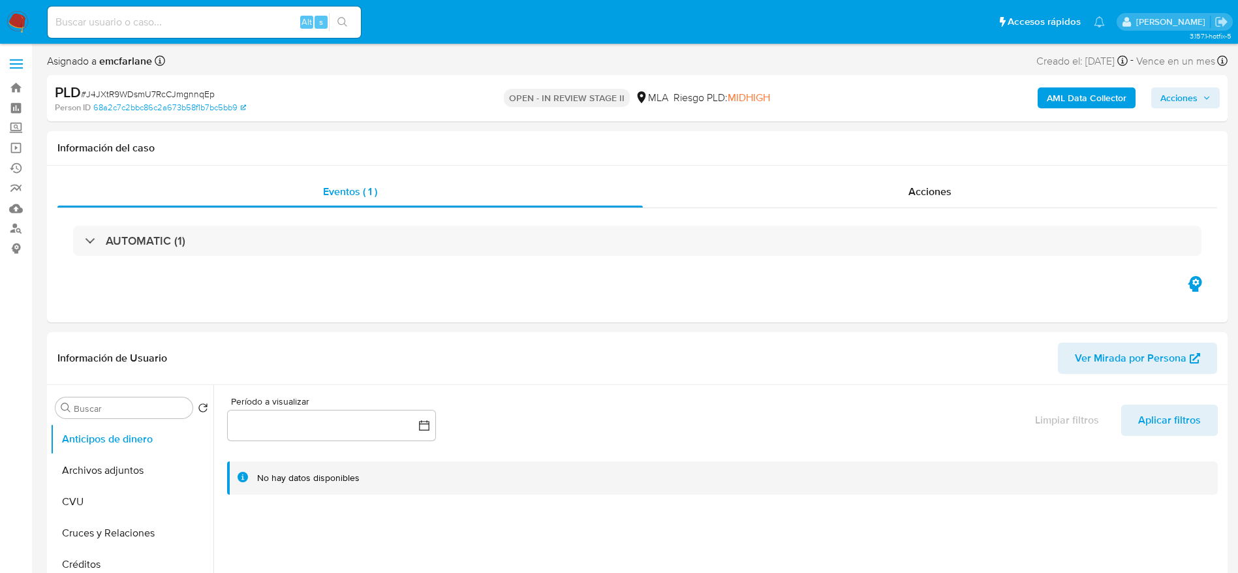
click at [1191, 99] on span "Acciones" at bounding box center [1179, 97] width 37 height 21
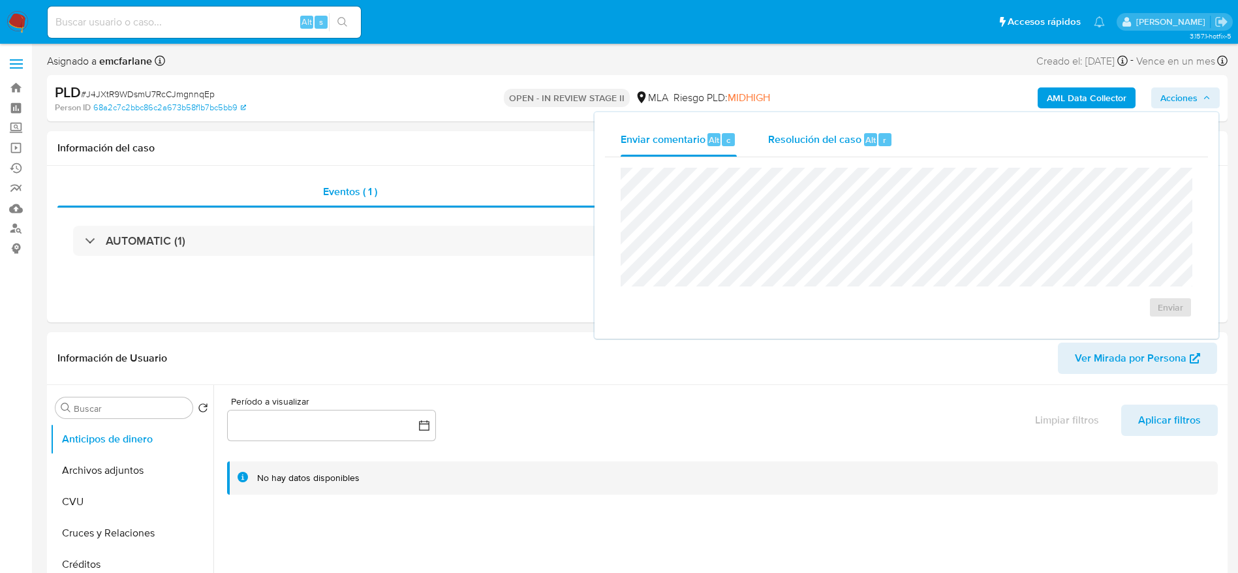
click at [904, 131] on button "Resolución del caso Alt r" at bounding box center [831, 140] width 156 height 34
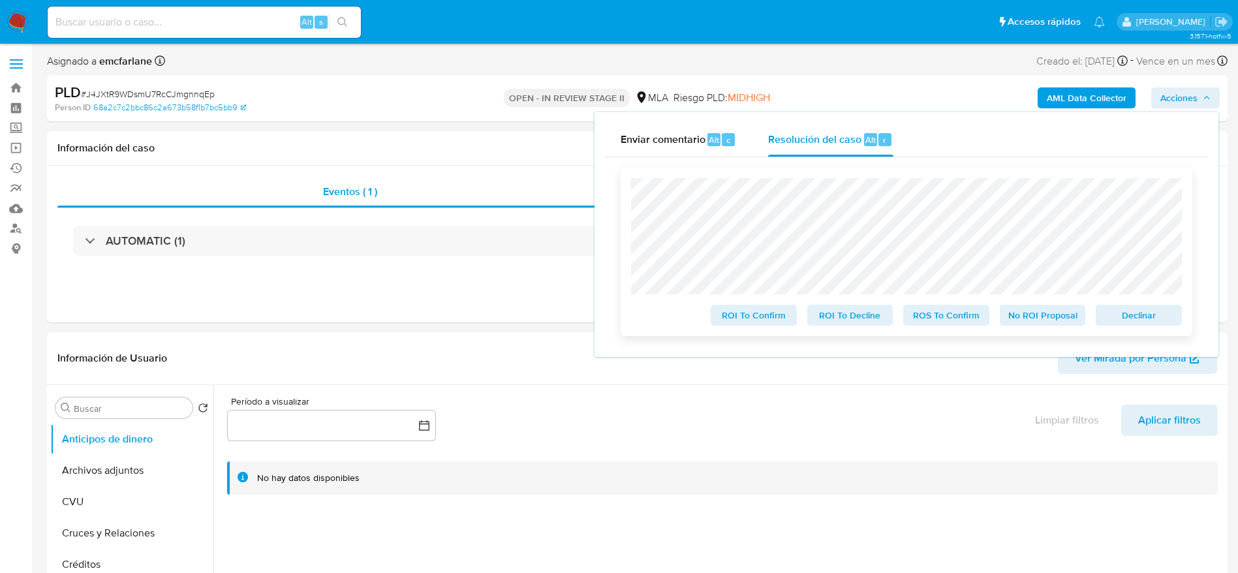
click at [1099, 314] on button "Declinar" at bounding box center [1139, 315] width 86 height 21
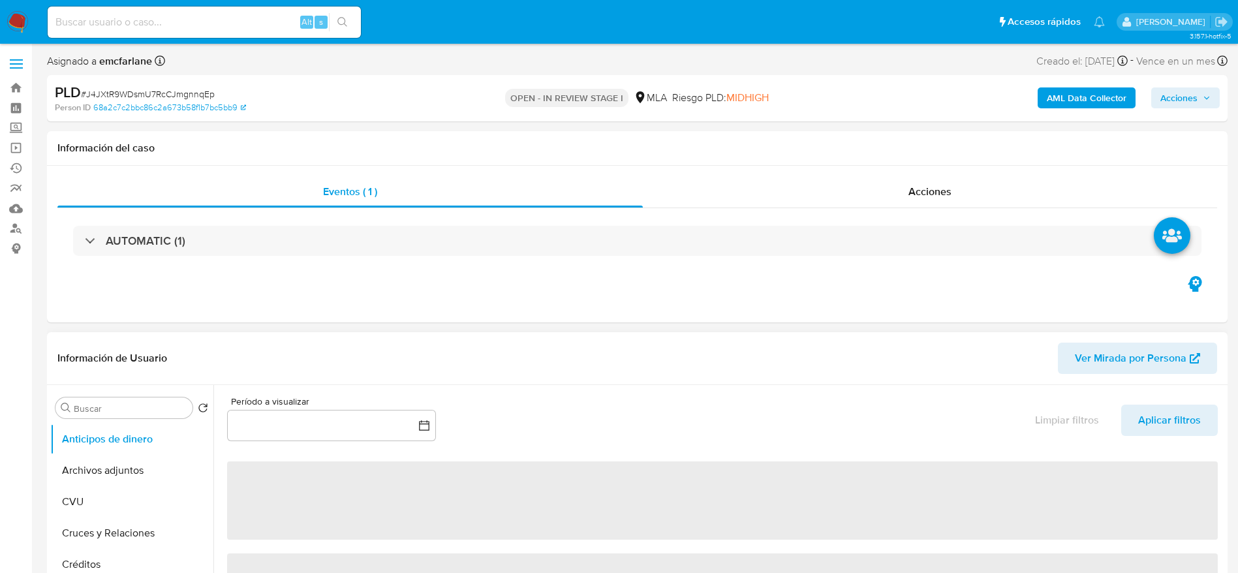
select select "10"
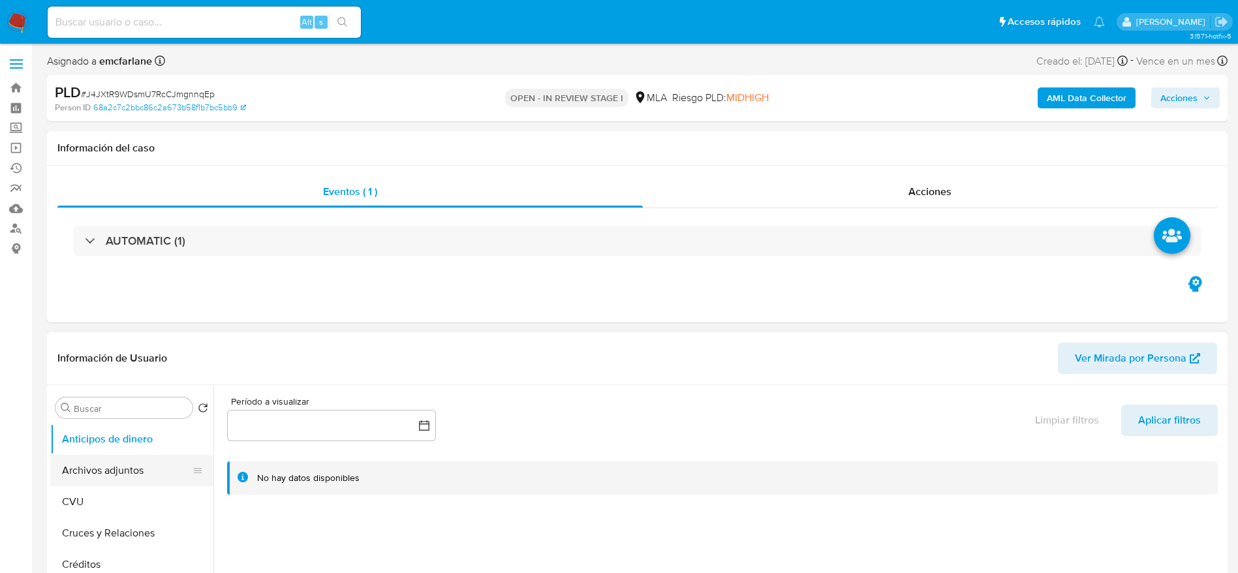
click at [129, 479] on button "Archivos adjuntos" at bounding box center [126, 470] width 153 height 31
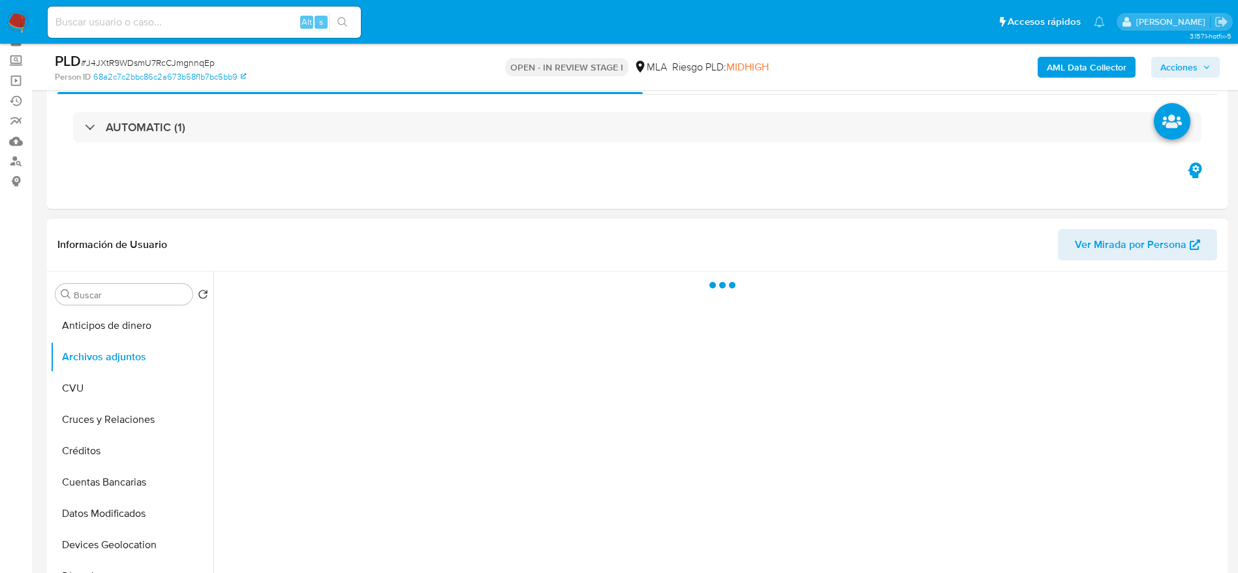
scroll to position [98, 0]
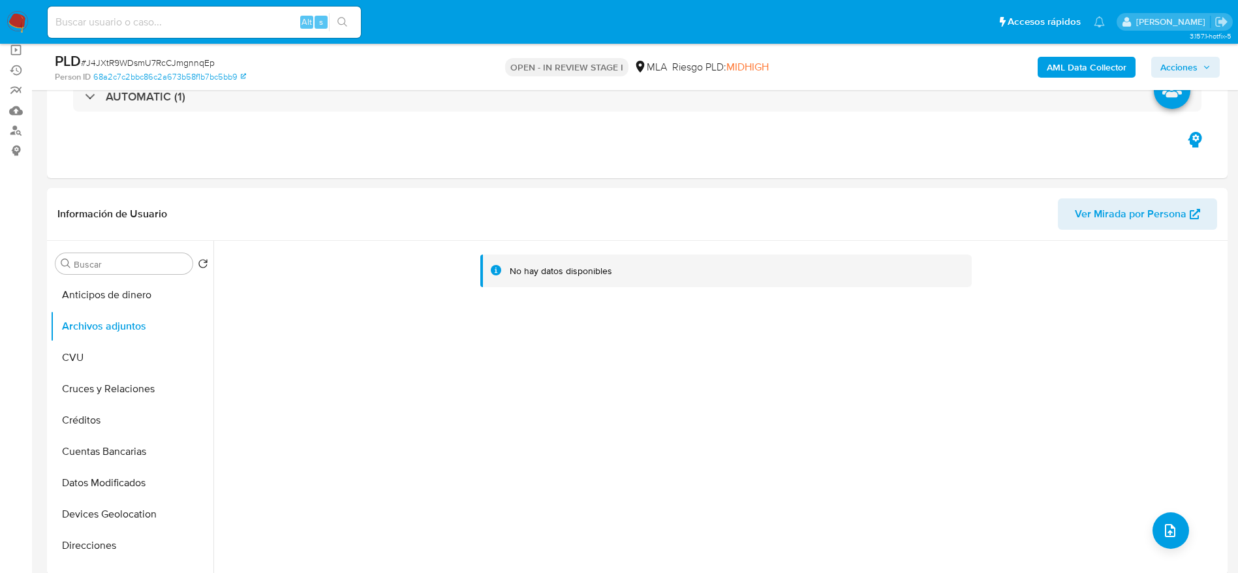
click at [1058, 64] on b "AML Data Collector" at bounding box center [1087, 67] width 80 height 21
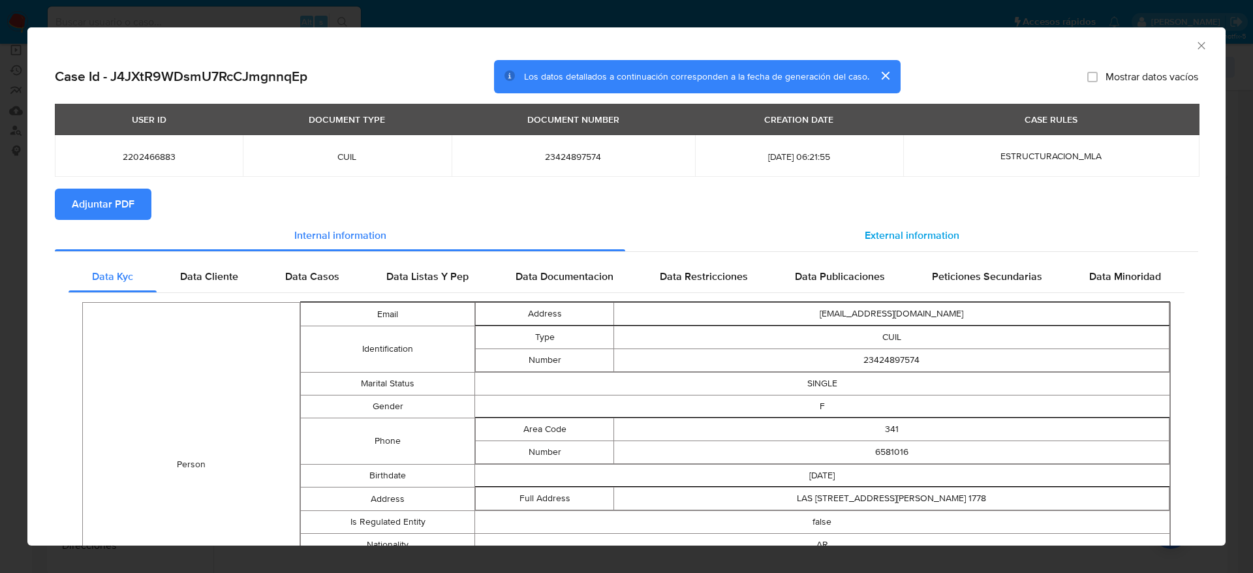
drag, startPoint x: 856, startPoint y: 248, endPoint x: 756, endPoint y: 243, distance: 100.7
click at [856, 247] on div "External information" at bounding box center [911, 235] width 573 height 31
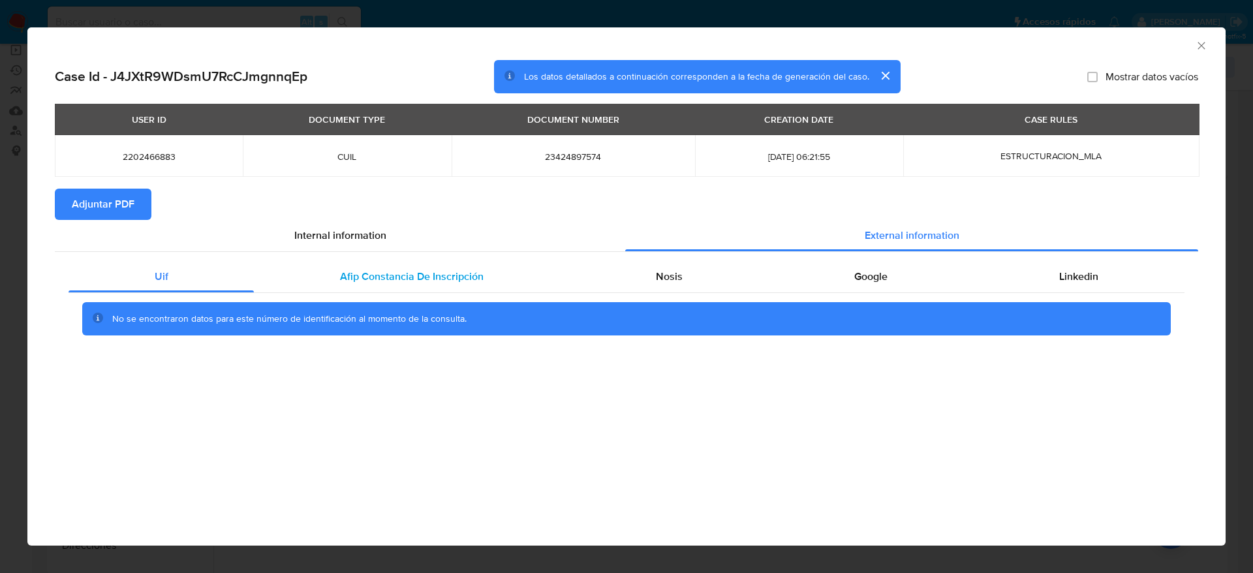
click at [384, 268] on div "Afip Constancia De Inscripción" at bounding box center [411, 276] width 315 height 31
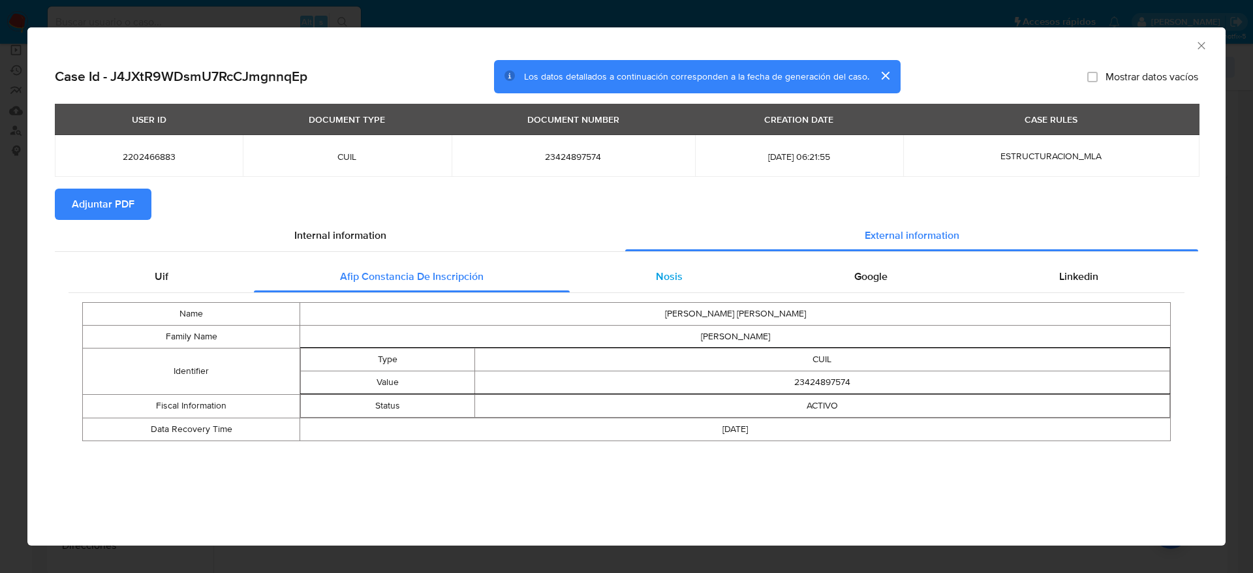
click at [668, 265] on div "Nosis" at bounding box center [669, 276] width 198 height 31
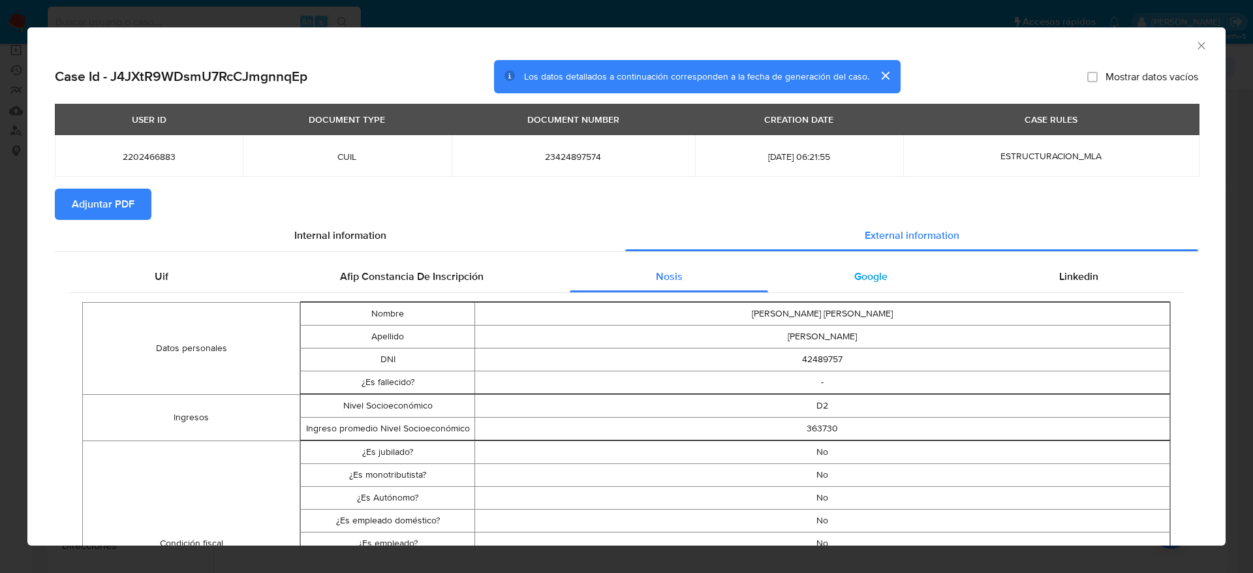
click at [872, 263] on div "Google" at bounding box center [870, 276] width 205 height 31
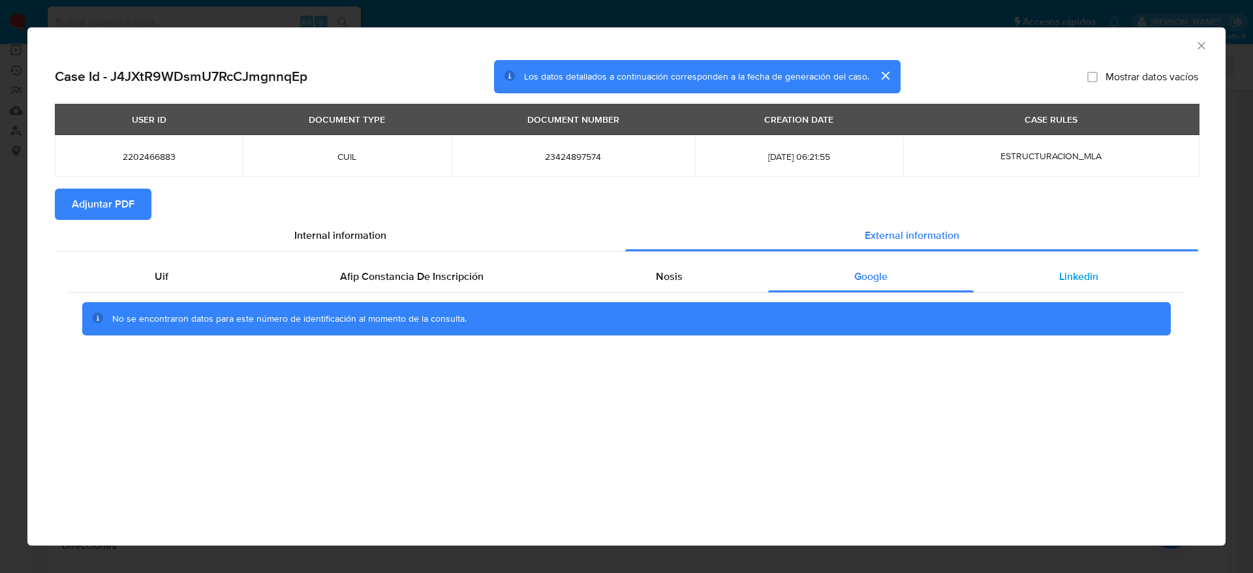
click at [1093, 285] on div "Linkedin" at bounding box center [1079, 276] width 211 height 31
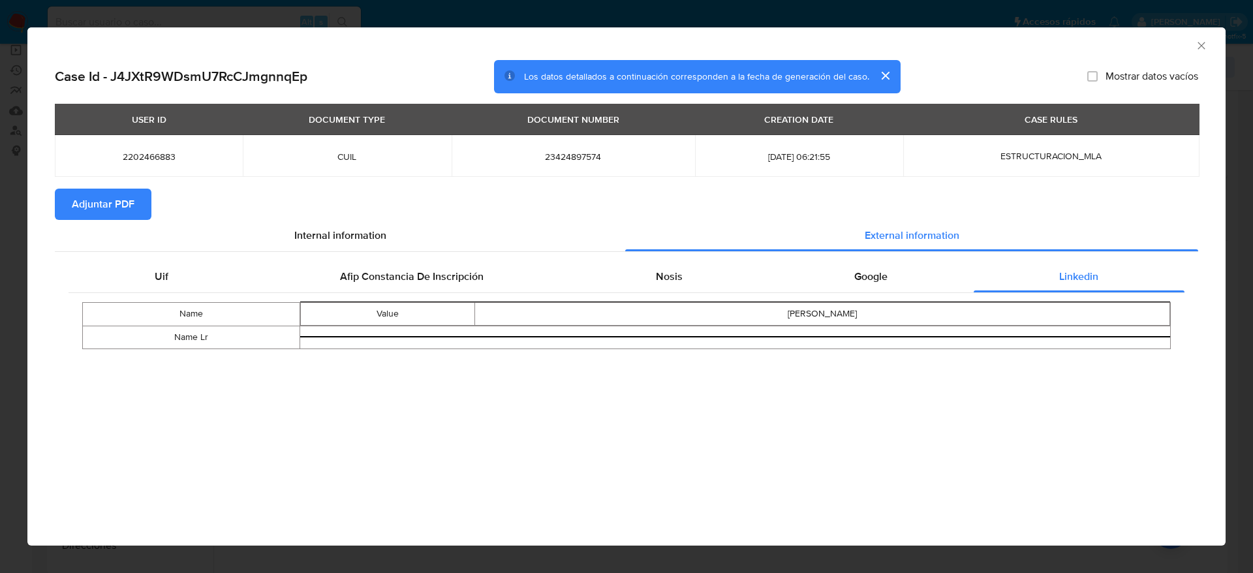
click at [110, 204] on span "Adjuntar PDF" at bounding box center [103, 204] width 63 height 29
click at [1198, 42] on icon "Cerrar ventana" at bounding box center [1201, 45] width 13 height 13
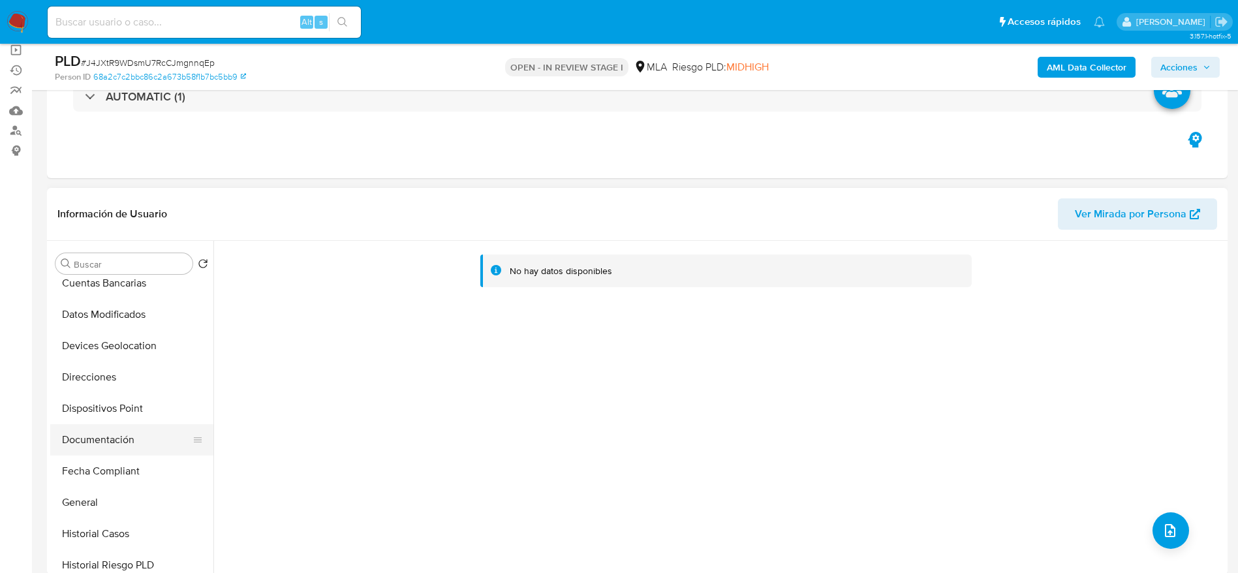
scroll to position [196, 0]
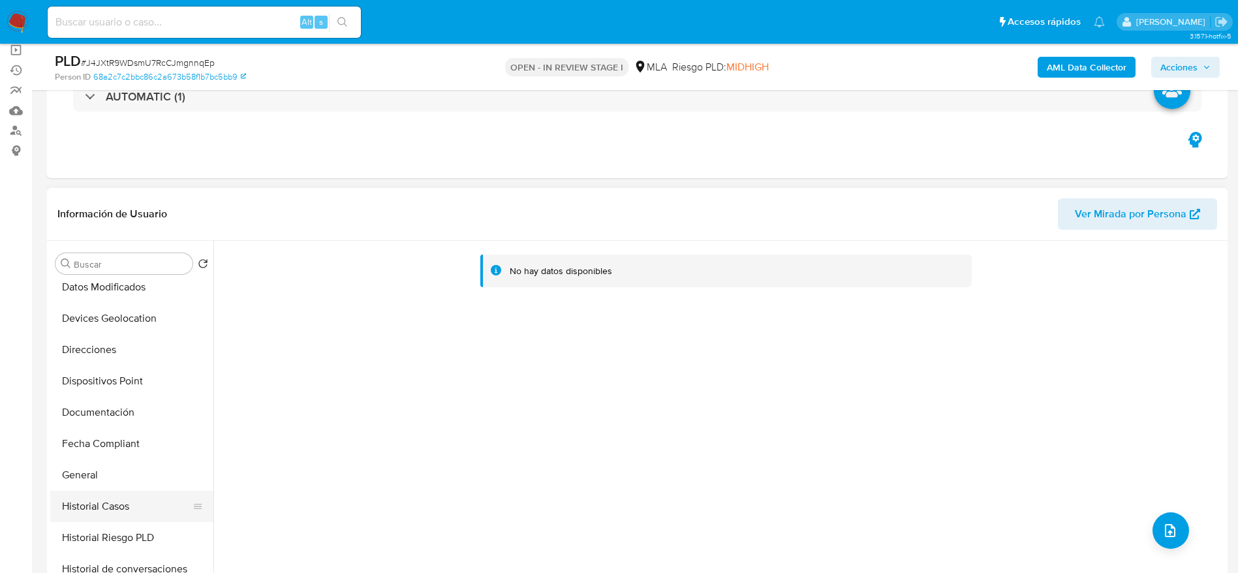
click at [112, 512] on button "Historial Casos" at bounding box center [126, 506] width 153 height 31
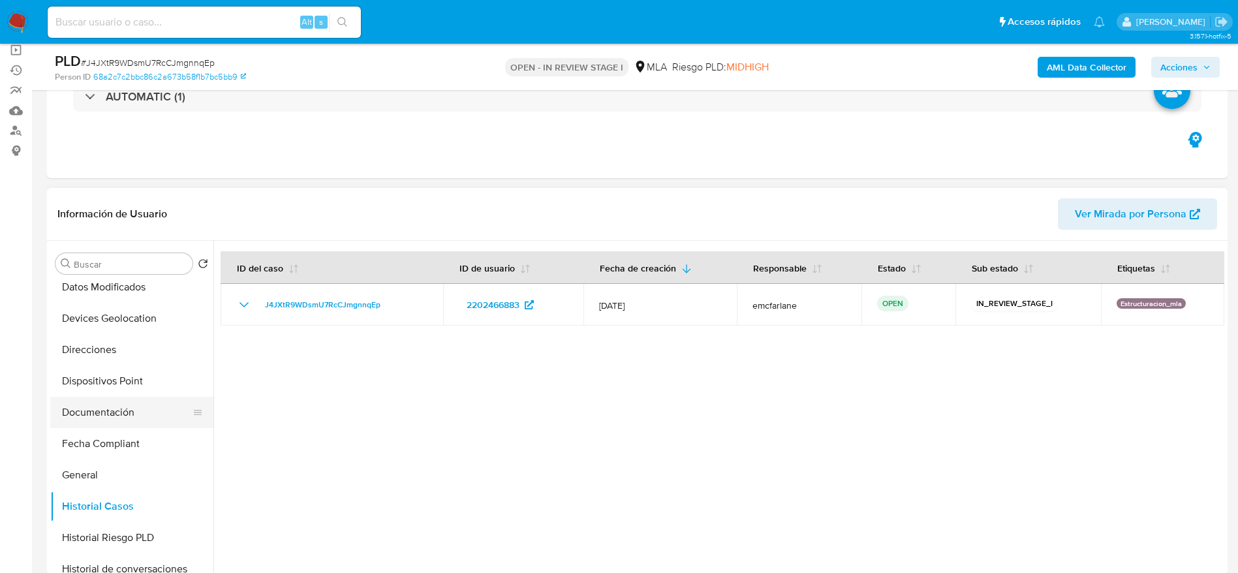
click at [98, 421] on button "Documentación" at bounding box center [126, 412] width 153 height 31
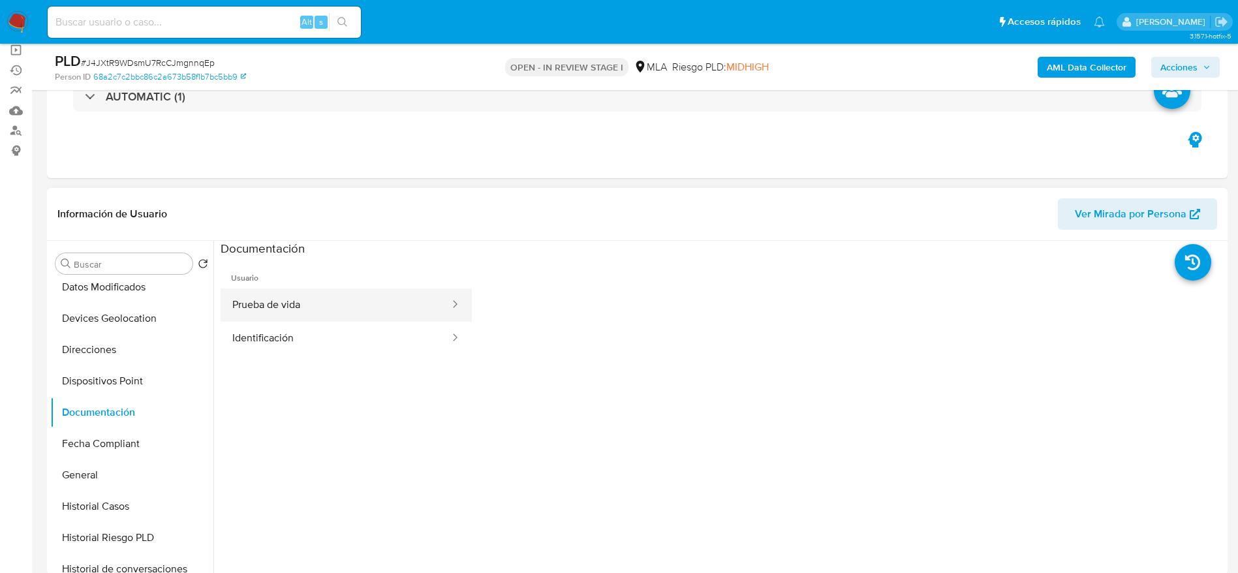
drag, startPoint x: 349, startPoint y: 304, endPoint x: 359, endPoint y: 306, distance: 10.0
click at [349, 304] on button "Prueba de vida" at bounding box center [336, 305] width 230 height 33
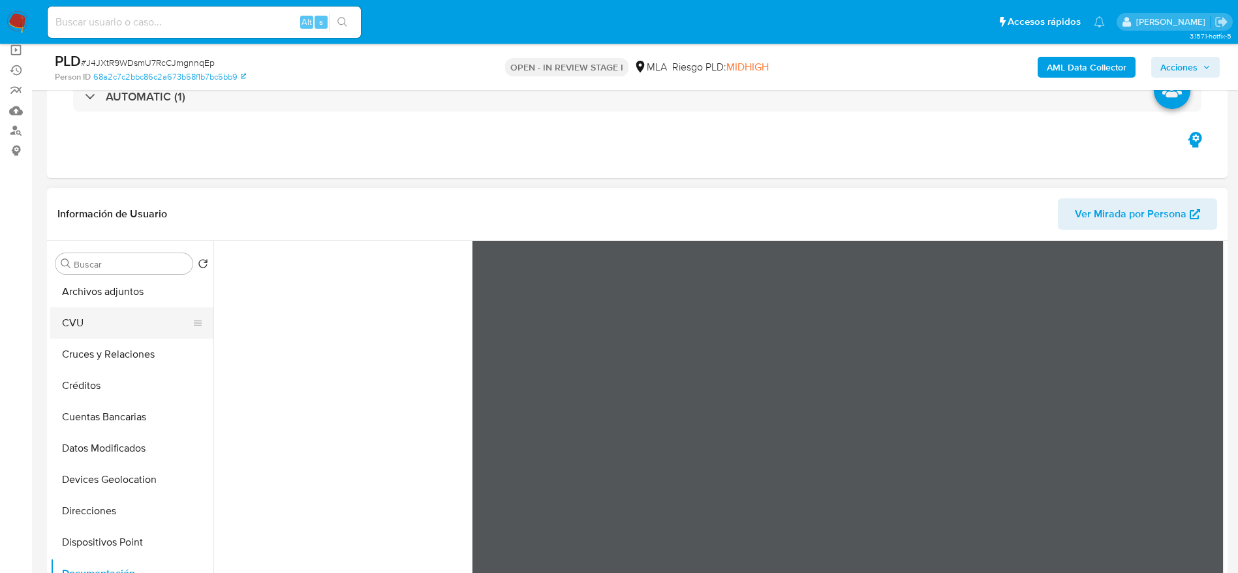
scroll to position [0, 0]
drag, startPoint x: 108, startPoint y: 327, endPoint x: 717, endPoint y: 271, distance: 611.6
click at [111, 330] on button "Archivos adjuntos" at bounding box center [131, 326] width 163 height 31
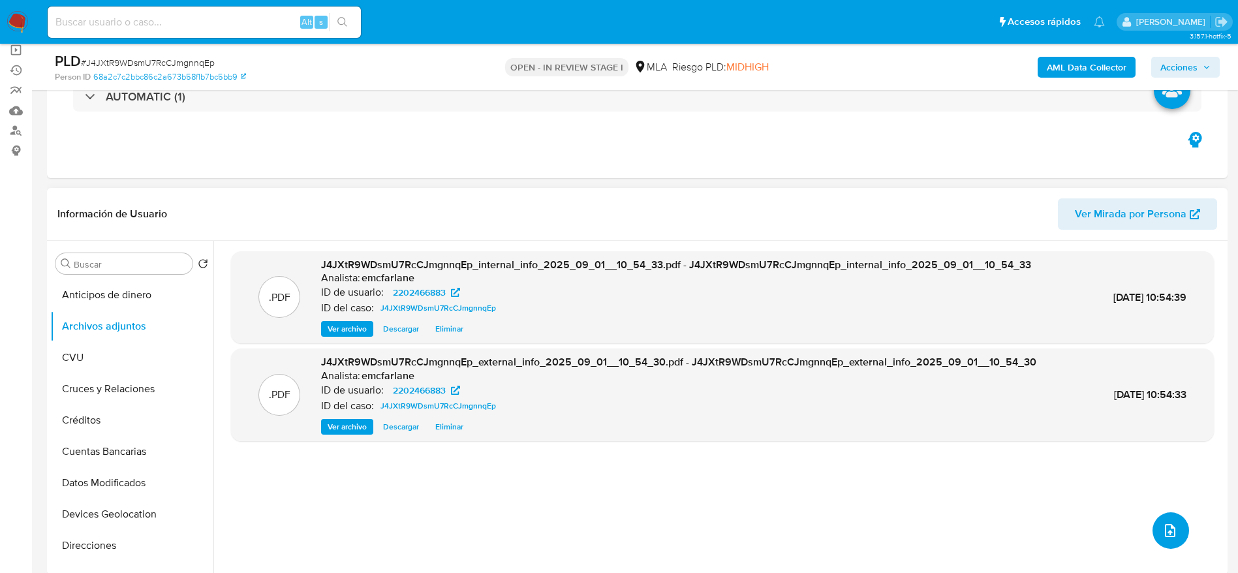
click at [1165, 526] on icon "upload-file" at bounding box center [1171, 531] width 16 height 16
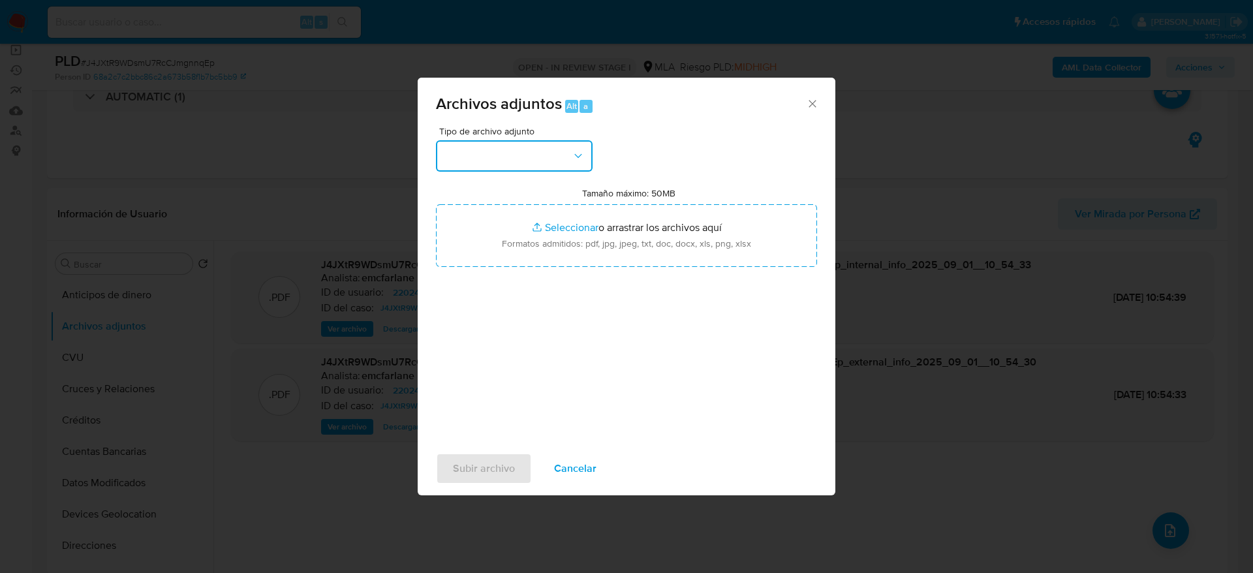
click at [559, 156] on button "button" at bounding box center [514, 155] width 157 height 31
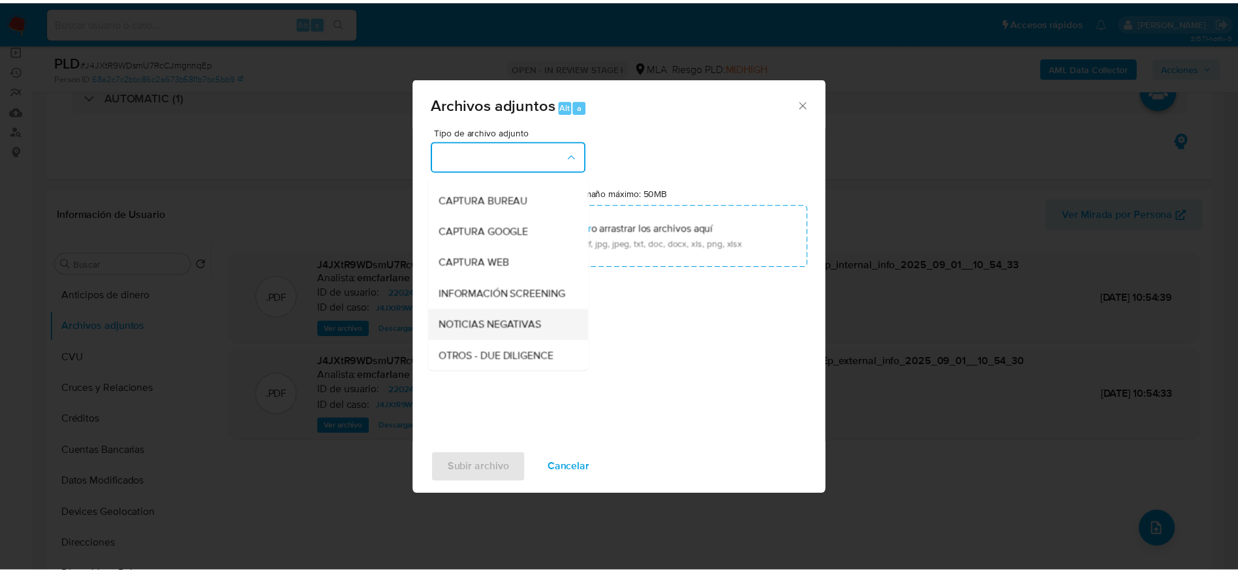
scroll to position [98, 0]
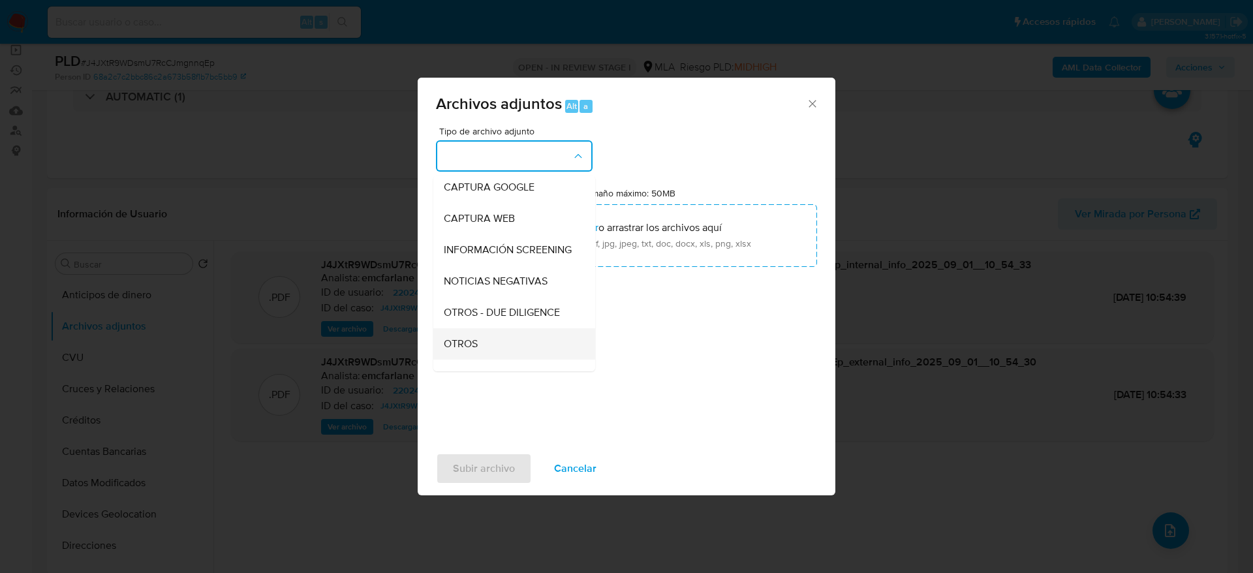
click at [473, 351] on span "OTROS" at bounding box center [461, 343] width 34 height 13
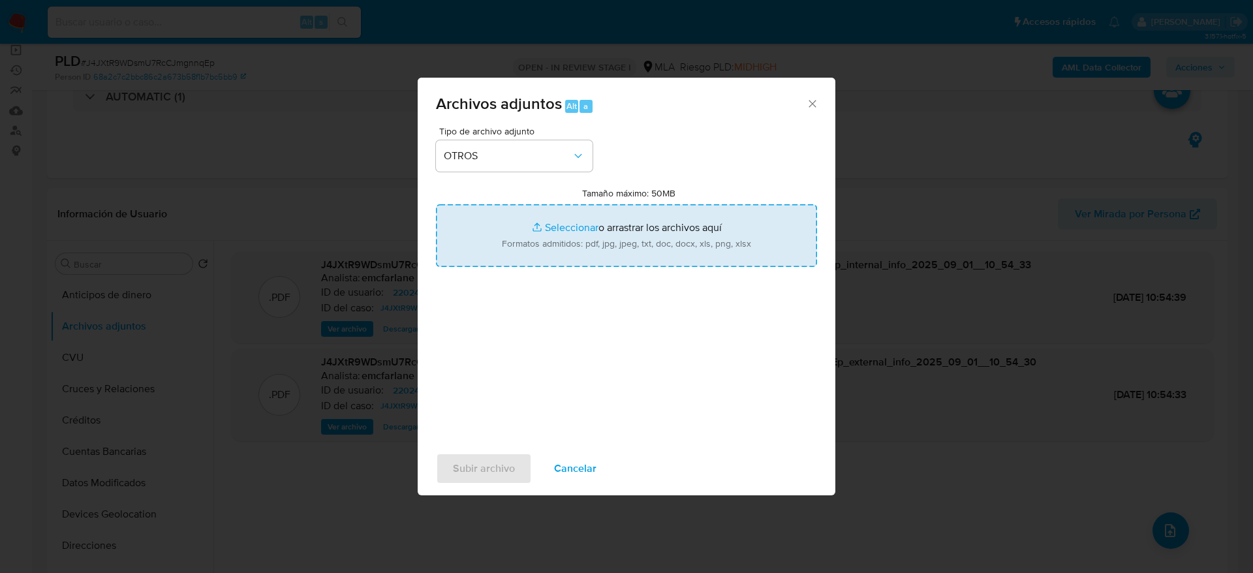
type input "C:\fakepath\Caselog J4JXtR9WDsmU7RcCJmgnnqEp.docx"
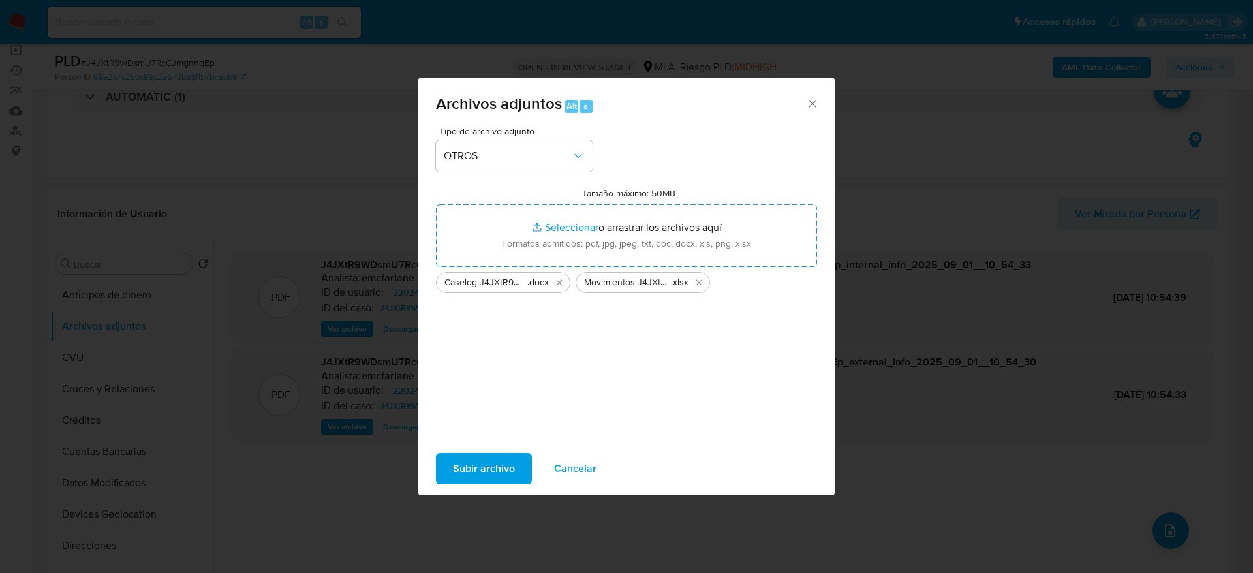
click at [477, 472] on span "Subir archivo" at bounding box center [484, 468] width 62 height 29
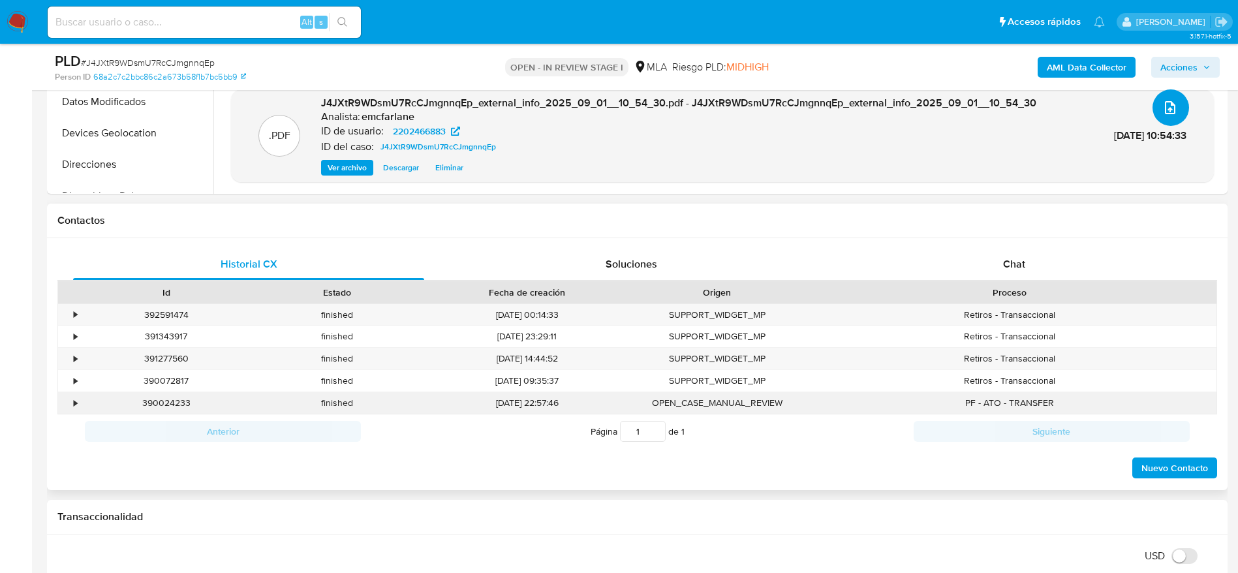
scroll to position [490, 0]
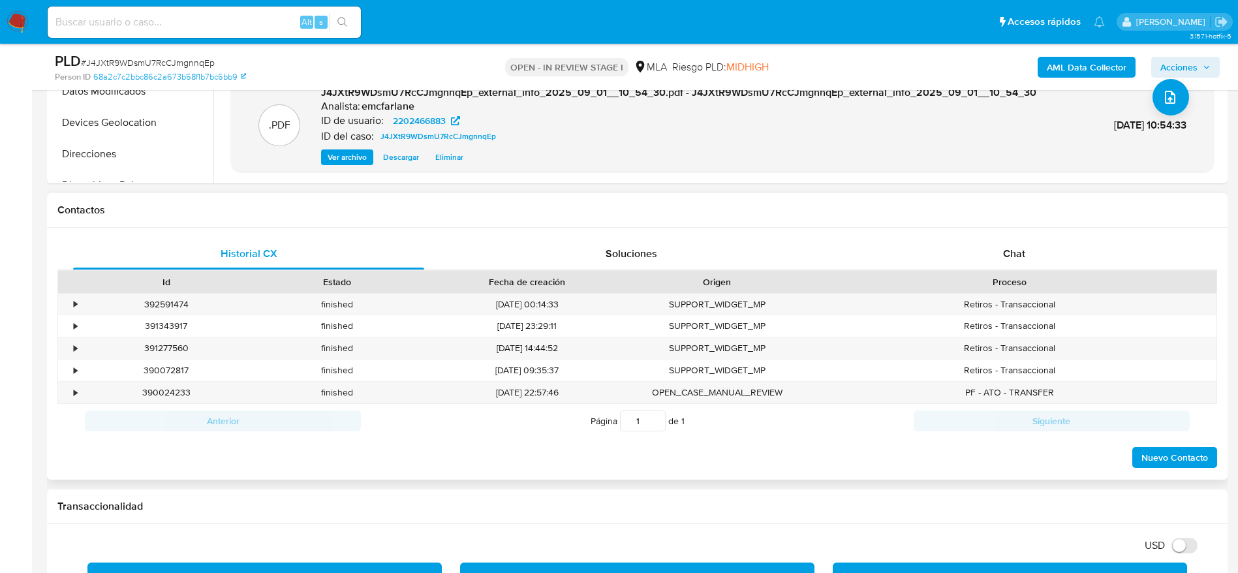
click at [1017, 236] on div "Historial CX Soluciones Chat Id Estado Fecha de creación Origen Proceso • 39259…" at bounding box center [637, 354] width 1181 height 252
click at [1017, 249] on span "Chat" at bounding box center [1014, 253] width 22 height 15
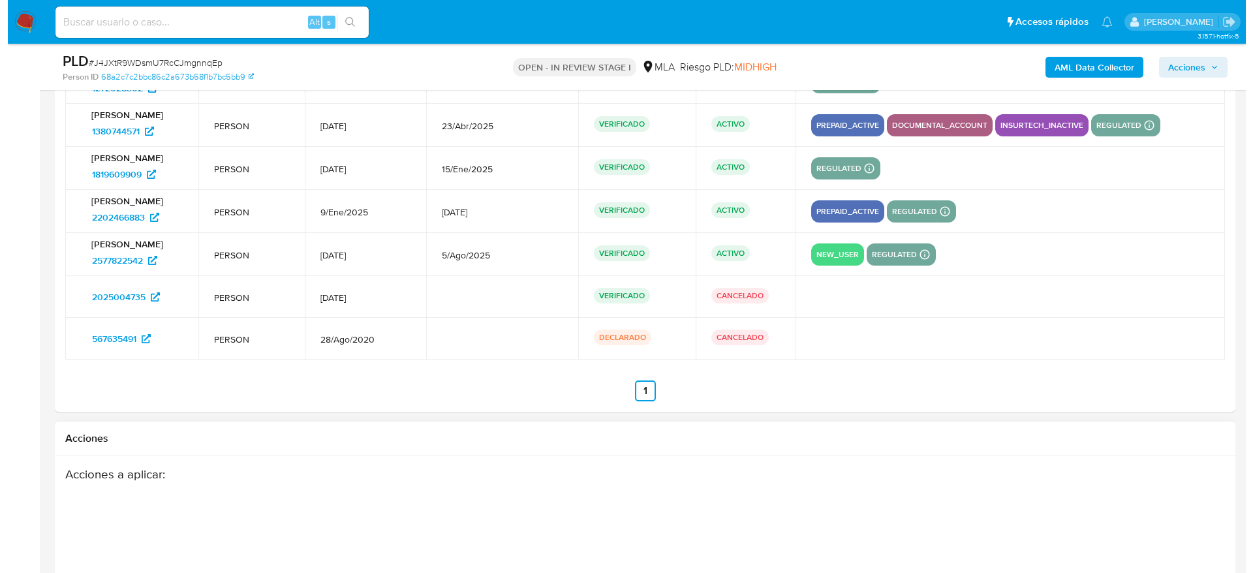
scroll to position [2638, 0]
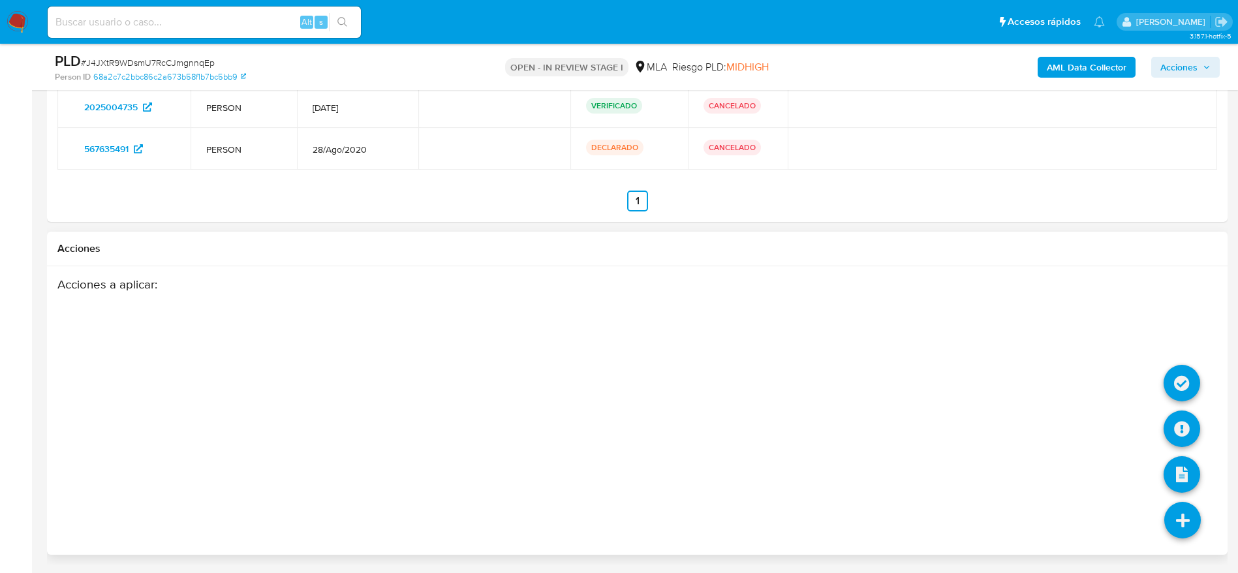
drag, startPoint x: 1183, startPoint y: 532, endPoint x: 1170, endPoint y: 456, distance: 77.0
click at [1182, 530] on icon at bounding box center [1183, 520] width 37 height 37
click at [1167, 426] on icon at bounding box center [1182, 429] width 37 height 37
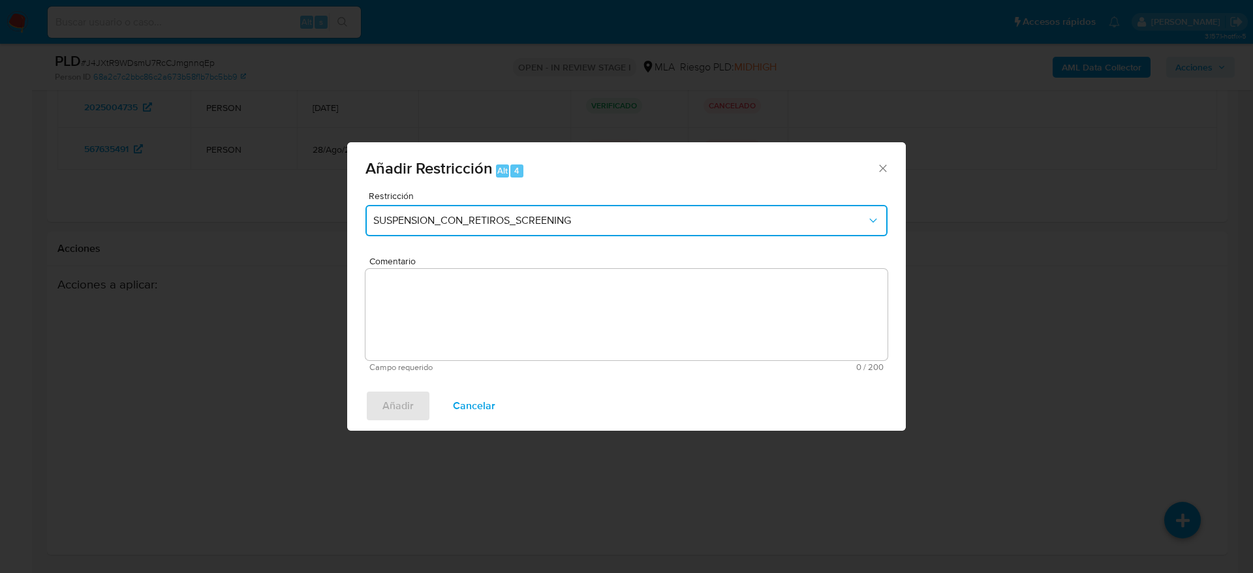
click at [525, 218] on span "SUSPENSION_CON_RETIROS_SCREENING" at bounding box center [620, 220] width 494 height 13
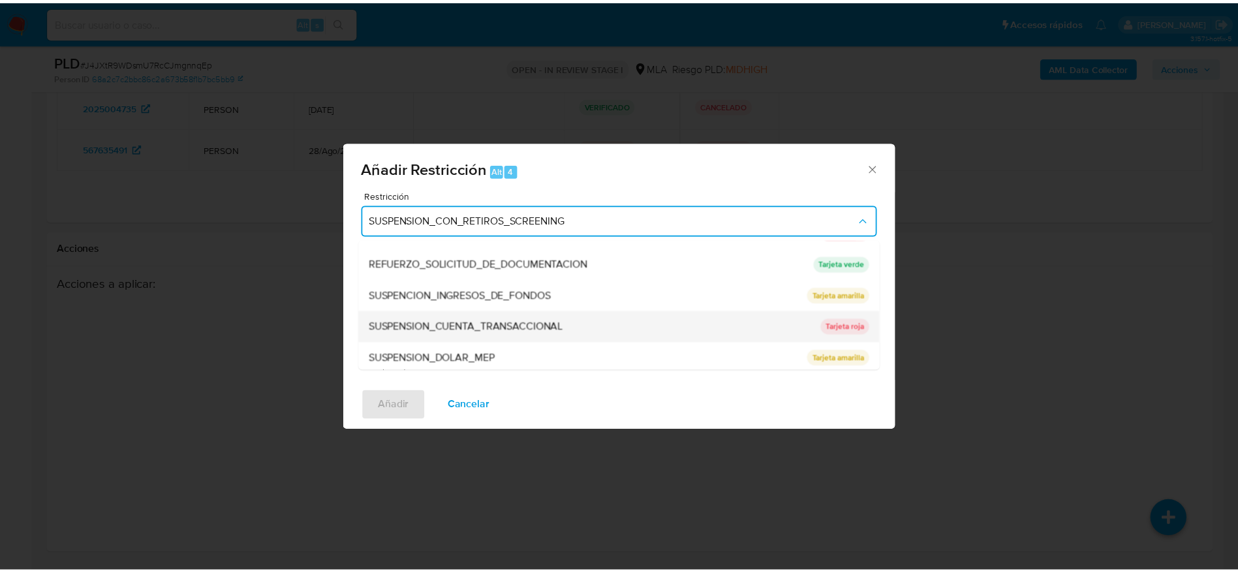
scroll to position [277, 0]
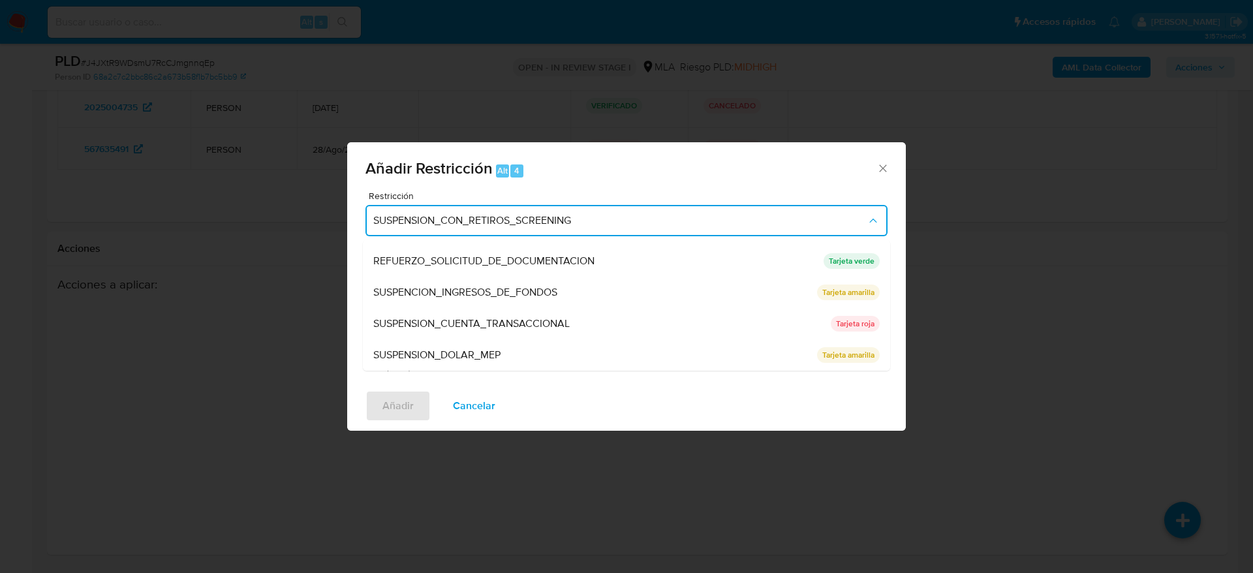
click at [495, 322] on span "SUSPENSION_CUENTA_TRANSACCIONAL" at bounding box center [471, 323] width 196 height 13
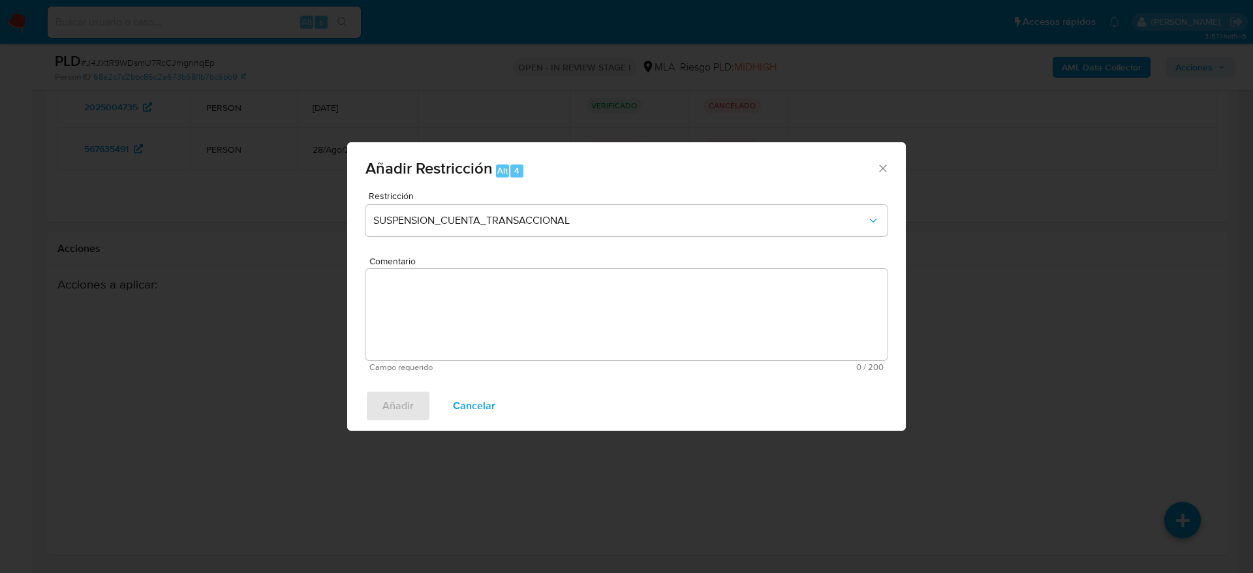
click at [494, 323] on textarea "Comentario" at bounding box center [627, 314] width 522 height 91
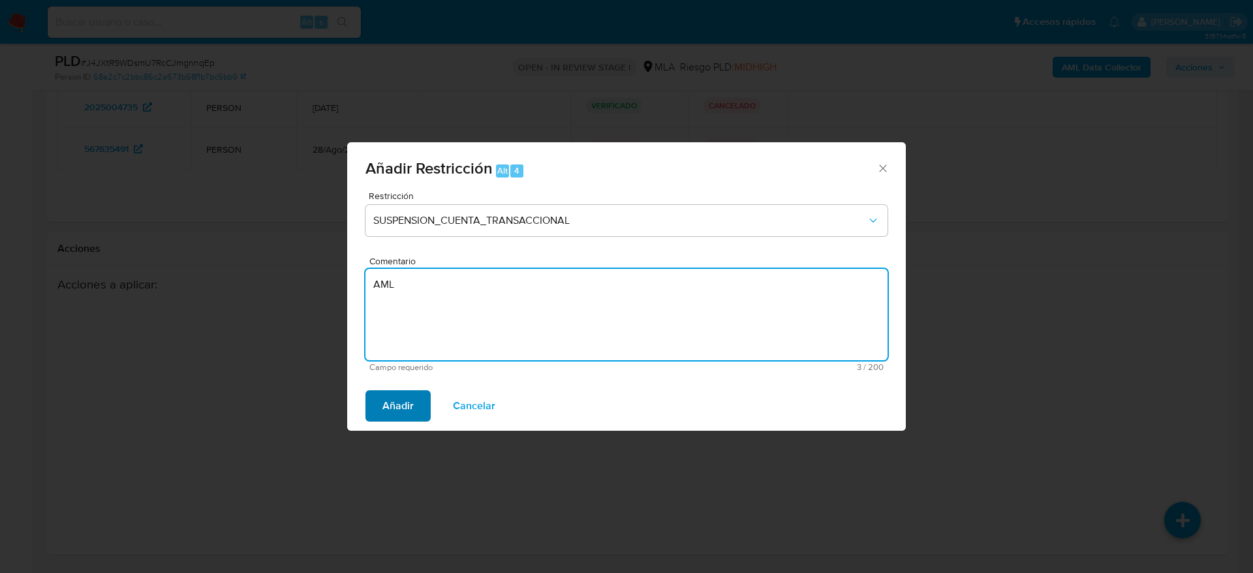
type textarea "AML"
click at [418, 400] on button "Añadir" at bounding box center [398, 405] width 65 height 31
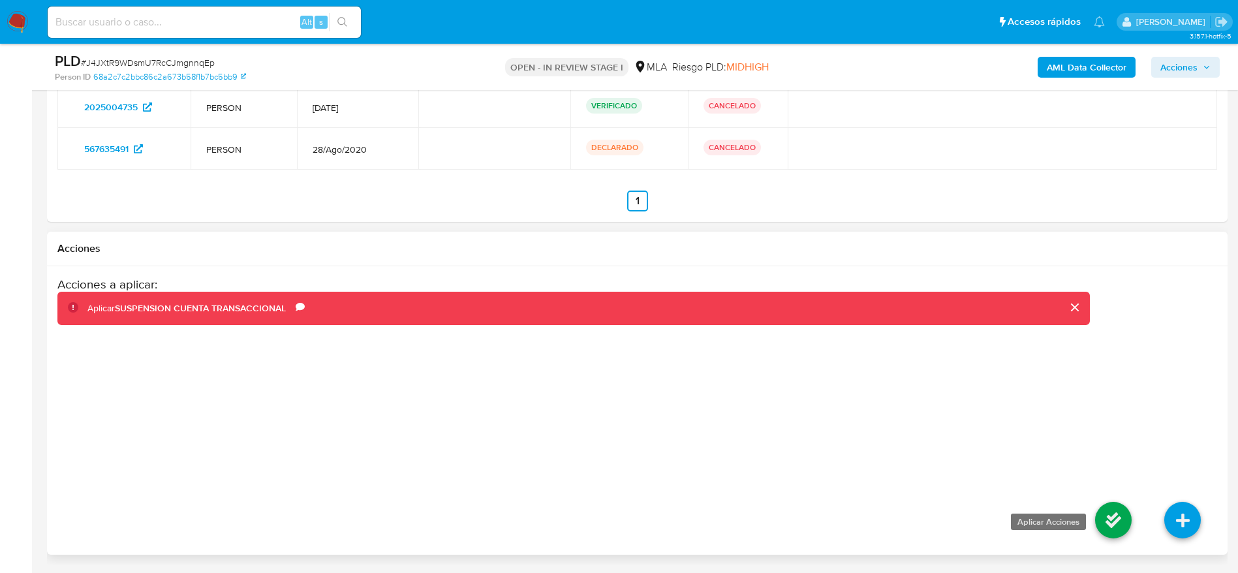
click at [1100, 511] on icon at bounding box center [1113, 520] width 37 height 37
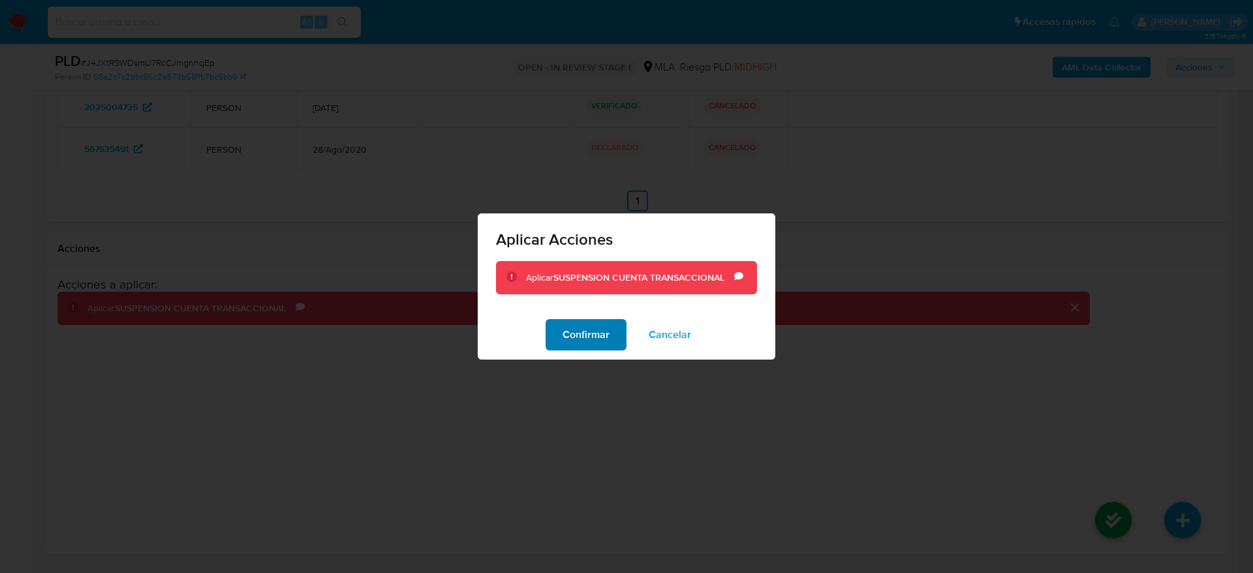
click at [612, 330] on button "Confirmar" at bounding box center [586, 334] width 81 height 31
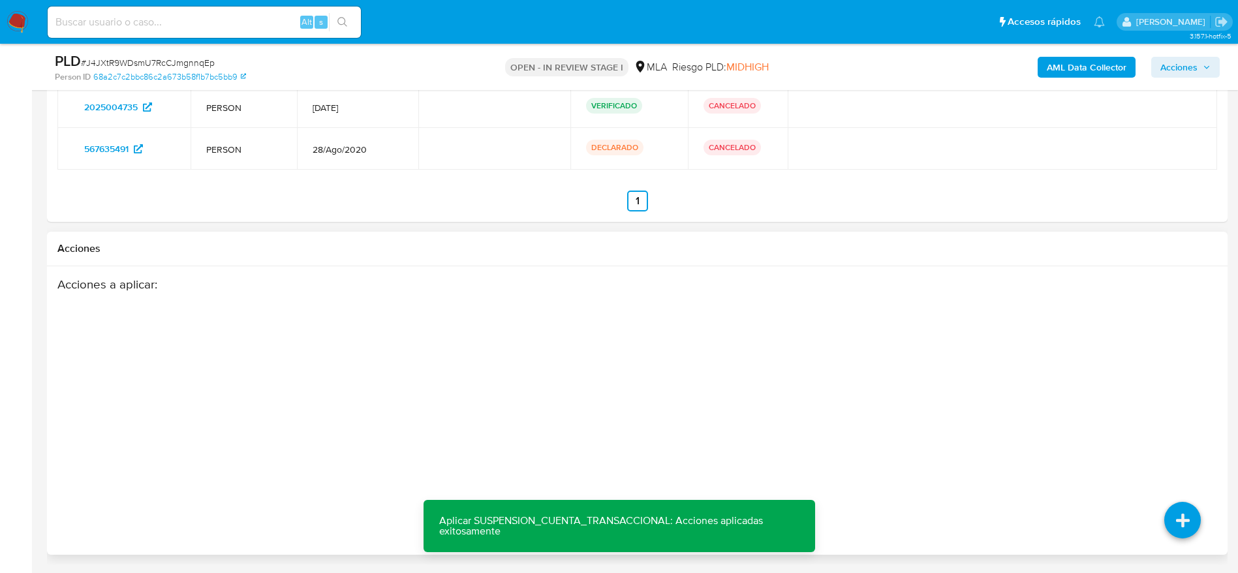
click at [697, 370] on div "Acciones a aplicar :" at bounding box center [573, 381] width 1033 height 209
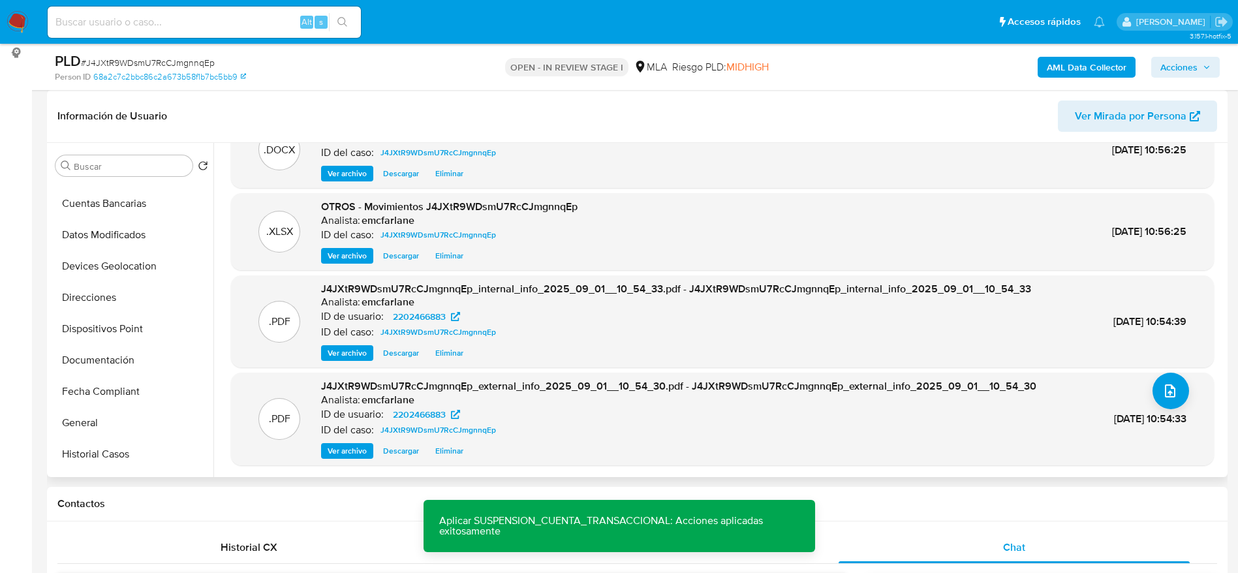
scroll to position [294, 0]
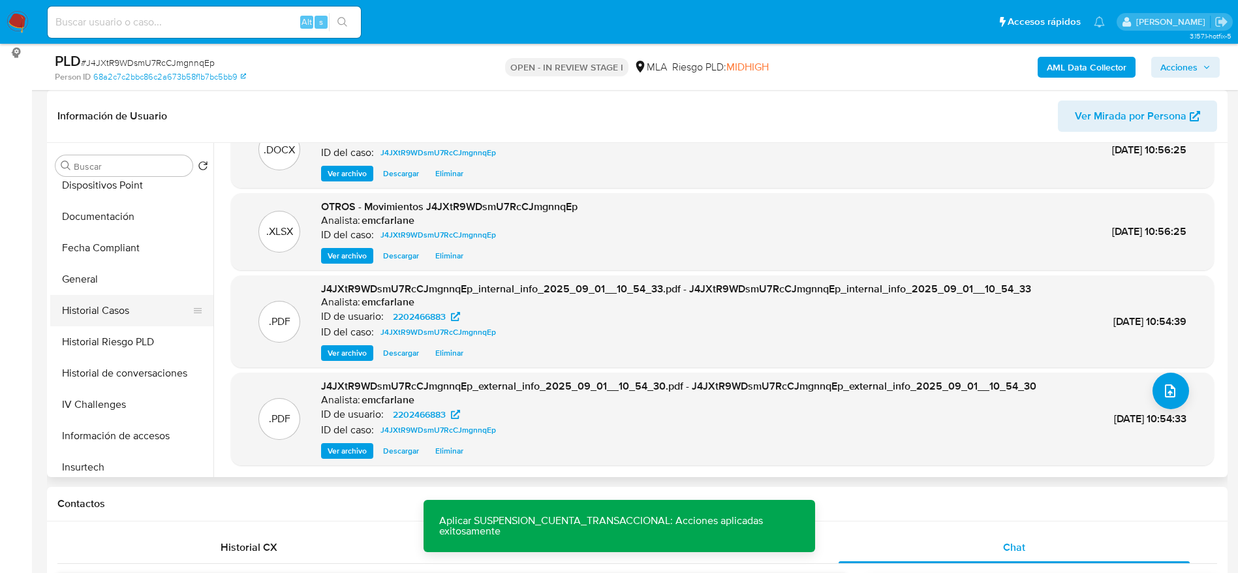
click at [130, 317] on button "Historial Casos" at bounding box center [126, 310] width 153 height 31
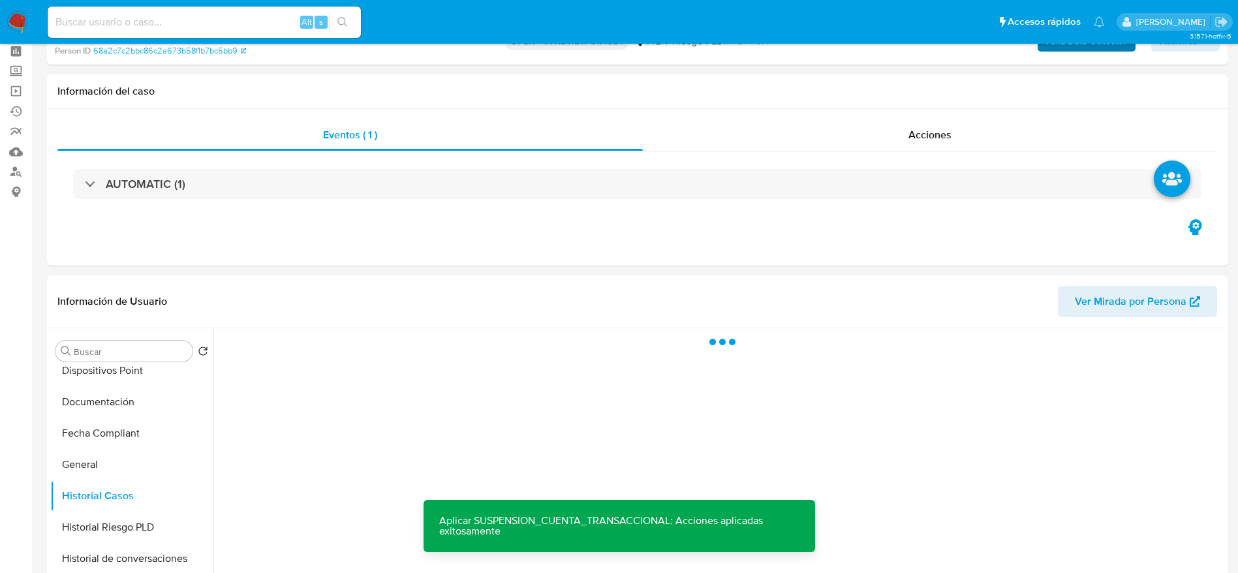
scroll to position [0, 0]
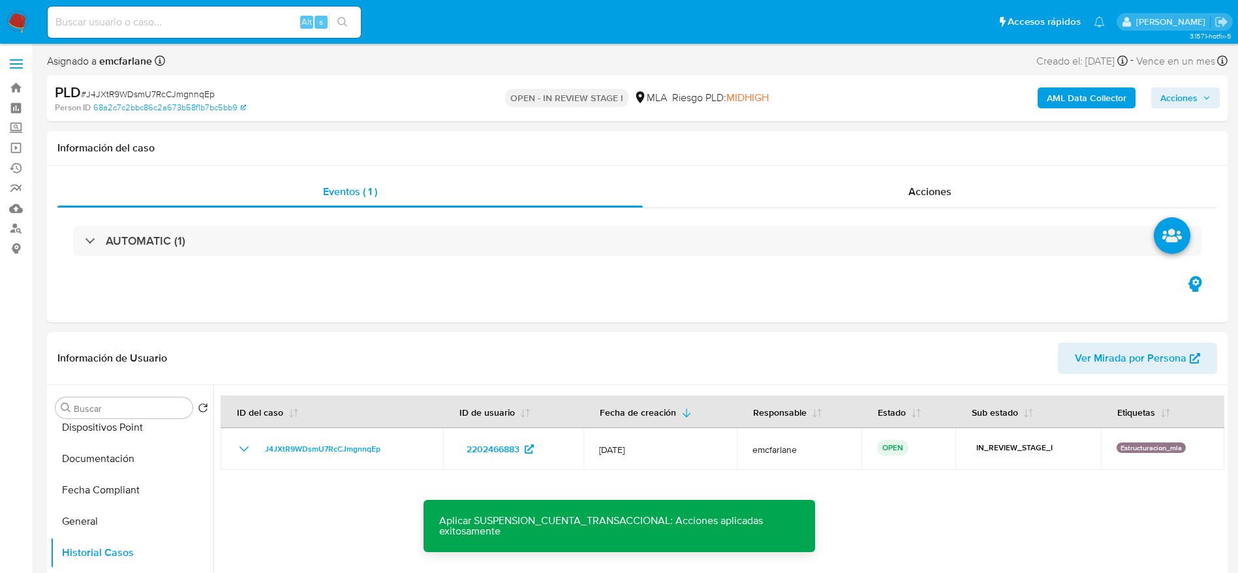
click at [1204, 94] on icon "button" at bounding box center [1207, 98] width 8 height 8
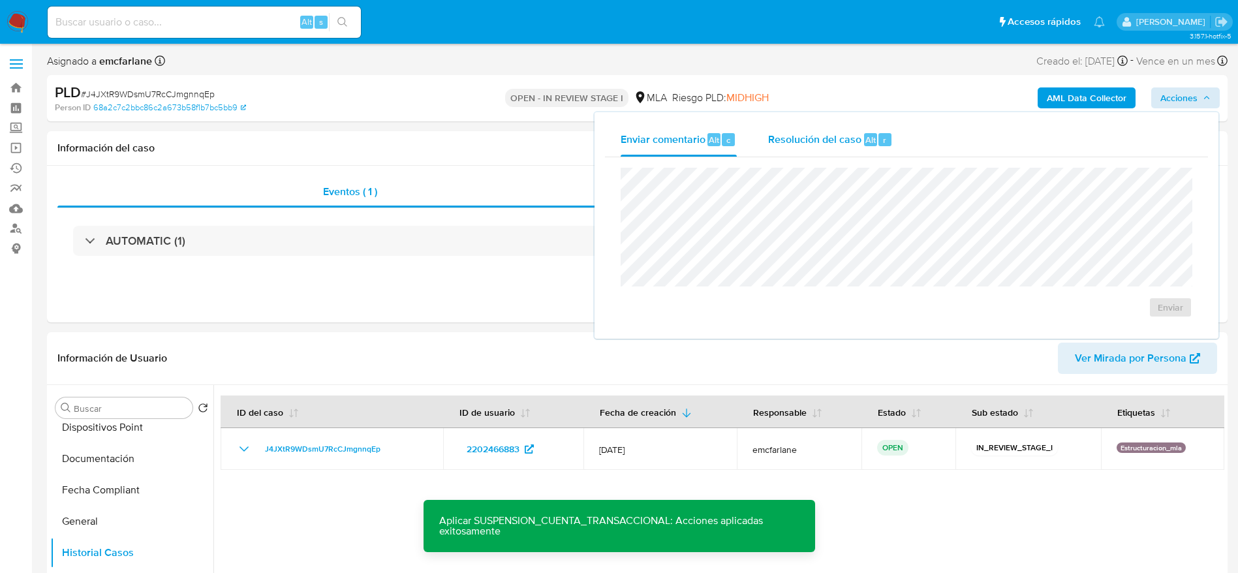
click at [853, 153] on div "Resolución del caso Alt r" at bounding box center [830, 140] width 125 height 34
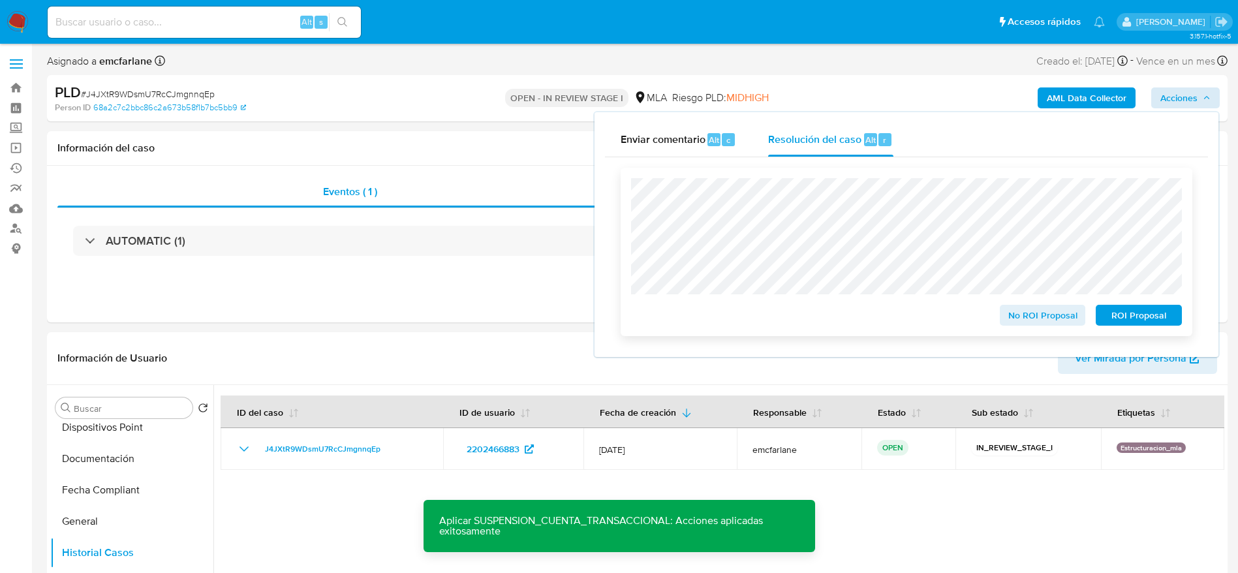
click at [1156, 318] on span "ROI Proposal" at bounding box center [1139, 315] width 68 height 18
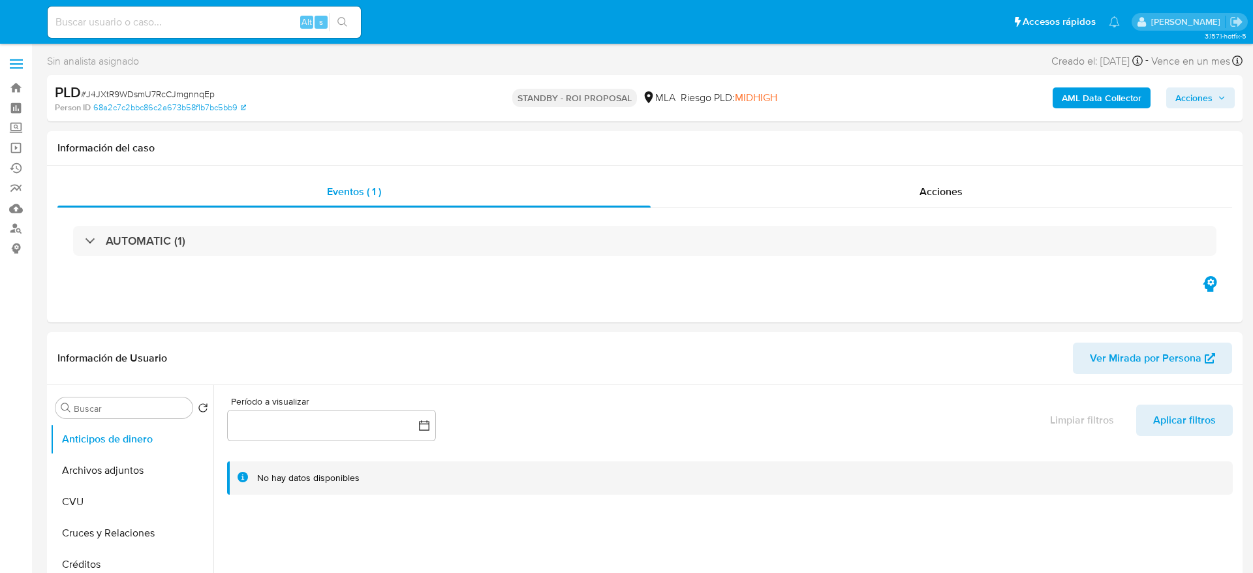
select select "10"
click at [183, 15] on input at bounding box center [204, 22] width 313 height 17
paste input "heHy8oR6yT9lmpt2hHkGjnKw"
type input "heHy8oR6yT9lmpt2hHkGjnKw"
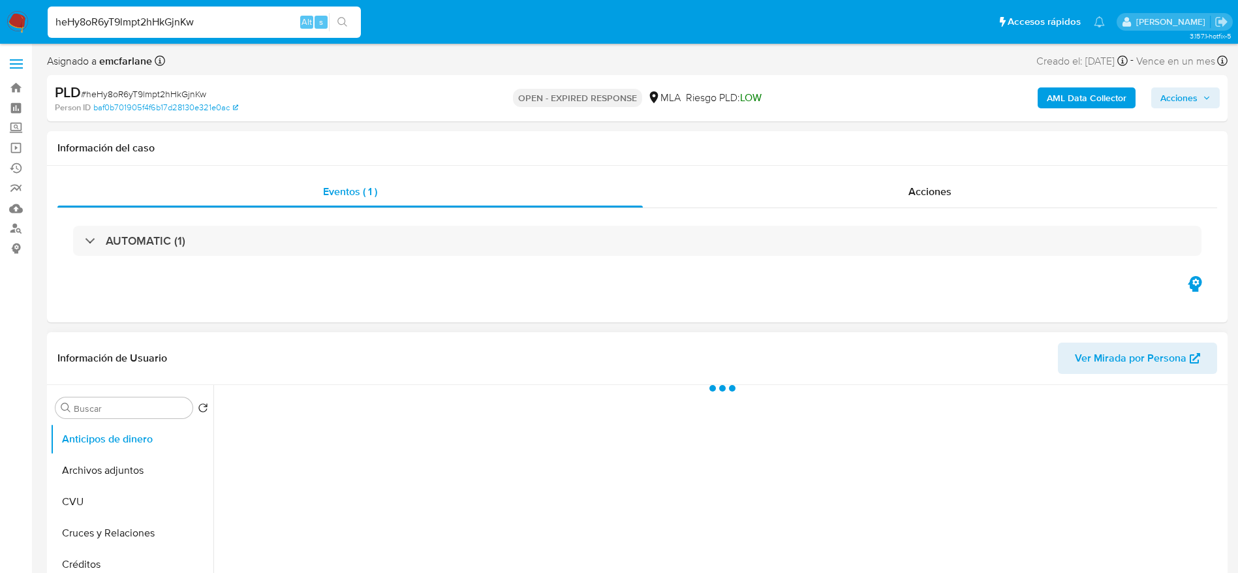
select select "10"
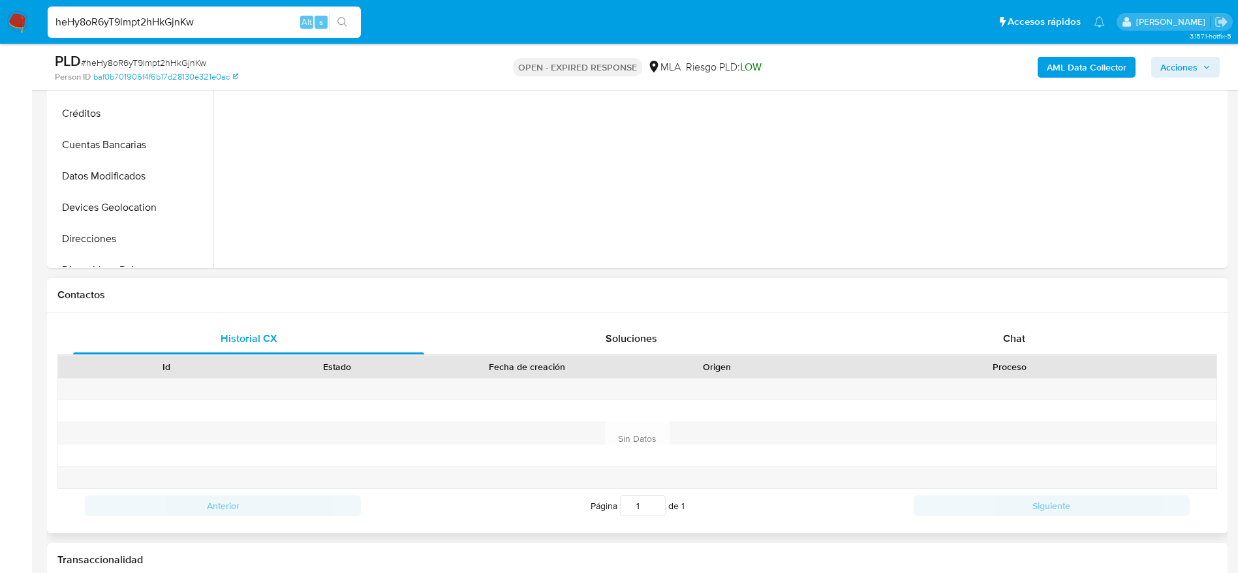
scroll to position [490, 0]
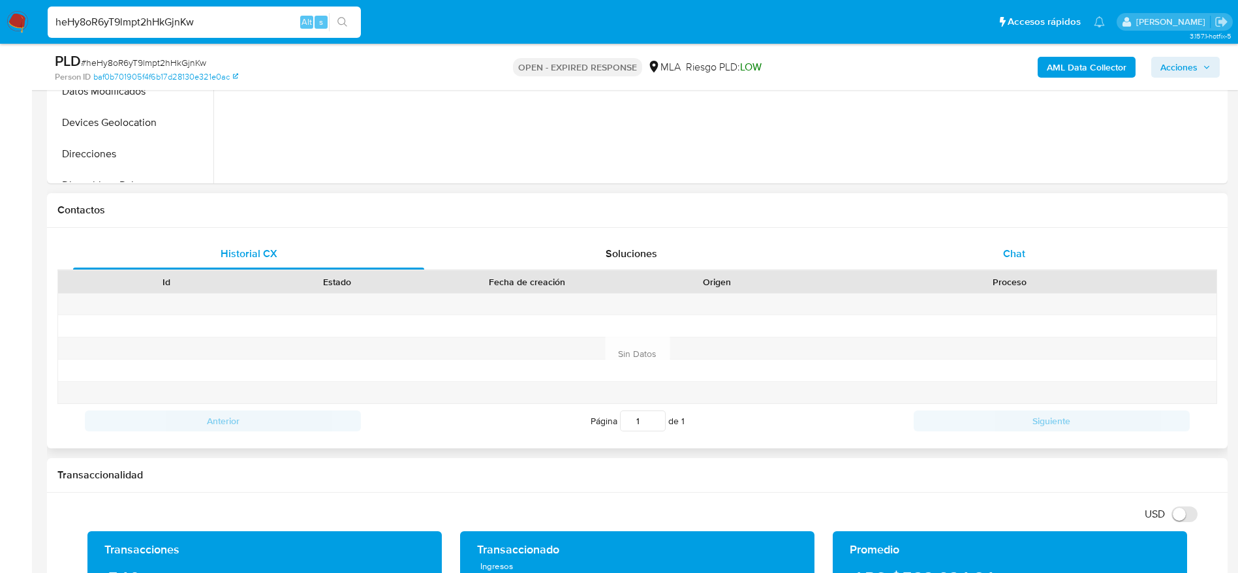
click at [1022, 257] on span "Chat" at bounding box center [1014, 253] width 22 height 15
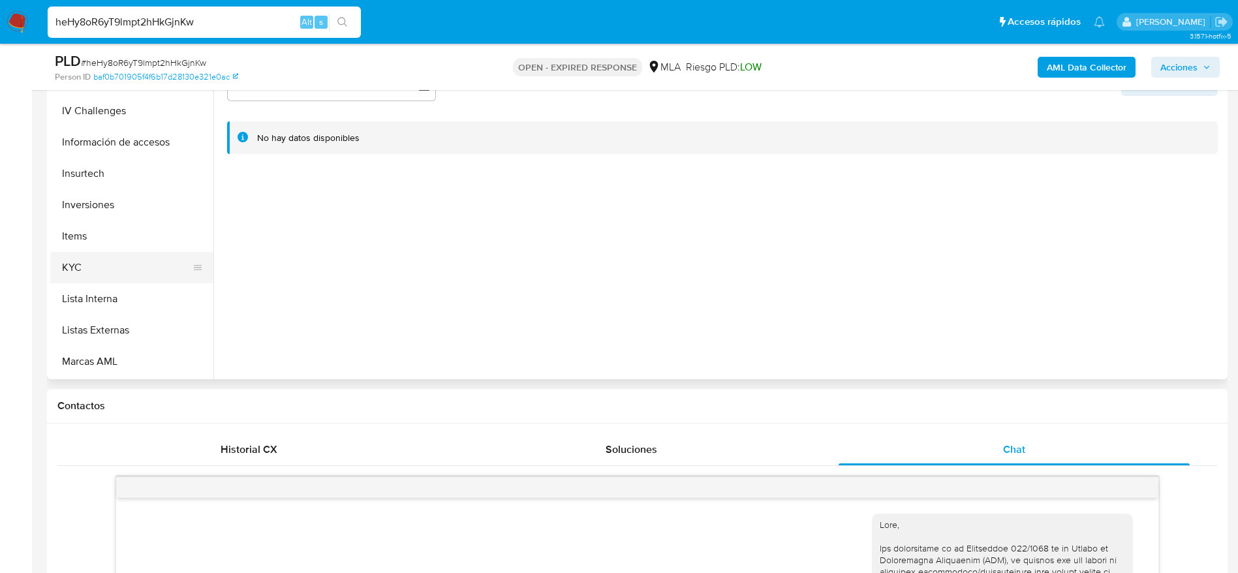
click at [109, 271] on button "KYC" at bounding box center [126, 267] width 153 height 31
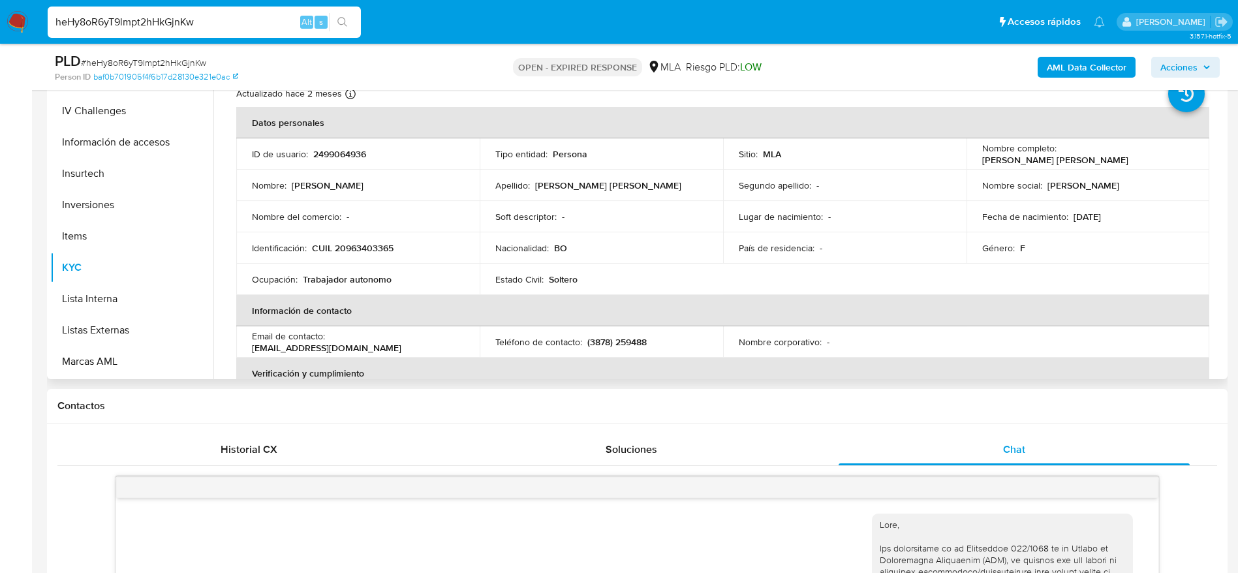
click at [371, 255] on td "Identificación : CUIL 20963403365" at bounding box center [357, 247] width 243 height 31
click at [371, 249] on p "CUIL 20963403365" at bounding box center [353, 248] width 82 height 12
copy p "20963403365"
click at [612, 234] on td "Nacionalidad : BO" at bounding box center [601, 247] width 243 height 31
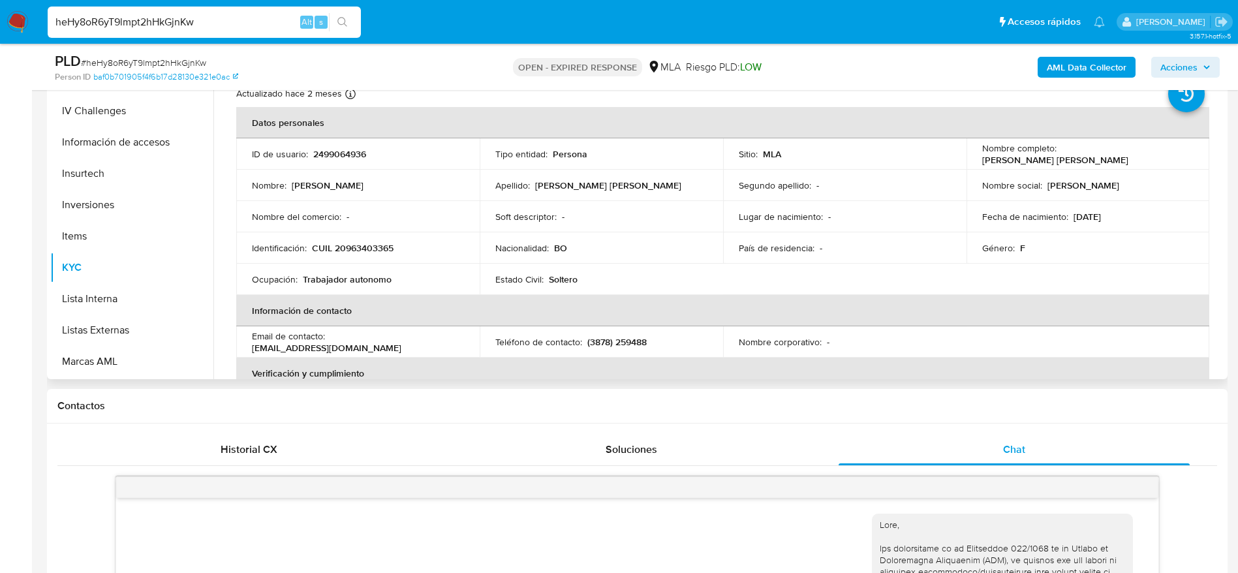
click at [374, 248] on p "CUIL 20963403365" at bounding box center [353, 248] width 82 height 12
copy p "20963403365"
click at [176, 56] on span "# heHy8oR6yT9lmpt2hHkGjnKw" at bounding box center [143, 62] width 125 height 13
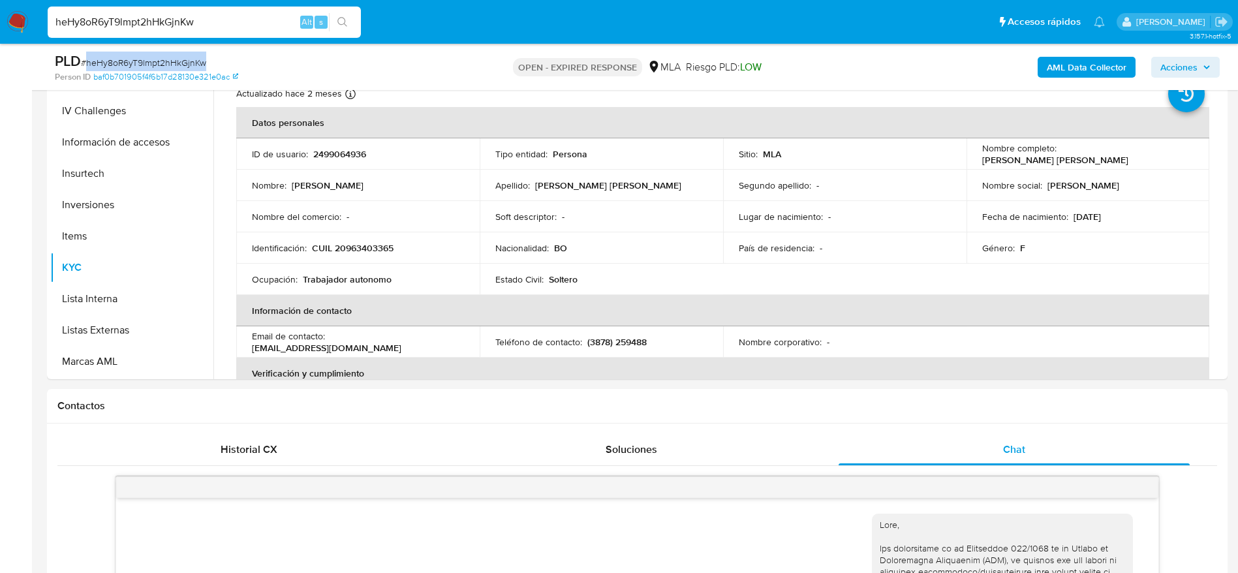
copy span "heHy8oR6yT9lmpt2hHkGjnKw"
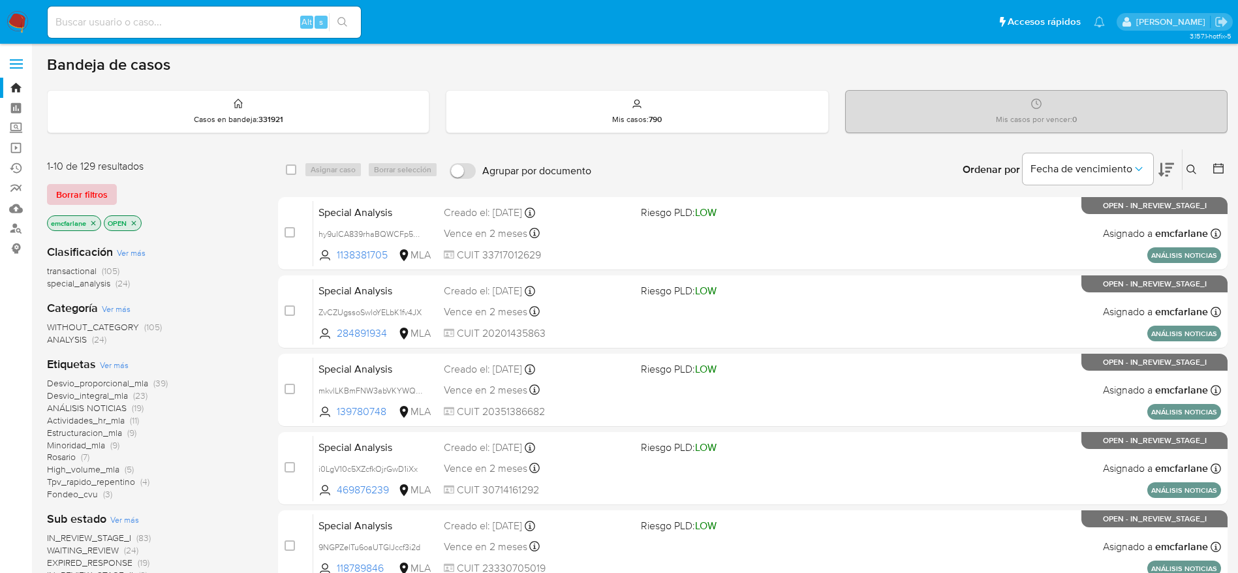
click at [83, 187] on span "Borrar filtros" at bounding box center [82, 194] width 52 height 18
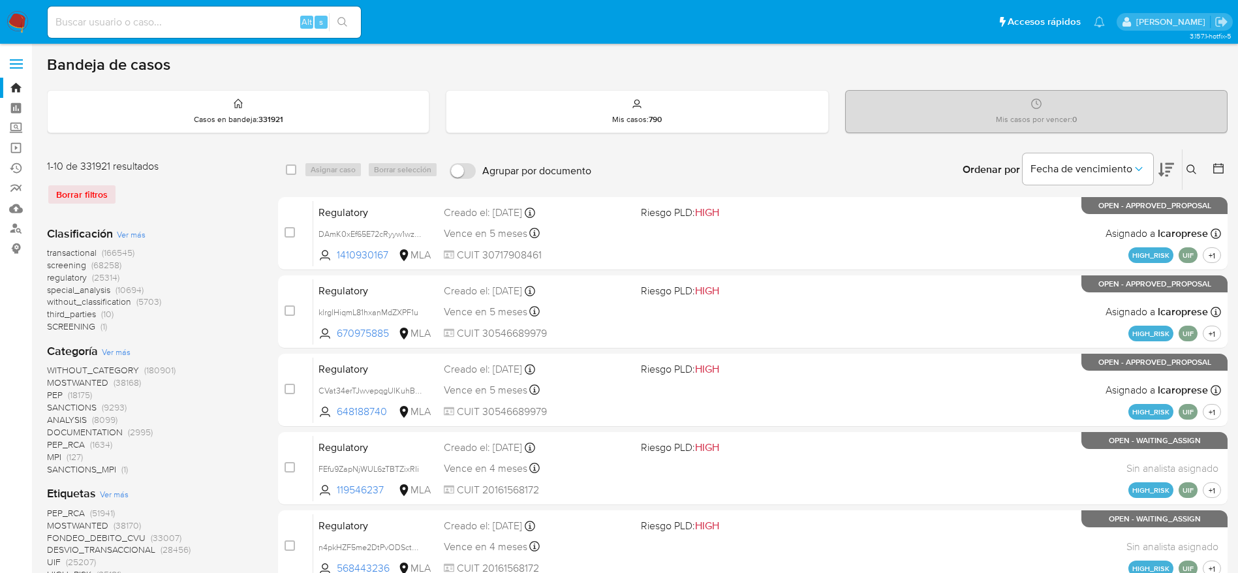
click at [1193, 173] on icon at bounding box center [1192, 170] width 10 height 10
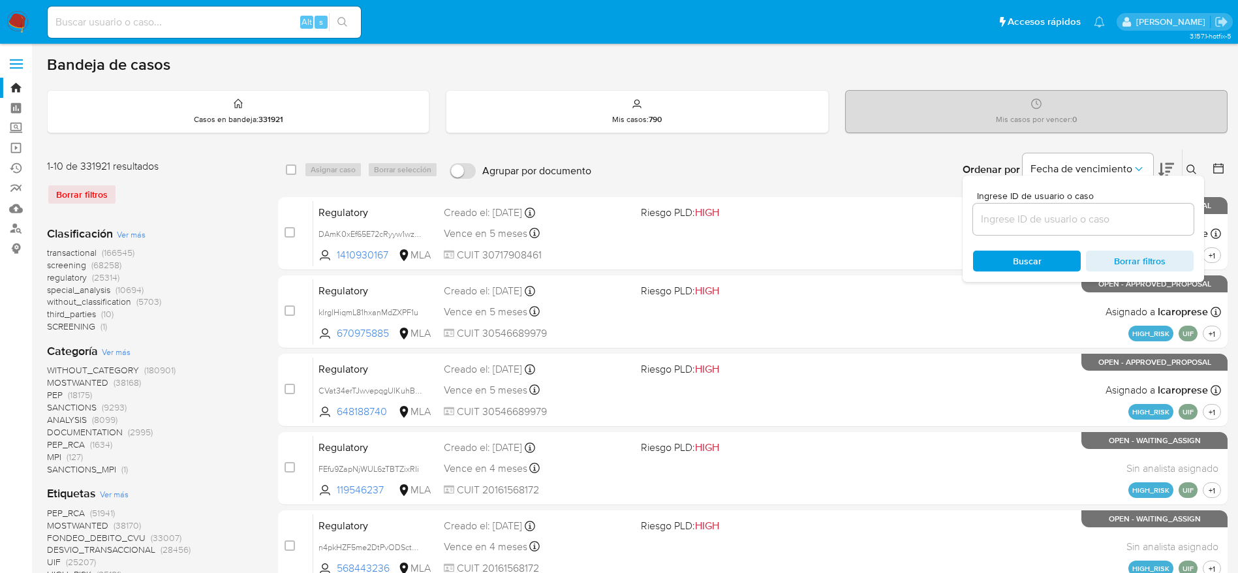
click at [1103, 217] on input at bounding box center [1083, 219] width 221 height 17
type input "heHy8oR6yT9lmpt2hHkGjnKw"
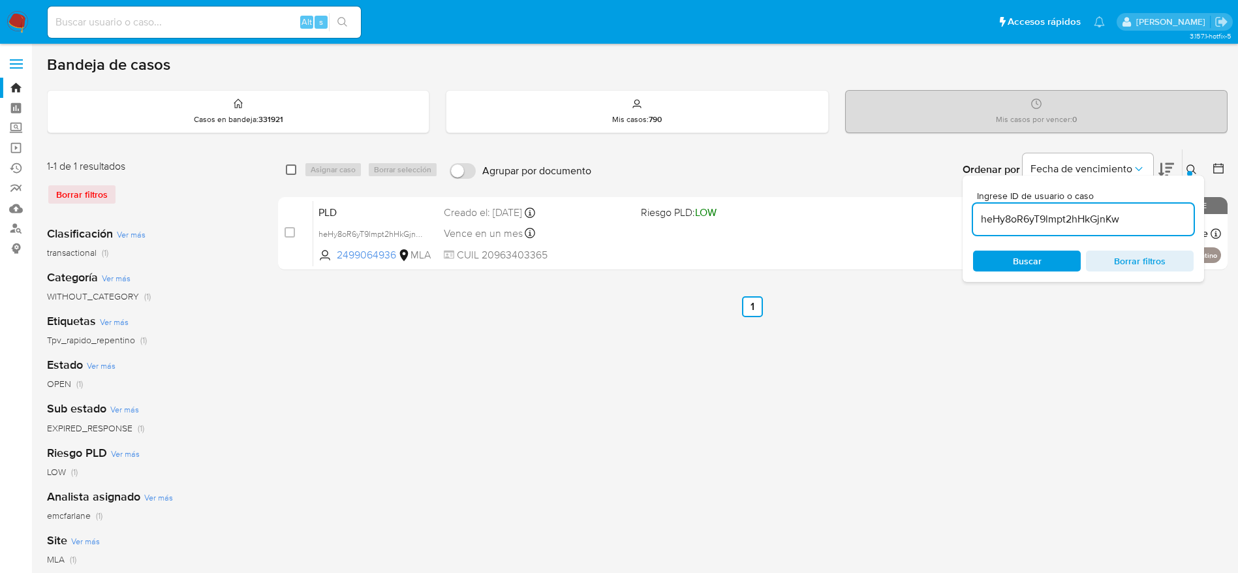
click at [293, 165] on input "checkbox" at bounding box center [291, 170] width 10 height 10
checkbox input "true"
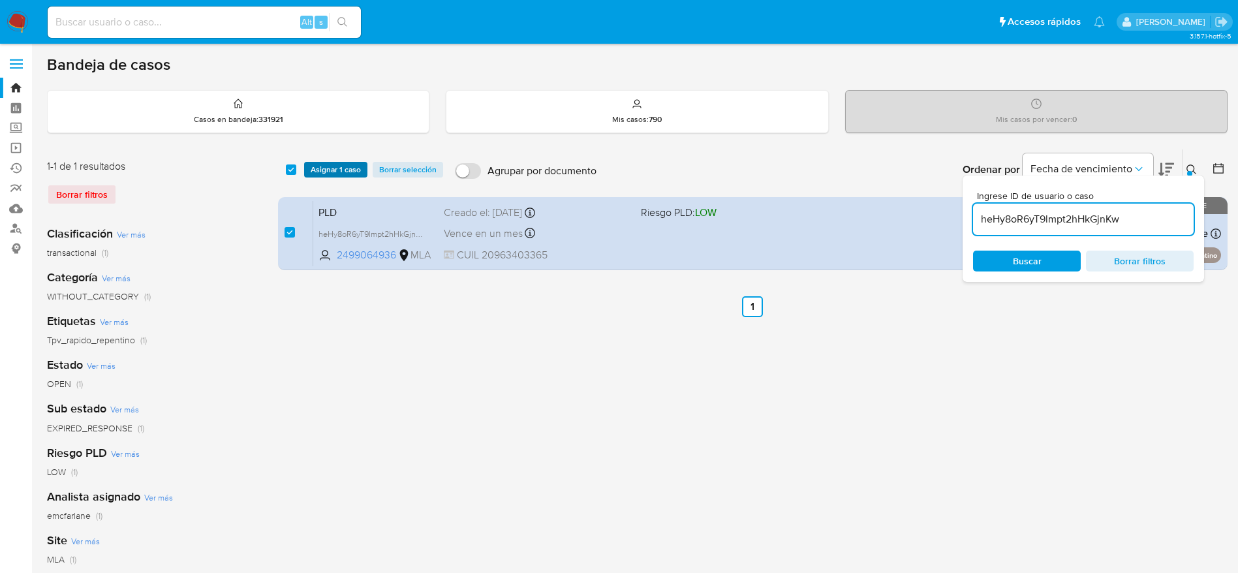
click at [311, 164] on span "Asignar 1 caso" at bounding box center [336, 169] width 50 height 13
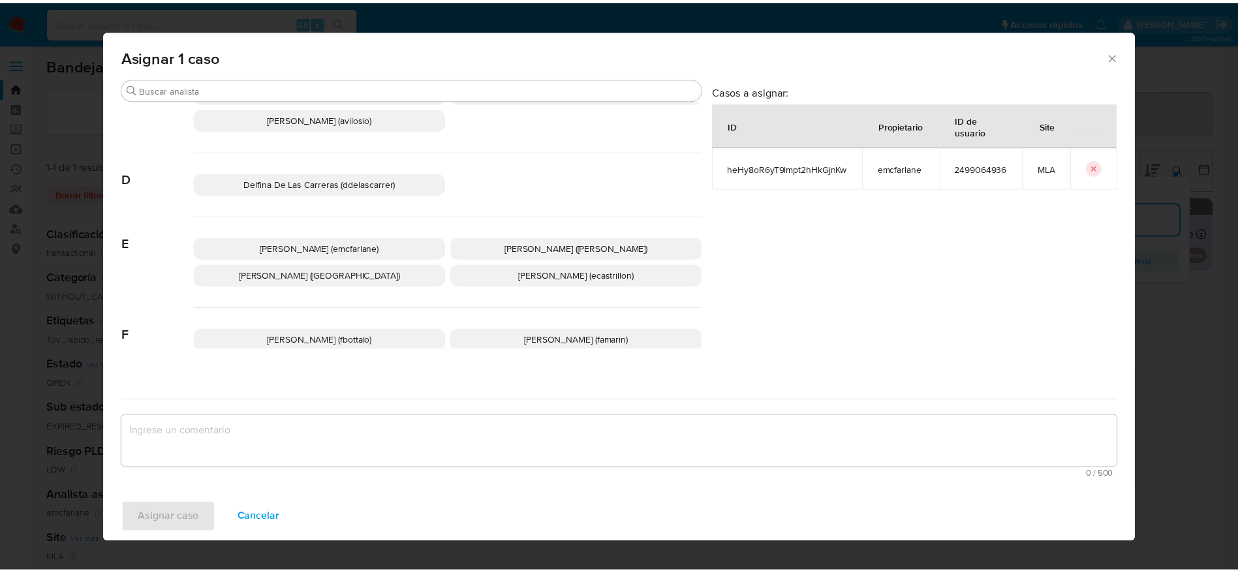
scroll to position [98, 0]
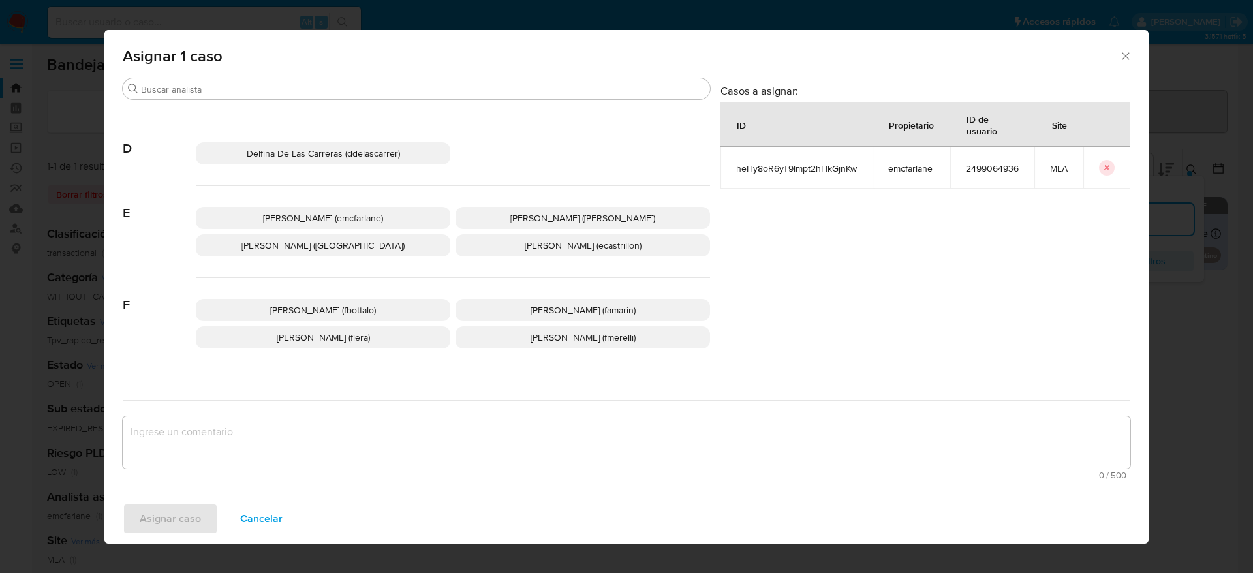
drag, startPoint x: 377, startPoint y: 225, endPoint x: 360, endPoint y: 247, distance: 27.9
click at [377, 225] on p "[PERSON_NAME] (emcfarlane)" at bounding box center [323, 218] width 255 height 22
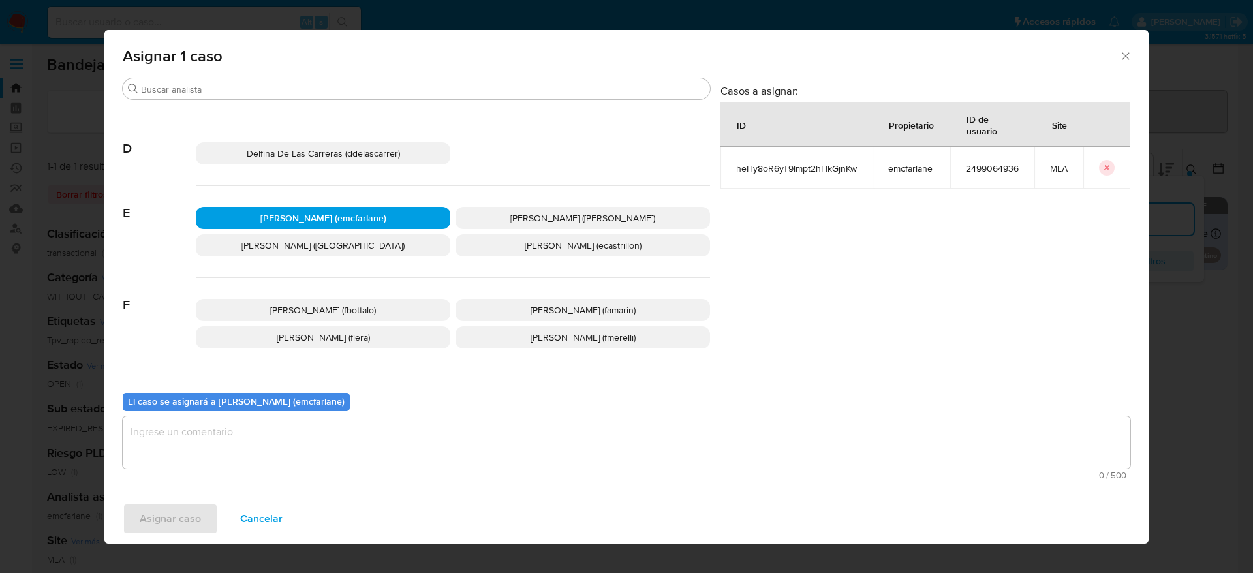
click at [292, 432] on textarea "assign-modal" at bounding box center [627, 442] width 1008 height 52
click at [181, 524] on span "Asignar caso" at bounding box center [170, 519] width 61 height 29
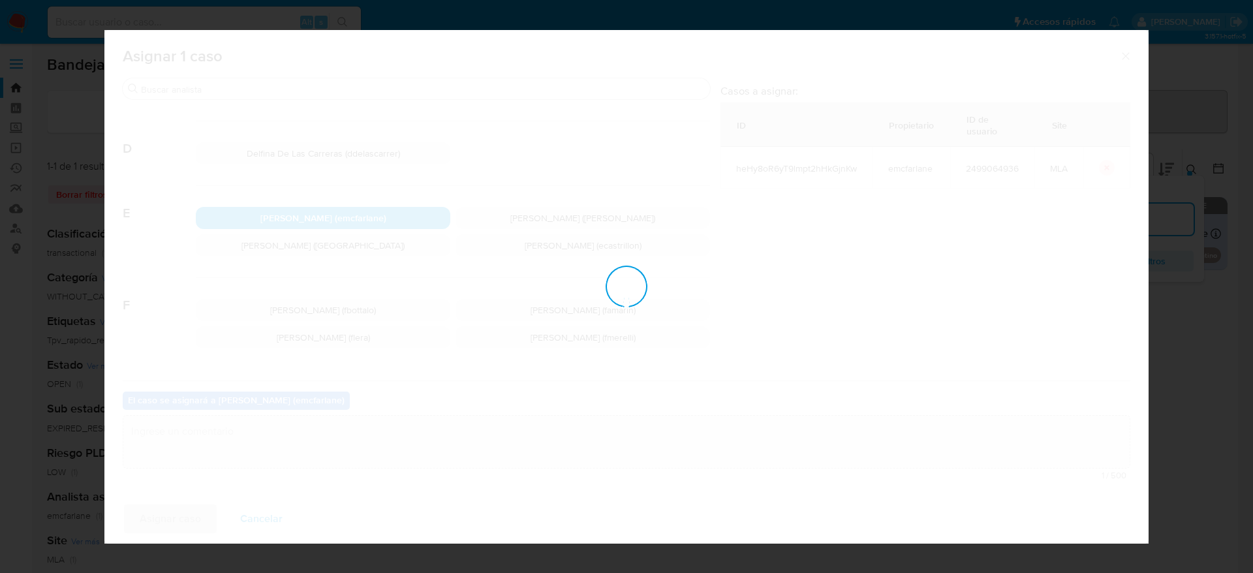
checkbox input "false"
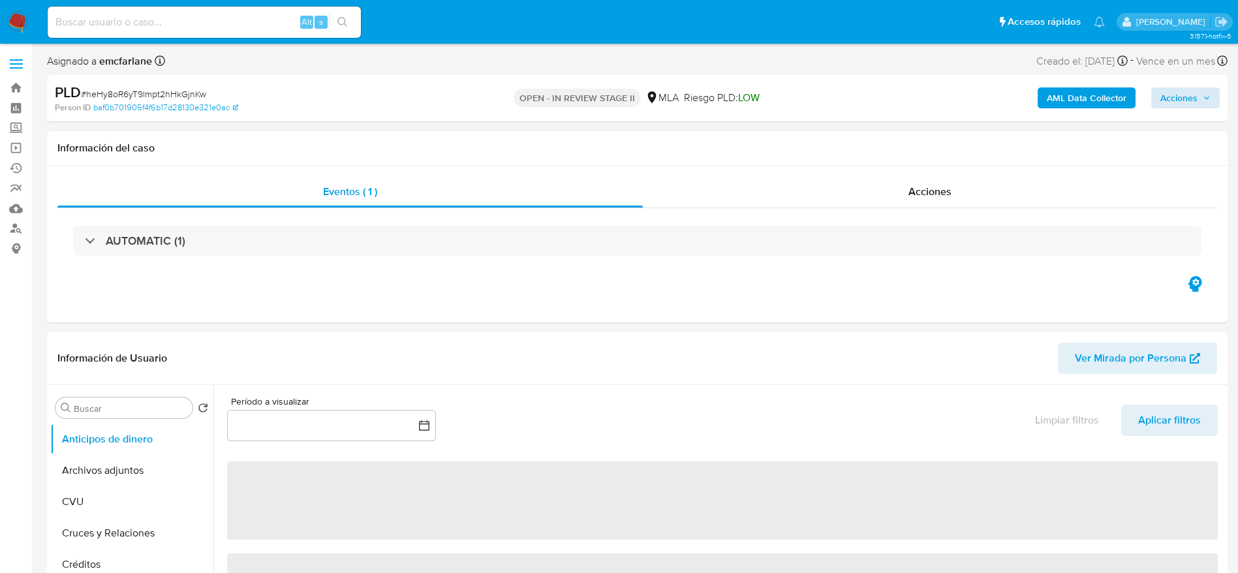
select select "10"
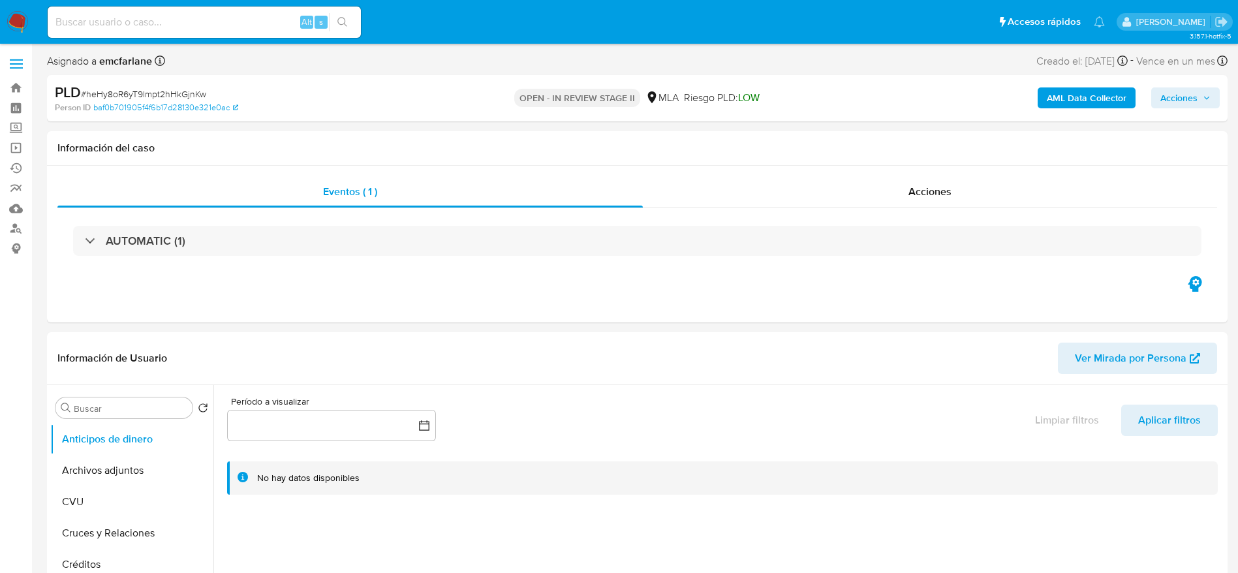
click at [1201, 100] on span "Acciones" at bounding box center [1186, 98] width 50 height 18
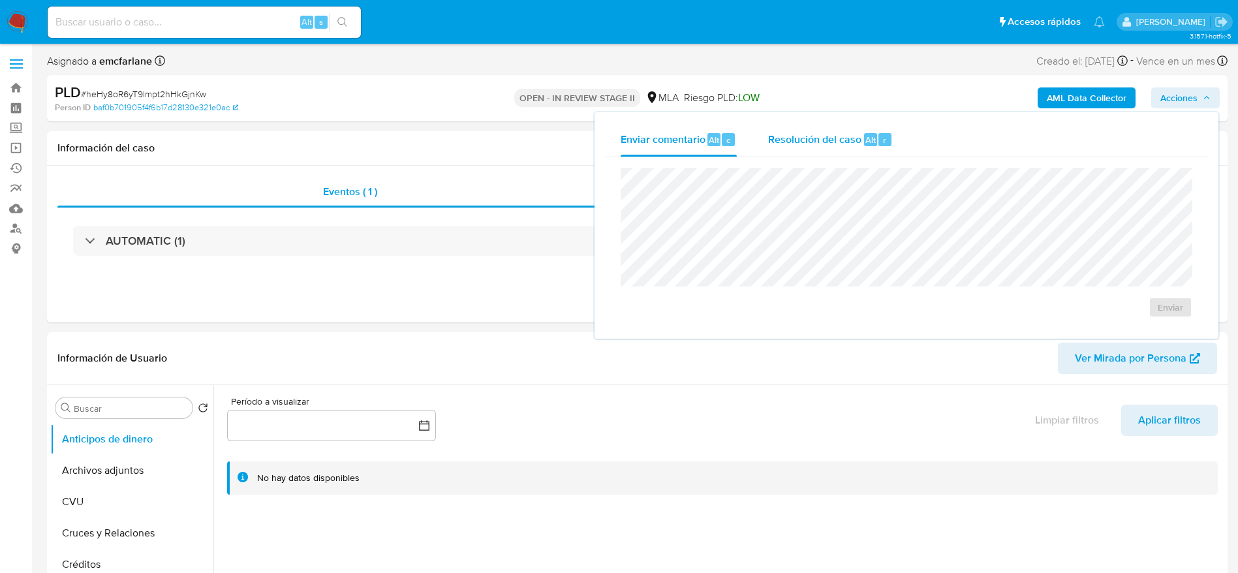
drag, startPoint x: 879, startPoint y: 138, endPoint x: 890, endPoint y: 166, distance: 30.4
click at [879, 140] on div "r" at bounding box center [885, 139] width 13 height 13
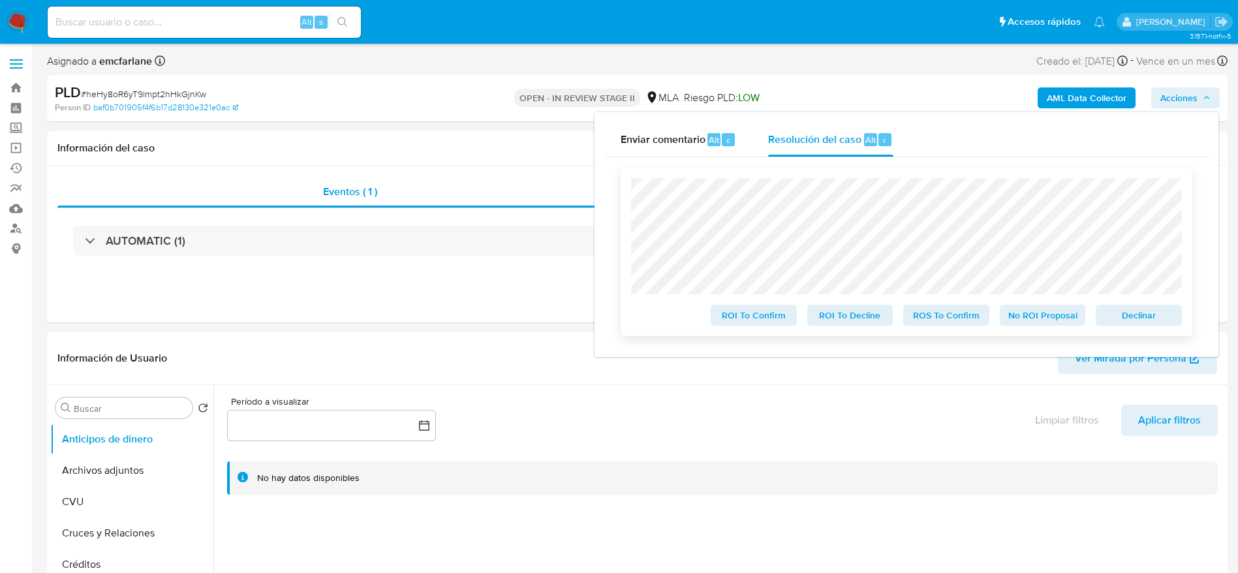
click at [1120, 317] on span "Declinar" at bounding box center [1139, 315] width 68 height 18
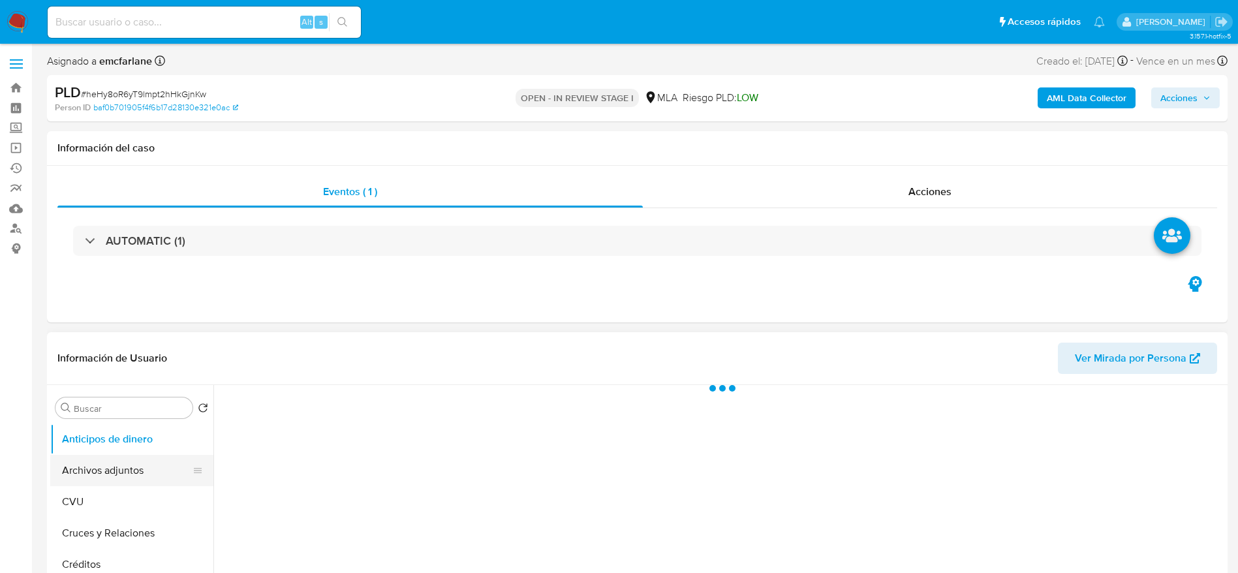
click at [89, 467] on button "Archivos adjuntos" at bounding box center [126, 470] width 153 height 31
select select "10"
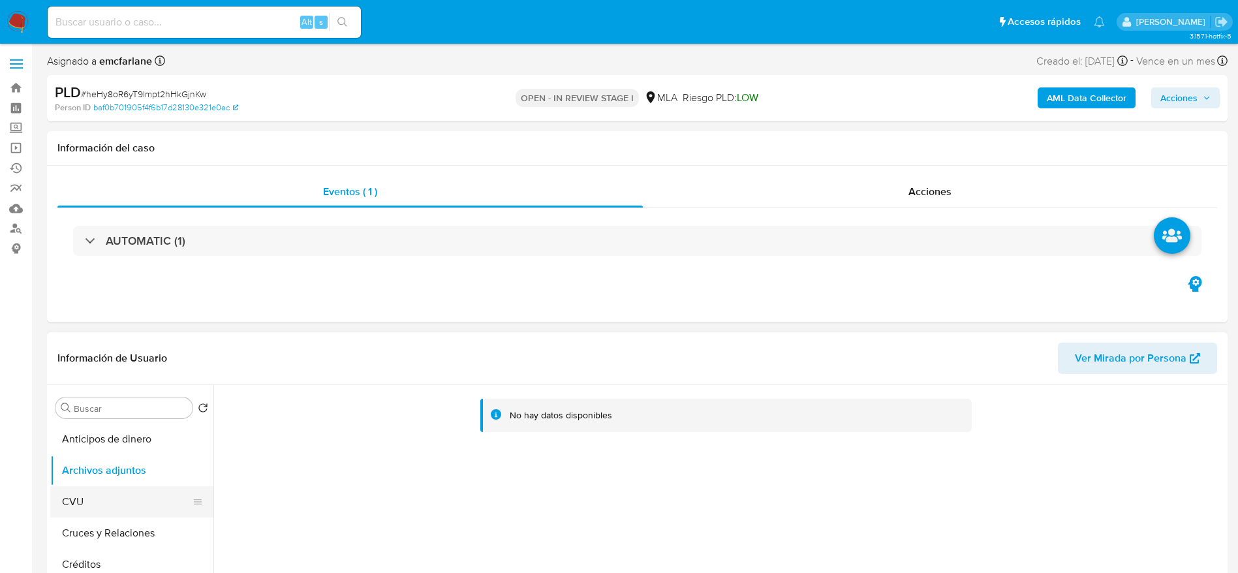
click at [99, 494] on button "CVU" at bounding box center [126, 501] width 153 height 31
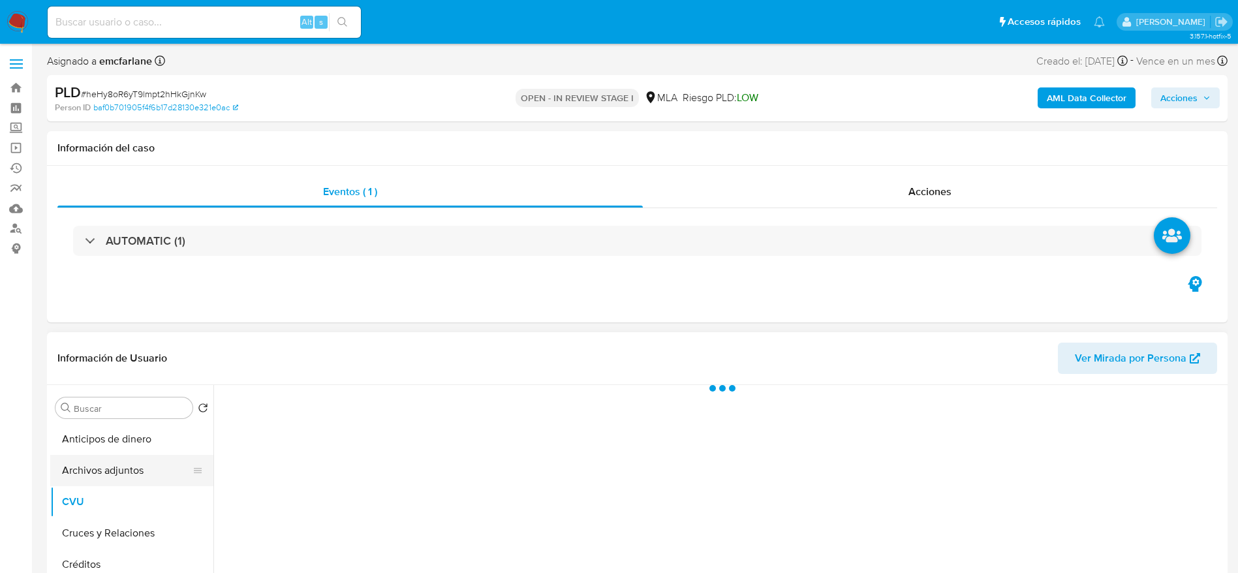
click at [113, 464] on button "Archivos adjuntos" at bounding box center [126, 470] width 153 height 31
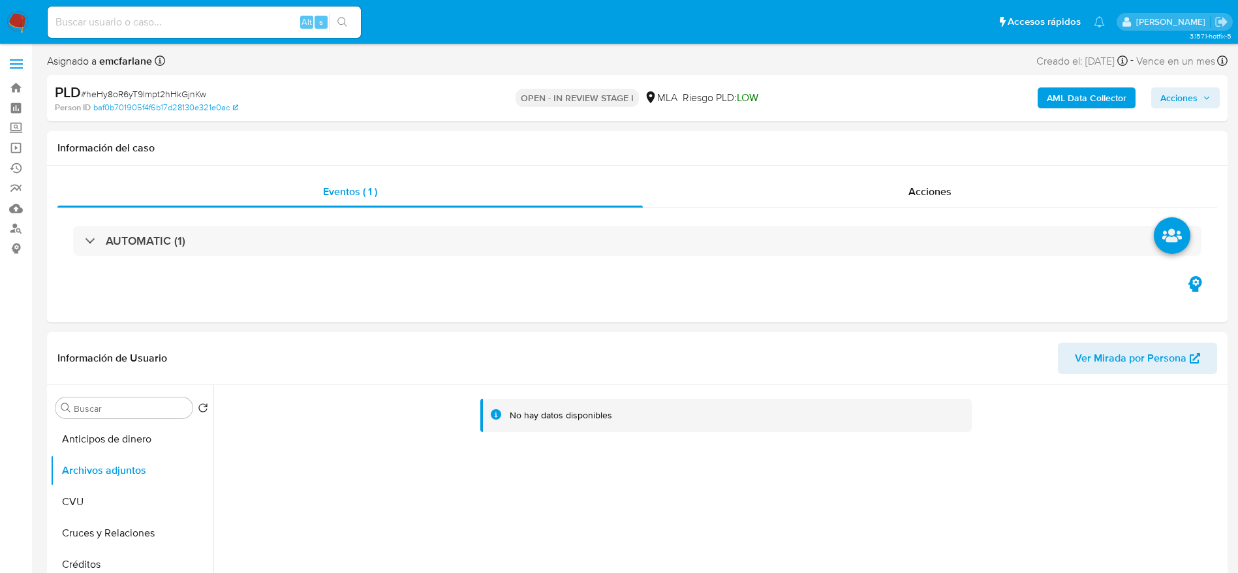
click at [1073, 98] on b "AML Data Collector" at bounding box center [1087, 97] width 80 height 21
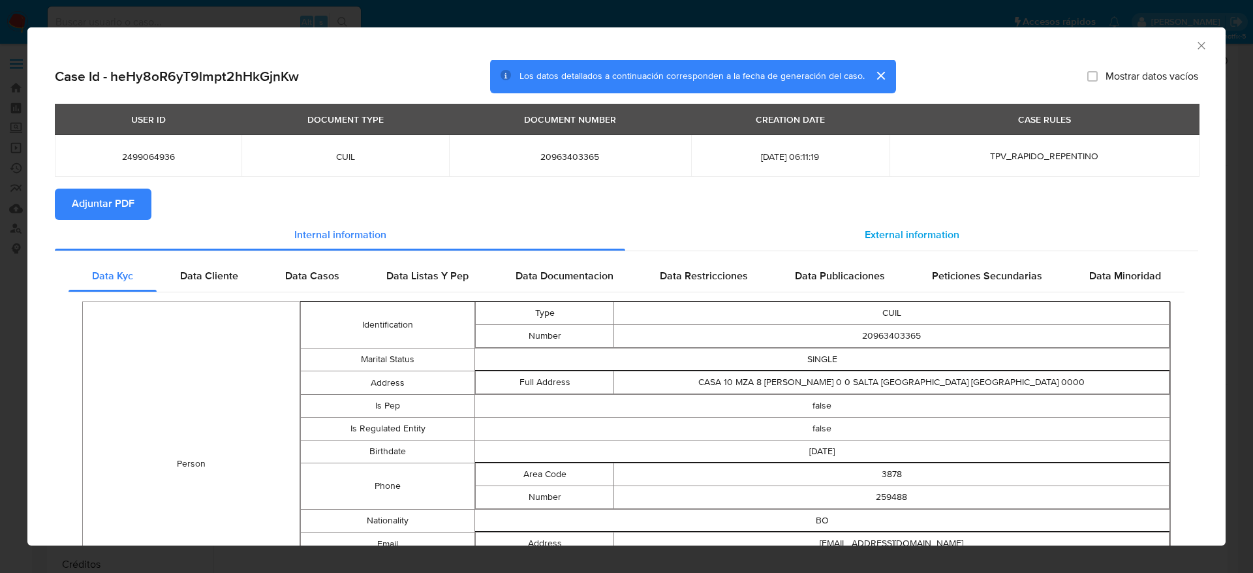
click at [880, 236] on span "External information" at bounding box center [912, 235] width 95 height 15
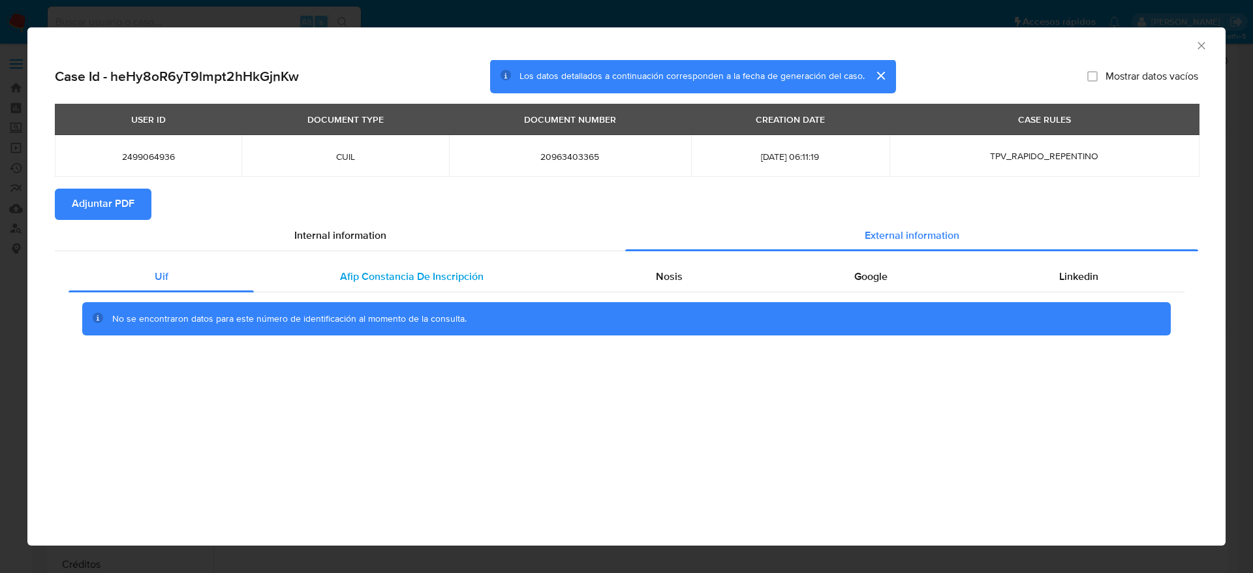
click at [415, 270] on span "Afip Constancia De Inscripción" at bounding box center [412, 276] width 144 height 15
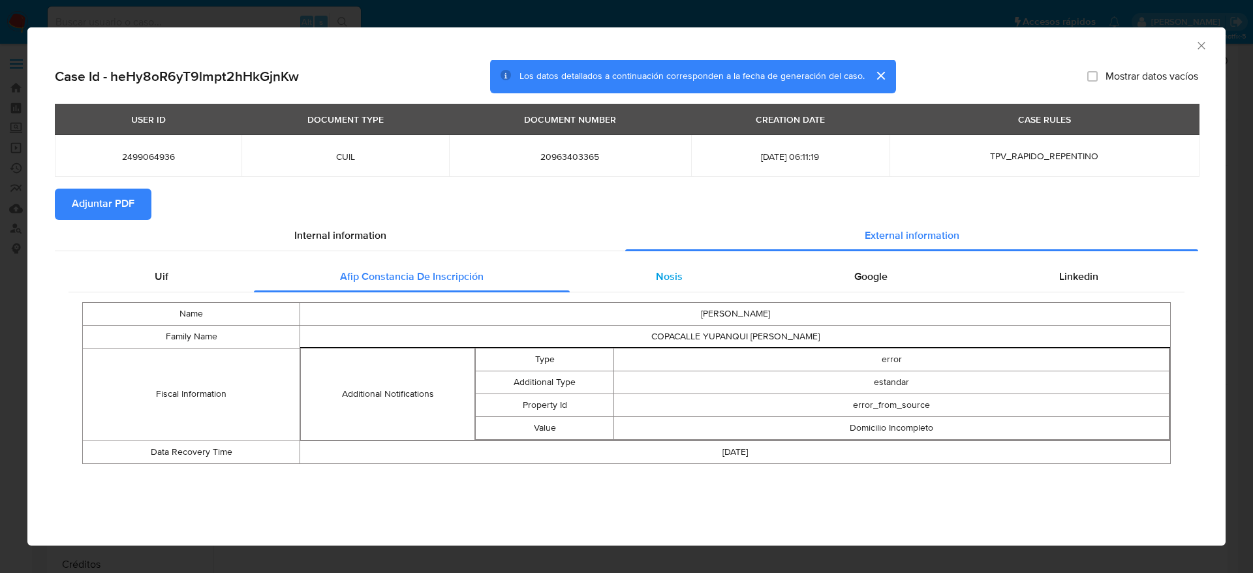
click at [686, 275] on div "Nosis" at bounding box center [669, 276] width 198 height 31
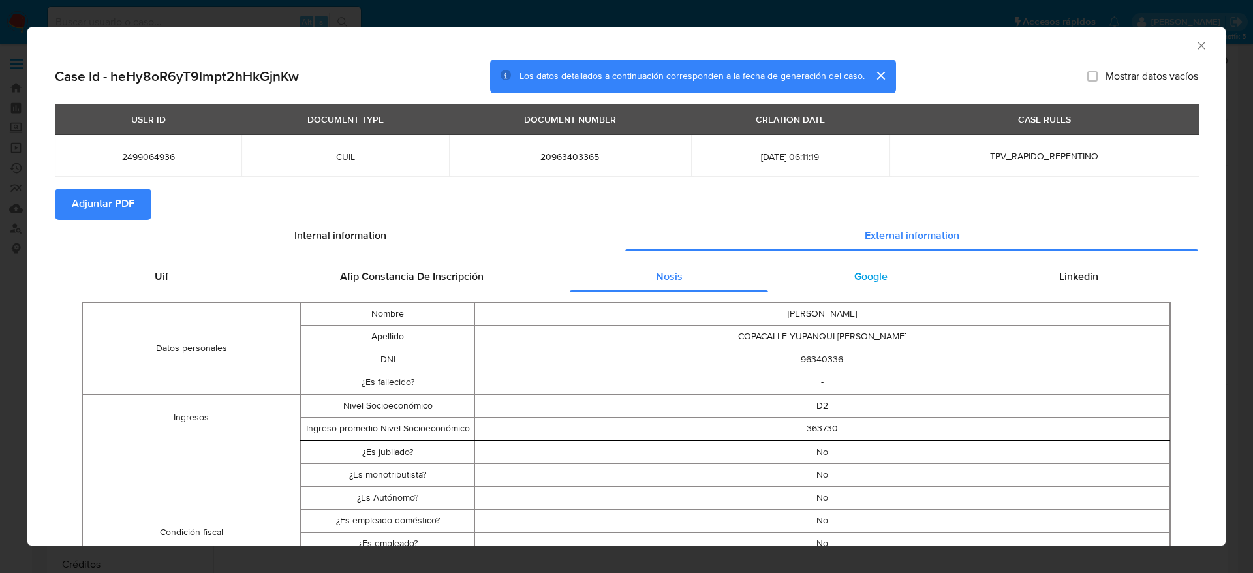
drag, startPoint x: 856, startPoint y: 275, endPoint x: 896, endPoint y: 286, distance: 41.2
click at [856, 277] on span "Google" at bounding box center [870, 276] width 33 height 15
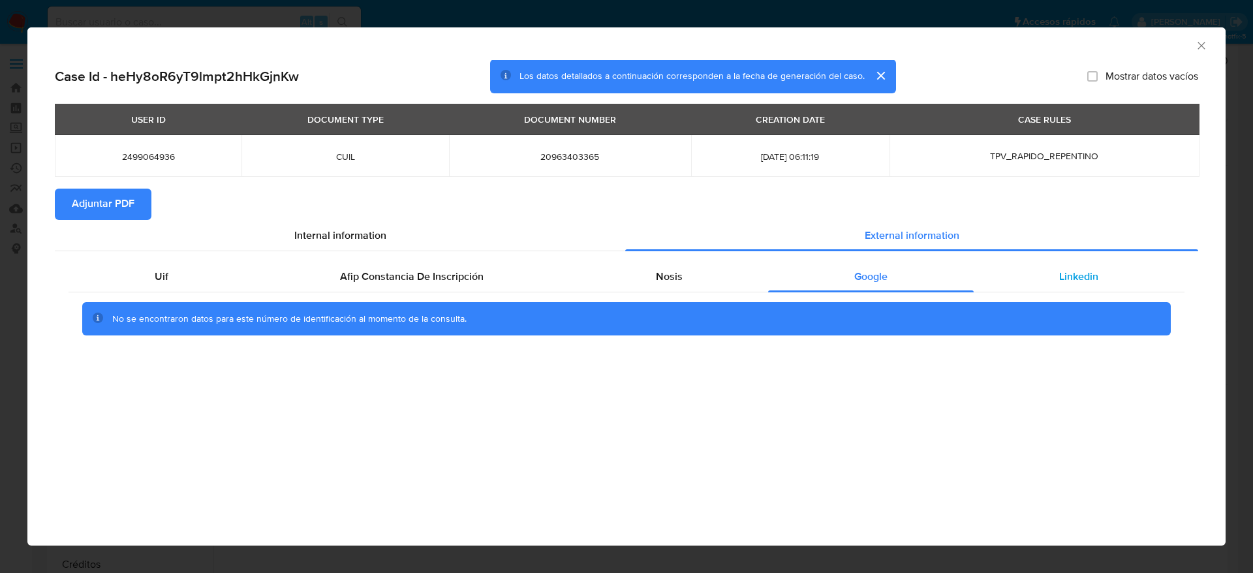
drag, startPoint x: 1078, startPoint y: 260, endPoint x: 1041, endPoint y: 287, distance: 45.8
click at [1078, 261] on div "Linkedin" at bounding box center [1079, 276] width 211 height 31
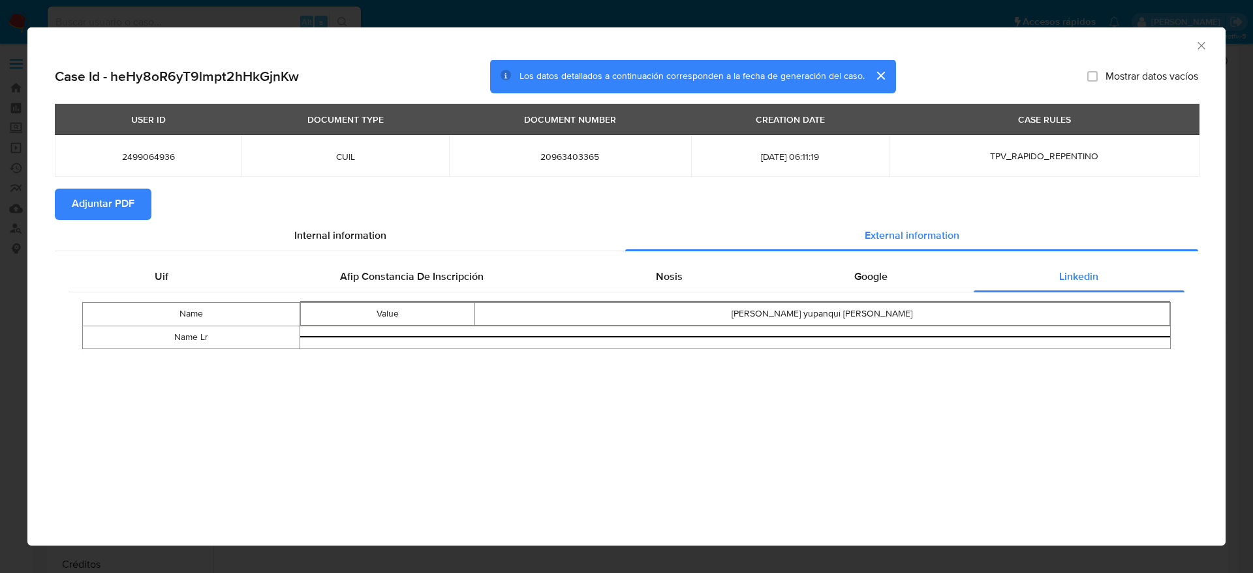
click at [113, 191] on span "Adjuntar PDF" at bounding box center [103, 204] width 63 height 29
click at [1203, 44] on icon "Cerrar ventana" at bounding box center [1201, 45] width 13 height 13
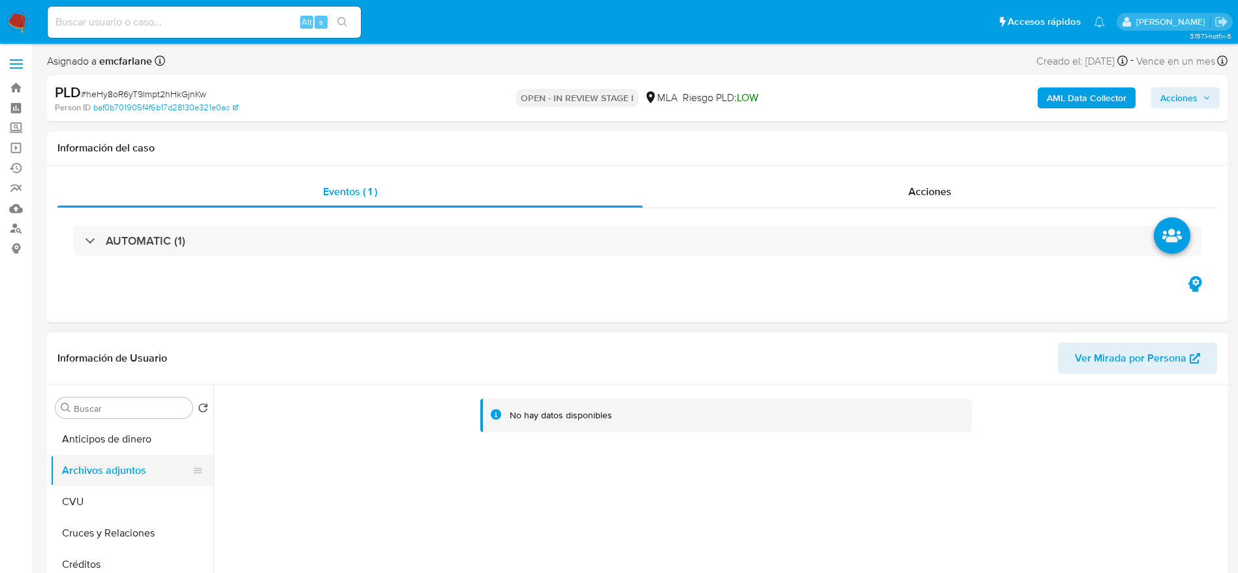
click at [86, 509] on button "CVU" at bounding box center [131, 501] width 163 height 31
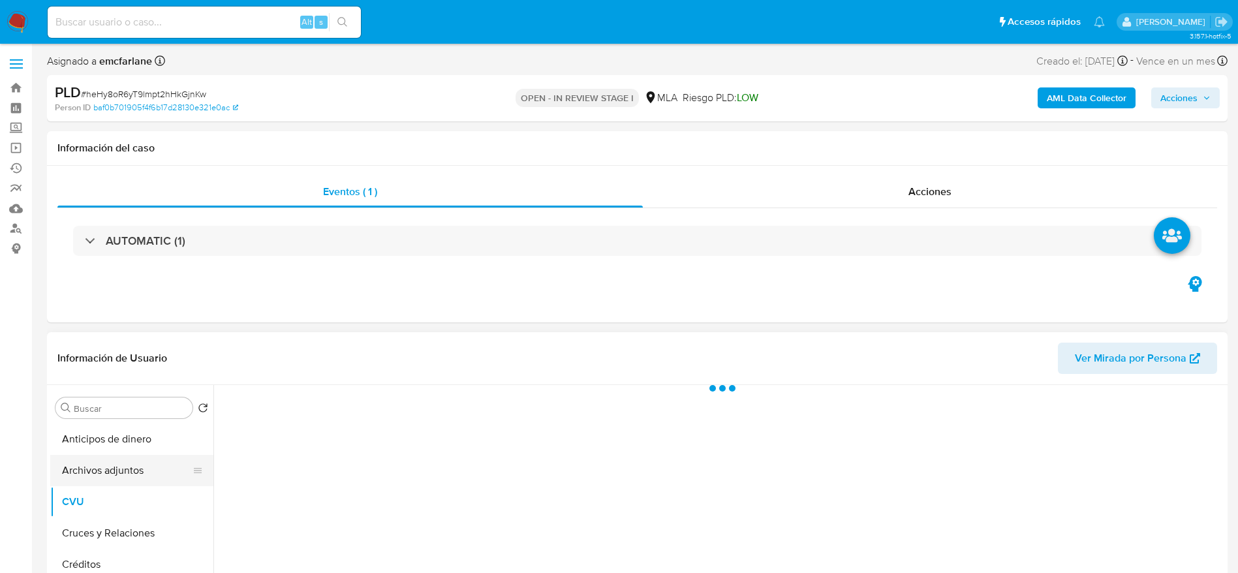
drag, startPoint x: 94, startPoint y: 471, endPoint x: 518, endPoint y: 430, distance: 425.6
click at [94, 471] on button "Archivos adjuntos" at bounding box center [126, 470] width 153 height 31
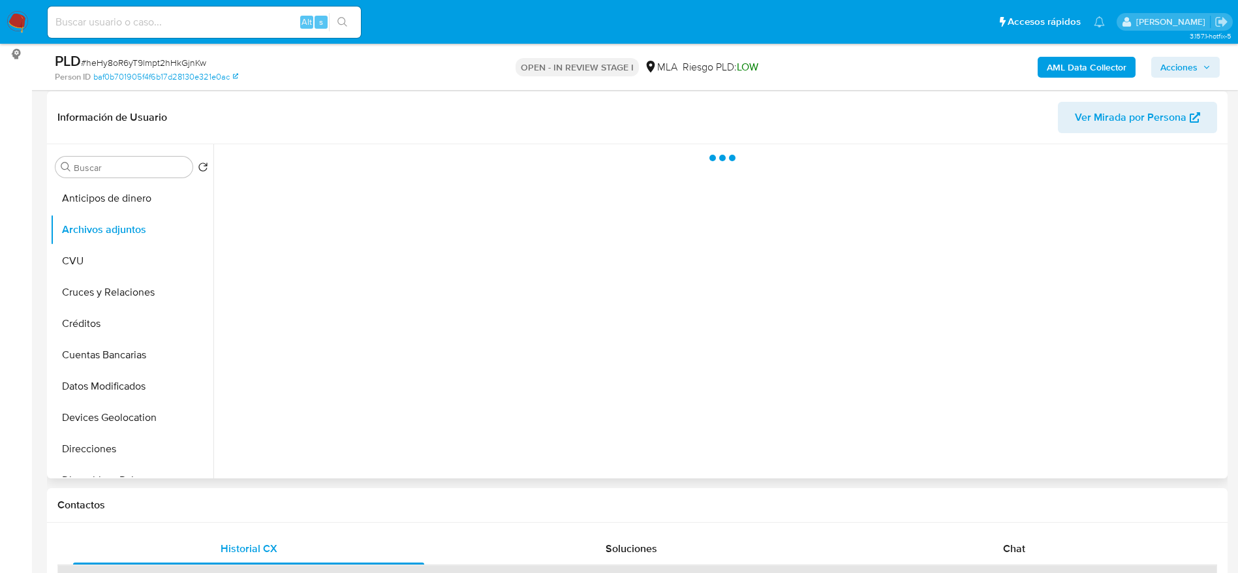
scroll to position [196, 0]
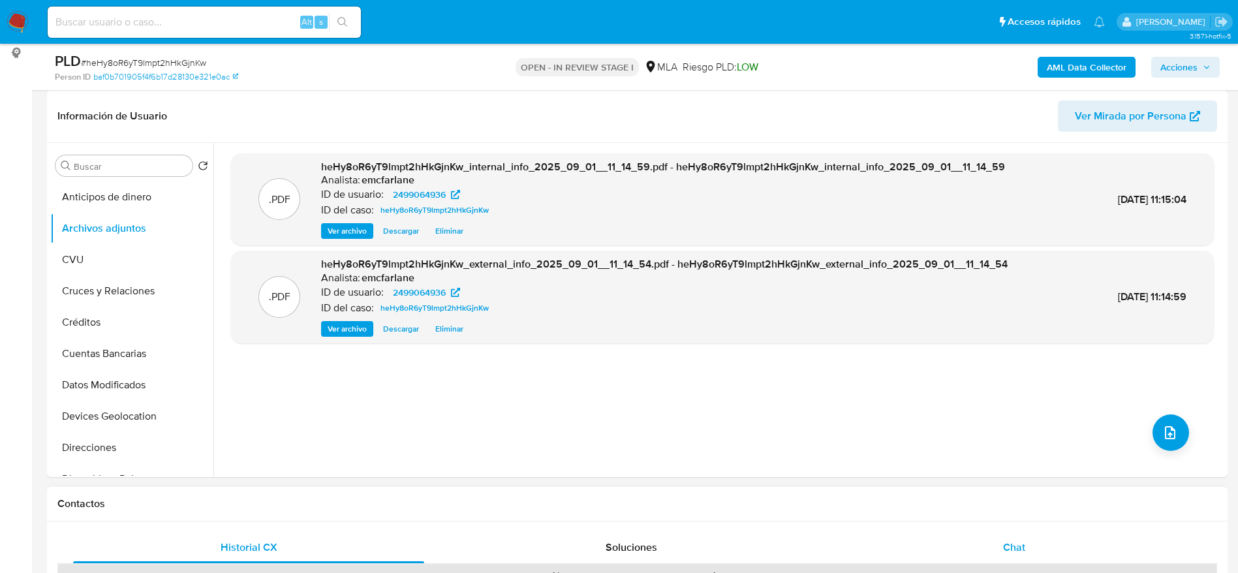
click at [1027, 543] on div "Chat" at bounding box center [1014, 547] width 351 height 31
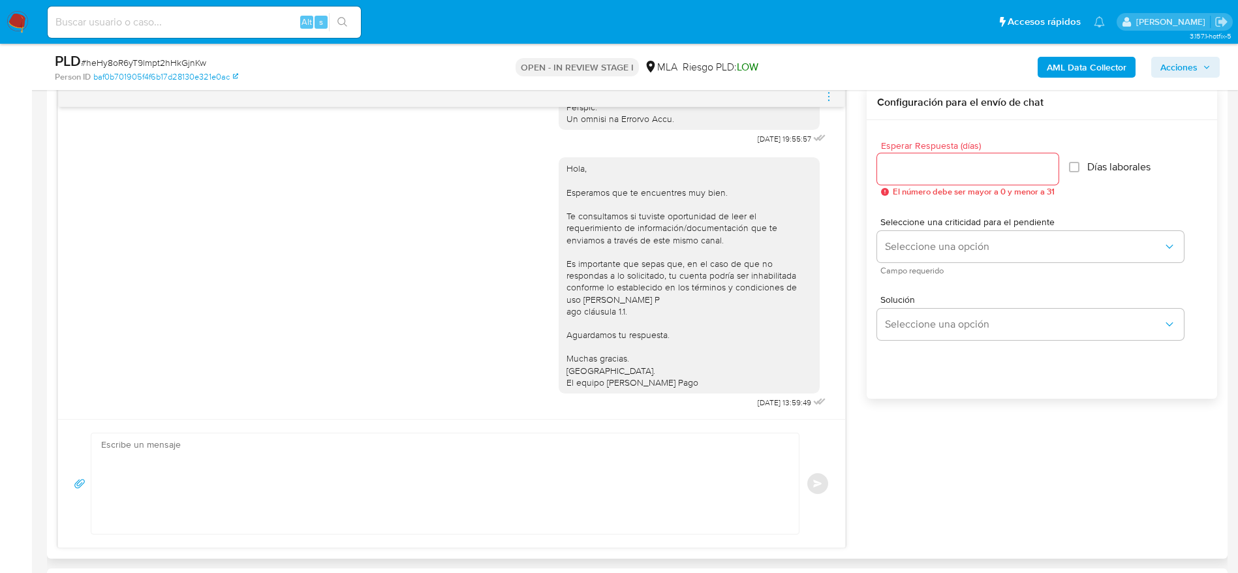
scroll to position [685, 0]
click at [837, 95] on div at bounding box center [451, 96] width 787 height 21
click at [829, 102] on span "menu-action" at bounding box center [829, 95] width 12 height 31
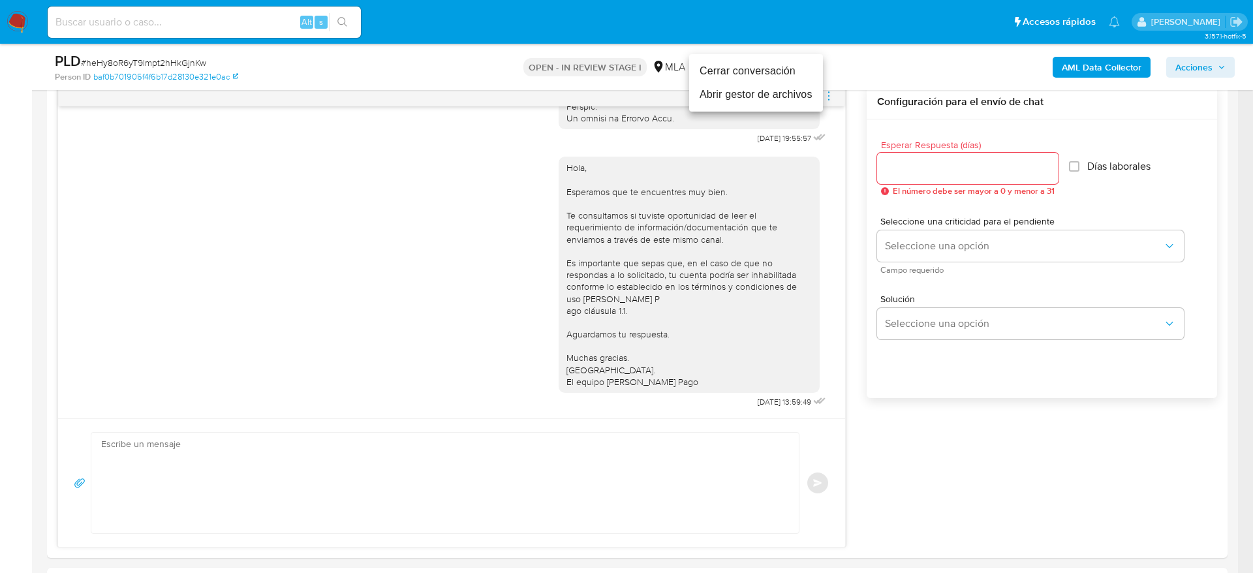
click at [774, 65] on li "Cerrar conversación" at bounding box center [756, 71] width 134 height 24
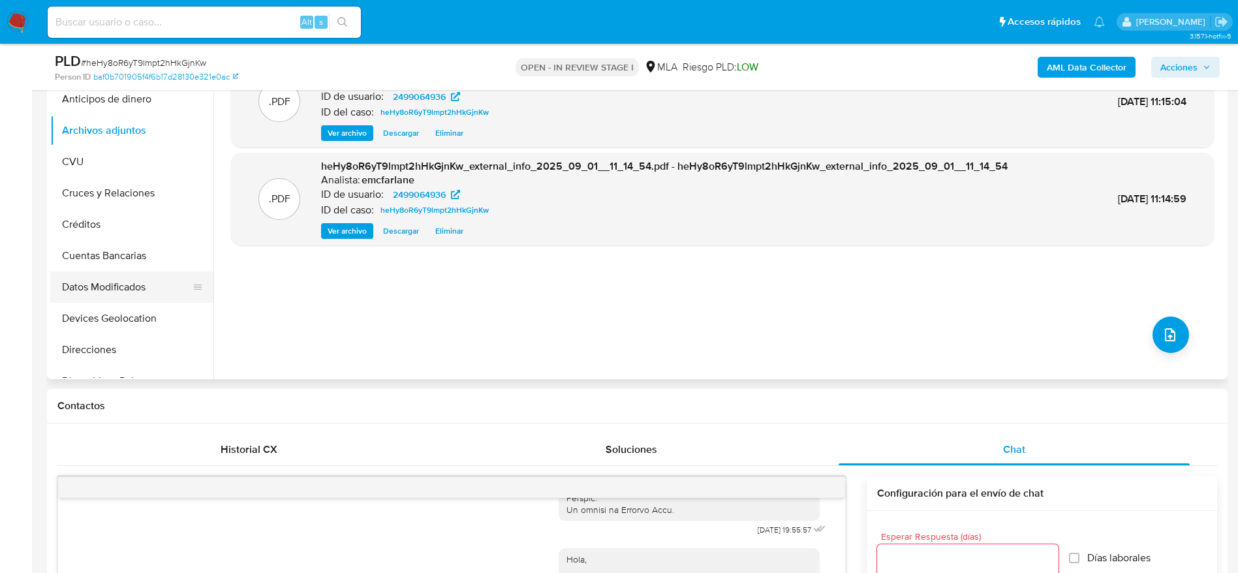
scroll to position [588, 0]
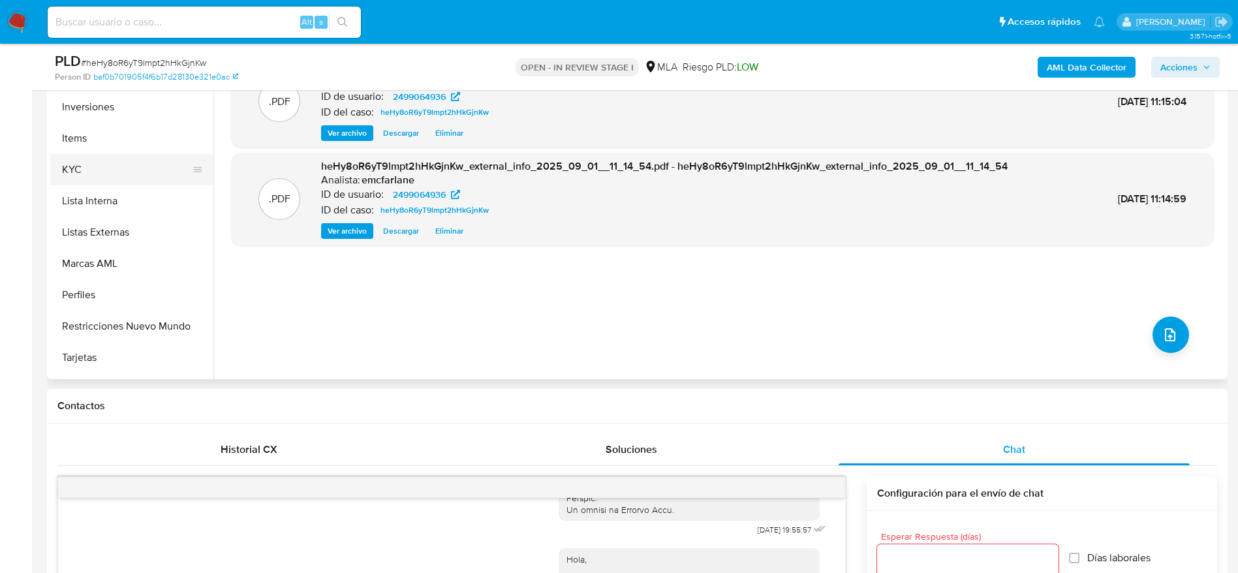
drag, startPoint x: 78, startPoint y: 166, endPoint x: 172, endPoint y: 155, distance: 94.1
click at [78, 167] on button "KYC" at bounding box center [126, 169] width 153 height 31
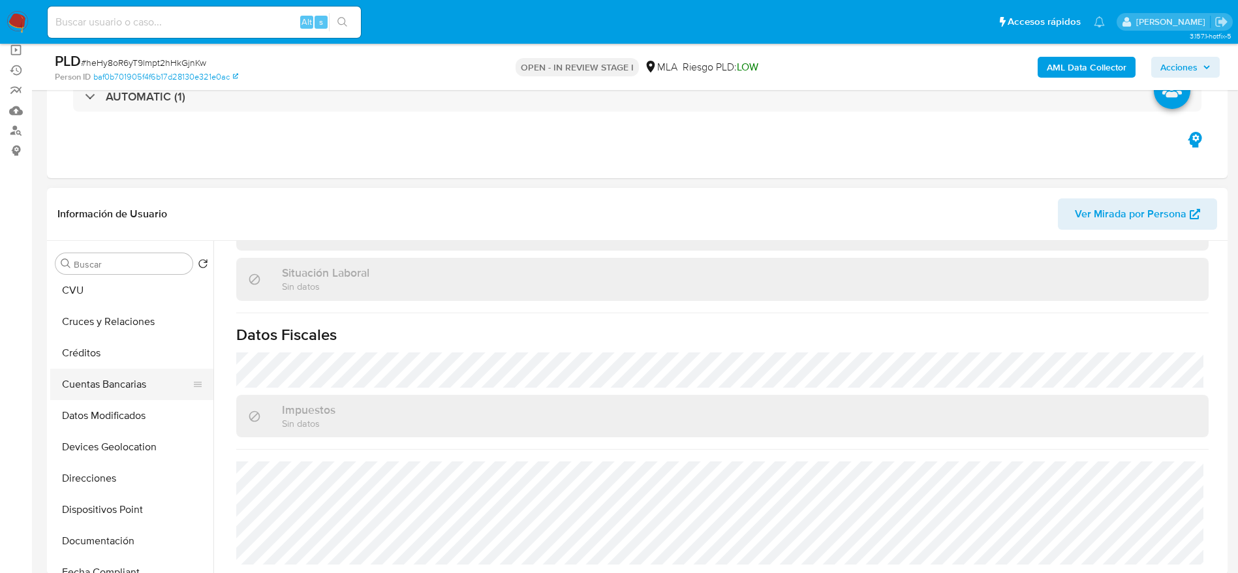
scroll to position [98, 0]
drag, startPoint x: 127, startPoint y: 445, endPoint x: 389, endPoint y: 412, distance: 264.4
click at [127, 446] on button "Direcciones" at bounding box center [131, 447] width 163 height 31
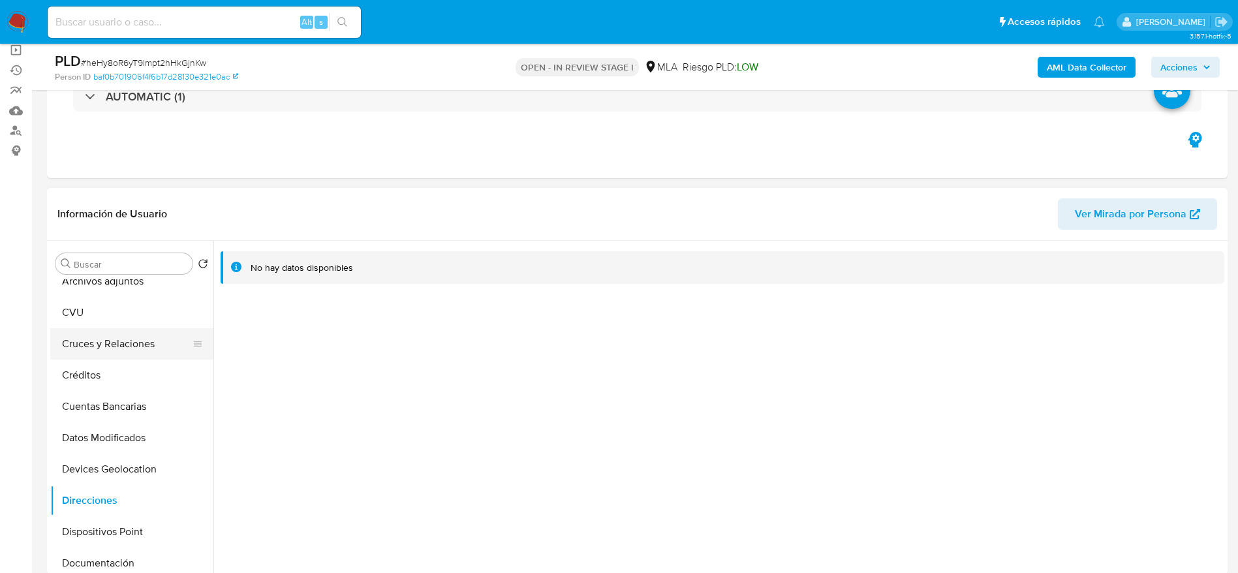
scroll to position [0, 0]
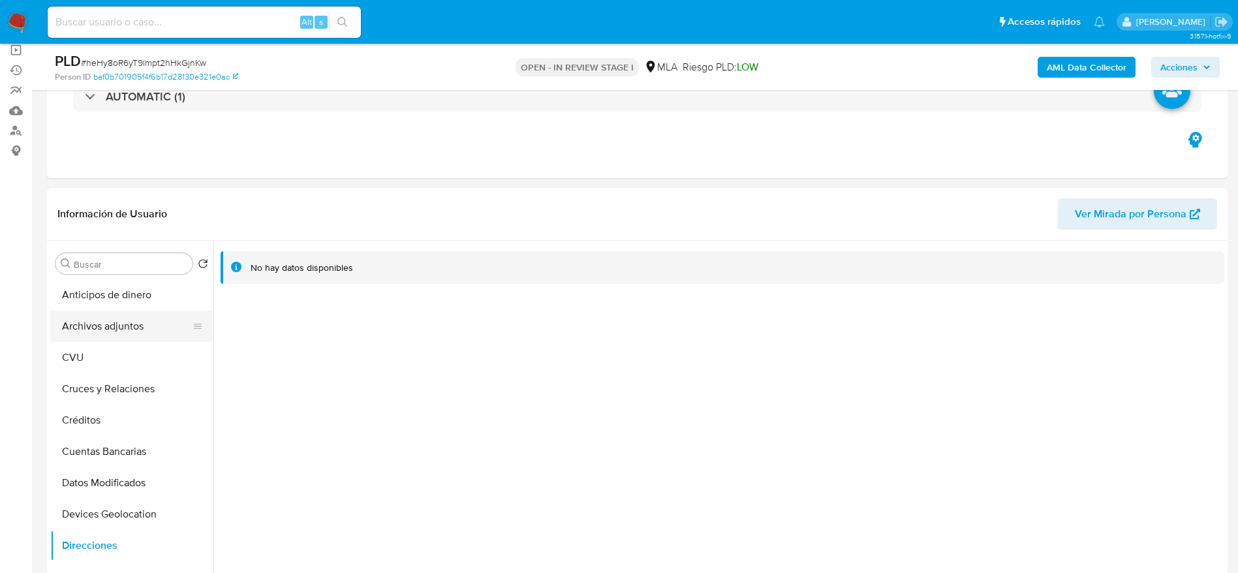
click at [106, 330] on button "Archivos adjuntos" at bounding box center [126, 326] width 153 height 31
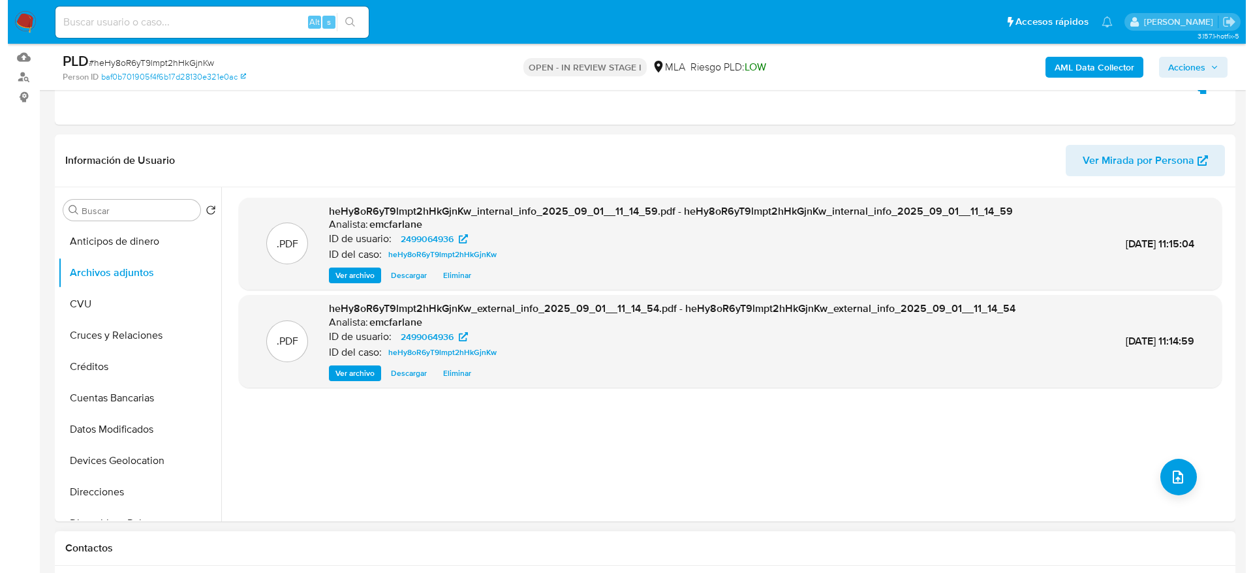
scroll to position [196, 0]
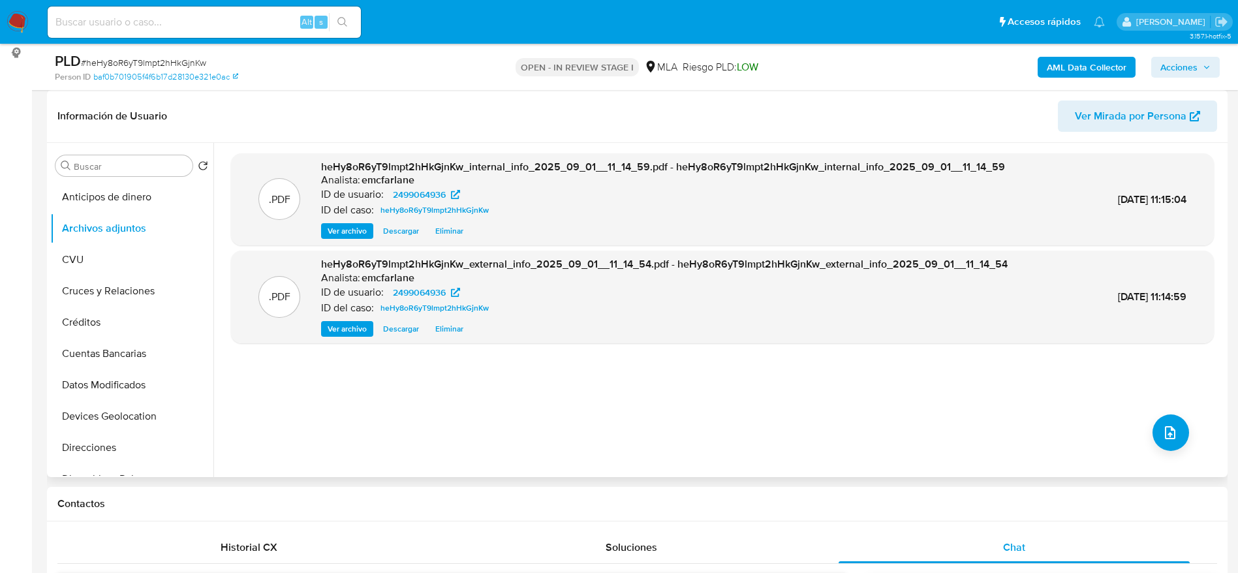
click at [1157, 414] on div ".PDF heHy8oR6yT9lmpt2hHkGjnKw_internal_info_2025_09_01__11_14_59.pdf - heHy8oR6…" at bounding box center [722, 309] width 983 height 313
click at [1167, 439] on icon "upload-file" at bounding box center [1171, 433] width 16 height 16
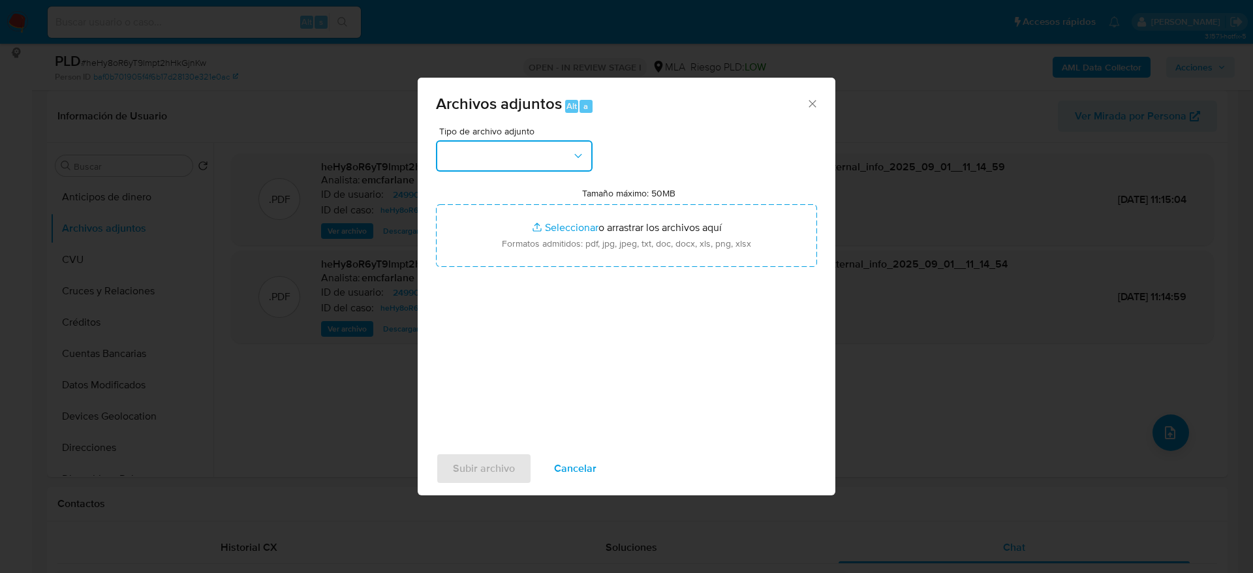
click at [550, 163] on button "button" at bounding box center [514, 155] width 157 height 31
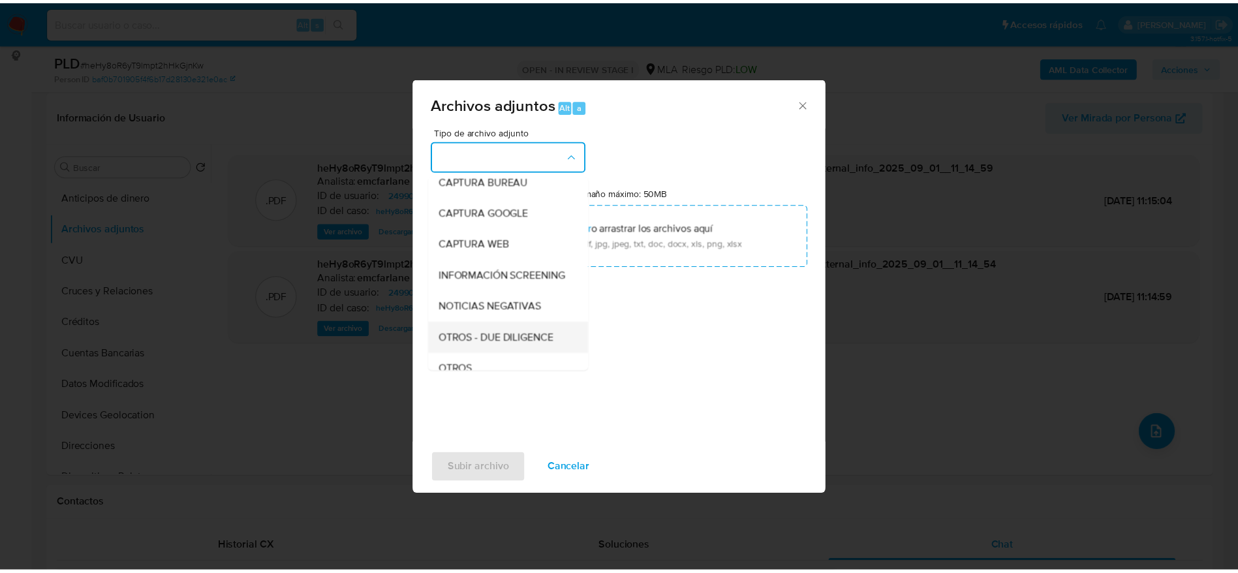
scroll to position [98, 0]
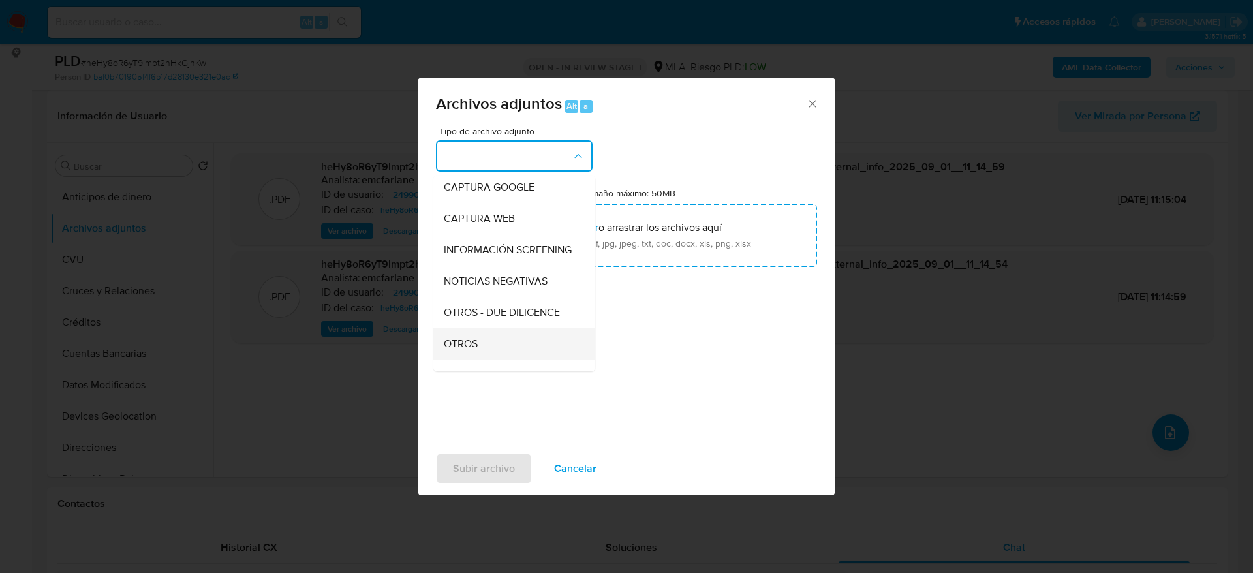
click at [463, 351] on span "OTROS" at bounding box center [461, 343] width 34 height 13
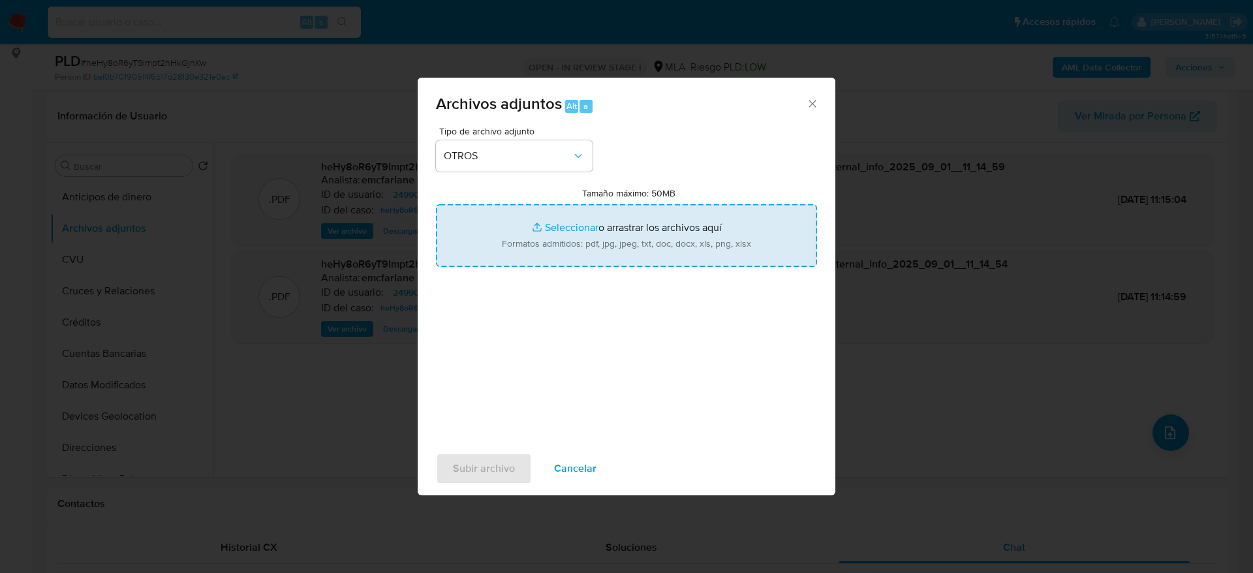
type input "C:\fakepath\Caselog heHy8oR6yT9lmpt2hHkGjnKw.docx"
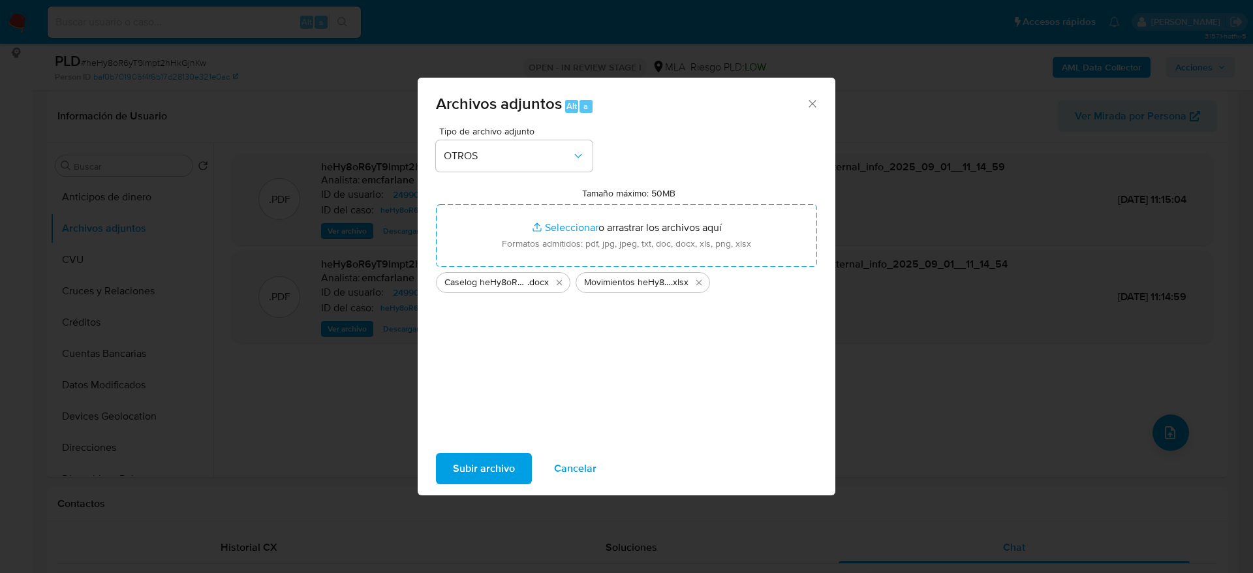
click at [499, 474] on span "Subir archivo" at bounding box center [484, 468] width 62 height 29
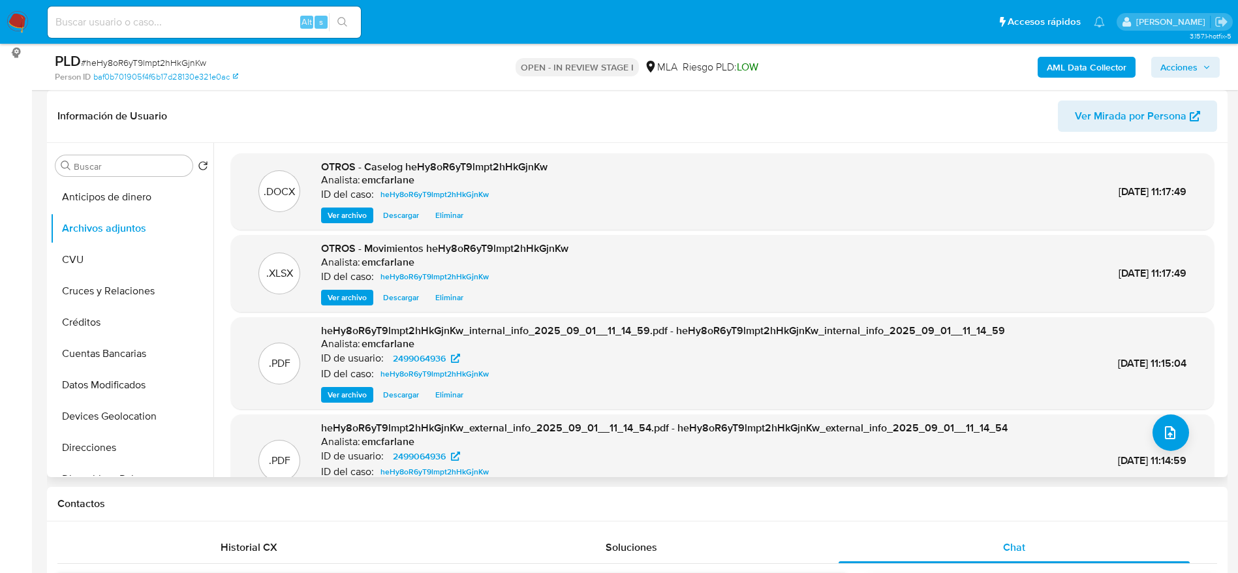
click at [711, 119] on header "Información de Usuario Ver Mirada por Persona" at bounding box center [637, 116] width 1160 height 31
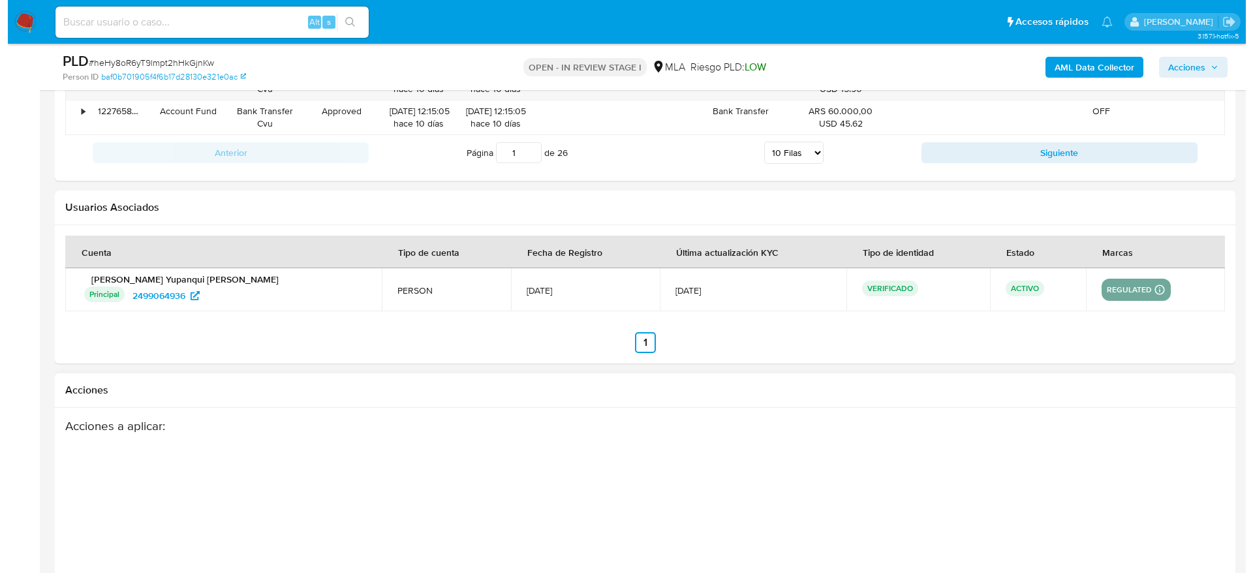
scroll to position [2296, 0]
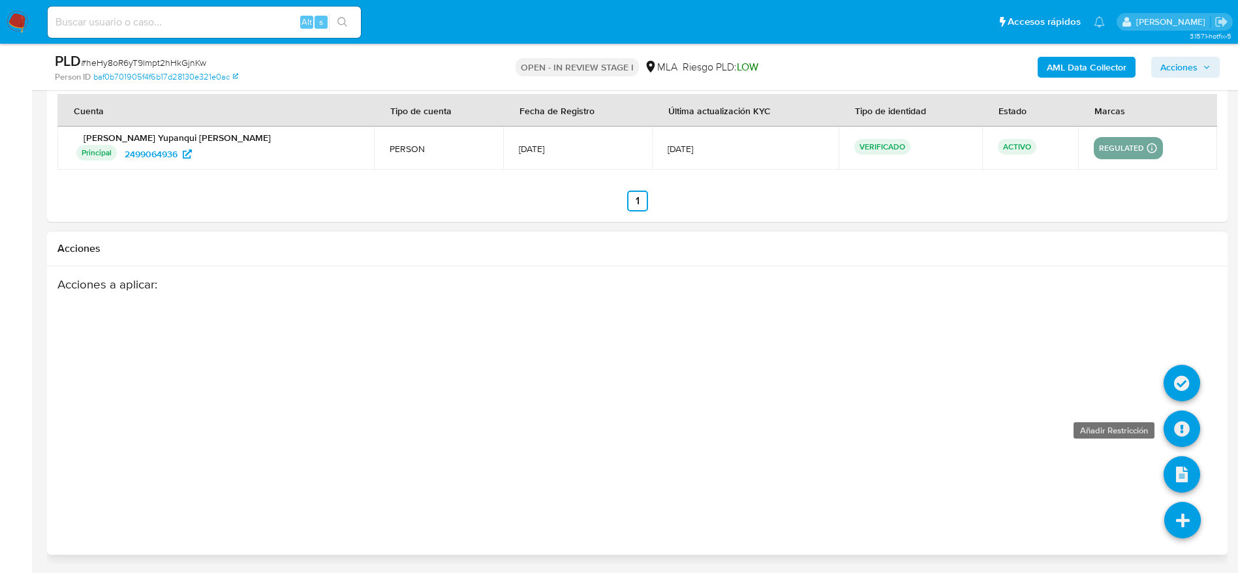
drag, startPoint x: 1179, startPoint y: 505, endPoint x: 1175, endPoint y: 432, distance: 73.2
click at [1180, 505] on icon at bounding box center [1183, 520] width 37 height 37
click at [1178, 415] on icon at bounding box center [1182, 429] width 37 height 37
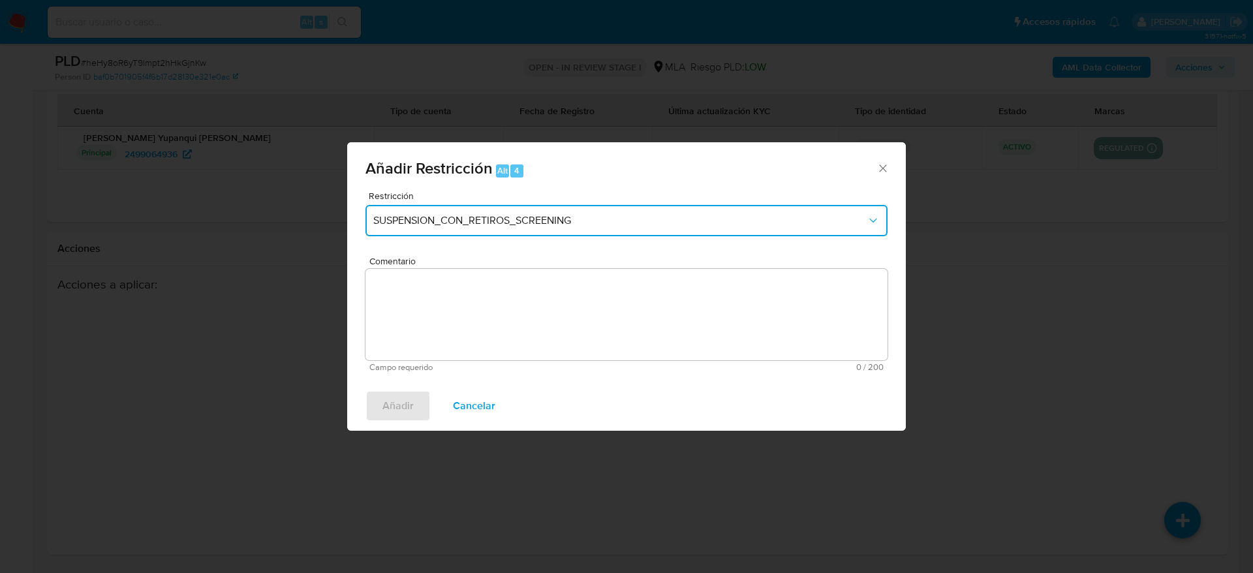
click at [494, 221] on span "SUSPENSION_CON_RETIROS_SCREENING" at bounding box center [620, 220] width 494 height 13
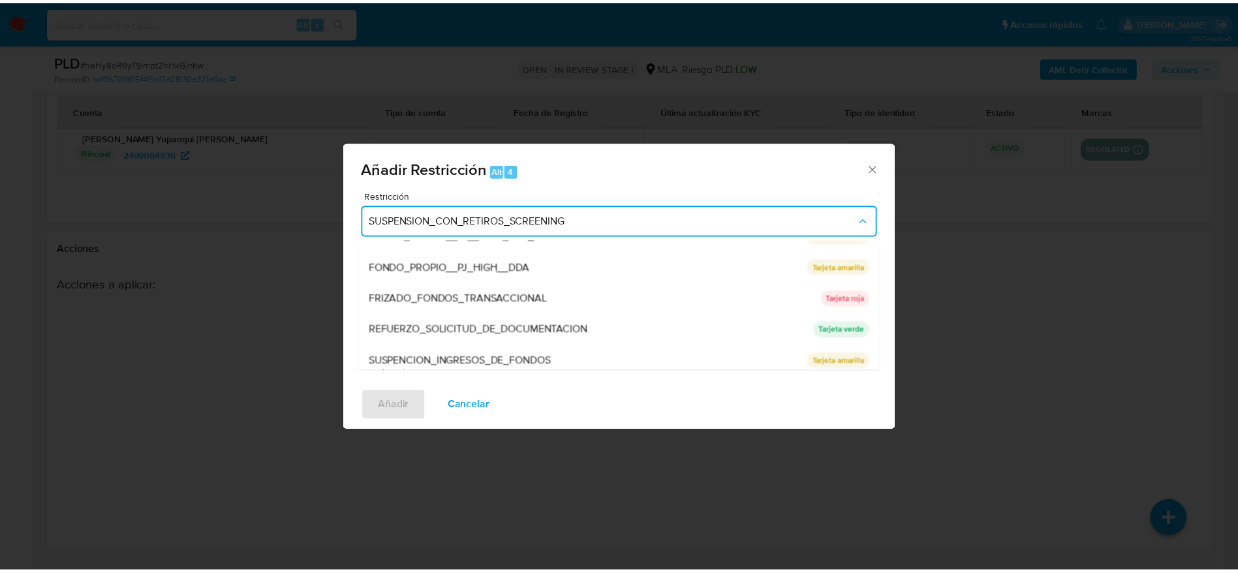
scroll to position [277, 0]
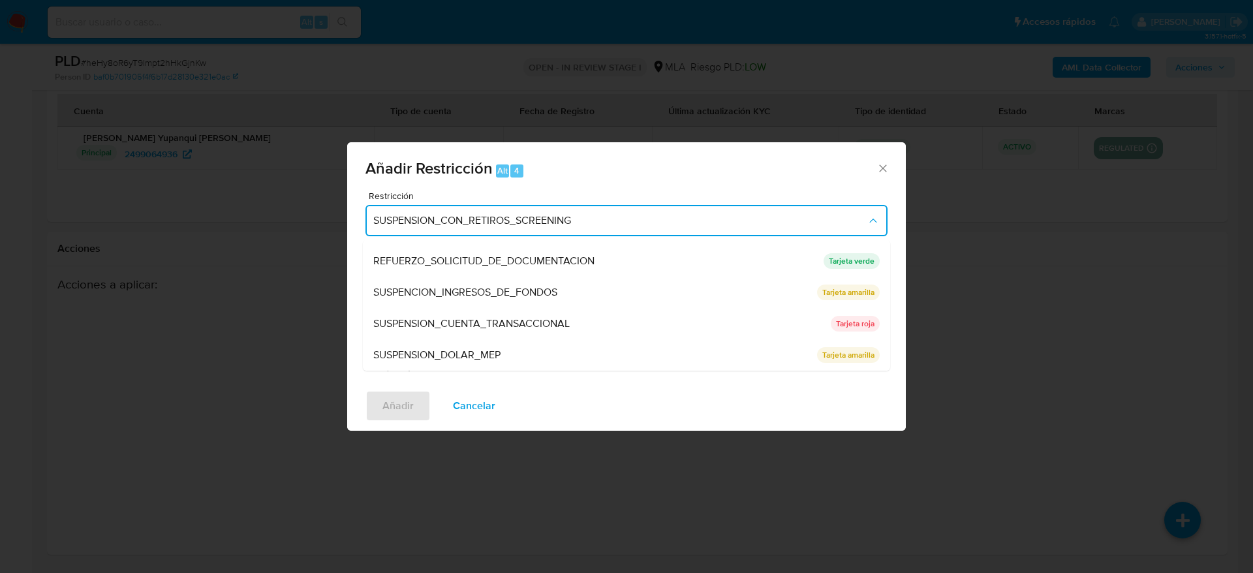
click at [485, 337] on div "SUSPENSION_CUENTA_TRANSACCIONAL" at bounding box center [598, 323] width 450 height 31
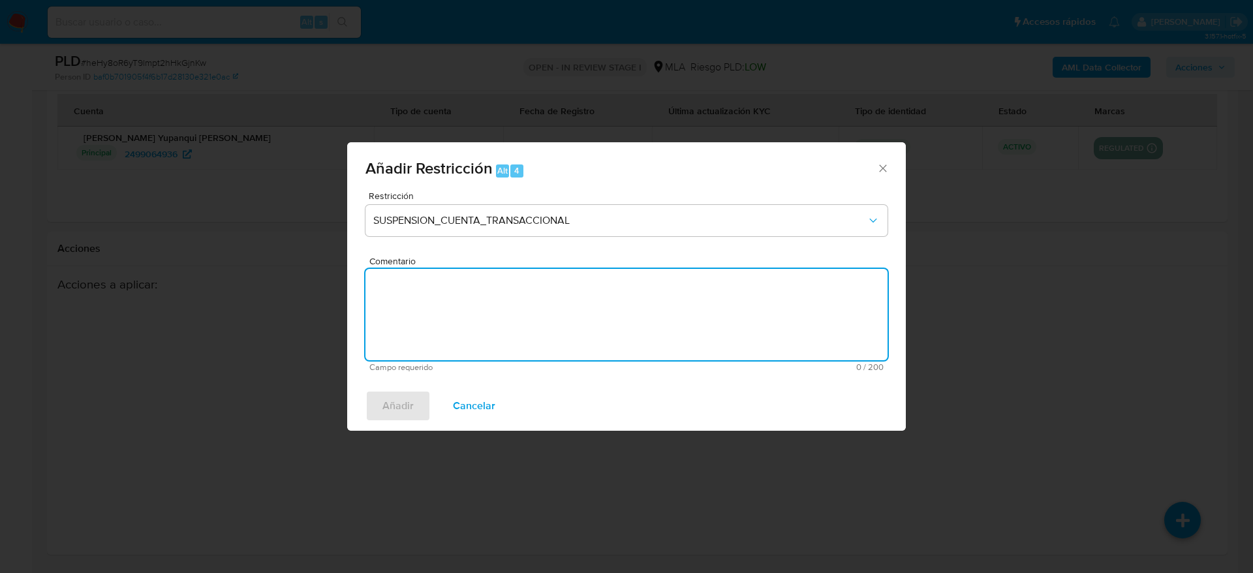
click at [489, 308] on textarea "Comentario" at bounding box center [627, 314] width 522 height 91
type textarea "AML"
click at [399, 403] on span "Añadir" at bounding box center [398, 406] width 31 height 29
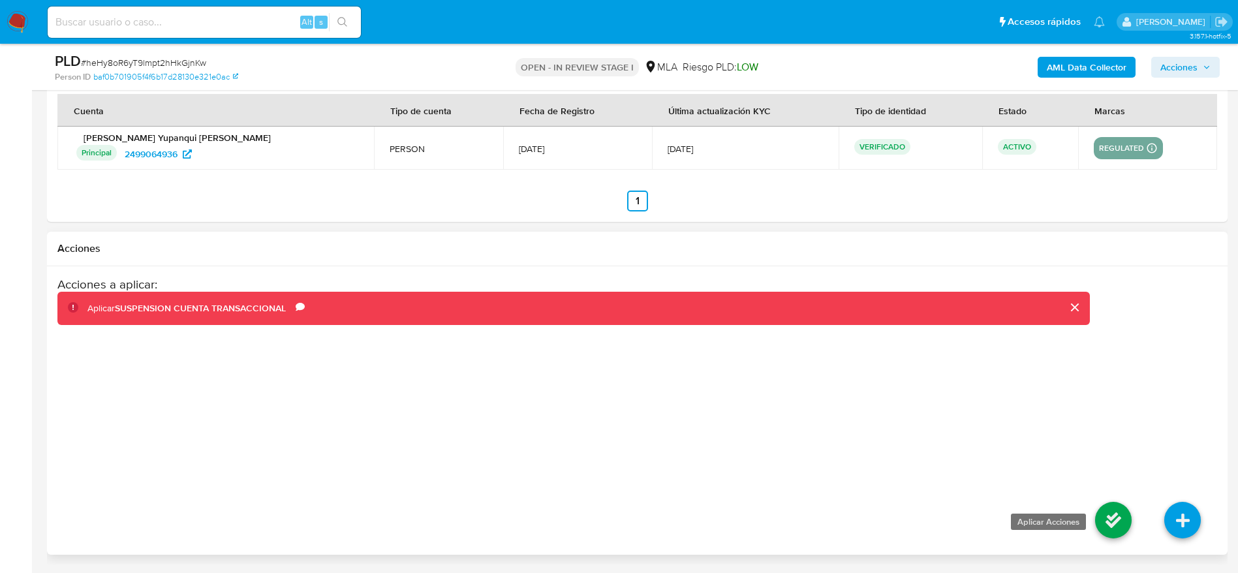
click at [1105, 522] on icon at bounding box center [1113, 520] width 37 height 37
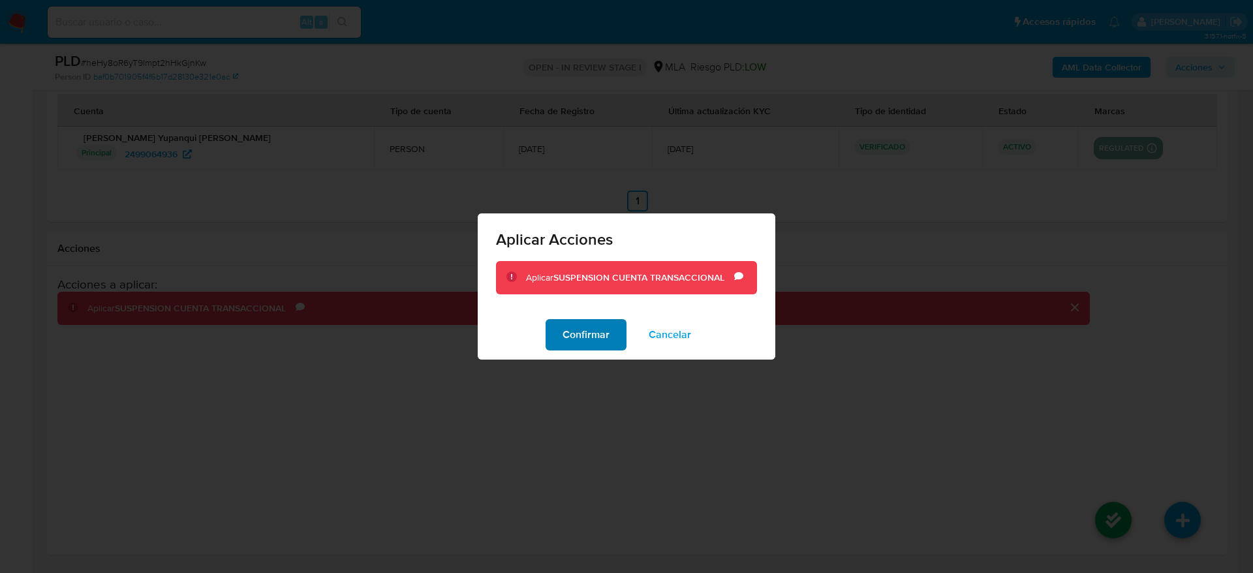
click at [599, 321] on span "Confirmar" at bounding box center [586, 335] width 47 height 29
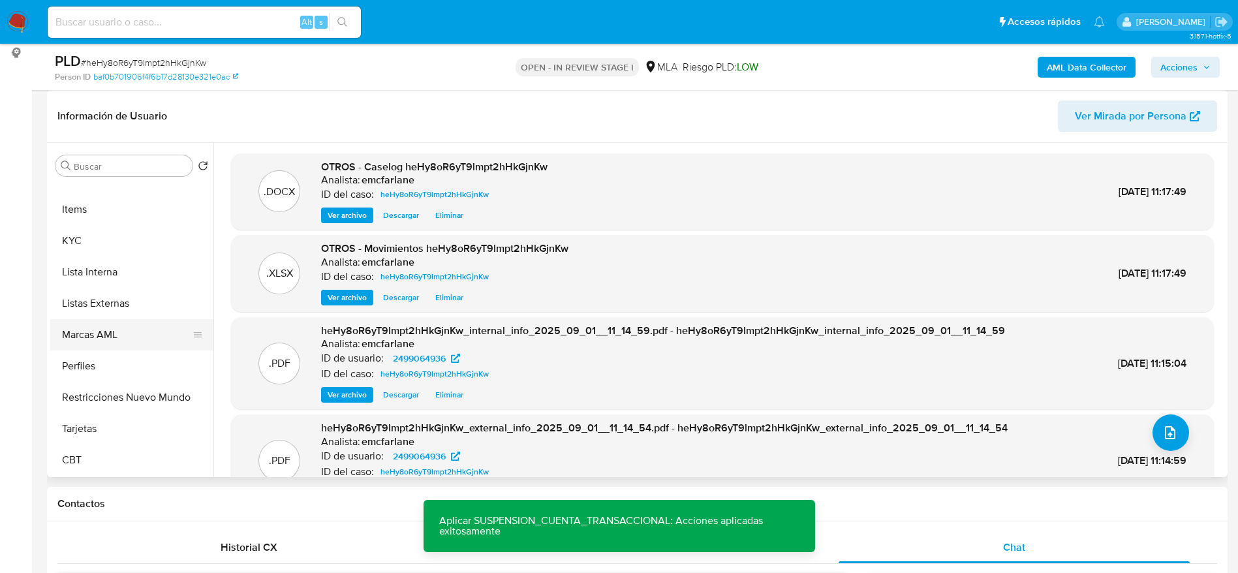
scroll to position [321, 0]
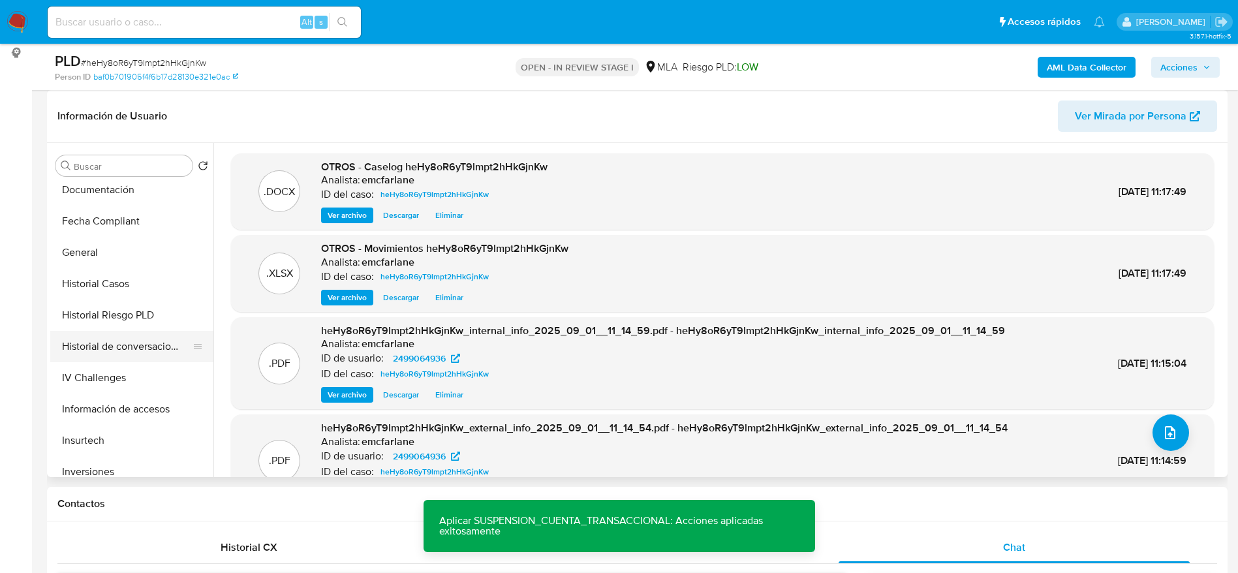
click at [135, 347] on button "Historial de conversaciones" at bounding box center [126, 346] width 153 height 31
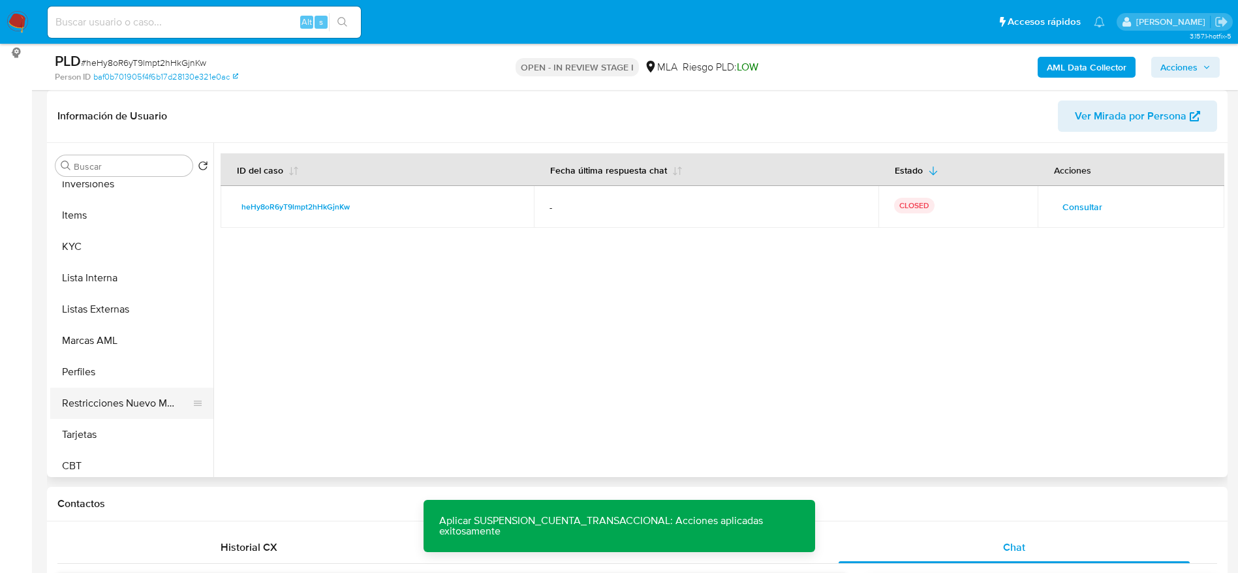
scroll to position [614, 0]
click at [158, 403] on button "Restricciones Nuevo Mundo" at bounding box center [126, 397] width 153 height 31
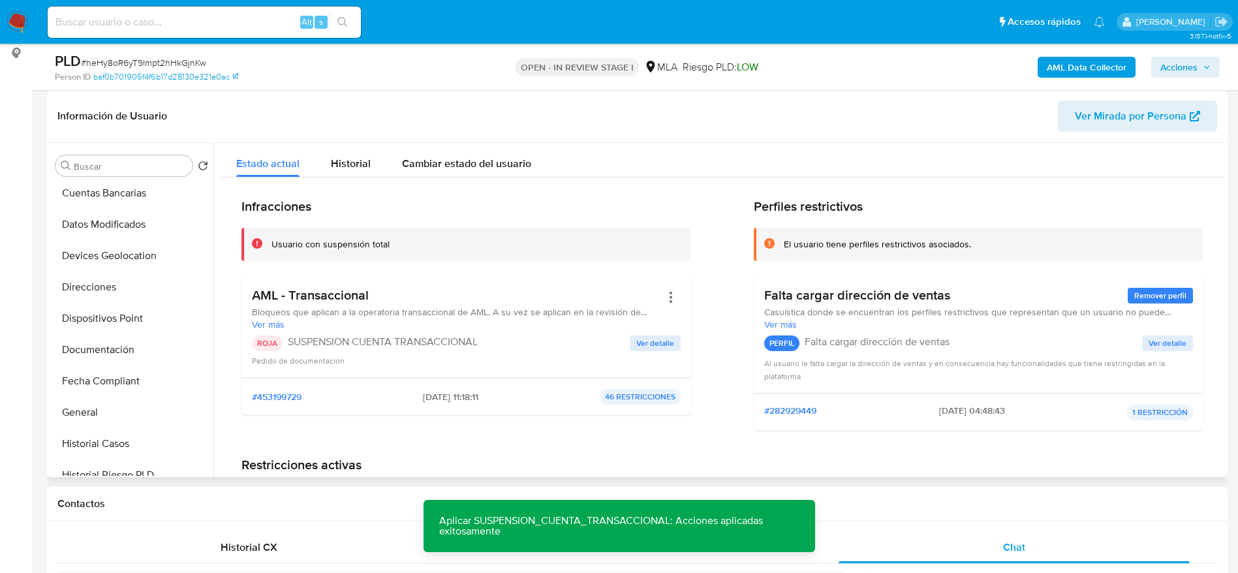
scroll to position [0, 0]
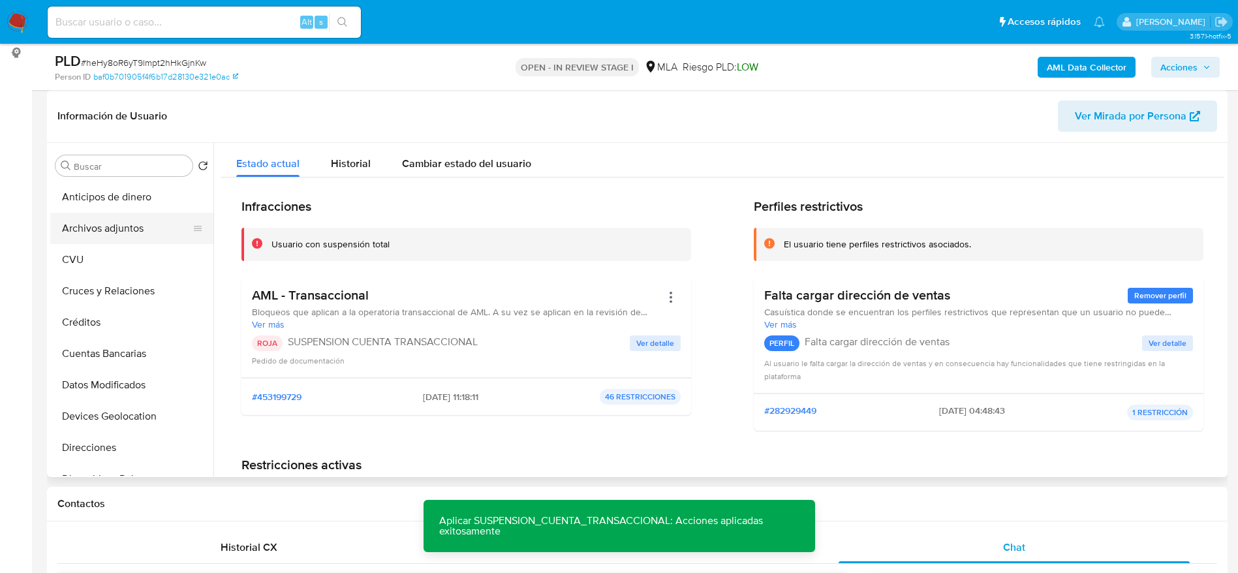
click at [119, 231] on button "Archivos adjuntos" at bounding box center [126, 228] width 153 height 31
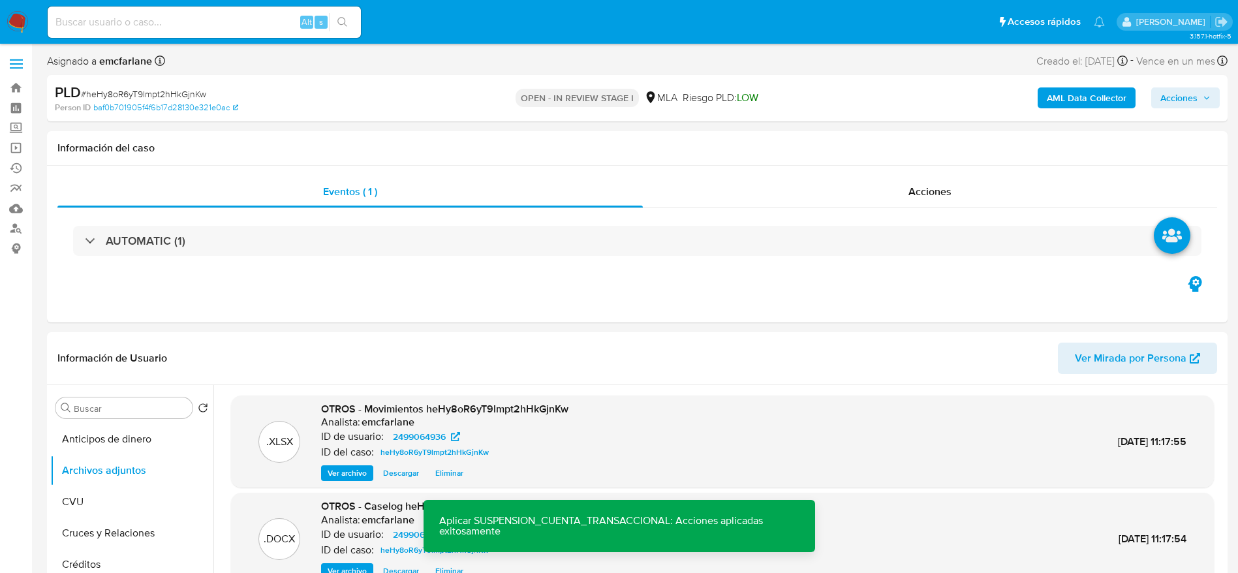
click at [1195, 102] on span "Acciones" at bounding box center [1179, 97] width 37 height 21
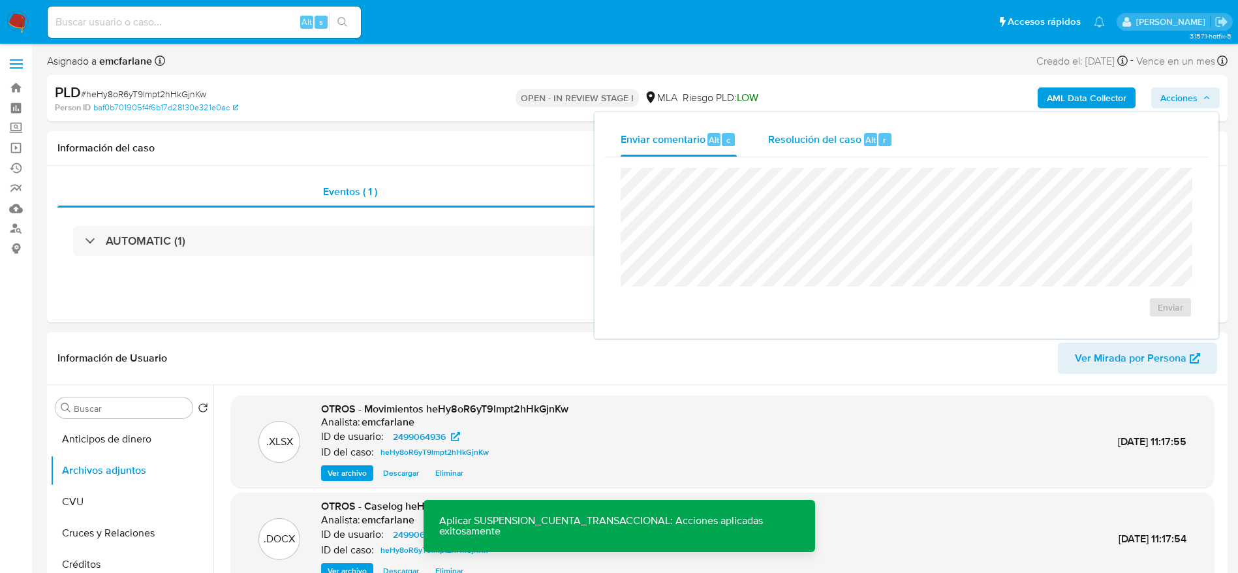
click at [841, 143] on span "Resolución del caso" at bounding box center [814, 139] width 93 height 15
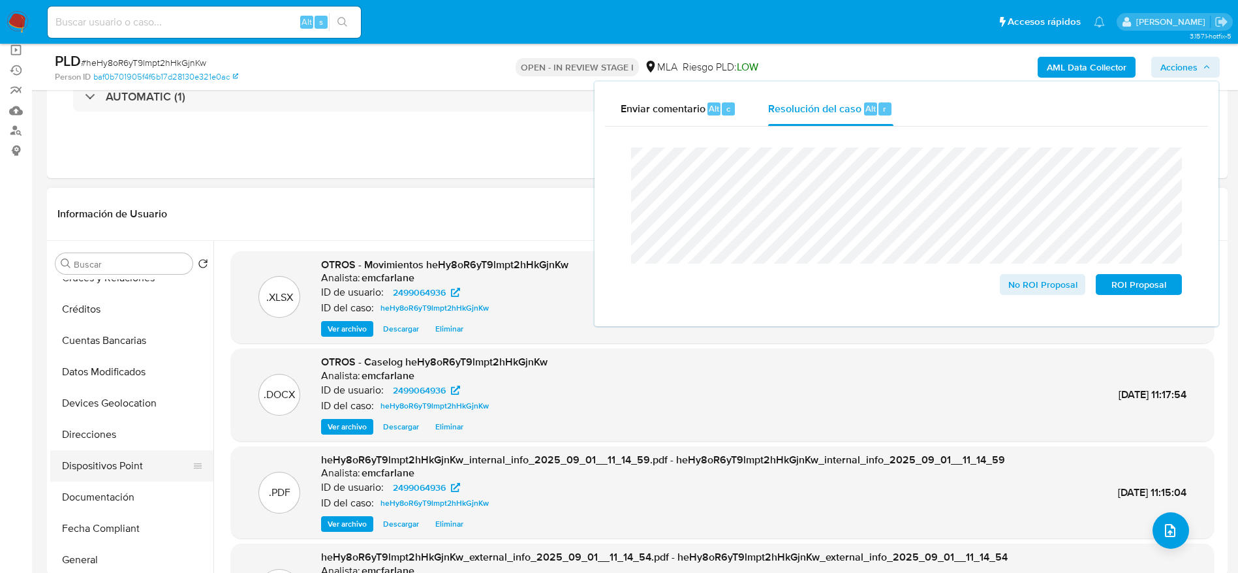
scroll to position [294, 0]
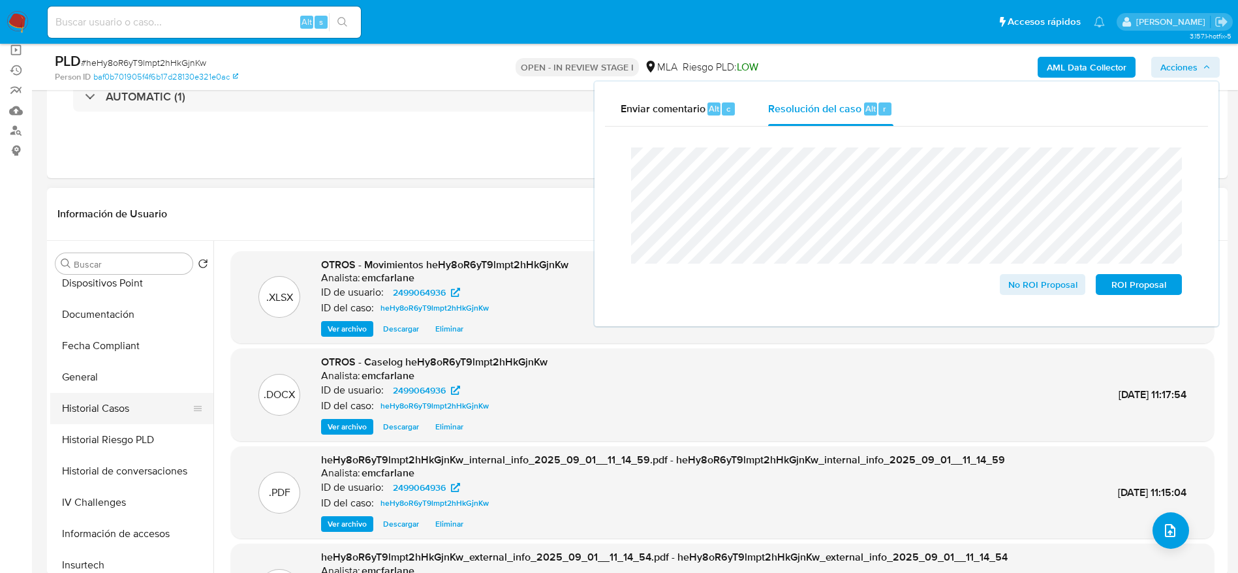
click at [115, 401] on button "Historial Casos" at bounding box center [126, 408] width 153 height 31
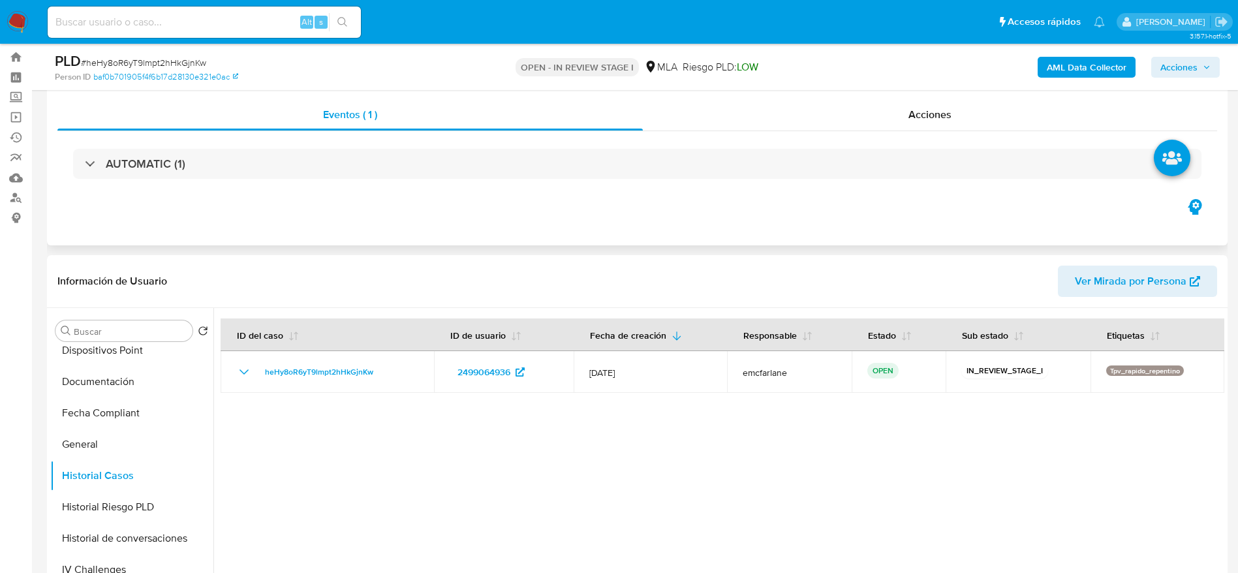
scroll to position [0, 0]
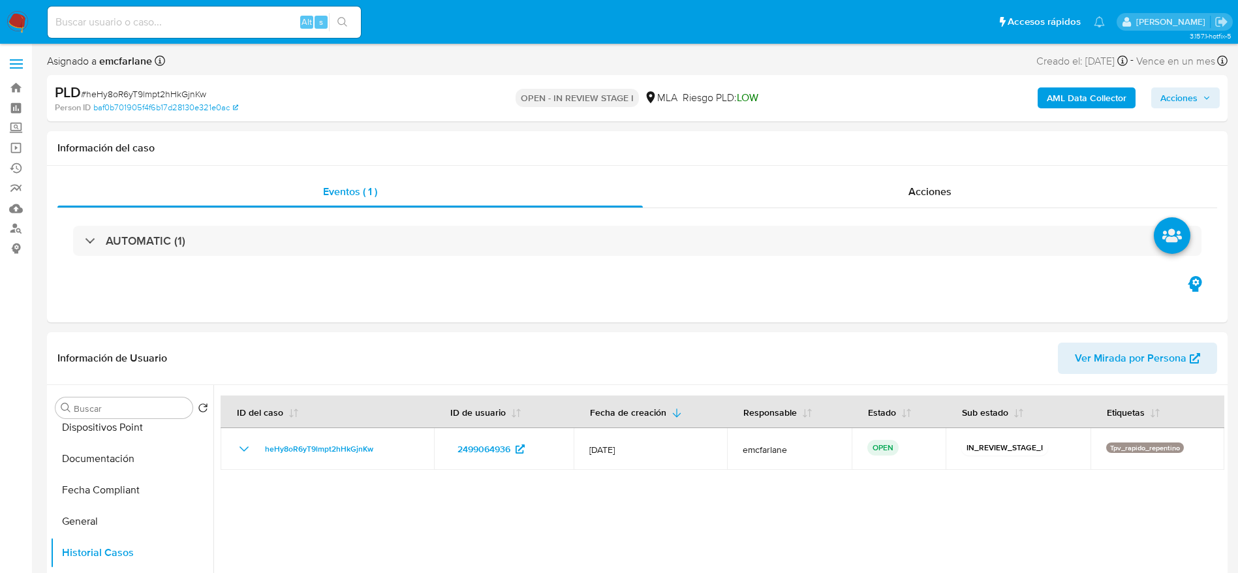
click at [1194, 91] on span "Acciones" at bounding box center [1179, 97] width 37 height 21
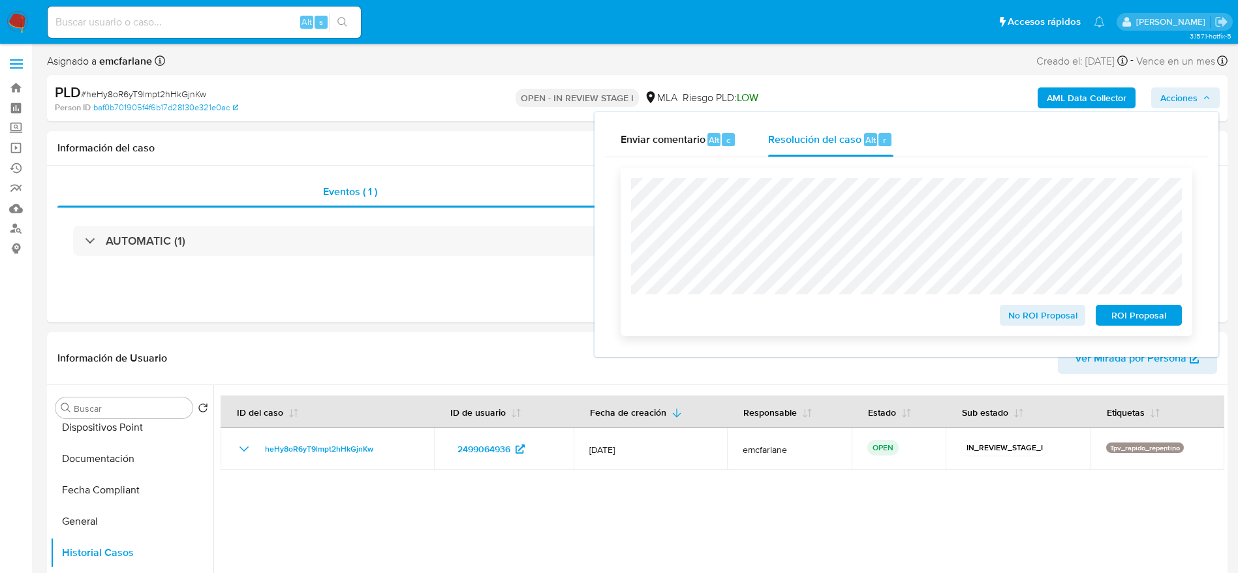
click at [1146, 320] on span "ROI Proposal" at bounding box center [1139, 315] width 68 height 18
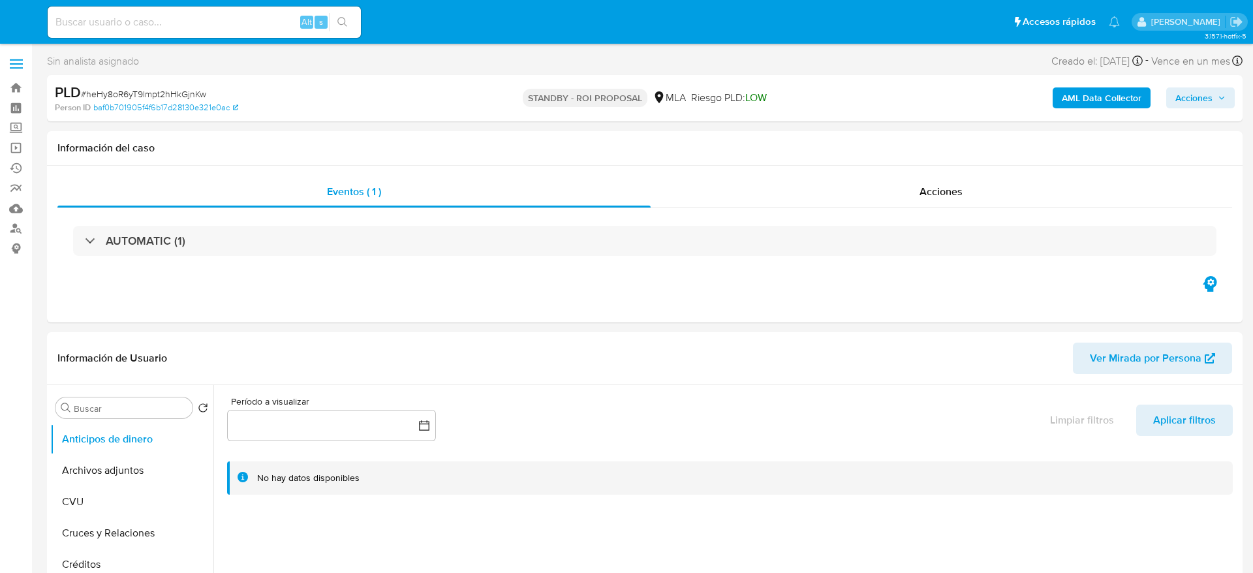
select select "10"
click at [238, 21] on input at bounding box center [204, 22] width 313 height 17
paste input "orVRgeFgRJk1hYDuxcx9PKKa"
type input "orVRgeFgRJk1hYDuxcx9PKKa"
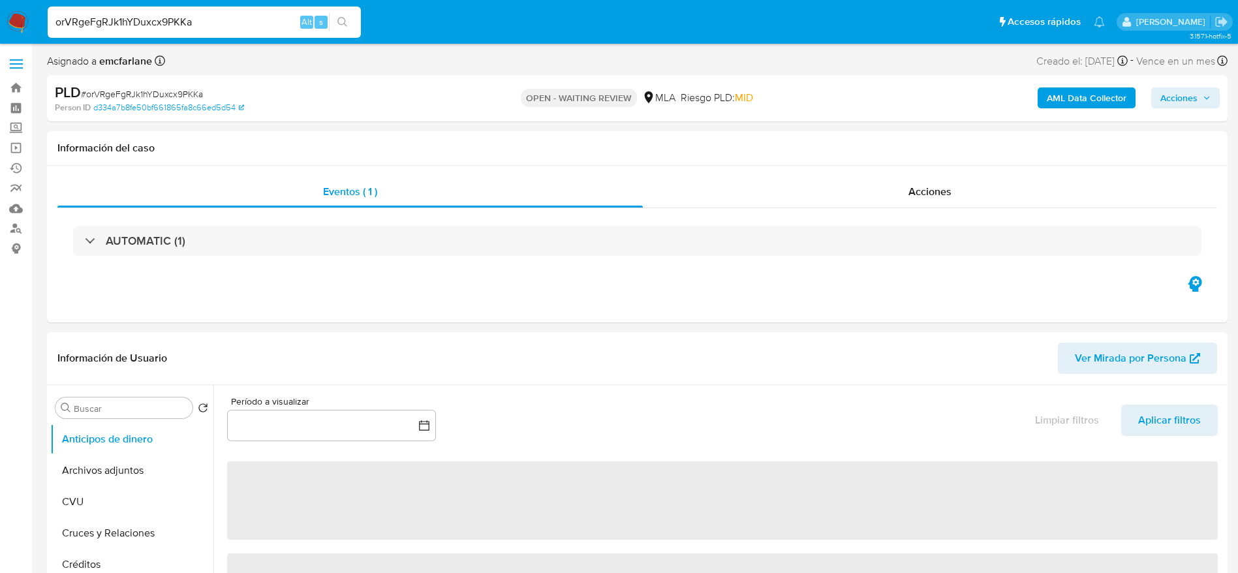
select select "10"
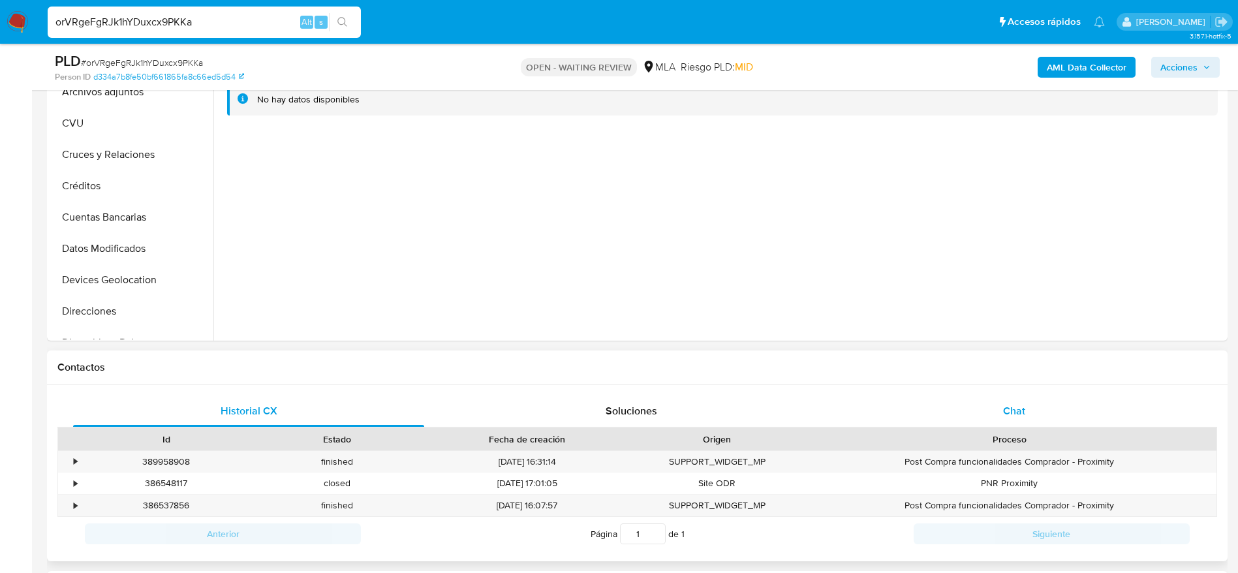
scroll to position [392, 0]
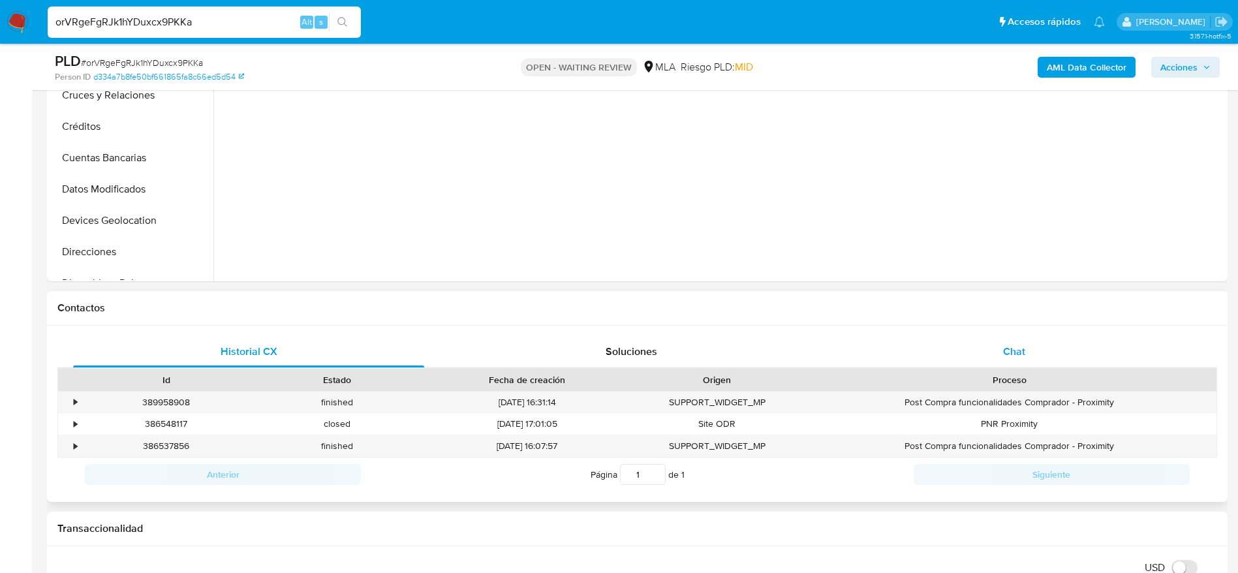
click at [1028, 360] on div "Chat" at bounding box center [1014, 351] width 351 height 31
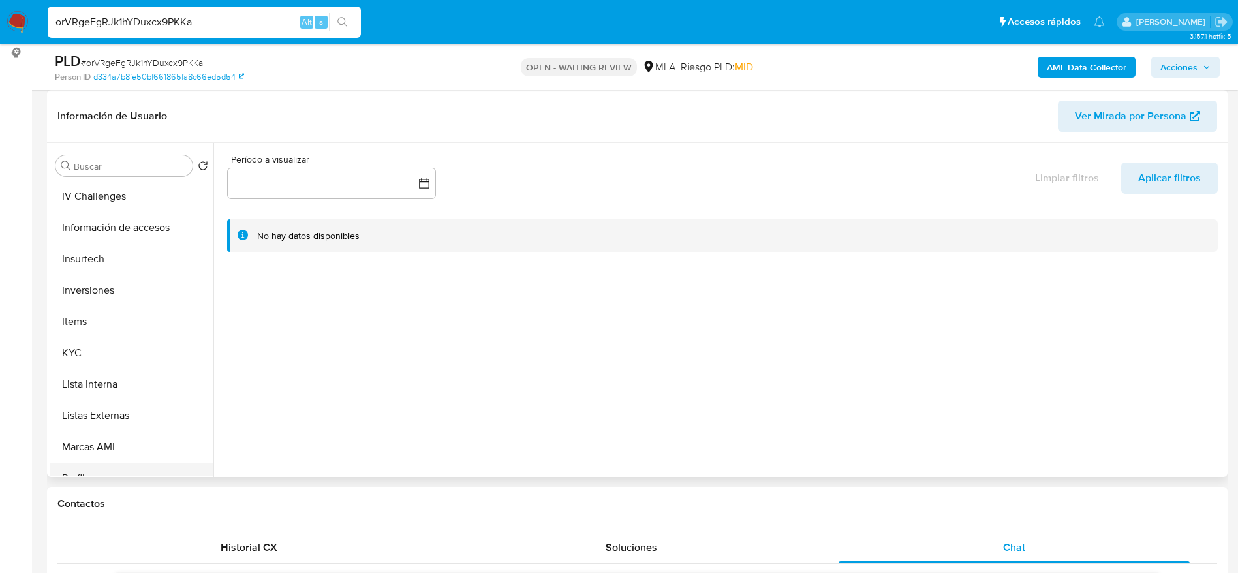
scroll to position [588, 0]
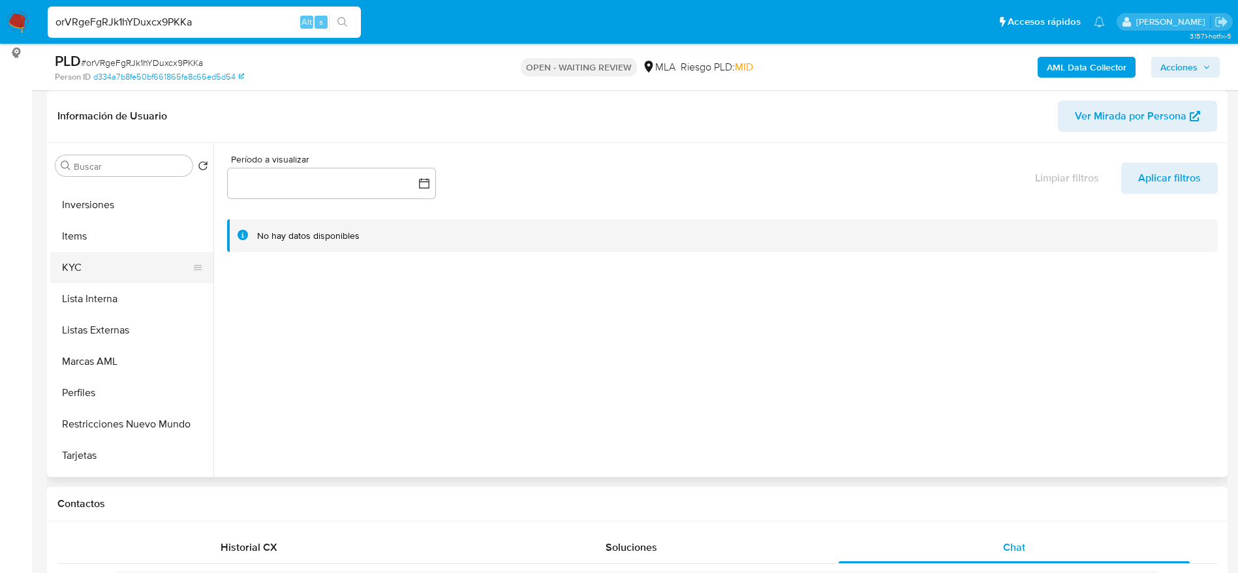
click at [87, 259] on button "KYC" at bounding box center [126, 267] width 153 height 31
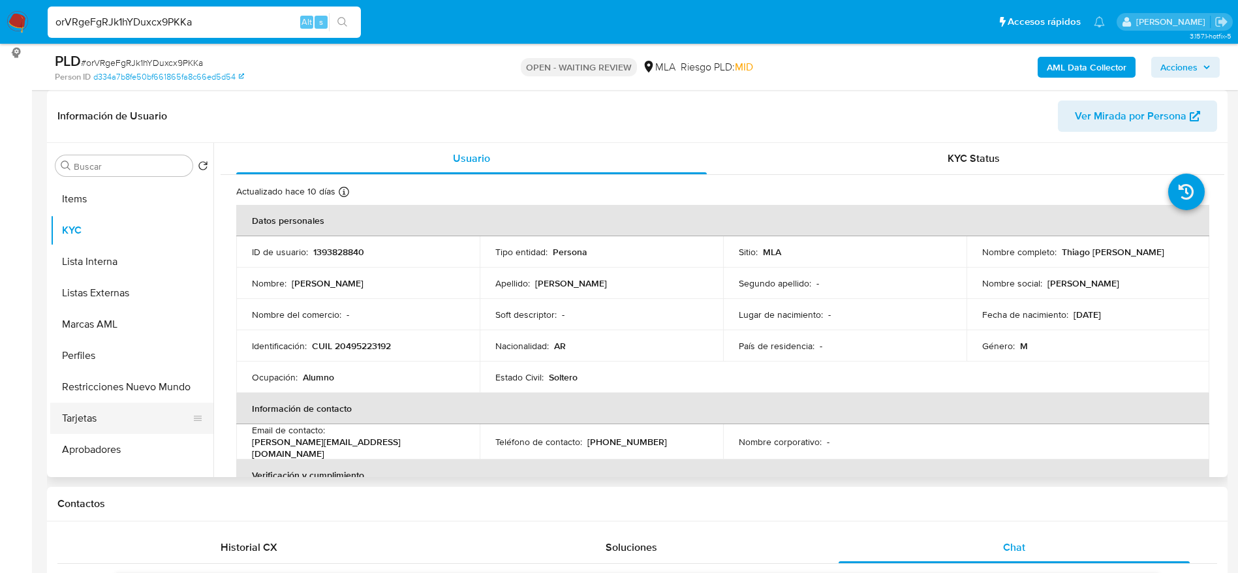
scroll to position [646, 0]
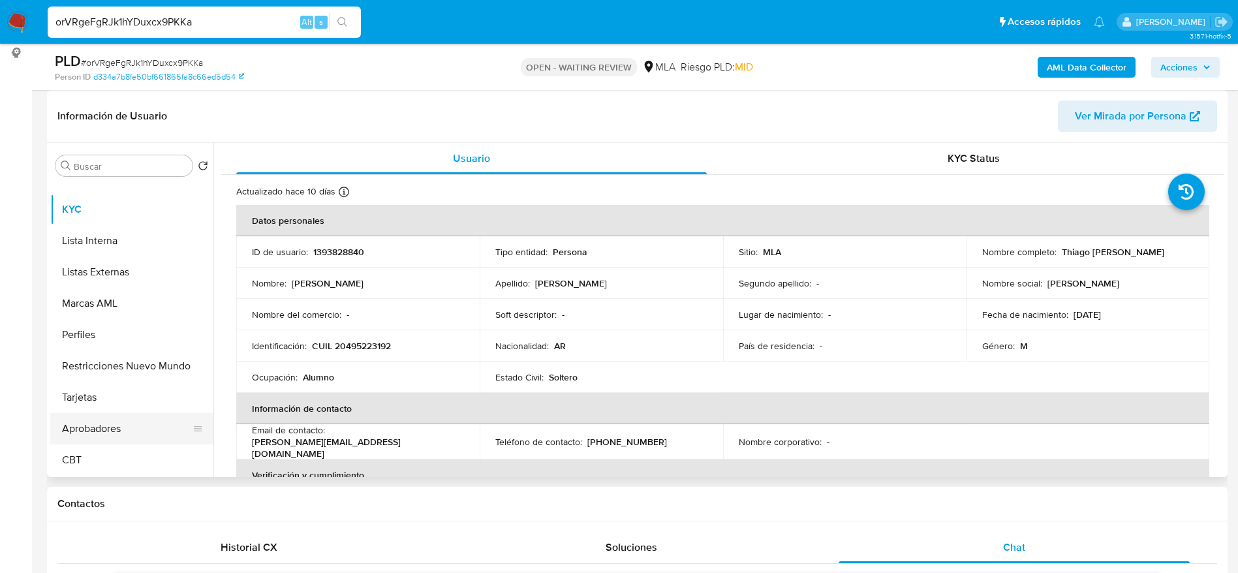
click at [110, 428] on button "Aprobadores" at bounding box center [126, 428] width 153 height 31
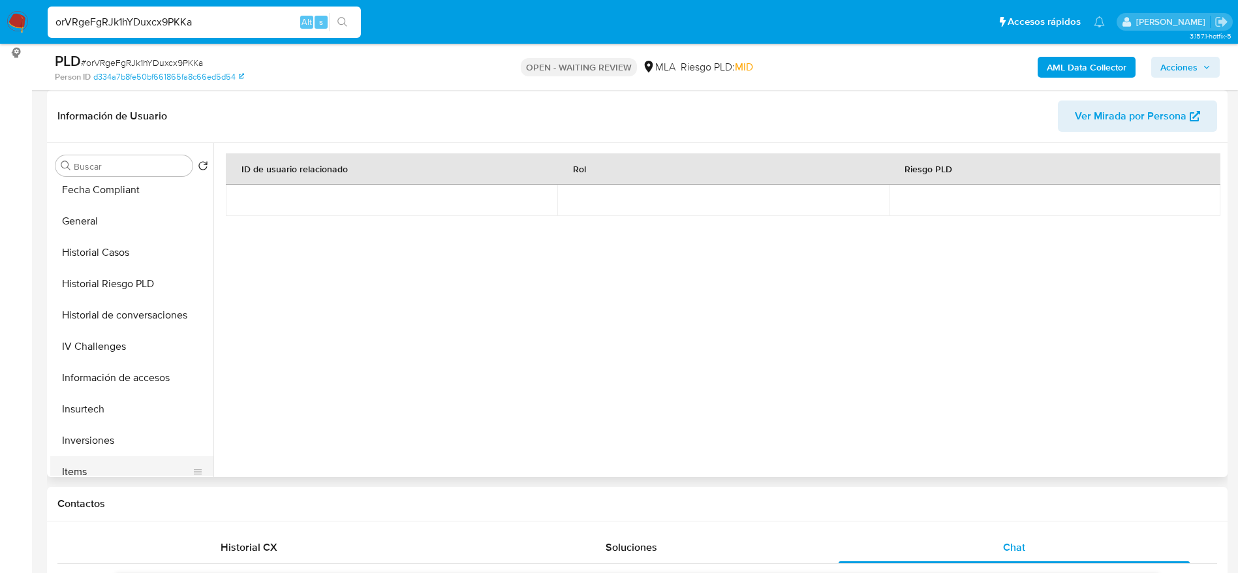
scroll to position [450, 0]
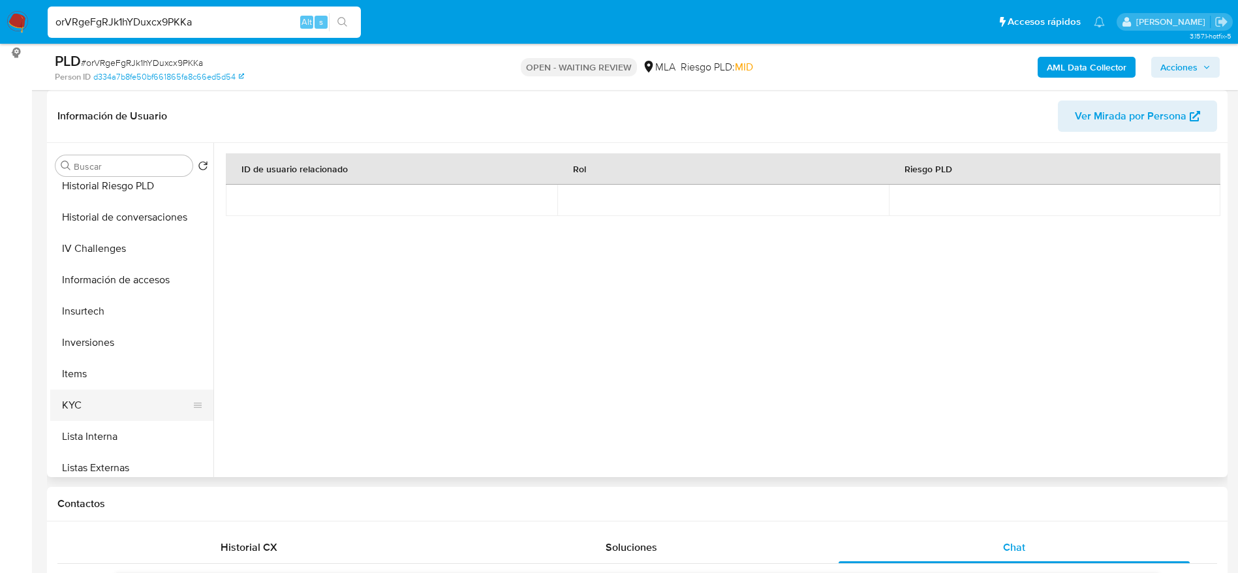
click at [99, 405] on button "KYC" at bounding box center [126, 405] width 153 height 31
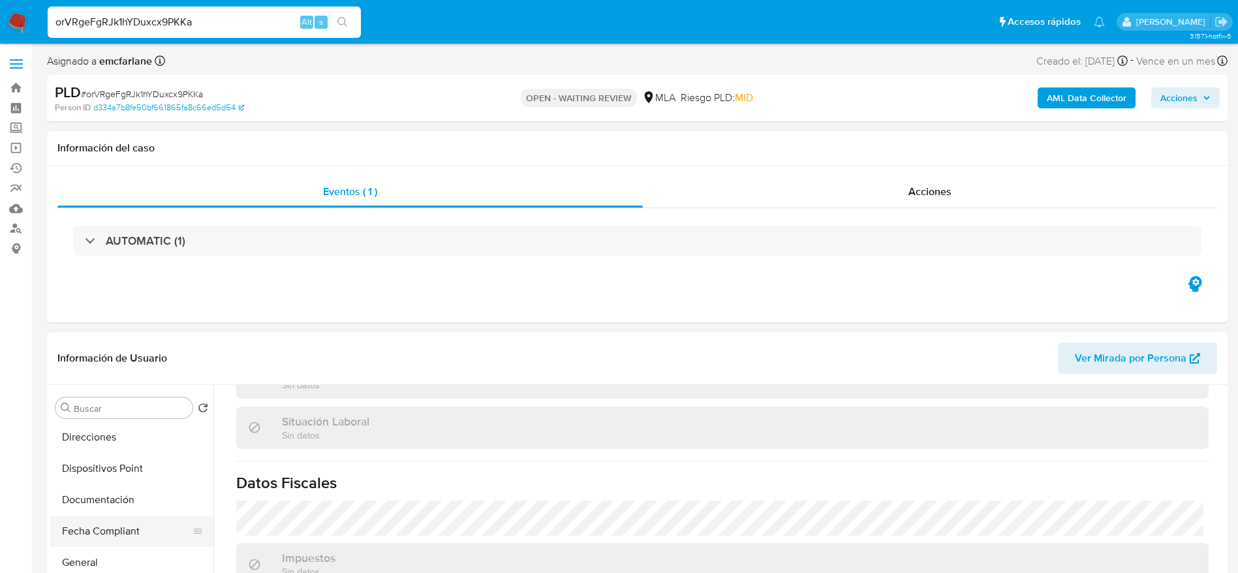
scroll to position [294, 0]
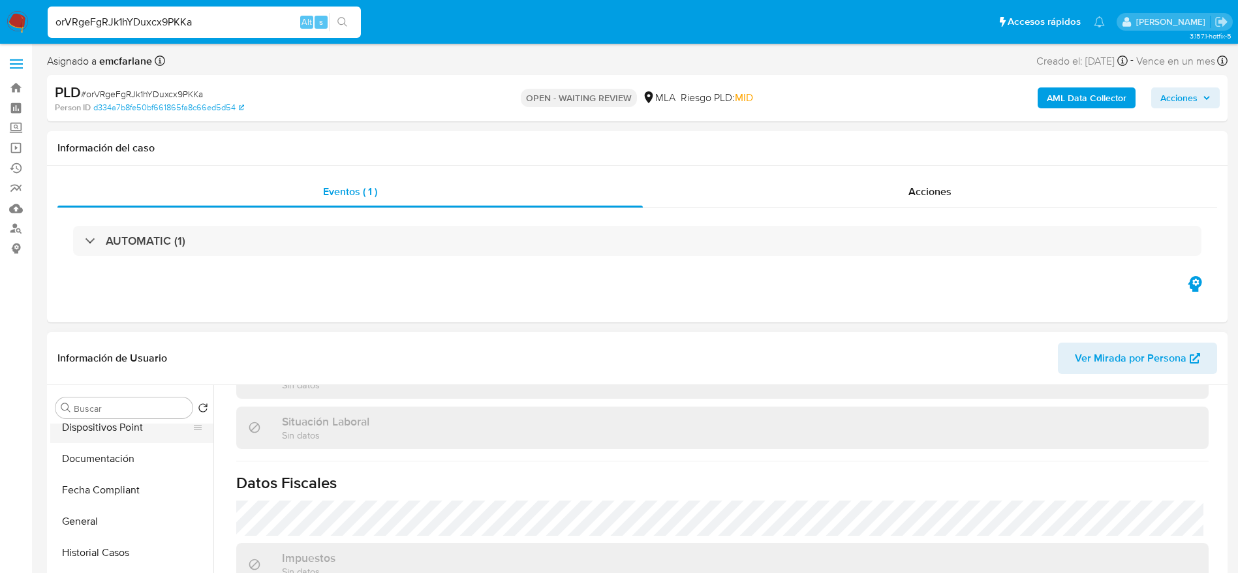
drag, startPoint x: 113, startPoint y: 455, endPoint x: 164, endPoint y: 437, distance: 53.9
click at [113, 456] on button "Documentación" at bounding box center [131, 458] width 163 height 31
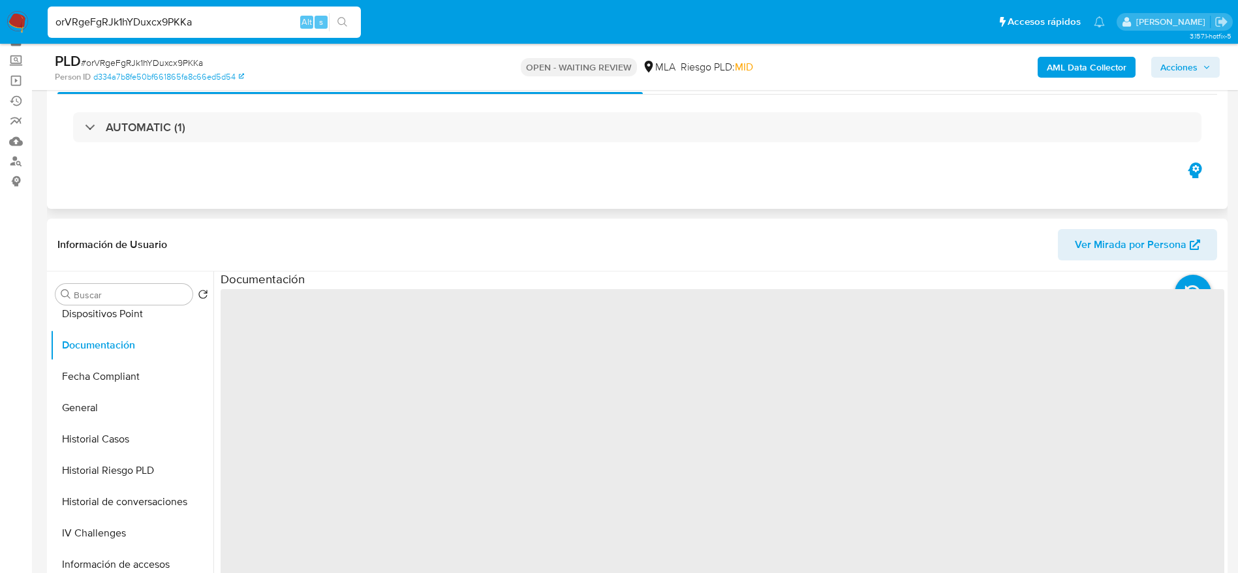
scroll to position [98, 0]
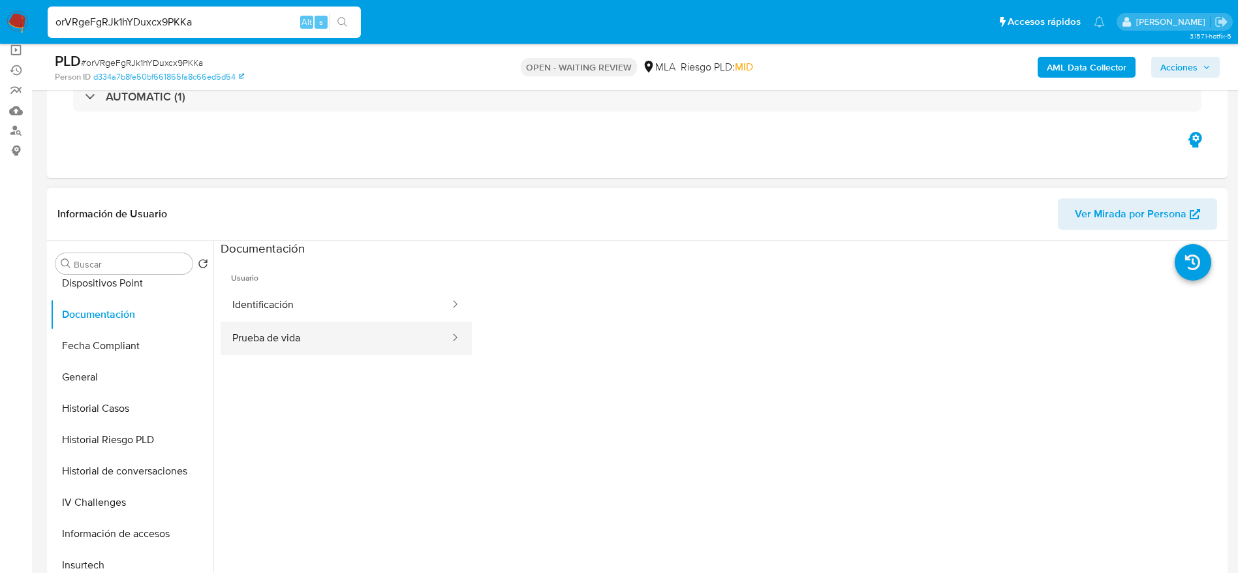
click at [288, 327] on button "Prueba de vida" at bounding box center [336, 338] width 230 height 33
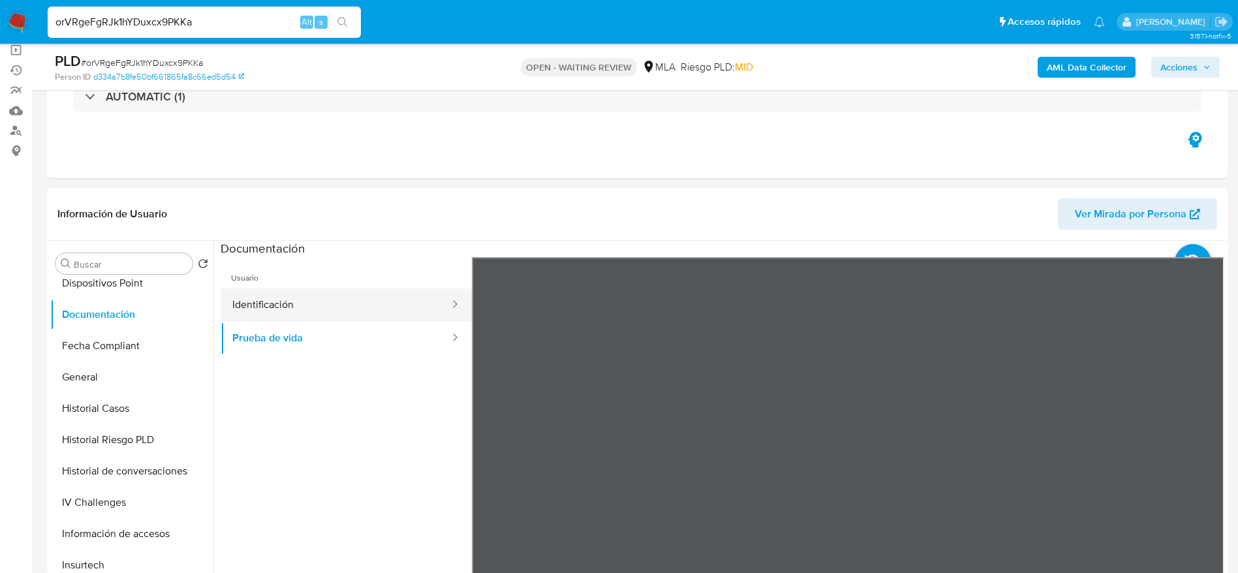
click at [311, 308] on button "Identificación" at bounding box center [336, 305] width 230 height 33
click at [1202, 468] on icon at bounding box center [1208, 469] width 26 height 26
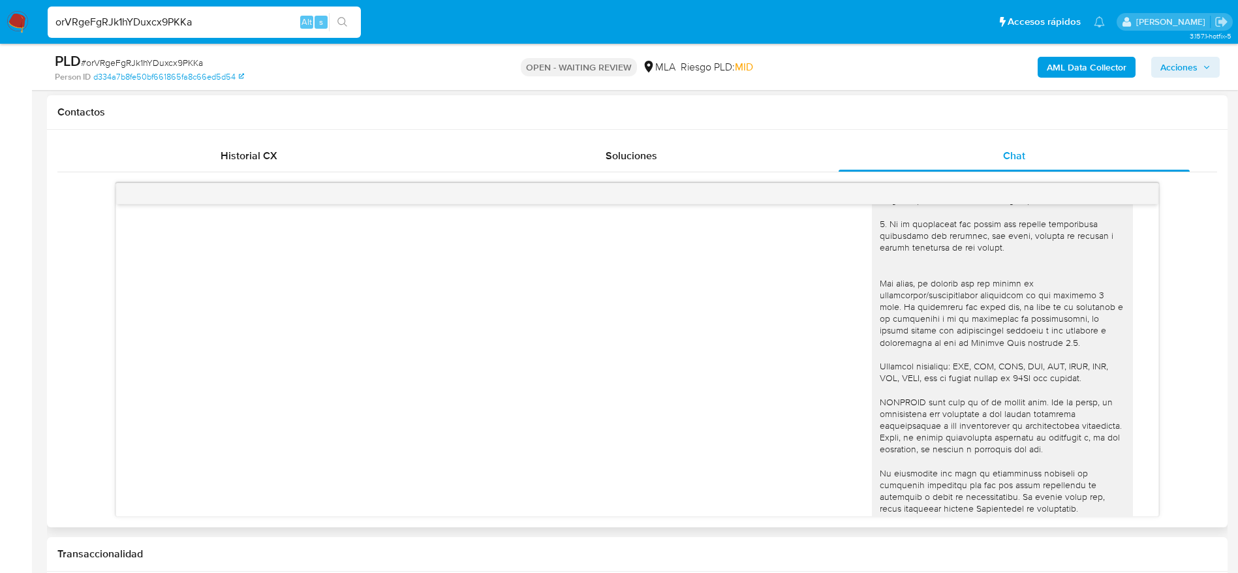
scroll to position [427, 0]
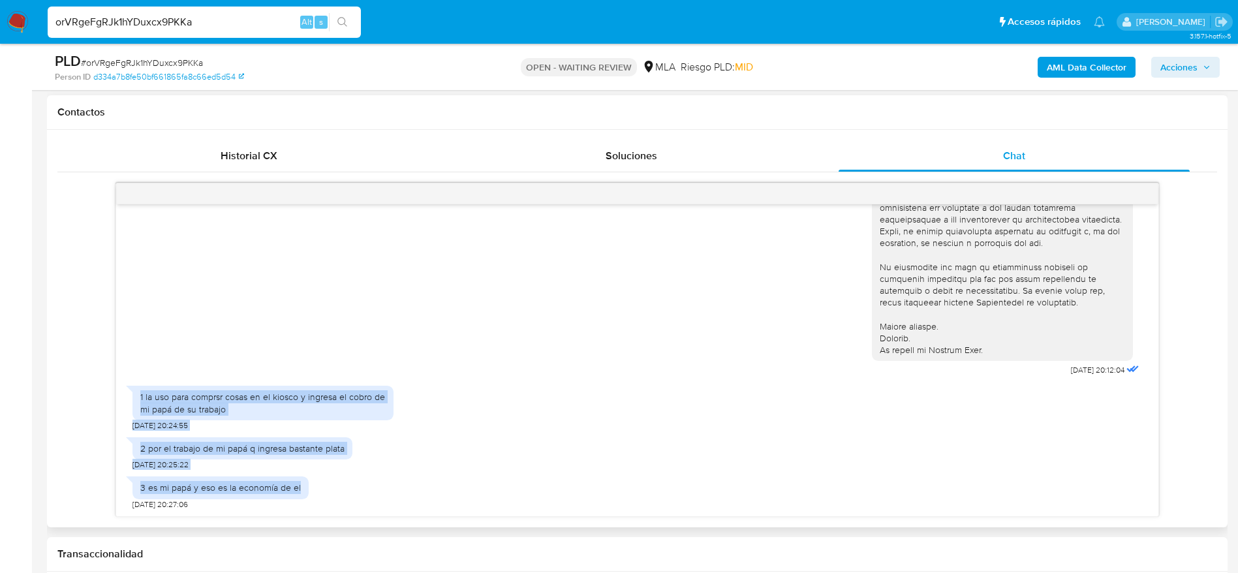
drag, startPoint x: 198, startPoint y: 432, endPoint x: 312, endPoint y: 499, distance: 132.2
click at [310, 502] on div "17/07/2025 20:12:04 1 la uso para comprsr cosas en el kiosco y ingresa el cobro…" at bounding box center [637, 360] width 1042 height 312
copy div "1 la uso para comprsr cosas en el kiosco y ingresa el cobro de mi papá de su tr…"
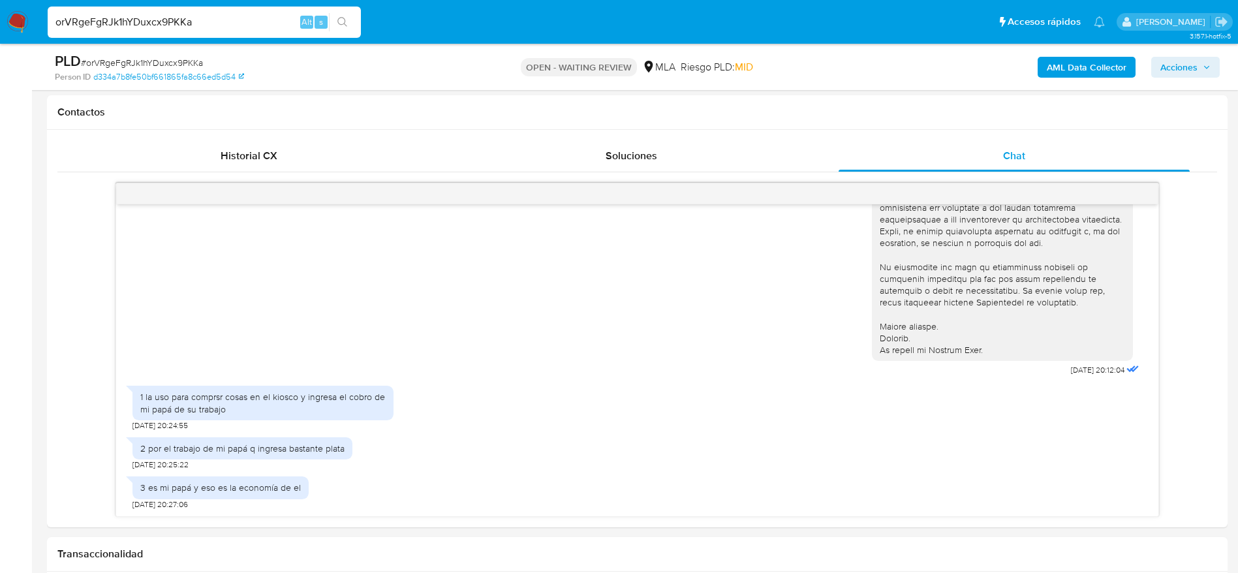
click at [114, 18] on input "orVRgeFgRJk1hYDuxcx9PKKa" at bounding box center [204, 22] width 313 height 17
drag, startPoint x: 22, startPoint y: 12, endPoint x: 109, endPoint y: 25, distance: 88.4
click at [82, 22] on input "orVRgeFgRJk1hYDuxcx9PKKa" at bounding box center [204, 22] width 313 height 17
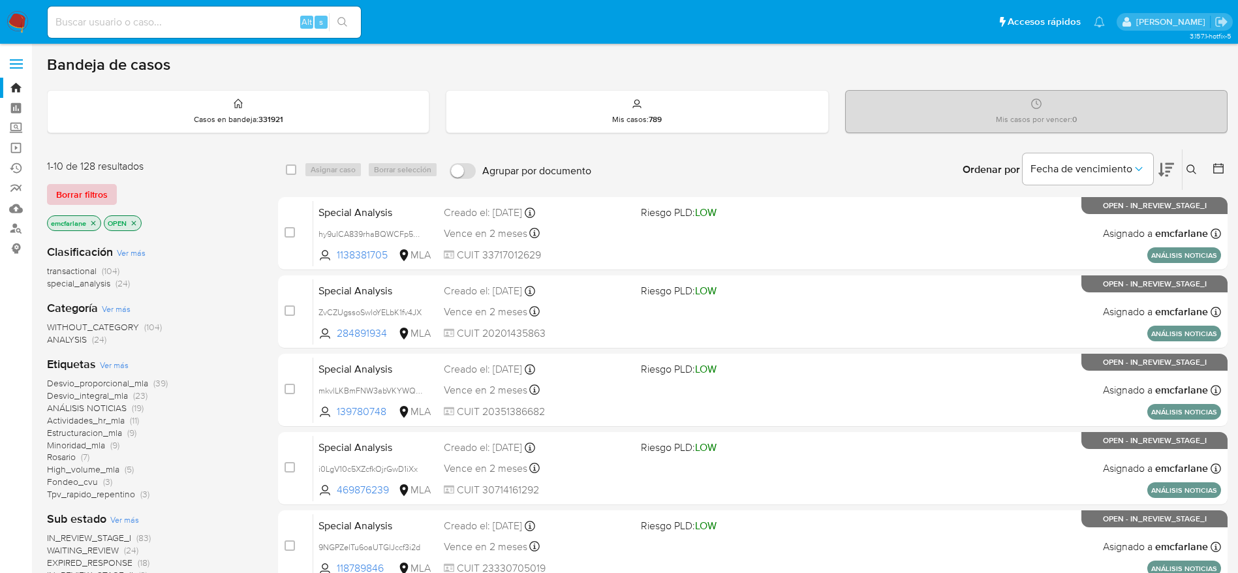
click at [88, 200] on span "Borrar filtros" at bounding box center [82, 194] width 52 height 18
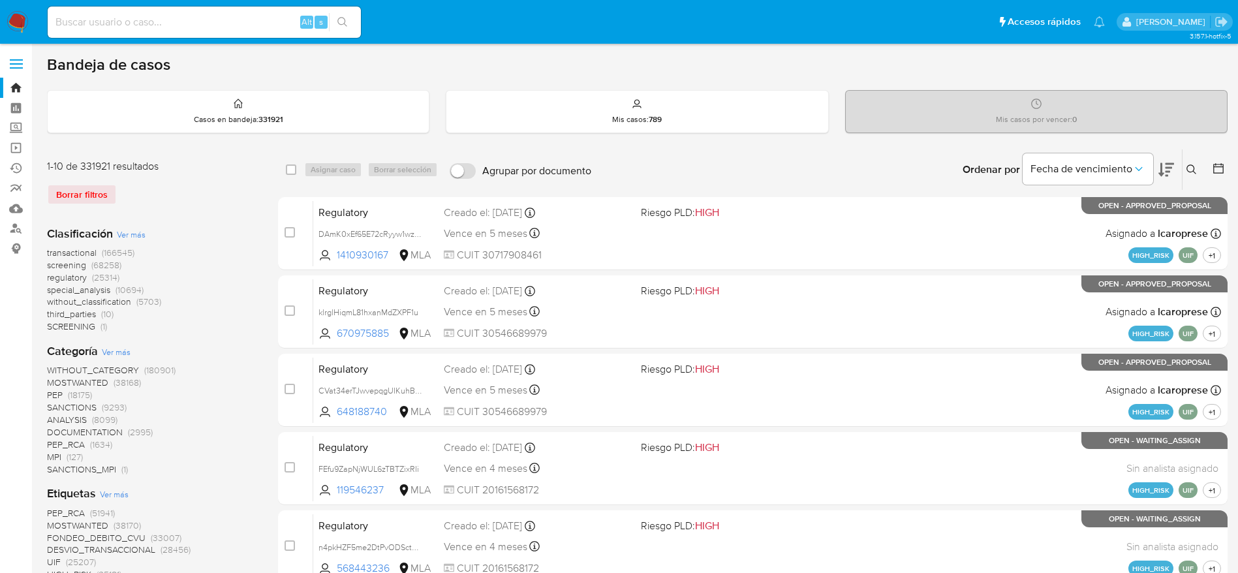
click at [1194, 169] on icon at bounding box center [1192, 170] width 10 height 10
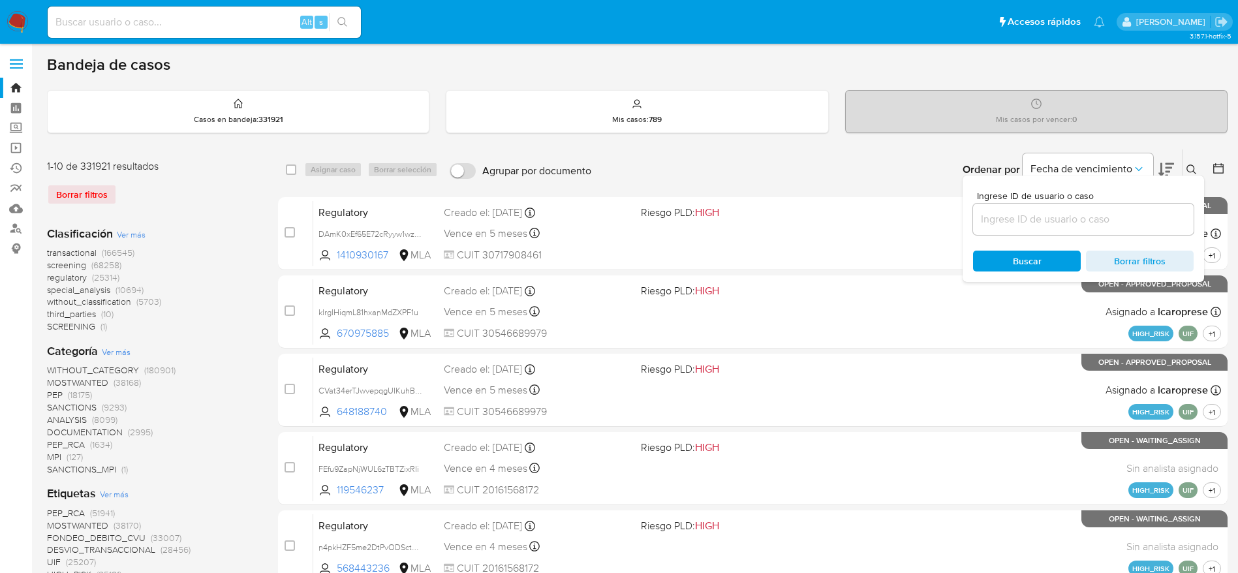
click at [1074, 229] on div at bounding box center [1083, 219] width 221 height 31
click at [1020, 232] on div at bounding box center [1083, 219] width 221 height 31
click at [1014, 221] on input at bounding box center [1083, 219] width 221 height 17
paste input "XUaHlsZ1kI0Yy8P2eLPkaehy"
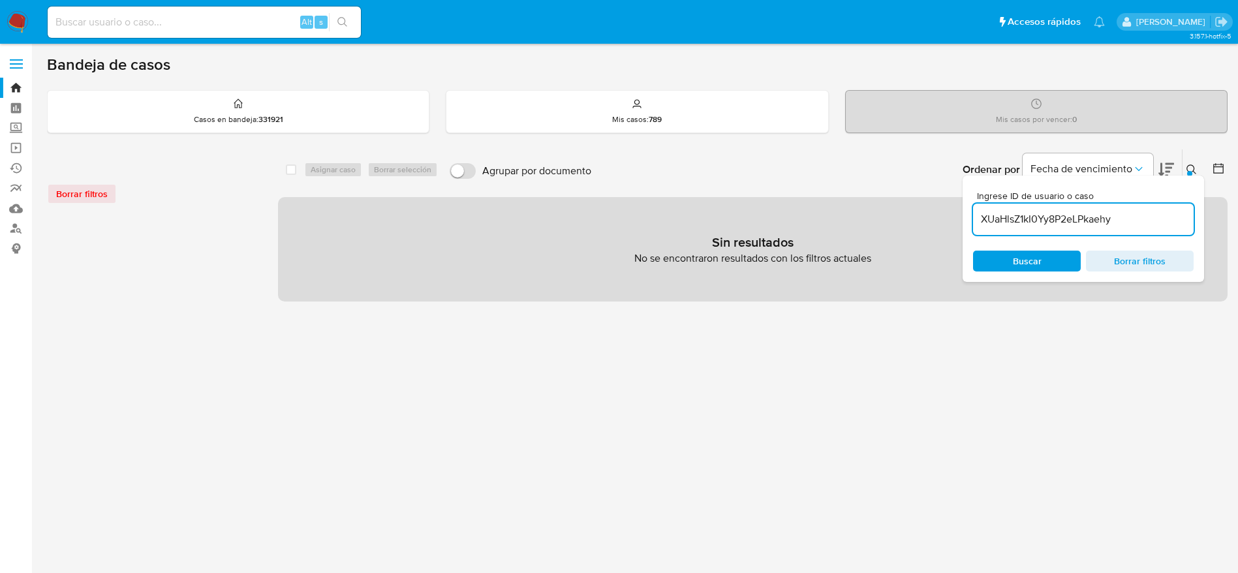
click at [1135, 217] on input "XUaHlsZ1kI0Yy8P2eLPkaehy" at bounding box center [1083, 219] width 221 height 17
type input "XUaHlsZ1kI0Yy8P2eLPkaehy"
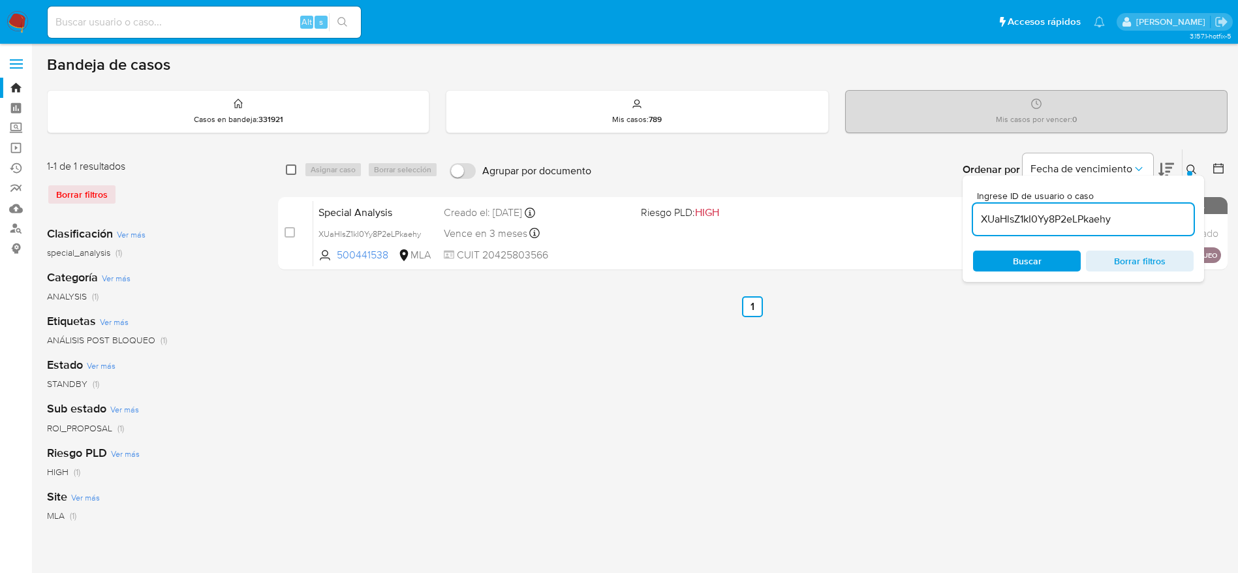
click at [289, 171] on input "checkbox" at bounding box center [291, 170] width 10 height 10
checkbox input "true"
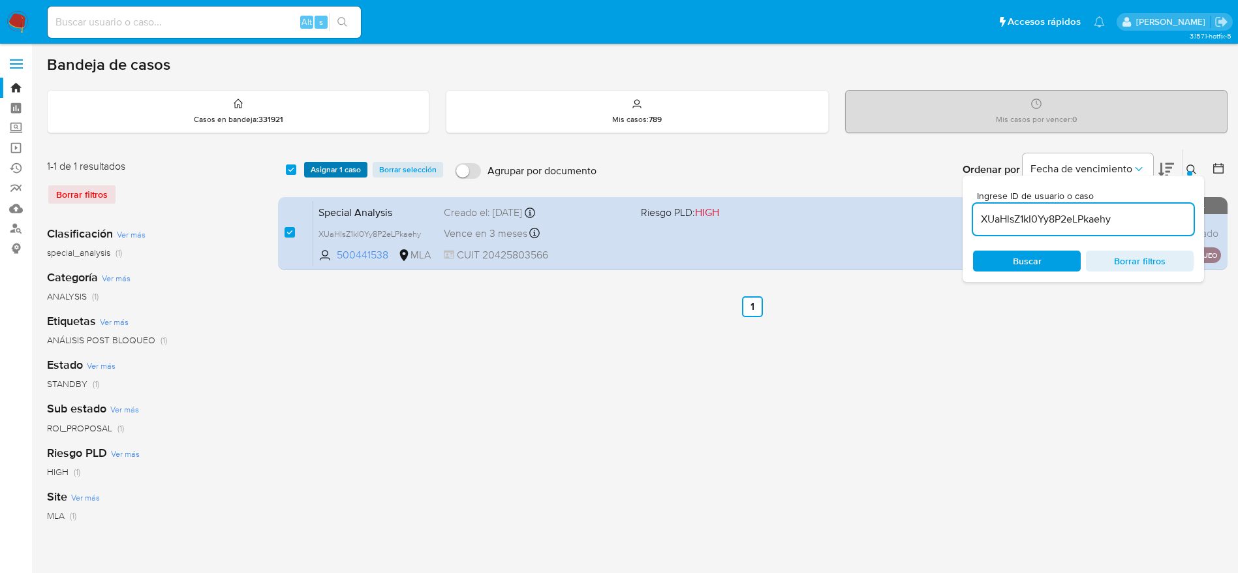
click at [316, 163] on span "Asignar 1 caso" at bounding box center [336, 169] width 50 height 13
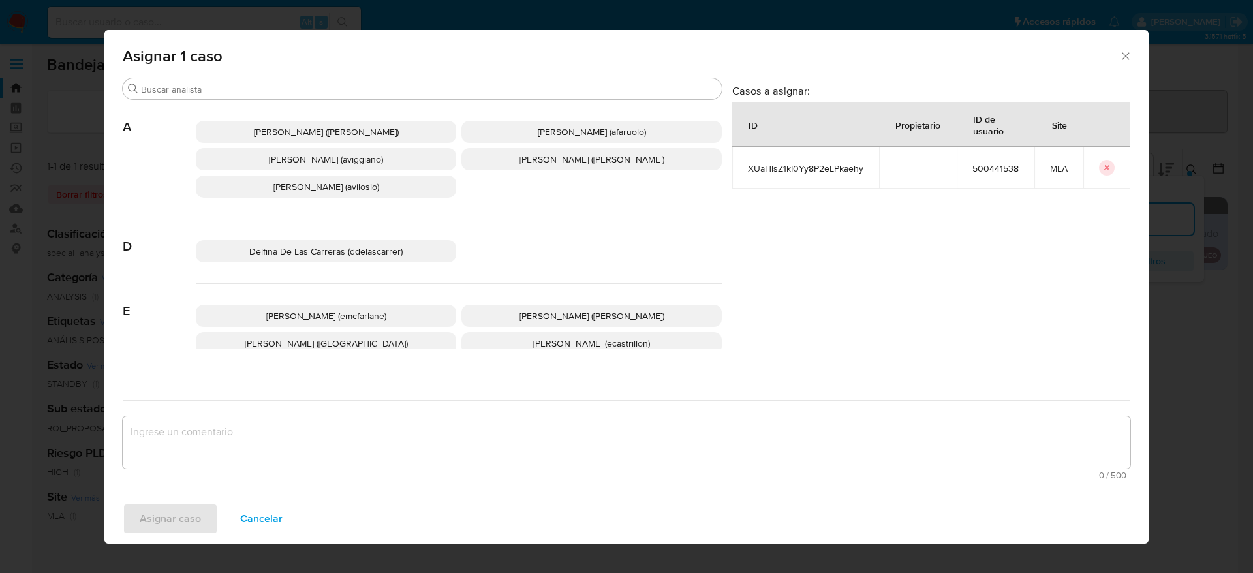
click at [351, 319] on span "[PERSON_NAME] (emcfarlane)" at bounding box center [326, 315] width 120 height 13
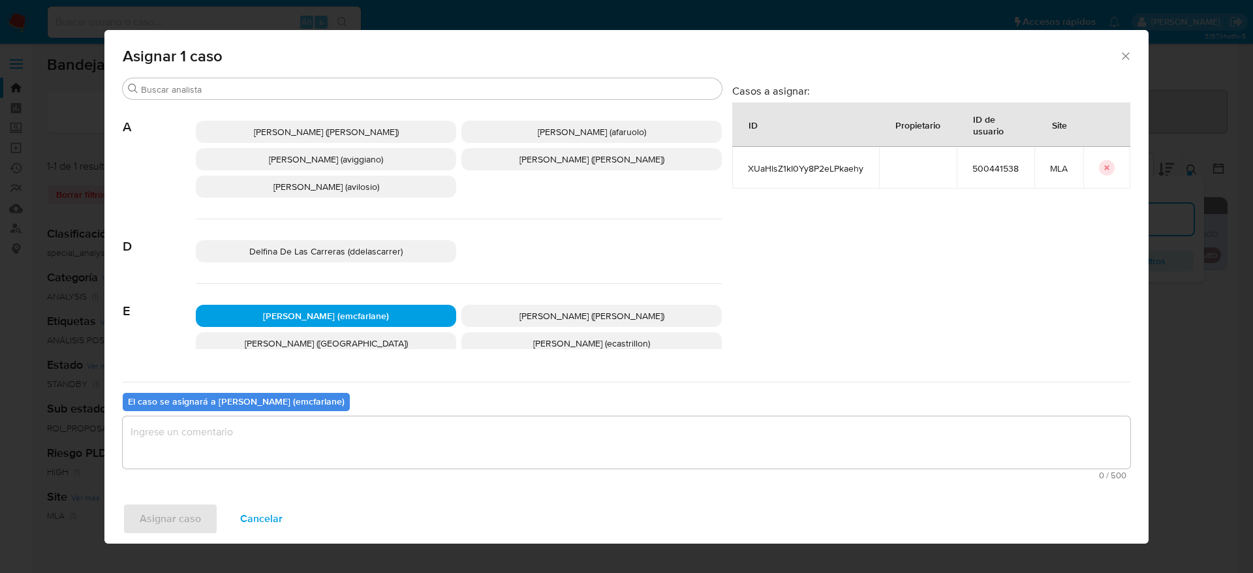
click at [260, 454] on textarea "assign-modal" at bounding box center [627, 442] width 1008 height 52
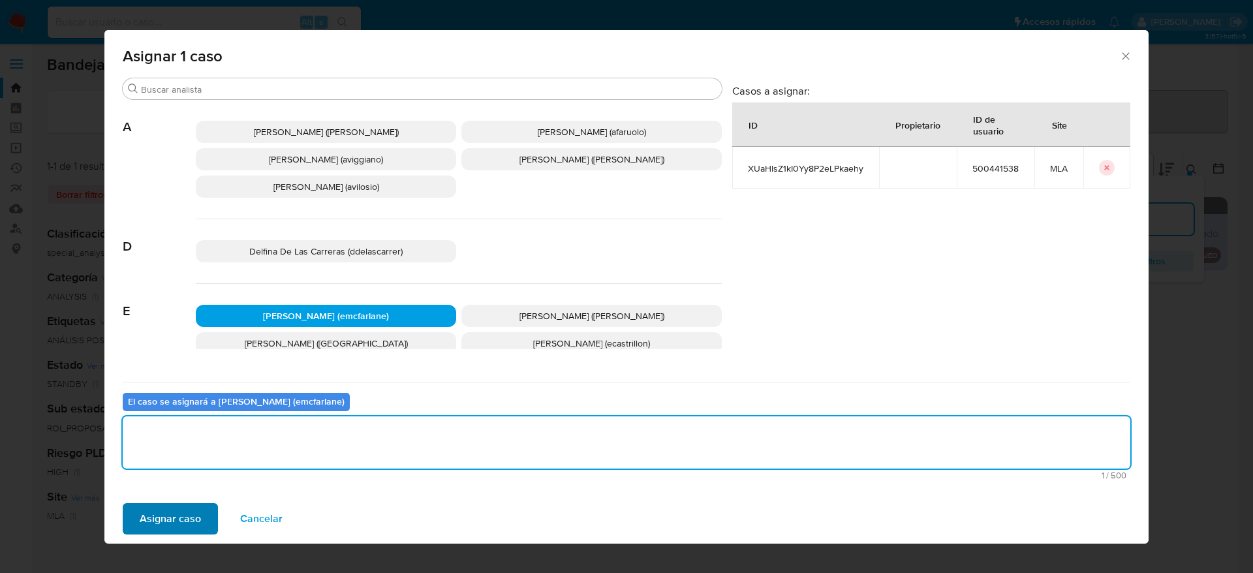
drag, startPoint x: 163, startPoint y: 535, endPoint x: 180, endPoint y: 520, distance: 22.2
click at [164, 535] on div "Asignar caso Cancelar" at bounding box center [626, 519] width 1044 height 50
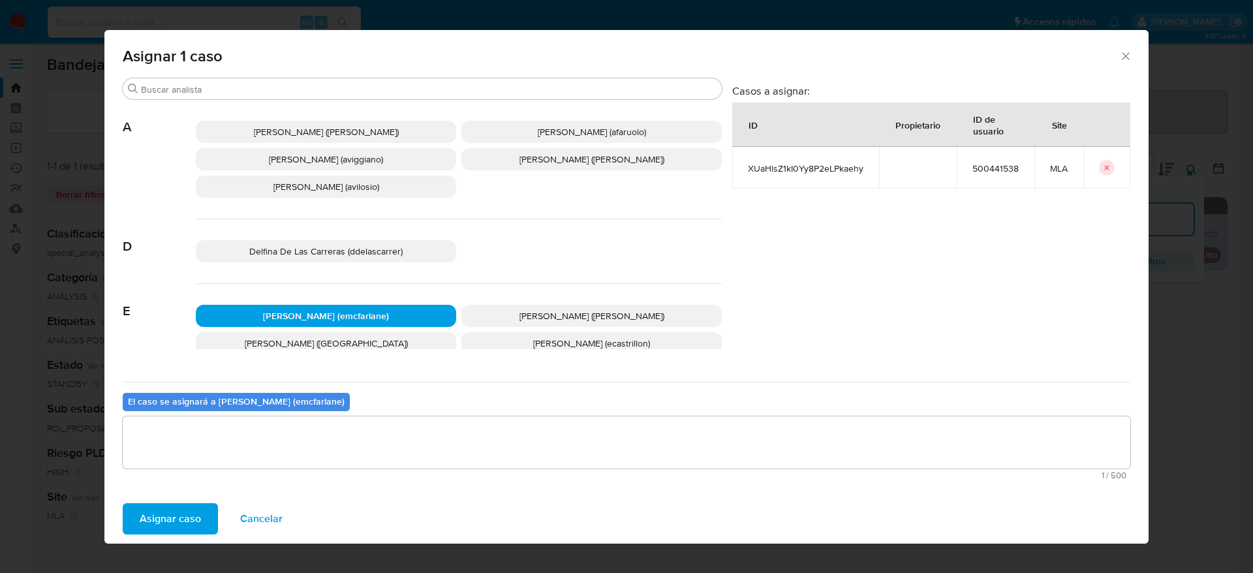
click at [145, 527] on span "Asignar caso" at bounding box center [170, 519] width 61 height 29
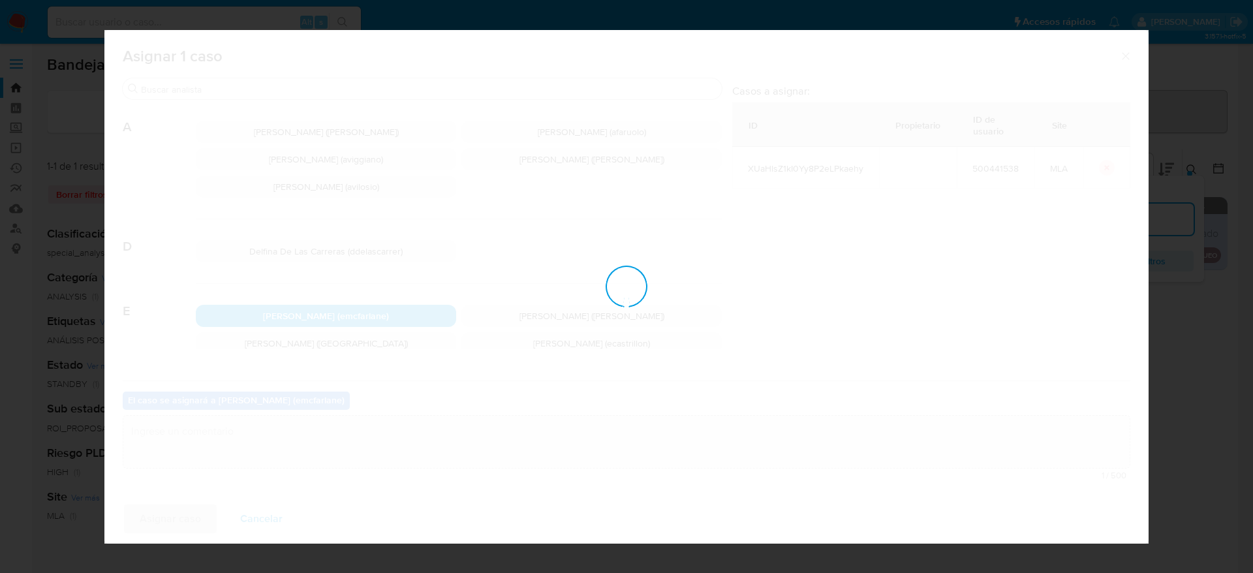
checkbox input "false"
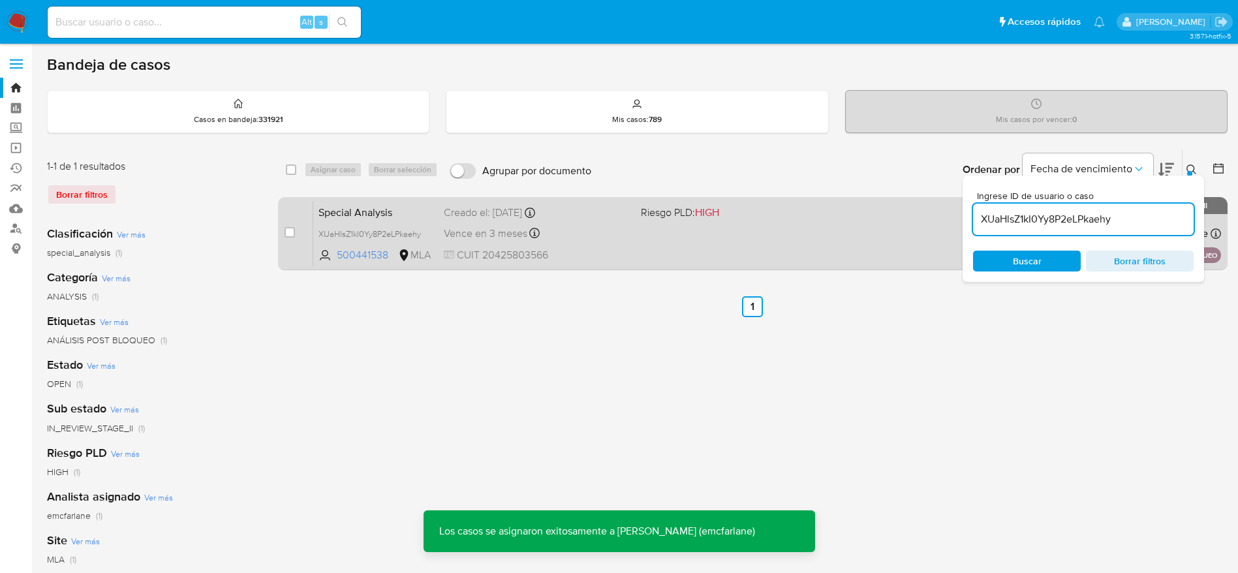
click at [668, 236] on div "Special Analysis XUaHlsZ1kI0Yy8P2eLPkaehy 500441538 MLA Riesgo PLD: HIGH Creado…" at bounding box center [767, 233] width 908 height 66
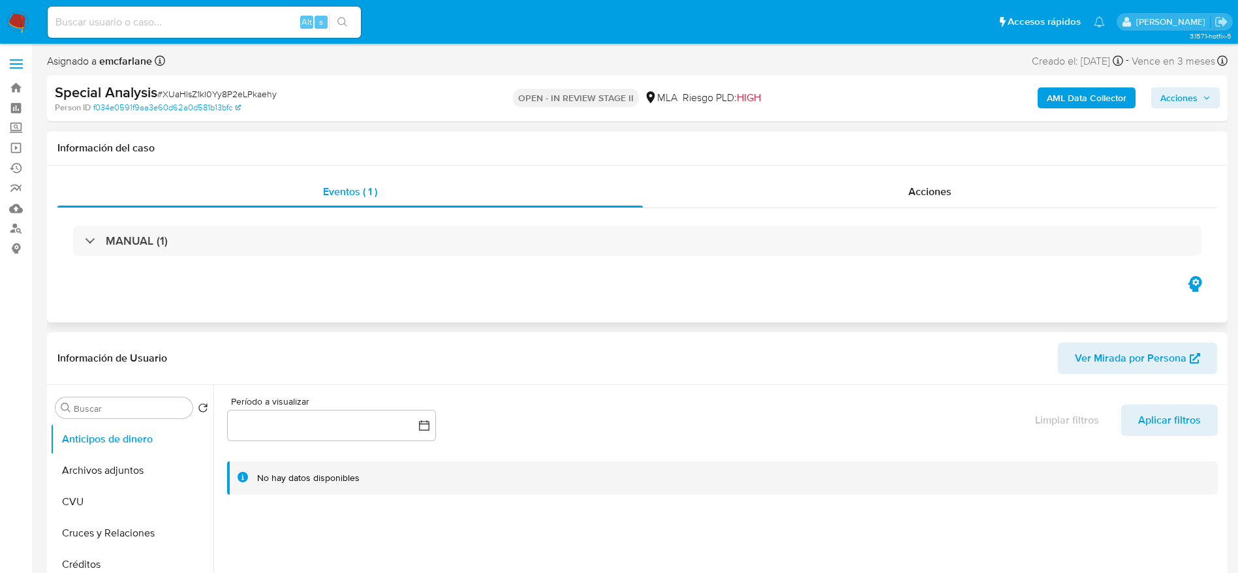
select select "10"
click at [871, 59] on div "Asignado a emcfarlane Asignado el: 01/09/2025 10:01:16 Creado el: 01/09/2025 Cr…" at bounding box center [637, 63] width 1181 height 23
drag, startPoint x: 1189, startPoint y: 100, endPoint x: 1146, endPoint y: 106, distance: 43.5
click at [1189, 100] on span "Acciones" at bounding box center [1179, 97] width 37 height 21
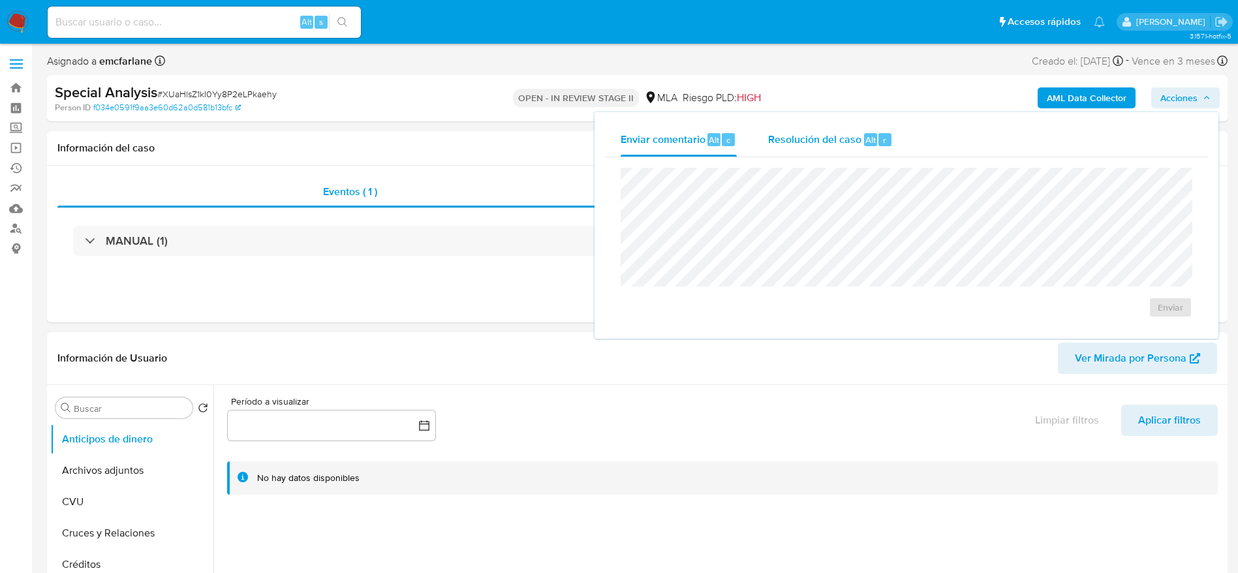
click at [875, 147] on div "Resolución del caso Alt r" at bounding box center [830, 140] width 125 height 34
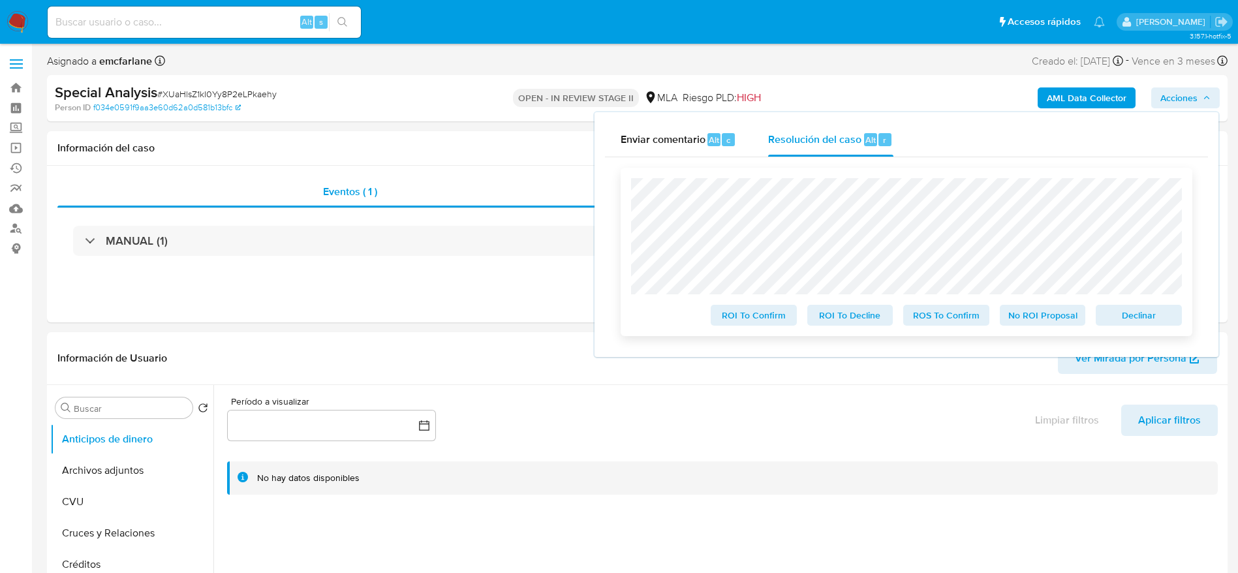
click at [1132, 321] on span "Declinar" at bounding box center [1139, 315] width 68 height 18
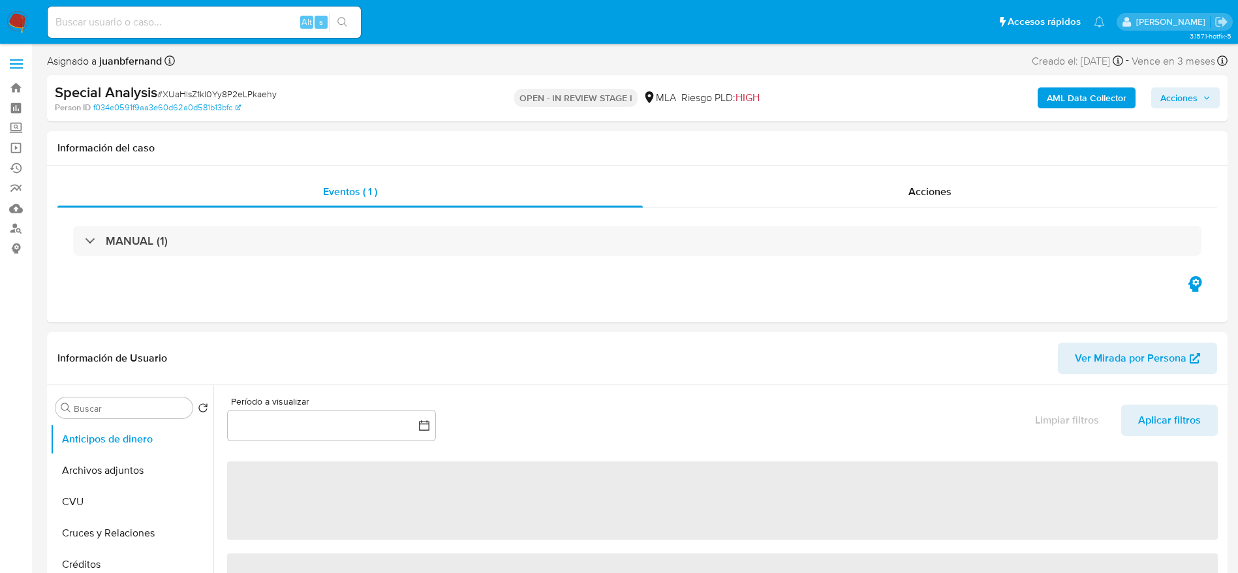
select select "10"
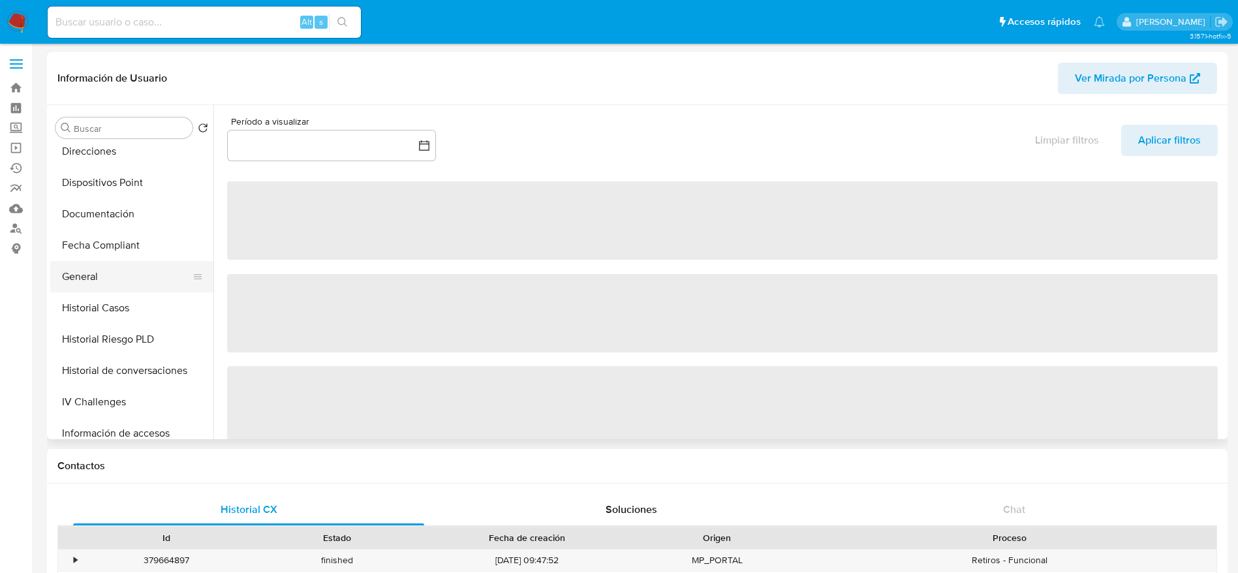
select select "10"
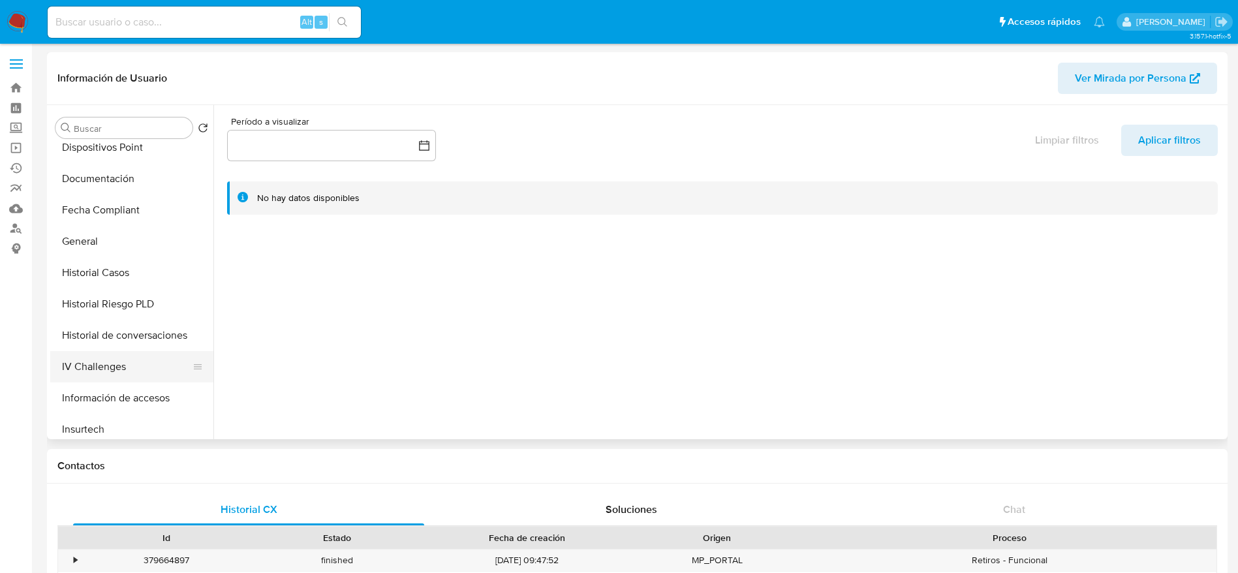
scroll to position [490, 0]
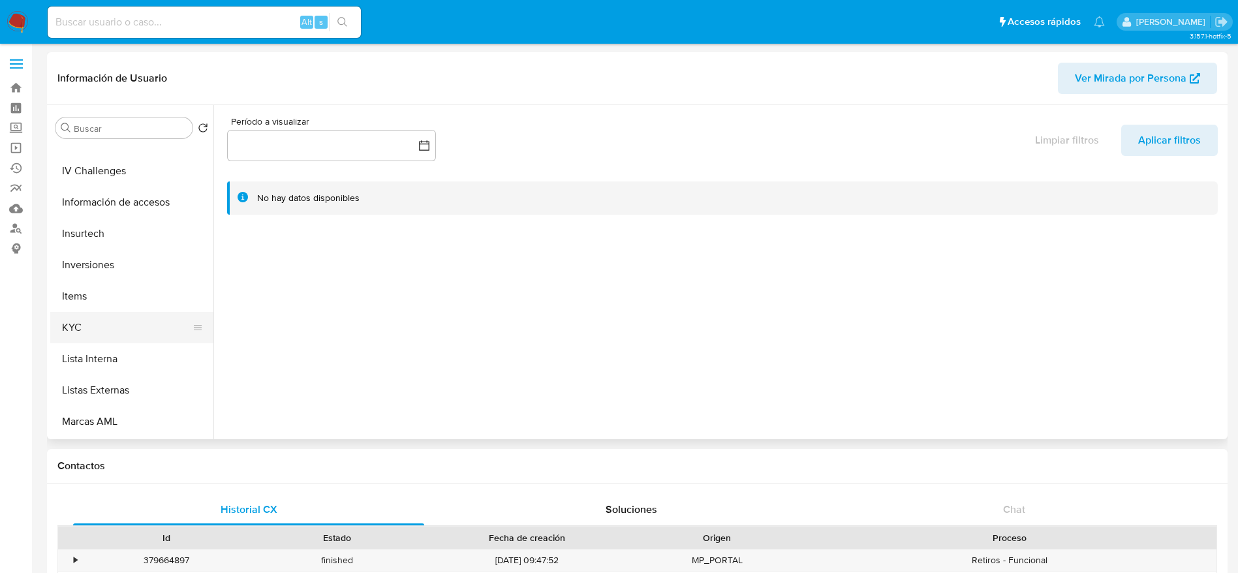
click at [86, 319] on button "KYC" at bounding box center [126, 327] width 153 height 31
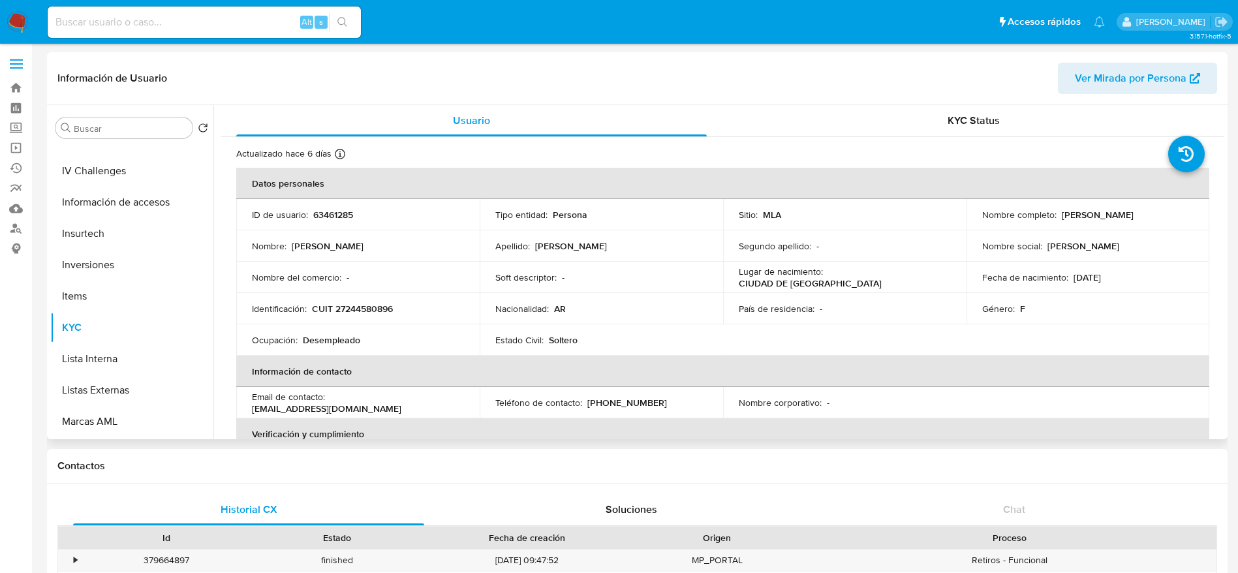
drag, startPoint x: 1063, startPoint y: 213, endPoint x: 1156, endPoint y: 223, distance: 93.3
click at [1156, 223] on td "Nombre completo : Maria Fernanda Perez" at bounding box center [1088, 214] width 243 height 31
copy p "Maria Fernanda Perez"
drag, startPoint x: 358, startPoint y: 317, endPoint x: 359, endPoint y: 309, distance: 7.9
click at [358, 318] on td "Identificación : CUIT 27244580896" at bounding box center [357, 308] width 243 height 31
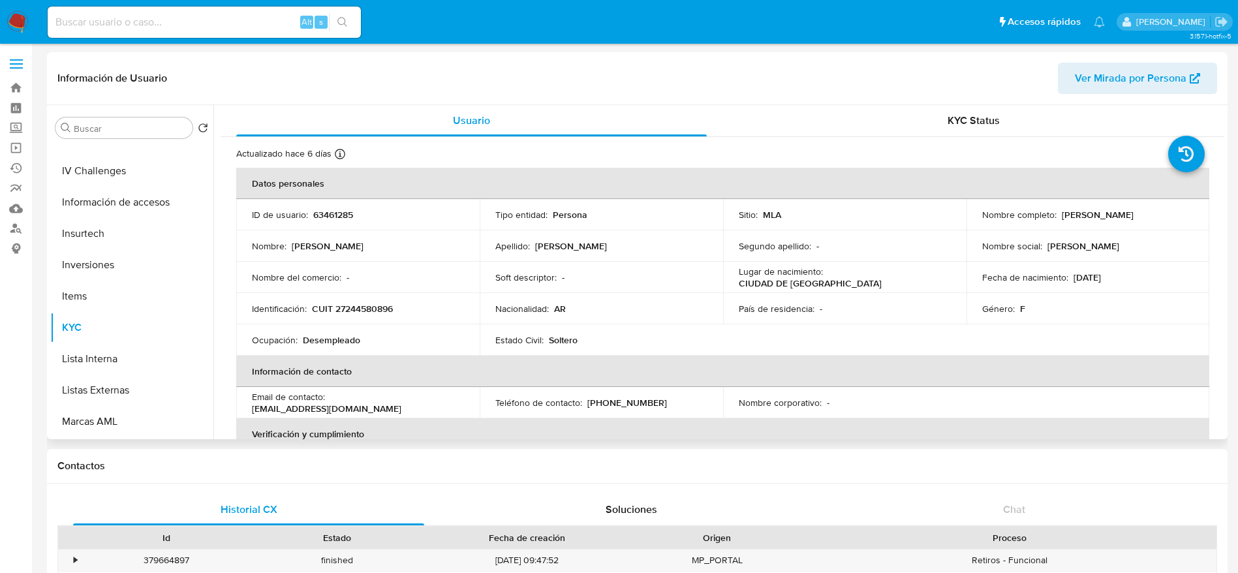
click at [360, 307] on p "CUIT 27244580896" at bounding box center [352, 309] width 81 height 12
copy p "27244580896"
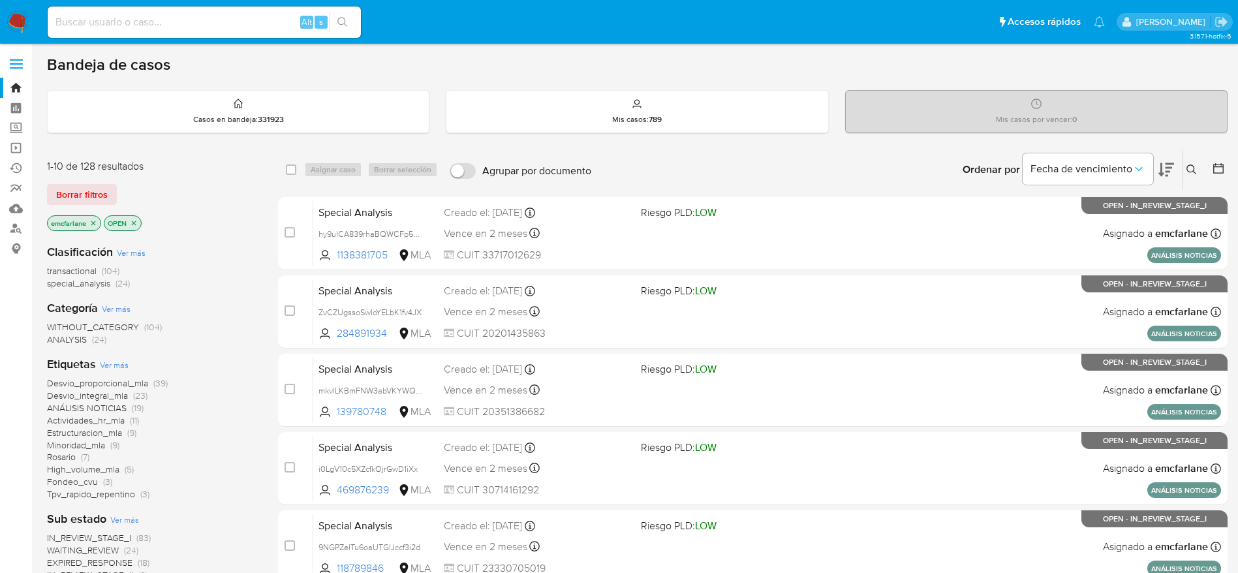
click at [91, 199] on span "Borrar filtros" at bounding box center [82, 194] width 52 height 18
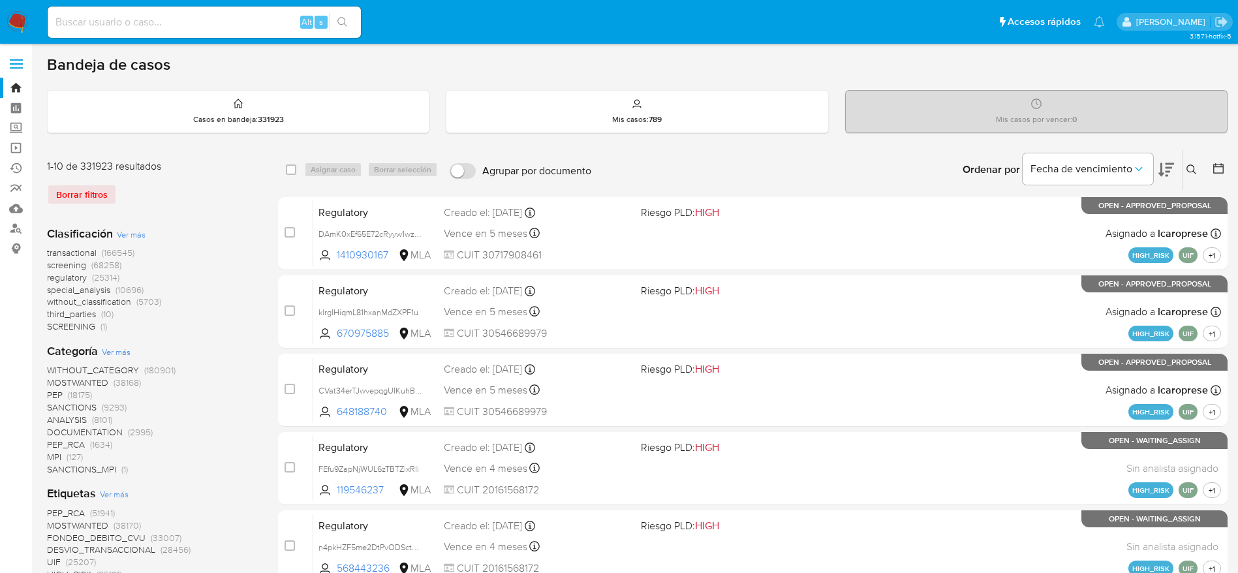
click at [1193, 168] on icon at bounding box center [1192, 170] width 10 height 10
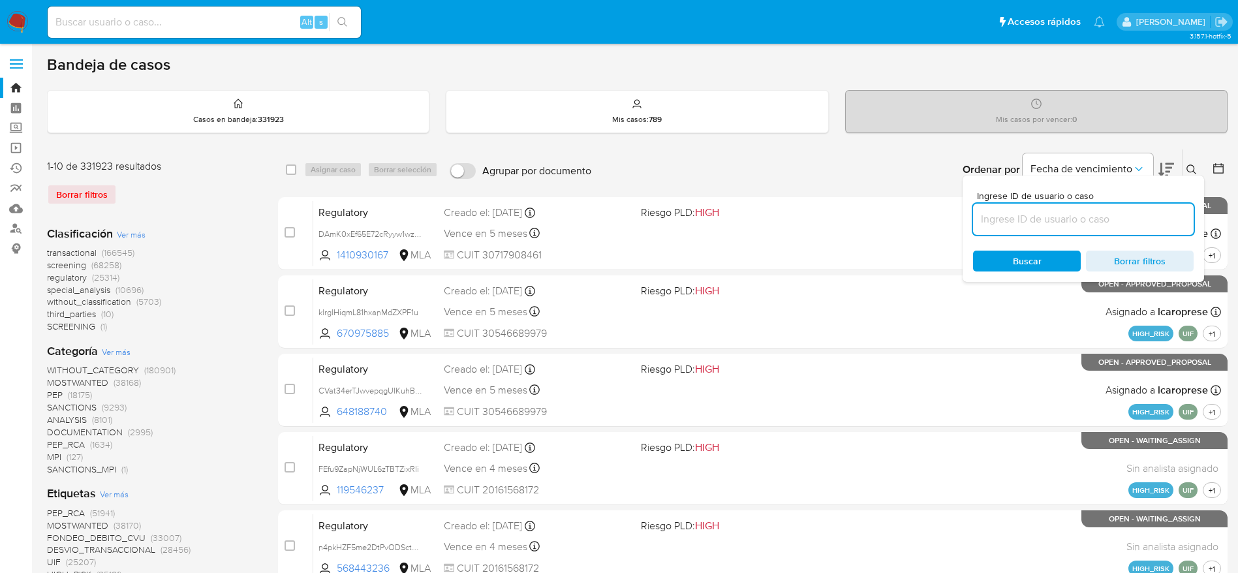
click at [1115, 219] on input at bounding box center [1083, 219] width 221 height 17
type input "orVRgeFgRJk1hYDuxcx9PKKa"
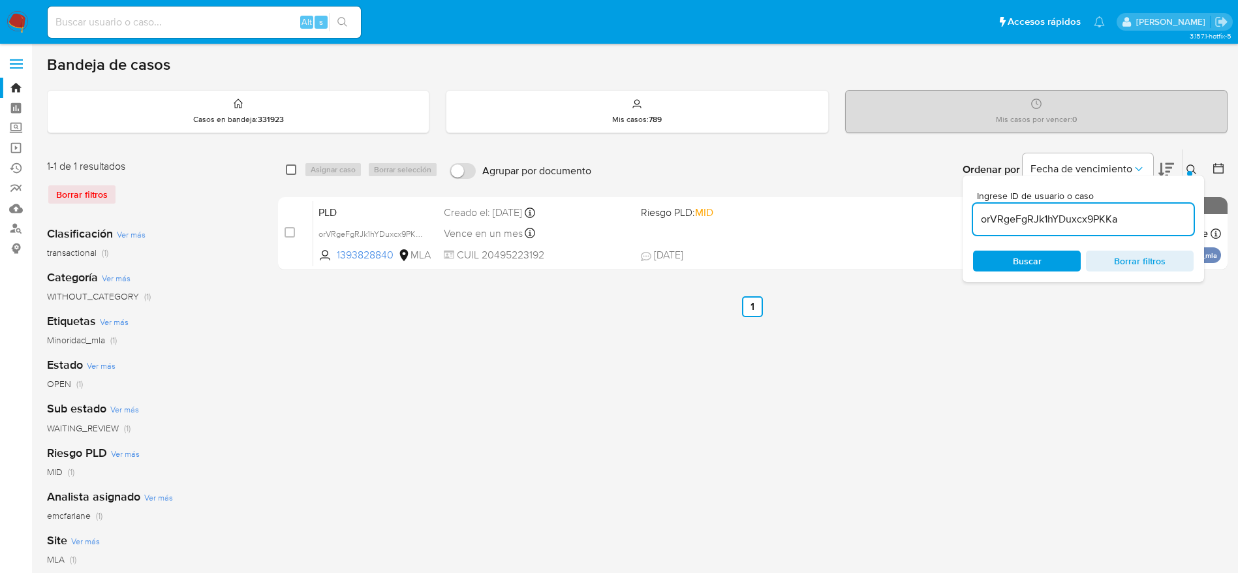
click at [290, 171] on input "checkbox" at bounding box center [291, 170] width 10 height 10
checkbox input "true"
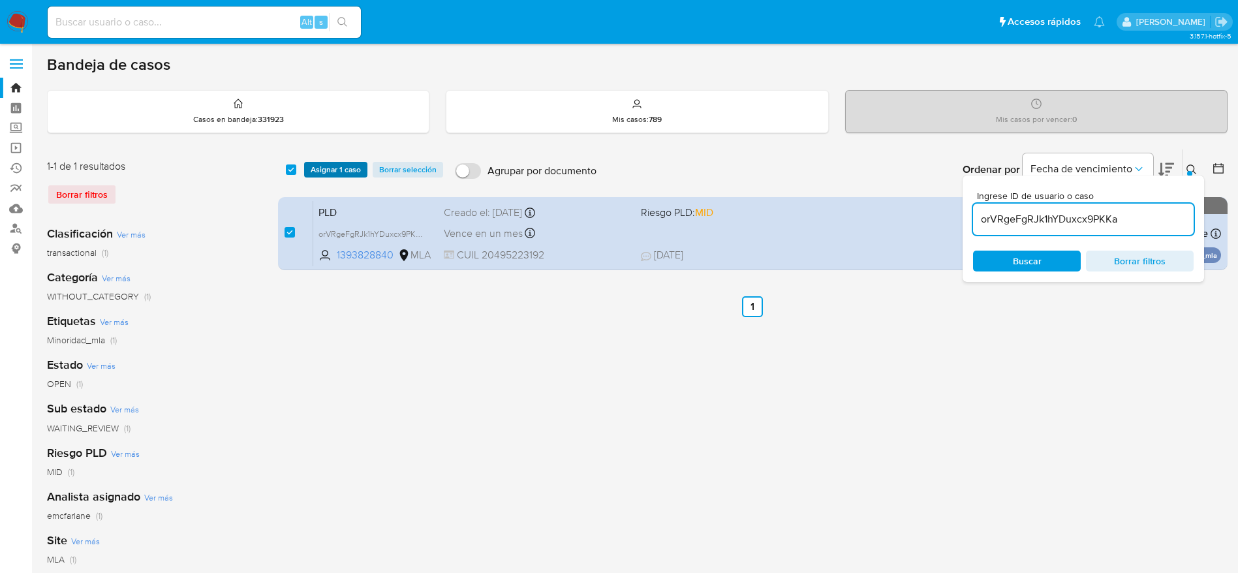
click at [336, 166] on span "Asignar 1 caso" at bounding box center [336, 169] width 50 height 13
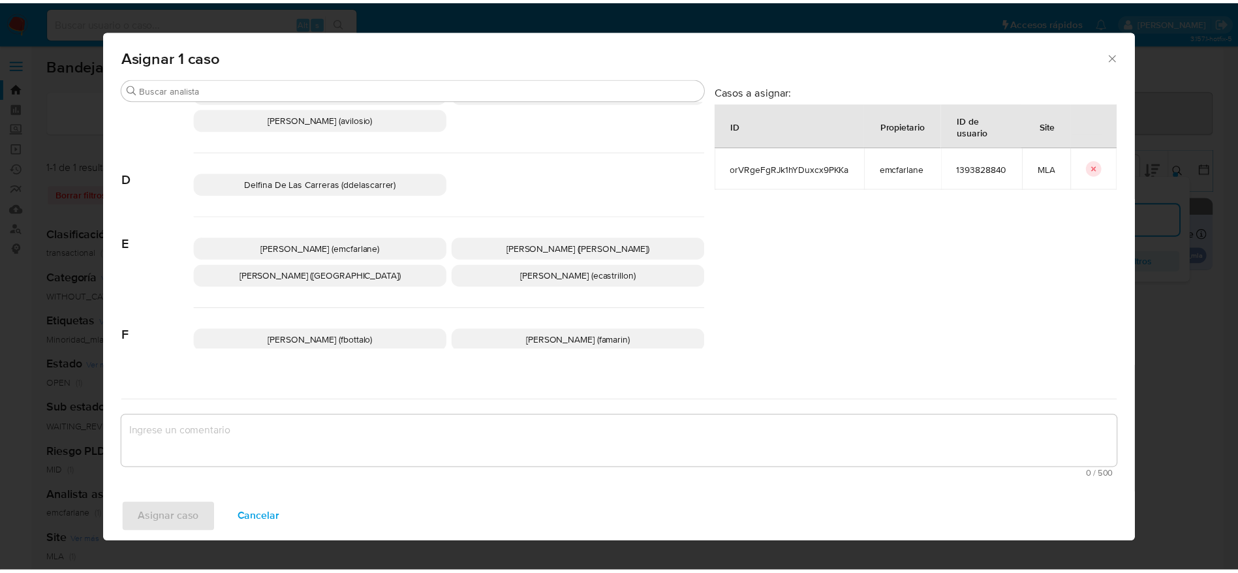
scroll to position [98, 0]
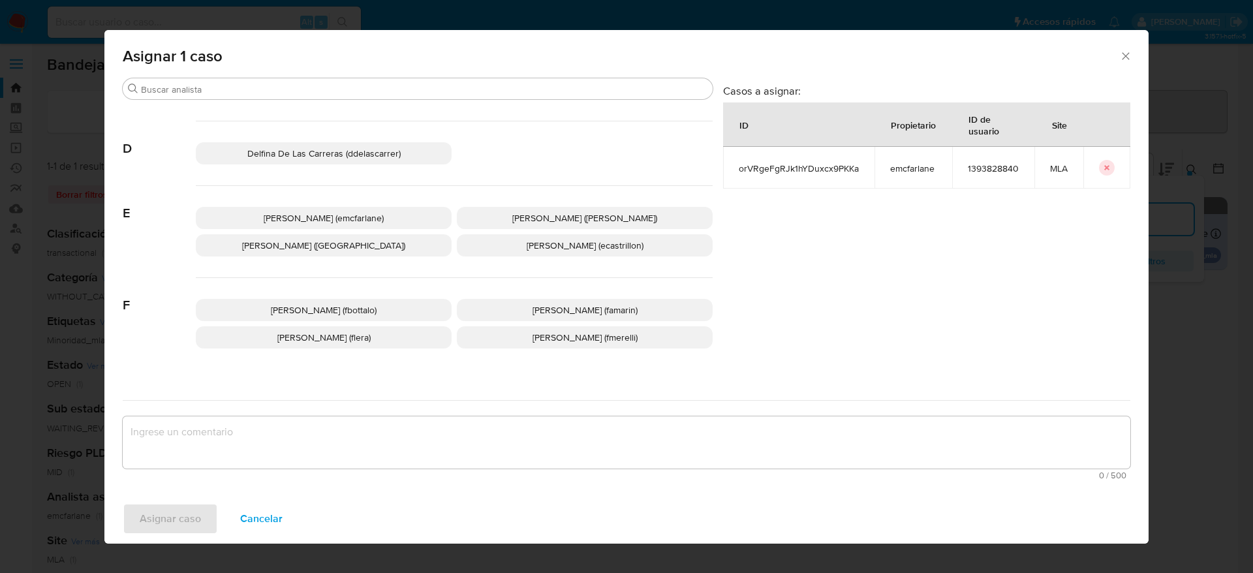
drag, startPoint x: 329, startPoint y: 222, endPoint x: 320, endPoint y: 283, distance: 61.4
click at [329, 221] on span "Elaine Mc Farlane (emcfarlane)" at bounding box center [324, 218] width 120 height 13
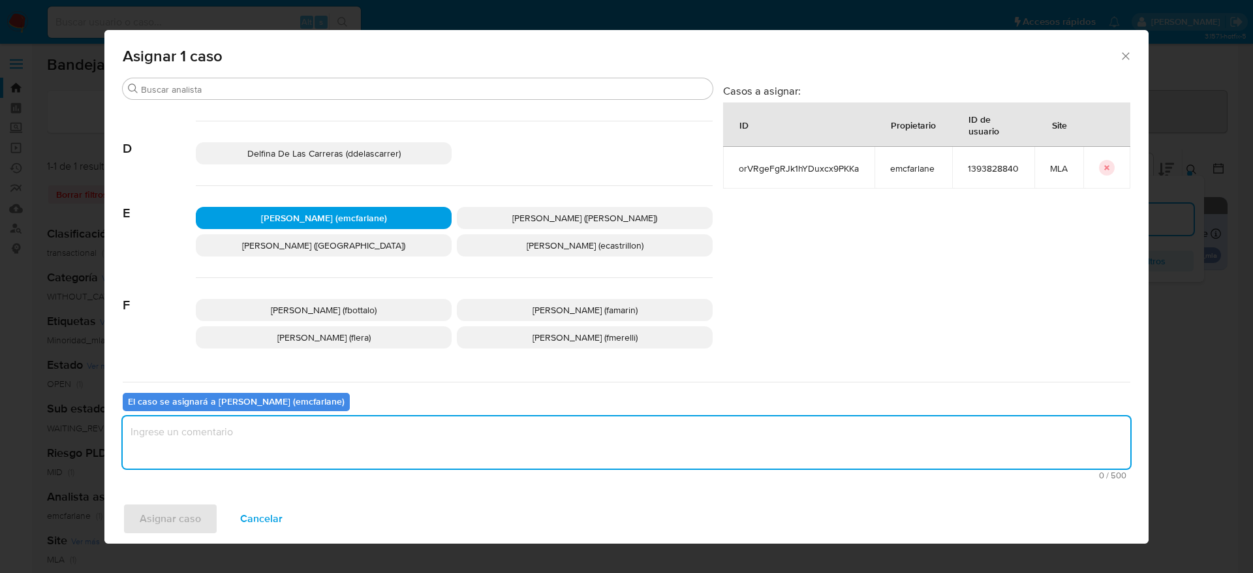
click at [288, 437] on textarea "assign-modal" at bounding box center [627, 442] width 1008 height 52
click at [180, 521] on span "Asignar caso" at bounding box center [170, 519] width 61 height 29
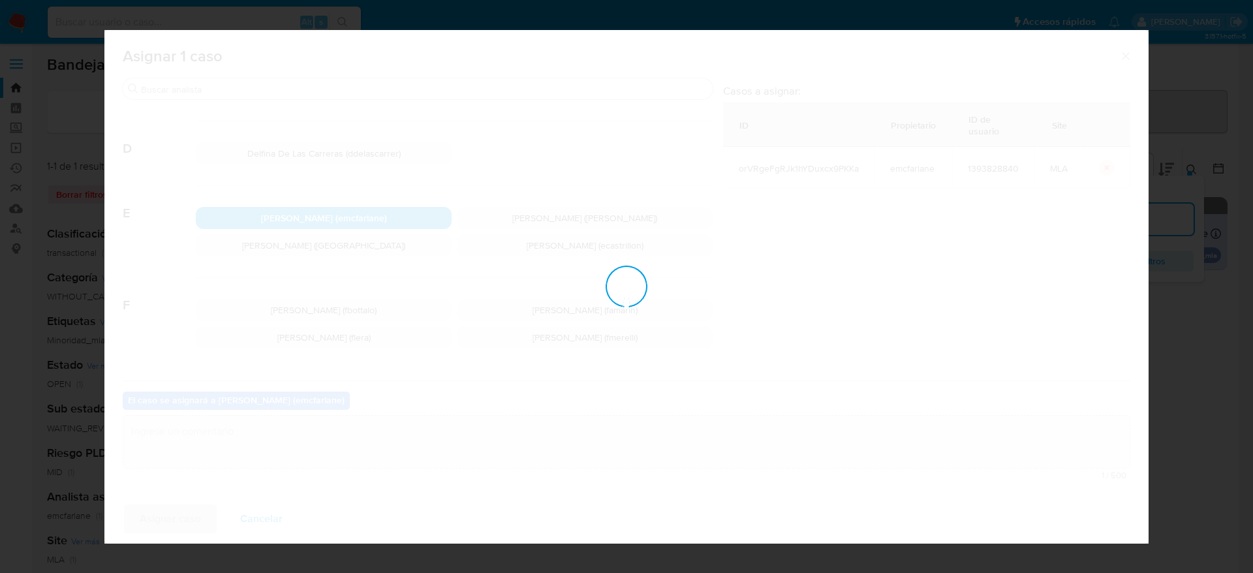
checkbox input "false"
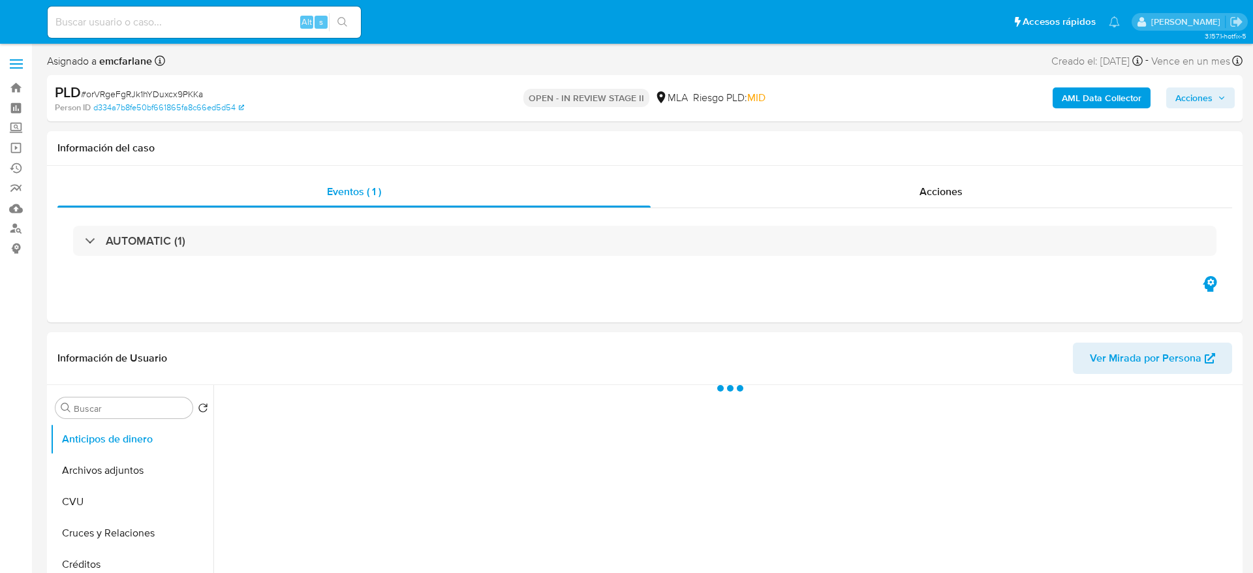
select select "10"
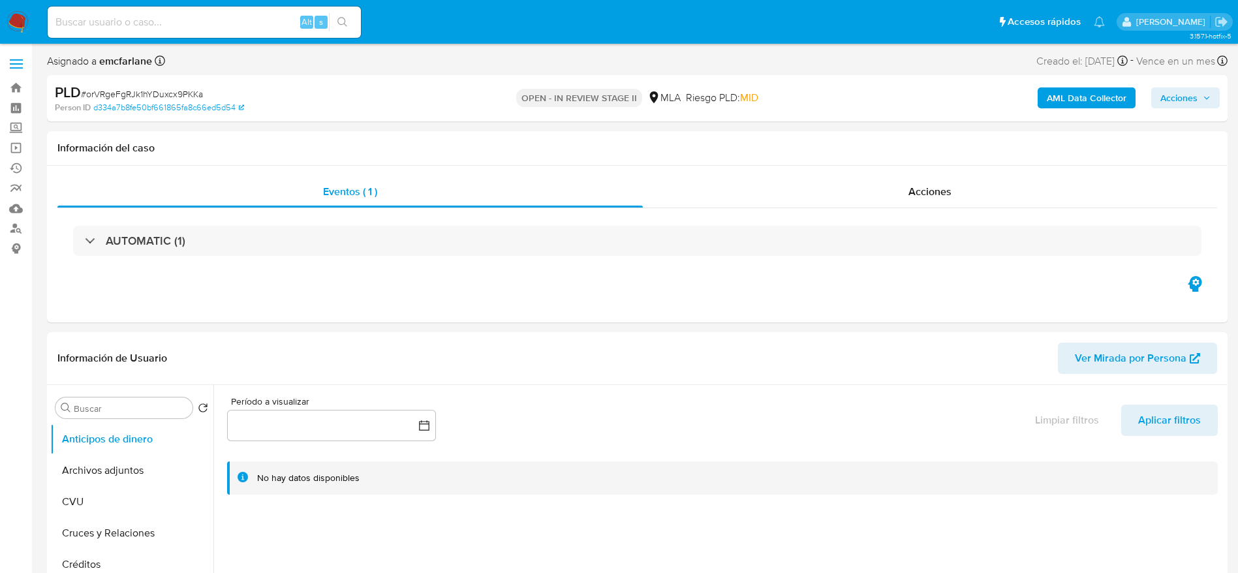
click at [1206, 87] on button "Acciones" at bounding box center [1186, 97] width 69 height 21
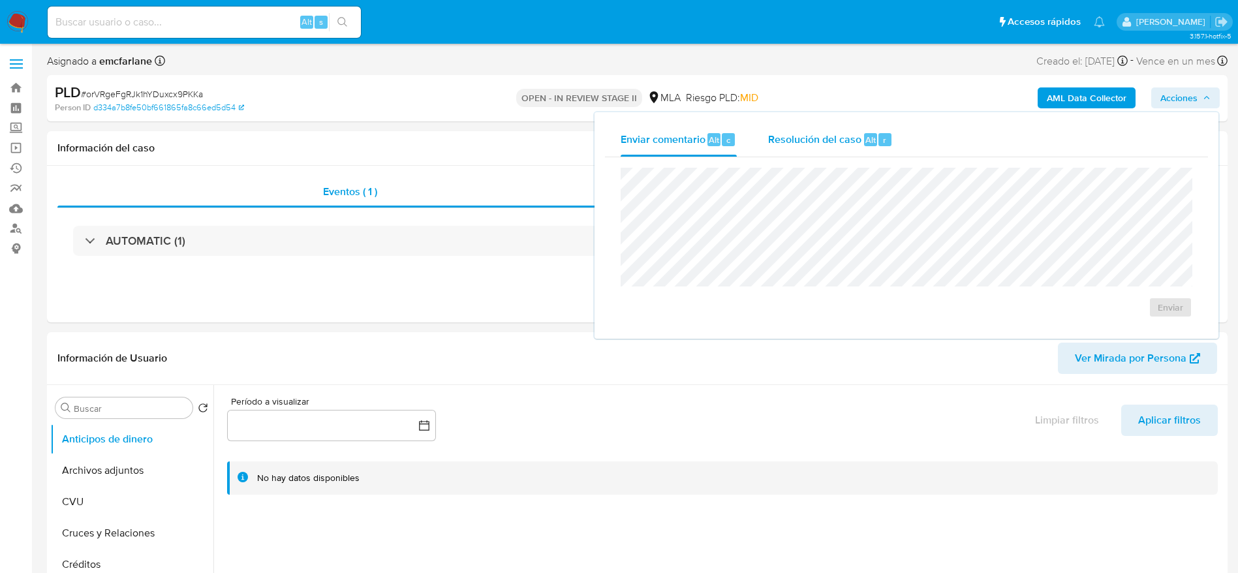
click at [852, 127] on div "Resolución del caso Alt r" at bounding box center [830, 140] width 125 height 34
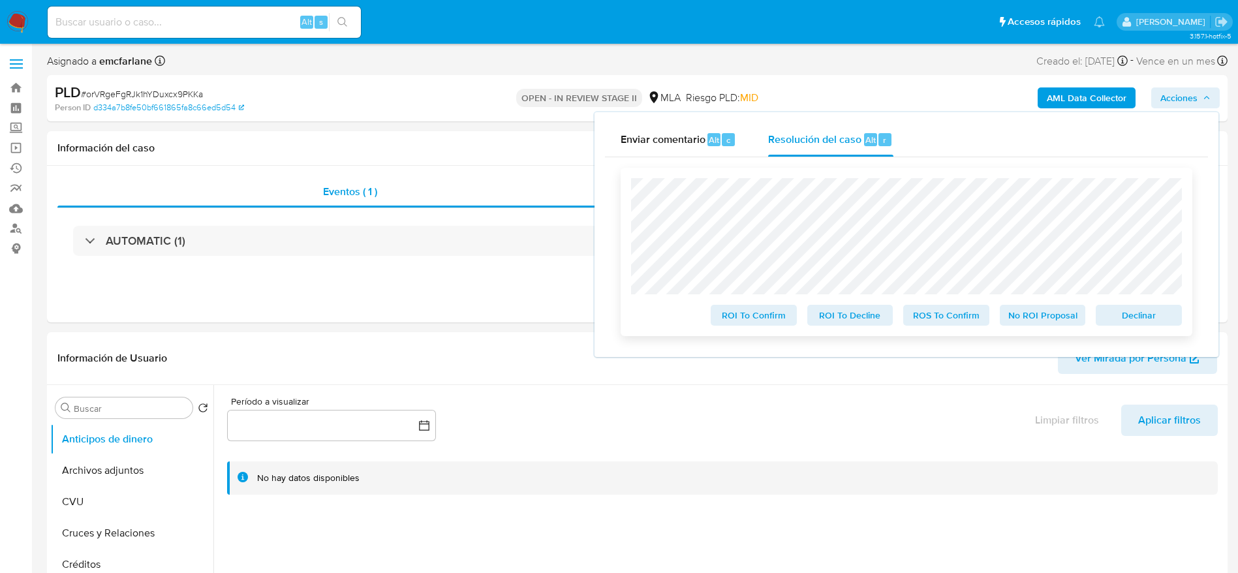
drag, startPoint x: 1142, startPoint y: 317, endPoint x: 1131, endPoint y: 311, distance: 12.6
click at [1142, 317] on span "Declinar" at bounding box center [1139, 315] width 68 height 18
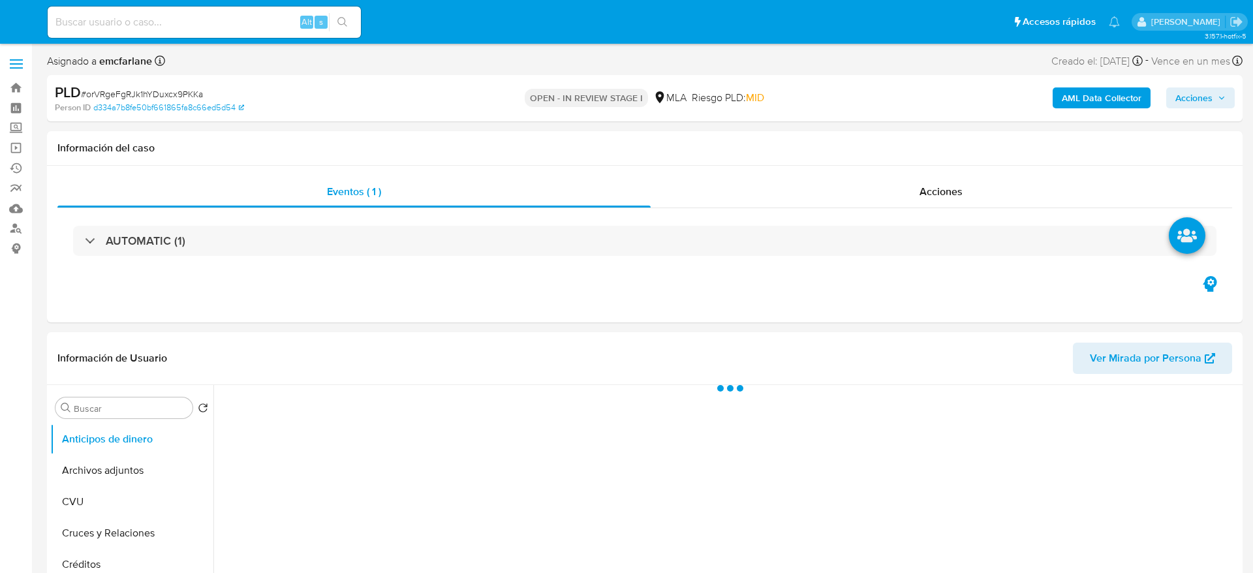
select select "10"
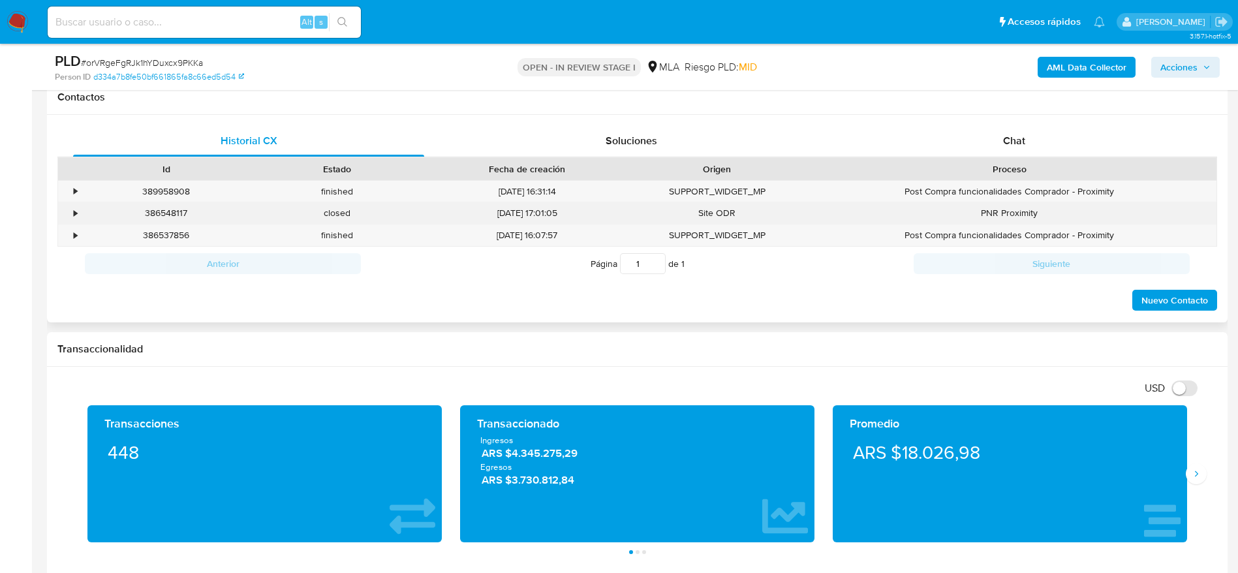
scroll to position [490, 0]
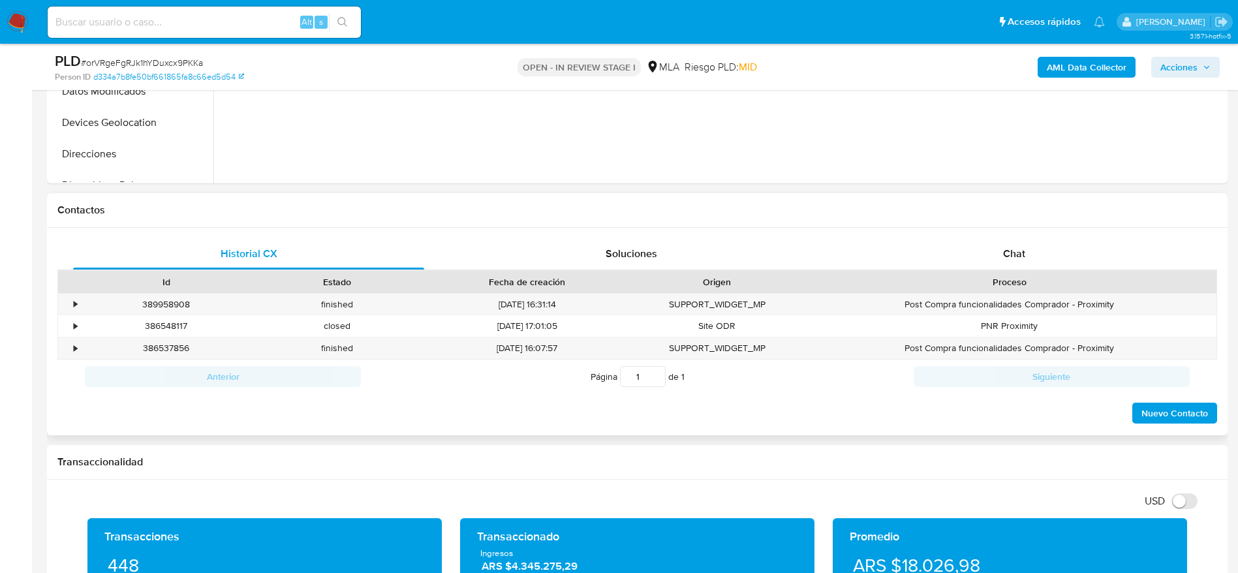
click at [1034, 271] on div "Proceso" at bounding box center [1010, 282] width 414 height 22
click at [1018, 260] on span "Chat" at bounding box center [1014, 253] width 22 height 15
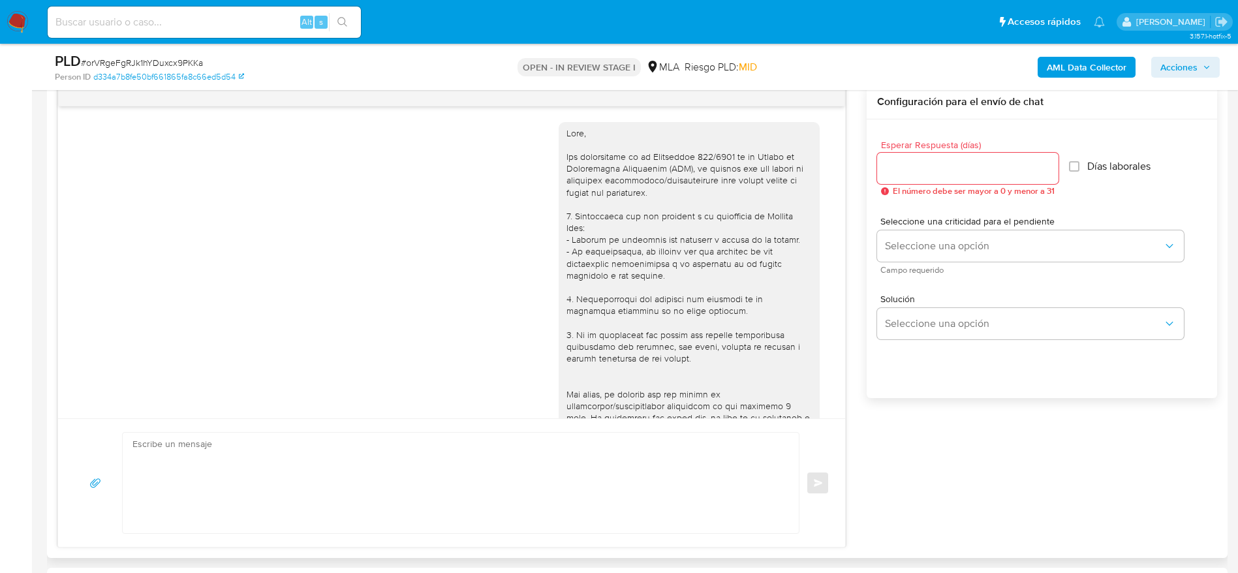
scroll to position [427, 0]
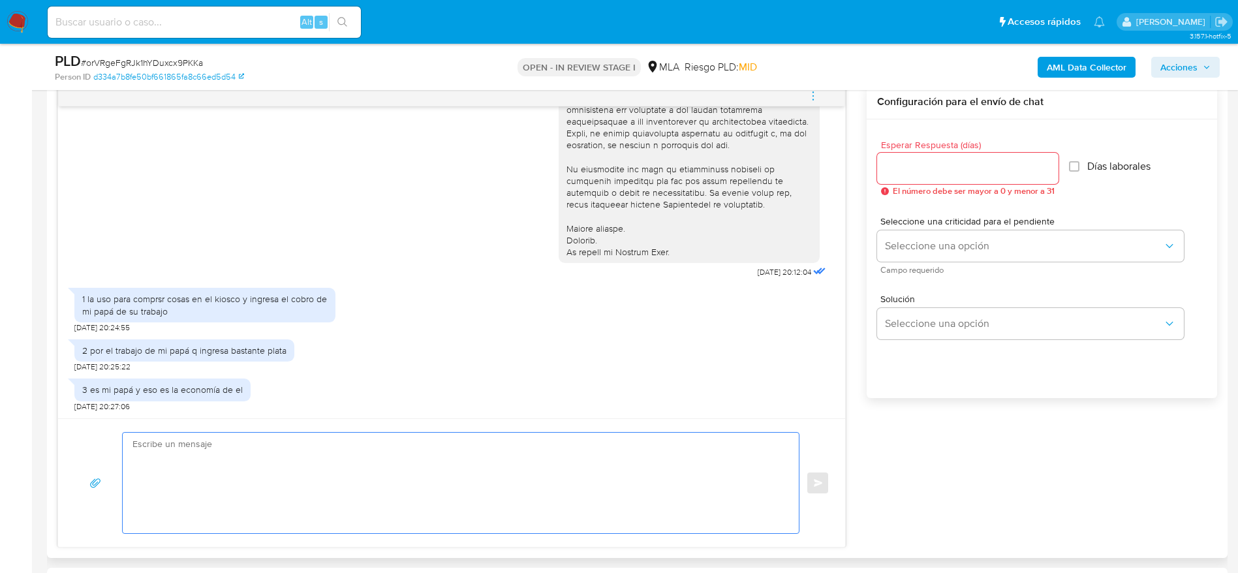
click at [257, 466] on textarea at bounding box center [458, 483] width 650 height 101
paste textarea "Hola, Muchas gracias por la respuesta. Analizamos tu caso y notamos que la info…"
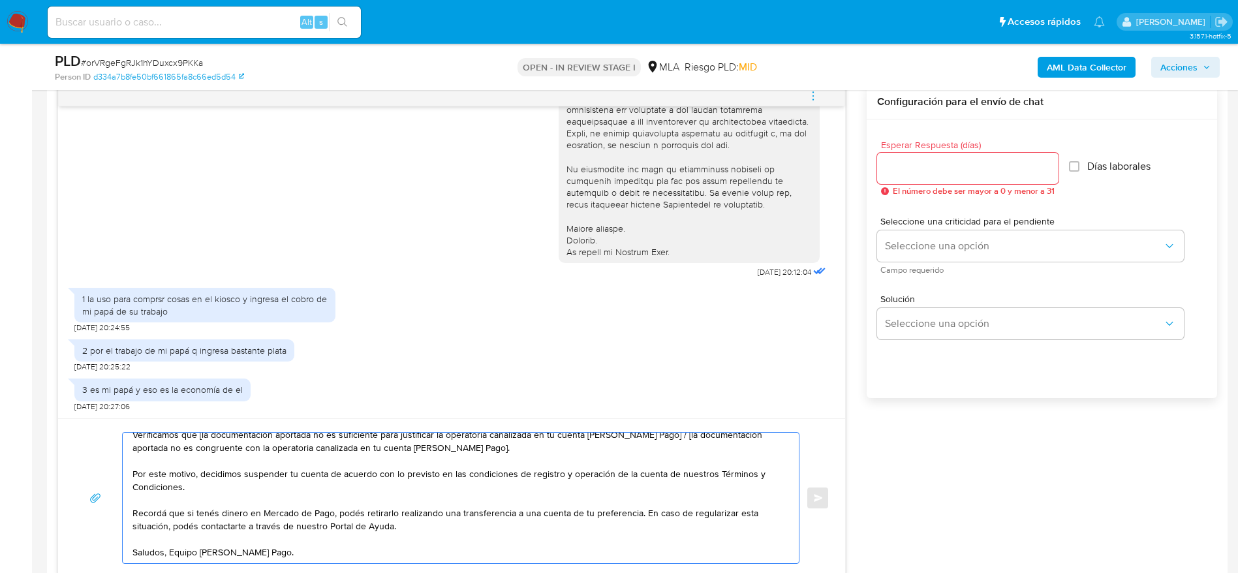
scroll to position [0, 0]
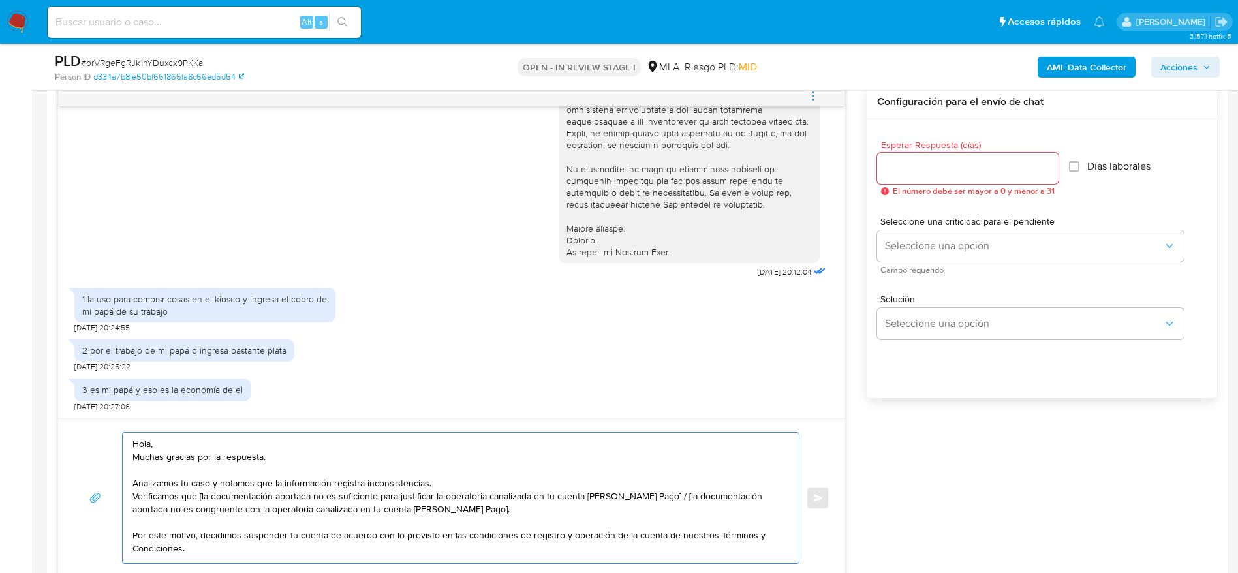
click at [305, 452] on textarea "Hola, Muchas gracias por la respuesta. Analizamos tu caso y notamos que la info…" at bounding box center [458, 498] width 650 height 131
click at [298, 445] on textarea "Hola, Muchas gracias por la respuesta. Analizamos tu caso y notamos que la info…" at bounding box center [458, 498] width 650 height 131
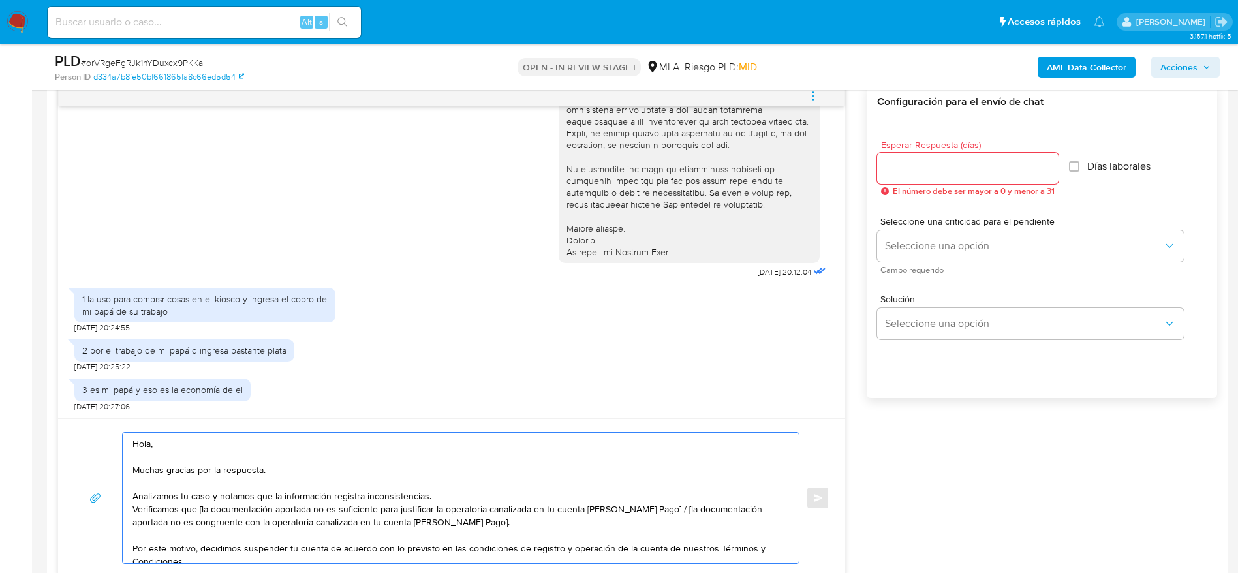
drag, startPoint x: 499, startPoint y: 525, endPoint x: 661, endPoint y: 507, distance: 162.8
click at [661, 509] on textarea "Hola, Muchas gracias por la respuesta. Analizamos tu caso y notamos que la info…" at bounding box center [458, 498] width 650 height 131
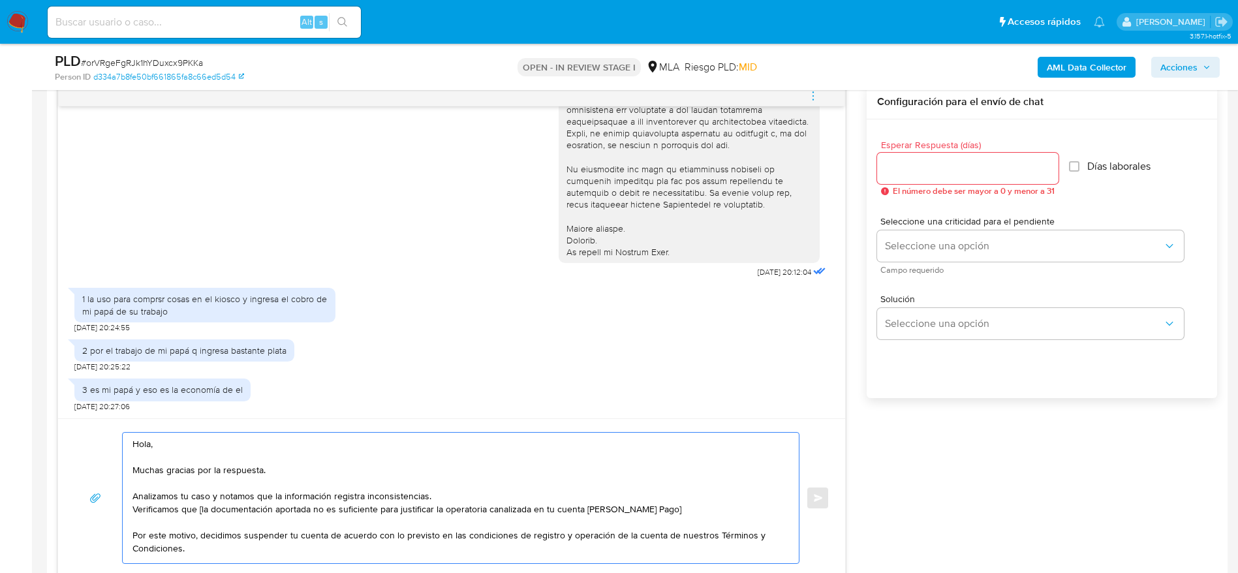
click at [565, 501] on textarea "Hola, Muchas gracias por la respuesta. Analizamos tu caso y notamos que la info…" at bounding box center [458, 498] width 650 height 131
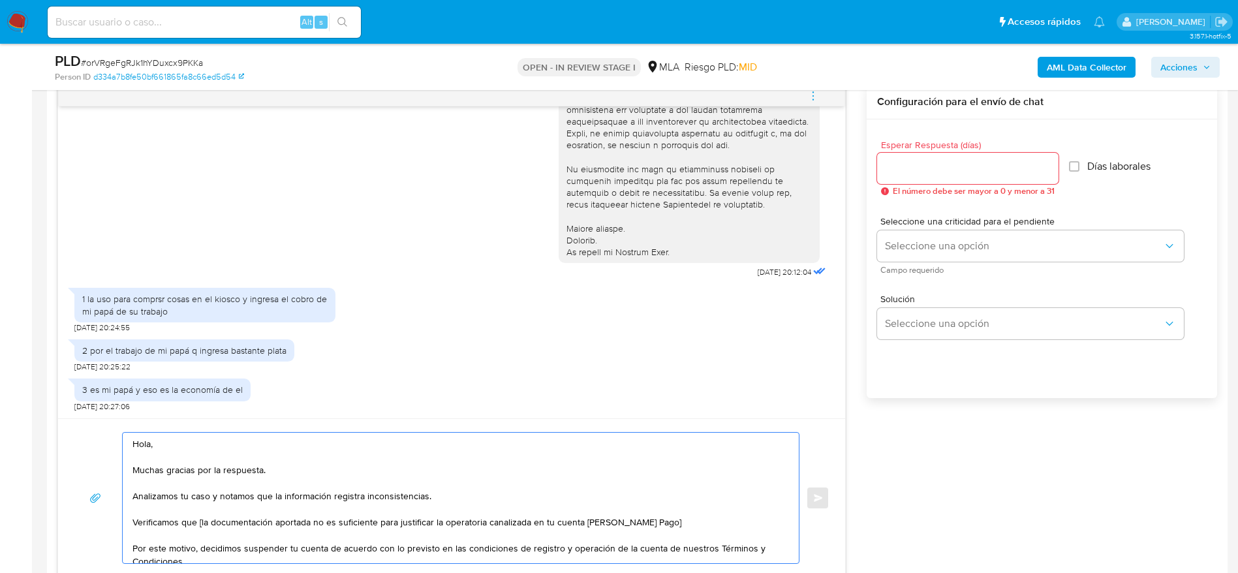
click at [202, 524] on textarea "Hola, Muchas gracias por la respuesta. Analizamos tu caso y notamos que la info…" at bounding box center [458, 498] width 650 height 131
click at [245, 522] on textarea "Hola, Muchas gracias por la respuesta. Analizamos tu caso y notamos que la info…" at bounding box center [458, 498] width 650 height 131
click at [733, 518] on textarea "Hola, Muchas gracias por la respuesta. Analizamos tu caso y notamos que la info…" at bounding box center [458, 498] width 650 height 131
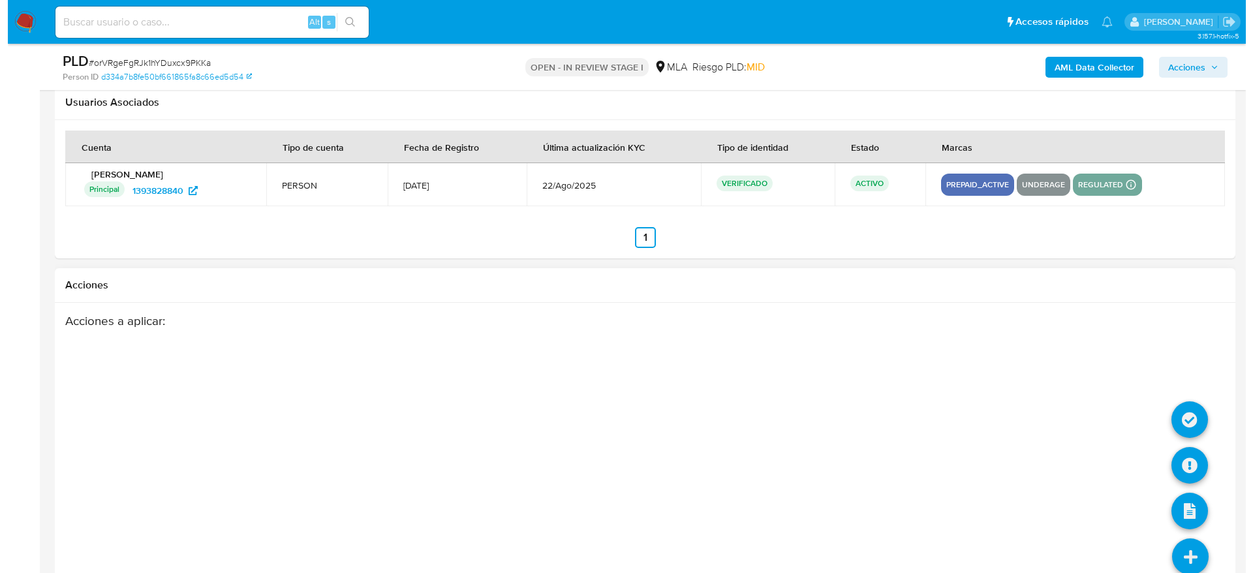
scroll to position [2326, 0]
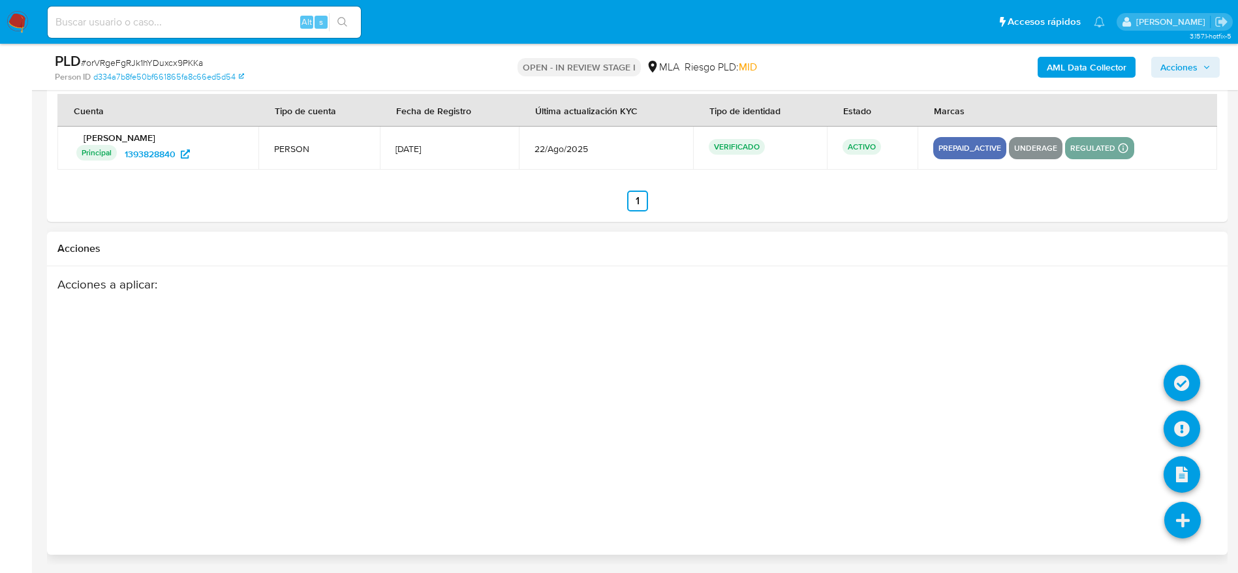
type textarea "Hola, Muchas gracias por la respuesta. Analizamos tu caso y notamos que la info…"
click at [1186, 520] on icon at bounding box center [1183, 520] width 37 height 37
click at [1185, 420] on icon at bounding box center [1182, 429] width 37 height 37
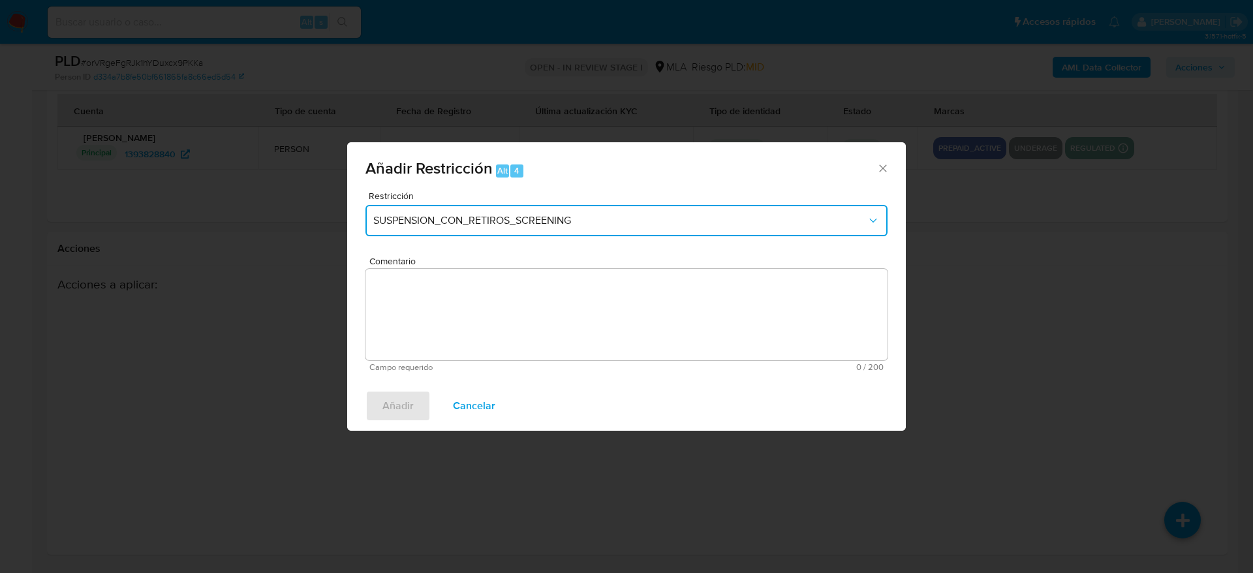
click at [439, 219] on span "SUSPENSION_CON_RETIROS_SCREENING" at bounding box center [620, 220] width 494 height 13
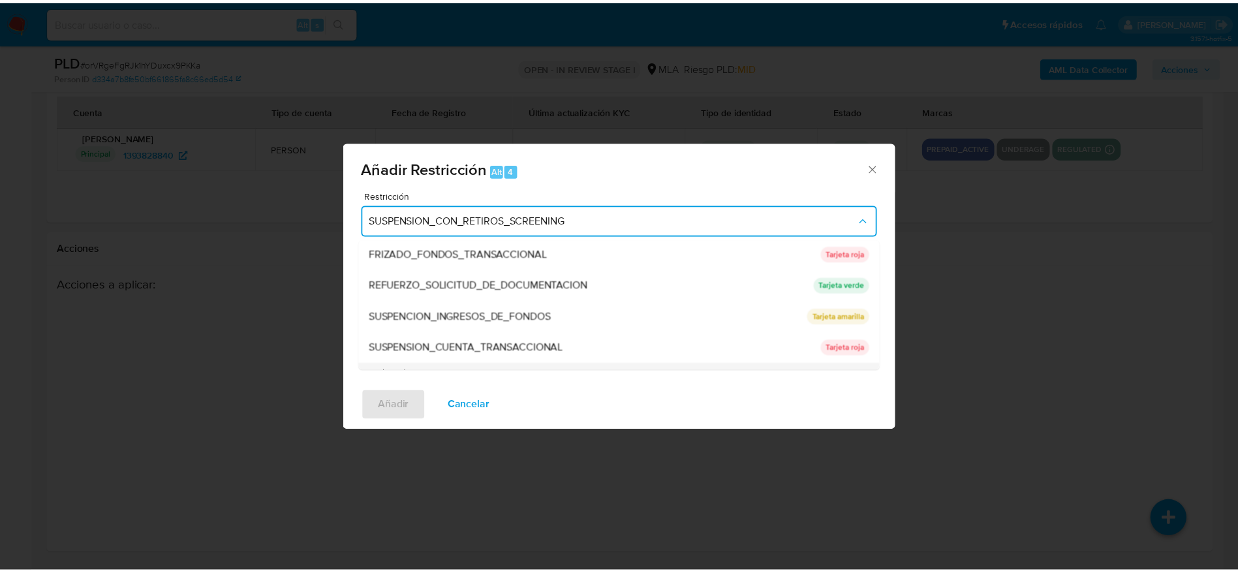
scroll to position [277, 0]
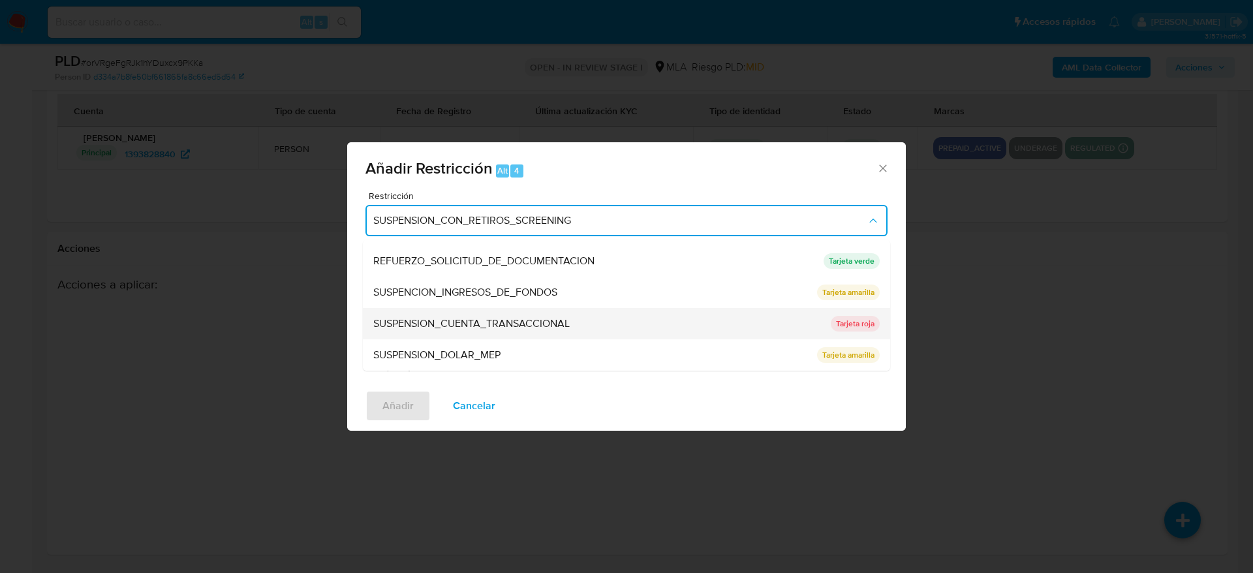
click at [451, 322] on span "SUSPENSION_CUENTA_TRANSACCIONAL" at bounding box center [471, 323] width 196 height 13
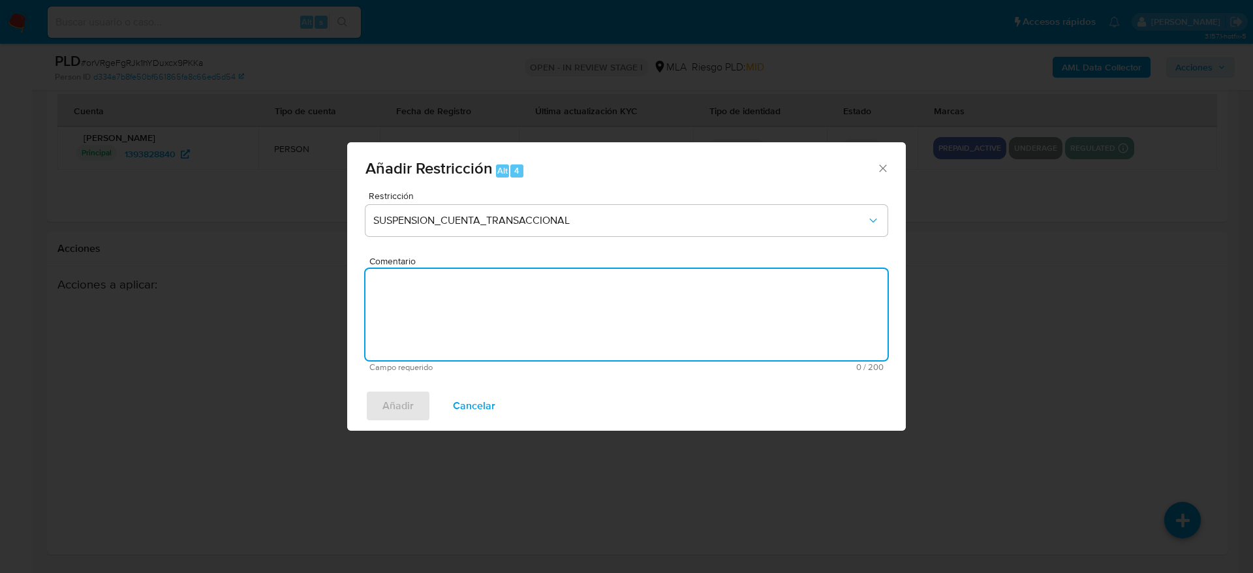
click at [458, 327] on textarea "Comentario" at bounding box center [627, 314] width 522 height 91
type textarea "AML"
click at [391, 413] on span "Añadir" at bounding box center [398, 406] width 31 height 29
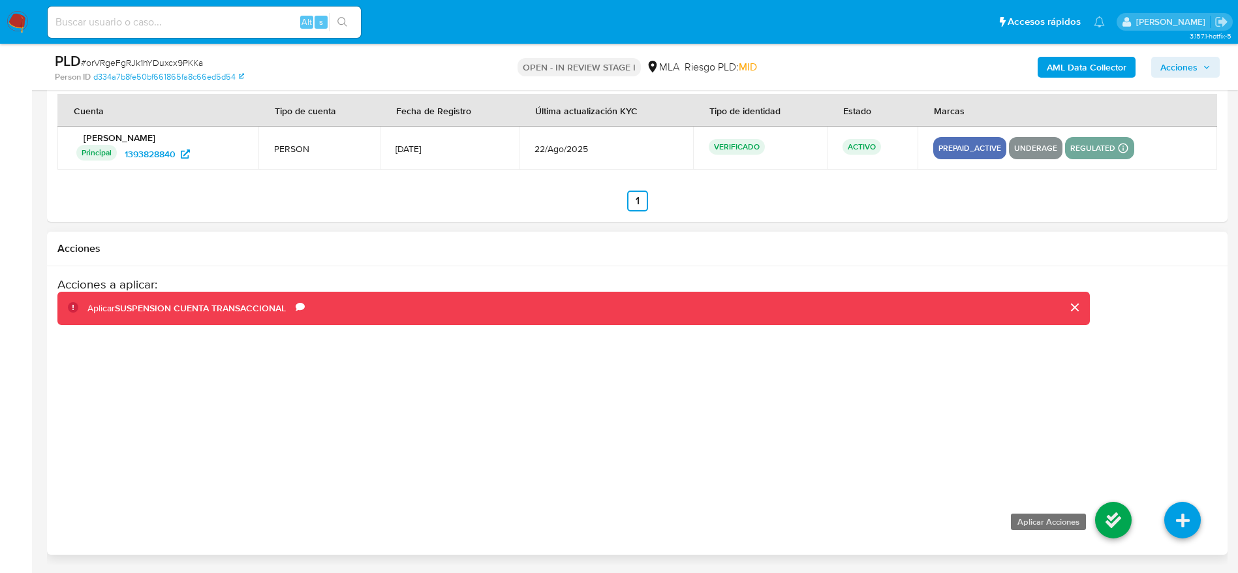
click at [1122, 529] on icon at bounding box center [1113, 520] width 37 height 37
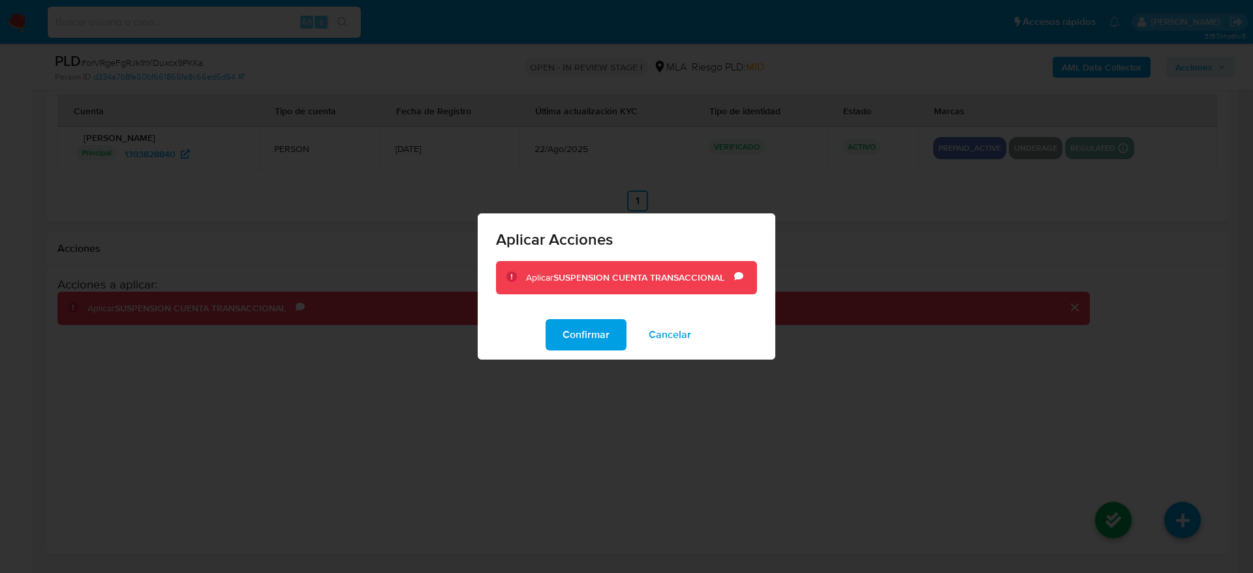
click at [591, 326] on span "Confirmar" at bounding box center [586, 335] width 47 height 29
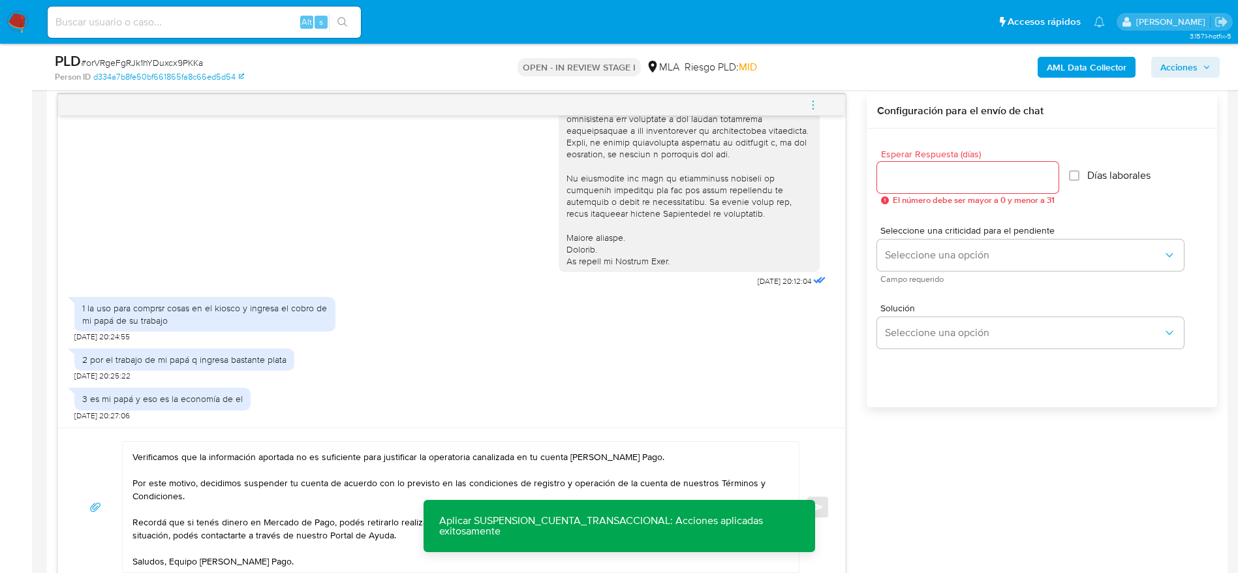
scroll to position [563, 0]
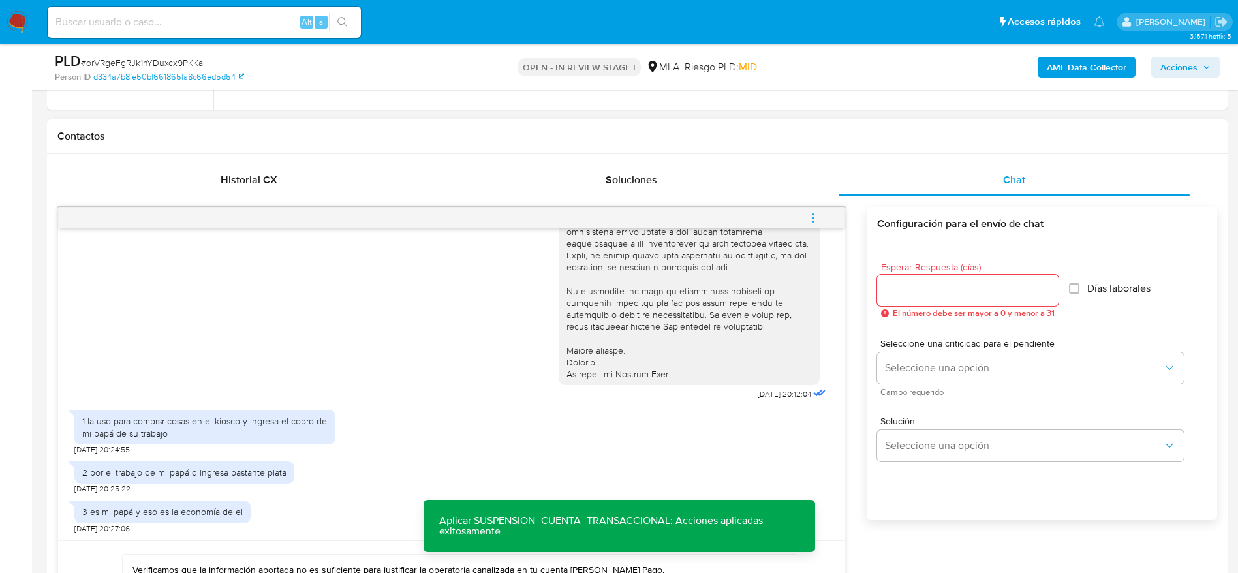
click at [897, 291] on input "Esperar Respuesta (días)" at bounding box center [967, 290] width 181 height 17
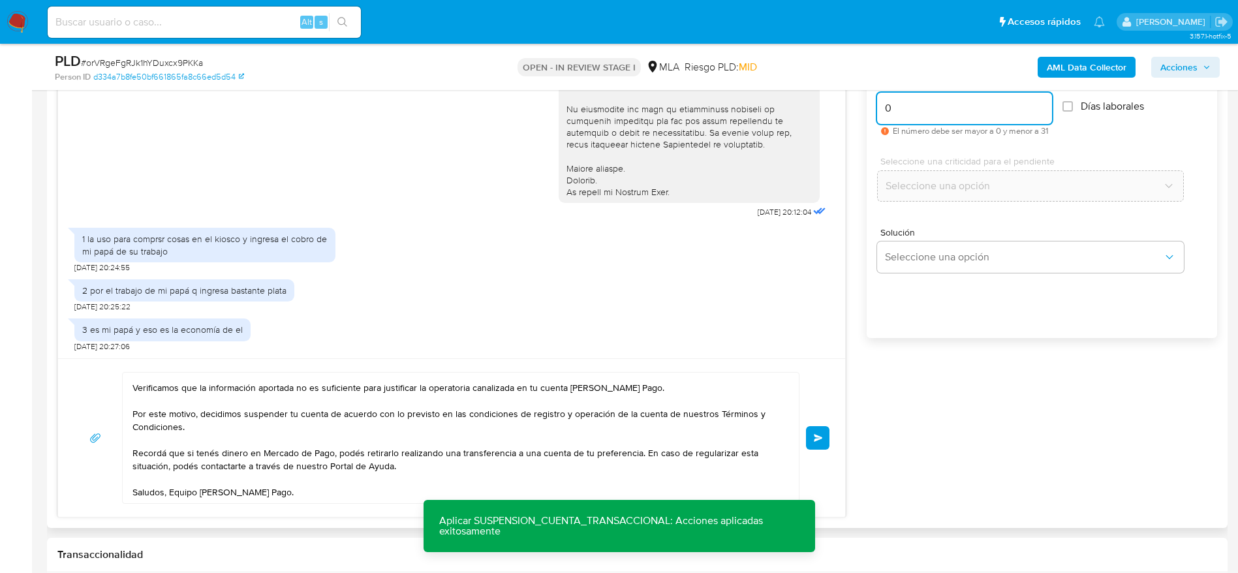
scroll to position [759, 0]
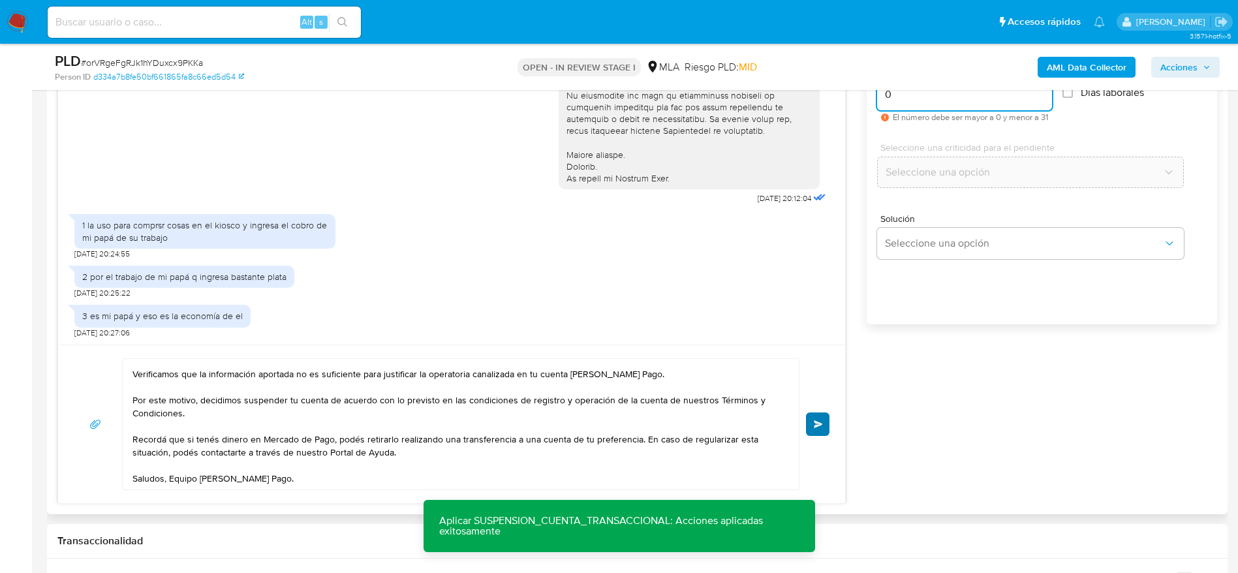
type input "0"
click at [818, 431] on button "Enviar" at bounding box center [818, 425] width 24 height 24
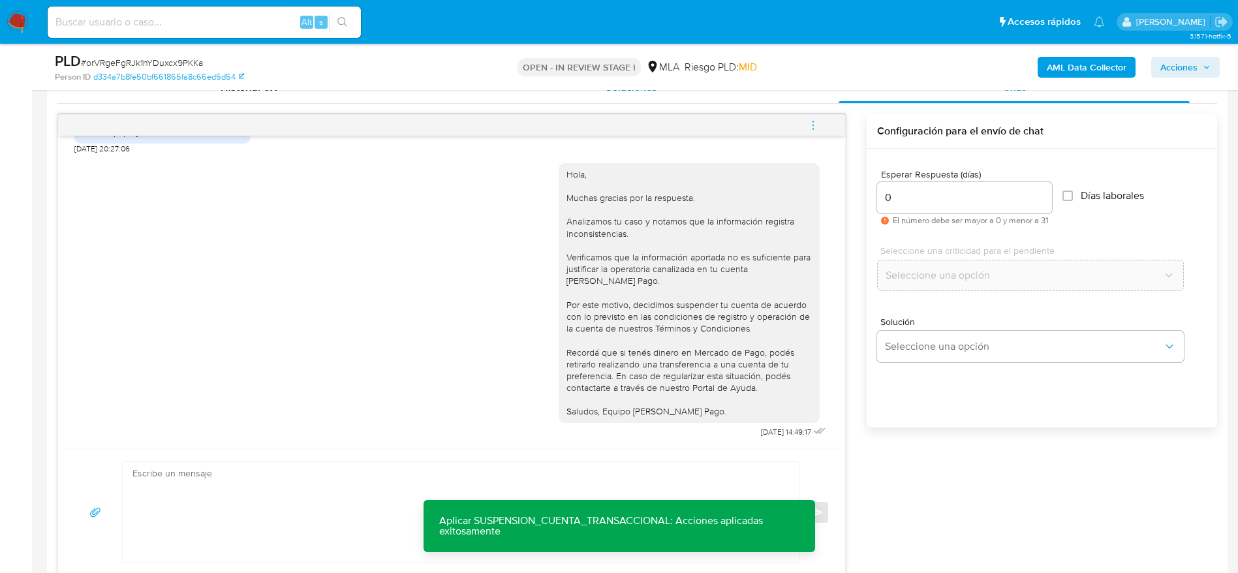
scroll to position [563, 0]
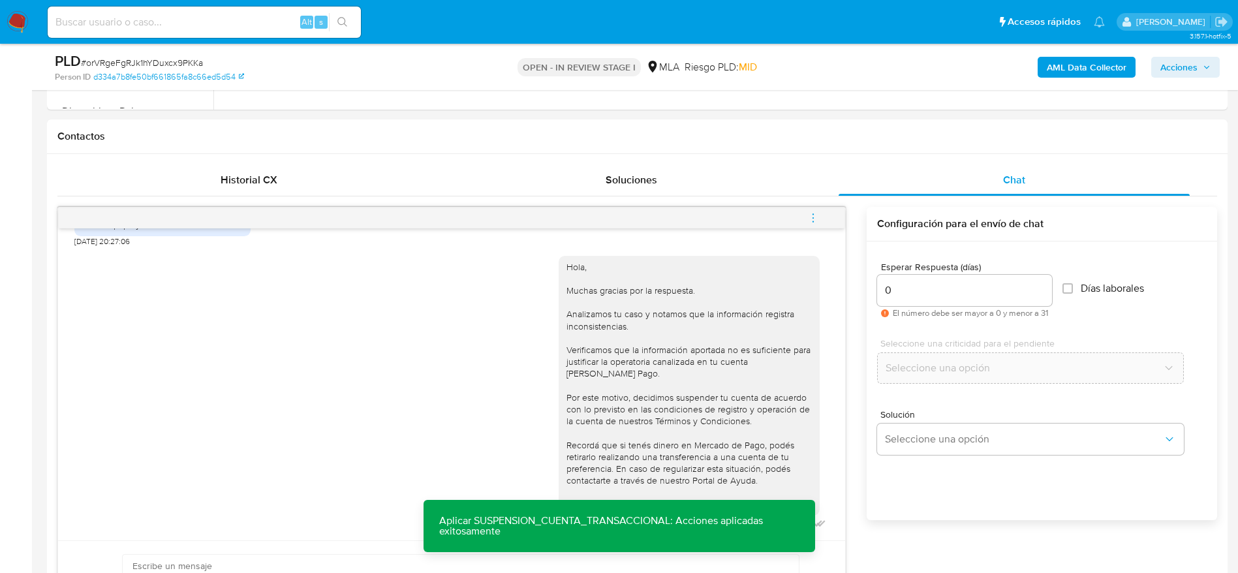
drag, startPoint x: 817, startPoint y: 228, endPoint x: 803, endPoint y: 221, distance: 15.8
click at [817, 227] on span "menu-action" at bounding box center [813, 217] width 12 height 31
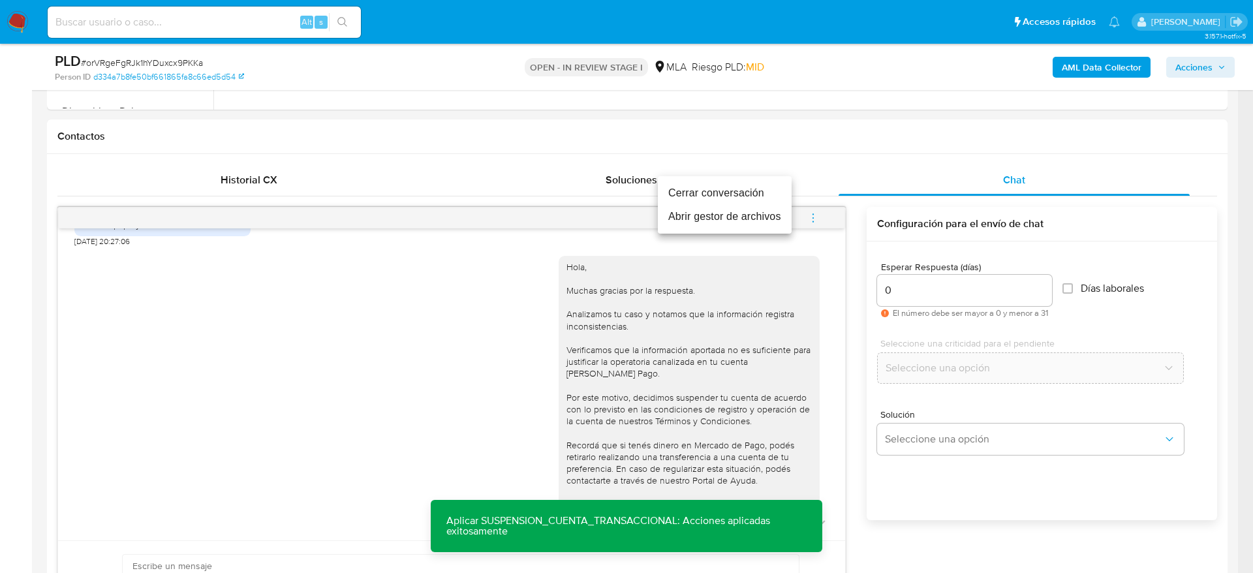
click at [715, 195] on li "Cerrar conversación" at bounding box center [725, 193] width 134 height 24
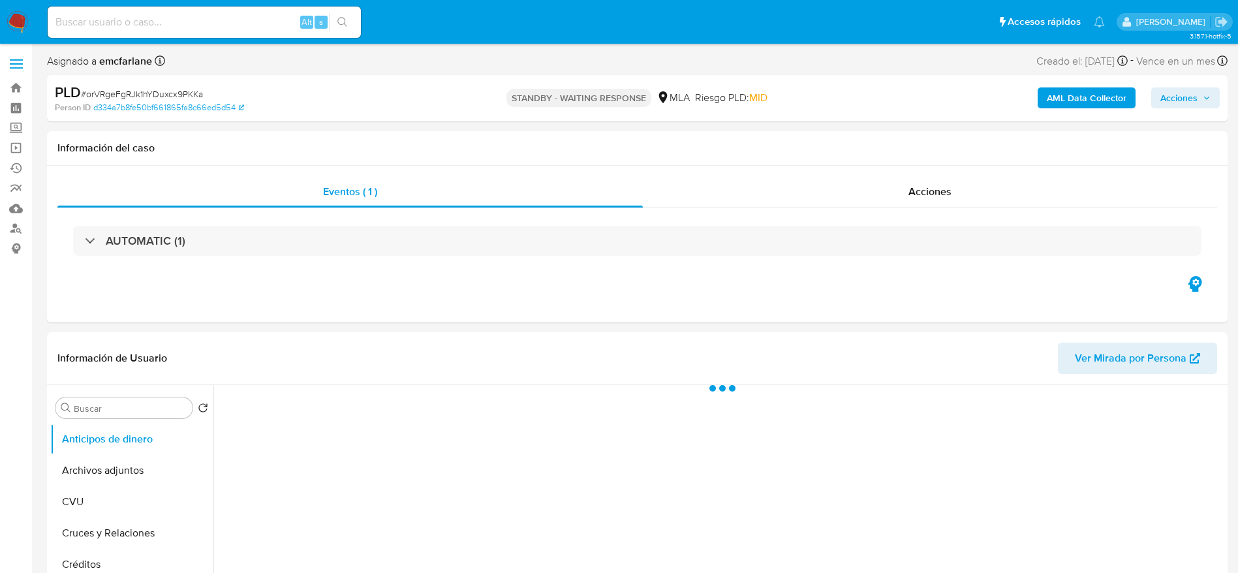
click at [114, 93] on span "# orVRgeFgRJk1hYDuxcx9PKKa" at bounding box center [142, 93] width 122 height 13
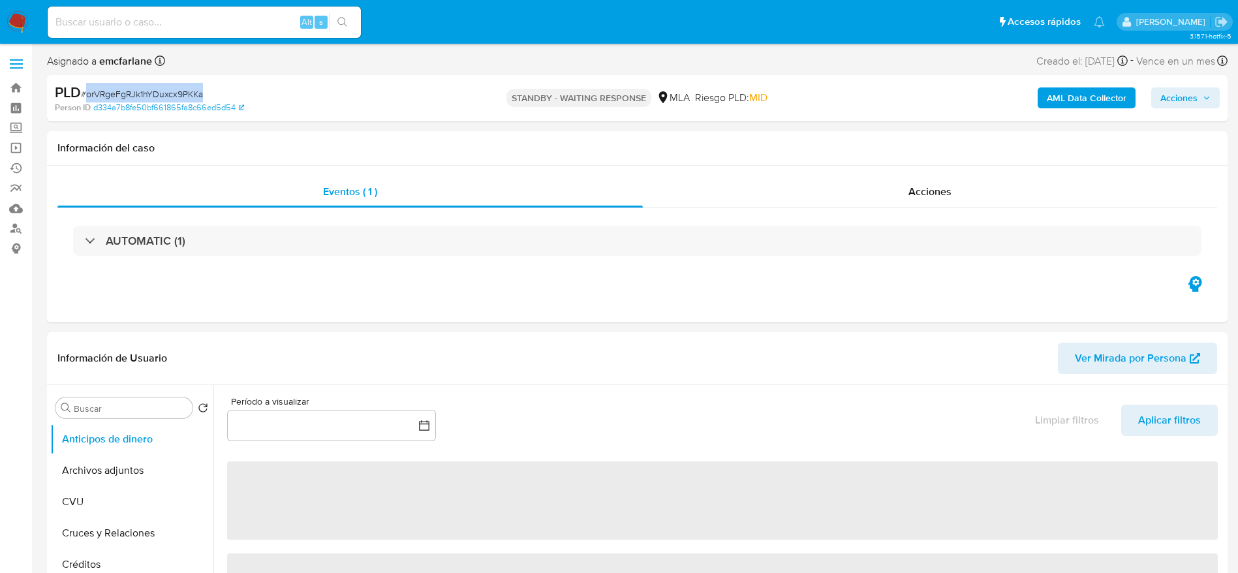
copy span "orVRgeFgRJk1hYDuxcx9PKKa"
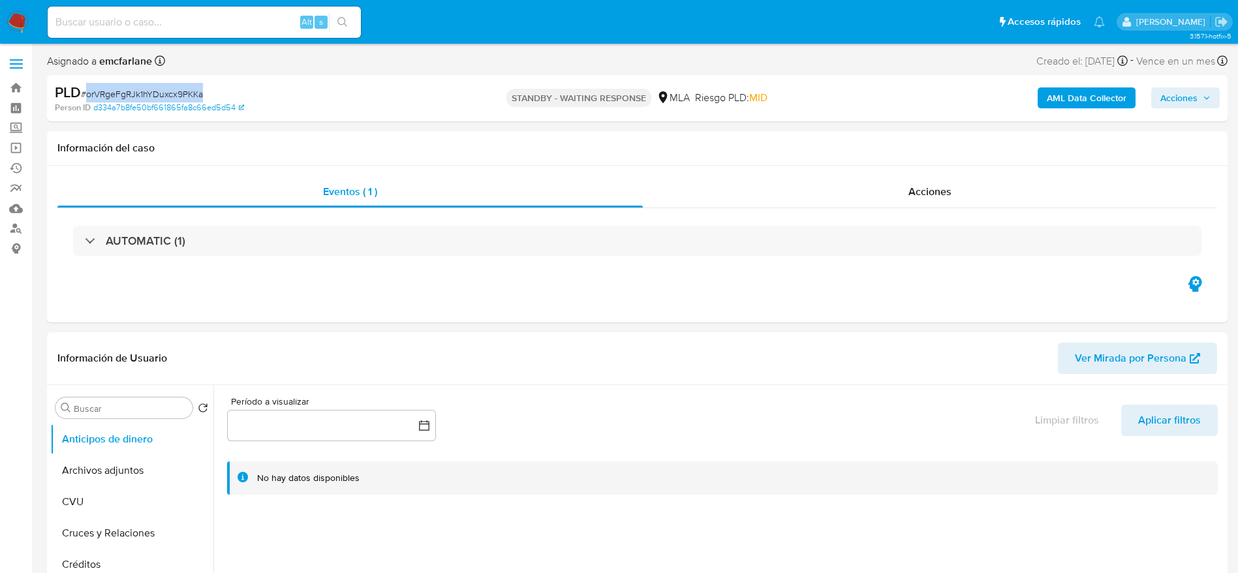
select select "10"
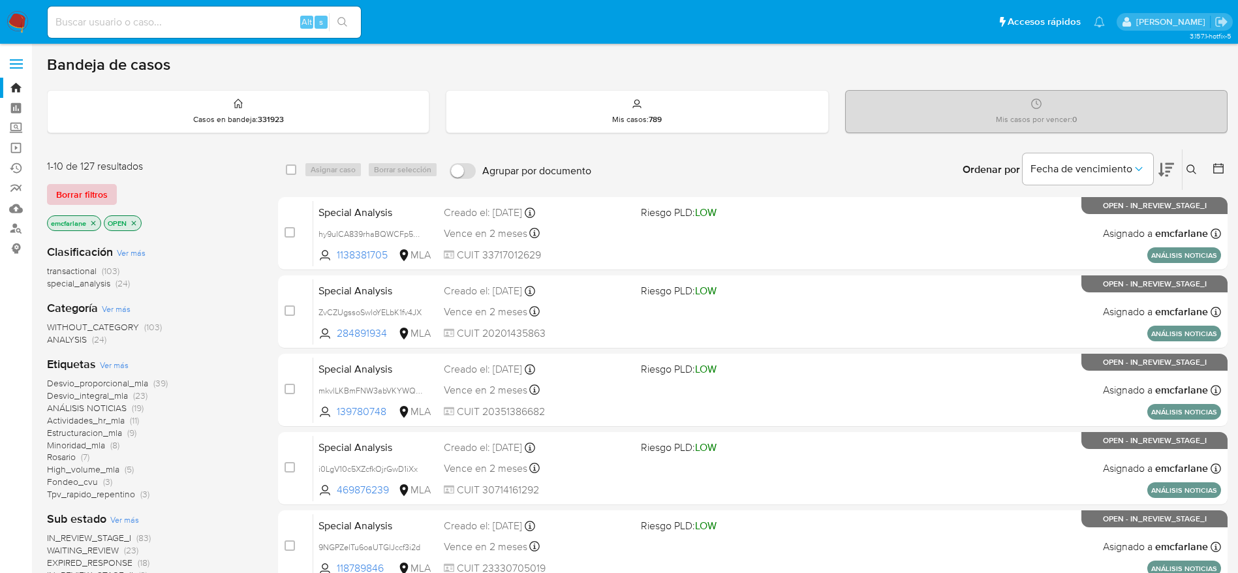
click at [86, 198] on span "Borrar filtros" at bounding box center [82, 194] width 52 height 18
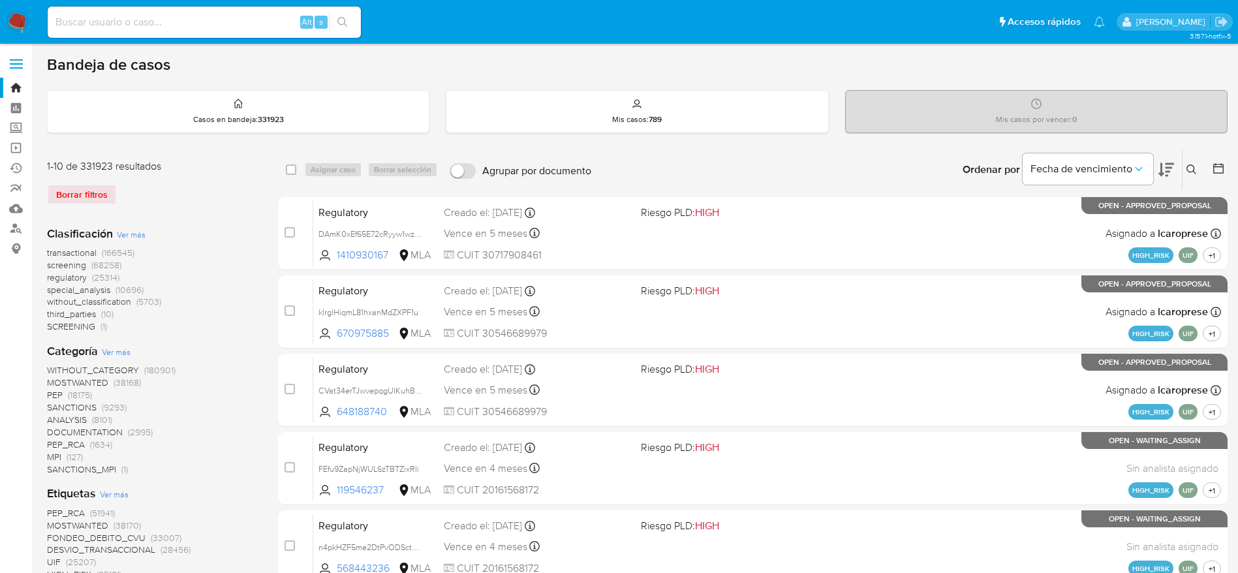
drag, startPoint x: 1195, startPoint y: 172, endPoint x: 1185, endPoint y: 177, distance: 10.8
click at [1195, 173] on icon at bounding box center [1192, 170] width 10 height 10
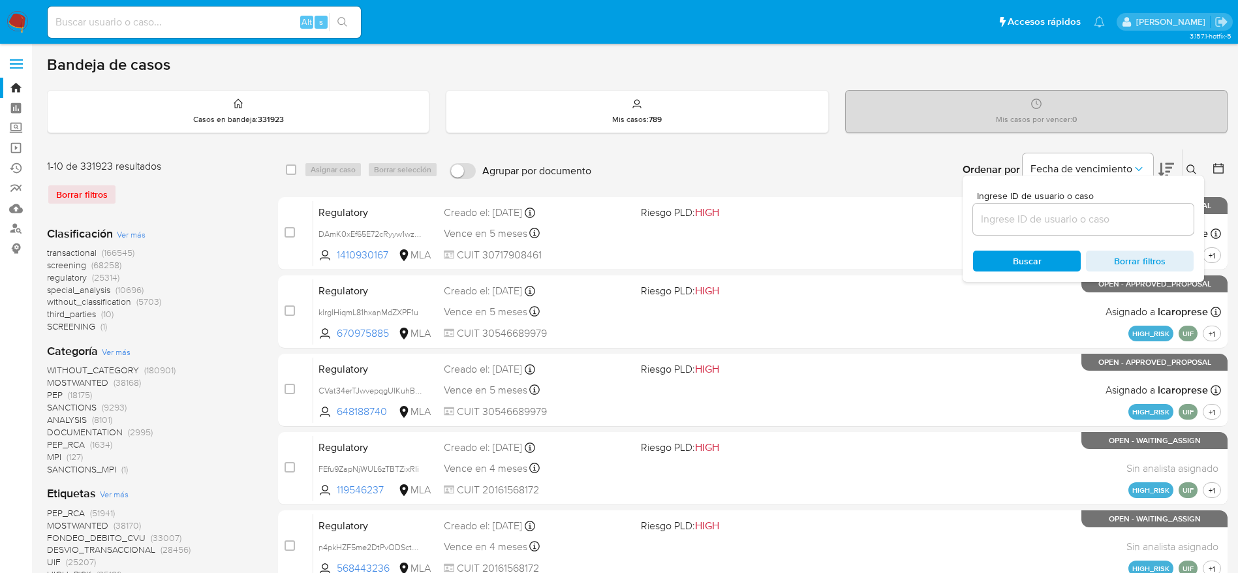
click at [1073, 221] on input at bounding box center [1083, 219] width 221 height 17
type input "orVRgeFgRJk1hYDuxcx9PKKa"
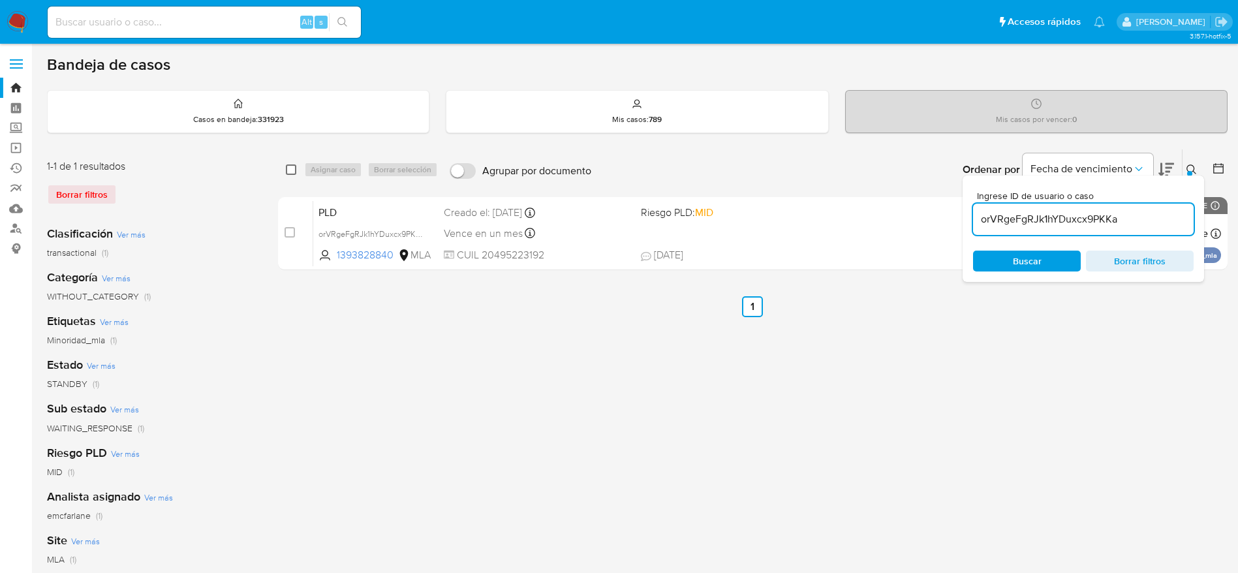
click at [290, 168] on input "checkbox" at bounding box center [291, 170] width 10 height 10
checkbox input "true"
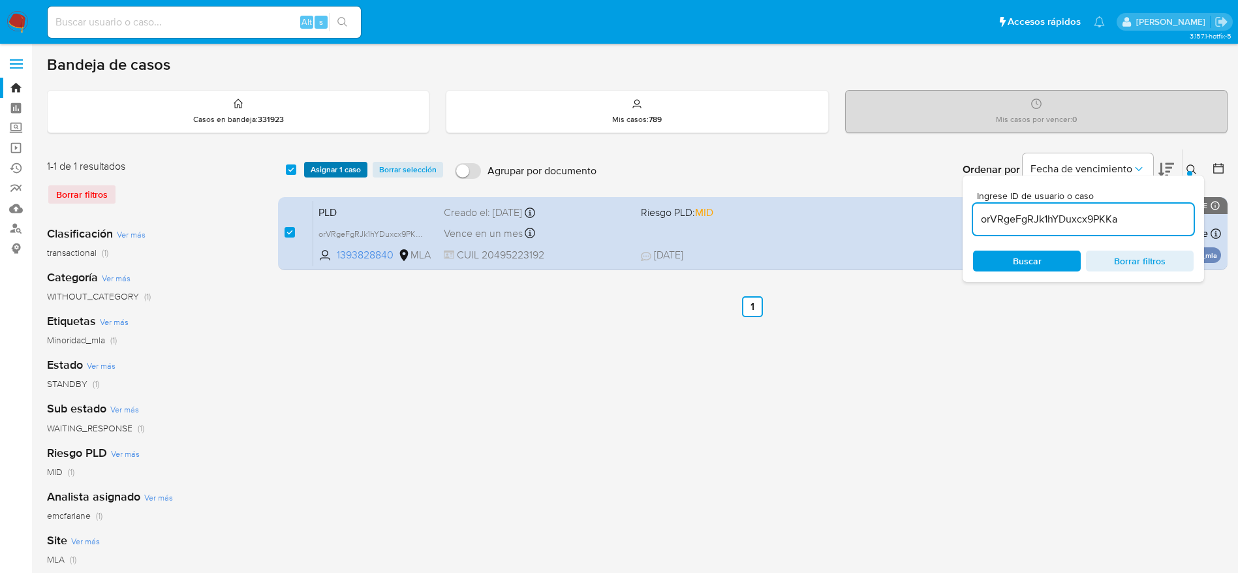
click at [324, 176] on span "Asignar 1 caso" at bounding box center [336, 169] width 50 height 13
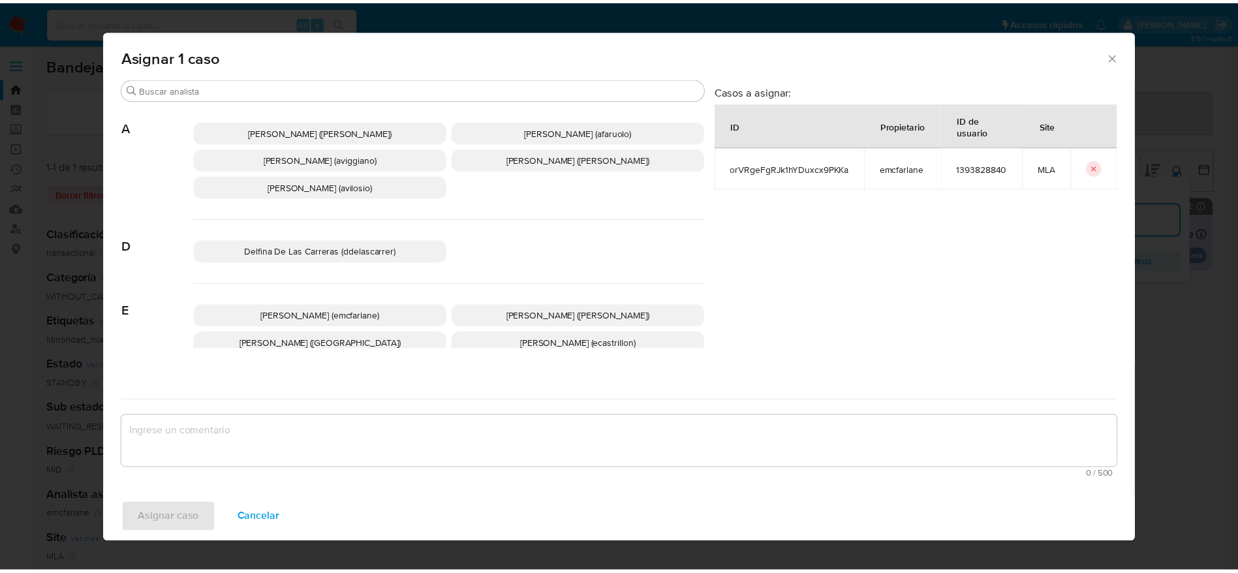
scroll to position [98, 0]
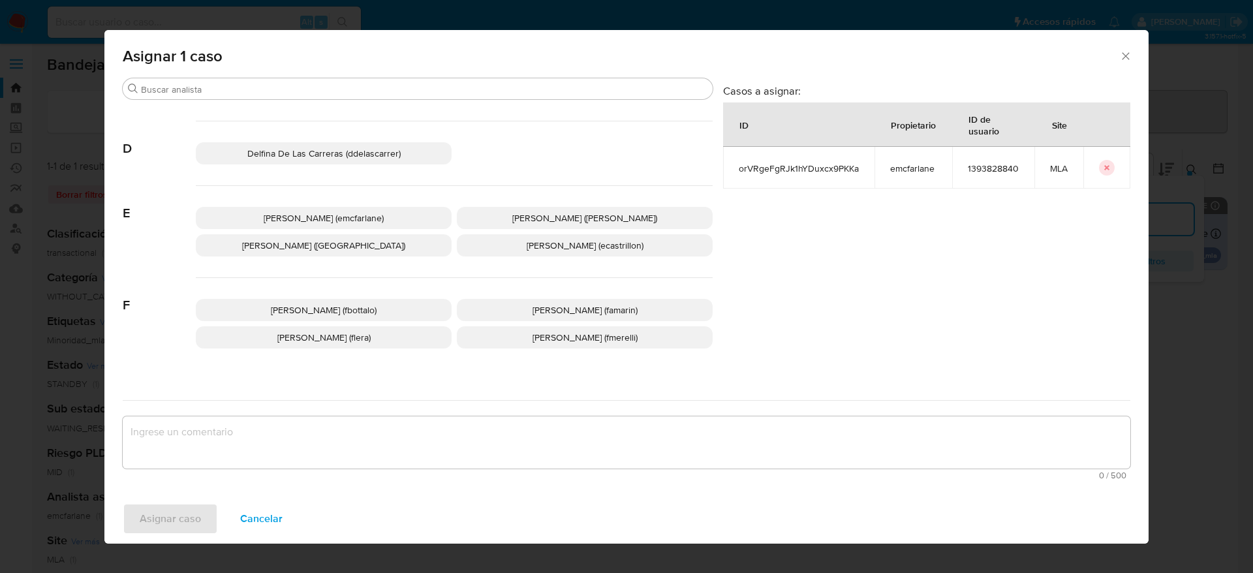
drag, startPoint x: 319, startPoint y: 200, endPoint x: 321, endPoint y: 210, distance: 9.2
click at [321, 204] on div "Elaine Mc Farlane (emcfarlane) Eliana Guerrero (eliguerrero) Emmanuel Hernan Vi…" at bounding box center [454, 232] width 517 height 92
click at [321, 210] on p "Elaine Mc Farlane (emcfarlane)" at bounding box center [324, 218] width 256 height 22
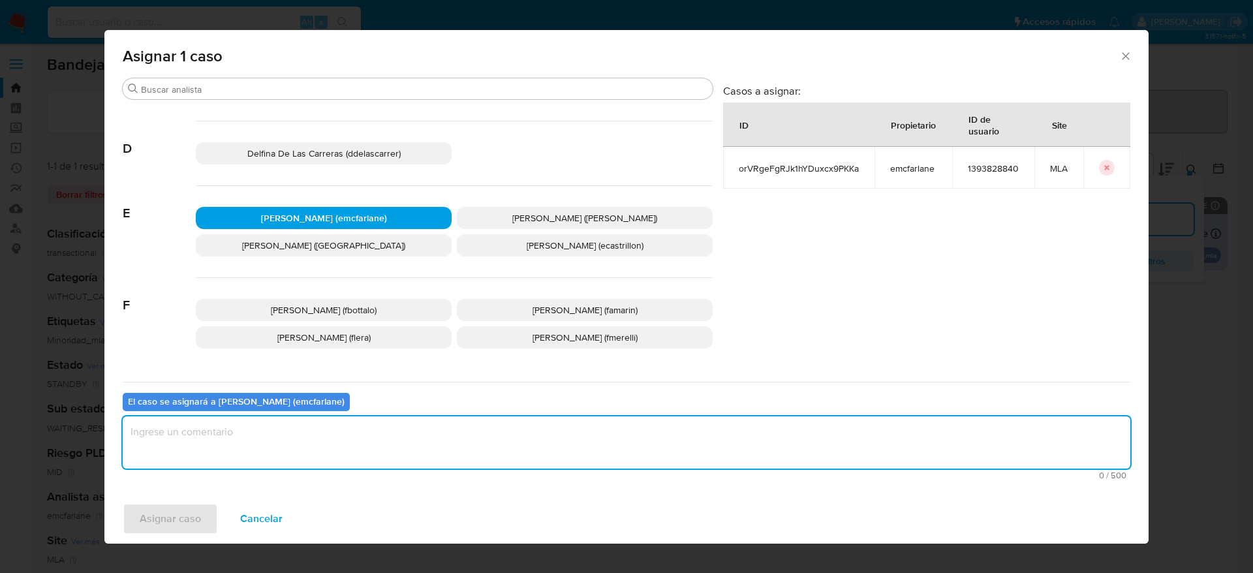
click at [212, 436] on textarea "assign-modal" at bounding box center [627, 442] width 1008 height 52
click at [178, 527] on span "Asignar caso" at bounding box center [170, 519] width 61 height 29
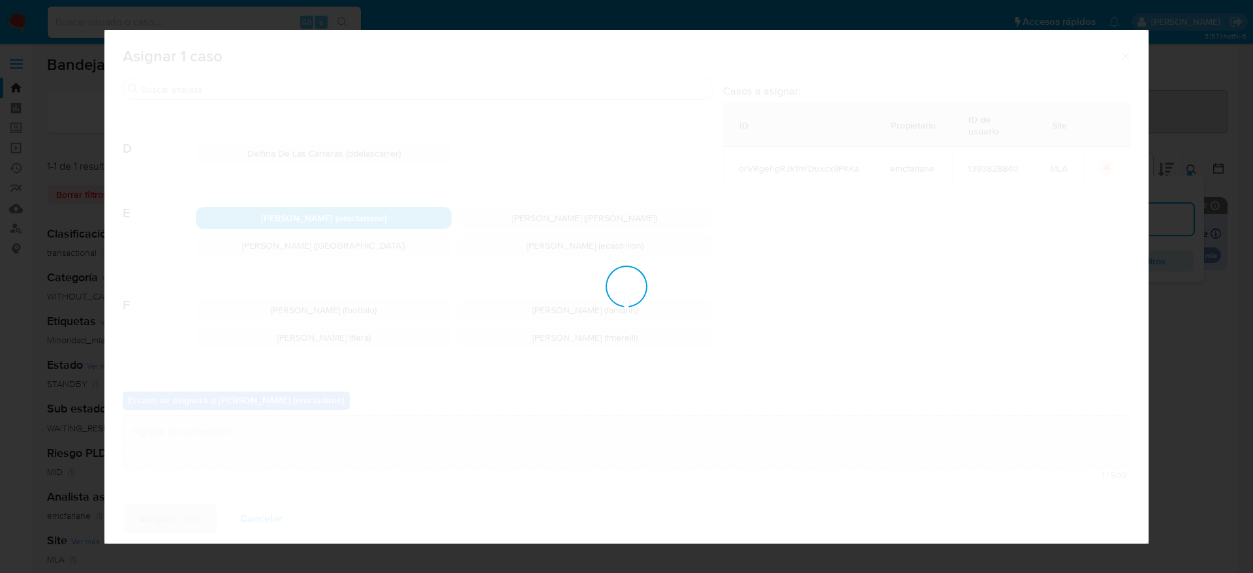
checkbox input "false"
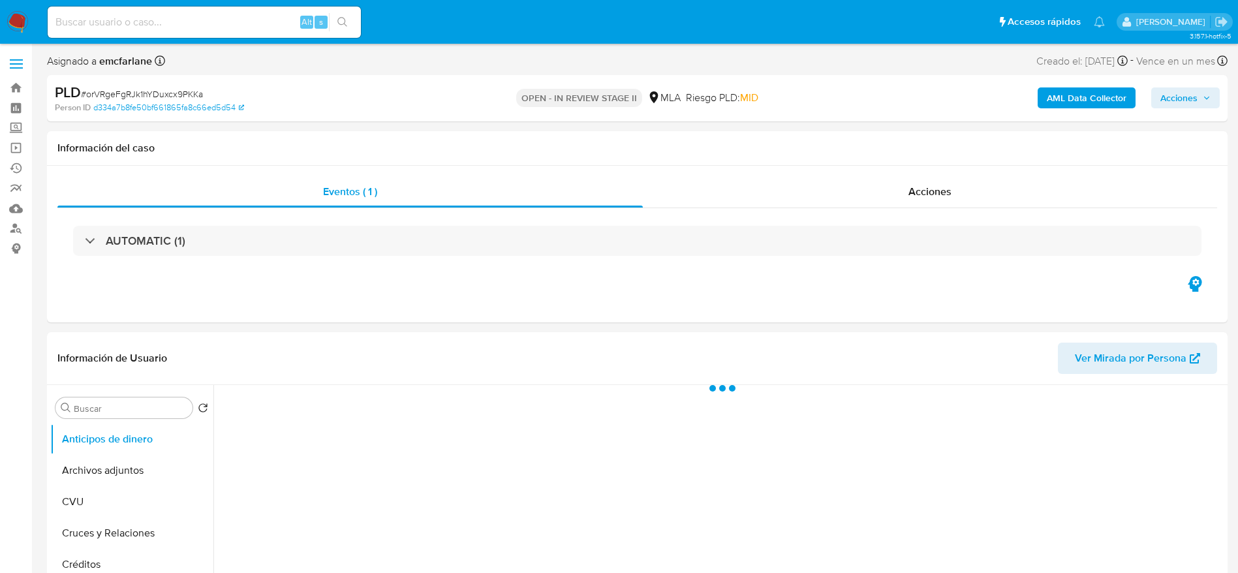
select select "10"
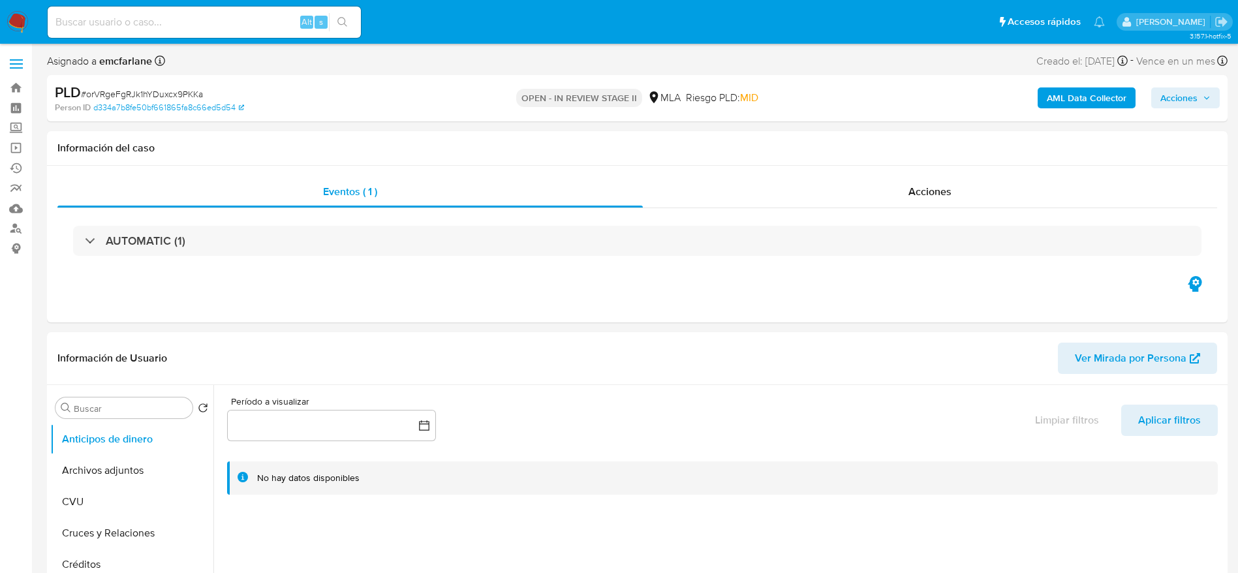
click at [1190, 102] on span "Acciones" at bounding box center [1179, 97] width 37 height 21
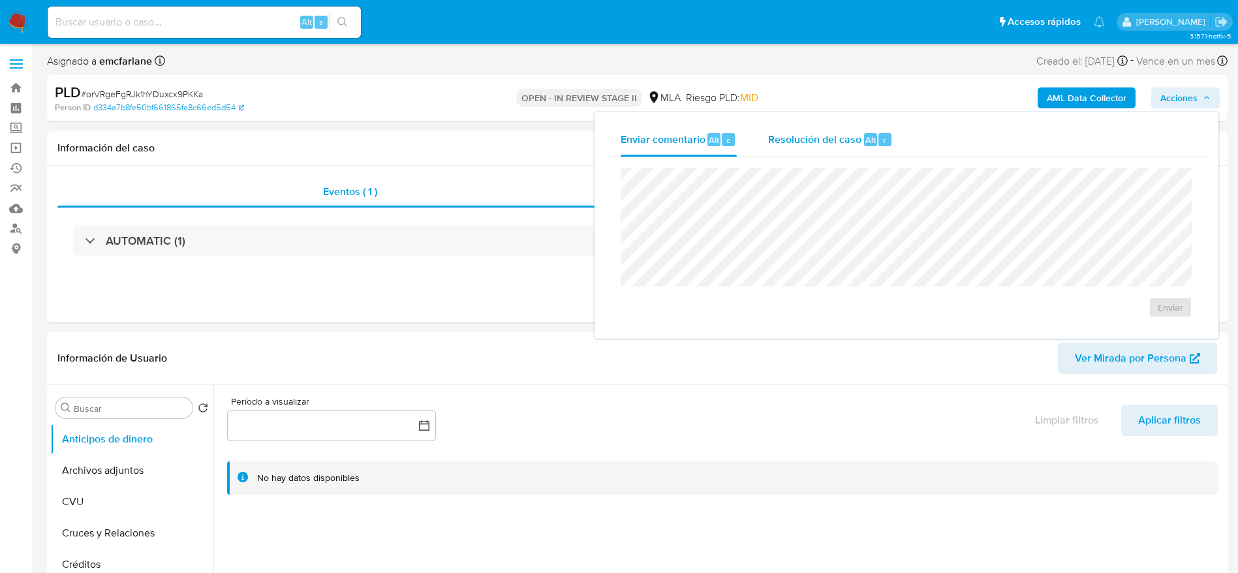
click at [860, 144] on span "Resolución del caso" at bounding box center [814, 139] width 93 height 15
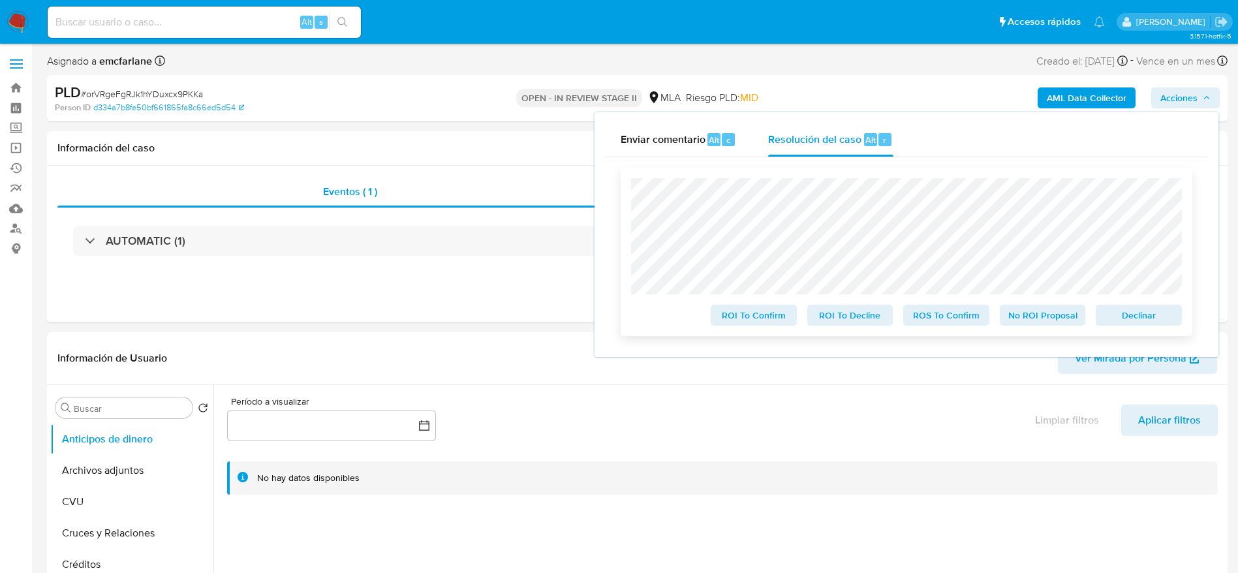
click at [1127, 321] on span "Declinar" at bounding box center [1139, 315] width 68 height 18
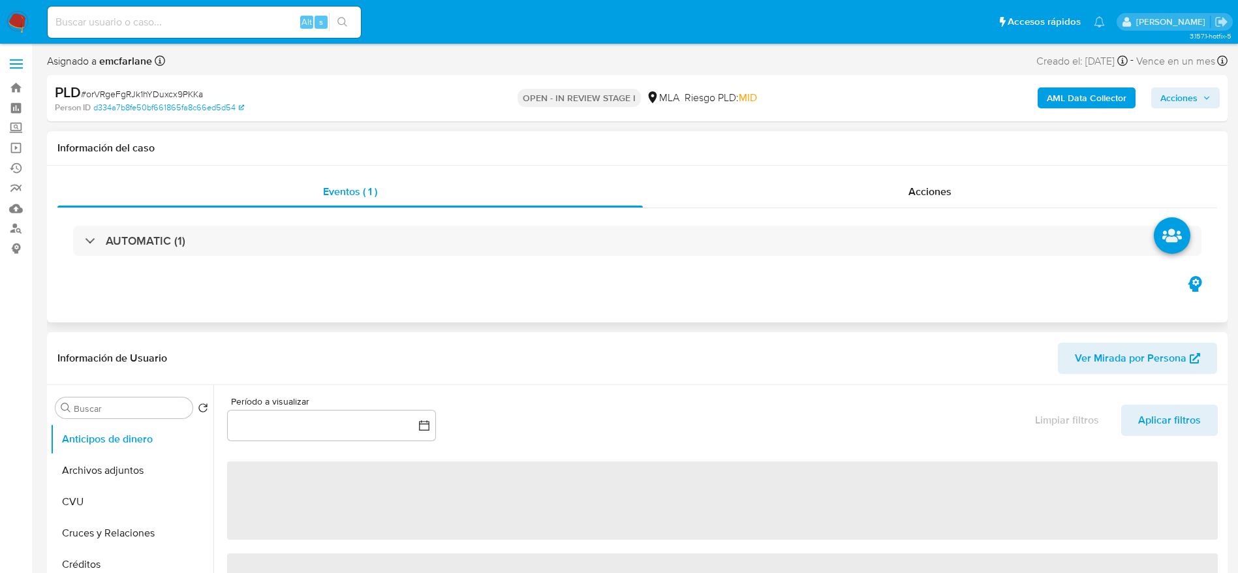
select select "10"
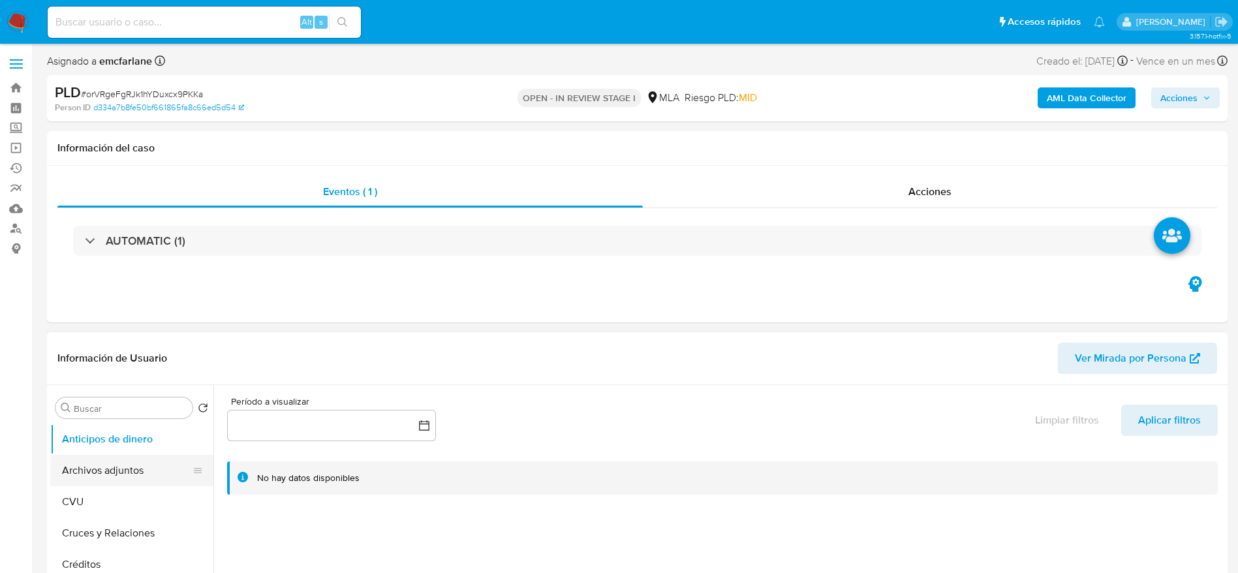
click at [108, 471] on button "Archivos adjuntos" at bounding box center [126, 470] width 153 height 31
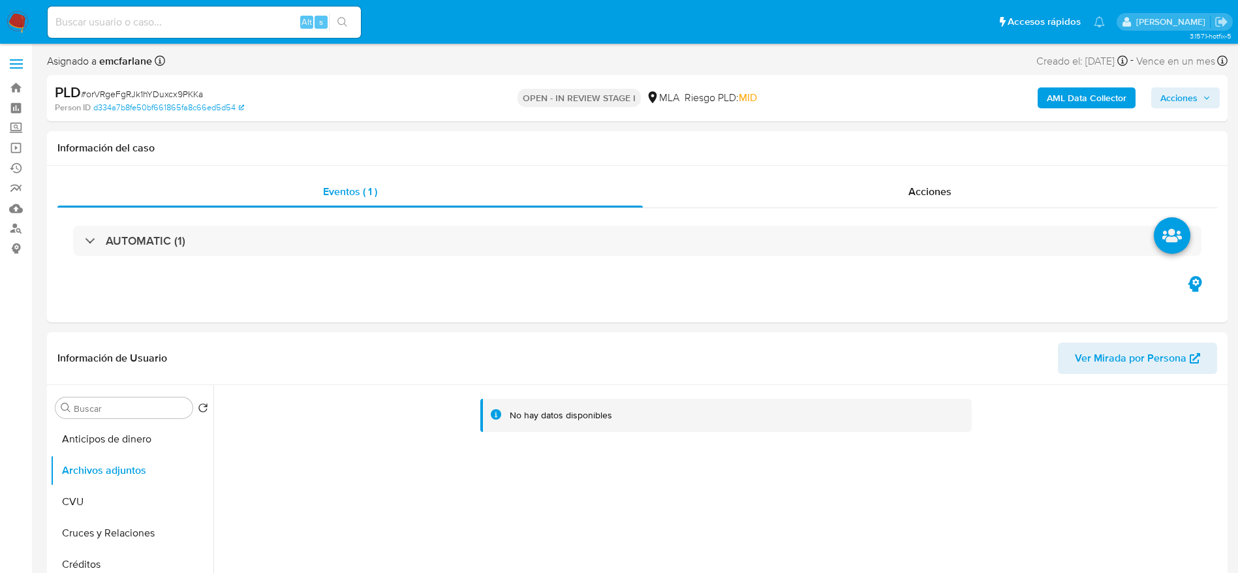
click at [1099, 101] on b "AML Data Collector" at bounding box center [1087, 97] width 80 height 21
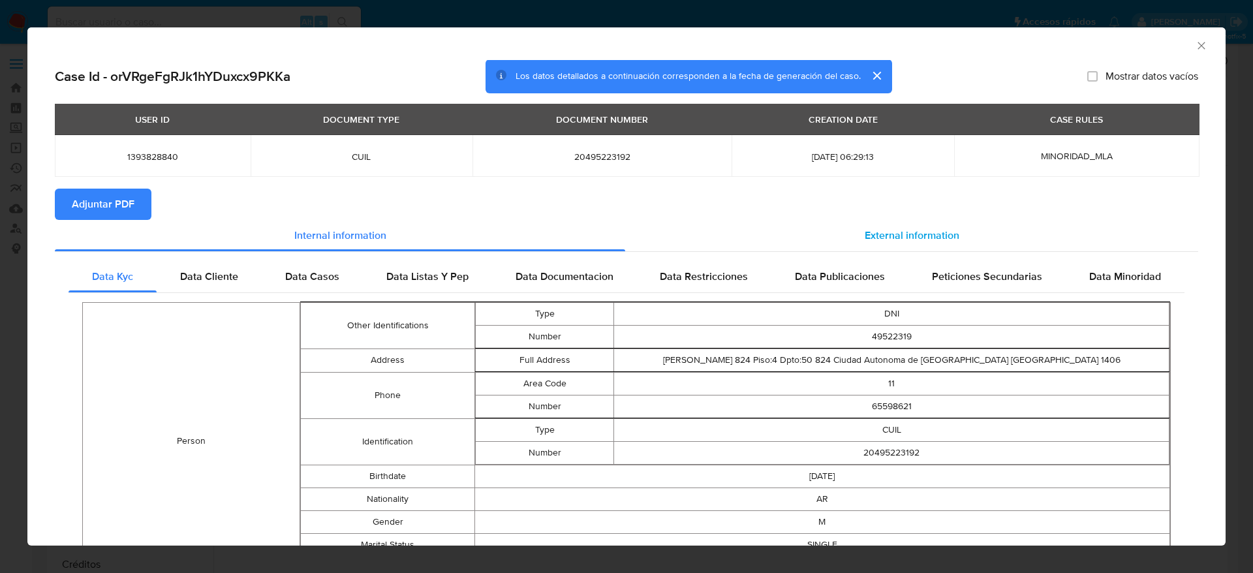
click at [877, 241] on span "External information" at bounding box center [912, 235] width 95 height 15
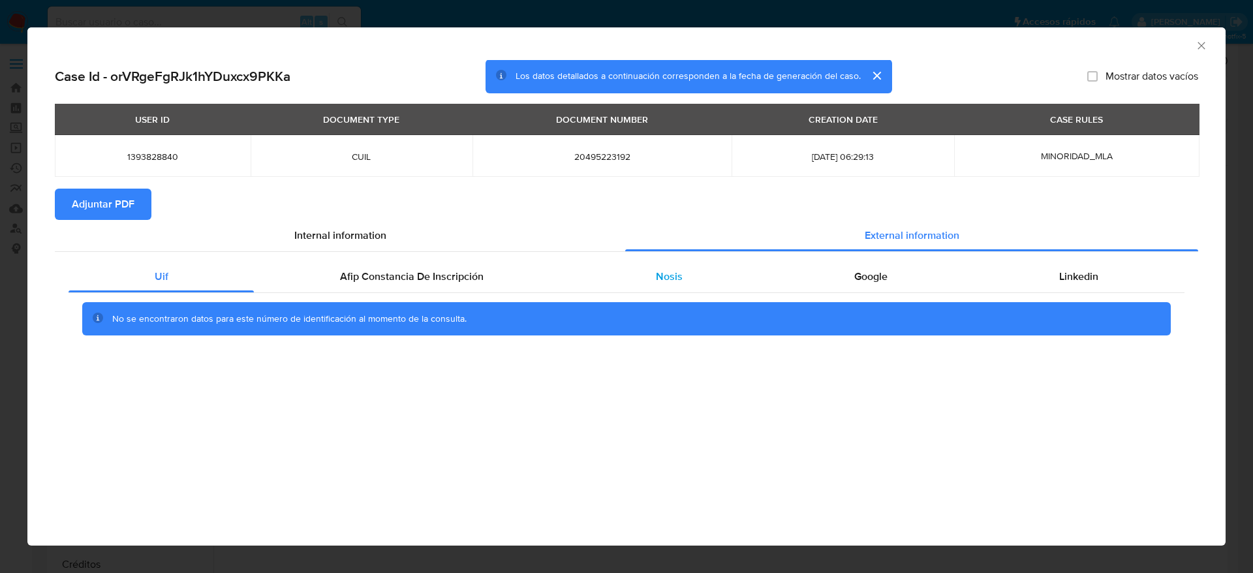
drag, startPoint x: 488, startPoint y: 268, endPoint x: 618, endPoint y: 280, distance: 130.5
click at [488, 267] on div "Afip Constancia De Inscripción" at bounding box center [411, 276] width 315 height 31
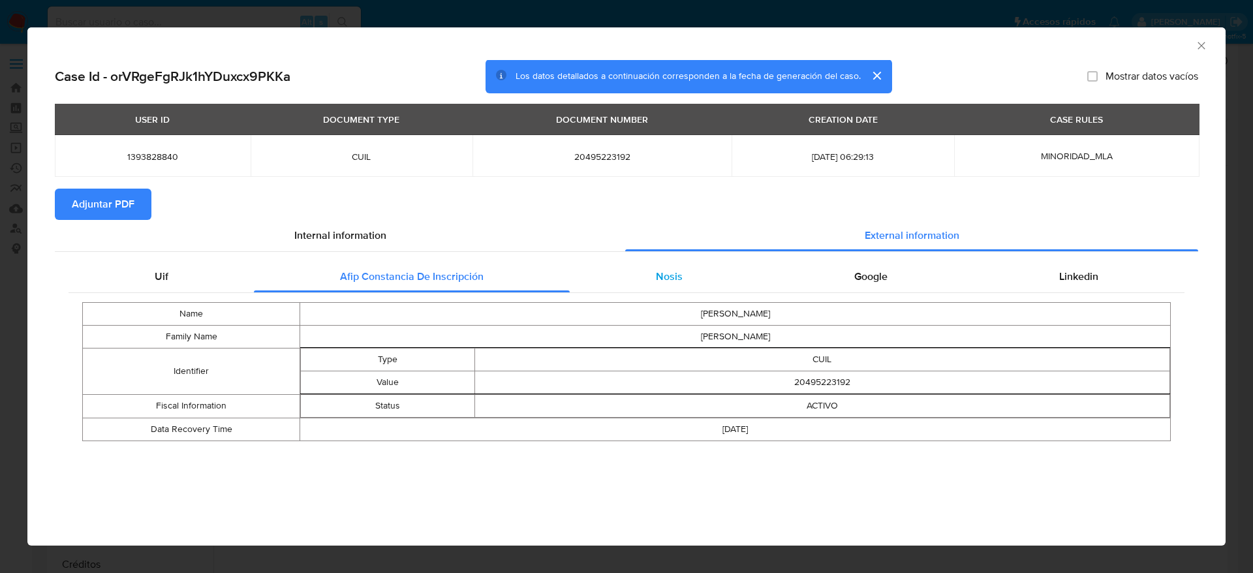
click at [668, 272] on span "Nosis" at bounding box center [669, 276] width 27 height 15
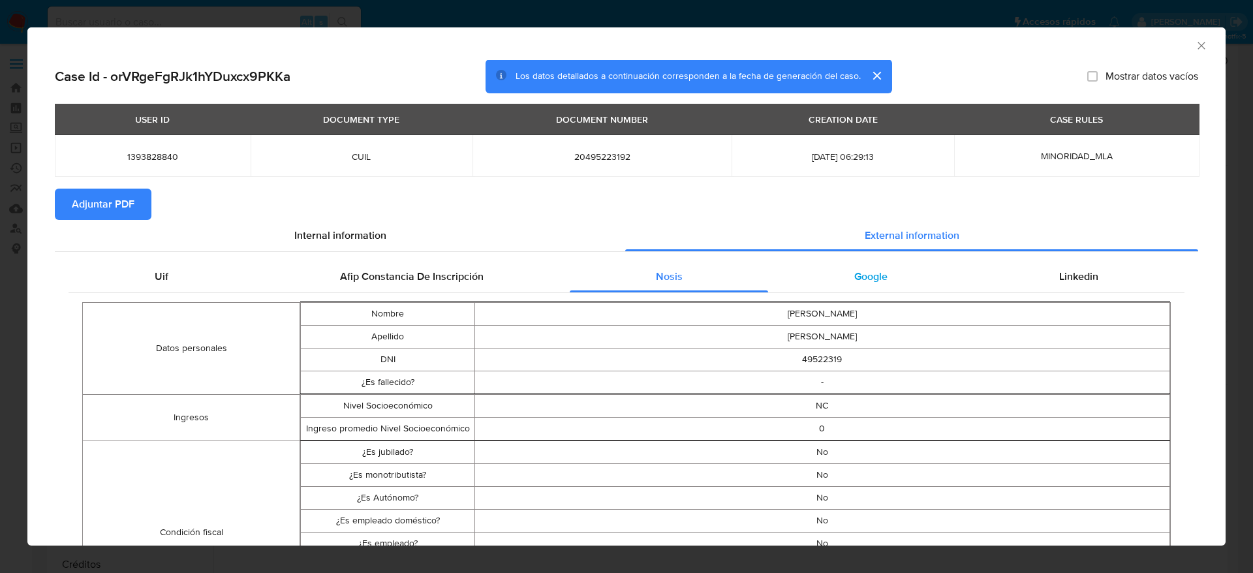
click at [858, 275] on span "Google" at bounding box center [870, 276] width 33 height 15
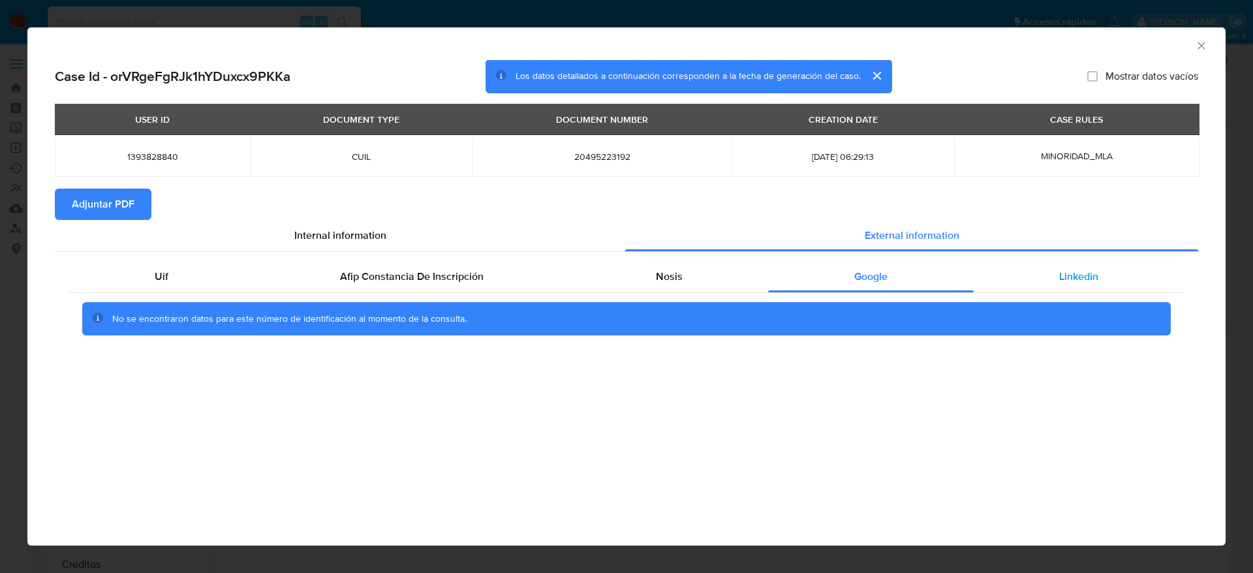
click at [1041, 276] on div "Linkedin" at bounding box center [1079, 276] width 211 height 31
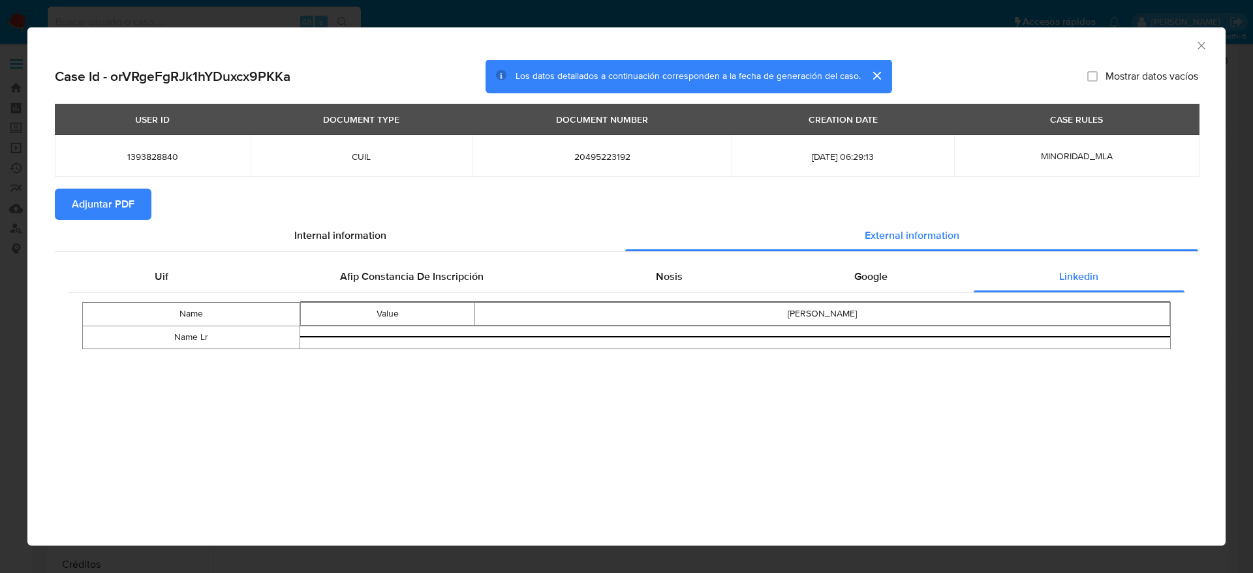
click at [125, 202] on span "Adjuntar PDF" at bounding box center [103, 204] width 63 height 29
click at [1199, 35] on div "AML Data Collector" at bounding box center [626, 43] width 1199 height 33
click at [1200, 44] on icon "Cerrar ventana" at bounding box center [1201, 45] width 13 height 13
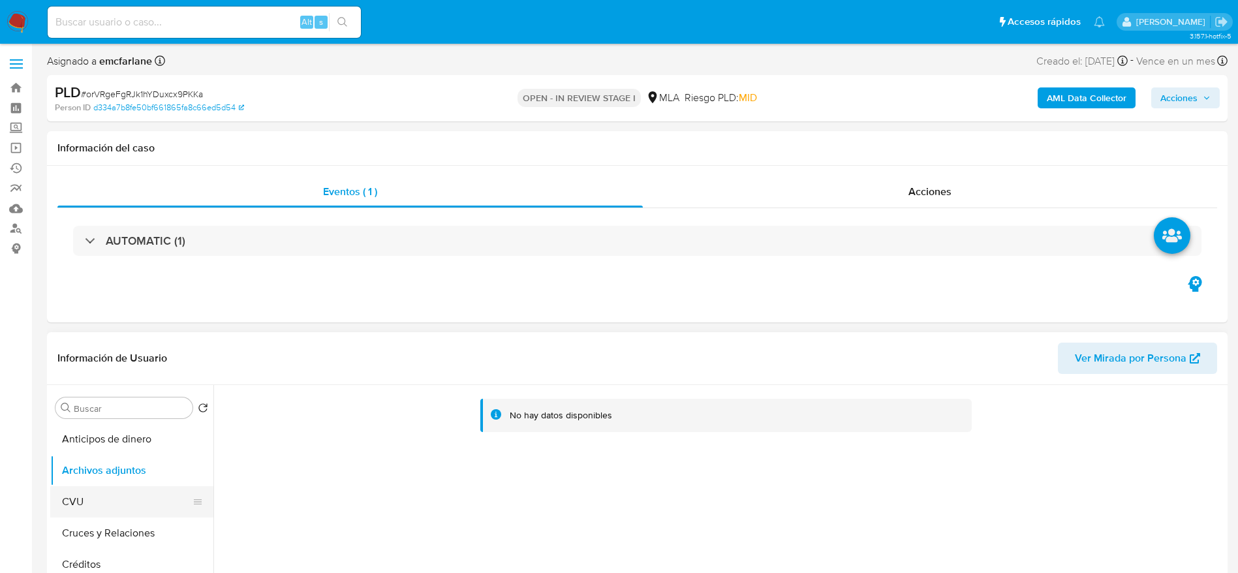
click at [92, 498] on button "CVU" at bounding box center [126, 501] width 153 height 31
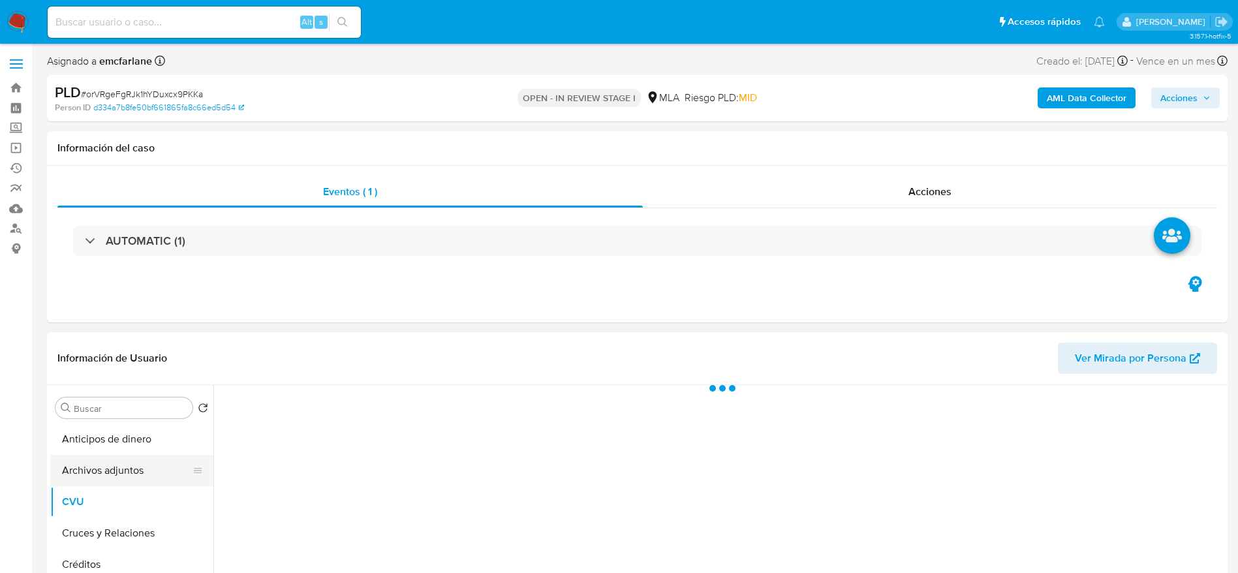
click at [107, 471] on button "Archivos adjuntos" at bounding box center [126, 470] width 153 height 31
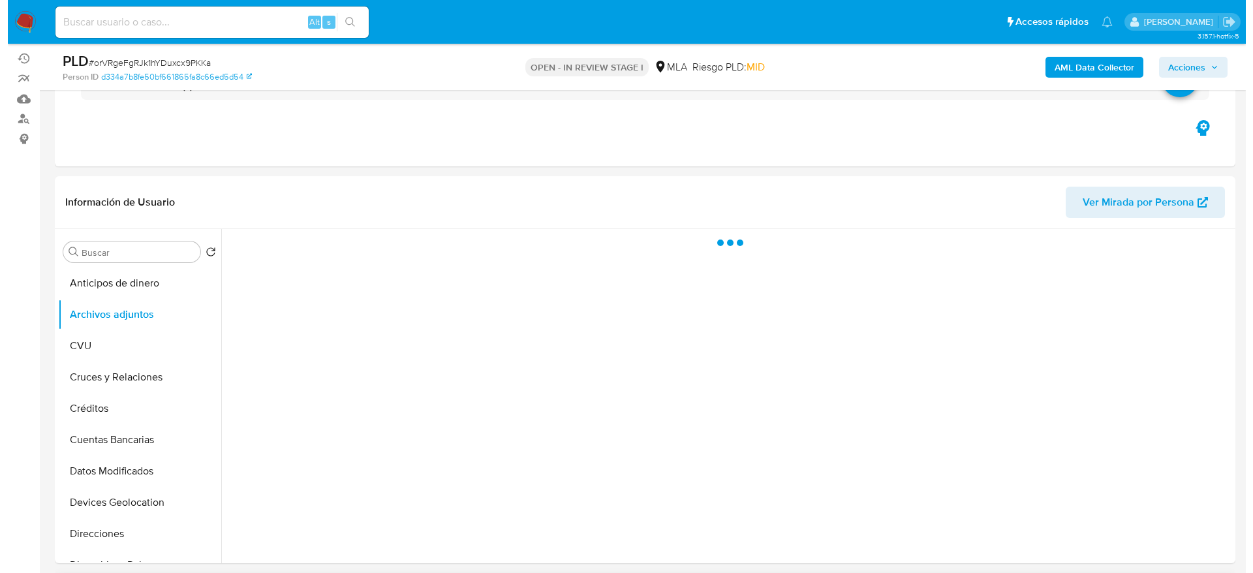
scroll to position [196, 0]
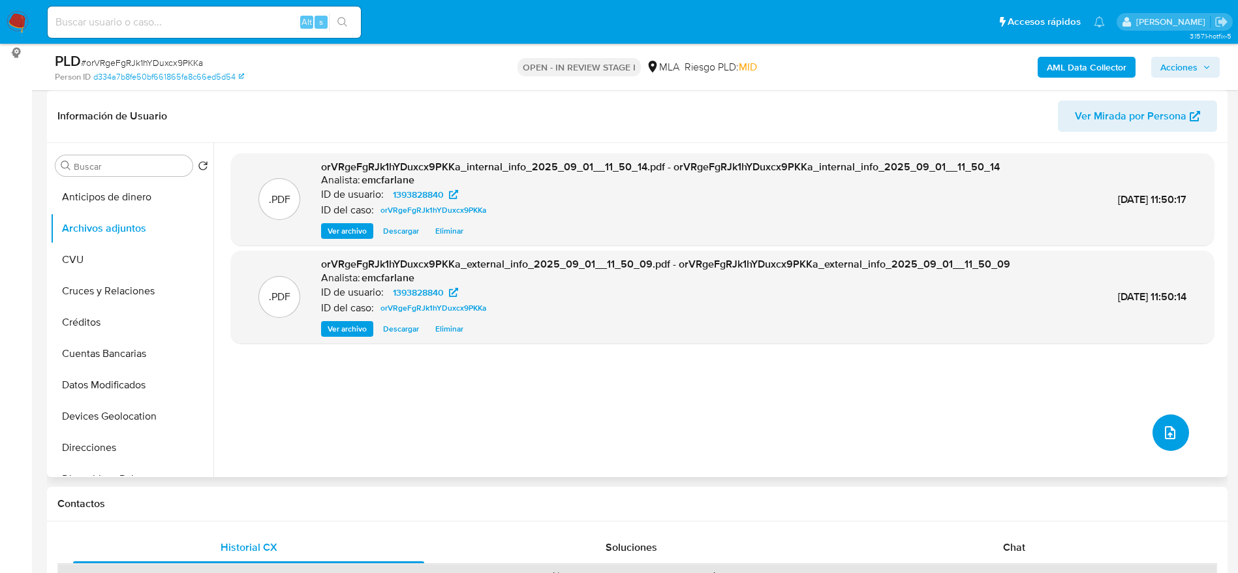
click at [1165, 437] on icon "upload-file" at bounding box center [1171, 433] width 16 height 16
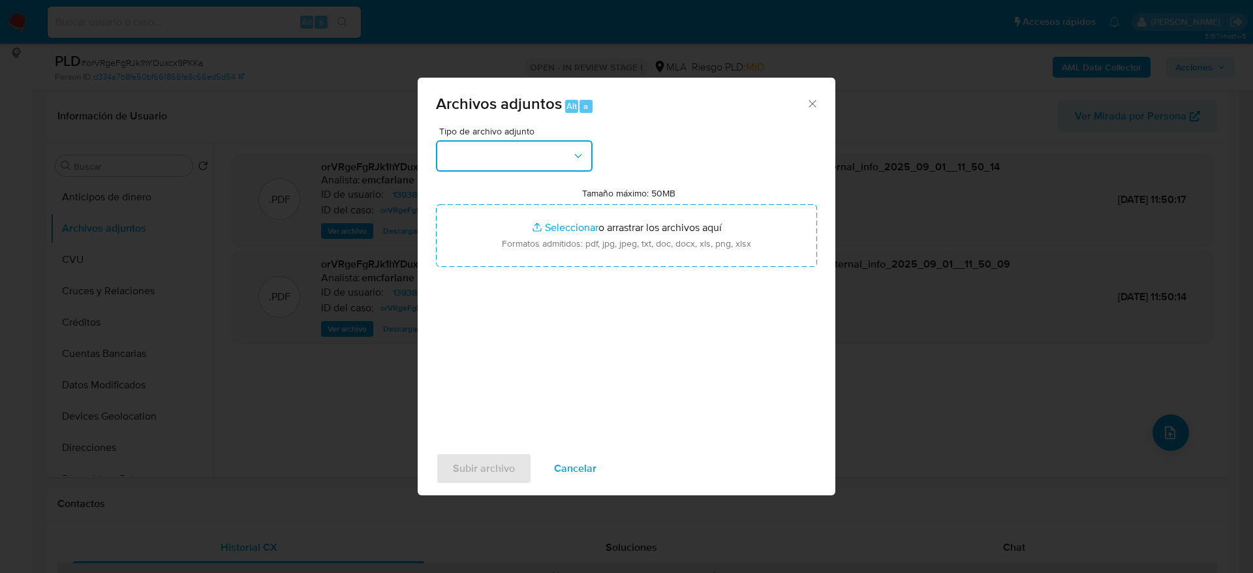
click at [565, 161] on button "button" at bounding box center [514, 155] width 157 height 31
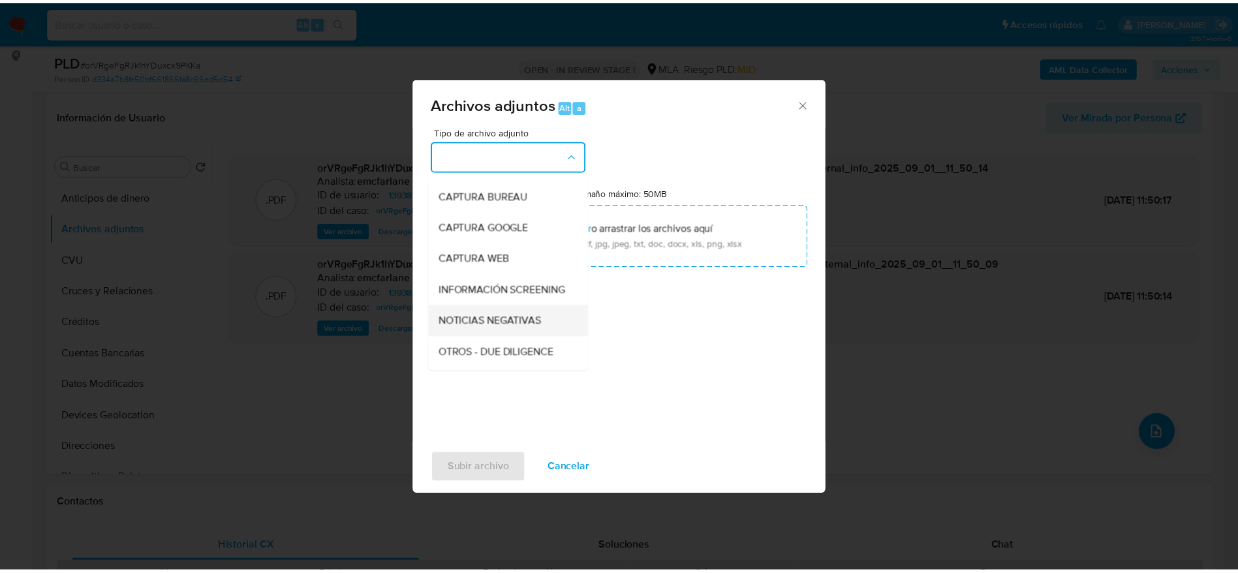
scroll to position [98, 0]
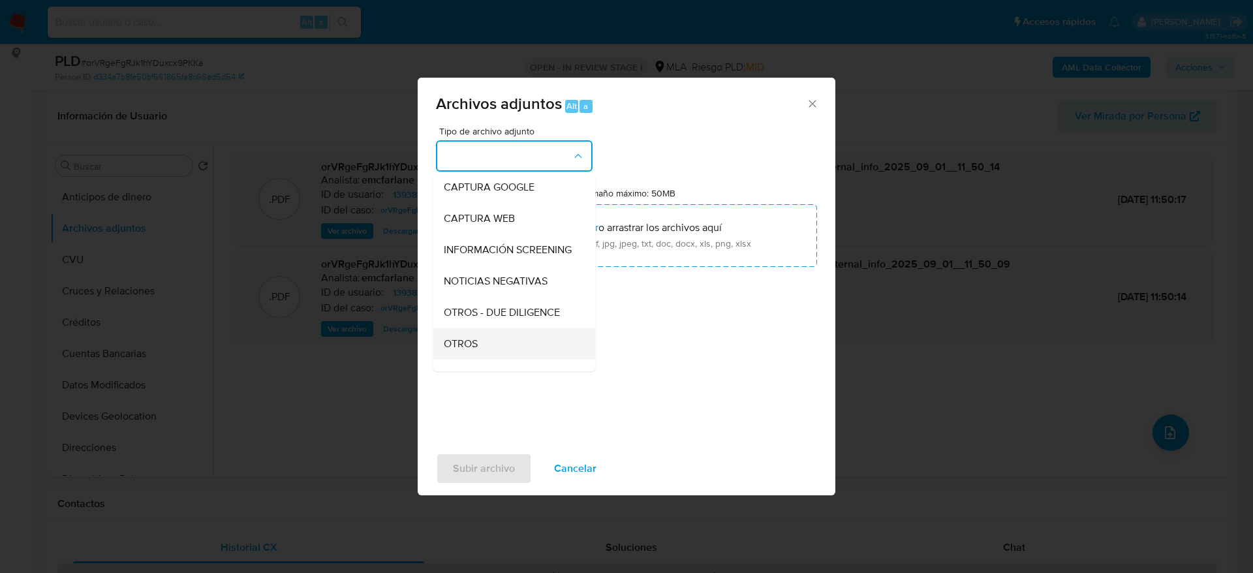
click at [469, 351] on span "OTROS" at bounding box center [461, 343] width 34 height 13
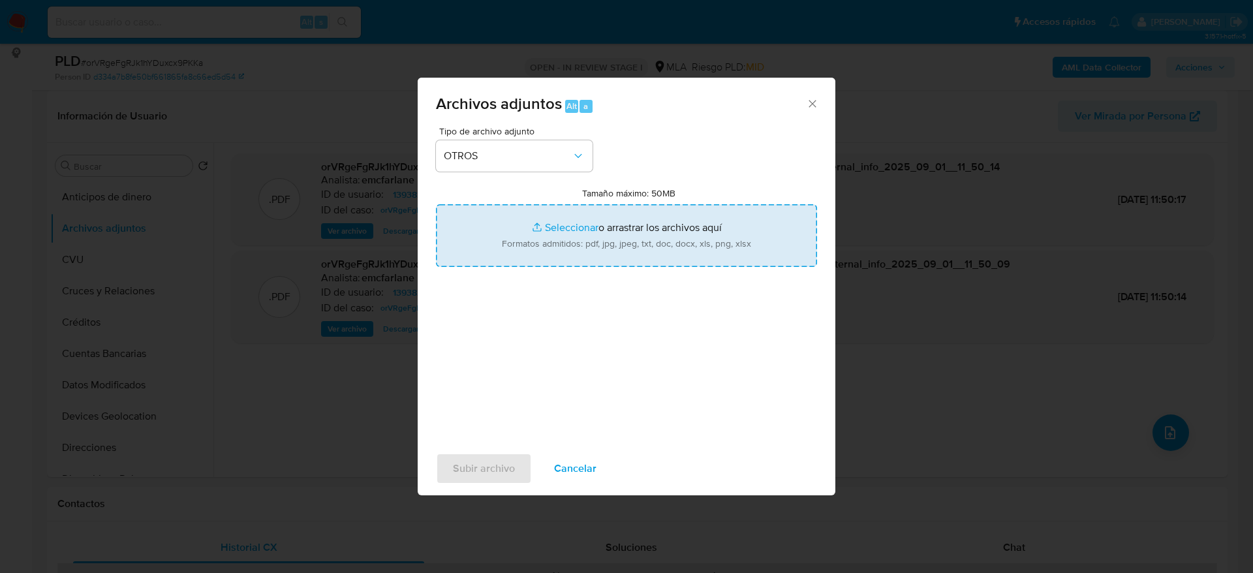
type input "C:\fakepath\Caselog orVRgeFgRJk1hYDuxcx9PKKa.docx"
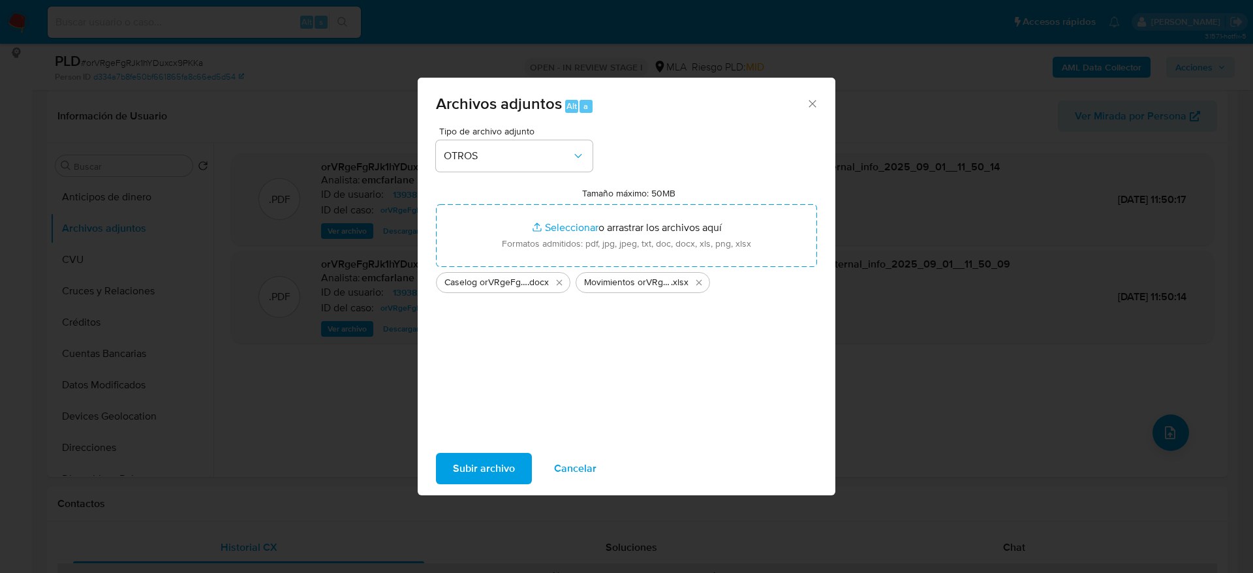
click at [509, 475] on span "Subir archivo" at bounding box center [484, 468] width 62 height 29
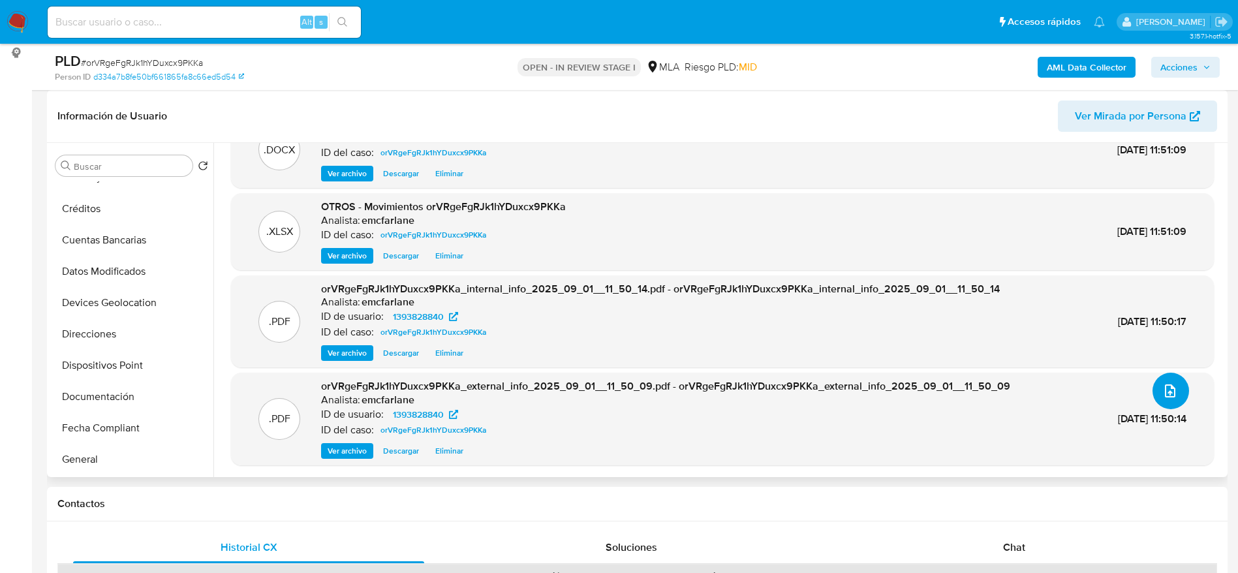
scroll to position [294, 0]
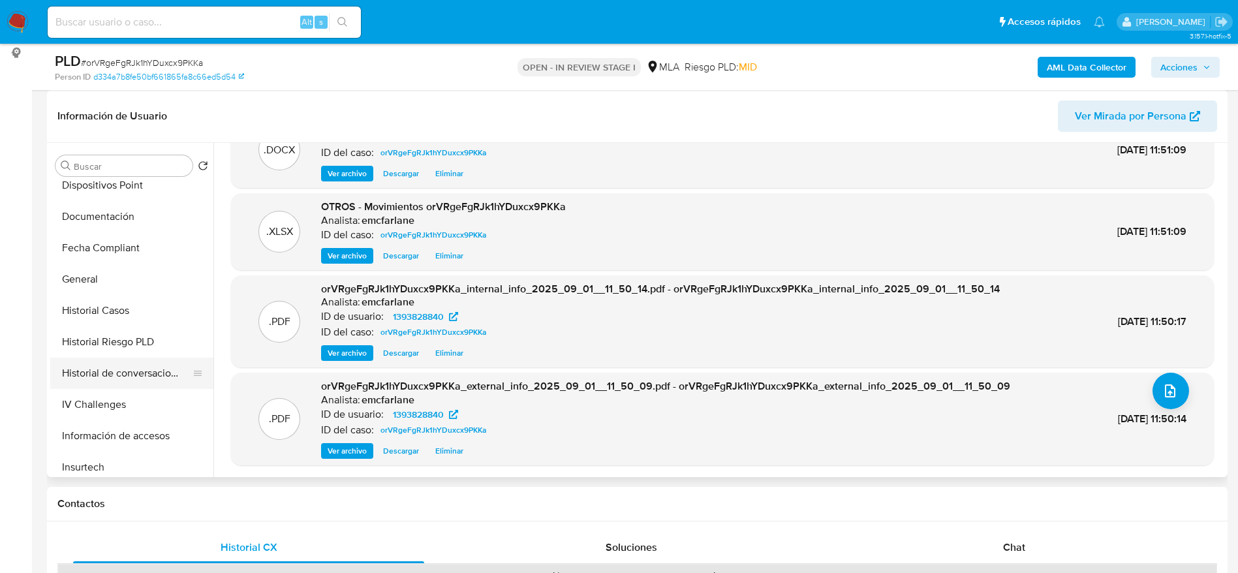
click at [141, 379] on button "Historial de conversaciones" at bounding box center [126, 373] width 153 height 31
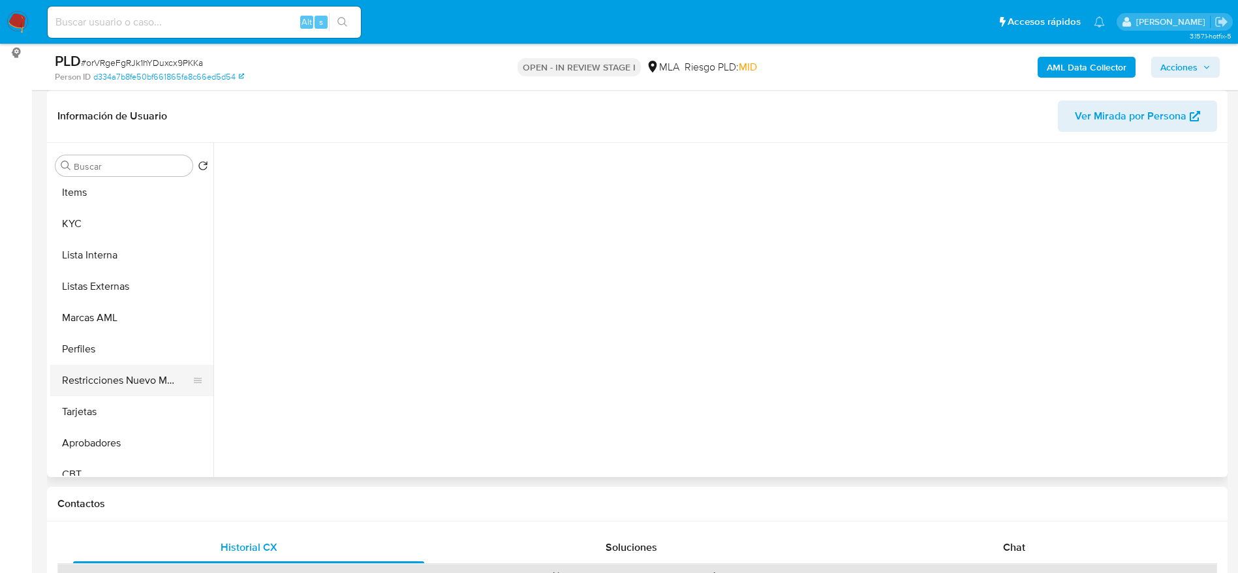
scroll to position [646, 0]
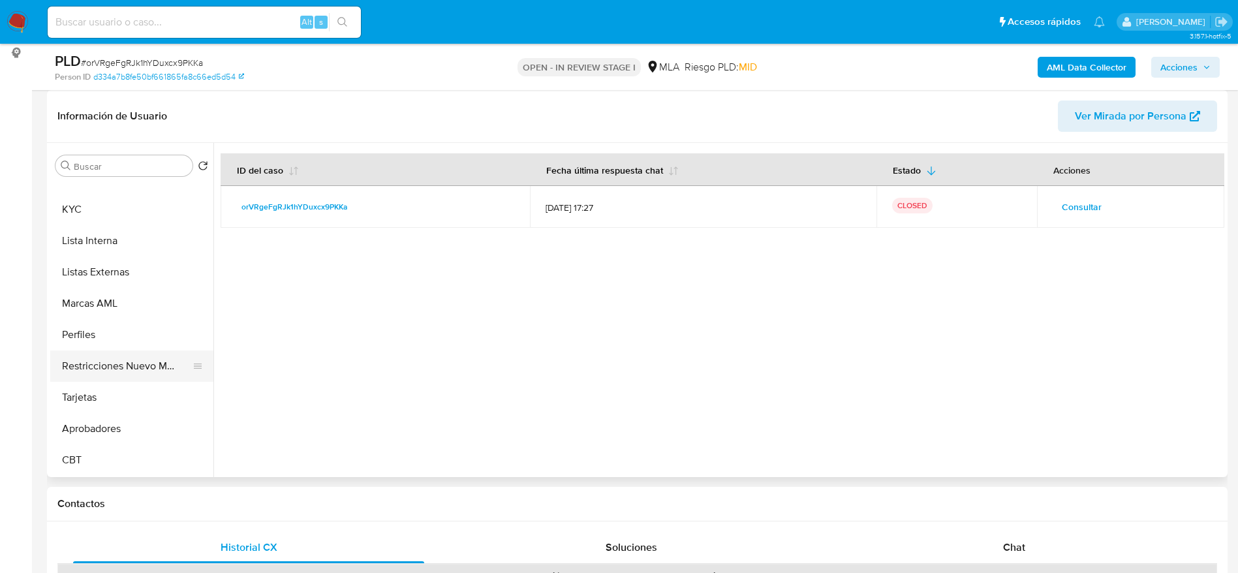
click at [119, 358] on button "Restricciones Nuevo Mundo" at bounding box center [126, 366] width 153 height 31
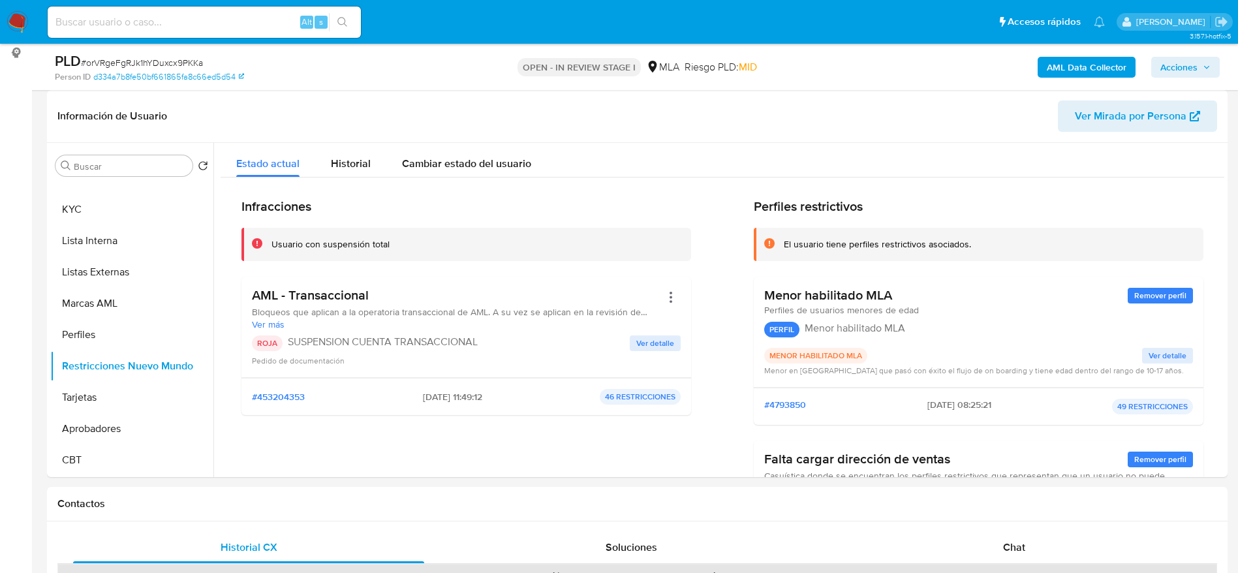
click at [888, 82] on div "AML Data Collector Acciones" at bounding box center [1027, 67] width 385 height 31
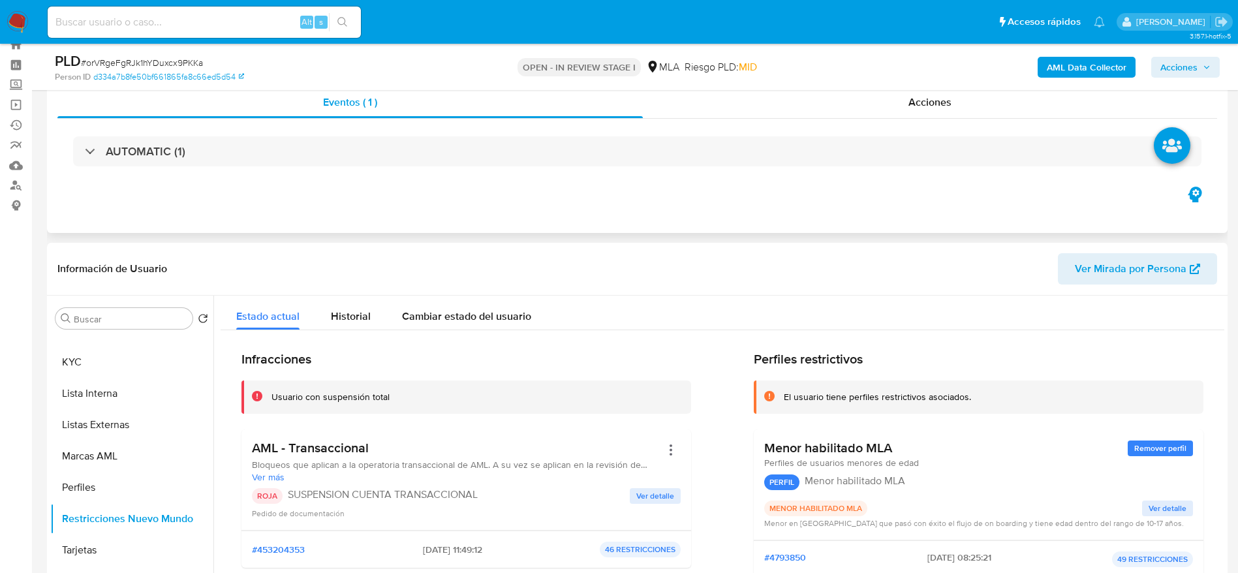
scroll to position [0, 0]
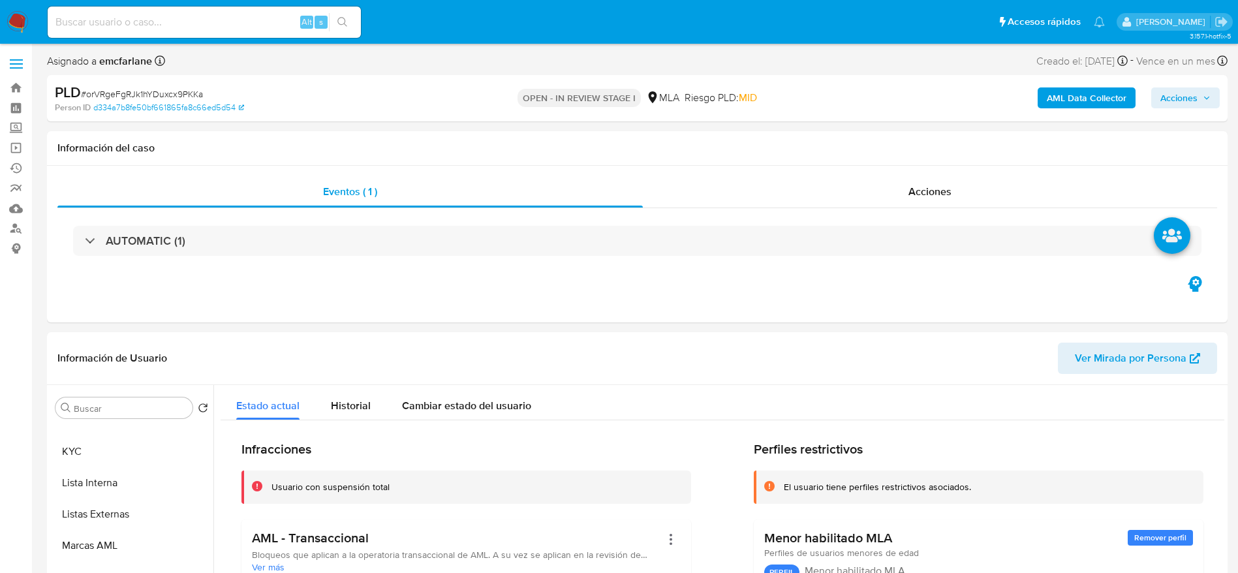
click at [1197, 101] on span "Acciones" at bounding box center [1179, 97] width 37 height 21
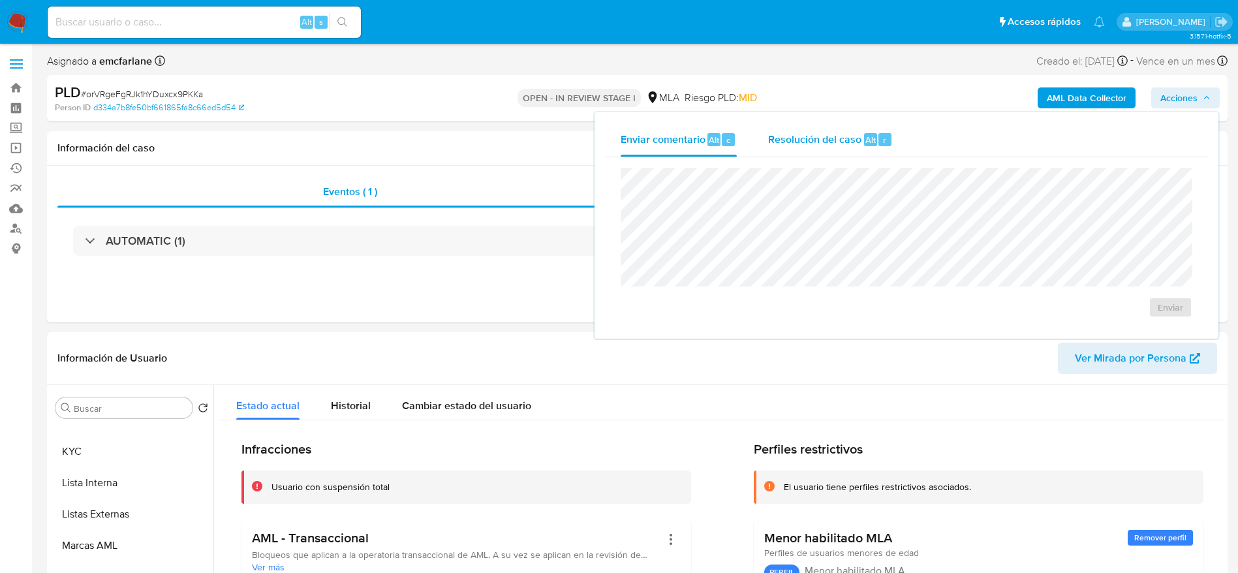
click at [831, 144] on span "Resolución del caso" at bounding box center [814, 139] width 93 height 15
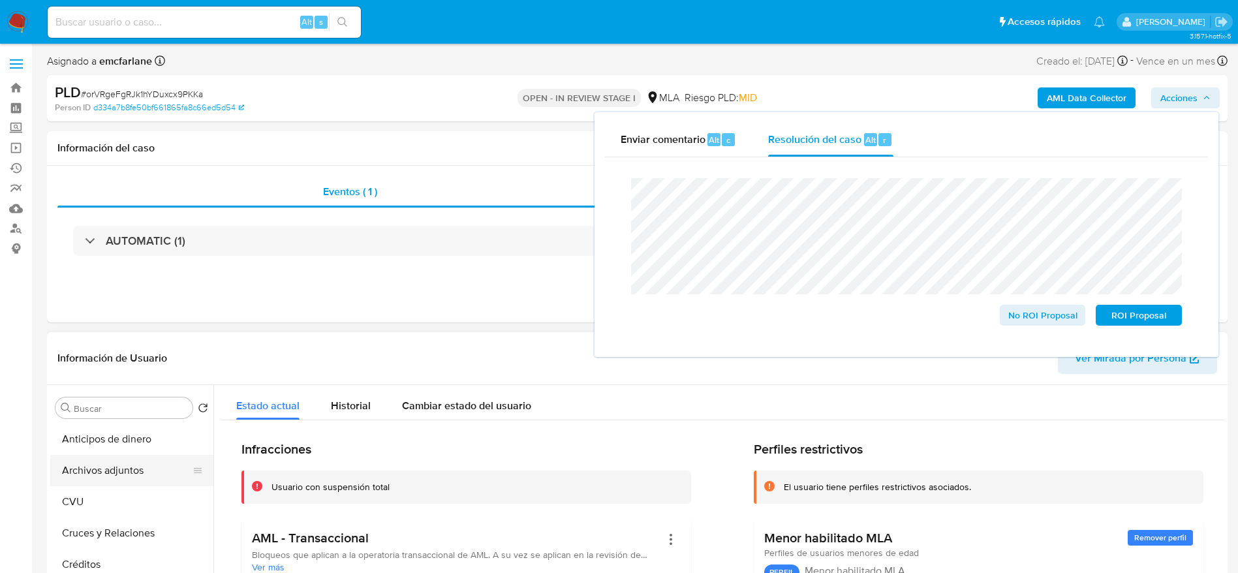
click at [115, 461] on button "Archivos adjuntos" at bounding box center [126, 470] width 153 height 31
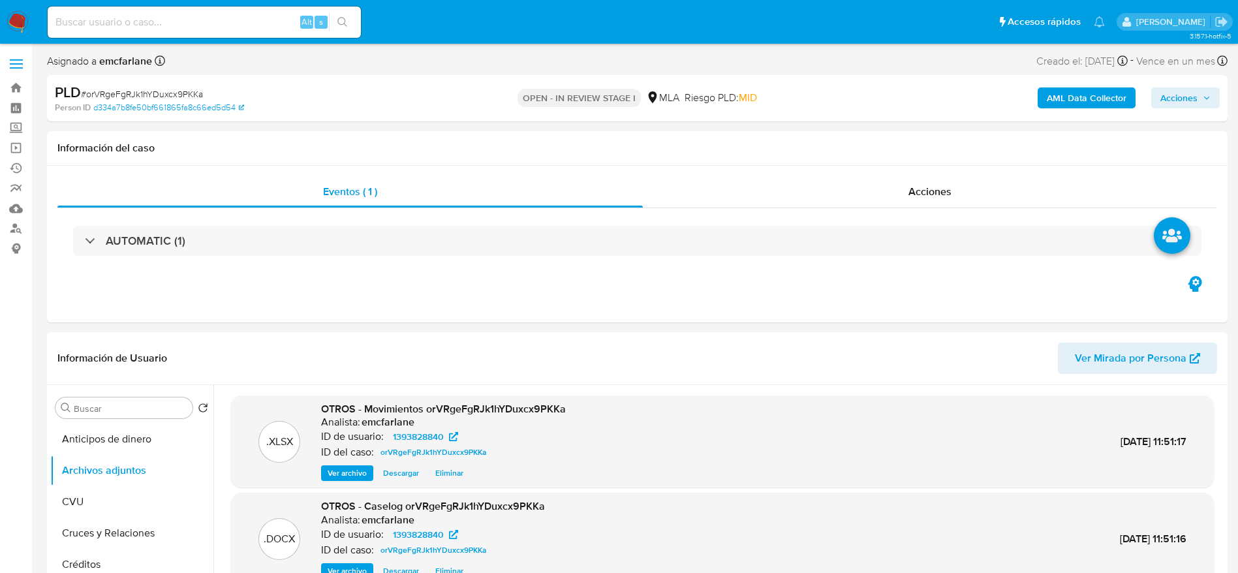
click at [1187, 99] on span "Acciones" at bounding box center [1179, 97] width 37 height 21
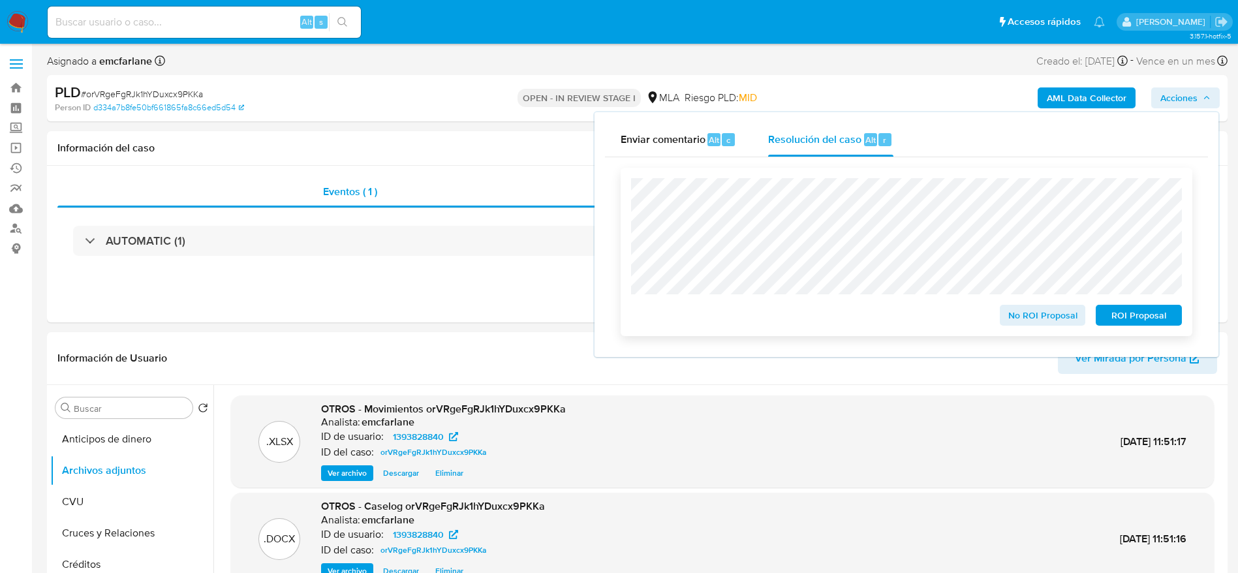
click at [1131, 320] on span "ROI Proposal" at bounding box center [1139, 315] width 68 height 18
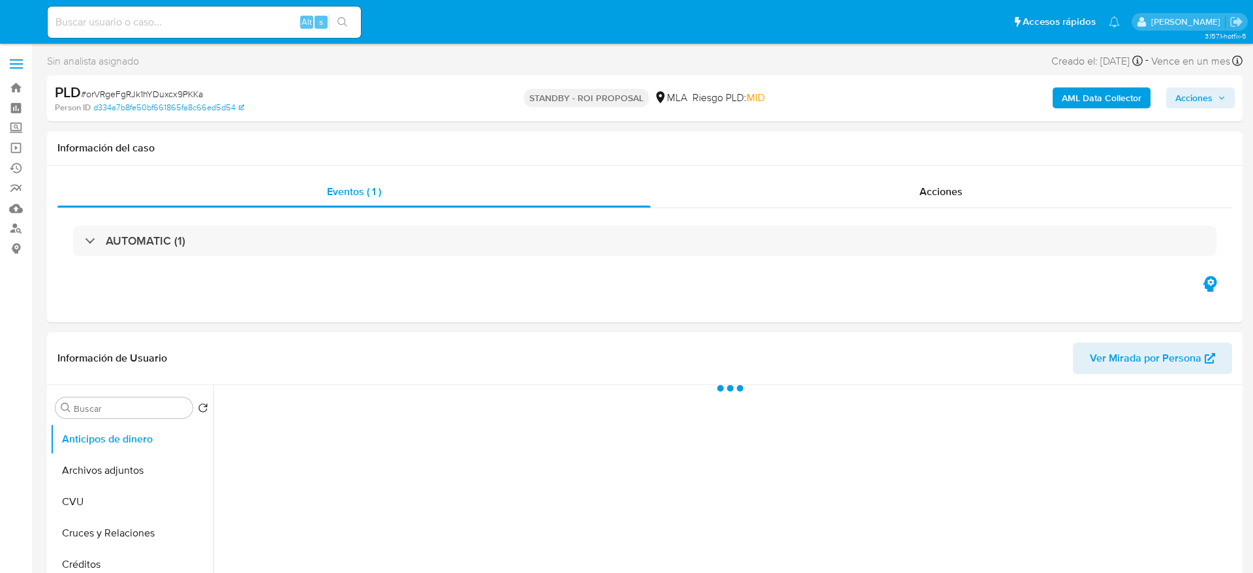
select select "10"
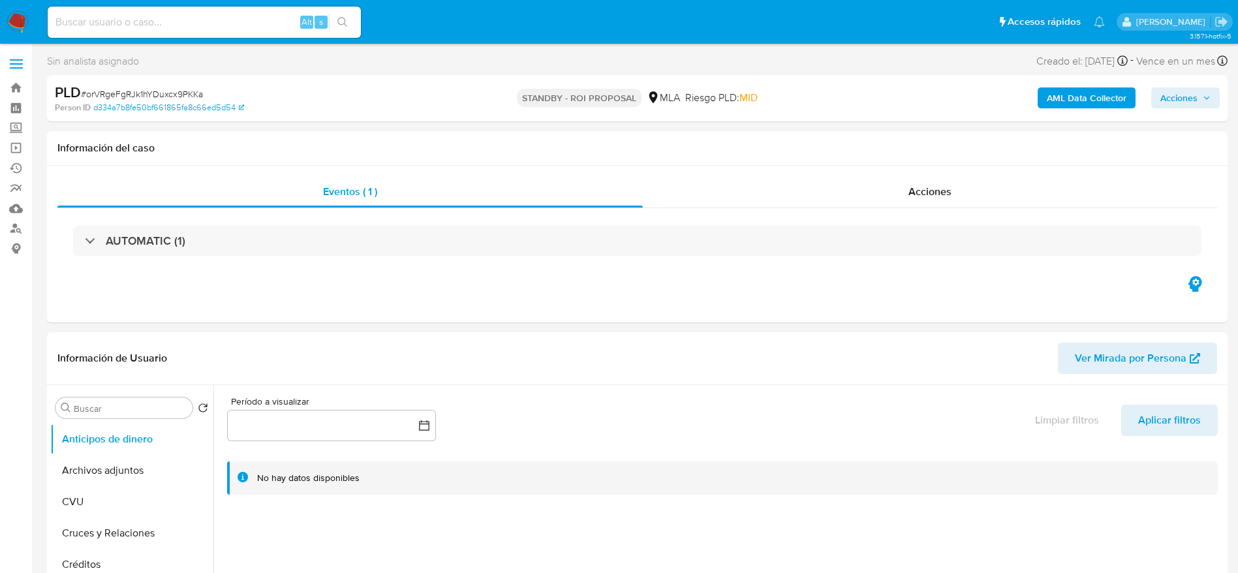
click at [193, 23] on input at bounding box center [204, 22] width 313 height 17
paste input "qQLK2kLNh9xgOlmRnoFsFniJ"
type input "qQLK2kLNh9xgOlmRnoFsFniJ"
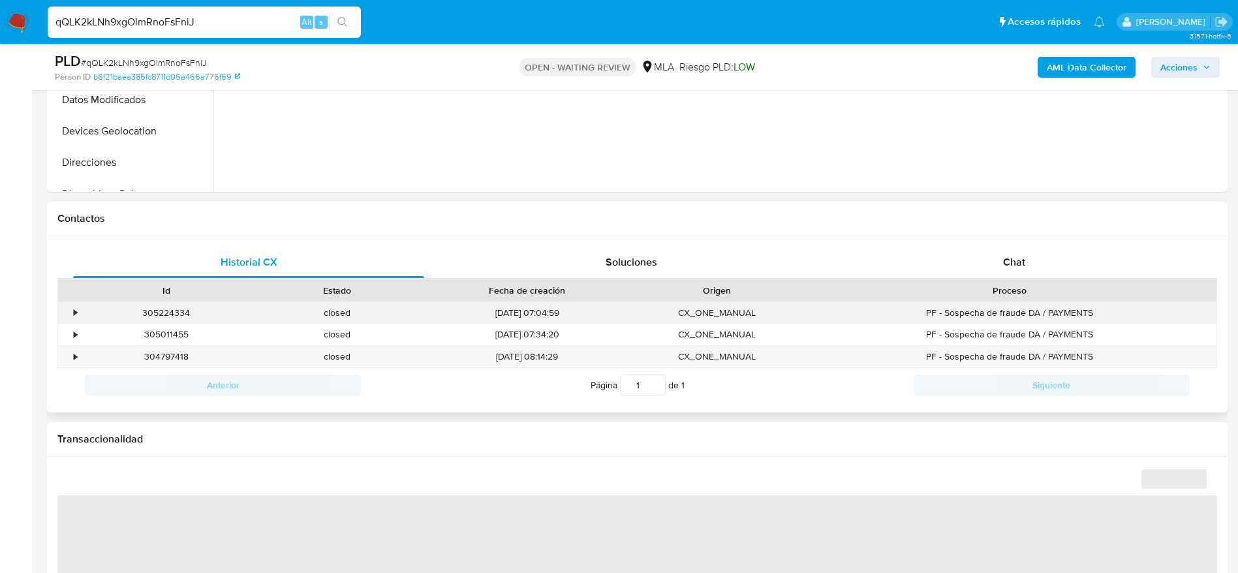
scroll to position [490, 0]
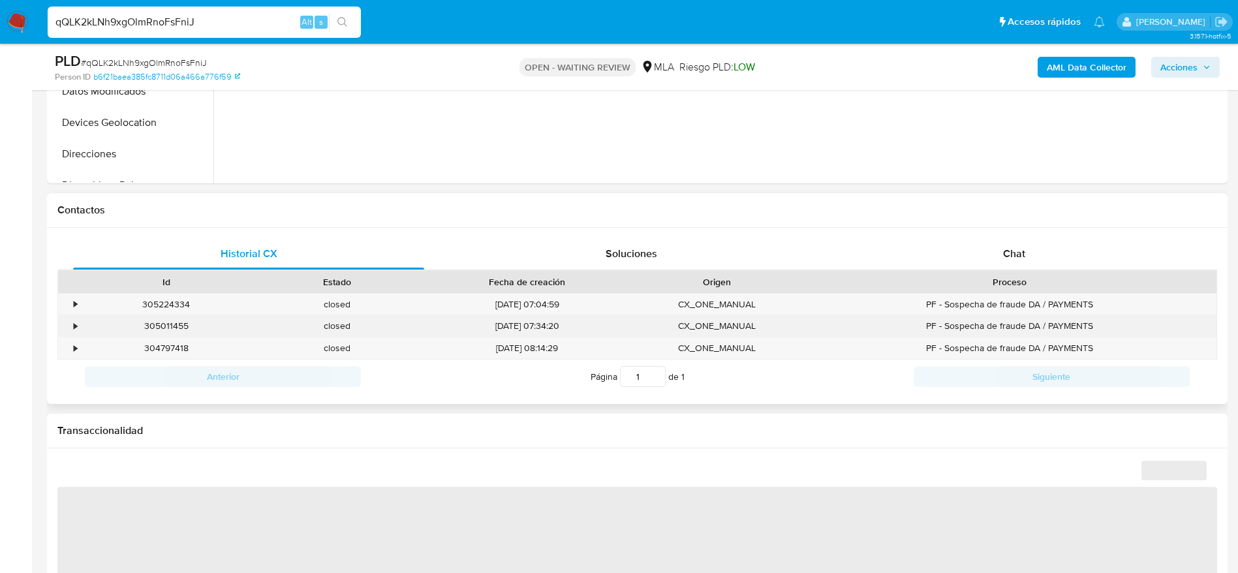
select select "10"
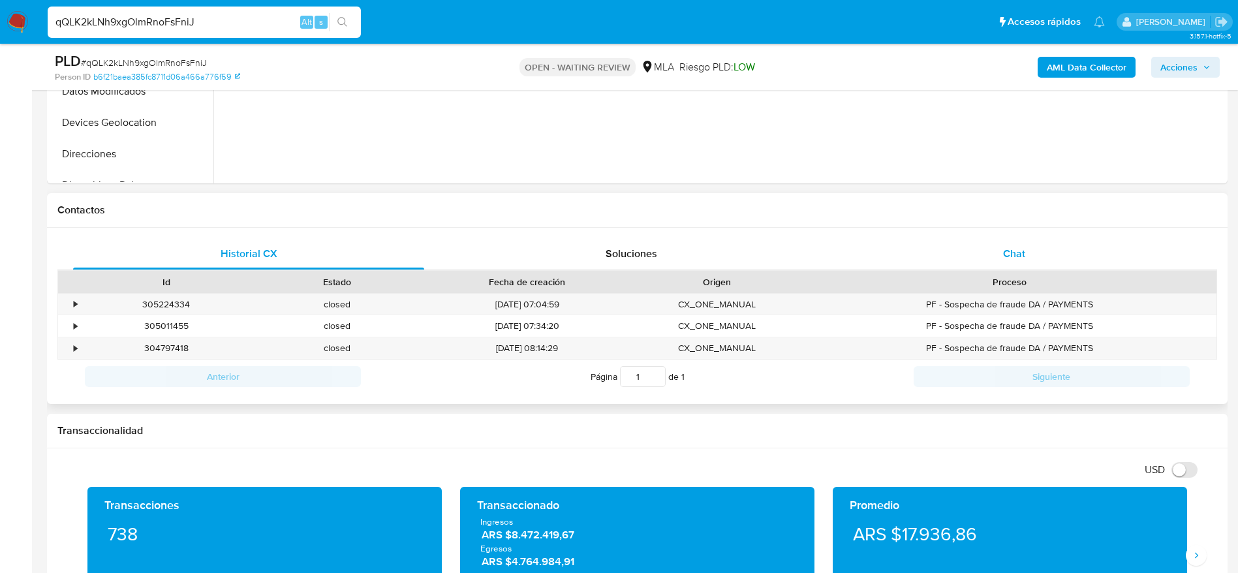
click at [1011, 238] on div "Chat" at bounding box center [1014, 253] width 351 height 31
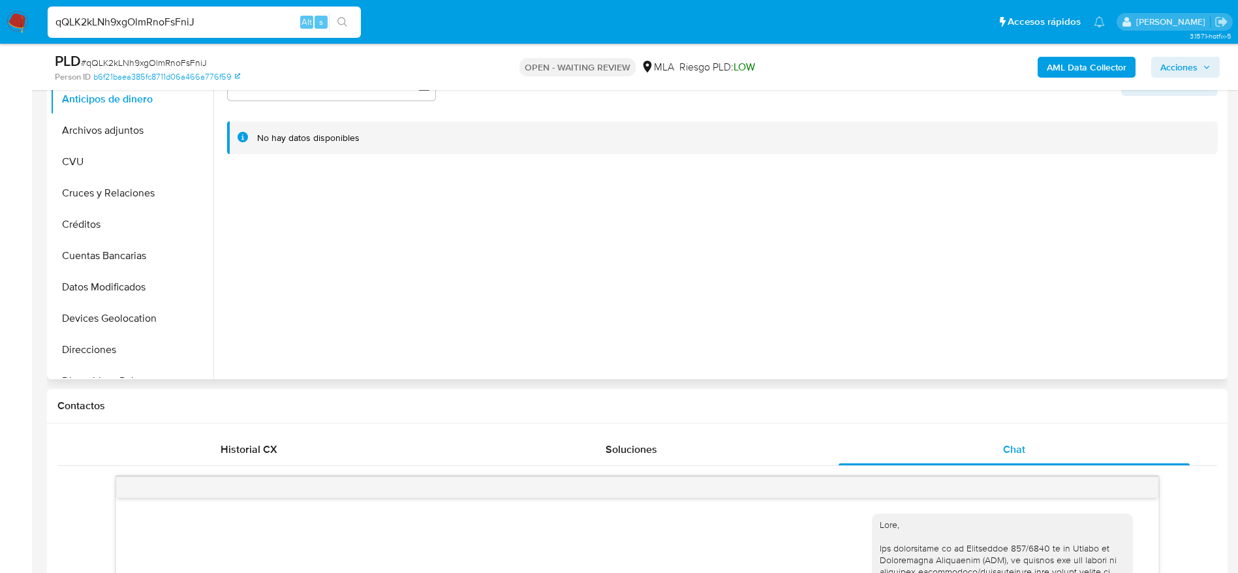
scroll to position [646, 0]
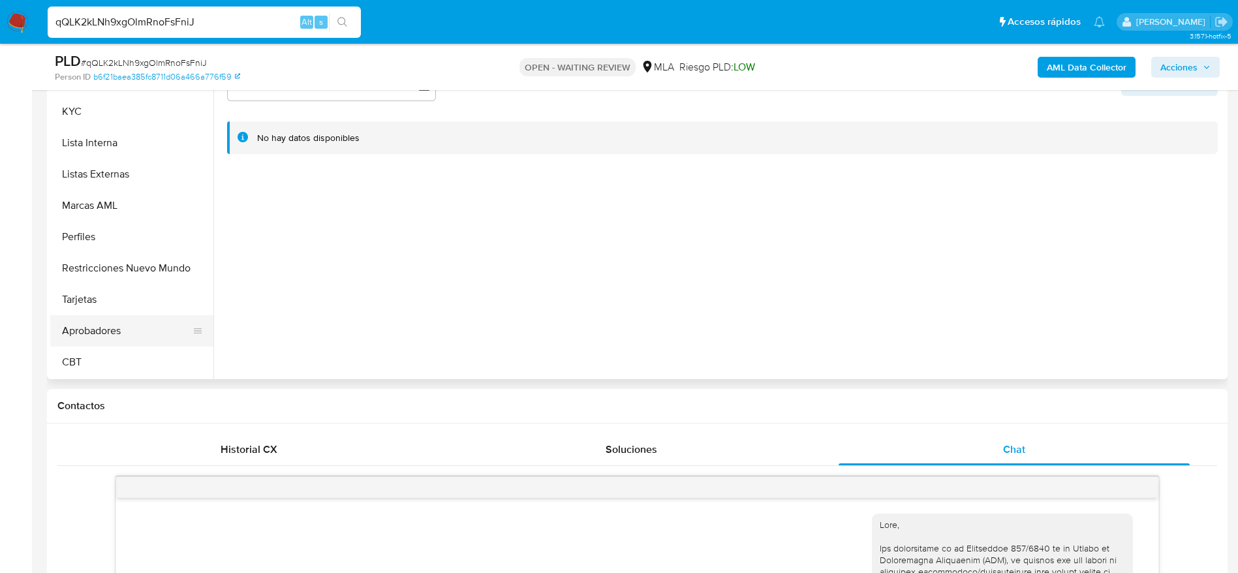
click at [131, 322] on button "Aprobadores" at bounding box center [126, 330] width 153 height 31
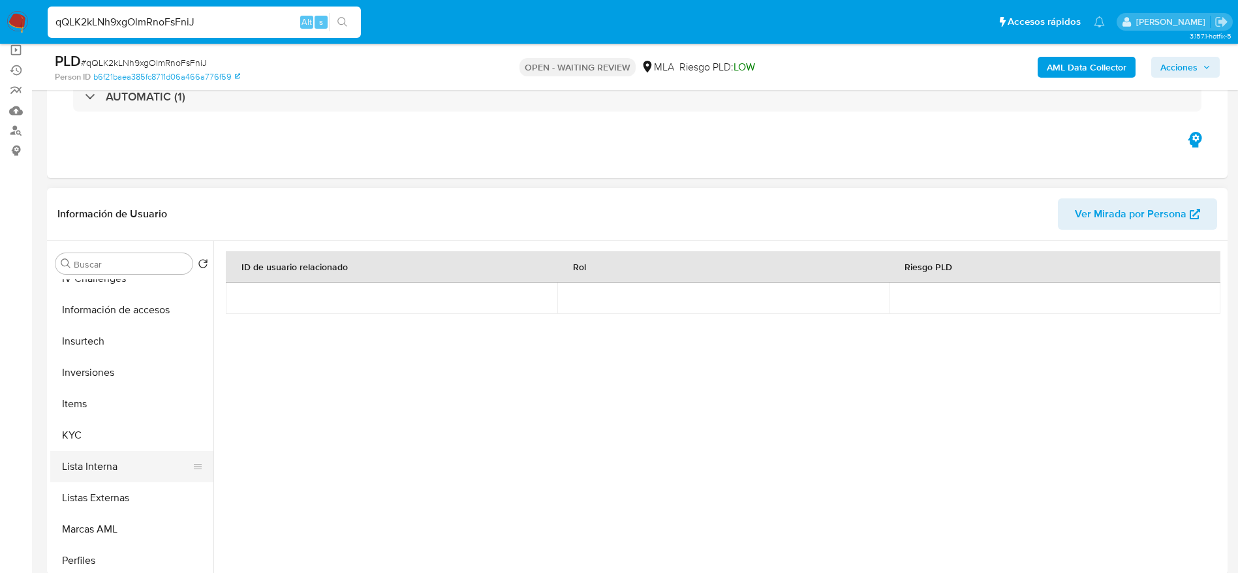
scroll to position [450, 0]
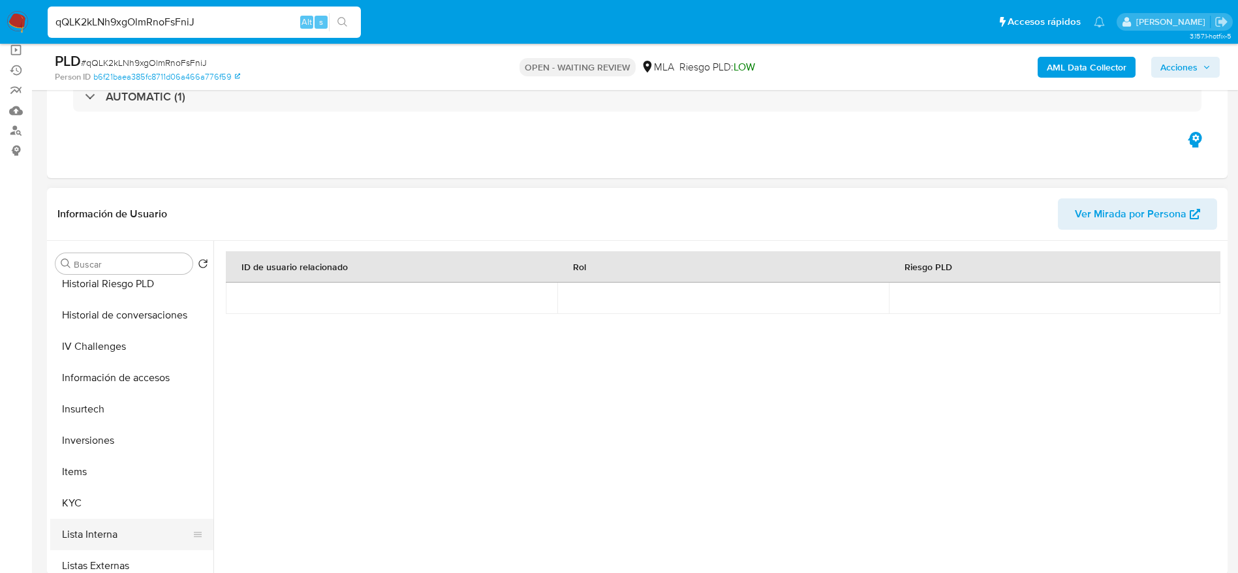
click at [90, 518] on button "KYC" at bounding box center [131, 503] width 163 height 31
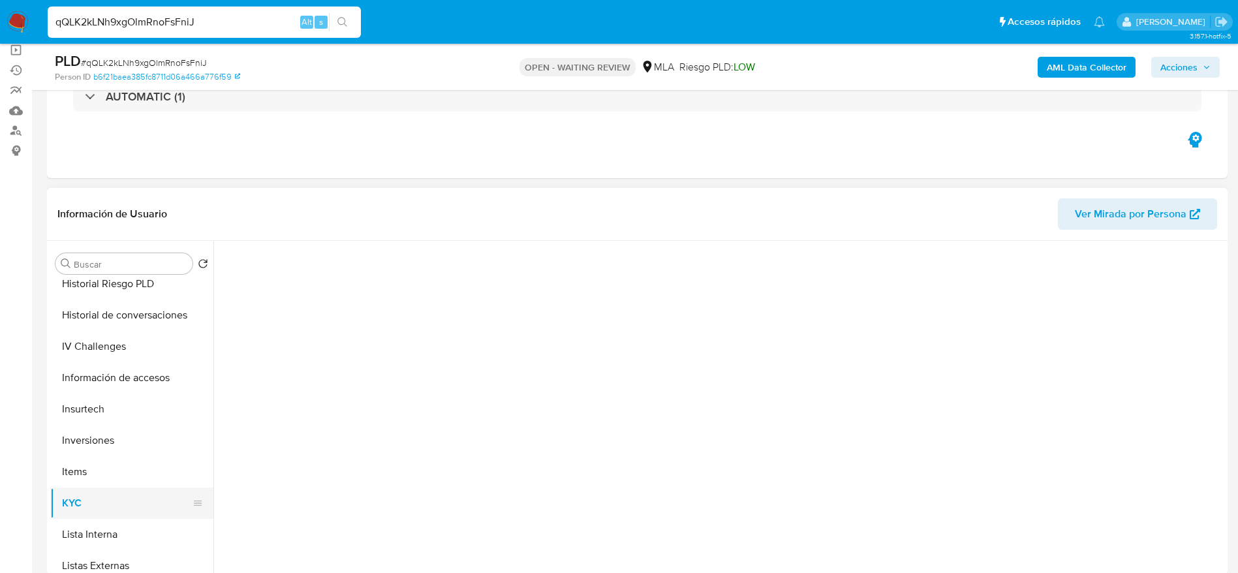
click at [86, 502] on button "KYC" at bounding box center [126, 503] width 153 height 31
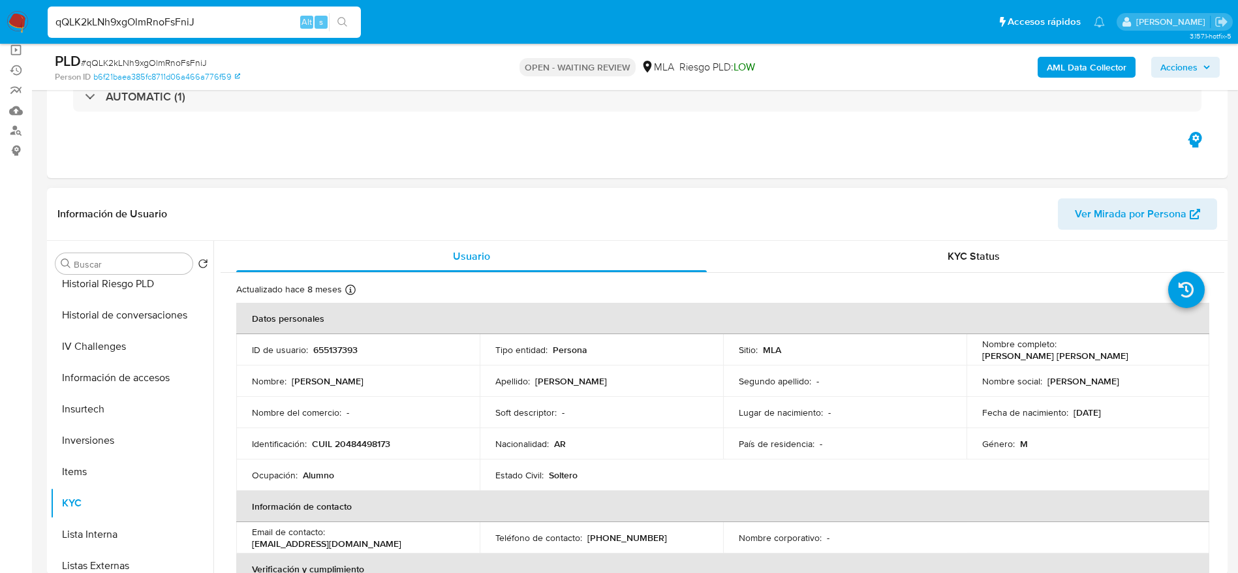
click at [1060, 350] on p "Juan Cruz Radziszewski" at bounding box center [1055, 356] width 146 height 12
drag, startPoint x: 1069, startPoint y: 353, endPoint x: 1180, endPoint y: 348, distance: 111.1
click at [1180, 348] on div "Nombre completo : Juan Cruz Radziszewski" at bounding box center [1088, 350] width 212 height 24
copy p "Juan Cruz Radziszewski"
click at [138, 63] on span "# qQLK2kLNh9xgOlmRnoFsFniJ" at bounding box center [144, 62] width 126 height 13
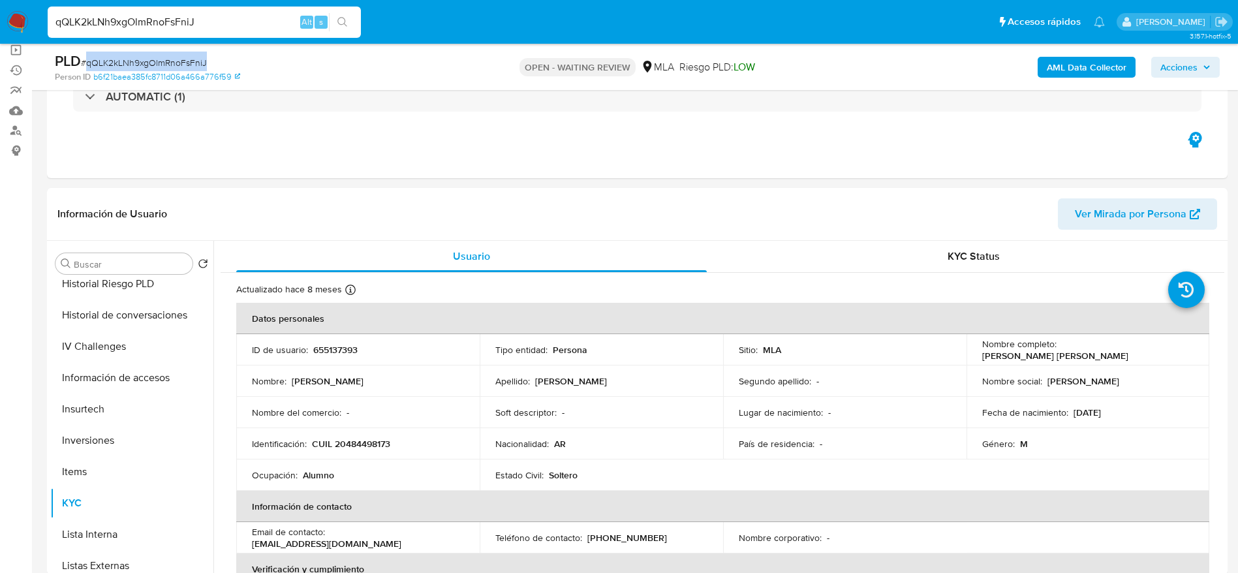
click at [138, 63] on span "# qQLK2kLNh9xgOlmRnoFsFniJ" at bounding box center [144, 62] width 126 height 13
copy span "qQLK2kLNh9xgOlmRnoFsFniJ"
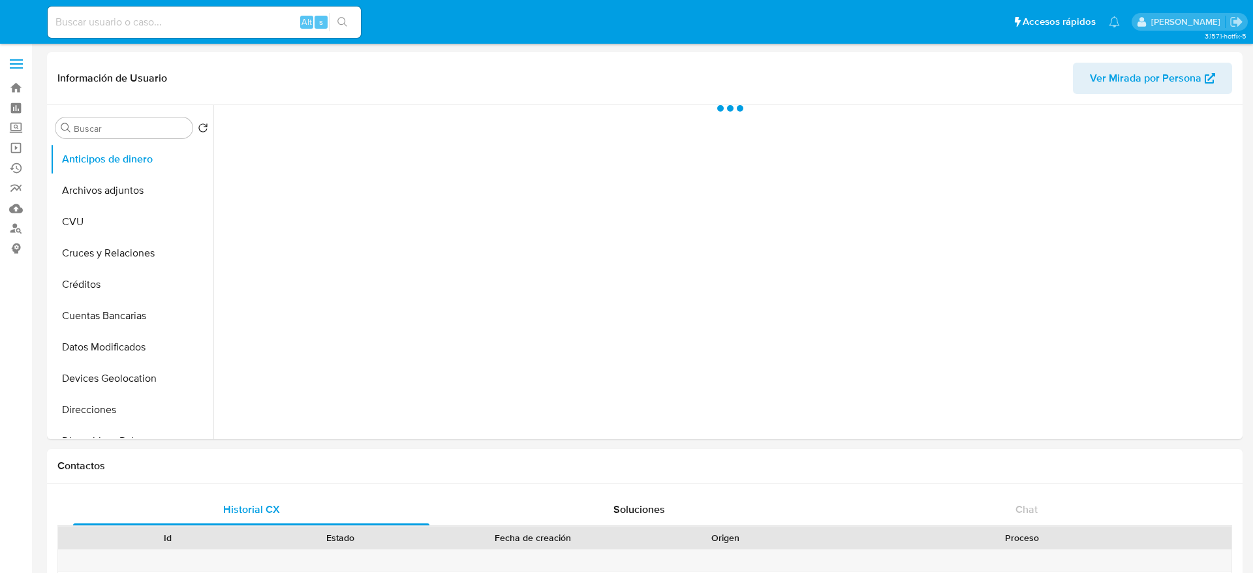
select select "10"
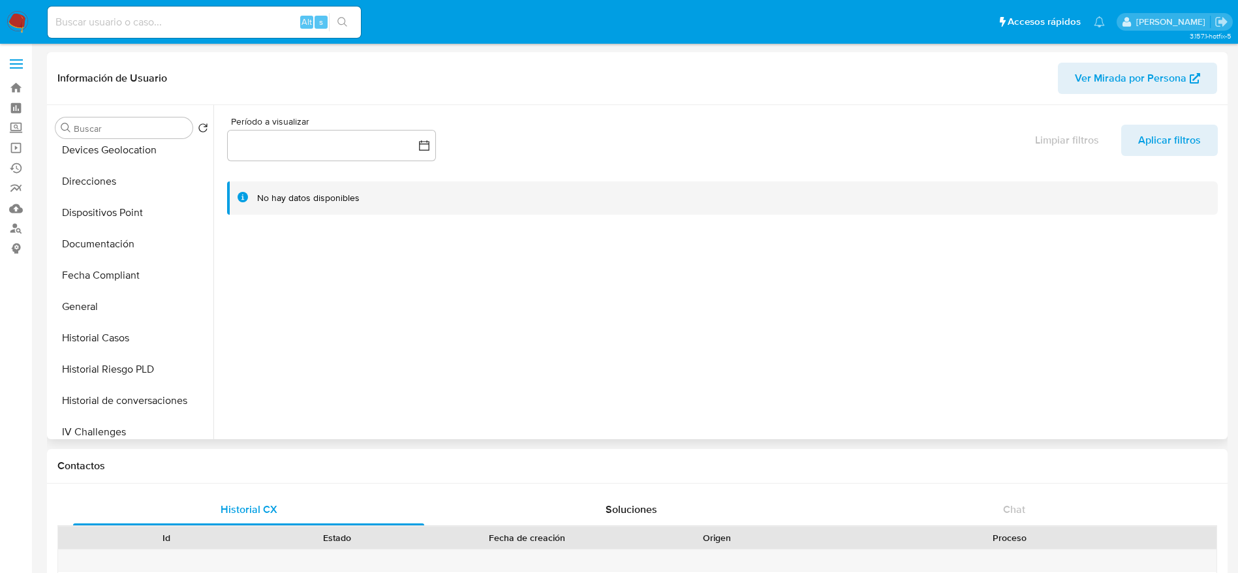
scroll to position [392, 0]
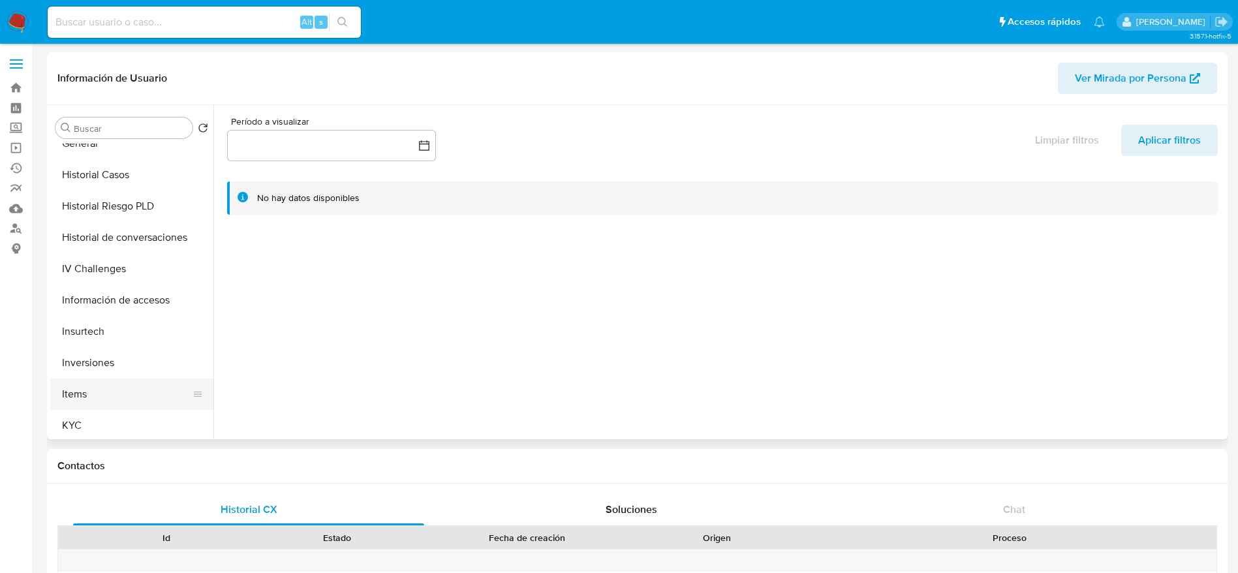
click at [82, 403] on button "Items" at bounding box center [126, 394] width 153 height 31
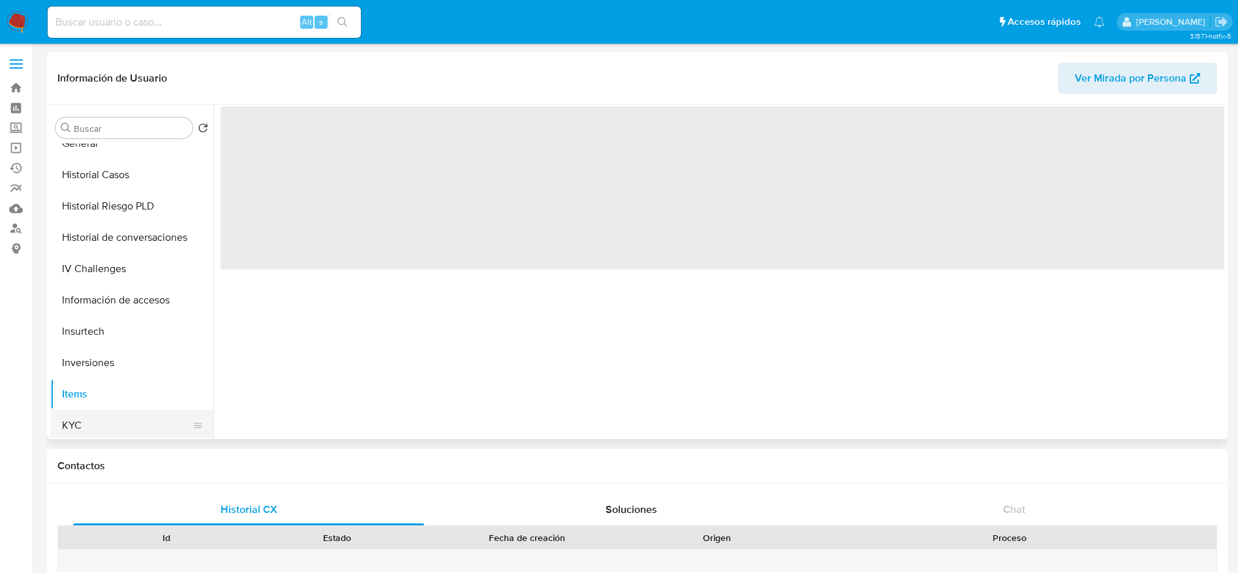
click at [84, 417] on button "KYC" at bounding box center [126, 425] width 153 height 31
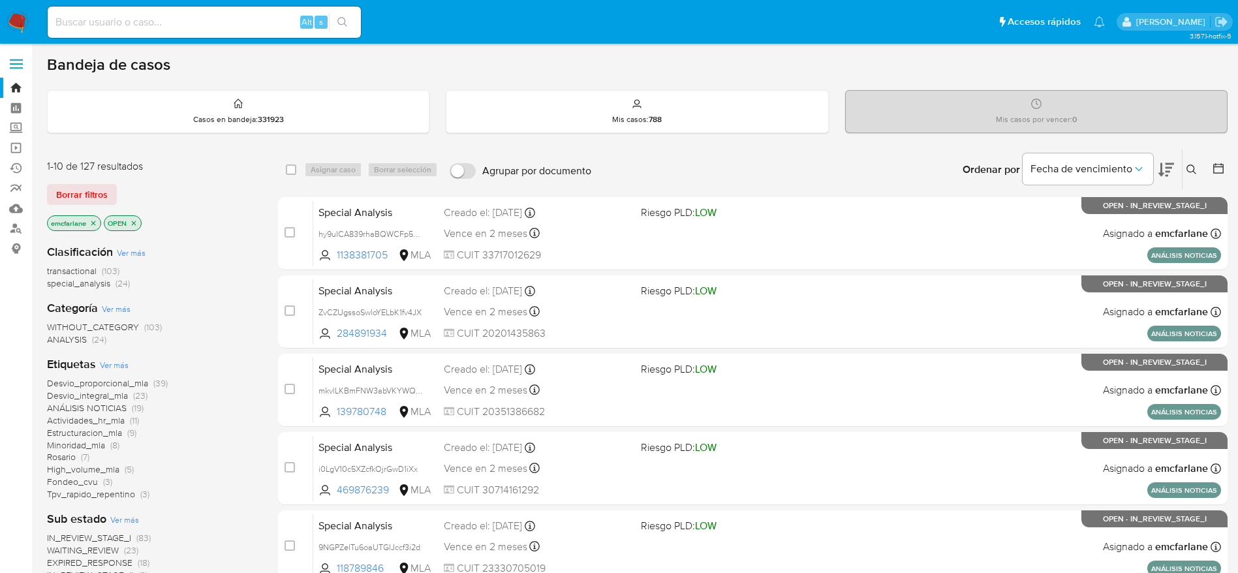
click at [1195, 176] on button at bounding box center [1194, 170] width 22 height 16
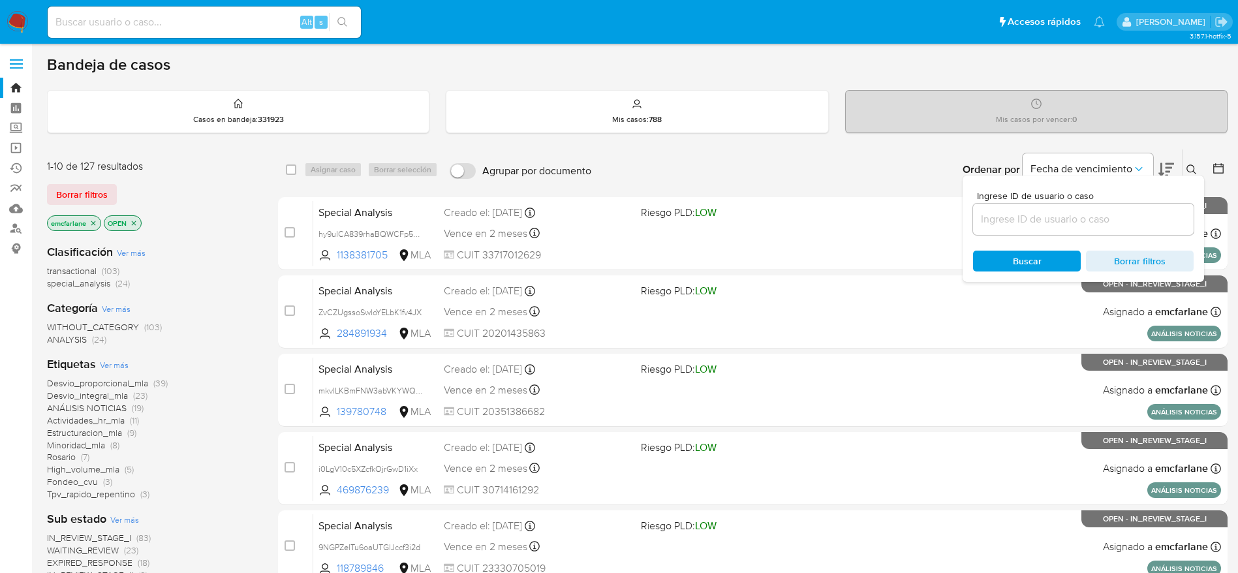
click at [1010, 225] on input at bounding box center [1083, 219] width 221 height 17
type input "qQLK2kLNh9xgOlmRnoFsFniJ"
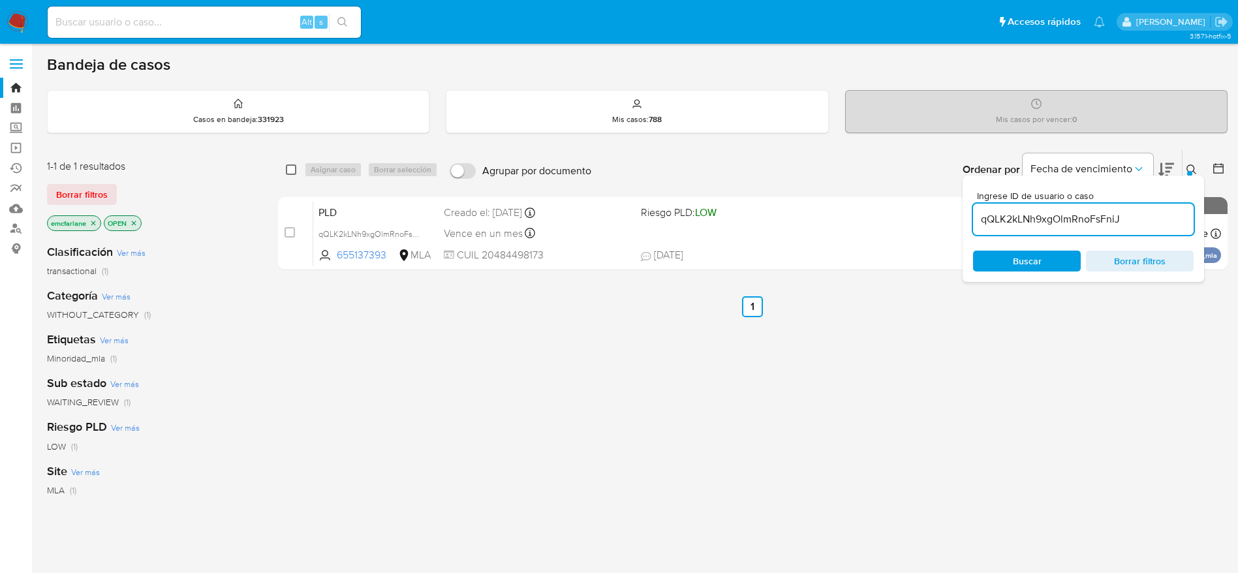
click at [289, 166] on input "checkbox" at bounding box center [291, 170] width 10 height 10
checkbox input "true"
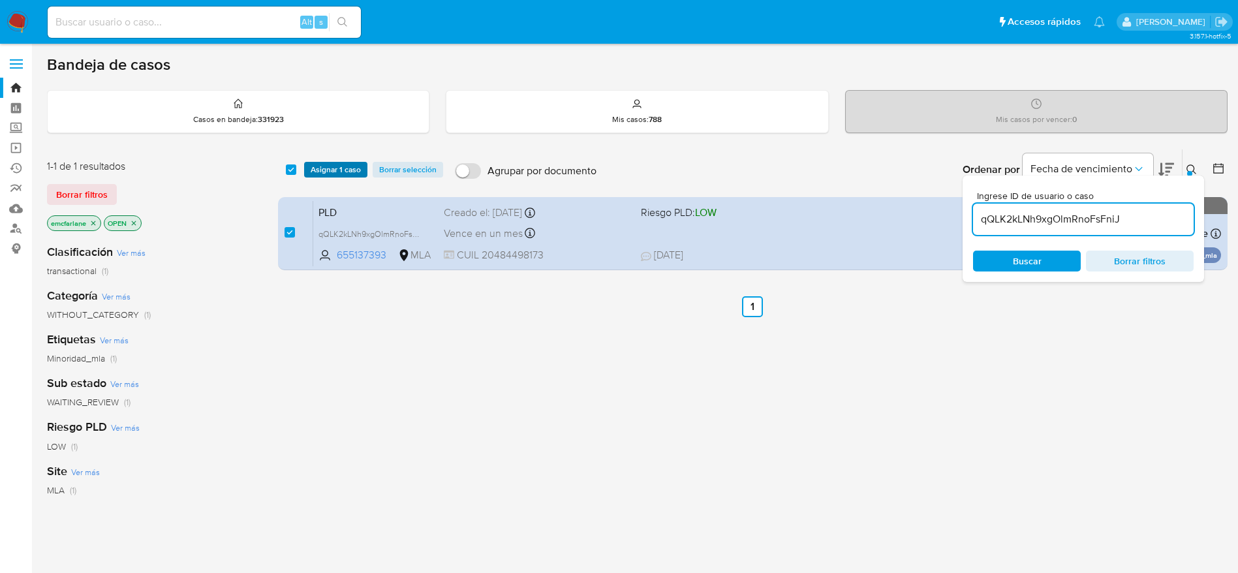
click at [332, 172] on span "Asignar 1 caso" at bounding box center [336, 169] width 50 height 13
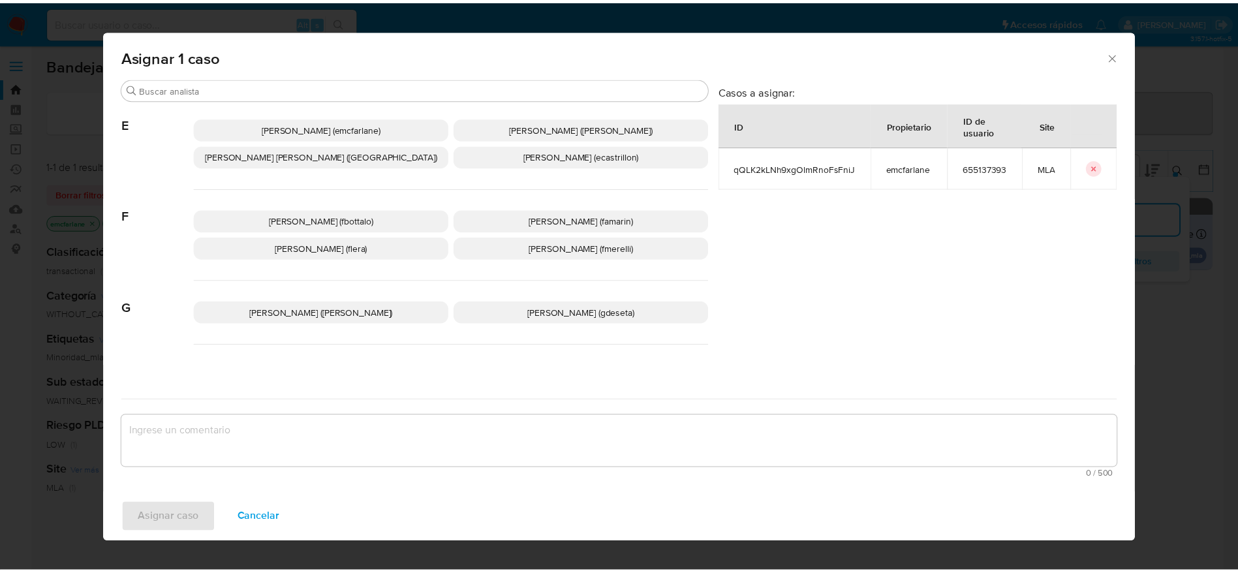
scroll to position [196, 0]
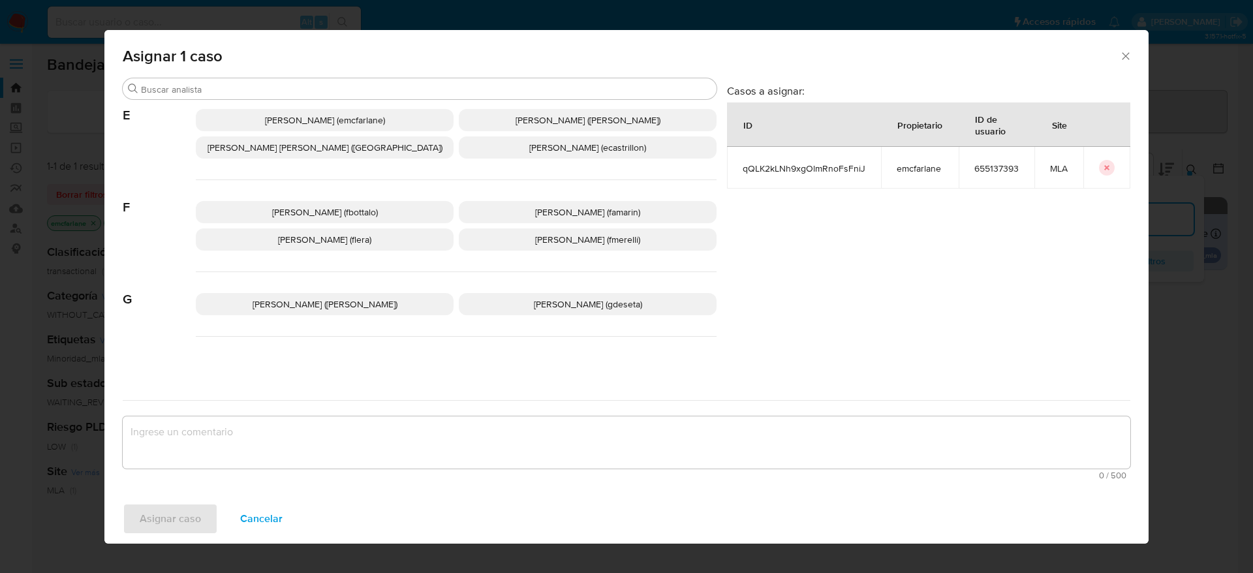
click at [337, 118] on span "[PERSON_NAME] (emcfarlane)" at bounding box center [325, 120] width 120 height 13
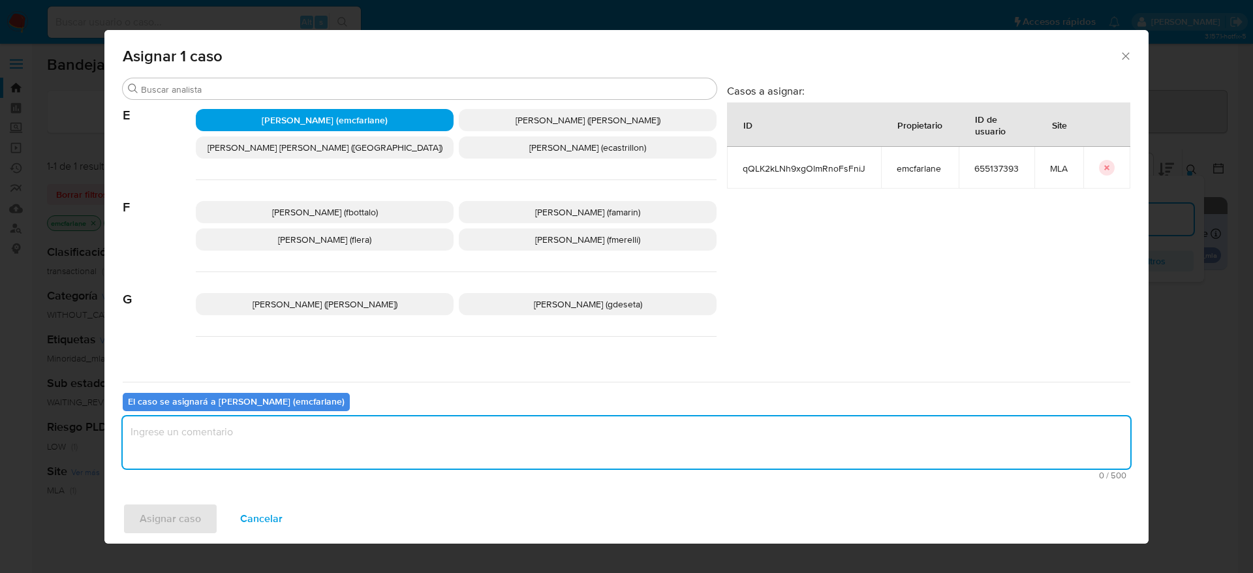
click at [299, 432] on textarea "assign-modal" at bounding box center [627, 442] width 1008 height 52
click at [165, 505] on span "Asignar caso" at bounding box center [170, 519] width 61 height 29
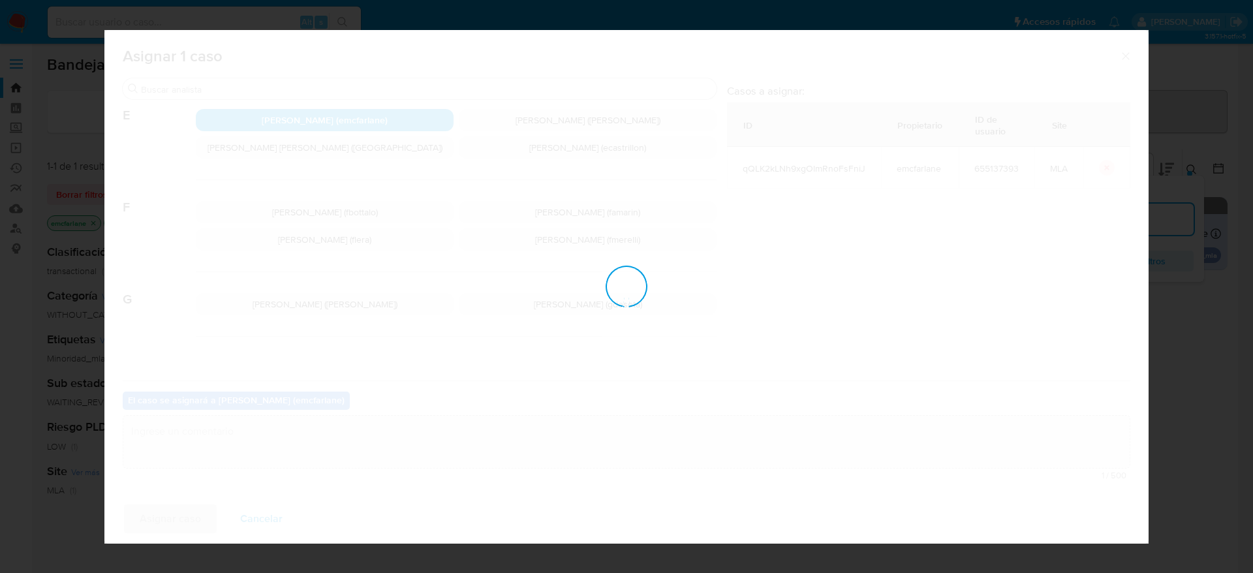
checkbox input "false"
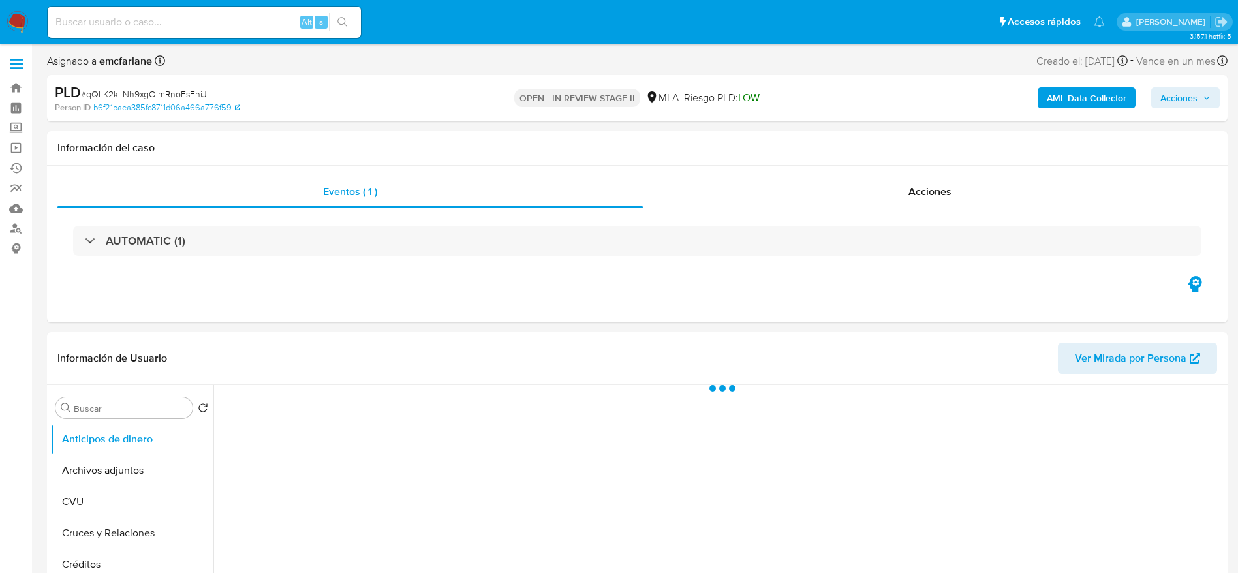
click at [1174, 99] on span "Acciones" at bounding box center [1179, 97] width 37 height 21
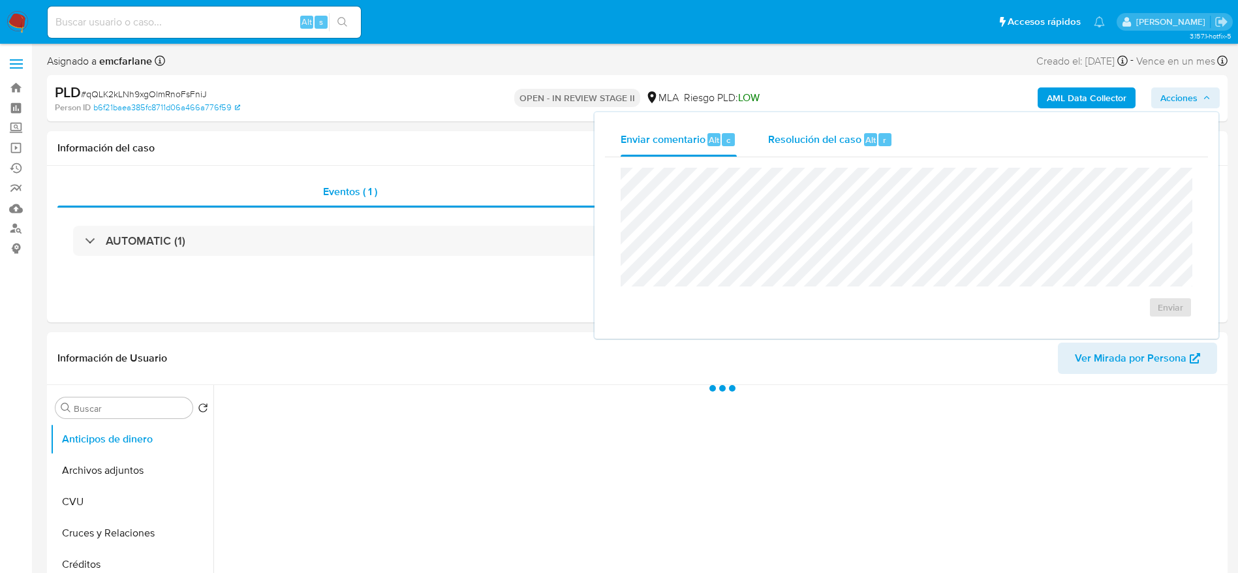
click at [821, 142] on span "Resolución del caso" at bounding box center [814, 139] width 93 height 15
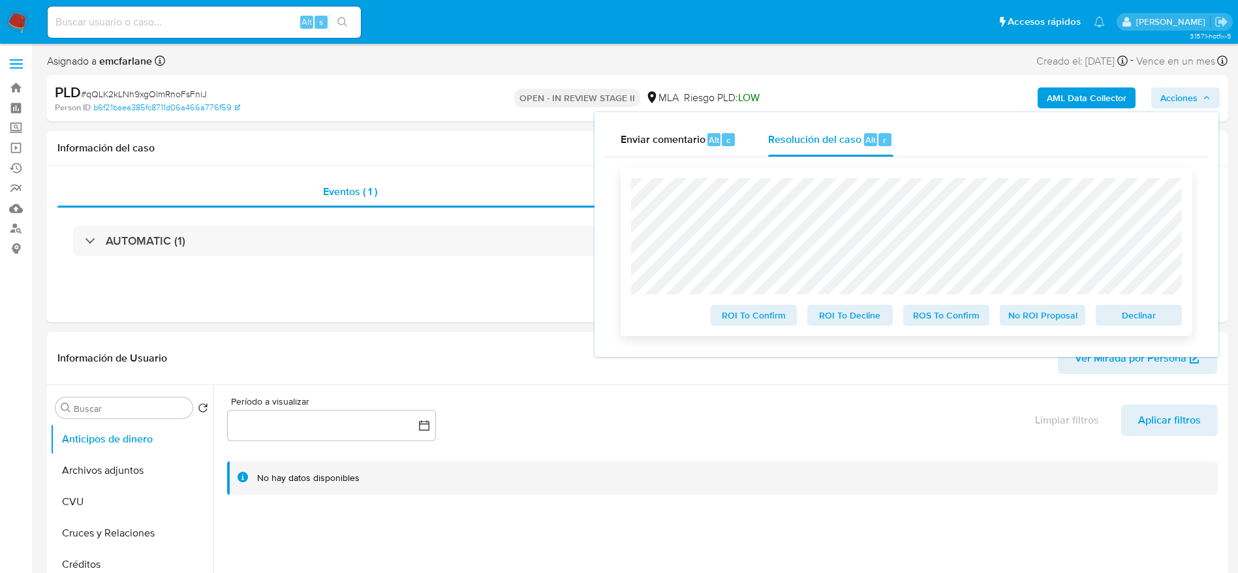
select select "10"
click at [1140, 317] on span "Declinar" at bounding box center [1139, 315] width 68 height 18
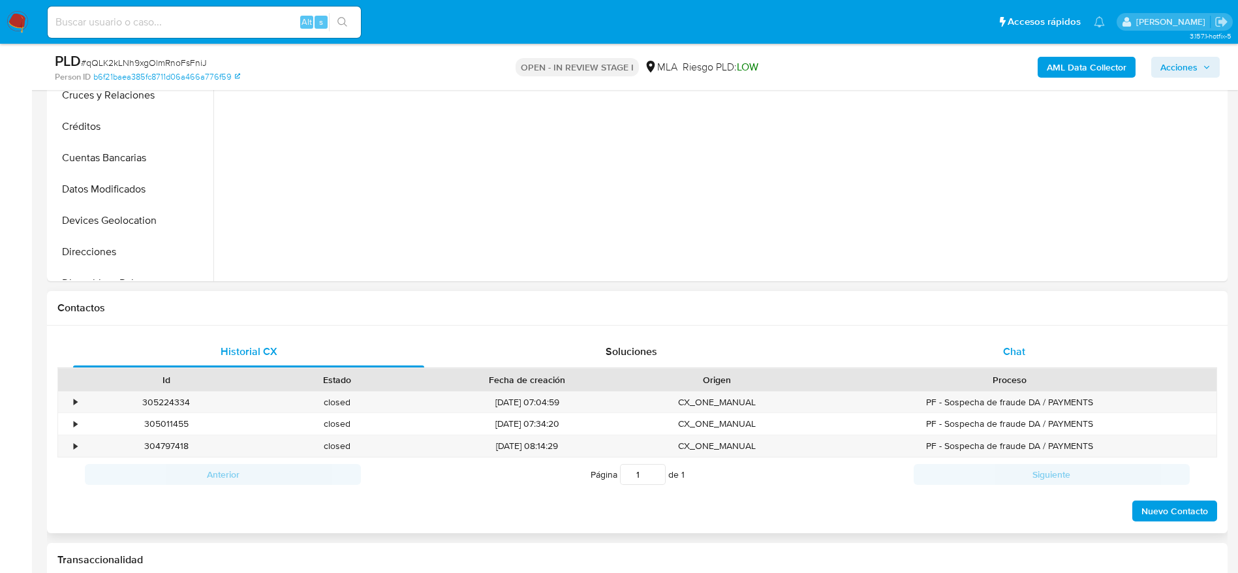
select select "10"
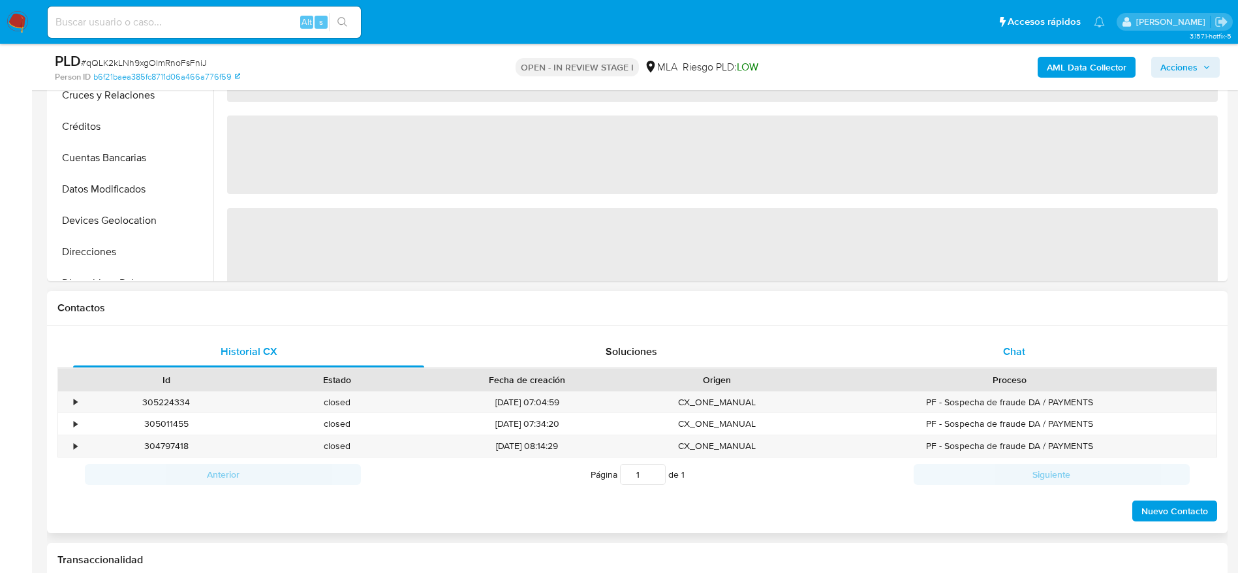
click at [1059, 343] on div "Chat" at bounding box center [1014, 351] width 351 height 31
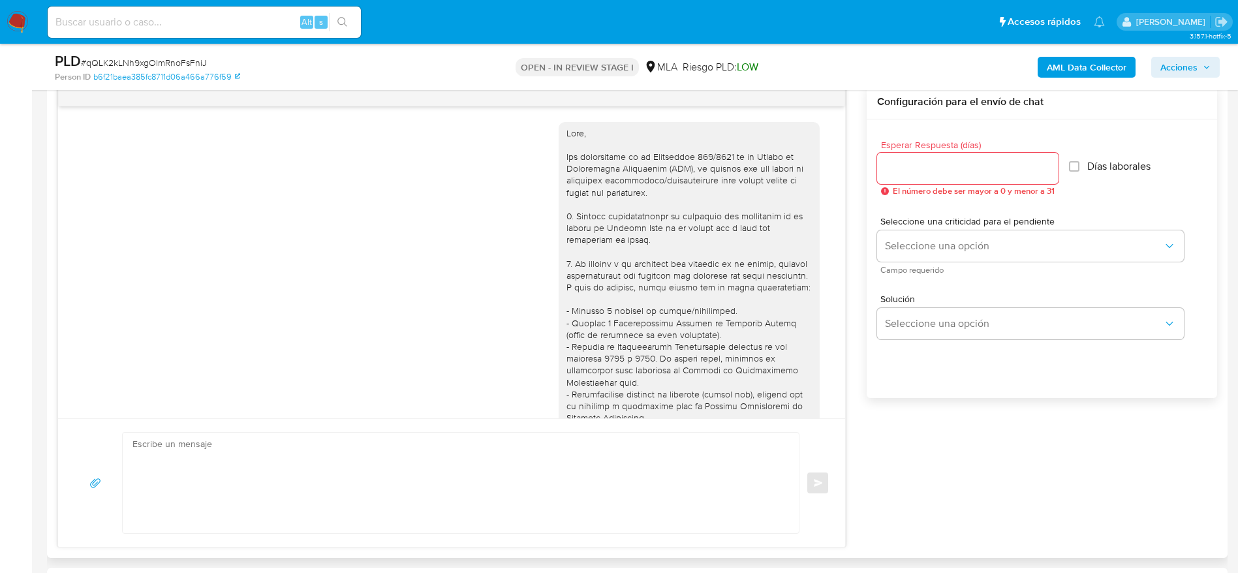
scroll to position [503, 0]
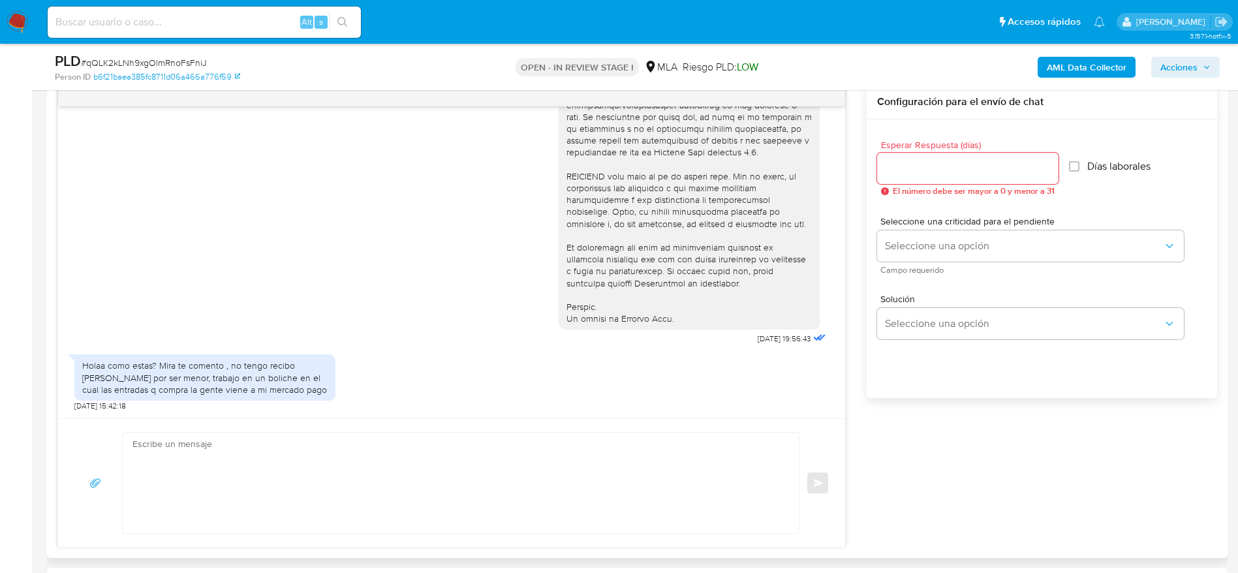
click at [441, 451] on textarea at bounding box center [458, 483] width 650 height 101
paste textarea "Hola Juan Cruz Radziszewski, Muchas gracias por tu respuesta. En función de las…"
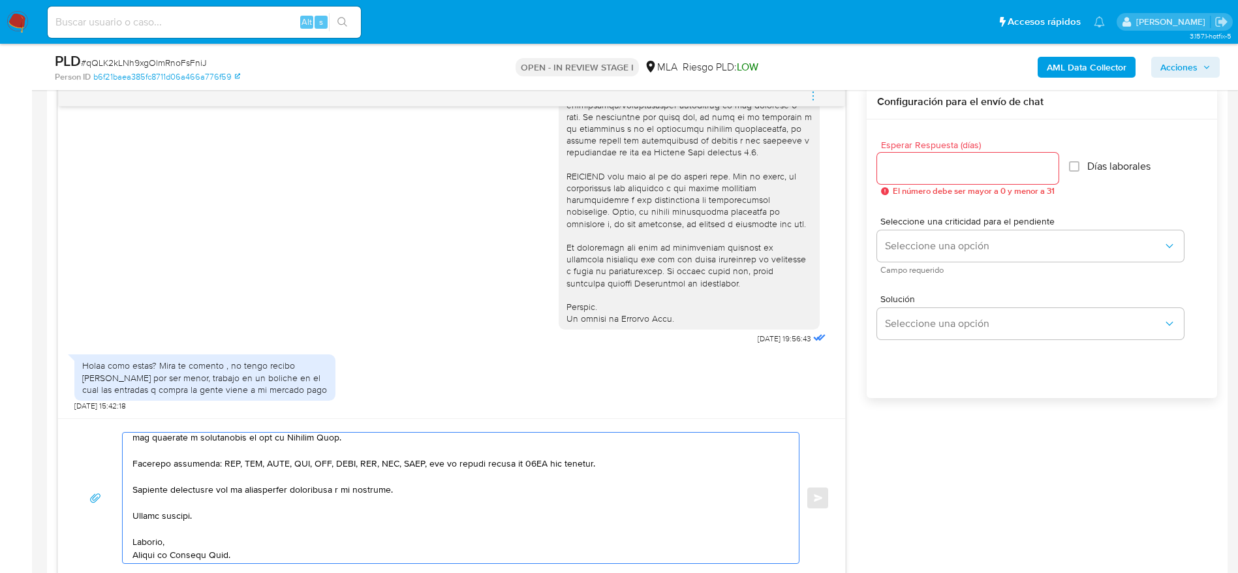
scroll to position [362, 0]
type textarea "Hola Juan Cruz Radziszewski, Muchas gracias por tu respuesta. En función de las…"
click at [896, 173] on input "Esperar Respuesta (días)" at bounding box center [967, 168] width 181 height 17
type input "1"
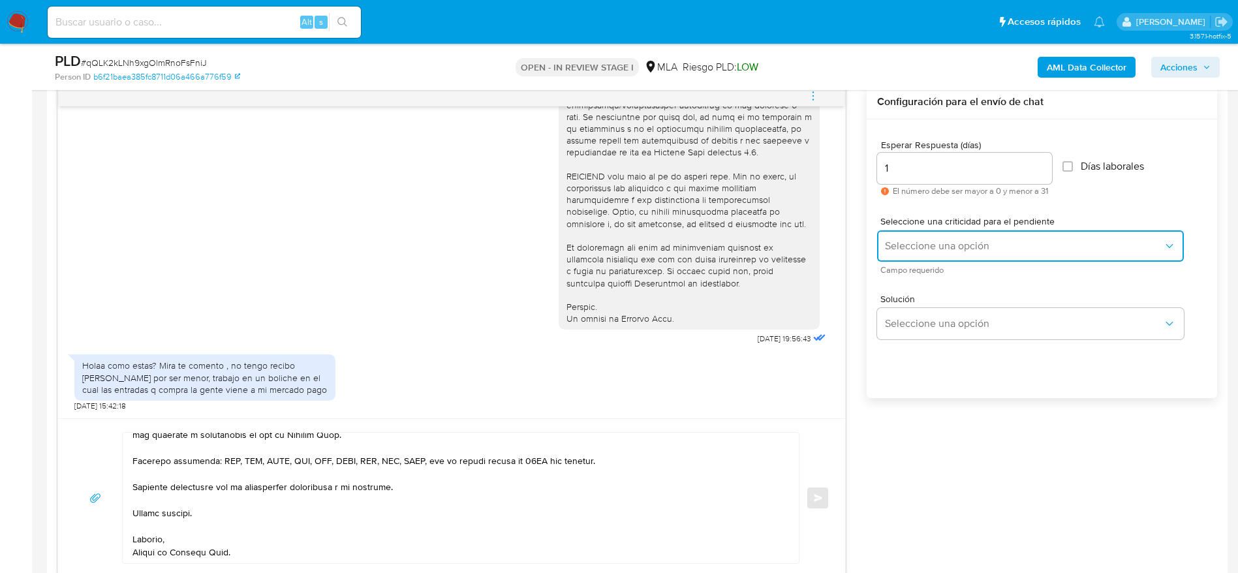
click at [917, 257] on button "Seleccione una opción" at bounding box center [1030, 245] width 307 height 31
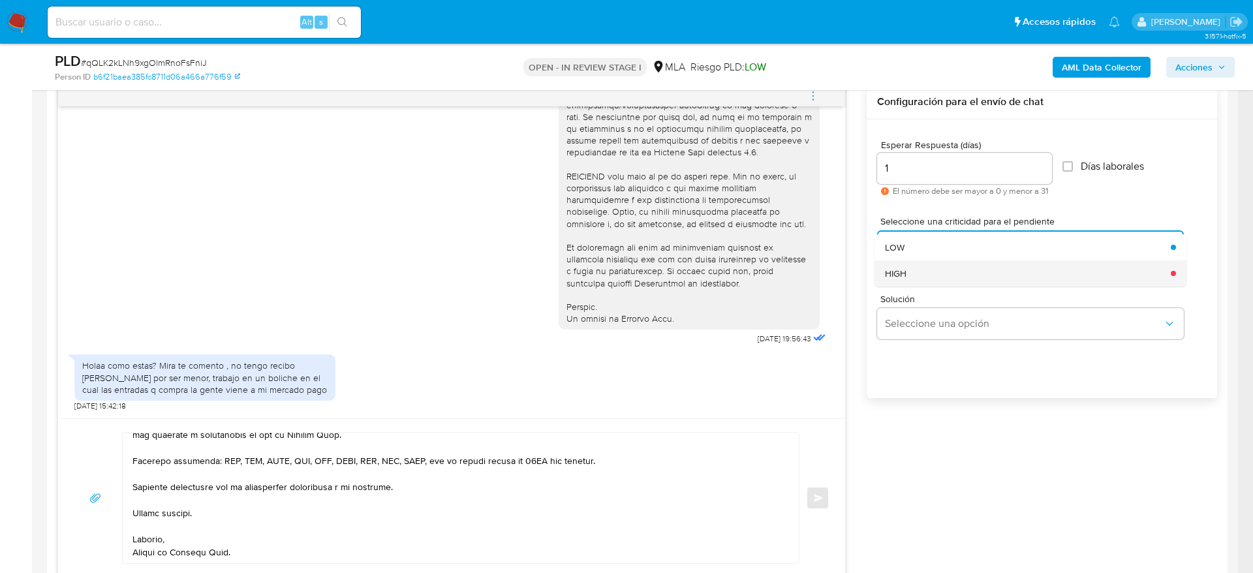
click at [918, 271] on div "HIGH" at bounding box center [1024, 273] width 278 height 26
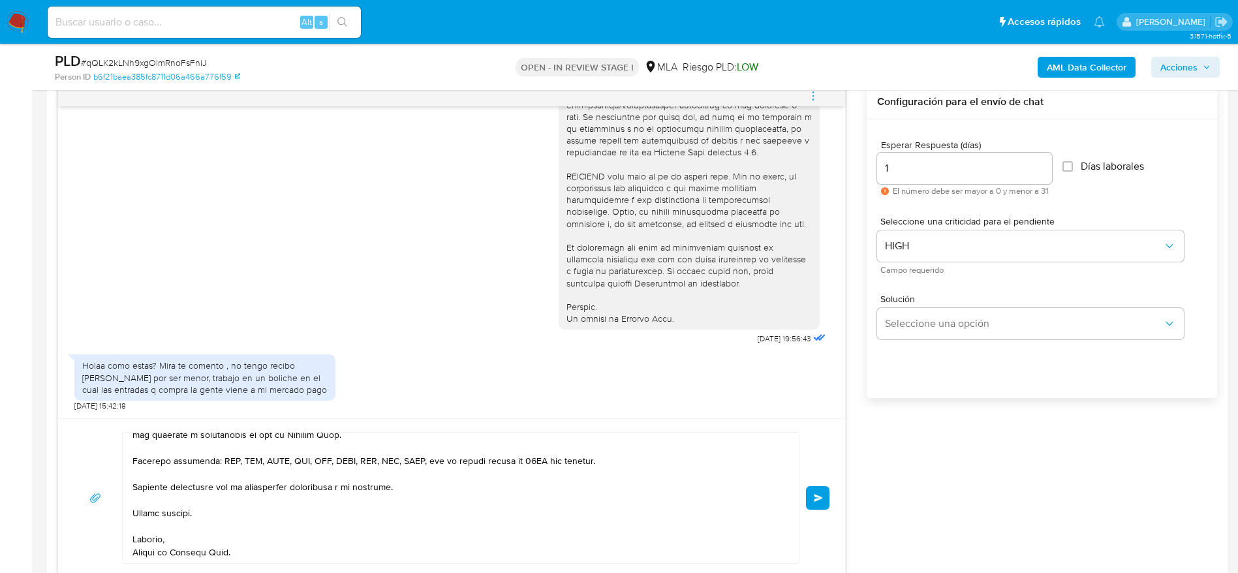
click at [819, 494] on span "Enviar" at bounding box center [818, 498] width 9 height 8
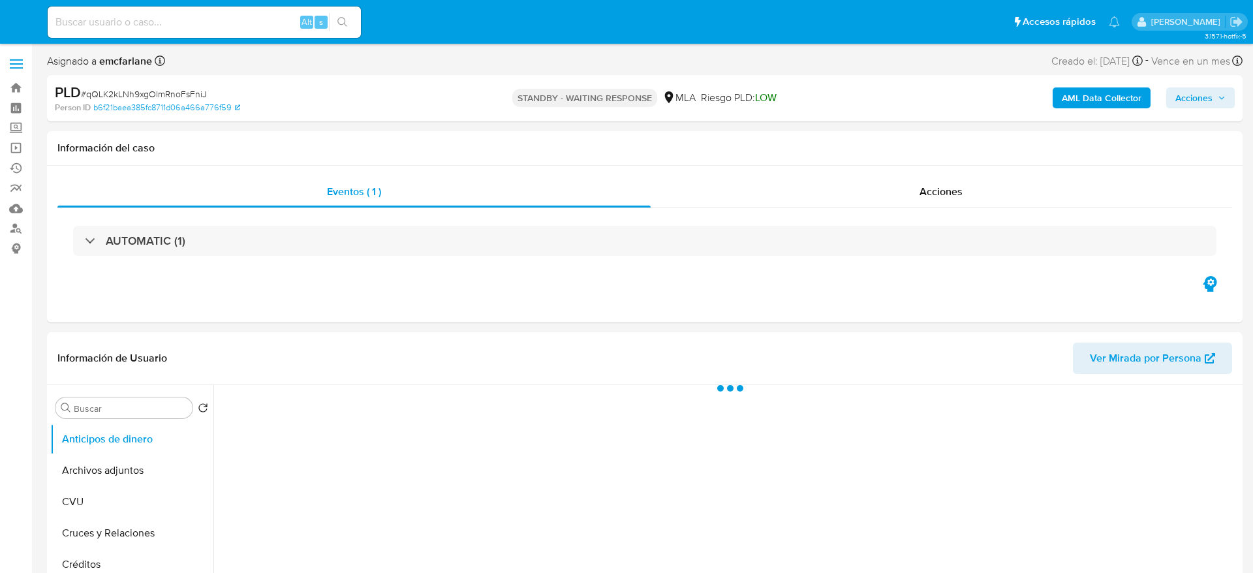
select select "10"
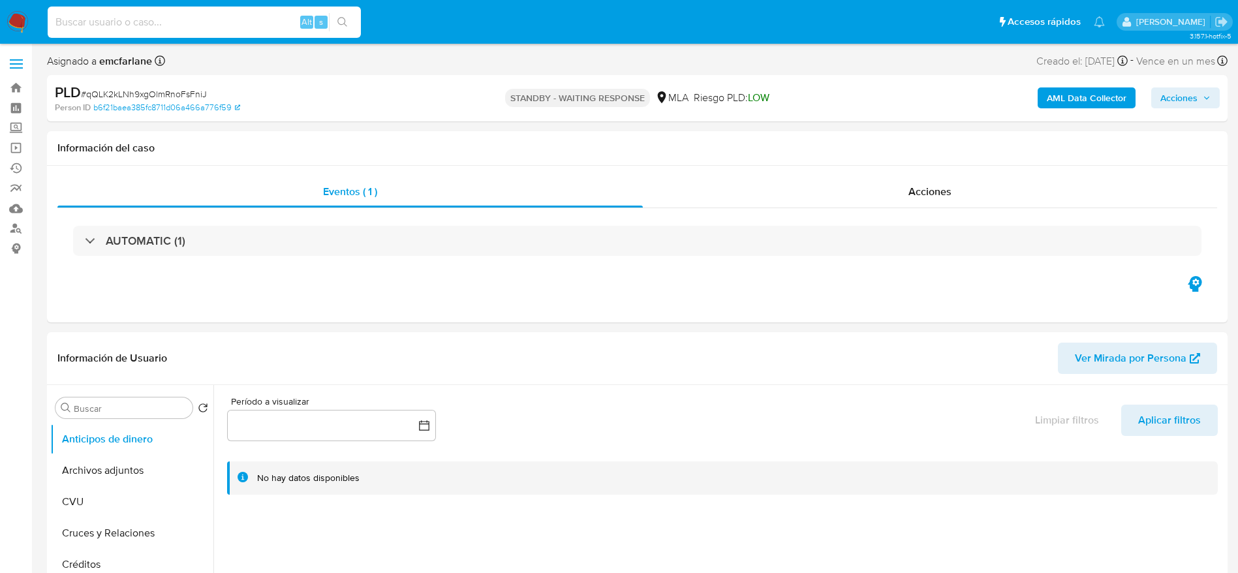
click at [196, 27] on input at bounding box center [204, 22] width 313 height 17
paste input "yBYjIQmcQavxWT48tF7mVtG4"
type input "yBYjIQmcQavxWT48tF7mVtG4"
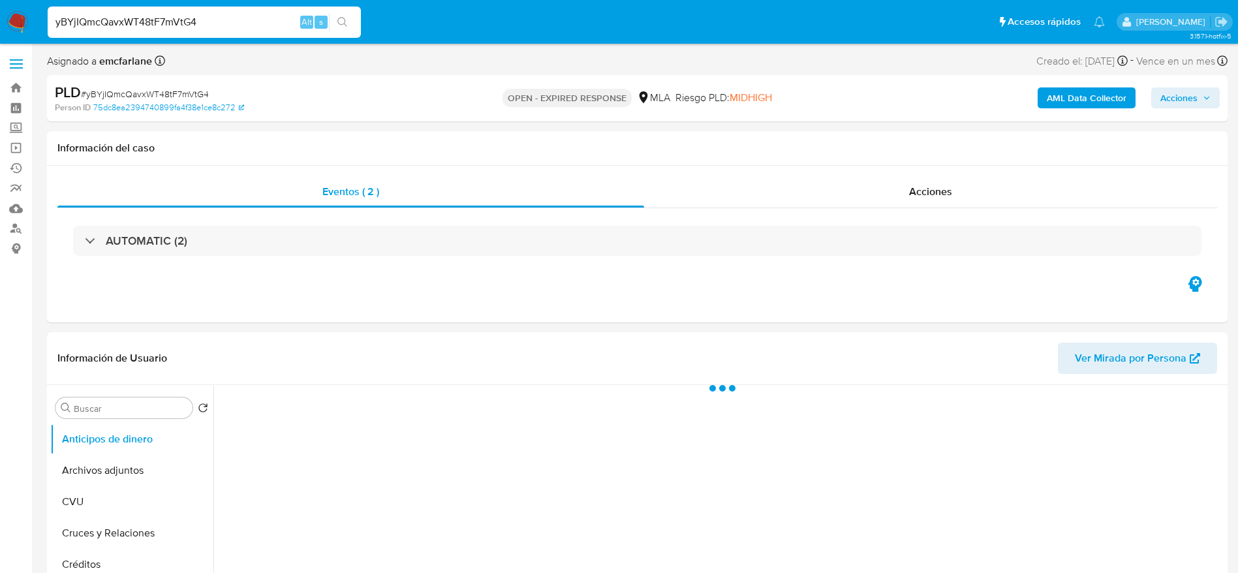
select select "10"
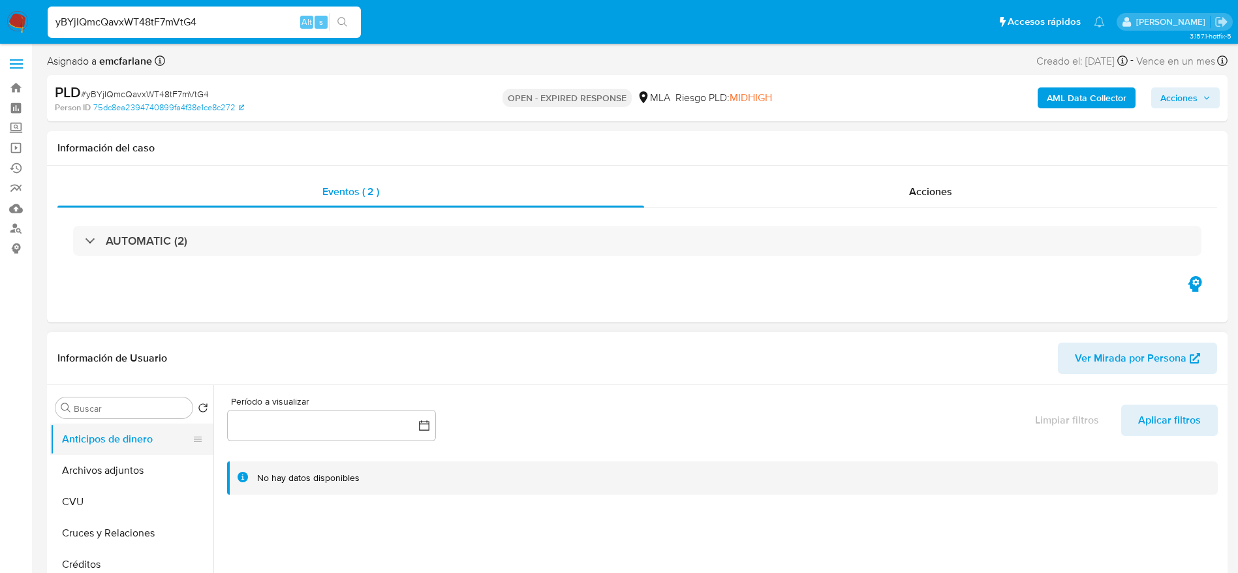
click at [132, 453] on button "Anticipos de dinero" at bounding box center [126, 439] width 153 height 31
drag, startPoint x: 68, startPoint y: 469, endPoint x: 79, endPoint y: 465, distance: 11.8
click at [68, 470] on button "Archivos adjuntos" at bounding box center [126, 470] width 153 height 31
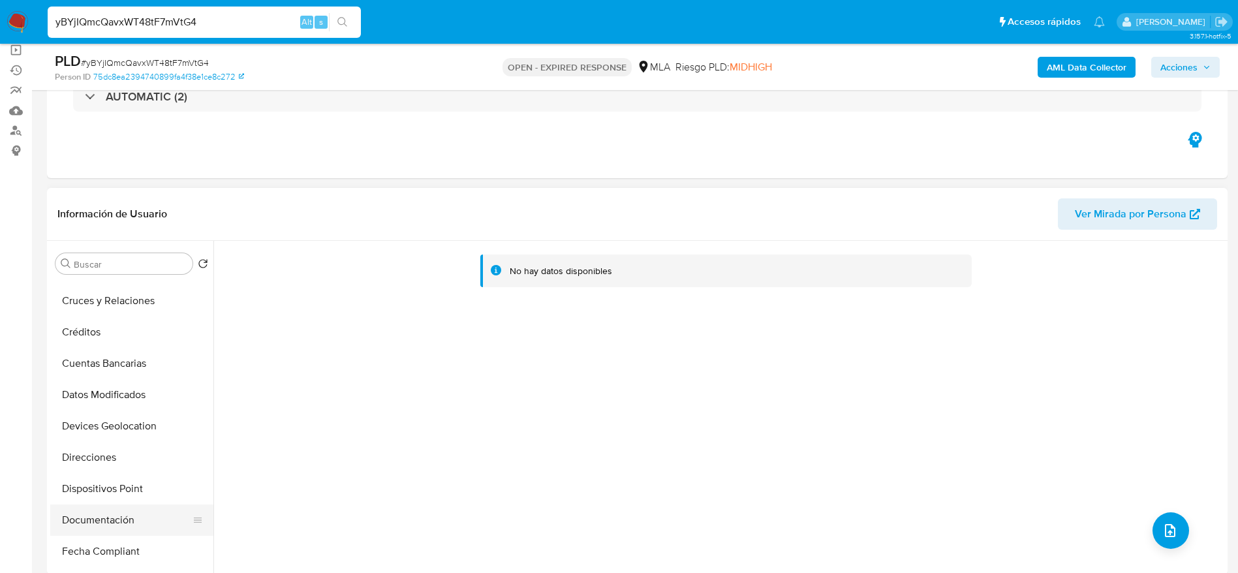
scroll to position [196, 0]
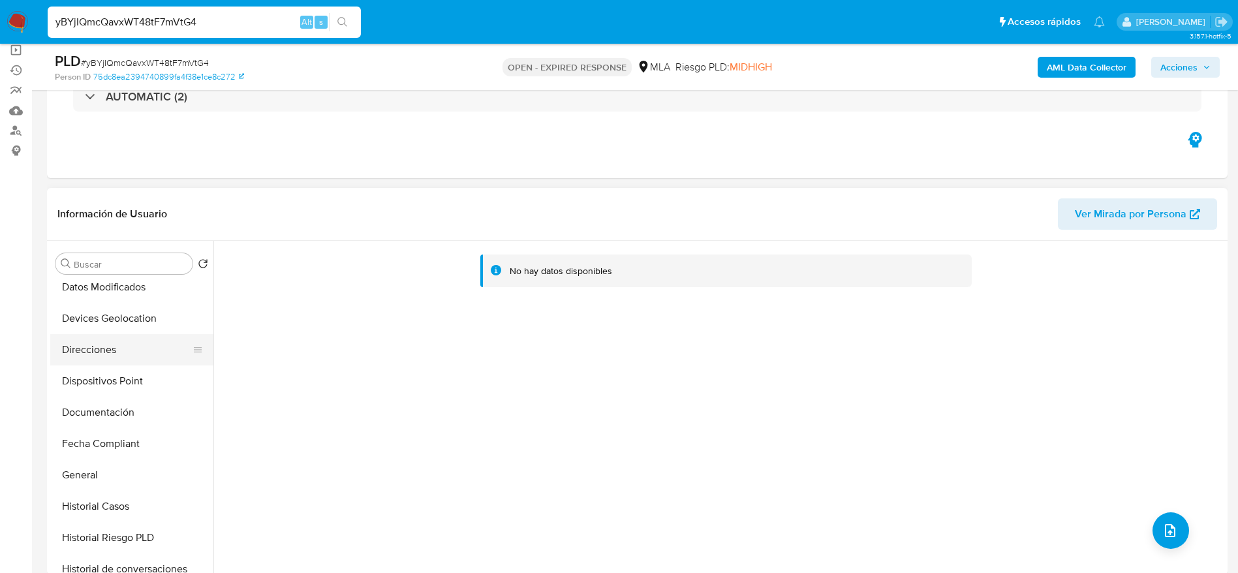
click at [104, 353] on button "Direcciones" at bounding box center [126, 349] width 153 height 31
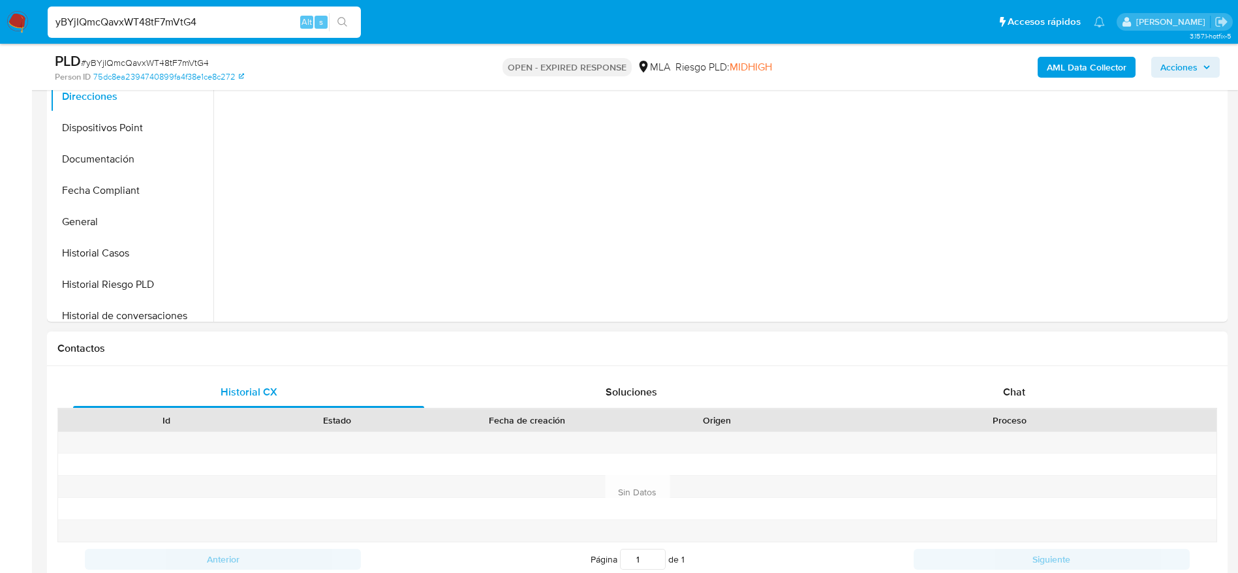
scroll to position [490, 0]
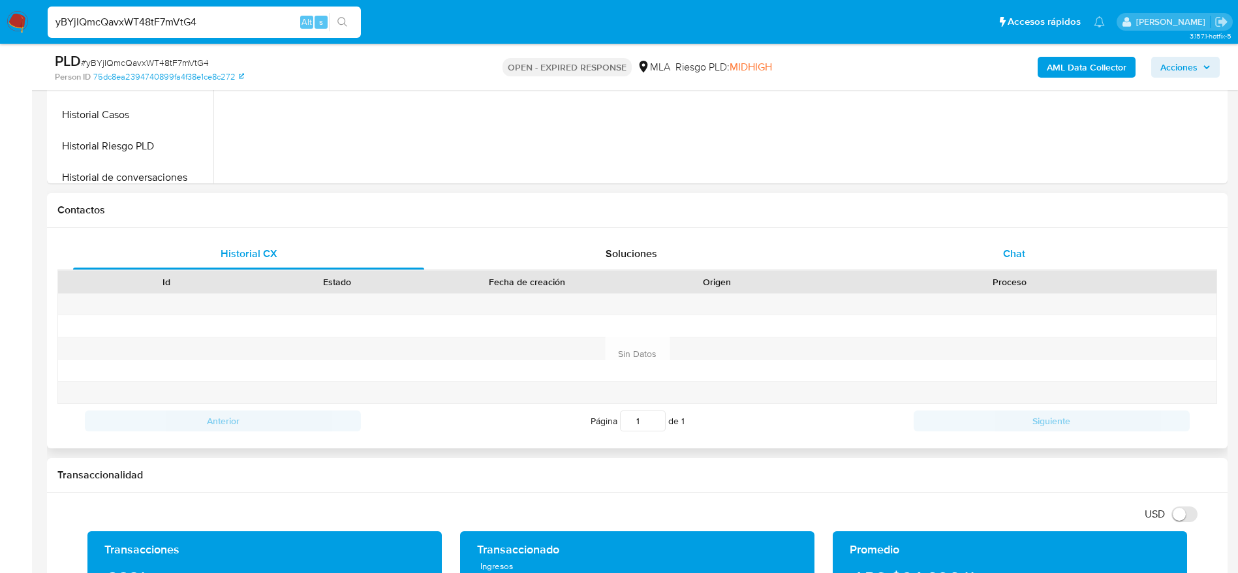
click at [1015, 243] on div "Chat" at bounding box center [1014, 253] width 351 height 31
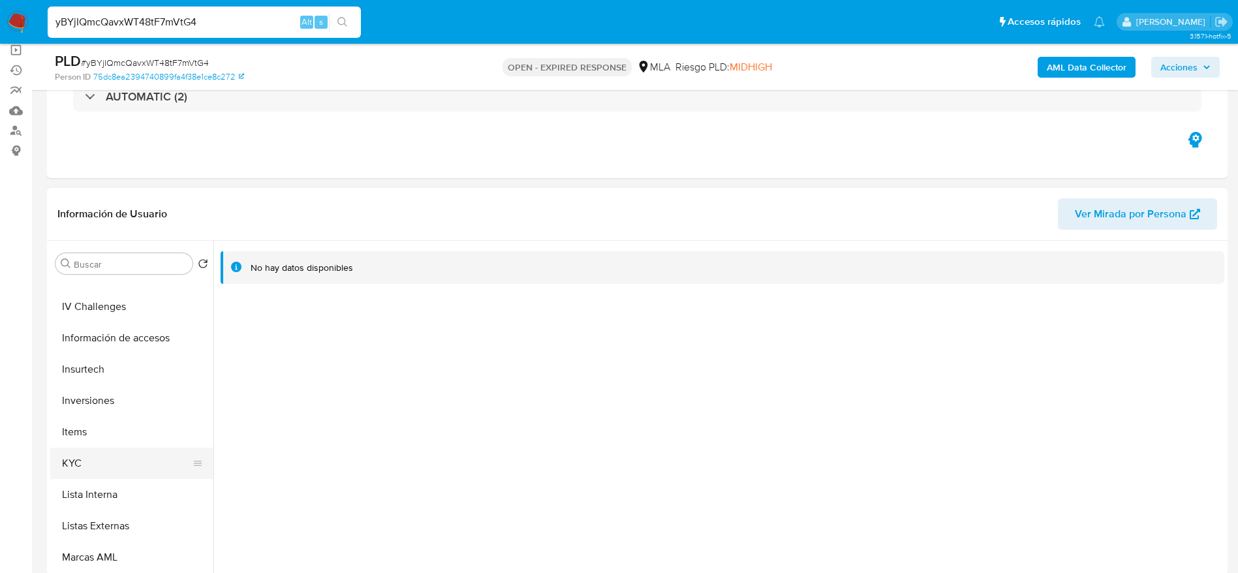
drag, startPoint x: 109, startPoint y: 454, endPoint x: 161, endPoint y: 460, distance: 52.6
click at [109, 456] on button "KYC" at bounding box center [126, 463] width 153 height 31
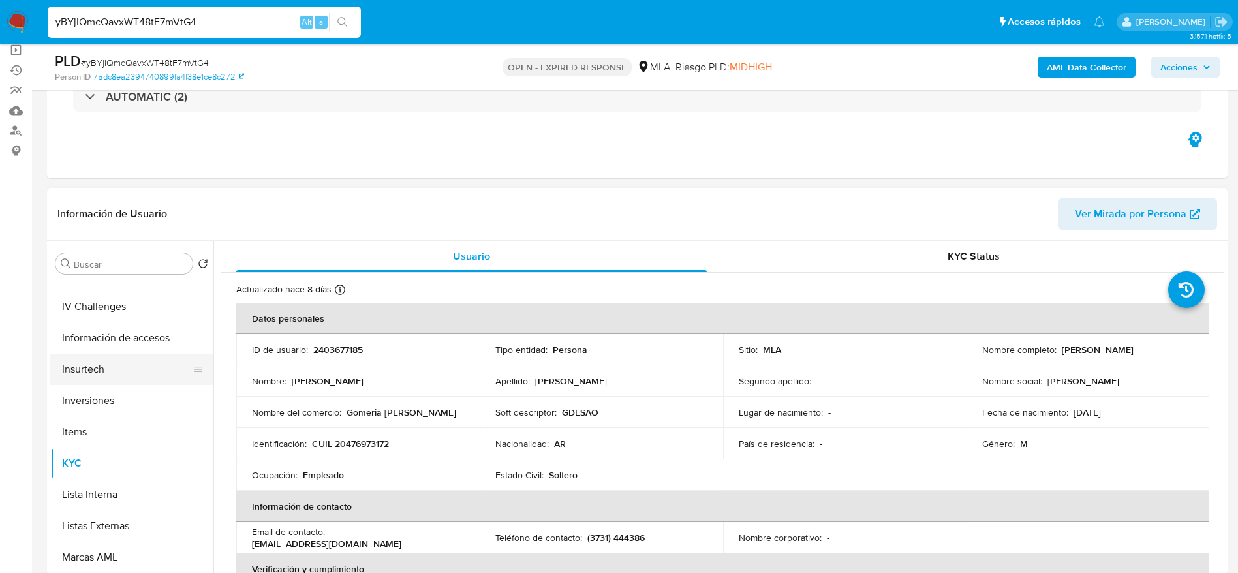
scroll to position [0, 0]
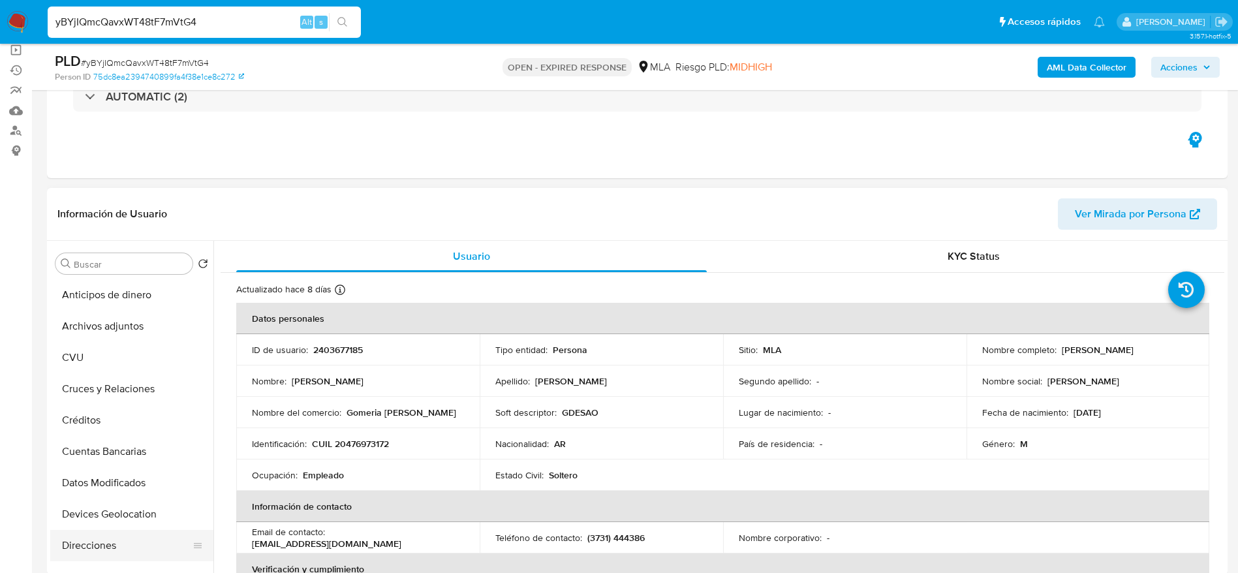
click at [114, 545] on button "Direcciones" at bounding box center [126, 545] width 153 height 31
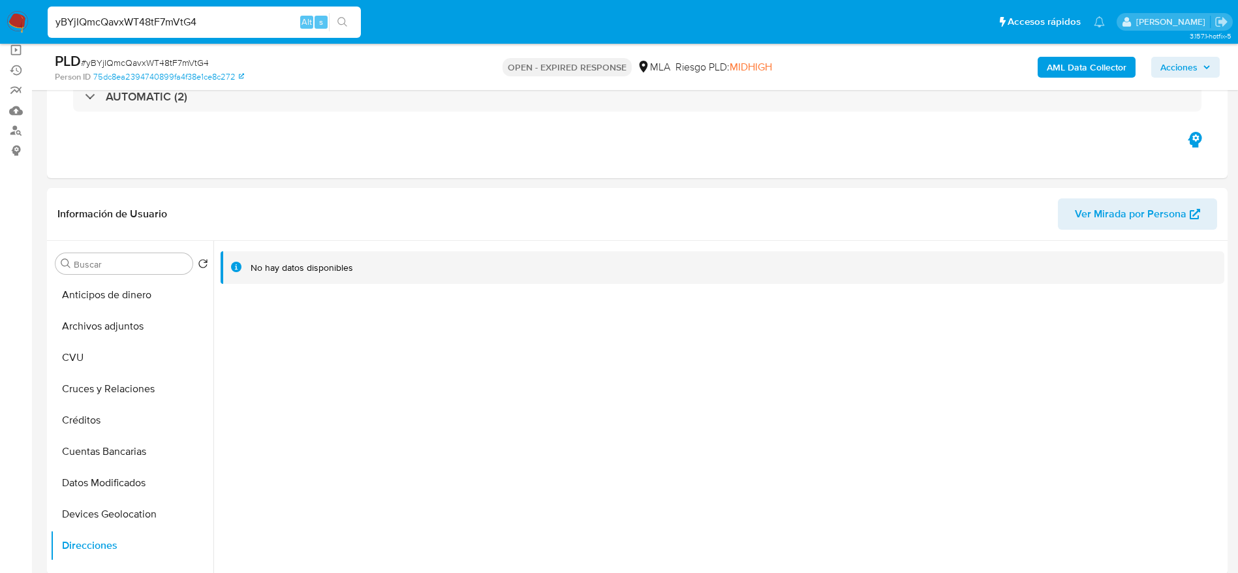
click at [146, 58] on span "# yBYjIQmcQavxWT48tF7mVtG4" at bounding box center [145, 62] width 128 height 13
copy span "yBYjIQmcQavxWT48tF7mVtG4"
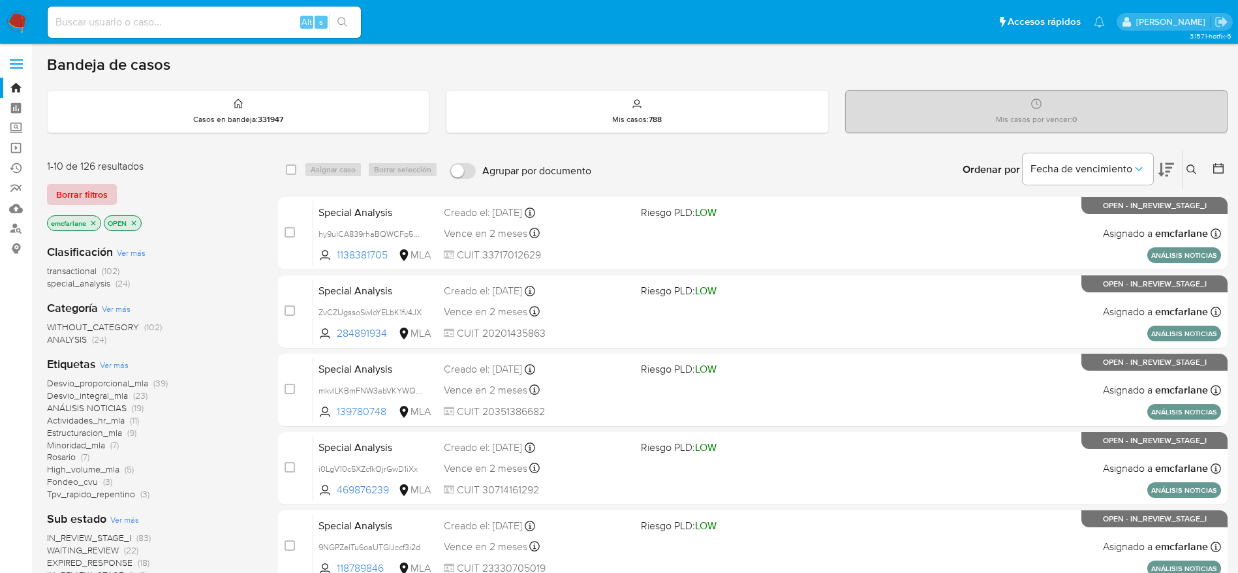
drag, startPoint x: 70, startPoint y: 181, endPoint x: 67, endPoint y: 196, distance: 14.7
click at [69, 186] on div "1-10 de 126 resultados Borrar filtros emcfarlane OPEN" at bounding box center [151, 196] width 209 height 74
drag, startPoint x: 66, startPoint y: 194, endPoint x: 488, endPoint y: 140, distance: 425.1
click at [66, 195] on span "Borrar filtros" at bounding box center [82, 194] width 52 height 18
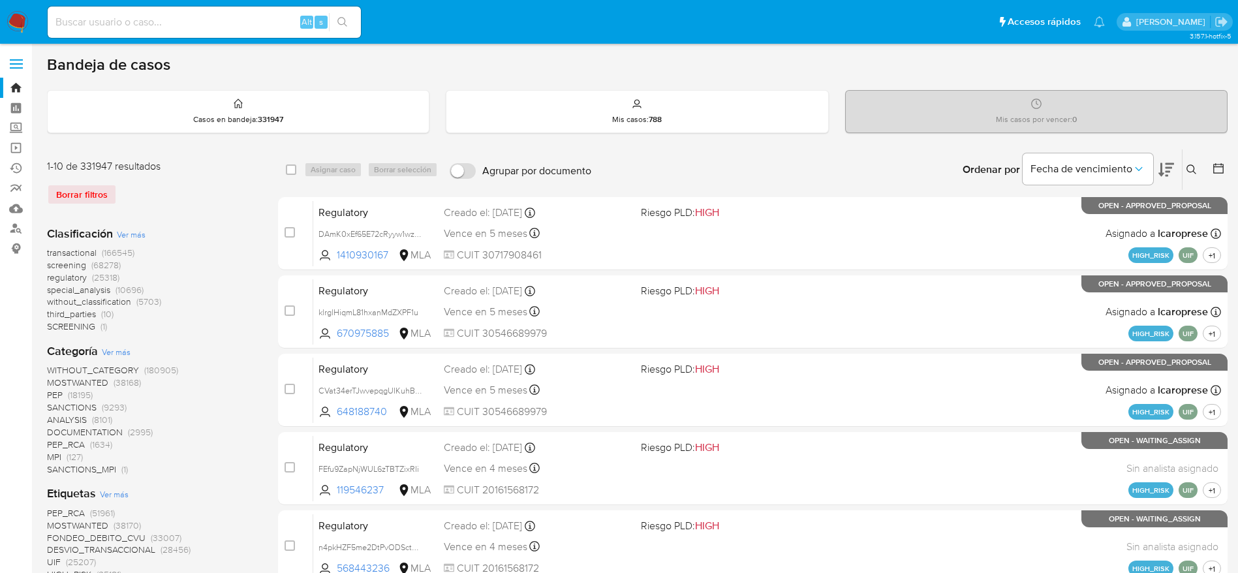
click at [1195, 171] on icon at bounding box center [1192, 170] width 10 height 10
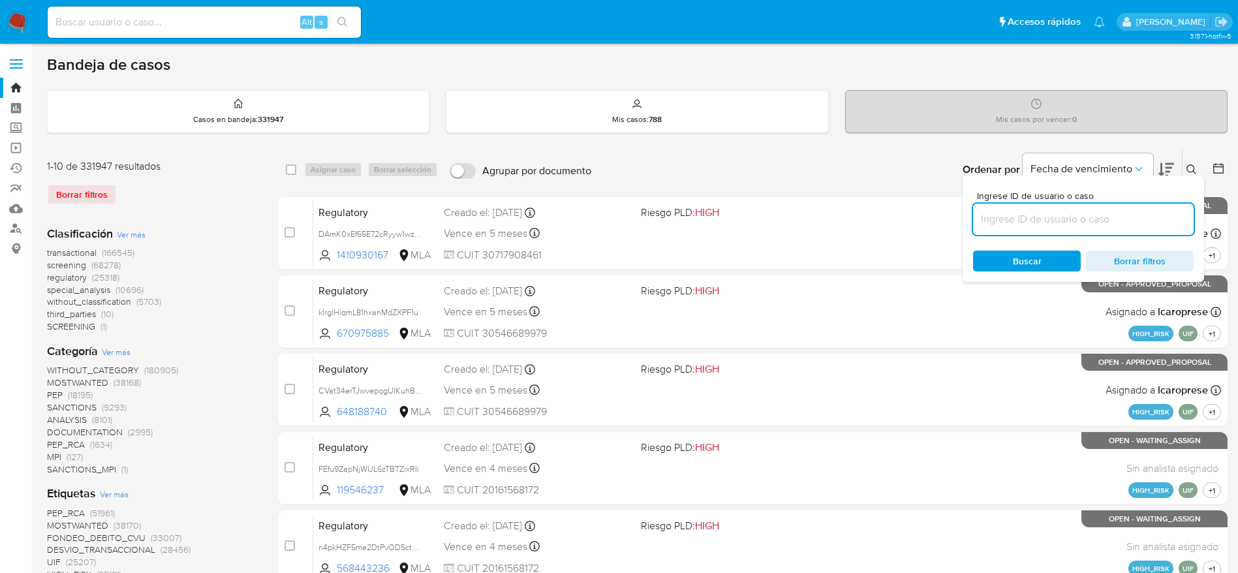
click at [1106, 215] on input at bounding box center [1083, 219] width 221 height 17
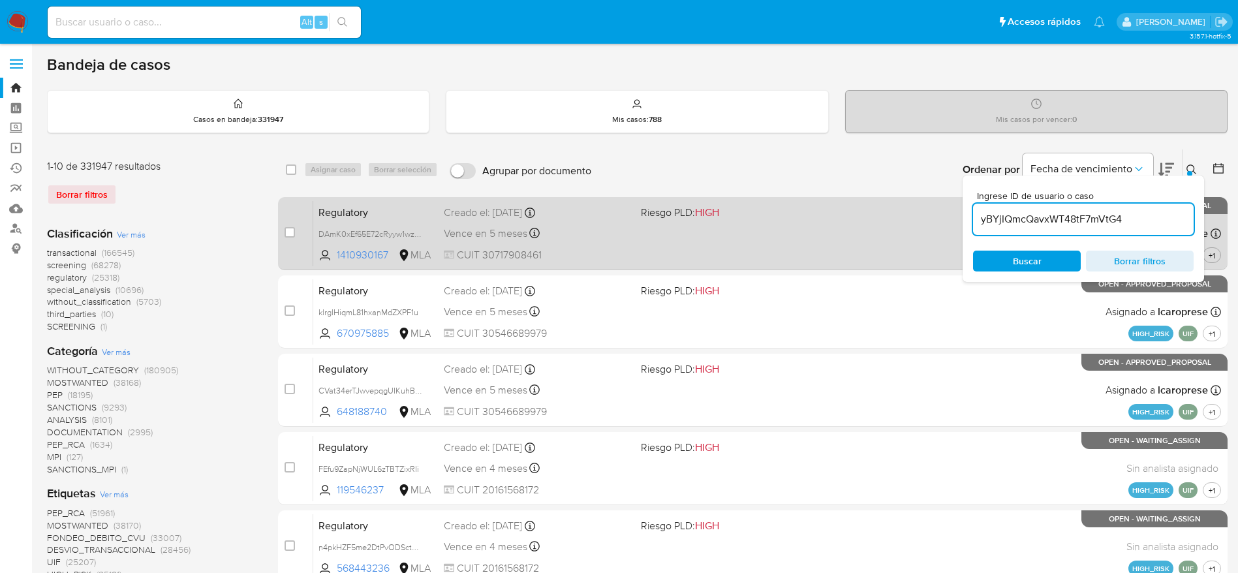
type input "yBYjIQmcQavxWT48tF7mVtG4"
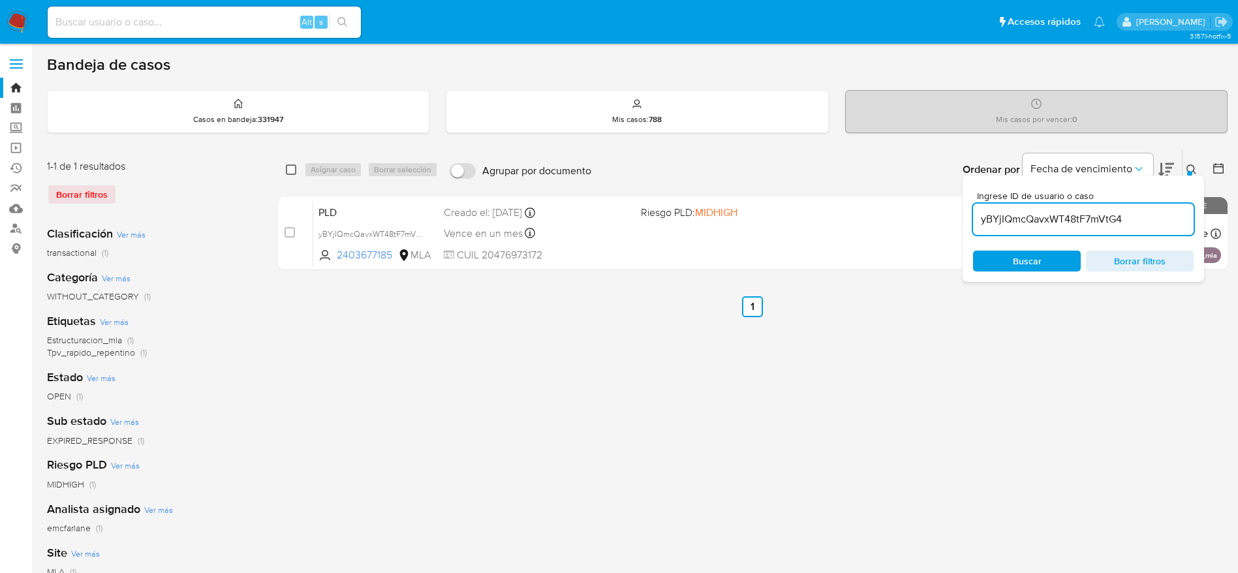
click at [294, 171] on input "checkbox" at bounding box center [291, 170] width 10 height 10
checkbox input "true"
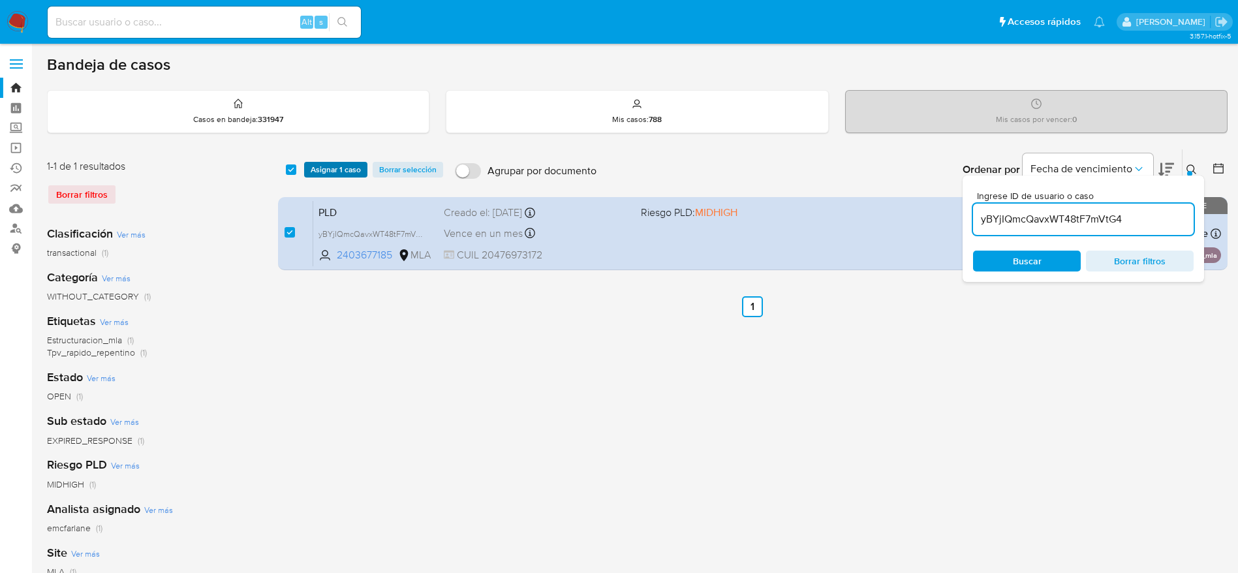
click at [326, 167] on span "Asignar 1 caso" at bounding box center [336, 169] width 50 height 13
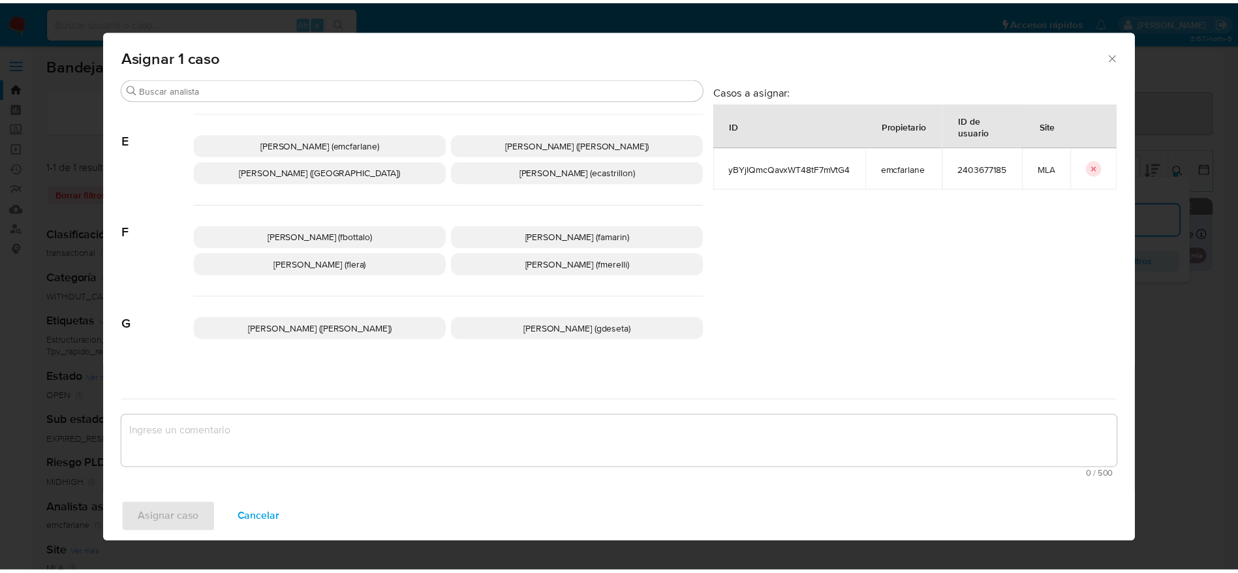
scroll to position [196, 0]
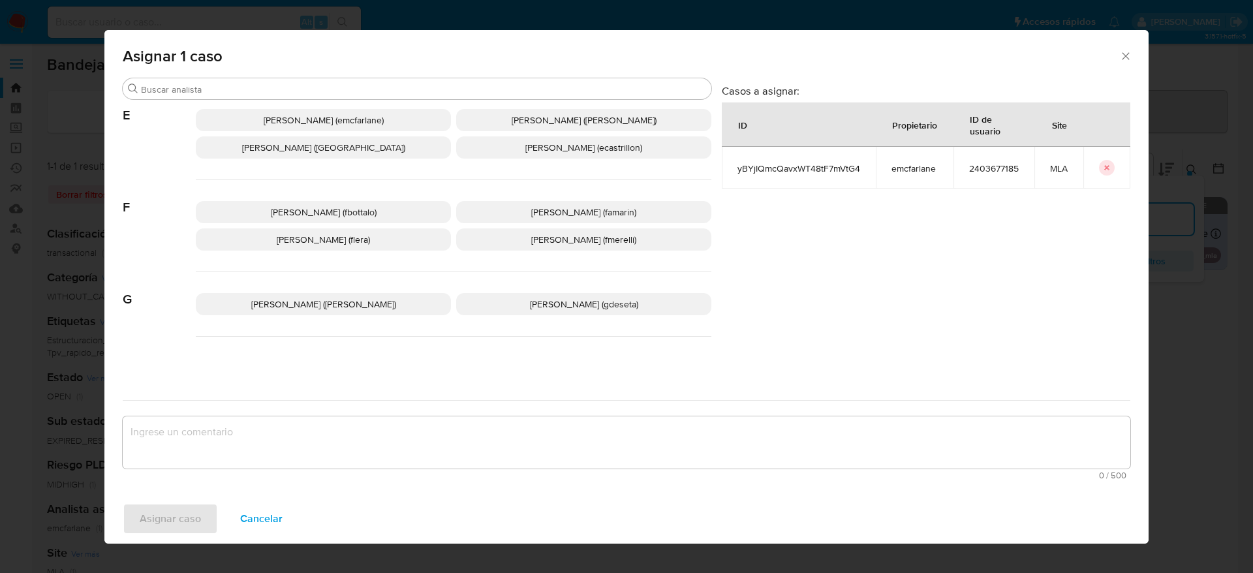
drag, startPoint x: 347, startPoint y: 123, endPoint x: 336, endPoint y: 163, distance: 41.8
click at [345, 127] on p "Elaine Mc Farlane (emcfarlane)" at bounding box center [323, 120] width 255 height 22
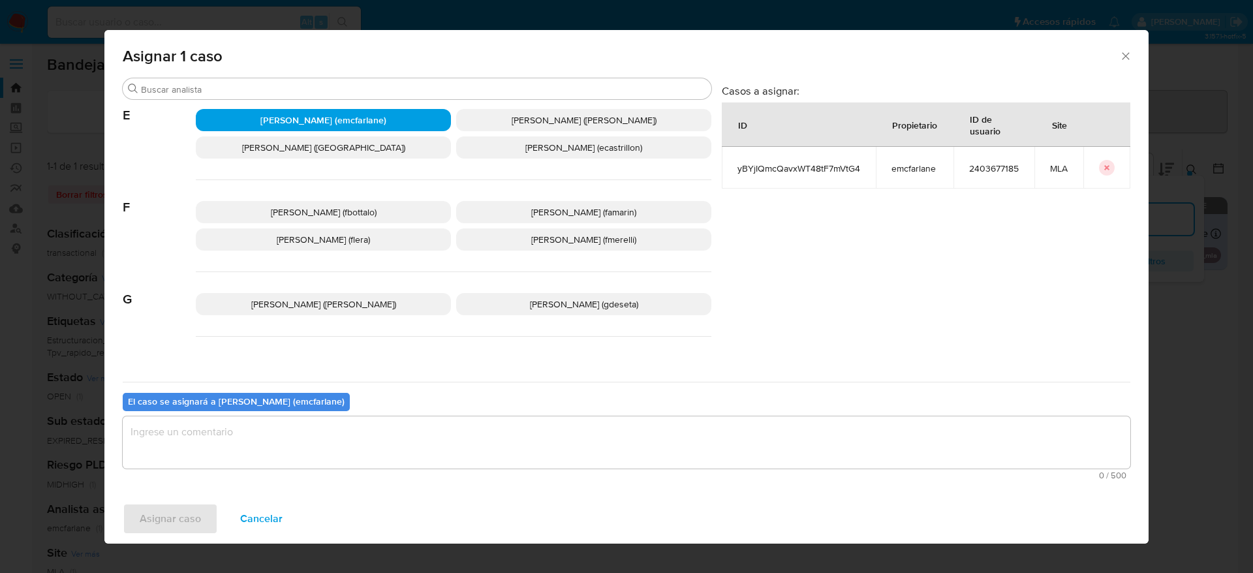
click at [236, 453] on textarea "assign-modal" at bounding box center [627, 442] width 1008 height 52
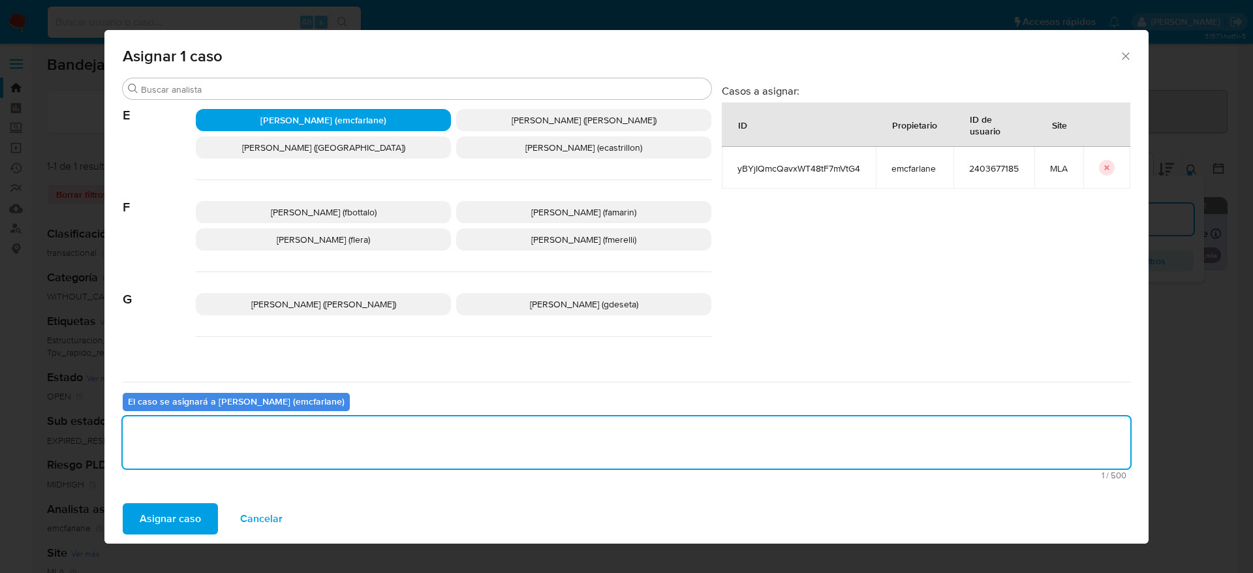
click at [166, 519] on span "Asignar caso" at bounding box center [170, 519] width 61 height 29
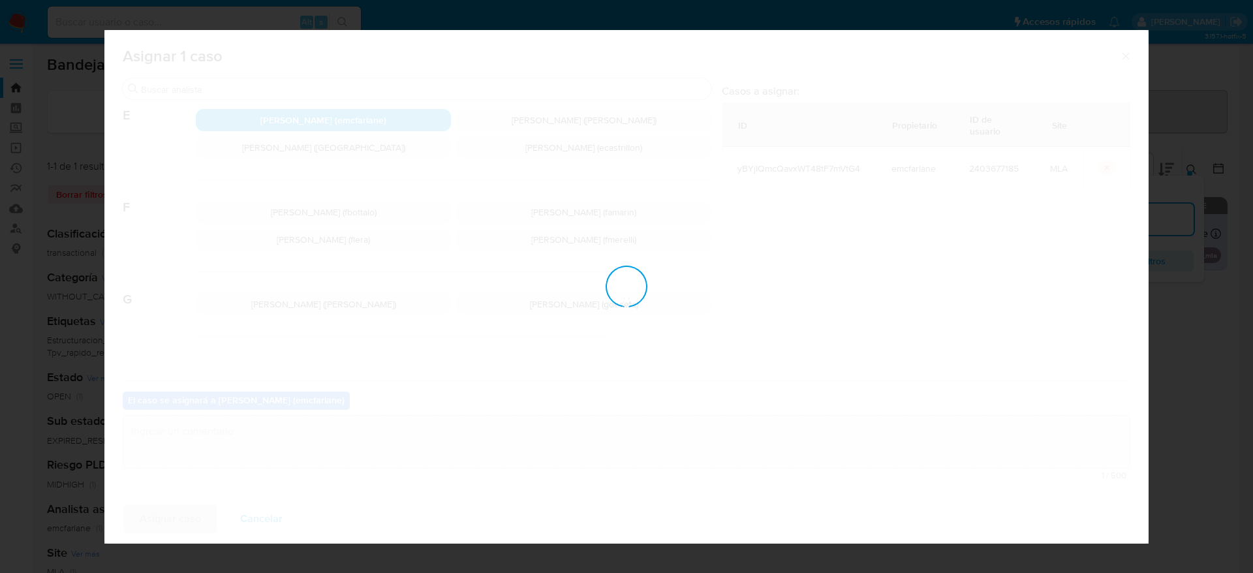
checkbox input "false"
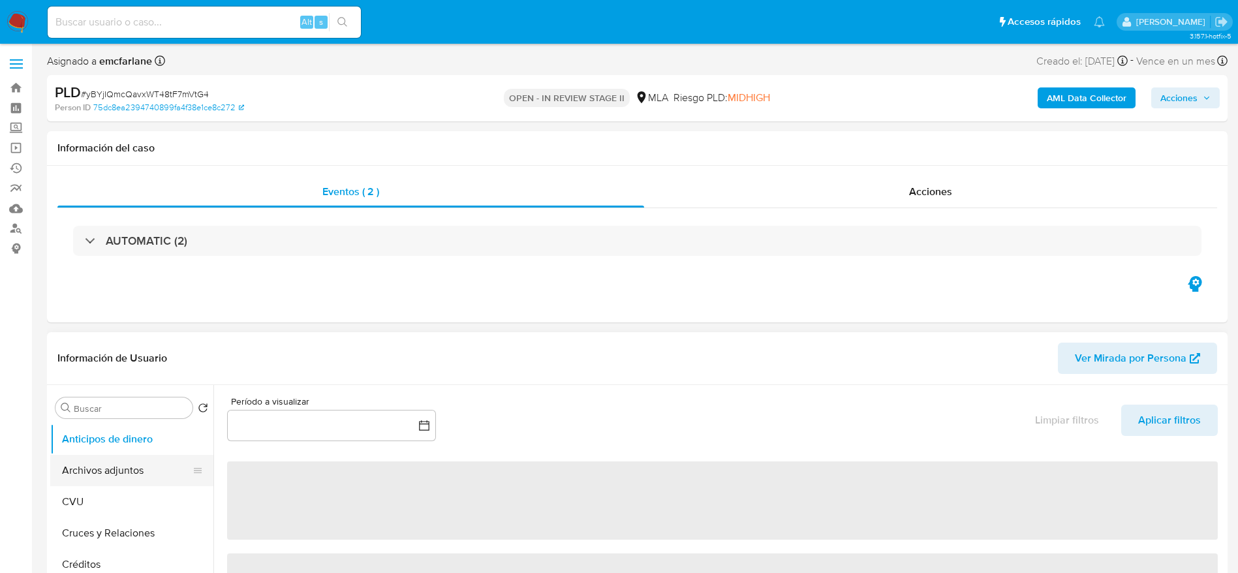
select select "10"
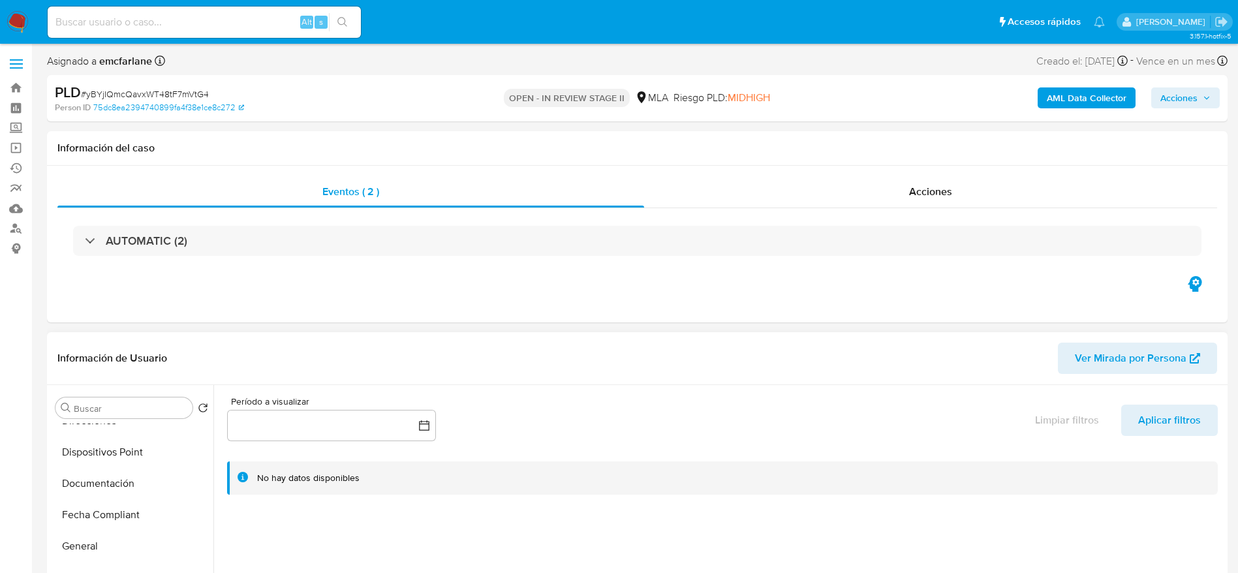
scroll to position [392, 0]
click at [107, 465] on button "Historial Casos" at bounding box center [126, 454] width 153 height 31
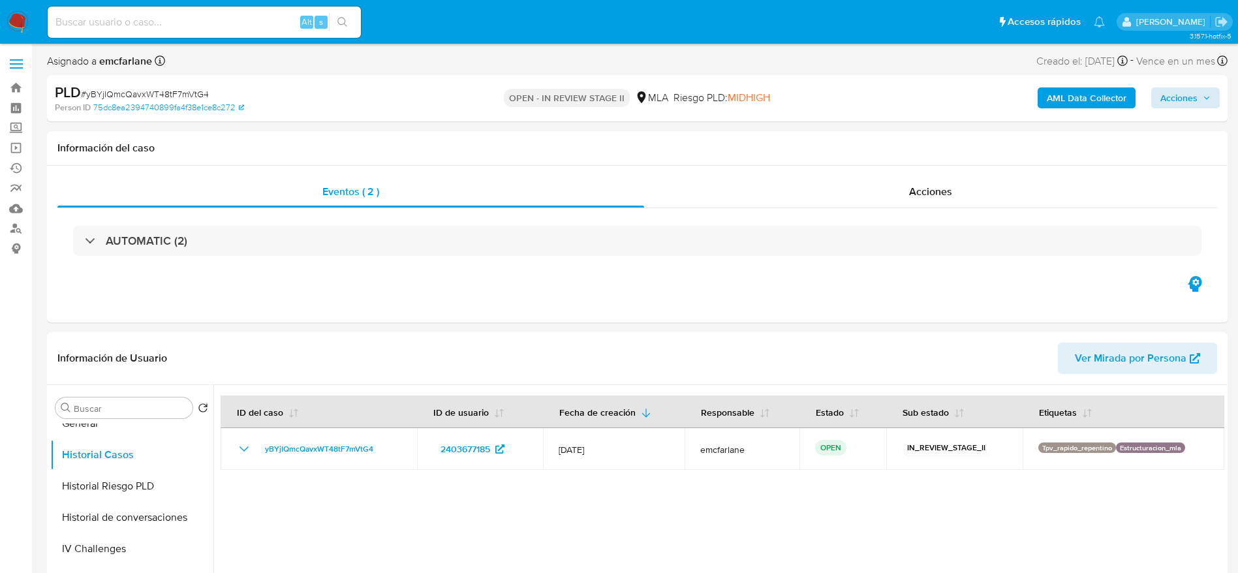
drag, startPoint x: 1218, startPoint y: 82, endPoint x: 1205, endPoint y: 96, distance: 19.4
click at [1217, 82] on div "PLD # yBYjIQmcQavxWT48tF7mVtG4 Person ID 75dc8ea2394740899fa4f38e1ce8c272 OPEN …" at bounding box center [637, 98] width 1181 height 46
drag, startPoint x: 1204, startPoint y: 95, endPoint x: 1196, endPoint y: 100, distance: 9.6
click at [1204, 95] on icon "button" at bounding box center [1207, 98] width 8 height 8
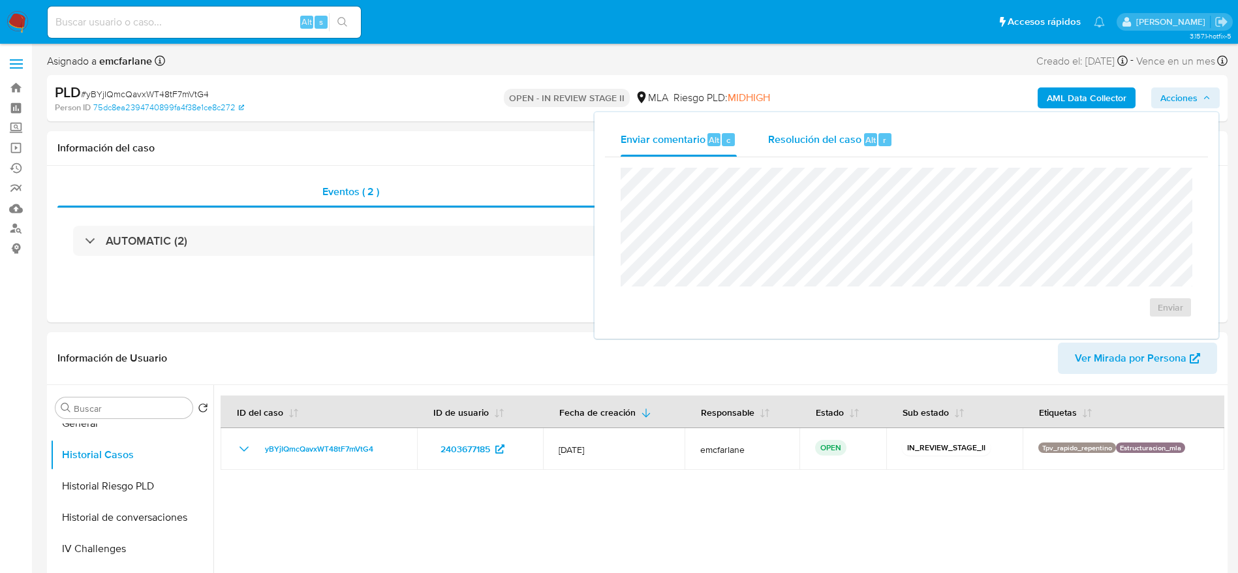
drag, startPoint x: 839, startPoint y: 153, endPoint x: 842, endPoint y: 166, distance: 12.8
click at [839, 156] on div "Resolución del caso Alt r" at bounding box center [830, 140] width 125 height 34
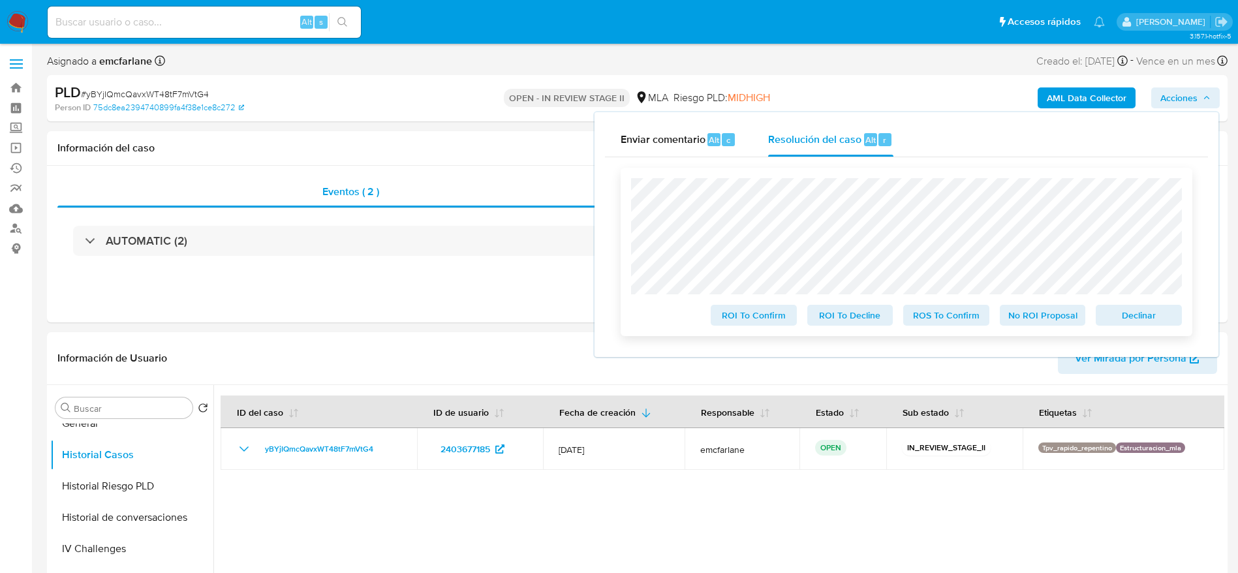
click at [1154, 315] on span "Declinar" at bounding box center [1139, 315] width 68 height 18
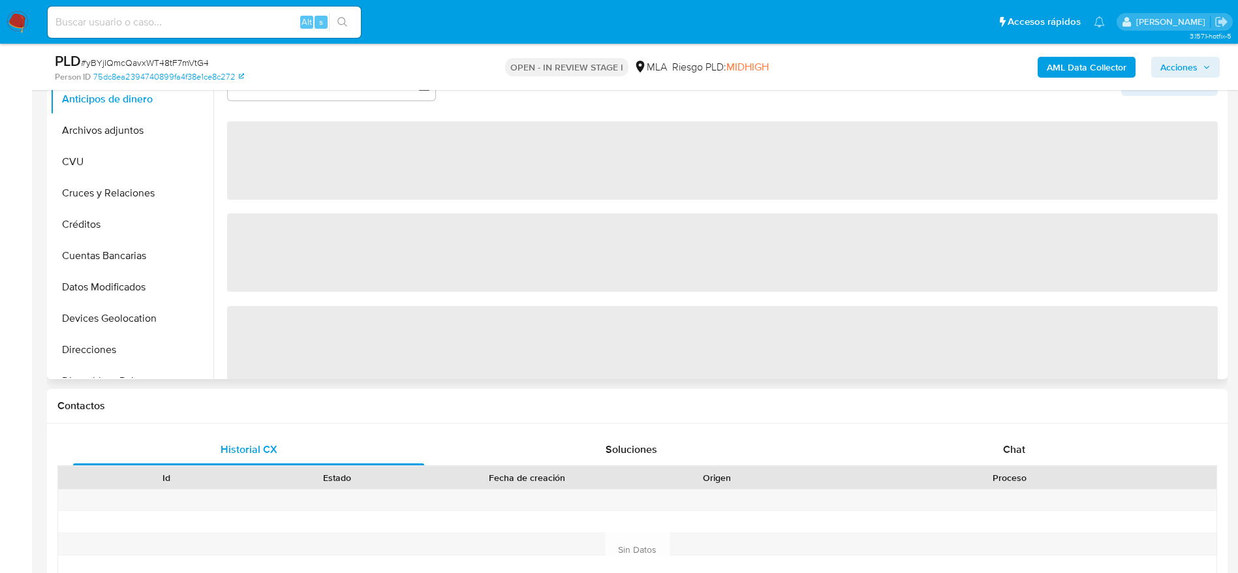
drag, startPoint x: 1025, startPoint y: 456, endPoint x: 977, endPoint y: 353, distance: 113.6
click at [1025, 454] on span "Chat" at bounding box center [1014, 449] width 22 height 15
select select "10"
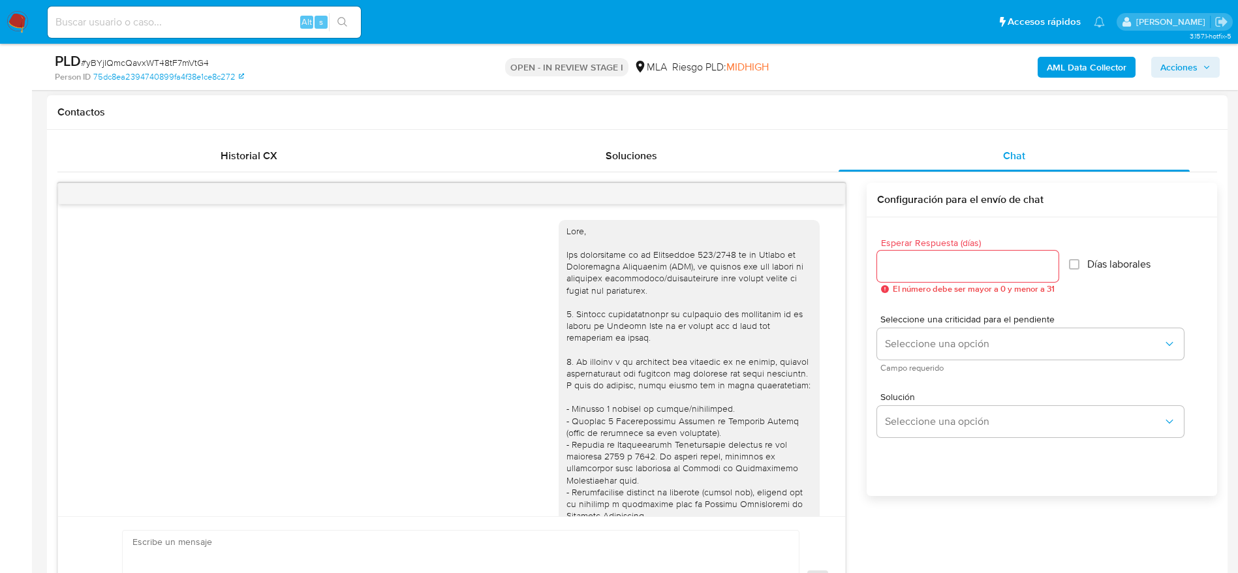
scroll to position [715, 0]
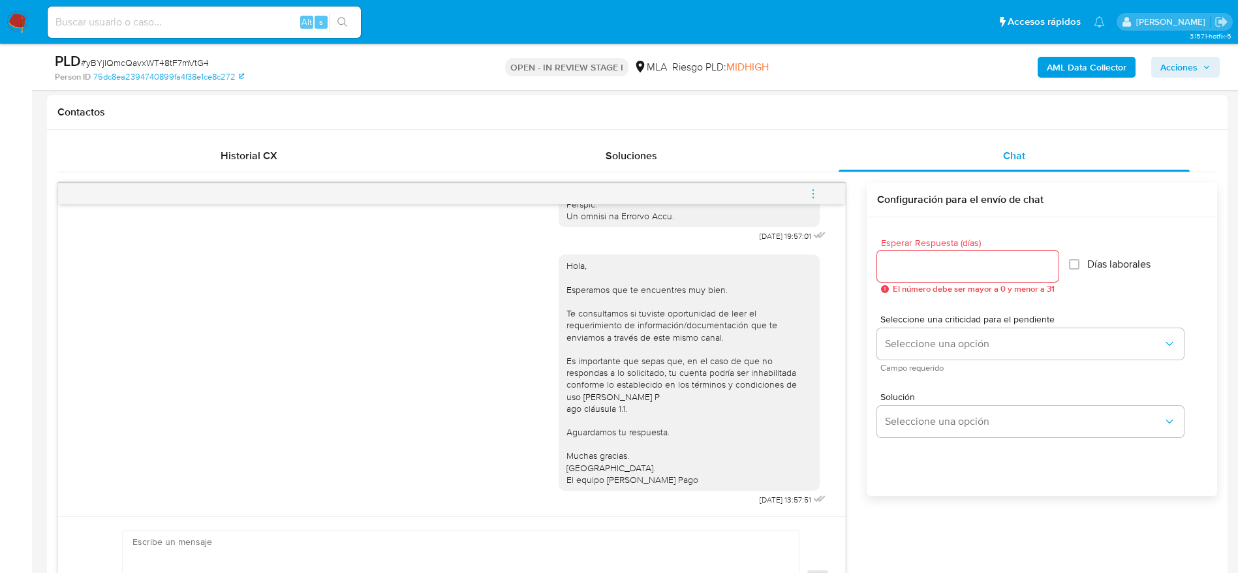
click at [803, 193] on button "menu-action" at bounding box center [813, 193] width 43 height 31
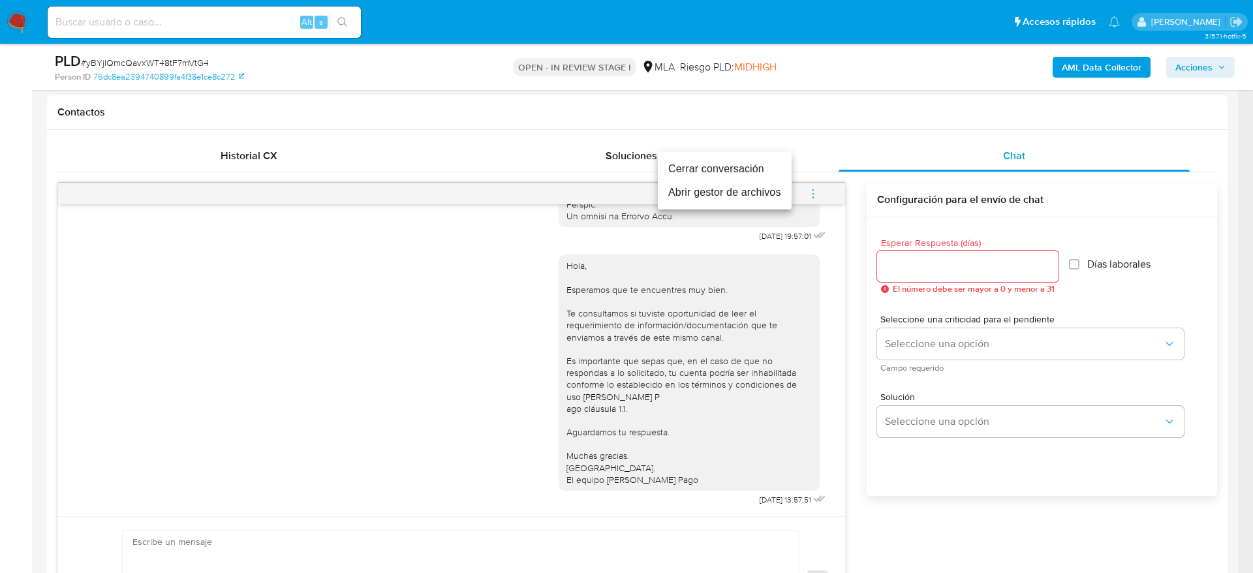
drag, startPoint x: 744, startPoint y: 170, endPoint x: 724, endPoint y: 184, distance: 24.8
click at [744, 170] on li "Cerrar conversación" at bounding box center [725, 169] width 134 height 24
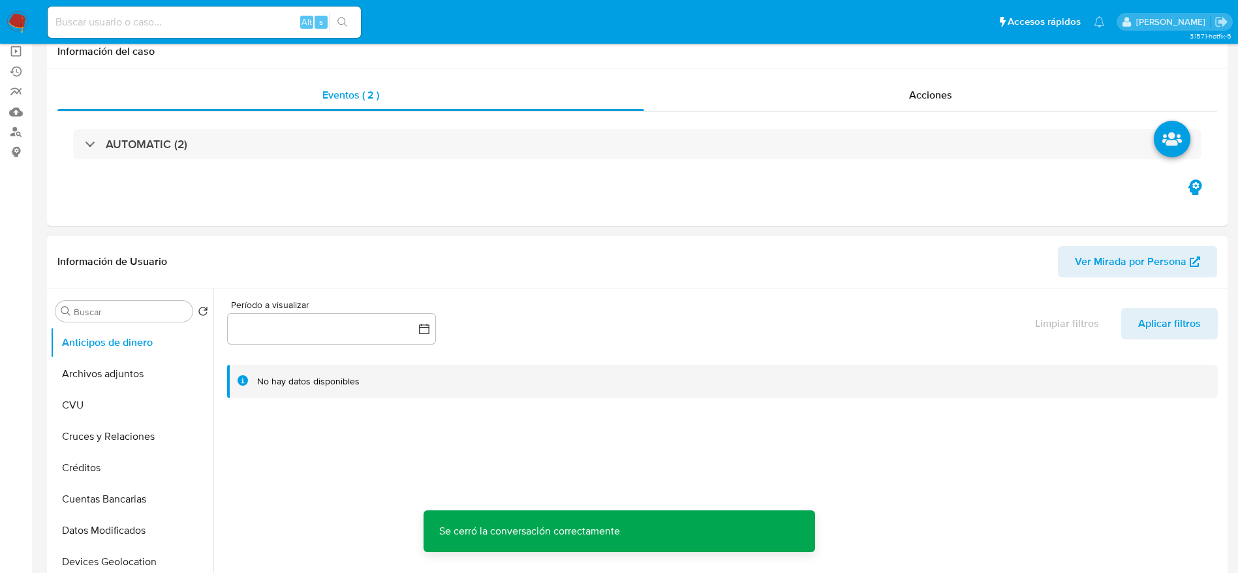
scroll to position [0, 0]
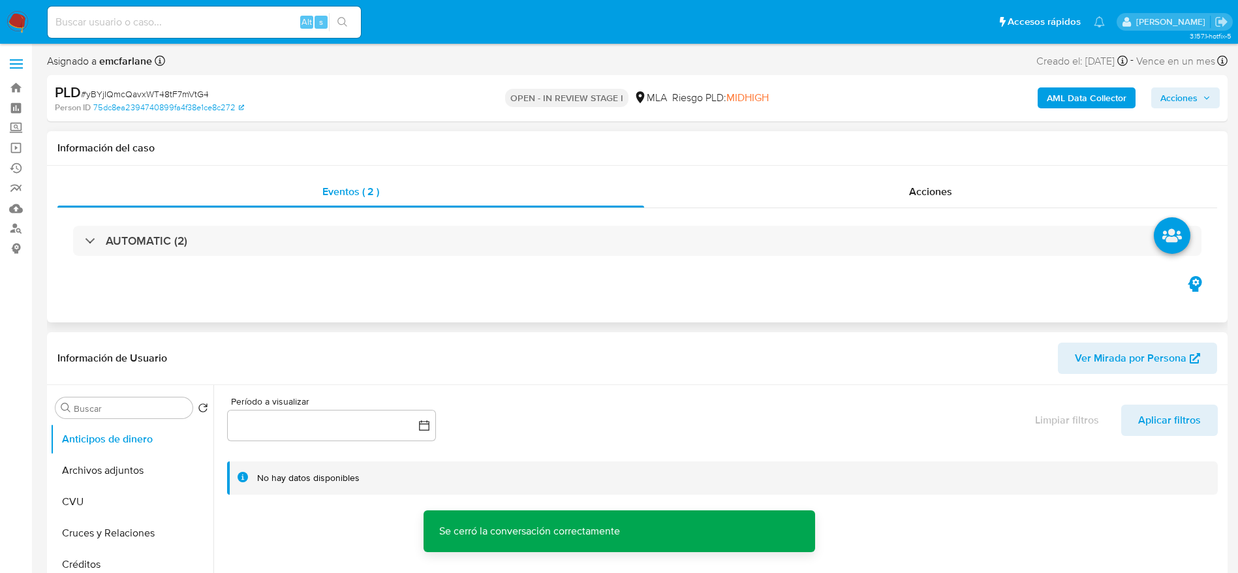
drag, startPoint x: 111, startPoint y: 479, endPoint x: 559, endPoint y: 294, distance: 484.7
click at [111, 478] on button "Archivos adjuntos" at bounding box center [131, 470] width 163 height 31
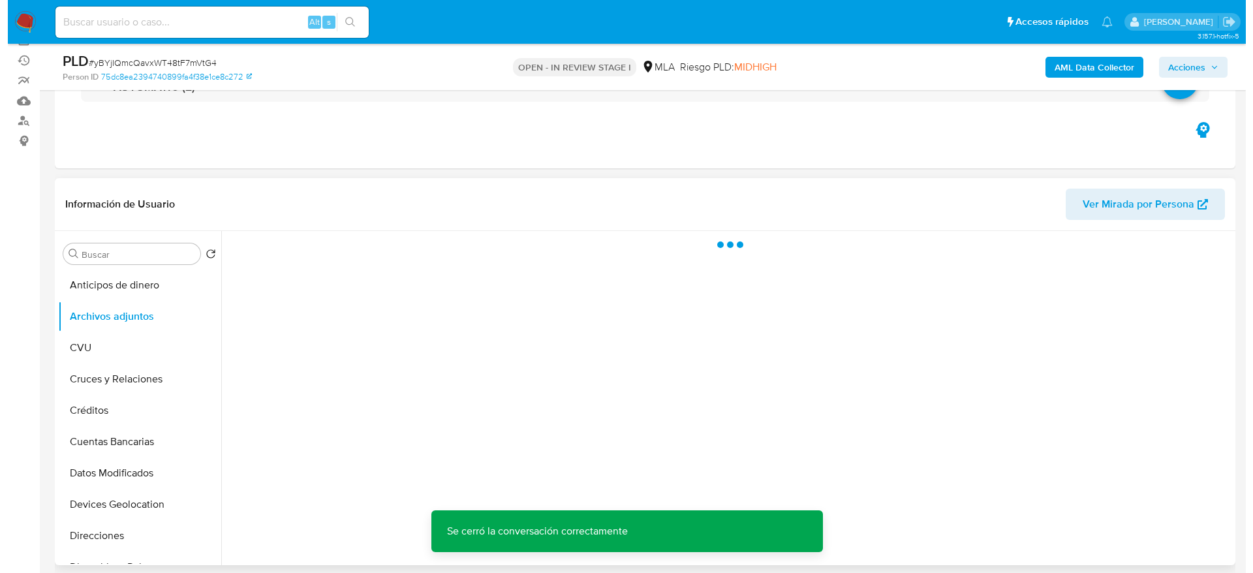
scroll to position [196, 0]
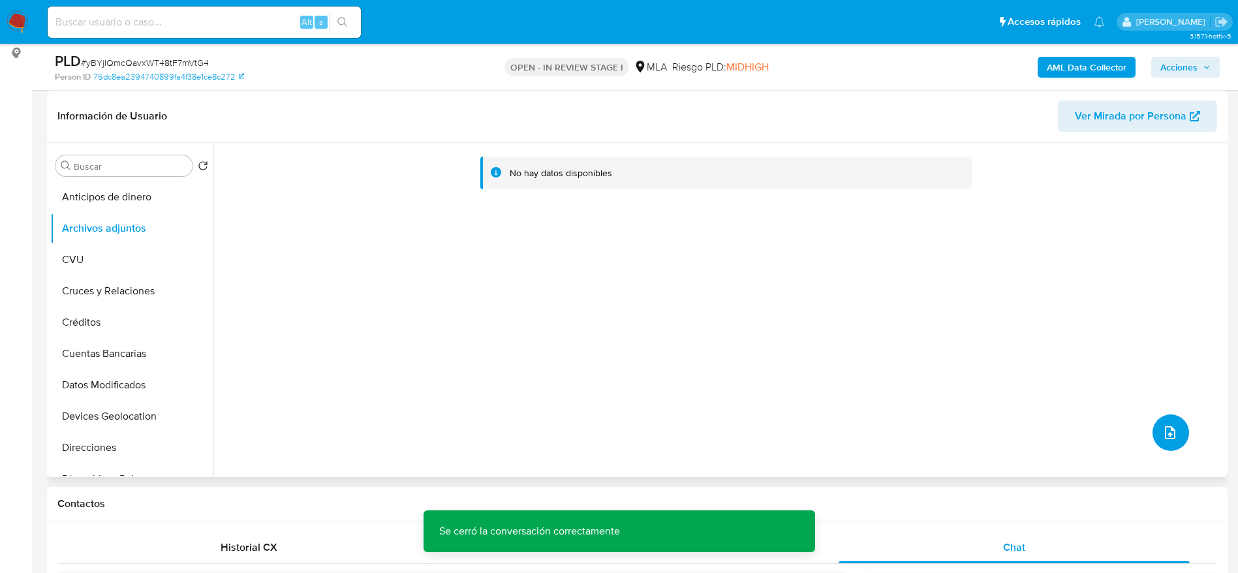
click at [1170, 435] on icon "upload-file" at bounding box center [1171, 433] width 16 height 16
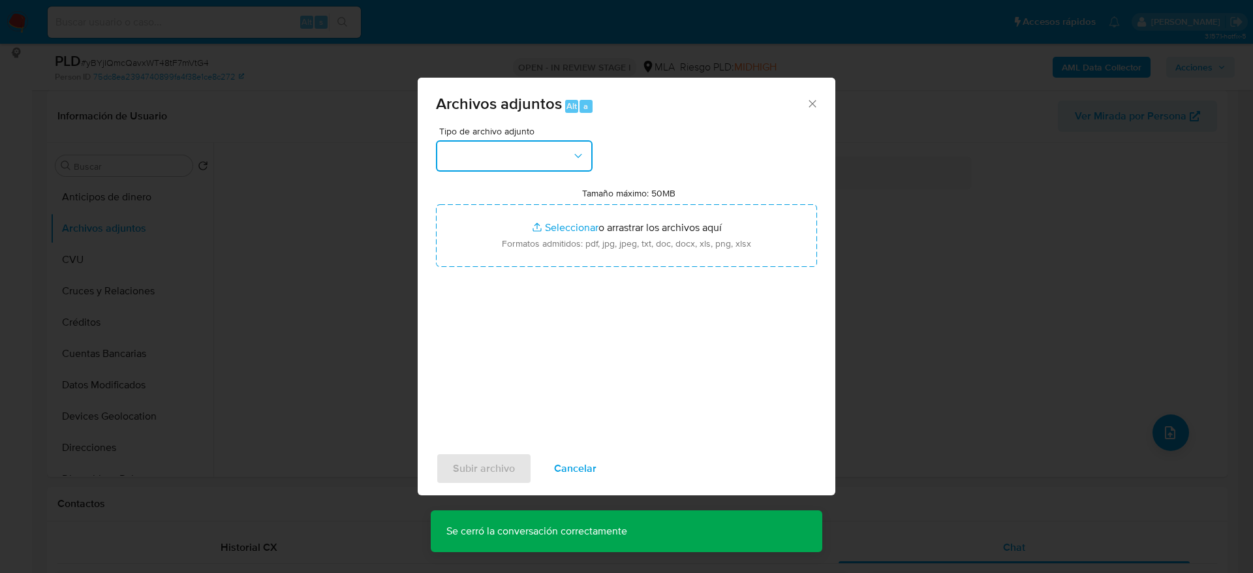
click at [546, 160] on button "button" at bounding box center [514, 155] width 157 height 31
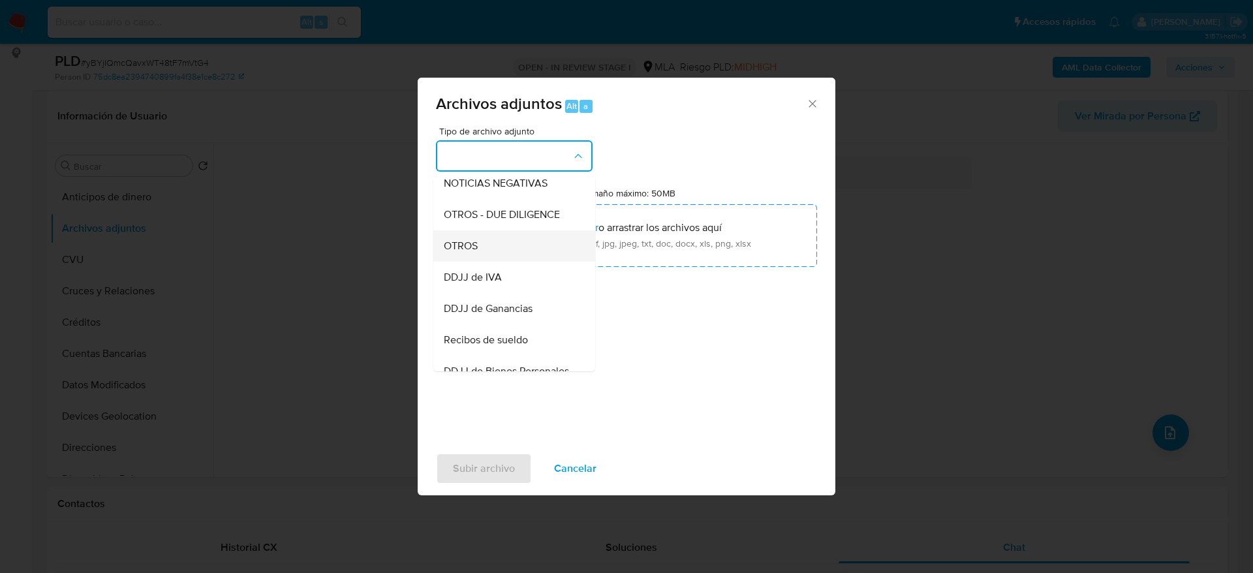
click at [462, 253] on span "OTROS" at bounding box center [461, 246] width 34 height 13
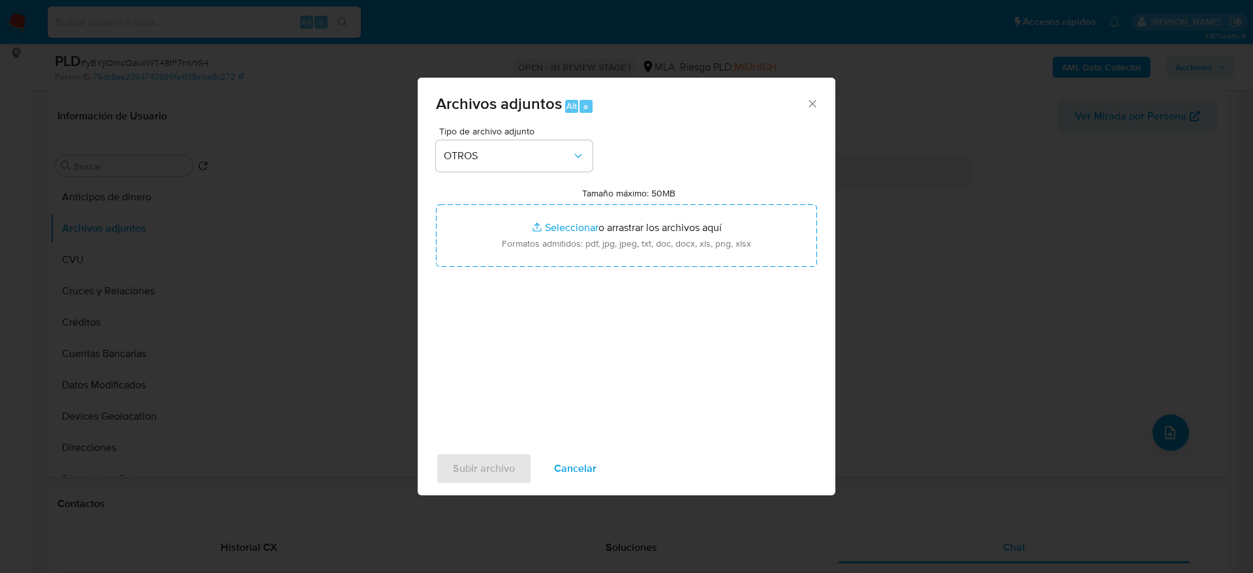
drag, startPoint x: 579, startPoint y: 469, endPoint x: 583, endPoint y: 453, distance: 16.8
click at [578, 464] on span "Cancelar" at bounding box center [575, 468] width 42 height 29
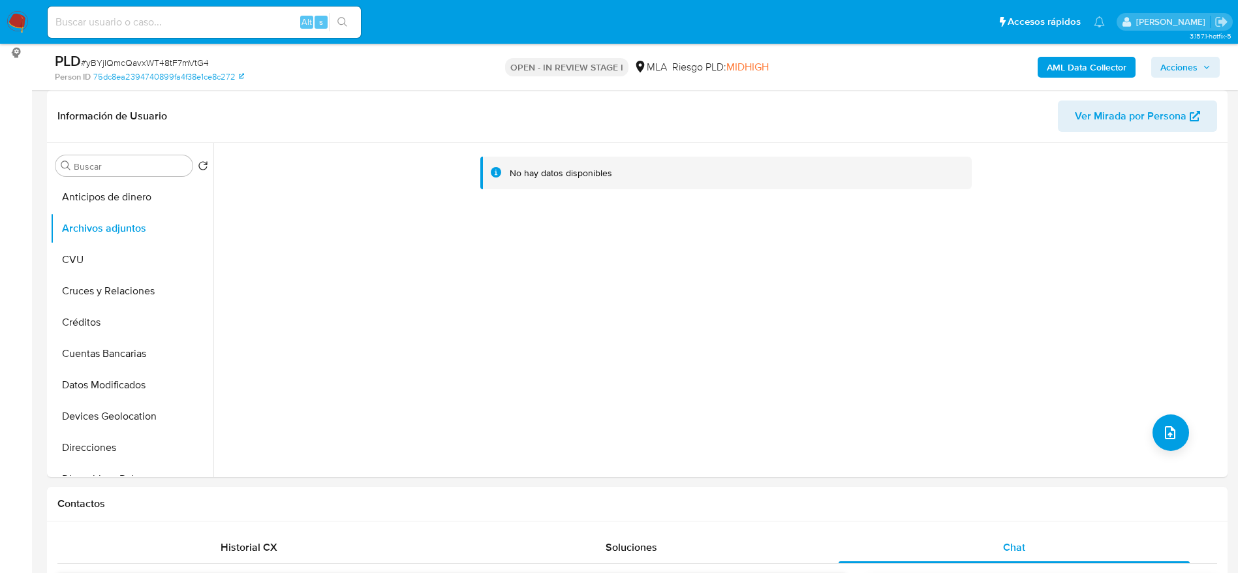
click at [1106, 74] on b "AML Data Collector" at bounding box center [1087, 67] width 80 height 21
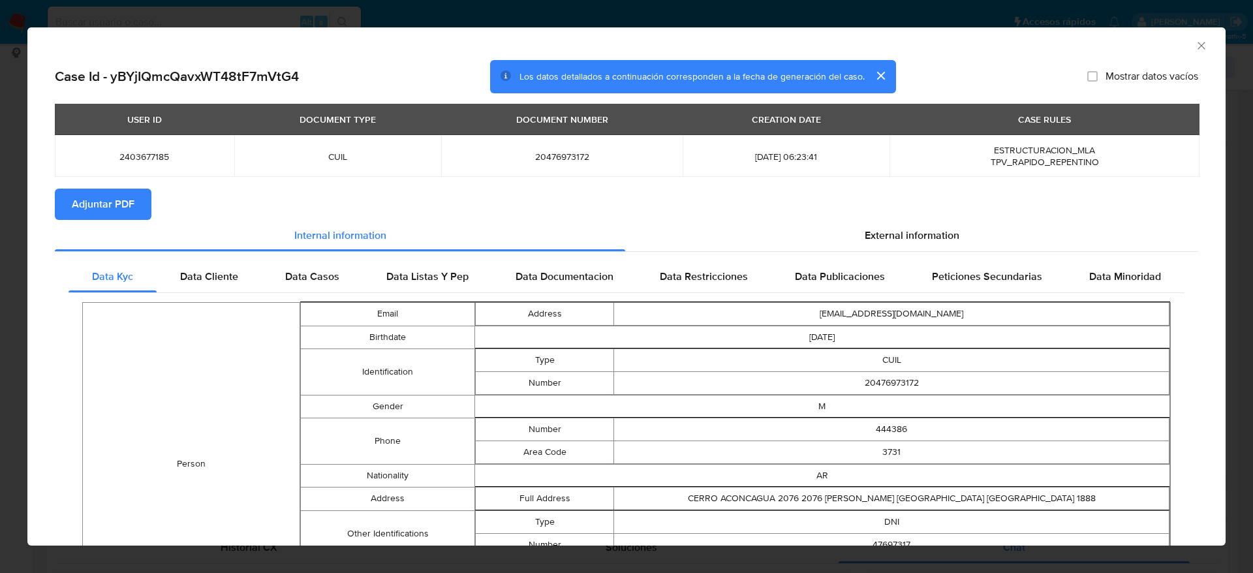
drag, startPoint x: 926, startPoint y: 238, endPoint x: 854, endPoint y: 251, distance: 72.3
click at [919, 241] on span "External information" at bounding box center [912, 235] width 95 height 15
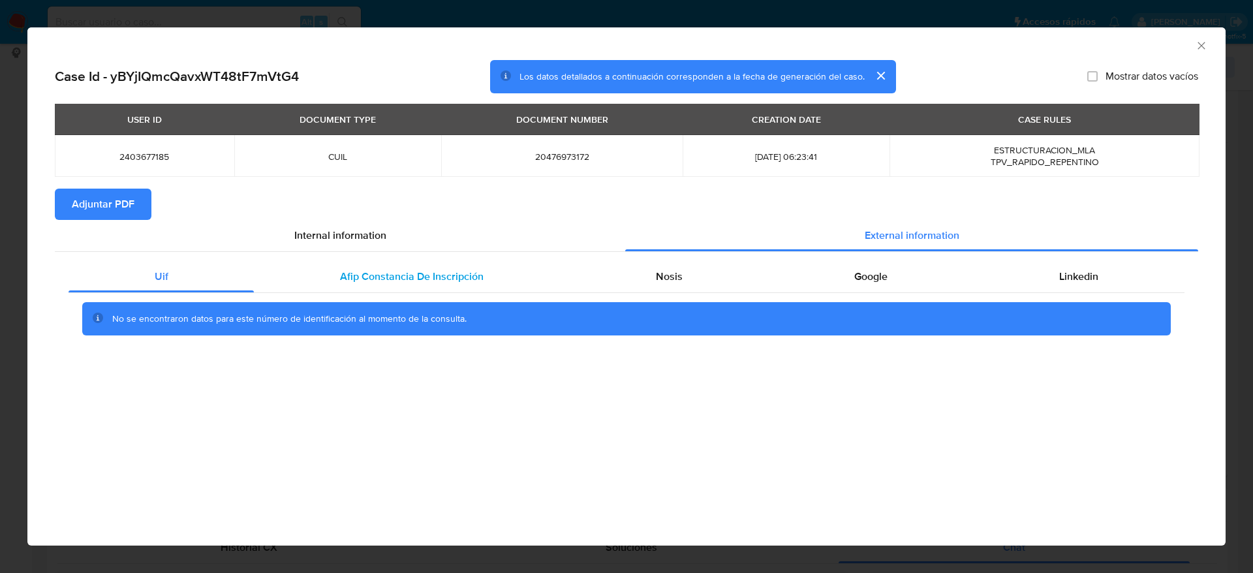
drag, startPoint x: 430, startPoint y: 249, endPoint x: 432, endPoint y: 279, distance: 30.1
click at [431, 259] on div "Internal information External information Uif Afip Constancia De Inscripción No…" at bounding box center [627, 287] width 1144 height 134
click at [433, 277] on span "Afip Constancia De Inscripción" at bounding box center [412, 276] width 144 height 15
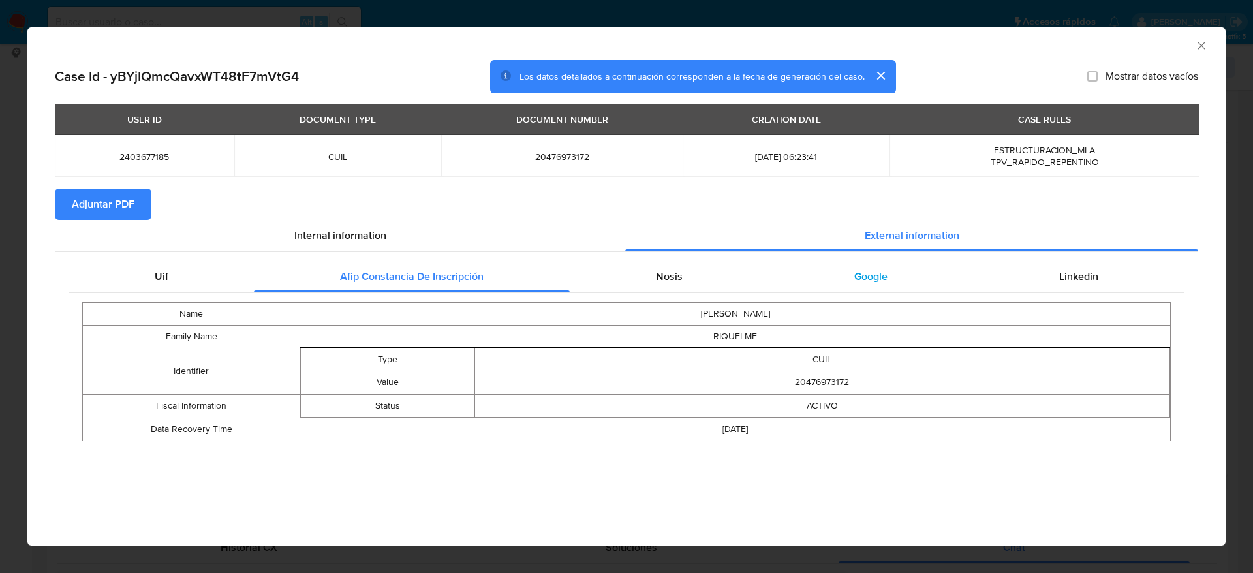
drag, startPoint x: 683, startPoint y: 278, endPoint x: 767, endPoint y: 291, distance: 84.6
click at [683, 279] on div "Nosis" at bounding box center [669, 276] width 198 height 31
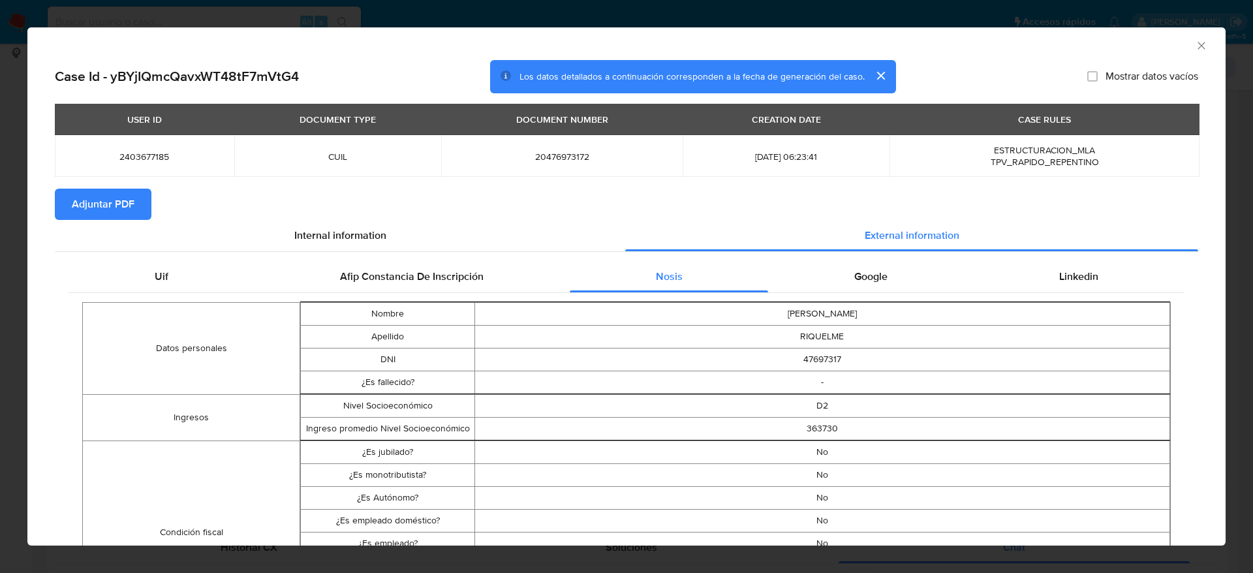
drag, startPoint x: 856, startPoint y: 275, endPoint x: 935, endPoint y: 298, distance: 82.7
click at [858, 277] on span "Google" at bounding box center [870, 276] width 33 height 15
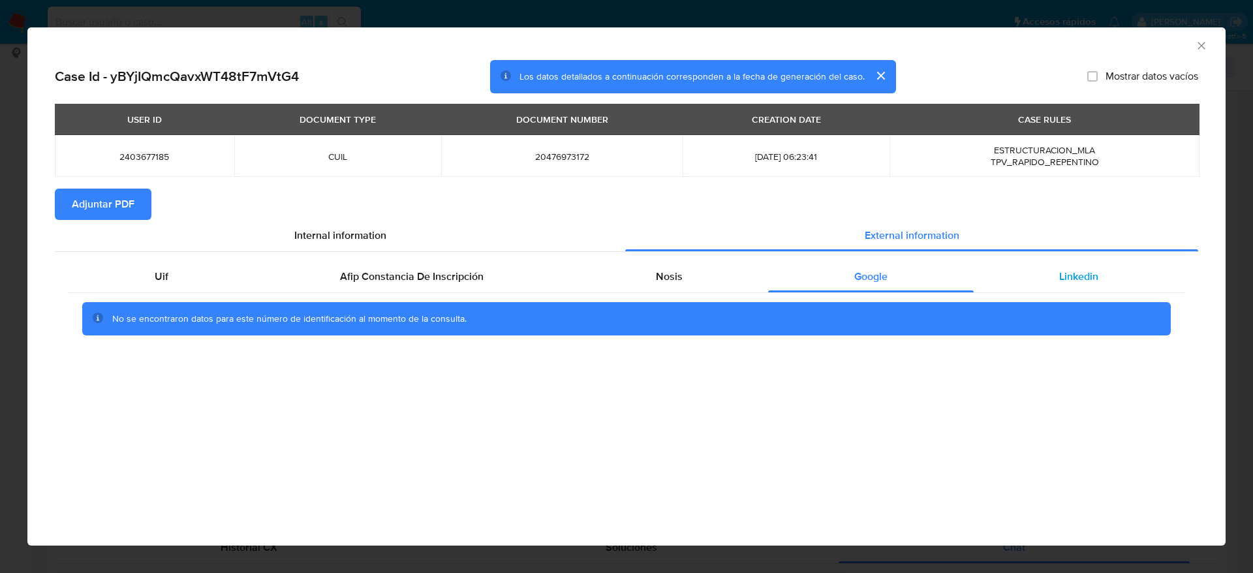
drag, startPoint x: 1069, startPoint y: 272, endPoint x: 1057, endPoint y: 279, distance: 14.3
click at [1063, 277] on span "Linkedin" at bounding box center [1078, 276] width 39 height 15
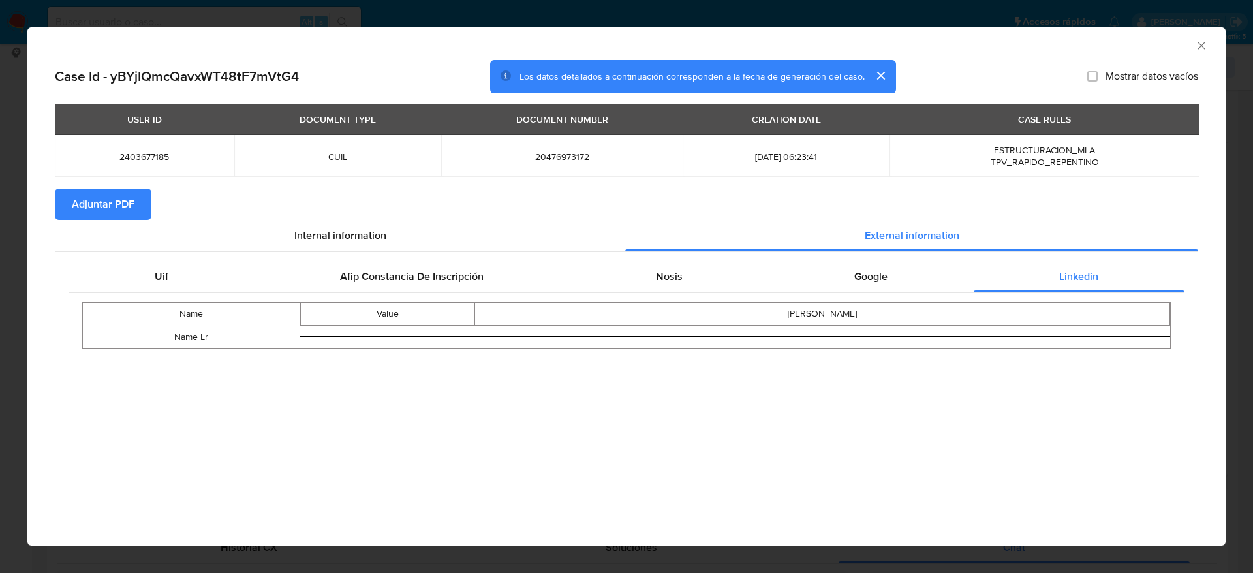
click at [149, 183] on div "USER ID DOCUMENT TYPE DOCUMENT NUMBER CREATION DATE CASE RULES 2403677185 CUIL …" at bounding box center [627, 146] width 1144 height 85
click at [135, 198] on button "Adjuntar PDF" at bounding box center [103, 204] width 97 height 31
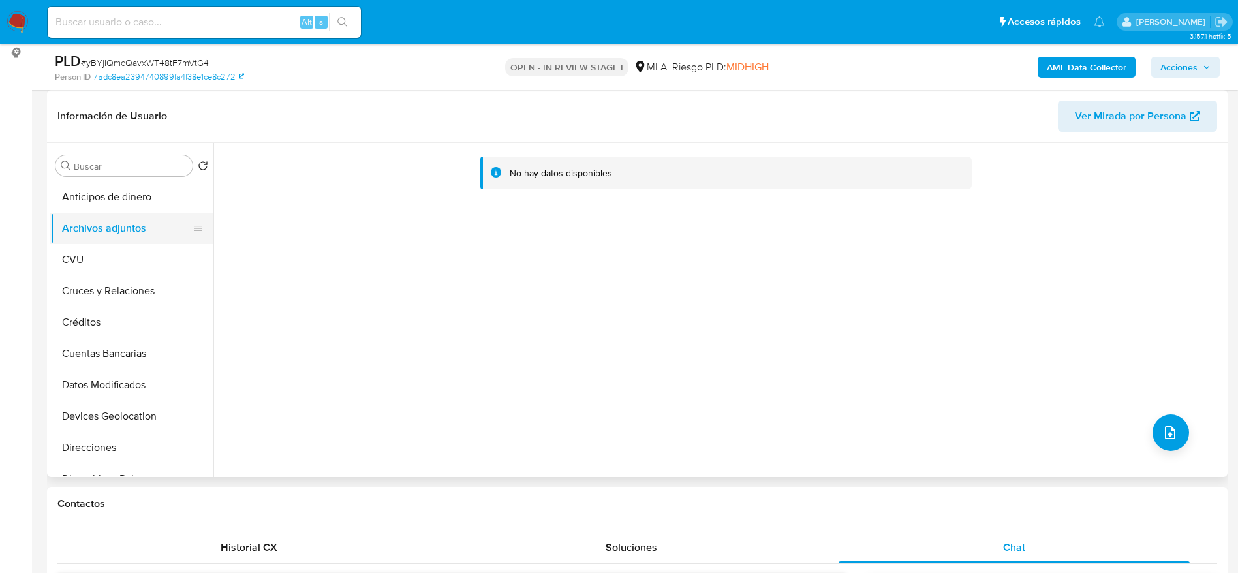
drag, startPoint x: 114, startPoint y: 249, endPoint x: 121, endPoint y: 223, distance: 27.9
click at [114, 249] on button "CVU" at bounding box center [131, 259] width 163 height 31
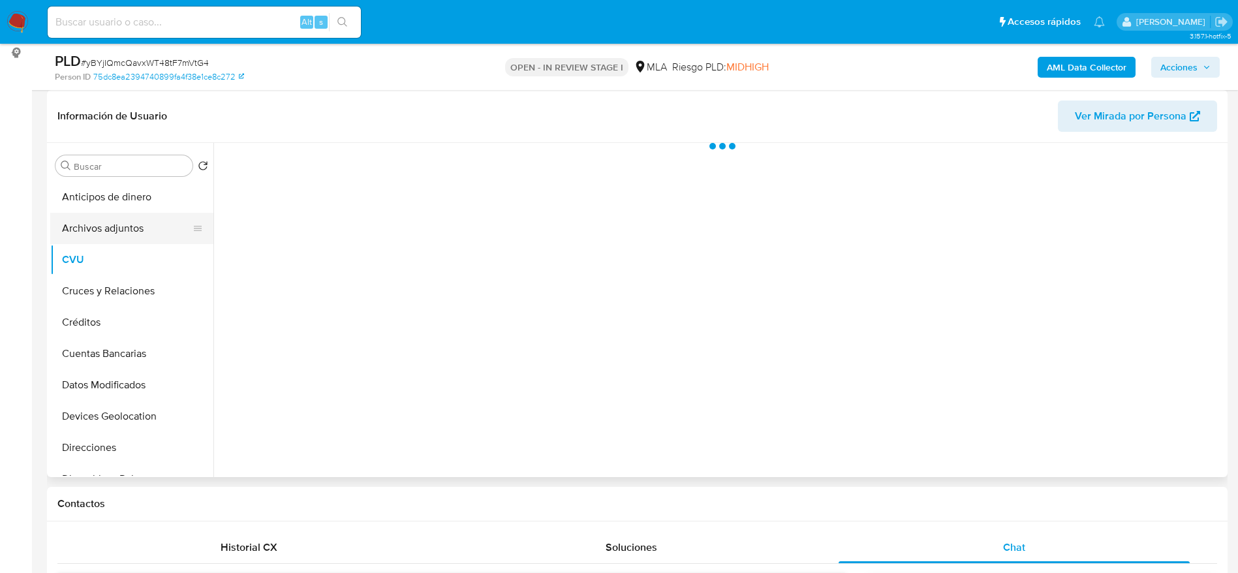
click at [125, 213] on button "Archivos adjuntos" at bounding box center [126, 228] width 153 height 31
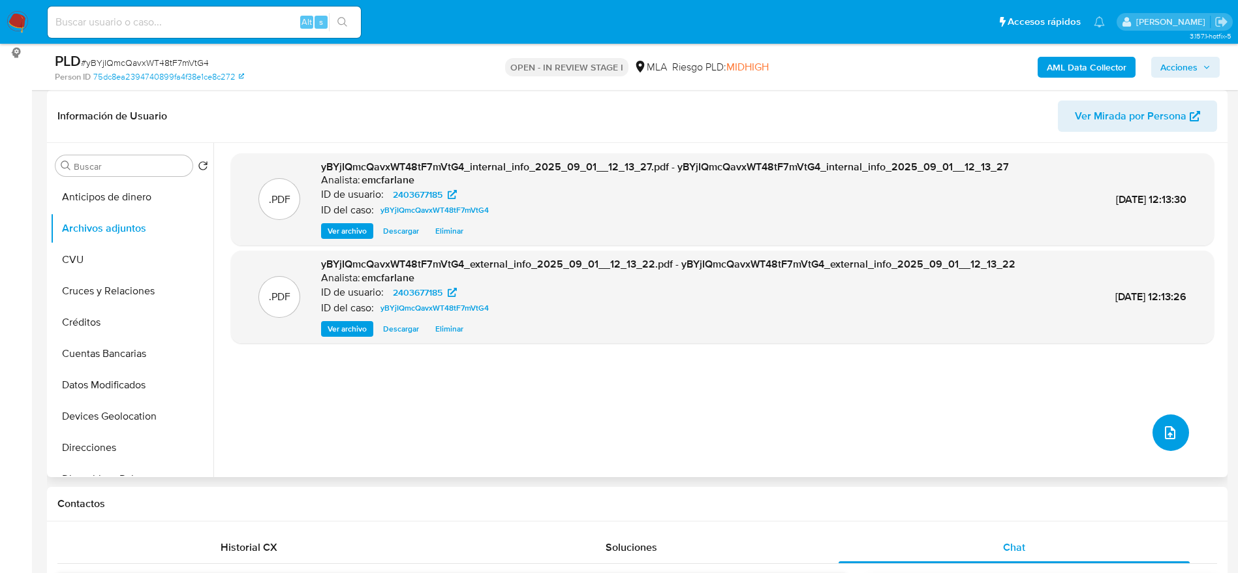
click at [1167, 432] on icon "upload-file" at bounding box center [1171, 433] width 16 height 16
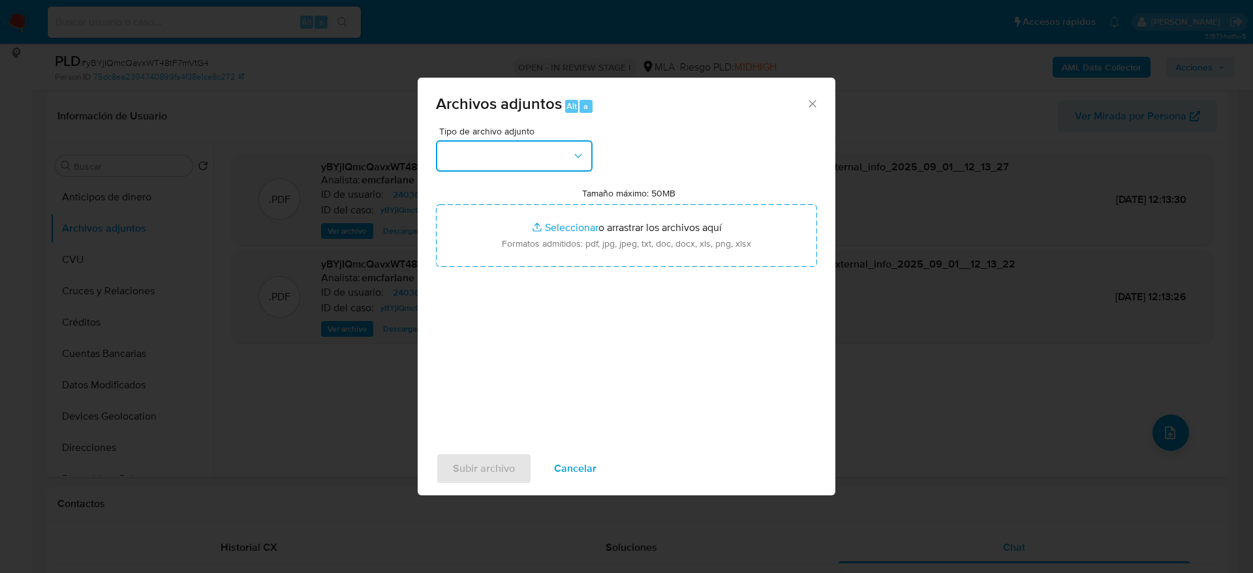
drag, startPoint x: 510, startPoint y: 159, endPoint x: 507, endPoint y: 170, distance: 11.6
click at [510, 161] on button "button" at bounding box center [514, 155] width 157 height 31
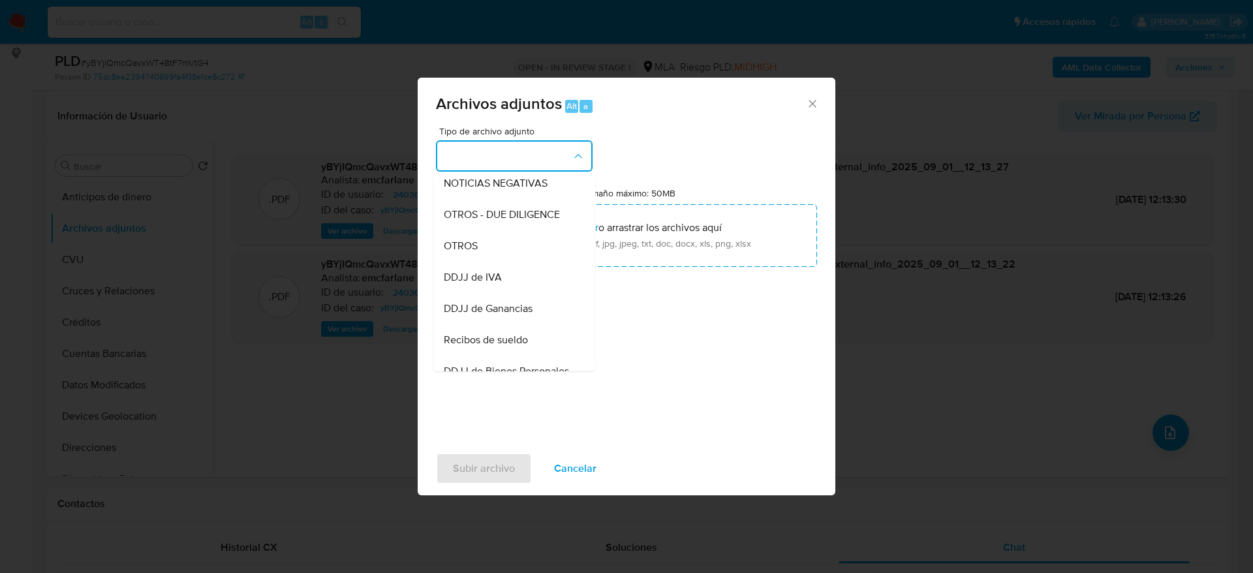
drag, startPoint x: 478, startPoint y: 262, endPoint x: 730, endPoint y: 498, distance: 345.0
click at [478, 262] on div "OTROS" at bounding box center [510, 245] width 133 height 31
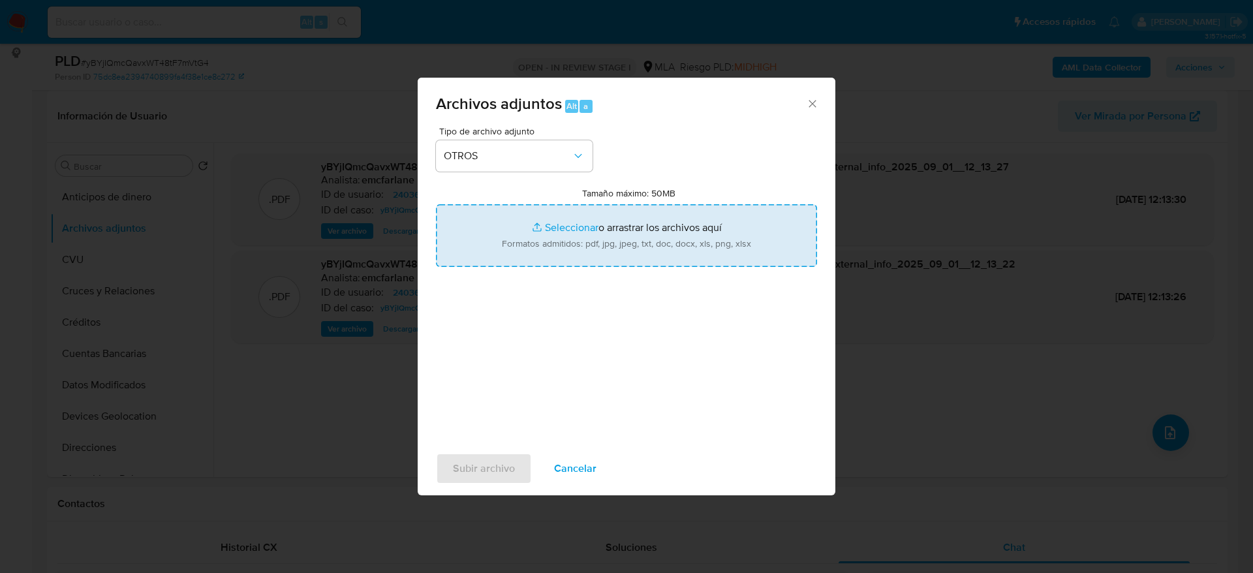
type input "C:\fakepath\Caselog yBYjIQmcQavxWT48tF7mVtG4.docx"
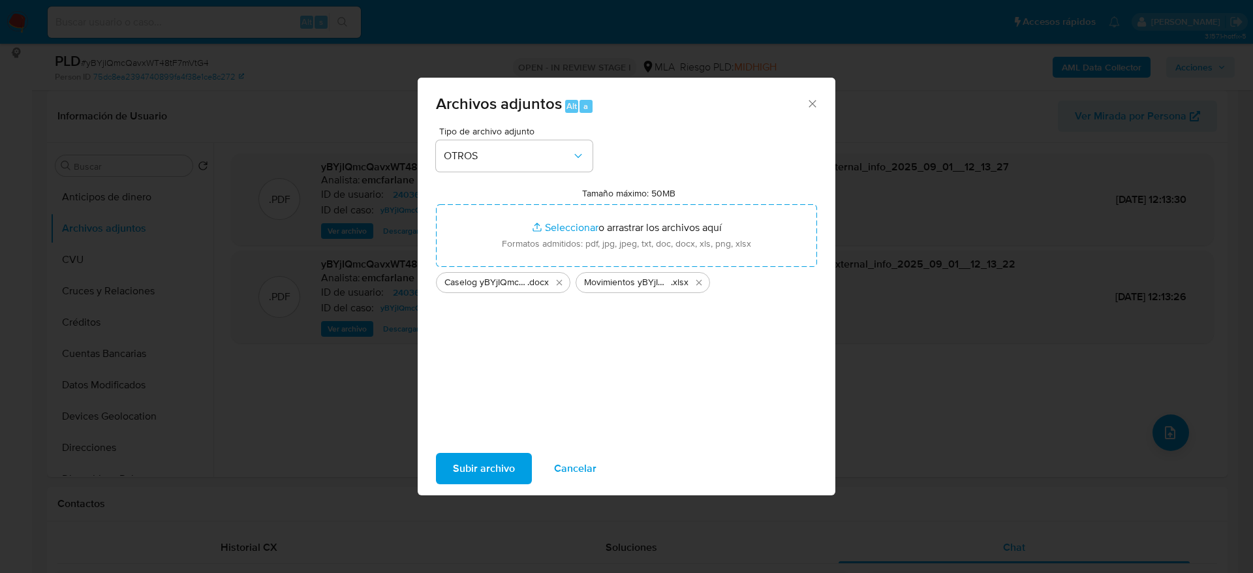
click at [478, 448] on div "Subir archivo Cancelar" at bounding box center [627, 469] width 418 height 50
click at [482, 465] on span "Subir archivo" at bounding box center [484, 468] width 62 height 29
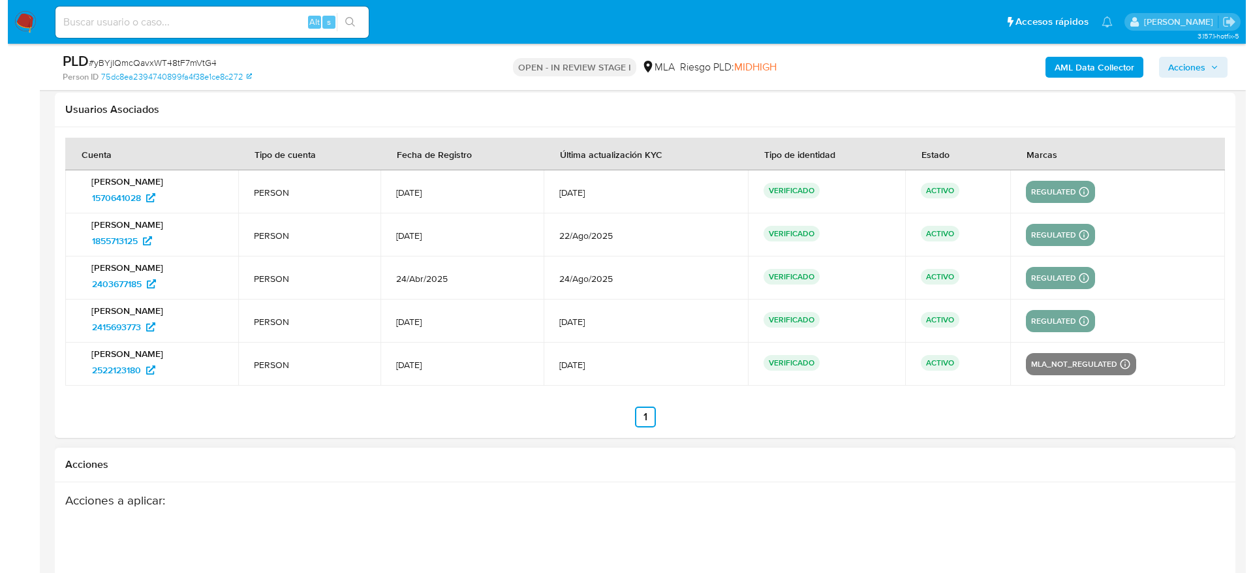
scroll to position [2468, 0]
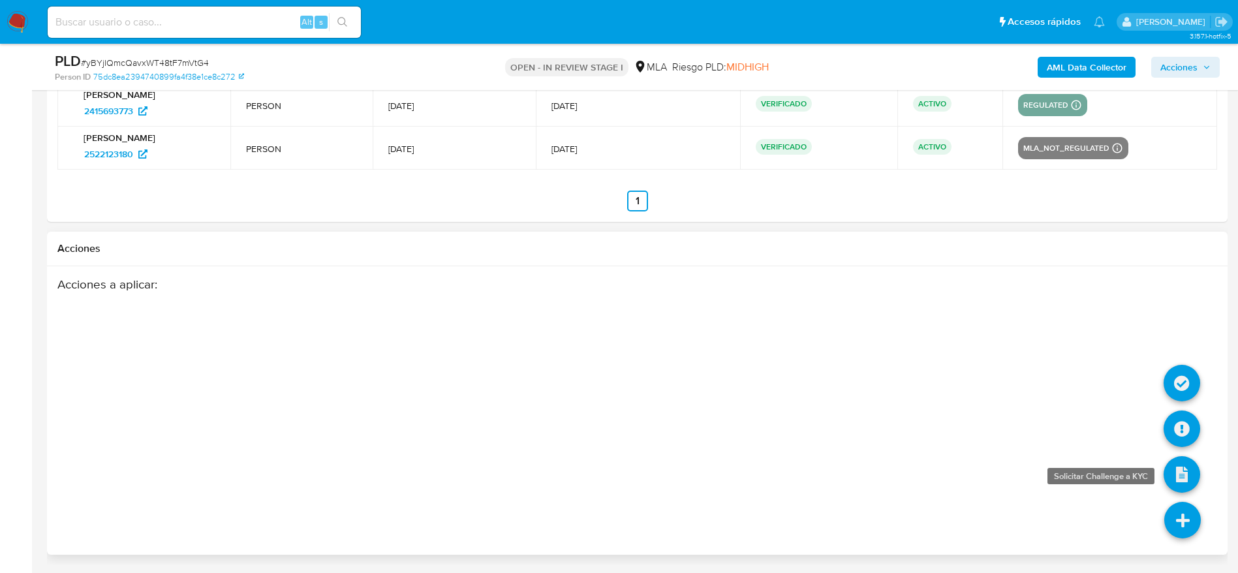
drag, startPoint x: 1179, startPoint y: 504, endPoint x: 1180, endPoint y: 469, distance: 34.6
click at [1179, 505] on icon at bounding box center [1183, 520] width 37 height 37
click at [1181, 424] on icon at bounding box center [1182, 429] width 37 height 37
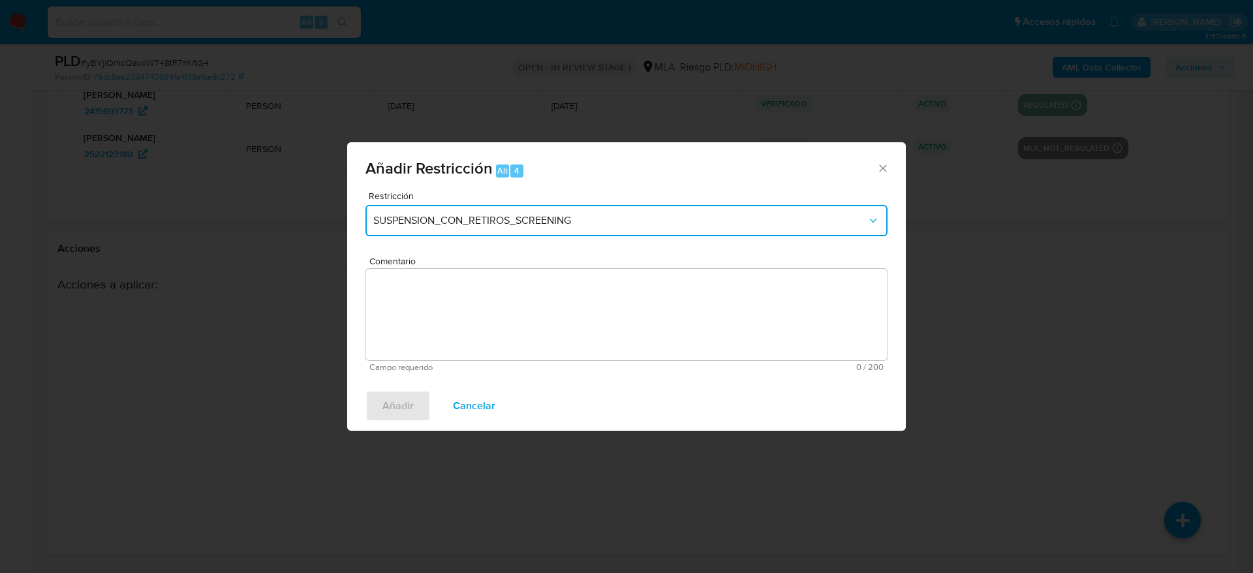
click at [516, 228] on button "SUSPENSION_CON_RETIROS_SCREENING" at bounding box center [627, 220] width 522 height 31
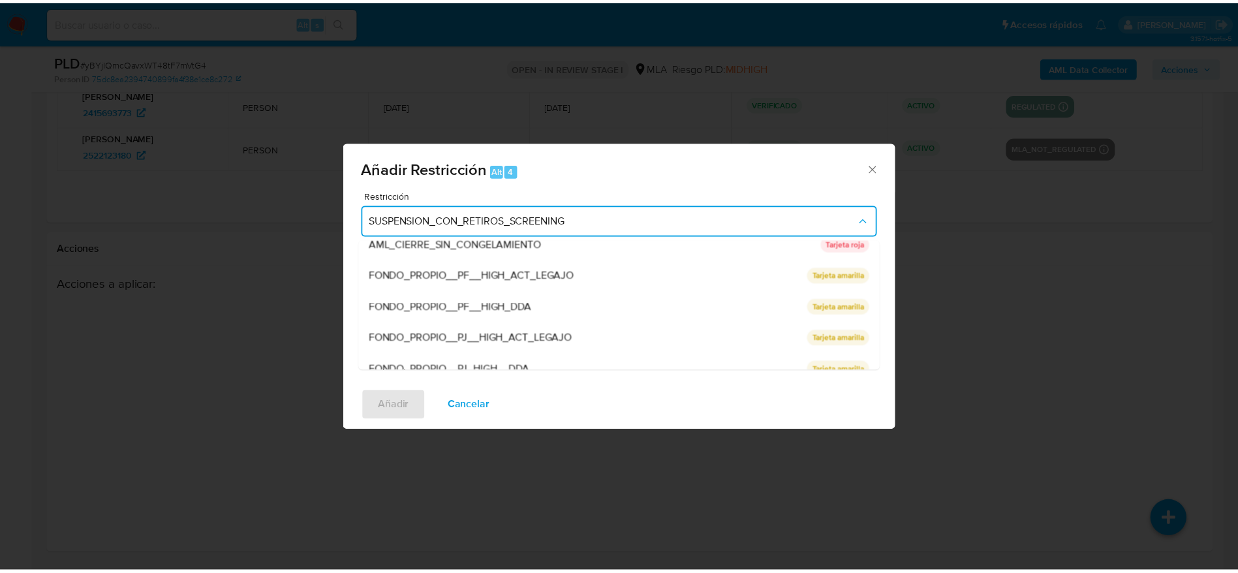
scroll to position [277, 0]
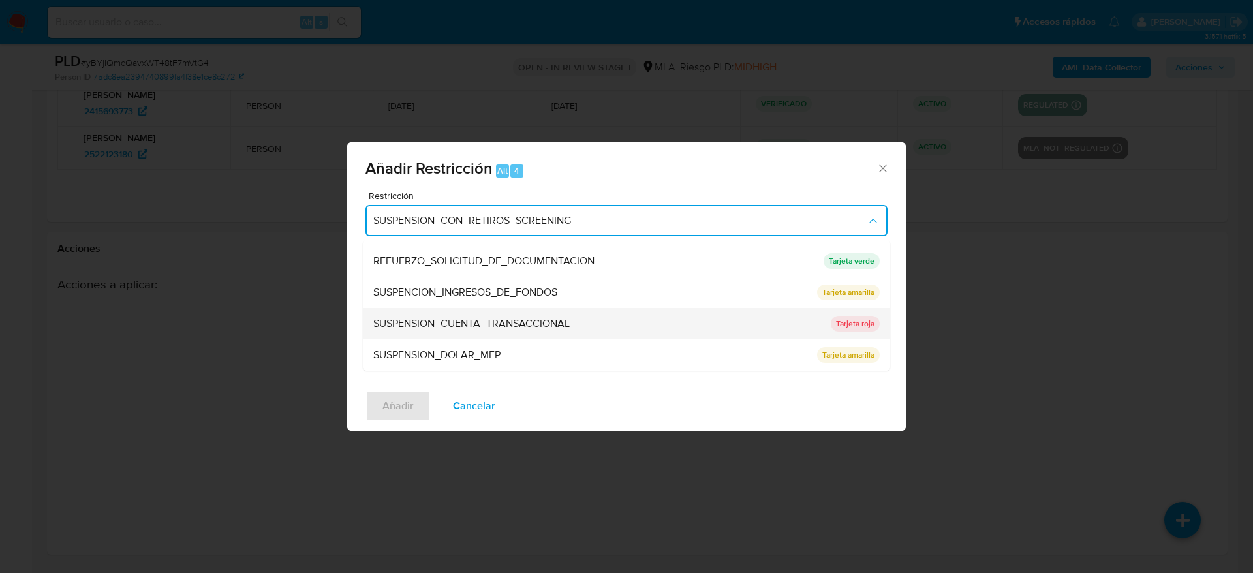
click at [494, 332] on div "SUSPENSION_CUENTA_TRANSACCIONAL" at bounding box center [598, 323] width 450 height 31
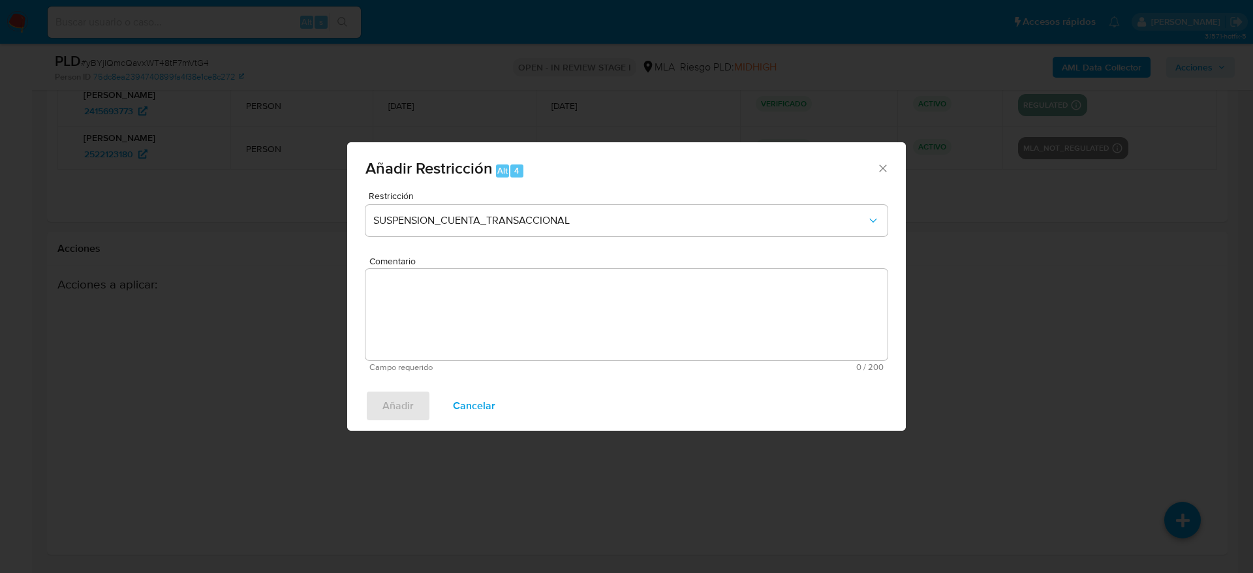
click at [495, 328] on textarea "Comentario" at bounding box center [627, 314] width 522 height 91
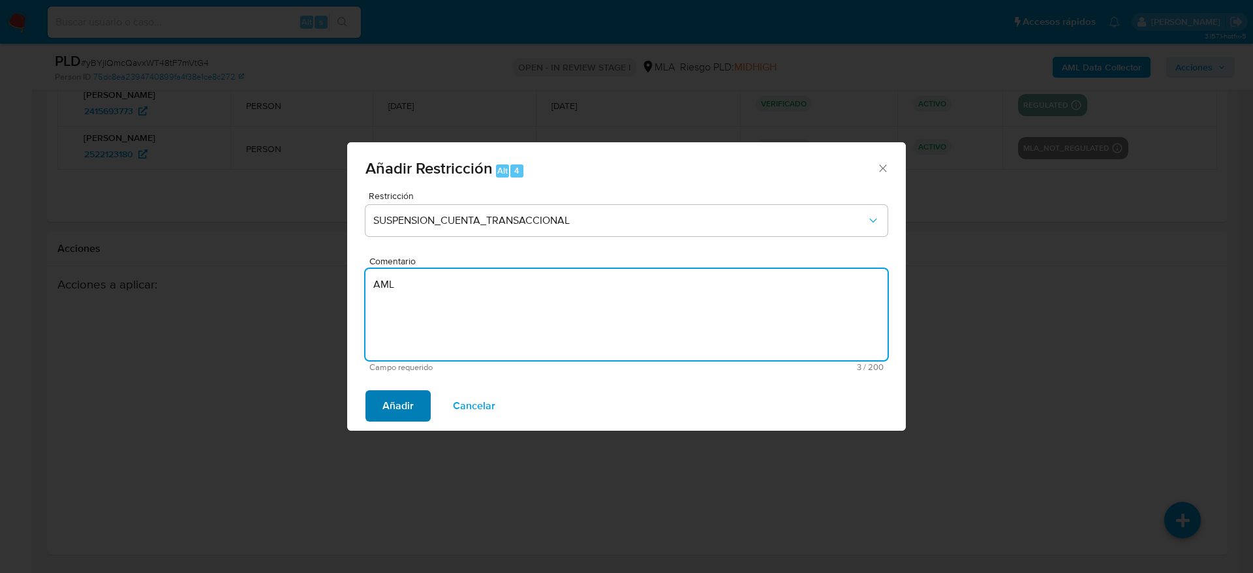
type textarea "AML"
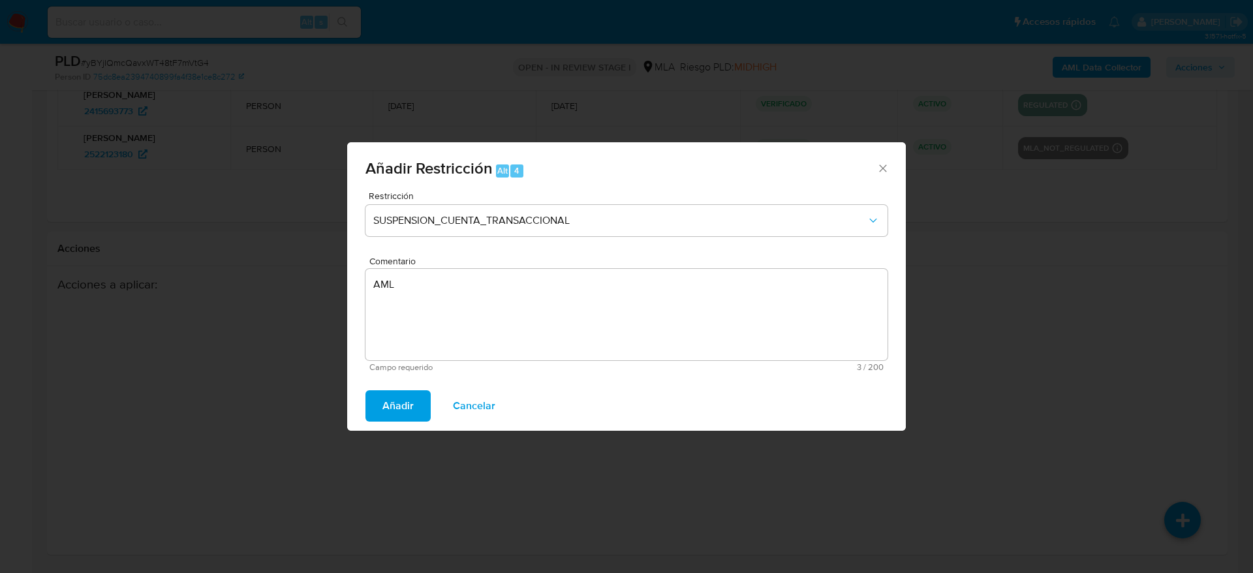
click at [411, 403] on span "Añadir" at bounding box center [398, 406] width 31 height 29
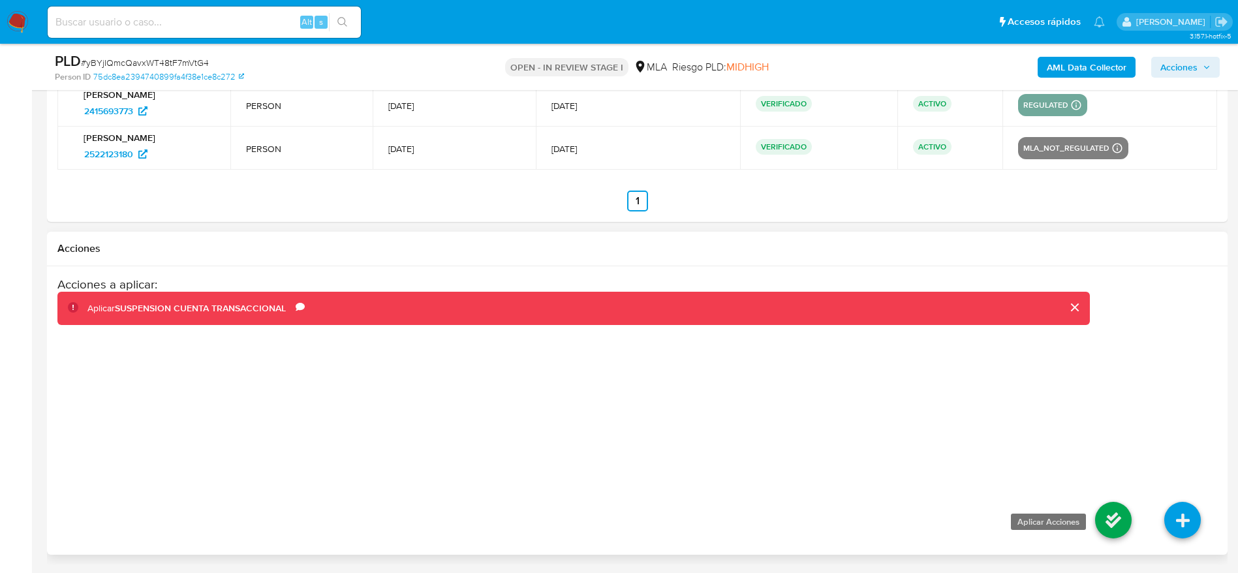
click at [1114, 528] on icon at bounding box center [1113, 520] width 37 height 37
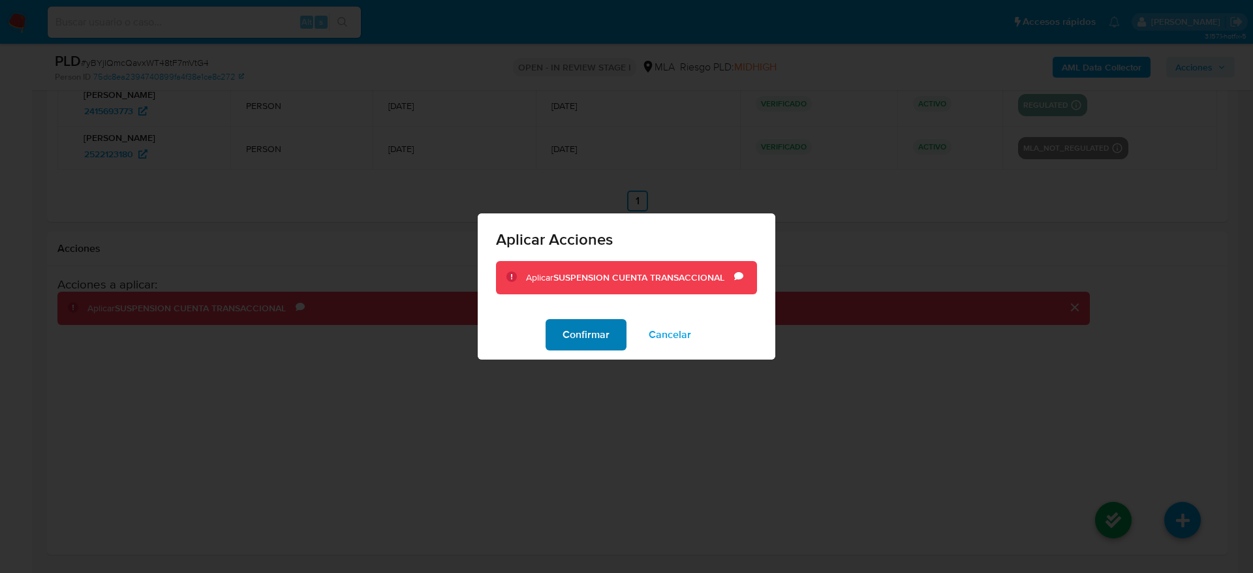
click at [574, 327] on span "Confirmar" at bounding box center [586, 335] width 47 height 29
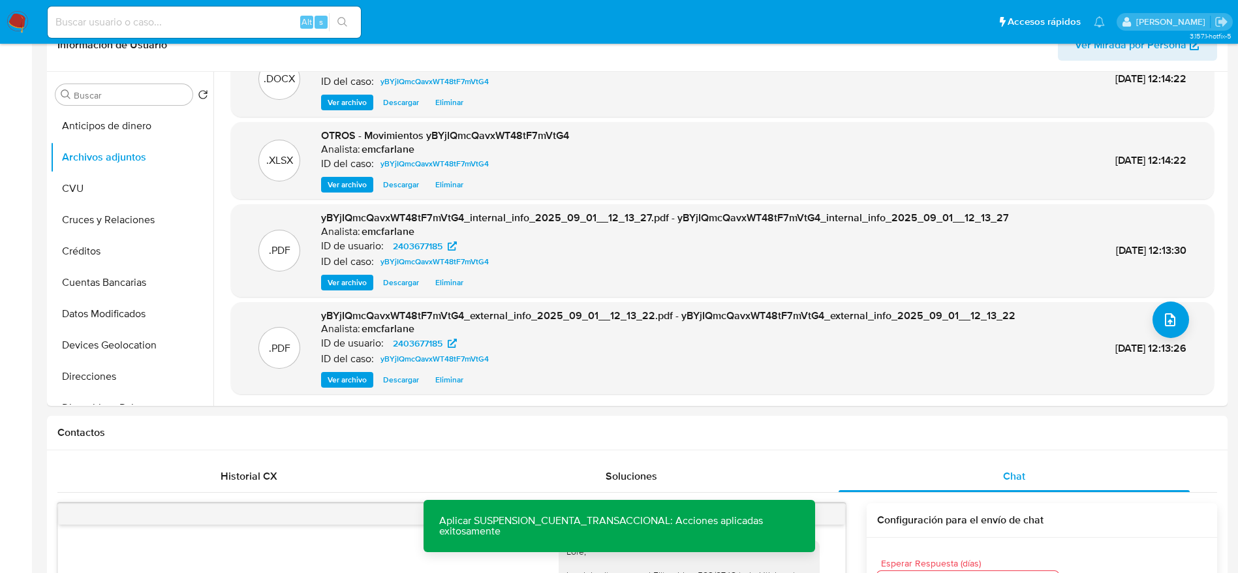
scroll to position [0, 0]
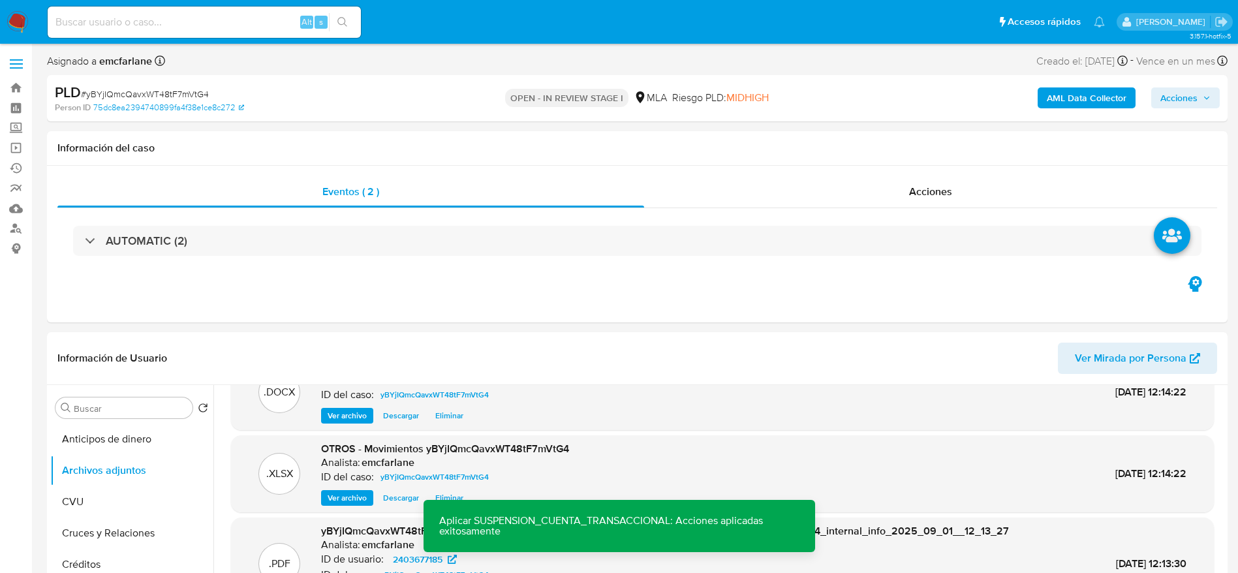
drag, startPoint x: 1175, startPoint y: 97, endPoint x: 1149, endPoint y: 107, distance: 27.9
click at [1172, 98] on span "Acciones" at bounding box center [1179, 97] width 37 height 21
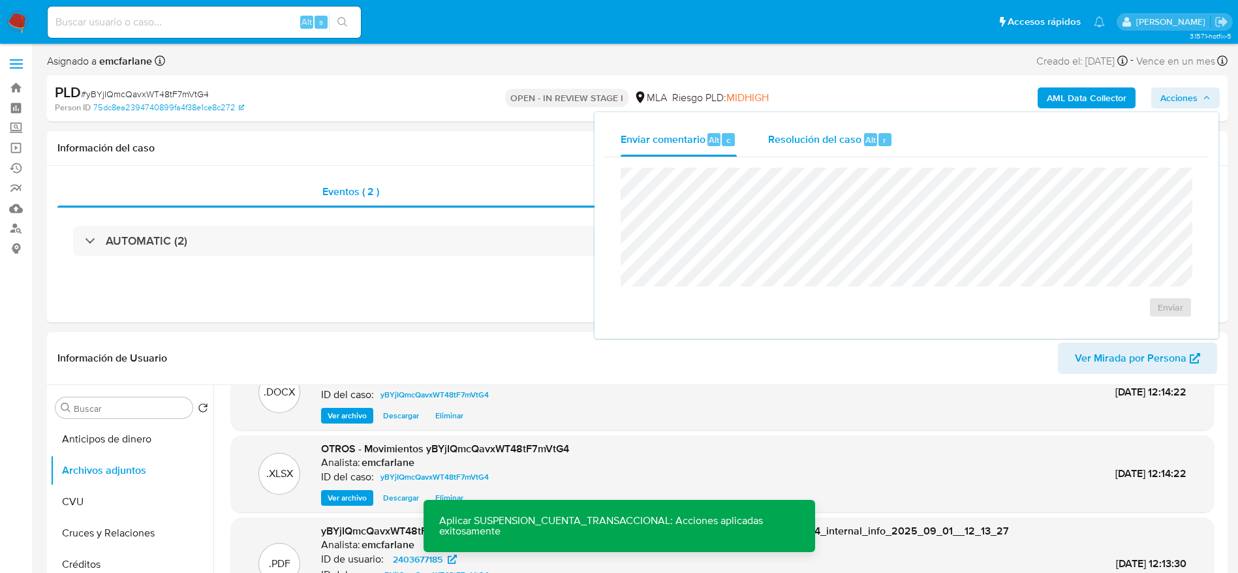
drag, startPoint x: 817, startPoint y: 142, endPoint x: 815, endPoint y: 152, distance: 10.1
click at [817, 146] on span "Resolución del caso" at bounding box center [814, 139] width 93 height 15
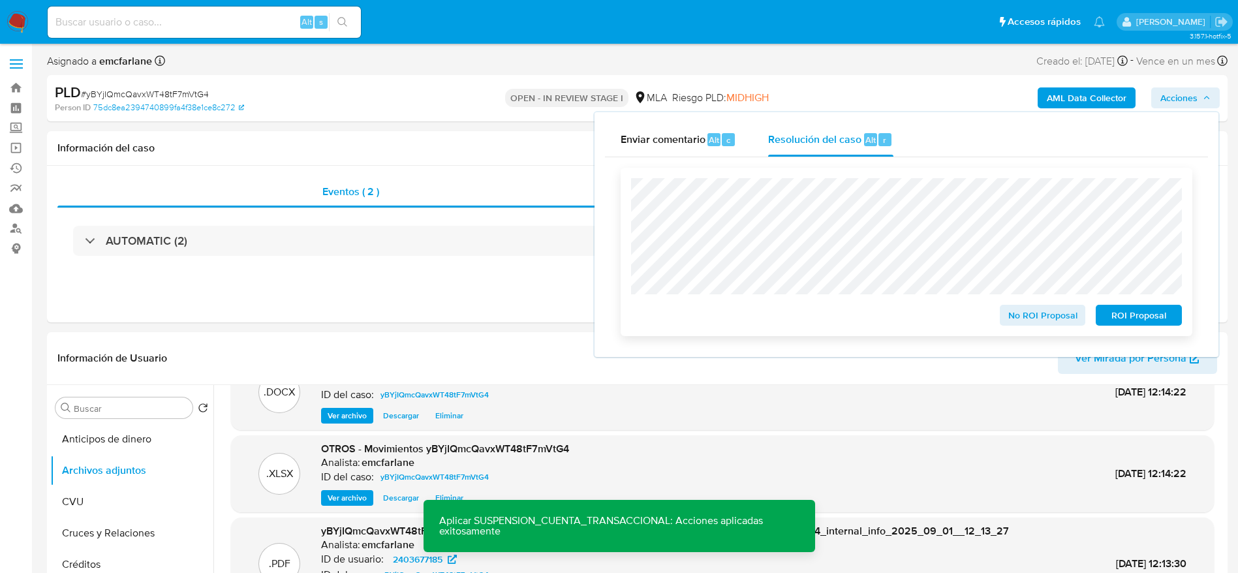
click at [1098, 313] on button "ROI Proposal" at bounding box center [1139, 315] width 86 height 21
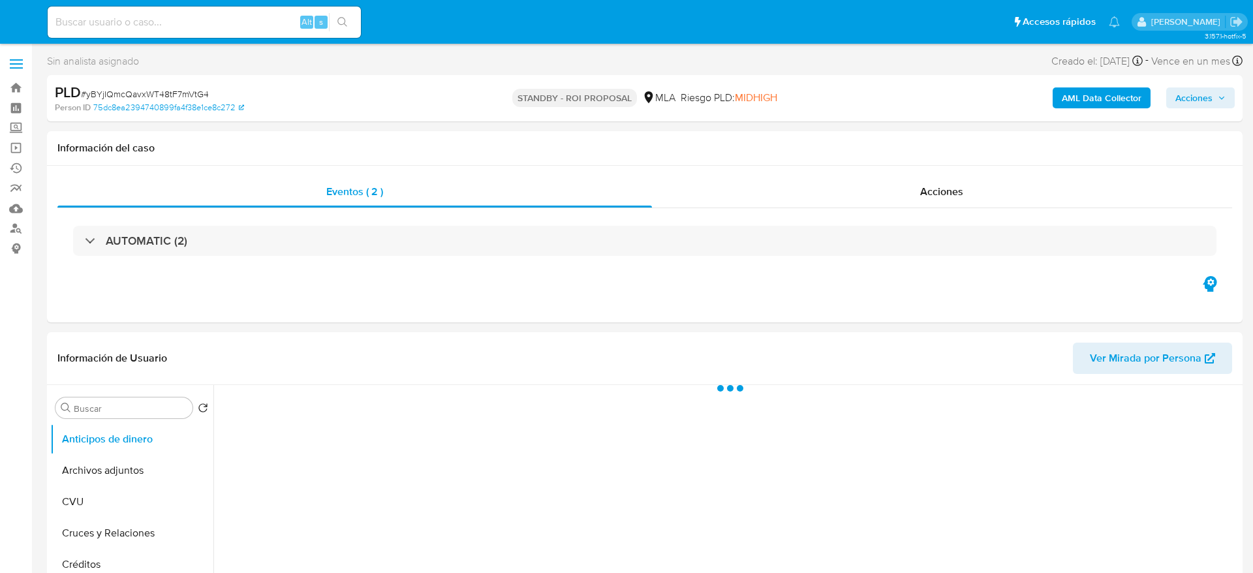
select select "10"
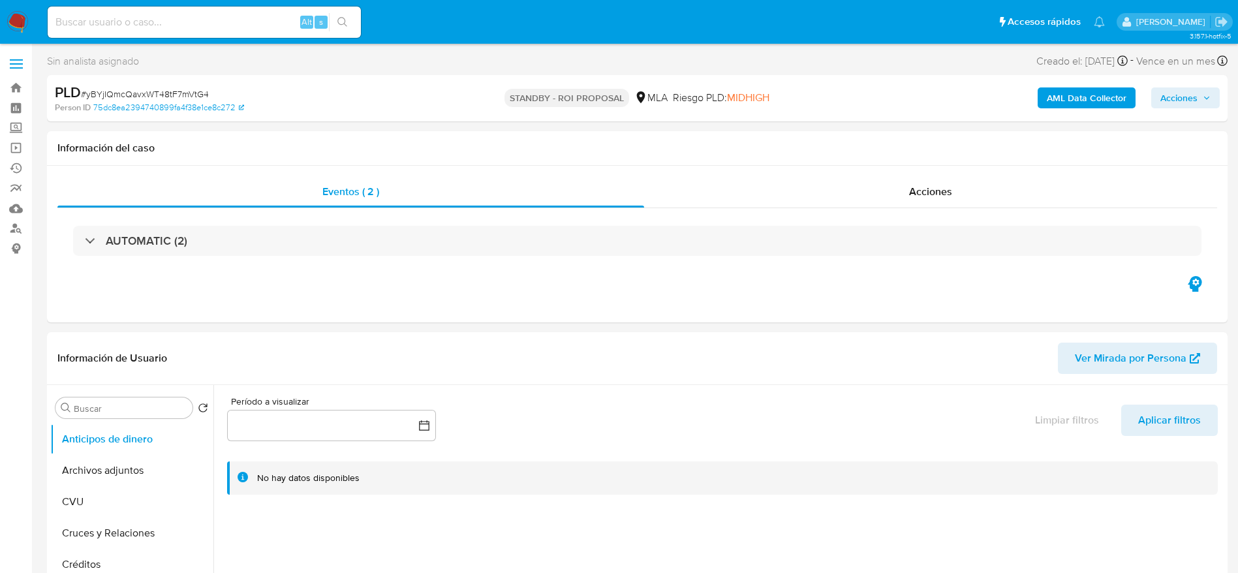
click at [198, 12] on div "Alt s" at bounding box center [204, 22] width 313 height 31
click at [196, 19] on input at bounding box center [204, 22] width 313 height 17
paste input "Ky37tiQ48qh5X0zVxLl5cJq8"
type input "Ky37tiQ48qh5X0zVxLl5cJq8"
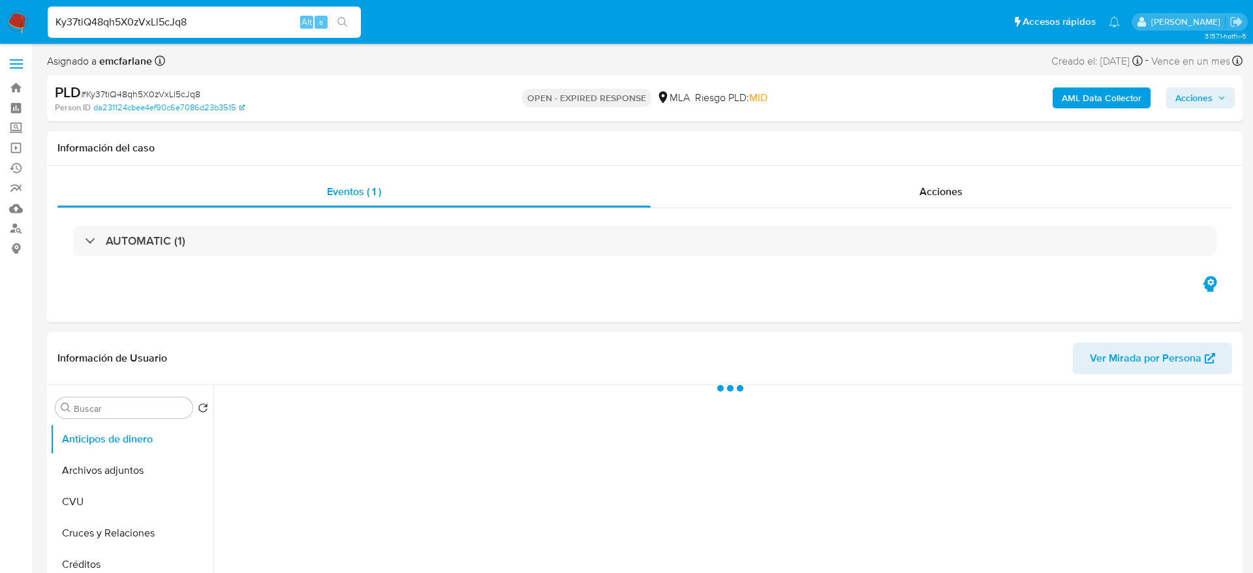
select select "10"
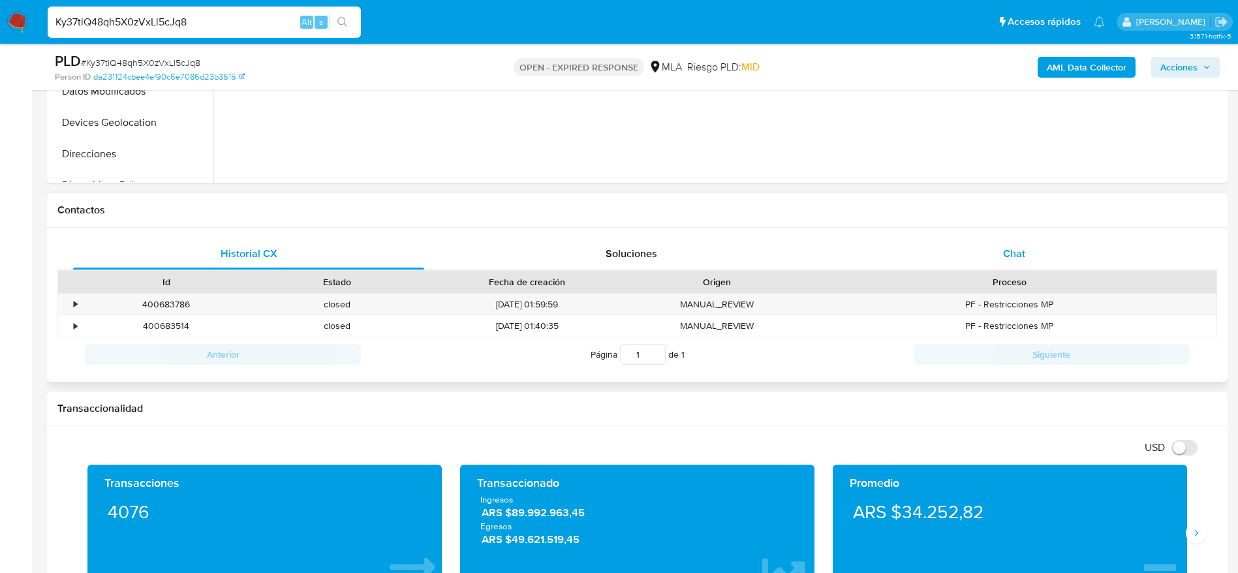
click at [1029, 260] on div "Chat" at bounding box center [1014, 253] width 351 height 31
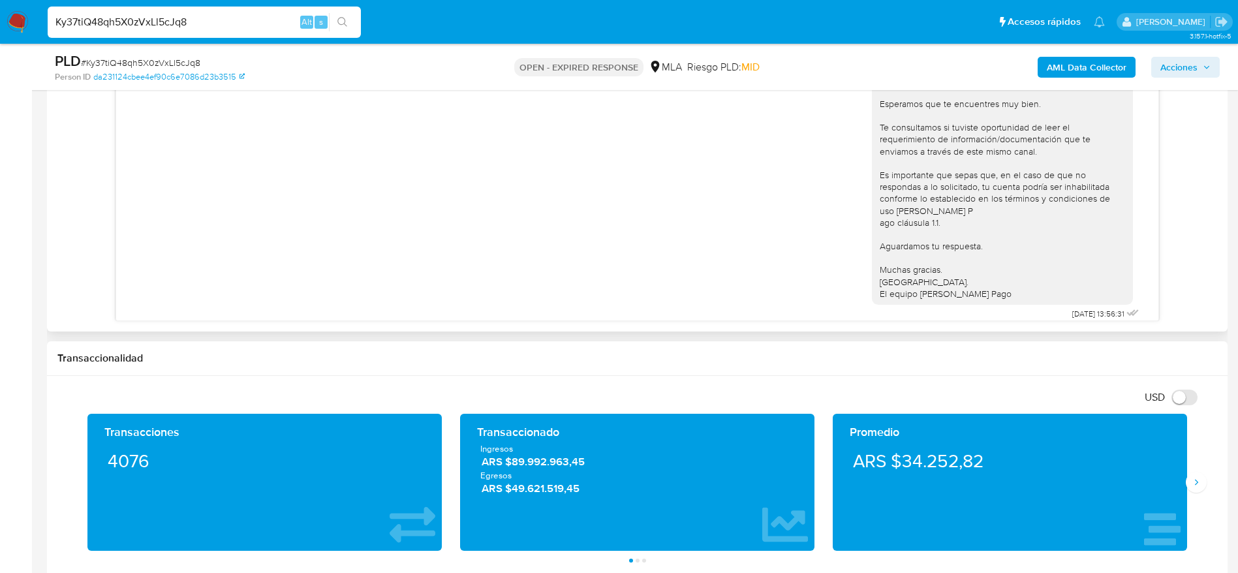
scroll to position [715, 0]
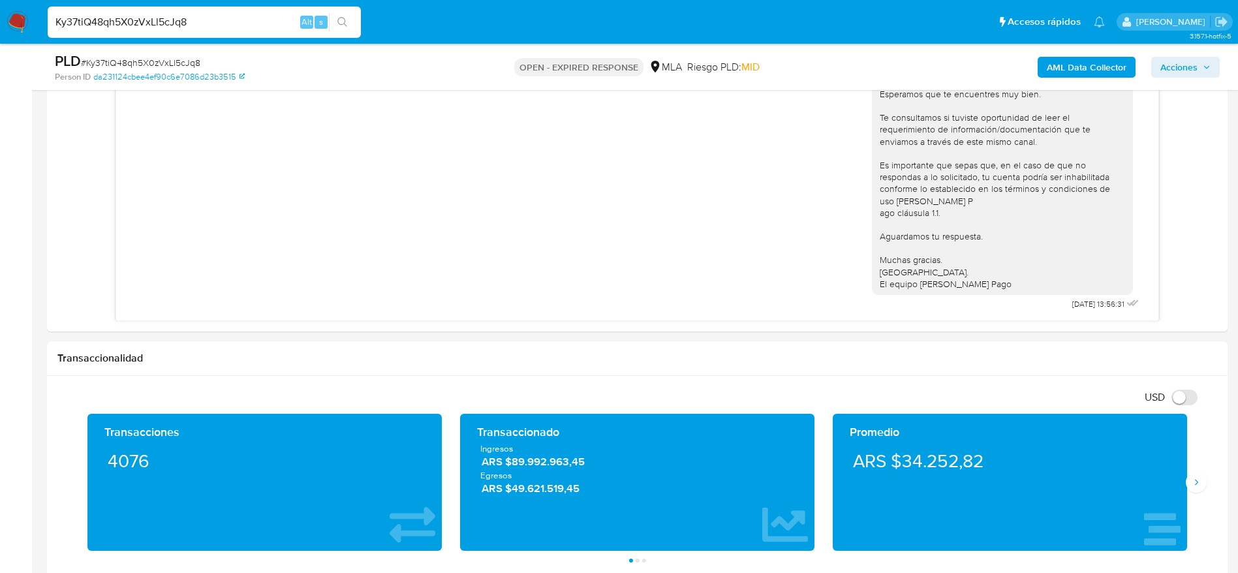
click at [110, 61] on span "# Ky37tiQ48qh5X0zVxLl5cJq8" at bounding box center [140, 62] width 119 height 13
copy span "Ky37tiQ48qh5X0zVxLl5cJq8"
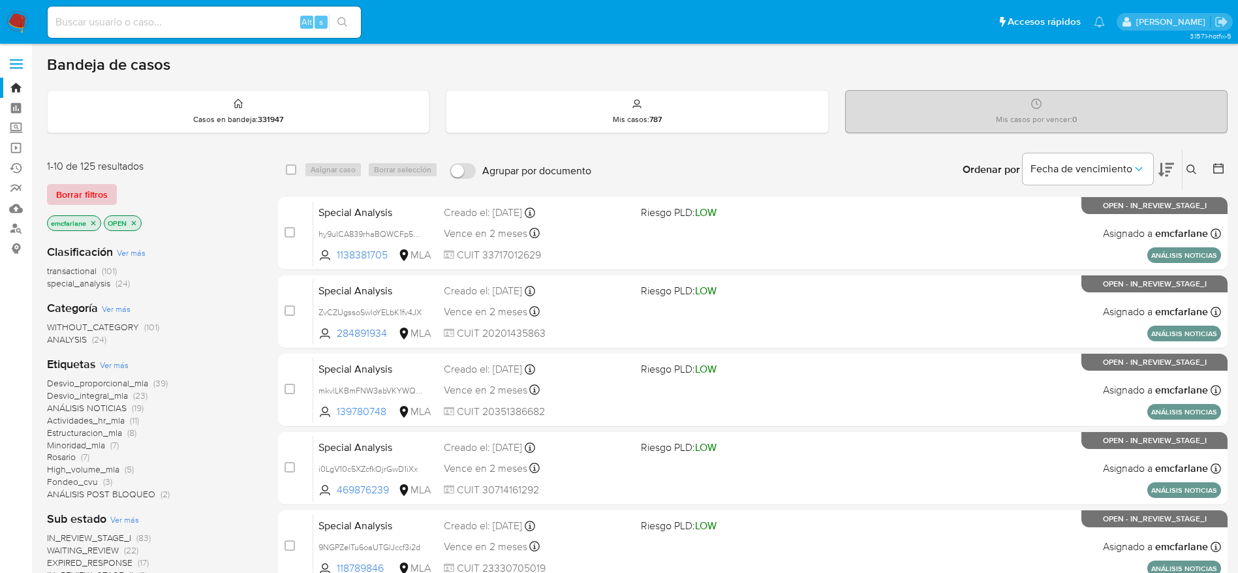
click at [89, 189] on span "Borrar filtros" at bounding box center [82, 194] width 52 height 18
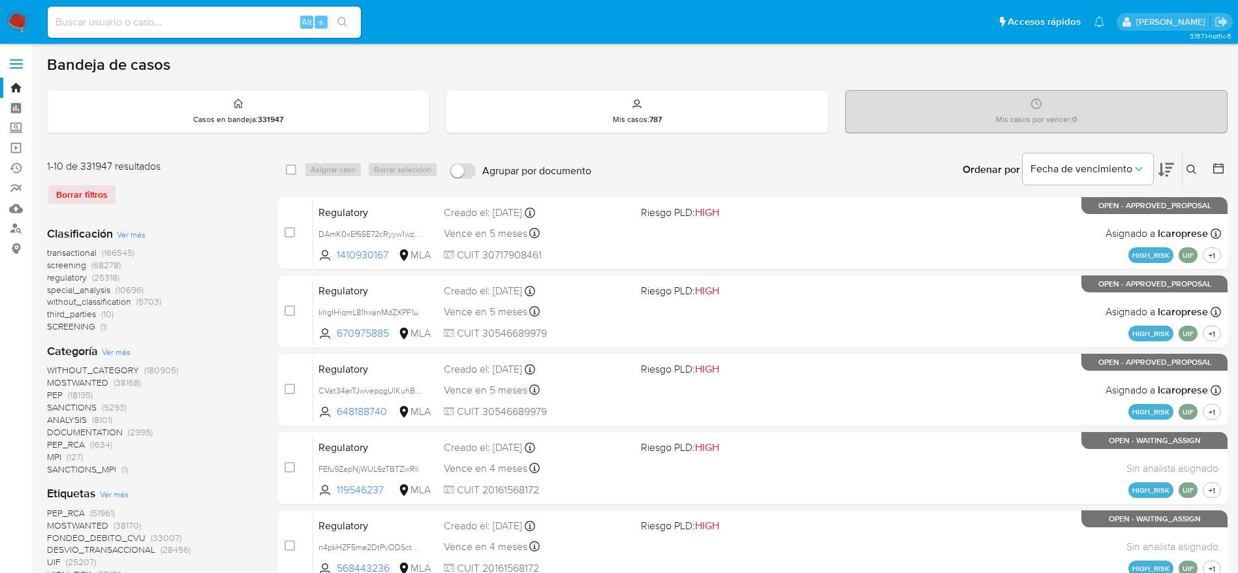
click at [1194, 169] on icon at bounding box center [1192, 170] width 10 height 10
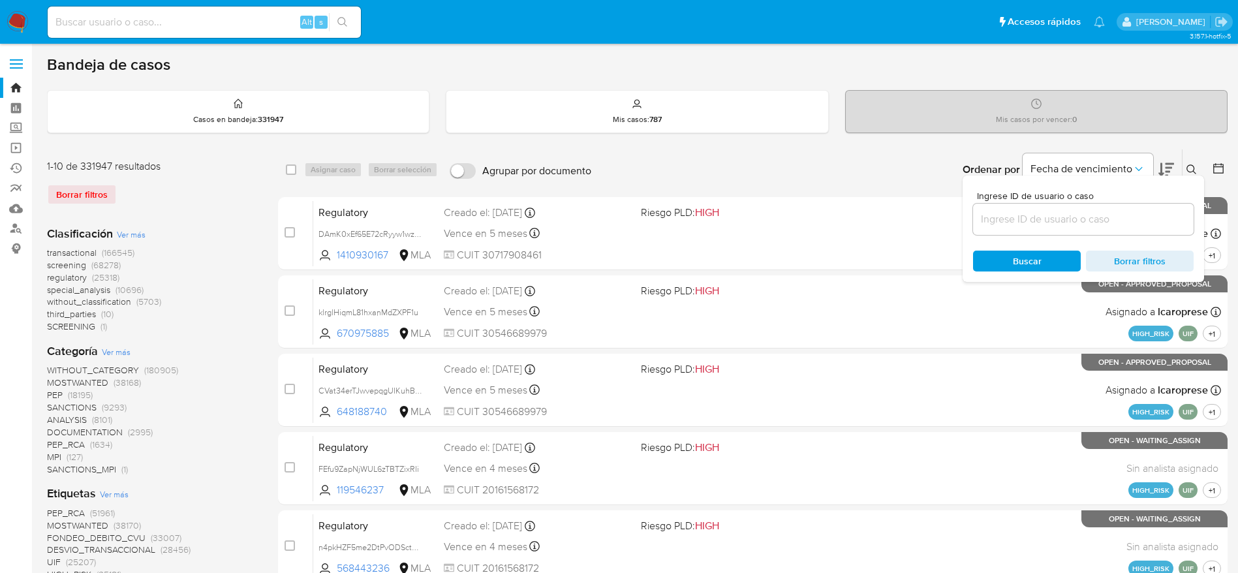
click at [1069, 224] on input at bounding box center [1083, 219] width 221 height 17
type input "Ky37tiQ48qh5X0zVxLl5cJq8"
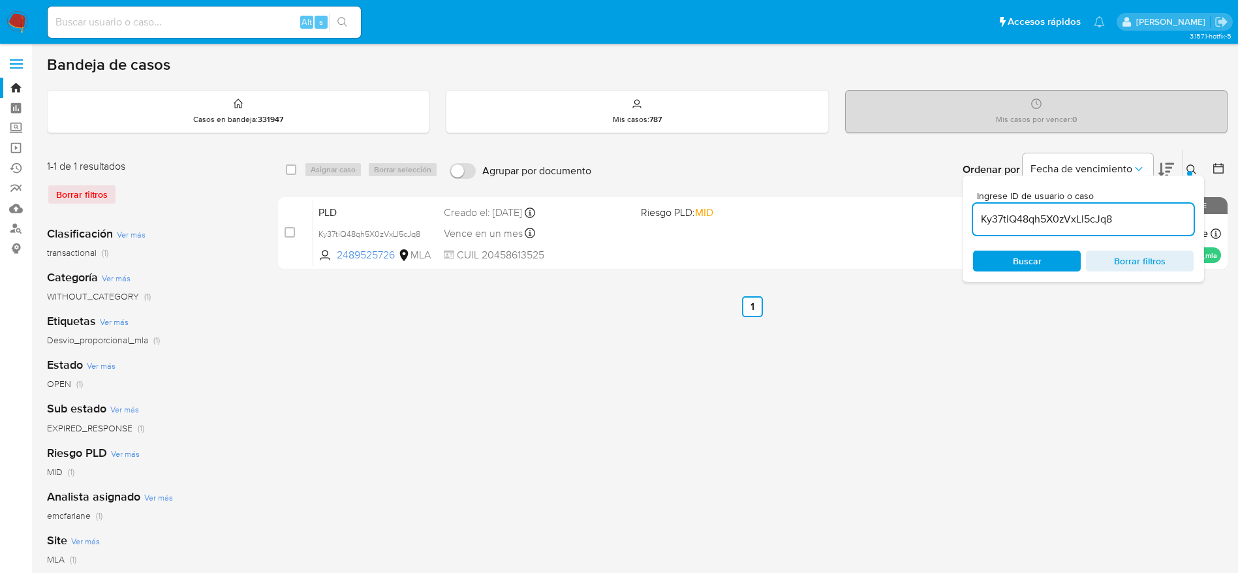
click at [293, 168] on input "checkbox" at bounding box center [291, 170] width 10 height 10
checkbox input "true"
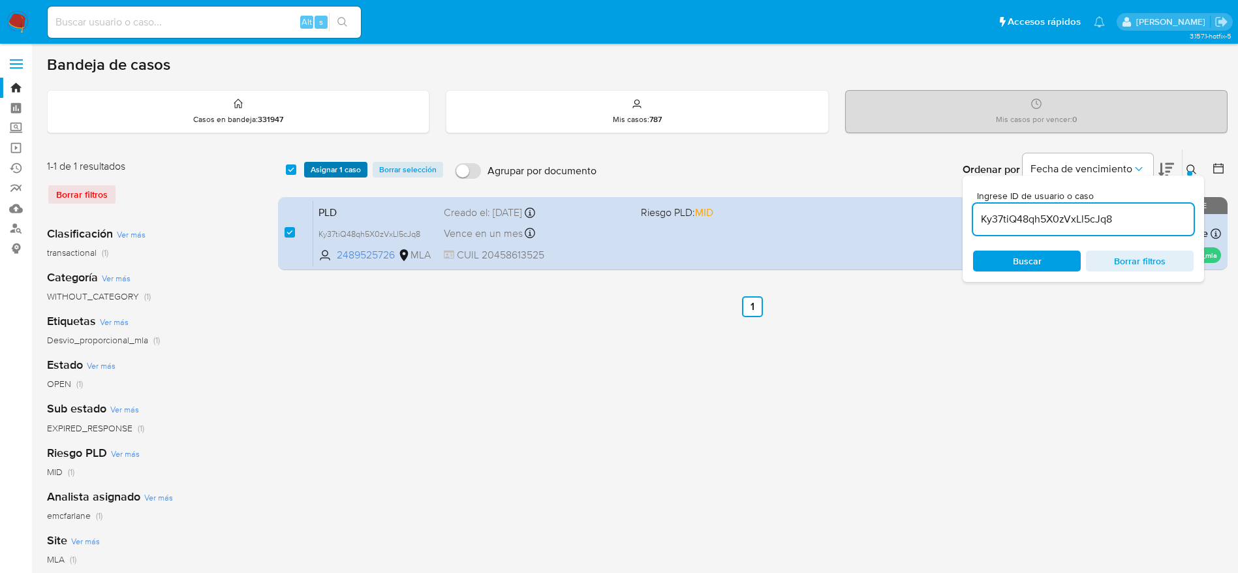
click at [331, 170] on span "Asignar 1 caso" at bounding box center [336, 169] width 50 height 13
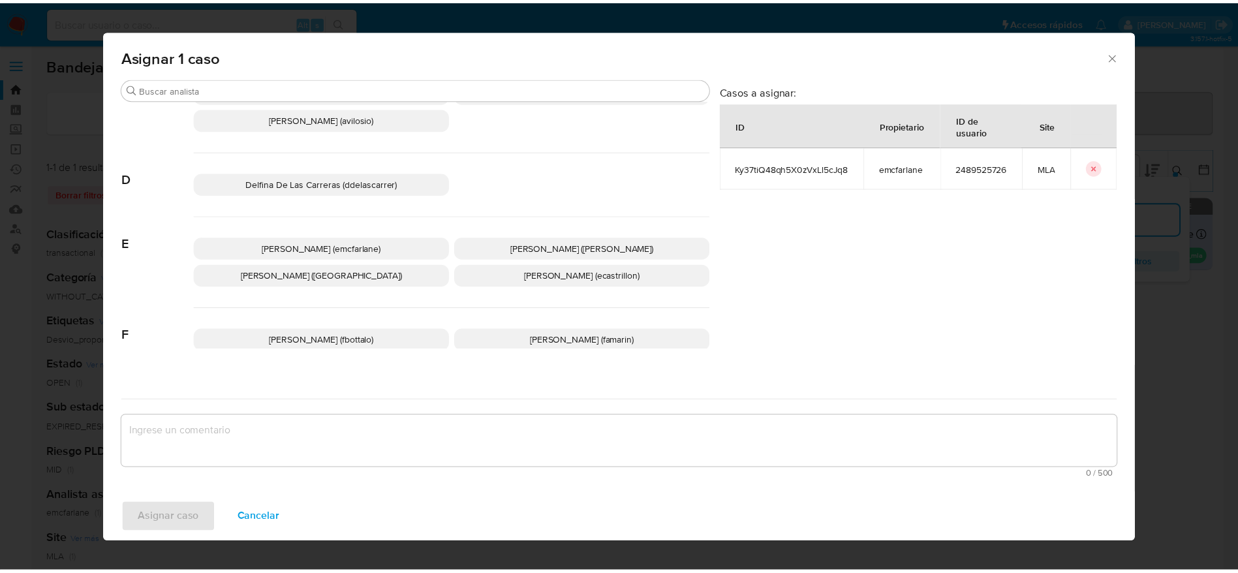
scroll to position [98, 0]
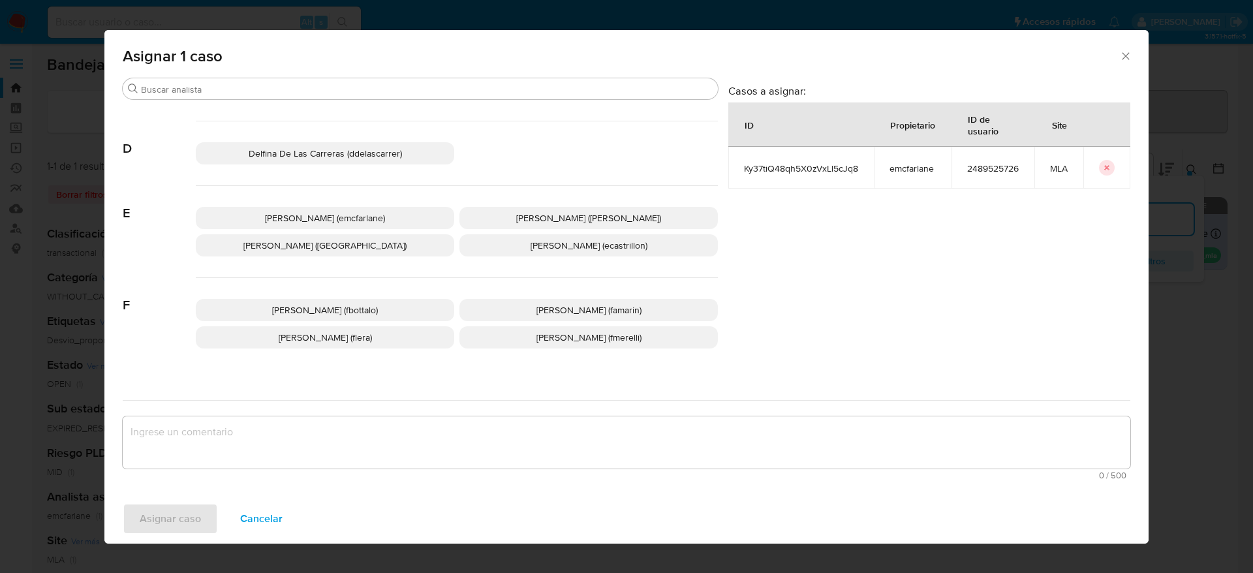
click at [333, 198] on div "Elaine Mc Farlane (emcfarlane) Eliana Guerrero (eliguerrero) Emmanuel Hernan Vi…" at bounding box center [457, 232] width 522 height 92
click at [333, 217] on span "Elaine Mc Farlane (emcfarlane)" at bounding box center [325, 218] width 120 height 13
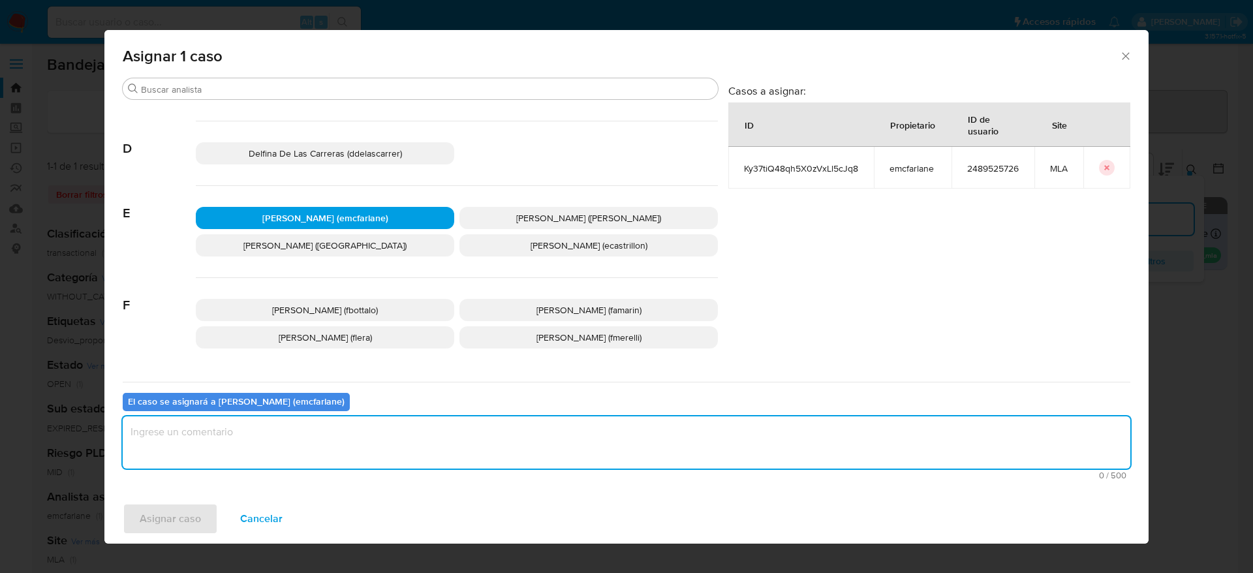
click at [276, 443] on textarea "assign-modal" at bounding box center [627, 442] width 1008 height 52
click at [159, 522] on span "Asignar caso" at bounding box center [170, 519] width 61 height 29
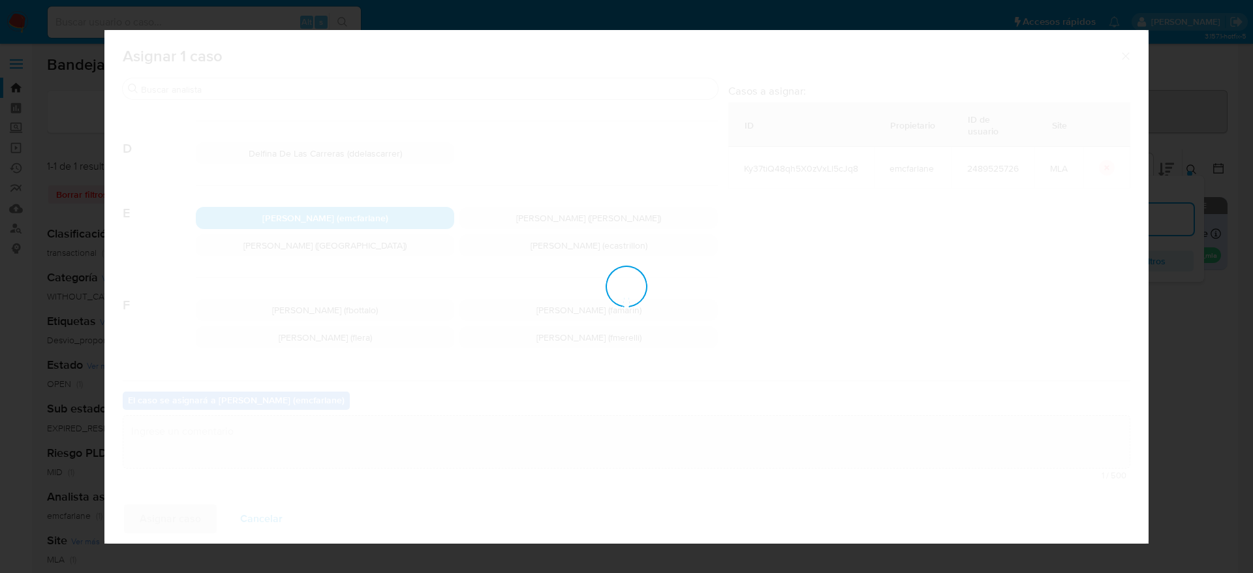
checkbox input "false"
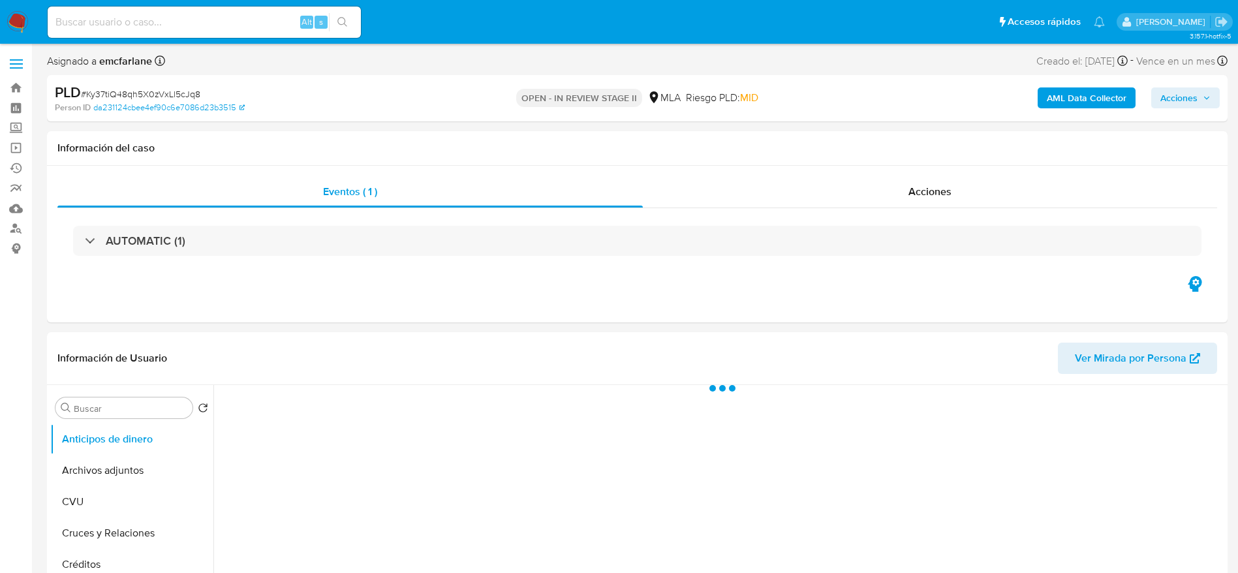
click at [1159, 96] on button "Acciones" at bounding box center [1186, 97] width 69 height 21
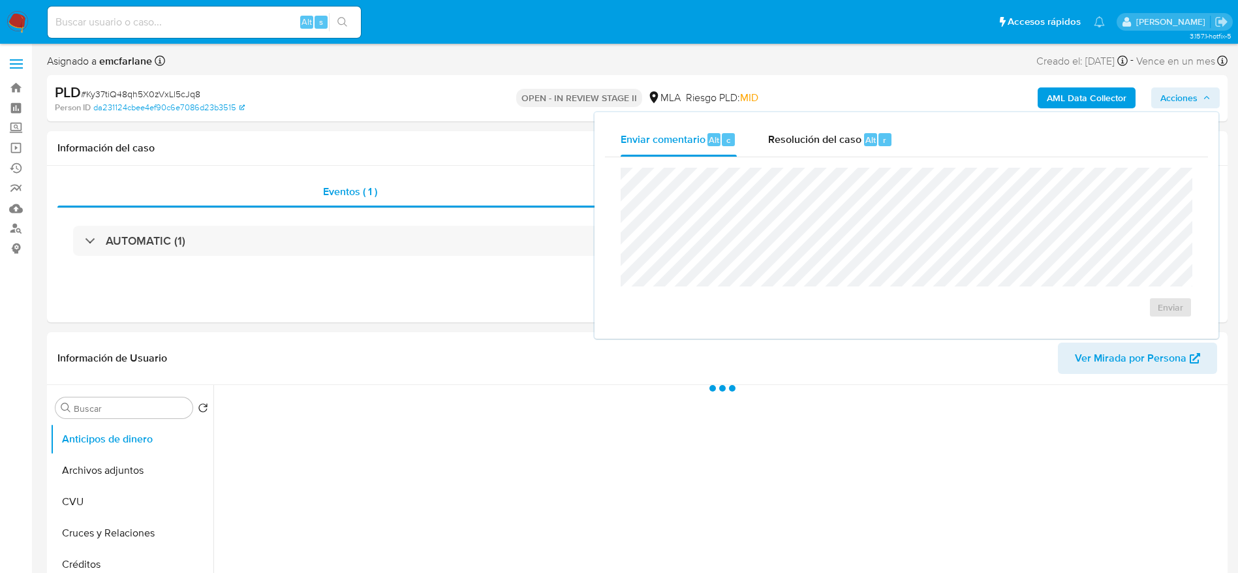
drag, startPoint x: 800, startPoint y: 146, endPoint x: 803, endPoint y: 161, distance: 14.7
click at [800, 148] on div "Resolución del caso Alt r" at bounding box center [830, 140] width 125 height 34
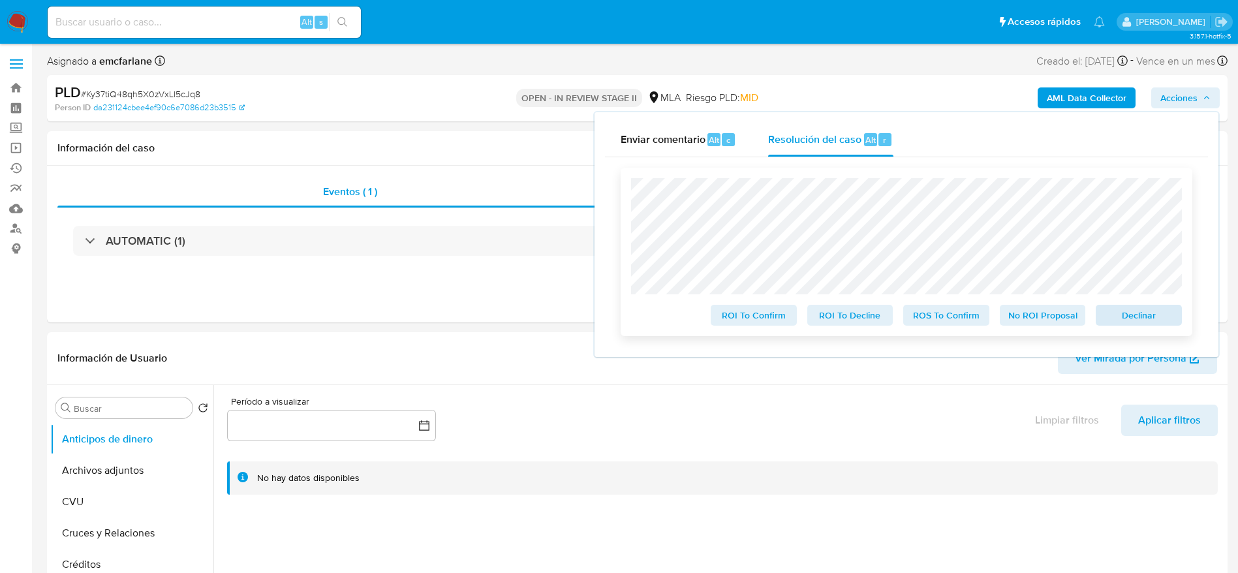
select select "10"
click at [1151, 314] on span "Declinar" at bounding box center [1139, 315] width 68 height 18
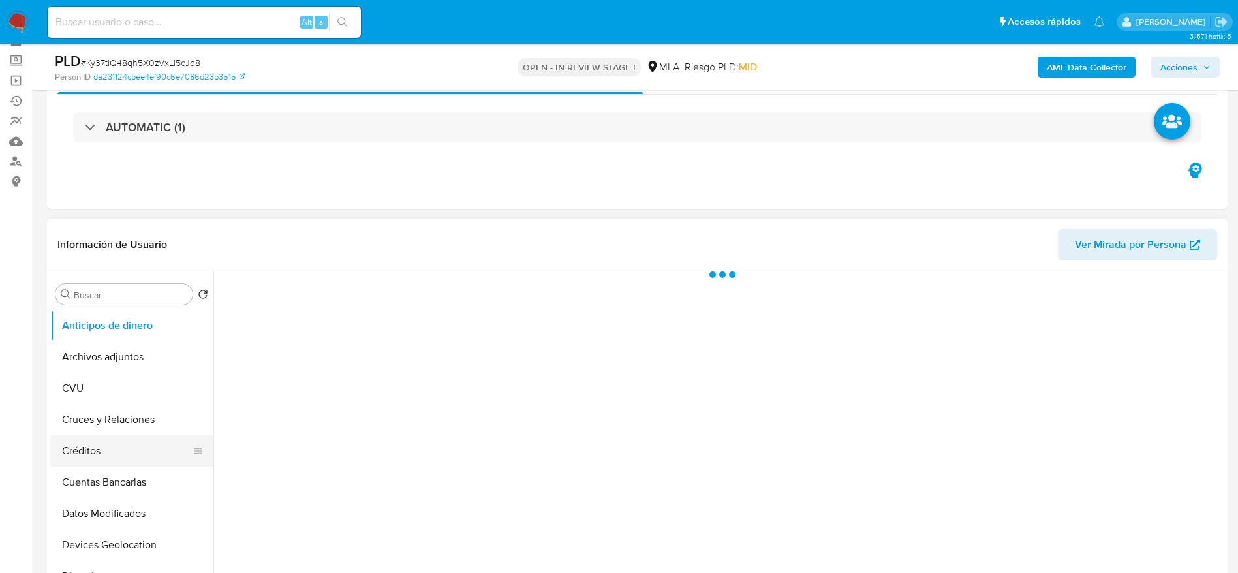
scroll to position [98, 0]
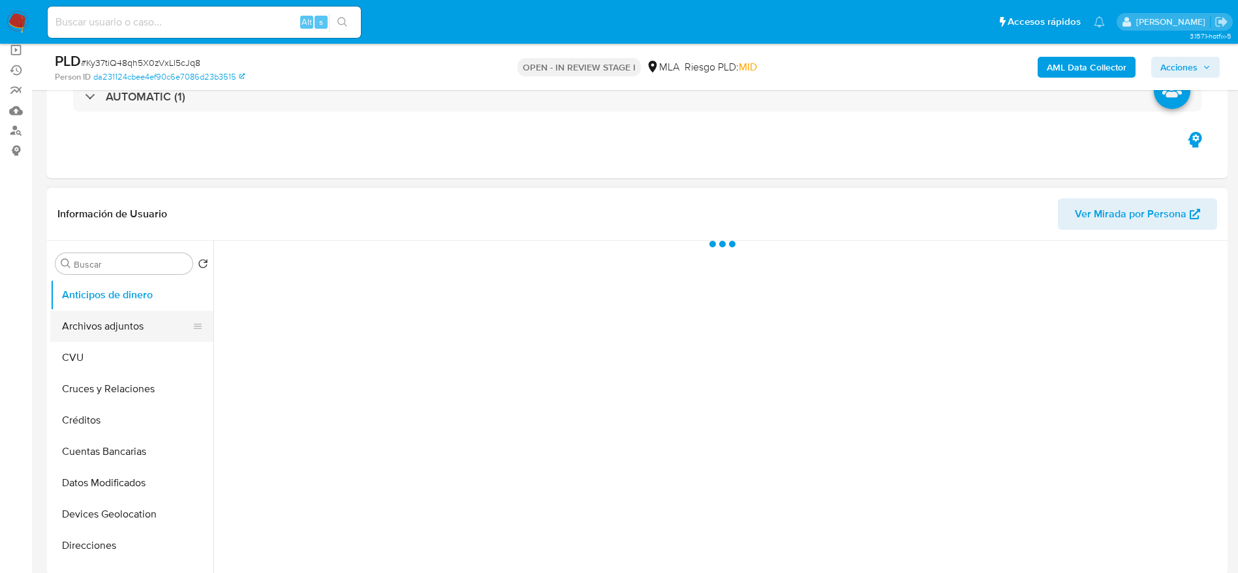
click at [121, 326] on button "Archivos adjuntos" at bounding box center [126, 326] width 153 height 31
select select "10"
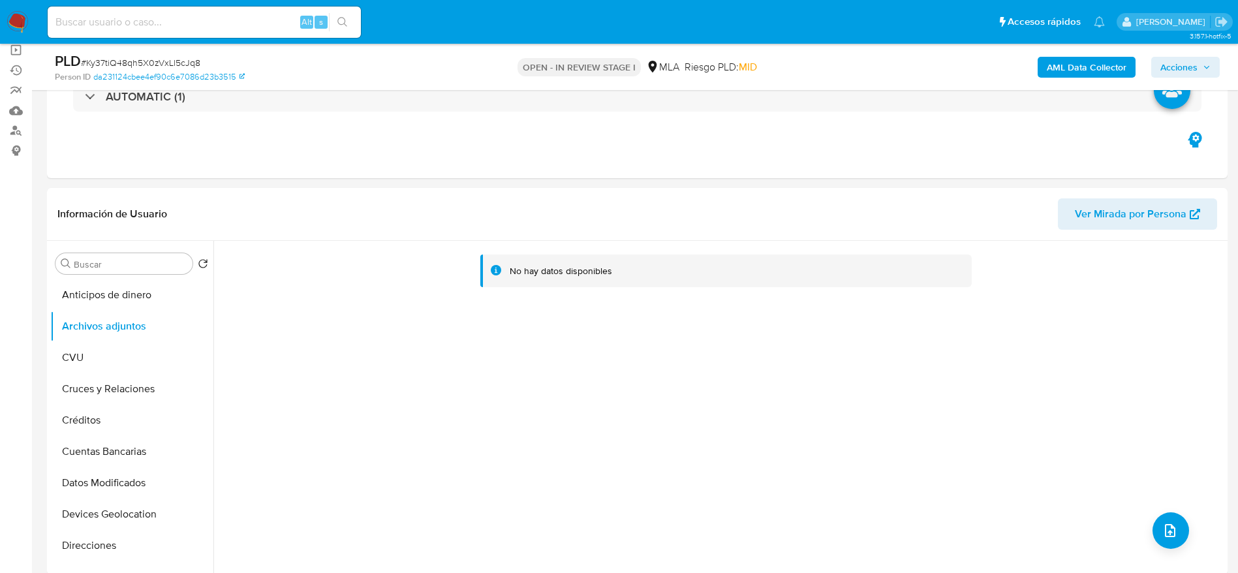
scroll to position [490, 0]
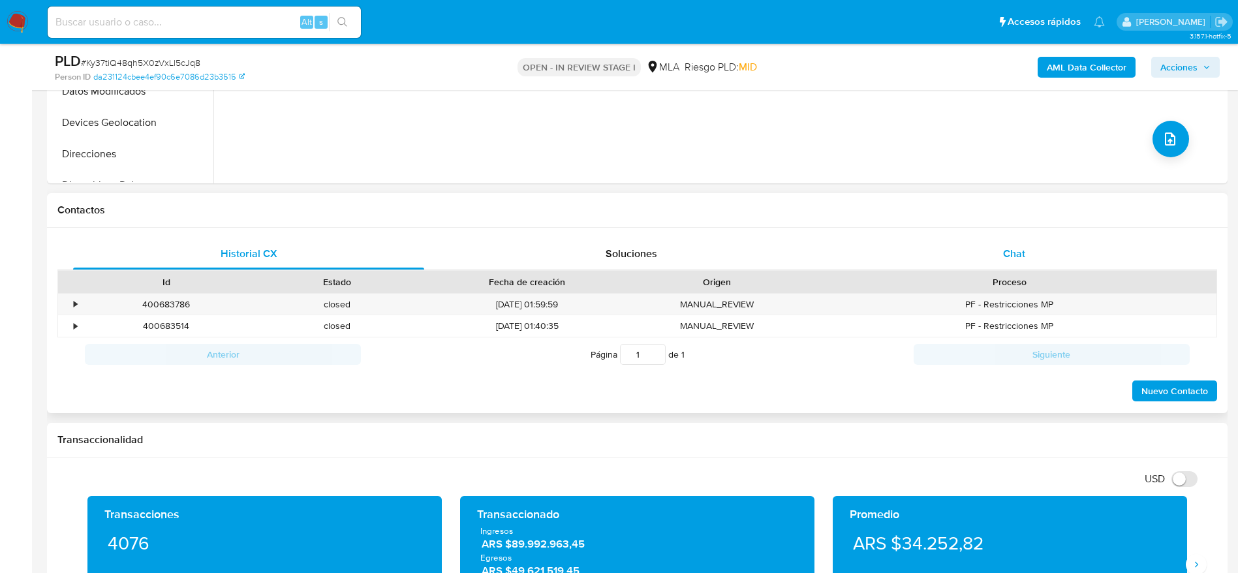
click at [1032, 266] on div "Chat" at bounding box center [1014, 253] width 351 height 31
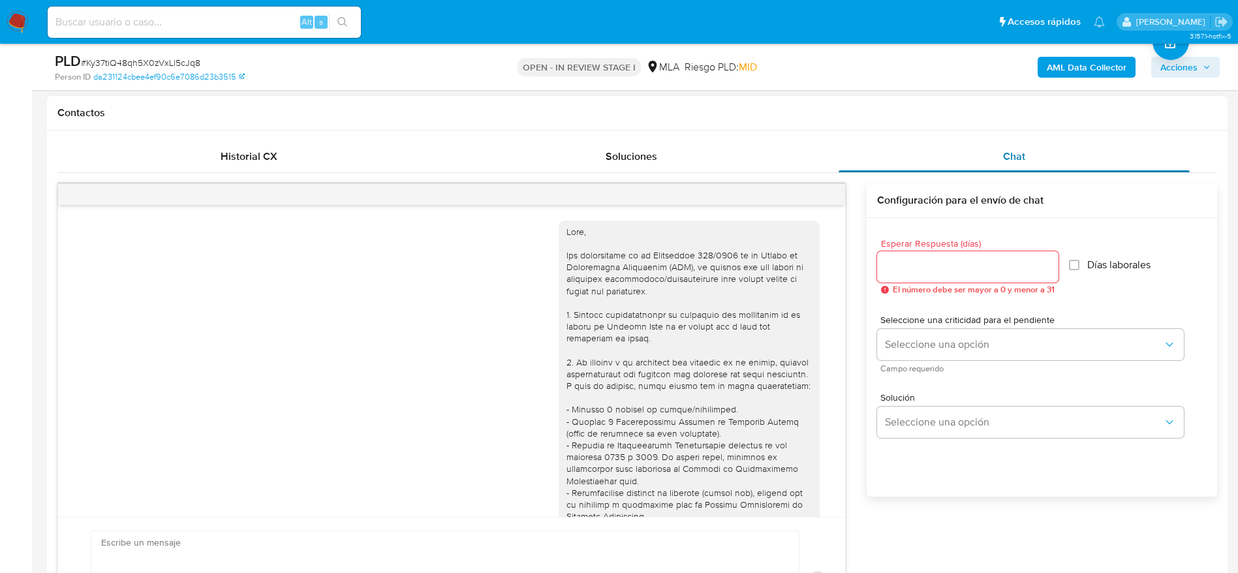
scroll to position [715, 0]
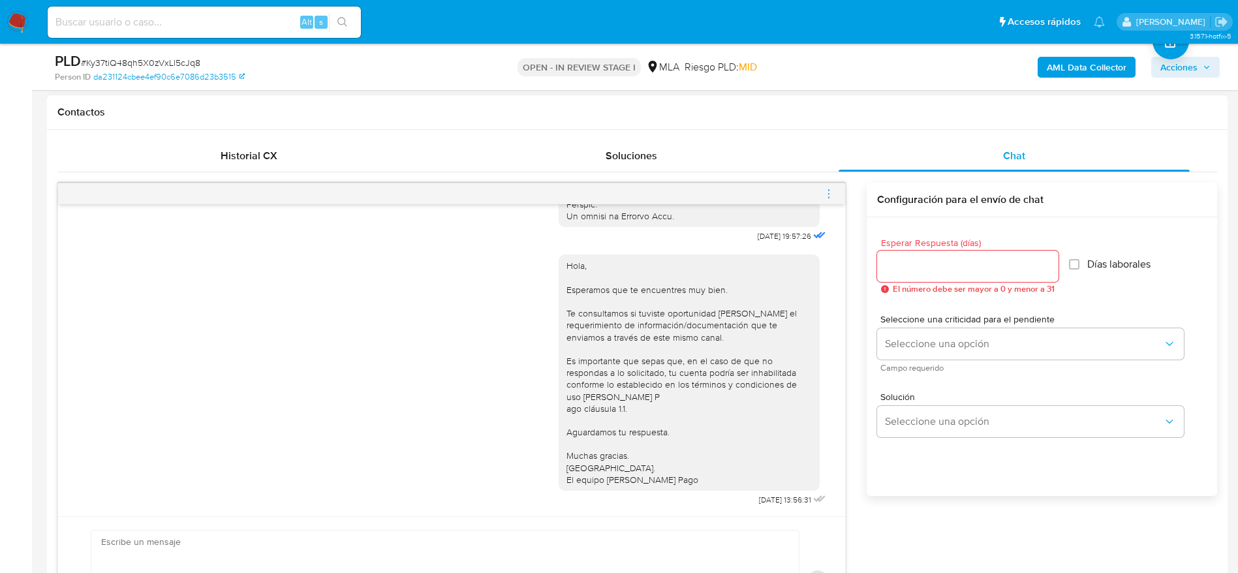
click at [826, 195] on icon "menu-action" at bounding box center [829, 194] width 12 height 12
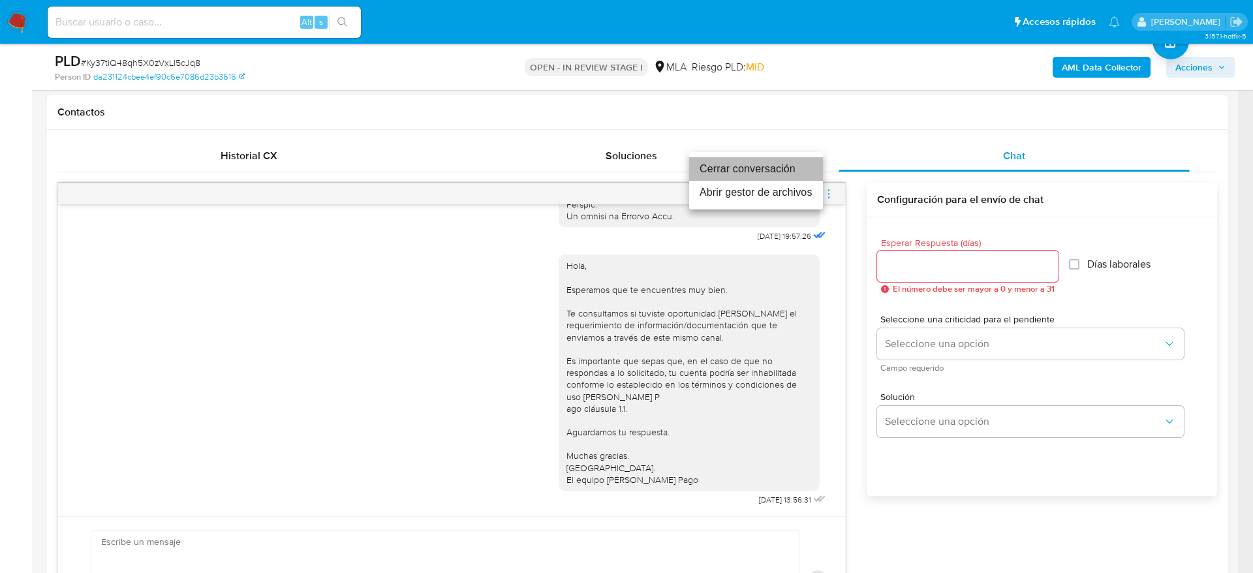
click at [749, 166] on li "Cerrar conversación" at bounding box center [756, 169] width 134 height 24
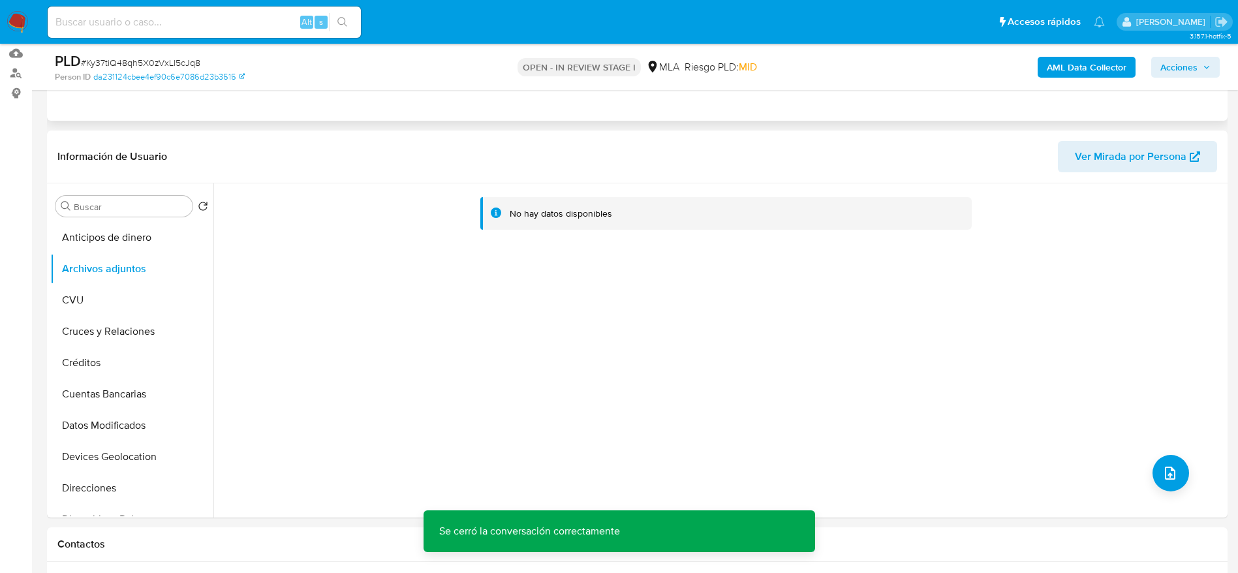
scroll to position [0, 0]
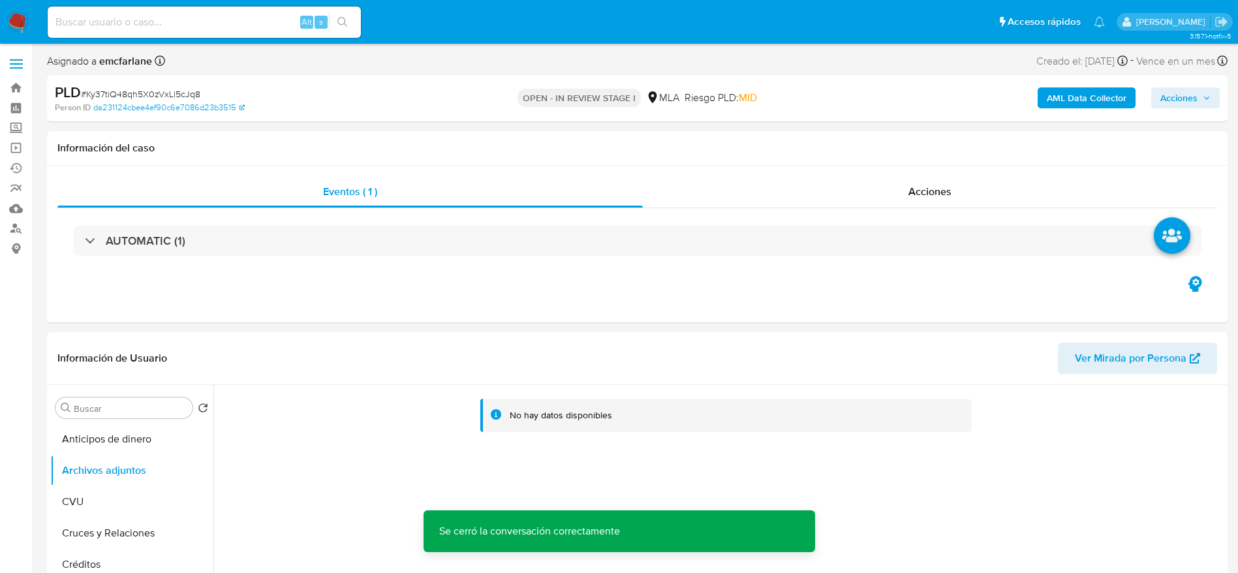
click at [1095, 89] on b "AML Data Collector" at bounding box center [1087, 97] width 80 height 21
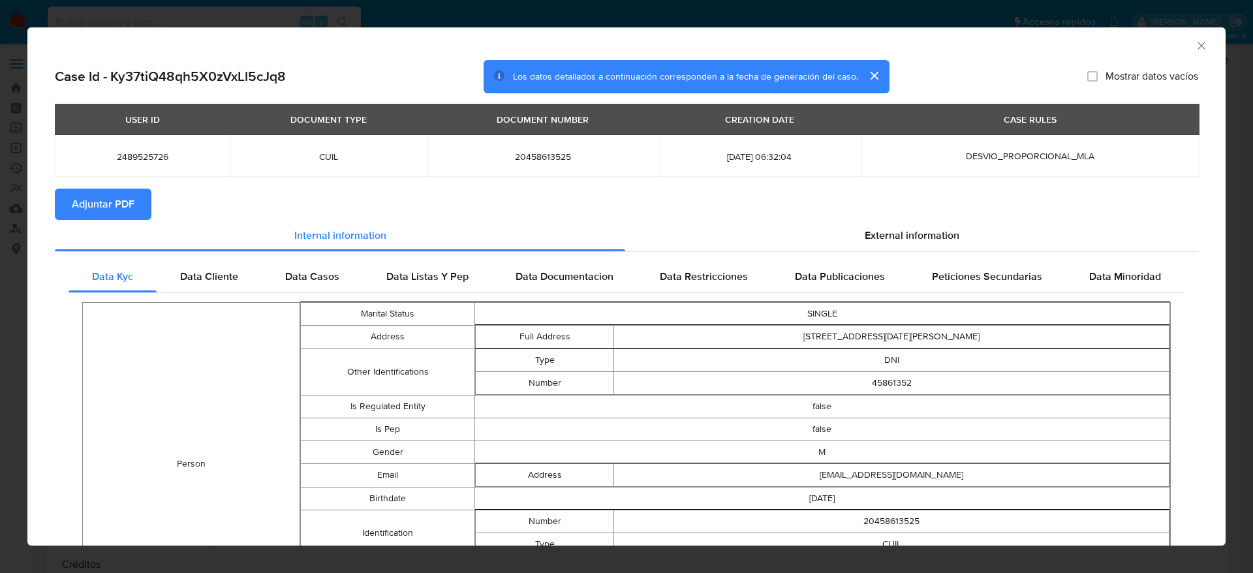
click at [911, 218] on section "Case Id - Ky37tiQ48qh5X0zVxLl5cJq8 Los datos detallados a continuación correspo…" at bounding box center [627, 456] width 1144 height 792
click at [903, 218] on section "Case Id - Ky37tiQ48qh5X0zVxLl5cJq8 Los datos detallados a continuación correspo…" at bounding box center [627, 456] width 1144 height 792
click at [874, 236] on span "External information" at bounding box center [912, 235] width 95 height 15
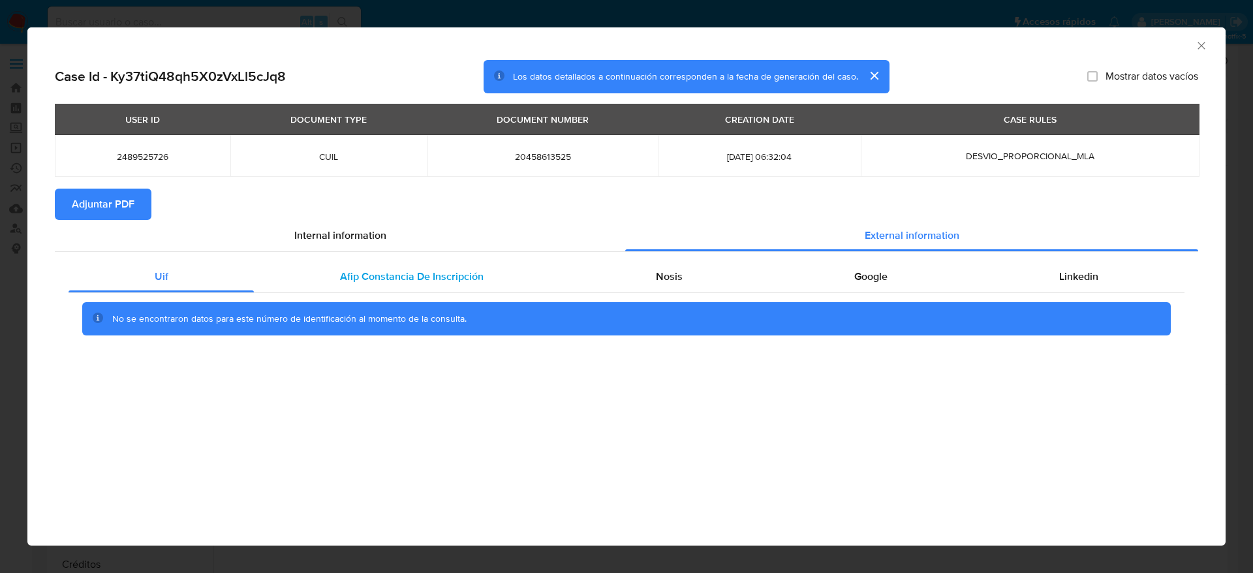
click at [384, 281] on span "Afip Constancia De Inscripción" at bounding box center [412, 276] width 144 height 15
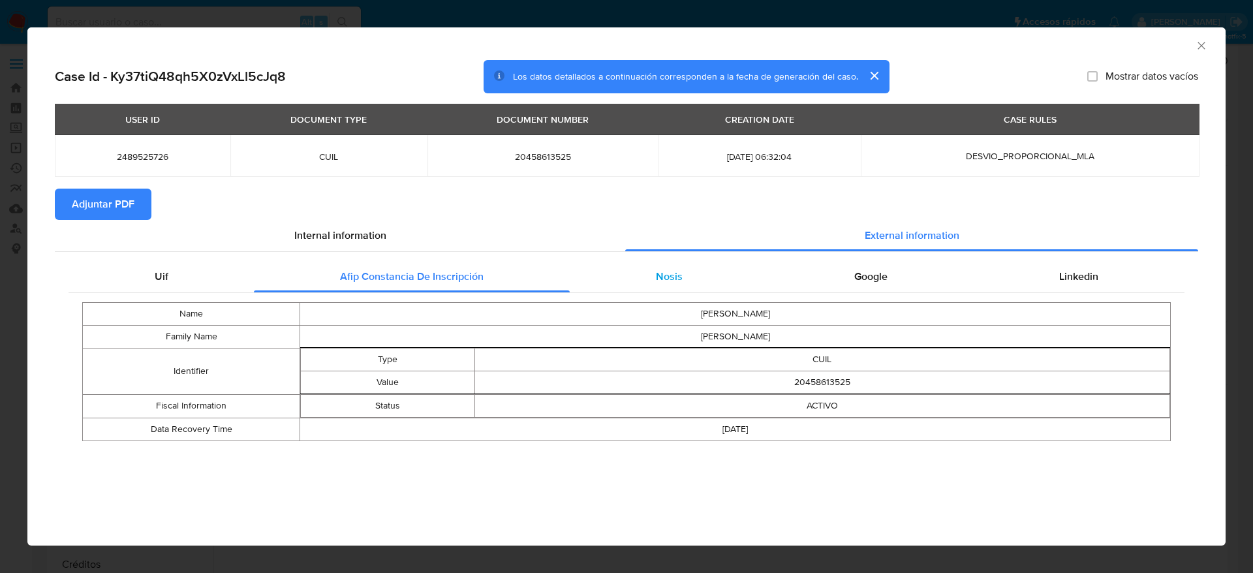
click at [651, 275] on div "Nosis" at bounding box center [669, 276] width 198 height 31
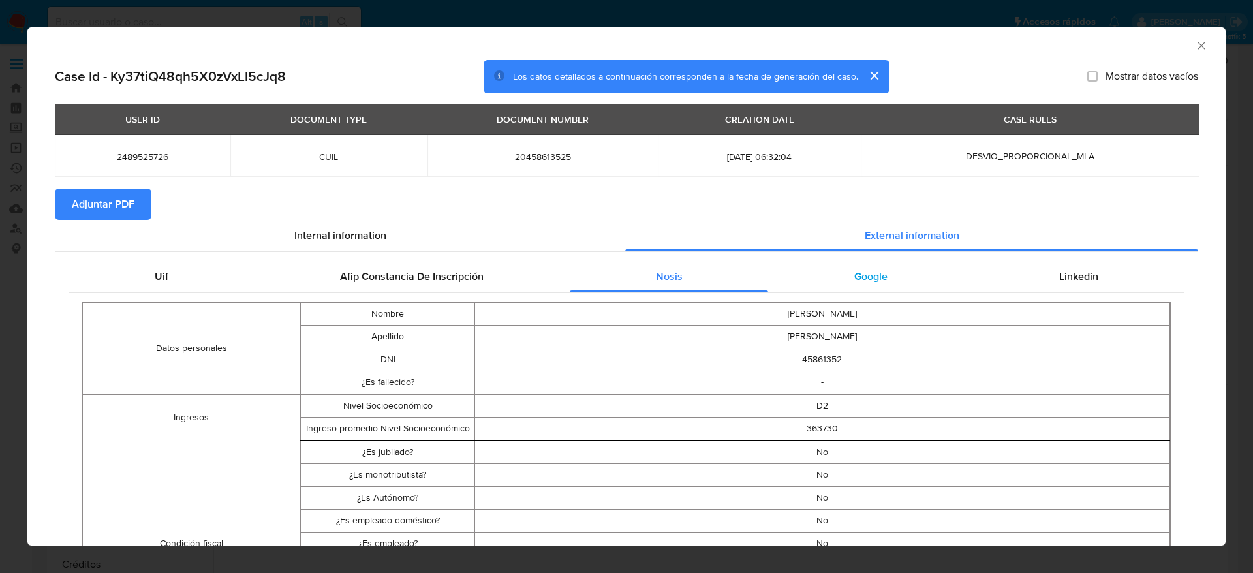
drag, startPoint x: 874, startPoint y: 275, endPoint x: 887, endPoint y: 275, distance: 13.1
click at [873, 274] on span "Google" at bounding box center [870, 276] width 33 height 15
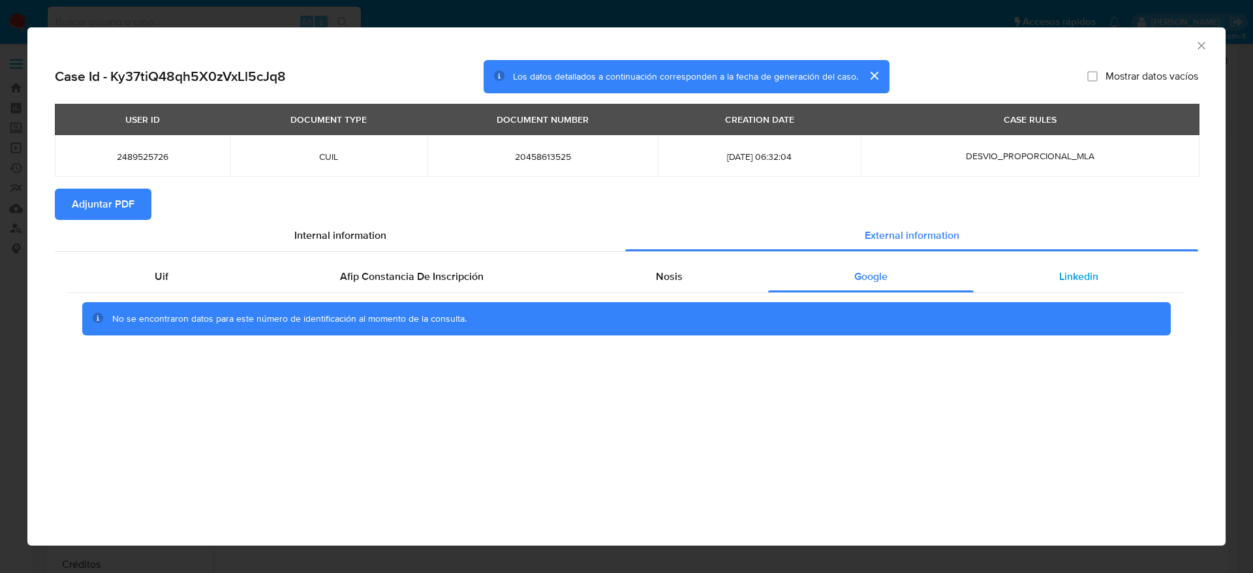
click at [1084, 285] on div "Linkedin" at bounding box center [1079, 276] width 211 height 31
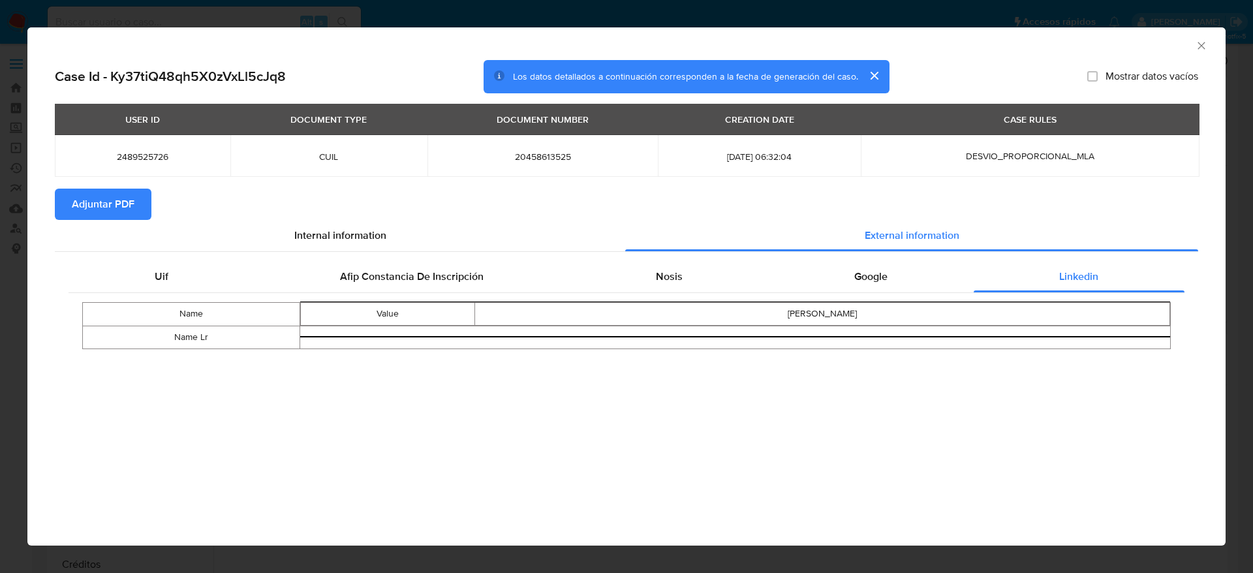
click at [116, 206] on span "Adjuntar PDF" at bounding box center [103, 204] width 63 height 29
click at [1202, 44] on icon "Cerrar ventana" at bounding box center [1201, 45] width 13 height 13
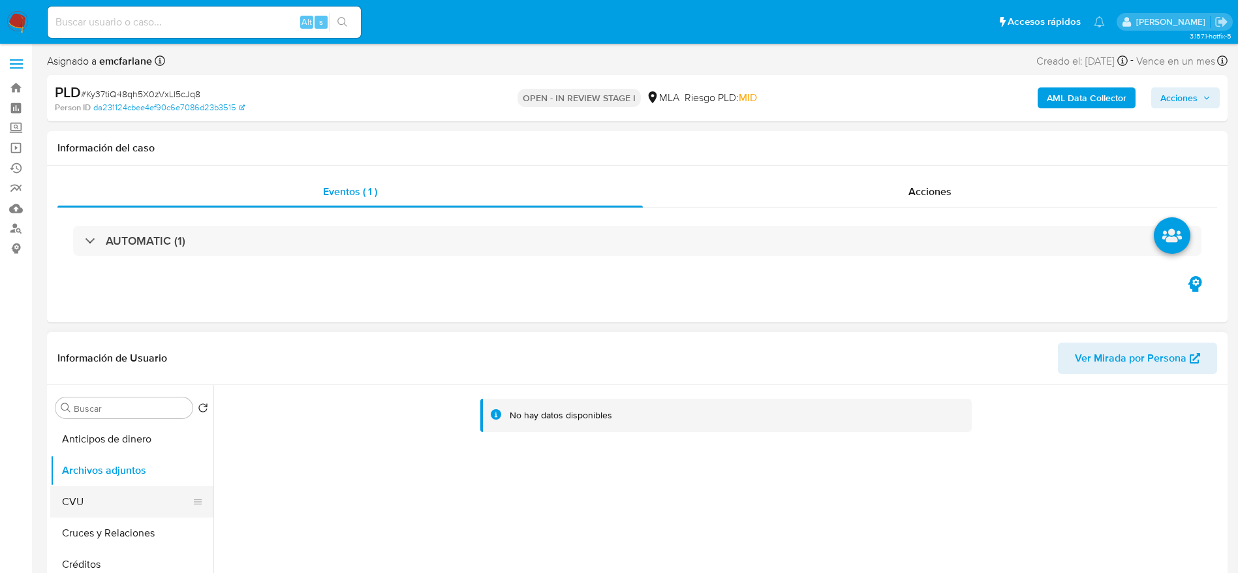
drag, startPoint x: 93, startPoint y: 501, endPoint x: 102, endPoint y: 489, distance: 15.0
click at [94, 501] on button "CVU" at bounding box center [126, 501] width 153 height 31
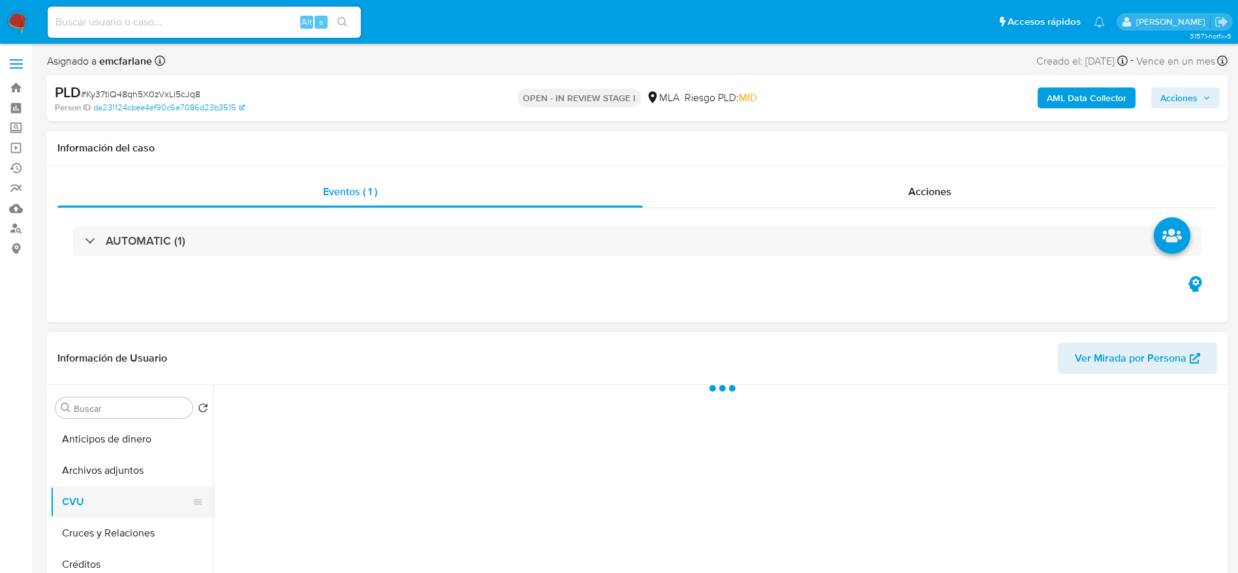
drag, startPoint x: 102, startPoint y: 489, endPoint x: 142, endPoint y: 465, distance: 46.2
click at [101, 488] on button "CVU" at bounding box center [131, 501] width 163 height 31
click at [77, 467] on button "Archivos adjuntos" at bounding box center [126, 470] width 153 height 31
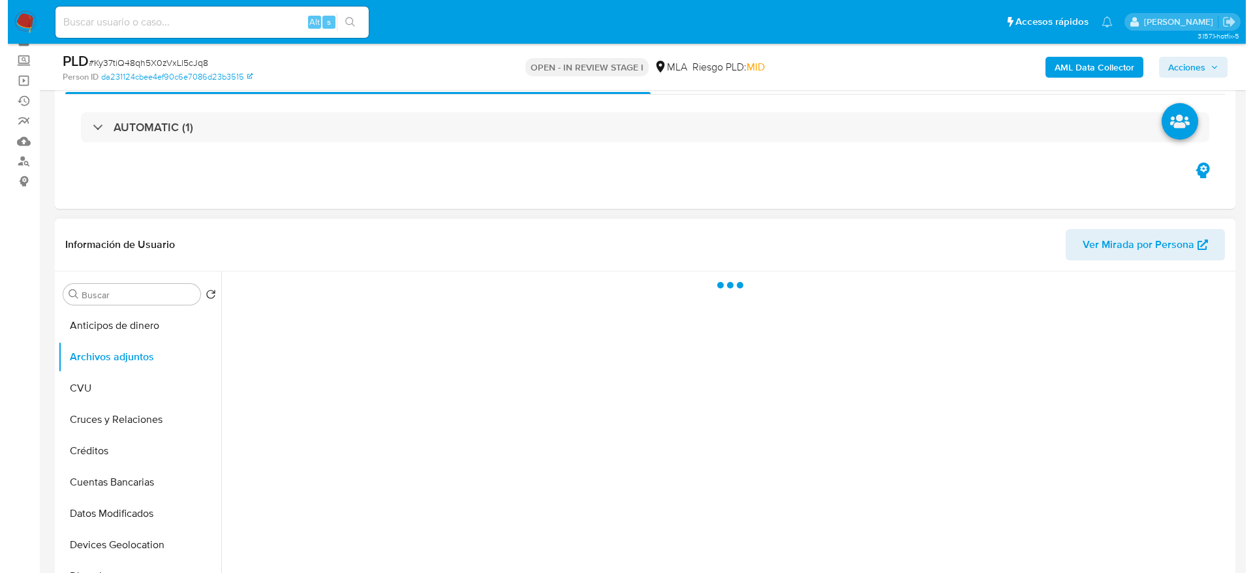
scroll to position [98, 0]
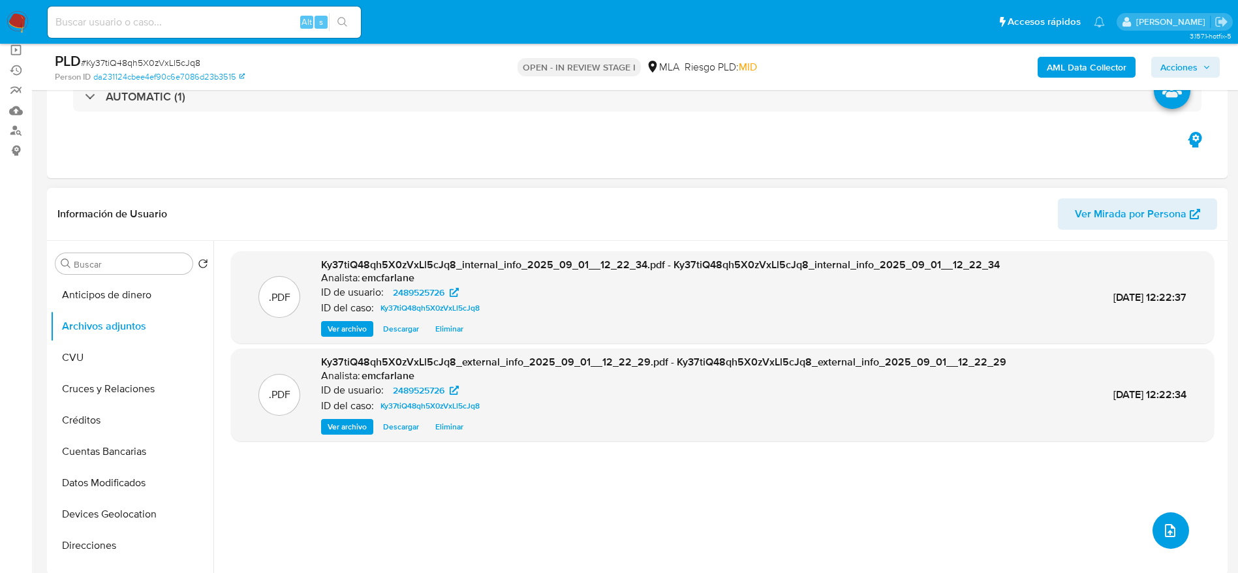
click at [1168, 523] on icon "upload-file" at bounding box center [1171, 531] width 16 height 16
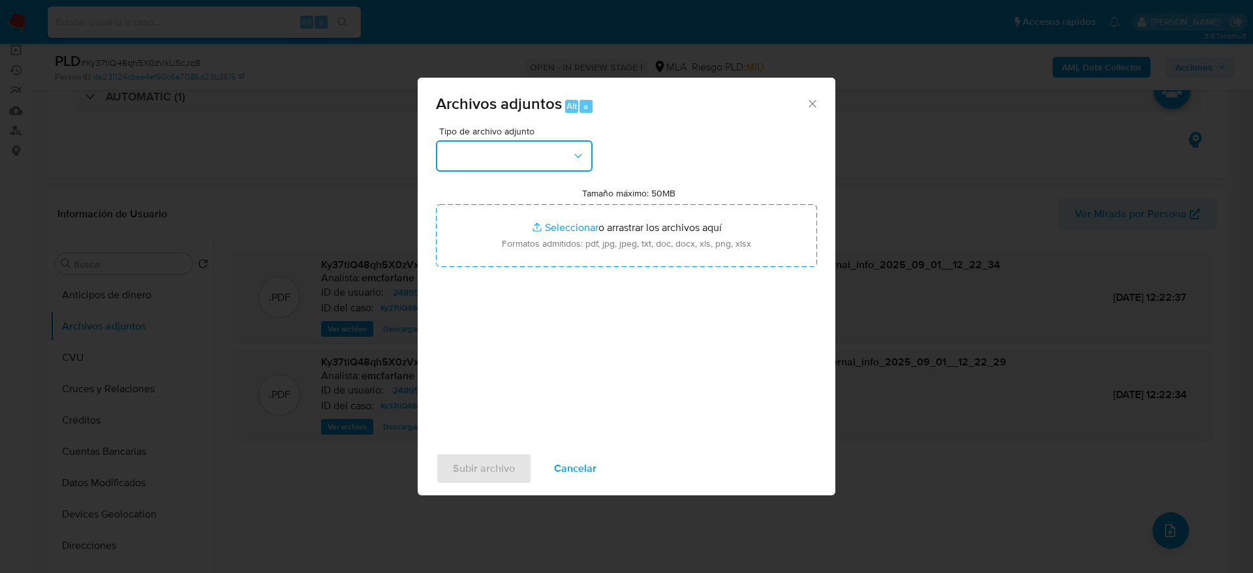
click at [554, 150] on button "button" at bounding box center [514, 155] width 157 height 31
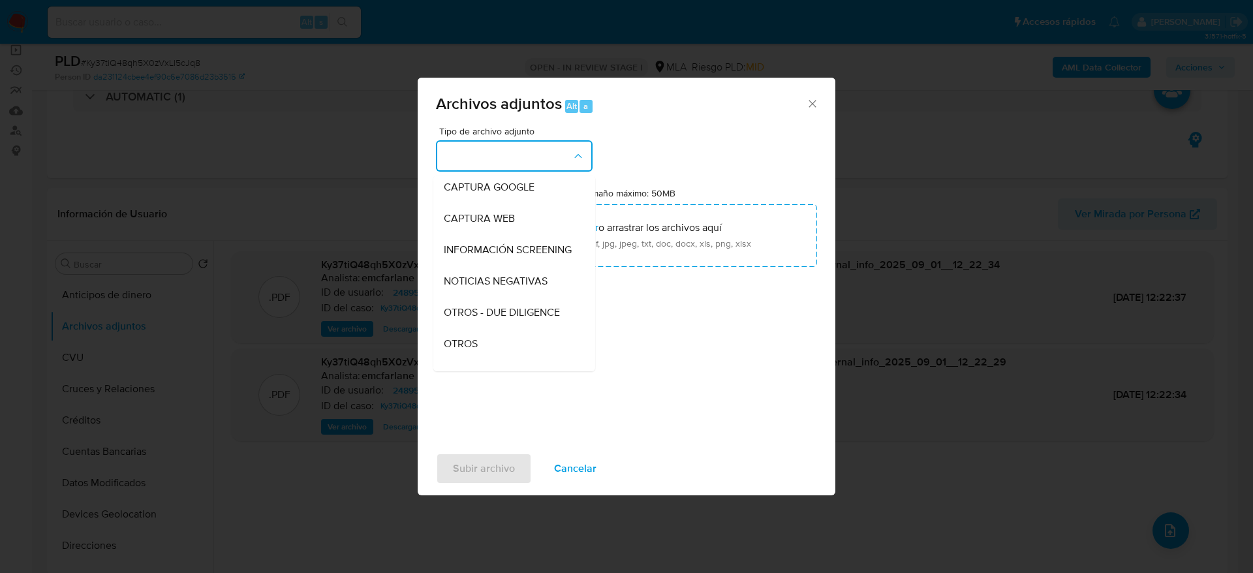
drag, startPoint x: 477, startPoint y: 348, endPoint x: 541, endPoint y: 356, distance: 63.8
click at [477, 349] on div "OTROS" at bounding box center [510, 343] width 133 height 31
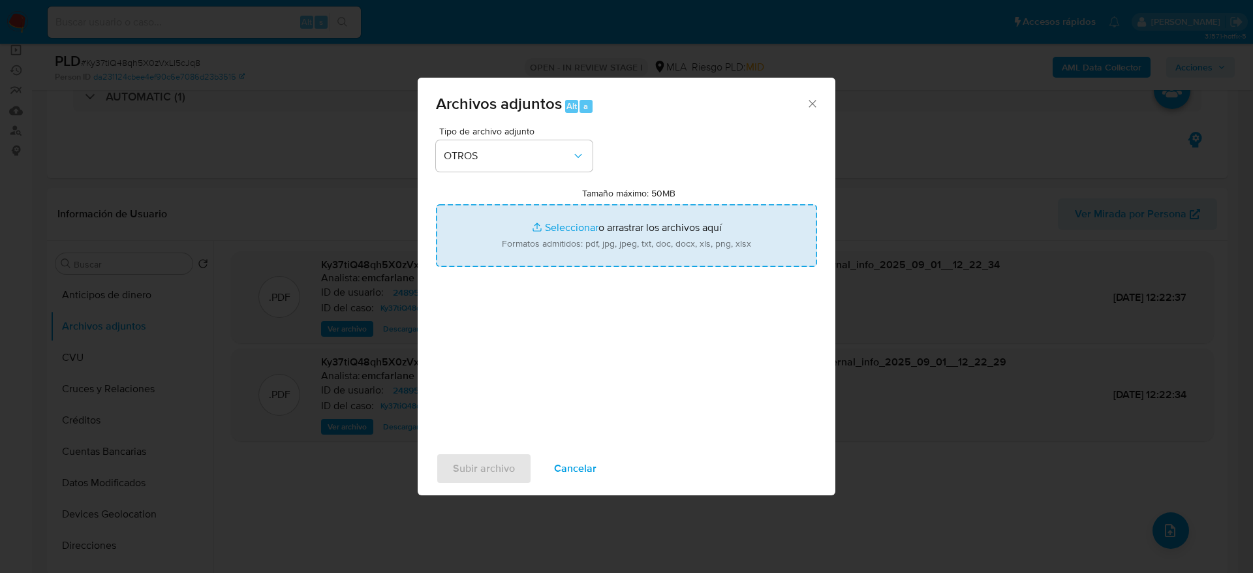
type input "C:\fakepath\Caselog Ky37tiQ48qh5X0zVxLl5cJq8.docx"
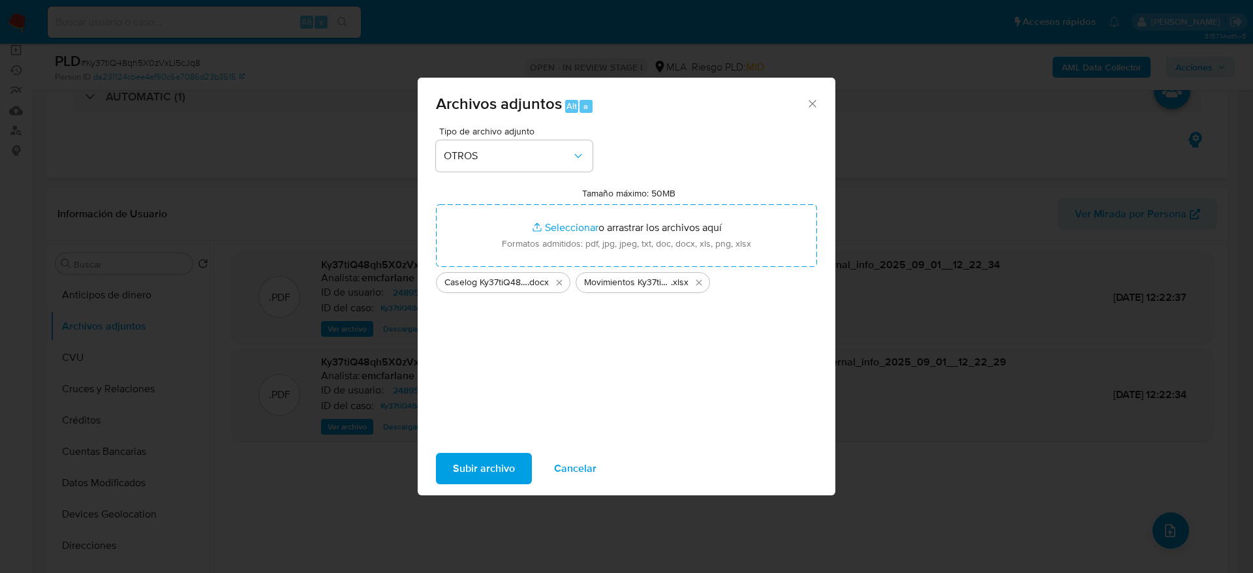
click at [467, 473] on span "Subir archivo" at bounding box center [484, 468] width 62 height 29
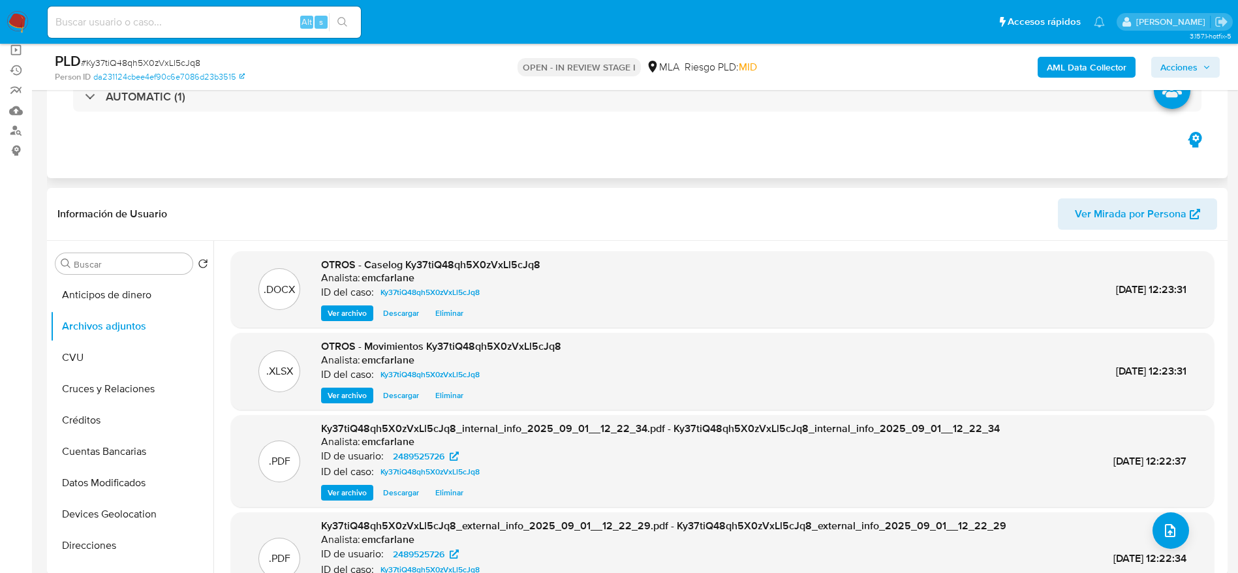
click at [670, 121] on div "AUTOMATIC (1)" at bounding box center [637, 96] width 1160 height 65
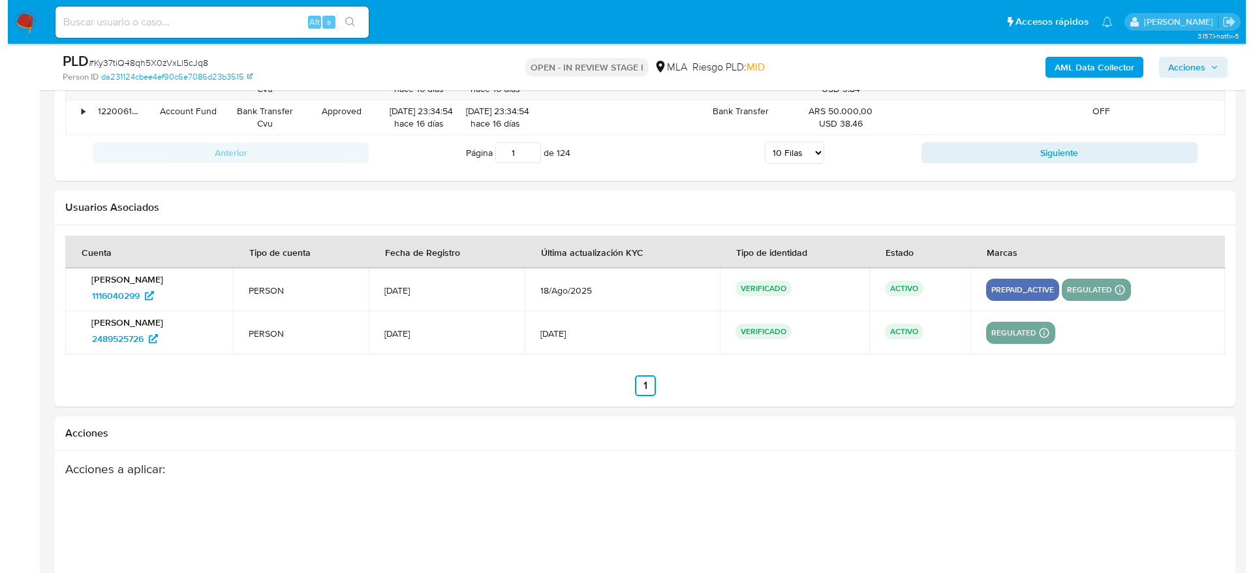
scroll to position [2339, 0]
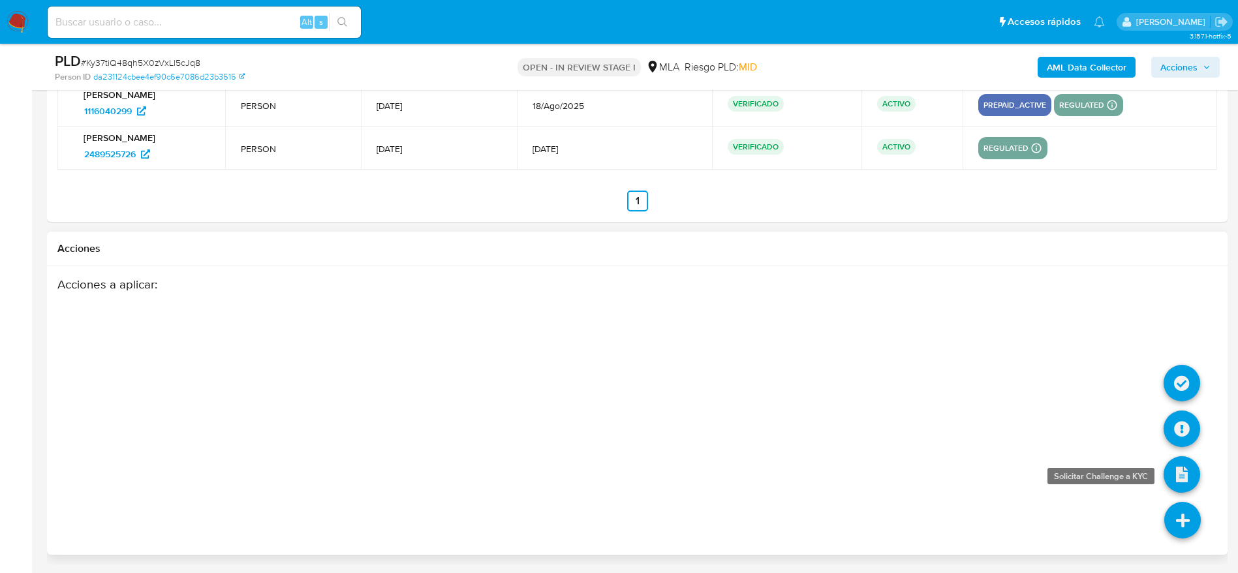
drag, startPoint x: 1177, startPoint y: 509, endPoint x: 1171, endPoint y: 460, distance: 49.3
click at [1178, 507] on icon at bounding box center [1183, 520] width 37 height 37
click at [1177, 425] on icon at bounding box center [1182, 429] width 37 height 37
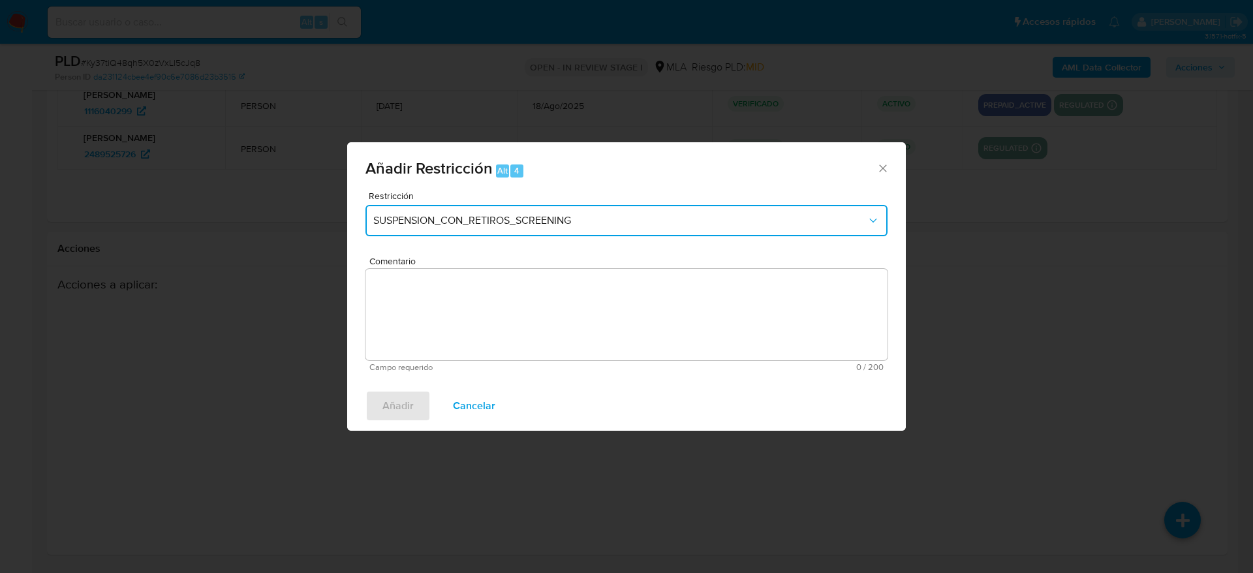
click at [561, 225] on span "SUSPENSION_CON_RETIROS_SCREENING" at bounding box center [620, 220] width 494 height 13
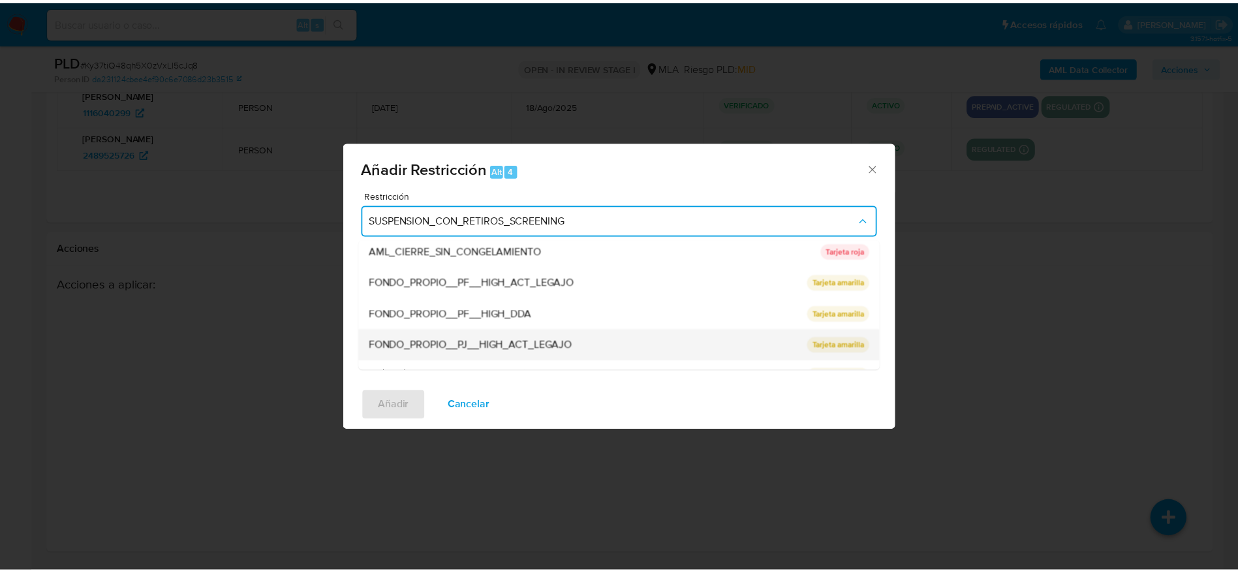
scroll to position [277, 0]
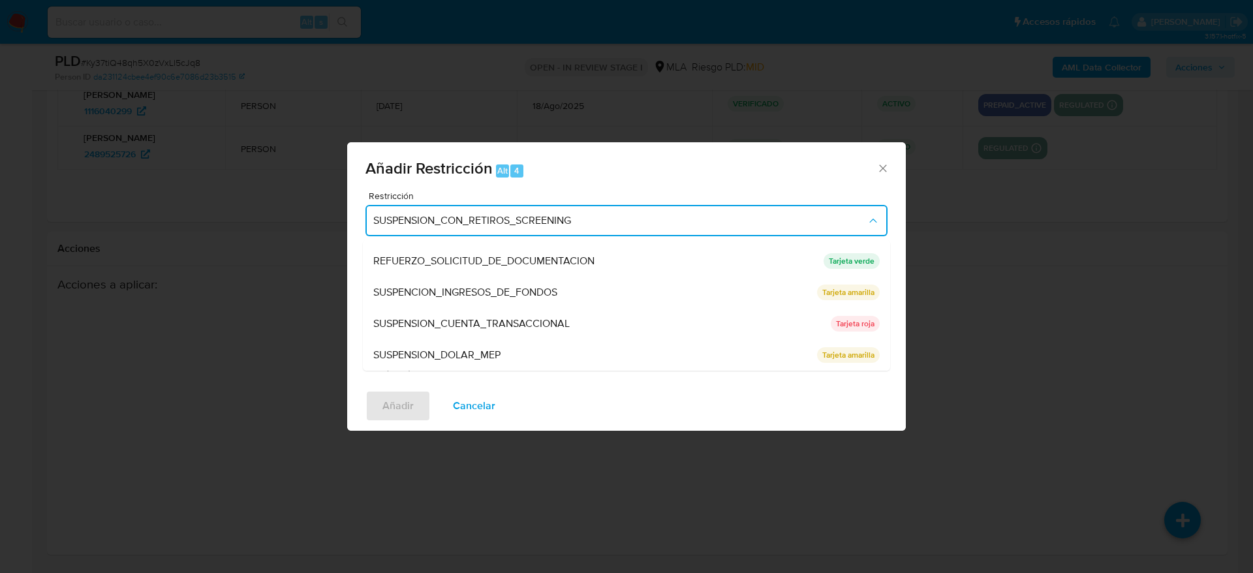
click at [534, 327] on span "SUSPENSION_CUENTA_TRANSACCIONAL" at bounding box center [471, 323] width 196 height 13
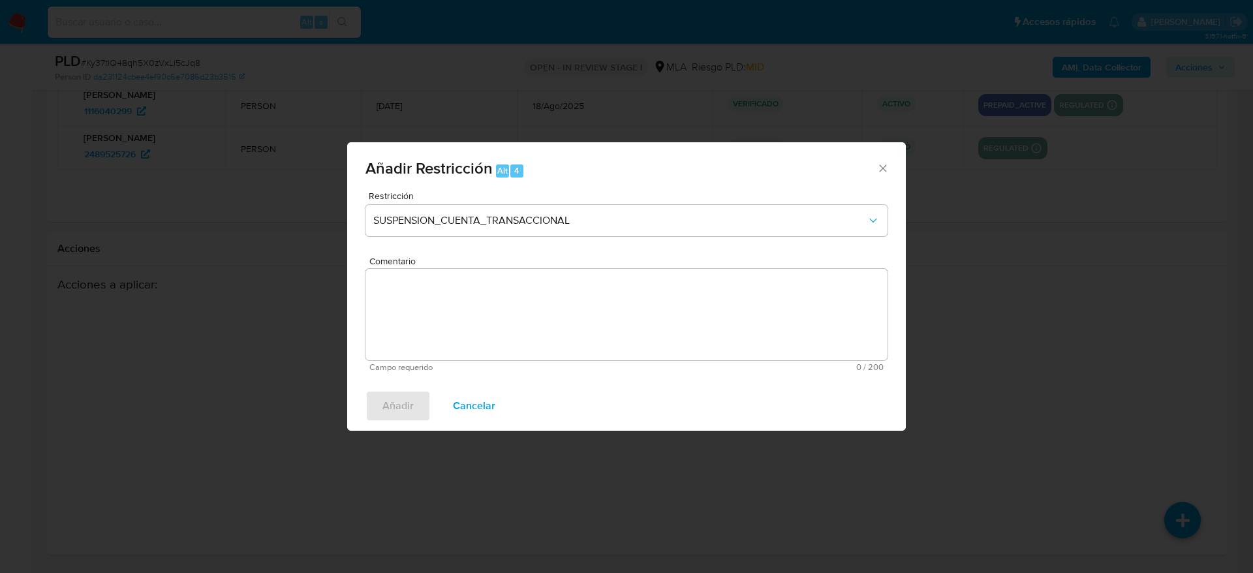
click at [533, 327] on textarea "Comentario" at bounding box center [627, 314] width 522 height 91
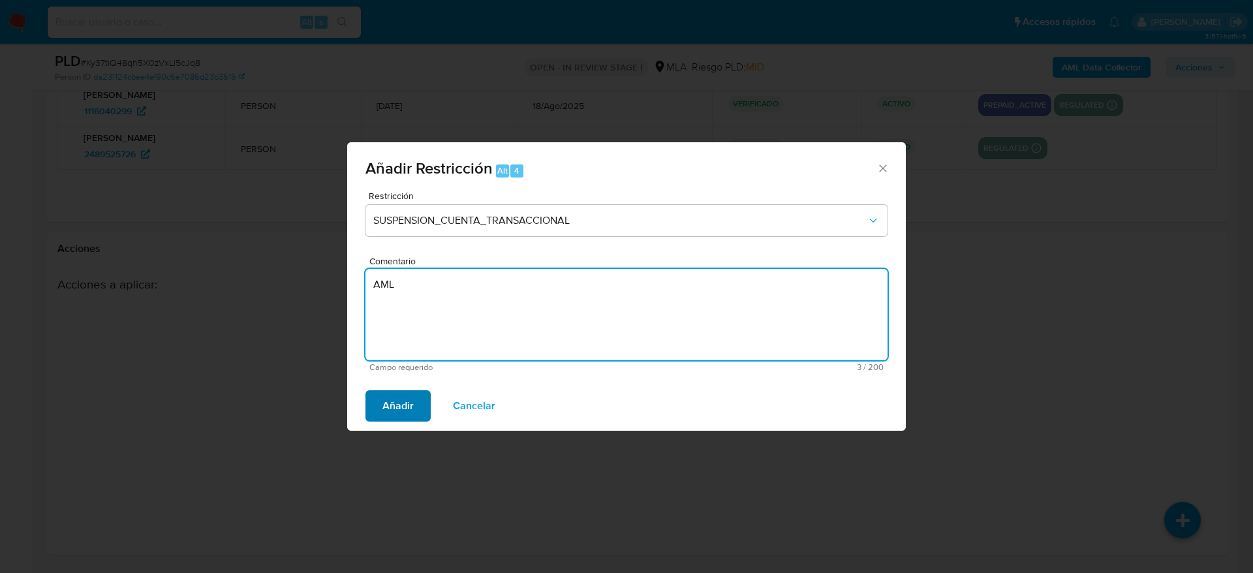
type textarea "AML"
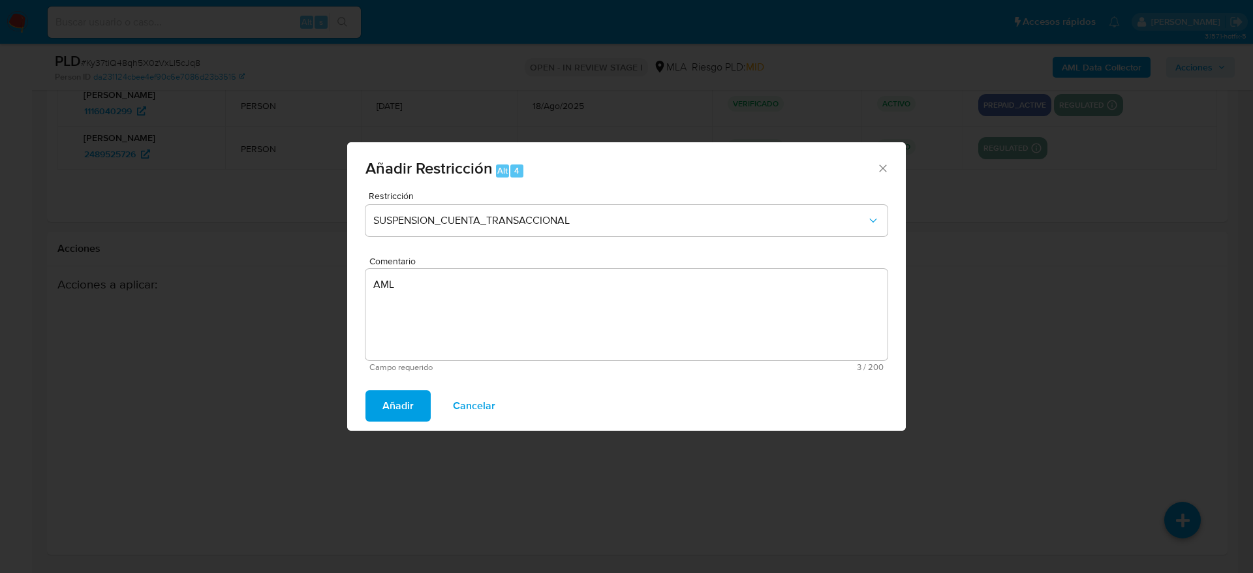
click at [393, 411] on span "Añadir" at bounding box center [398, 406] width 31 height 29
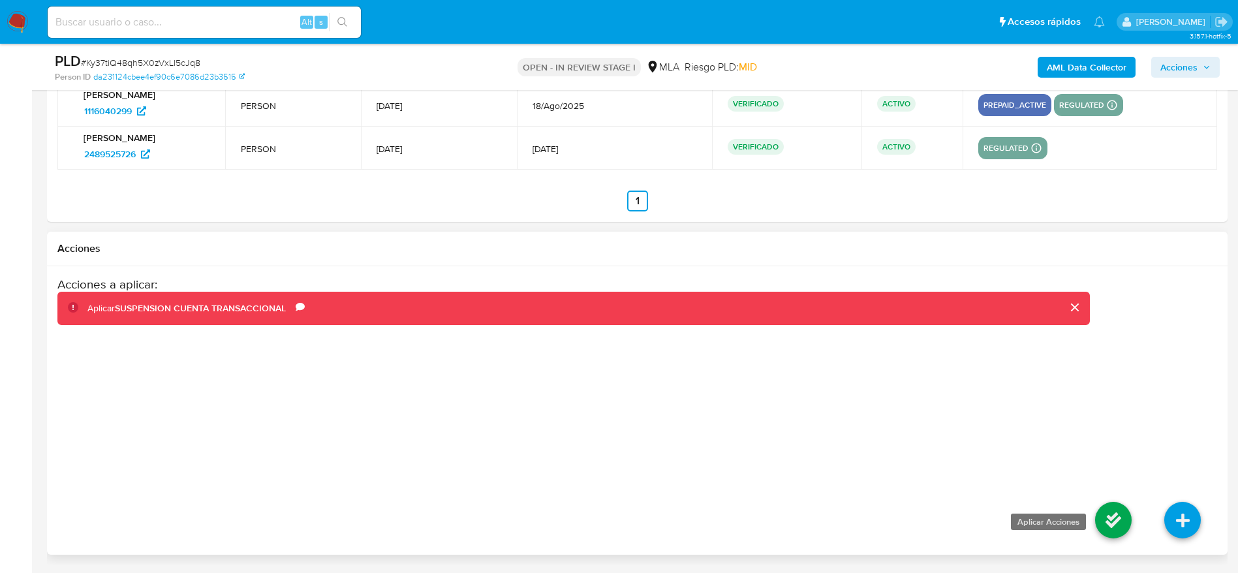
click at [1105, 525] on icon at bounding box center [1113, 520] width 37 height 37
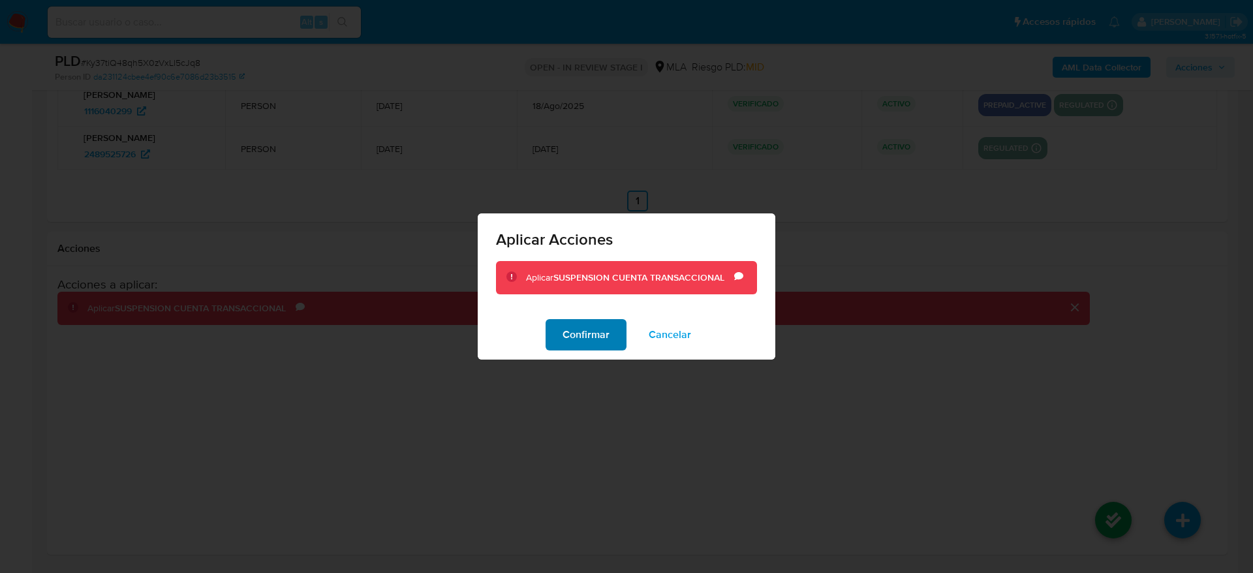
click at [596, 335] on span "Confirmar" at bounding box center [586, 335] width 47 height 29
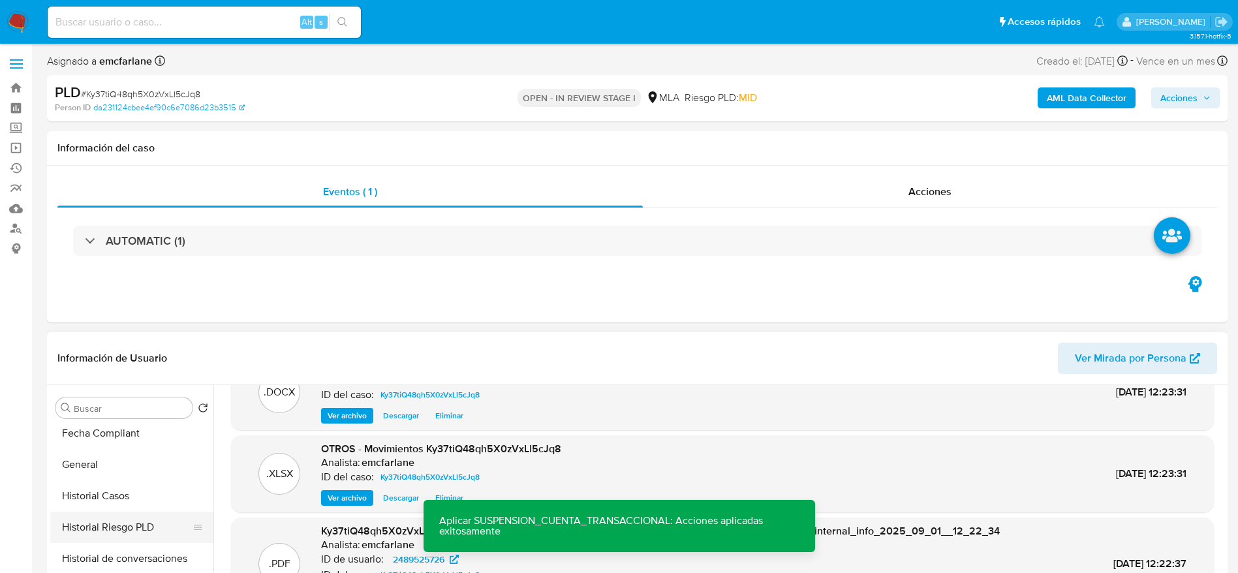
scroll to position [392, 0]
click at [116, 443] on button "Historial Casos" at bounding box center [131, 454] width 163 height 31
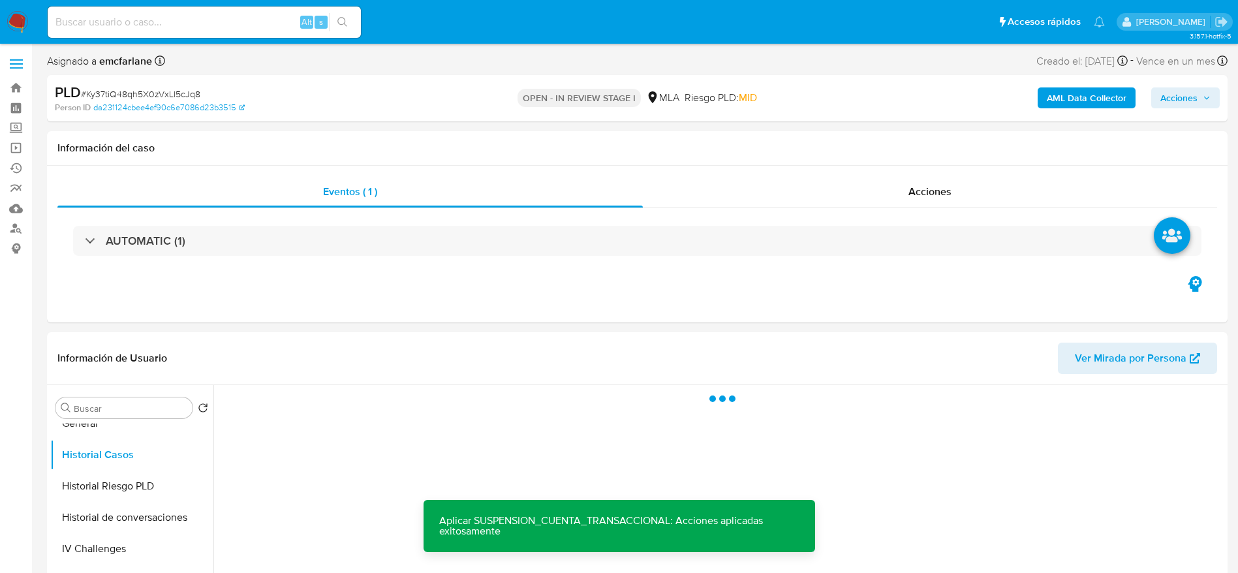
scroll to position [0, 0]
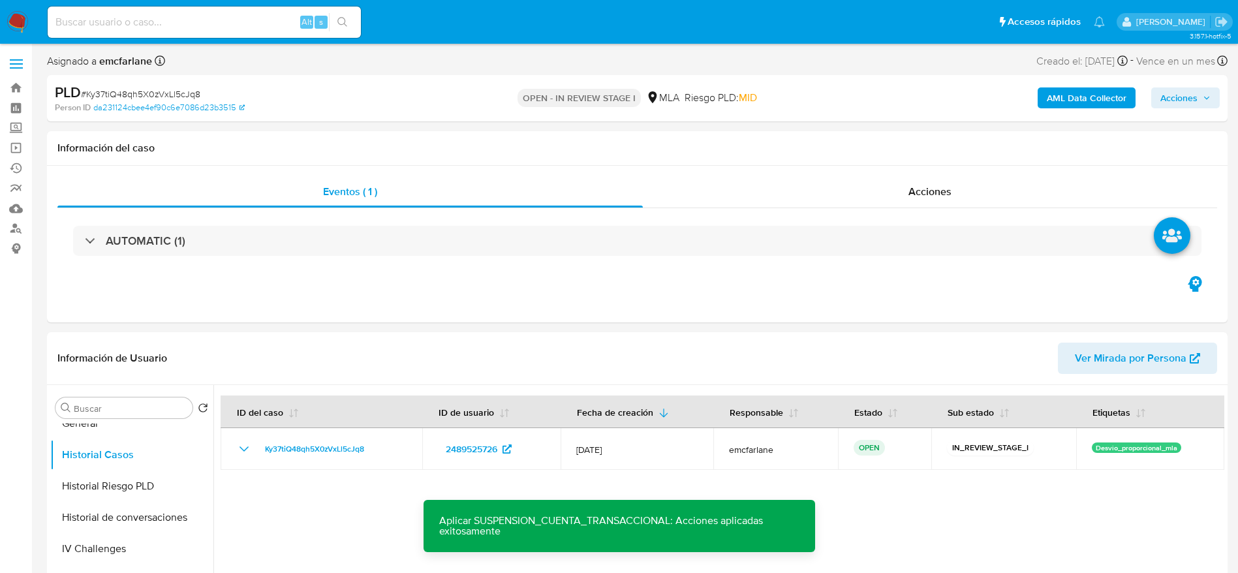
click at [1202, 95] on span "Acciones" at bounding box center [1186, 98] width 50 height 18
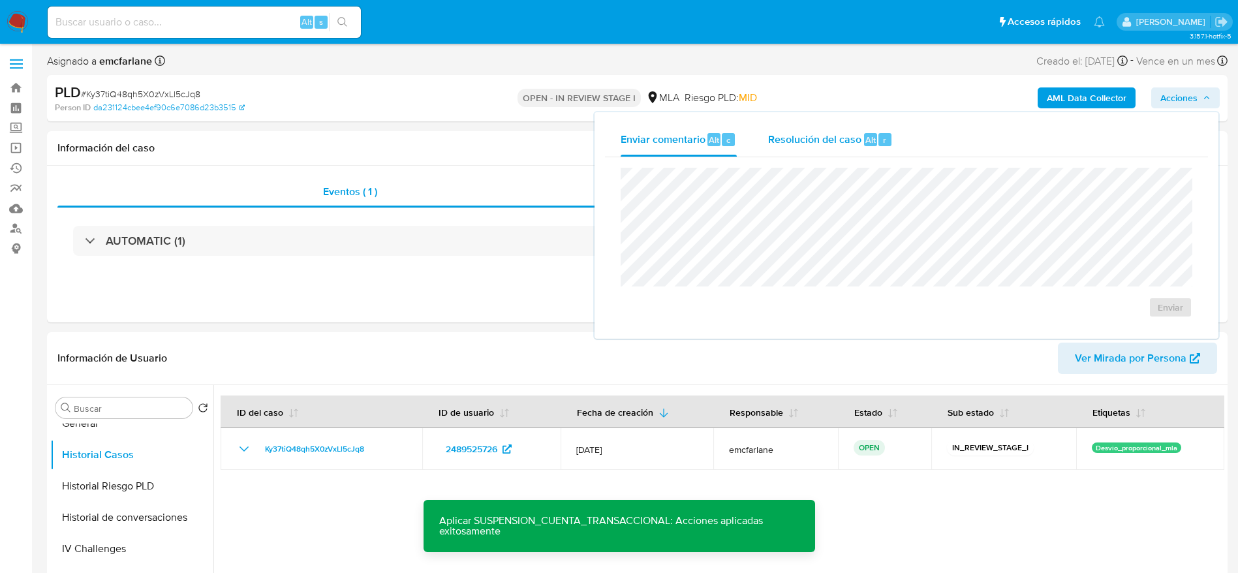
click at [834, 137] on span "Resolución del caso" at bounding box center [814, 139] width 93 height 15
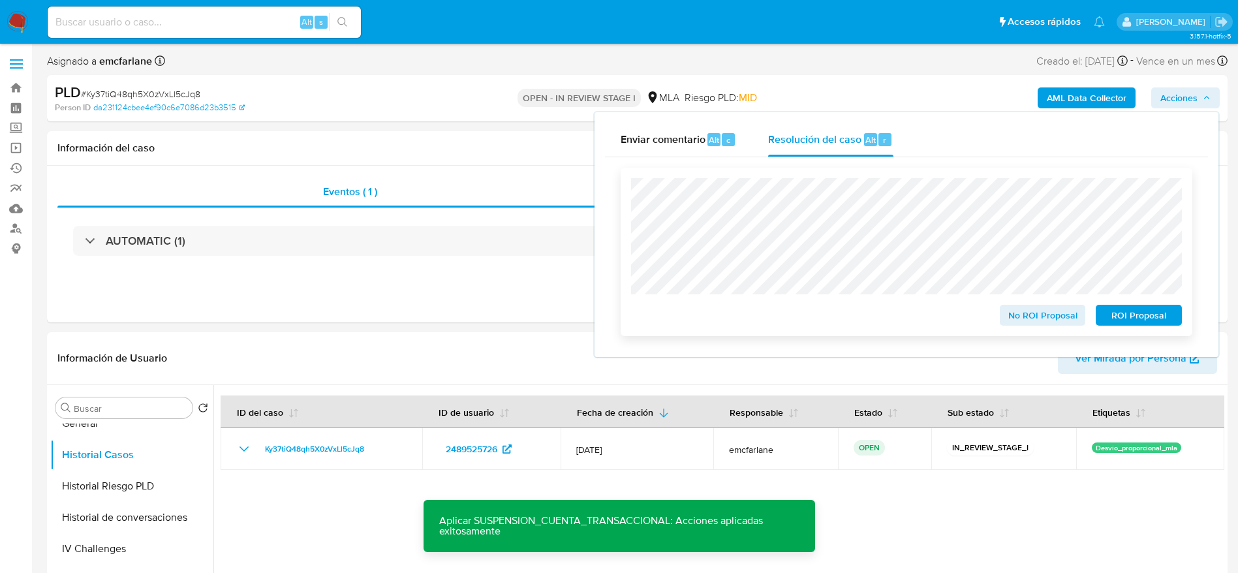
click at [1144, 320] on span "ROI Proposal" at bounding box center [1139, 315] width 68 height 18
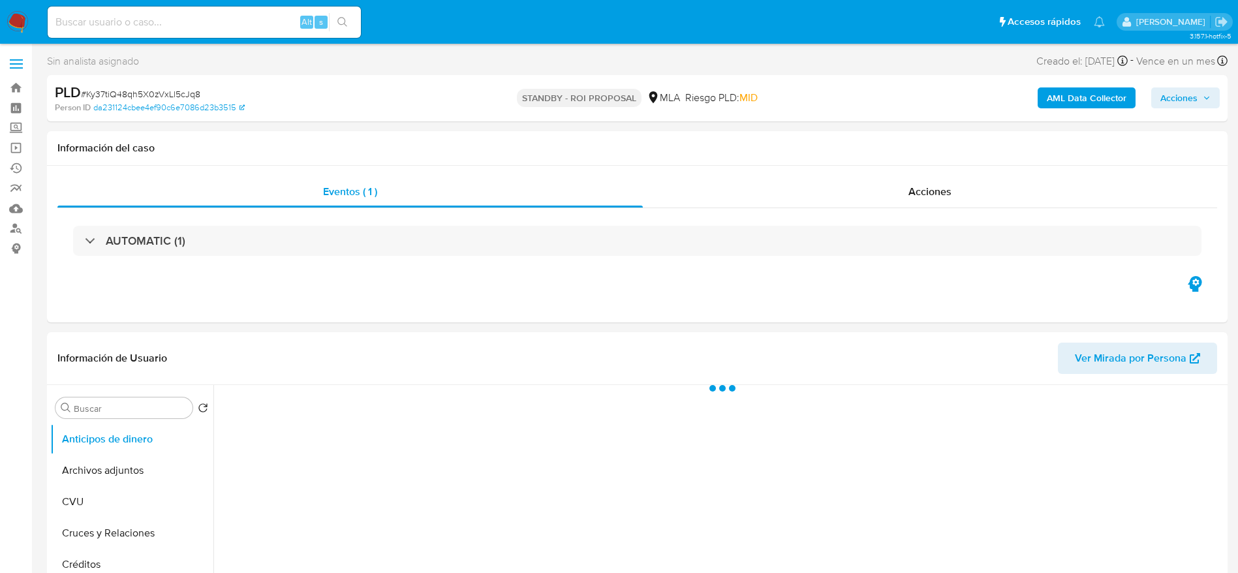
click at [229, 20] on input at bounding box center [204, 22] width 313 height 17
paste input "kkGgGxgKpZFN6LhHxnbrZTrE"
type input "kkGgGxgKpZFN6LhHxnbrZTrE"
select select "10"
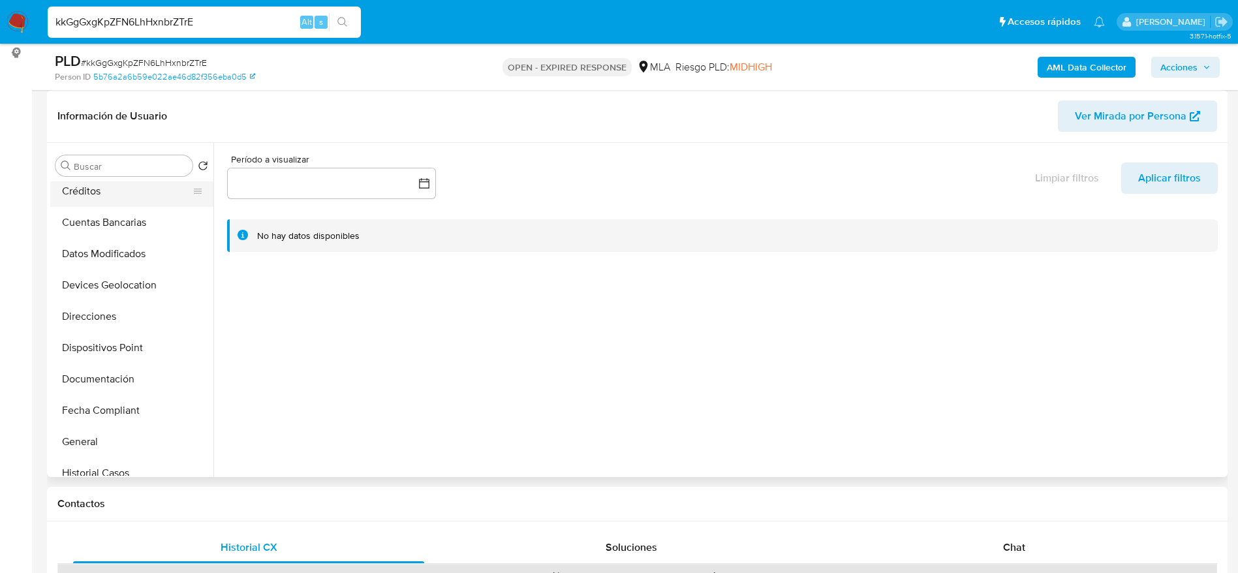
scroll to position [392, 0]
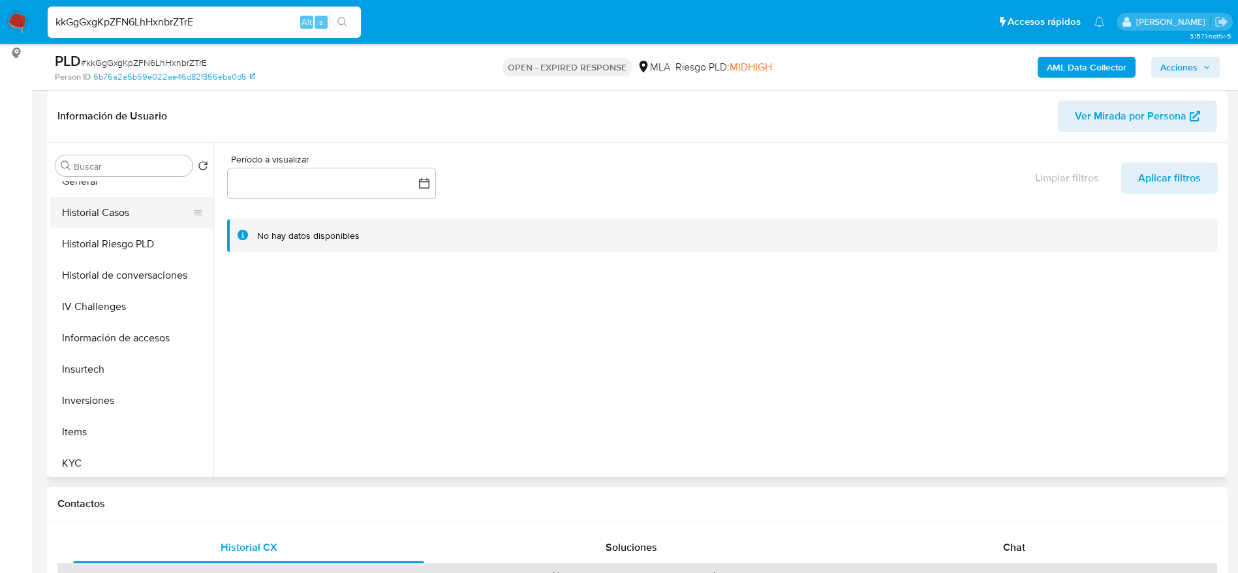
click at [123, 210] on button "Historial Casos" at bounding box center [126, 212] width 153 height 31
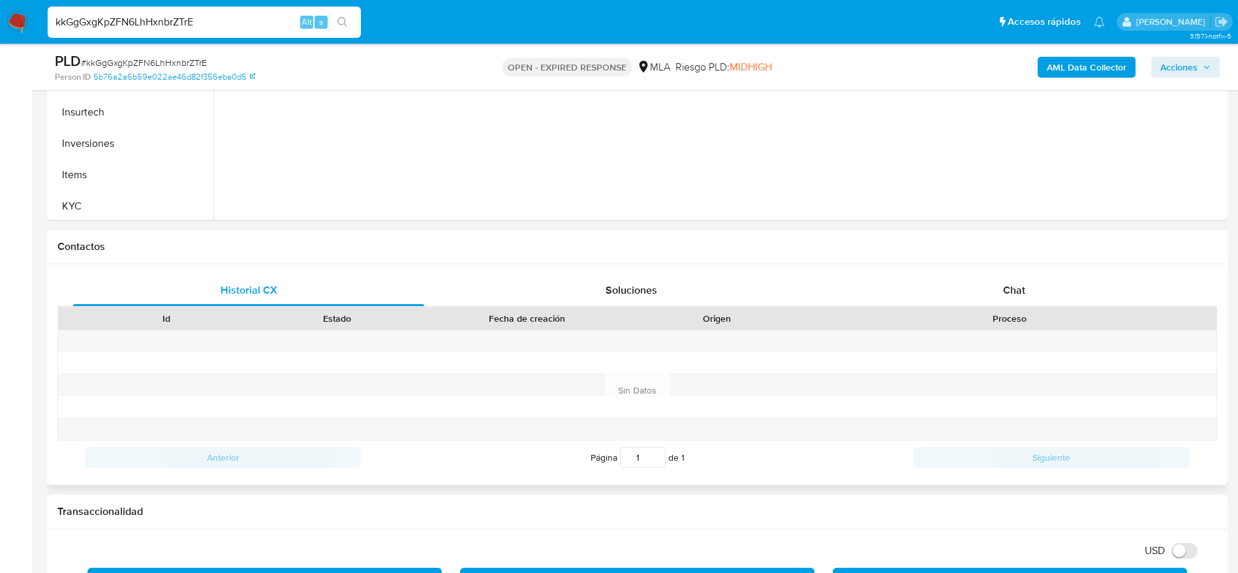
scroll to position [490, 0]
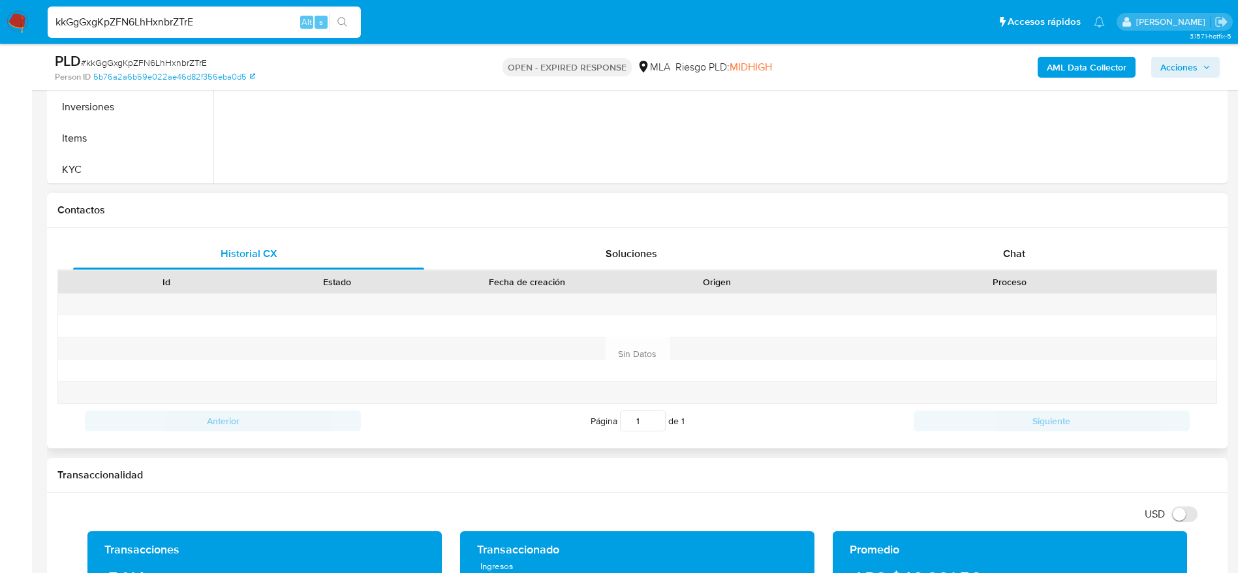
click at [1016, 236] on div "Historial CX Soluciones Chat Id Estado Fecha de creación Origen Proceso Anterio…" at bounding box center [637, 338] width 1181 height 221
drag, startPoint x: 995, startPoint y: 237, endPoint x: 963, endPoint y: 252, distance: 35.3
click at [995, 236] on div "Historial CX Soluciones Chat Id Estado Fecha de creación Origen Proceso Anterio…" at bounding box center [637, 338] width 1181 height 221
click at [1007, 264] on div "Chat" at bounding box center [1014, 253] width 351 height 31
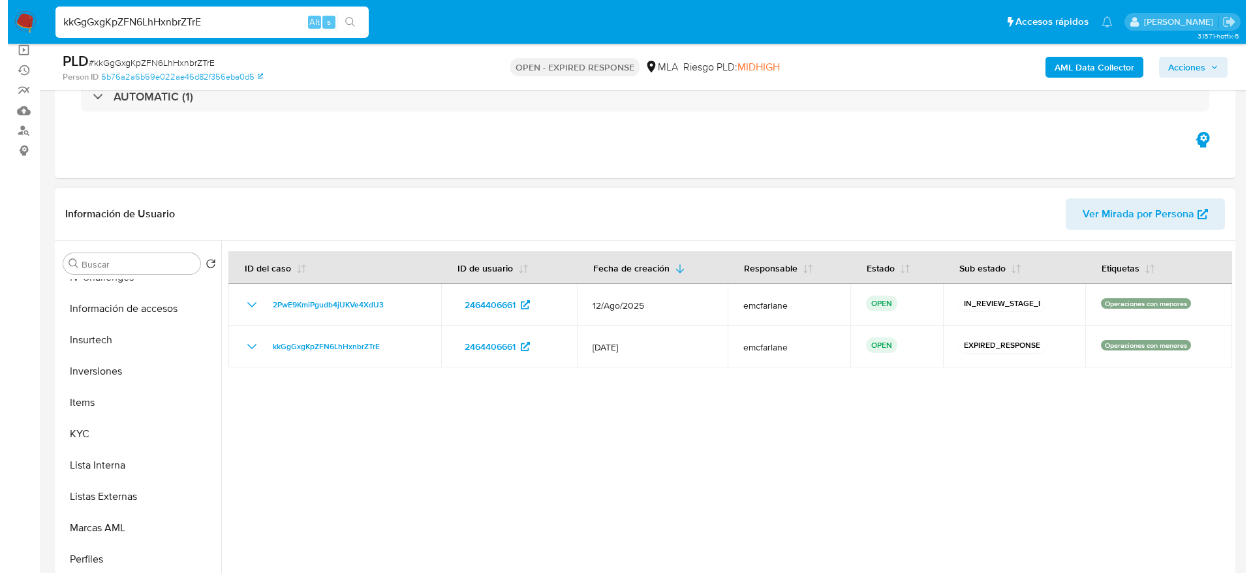
scroll to position [321, 0]
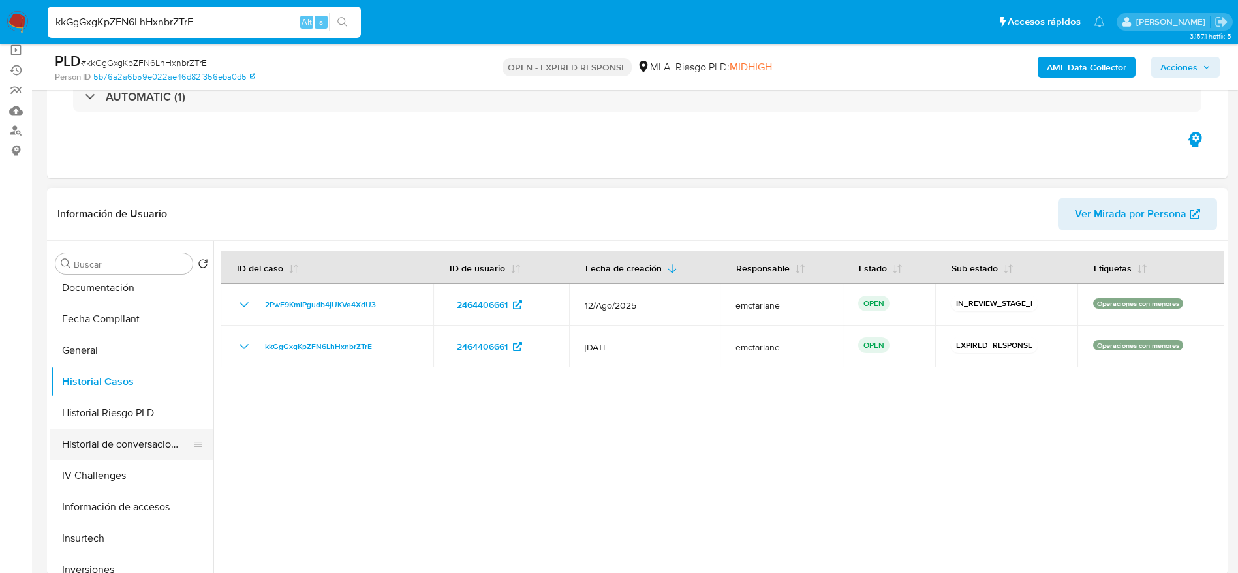
click at [138, 422] on button "Historial Riesgo PLD" at bounding box center [131, 413] width 163 height 31
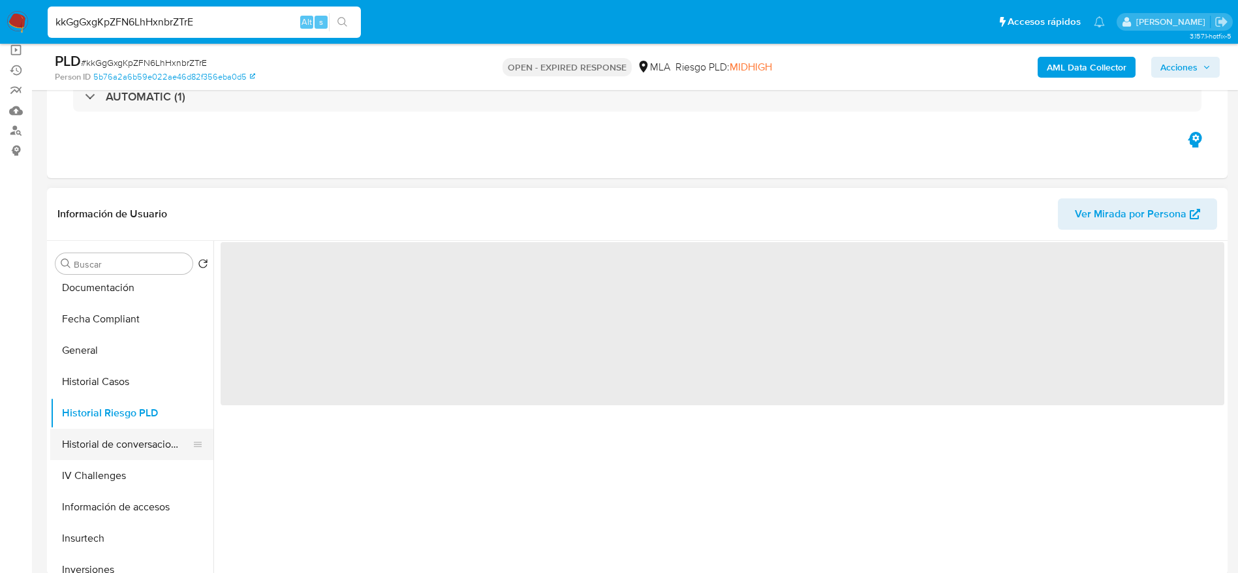
click at [133, 449] on button "Historial de conversaciones" at bounding box center [126, 444] width 153 height 31
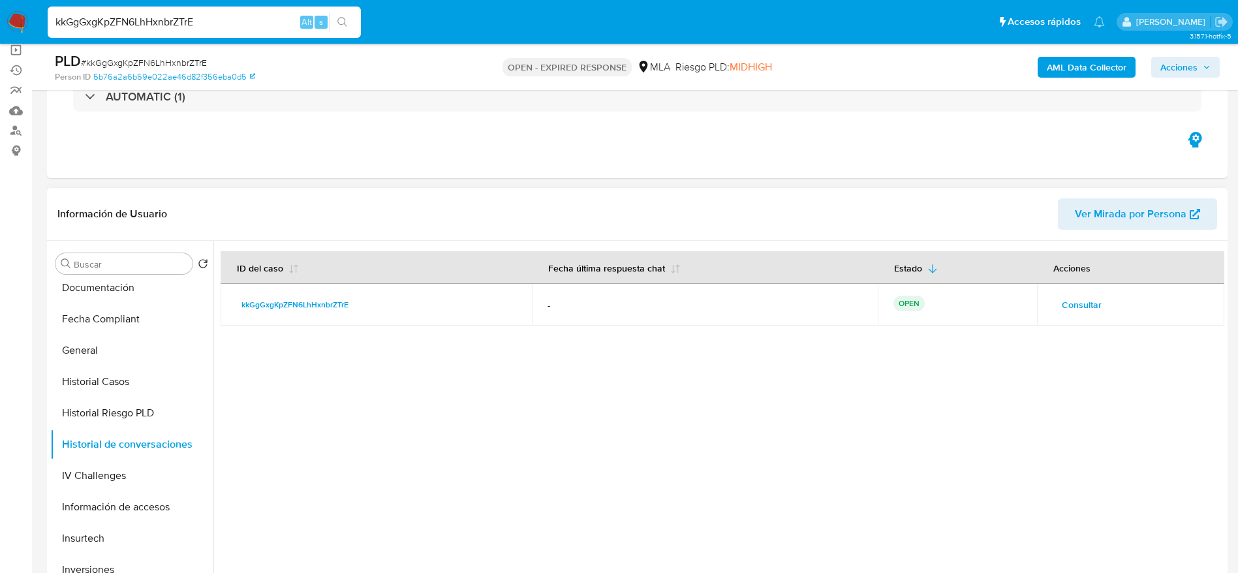
click at [1071, 311] on span "Consultar" at bounding box center [1082, 305] width 40 height 18
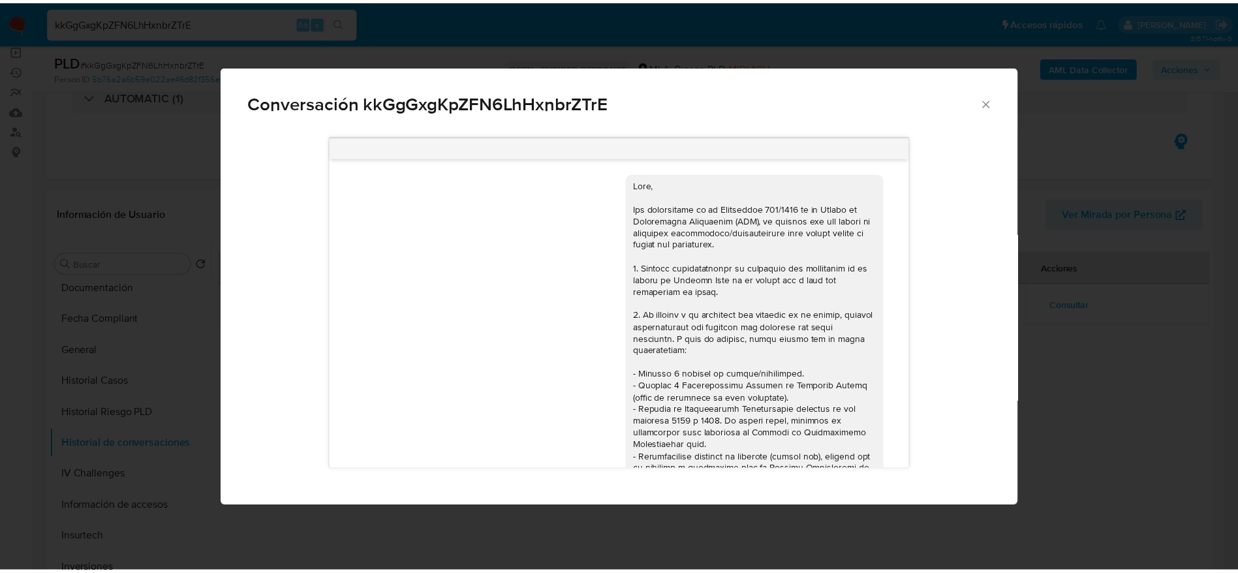
scroll to position [715, 0]
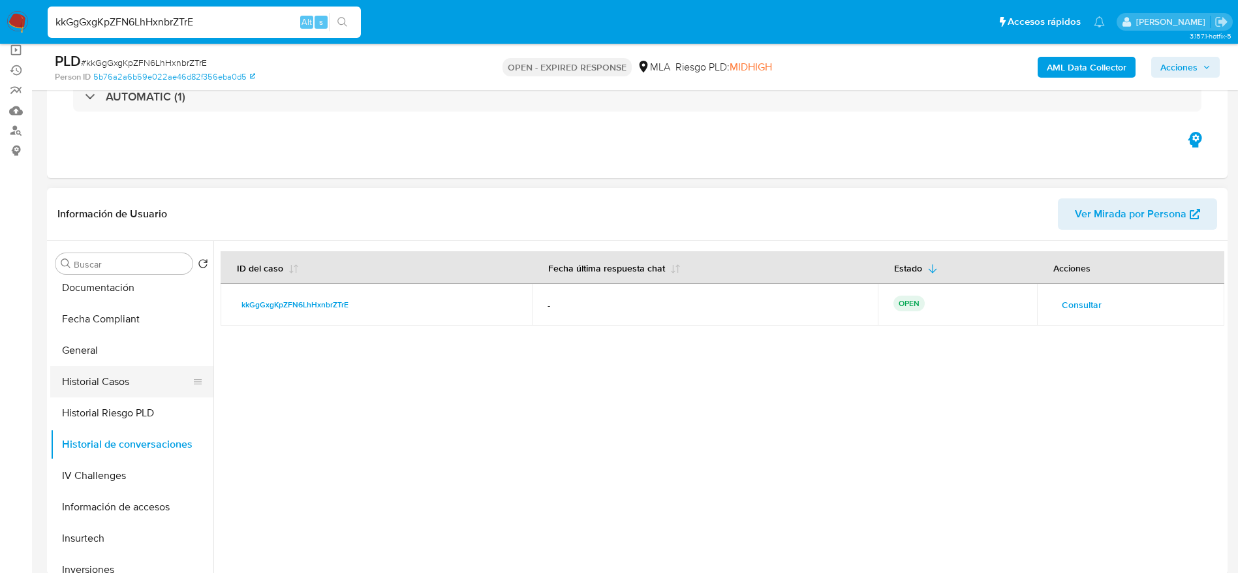
click at [119, 380] on button "Historial Casos" at bounding box center [126, 381] width 153 height 31
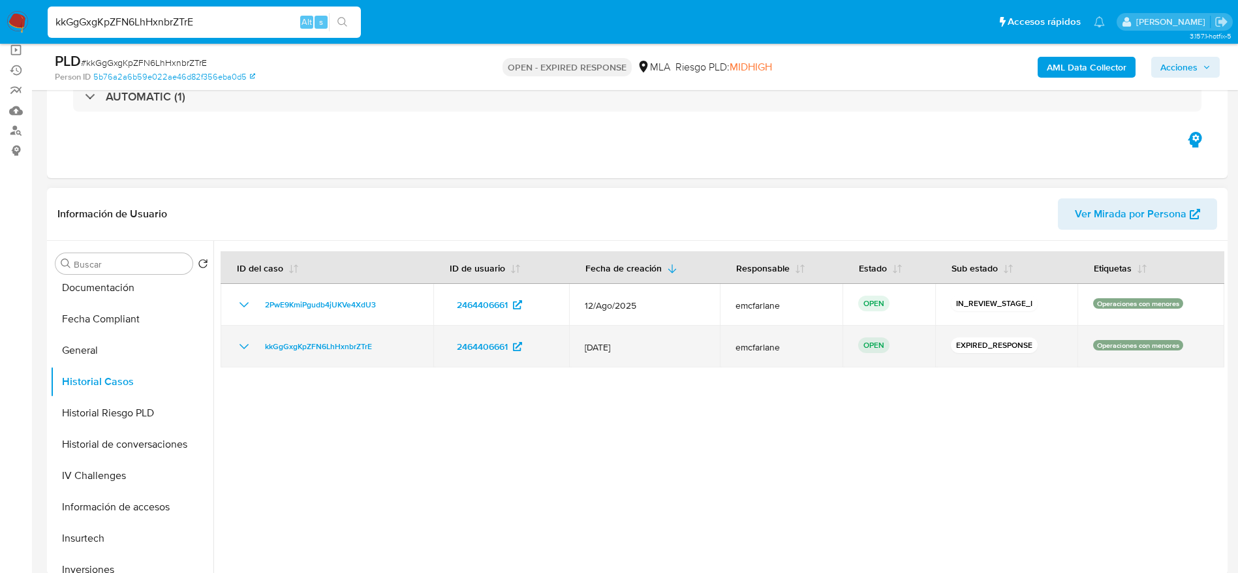
drag, startPoint x: 394, startPoint y: 353, endPoint x: 258, endPoint y: 352, distance: 135.8
click at [258, 352] on div "kkGgGxgKpZFN6LhHxnbrZTrE" at bounding box center [326, 347] width 181 height 16
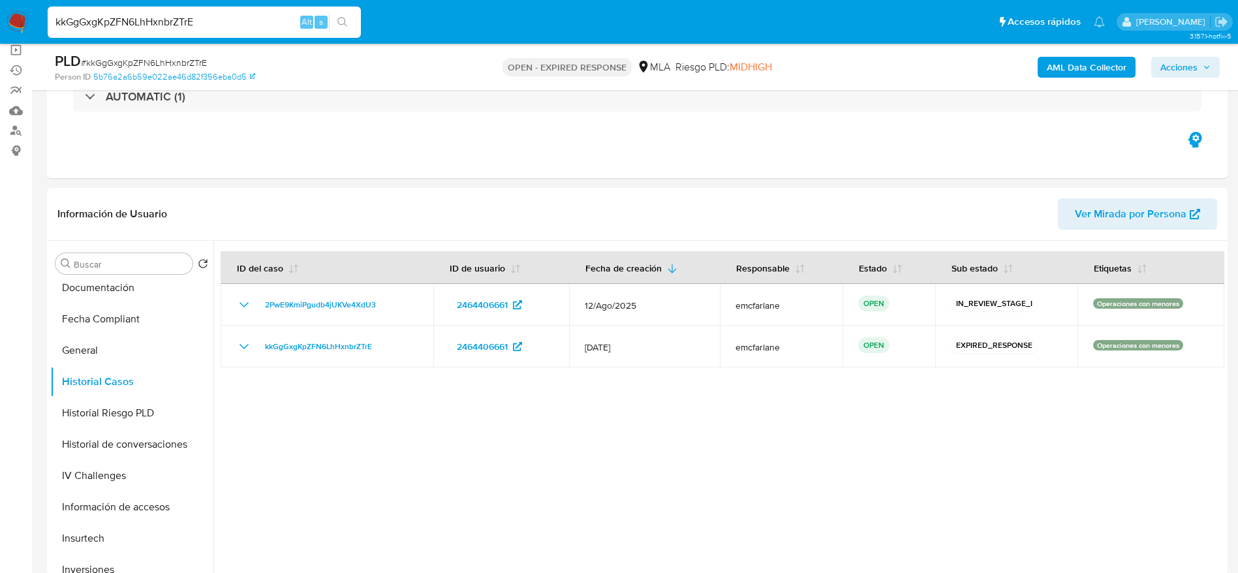
click at [194, 65] on span "# kkGgGxgKpZFN6LhHxnbrZTrE" at bounding box center [144, 62] width 126 height 13
copy span "kkGgGxgKpZFN6LhHxnbrZTrE"
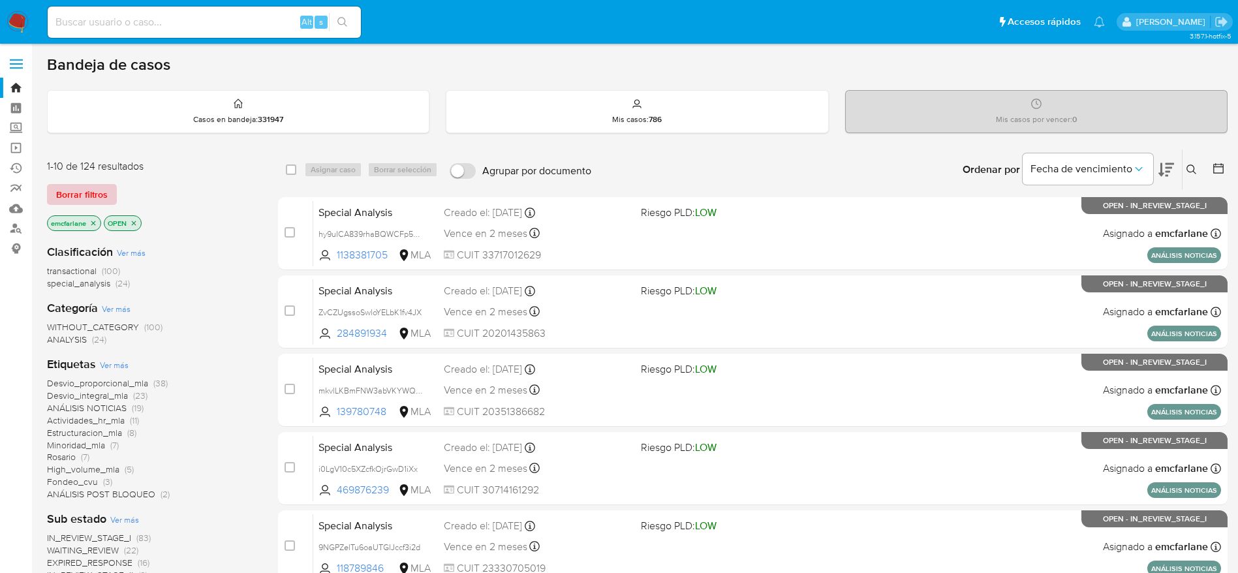
click at [71, 188] on span "Borrar filtros" at bounding box center [82, 194] width 52 height 18
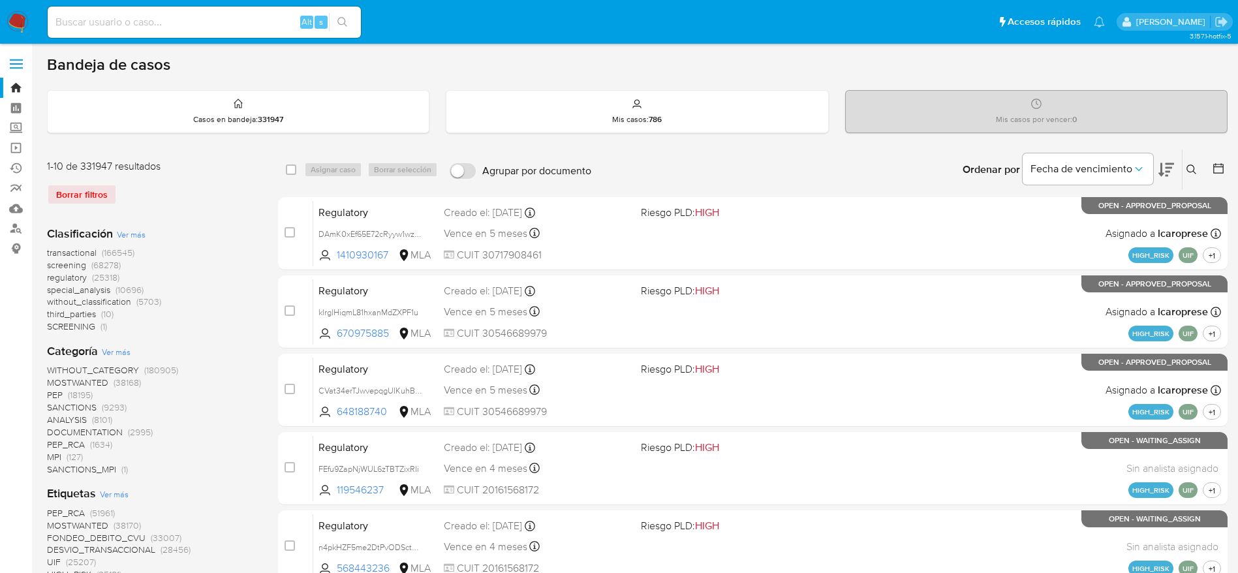
click at [1192, 170] on icon at bounding box center [1192, 170] width 10 height 10
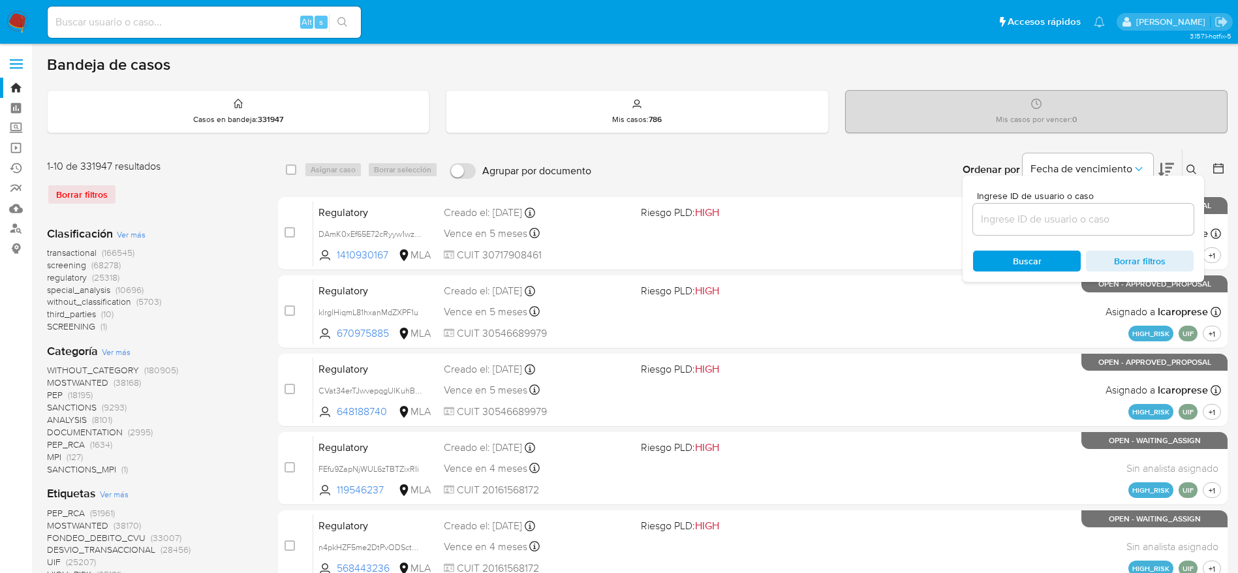
click at [1044, 217] on input at bounding box center [1083, 219] width 221 height 17
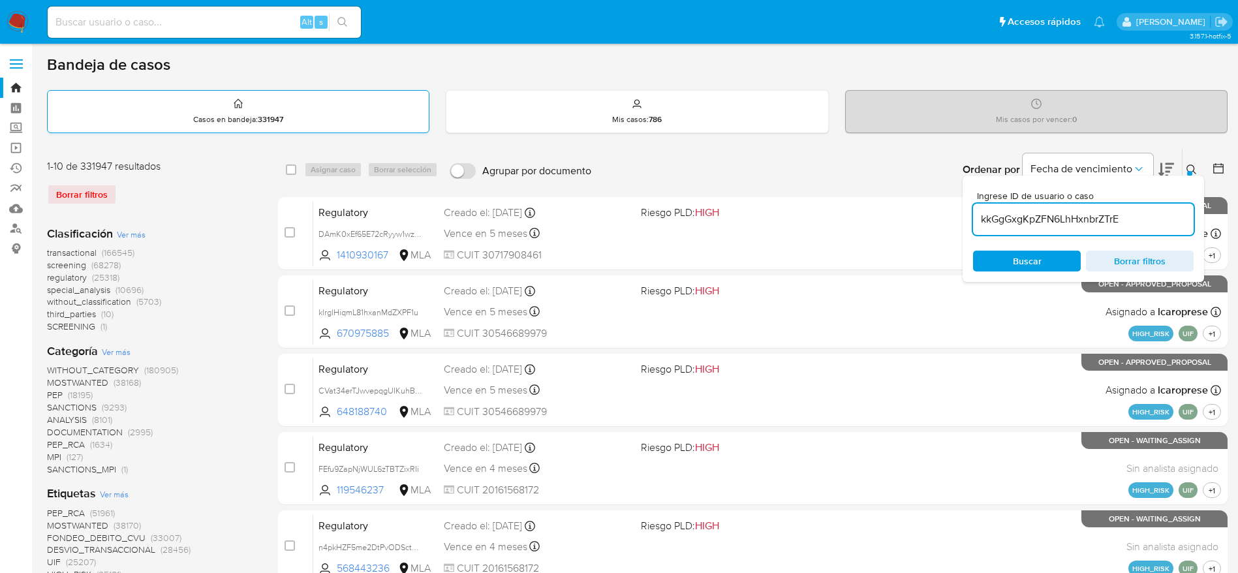
type input "kkGgGxgKpZFN6LhHxnbrZTrE"
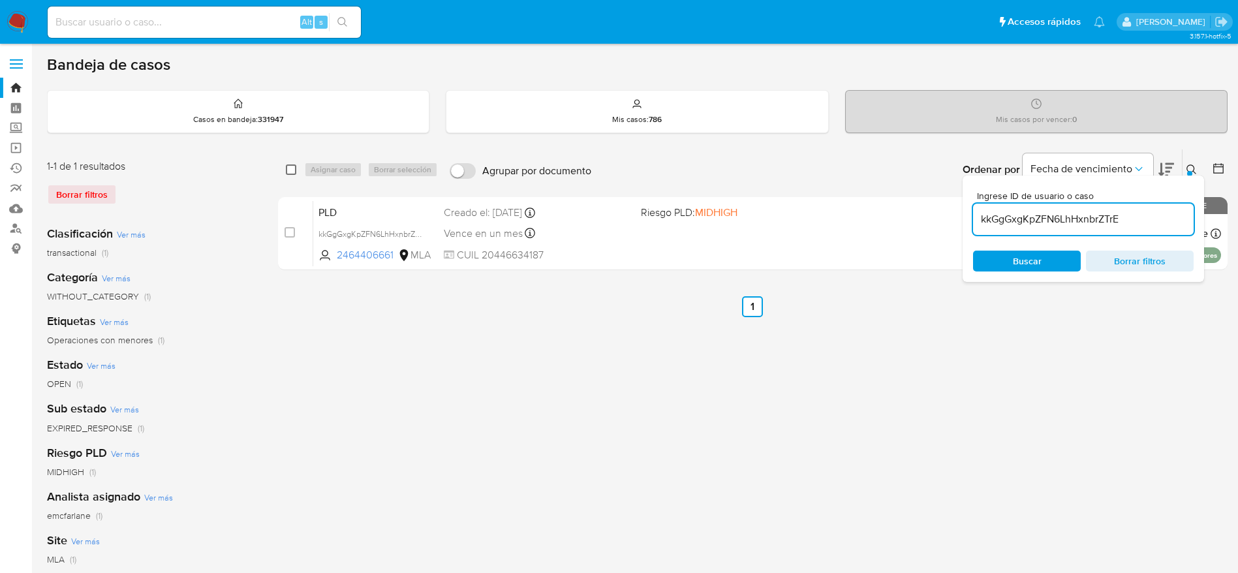
click at [291, 170] on input "checkbox" at bounding box center [291, 170] width 10 height 10
checkbox input "true"
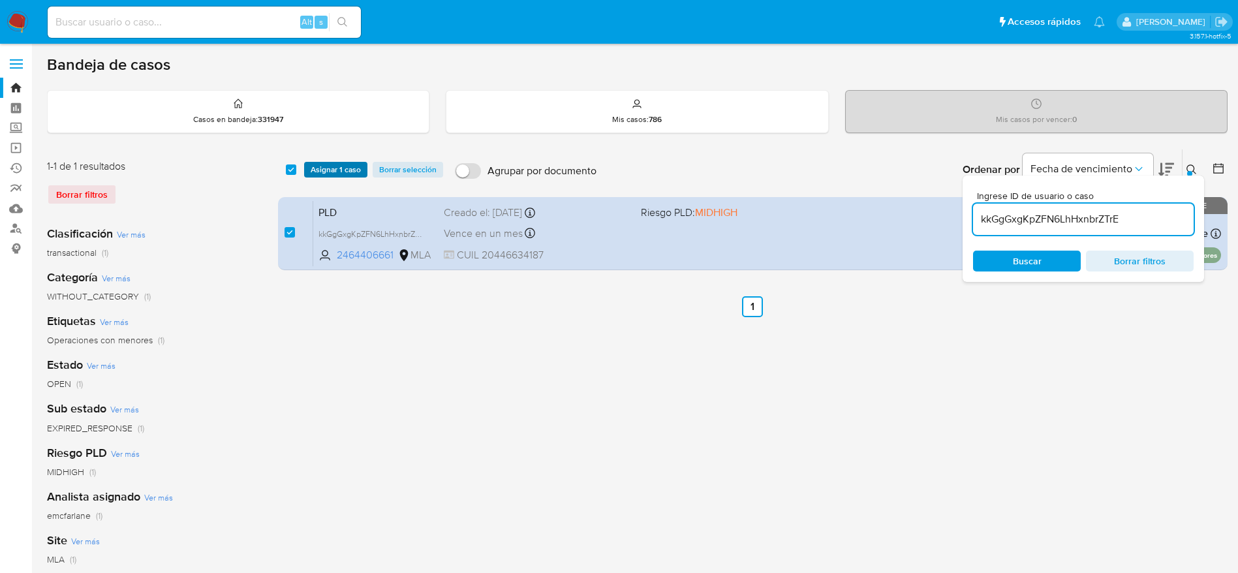
click at [314, 172] on span "Asignar 1 caso" at bounding box center [336, 169] width 50 height 13
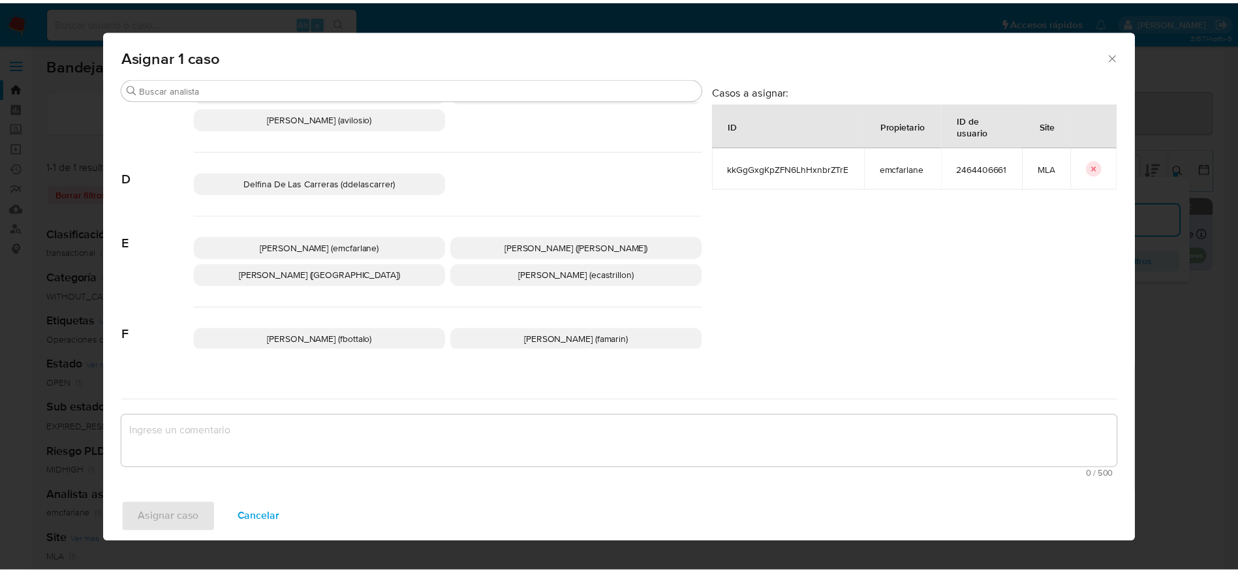
scroll to position [98, 0]
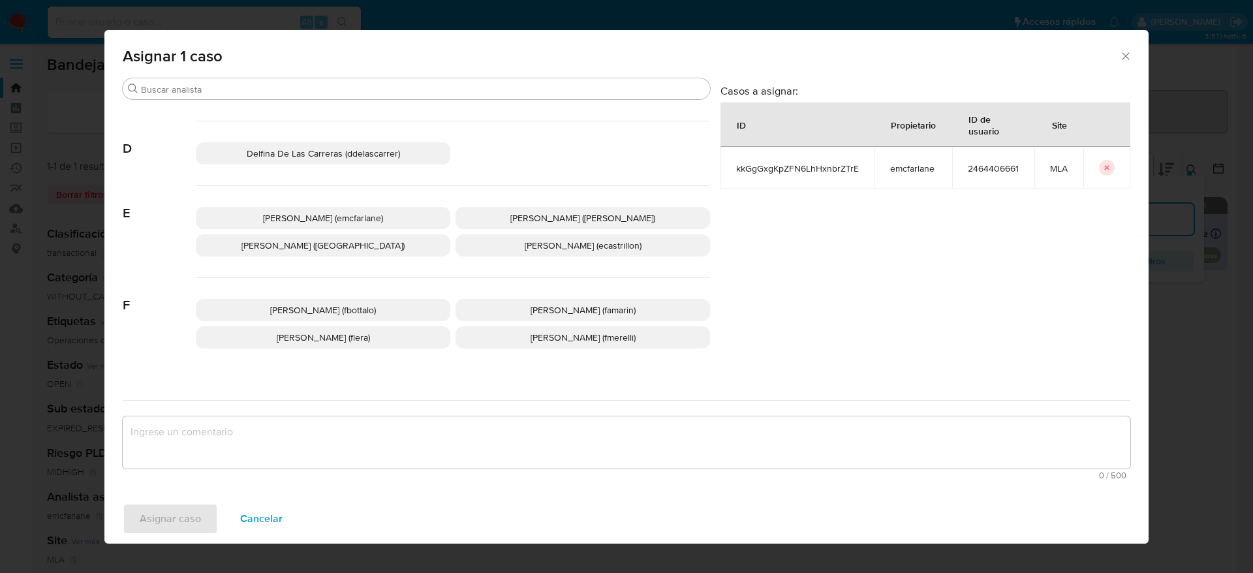
click at [345, 217] on span "[PERSON_NAME] (emcfarlane)" at bounding box center [323, 218] width 120 height 13
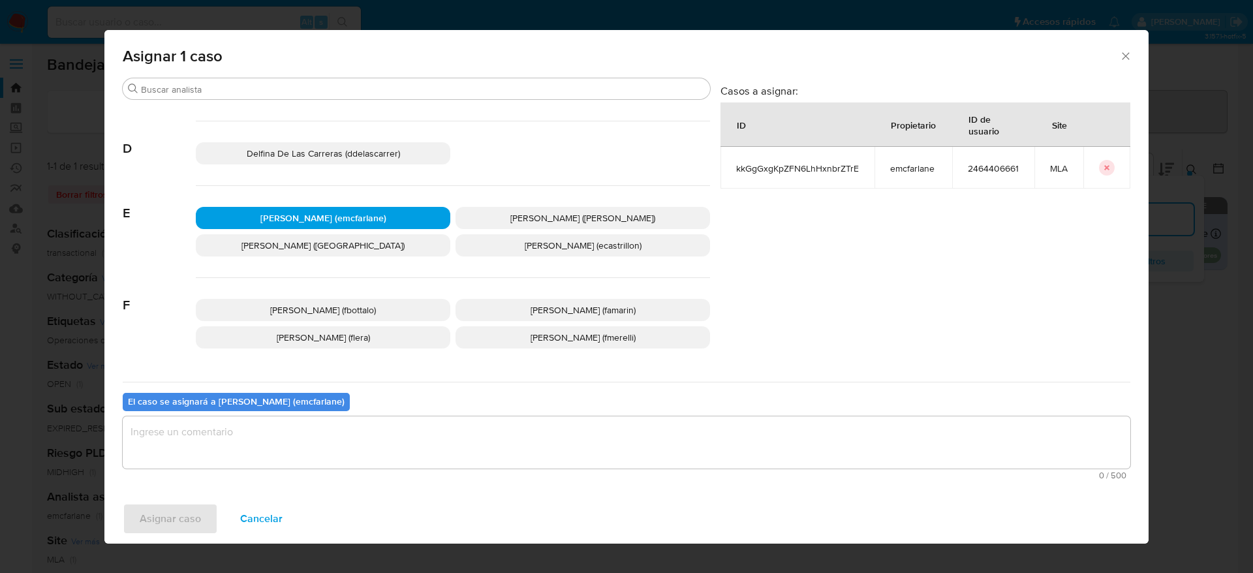
click at [275, 441] on textarea "assign-modal" at bounding box center [627, 442] width 1008 height 52
click at [165, 526] on span "Asignar caso" at bounding box center [170, 519] width 61 height 29
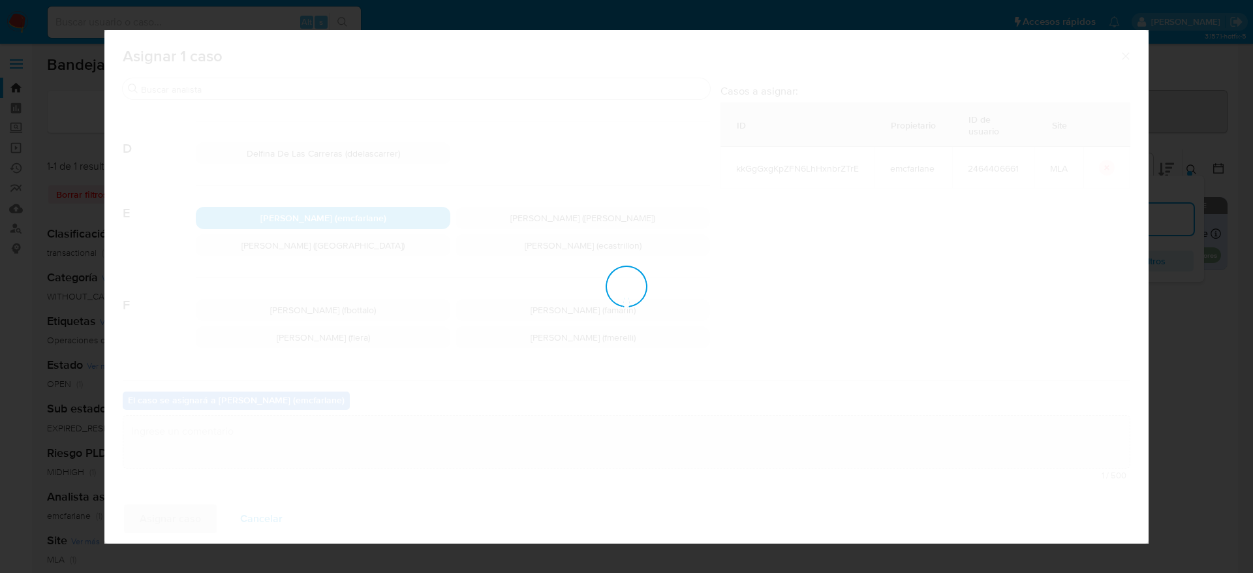
checkbox input "false"
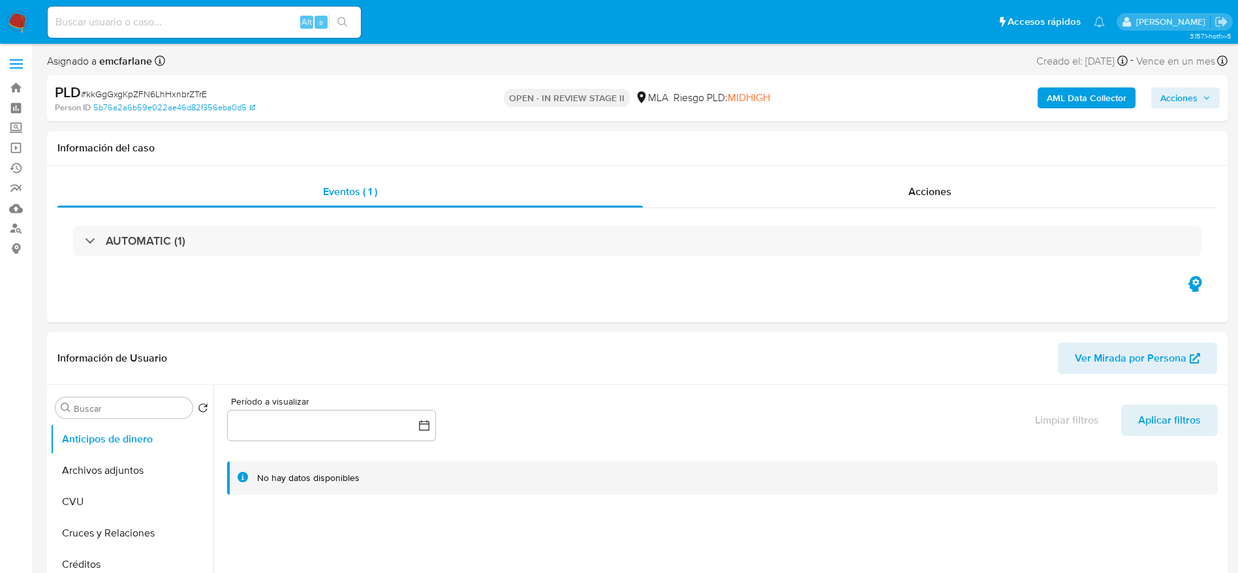
click at [1182, 97] on span "Acciones" at bounding box center [1179, 97] width 37 height 21
select select "10"
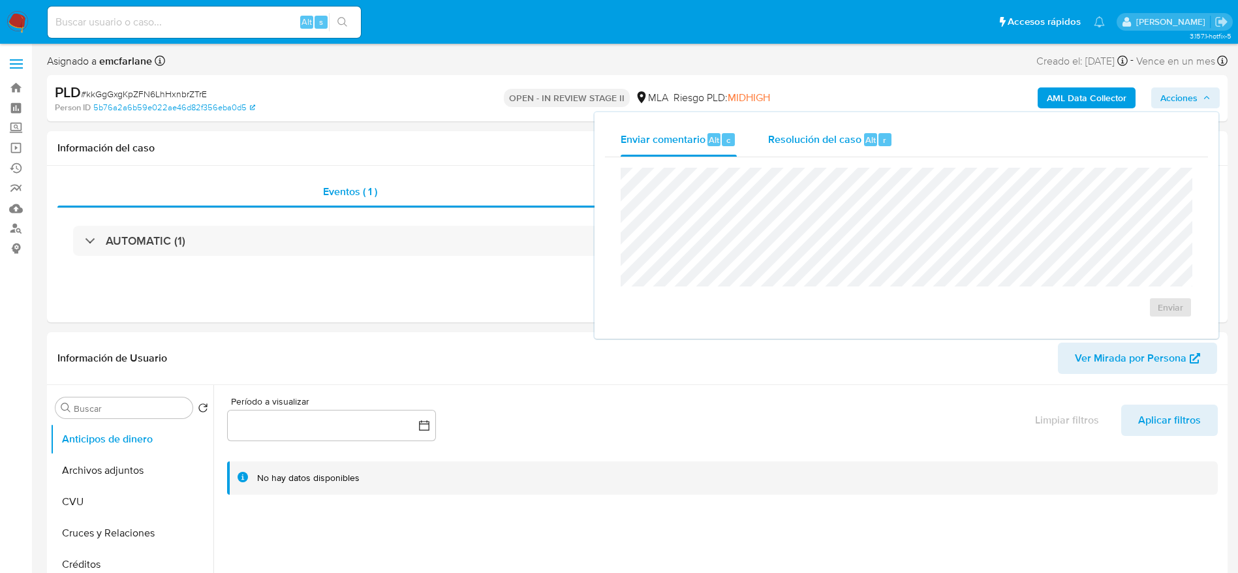
drag, startPoint x: 826, startPoint y: 140, endPoint x: 827, endPoint y: 166, distance: 25.5
click at [825, 143] on span "Resolución del caso" at bounding box center [814, 139] width 93 height 15
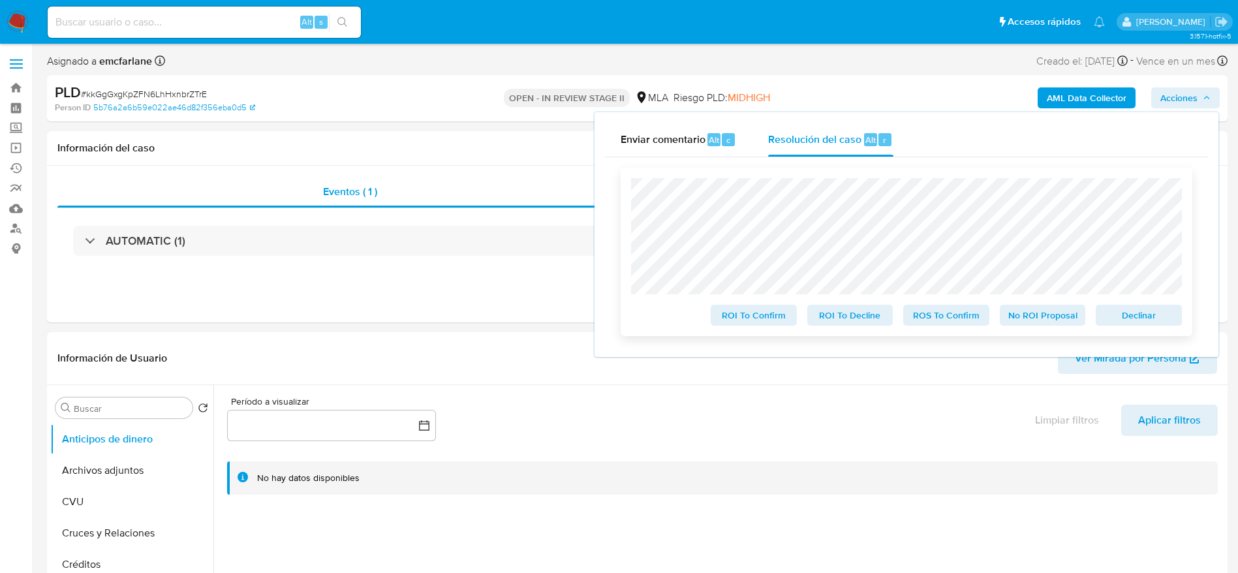
click at [1153, 320] on span "Declinar" at bounding box center [1139, 315] width 68 height 18
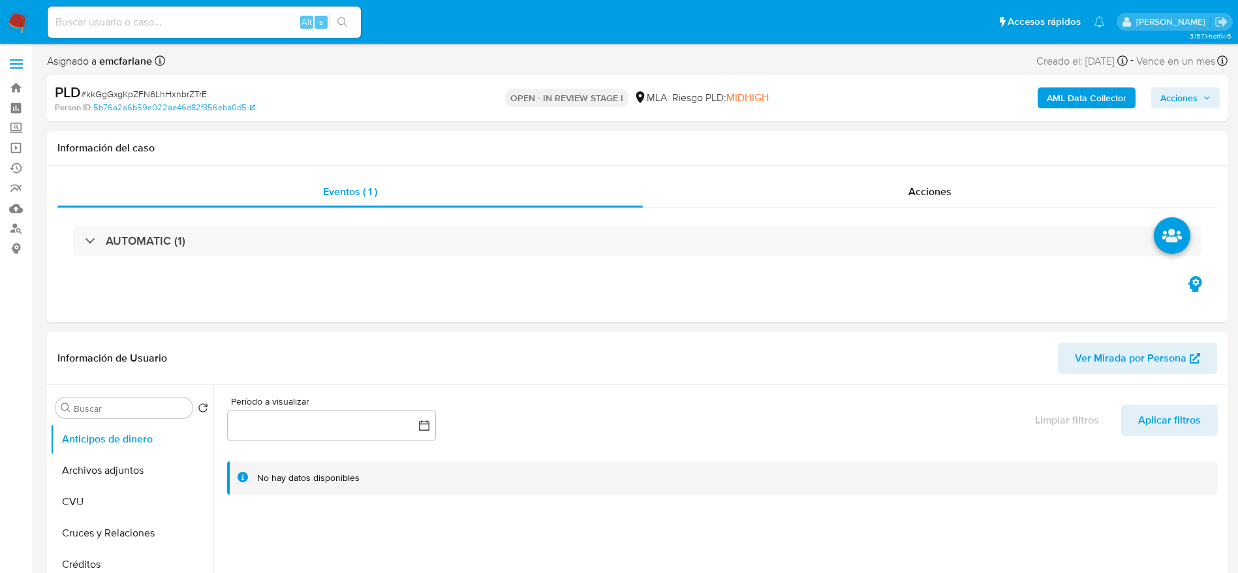
select select "10"
click at [133, 472] on button "Archivos adjuntos" at bounding box center [126, 470] width 153 height 31
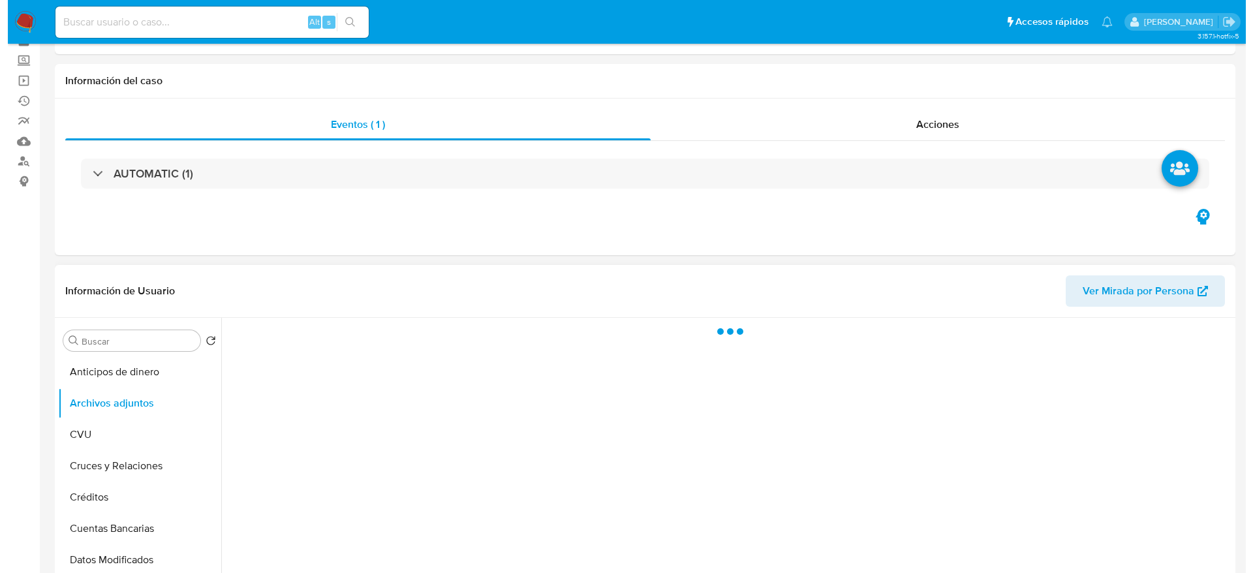
scroll to position [98, 0]
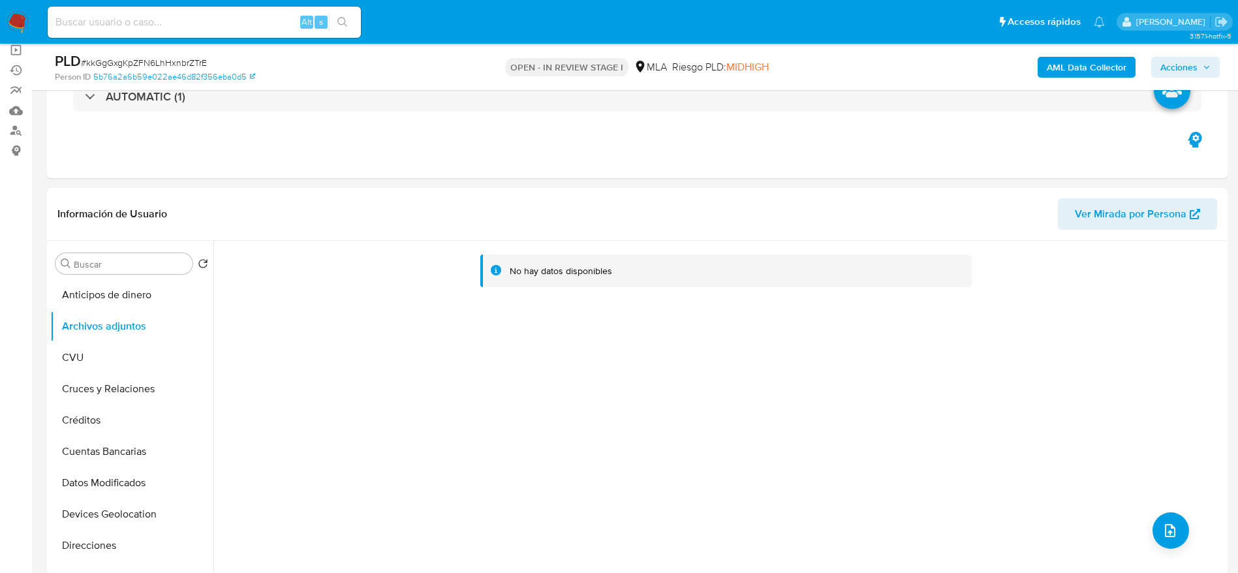
click at [1091, 73] on b "AML Data Collector" at bounding box center [1087, 67] width 80 height 21
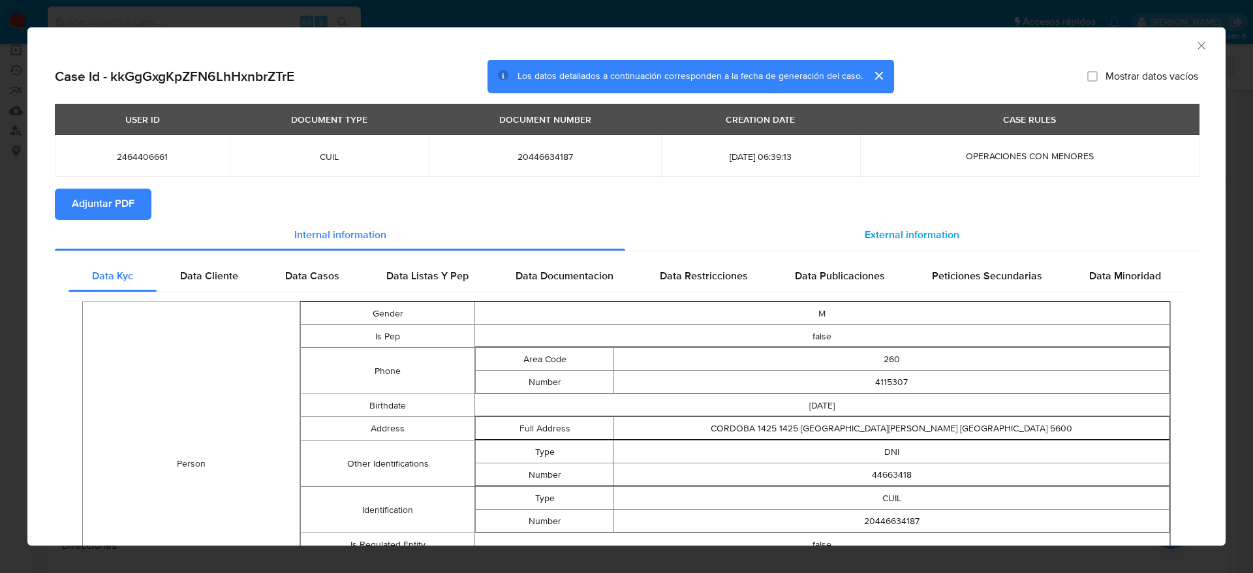
drag, startPoint x: 930, startPoint y: 246, endPoint x: 772, endPoint y: 241, distance: 157.4
click at [930, 245] on div "External information" at bounding box center [911, 235] width 573 height 31
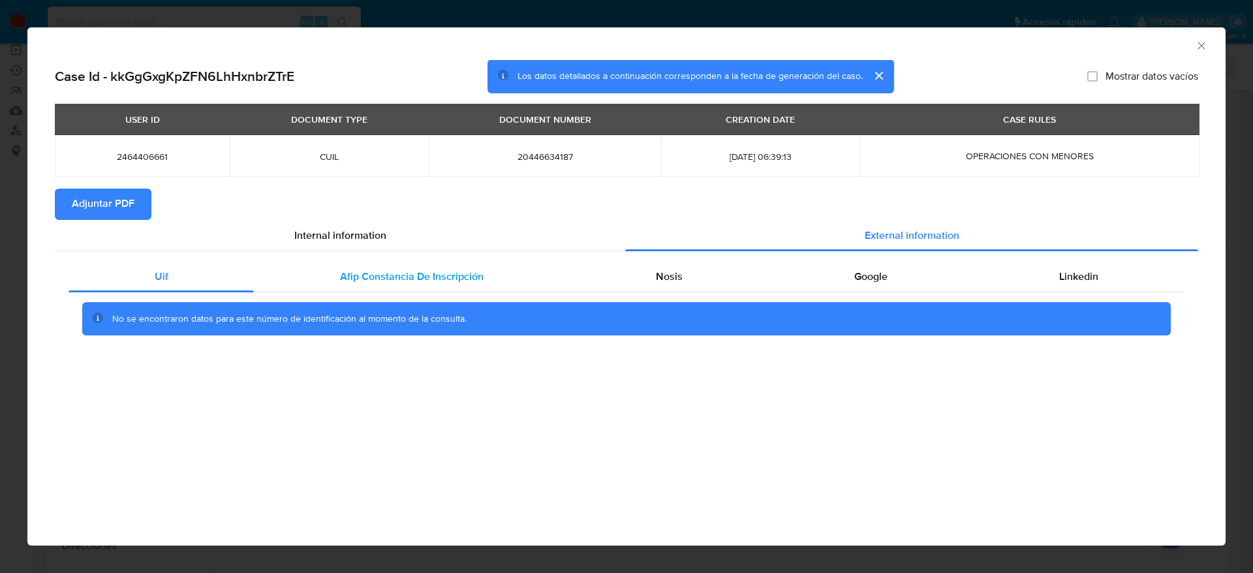
click at [384, 281] on span "Afip Constancia De Inscripción" at bounding box center [412, 276] width 144 height 15
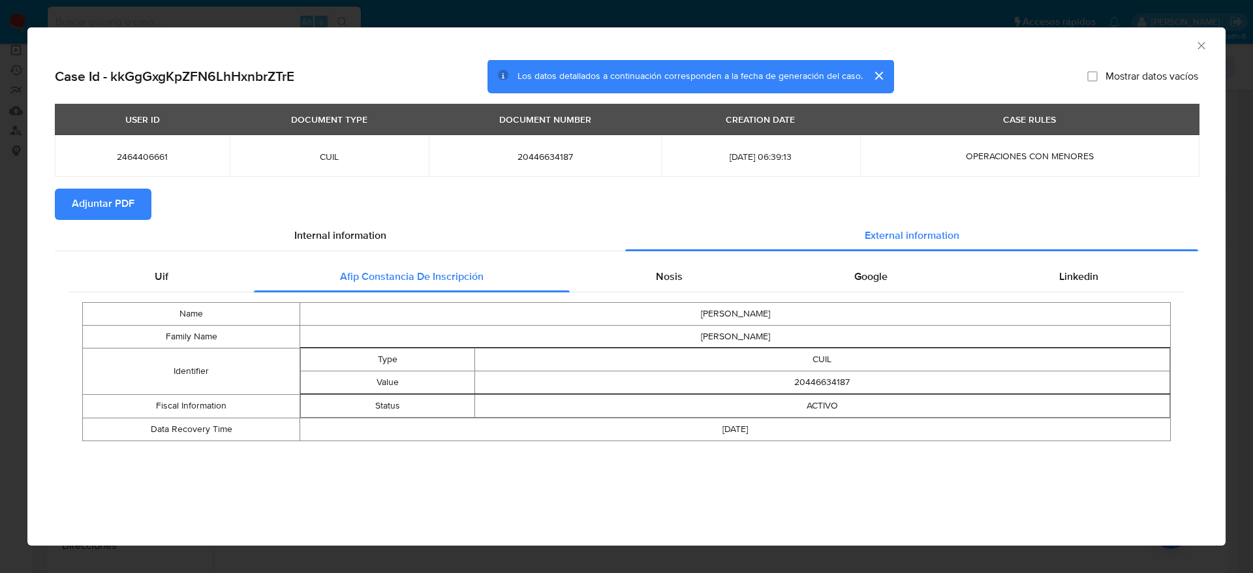
click at [653, 296] on div "Name [PERSON_NAME] Family Name [PERSON_NAME] Identifier Type CUIL Value 2044663…" at bounding box center [627, 371] width 1116 height 157
click at [665, 285] on div "Nosis" at bounding box center [669, 276] width 198 height 31
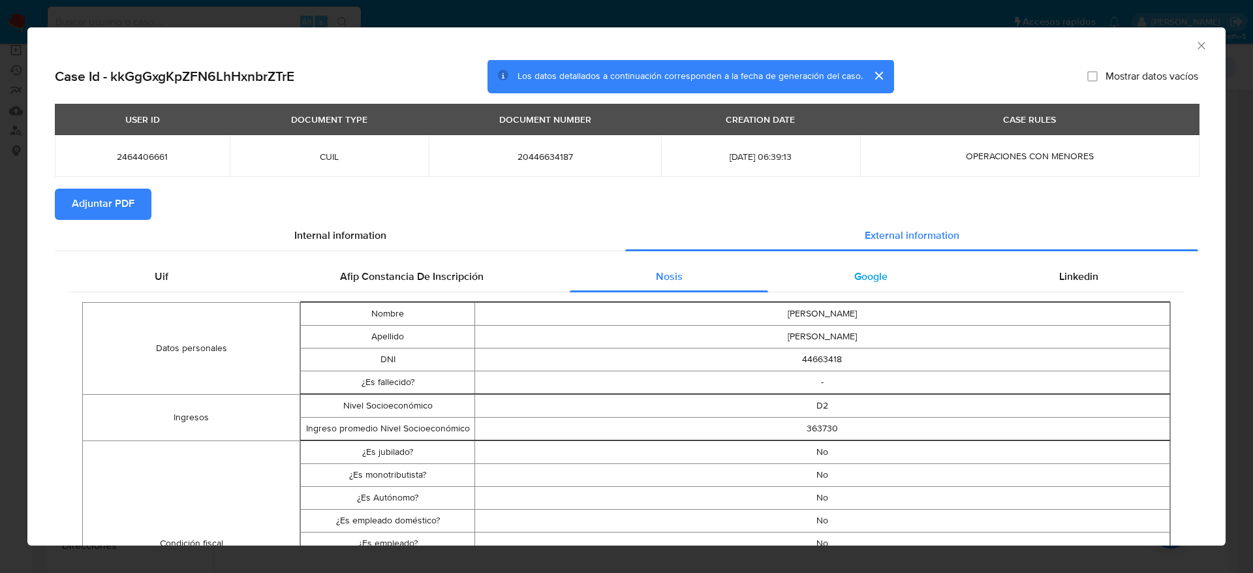
drag, startPoint x: 871, startPoint y: 270, endPoint x: 1089, endPoint y: 256, distance: 218.5
click at [871, 270] on span "Google" at bounding box center [870, 276] width 33 height 15
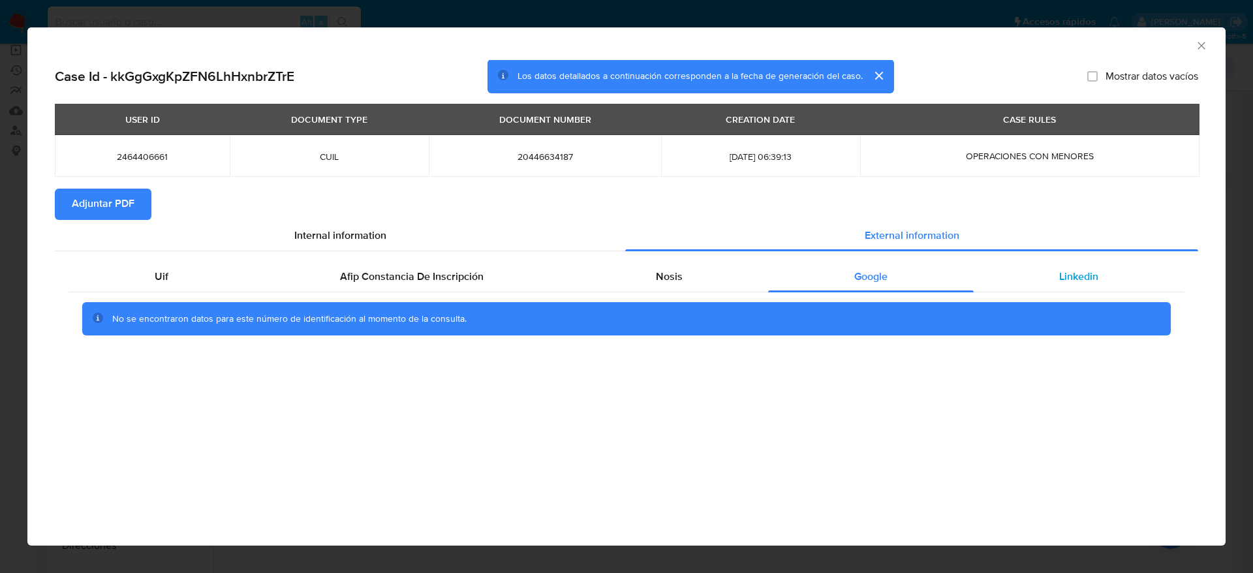
click at [1091, 262] on div "Linkedin" at bounding box center [1079, 276] width 211 height 31
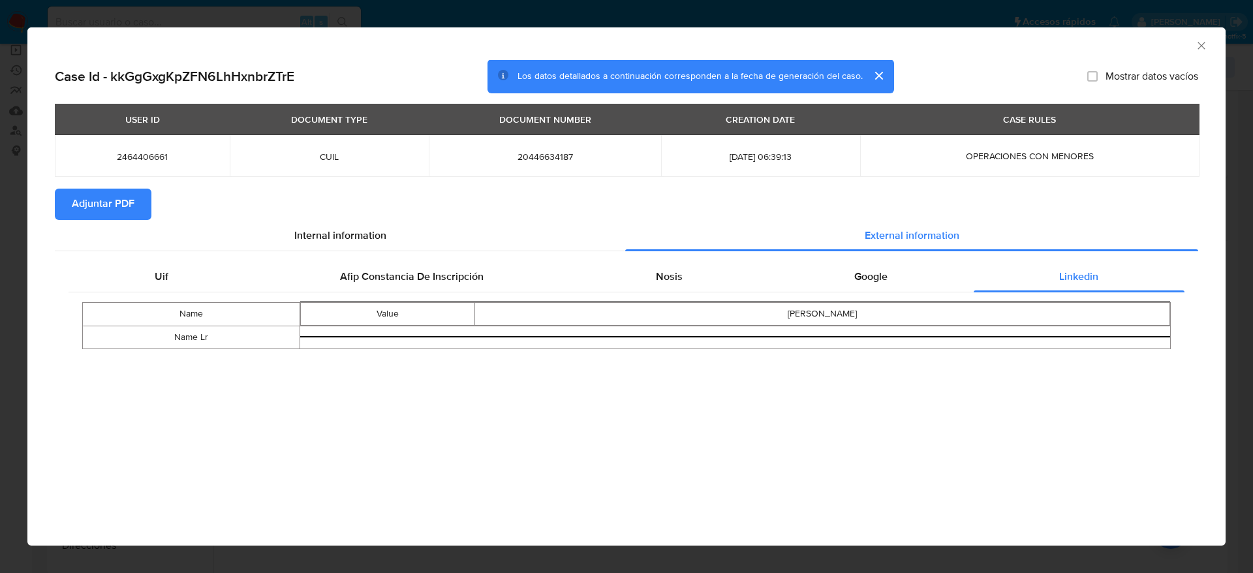
drag, startPoint x: 116, startPoint y: 201, endPoint x: 477, endPoint y: 22, distance: 402.9
click at [116, 202] on span "Adjuntar PDF" at bounding box center [103, 204] width 63 height 29
click at [1205, 50] on icon "Cerrar ventana" at bounding box center [1201, 45] width 13 height 13
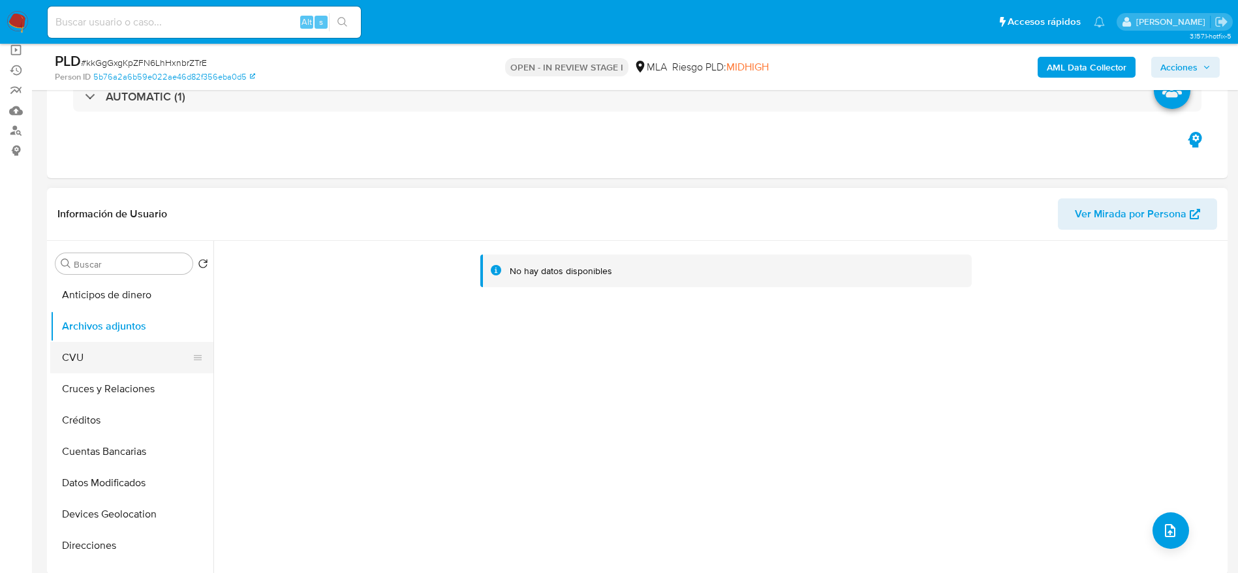
drag, startPoint x: 111, startPoint y: 349, endPoint x: 124, endPoint y: 326, distance: 26.3
click at [111, 349] on button "CVU" at bounding box center [131, 357] width 163 height 31
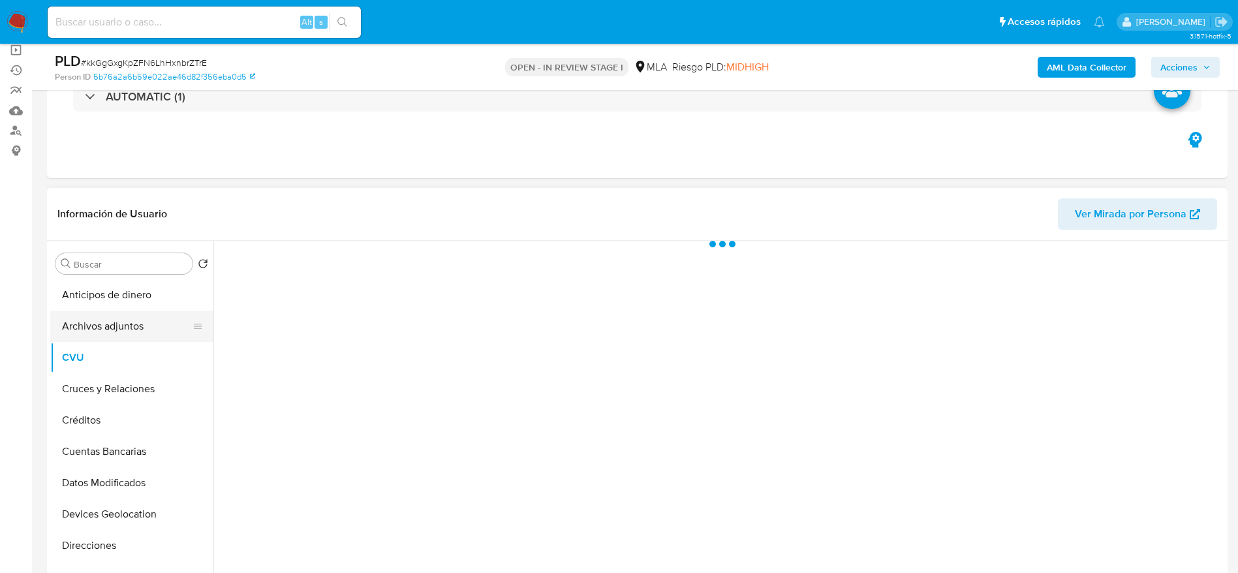
click at [127, 316] on button "Archivos adjuntos" at bounding box center [126, 326] width 153 height 31
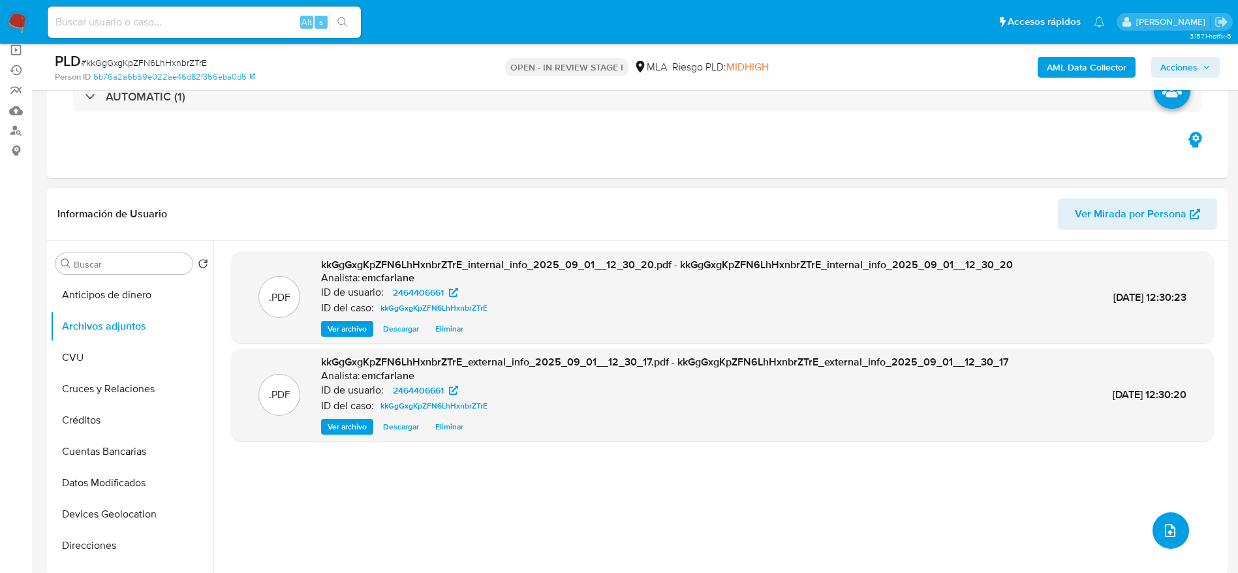
click at [1163, 530] on icon "upload-file" at bounding box center [1171, 531] width 16 height 16
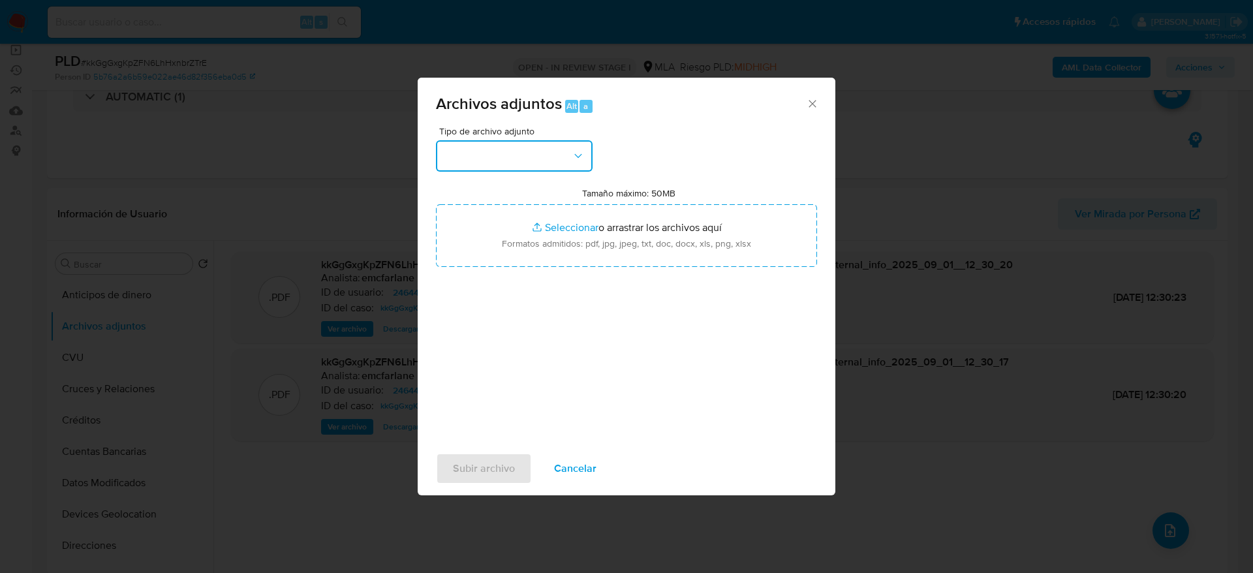
click at [544, 155] on button "button" at bounding box center [514, 155] width 157 height 31
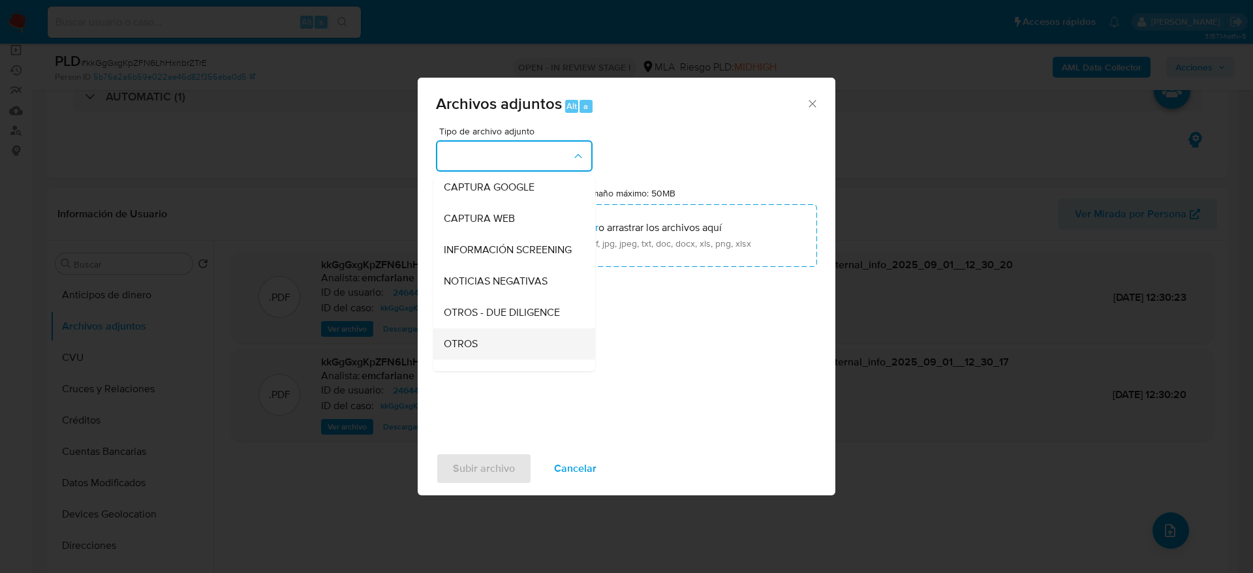
click at [475, 350] on span "OTROS" at bounding box center [461, 343] width 34 height 13
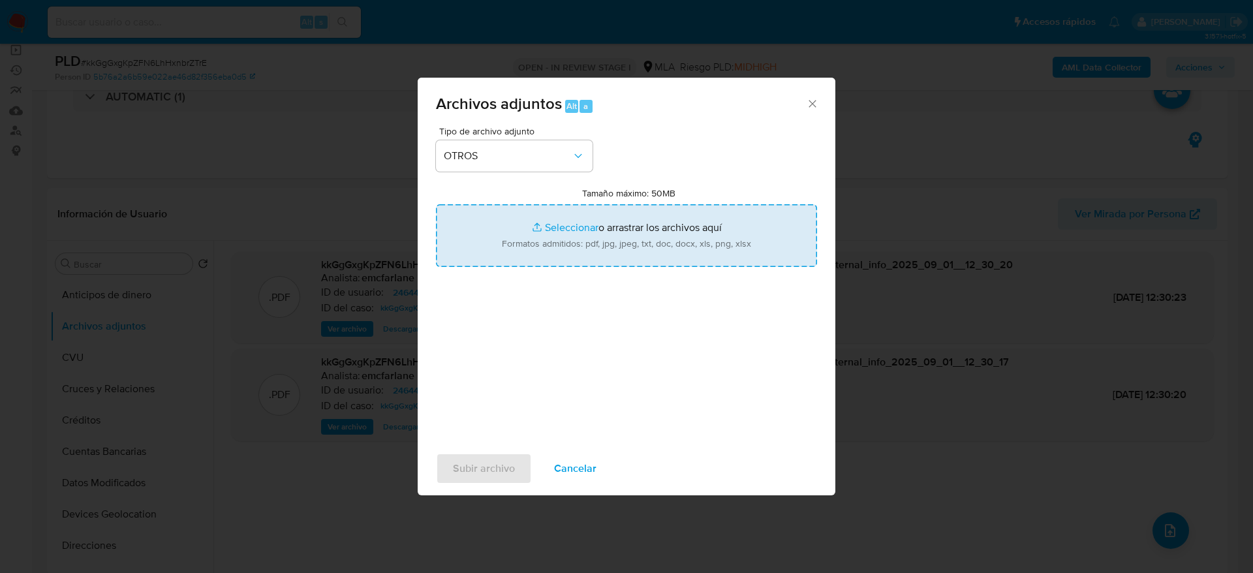
click at [553, 234] on input "Tamaño máximo: 50MB Seleccionar archivos" at bounding box center [626, 235] width 381 height 63
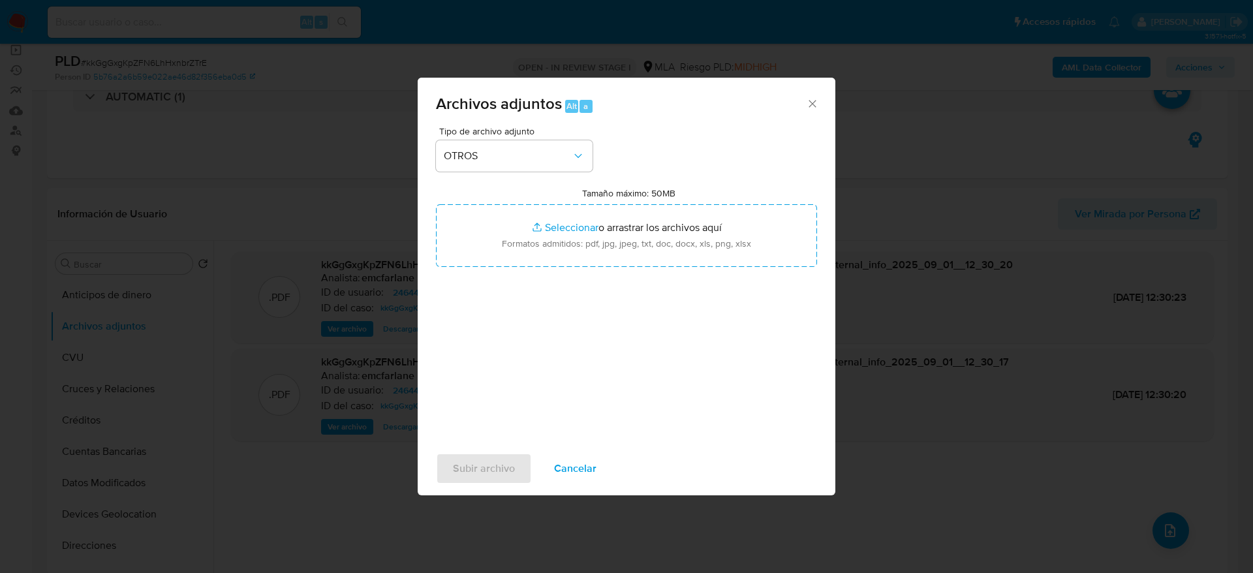
click at [560, 473] on span "Cancelar" at bounding box center [575, 468] width 42 height 29
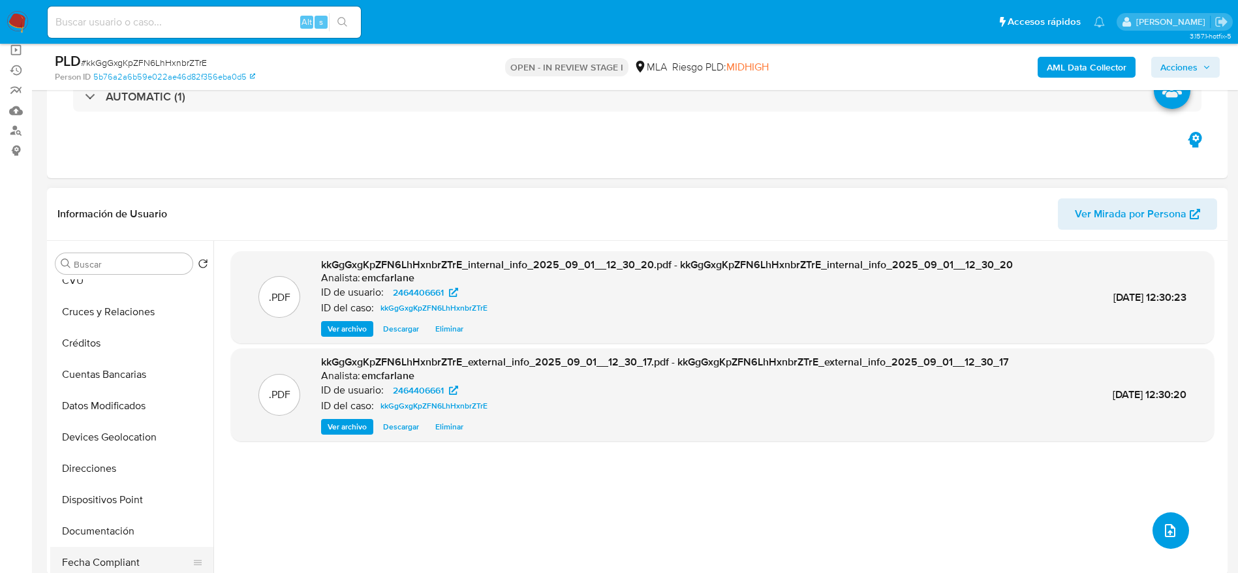
scroll to position [196, 0]
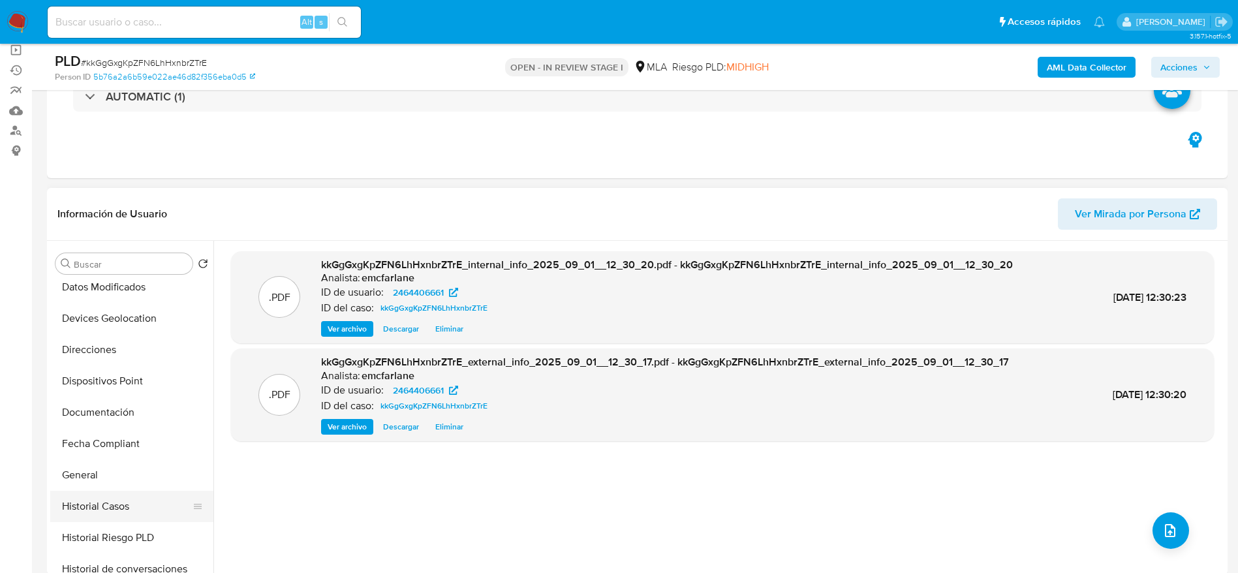
click at [107, 501] on button "Historial Casos" at bounding box center [126, 506] width 153 height 31
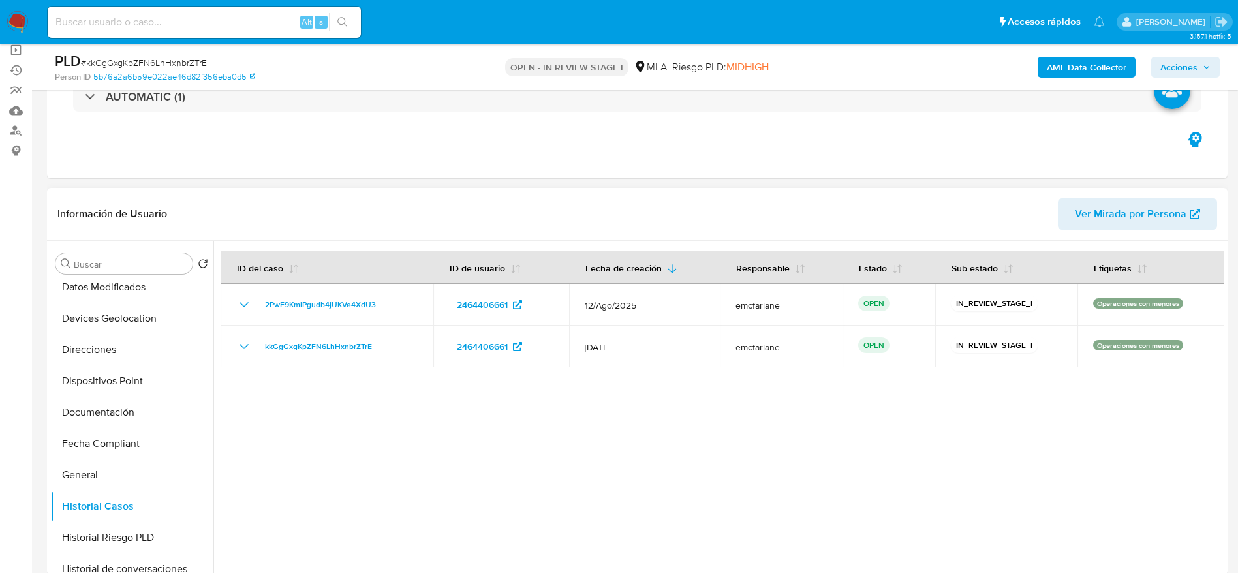
scroll to position [0, 0]
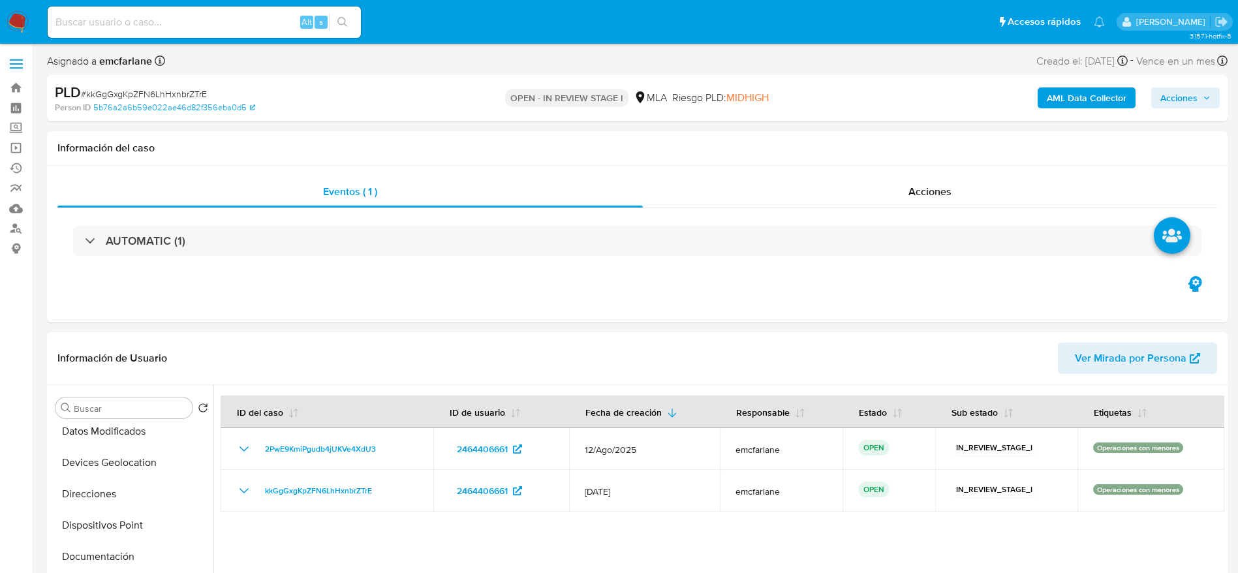
click at [133, 94] on span "# kkGgGxgKpZFN6LhHxnbrZTrE" at bounding box center [144, 93] width 126 height 13
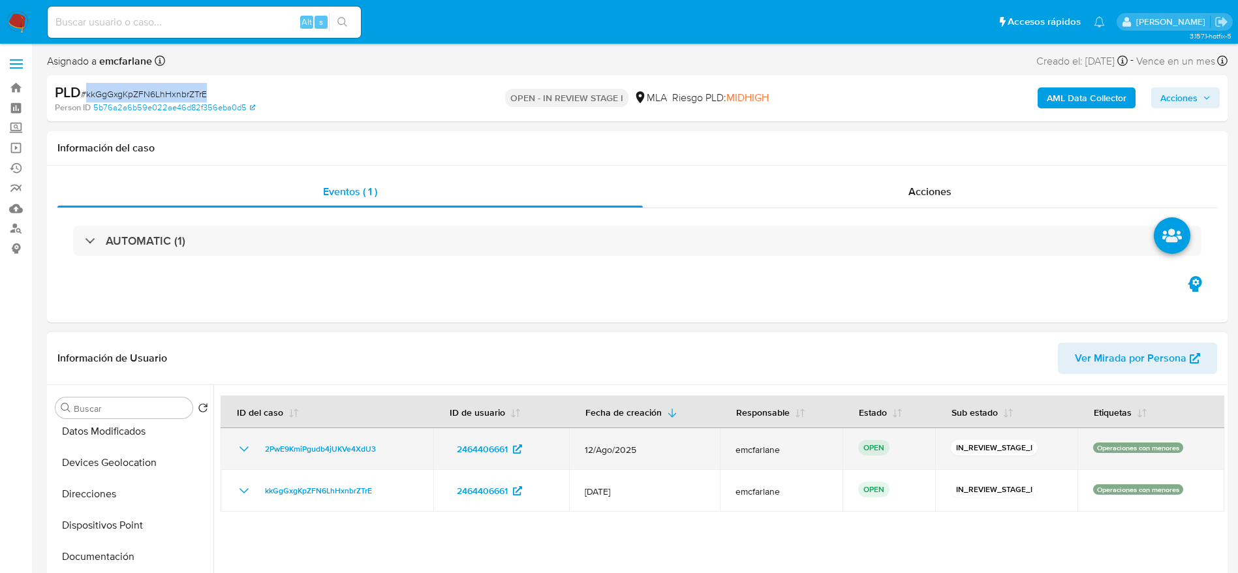
copy span "kkGgGxgKpZFN6LhHxnbrZTrE"
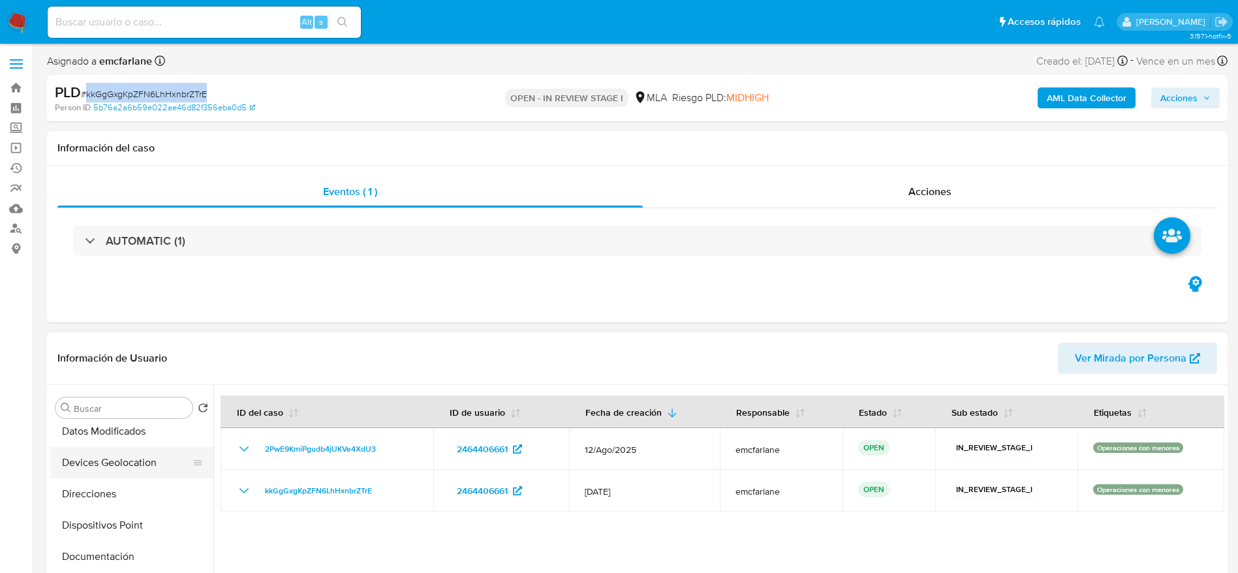
click at [123, 458] on button "Devices Geolocation" at bounding box center [126, 462] width 153 height 31
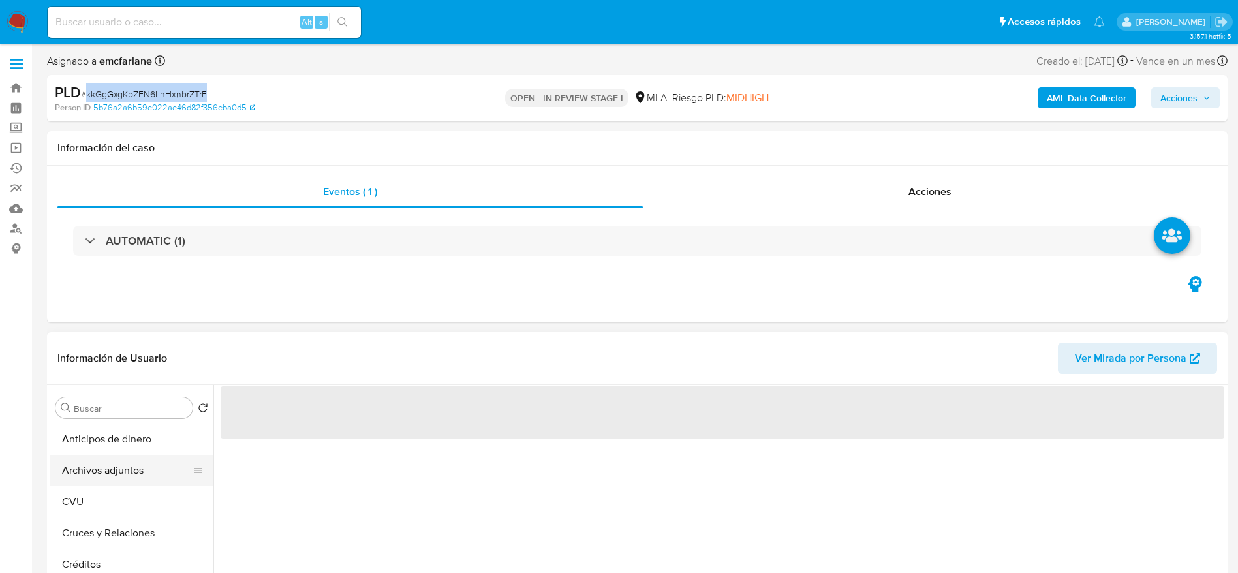
click at [132, 471] on button "Archivos adjuntos" at bounding box center [126, 470] width 153 height 31
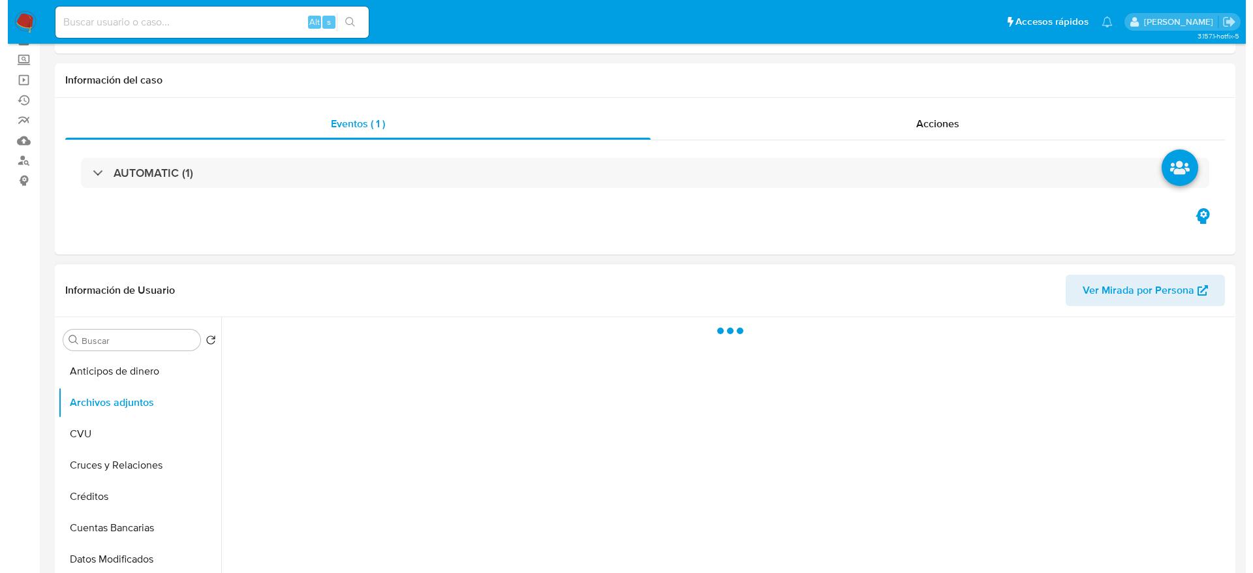
scroll to position [98, 0]
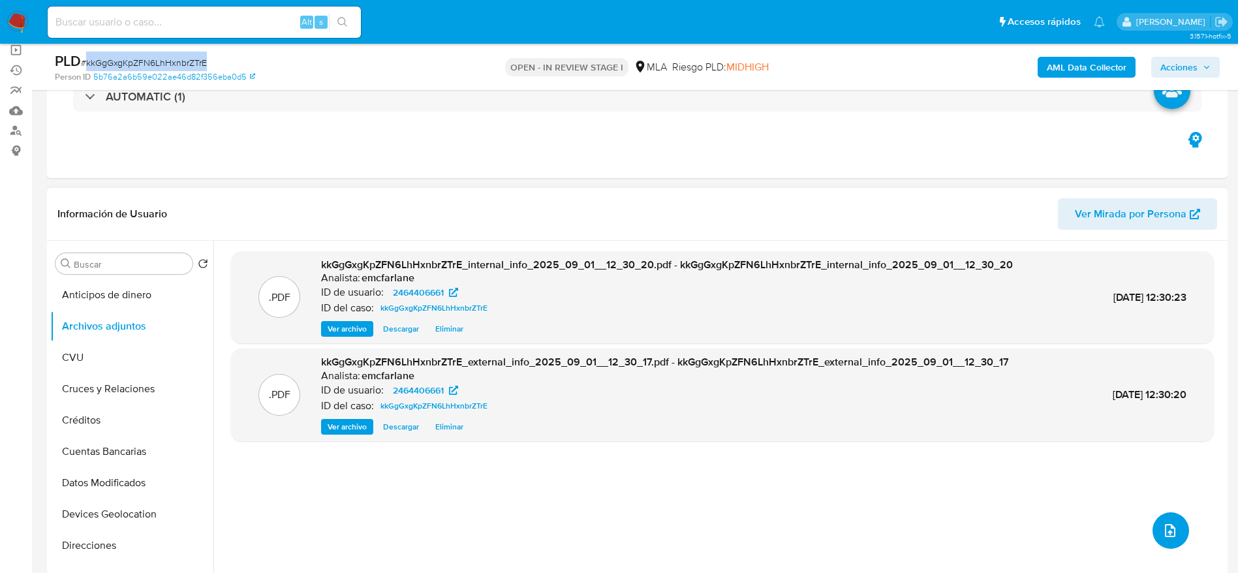
click at [1173, 534] on button "upload-file" at bounding box center [1171, 530] width 37 height 37
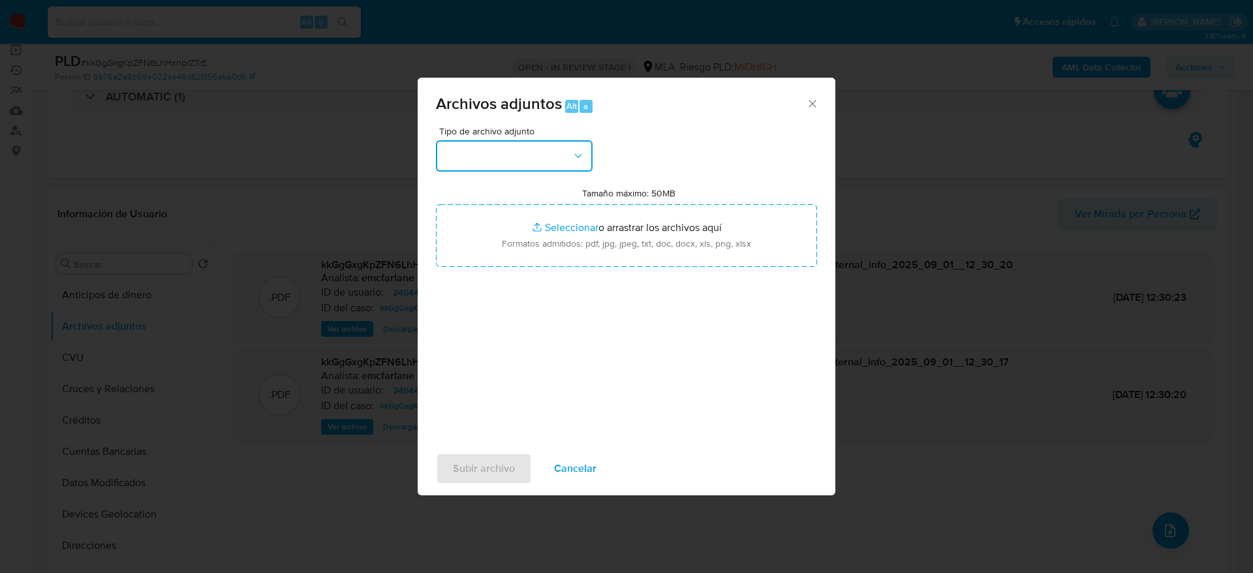
click at [533, 152] on button "button" at bounding box center [514, 155] width 157 height 31
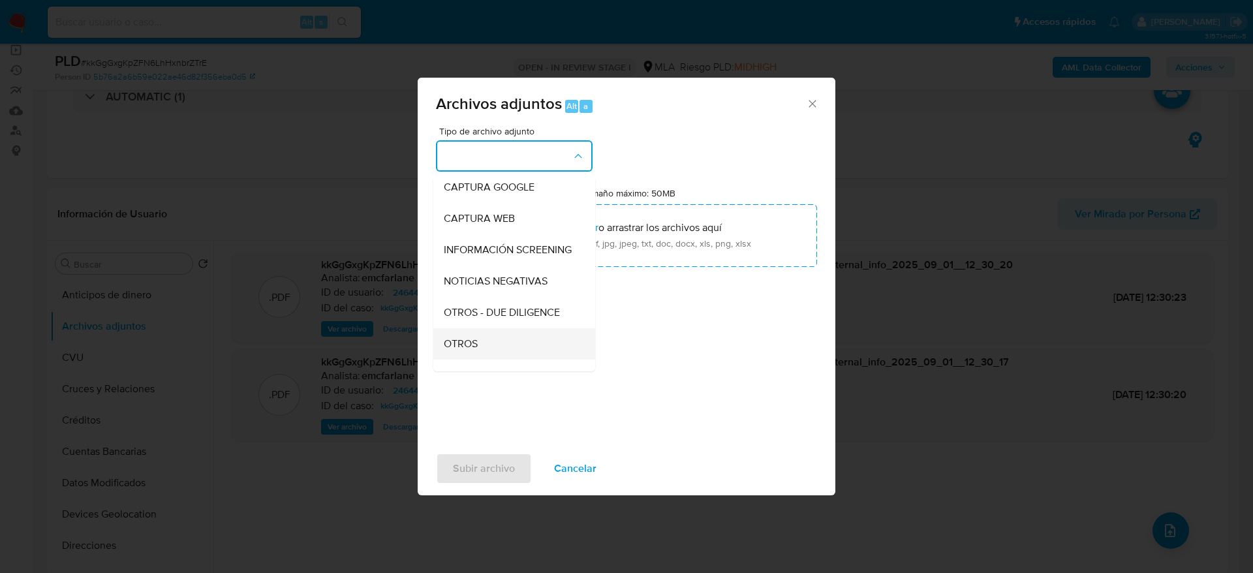
click at [487, 357] on div "OTROS" at bounding box center [510, 343] width 133 height 31
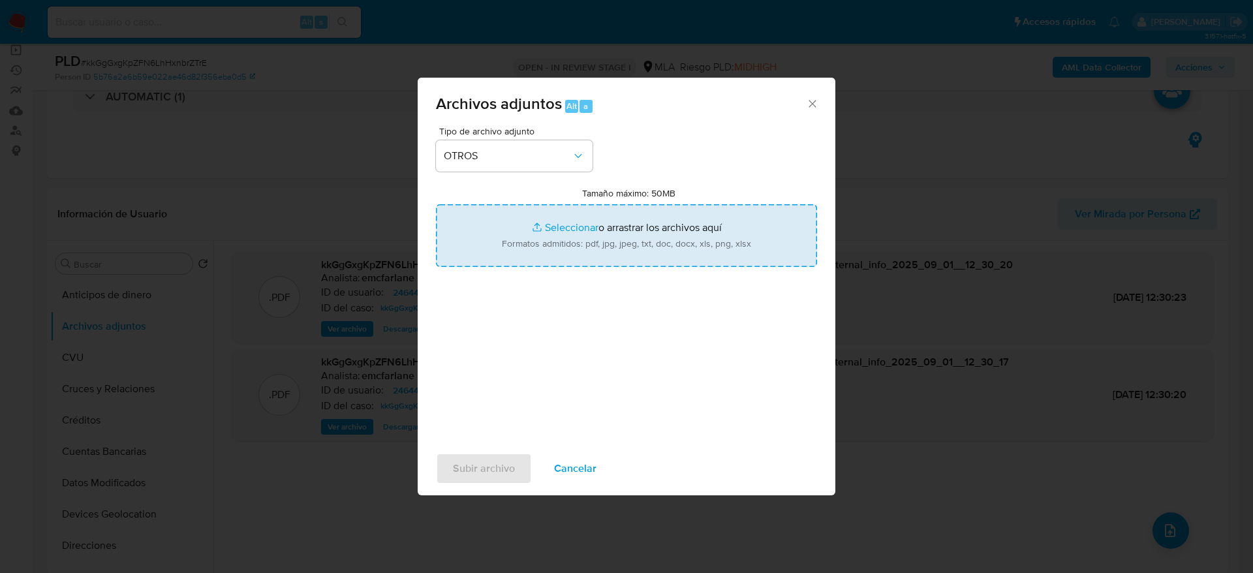
type input "C:\fakepath\Movimientos kkGgGxgKpZFN6LhHxnbrZTrE.xlsx"
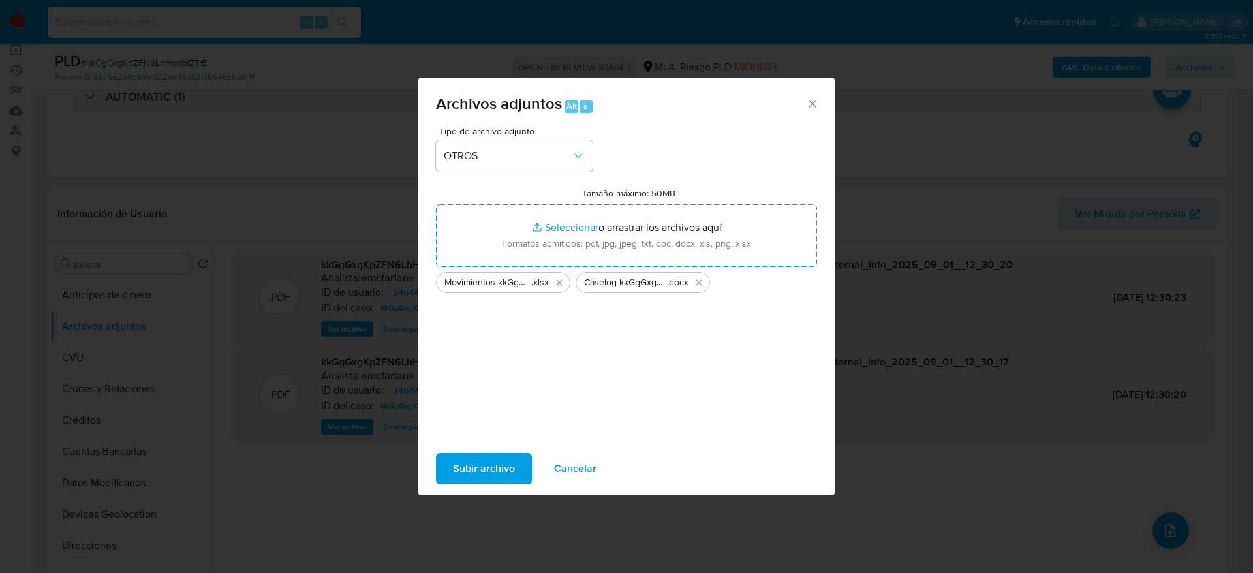
click at [482, 467] on span "Subir archivo" at bounding box center [484, 468] width 62 height 29
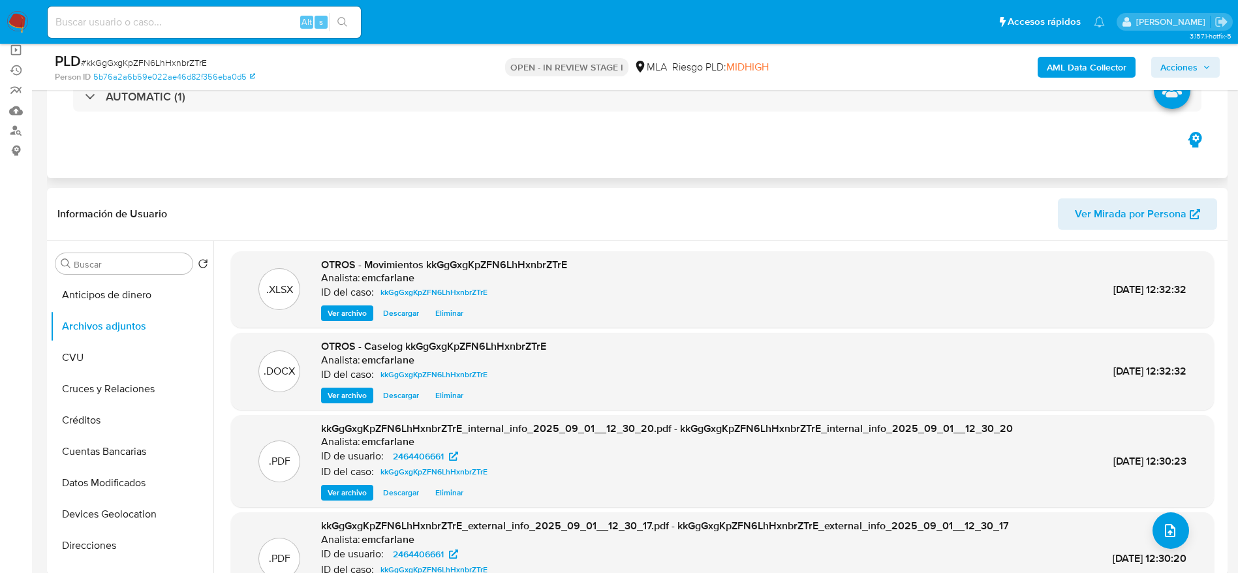
click at [538, 174] on div "Eventos ( 1 ) Acciones AUTOMATIC (1)" at bounding box center [637, 100] width 1181 height 157
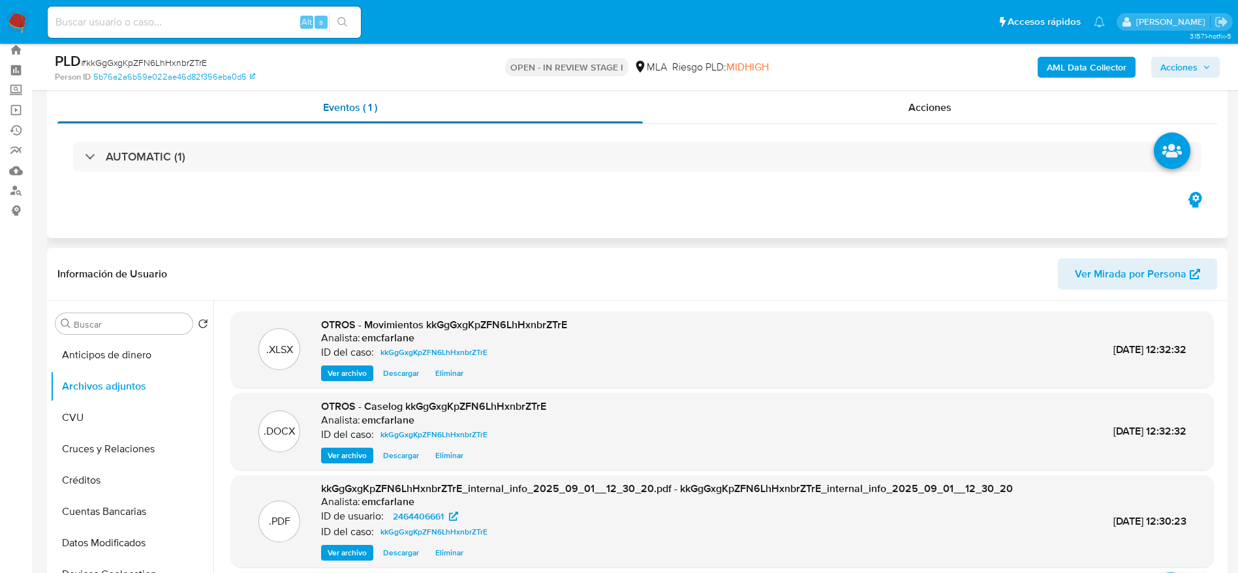
scroll to position [0, 0]
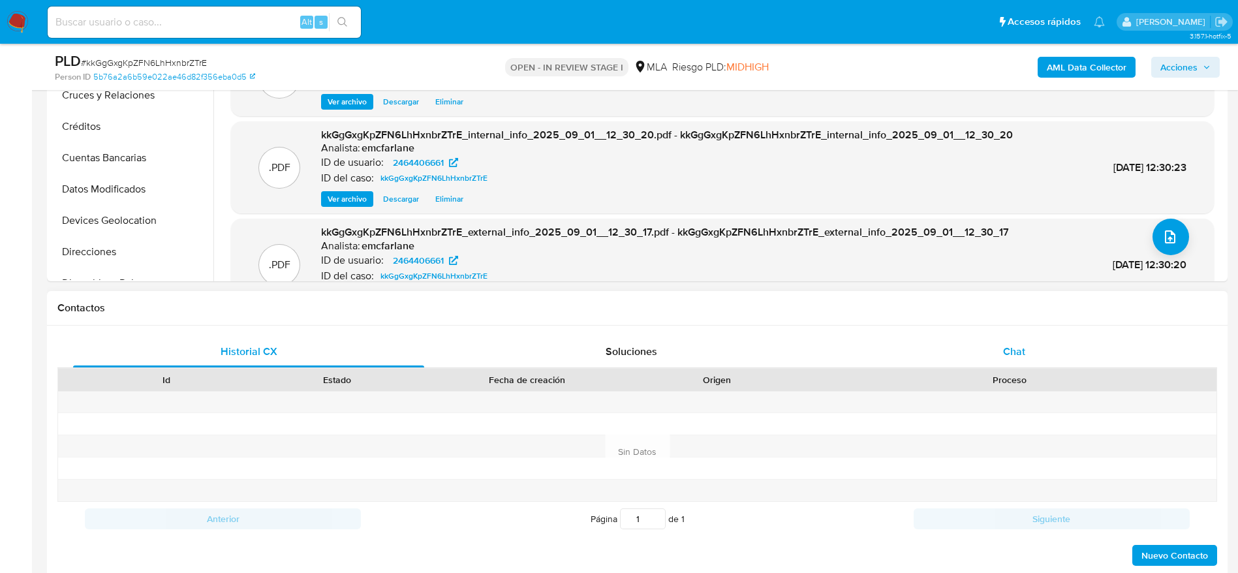
click at [1033, 344] on div "Chat" at bounding box center [1014, 351] width 351 height 31
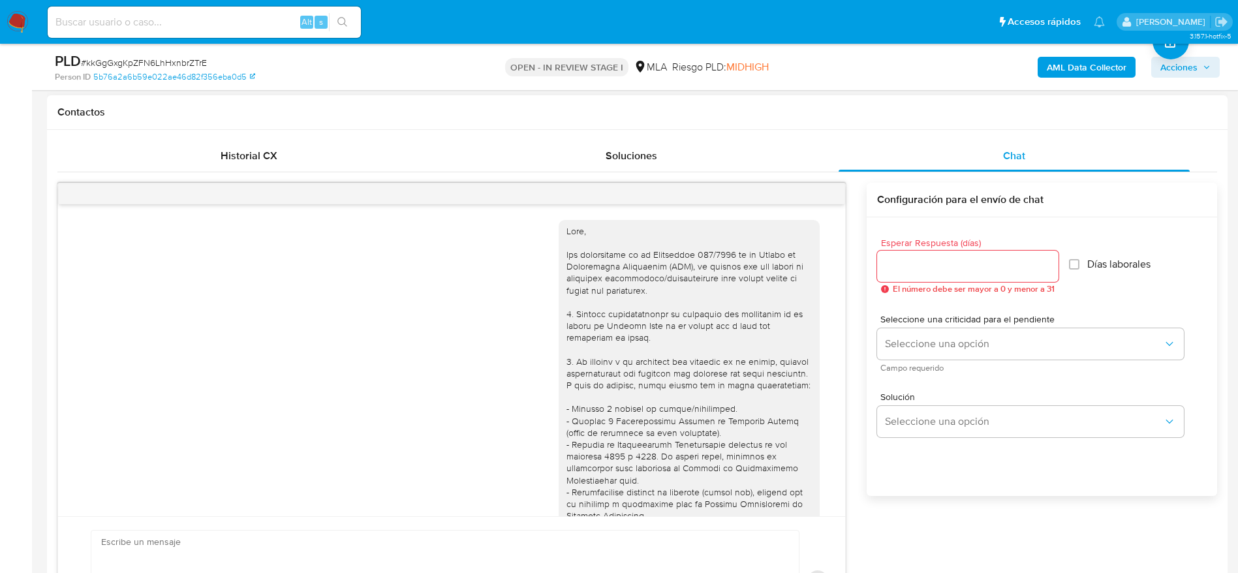
scroll to position [715, 0]
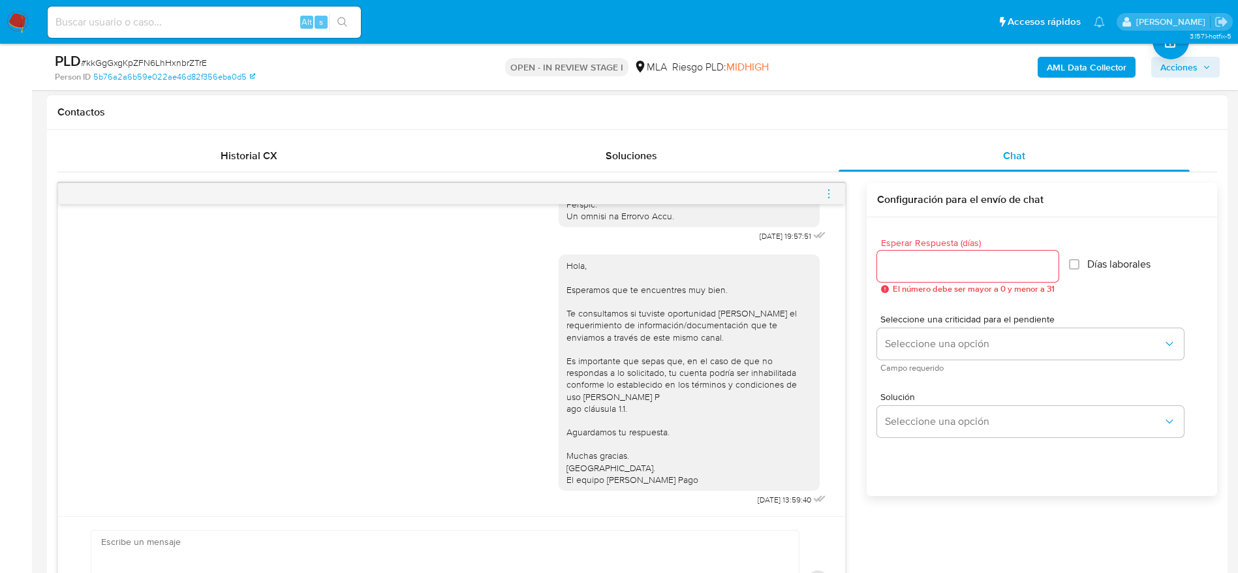
click at [824, 192] on icon "menu-action" at bounding box center [829, 194] width 12 height 12
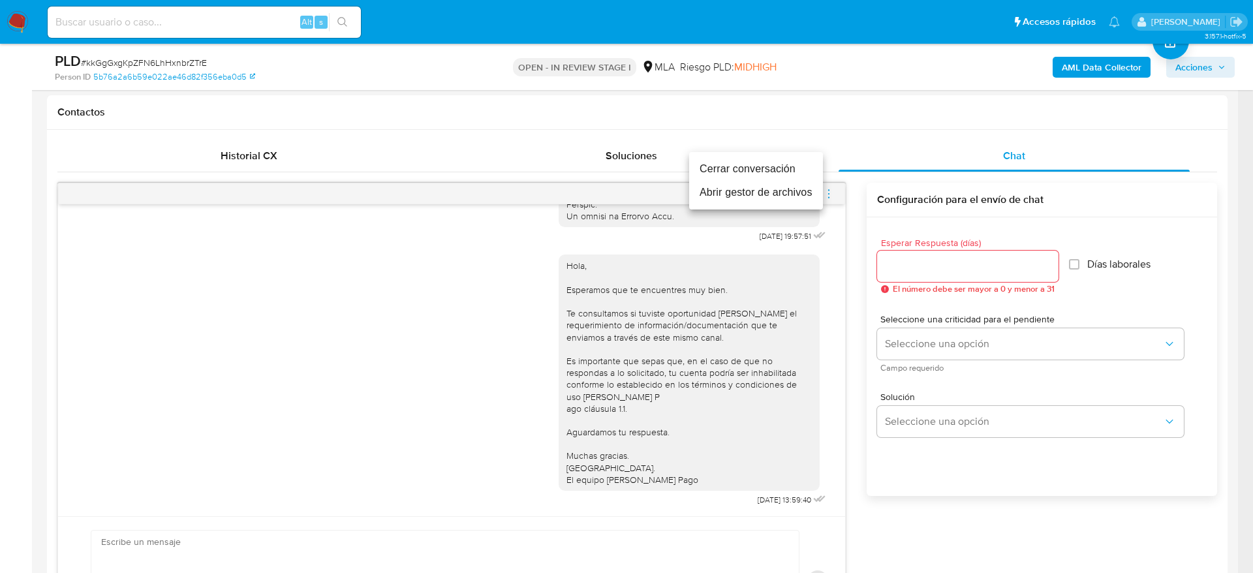
drag, startPoint x: 760, startPoint y: 163, endPoint x: 786, endPoint y: 185, distance: 34.2
click at [760, 163] on li "Cerrar conversación" at bounding box center [756, 169] width 134 height 24
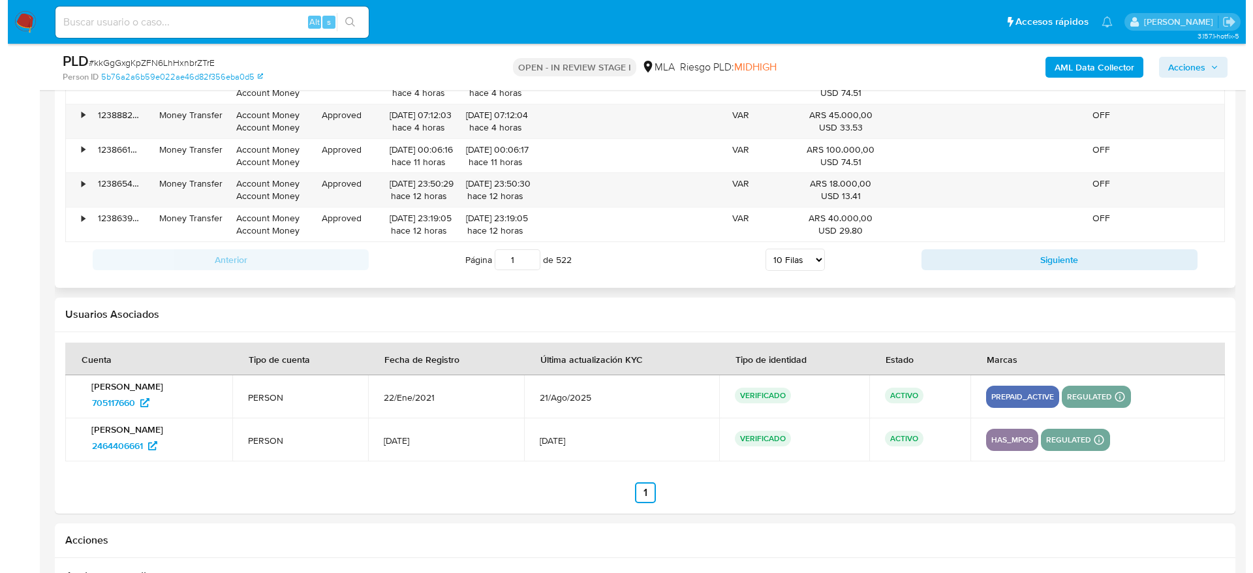
scroll to position [2339, 0]
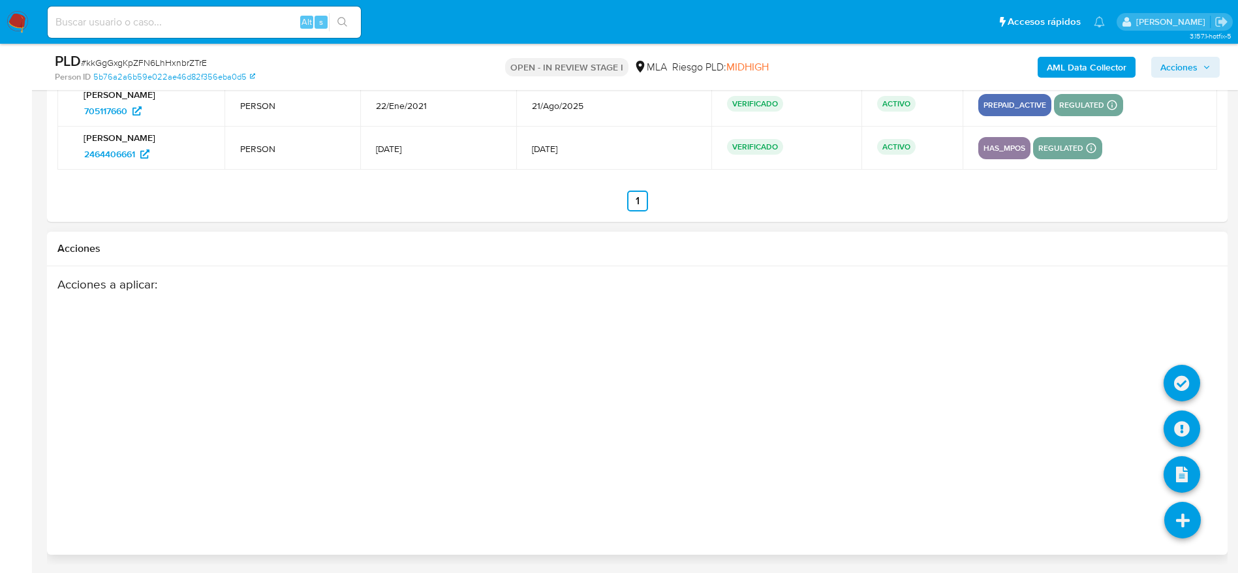
click at [1182, 501] on li at bounding box center [1182, 522] width 69 height 73
click at [1182, 434] on icon at bounding box center [1182, 429] width 37 height 37
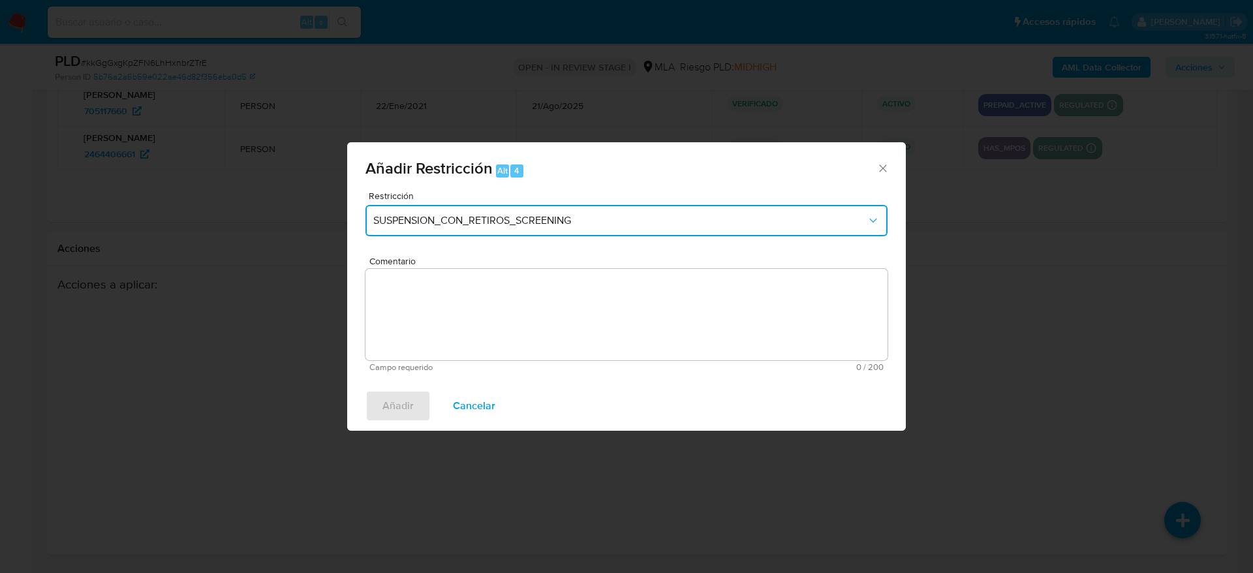
click at [504, 225] on span "SUSPENSION_CON_RETIROS_SCREENING" at bounding box center [620, 220] width 494 height 13
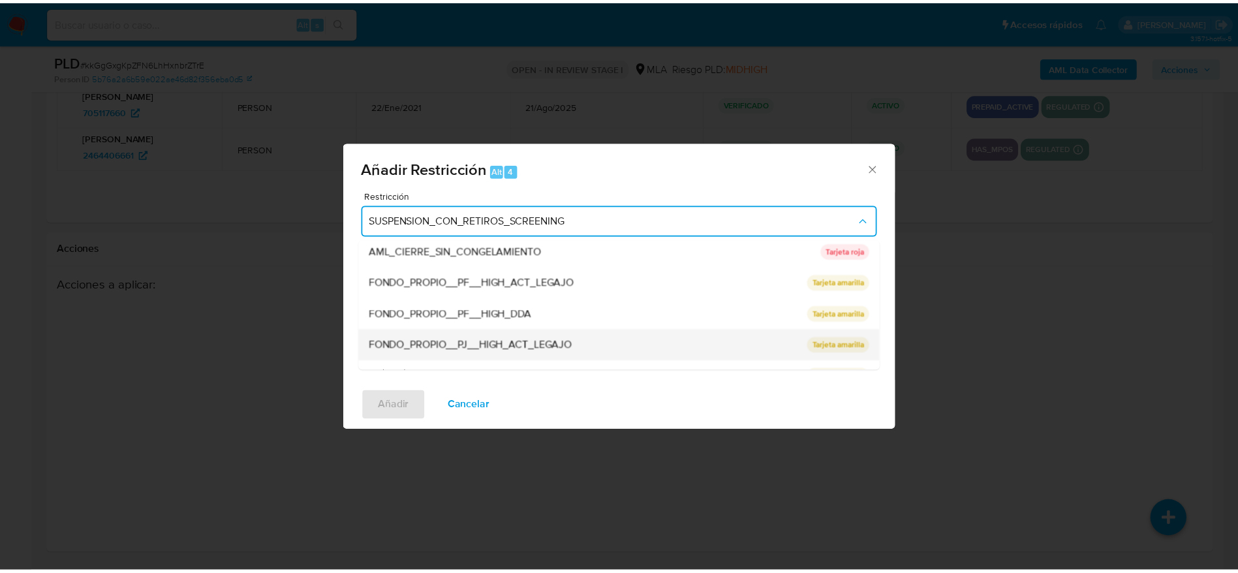
scroll to position [277, 0]
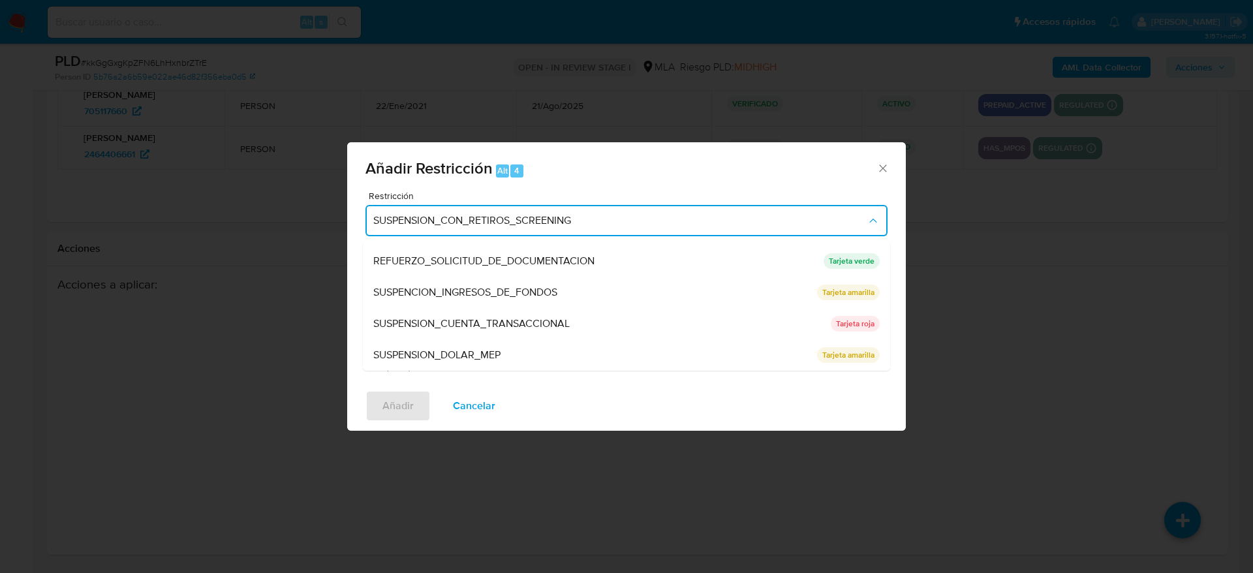
drag, startPoint x: 470, startPoint y: 320, endPoint x: 484, endPoint y: 326, distance: 15.8
click at [470, 321] on span "SUSPENSION_CUENTA_TRANSACCIONAL" at bounding box center [471, 323] width 196 height 13
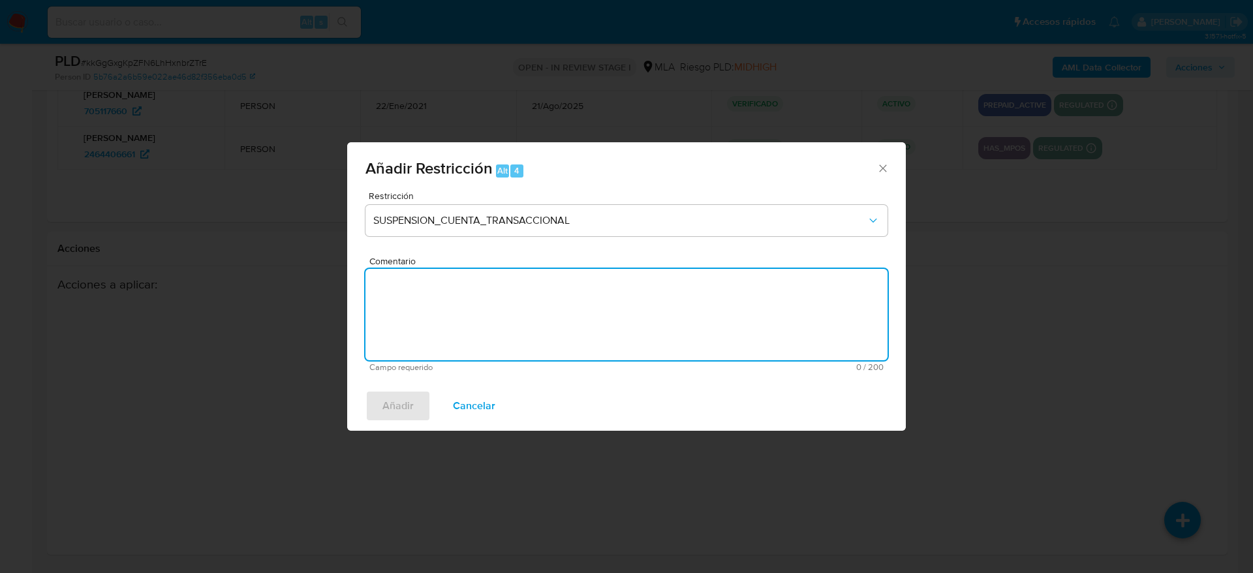
click at [484, 326] on textarea "Comentario" at bounding box center [627, 314] width 522 height 91
type textarea "AML"
click at [385, 402] on span "Añadir" at bounding box center [398, 406] width 31 height 29
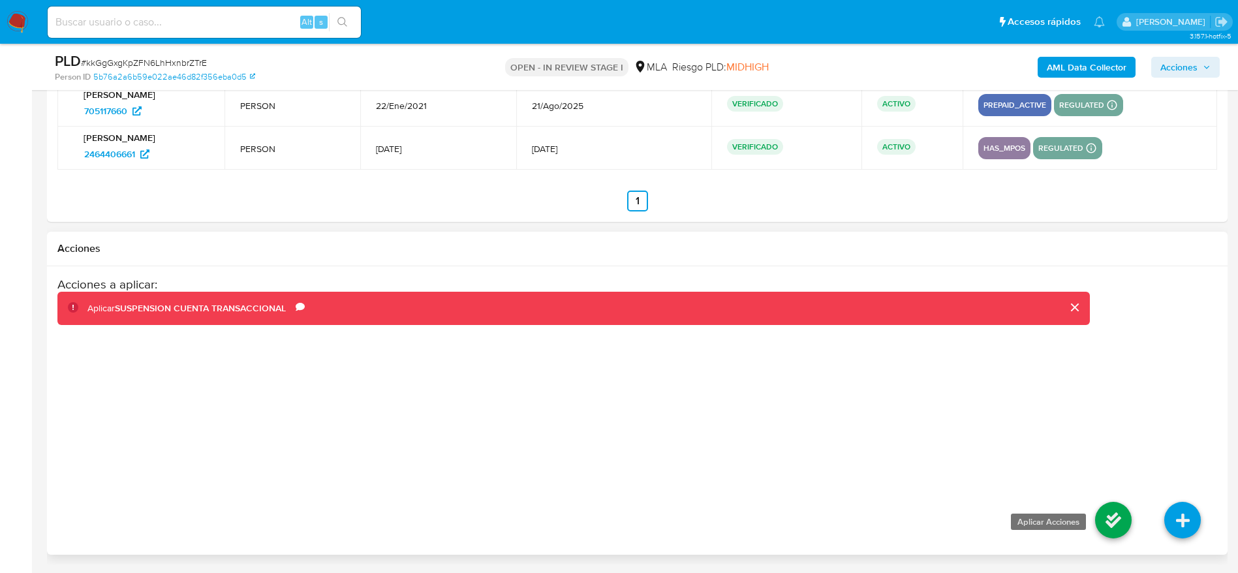
click at [1125, 509] on icon at bounding box center [1113, 520] width 37 height 37
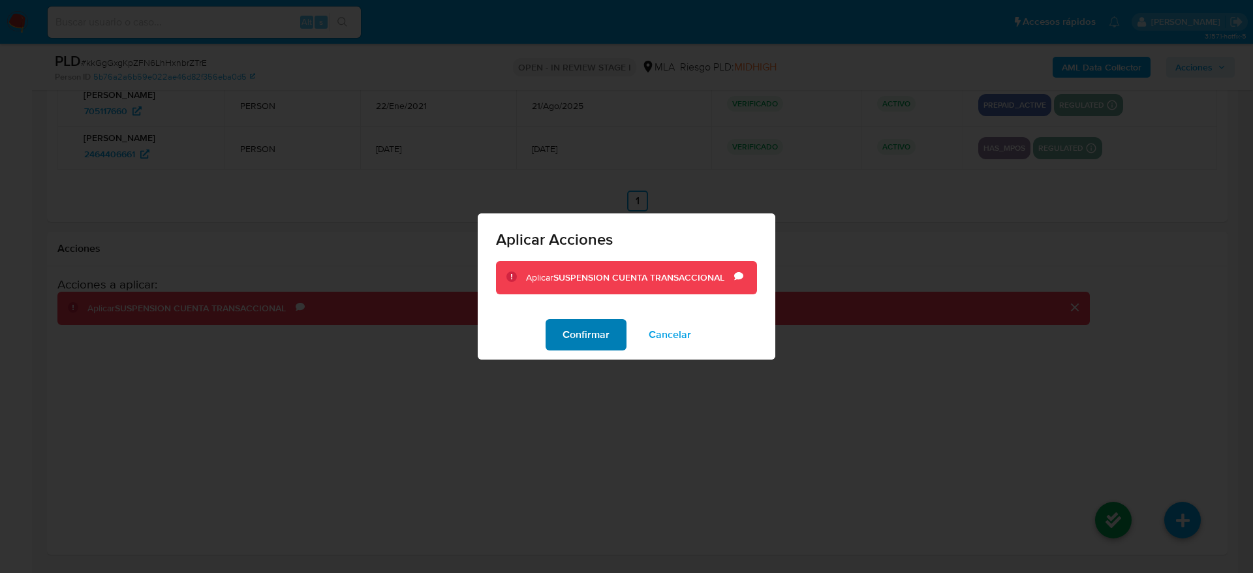
click at [592, 328] on span "Confirmar" at bounding box center [586, 335] width 47 height 29
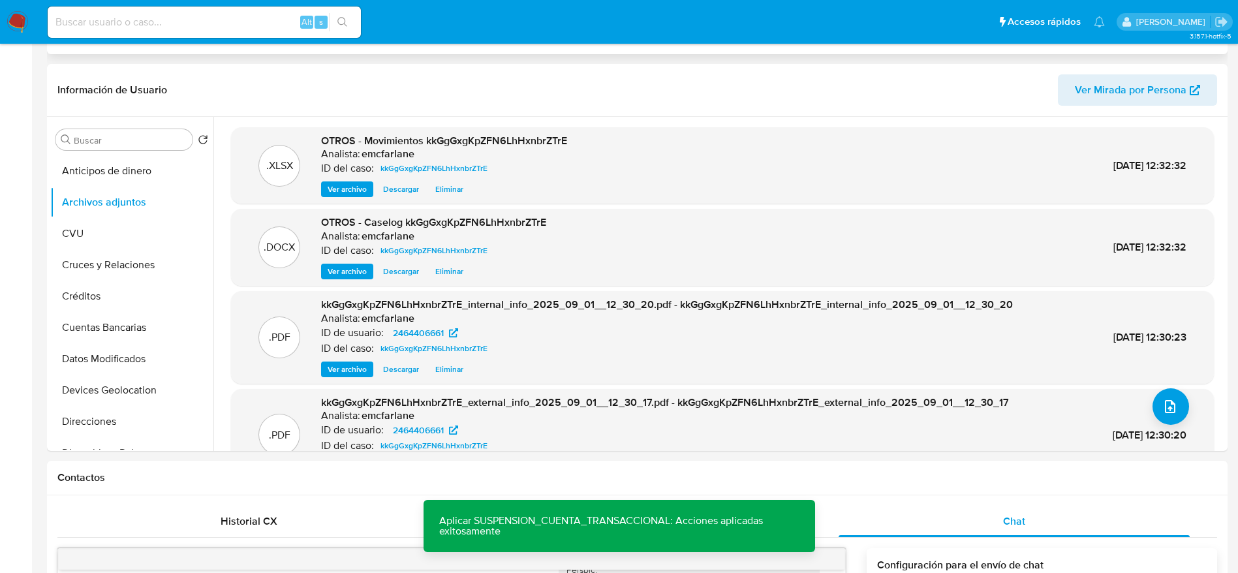
scroll to position [0, 0]
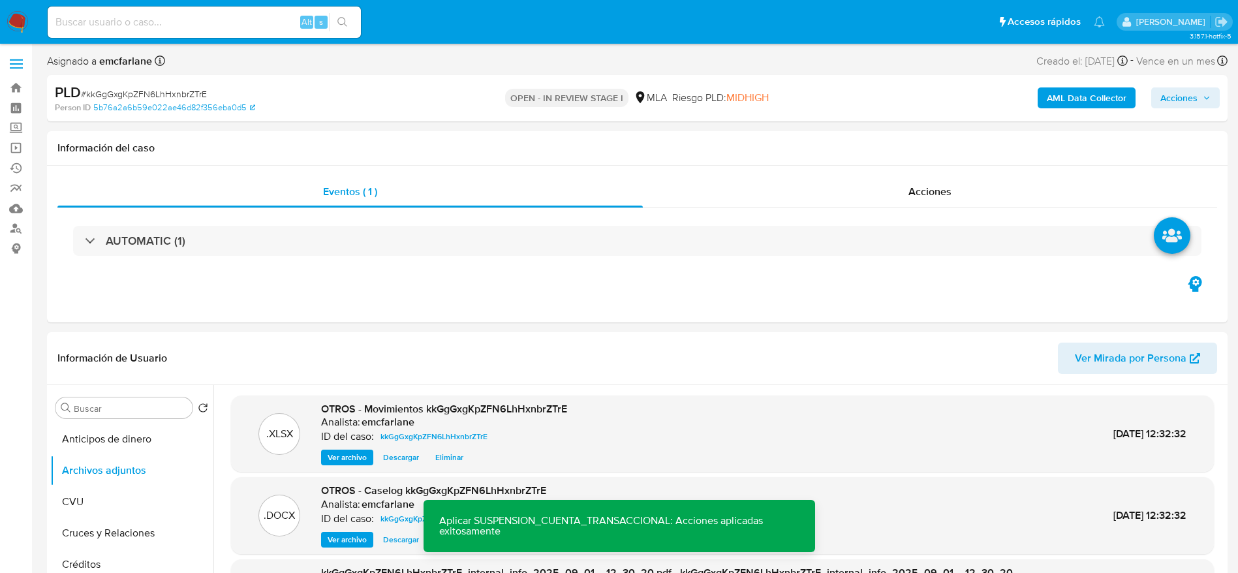
click at [1189, 104] on span "Acciones" at bounding box center [1179, 97] width 37 height 21
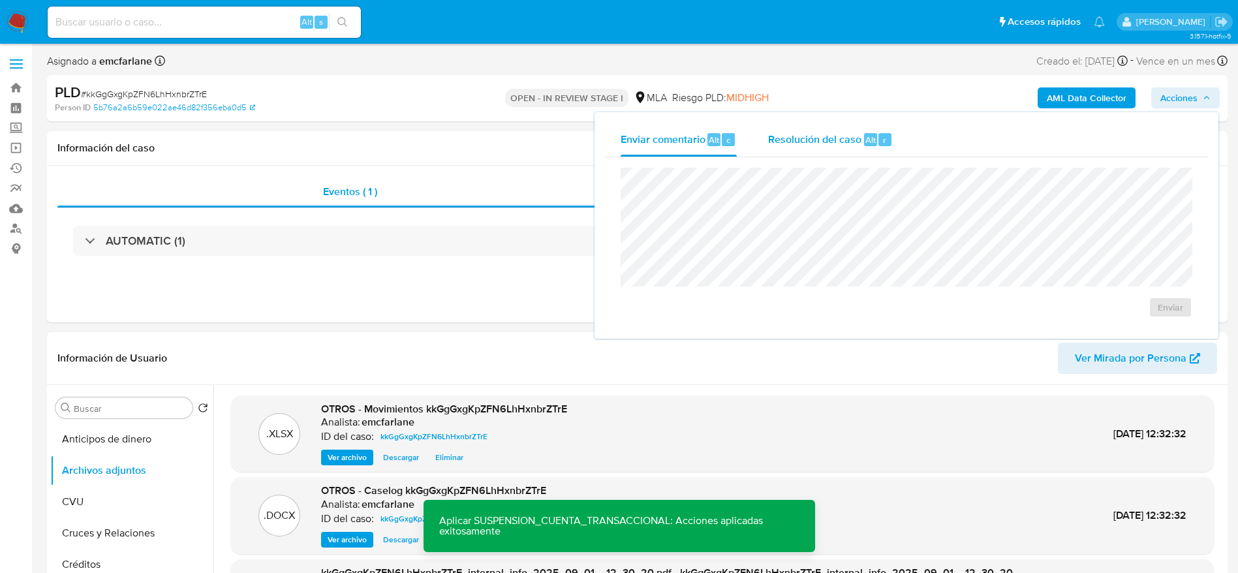
click at [836, 146] on span "Resolución del caso" at bounding box center [814, 139] width 93 height 15
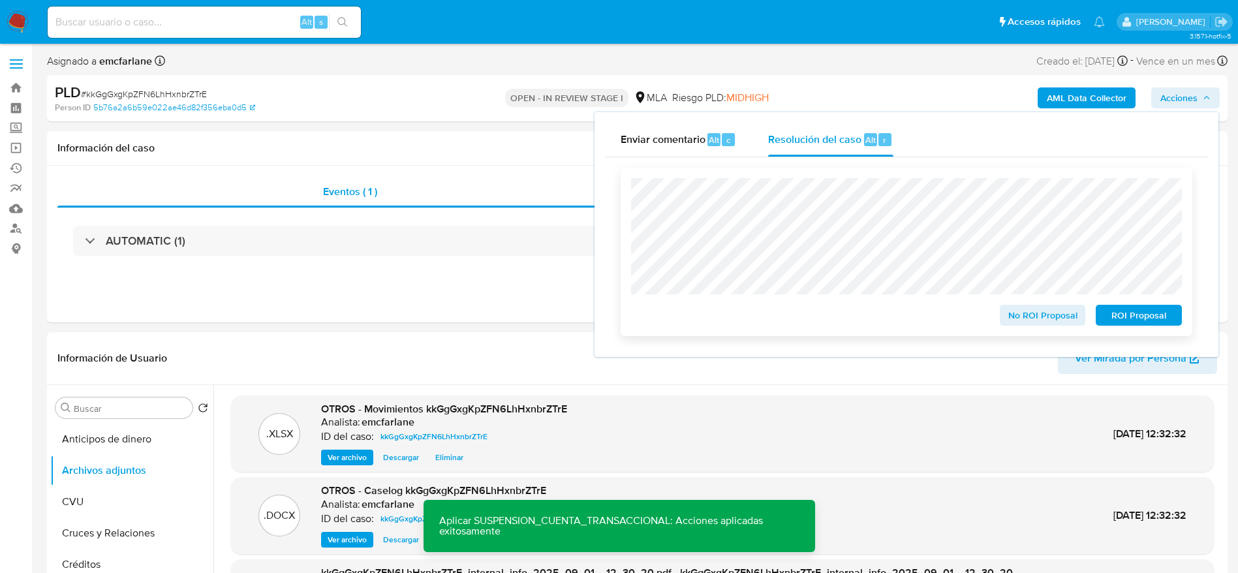
click at [1168, 321] on span "ROI Proposal" at bounding box center [1139, 315] width 68 height 18
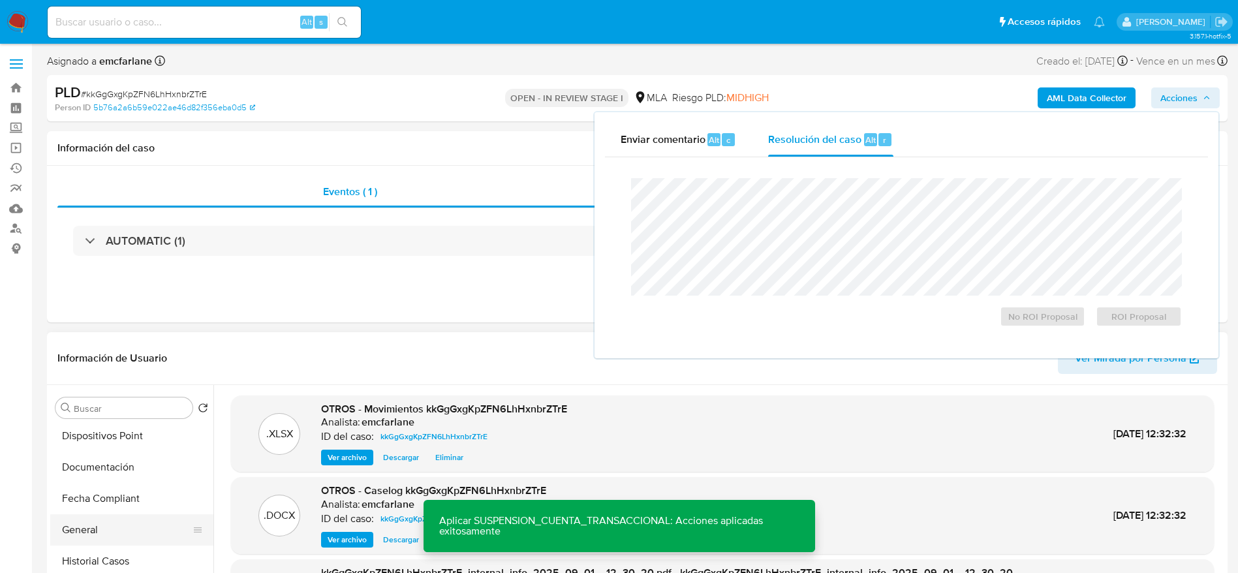
scroll to position [294, 0]
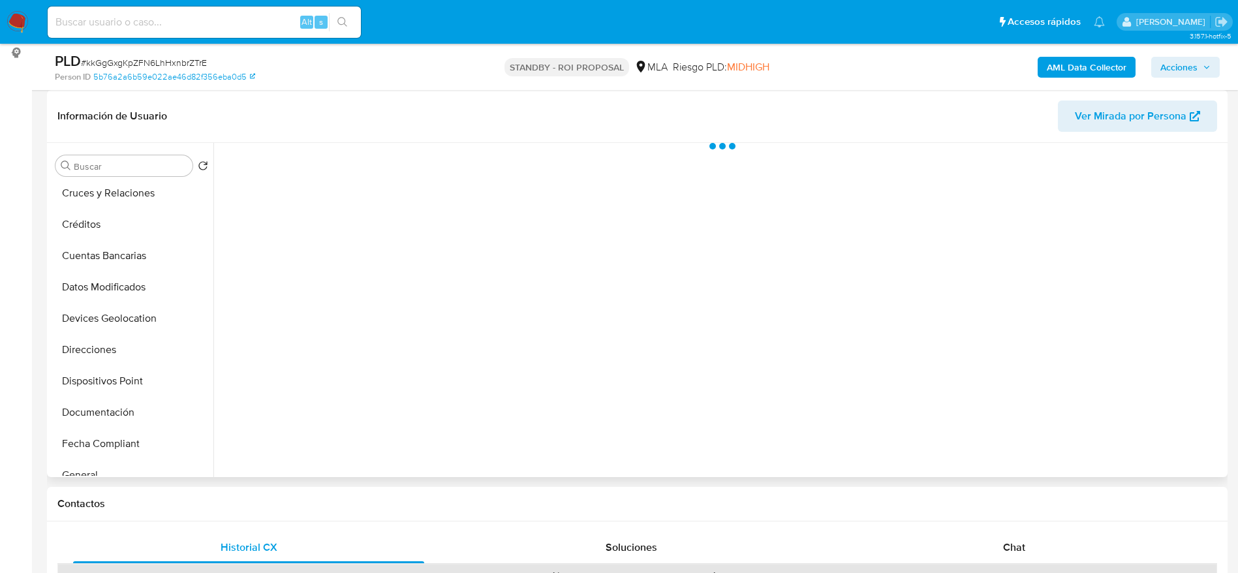
scroll to position [294, 0]
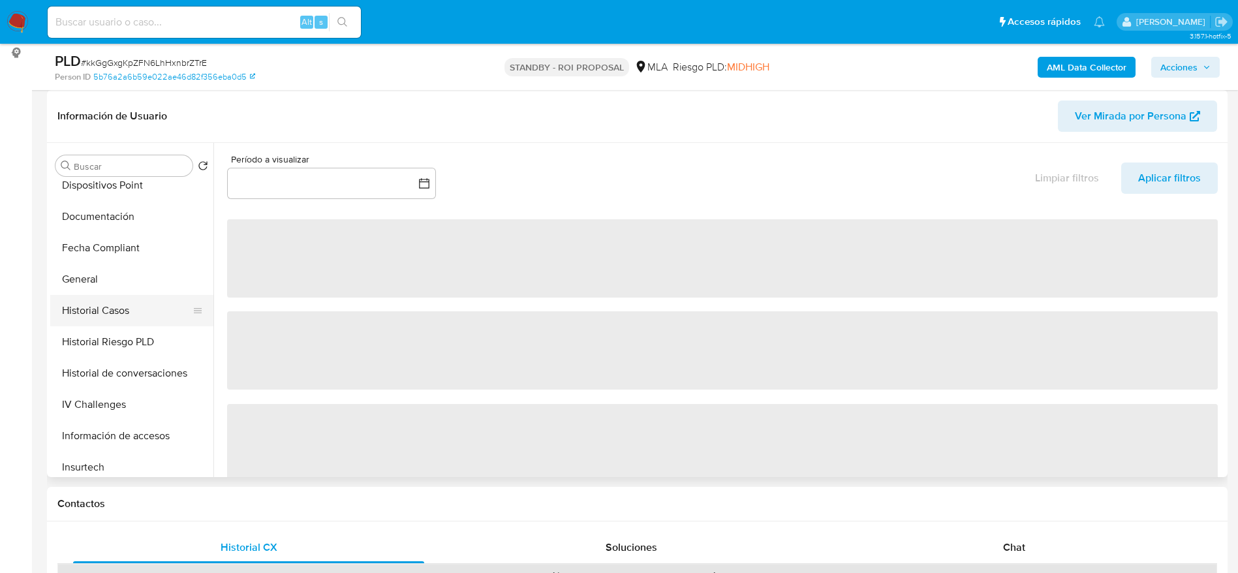
click at [102, 312] on button "Historial Casos" at bounding box center [126, 310] width 153 height 31
select select "10"
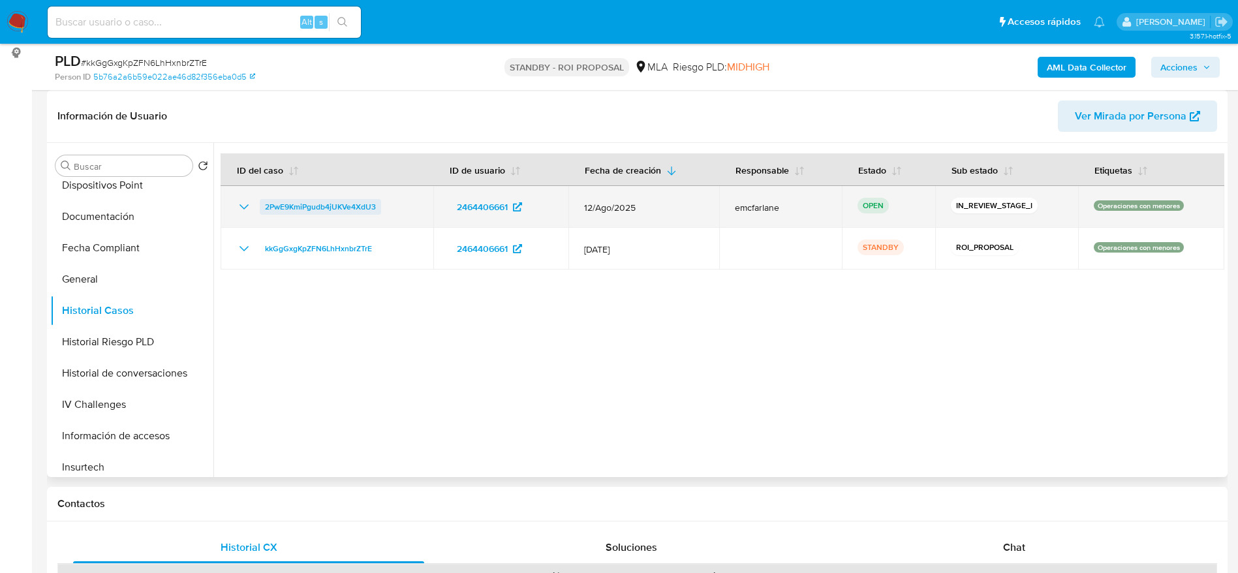
click at [335, 204] on span "2PwE9KmiPgudb4jUKVe4XdU3" at bounding box center [320, 207] width 111 height 16
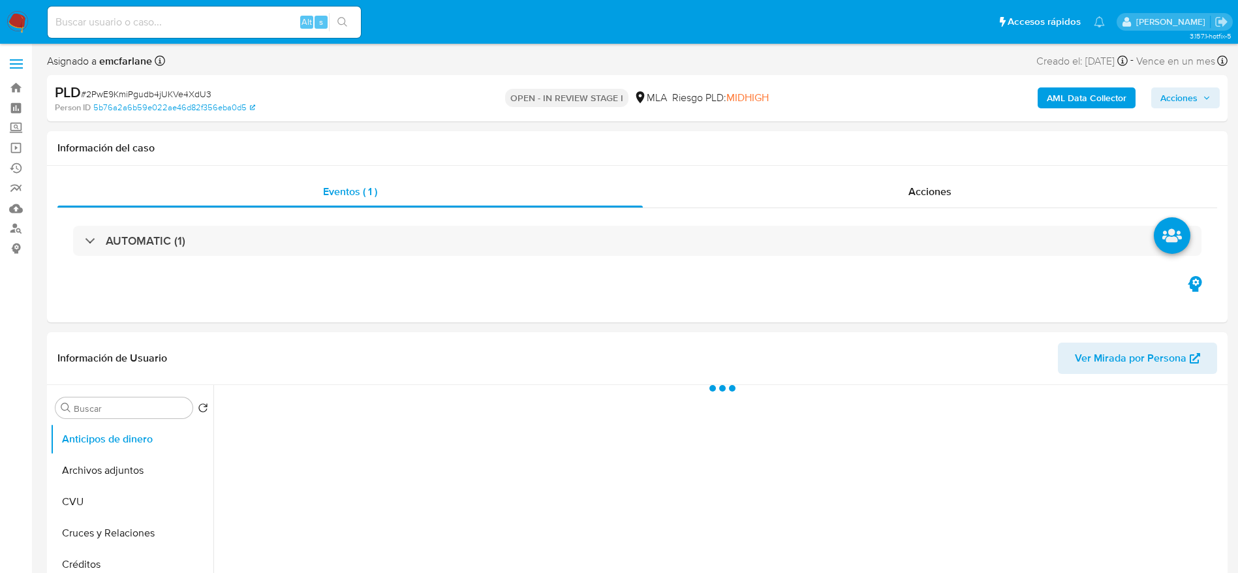
click at [1187, 95] on span "Acciones" at bounding box center [1179, 97] width 37 height 21
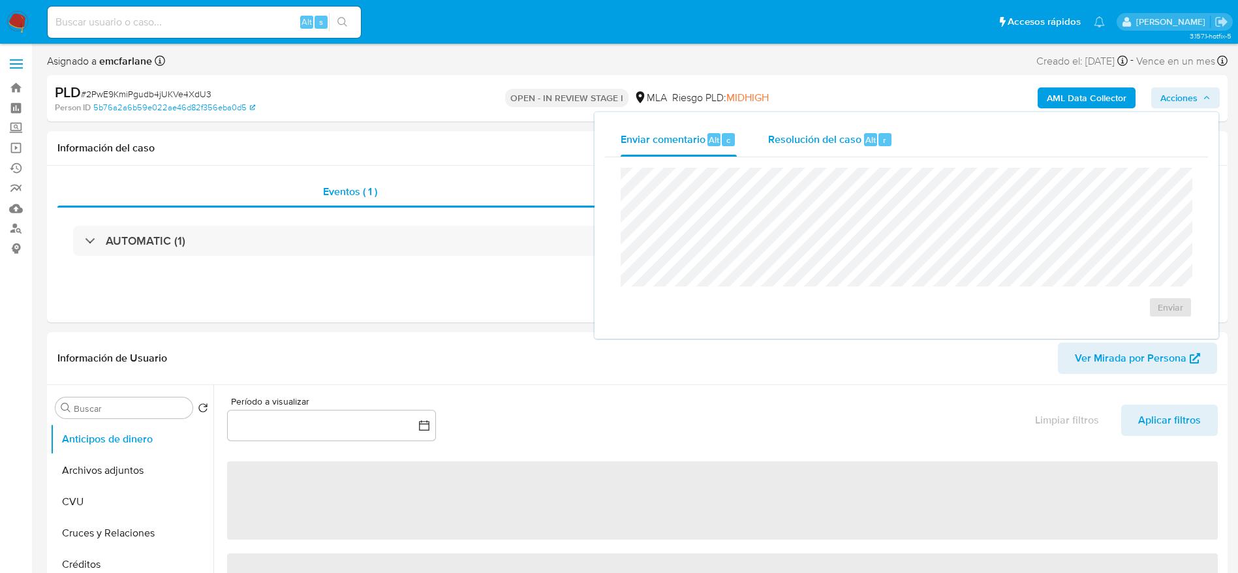
click at [819, 151] on div "Resolución del caso Alt r" at bounding box center [830, 140] width 125 height 34
select select "10"
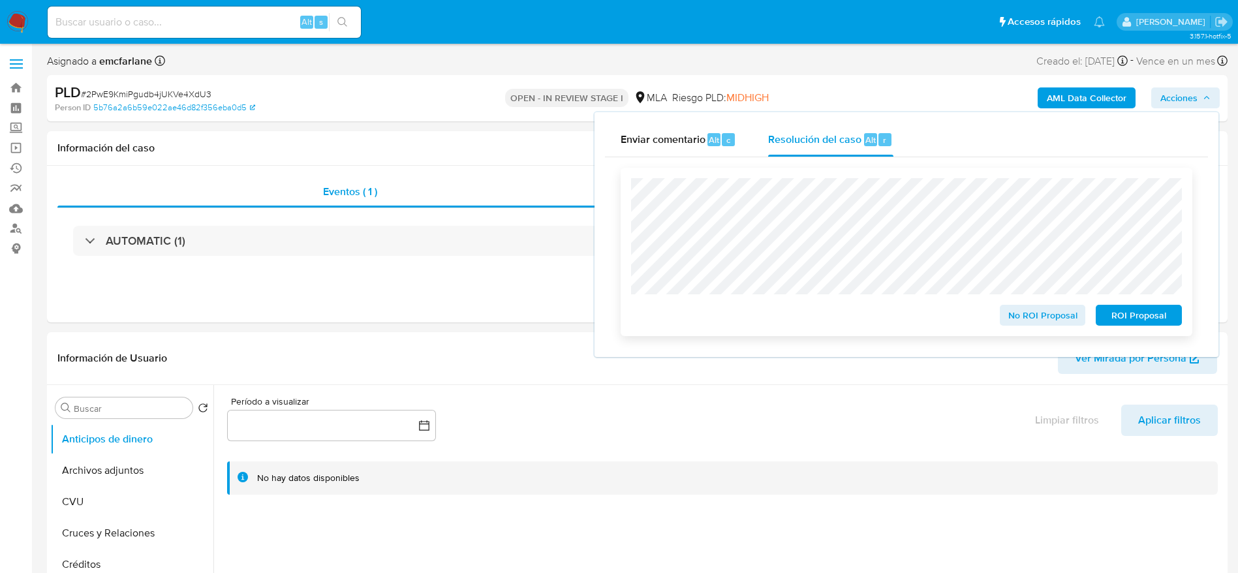
click at [1140, 313] on span "ROI Proposal" at bounding box center [1139, 315] width 68 height 18
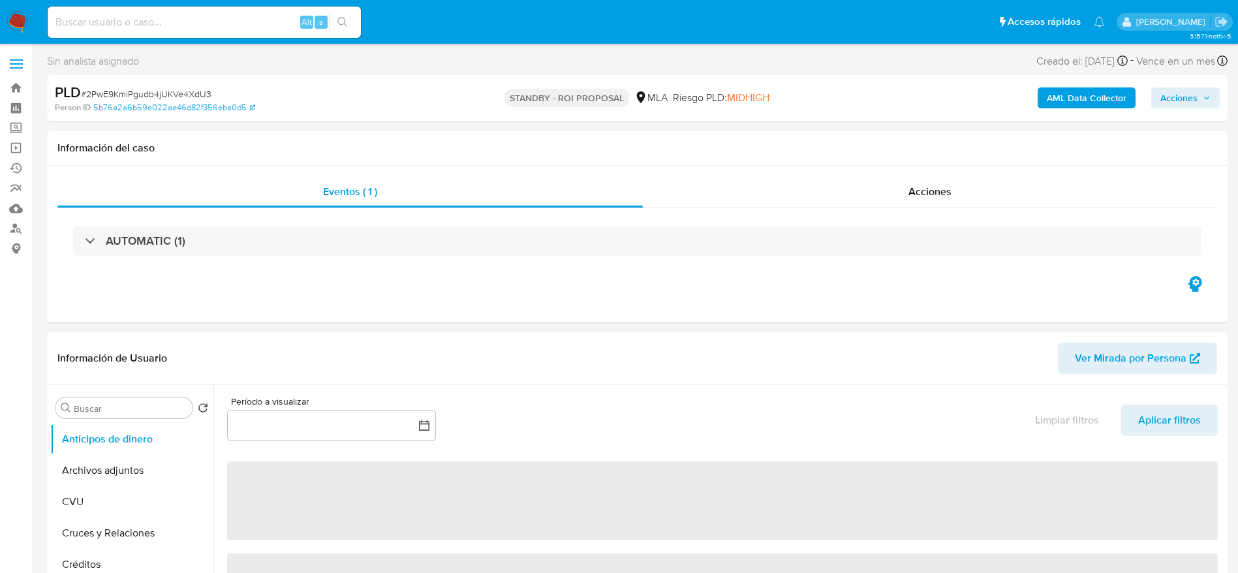
select select "10"
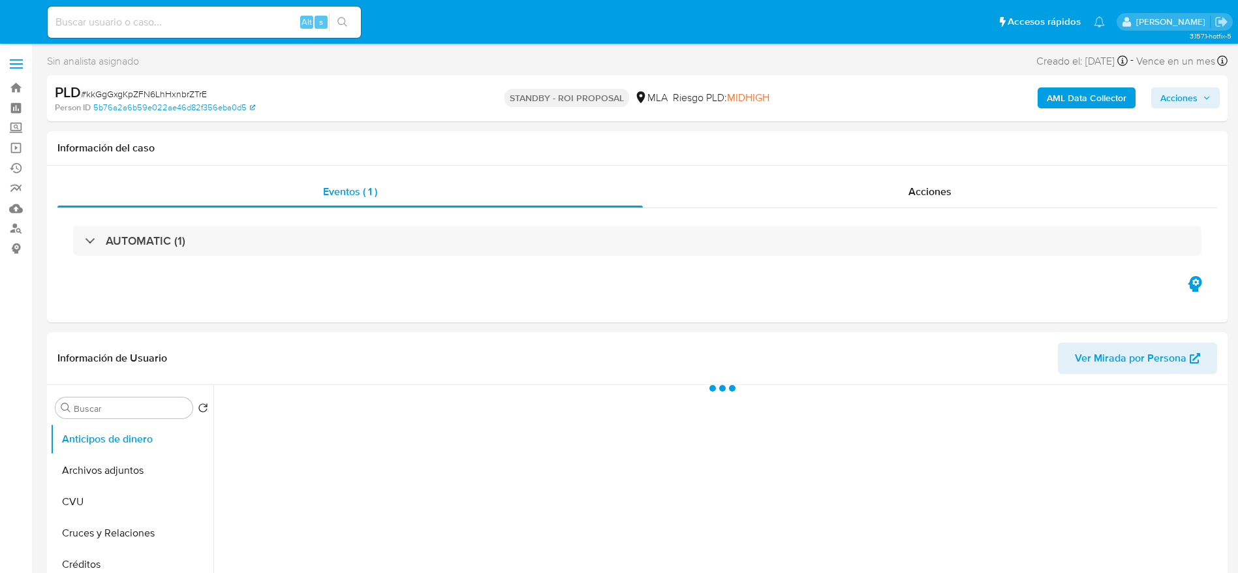
select select "10"
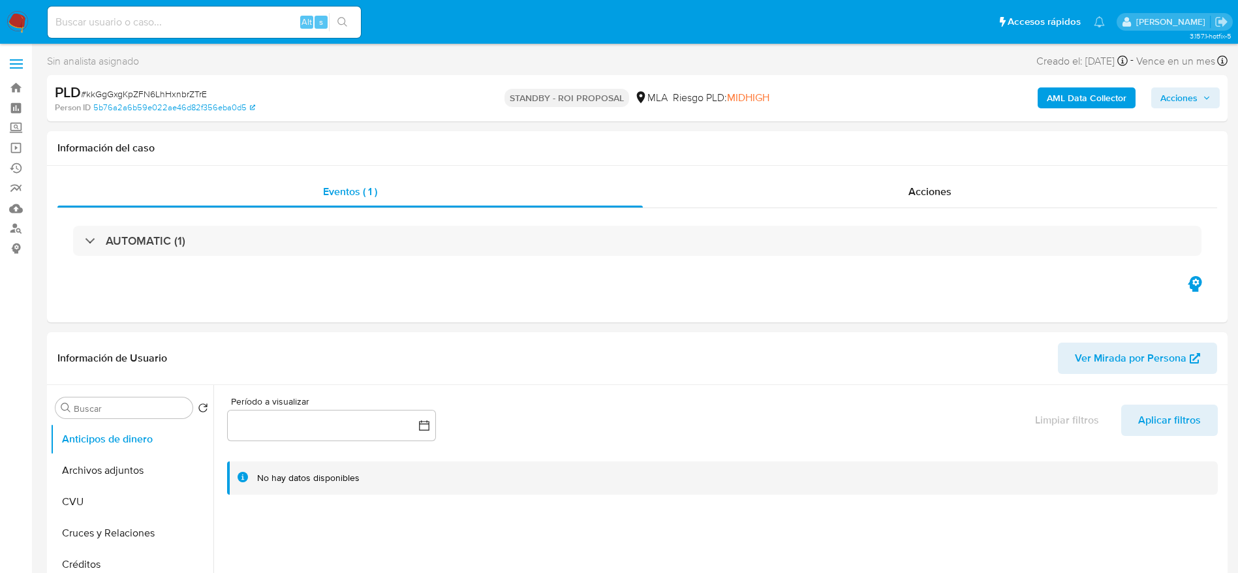
click at [192, 20] on input at bounding box center [204, 22] width 313 height 17
paste input "Fwh83fzLWfNMMAUgng1NOVlO"
type input "Fwh83fzLWfNMMAUgng1NOVlO"
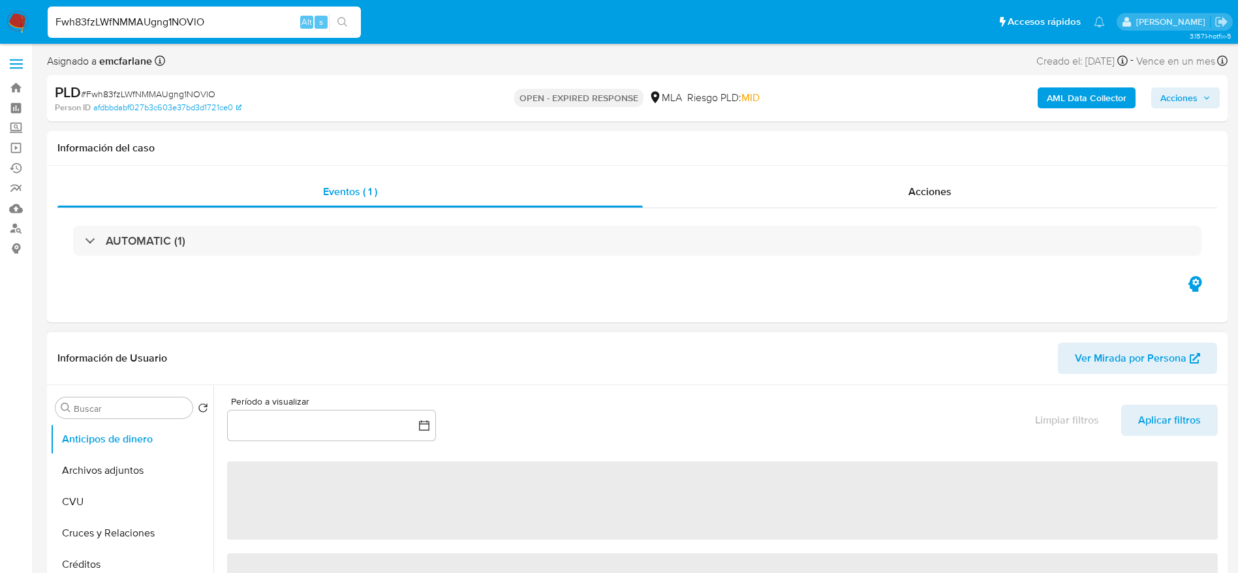
select select "10"
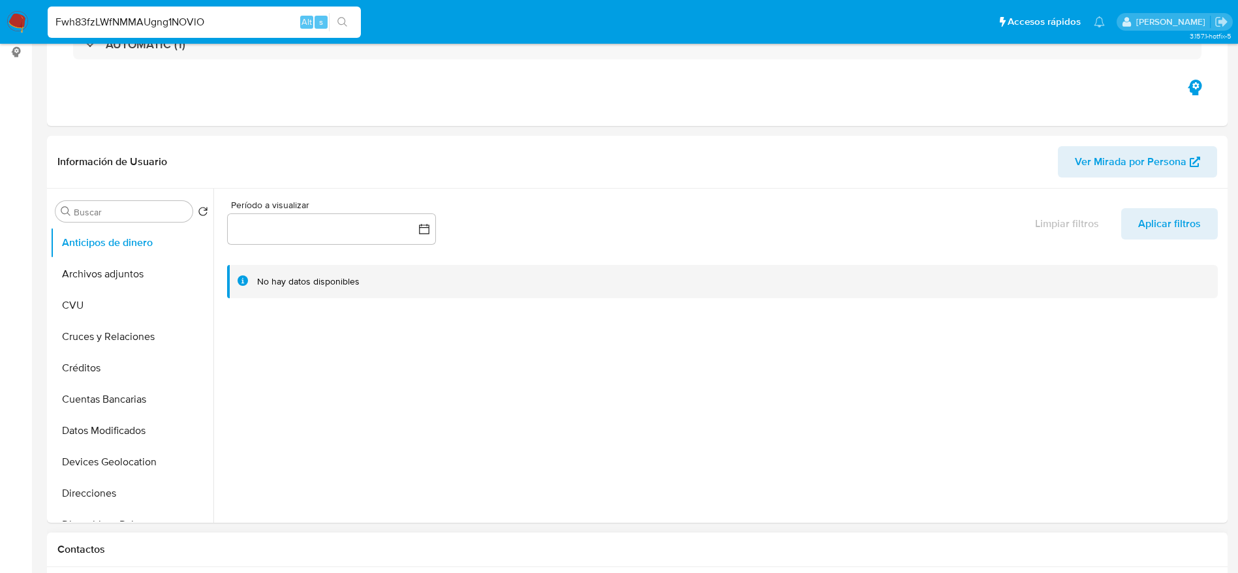
scroll to position [490, 0]
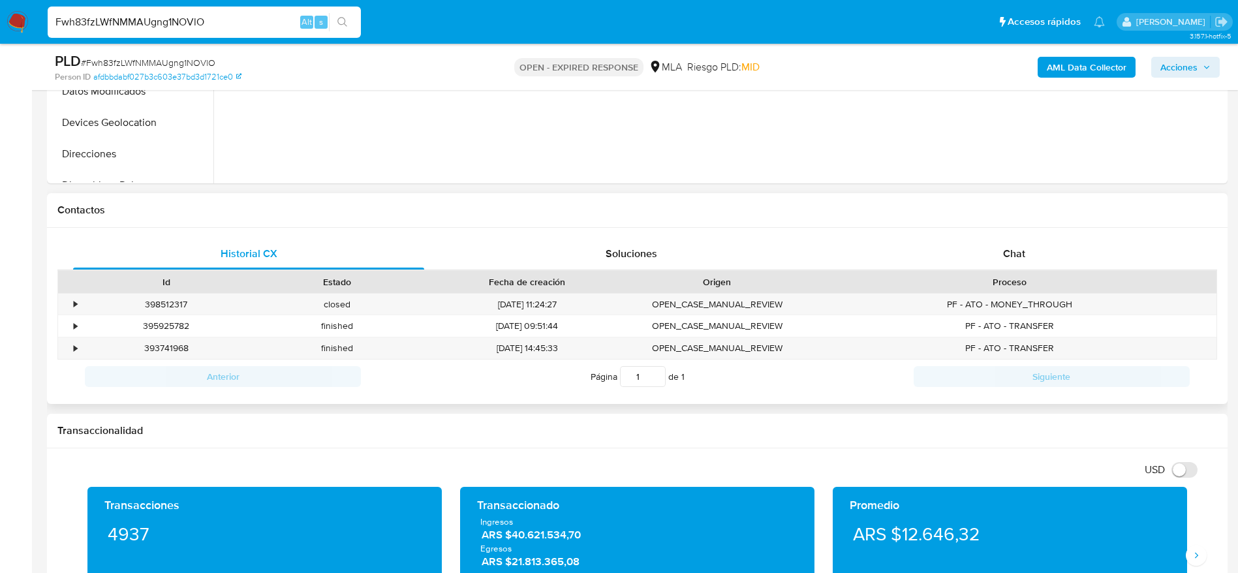
click at [1008, 231] on div "Historial CX Soluciones Chat Id Estado Fecha de creación Origen Proceso • 39851…" at bounding box center [637, 316] width 1181 height 177
click at [1011, 258] on span "Chat" at bounding box center [1014, 253] width 22 height 15
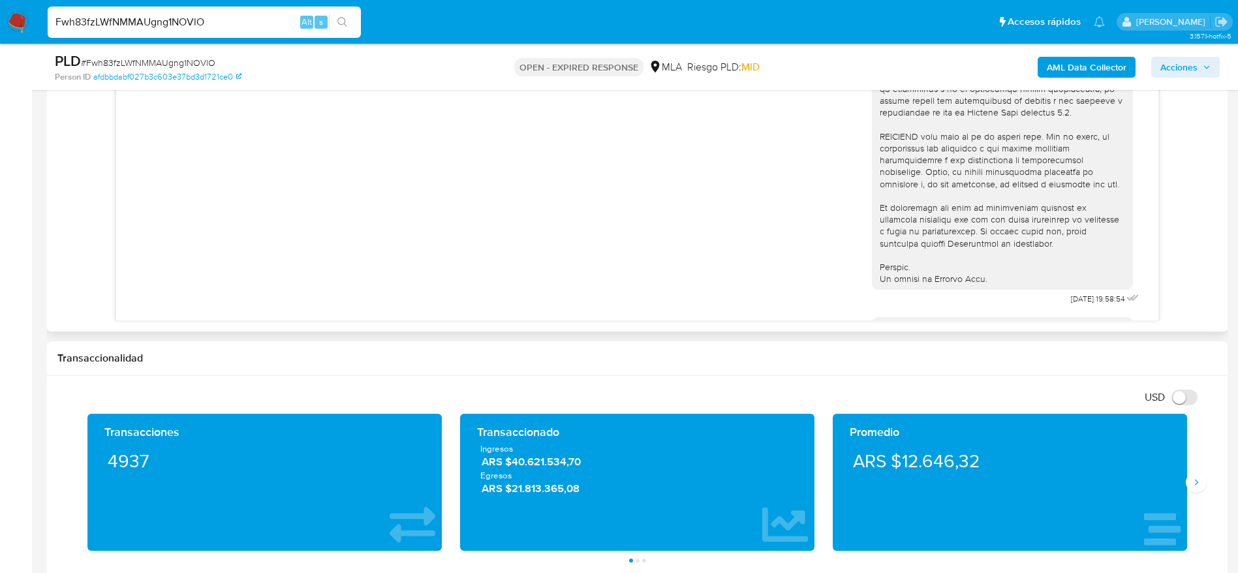
scroll to position [519, 0]
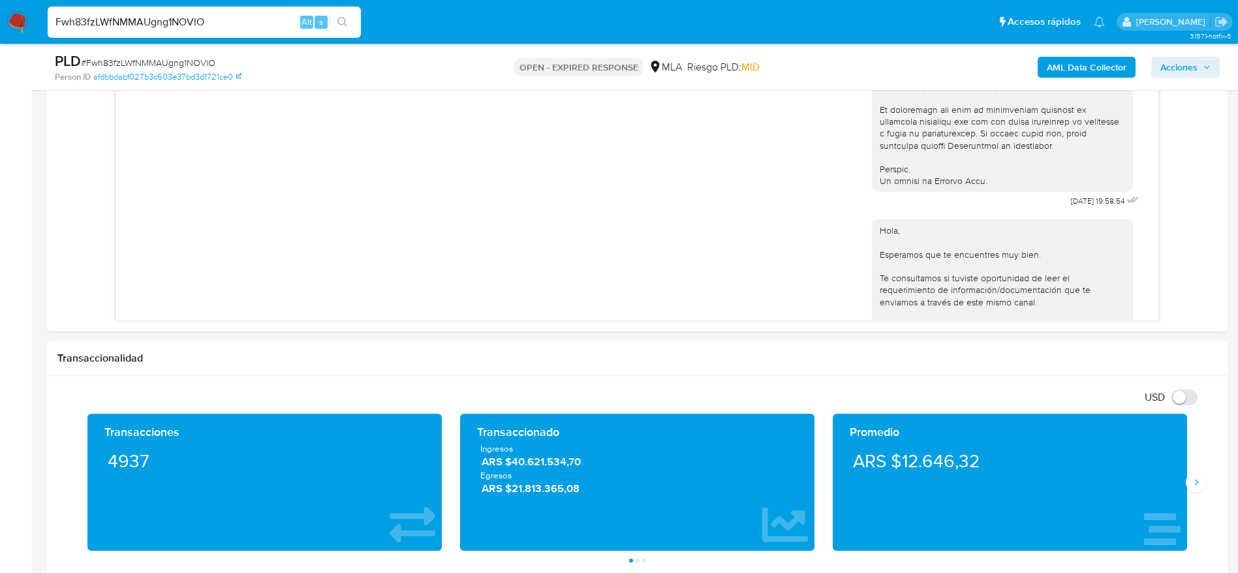
click at [151, 61] on span "# Fwh83fzLWfNMMAUgng1NOVlO" at bounding box center [148, 62] width 134 height 13
copy span "Fwh83fzLWfNMMAUgng1NOVlO"
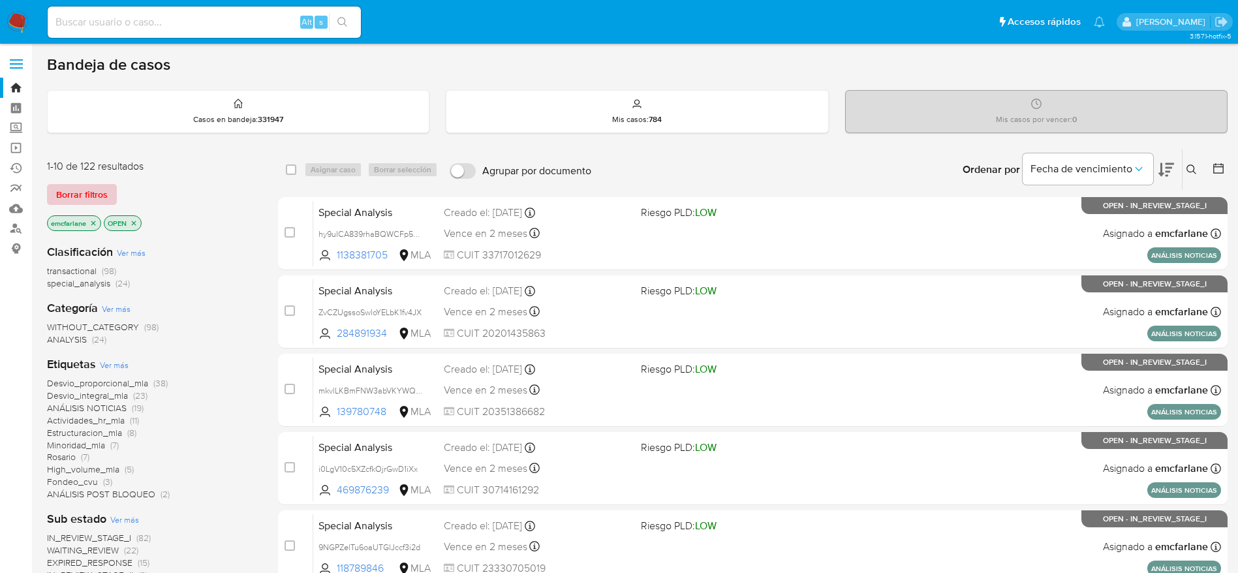
click at [89, 189] on span "Borrar filtros" at bounding box center [82, 194] width 52 height 18
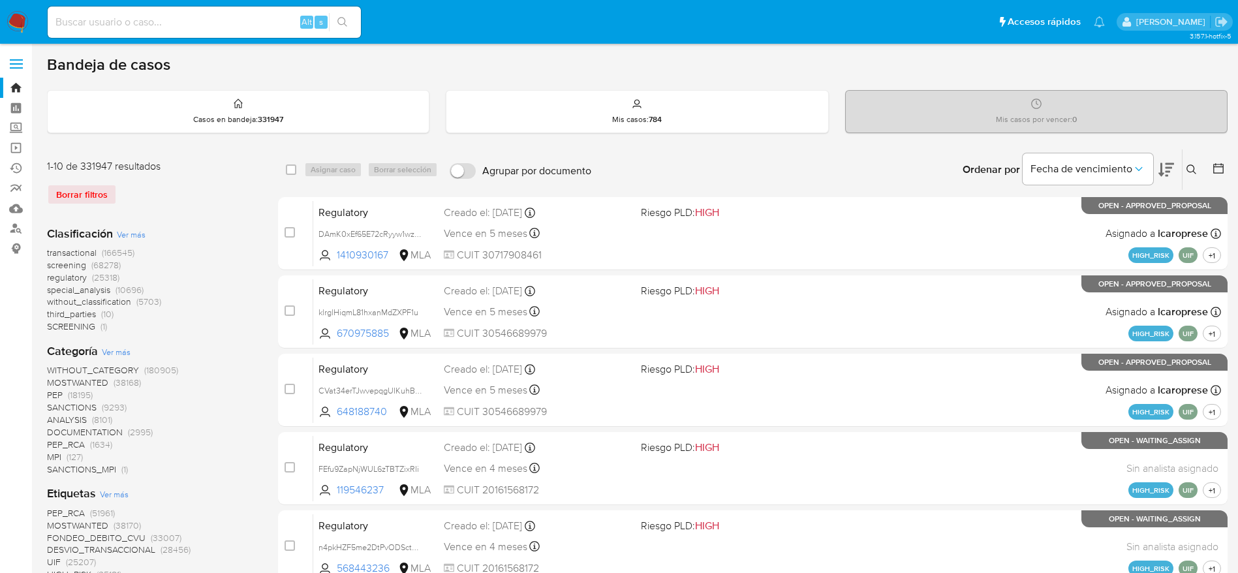
click at [1194, 166] on icon at bounding box center [1192, 170] width 10 height 10
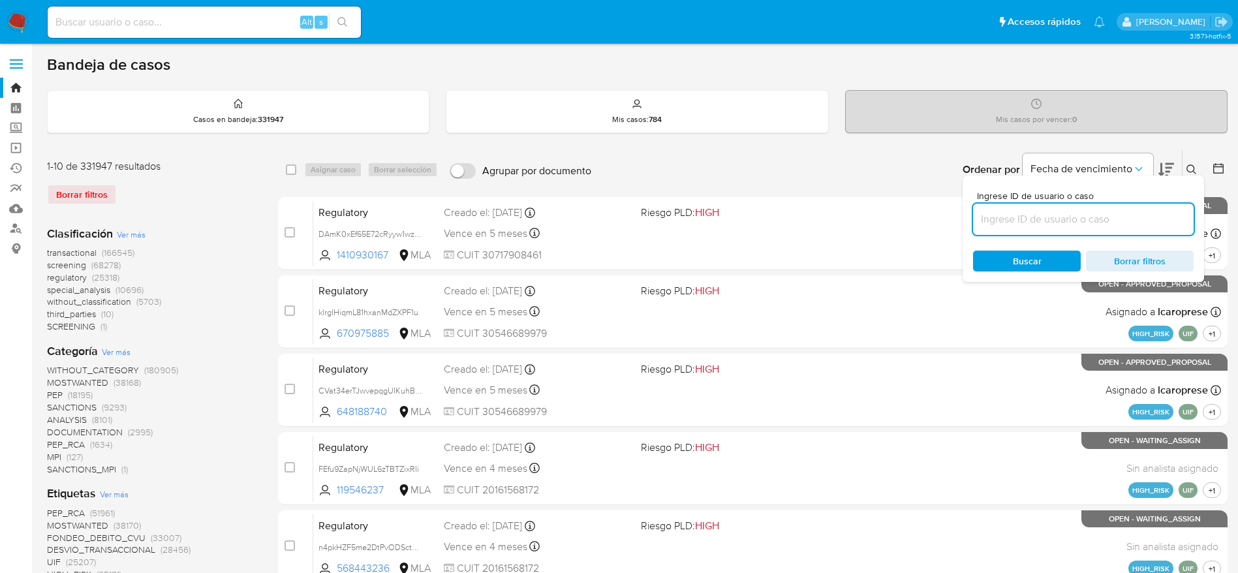
click at [992, 221] on input at bounding box center [1083, 219] width 221 height 17
type input "Fwh83fzLWfNMMAUgng1NOVlO"
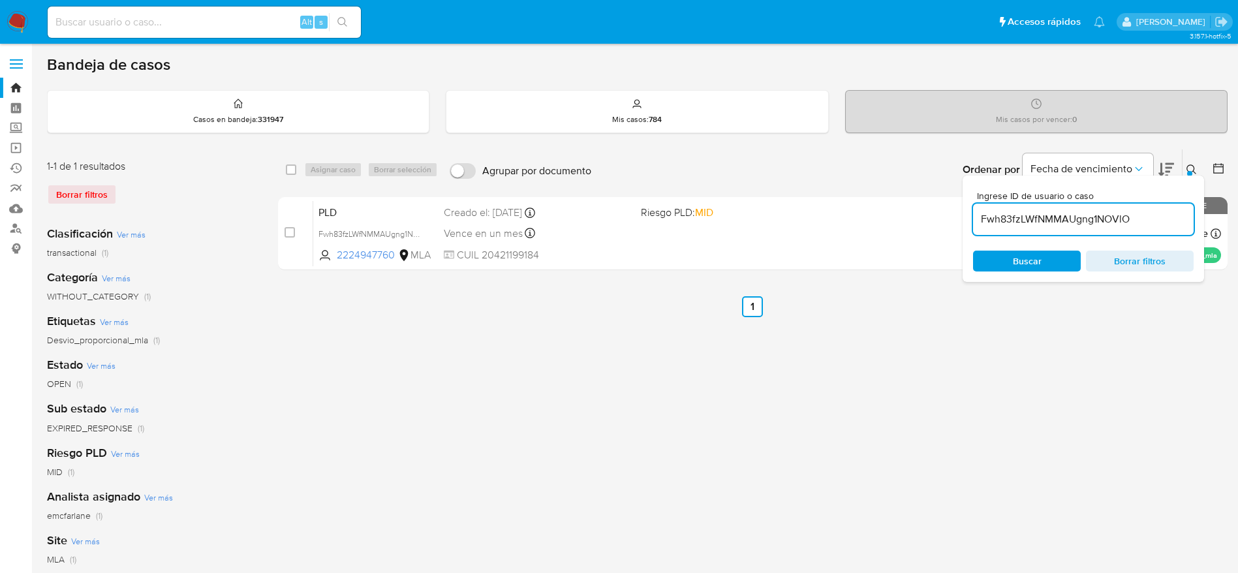
click at [295, 166] on input "checkbox" at bounding box center [291, 170] width 10 height 10
checkbox input "true"
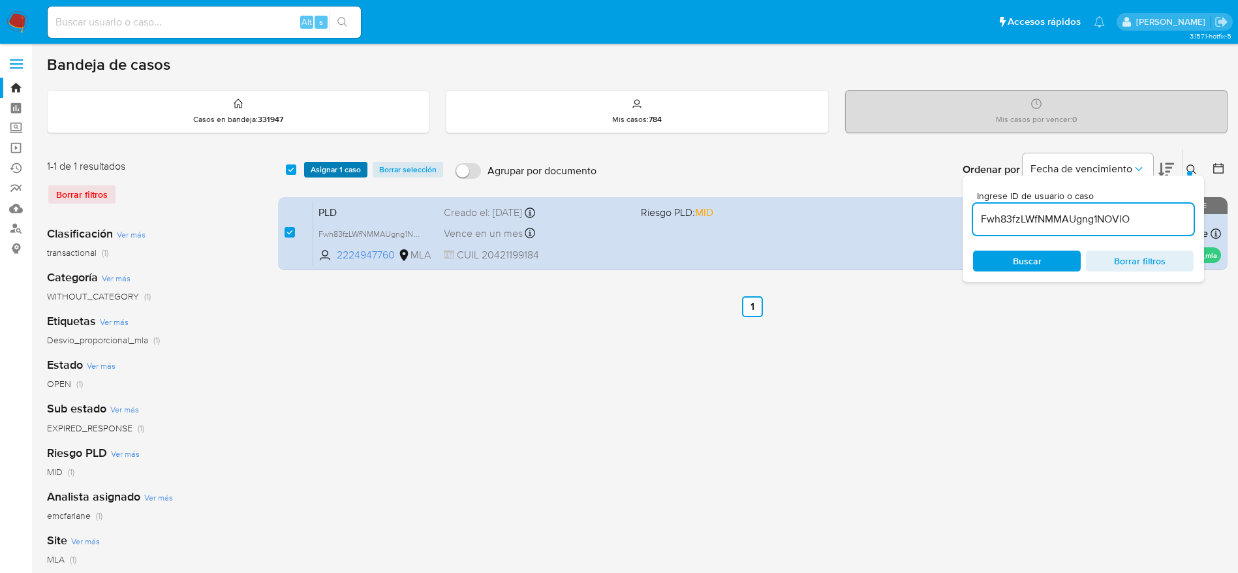
click at [330, 166] on span "Asignar 1 caso" at bounding box center [336, 169] width 50 height 13
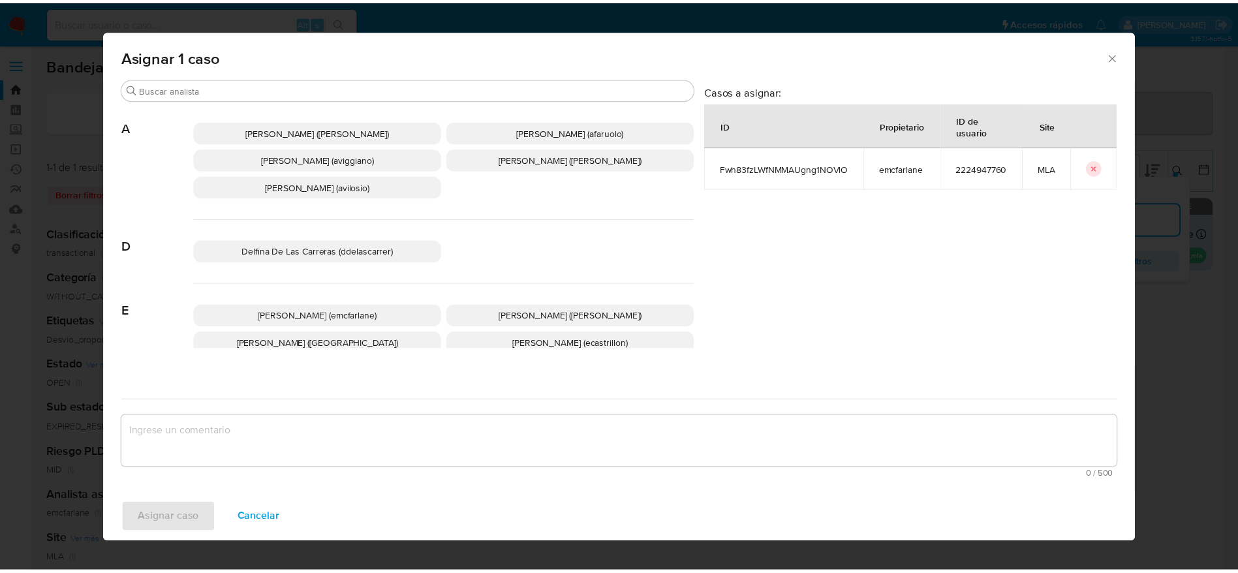
scroll to position [98, 0]
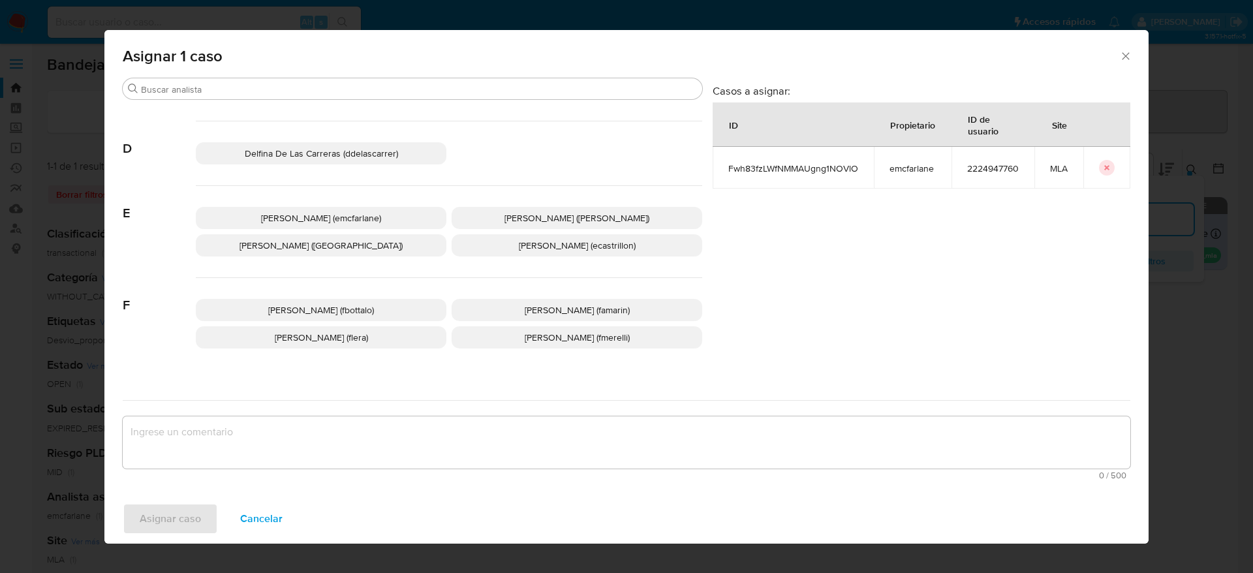
click at [319, 215] on span "[PERSON_NAME] (emcfarlane)" at bounding box center [321, 218] width 120 height 13
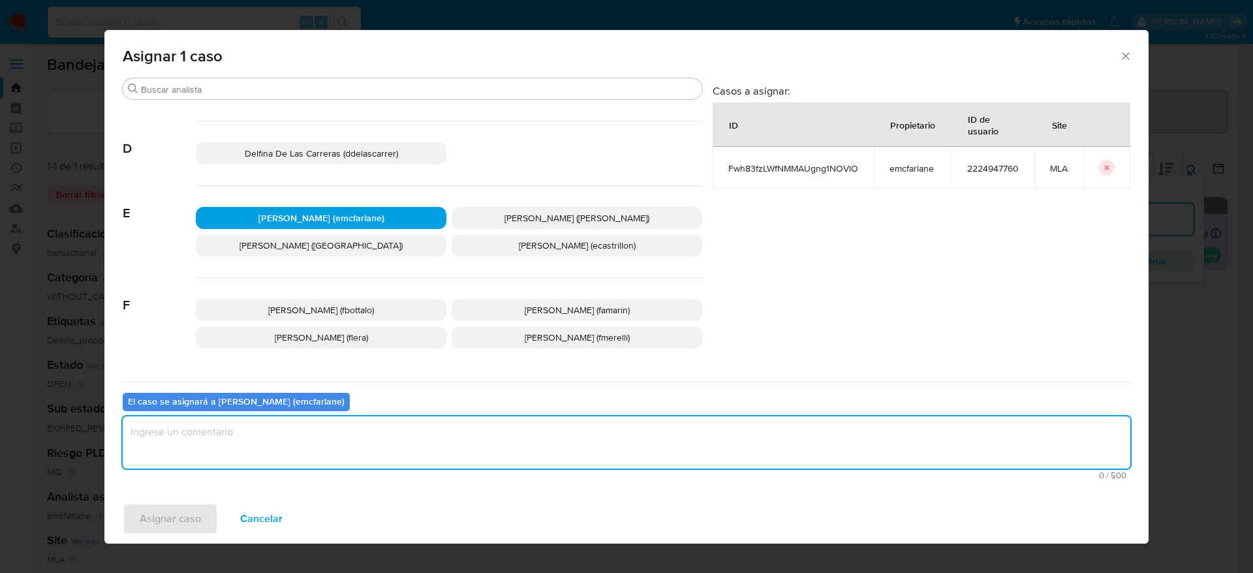
click at [227, 457] on textarea "assign-modal" at bounding box center [627, 442] width 1008 height 52
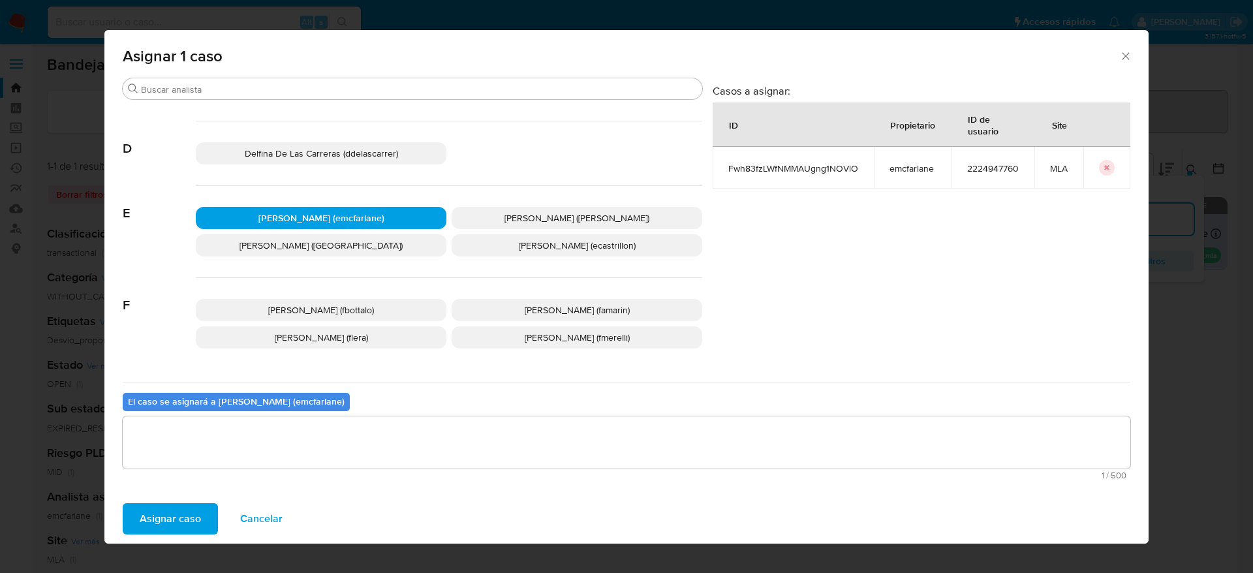
click at [187, 522] on span "Asignar caso" at bounding box center [170, 519] width 61 height 29
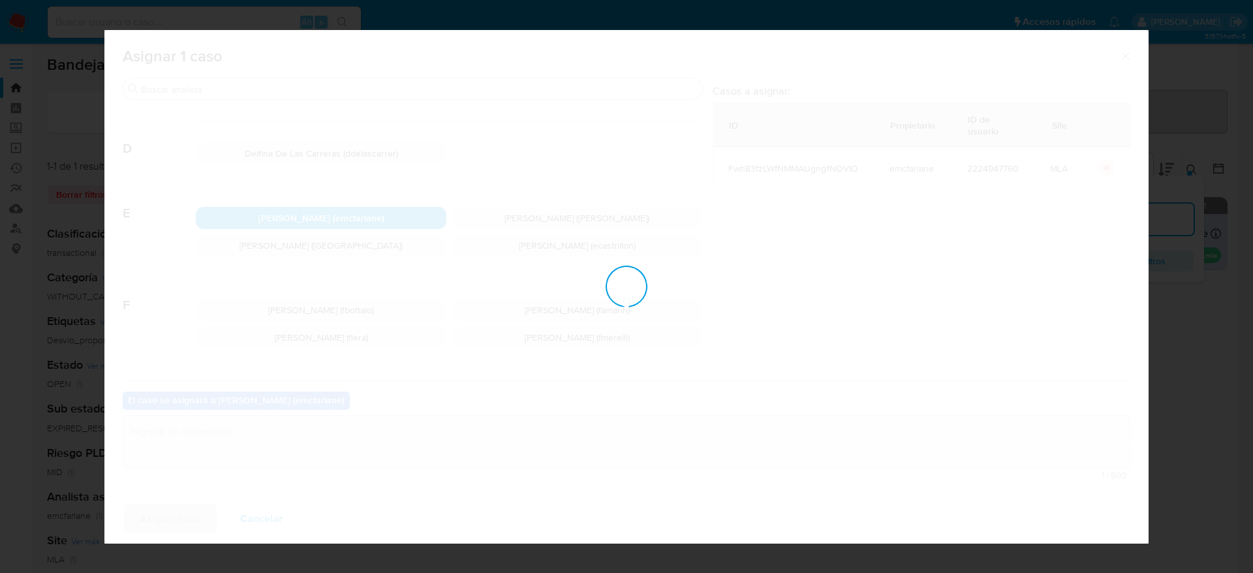
checkbox input "false"
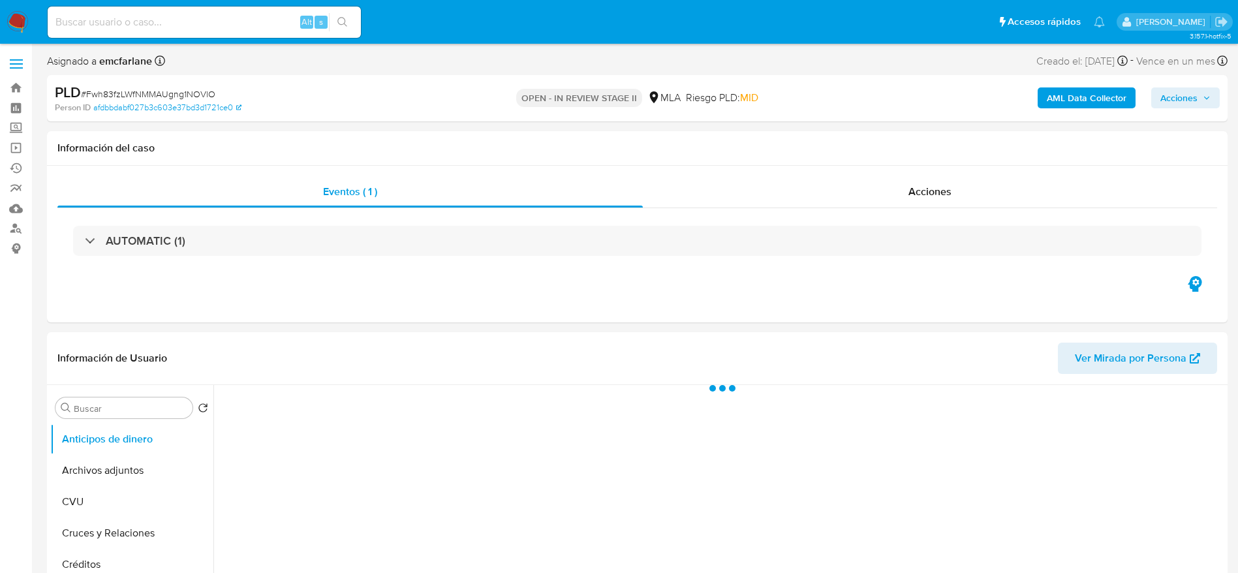
select select "10"
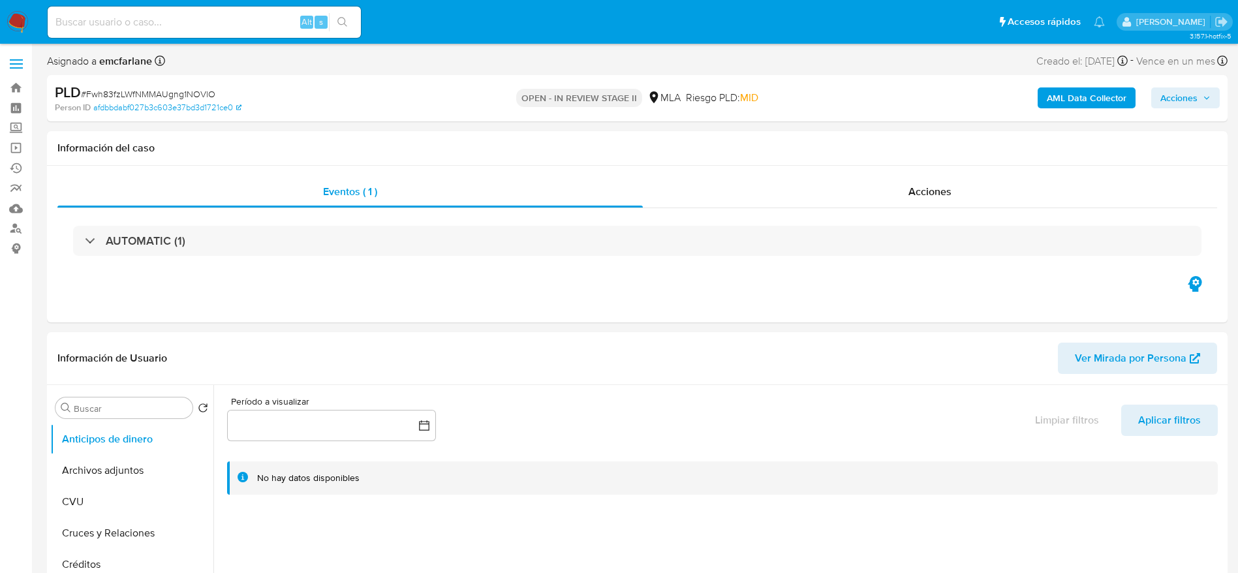
click at [1182, 103] on span "Acciones" at bounding box center [1179, 97] width 37 height 21
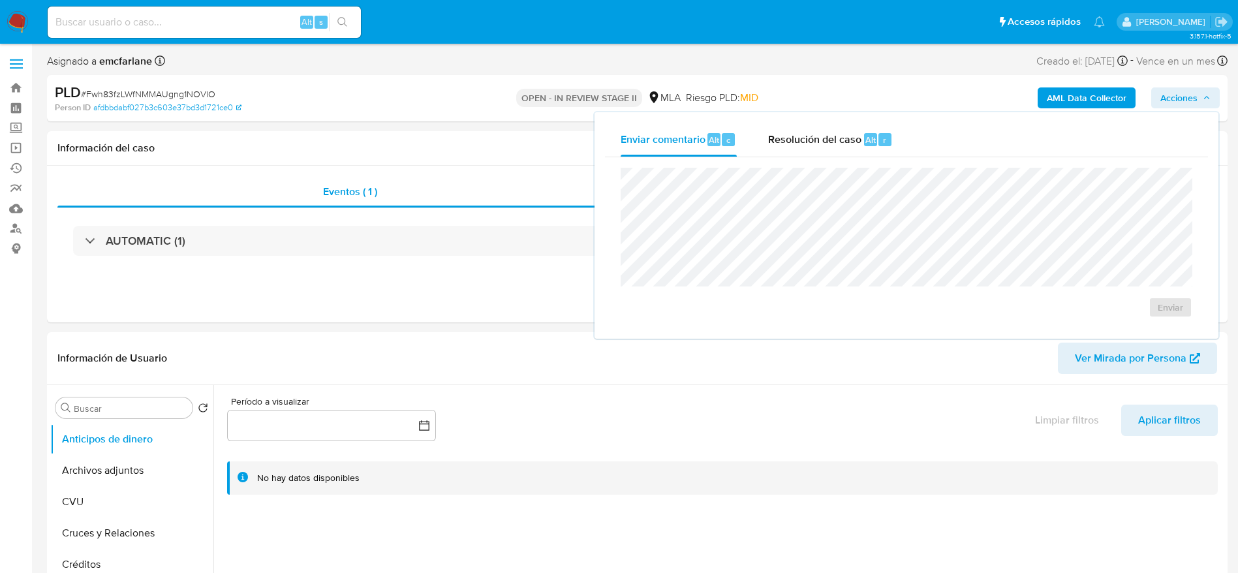
click at [783, 153] on div "Resolución del caso Alt r" at bounding box center [830, 140] width 125 height 34
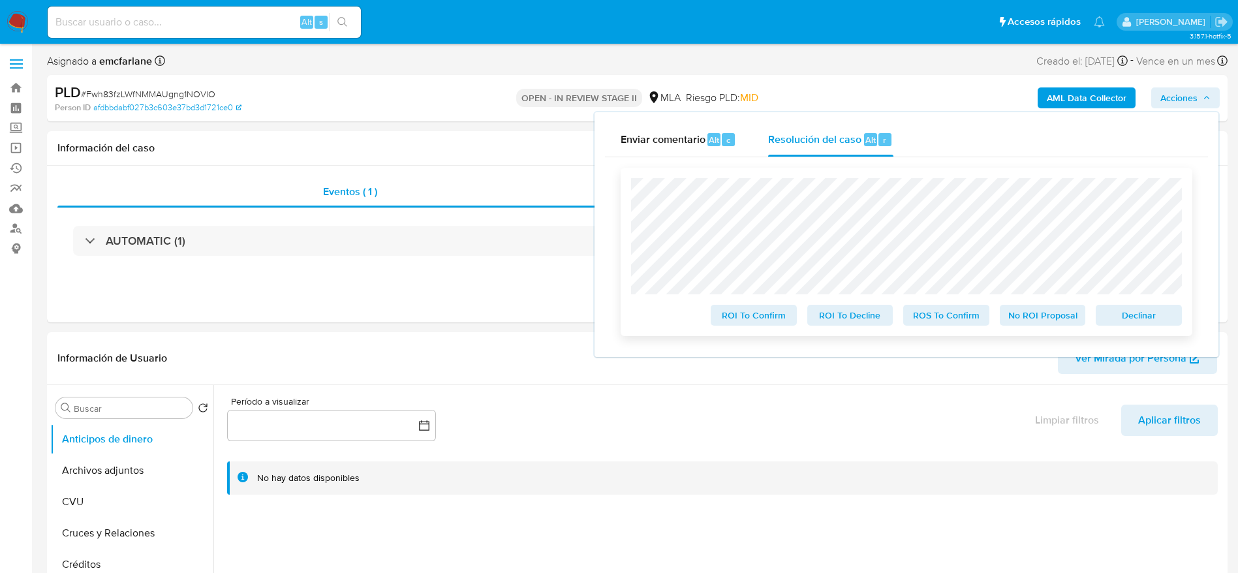
click at [1100, 313] on button "Declinar" at bounding box center [1139, 315] width 86 height 21
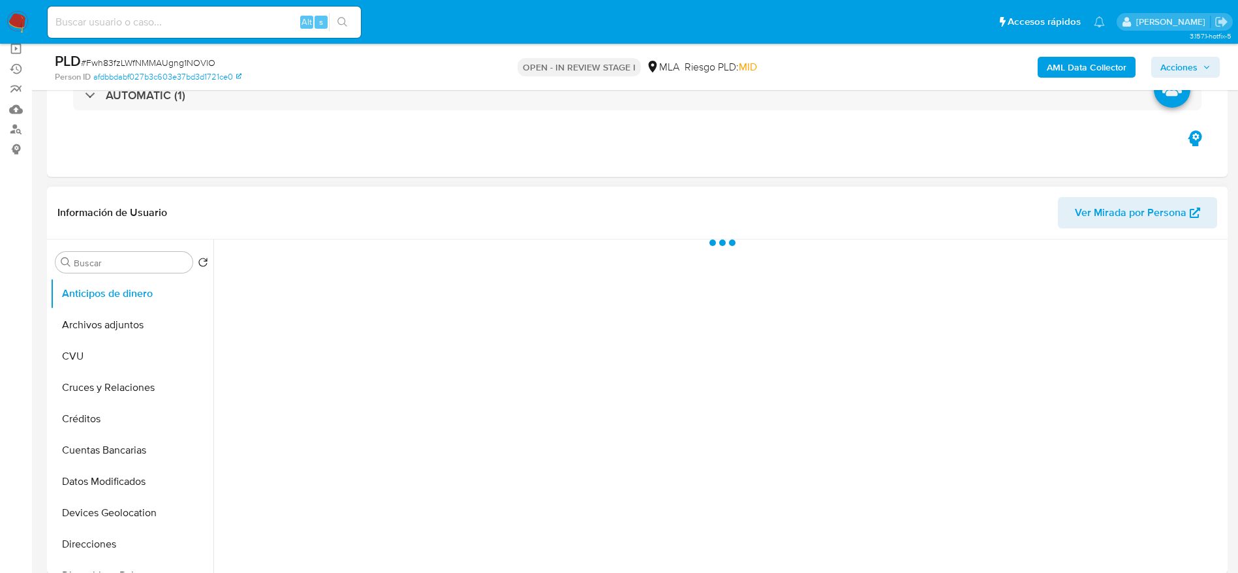
scroll to position [196, 0]
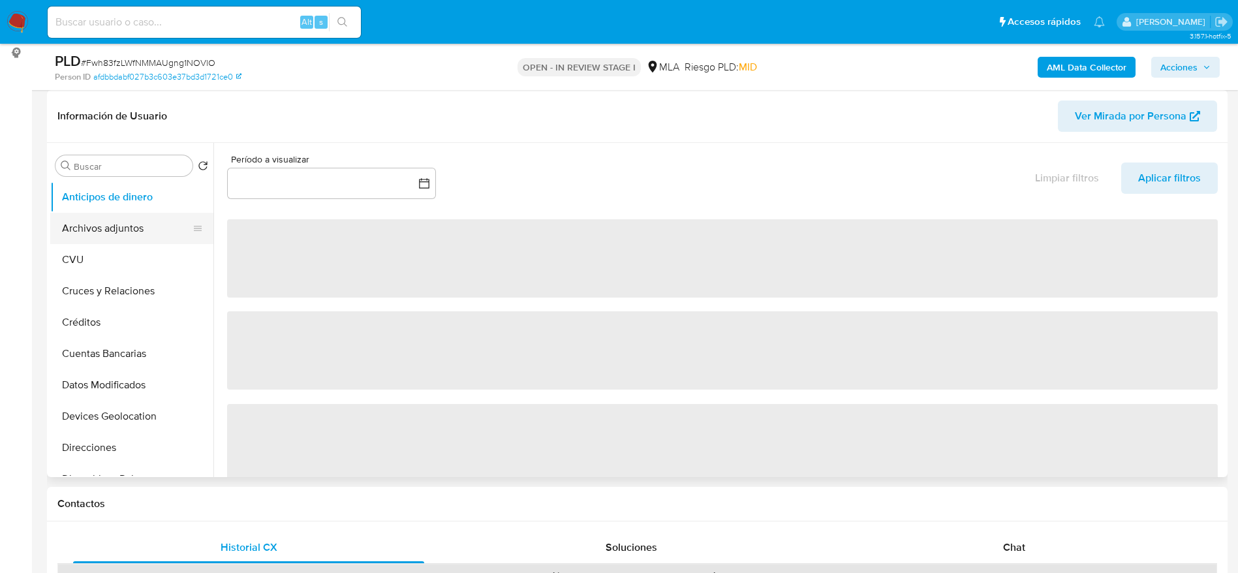
click at [141, 222] on button "Archivos adjuntos" at bounding box center [126, 228] width 153 height 31
select select "10"
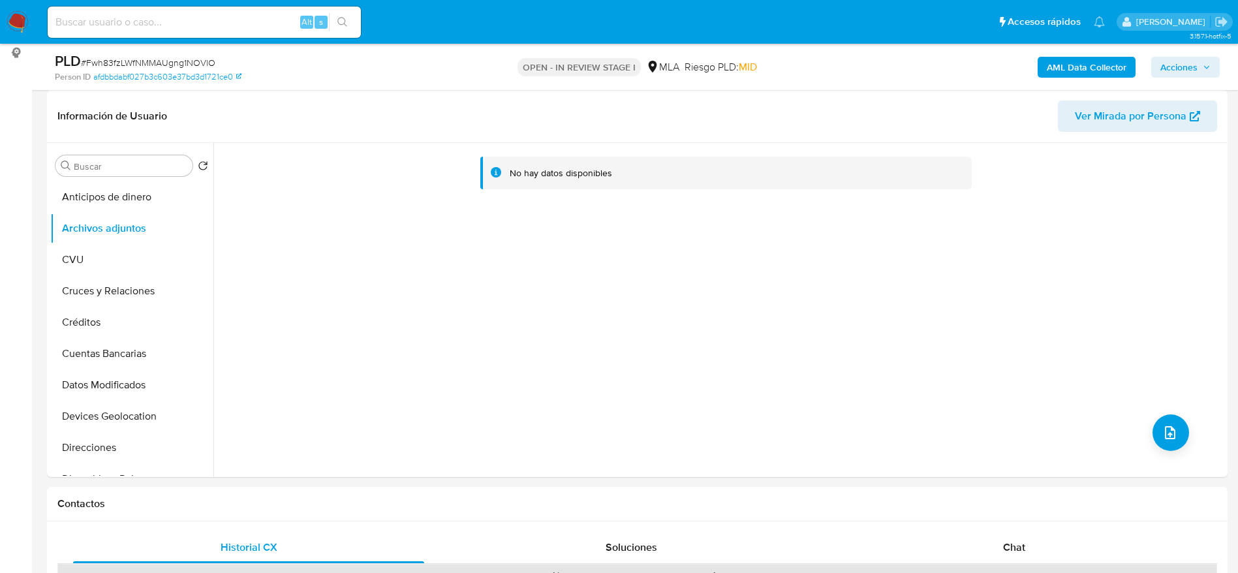
click at [1076, 74] on b "AML Data Collector" at bounding box center [1087, 67] width 80 height 21
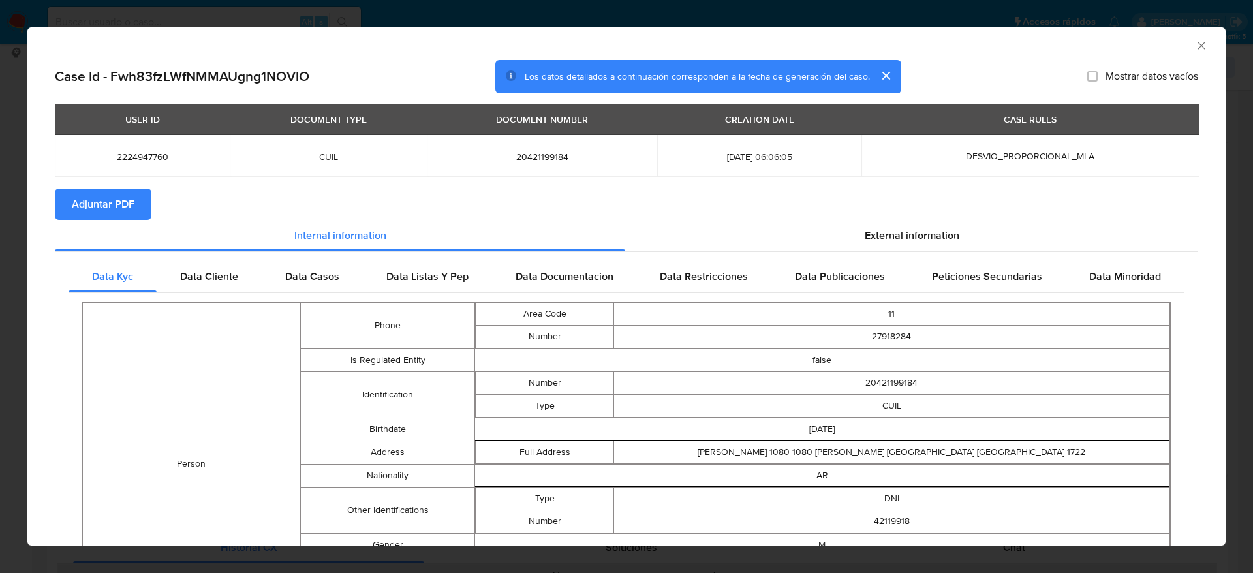
drag, startPoint x: 881, startPoint y: 229, endPoint x: 868, endPoint y: 257, distance: 30.4
click at [881, 228] on span "External information" at bounding box center [912, 235] width 95 height 15
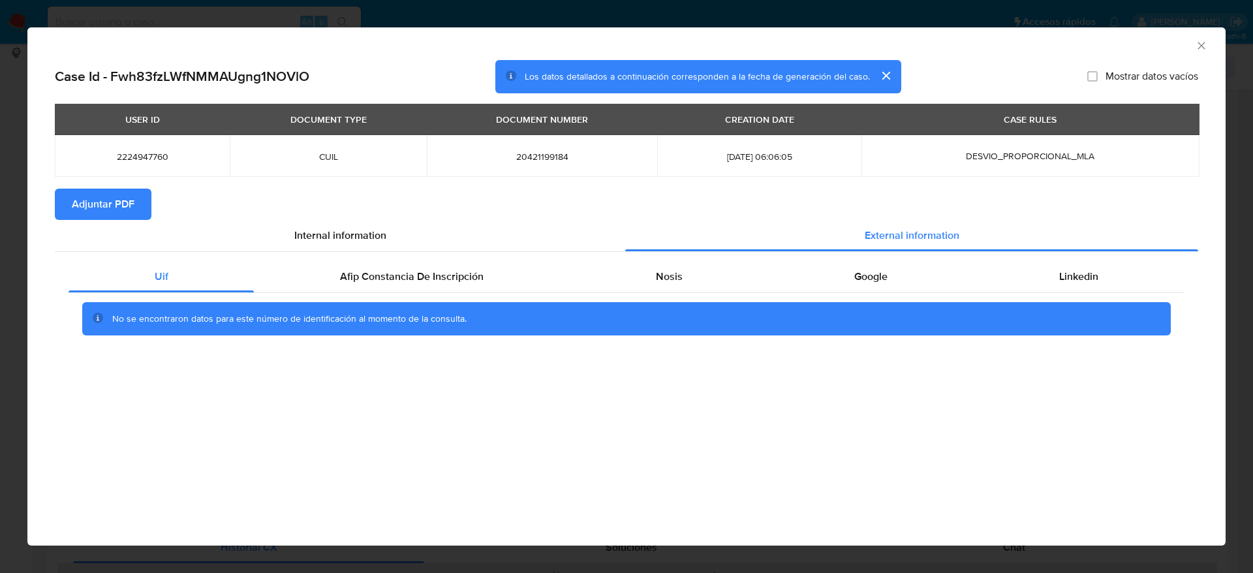
click at [419, 257] on div "Uif Afip Constancia De Inscripción Nosis Google Linkedin No se encontraron dato…" at bounding box center [627, 303] width 1144 height 102
click at [469, 274] on span "Afip Constancia De Inscripción" at bounding box center [412, 276] width 144 height 15
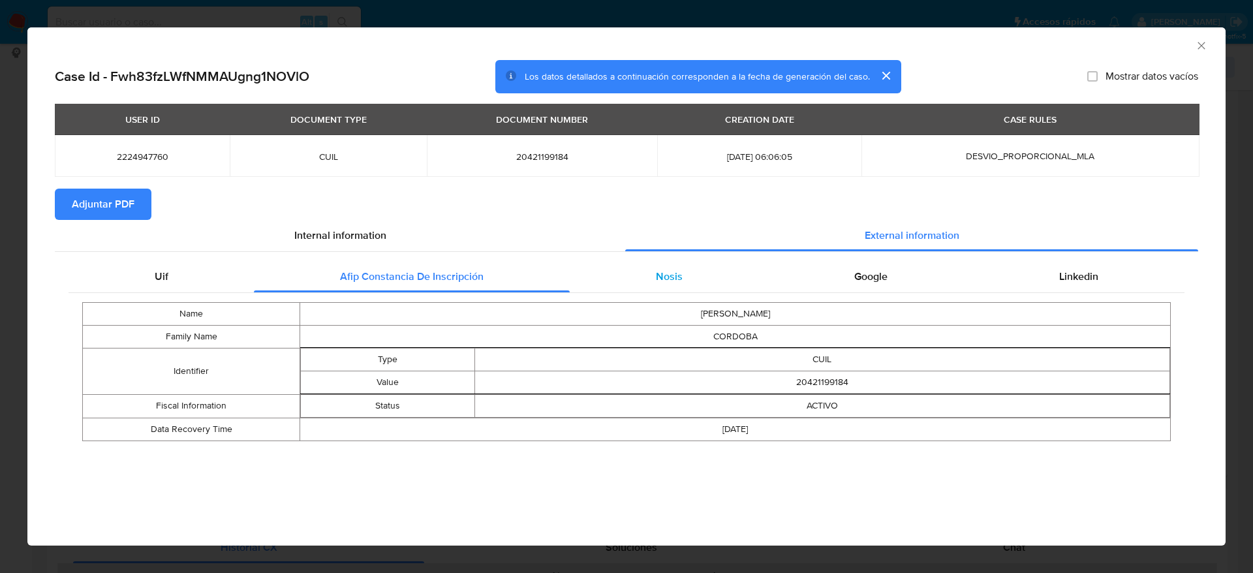
drag, startPoint x: 669, startPoint y: 268, endPoint x: 731, endPoint y: 283, distance: 64.0
click at [670, 269] on div "Nosis" at bounding box center [669, 276] width 198 height 31
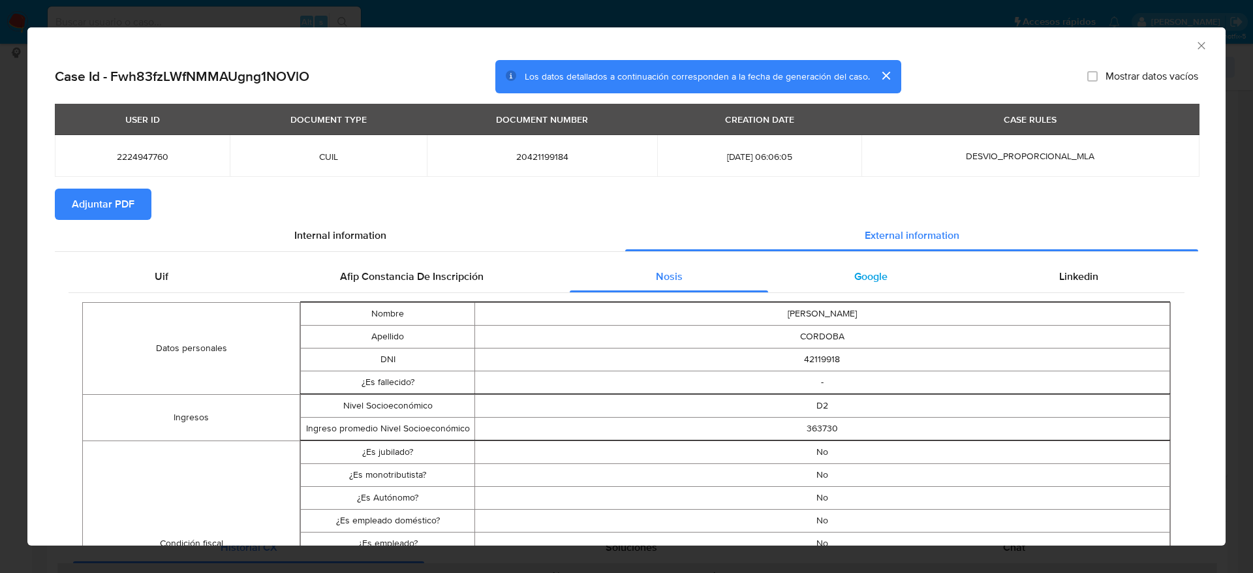
click at [854, 272] on span "Google" at bounding box center [870, 276] width 33 height 15
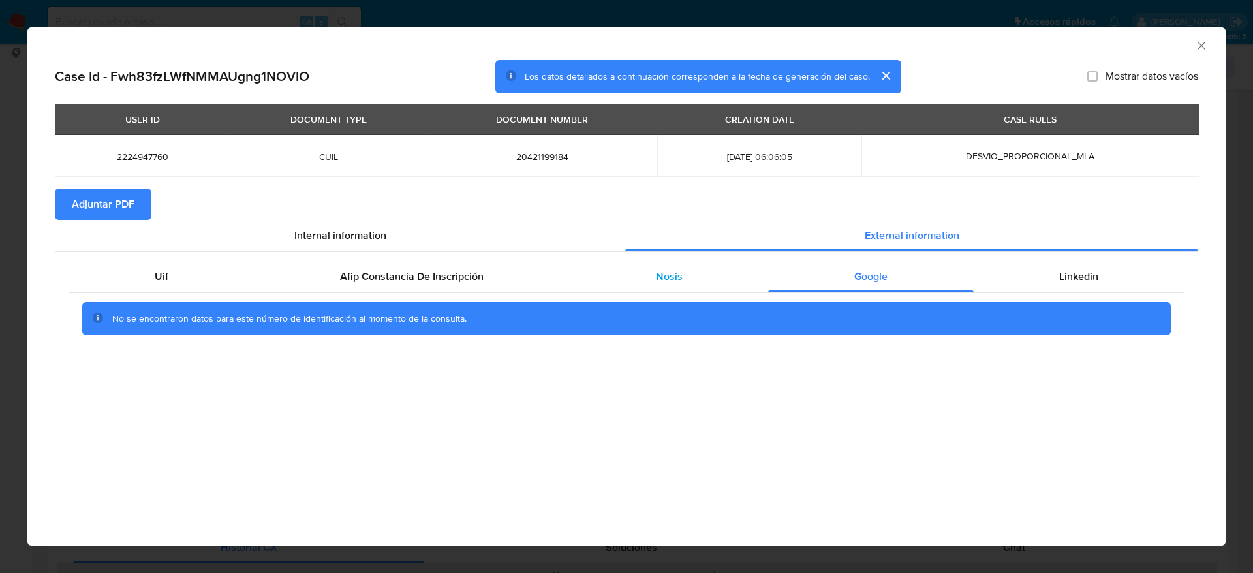
drag, startPoint x: 1078, startPoint y: 277, endPoint x: 765, endPoint y: 285, distance: 312.8
click at [1078, 278] on span "Linkedin" at bounding box center [1078, 276] width 39 height 15
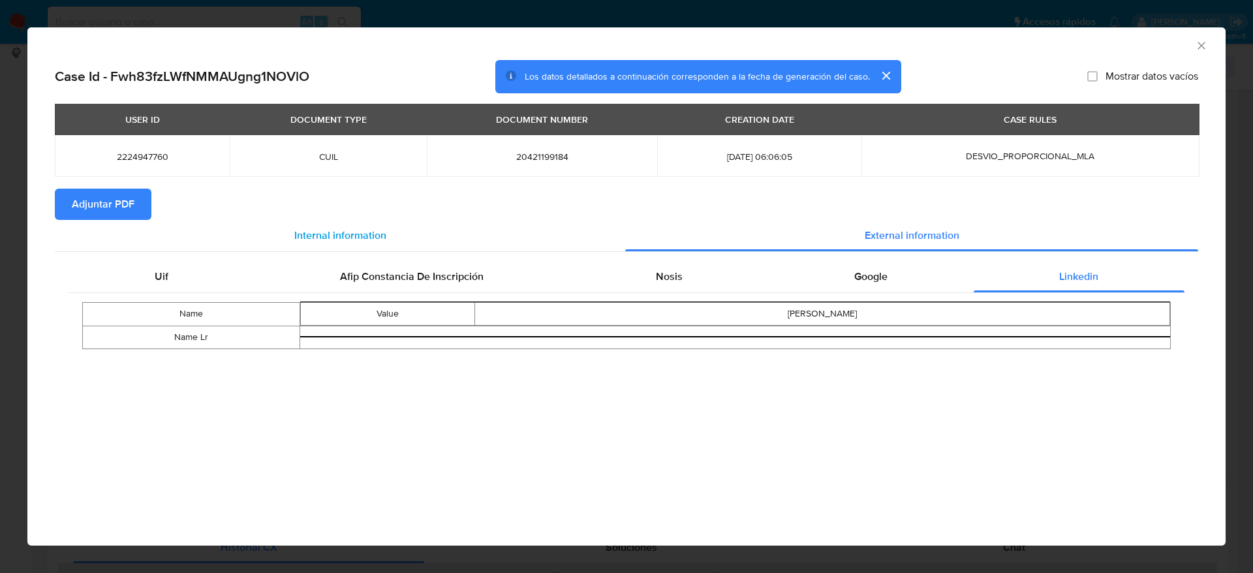
drag, startPoint x: 124, startPoint y: 213, endPoint x: 227, endPoint y: 225, distance: 103.2
click at [124, 212] on span "Adjuntar PDF" at bounding box center [103, 204] width 63 height 29
click at [1211, 46] on div "AML Data Collector" at bounding box center [626, 43] width 1199 height 33
click at [1209, 44] on div "AML Data Collector" at bounding box center [626, 43] width 1199 height 33
click at [1205, 44] on icon "Cerrar ventana" at bounding box center [1201, 45] width 13 height 13
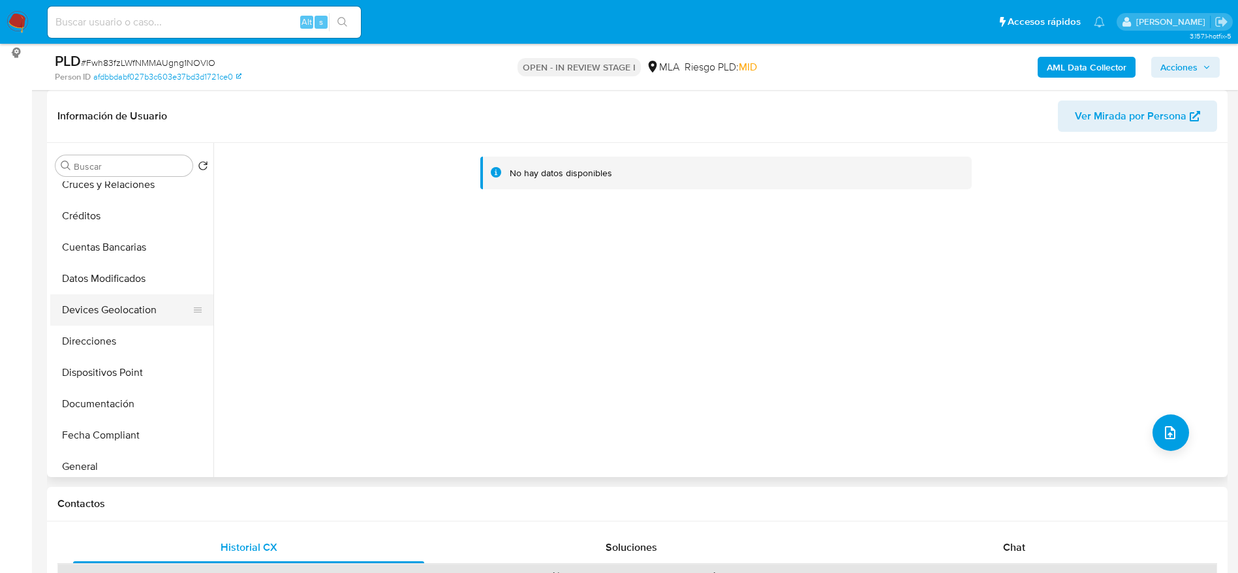
scroll to position [98, 0]
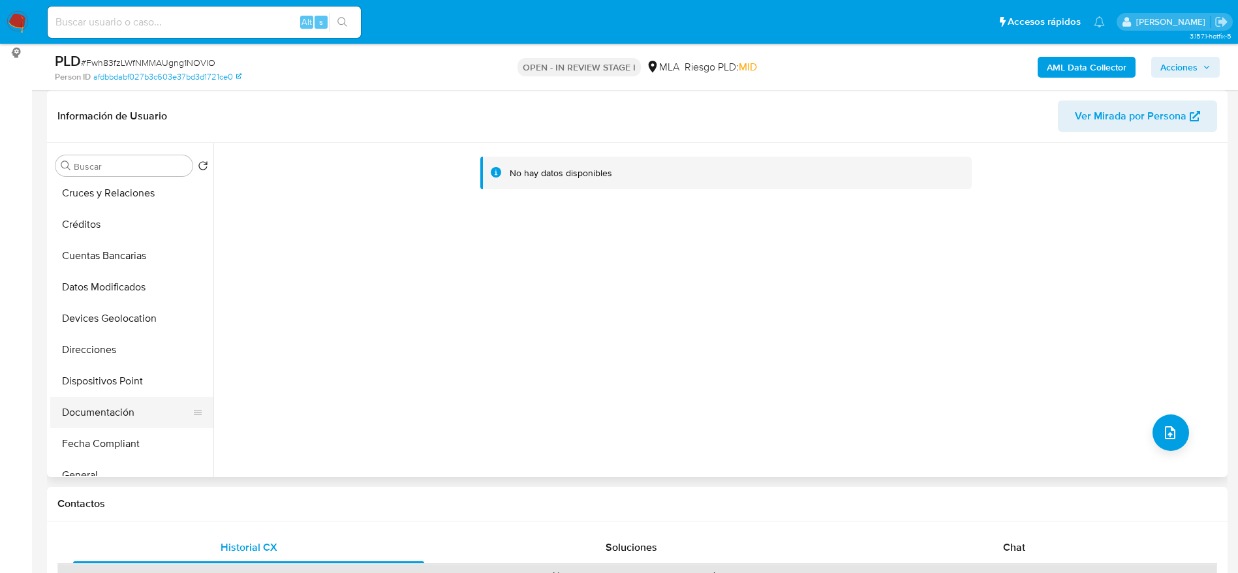
click at [104, 412] on button "Documentación" at bounding box center [126, 412] width 153 height 31
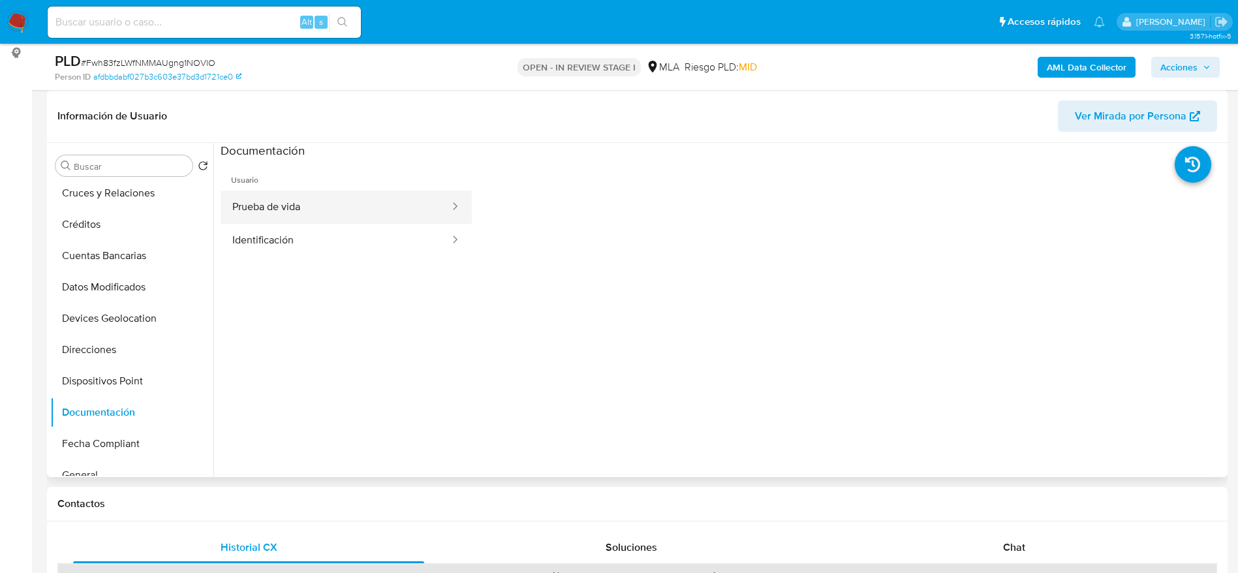
click at [324, 191] on button "Prueba de vida" at bounding box center [336, 207] width 230 height 33
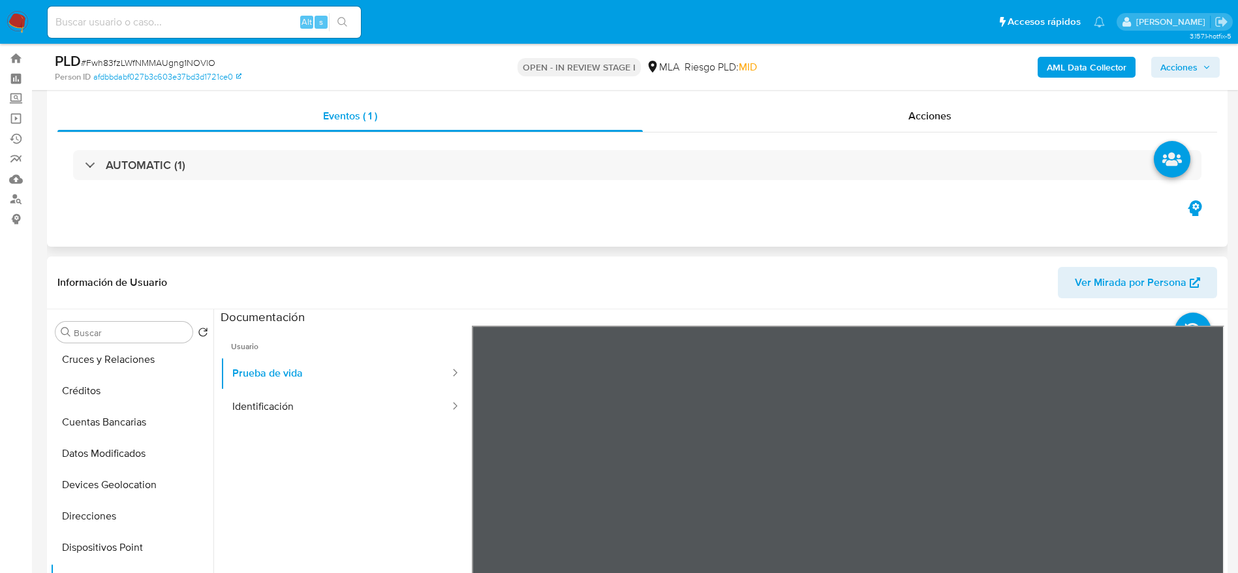
scroll to position [0, 0]
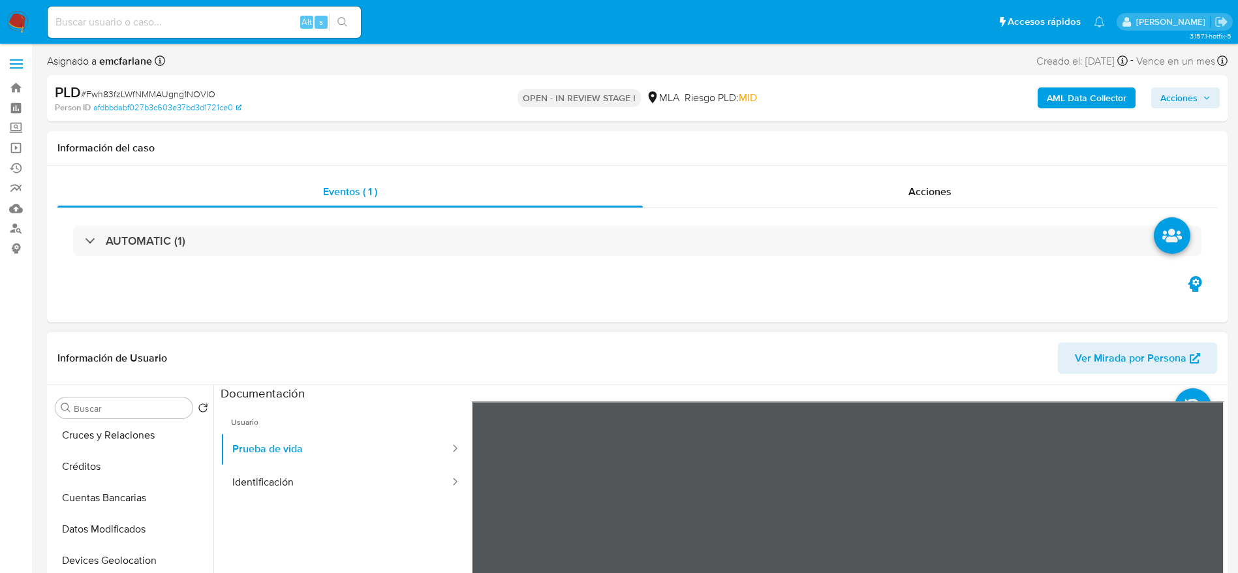
drag, startPoint x: 274, startPoint y: 484, endPoint x: 437, endPoint y: 404, distance: 181.6
click at [276, 471] on button "Identificación" at bounding box center [336, 482] width 230 height 33
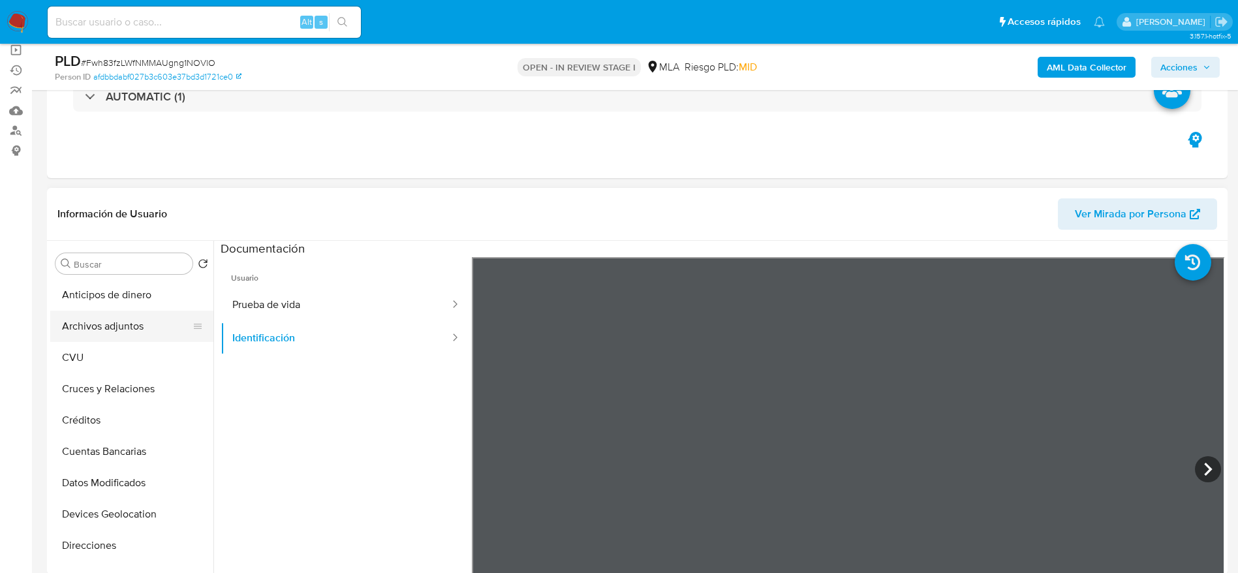
click at [119, 319] on button "Archivos adjuntos" at bounding box center [126, 326] width 153 height 31
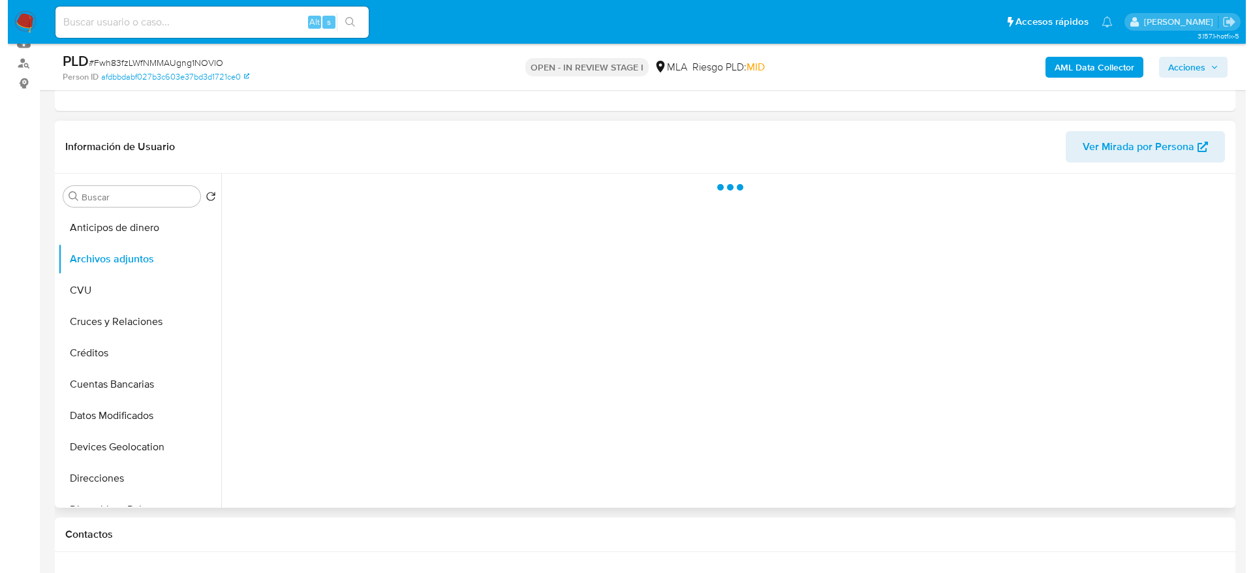
scroll to position [196, 0]
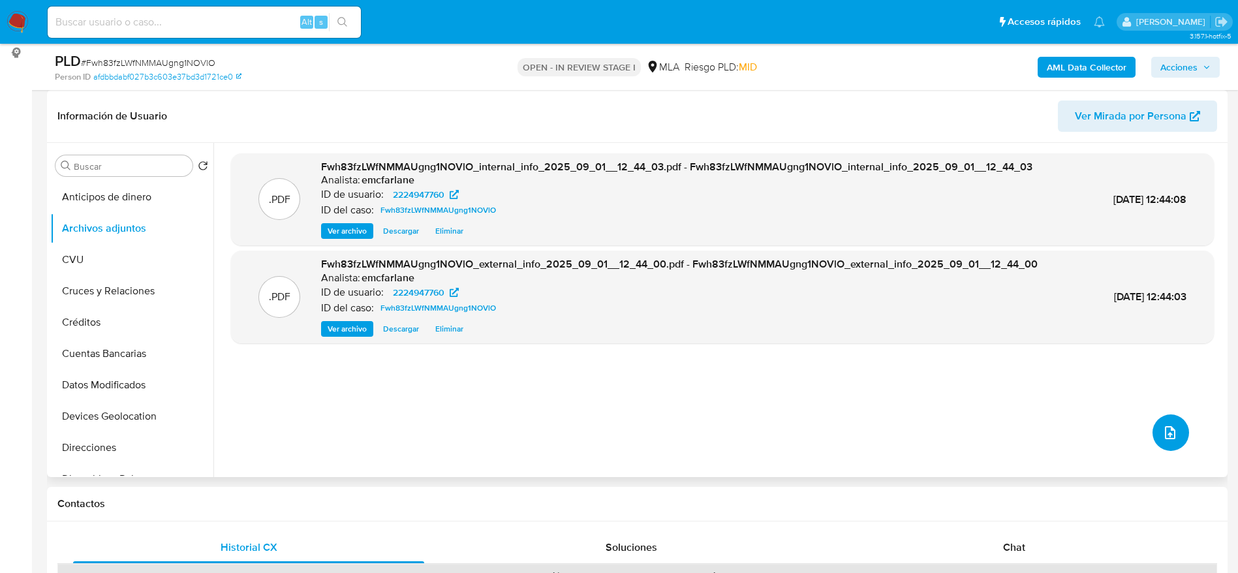
click at [1153, 437] on button "upload-file" at bounding box center [1171, 433] width 37 height 37
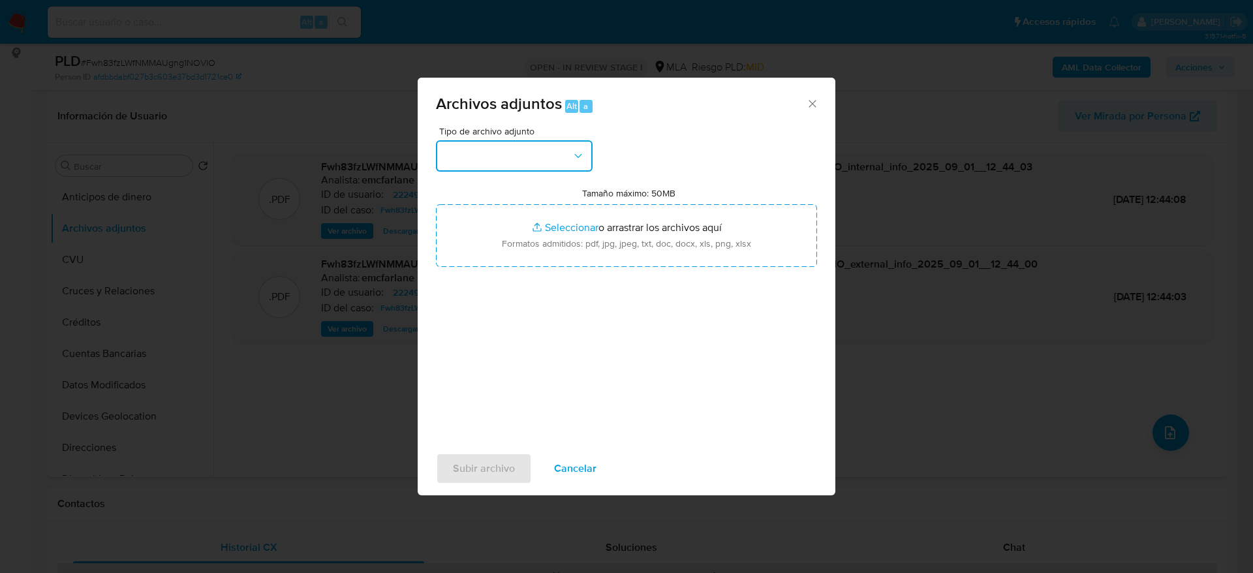
click at [522, 158] on button "button" at bounding box center [514, 155] width 157 height 31
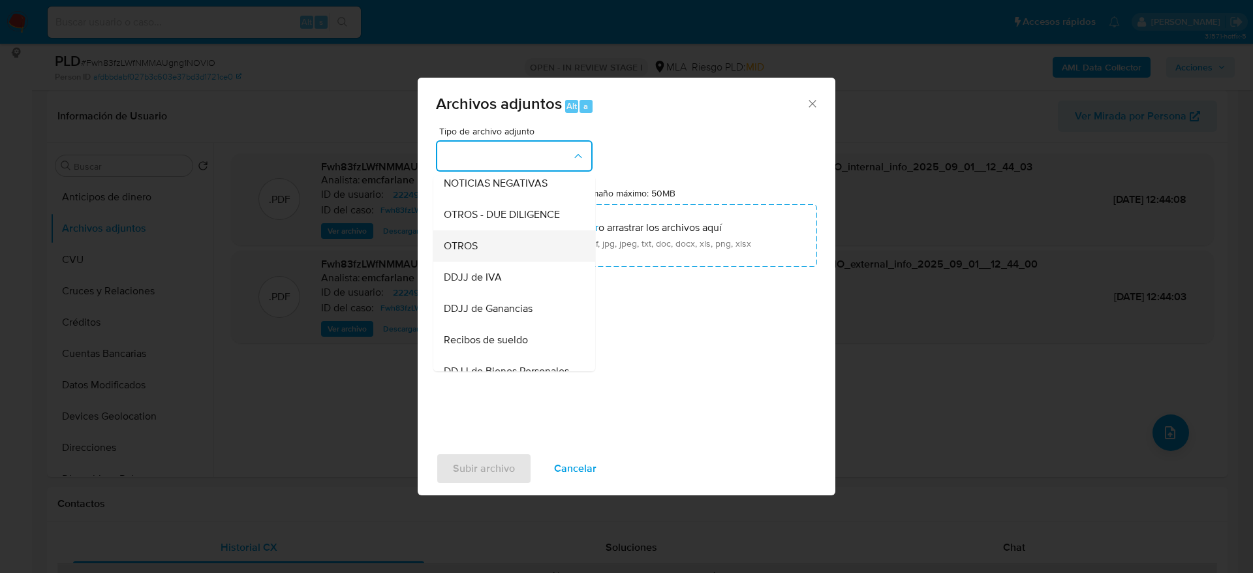
click at [488, 253] on div "OTROS" at bounding box center [510, 245] width 133 height 31
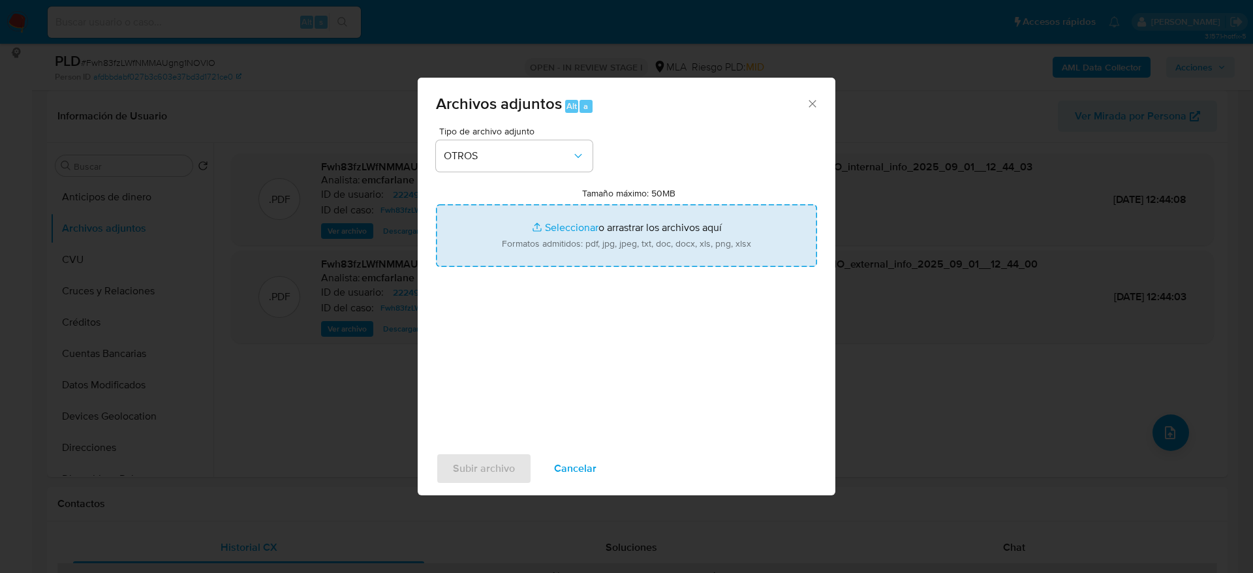
type input "C:\fakepath\Caselog Fwh83fzLWfNMMAUgng1NOVlO.docx"
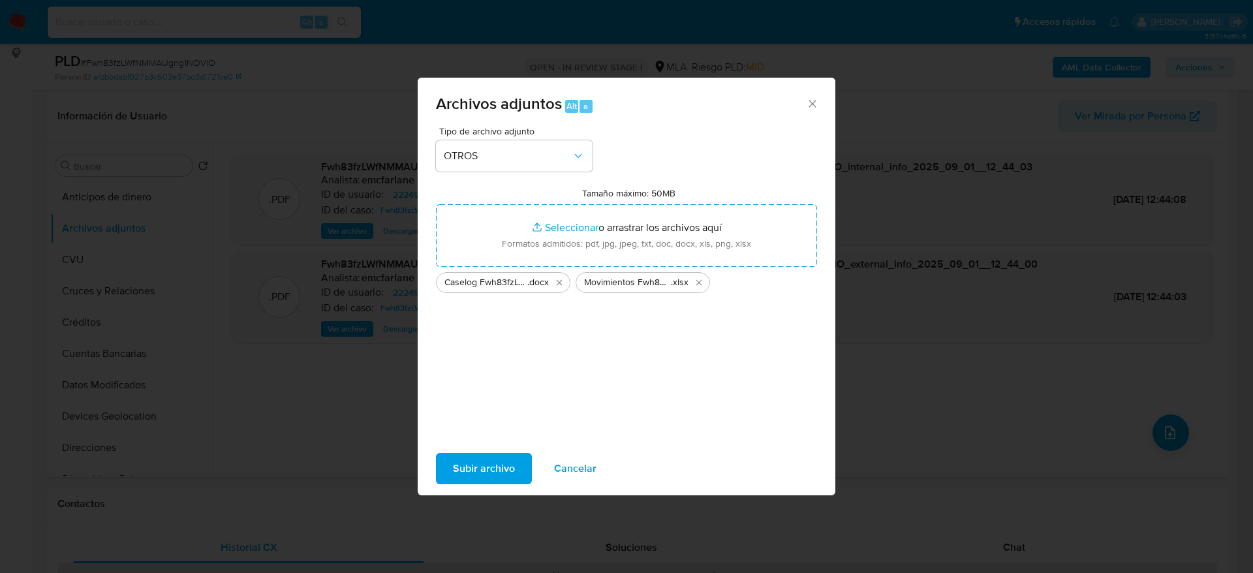
click at [494, 473] on span "Subir archivo" at bounding box center [484, 468] width 62 height 29
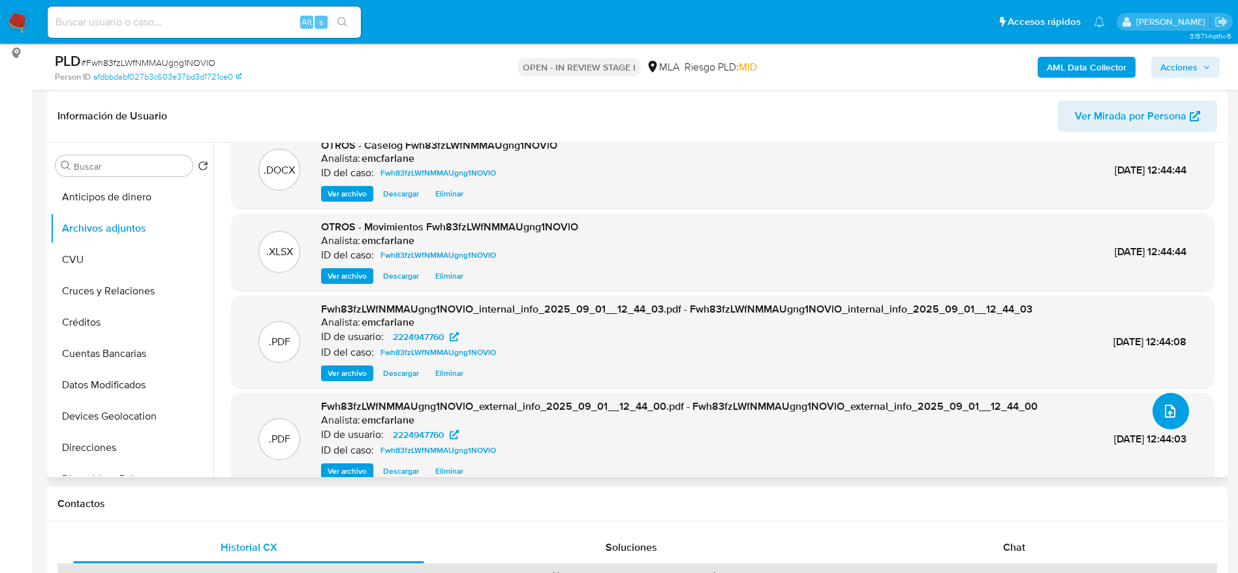
scroll to position [42, 0]
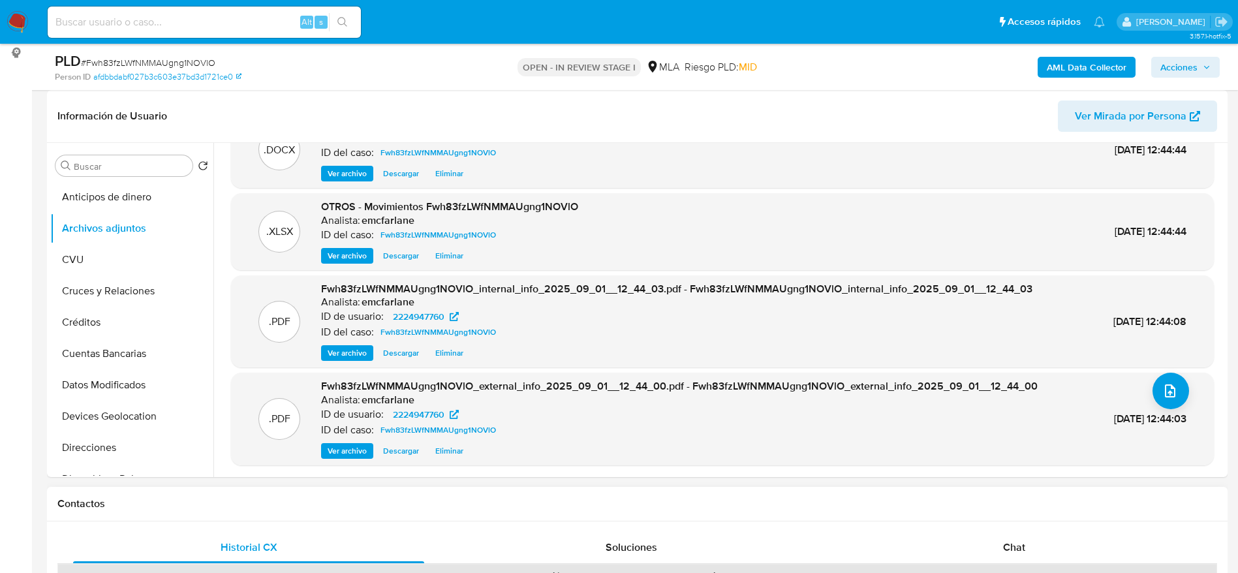
click at [1019, 544] on span "Chat" at bounding box center [1014, 547] width 22 height 15
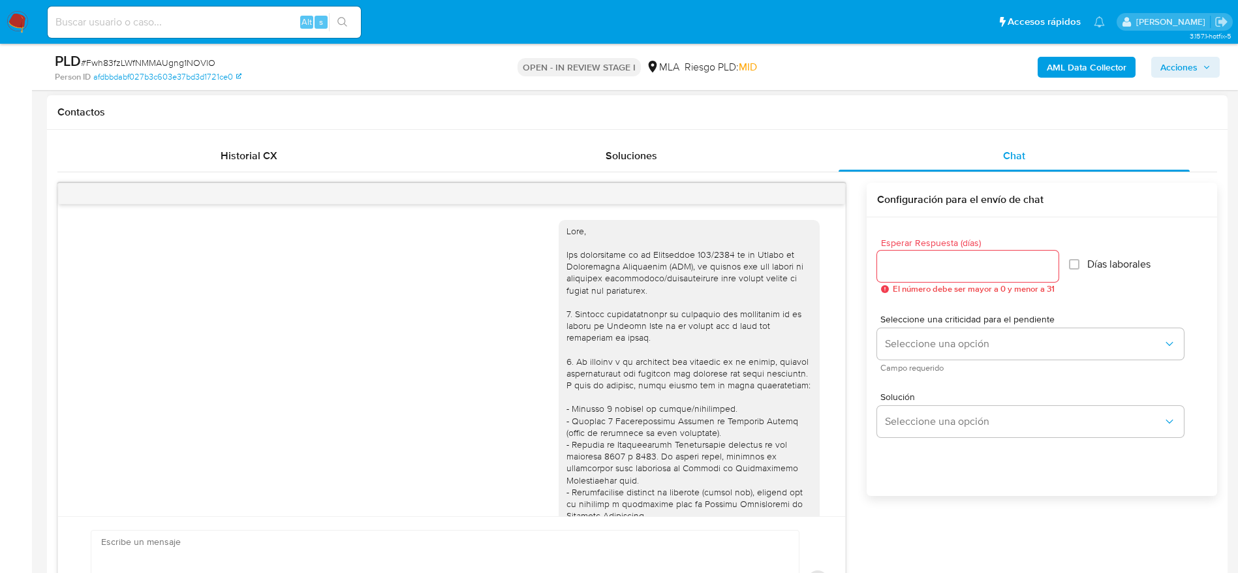
scroll to position [715, 0]
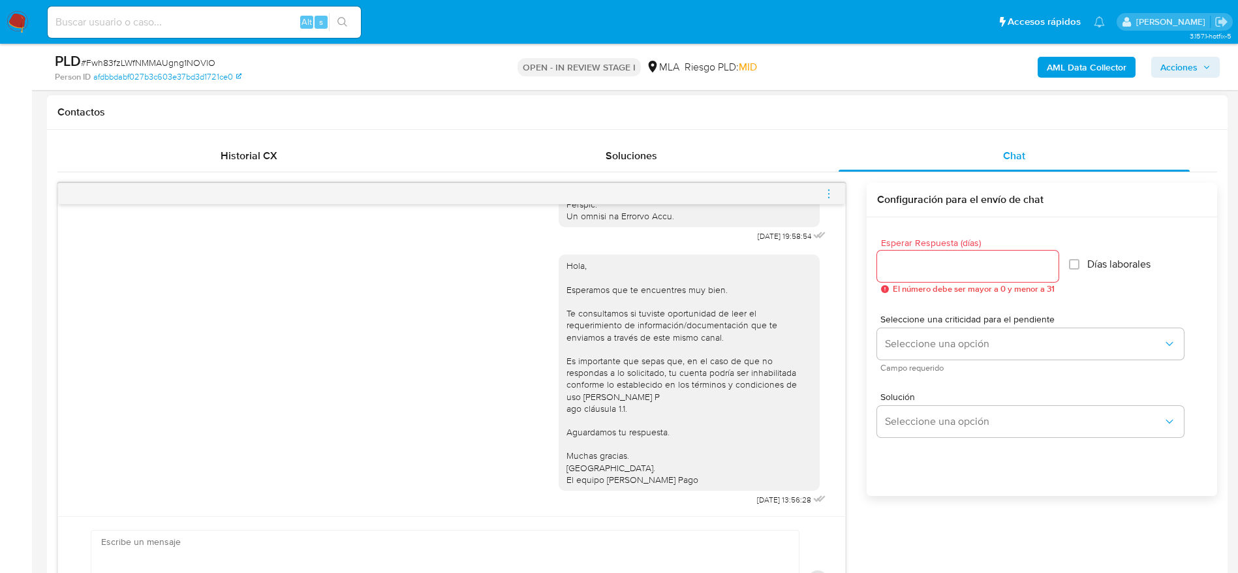
click at [828, 191] on icon "menu-action" at bounding box center [829, 194] width 12 height 12
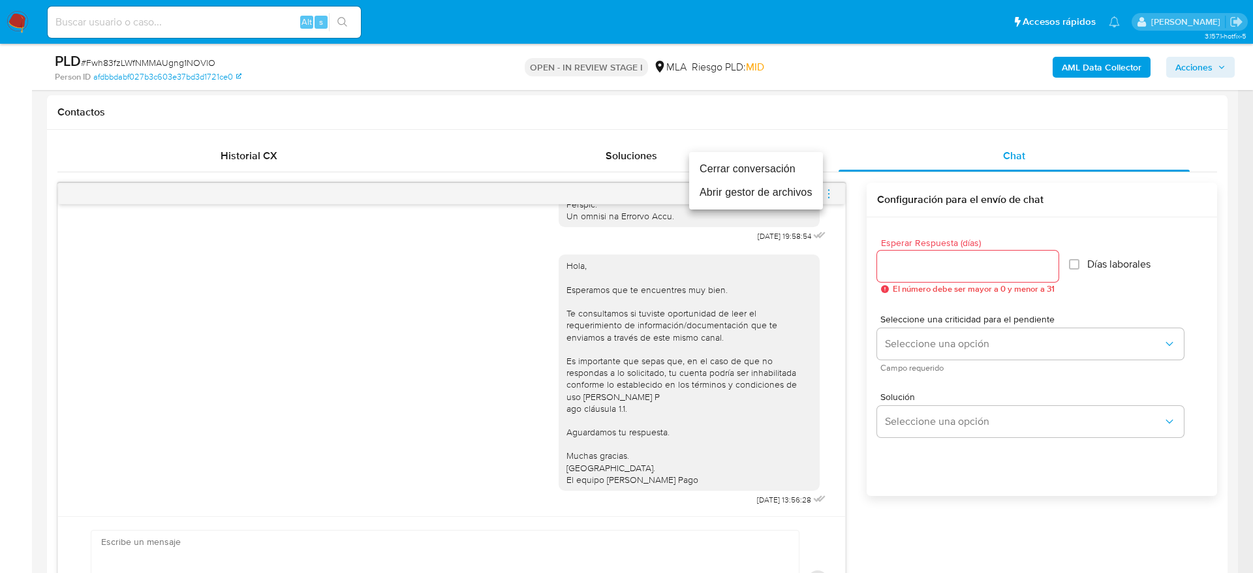
click at [751, 172] on li "Cerrar conversación" at bounding box center [756, 169] width 134 height 24
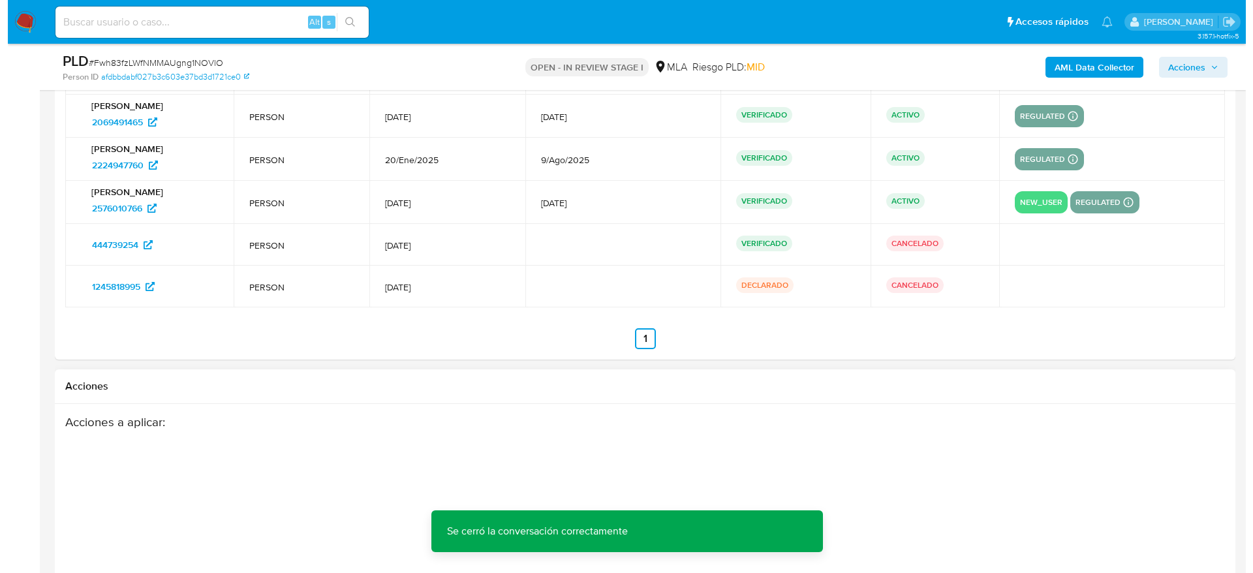
scroll to position [2552, 0]
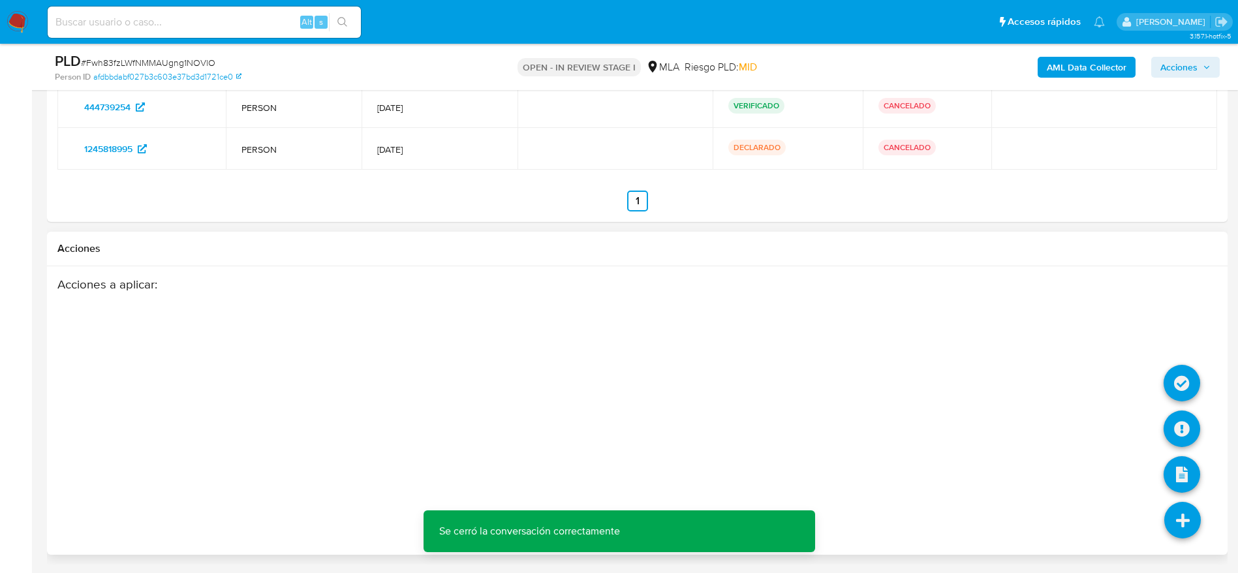
click at [1199, 542] on li at bounding box center [1182, 522] width 69 height 73
click at [1172, 427] on icon at bounding box center [1182, 429] width 37 height 37
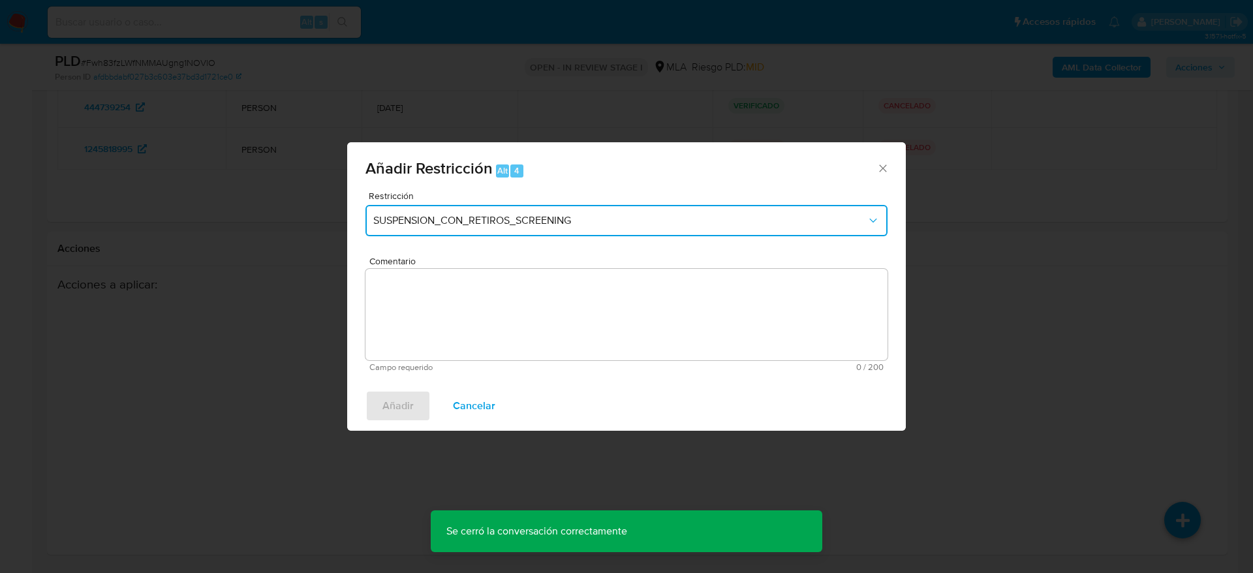
click at [490, 216] on span "SUSPENSION_CON_RETIROS_SCREENING" at bounding box center [620, 220] width 494 height 13
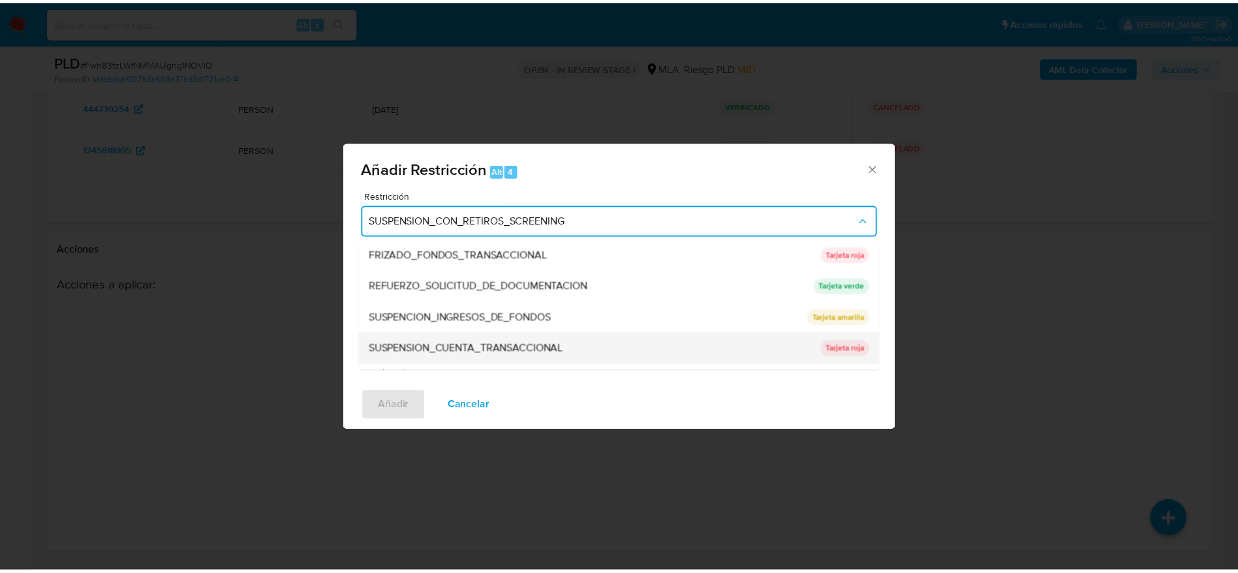
scroll to position [277, 0]
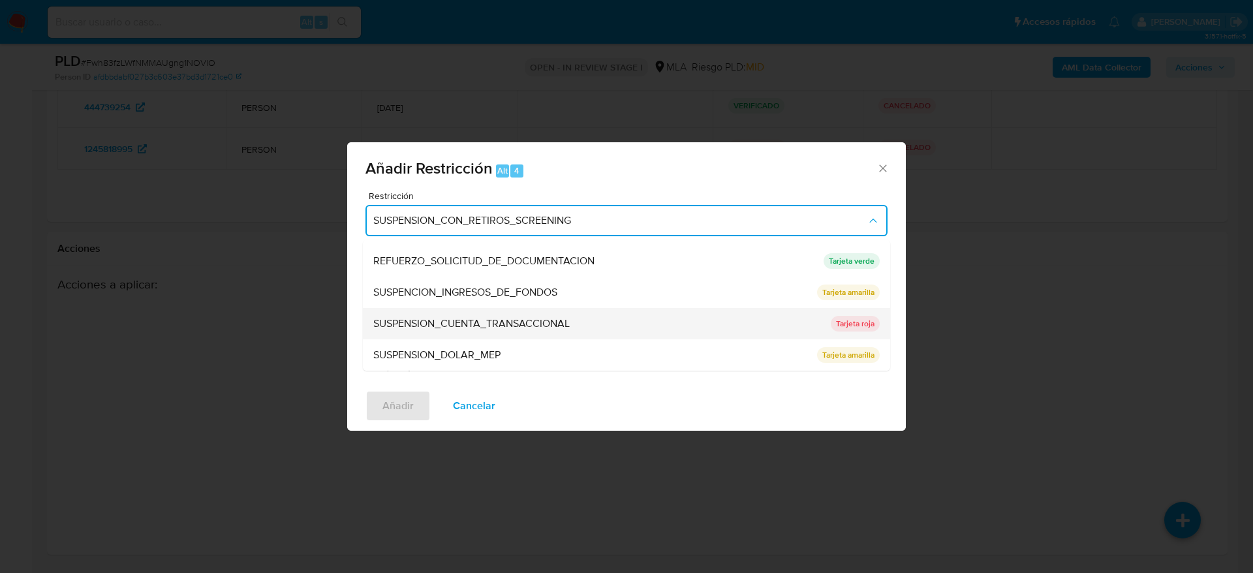
click at [510, 322] on span "SUSPENSION_CUENTA_TRANSACCIONAL" at bounding box center [471, 323] width 196 height 13
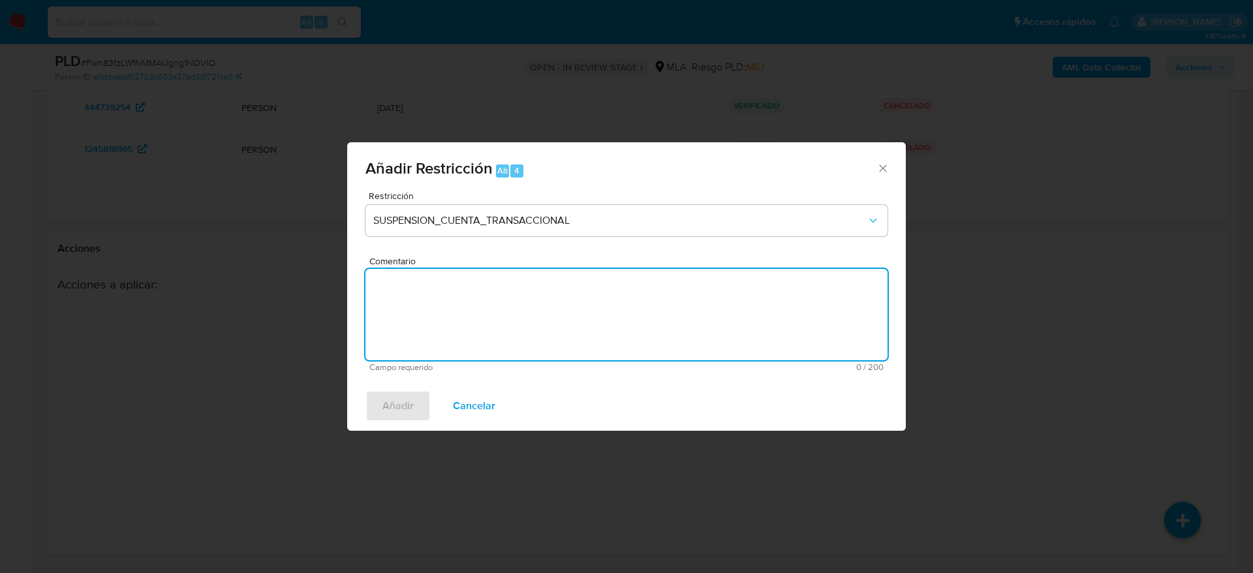
click at [511, 324] on textarea "Comentario" at bounding box center [627, 314] width 522 height 91
type textarea "AML"
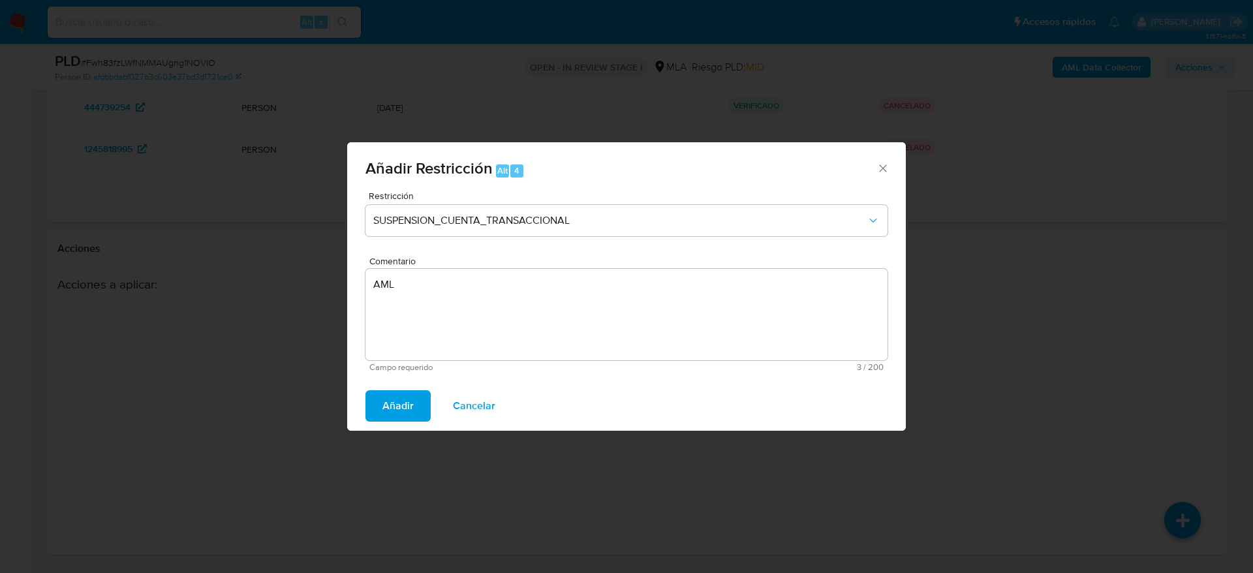
click at [394, 402] on span "Añadir" at bounding box center [398, 406] width 31 height 29
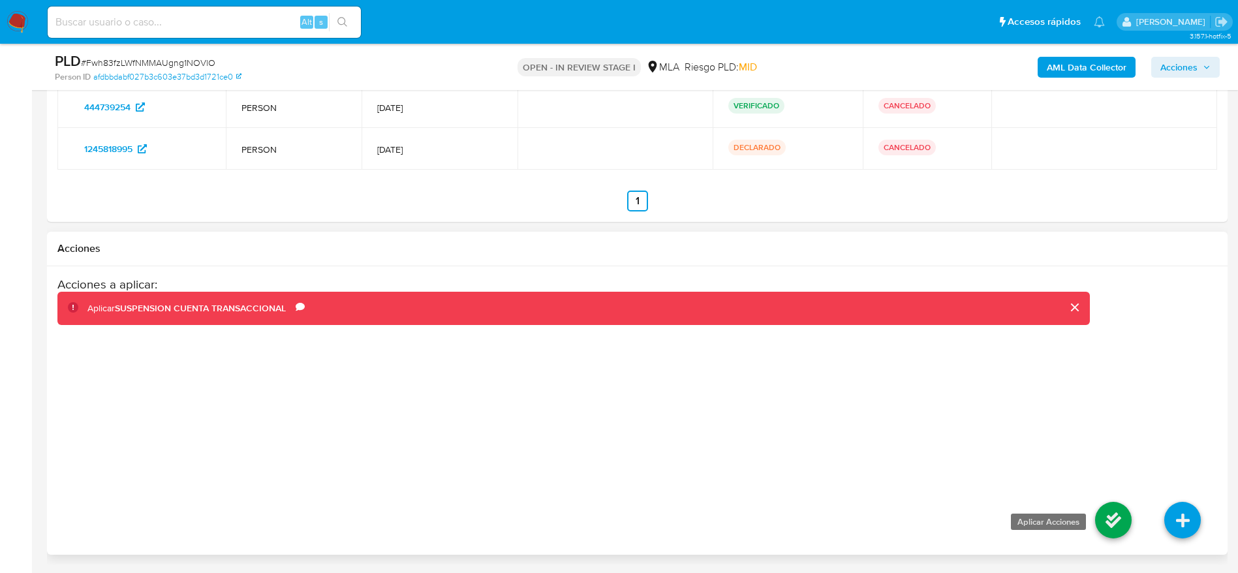
click at [1105, 518] on icon at bounding box center [1113, 520] width 37 height 37
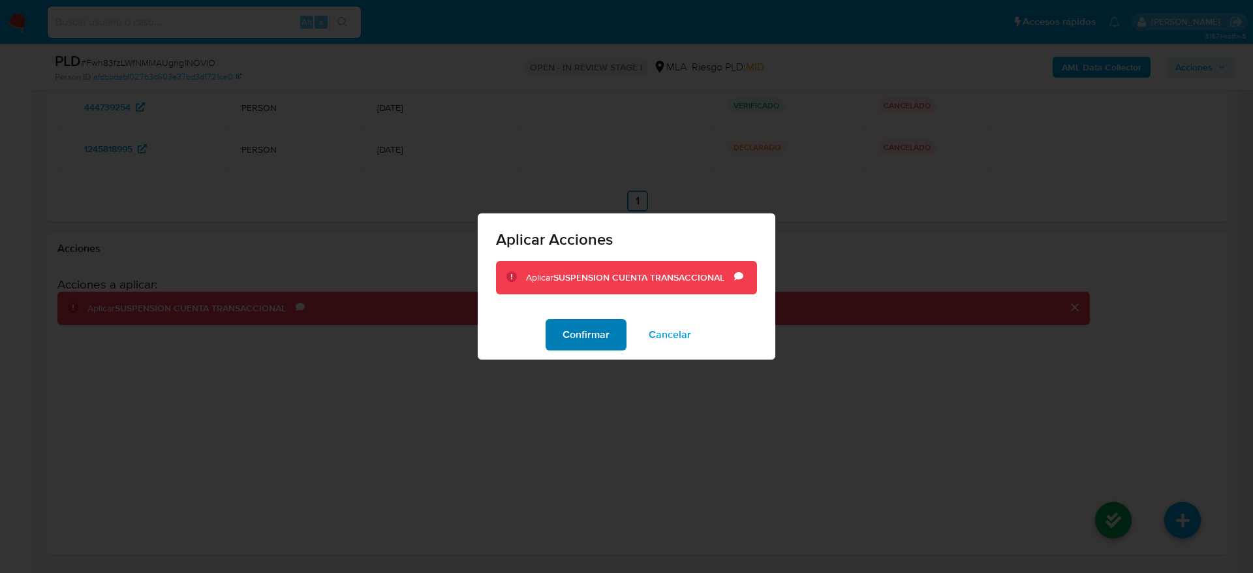
click at [603, 328] on span "Confirmar" at bounding box center [586, 335] width 47 height 29
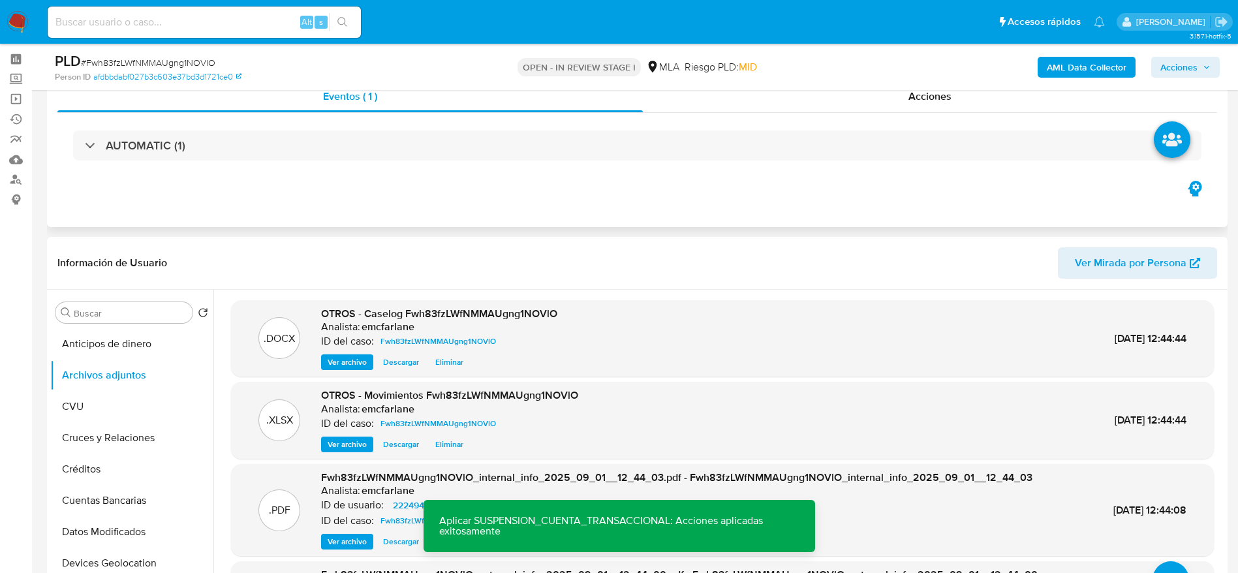
scroll to position [0, 0]
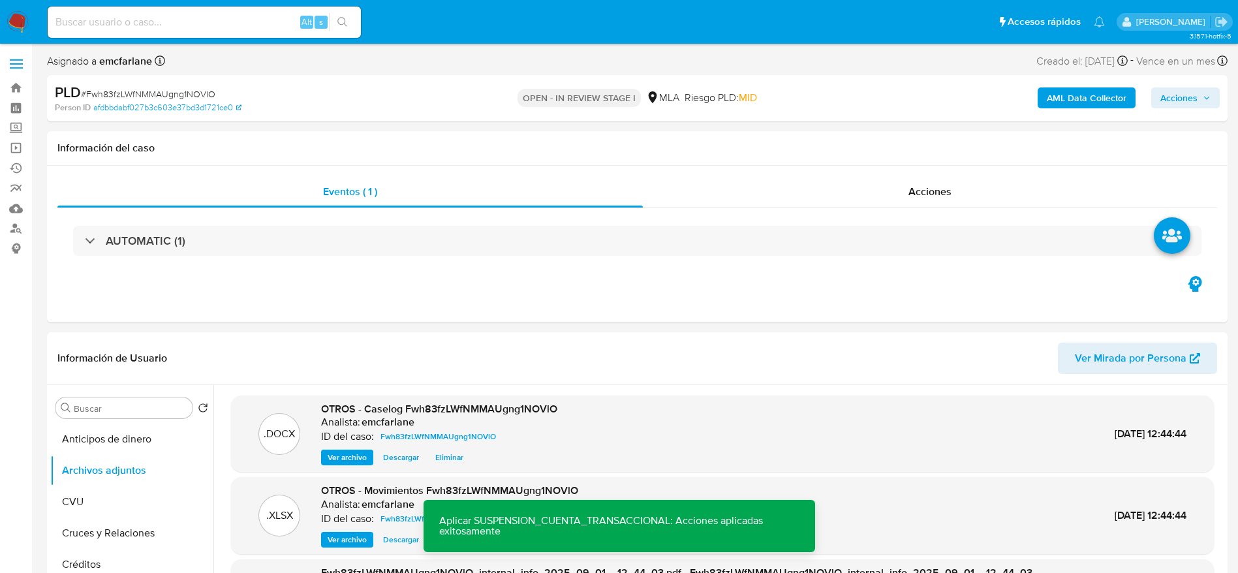
drag, startPoint x: 1168, startPoint y: 95, endPoint x: 1121, endPoint y: 110, distance: 49.1
click at [1167, 95] on span "Acciones" at bounding box center [1179, 97] width 37 height 21
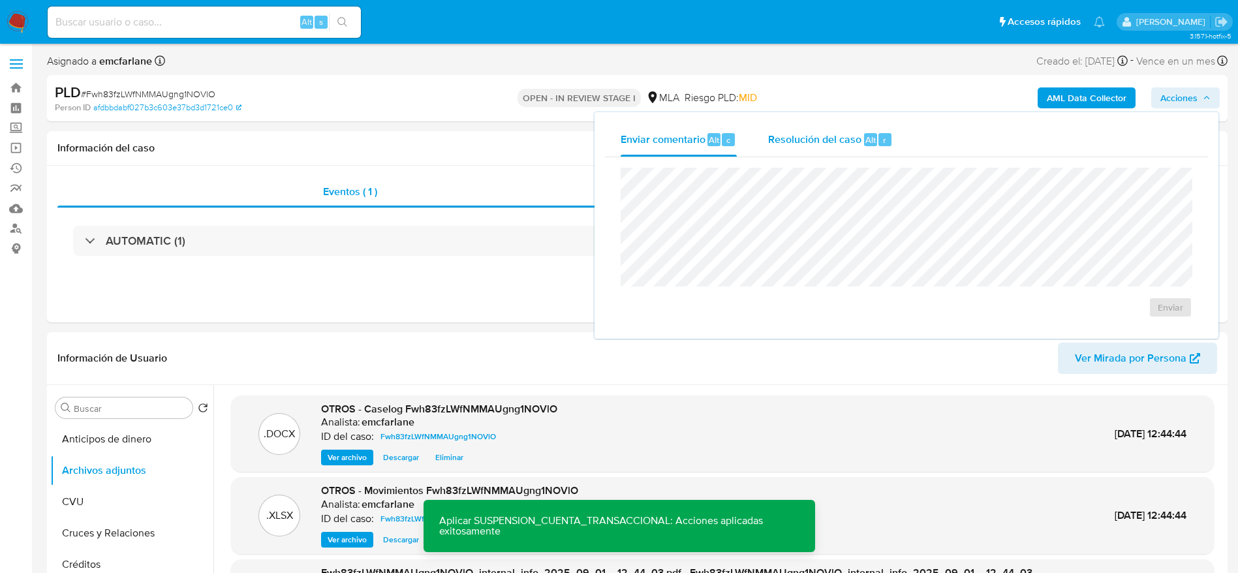
click at [880, 133] on div "r" at bounding box center [885, 139] width 13 height 13
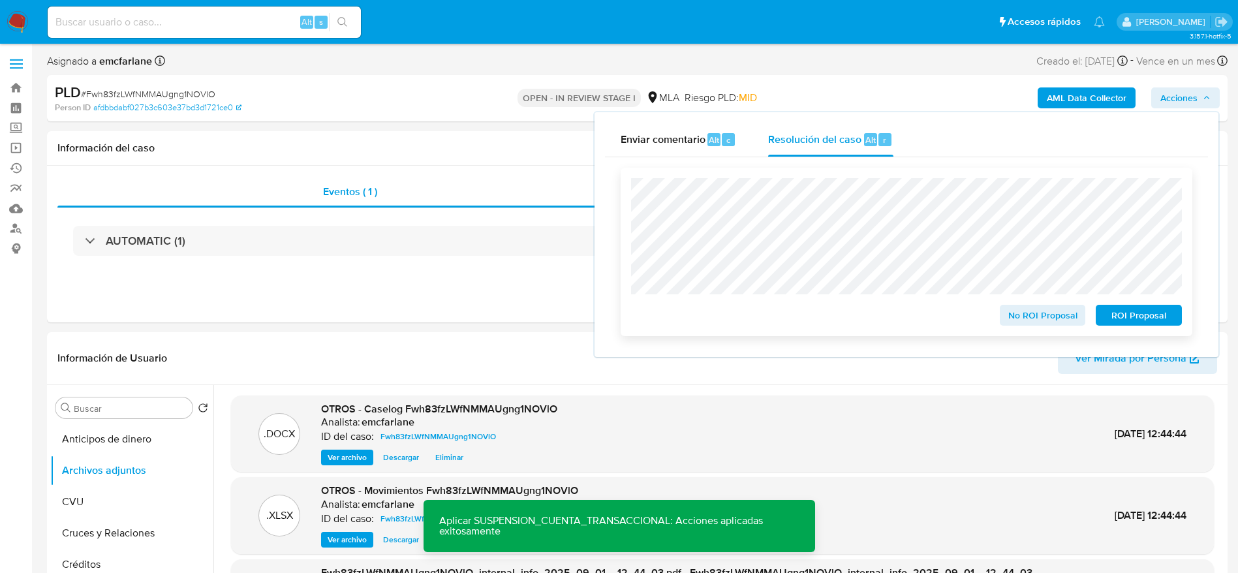
click at [1140, 324] on span "ROI Proposal" at bounding box center [1139, 315] width 68 height 18
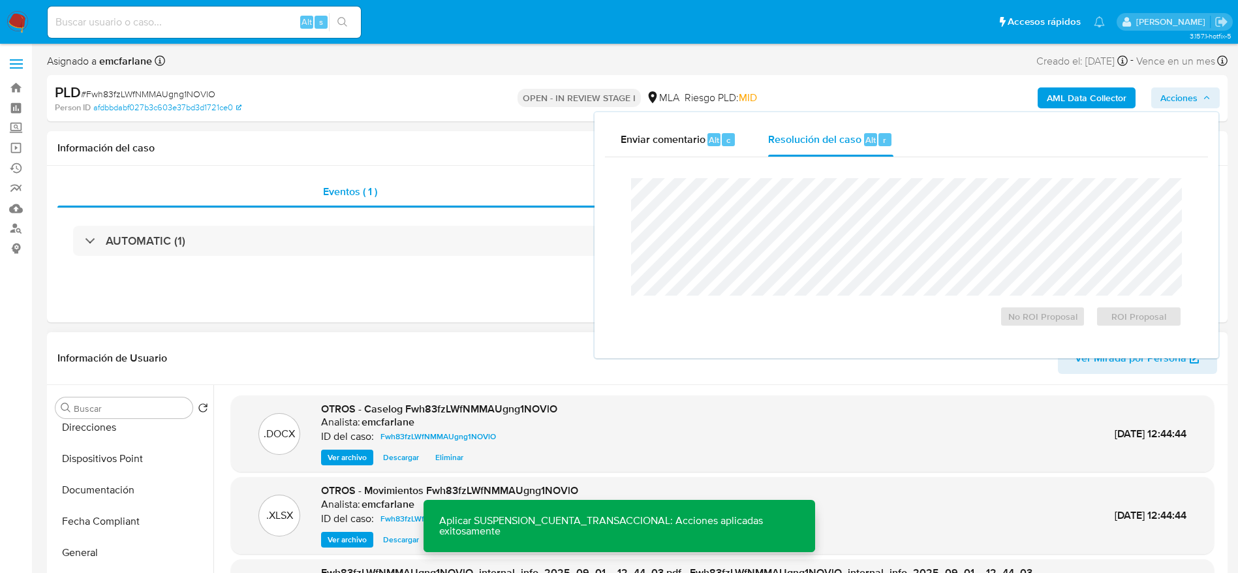
scroll to position [392, 0]
click at [126, 458] on button "Historial Casos" at bounding box center [126, 454] width 153 height 31
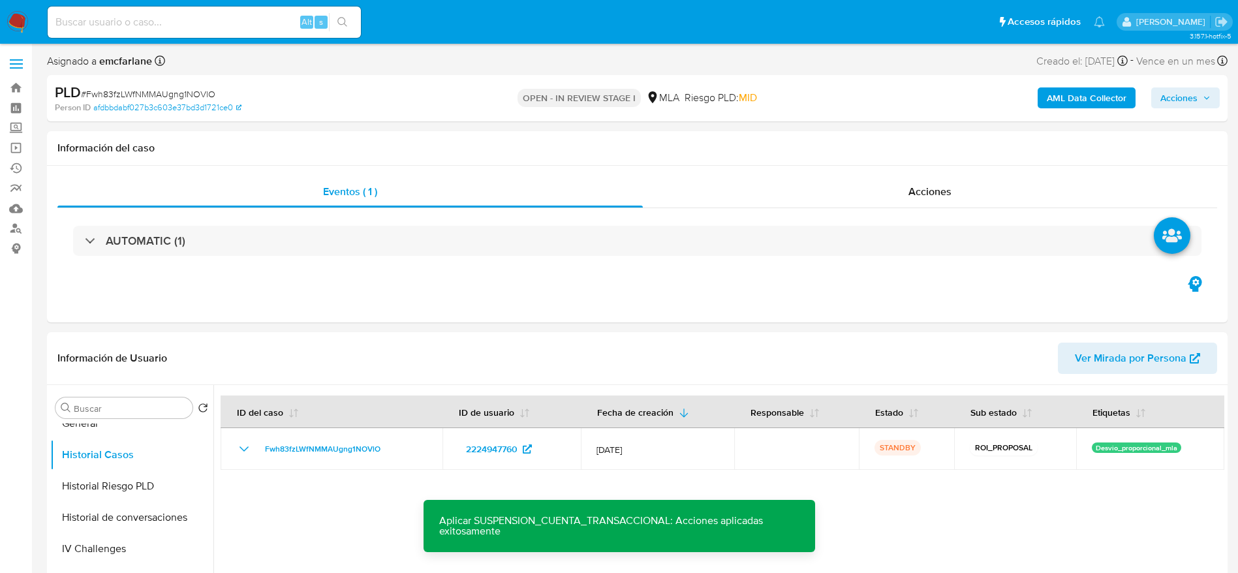
click at [23, 20] on img at bounding box center [18, 22] width 22 height 22
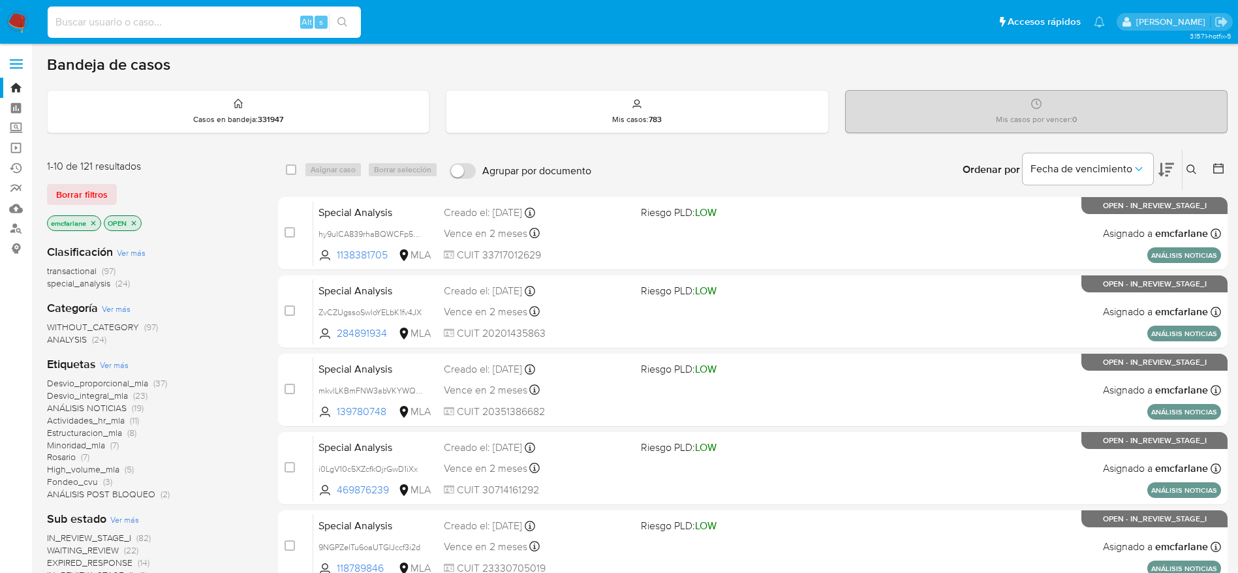
click at [175, 25] on input at bounding box center [204, 22] width 313 height 17
paste input "kG9RWpO4bJjgeZSUmFieh4dZ"
type input "kG9RWpO4bJjgeZSUmFieh4dZ"
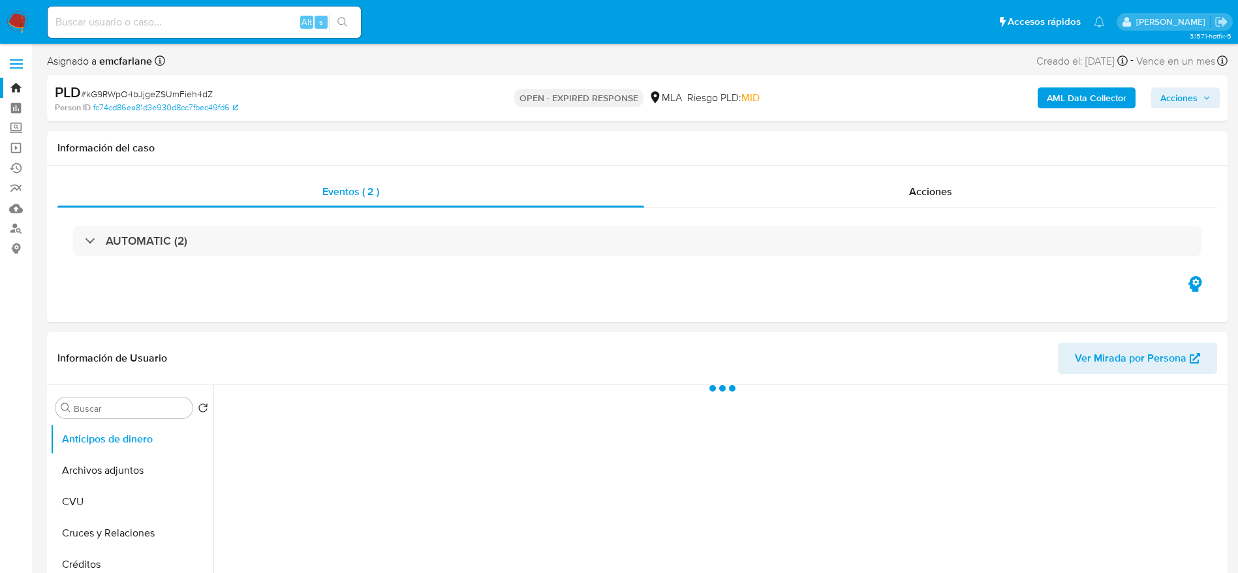
select select "10"
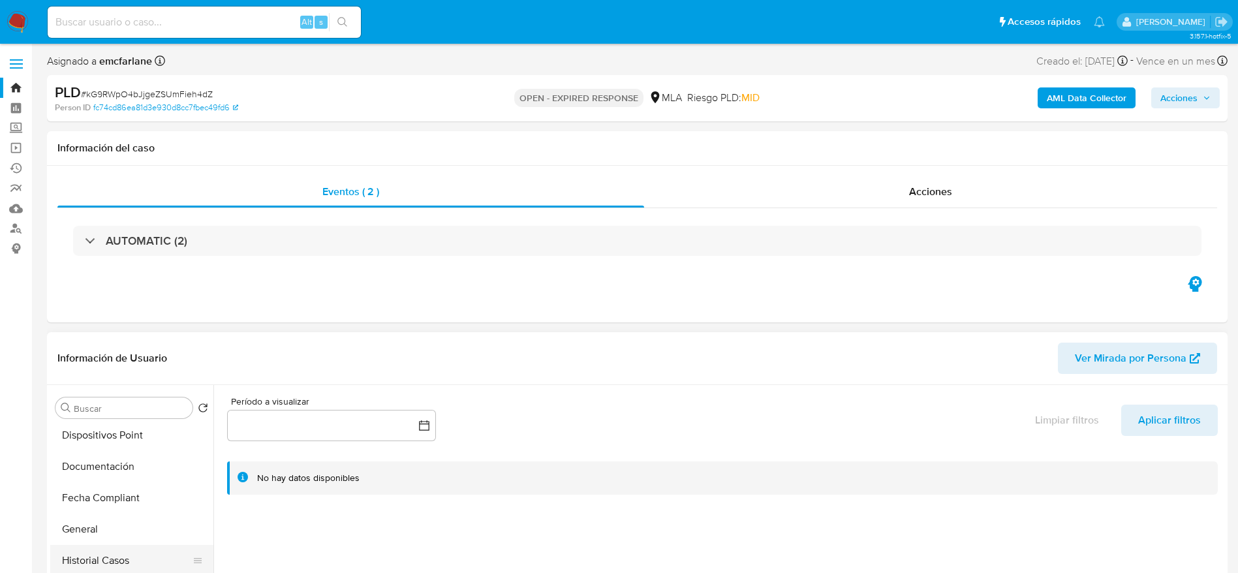
scroll to position [392, 0]
click at [114, 461] on button "Historial Casos" at bounding box center [131, 454] width 163 height 31
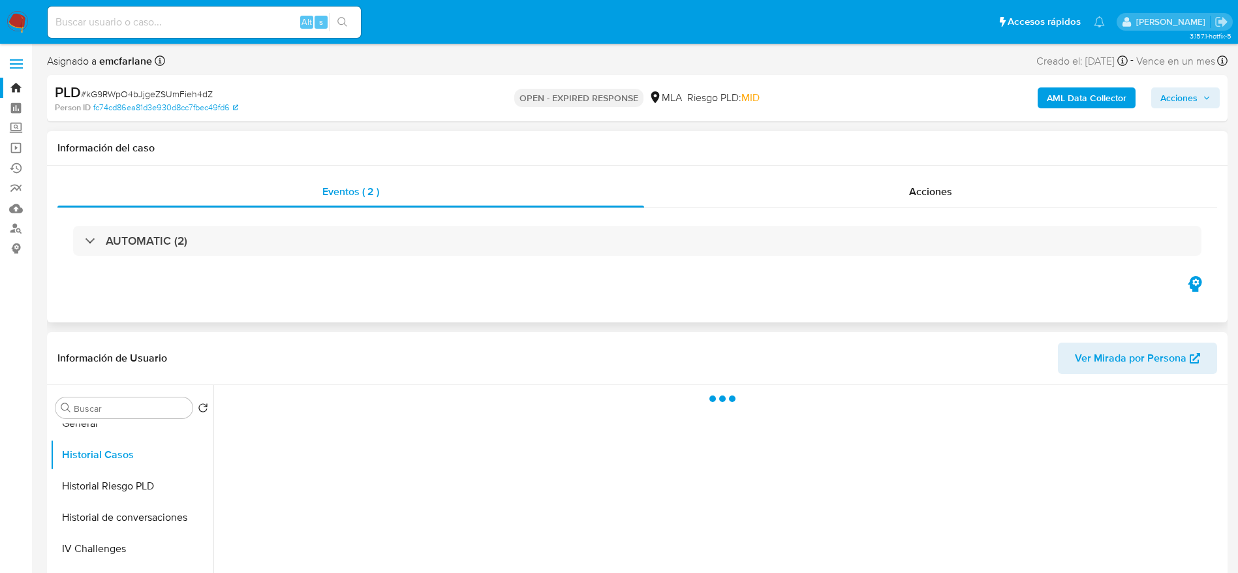
scroll to position [196, 0]
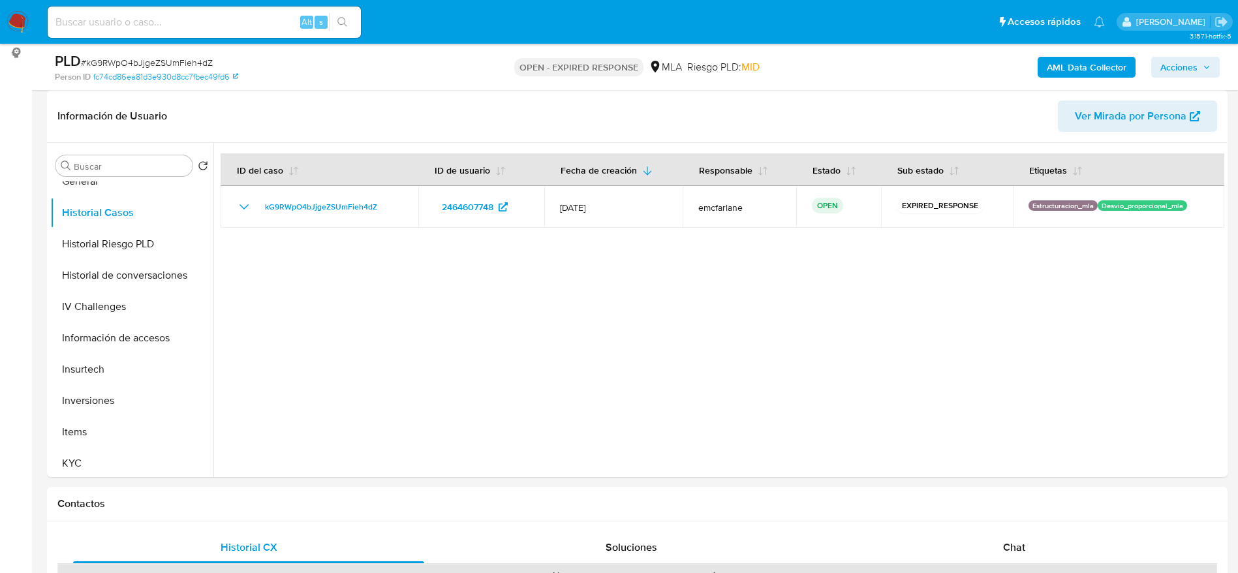
click at [106, 61] on span "# kG9RWpO4bJjgeZSUmFieh4dZ" at bounding box center [147, 62] width 132 height 13
copy span "kG9RWpO4bJjgeZSUmFieh4dZ"
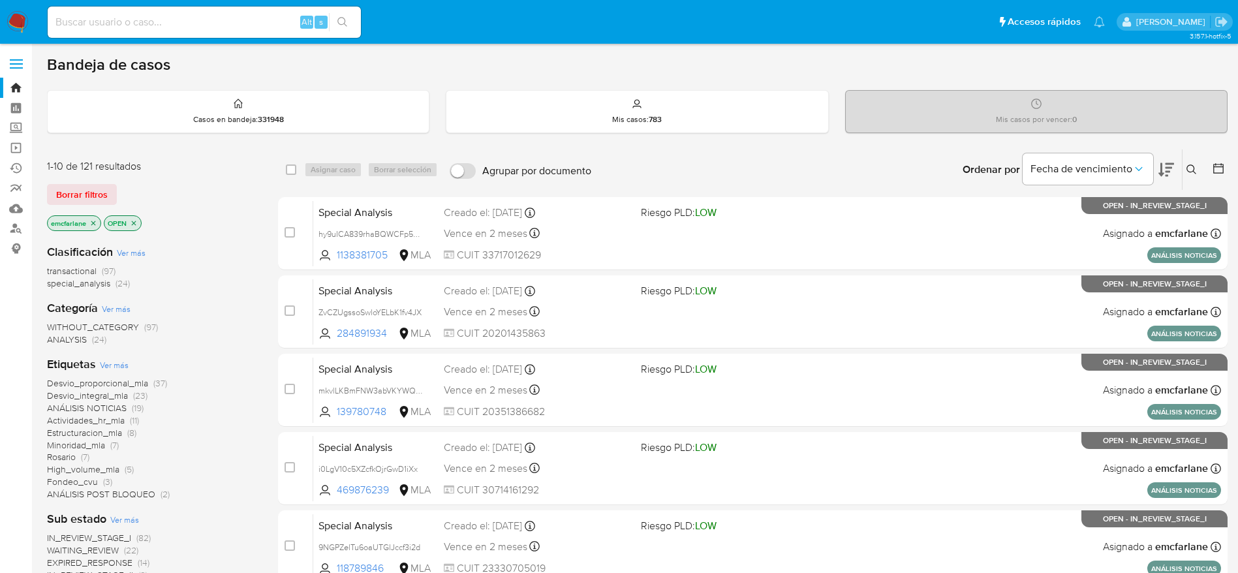
click at [74, 198] on span "Borrar filtros" at bounding box center [82, 194] width 52 height 18
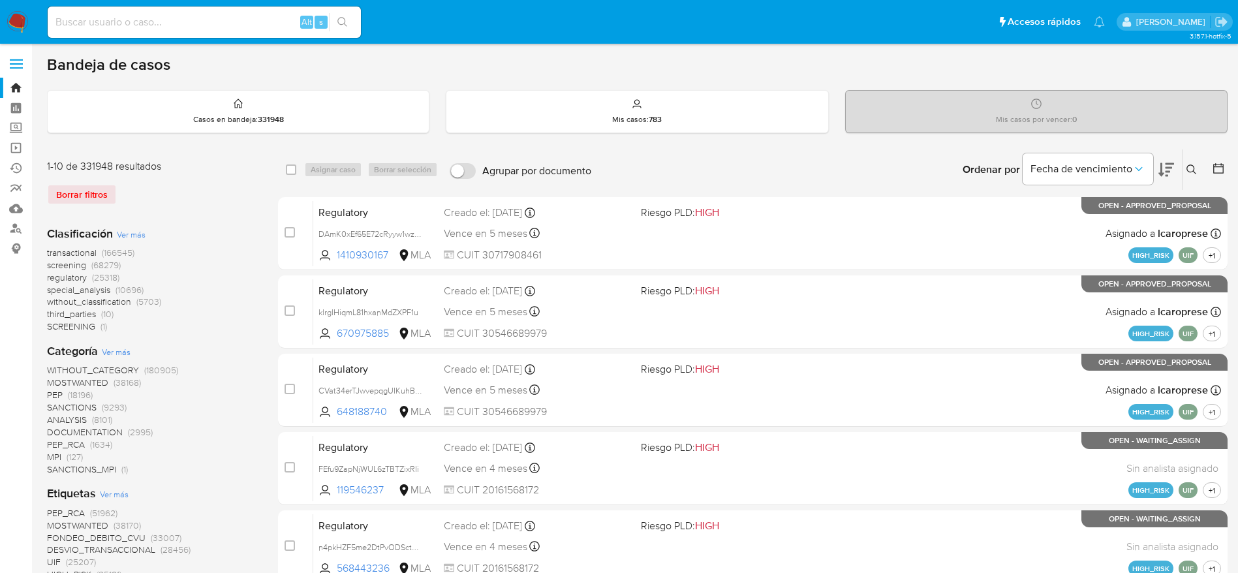
click at [1194, 170] on icon at bounding box center [1192, 170] width 10 height 10
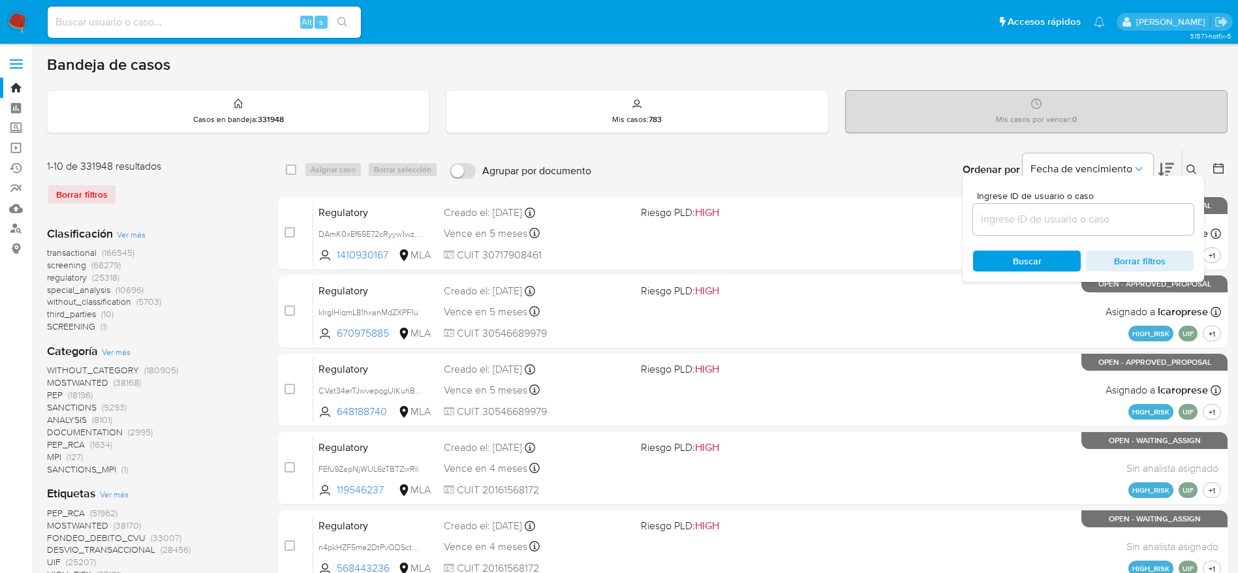
click at [1063, 210] on div at bounding box center [1083, 219] width 221 height 31
click at [1029, 214] on input at bounding box center [1083, 219] width 221 height 17
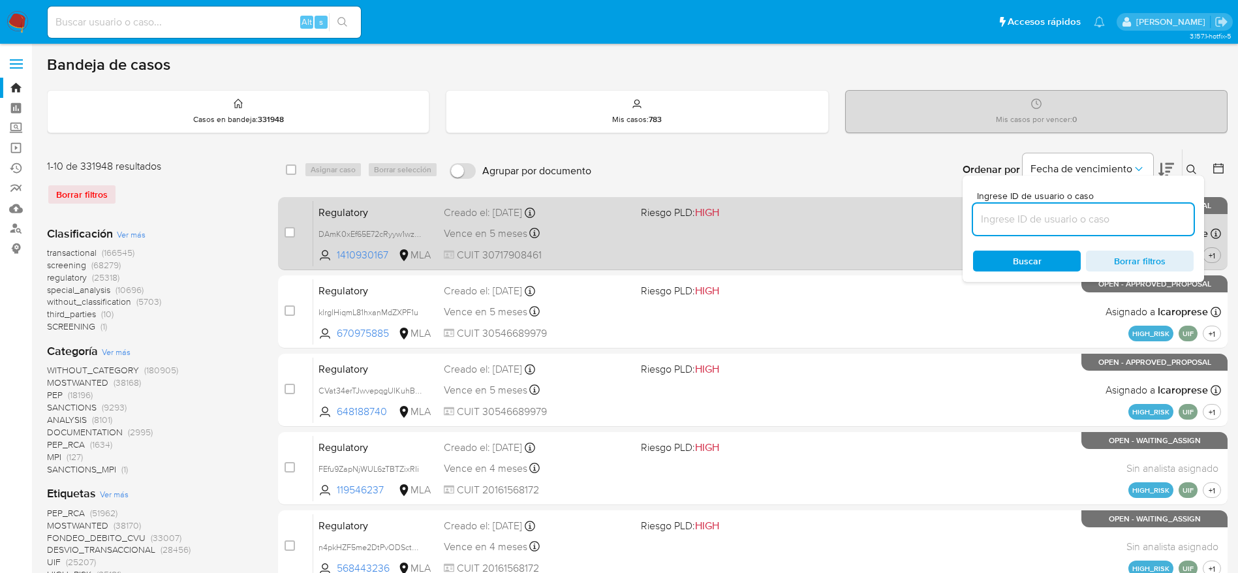
paste input "kG9RWpO4bJjgeZSUmFieh4dZ"
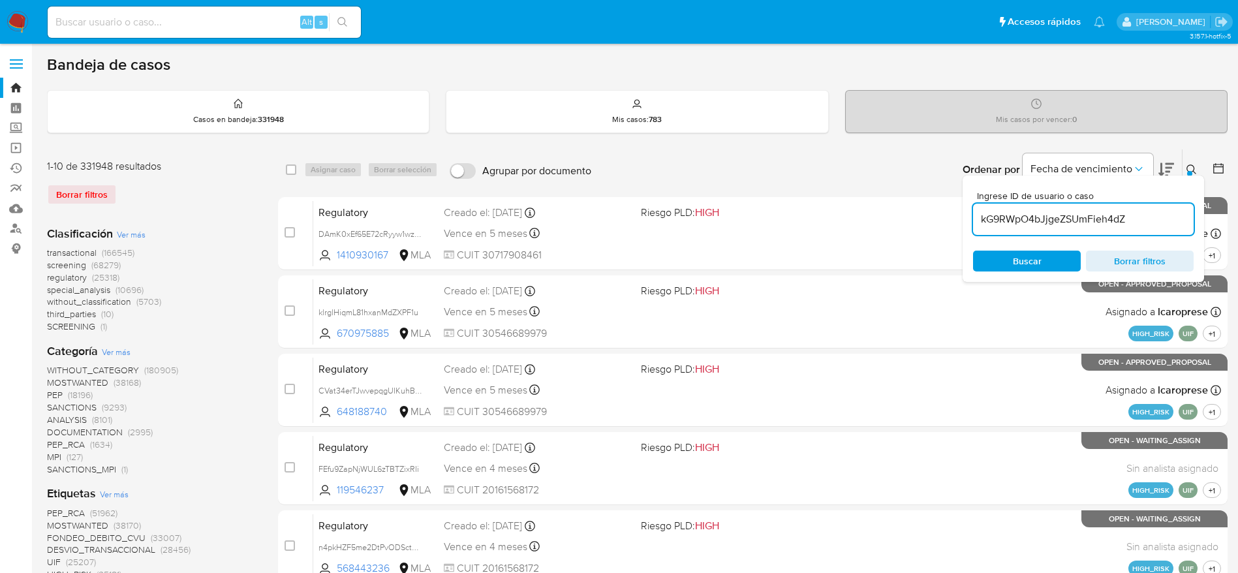
type input "kG9RWpO4bJjgeZSUmFieh4dZ"
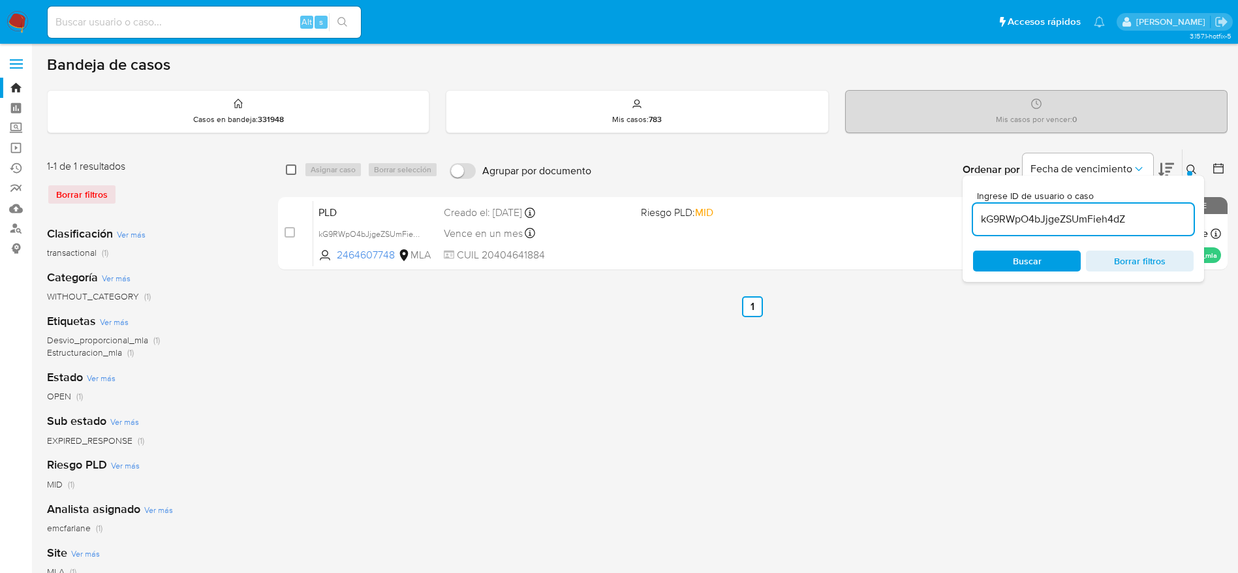
click at [294, 172] on input "checkbox" at bounding box center [291, 170] width 10 height 10
checkbox input "true"
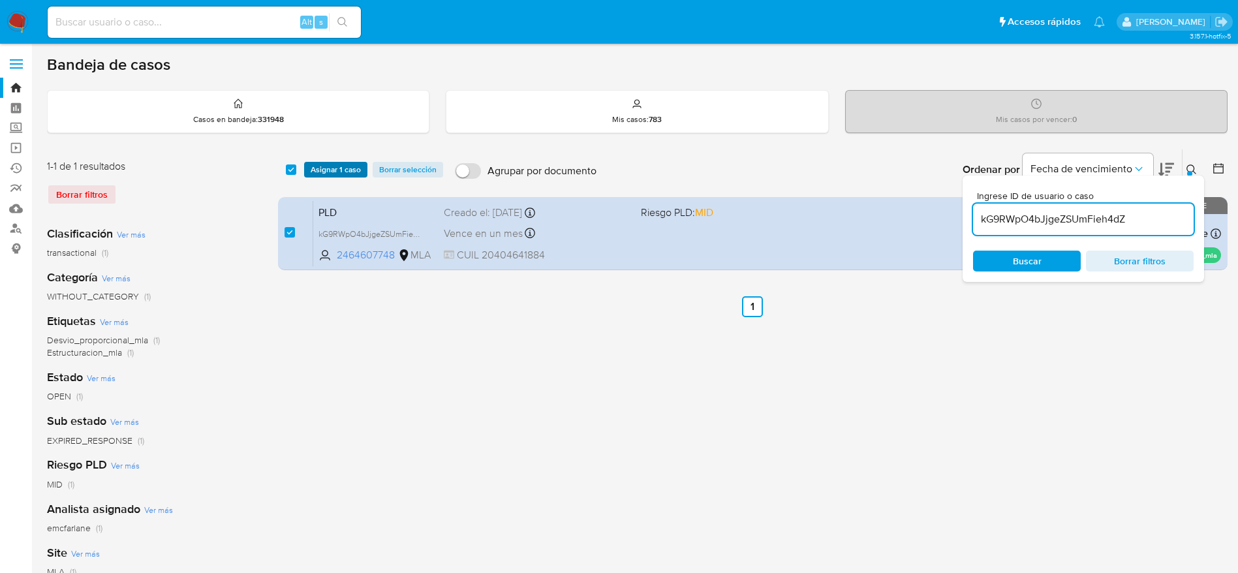
click at [364, 167] on button "Asignar 1 caso" at bounding box center [335, 170] width 63 height 16
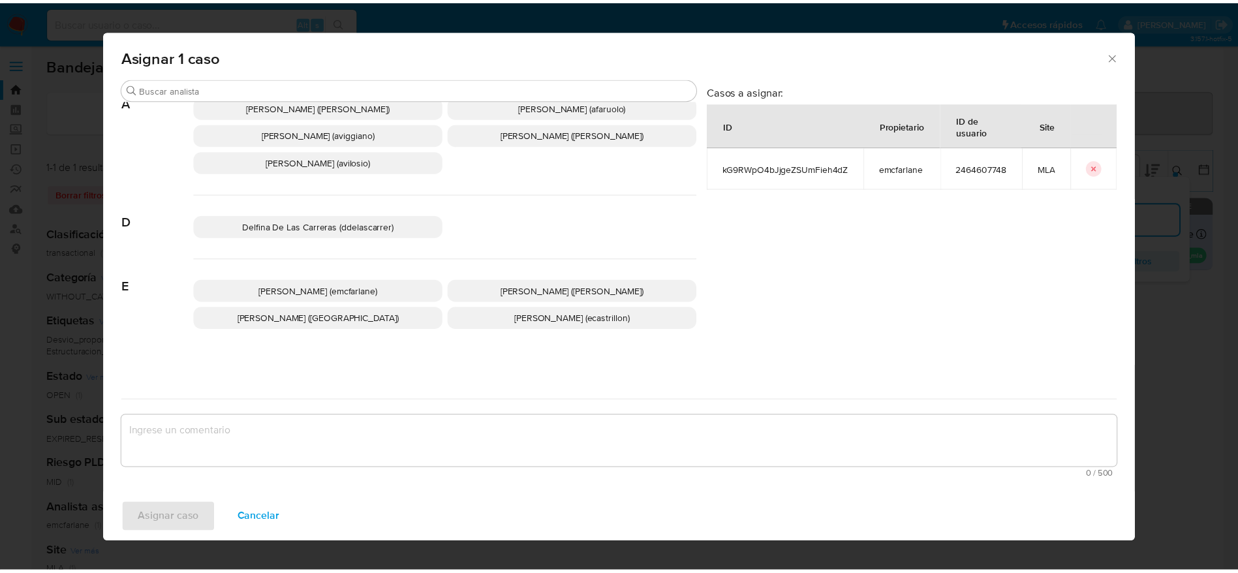
scroll to position [98, 0]
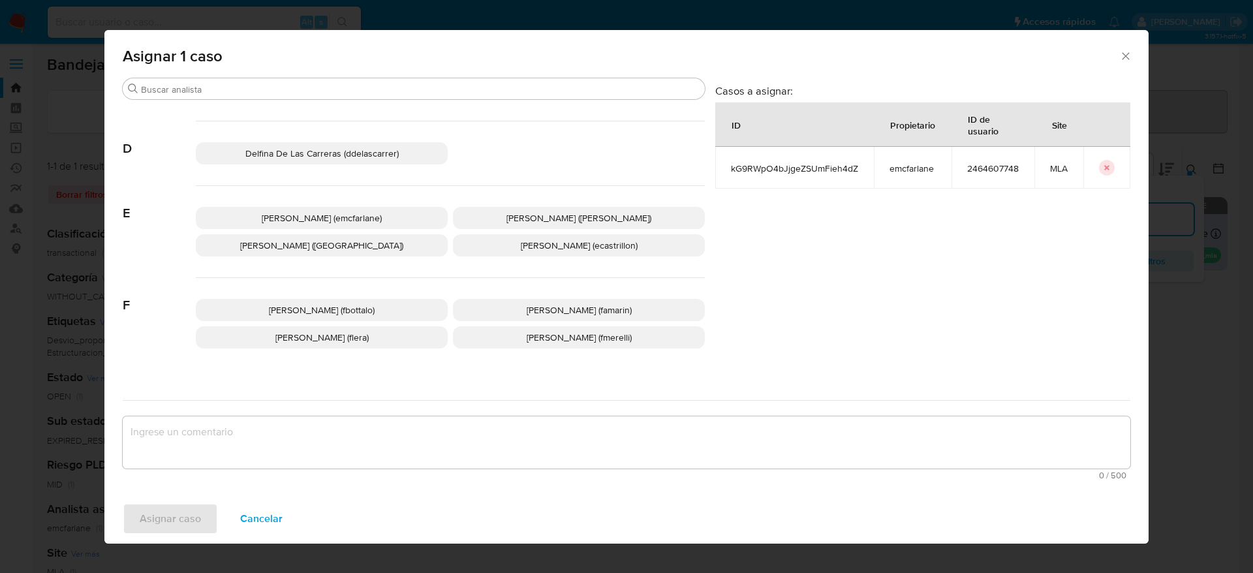
drag, startPoint x: 364, startPoint y: 221, endPoint x: 342, endPoint y: 267, distance: 50.5
click at [363, 225] on p "[PERSON_NAME] (emcfarlane)" at bounding box center [322, 218] width 252 height 22
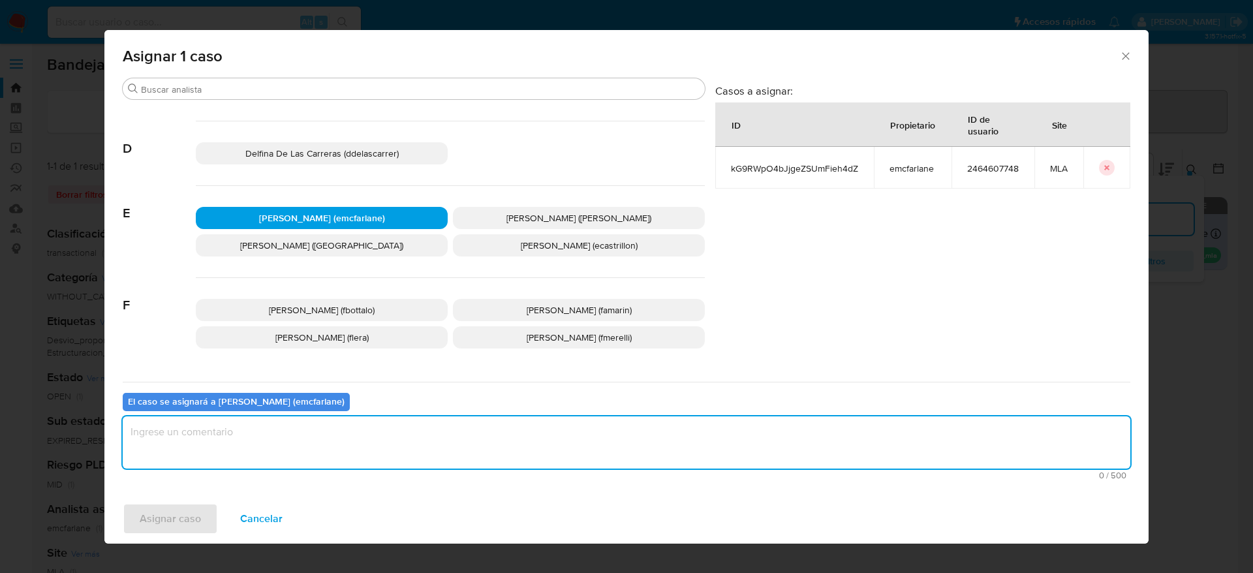
drag, startPoint x: 302, startPoint y: 452, endPoint x: 294, endPoint y: 454, distance: 7.9
click at [300, 454] on textarea "assign-modal" at bounding box center [627, 442] width 1008 height 52
click at [180, 525] on span "Asignar caso" at bounding box center [170, 519] width 61 height 29
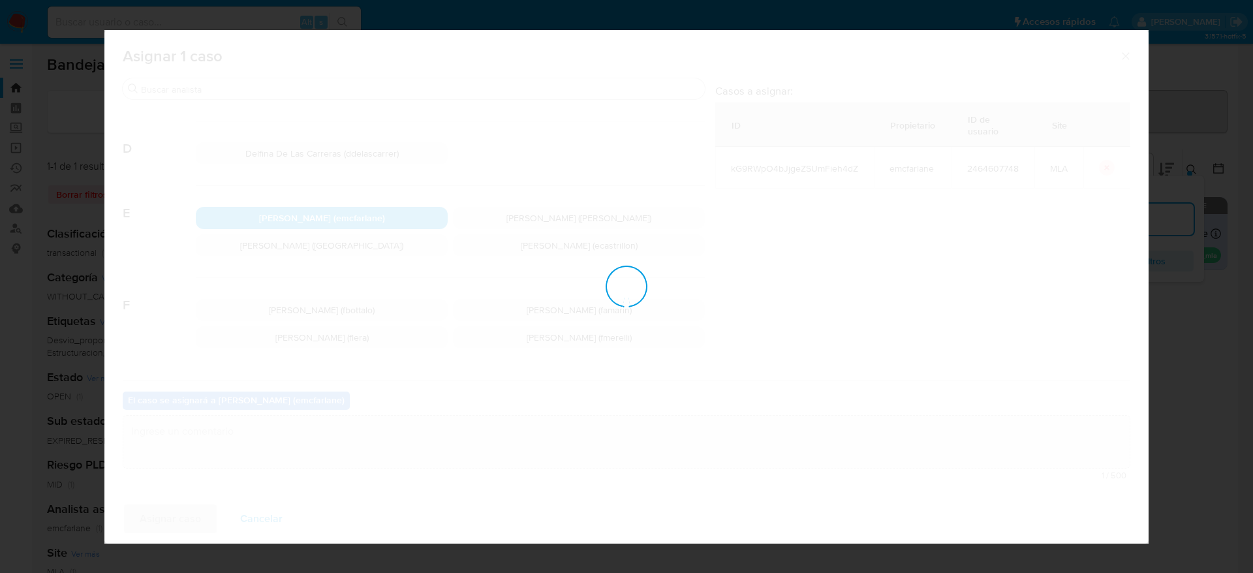
checkbox input "false"
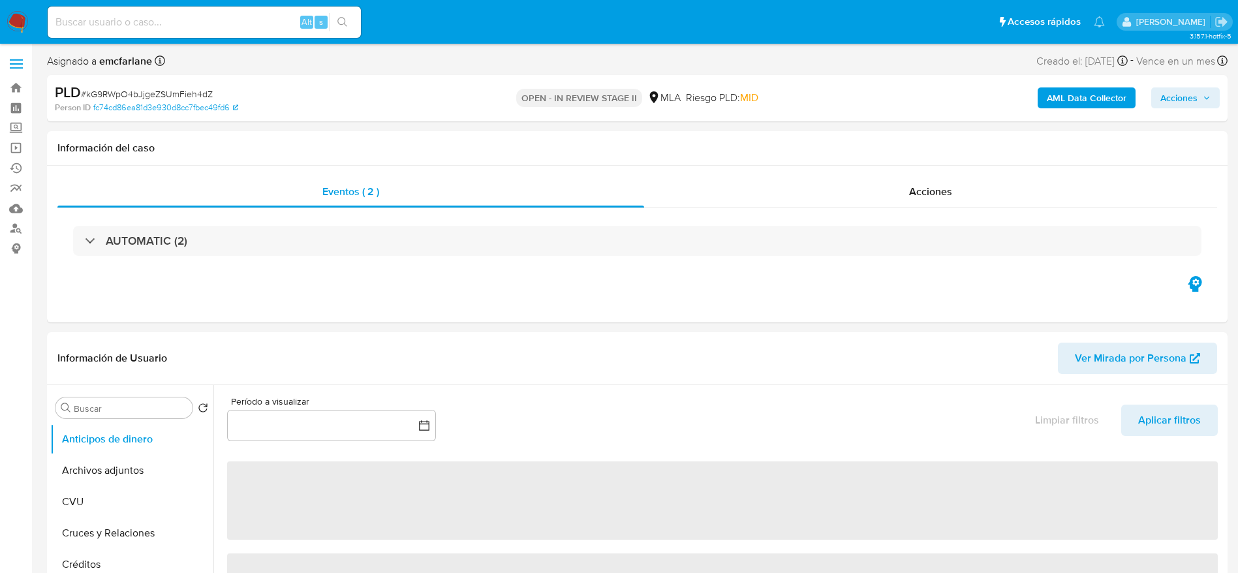
select select "10"
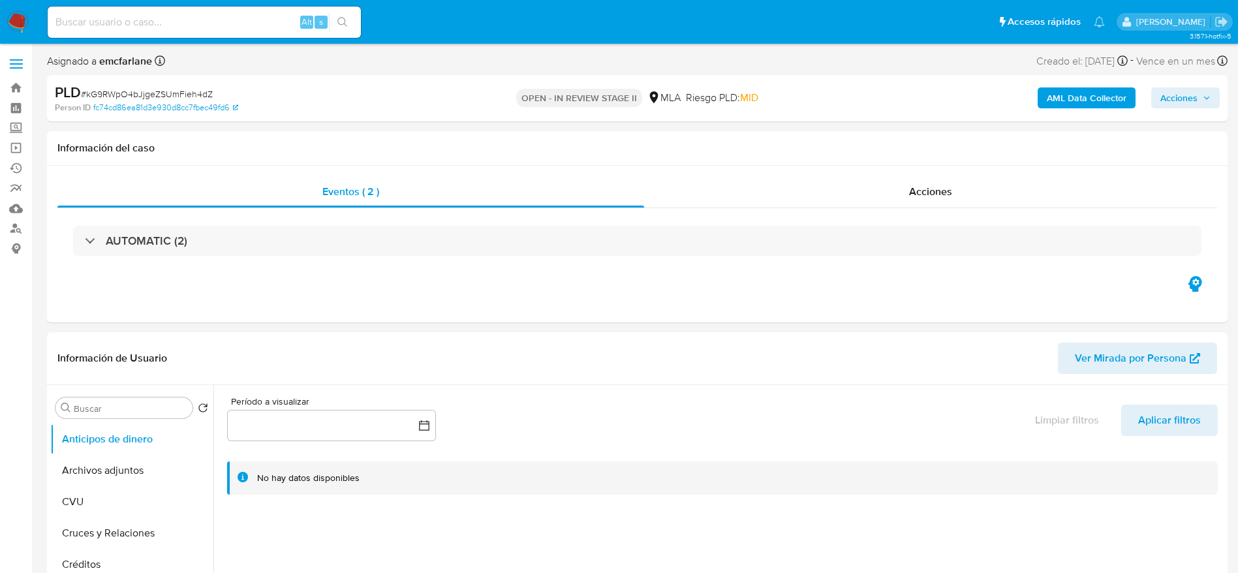
click at [1189, 96] on span "Acciones" at bounding box center [1179, 97] width 37 height 21
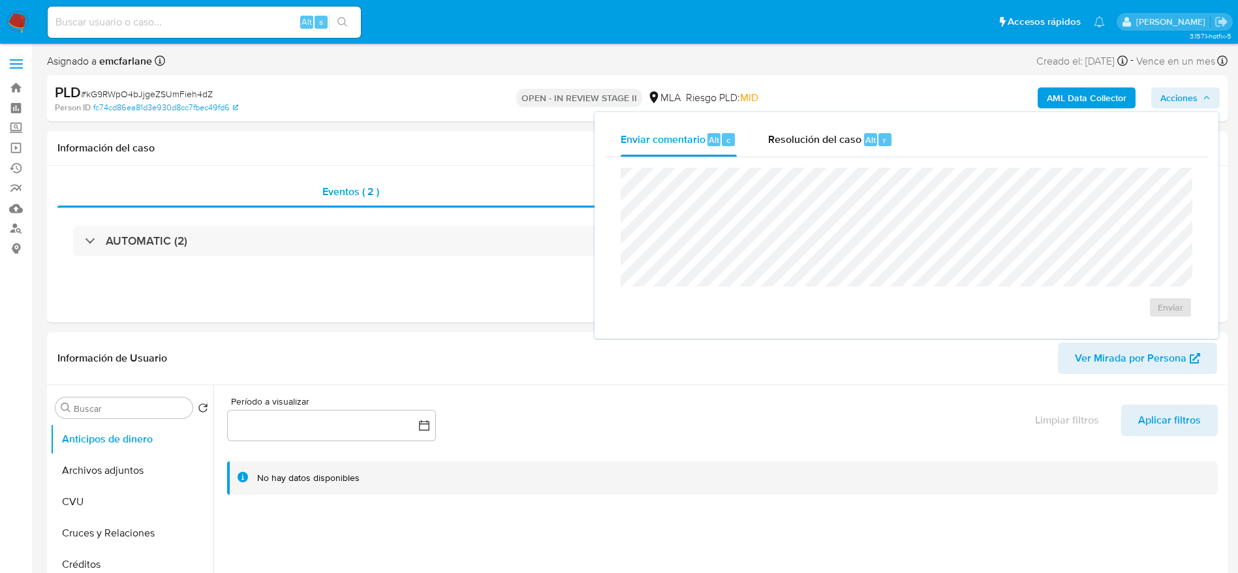
drag, startPoint x: 866, startPoint y: 144, endPoint x: 869, endPoint y: 159, distance: 15.2
click at [868, 151] on div "Resolución del caso Alt r" at bounding box center [830, 140] width 125 height 34
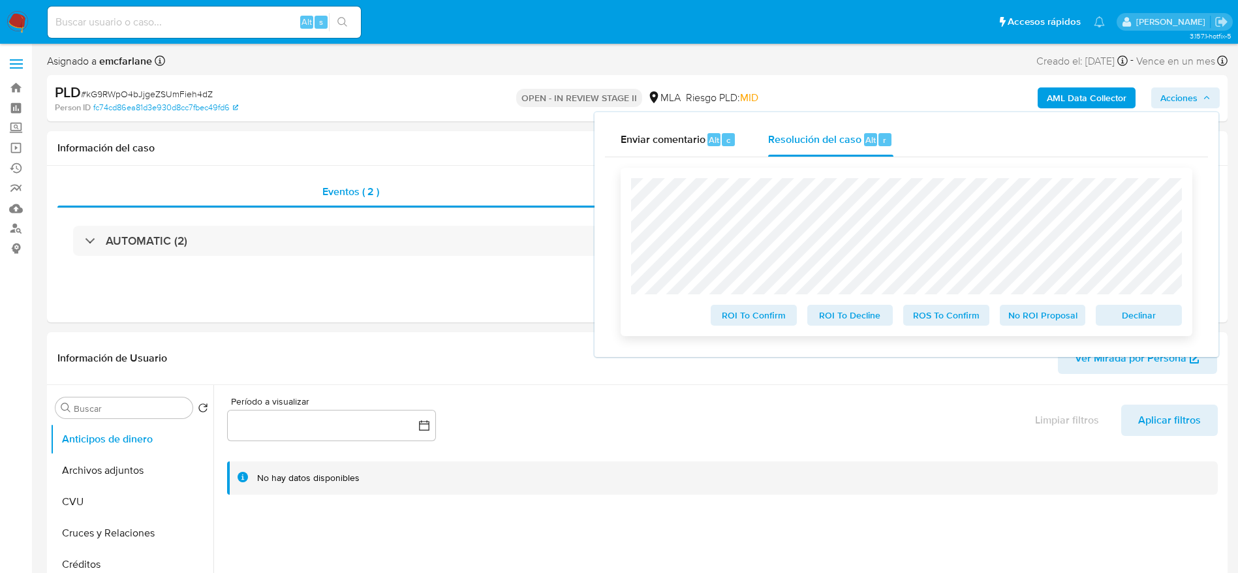
click at [1135, 311] on span "Declinar" at bounding box center [1139, 315] width 68 height 18
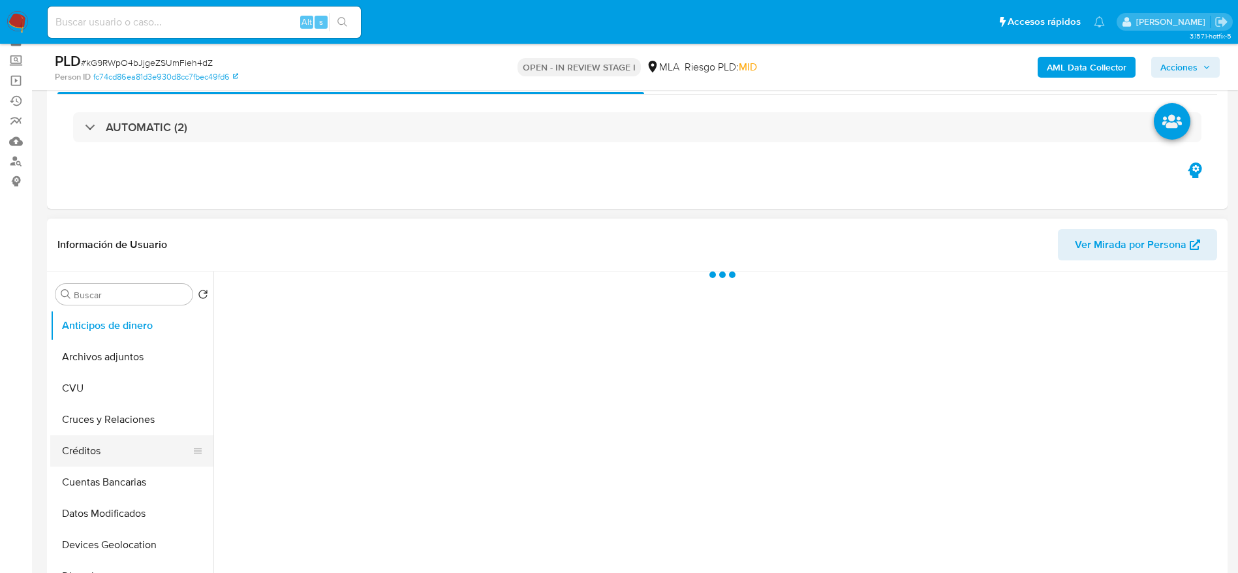
scroll to position [98, 0]
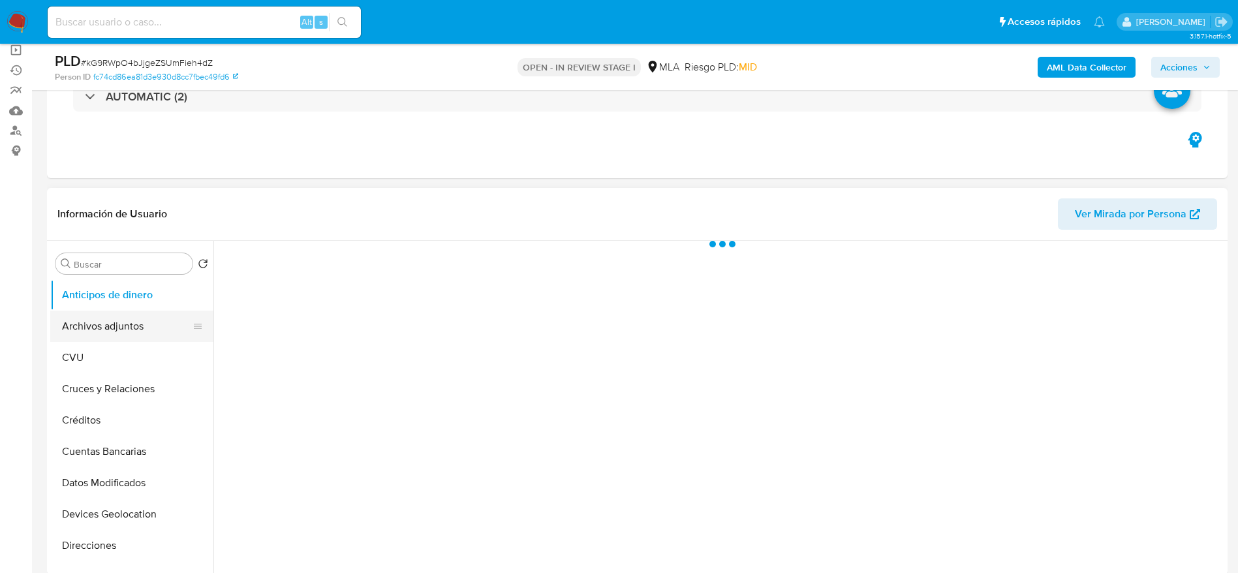
click at [108, 323] on button "Archivos adjuntos" at bounding box center [126, 326] width 153 height 31
select select "10"
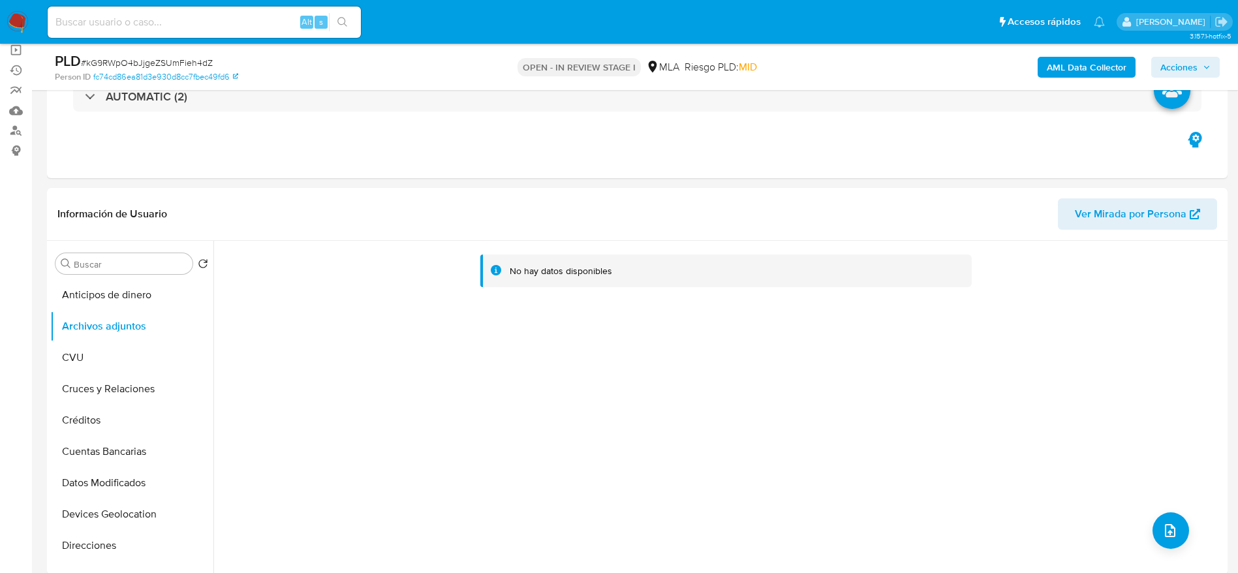
click at [1077, 59] on b "AML Data Collector" at bounding box center [1087, 67] width 80 height 21
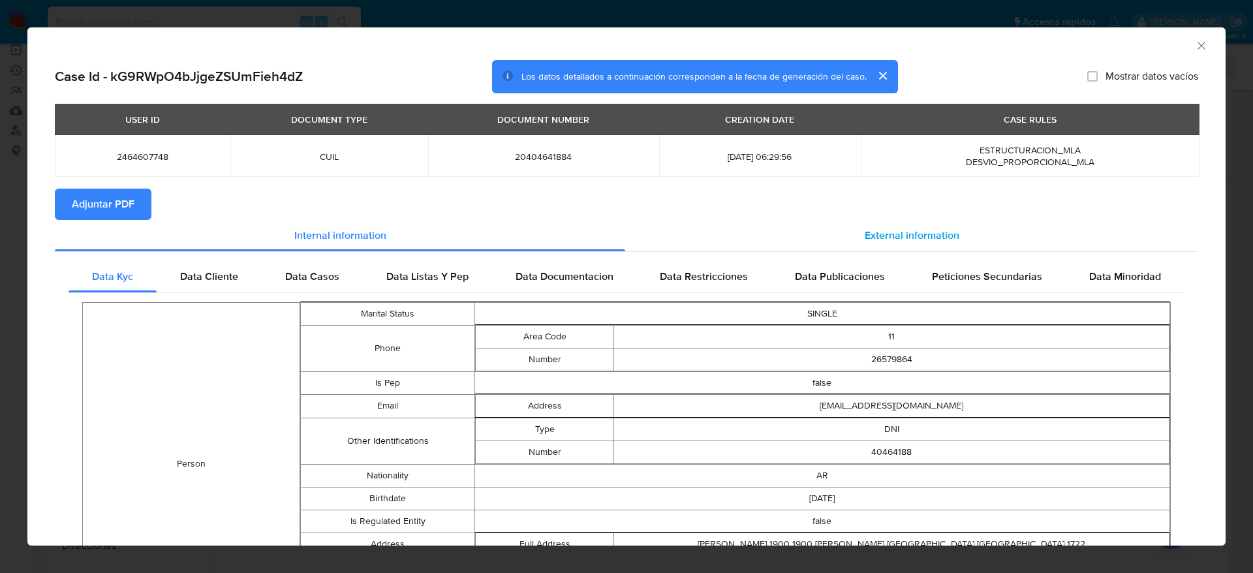
click at [919, 223] on div "External information" at bounding box center [911, 235] width 573 height 31
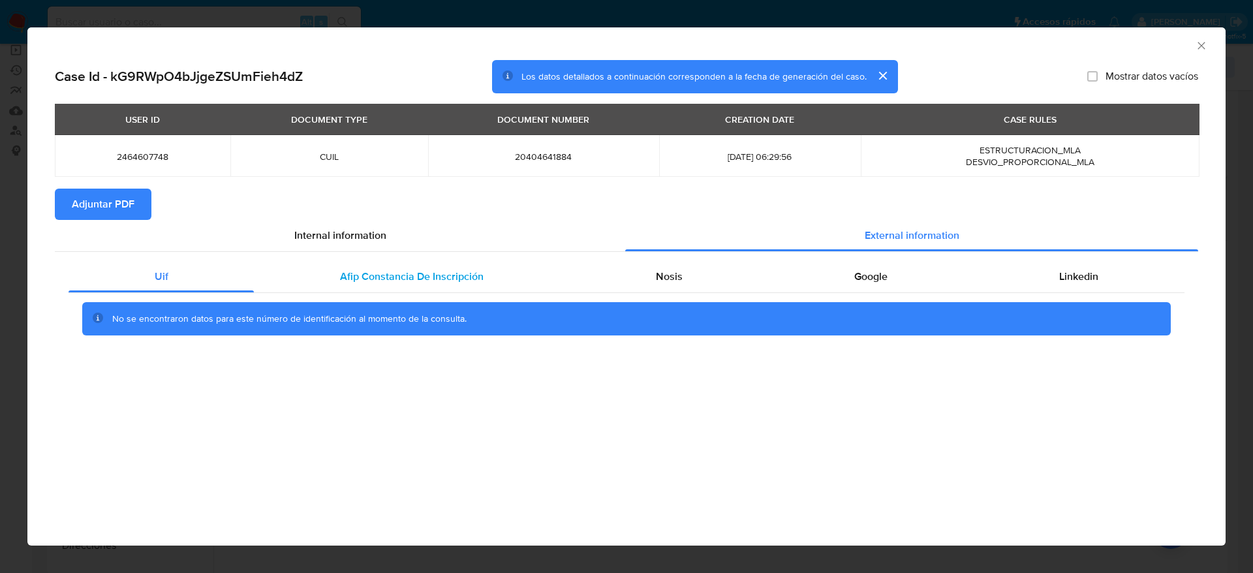
click at [421, 287] on div "Afip Constancia De Inscripción" at bounding box center [411, 276] width 315 height 31
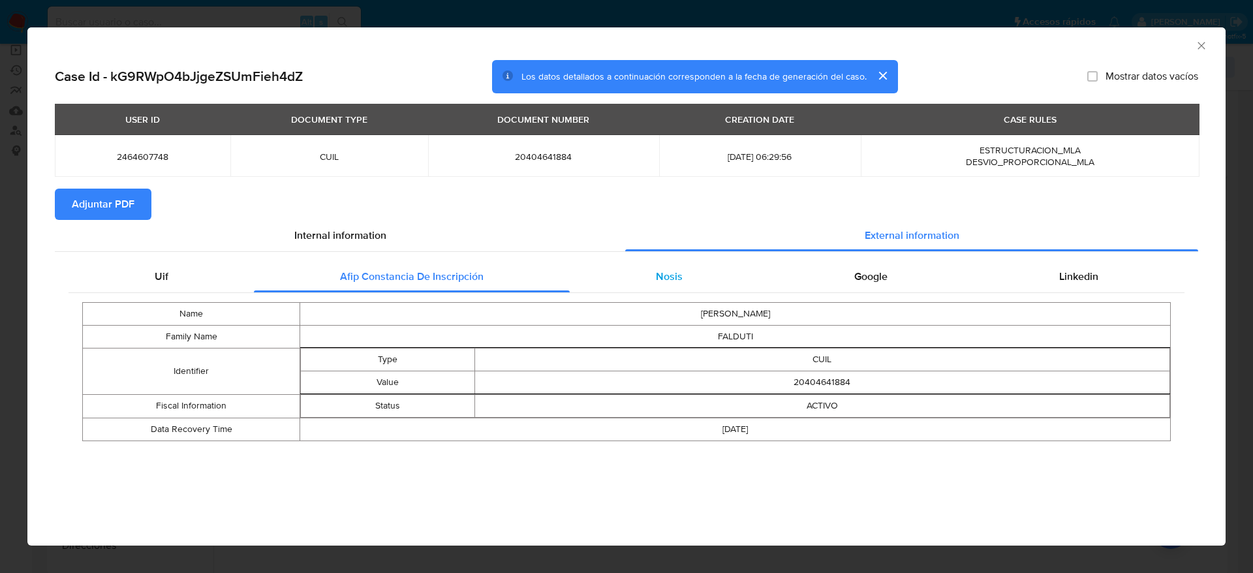
click at [691, 289] on div "Nosis" at bounding box center [669, 276] width 198 height 31
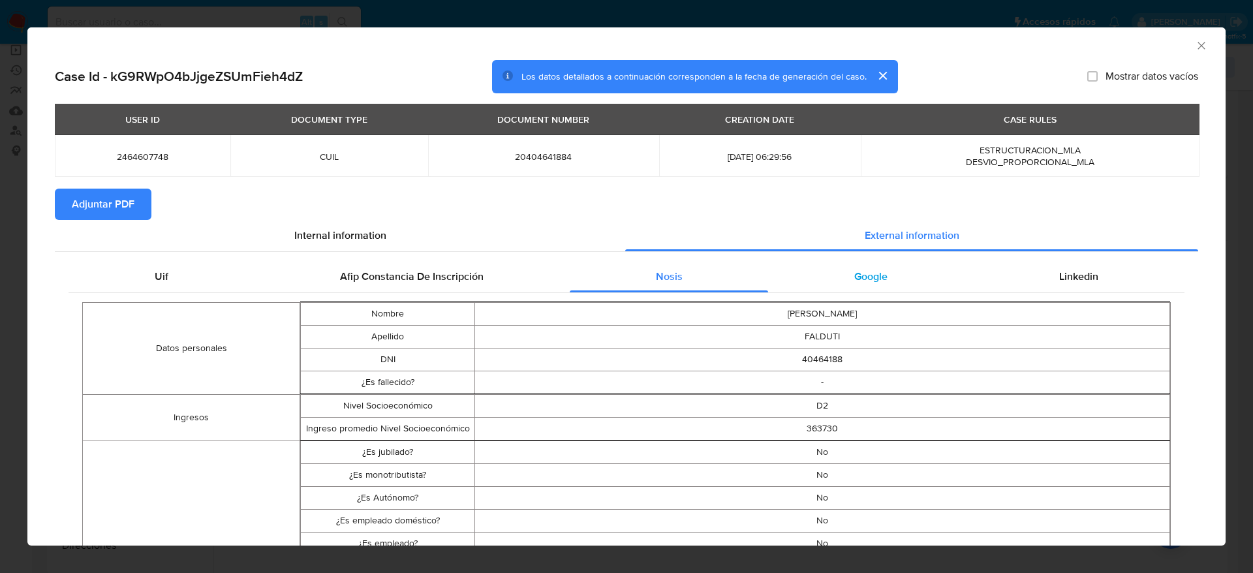
click at [837, 261] on div "Google" at bounding box center [870, 276] width 205 height 31
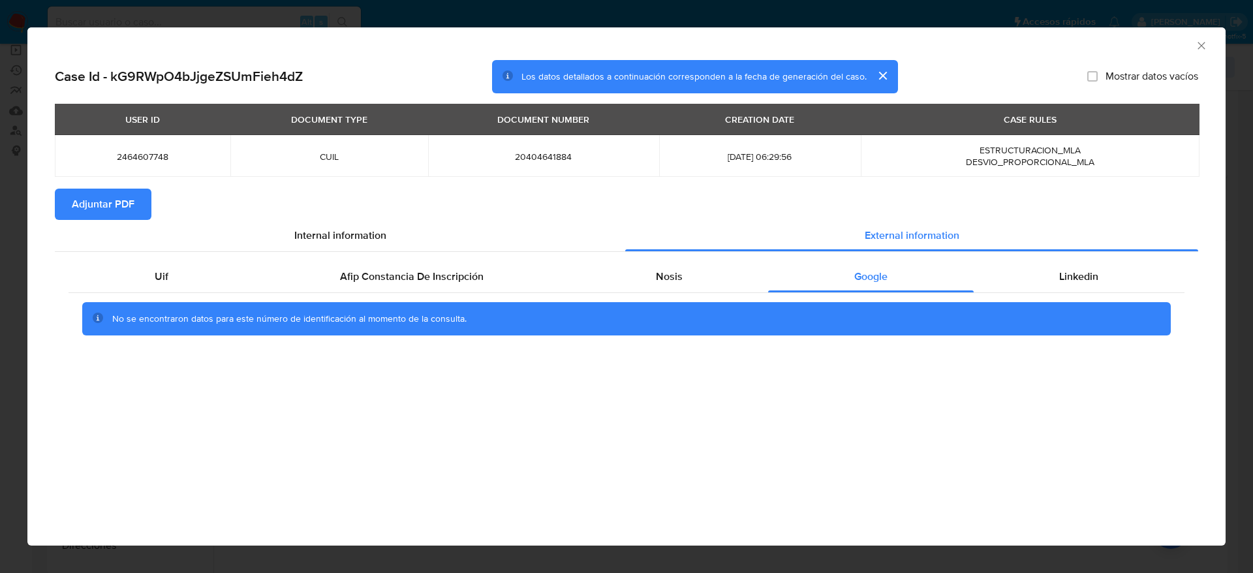
click at [1072, 252] on div "Uif Afip Constancia De Inscripción Nosis Google Linkedin No se encontraron dato…" at bounding box center [627, 303] width 1144 height 102
click at [1069, 266] on div "Linkedin" at bounding box center [1079, 276] width 211 height 31
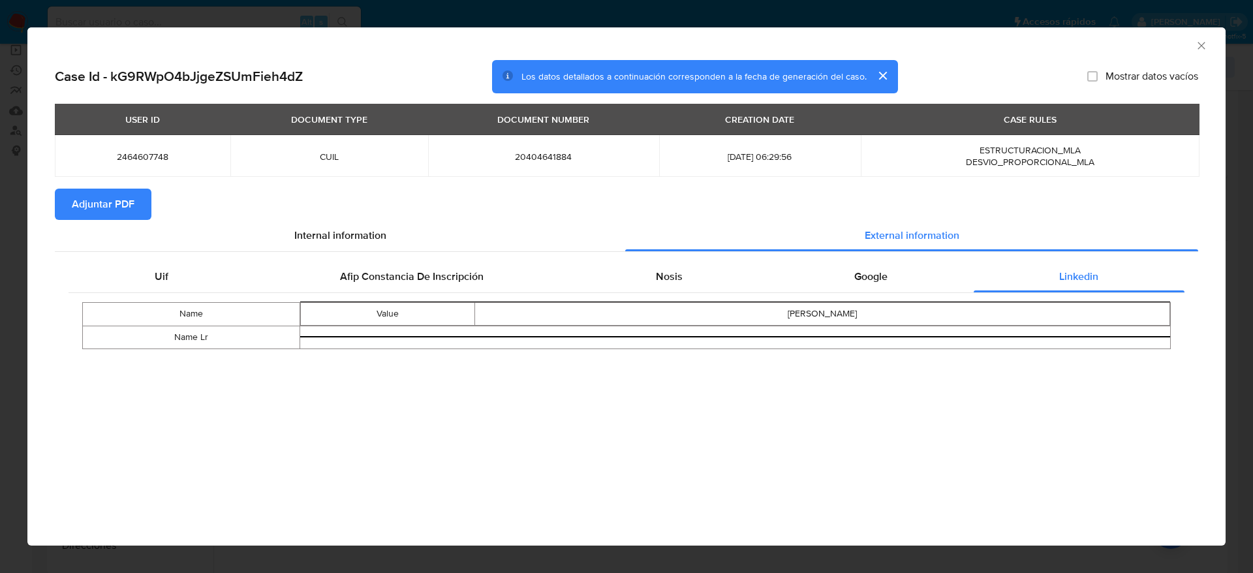
click at [115, 191] on span "Adjuntar PDF" at bounding box center [103, 204] width 63 height 29
drag, startPoint x: 1205, startPoint y: 44, endPoint x: 253, endPoint y: 247, distance: 973.8
click at [1204, 46] on icon "Cerrar ventana" at bounding box center [1201, 45] width 13 height 13
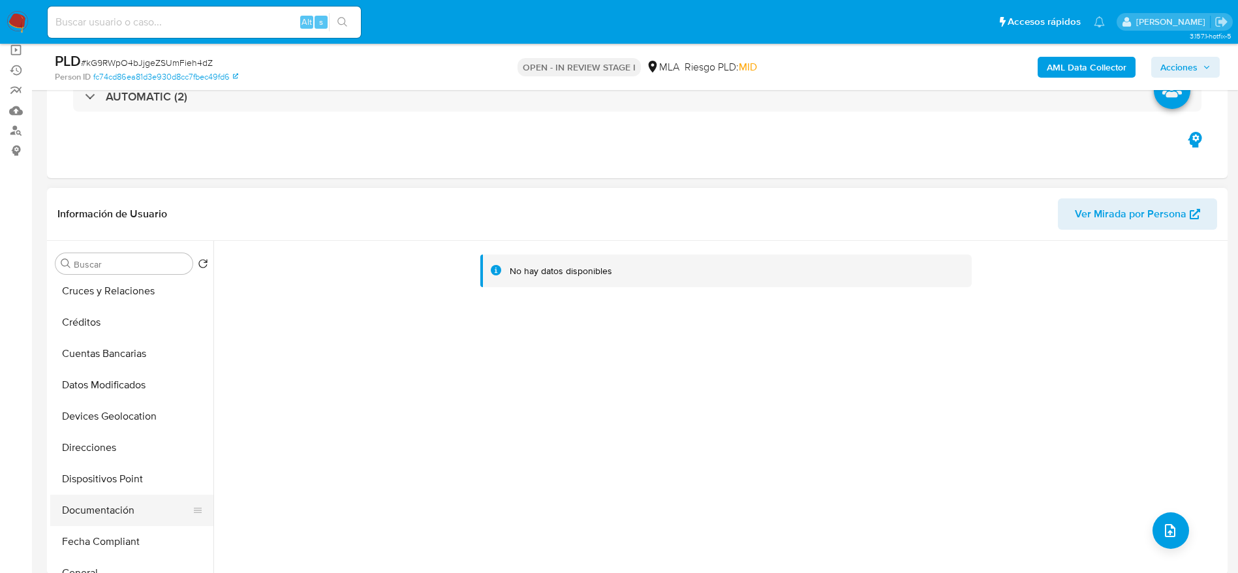
click at [91, 513] on button "Documentación" at bounding box center [126, 510] width 153 height 31
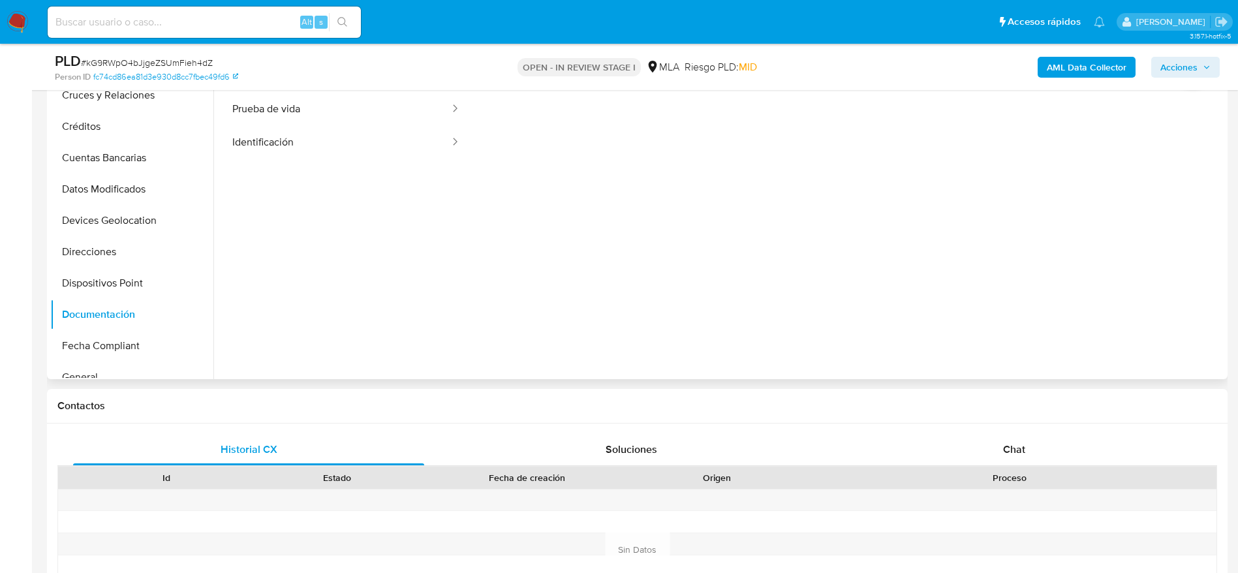
scroll to position [0, 0]
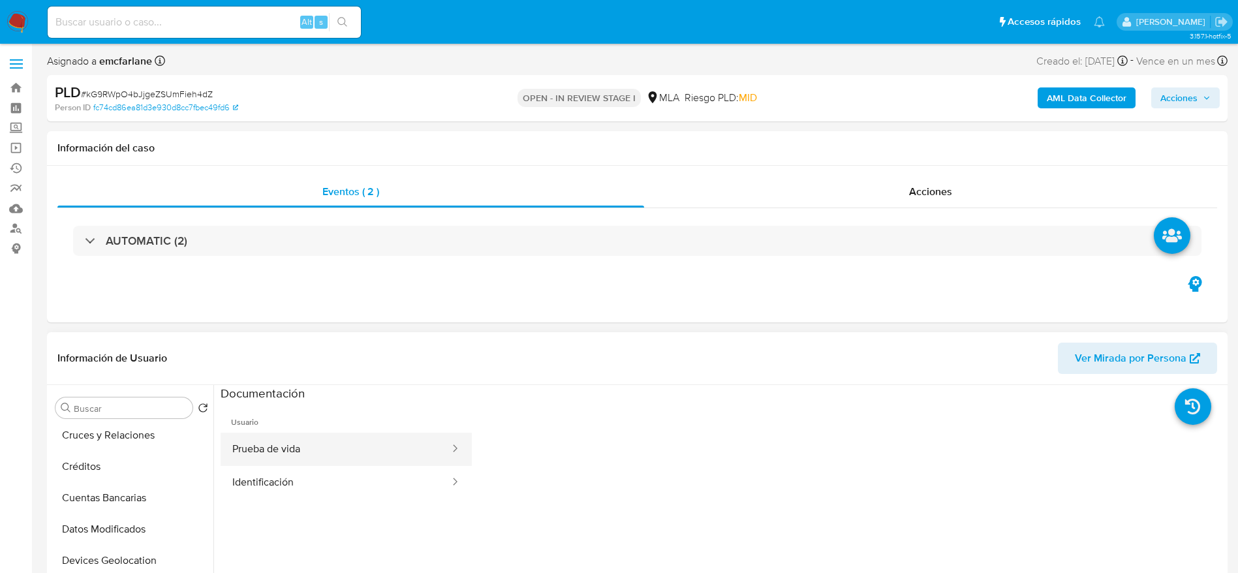
click at [351, 441] on button "Prueba de vida" at bounding box center [336, 449] width 230 height 33
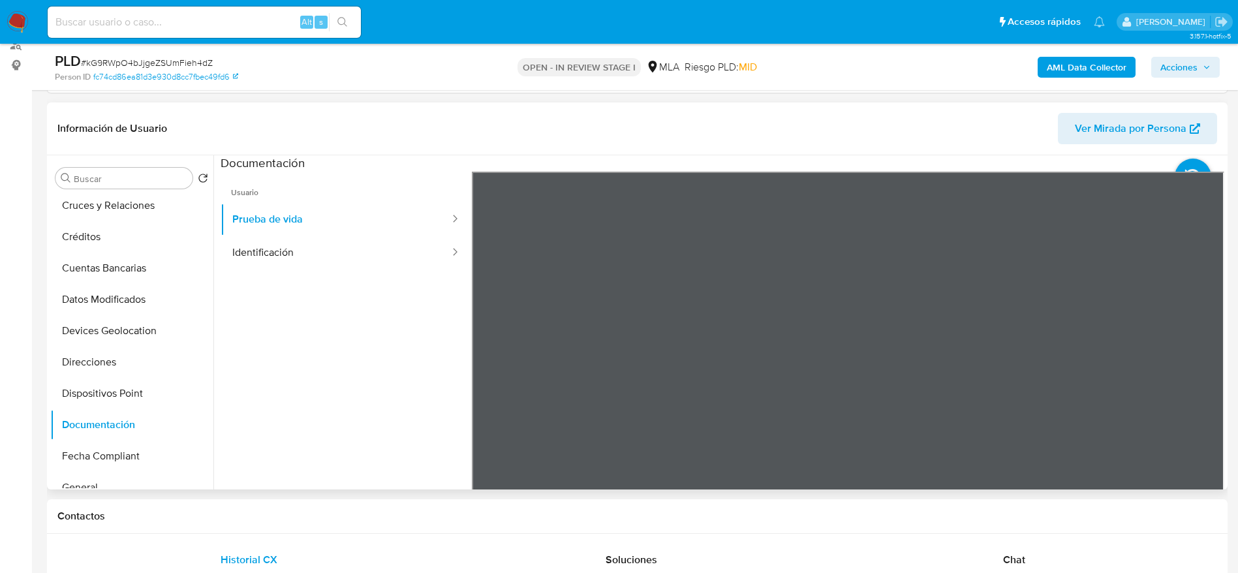
scroll to position [196, 0]
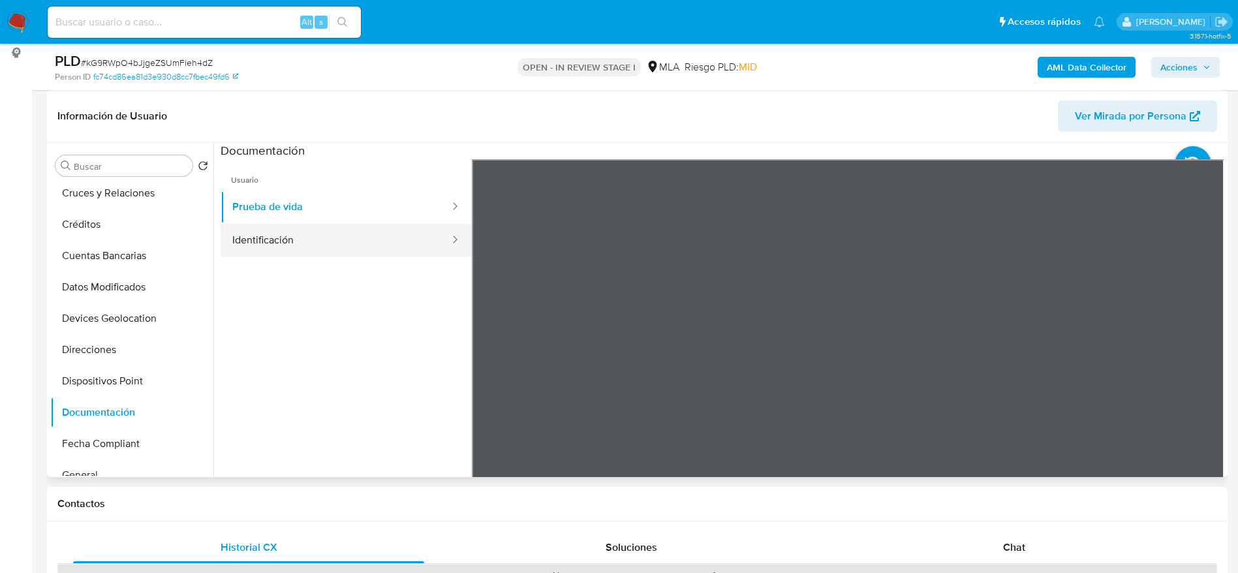
click at [441, 248] on div at bounding box center [451, 240] width 21 height 33
drag, startPoint x: 386, startPoint y: 249, endPoint x: 452, endPoint y: 232, distance: 68.7
click at [386, 250] on button "Identificación" at bounding box center [336, 240] width 230 height 33
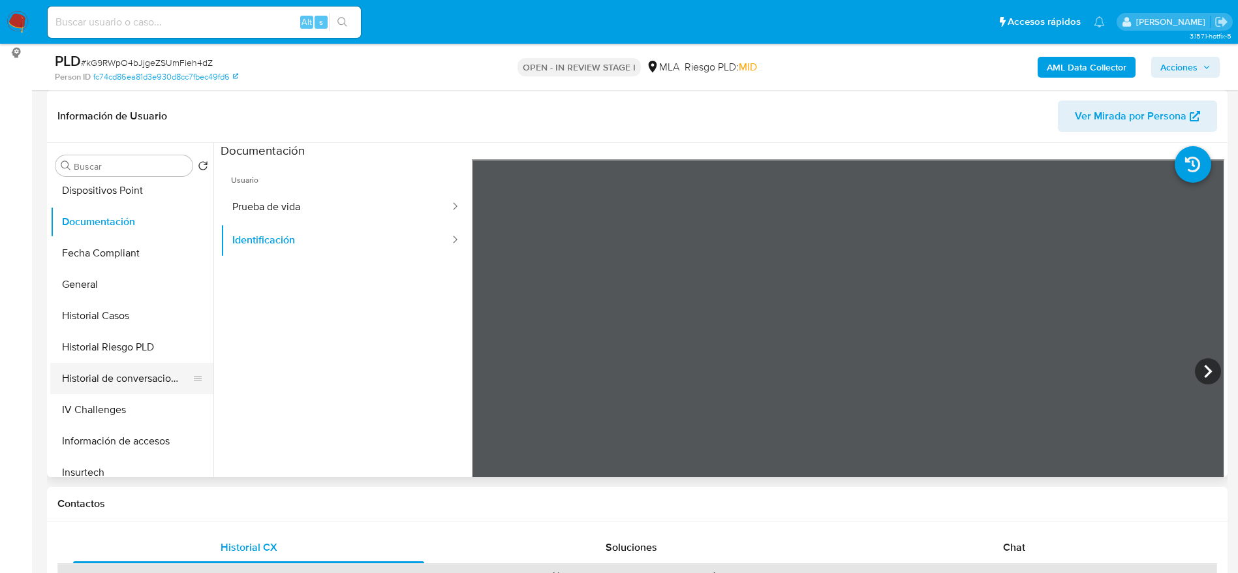
scroll to position [294, 0]
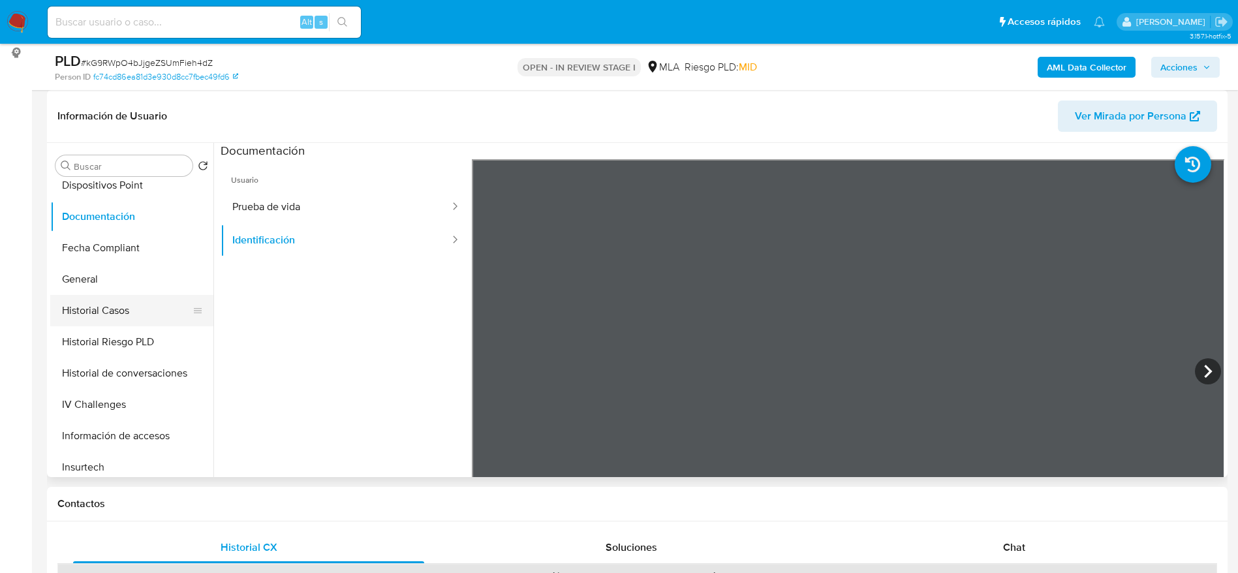
click at [119, 306] on button "Historial Casos" at bounding box center [126, 310] width 153 height 31
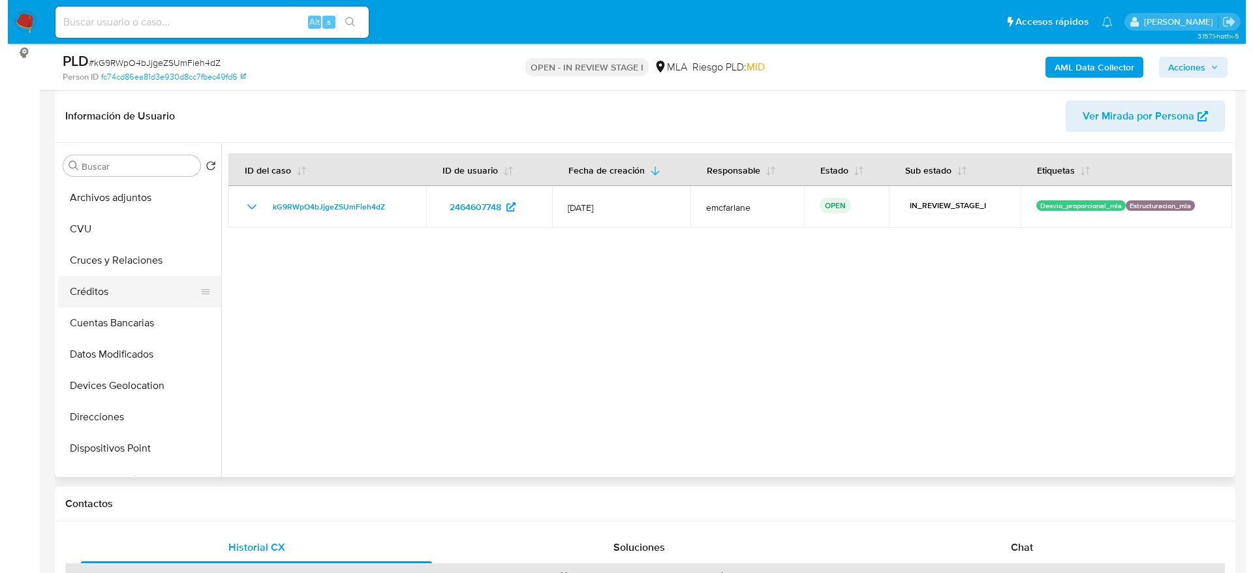
scroll to position [0, 0]
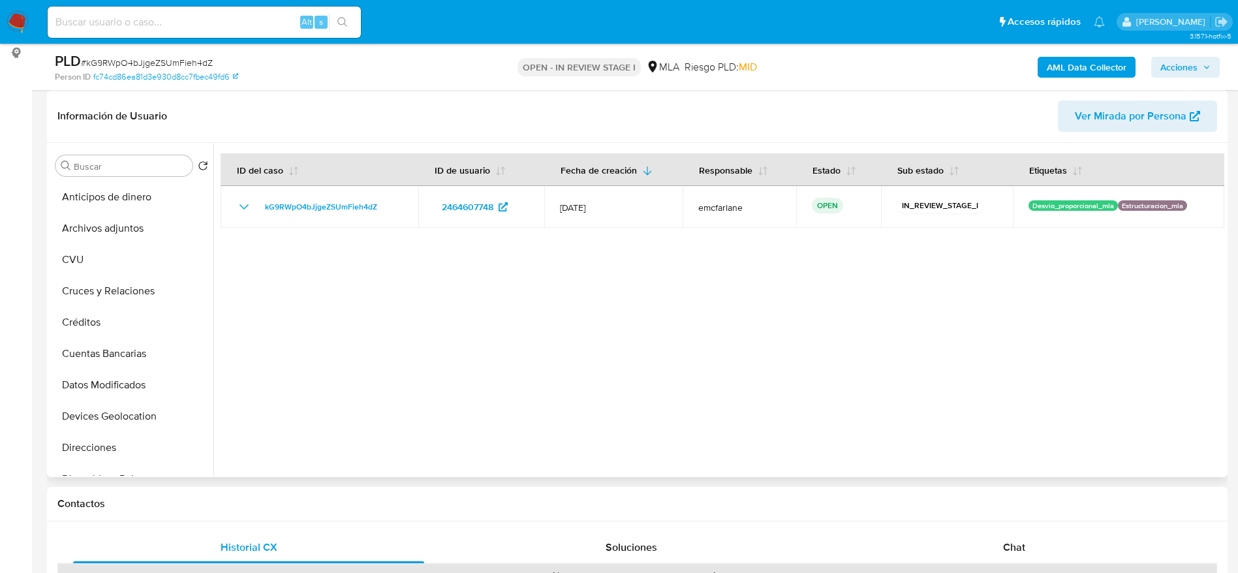
drag, startPoint x: 98, startPoint y: 227, endPoint x: 788, endPoint y: 415, distance: 715.3
click at [98, 227] on button "Archivos adjuntos" at bounding box center [131, 228] width 163 height 31
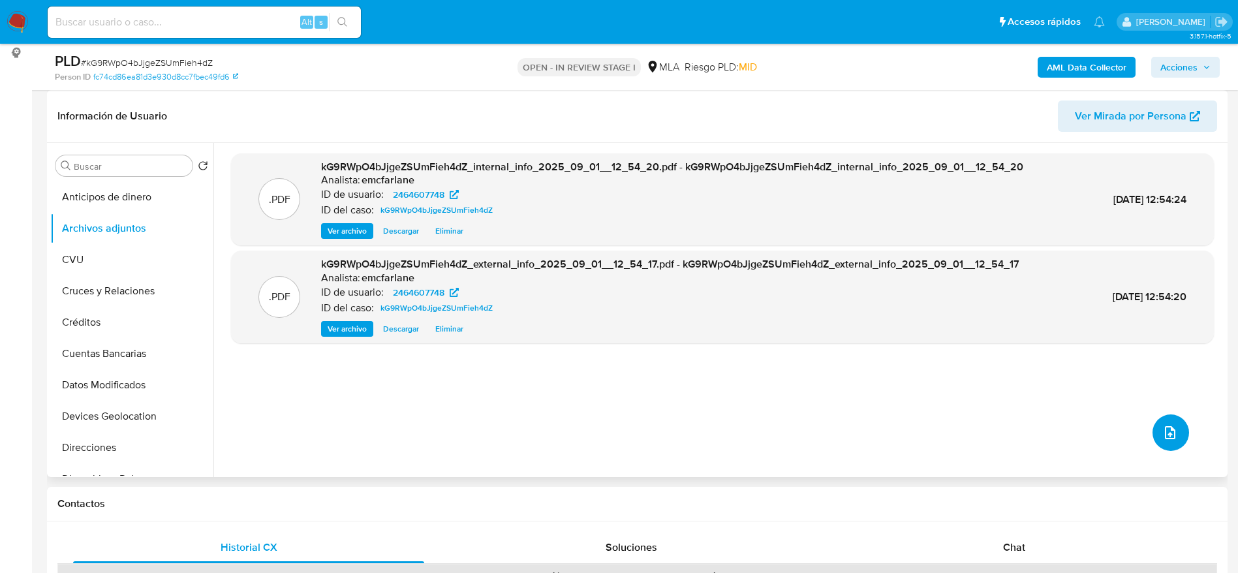
click at [1159, 424] on button "upload-file" at bounding box center [1171, 433] width 37 height 37
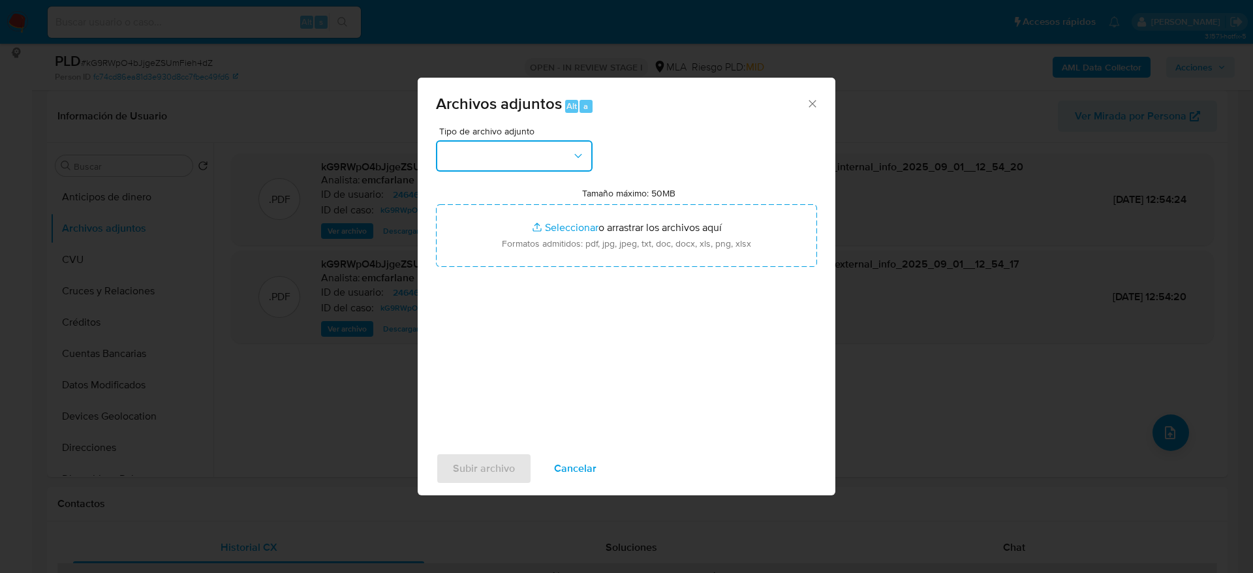
click at [537, 149] on button "button" at bounding box center [514, 155] width 157 height 31
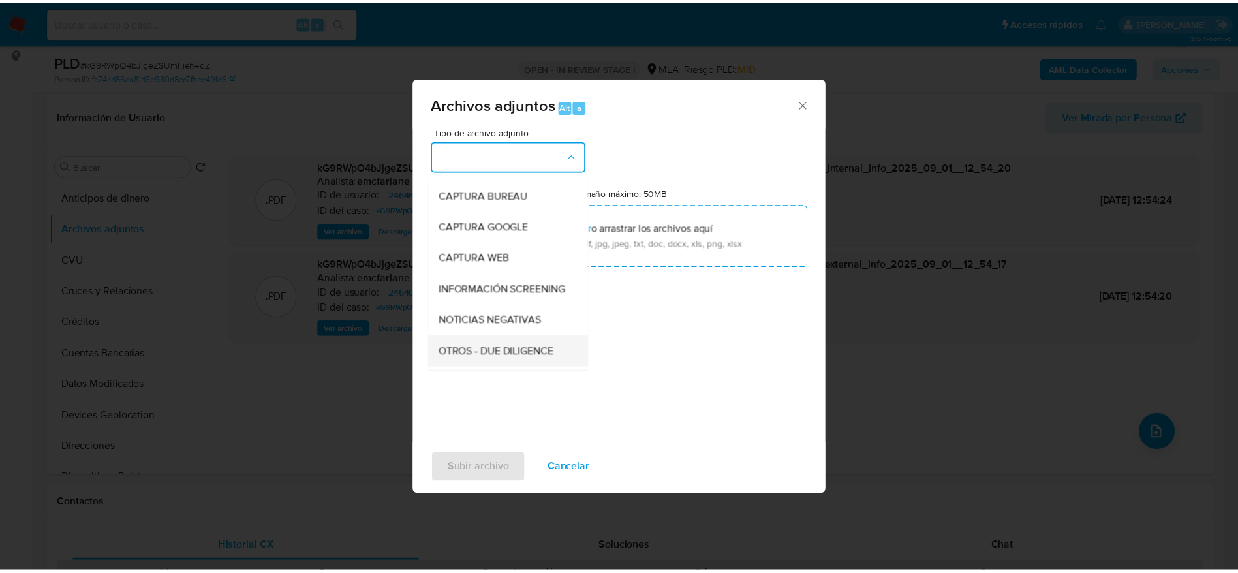
scroll to position [98, 0]
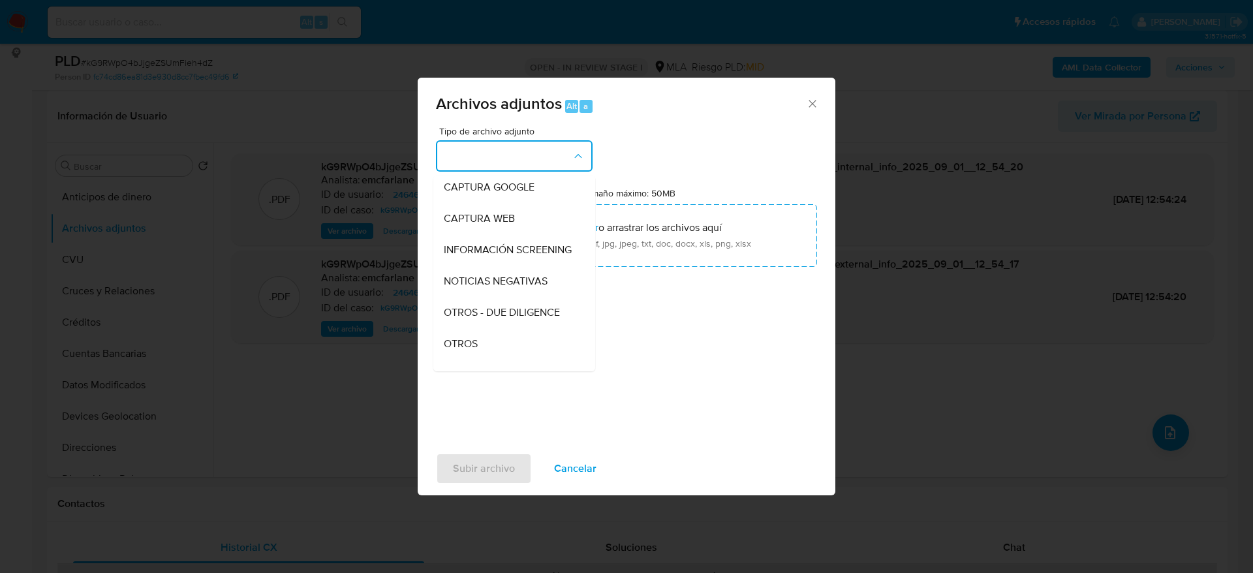
click at [463, 351] on span "OTROS" at bounding box center [461, 343] width 34 height 13
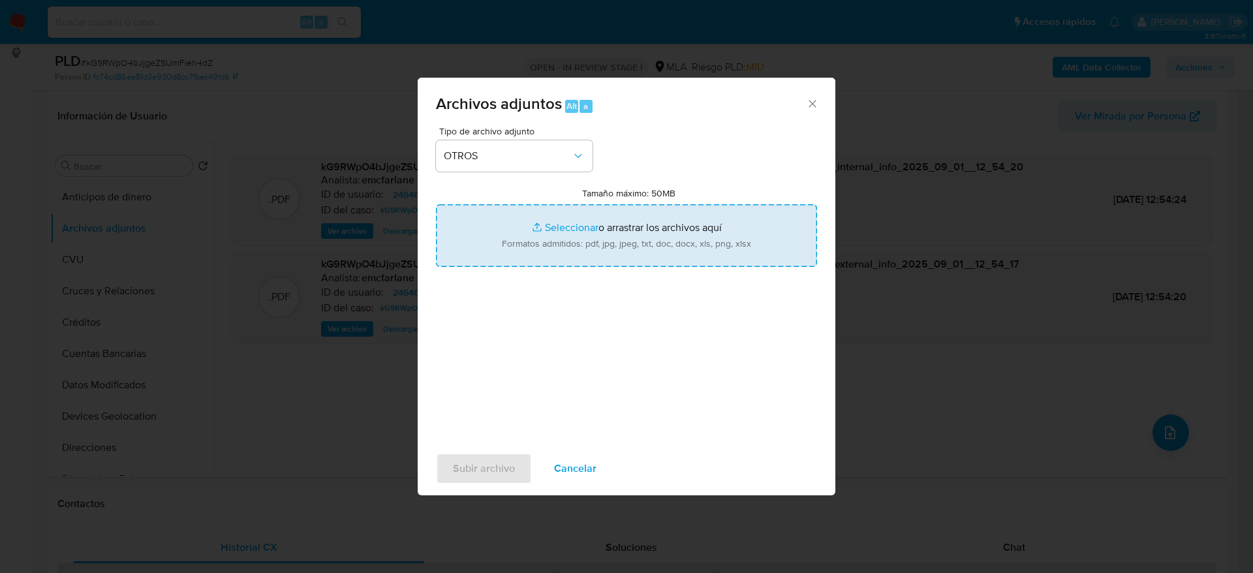
type input "C:\fakepath\Caselog kG9RWpO4bJjgeZSUmFieh4dZ.docx"
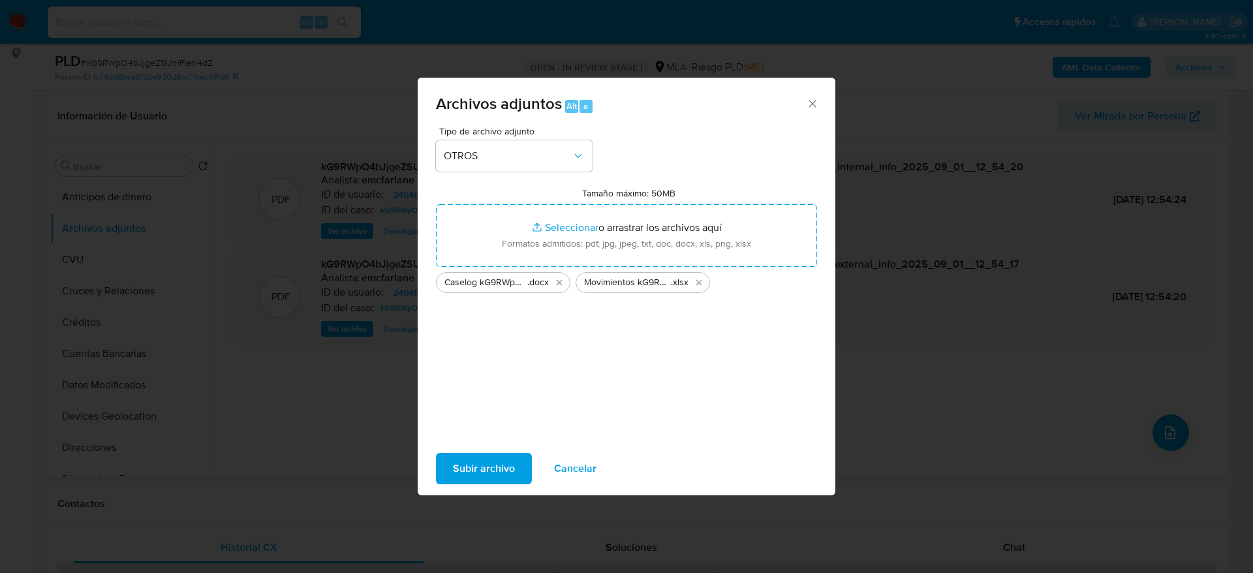
drag, startPoint x: 467, startPoint y: 468, endPoint x: 672, endPoint y: 501, distance: 207.7
click at [467, 469] on span "Subir archivo" at bounding box center [484, 468] width 62 height 29
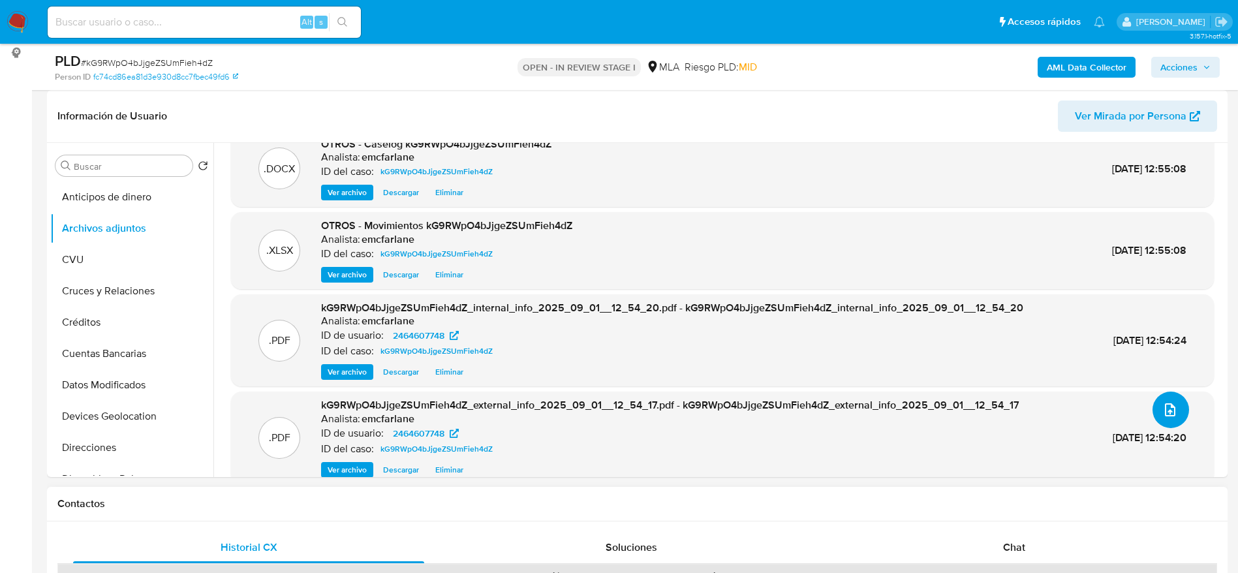
scroll to position [42, 0]
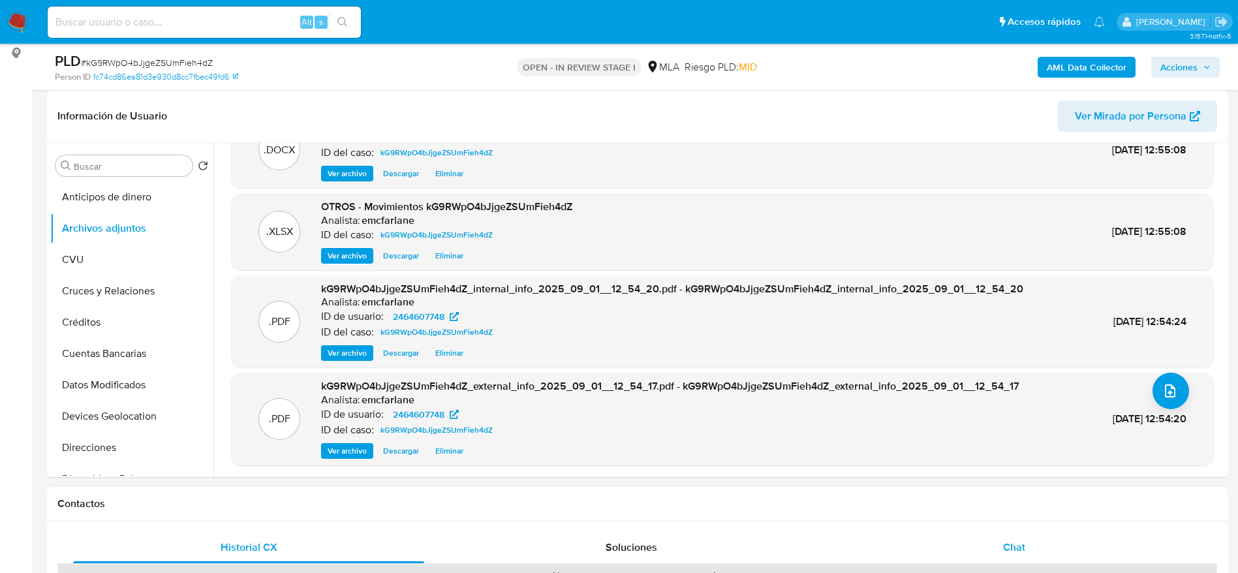
click at [1001, 547] on div "Chat" at bounding box center [1014, 547] width 351 height 31
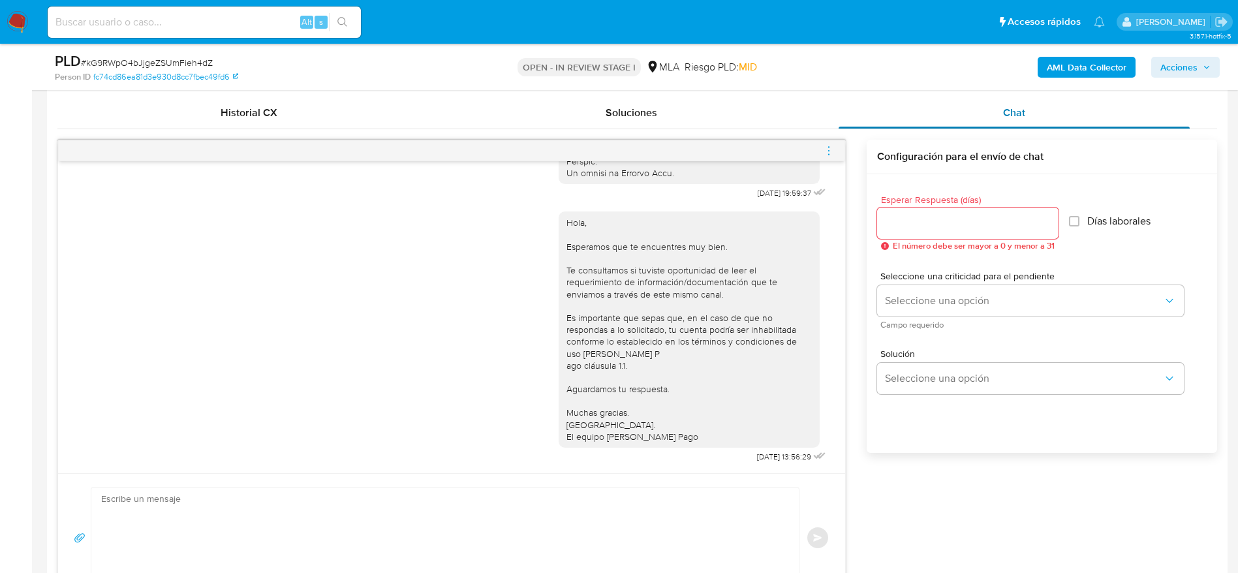
scroll to position [588, 0]
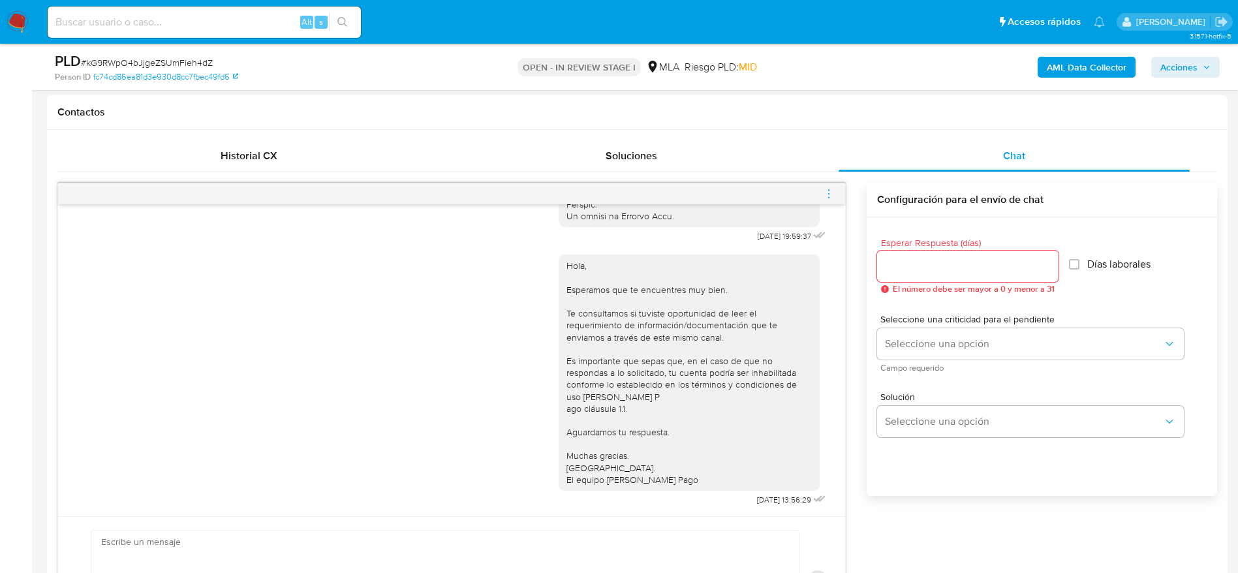
drag, startPoint x: 829, startPoint y: 193, endPoint x: 784, endPoint y: 176, distance: 48.4
click at [829, 194] on icon "menu-action" at bounding box center [828, 193] width 1 height 1
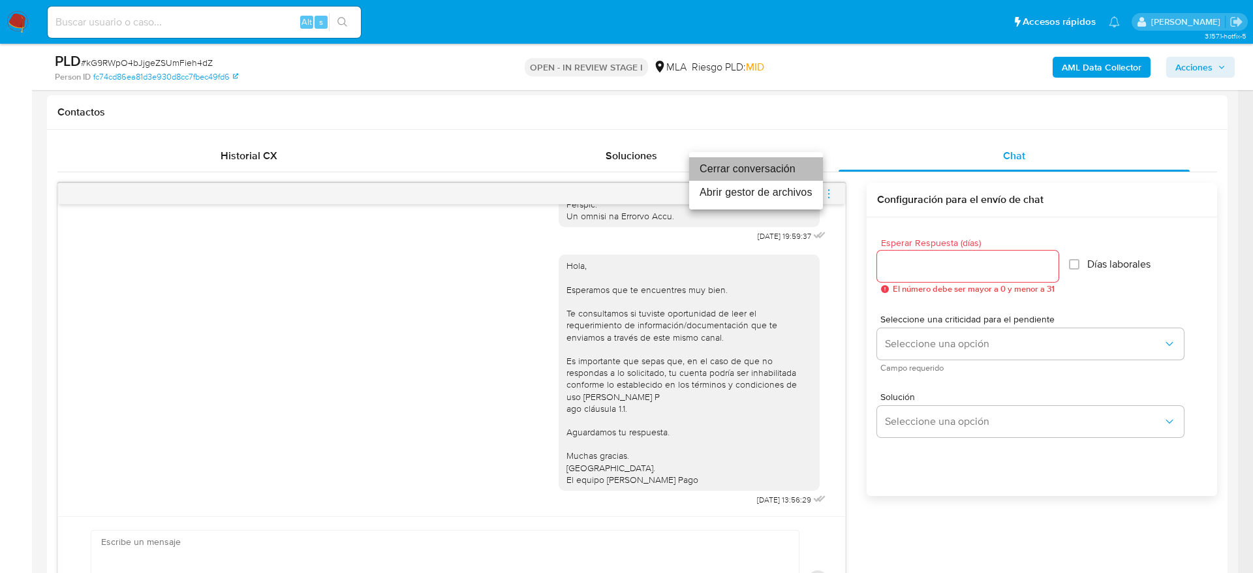
click at [764, 168] on li "Cerrar conversación" at bounding box center [756, 169] width 134 height 24
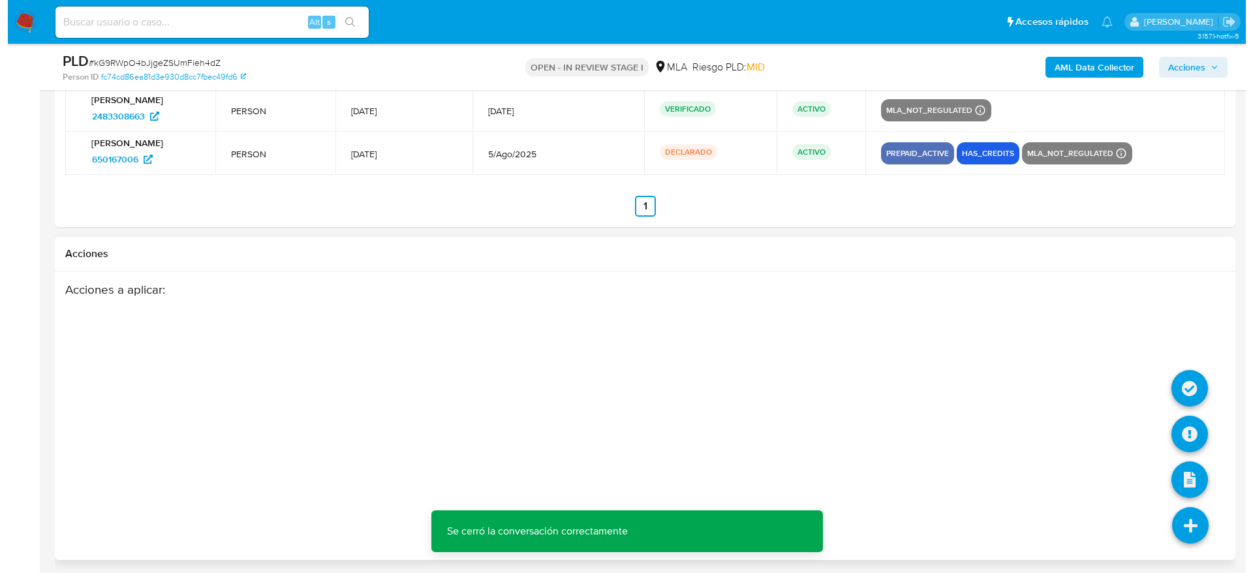
scroll to position [2511, 0]
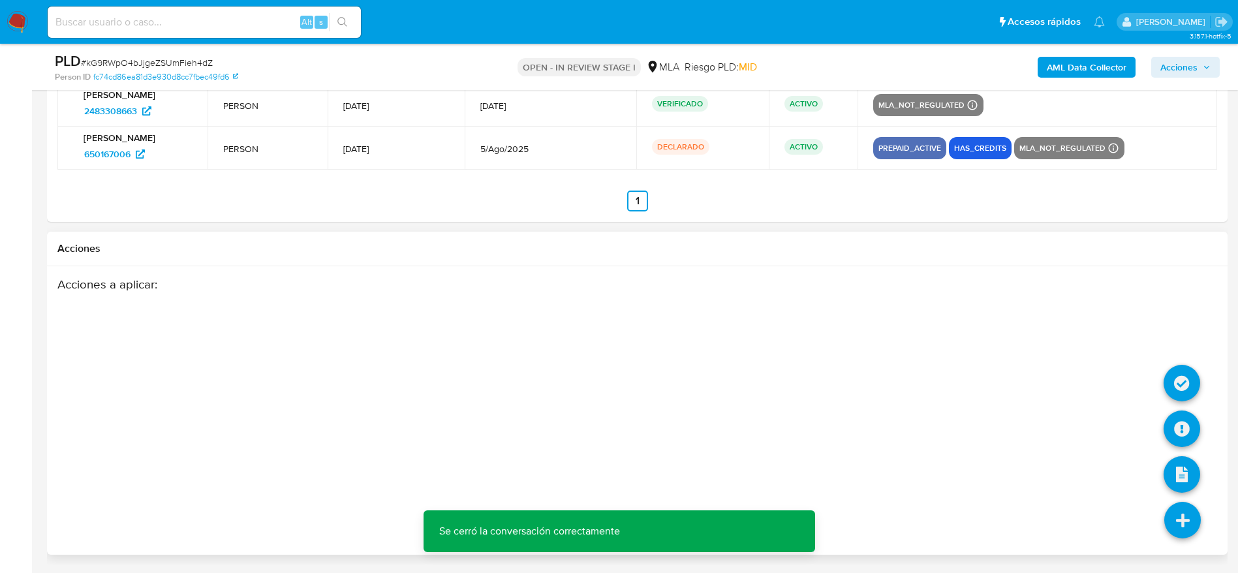
click at [1178, 510] on icon at bounding box center [1183, 520] width 37 height 37
click at [1175, 419] on icon at bounding box center [1182, 429] width 37 height 37
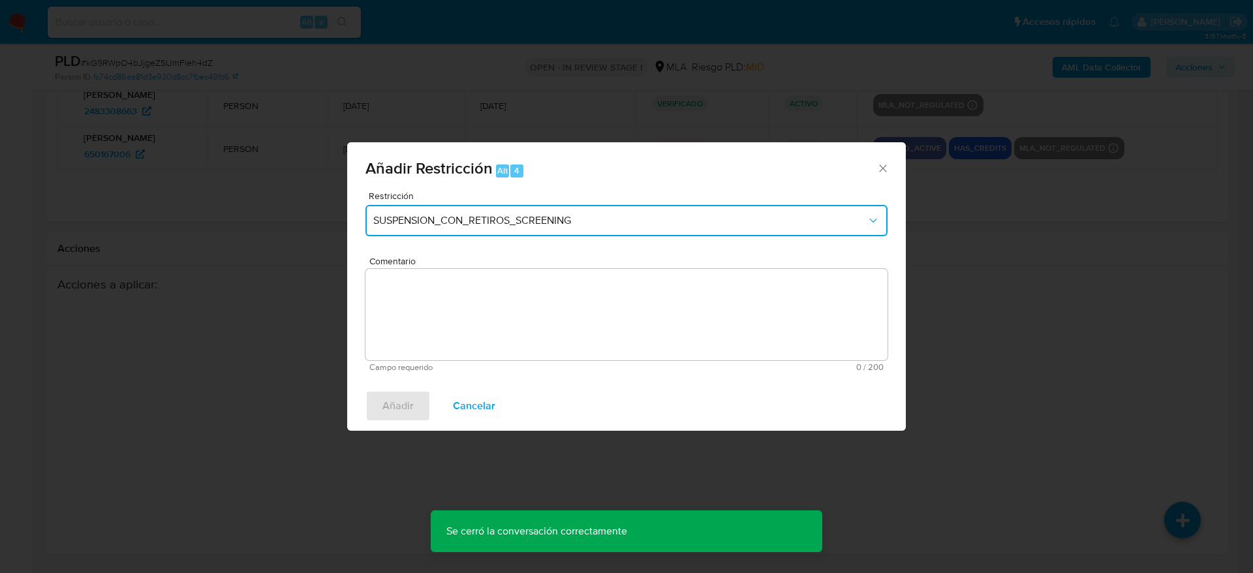
drag, startPoint x: 512, startPoint y: 221, endPoint x: 509, endPoint y: 231, distance: 10.5
click at [512, 223] on span "SUSPENSION_CON_RETIROS_SCREENING" at bounding box center [620, 220] width 494 height 13
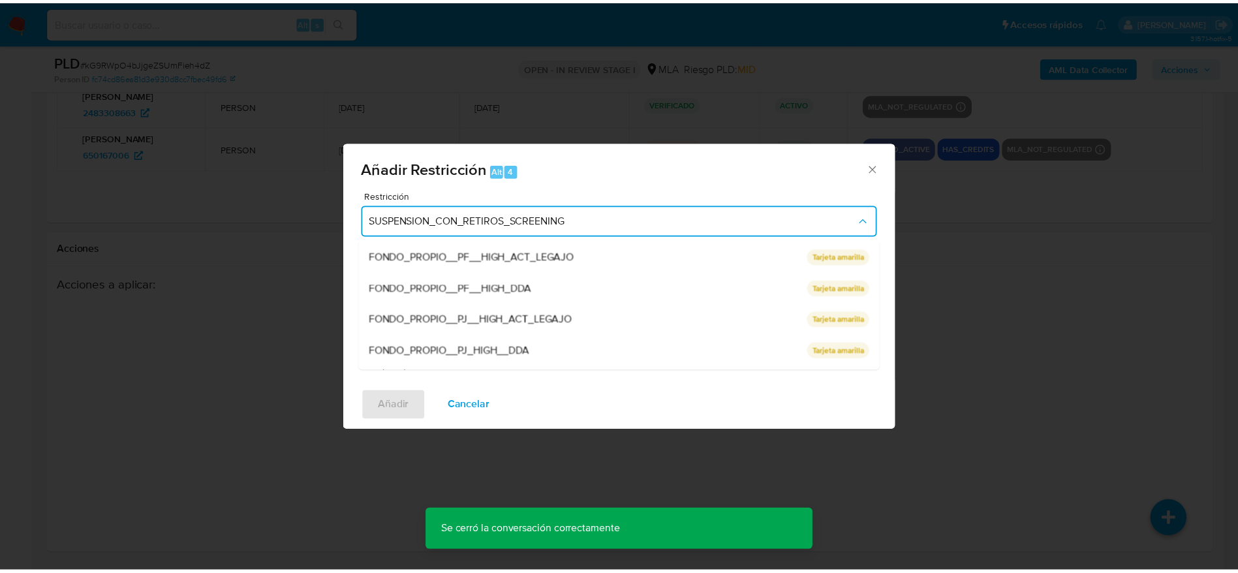
scroll to position [277, 0]
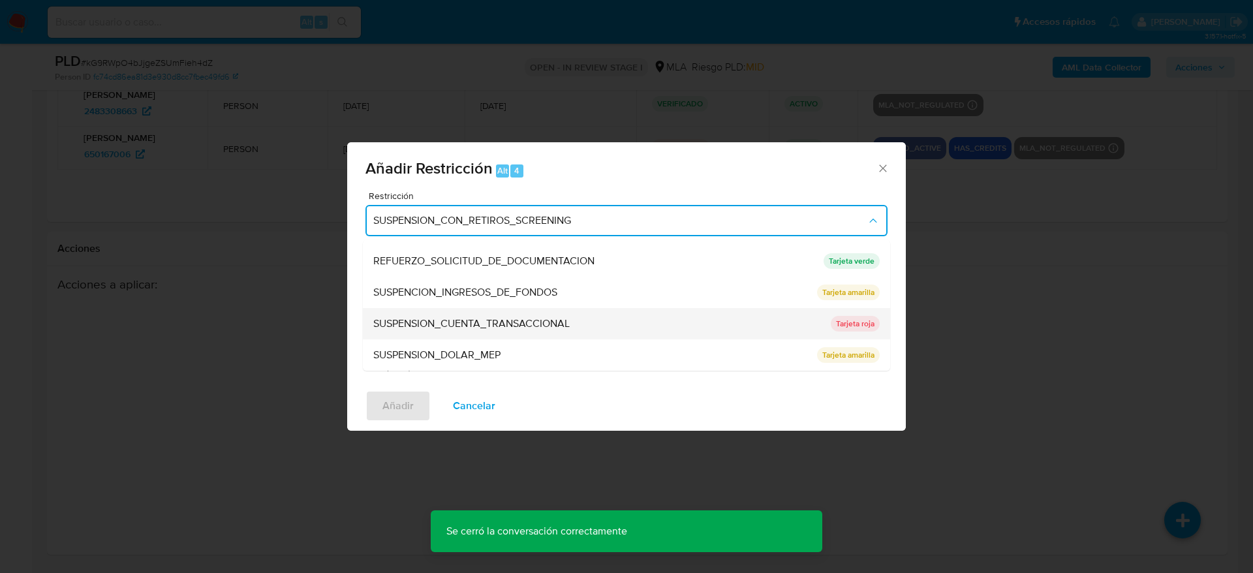
click at [499, 324] on span "SUSPENSION_CUENTA_TRANSACCIONAL" at bounding box center [471, 323] width 196 height 13
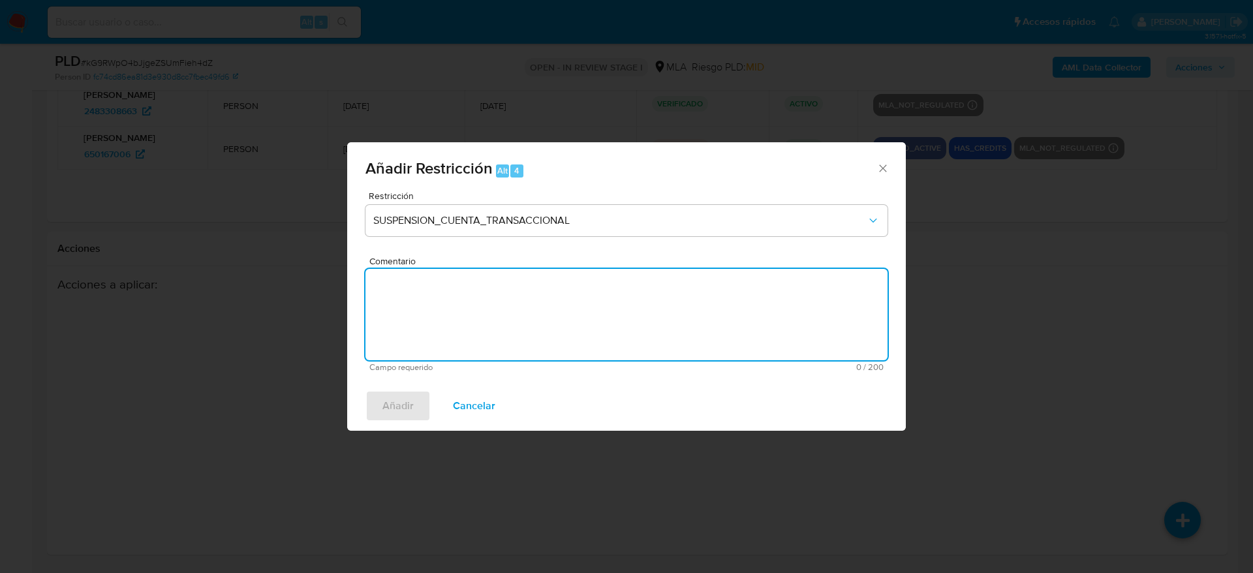
click at [501, 323] on textarea "Comentario" at bounding box center [627, 314] width 522 height 91
type textarea "AML"
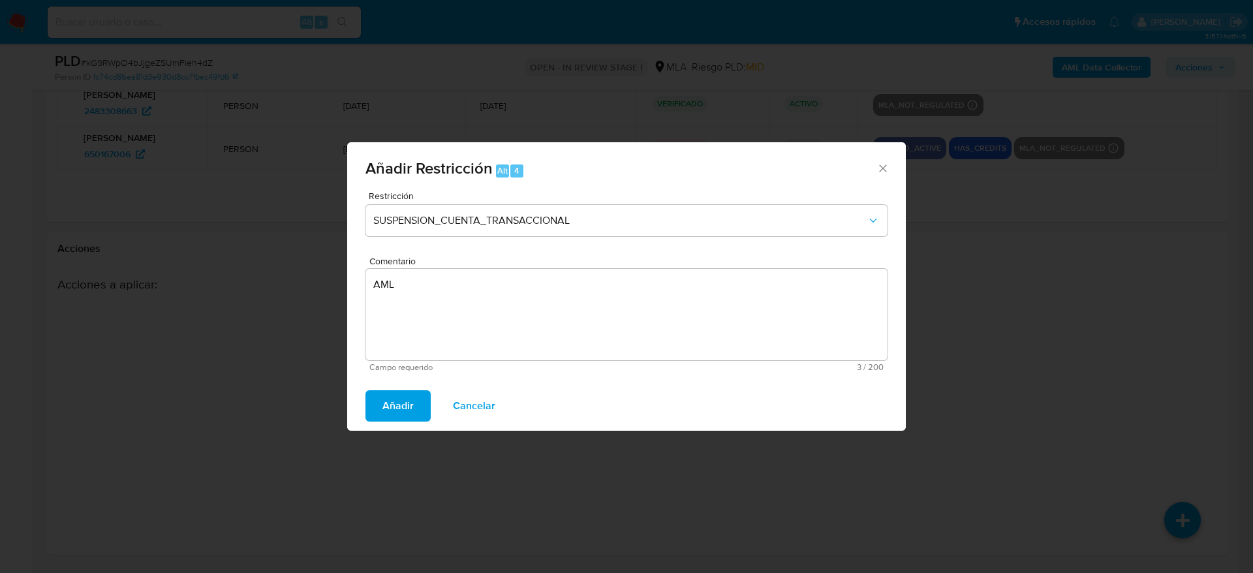
drag, startPoint x: 405, startPoint y: 403, endPoint x: 882, endPoint y: 413, distance: 477.3
click at [405, 404] on span "Añadir" at bounding box center [398, 406] width 31 height 29
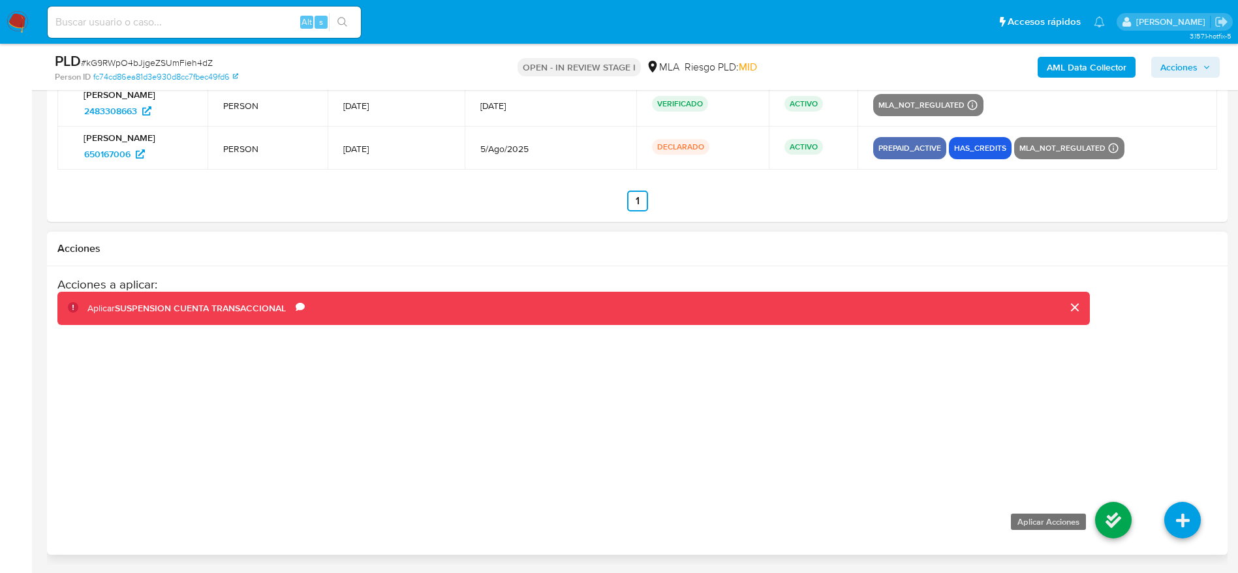
click at [1101, 524] on icon at bounding box center [1113, 520] width 37 height 37
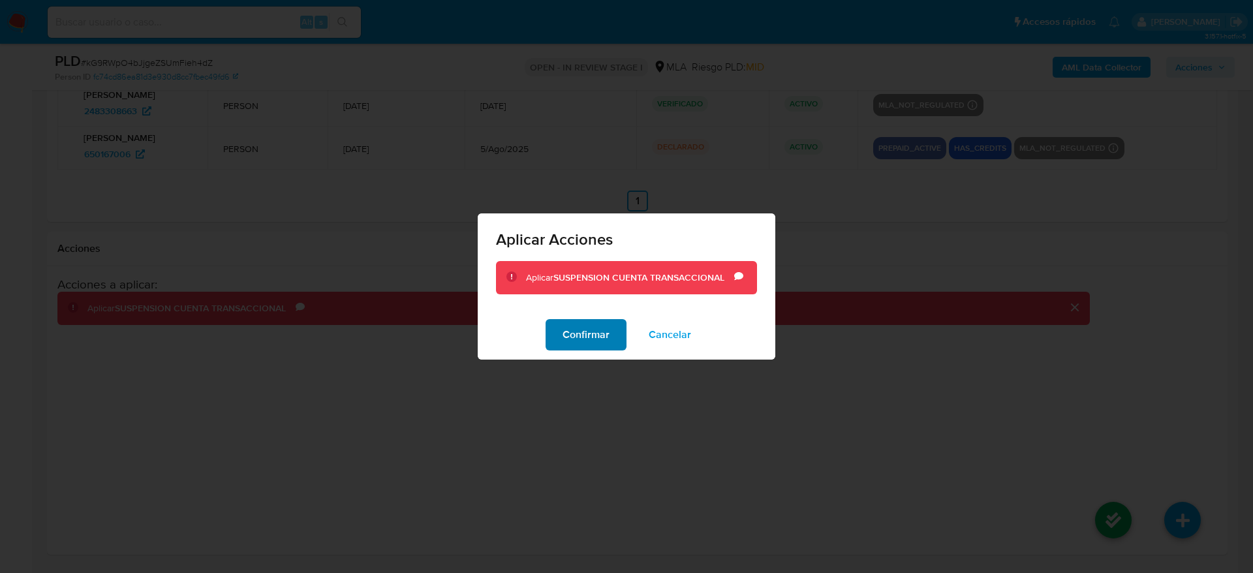
click at [603, 337] on span "Confirmar" at bounding box center [586, 335] width 47 height 29
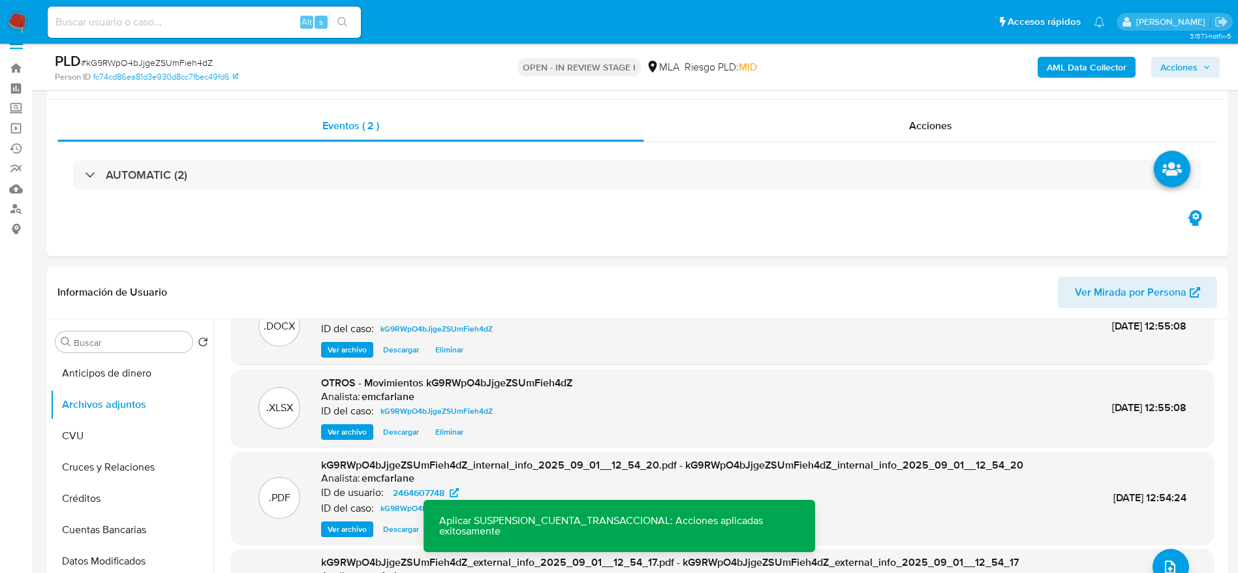
scroll to position [0, 0]
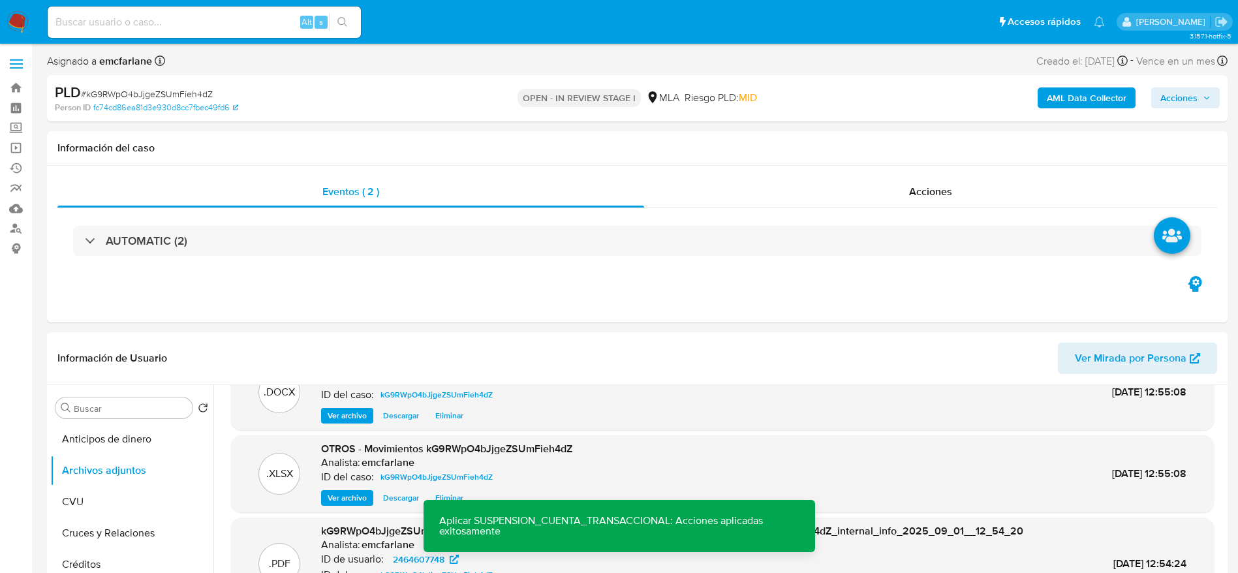
click at [1197, 104] on span "Acciones" at bounding box center [1179, 97] width 37 height 21
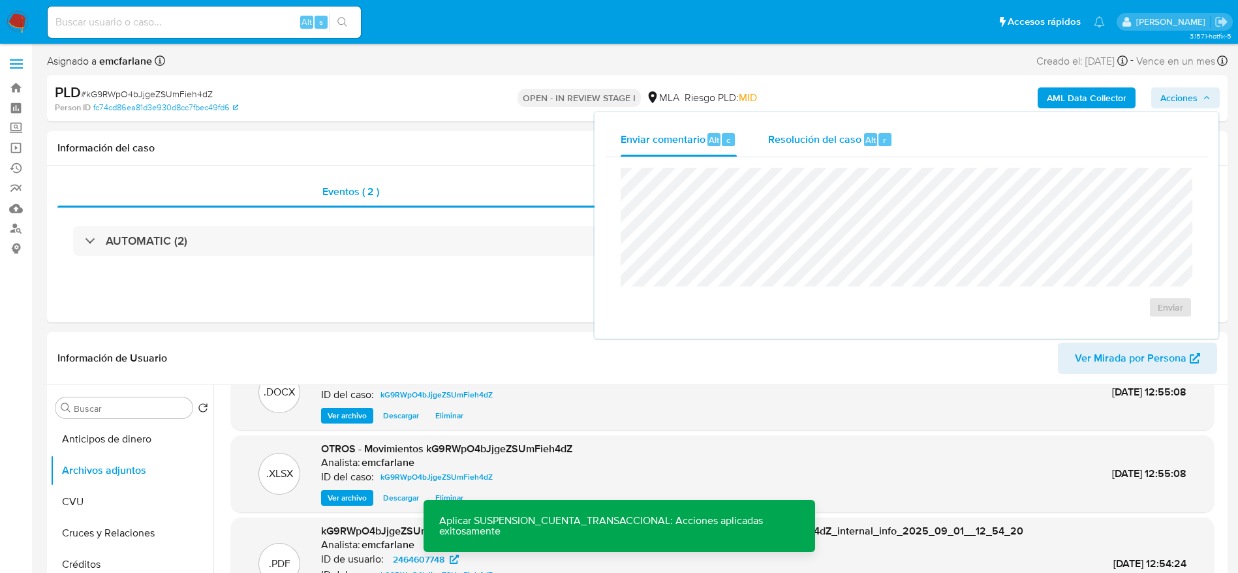
drag, startPoint x: 881, startPoint y: 140, endPoint x: 898, endPoint y: 166, distance: 30.8
click at [881, 140] on div "r" at bounding box center [885, 139] width 13 height 13
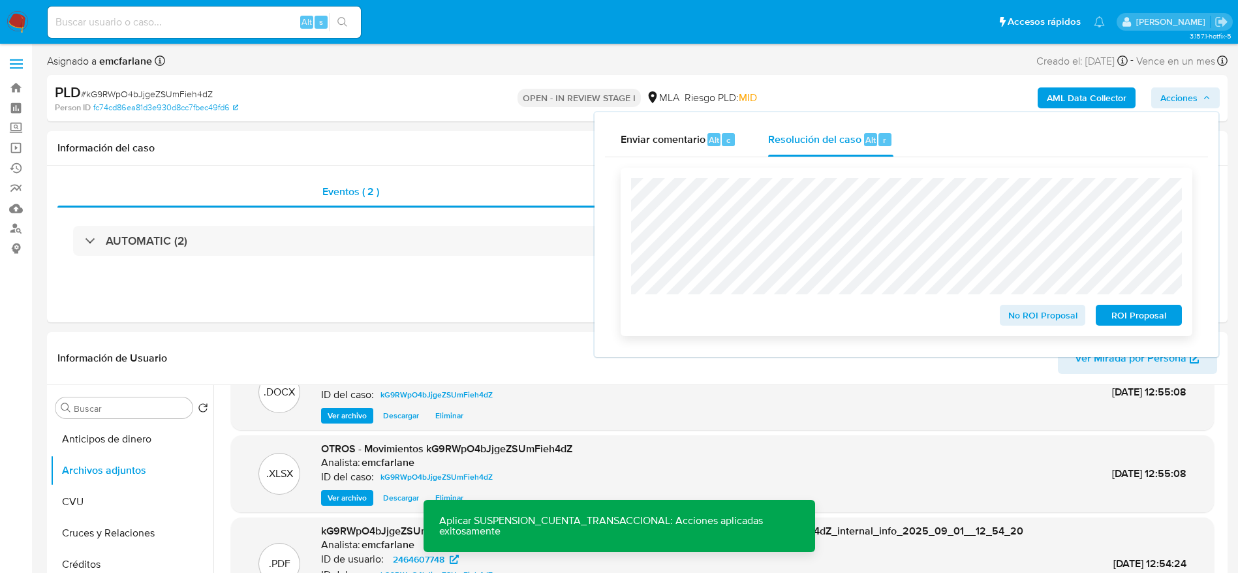
click at [1134, 317] on span "ROI Proposal" at bounding box center [1139, 315] width 68 height 18
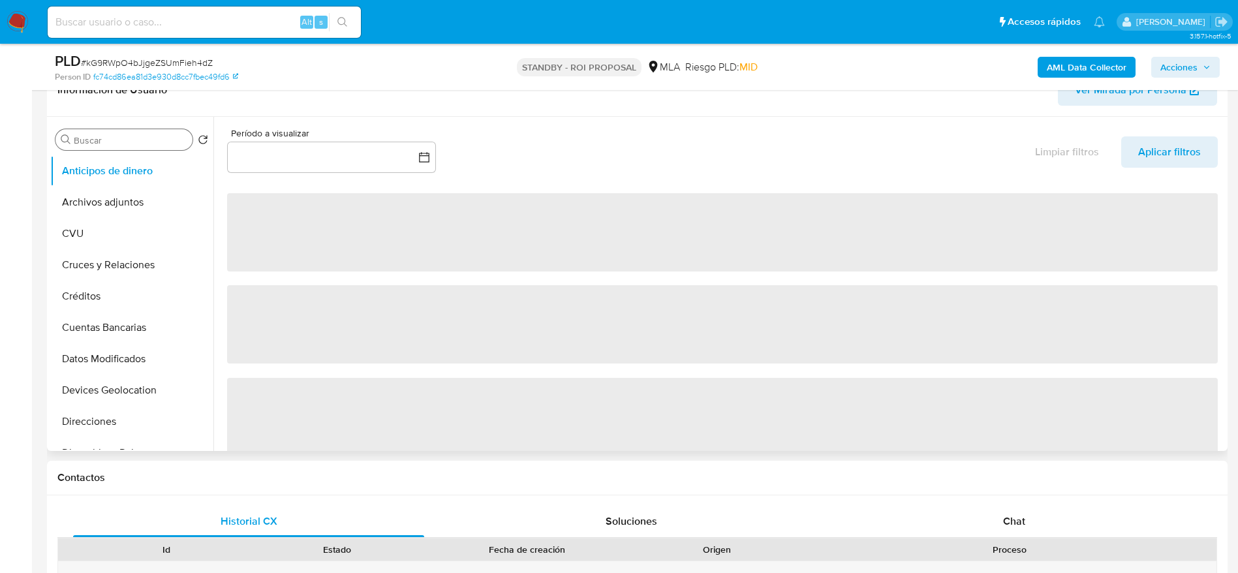
scroll to position [98, 0]
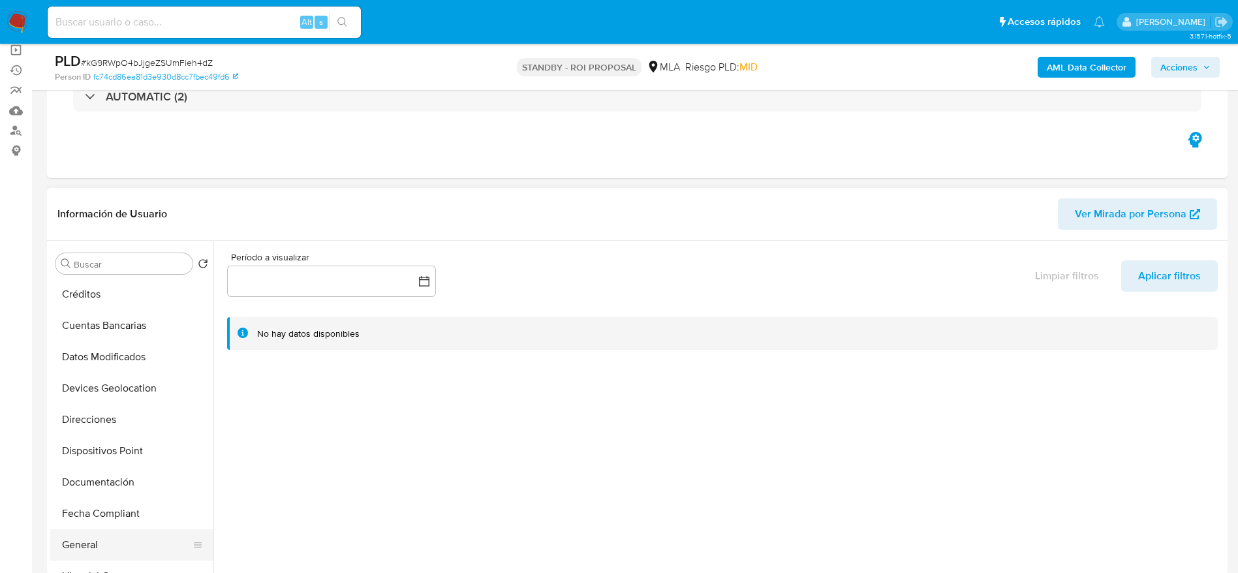
select select "10"
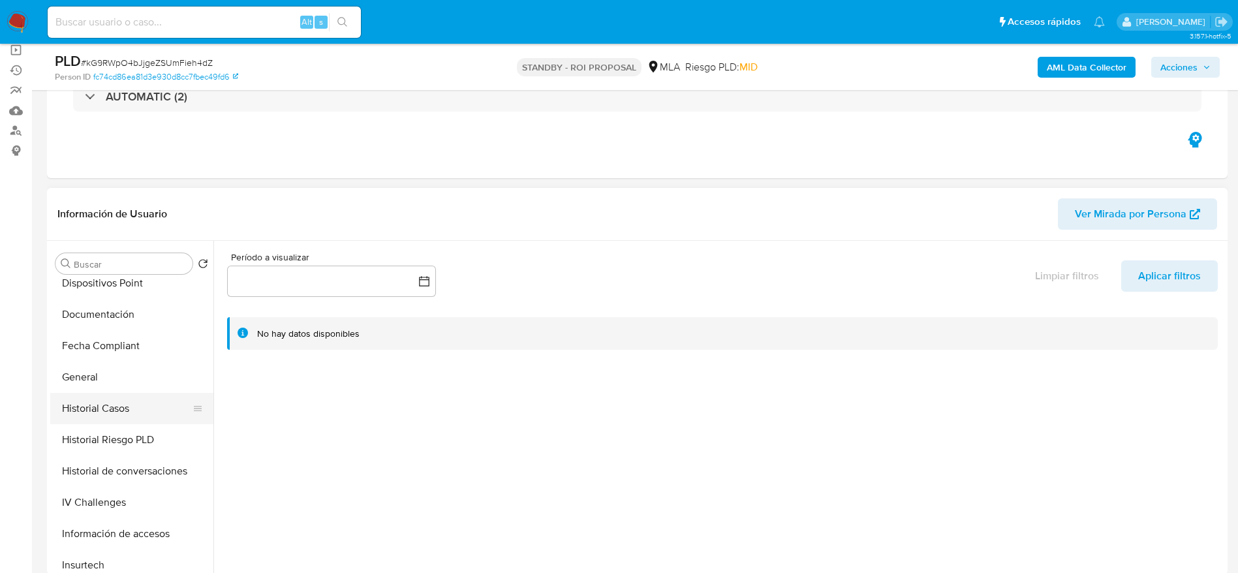
click at [133, 411] on button "Historial Casos" at bounding box center [126, 408] width 153 height 31
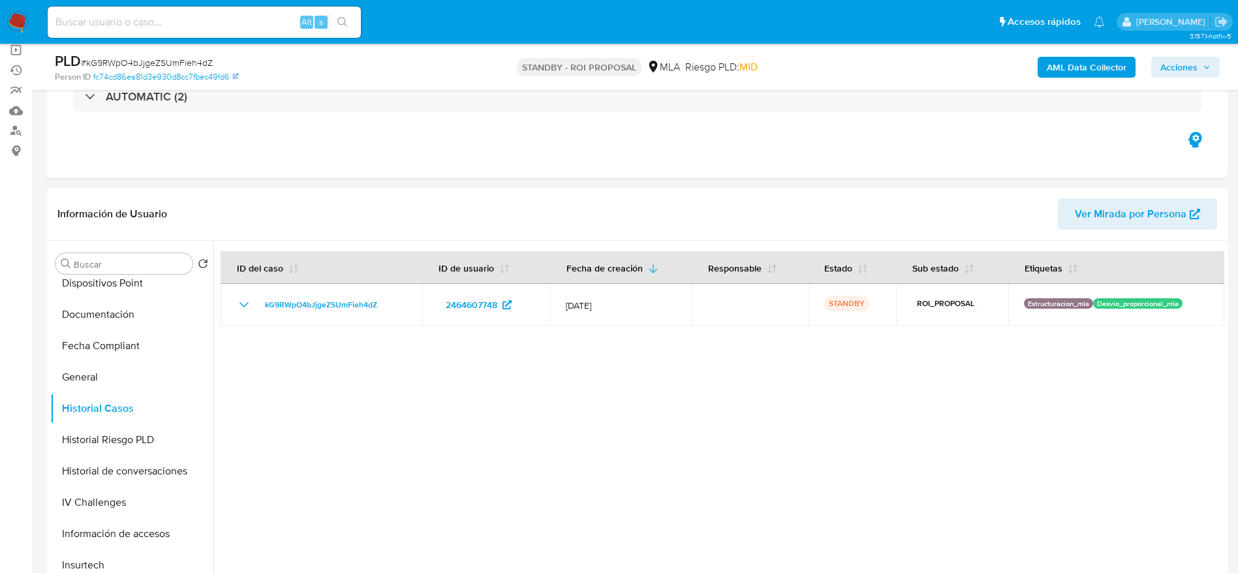
click at [19, 12] on img at bounding box center [18, 22] width 22 height 22
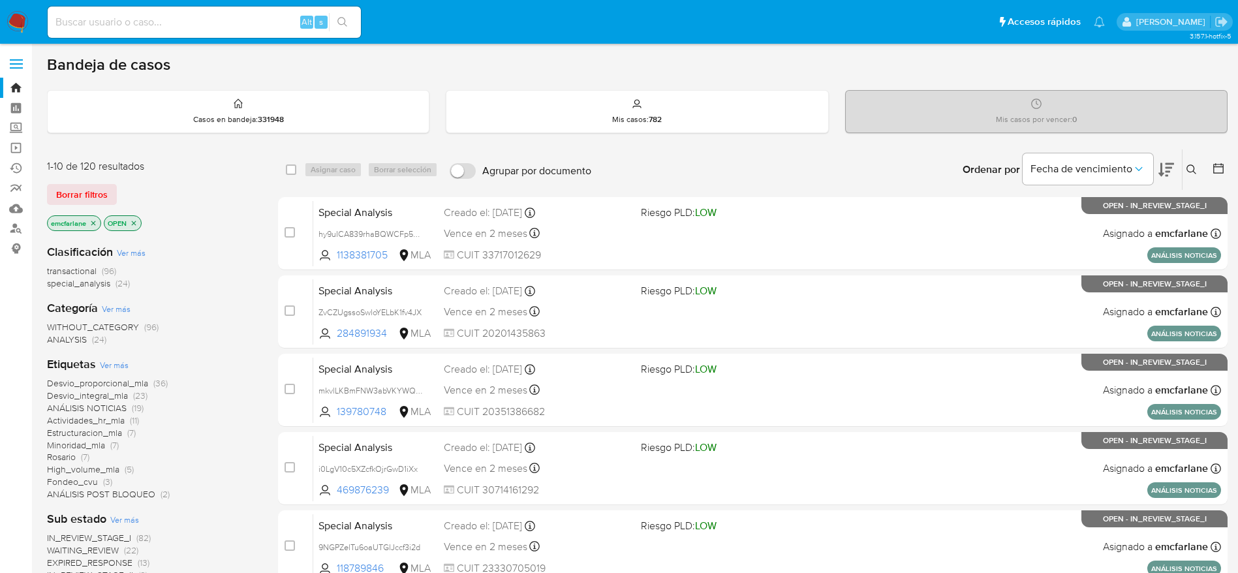
click at [104, 282] on span "special_analysis" at bounding box center [78, 283] width 63 height 13
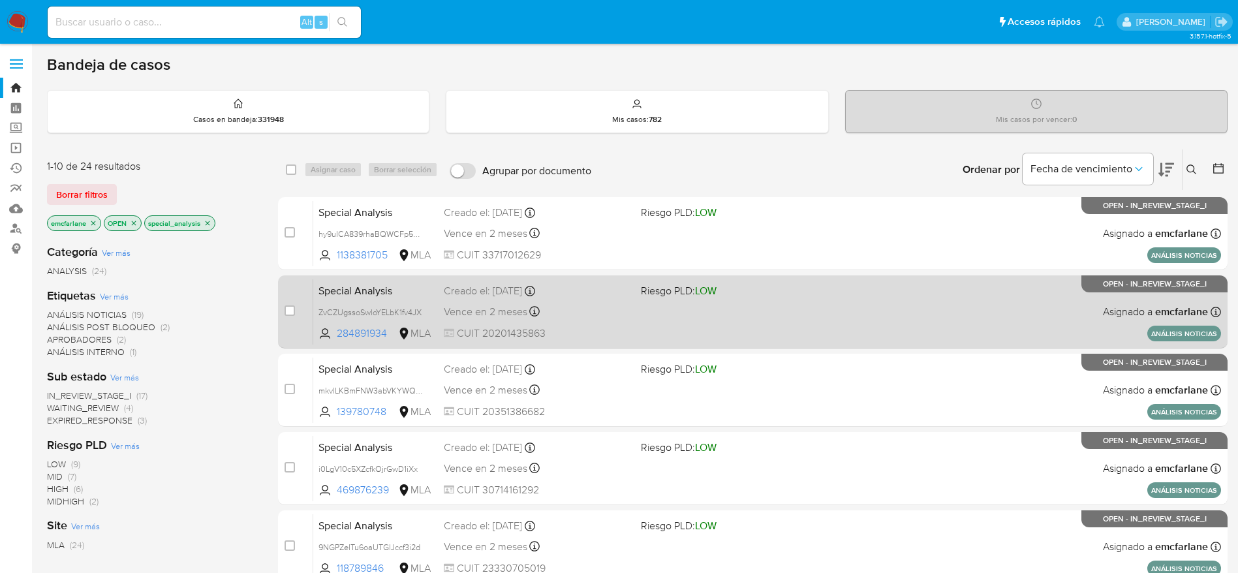
scroll to position [458, 0]
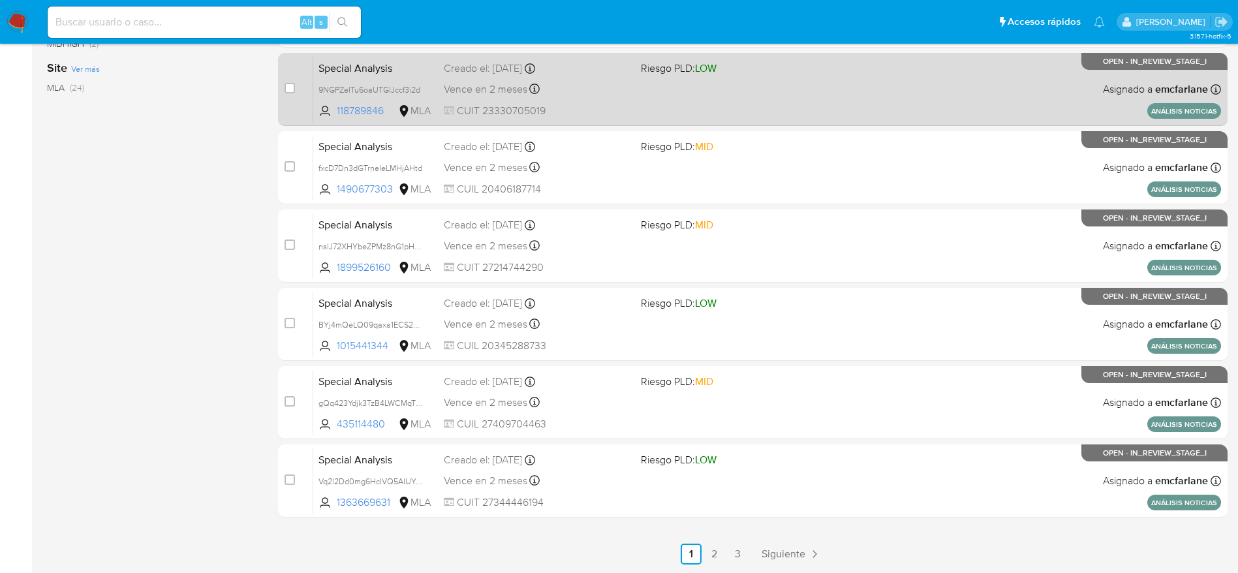
click at [789, 552] on span "Siguiente" at bounding box center [784, 554] width 44 height 10
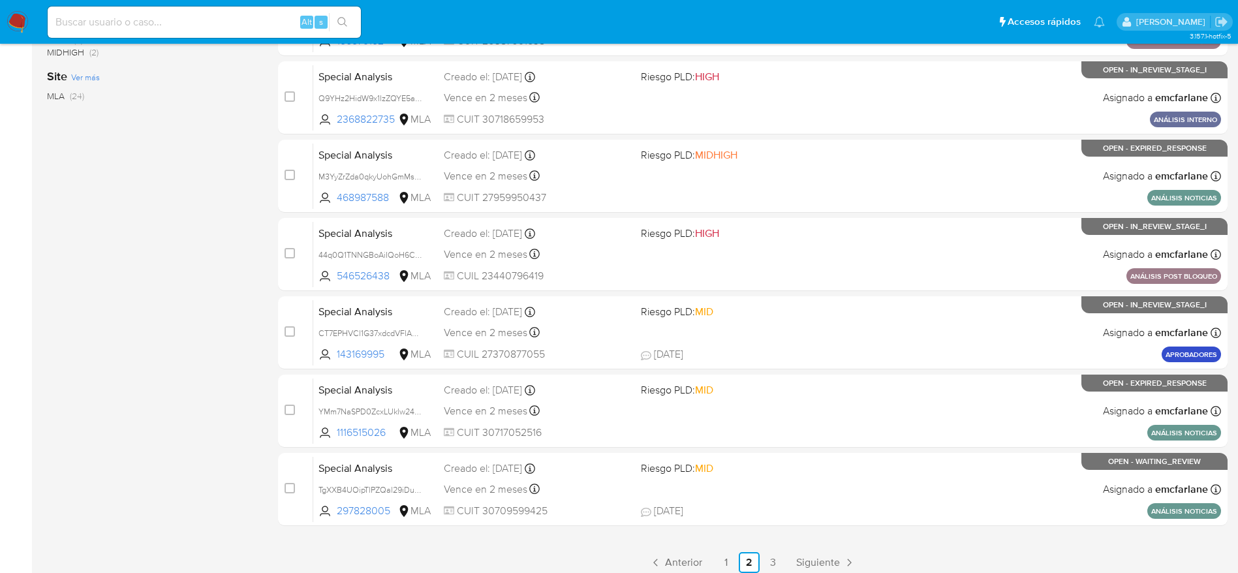
scroll to position [458, 0]
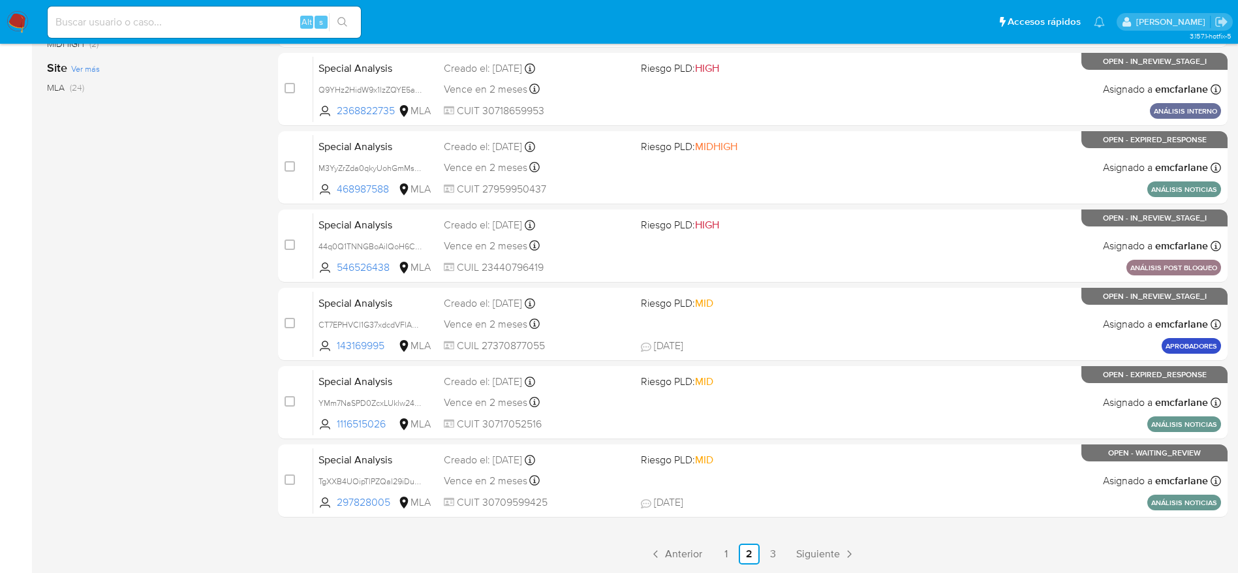
click at [834, 538] on div "select-all-cases-checkbox Asignar caso Borrar selección Agrupar por documento O…" at bounding box center [753, 127] width 950 height 873
click at [830, 553] on span "Siguiente" at bounding box center [818, 554] width 44 height 10
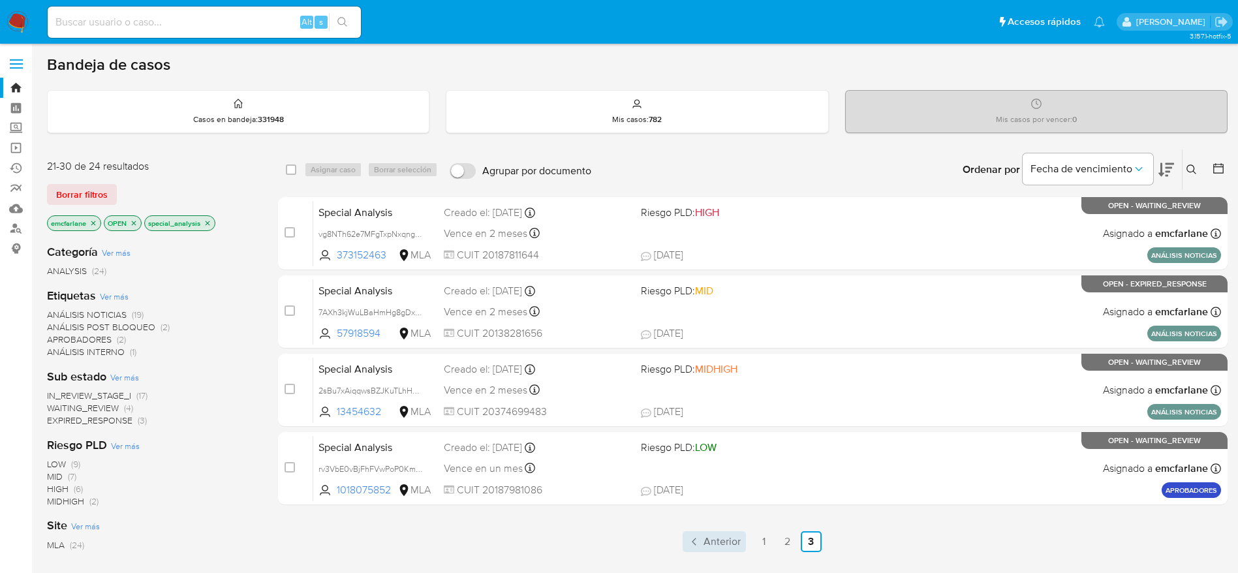
click at [704, 544] on span "Anterior" at bounding box center [722, 542] width 37 height 10
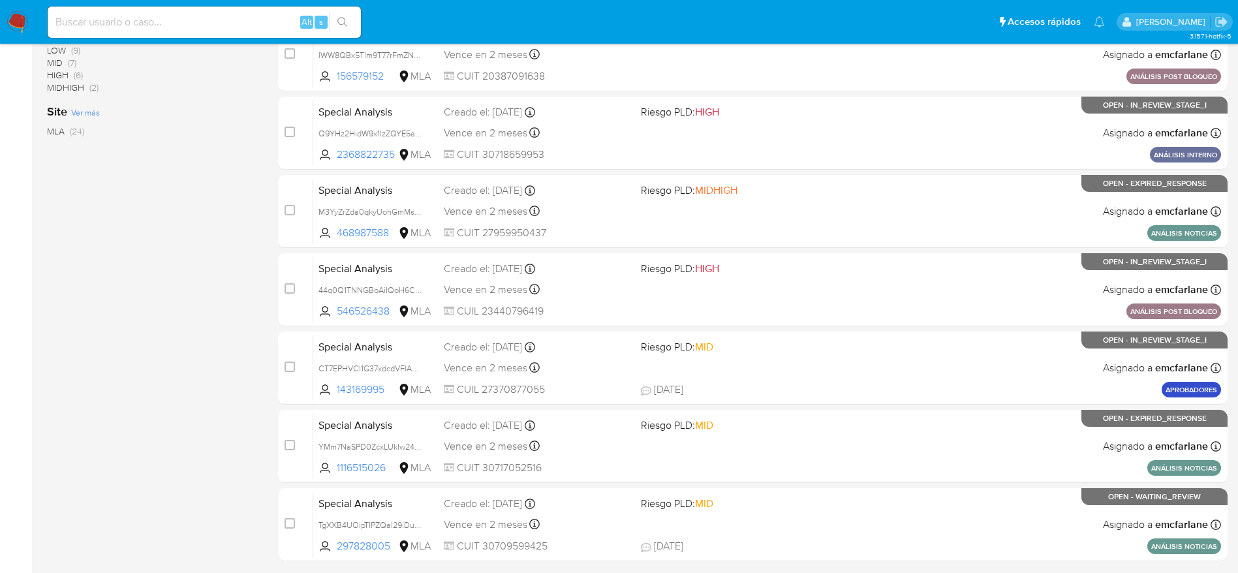
scroll to position [458, 0]
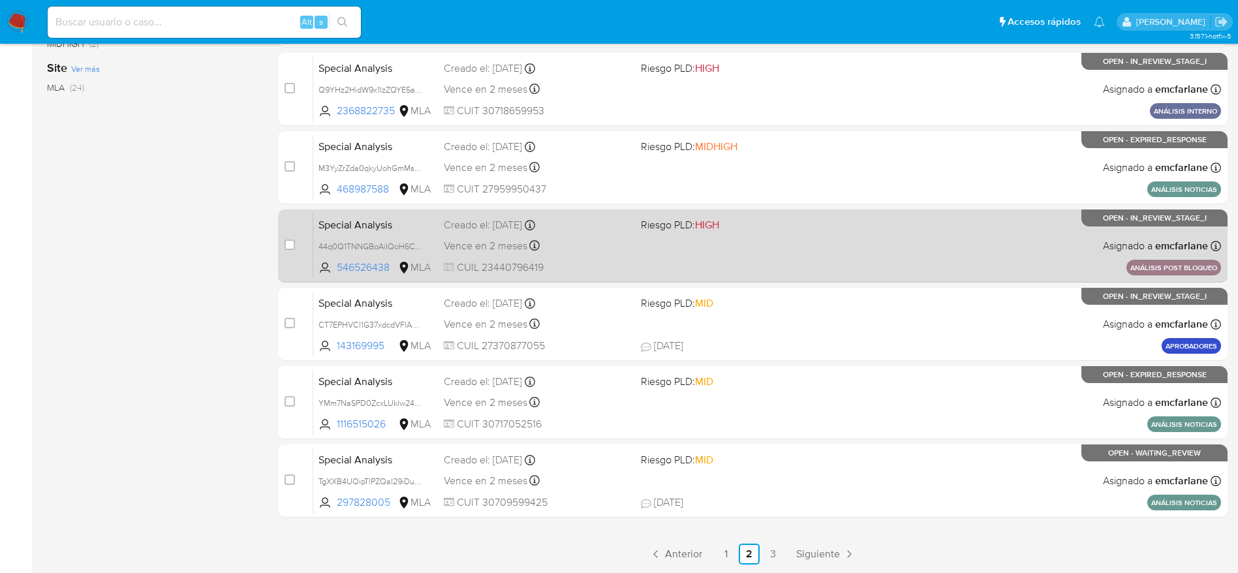
click at [783, 249] on div "Special Analysis 44q0Q1TNNGBoAiIQoH6CS2BV 546526438 MLA Riesgo PLD: HIGH Creado…" at bounding box center [767, 246] width 908 height 66
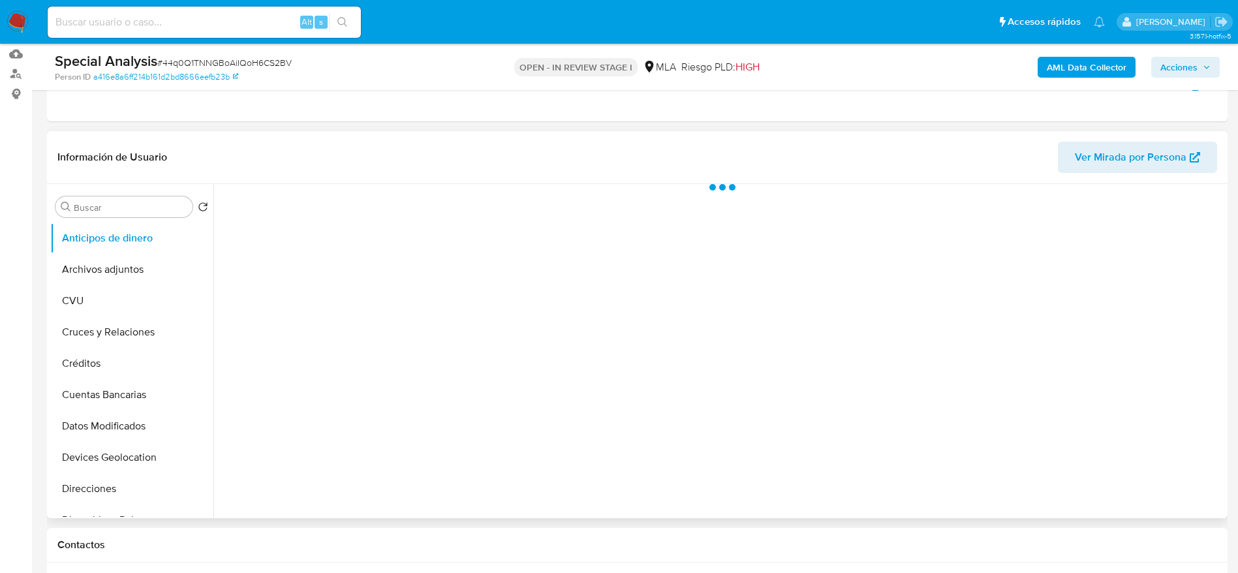
scroll to position [294, 0]
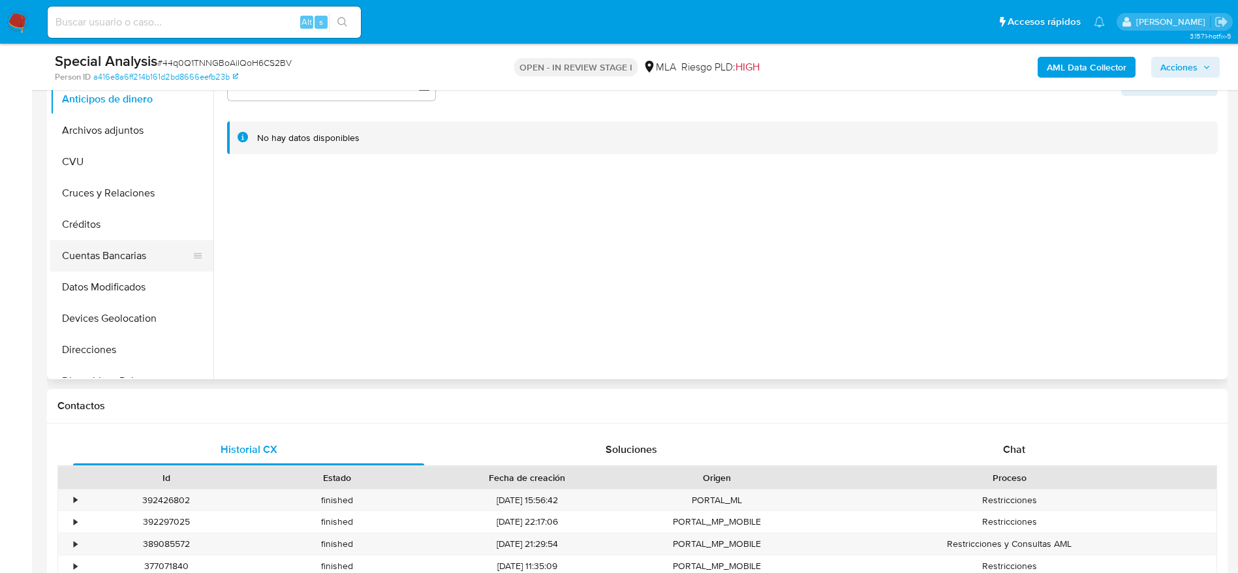
select select "10"
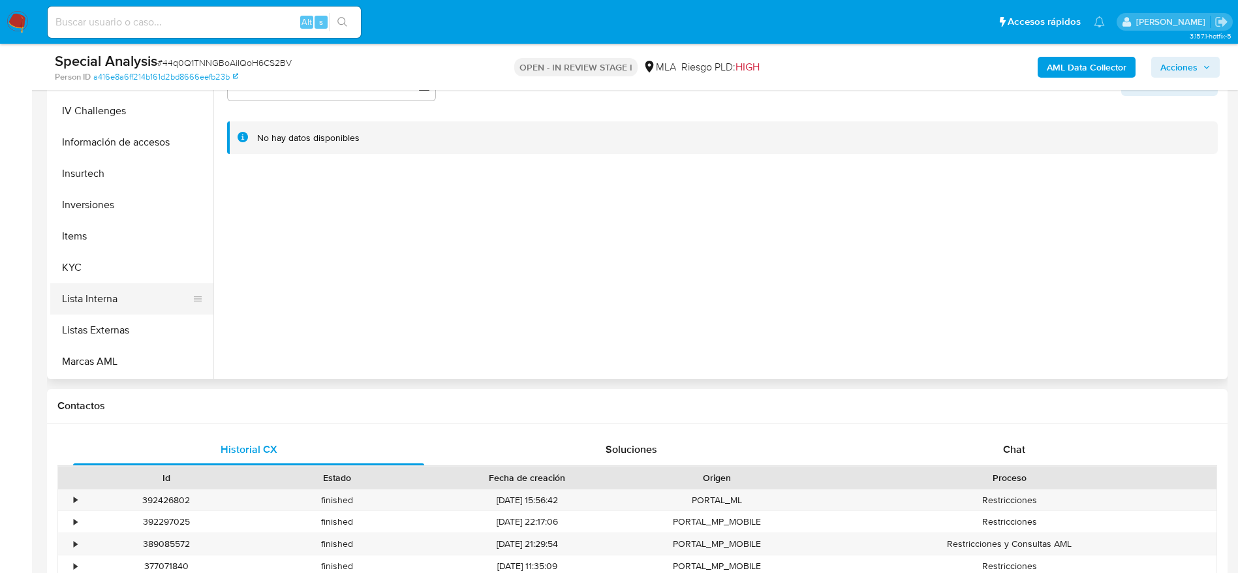
click at [116, 306] on button "Lista Interna" at bounding box center [126, 298] width 153 height 31
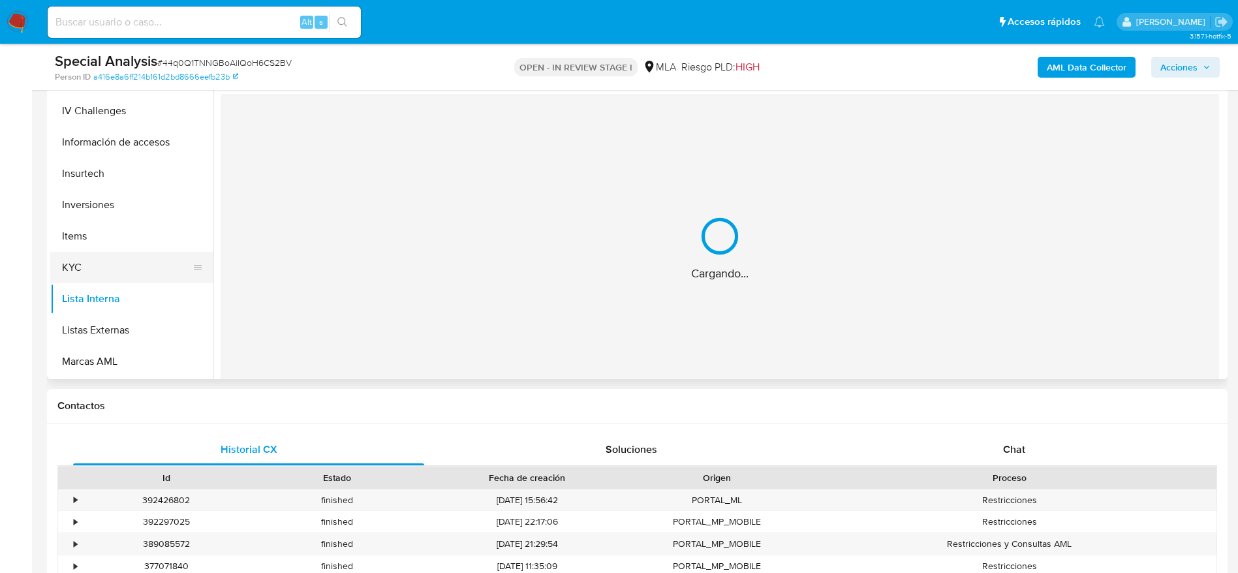
drag, startPoint x: 110, startPoint y: 266, endPoint x: 165, endPoint y: 276, distance: 56.5
click at [110, 266] on button "KYC" at bounding box center [126, 267] width 153 height 31
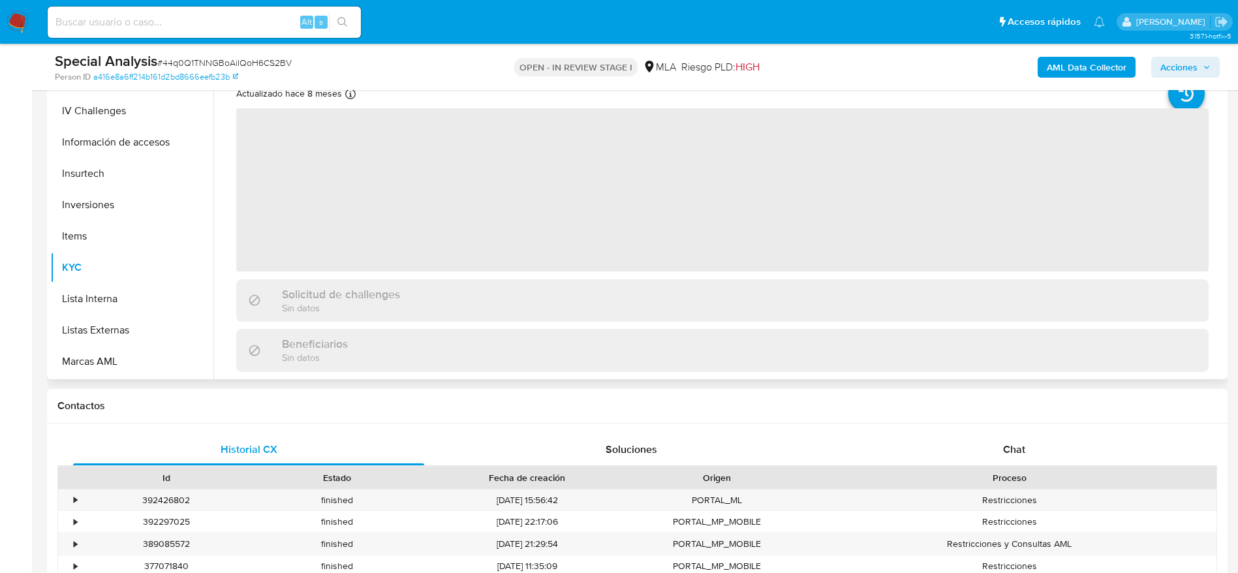
scroll to position [196, 0]
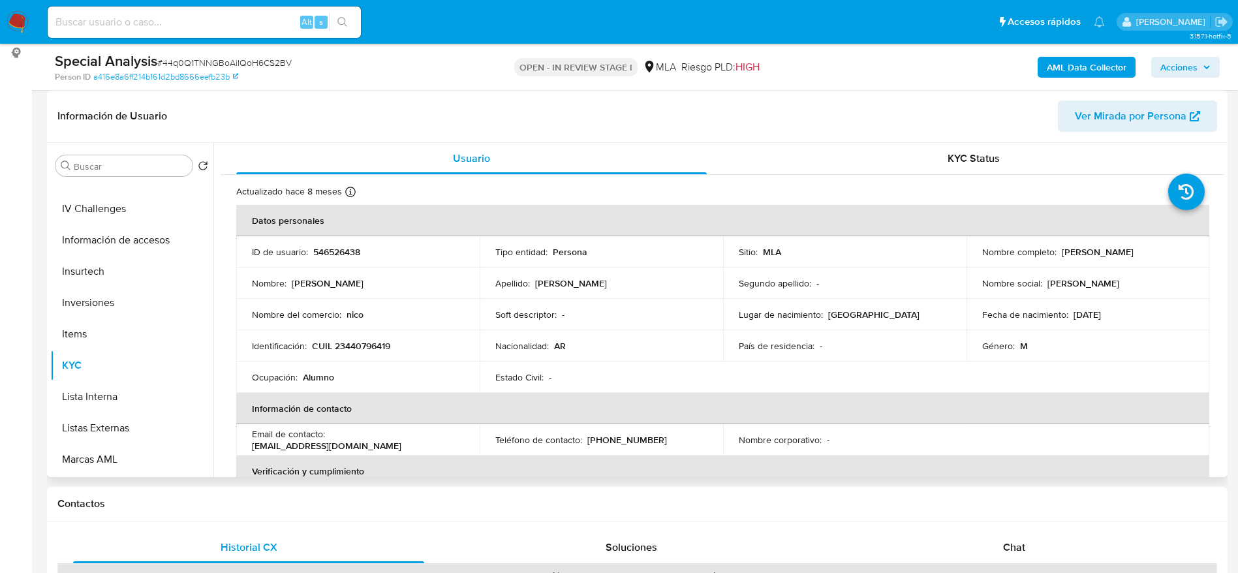
click at [321, 252] on p "546526438" at bounding box center [336, 252] width 47 height 12
copy p "546526438"
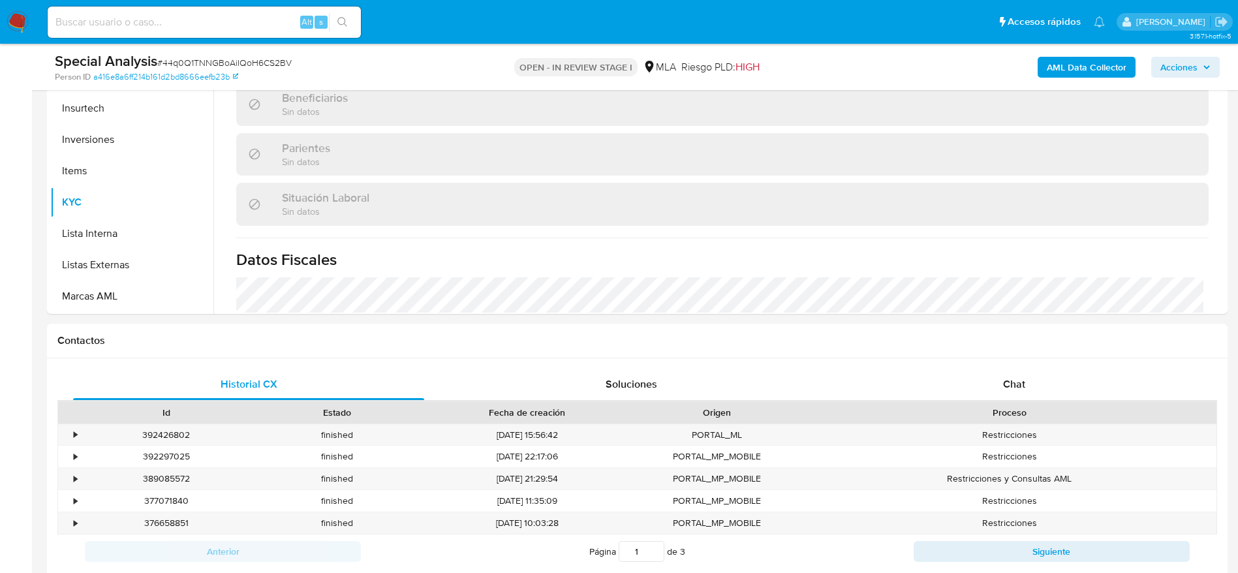
scroll to position [490, 0]
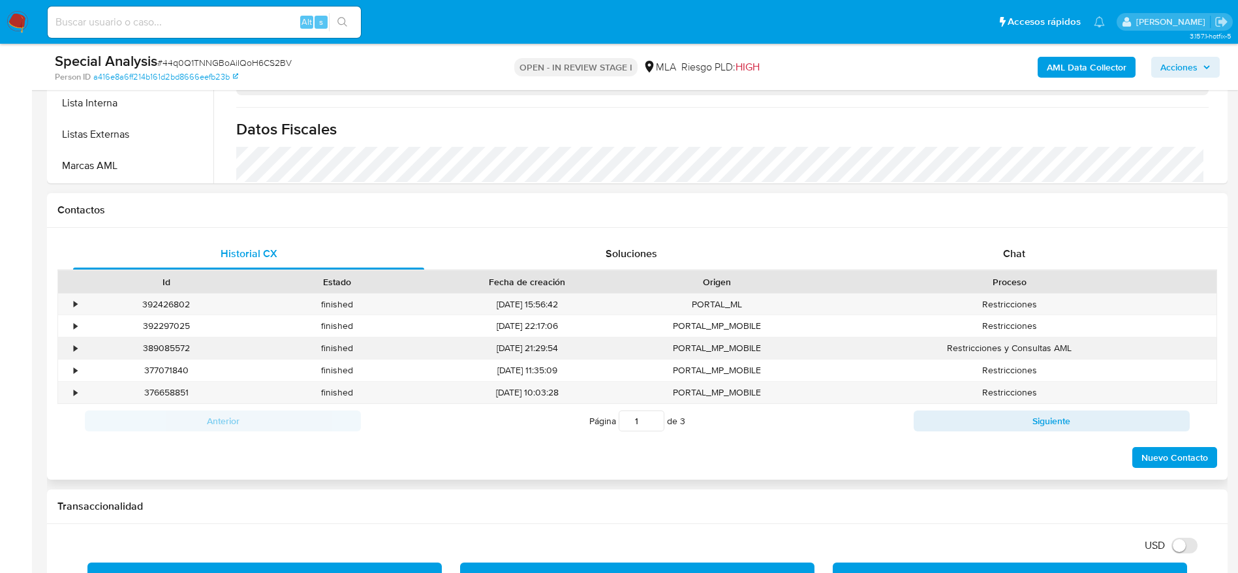
click at [155, 349] on div "389085572" at bounding box center [166, 348] width 171 height 22
copy div "389085572"
